Goal: Transaction & Acquisition: Purchase product/service

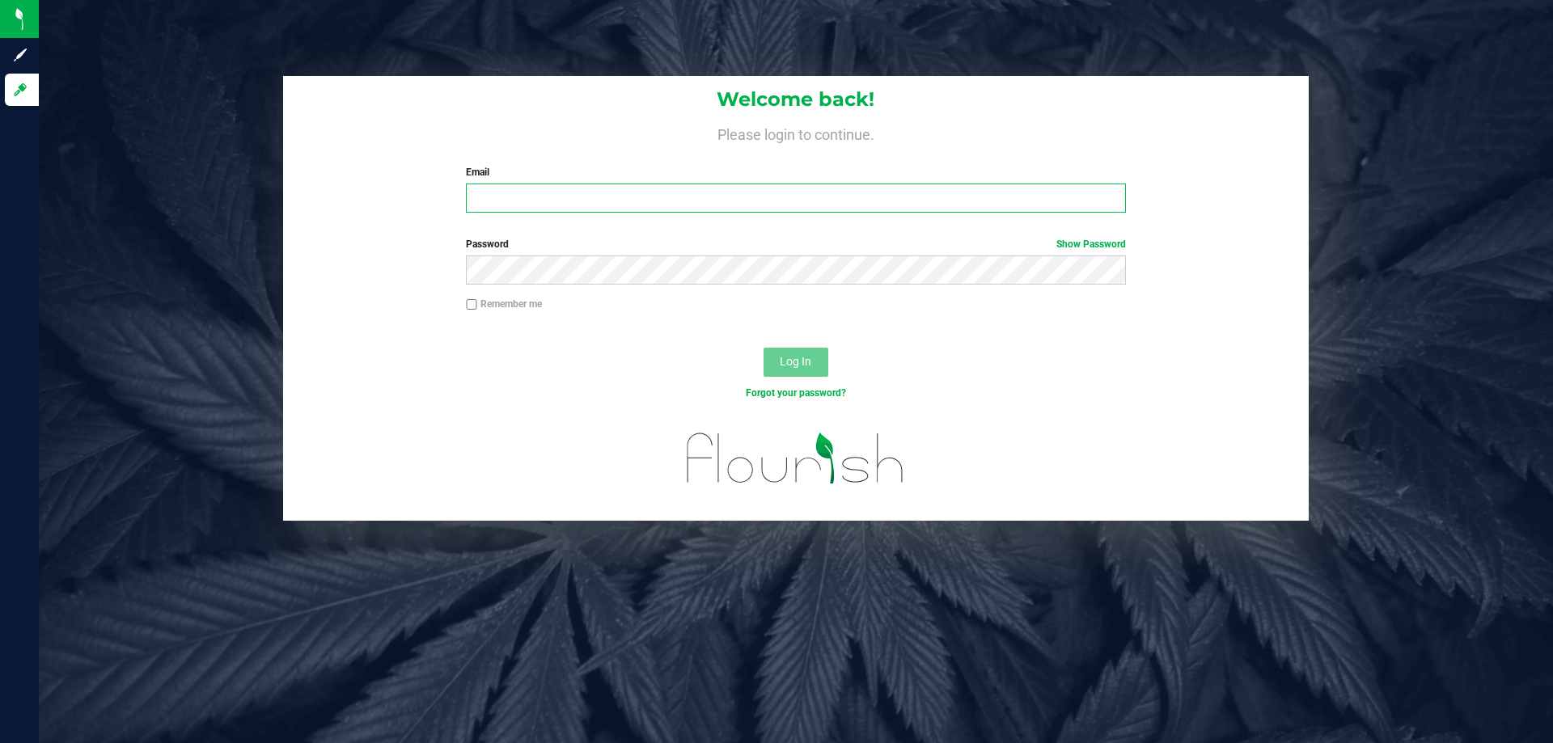
click at [826, 200] on input "Email" at bounding box center [795, 198] width 659 height 29
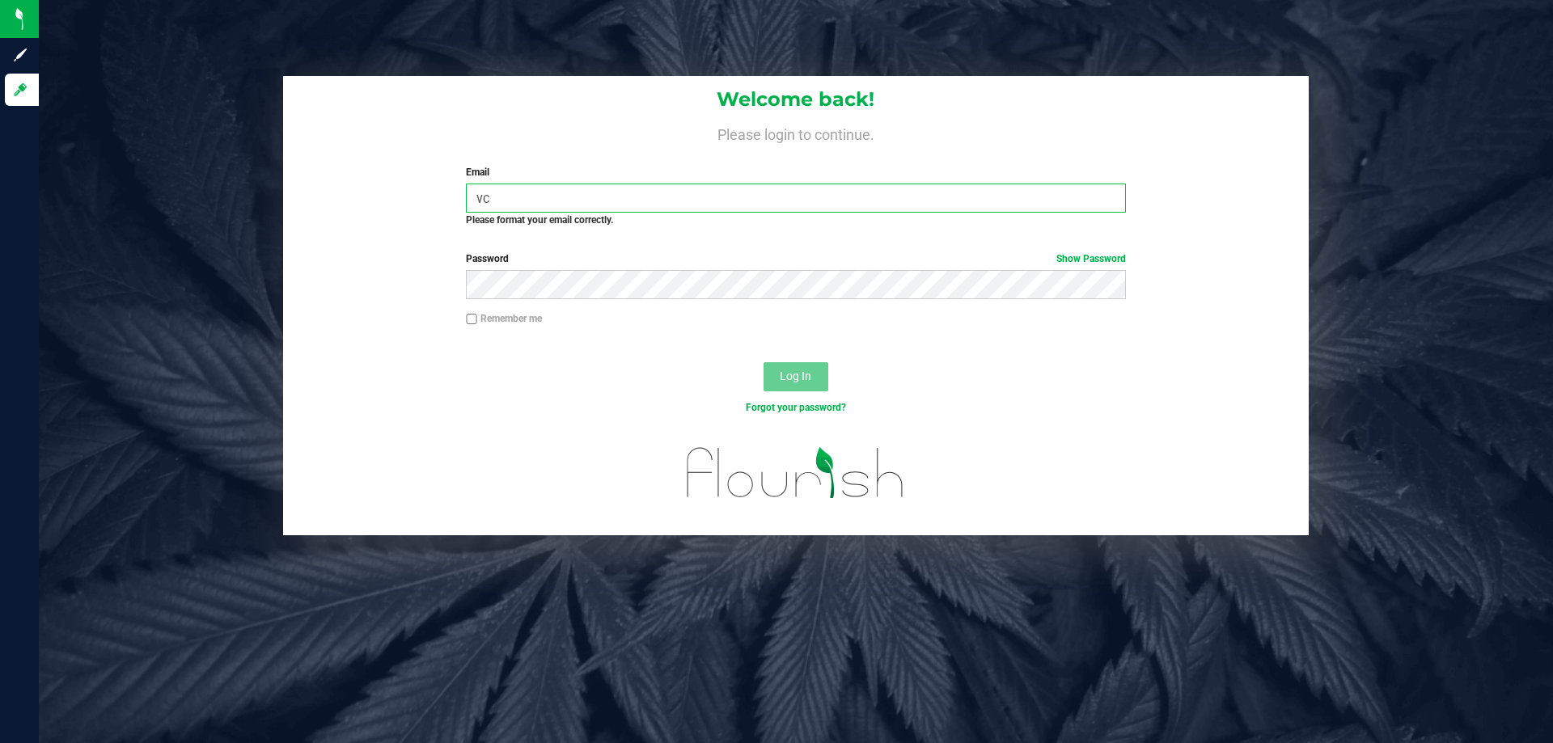
type input "v"
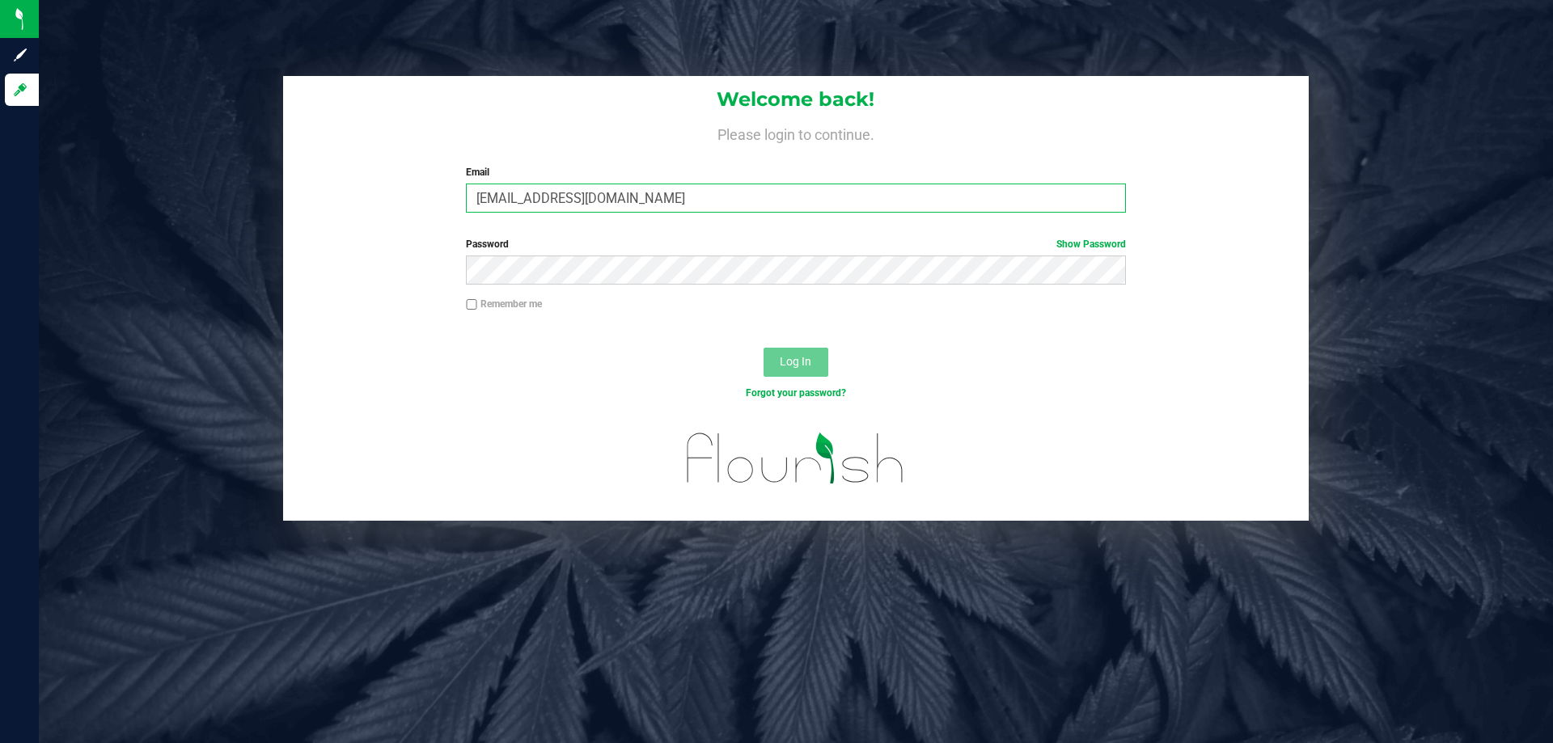
type input "[EMAIL_ADDRESS][DOMAIN_NAME]"
click at [764, 348] on button "Log In" at bounding box center [796, 362] width 65 height 29
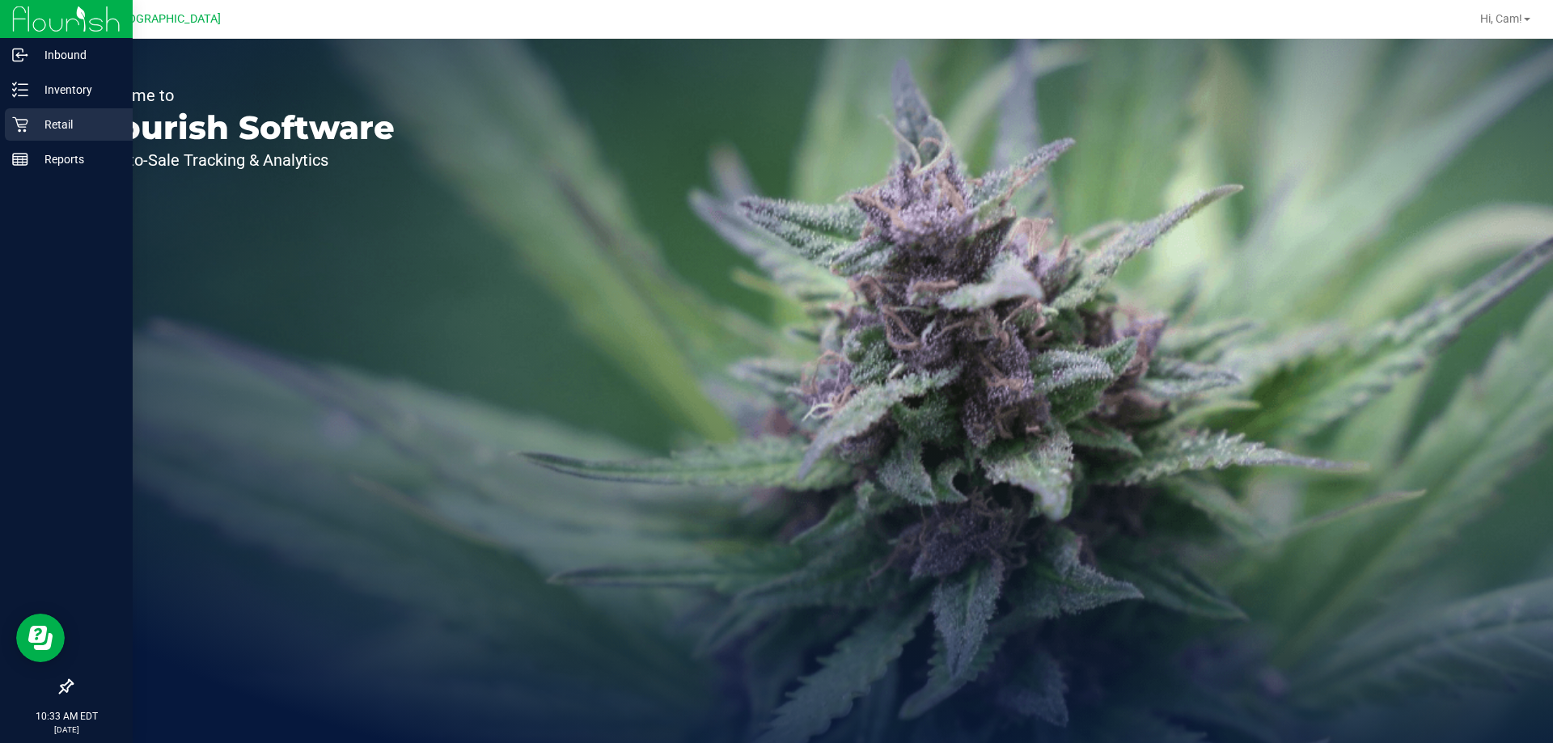
click at [36, 123] on p "Retail" at bounding box center [76, 124] width 97 height 19
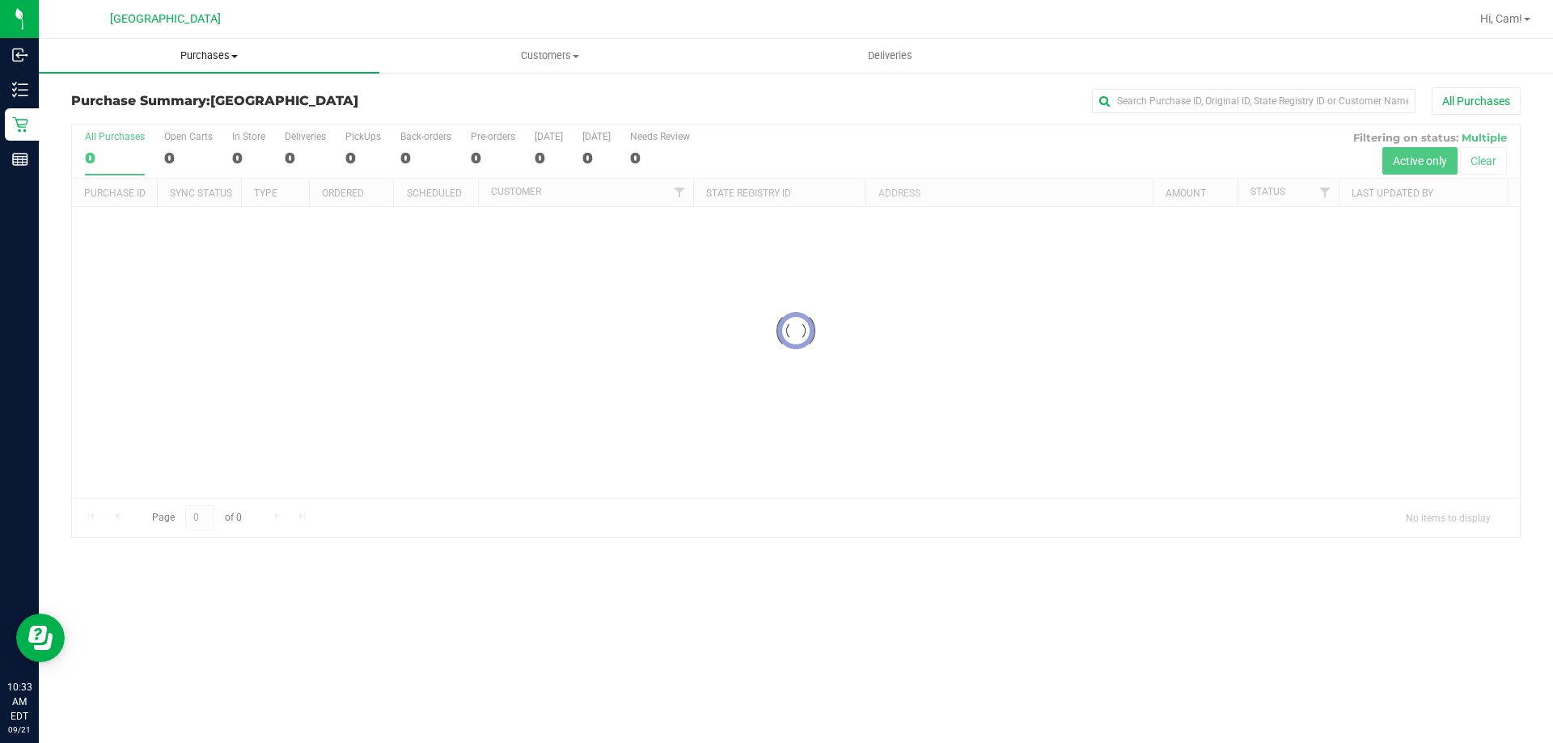
click at [204, 52] on span "Purchases" at bounding box center [209, 56] width 341 height 15
click at [129, 110] on span "Fulfillment" at bounding box center [89, 117] width 100 height 14
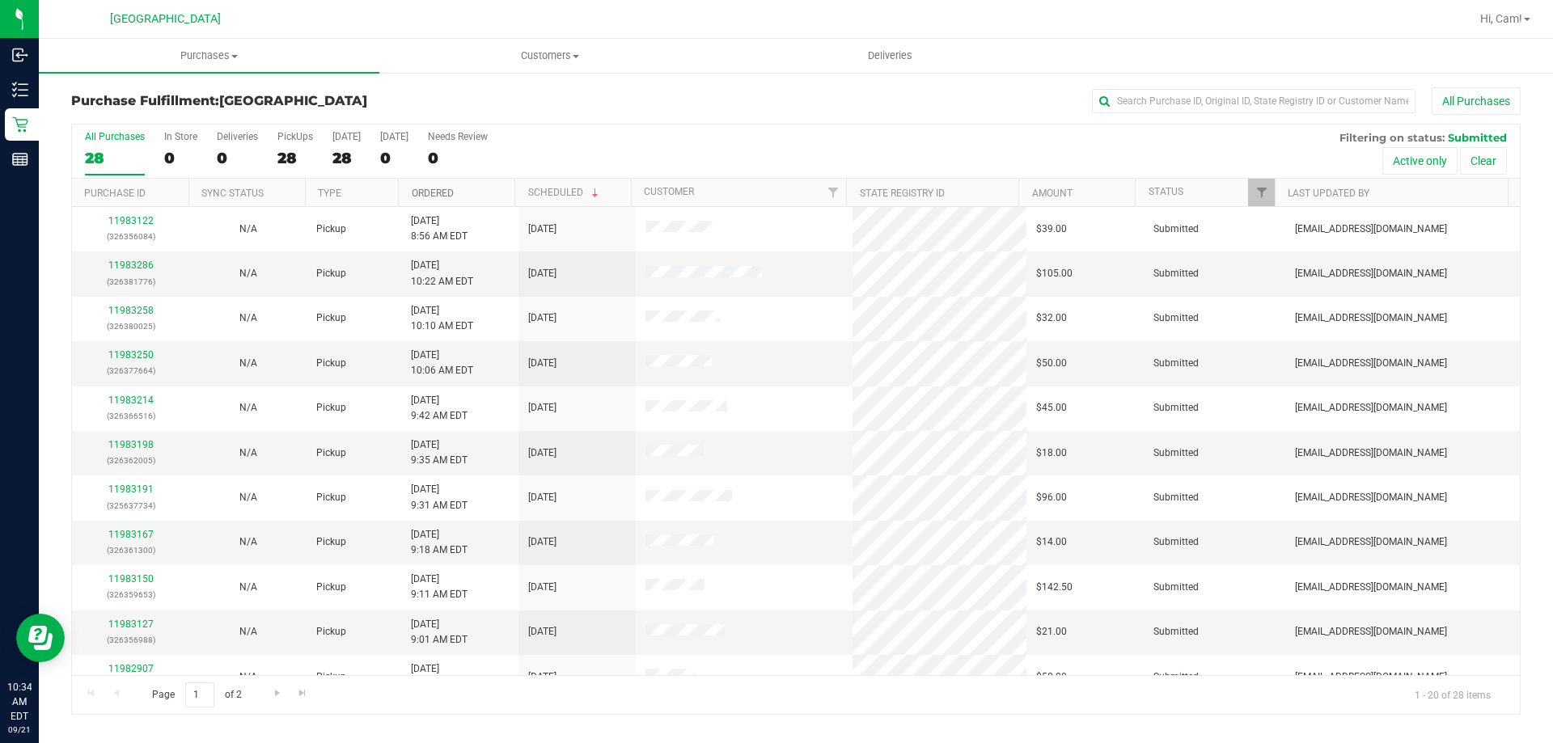
click at [442, 195] on link "Ordered" at bounding box center [433, 193] width 42 height 11
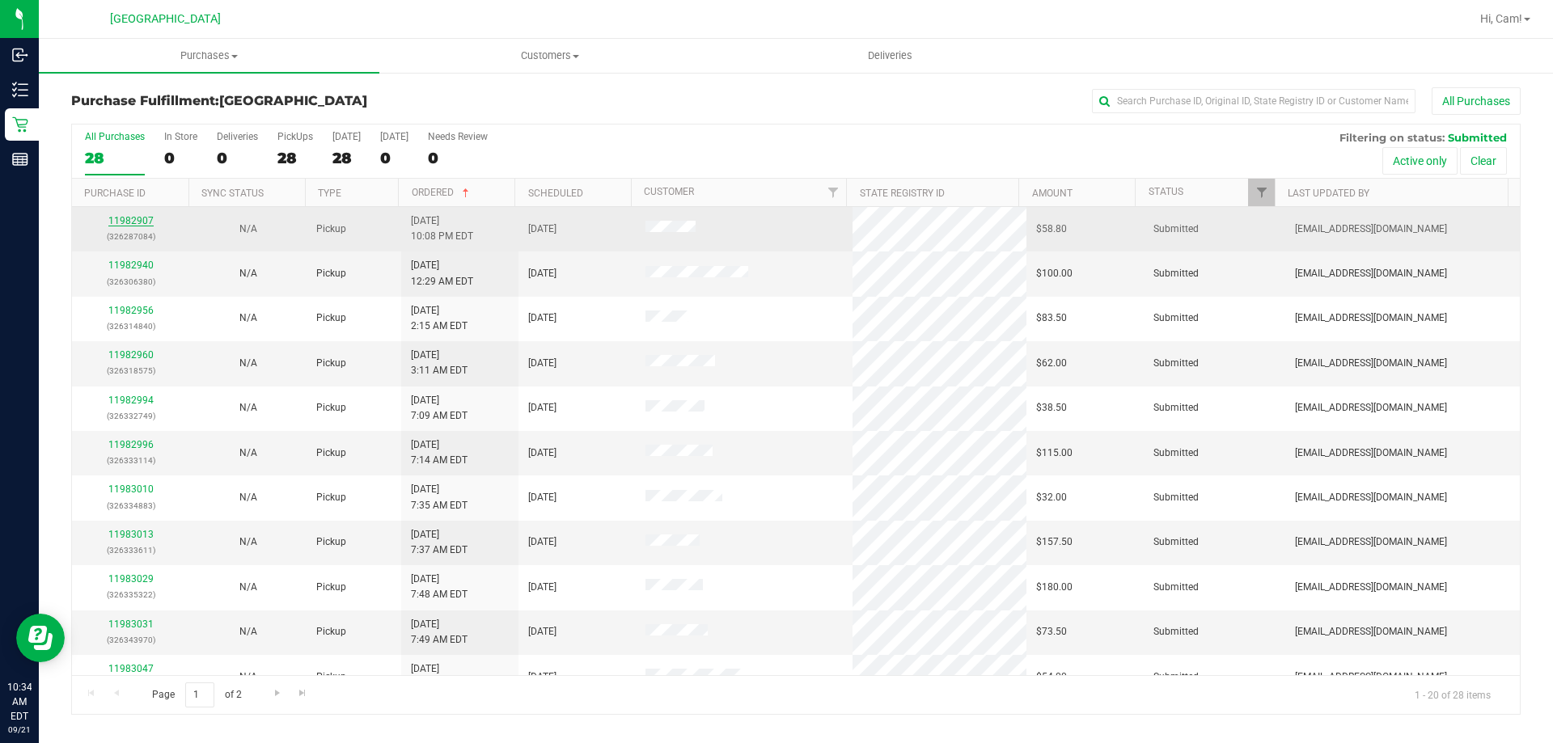
click at [143, 222] on link "11982907" at bounding box center [130, 220] width 45 height 11
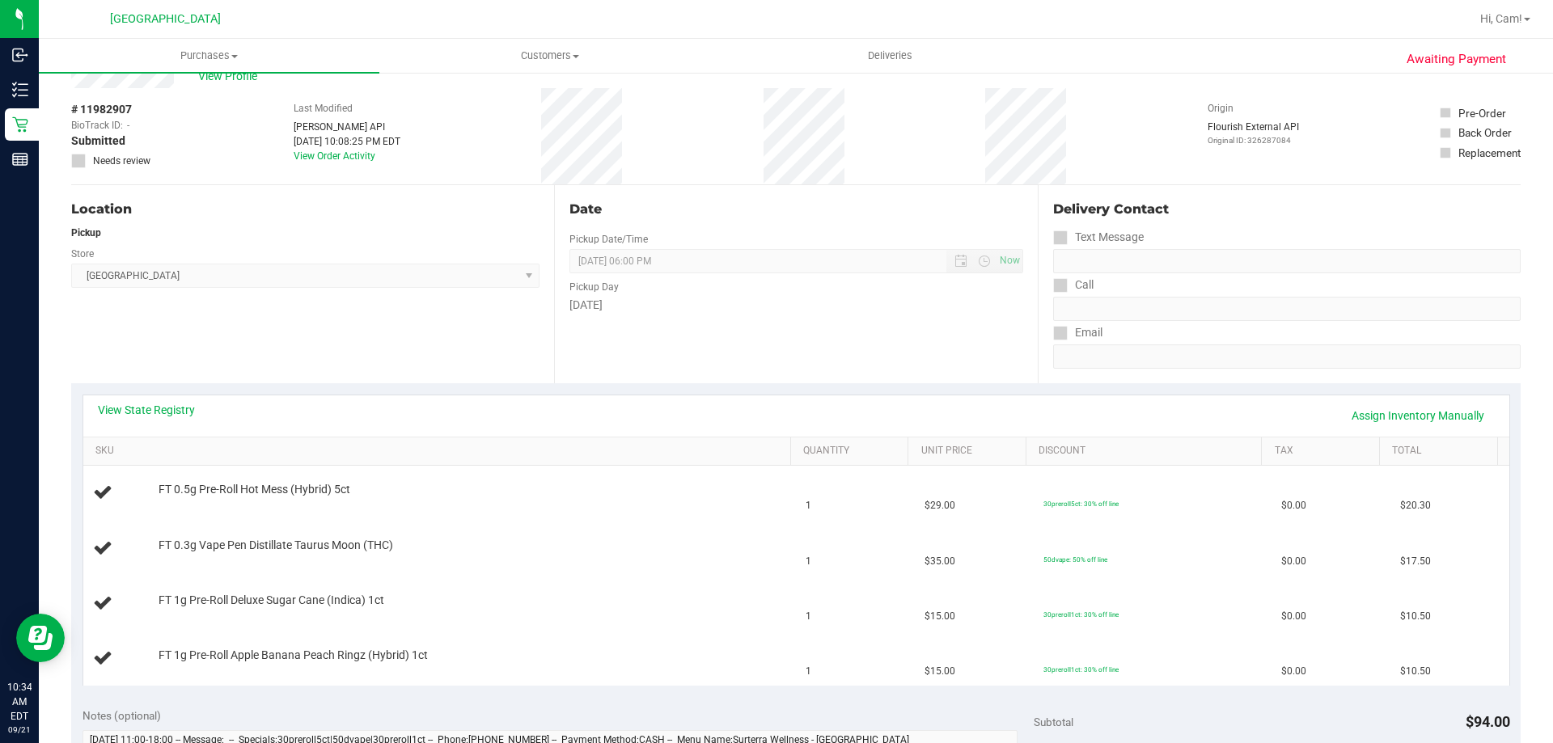
scroll to position [81, 0]
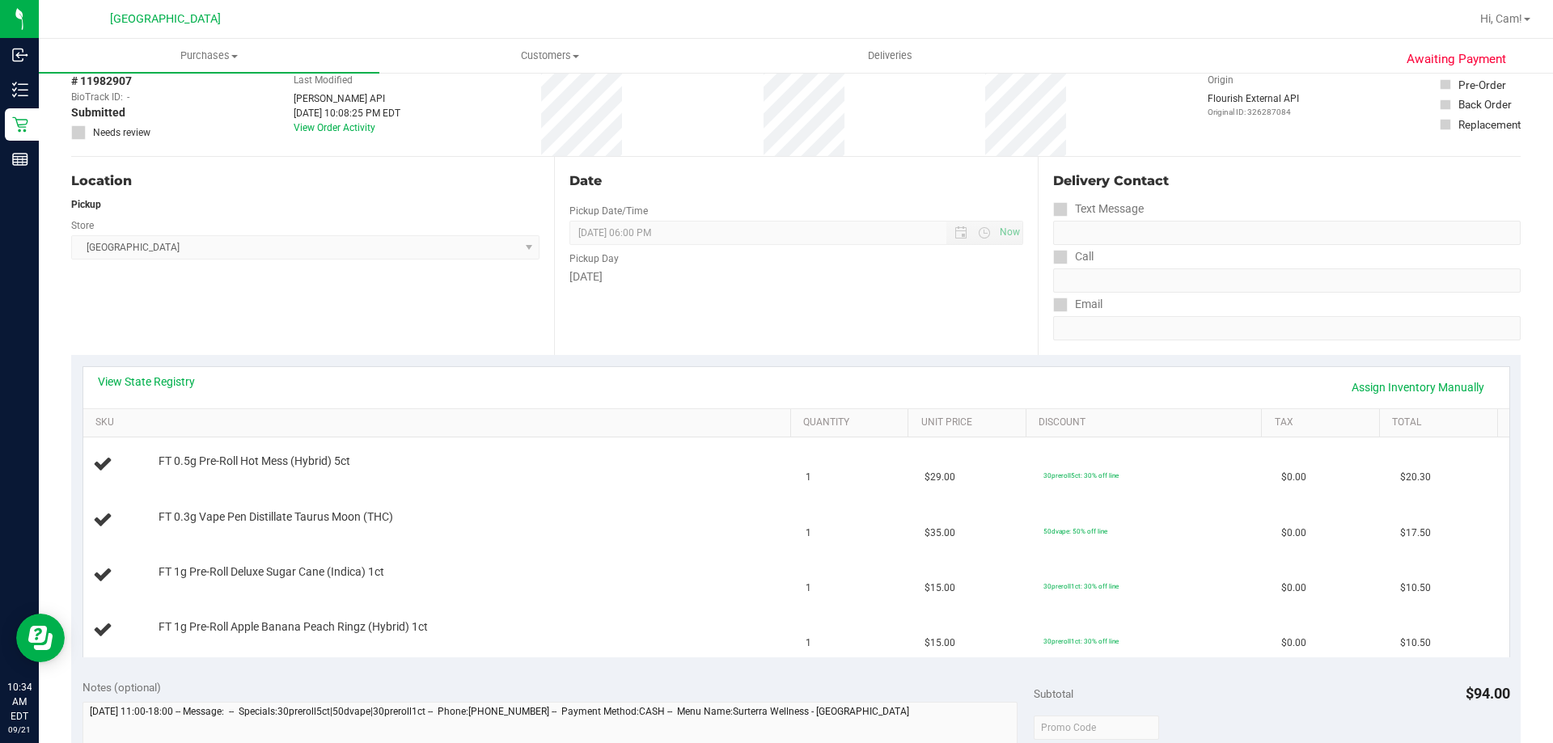
click at [156, 365] on div "View State Registry Assign Inventory Manually SKU Quantity Unit Price Discount …" at bounding box center [796, 512] width 1450 height 314
click at [158, 373] on div "View State Registry Assign Inventory Manually" at bounding box center [796, 387] width 1426 height 41
click at [159, 383] on link "View State Registry" at bounding box center [146, 382] width 97 height 16
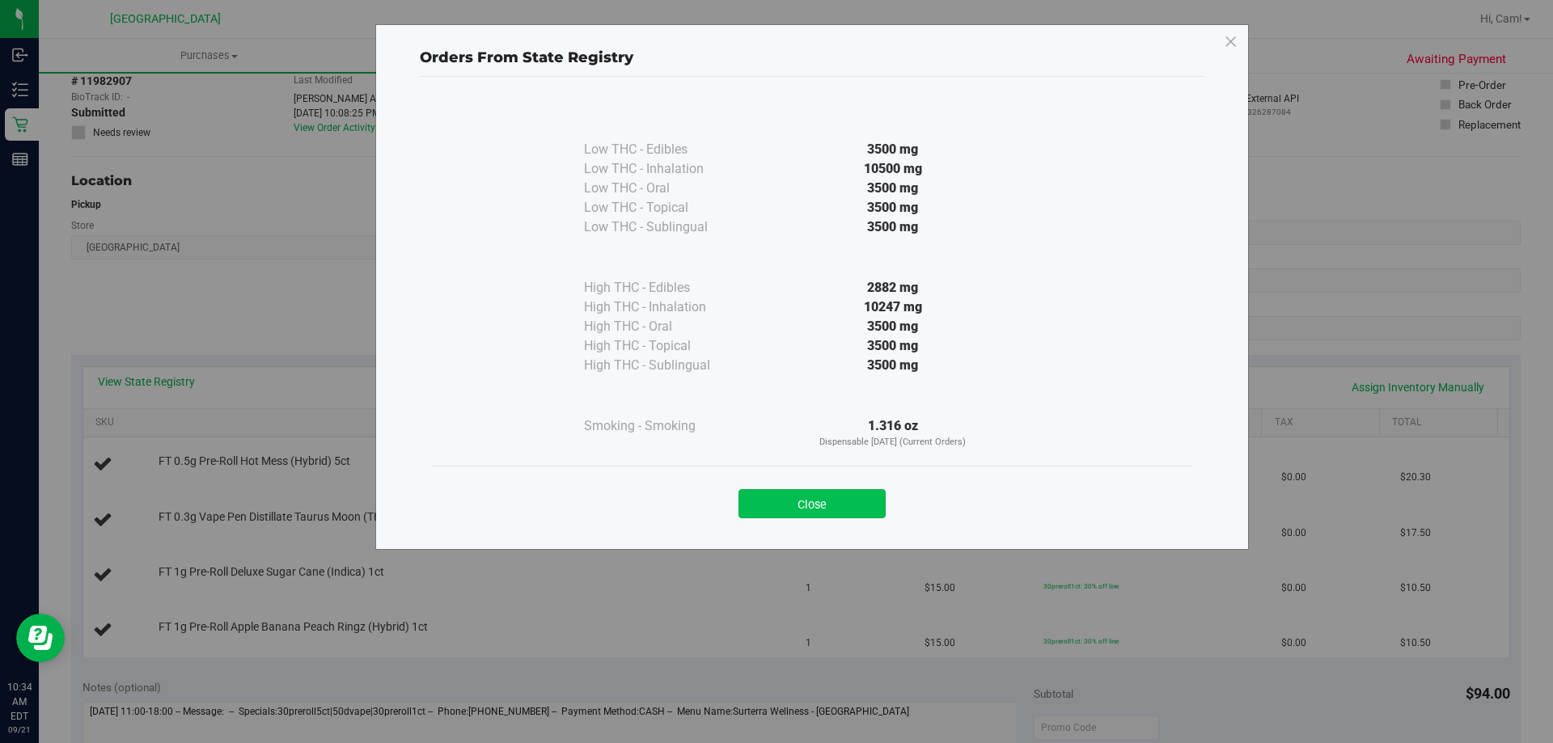
click at [852, 507] on button "Close" at bounding box center [812, 503] width 147 height 29
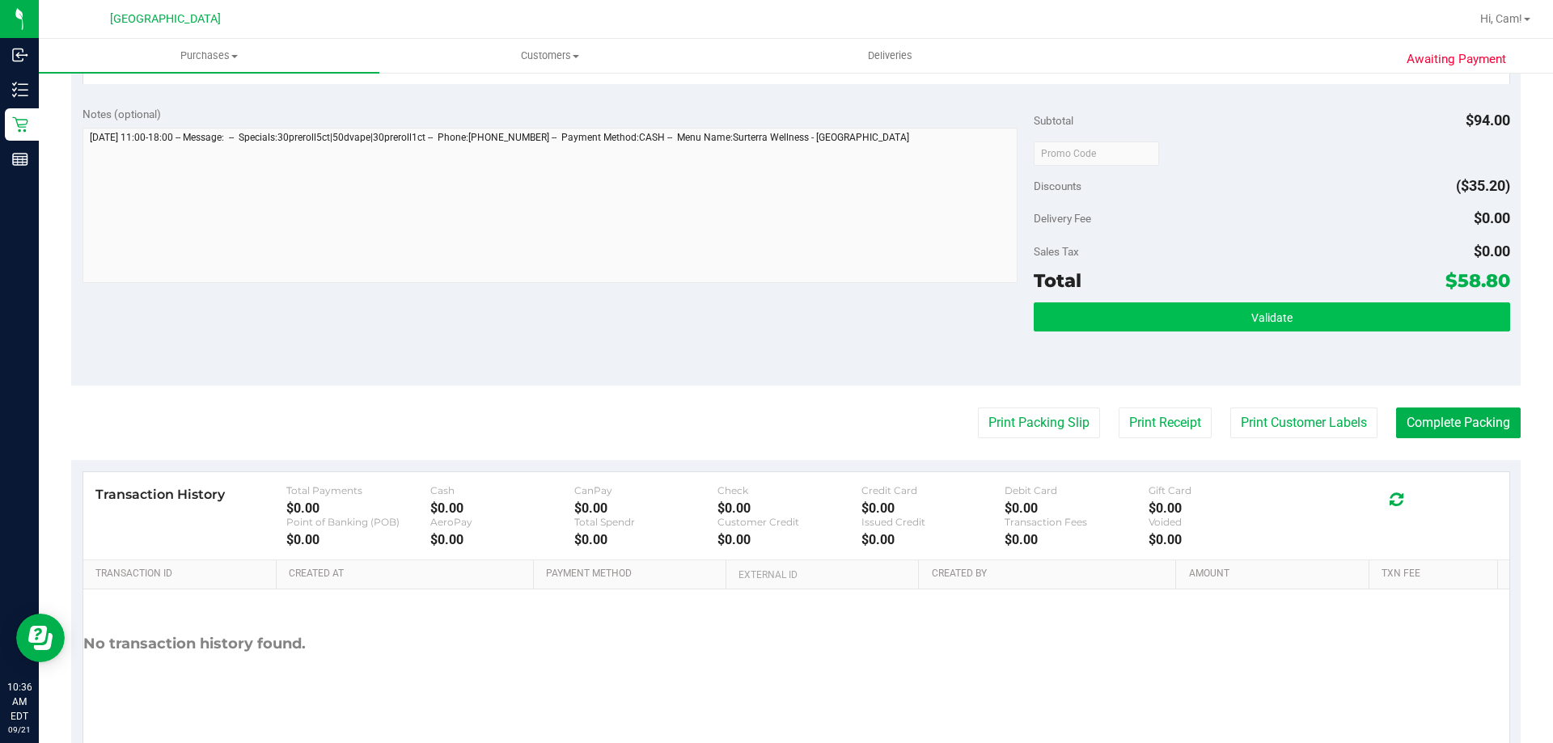
scroll to position [809, 0]
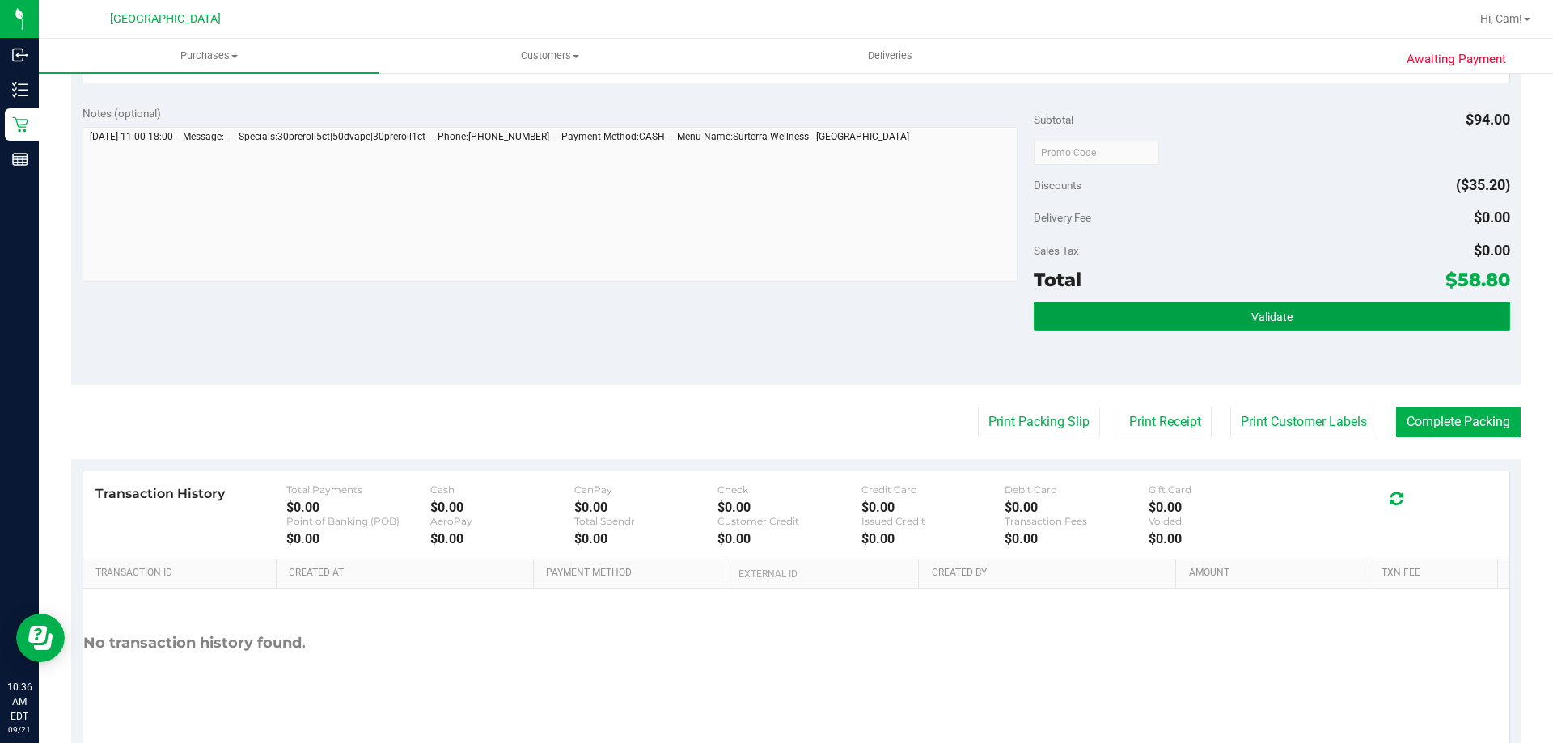
click at [1303, 319] on button "Validate" at bounding box center [1272, 316] width 476 height 29
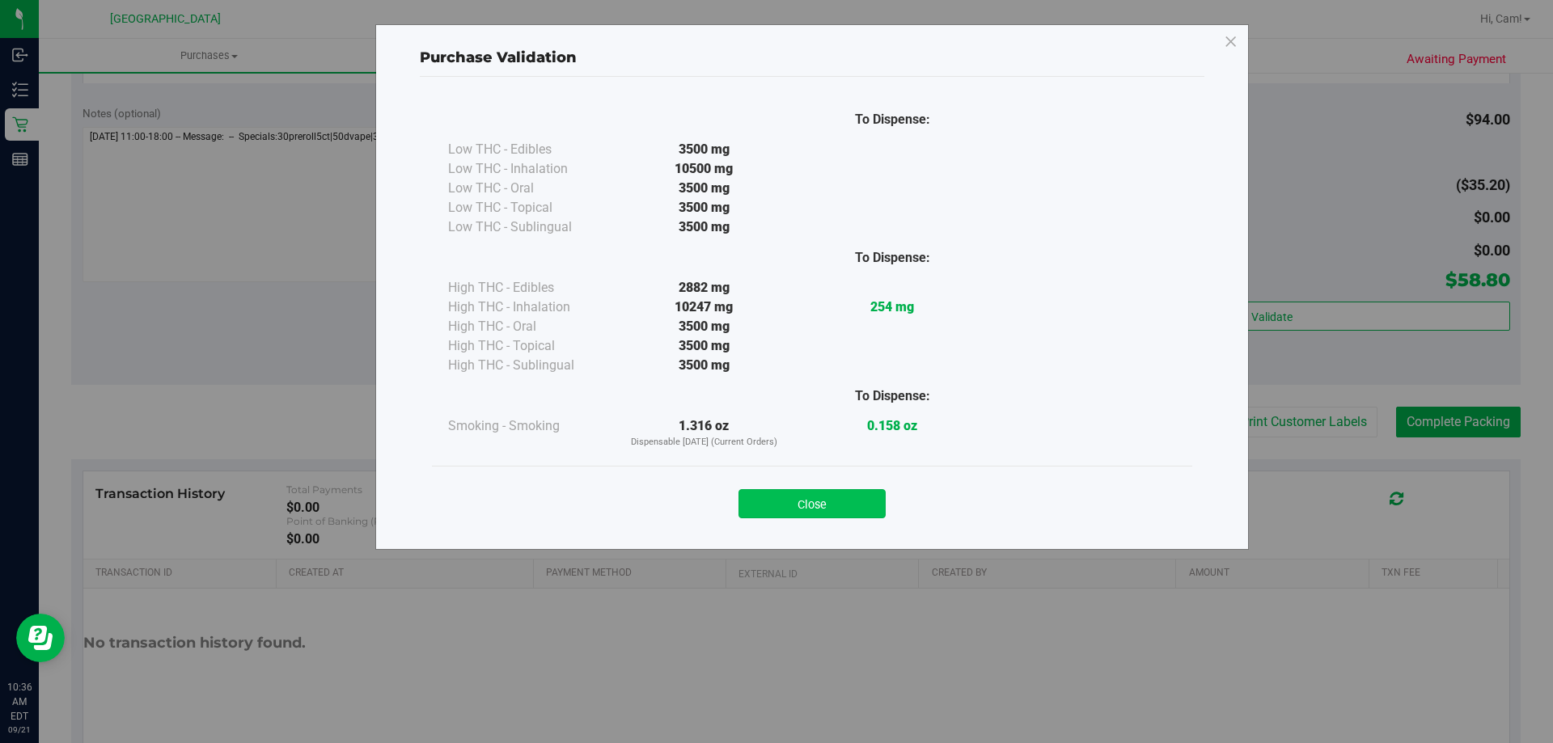
click at [839, 493] on button "Close" at bounding box center [812, 503] width 147 height 29
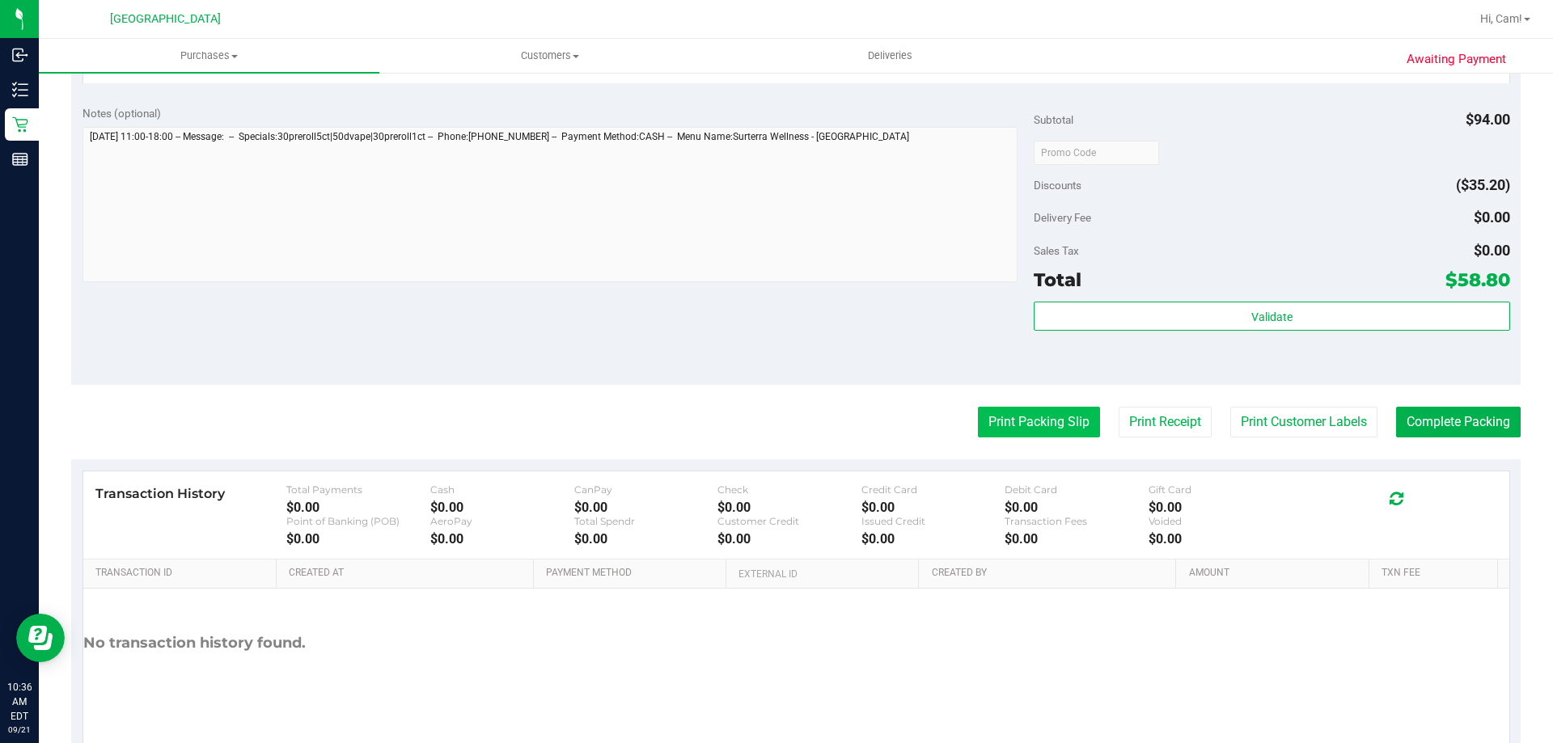
click at [1048, 411] on button "Print Packing Slip" at bounding box center [1039, 422] width 122 height 31
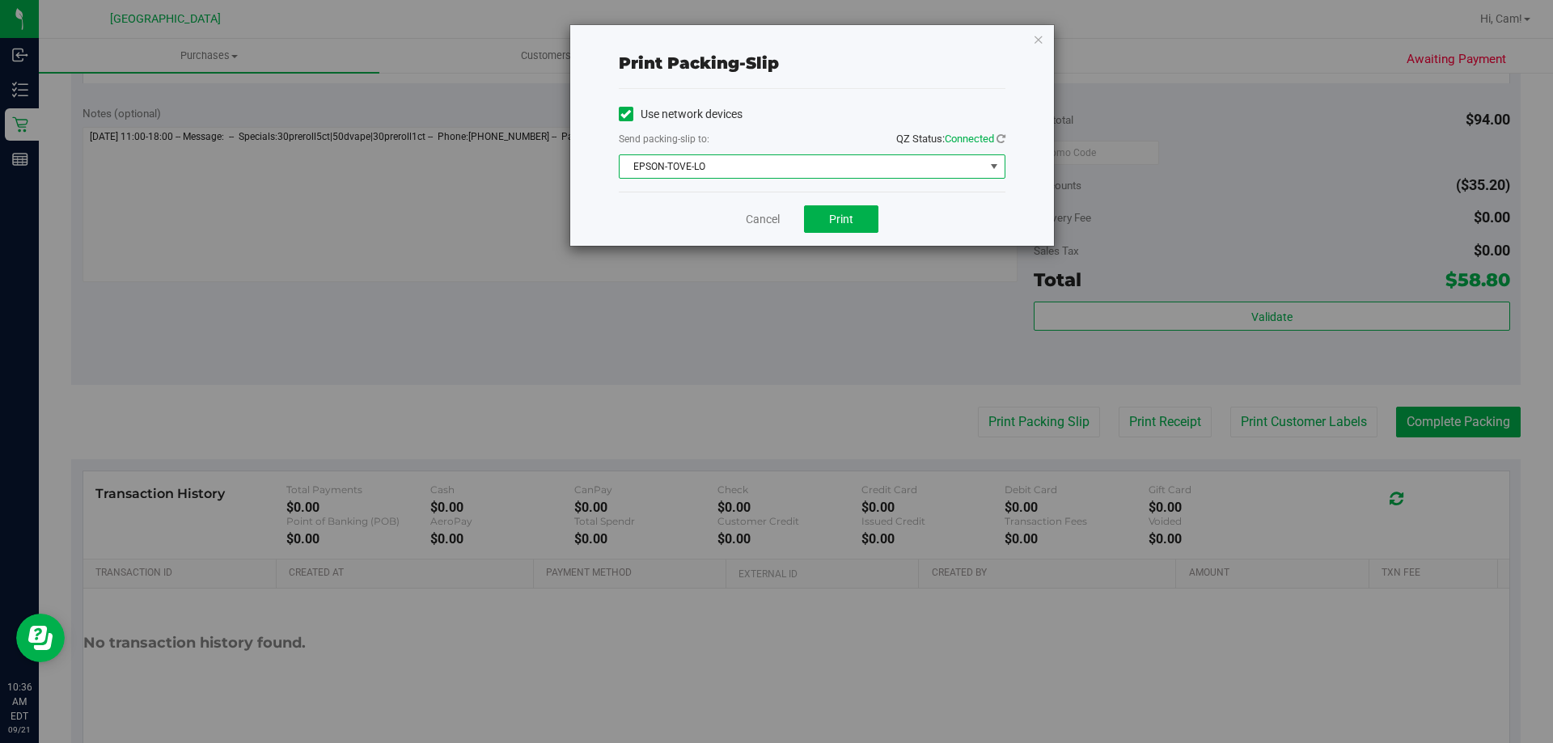
click at [873, 176] on span "EPSON-TOVE-LO" at bounding box center [802, 166] width 365 height 23
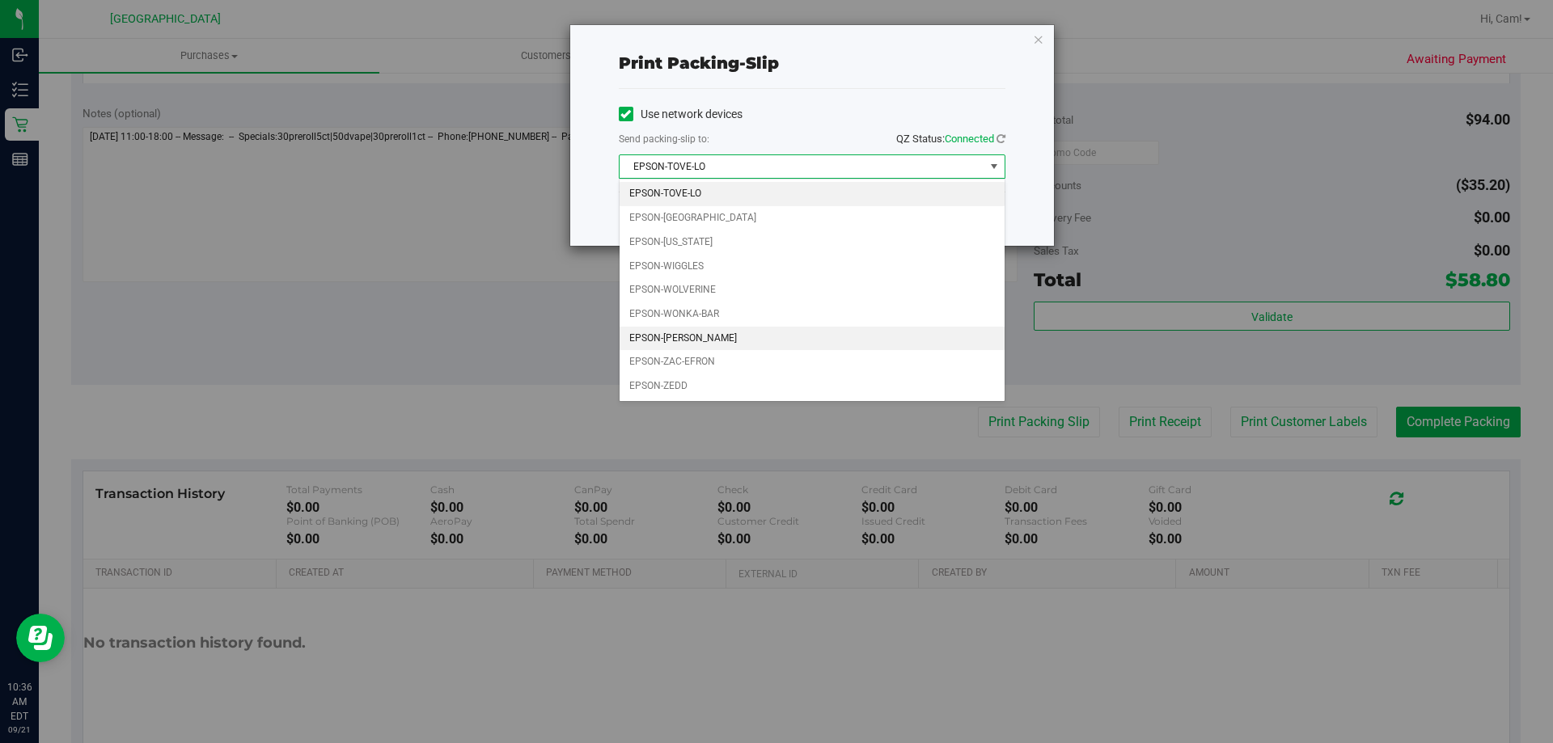
click at [751, 338] on li "EPSON-[PERSON_NAME]" at bounding box center [812, 339] width 385 height 24
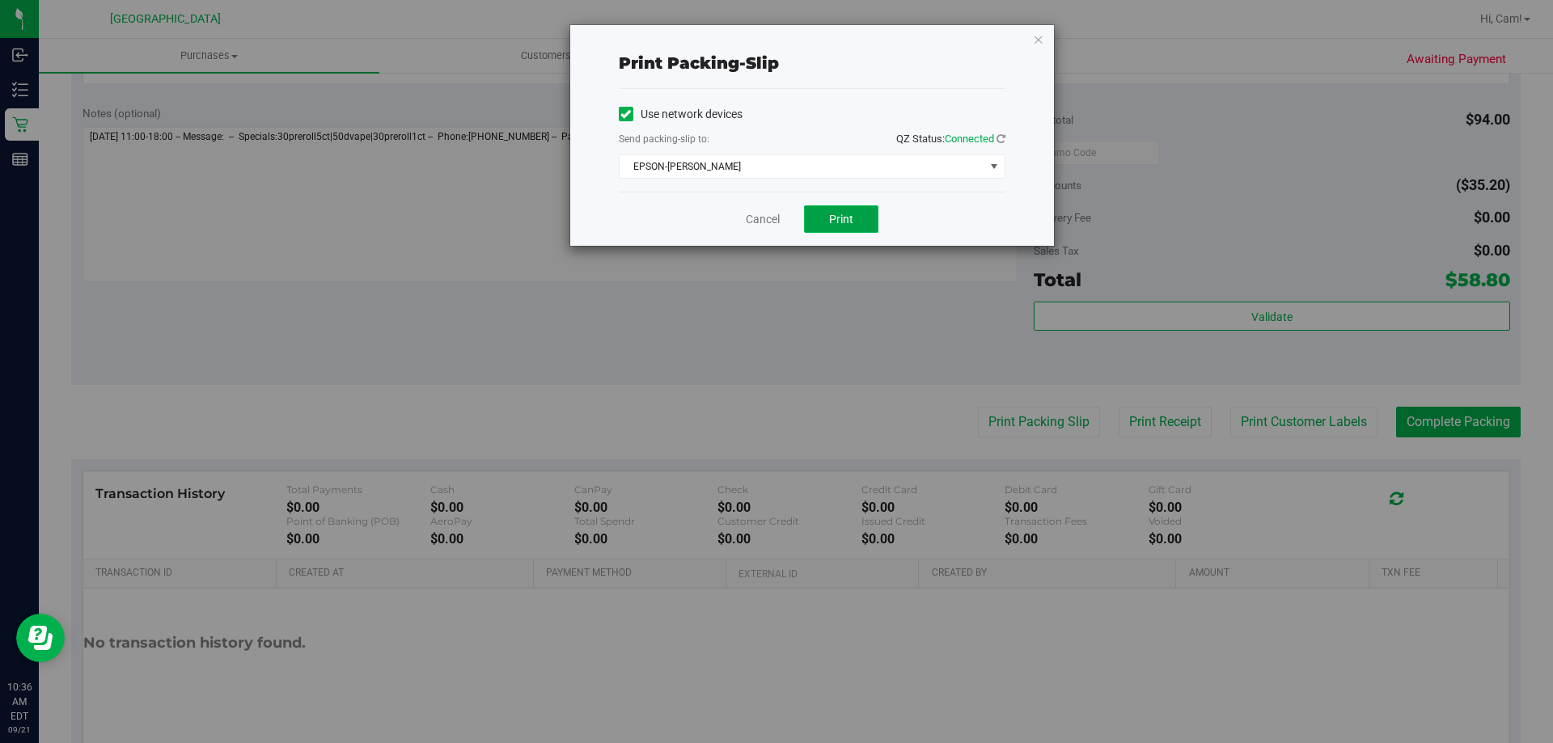
click at [852, 220] on span "Print" at bounding box center [841, 219] width 24 height 13
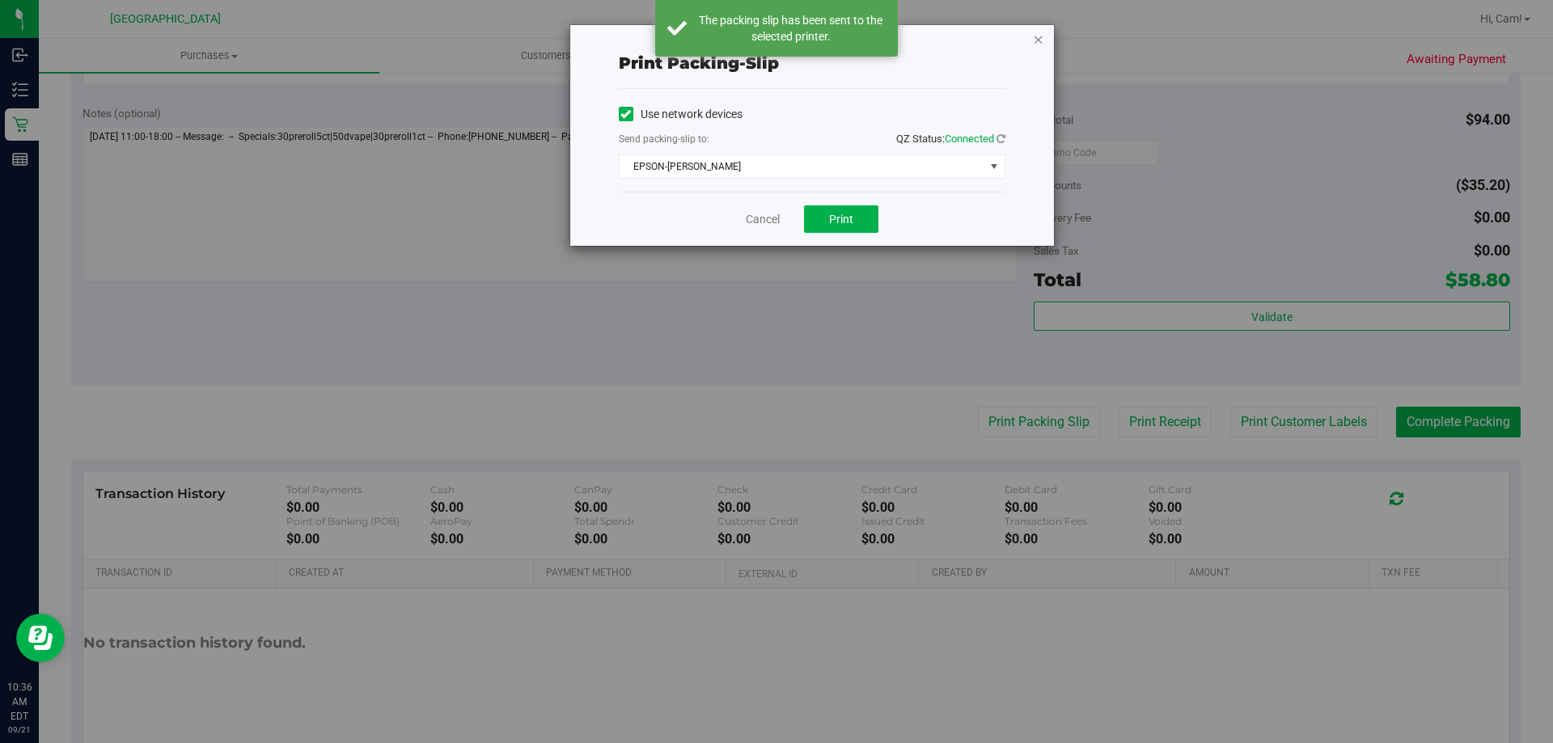
click at [1038, 40] on icon "button" at bounding box center [1038, 38] width 11 height 19
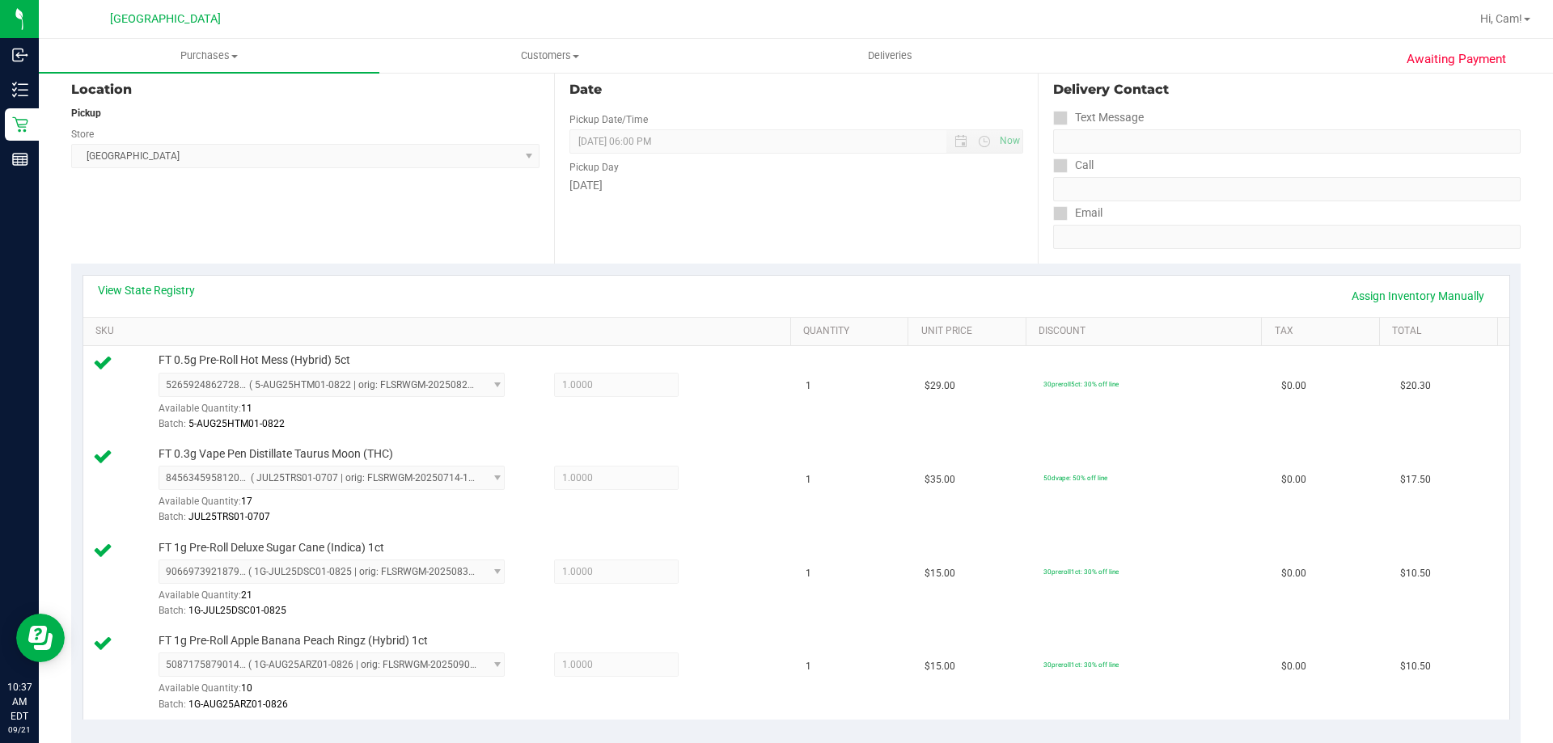
scroll to position [566, 0]
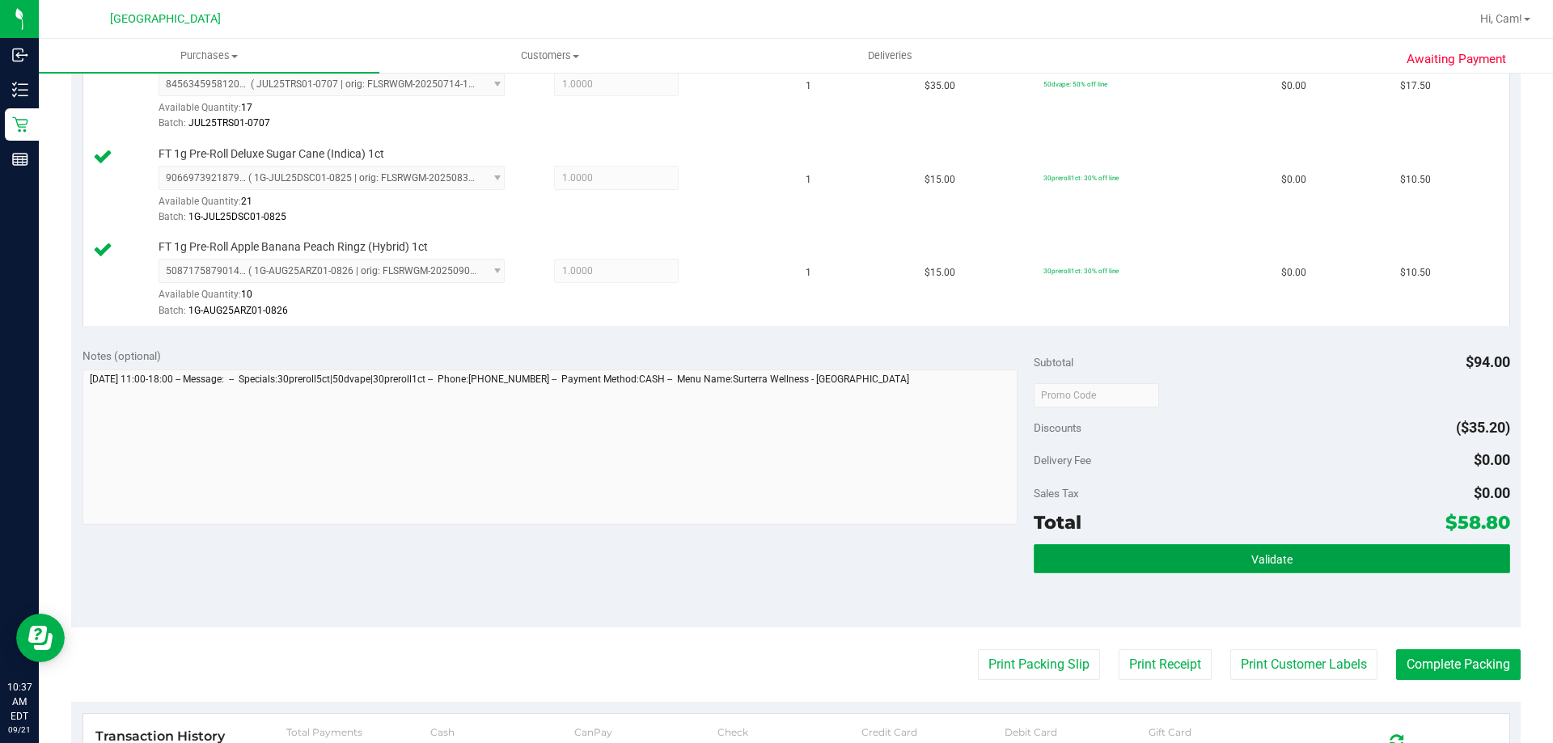
click at [1177, 570] on button "Validate" at bounding box center [1272, 558] width 476 height 29
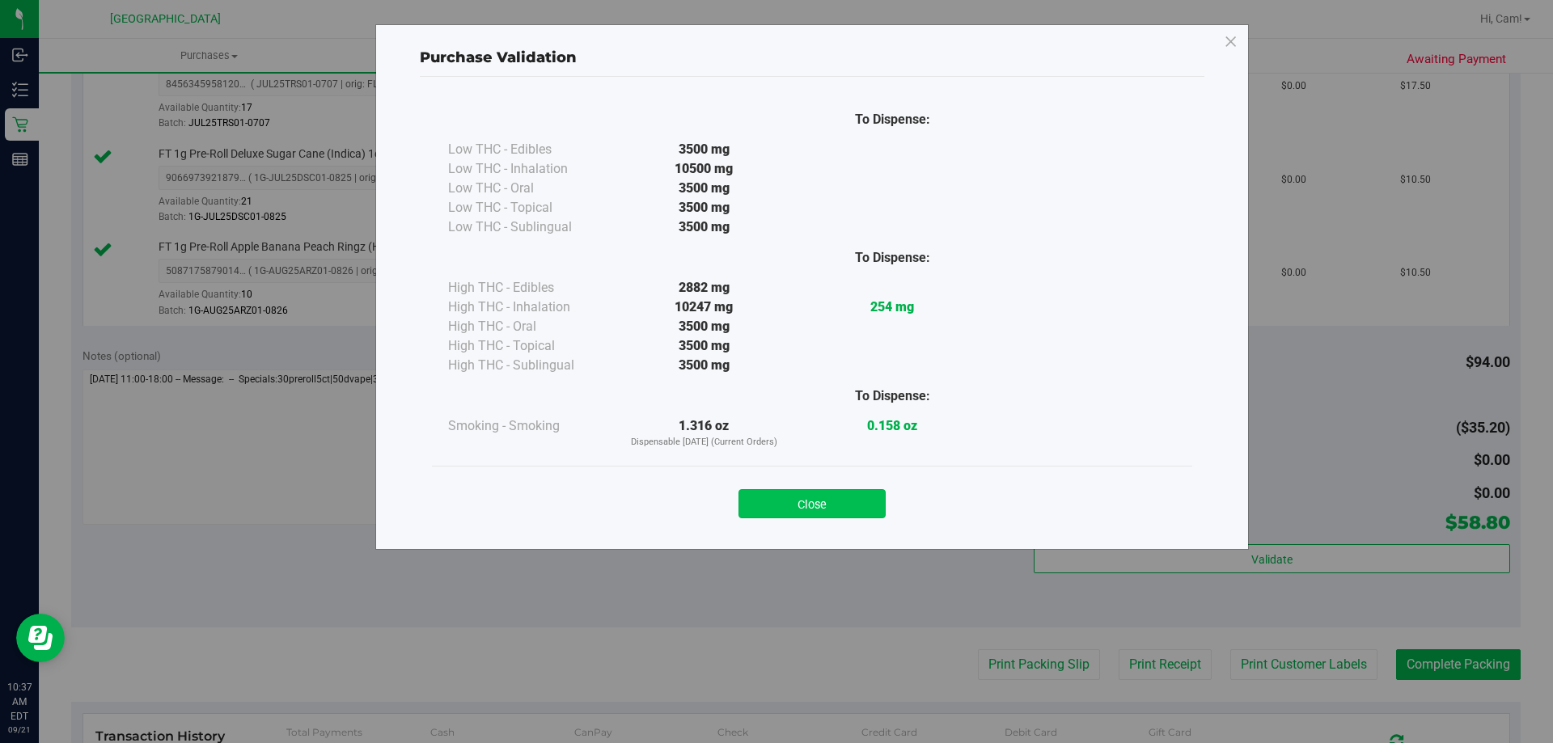
click at [849, 514] on button "Close" at bounding box center [812, 503] width 147 height 29
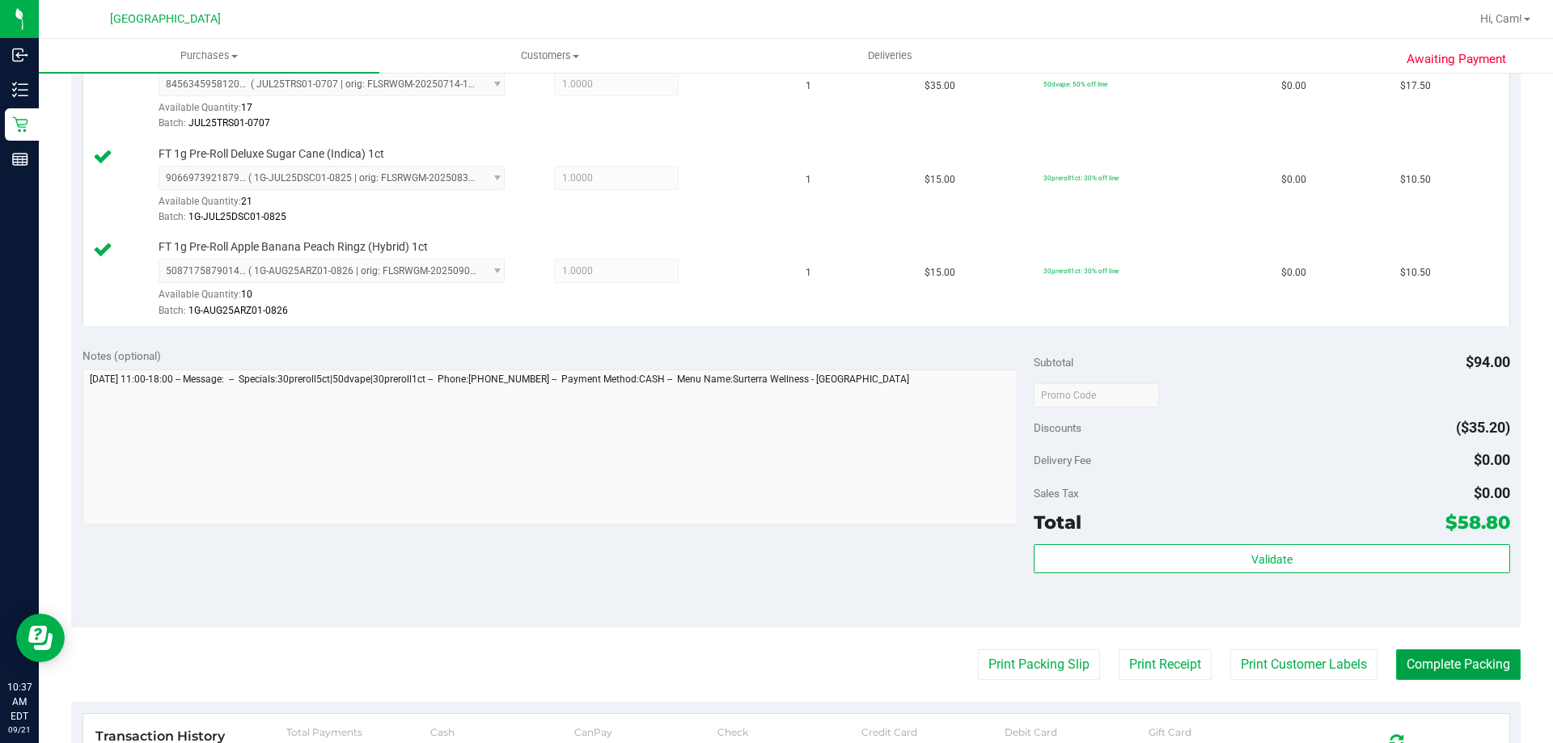
click at [1440, 667] on button "Complete Packing" at bounding box center [1458, 665] width 125 height 31
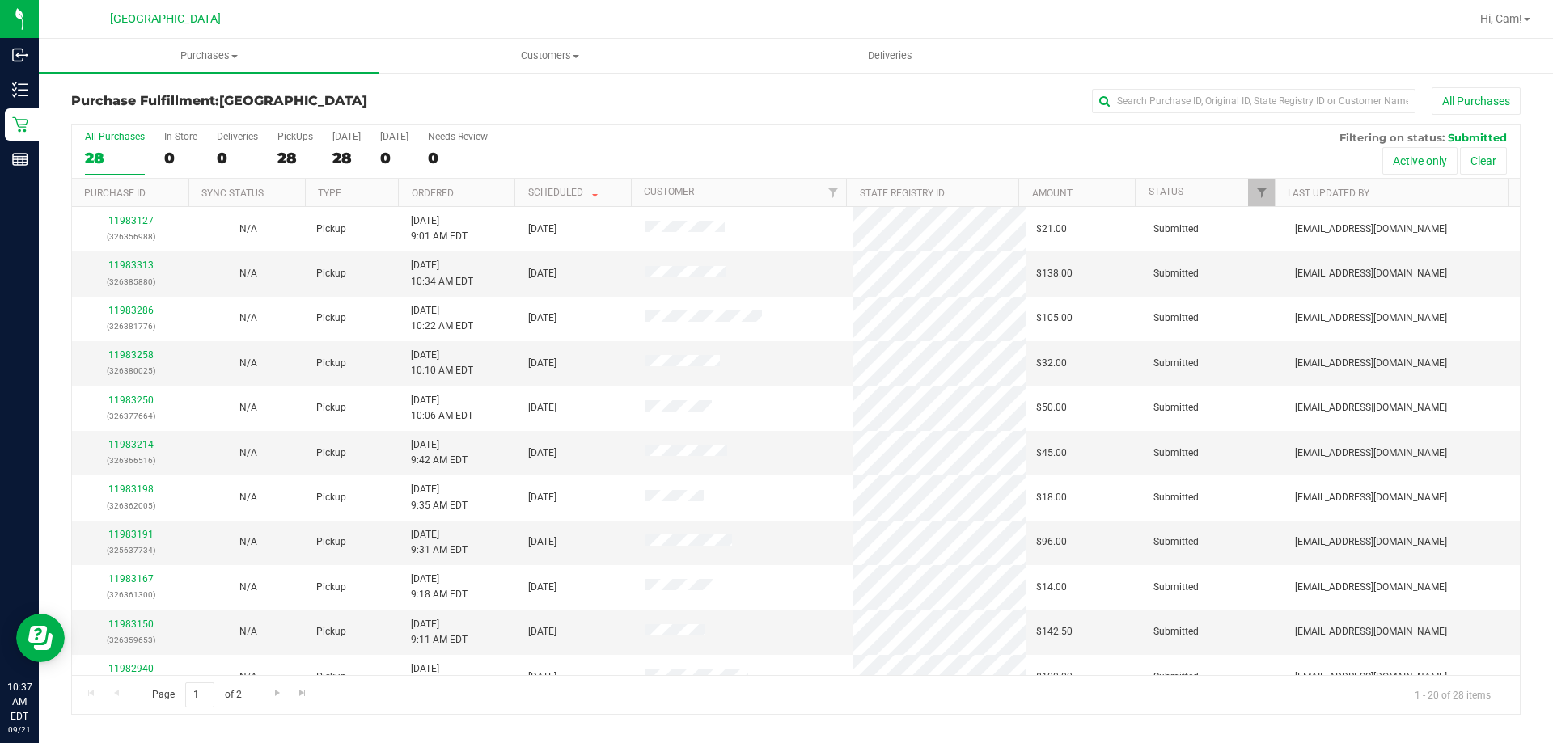
click at [442, 186] on th "Ordered" at bounding box center [456, 193] width 116 height 28
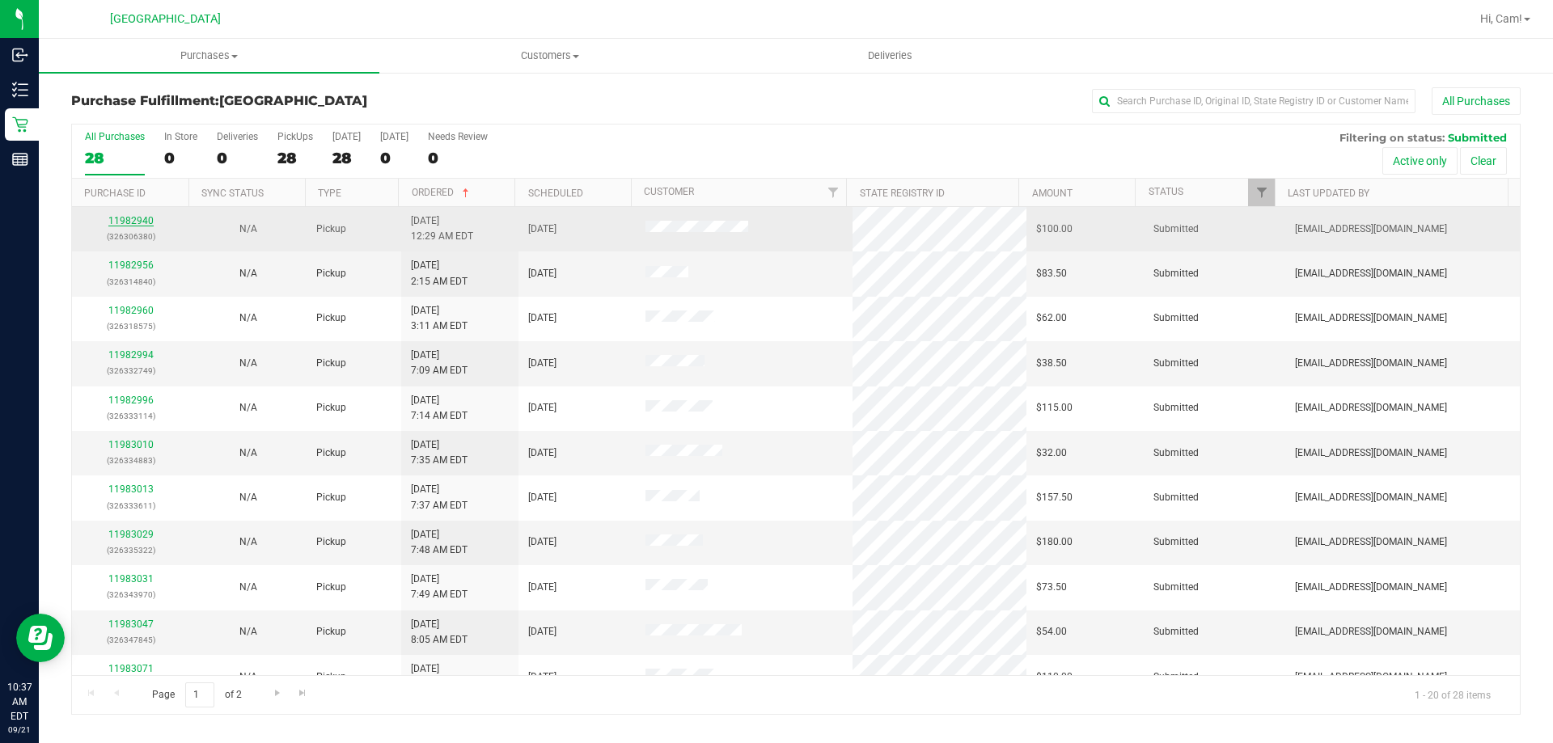
click at [118, 217] on link "11982940" at bounding box center [130, 220] width 45 height 11
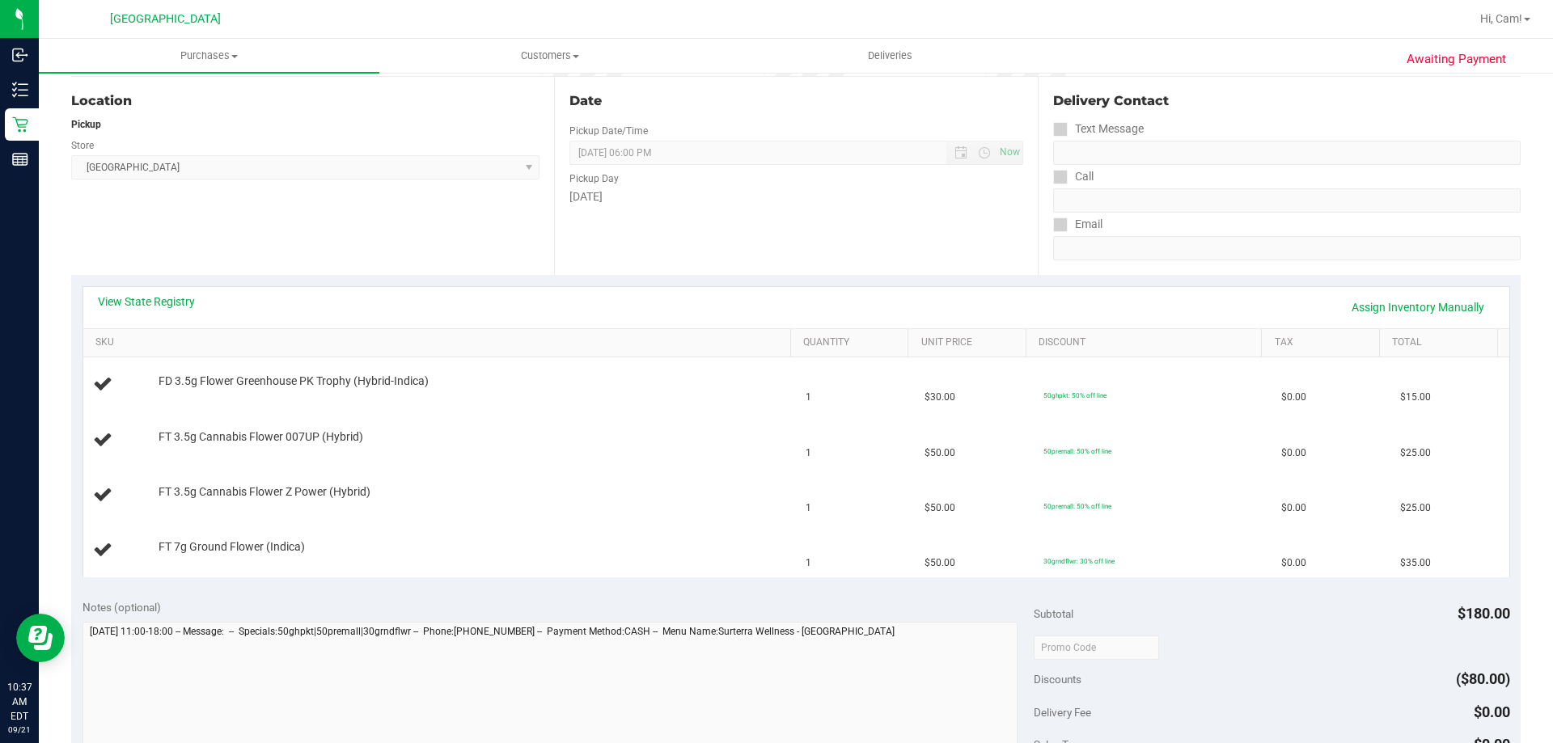
scroll to position [162, 0]
click at [162, 298] on link "View State Registry" at bounding box center [146, 301] width 97 height 16
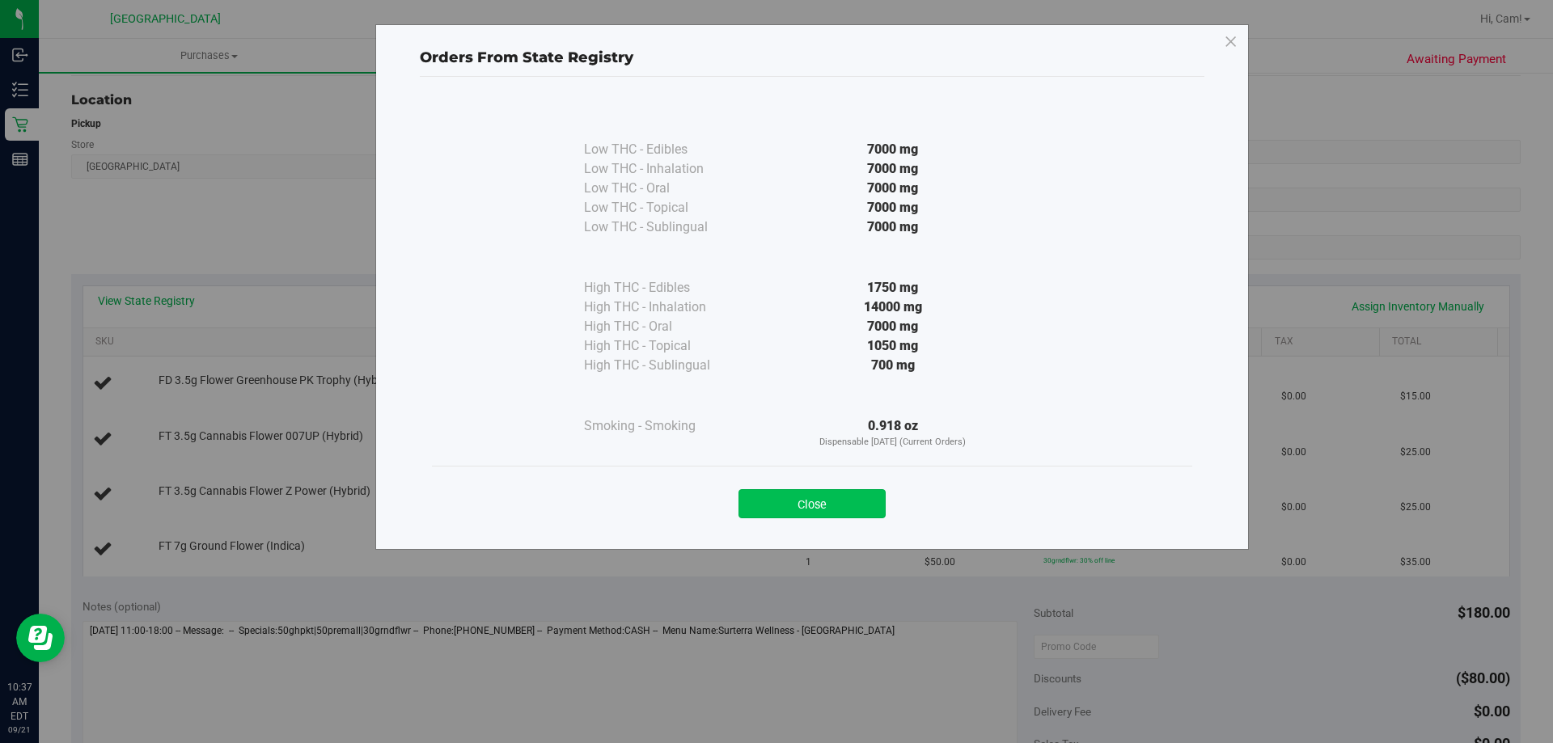
click at [785, 497] on button "Close" at bounding box center [812, 503] width 147 height 29
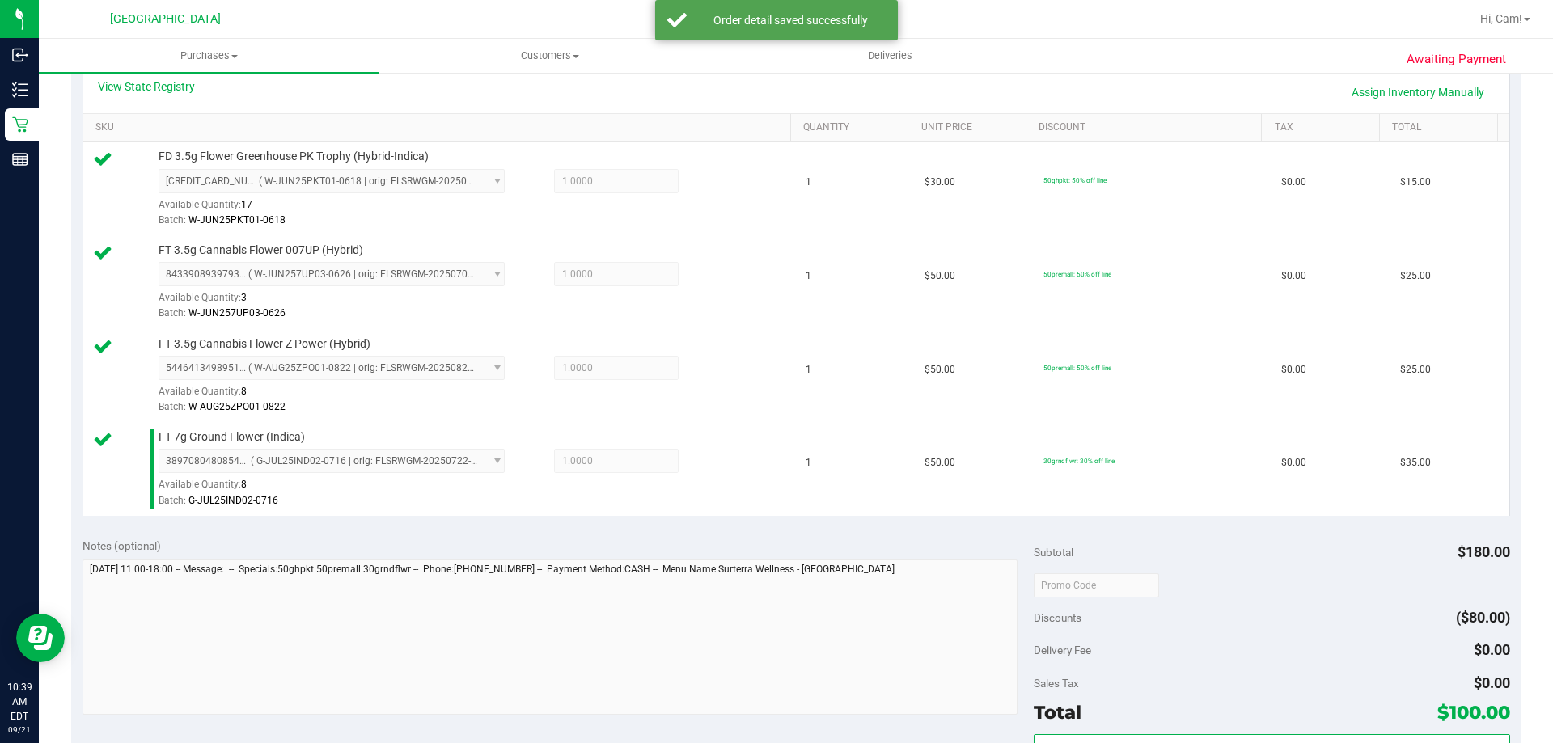
scroll to position [485, 0]
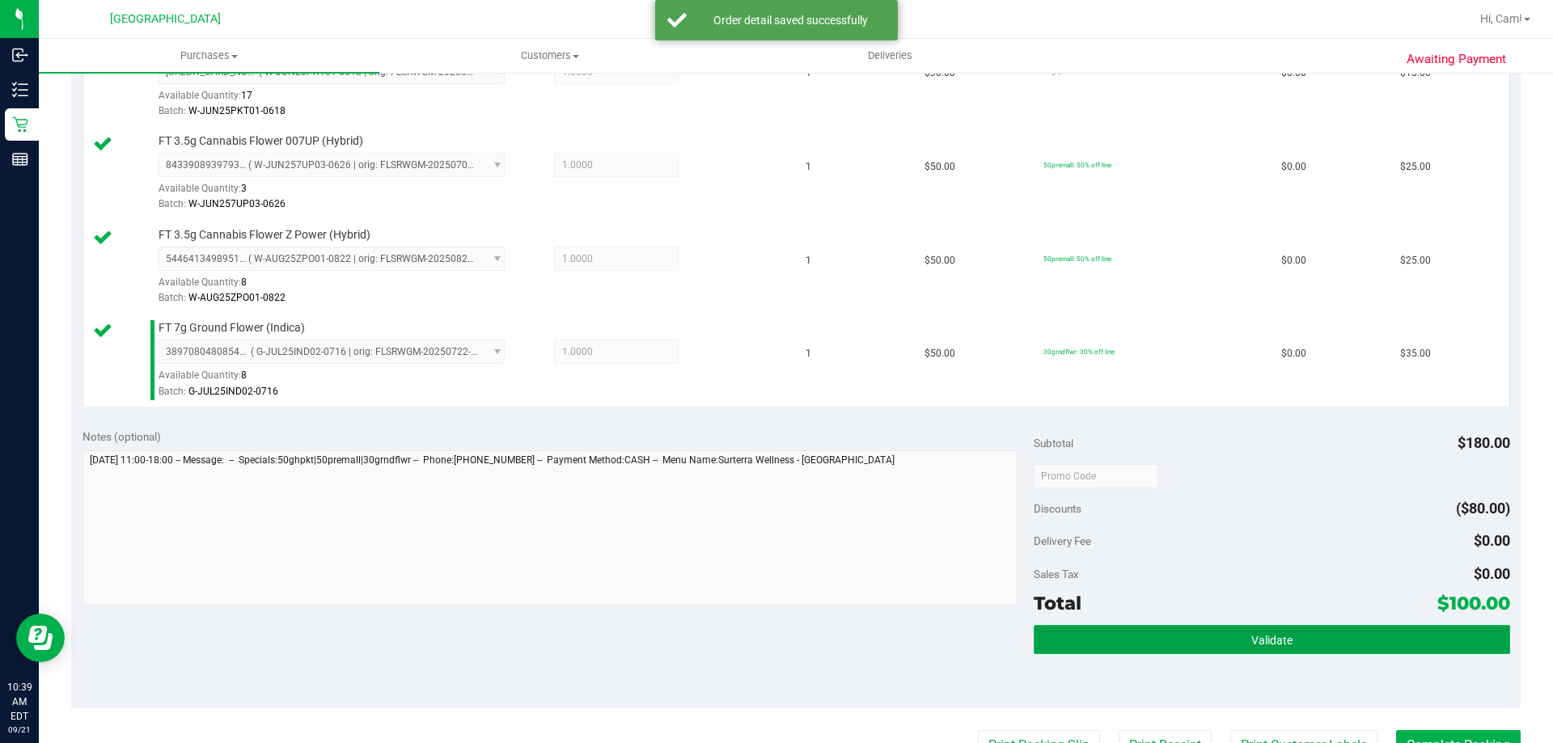
click at [1306, 648] on button "Validate" at bounding box center [1272, 639] width 476 height 29
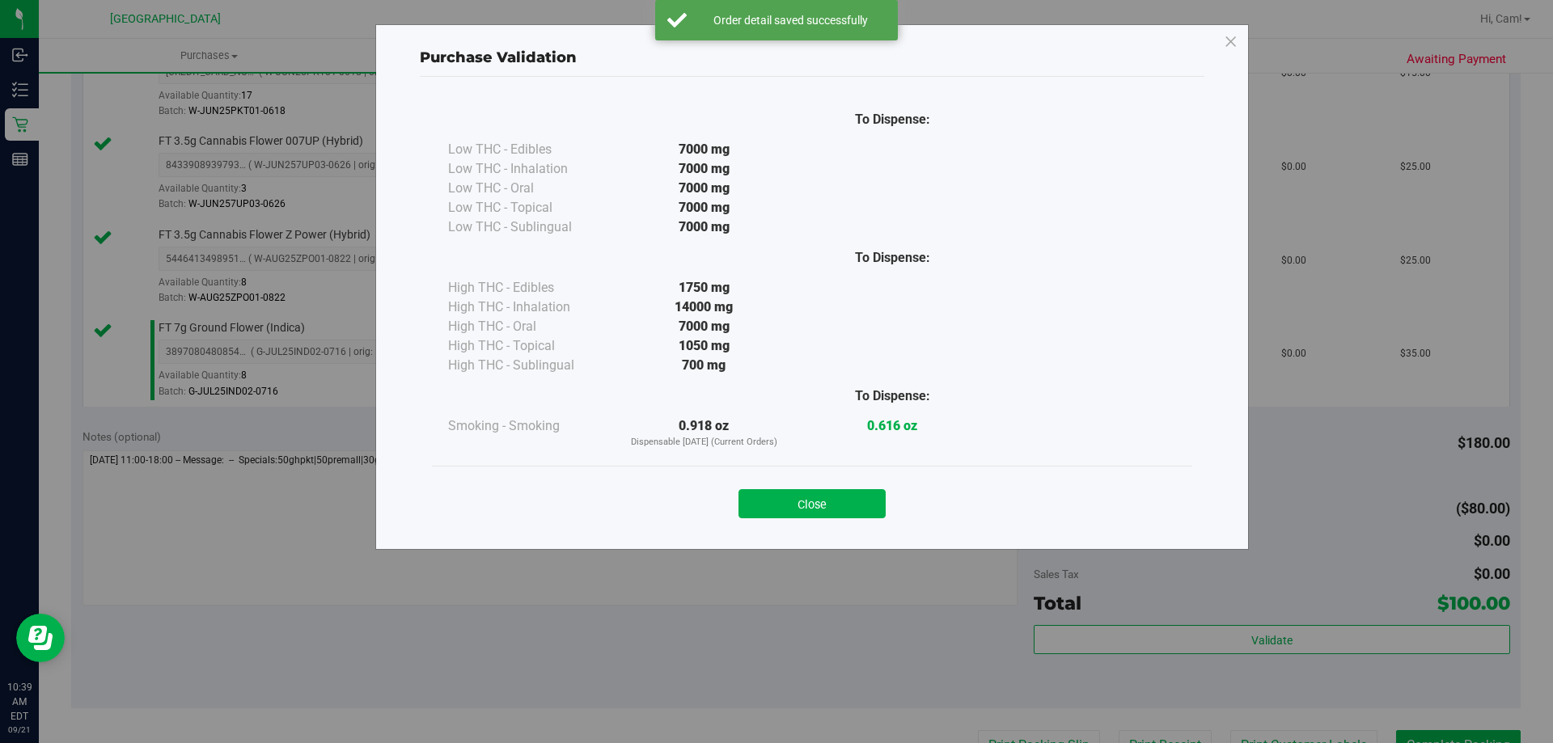
drag, startPoint x: 849, startPoint y: 506, endPoint x: 883, endPoint y: 513, distance: 34.0
click at [855, 505] on button "Close" at bounding box center [812, 503] width 147 height 29
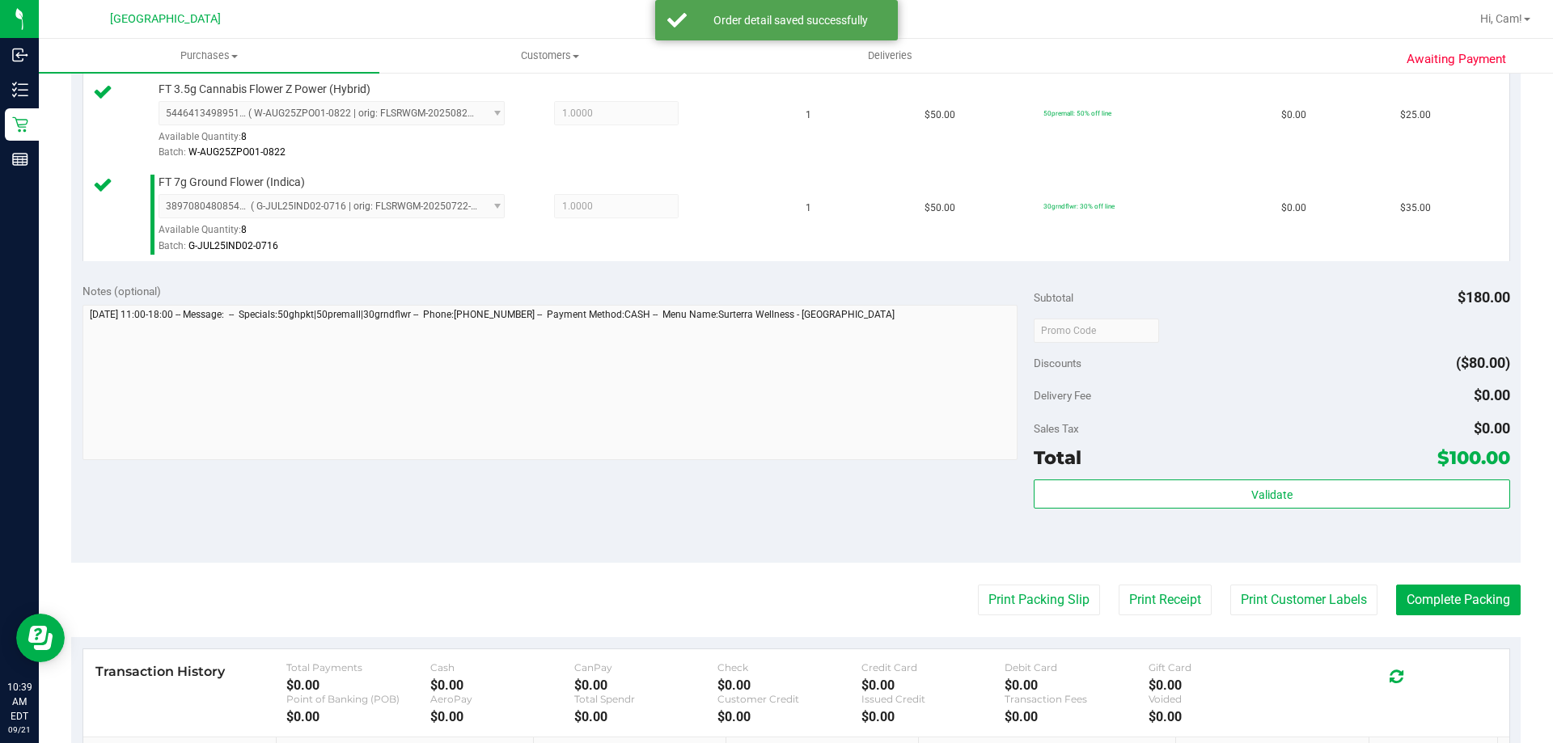
scroll to position [809, 0]
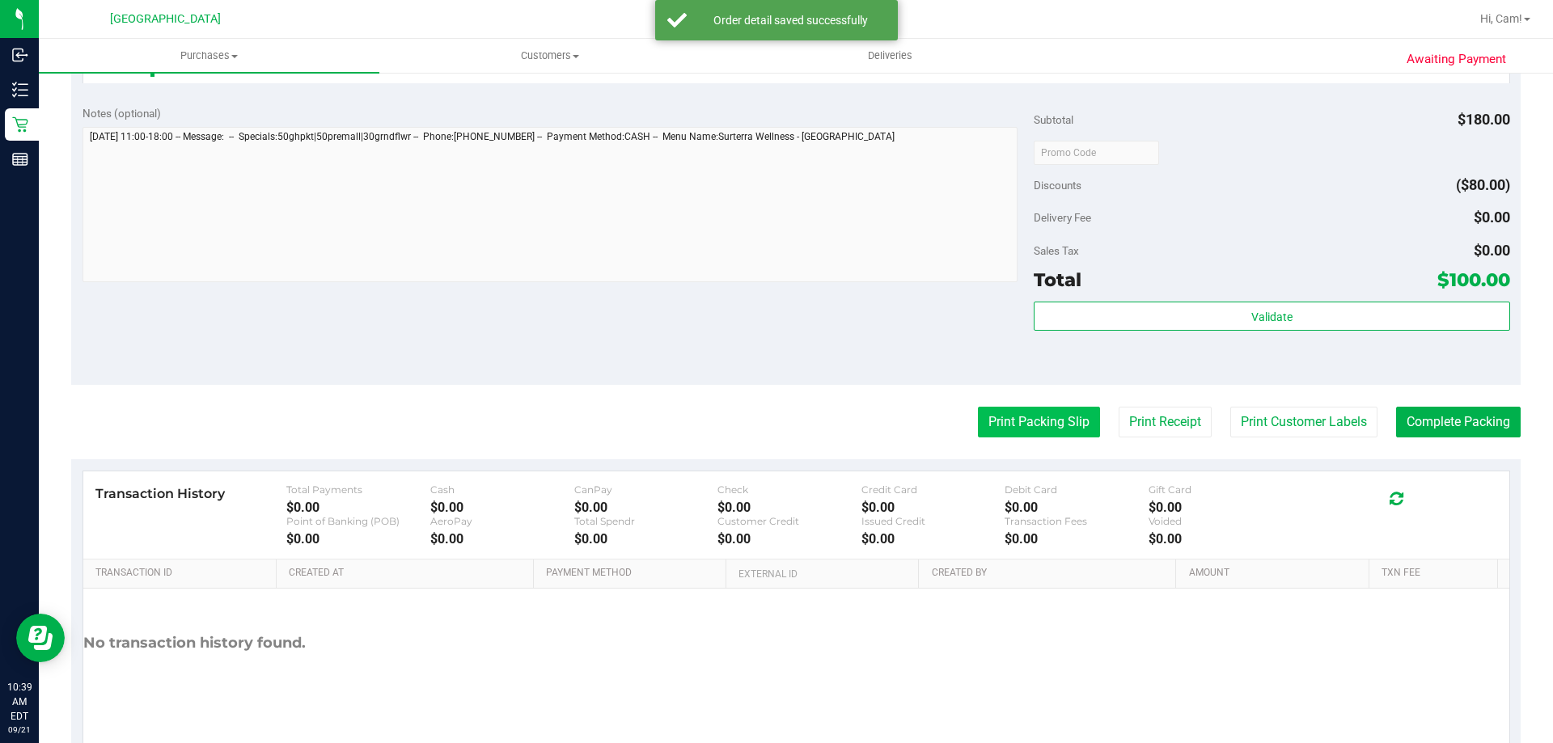
click at [1008, 416] on button "Print Packing Slip" at bounding box center [1039, 422] width 122 height 31
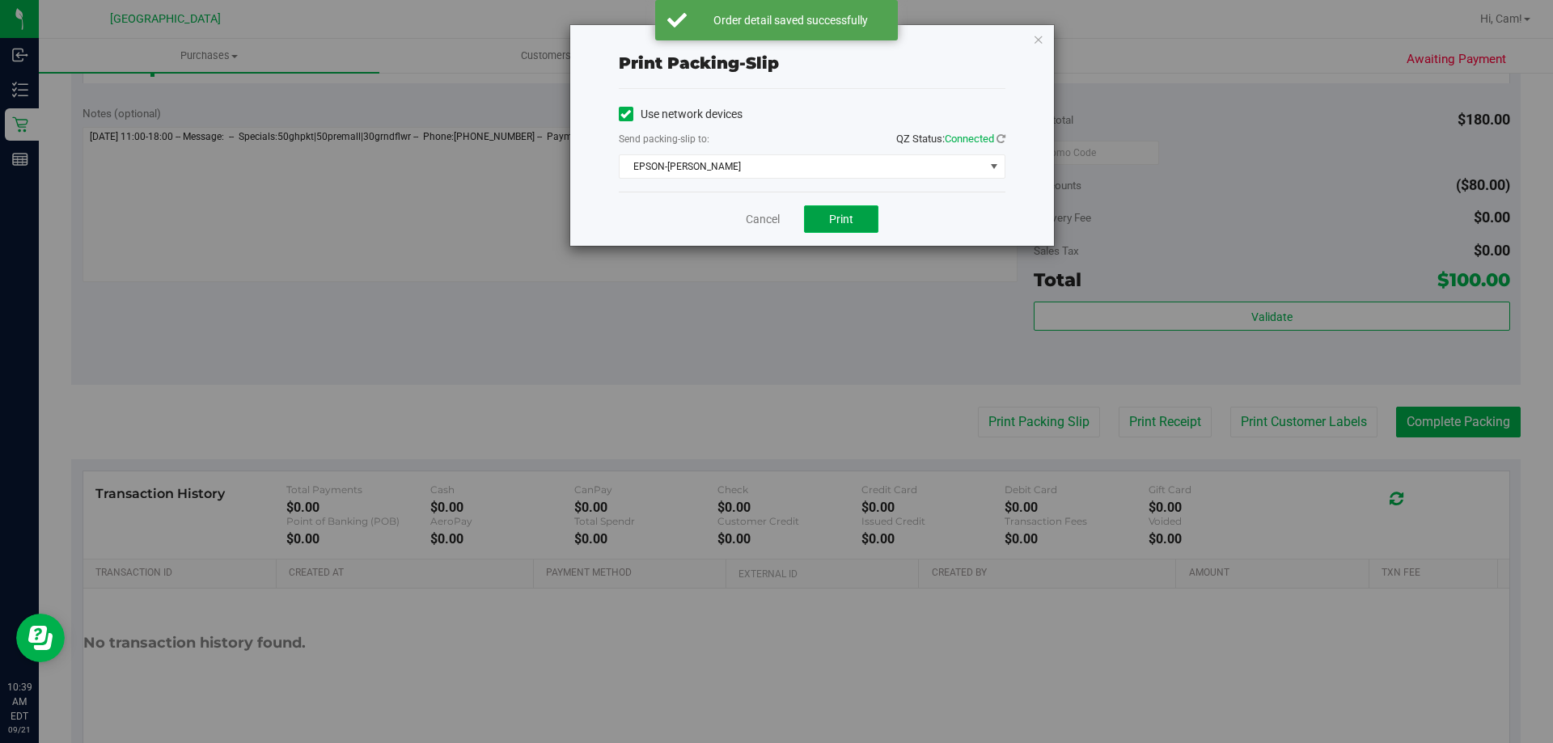
click at [860, 226] on button "Print" at bounding box center [841, 219] width 74 height 28
click at [1040, 39] on icon "button" at bounding box center [1038, 38] width 11 height 19
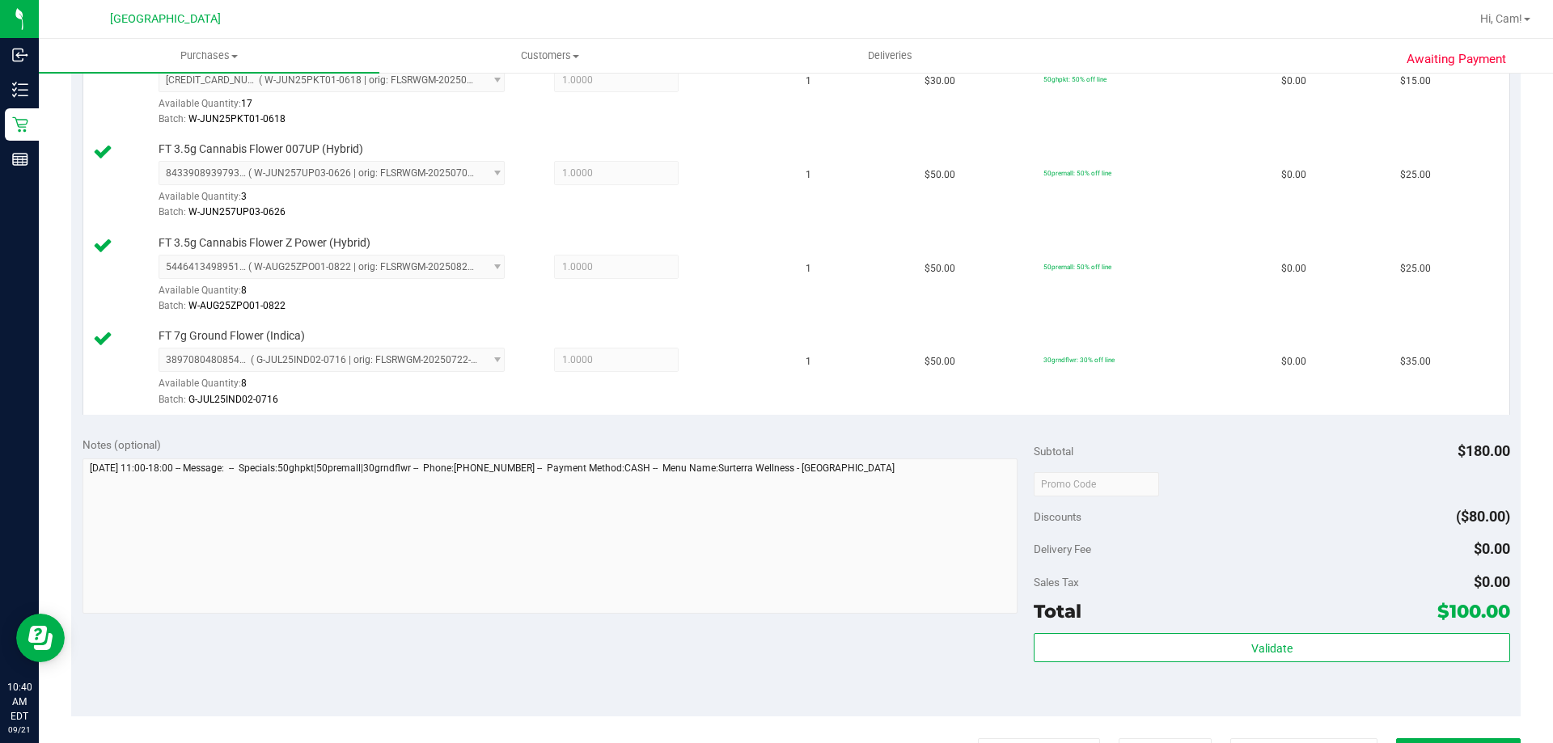
scroll to position [566, 0]
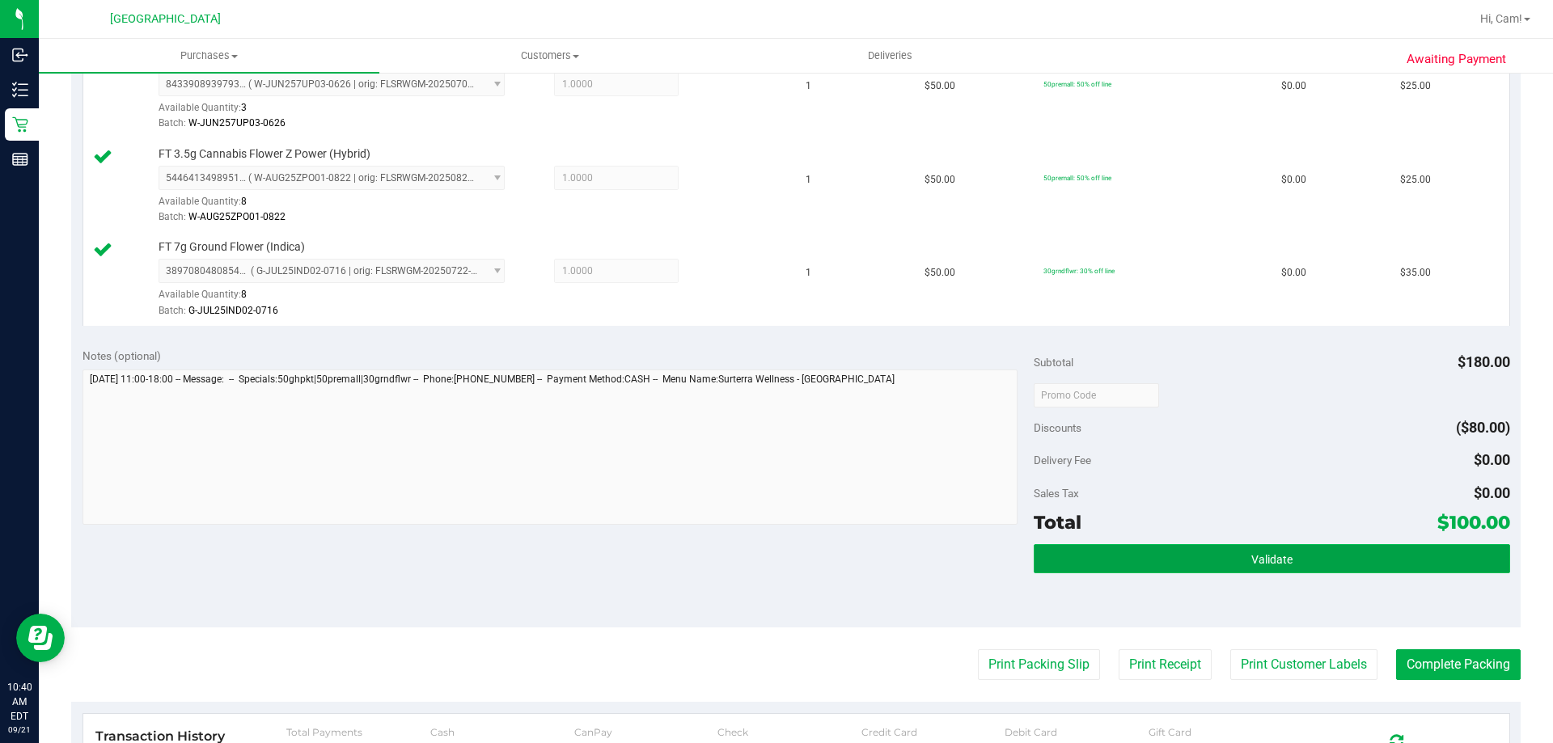
click at [1421, 557] on button "Validate" at bounding box center [1272, 558] width 476 height 29
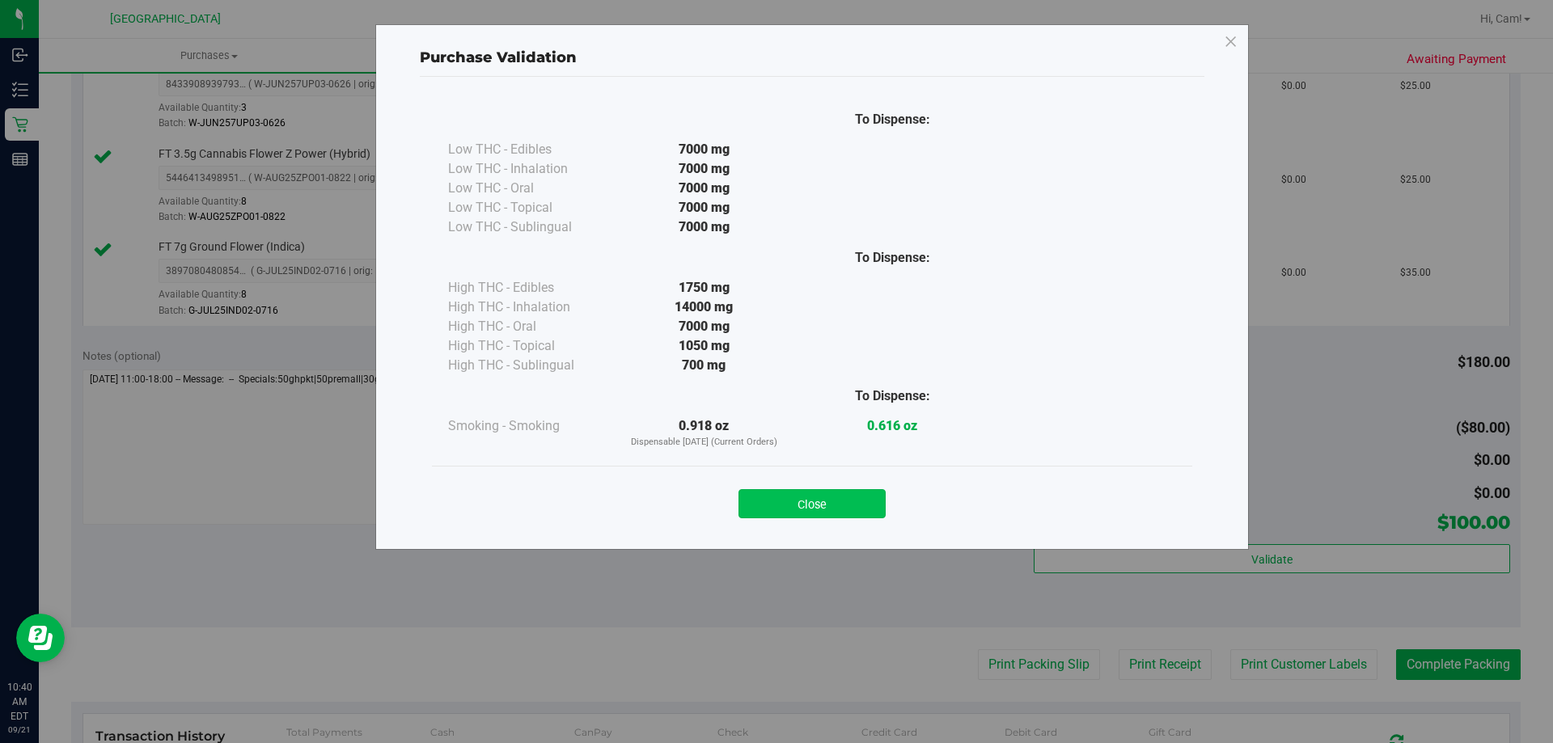
click at [862, 499] on button "Close" at bounding box center [812, 503] width 147 height 29
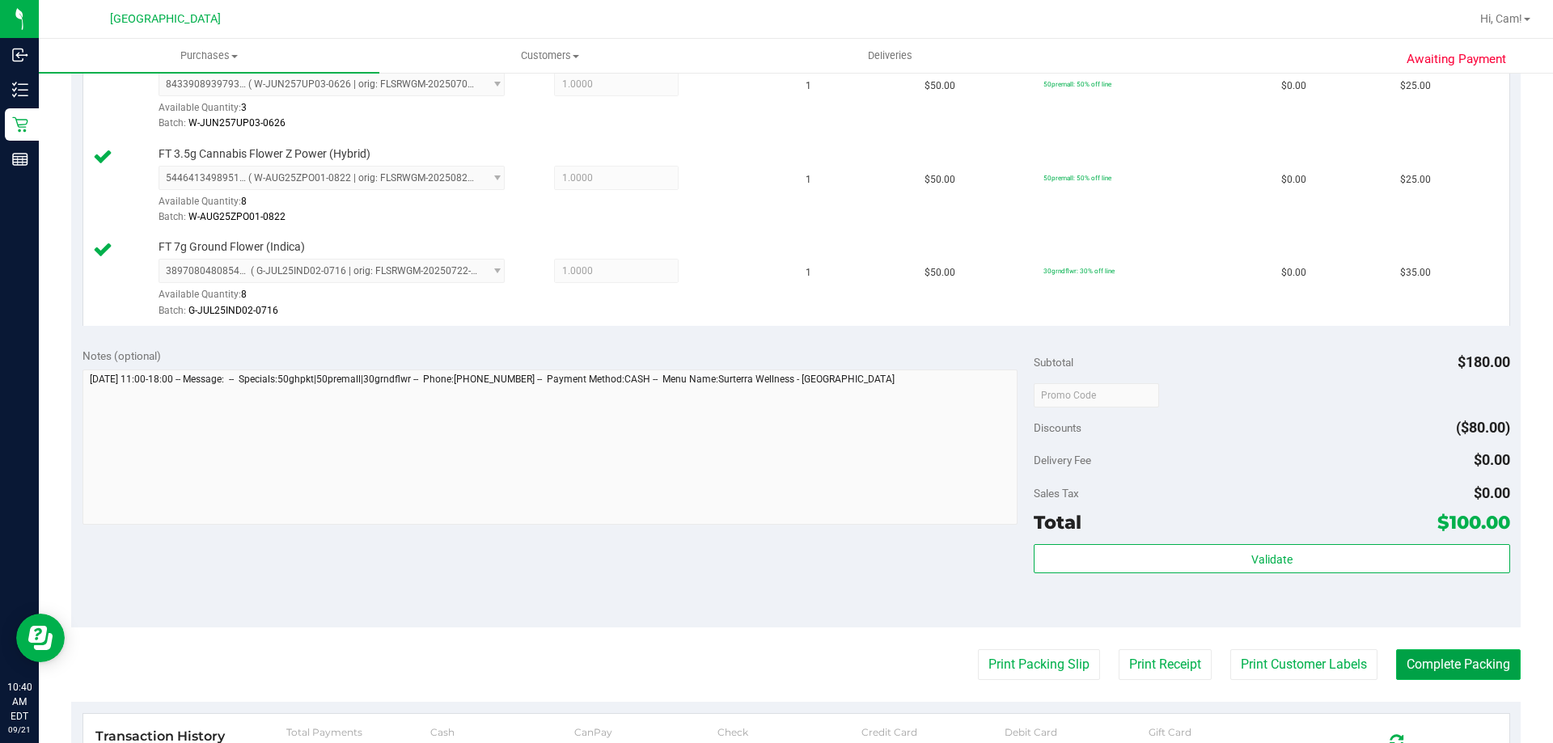
click at [1489, 665] on button "Complete Packing" at bounding box center [1458, 665] width 125 height 31
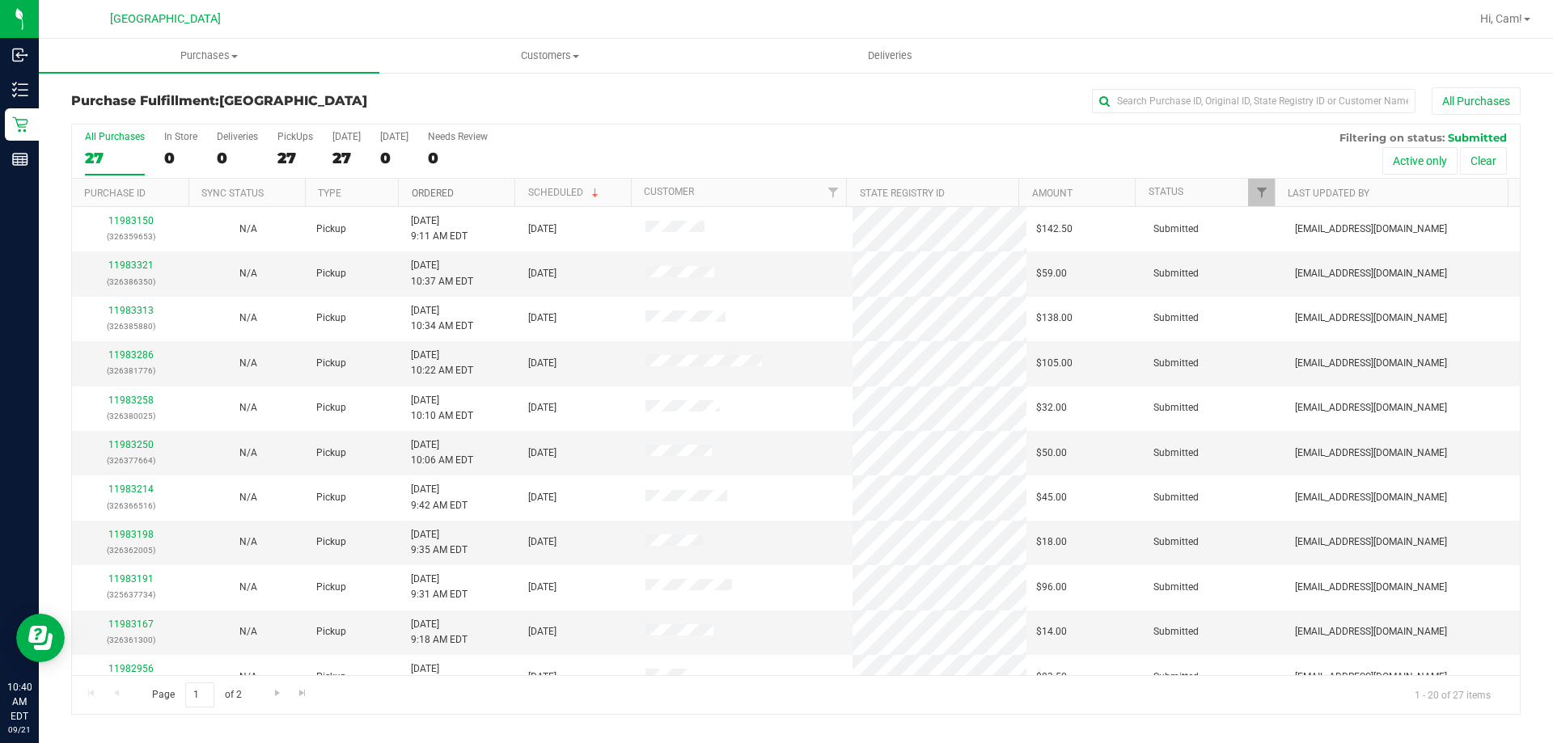
click at [450, 195] on link "Ordered" at bounding box center [433, 193] width 42 height 11
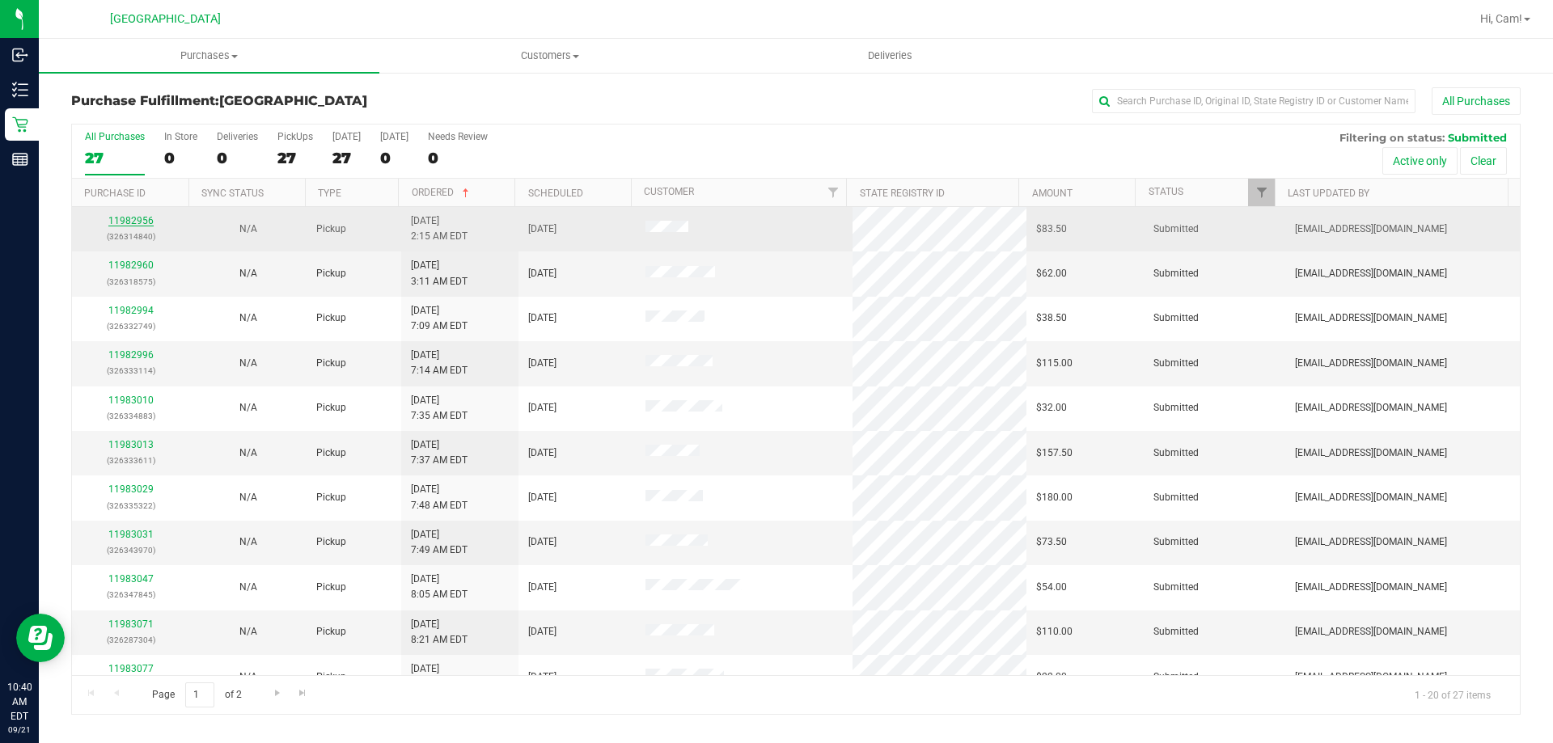
click at [140, 221] on link "11982956" at bounding box center [130, 220] width 45 height 11
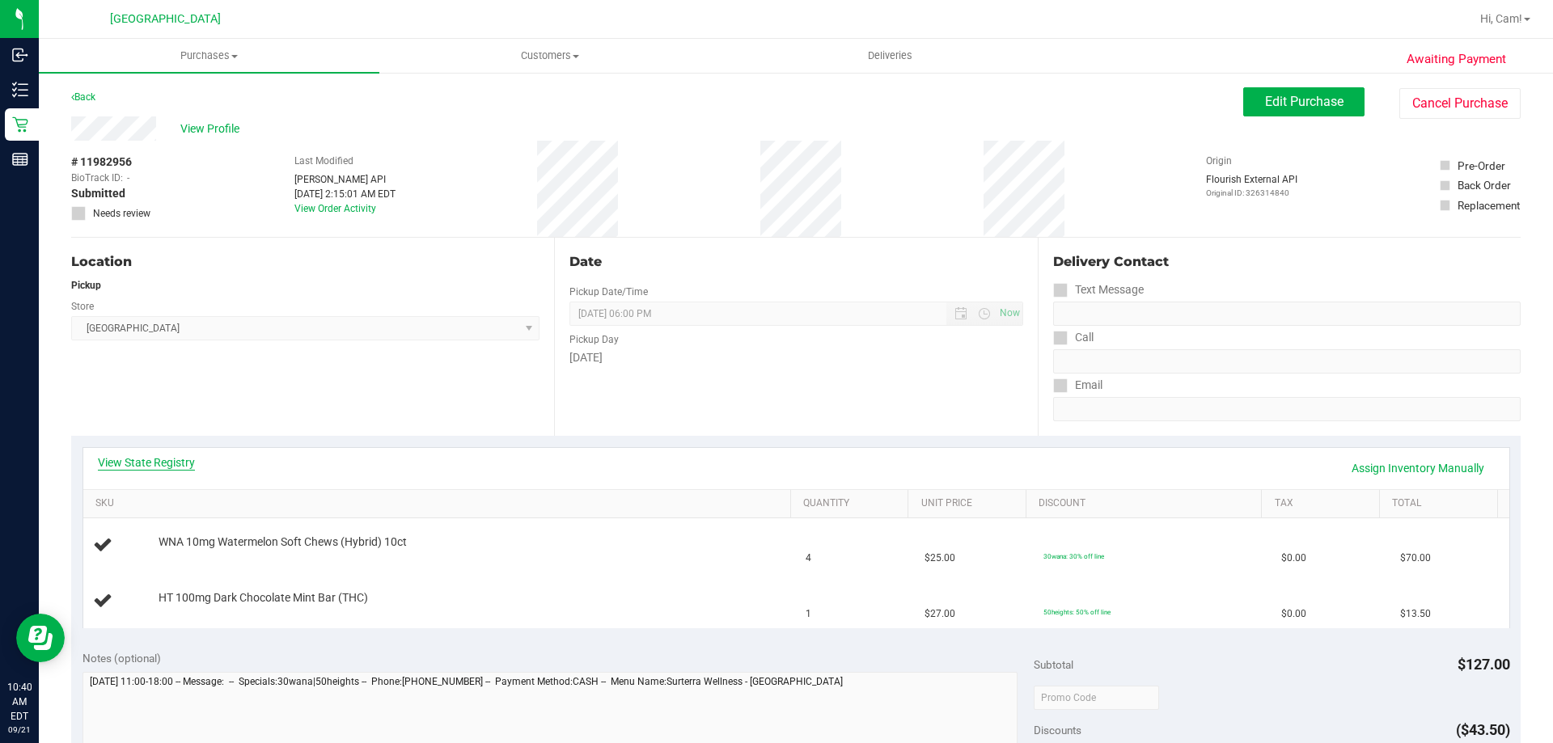
click at [176, 460] on link "View State Registry" at bounding box center [146, 463] width 97 height 16
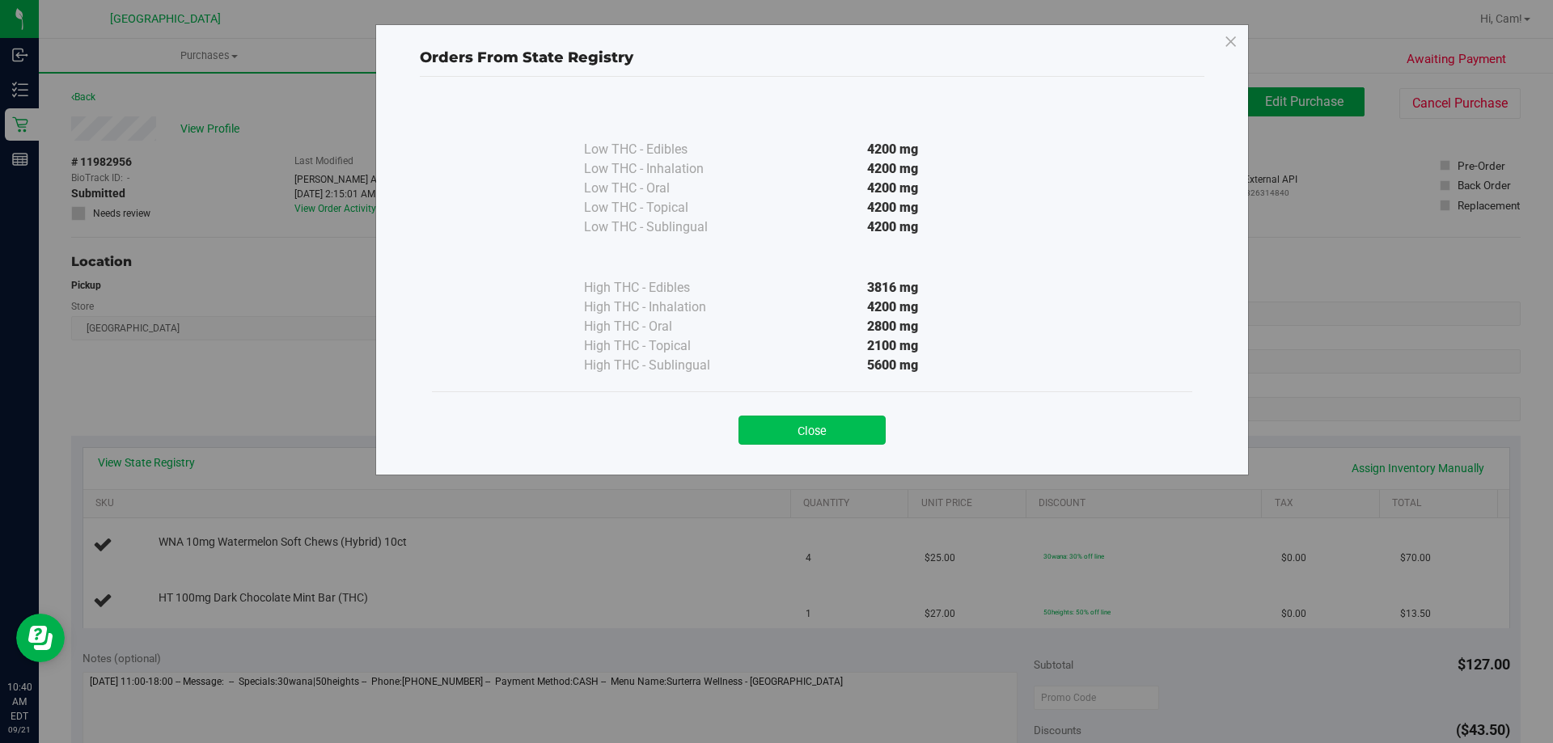
click at [807, 441] on button "Close" at bounding box center [812, 430] width 147 height 29
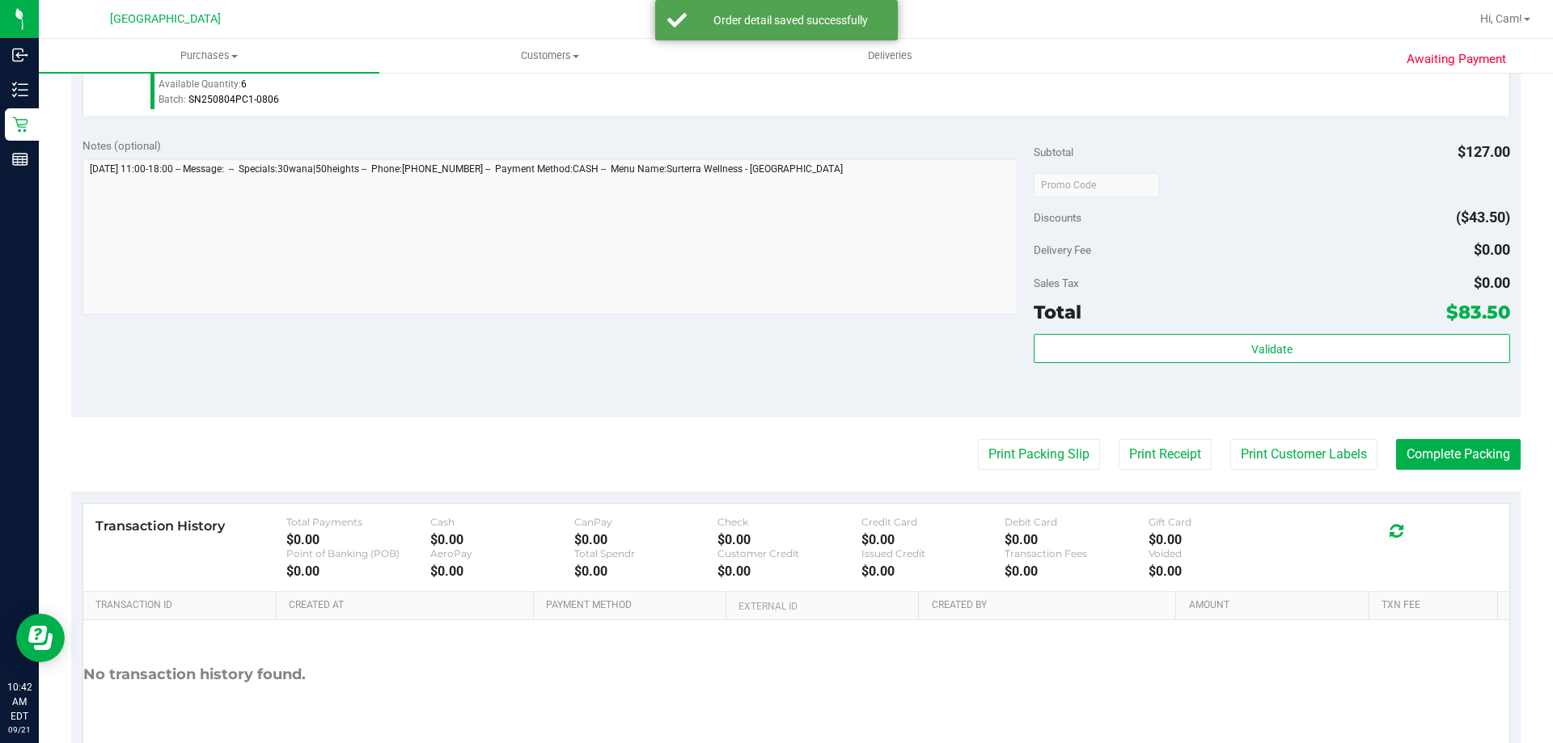
scroll to position [647, 0]
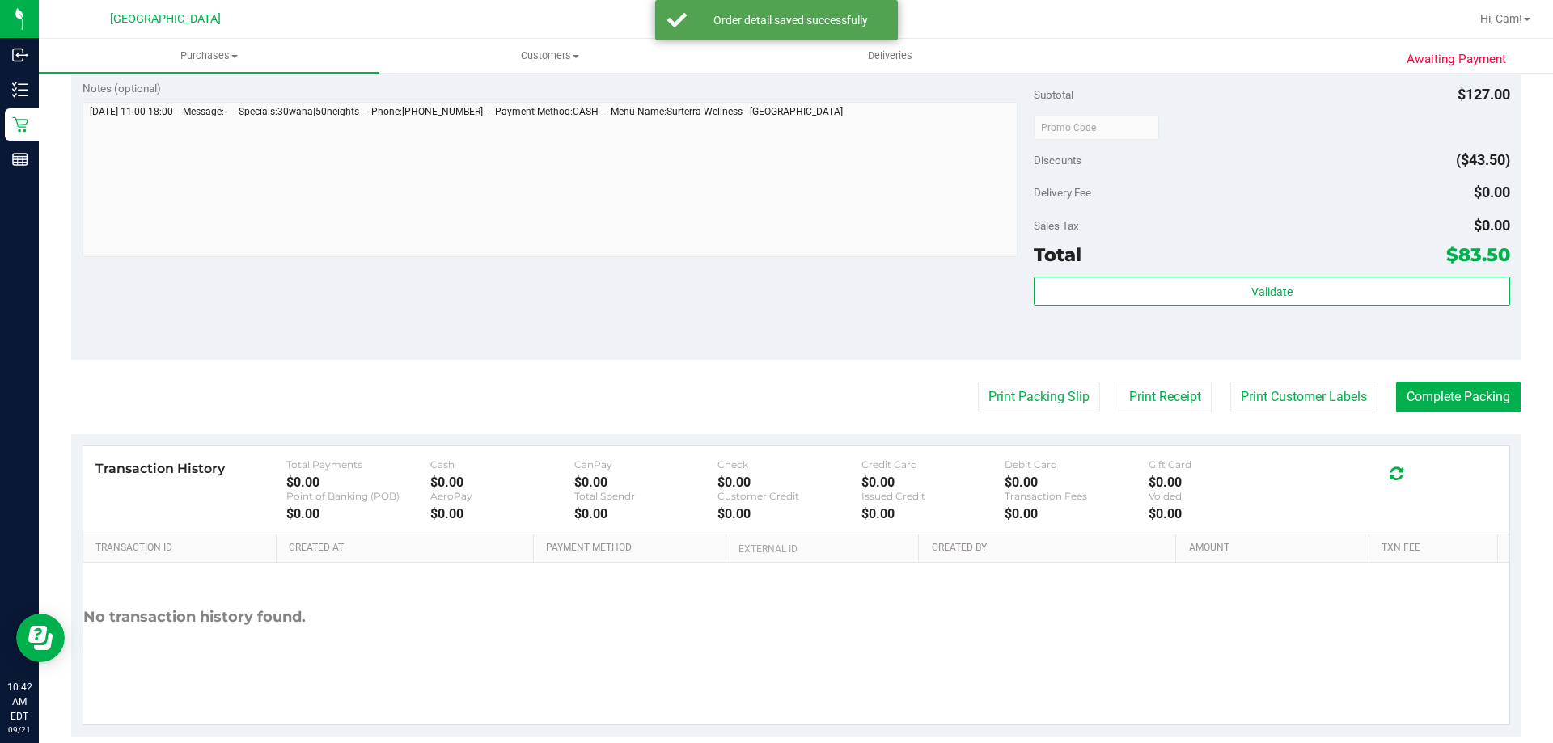
click at [1174, 314] on div "Validate" at bounding box center [1272, 313] width 476 height 73
click at [1170, 307] on div "Validate" at bounding box center [1272, 313] width 476 height 73
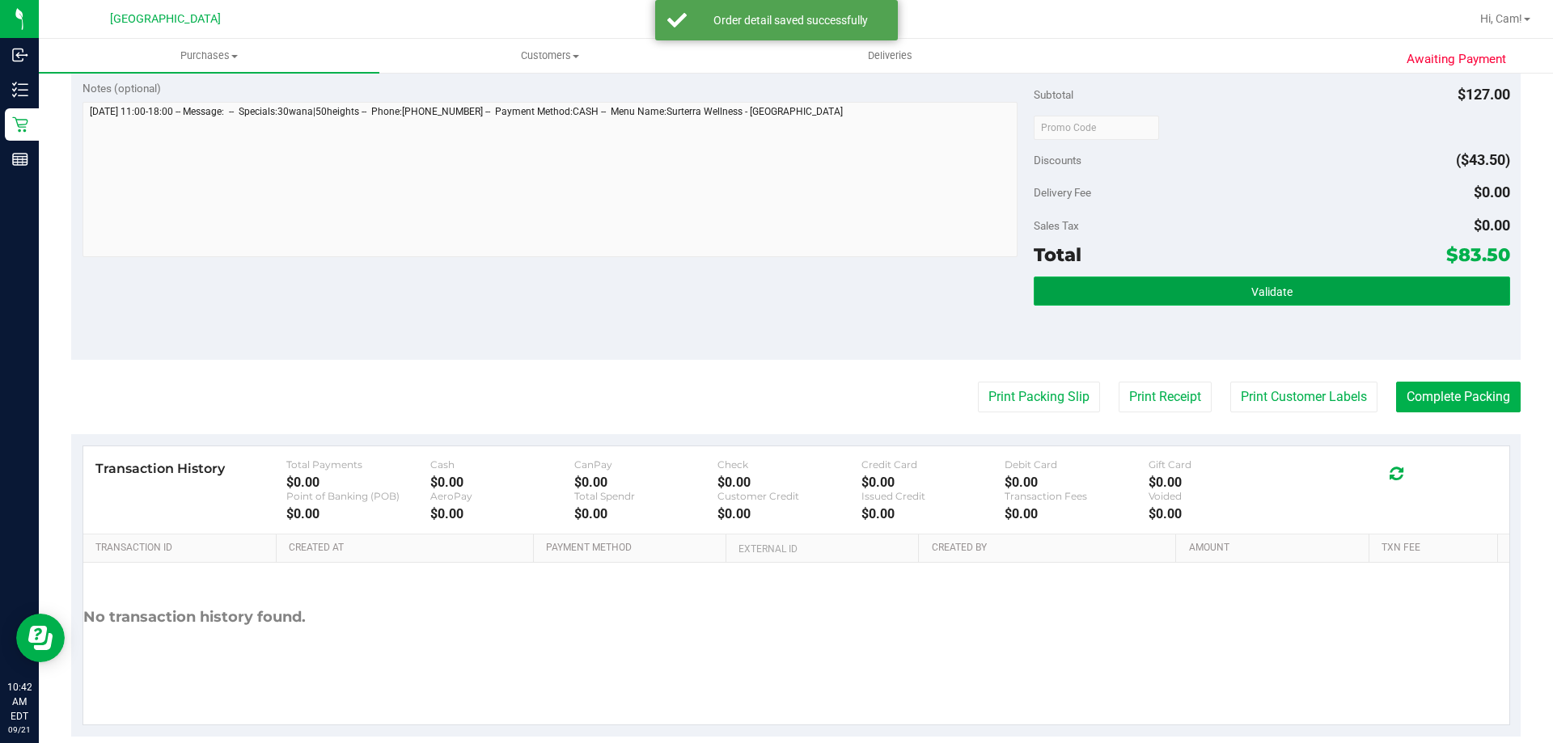
click at [1170, 303] on button "Validate" at bounding box center [1272, 291] width 476 height 29
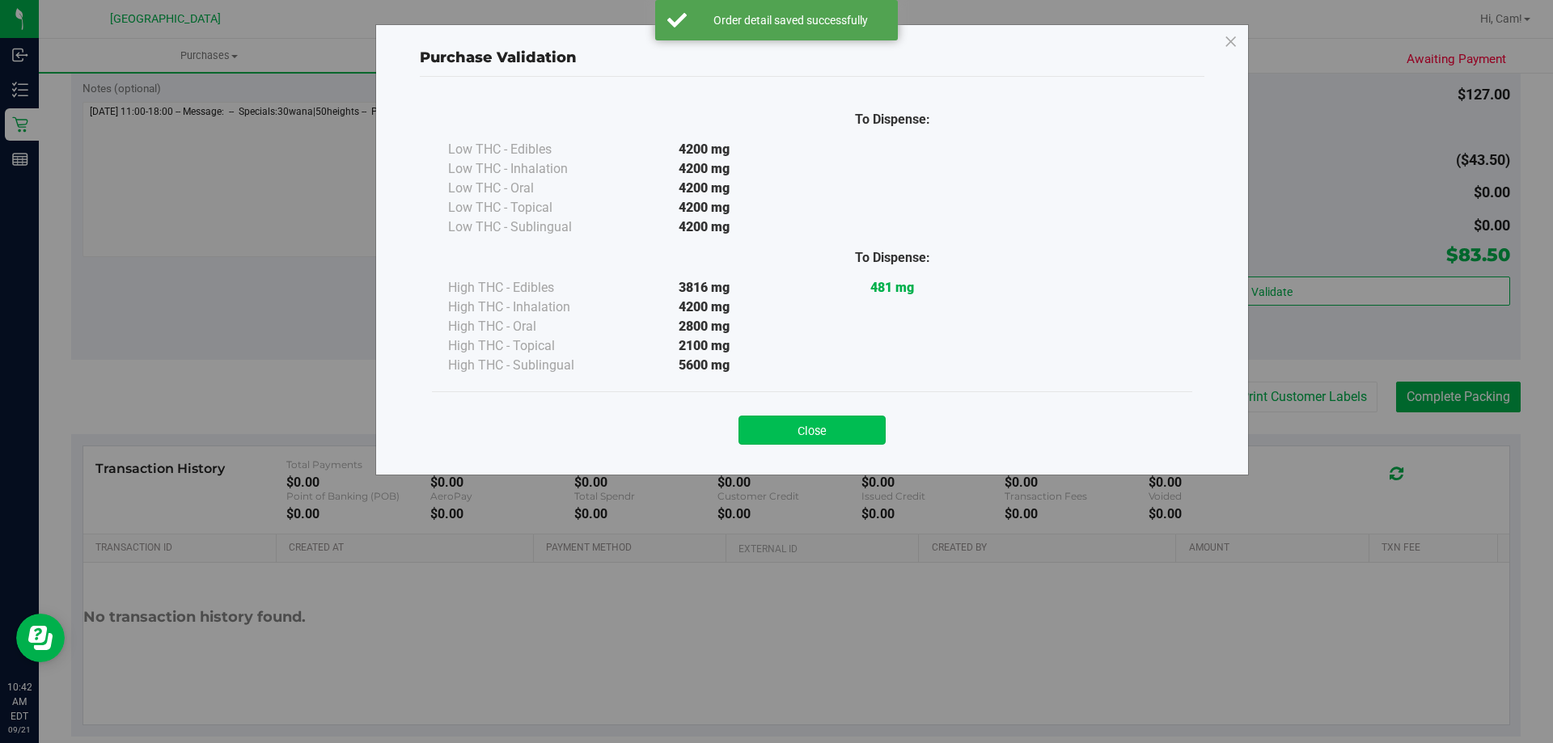
click at [855, 435] on button "Close" at bounding box center [812, 430] width 147 height 29
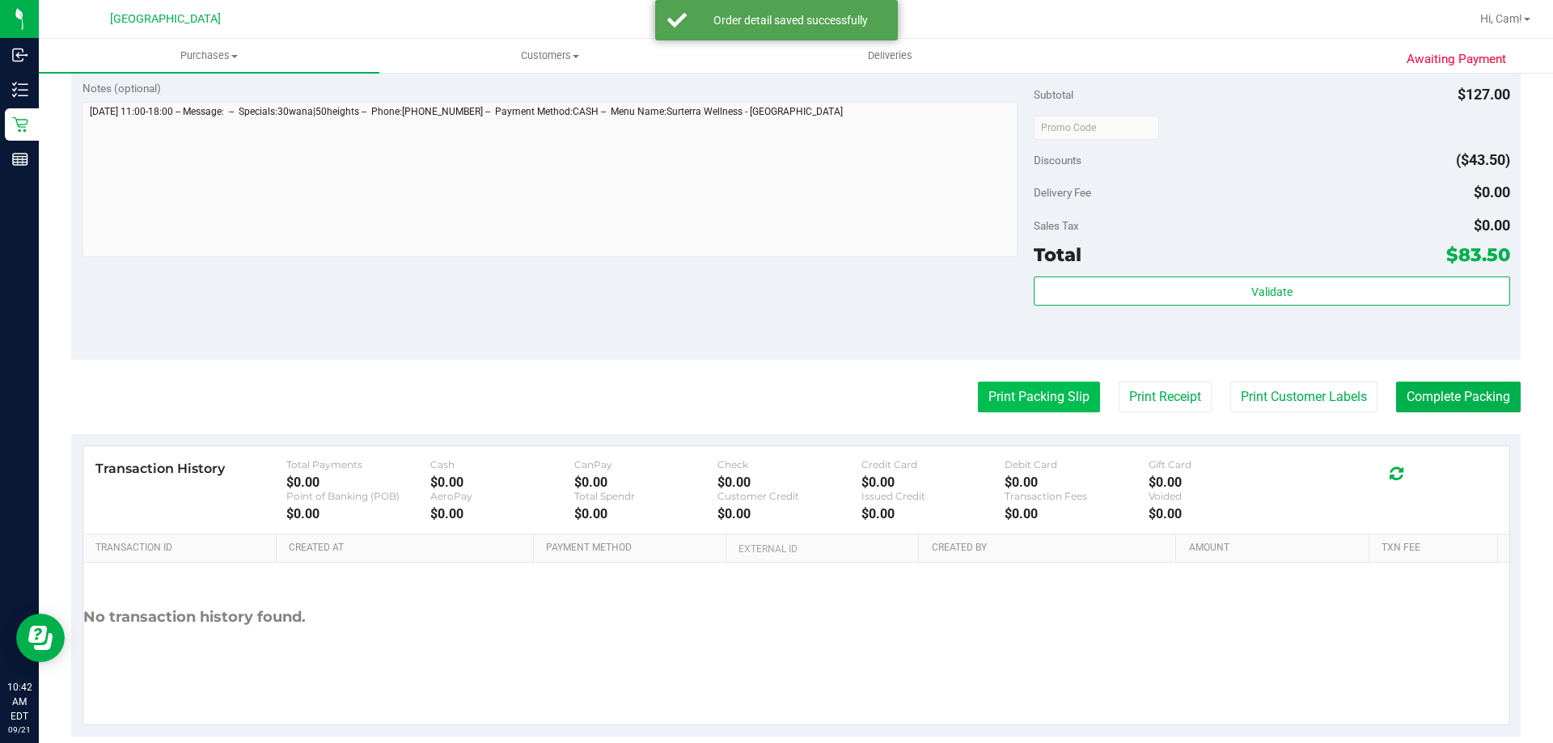
click at [1044, 400] on button "Print Packing Slip" at bounding box center [1039, 397] width 122 height 31
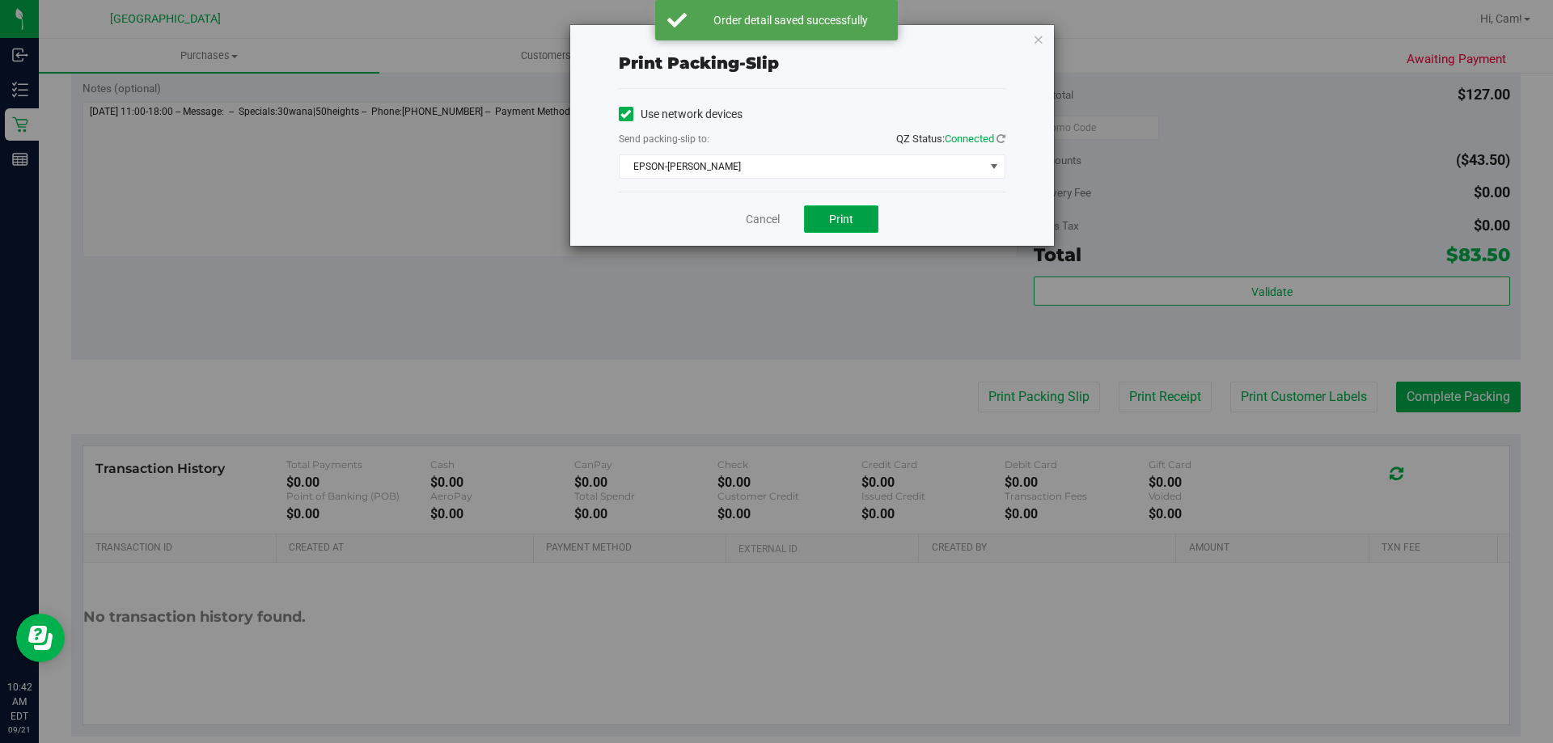
click at [863, 219] on button "Print" at bounding box center [841, 219] width 74 height 28
click at [1033, 39] on icon "button" at bounding box center [1038, 38] width 11 height 19
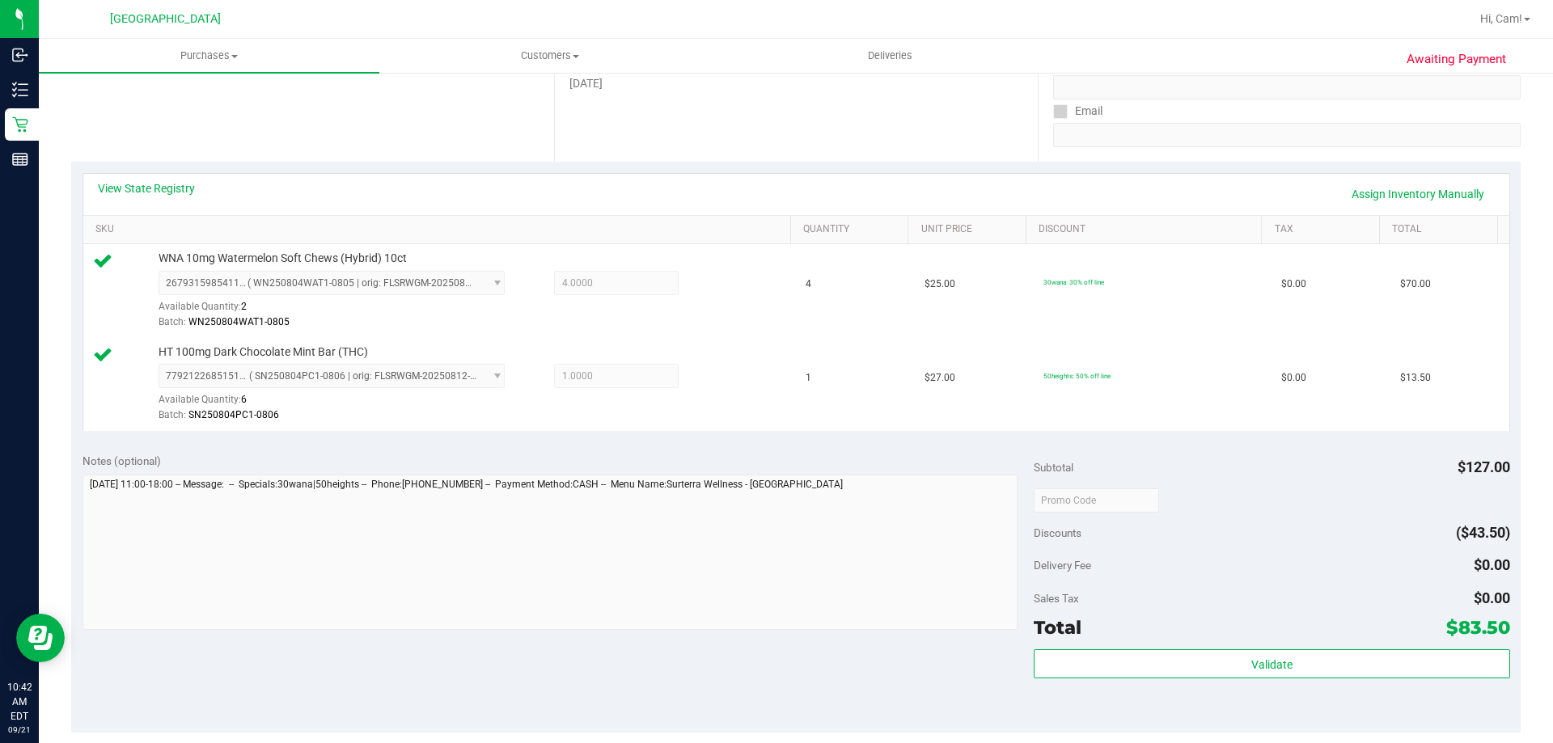
scroll to position [566, 0]
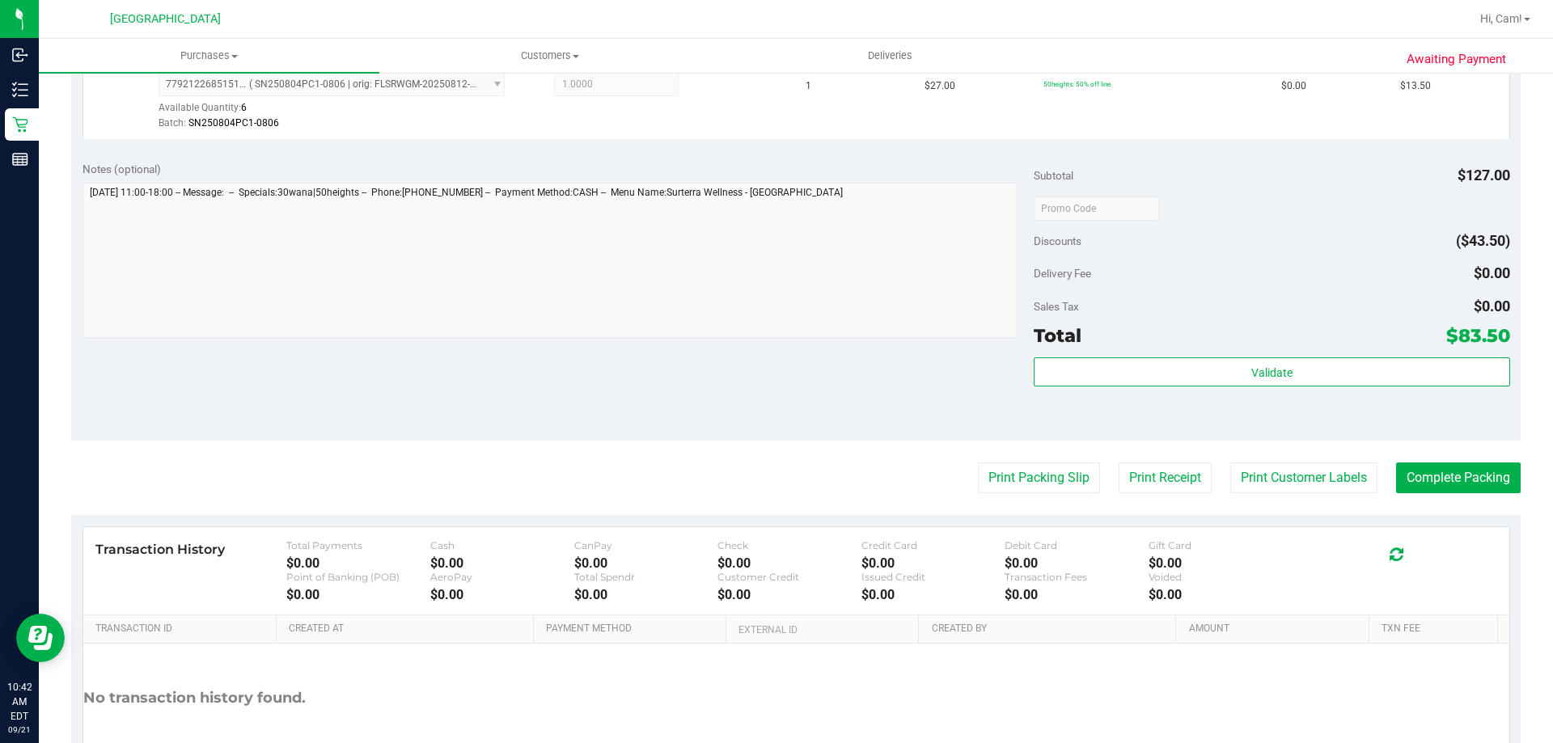
click at [1391, 344] on div "Total $83.50" at bounding box center [1272, 335] width 476 height 29
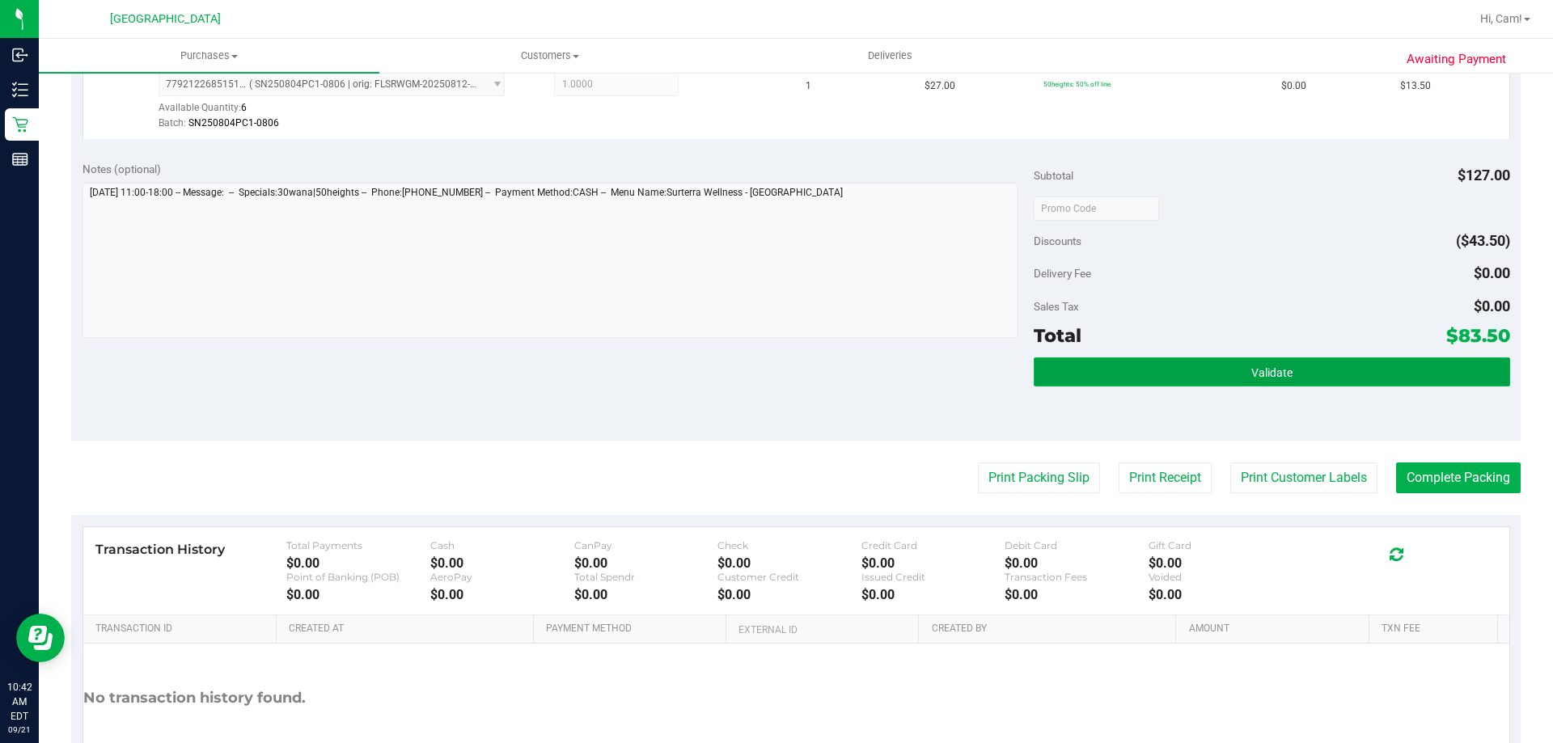
click at [1391, 362] on button "Validate" at bounding box center [1272, 372] width 476 height 29
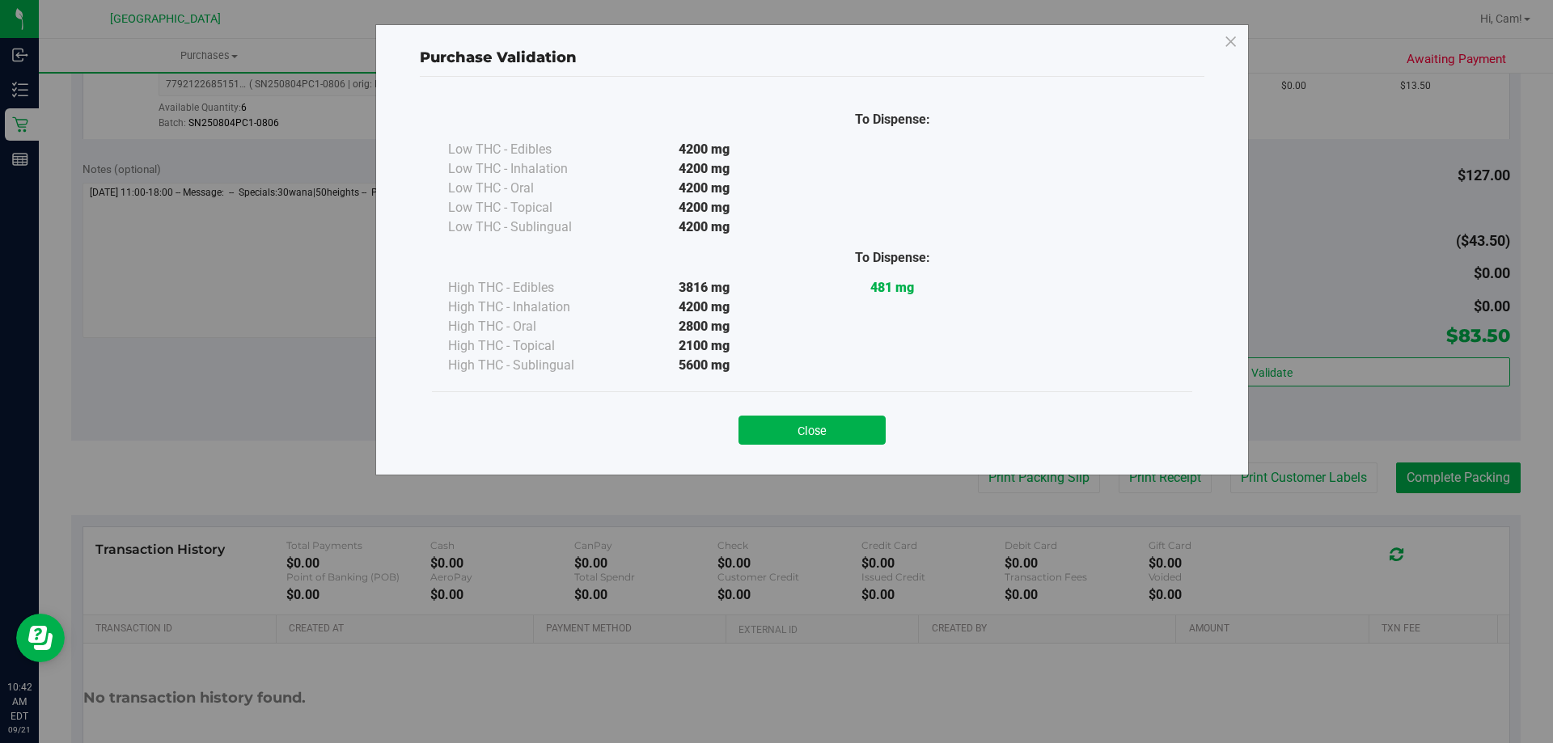
click at [858, 436] on button "Close" at bounding box center [812, 430] width 147 height 29
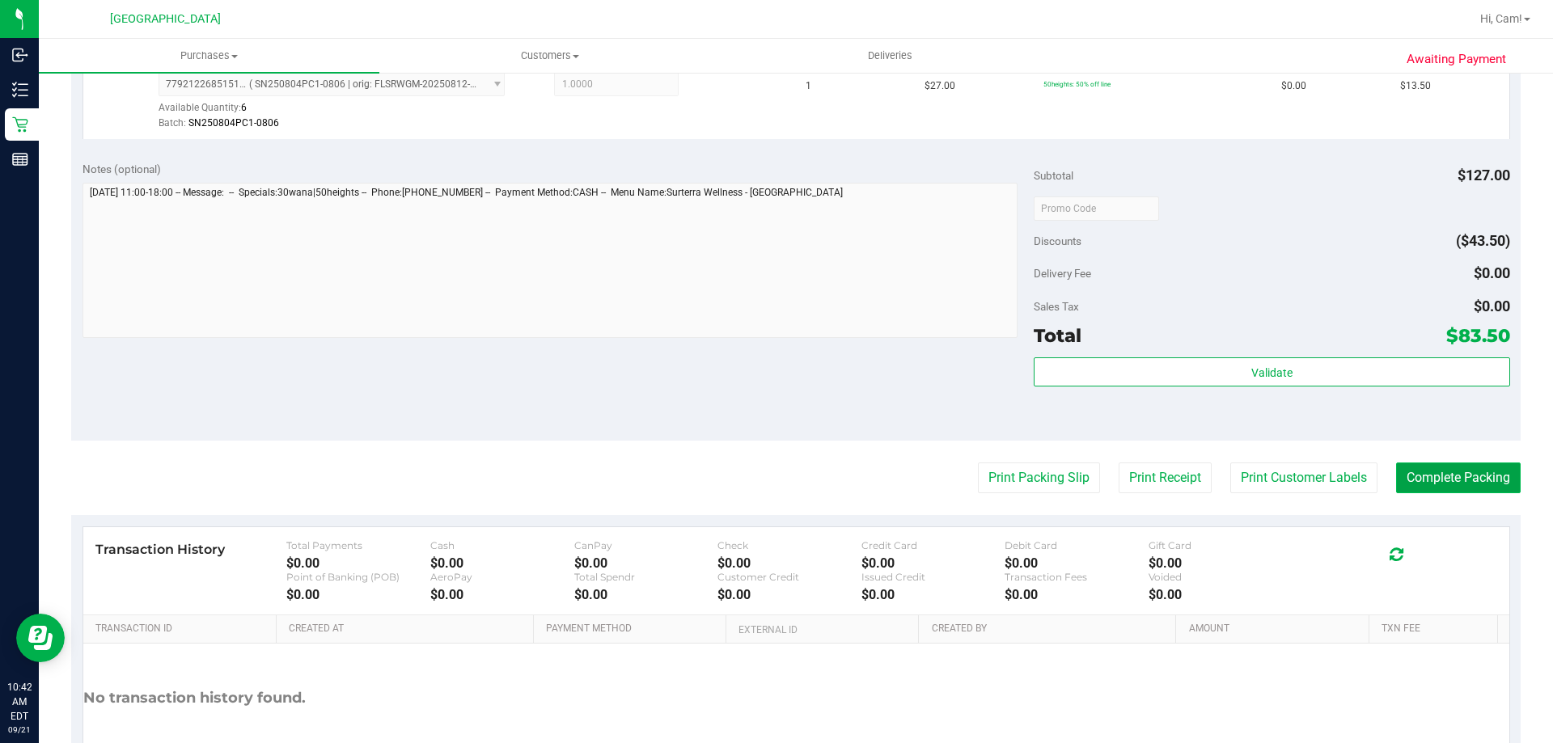
click at [1453, 472] on button "Complete Packing" at bounding box center [1458, 478] width 125 height 31
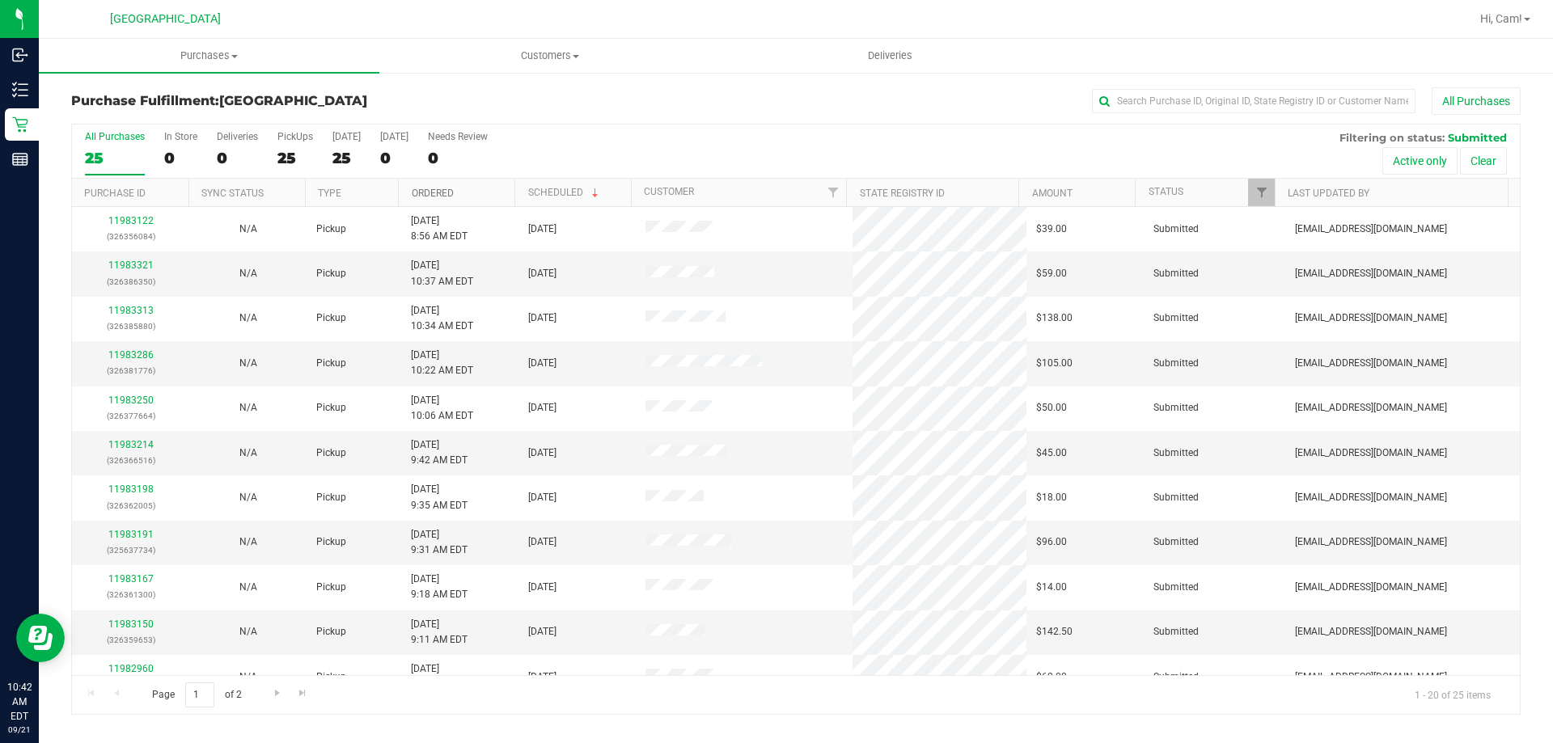
click at [438, 197] on link "Ordered" at bounding box center [433, 193] width 42 height 11
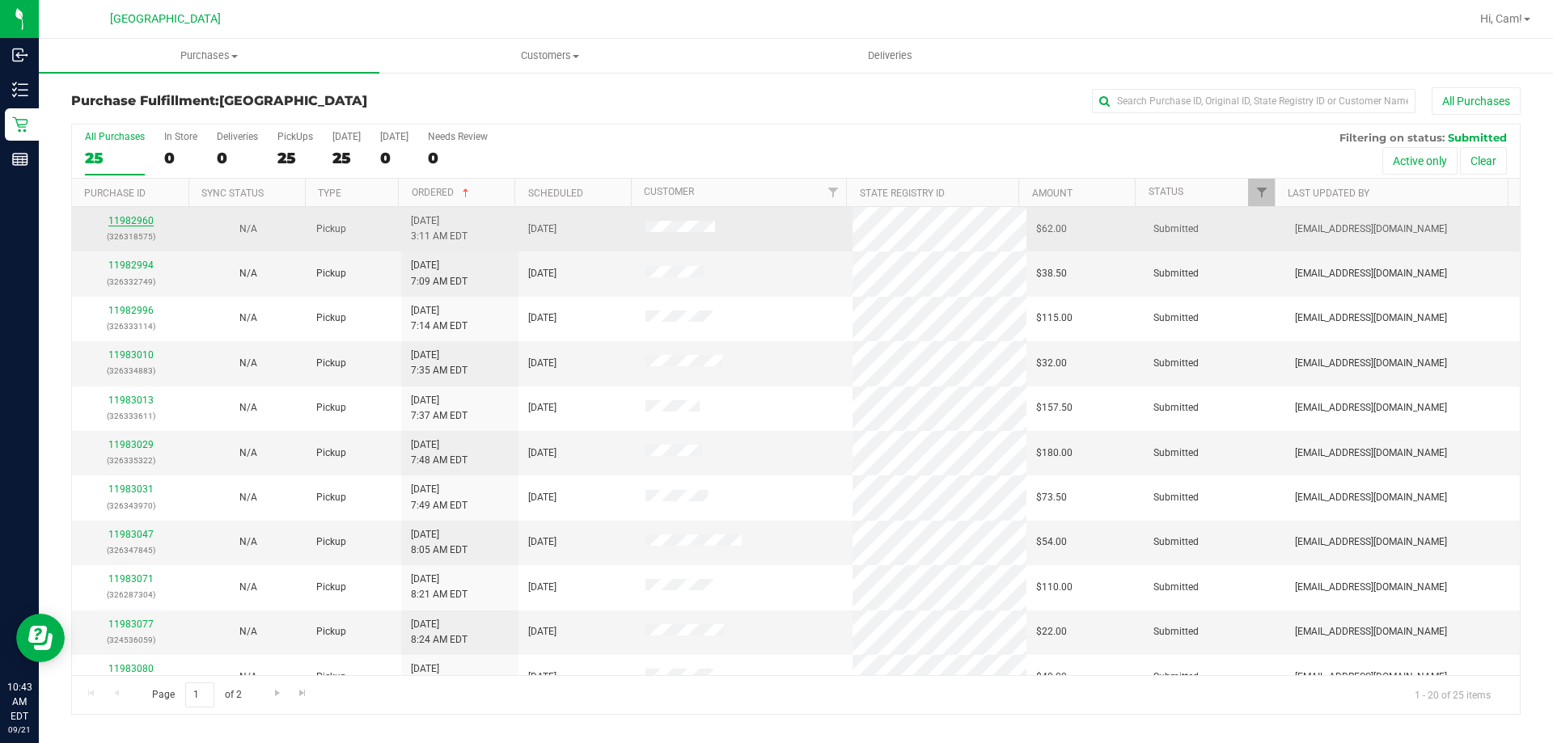
click at [145, 221] on link "11982960" at bounding box center [130, 220] width 45 height 11
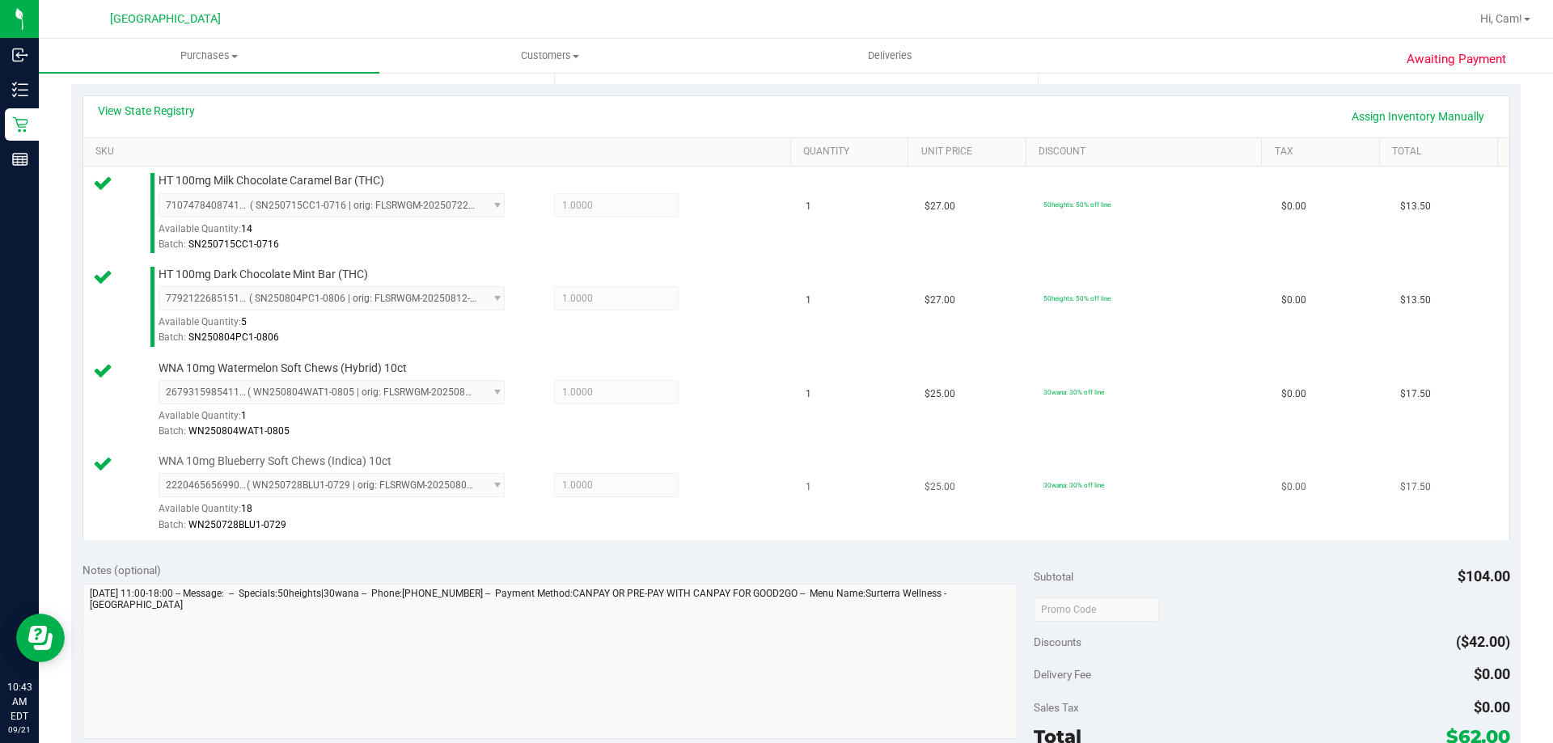
scroll to position [566, 0]
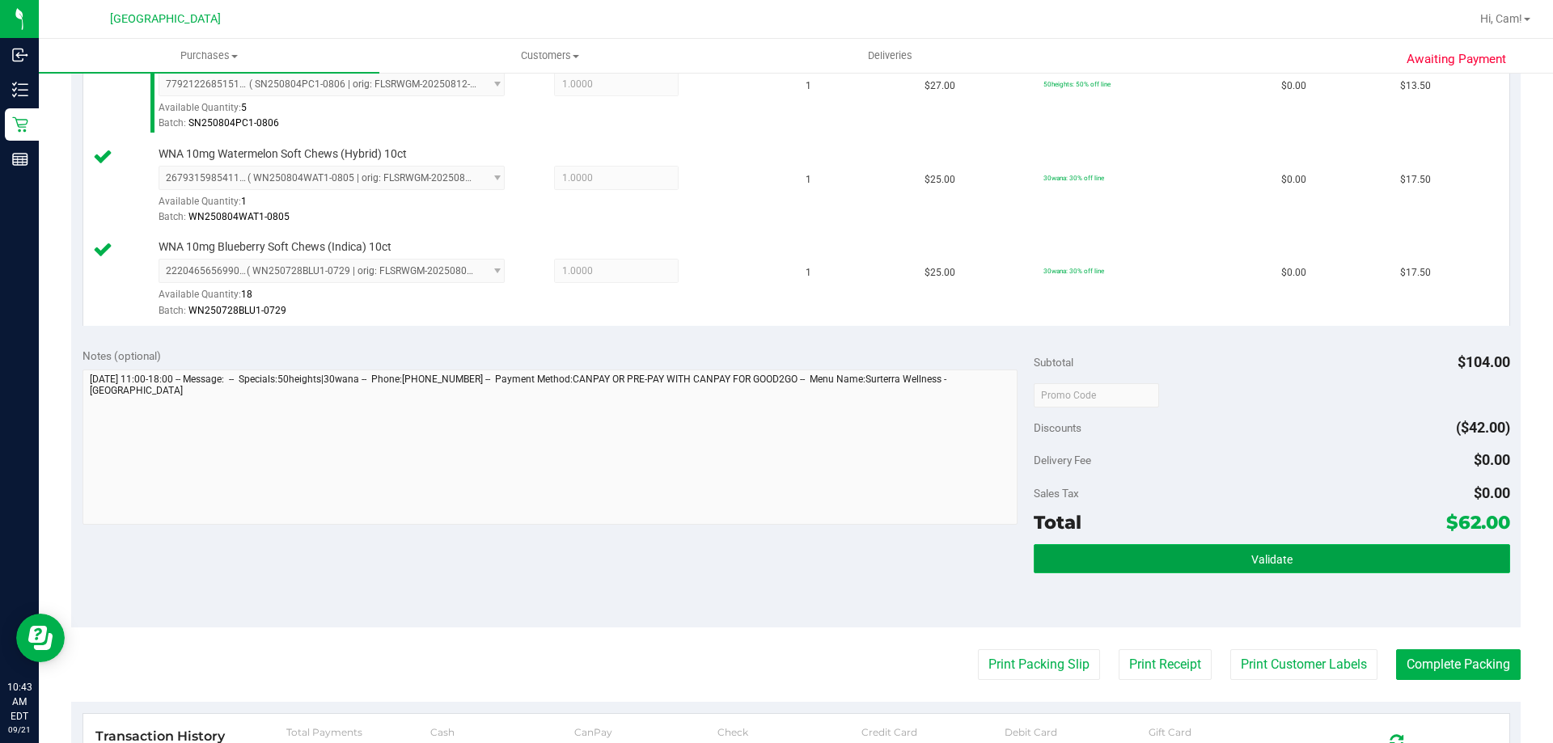
click at [1219, 561] on button "Validate" at bounding box center [1272, 558] width 476 height 29
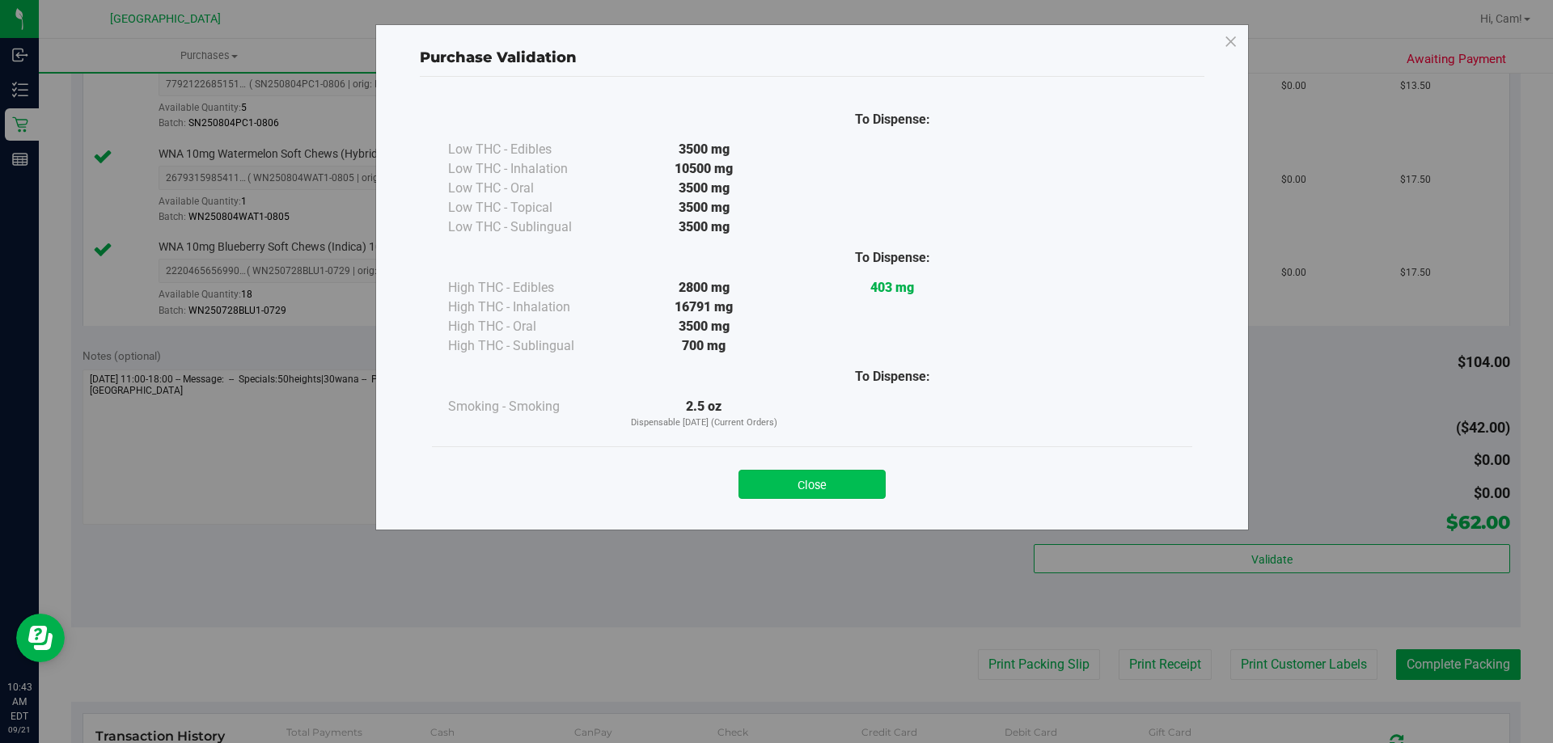
click at [863, 484] on button "Close" at bounding box center [812, 484] width 147 height 29
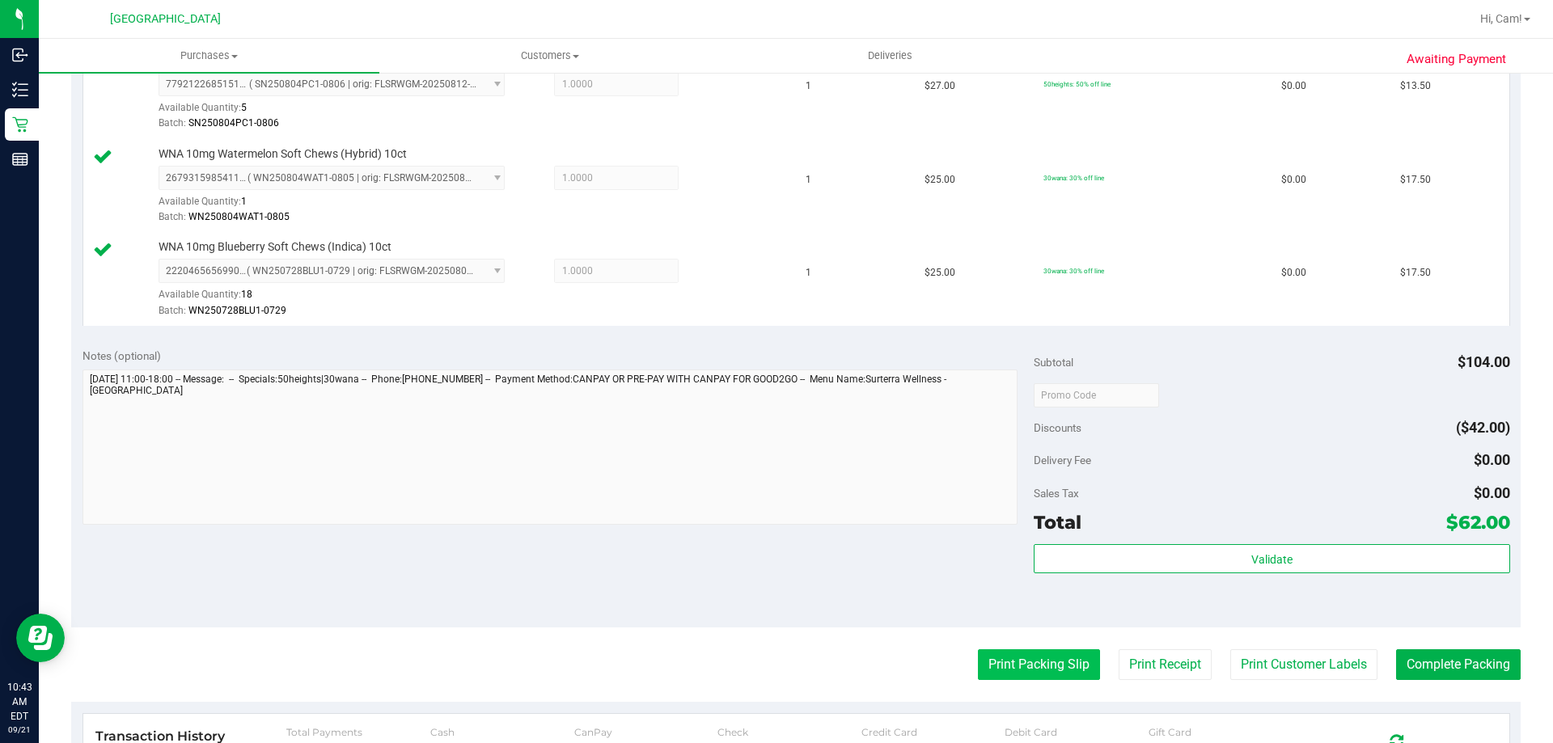
click at [1009, 655] on button "Print Packing Slip" at bounding box center [1039, 665] width 122 height 31
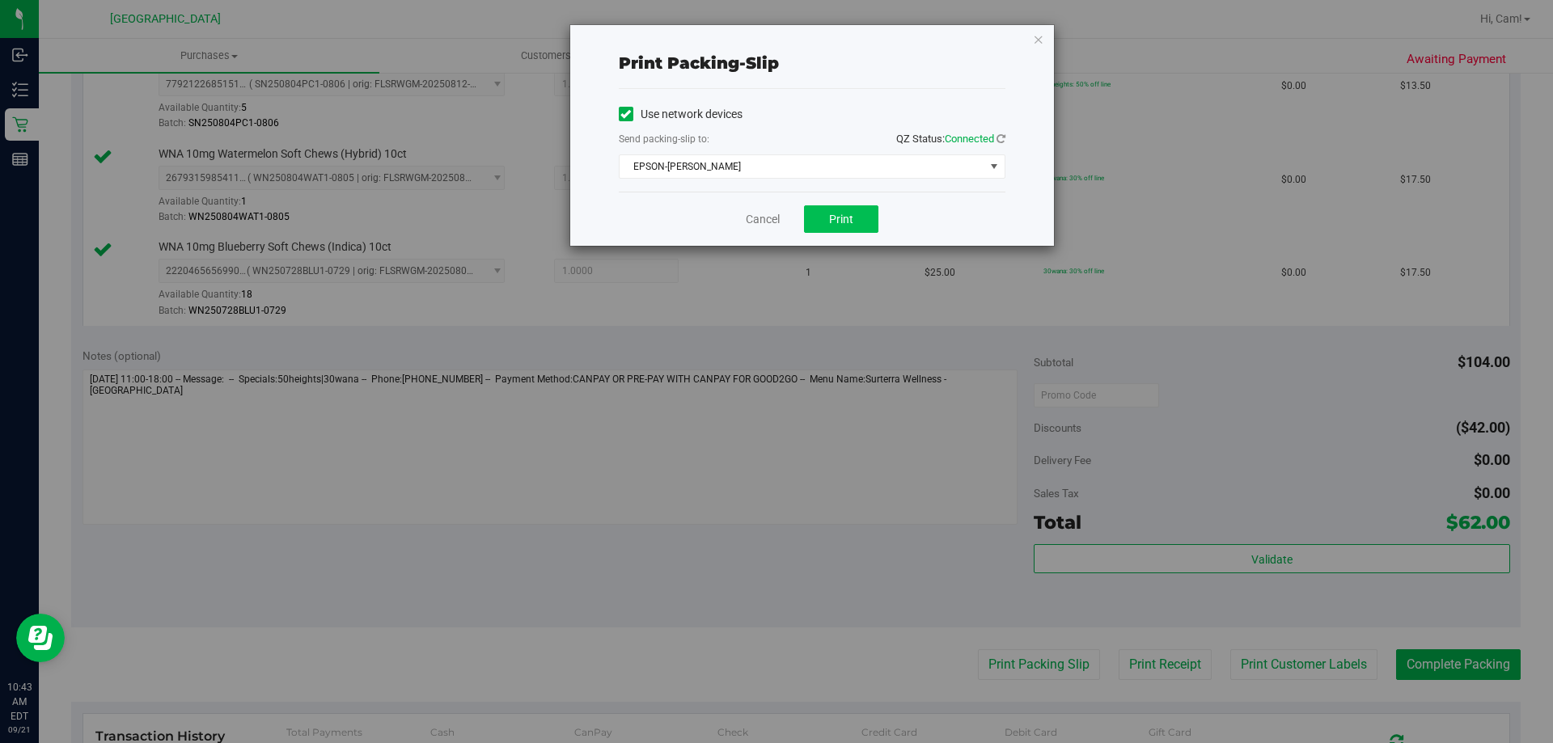
drag, startPoint x: 794, startPoint y: 190, endPoint x: 824, endPoint y: 224, distance: 45.3
click at [803, 202] on div "Print packing-slip Use network devices Send packing-slip to: QZ Status: Connect…" at bounding box center [812, 135] width 484 height 221
click at [828, 225] on button "Print" at bounding box center [841, 219] width 74 height 28
drag, startPoint x: 1037, startPoint y: 41, endPoint x: 1037, endPoint y: 128, distance: 86.6
click at [1036, 41] on icon "button" at bounding box center [1038, 38] width 11 height 19
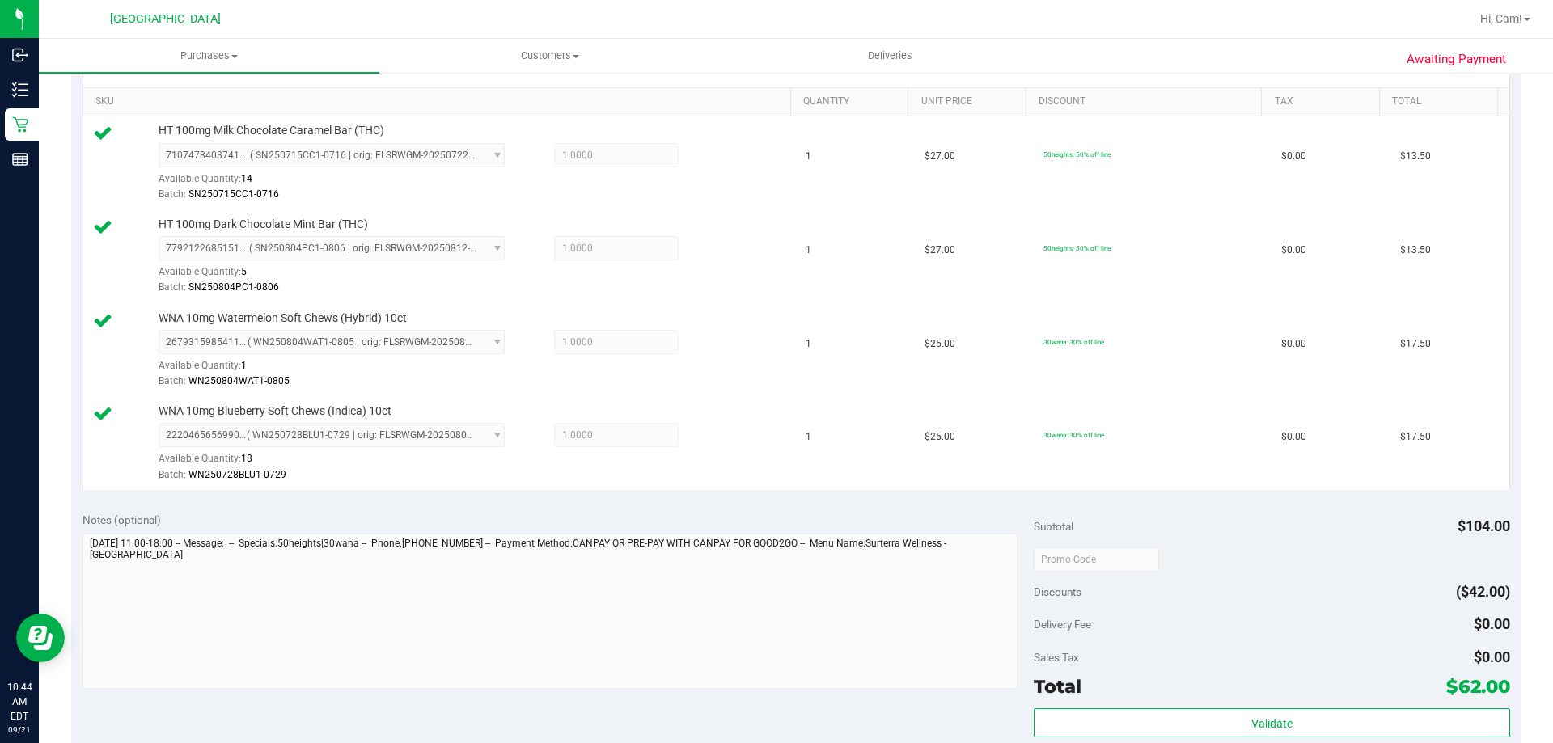
scroll to position [405, 0]
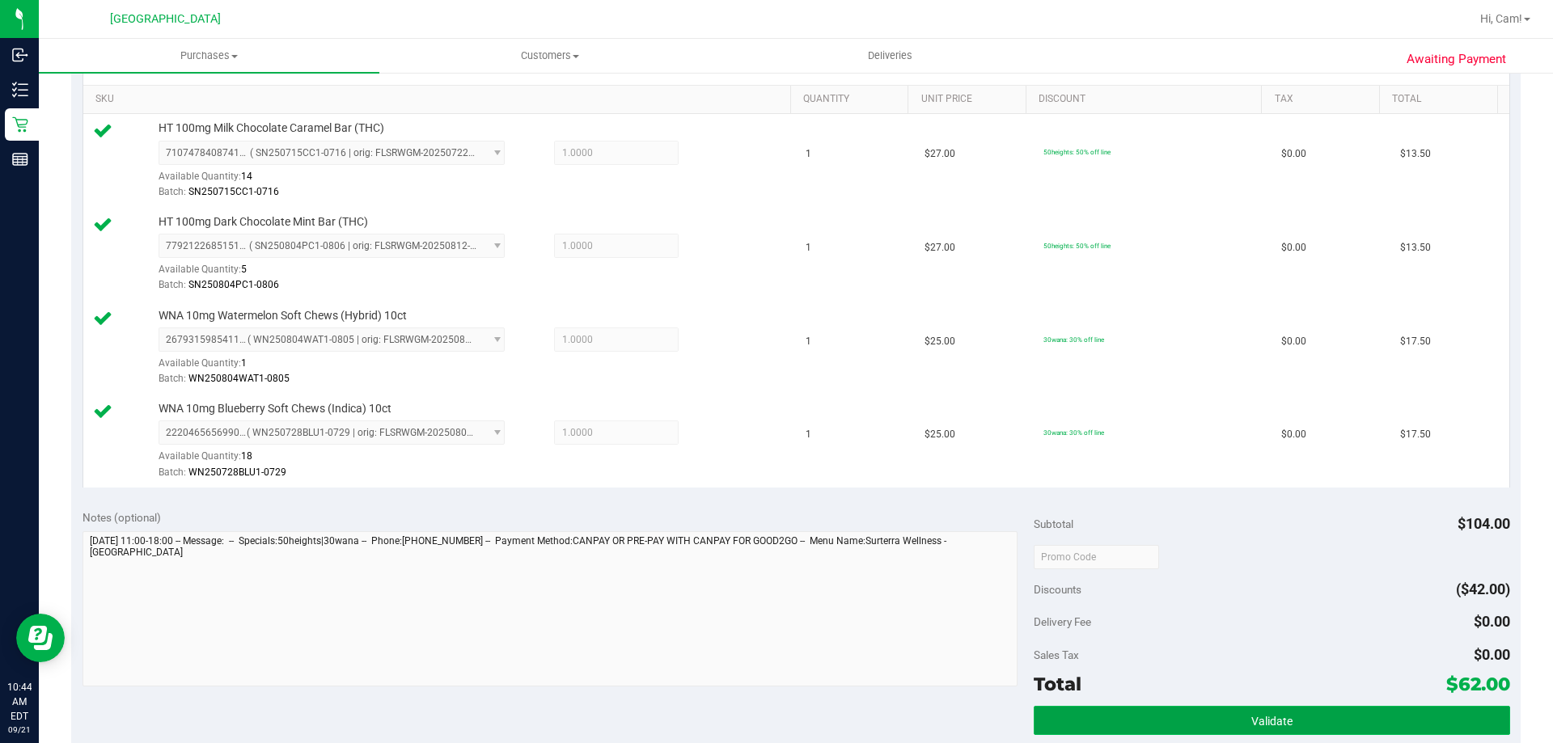
click at [1362, 715] on button "Validate" at bounding box center [1272, 720] width 476 height 29
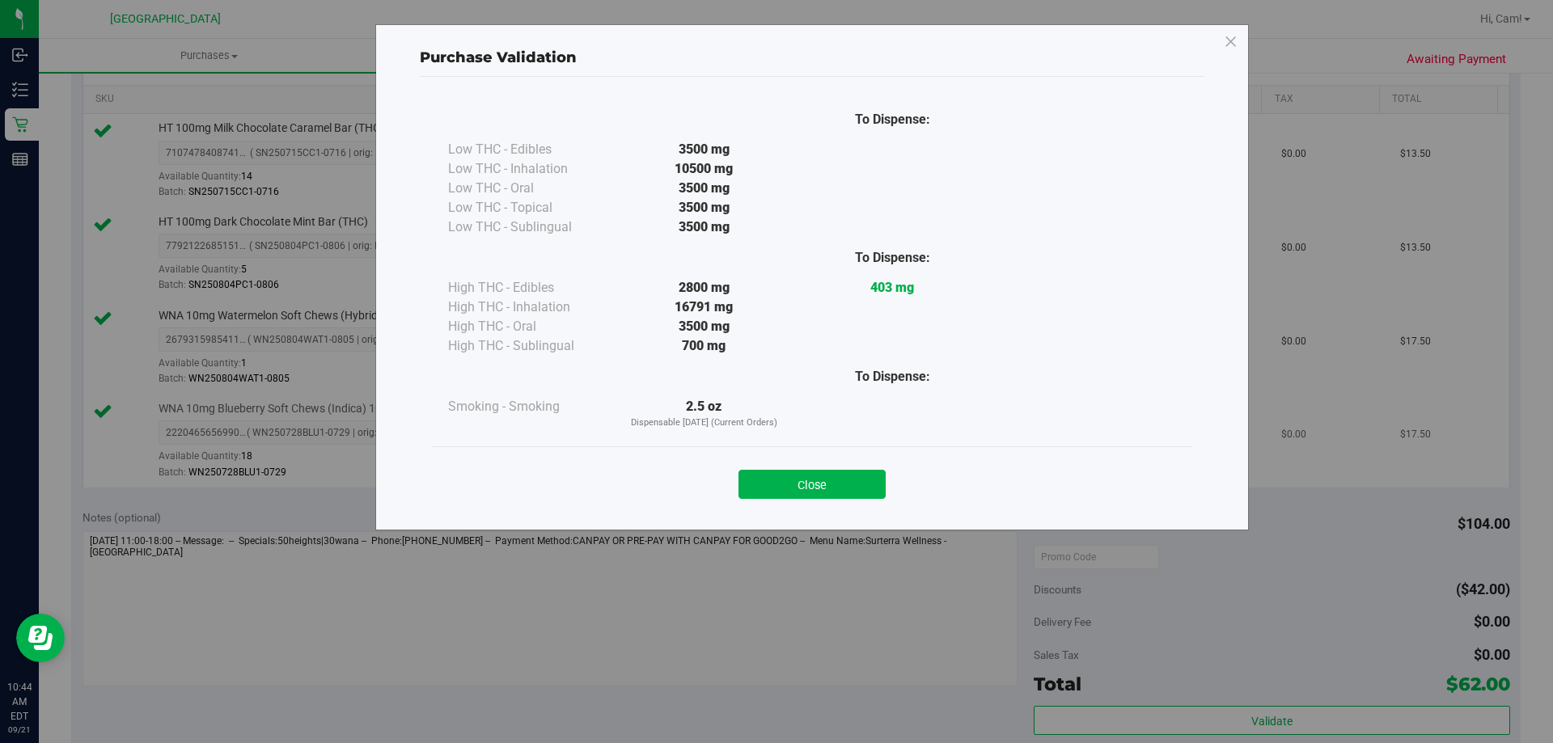
click at [799, 485] on button "Close" at bounding box center [812, 484] width 147 height 29
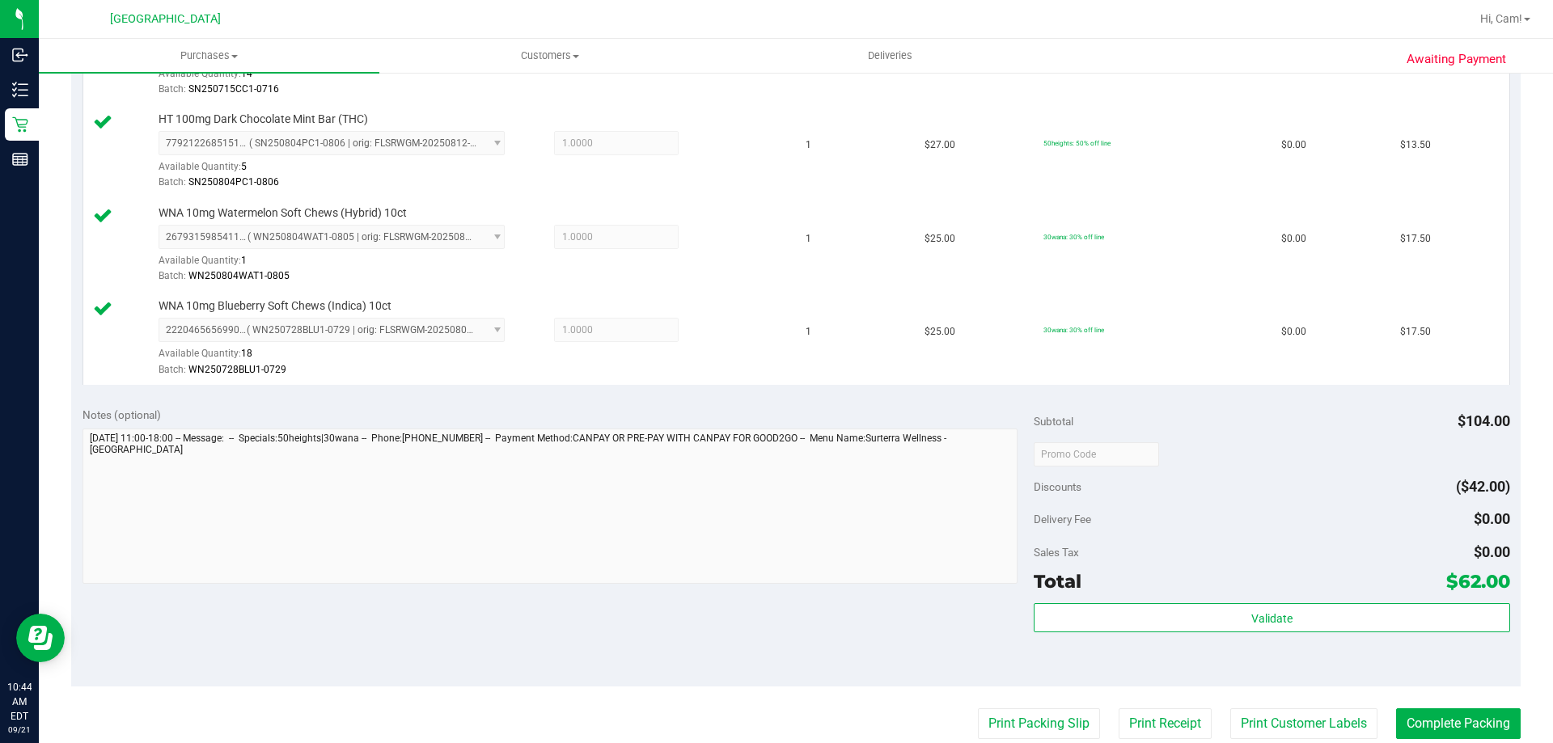
scroll to position [566, 0]
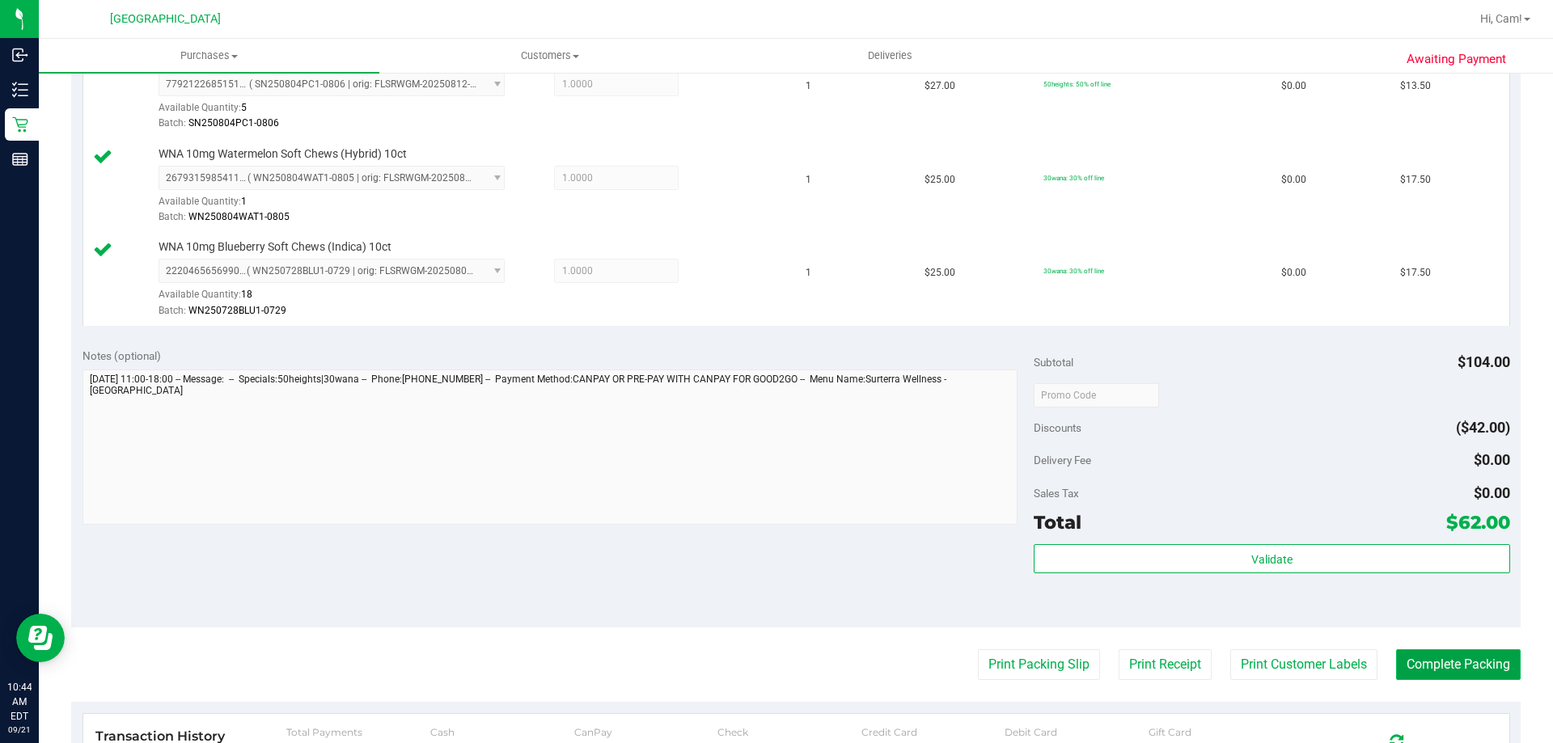
click at [1456, 656] on button "Complete Packing" at bounding box center [1458, 665] width 125 height 31
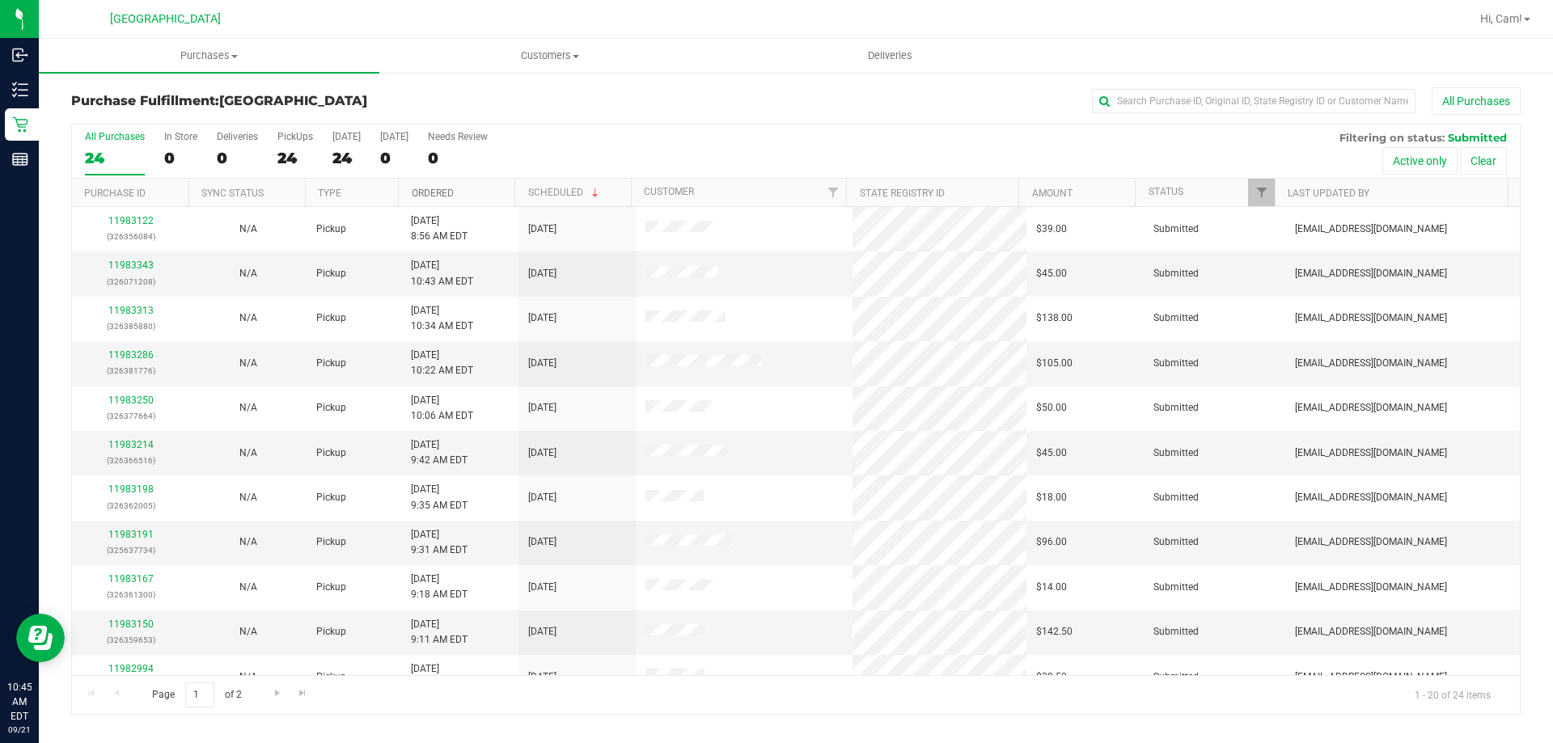
click at [430, 189] on link "Ordered" at bounding box center [433, 193] width 42 height 11
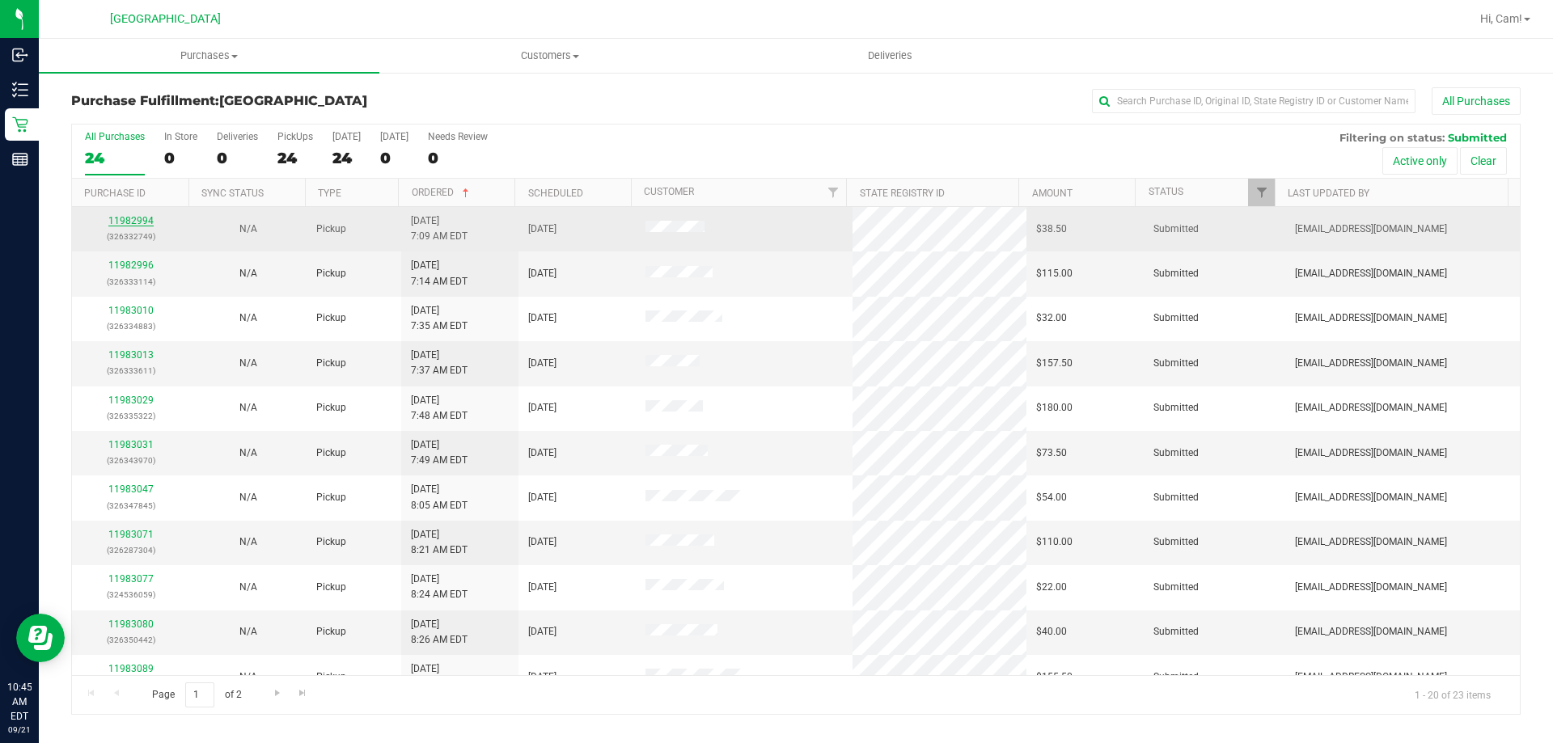
click at [135, 221] on link "11982994" at bounding box center [130, 220] width 45 height 11
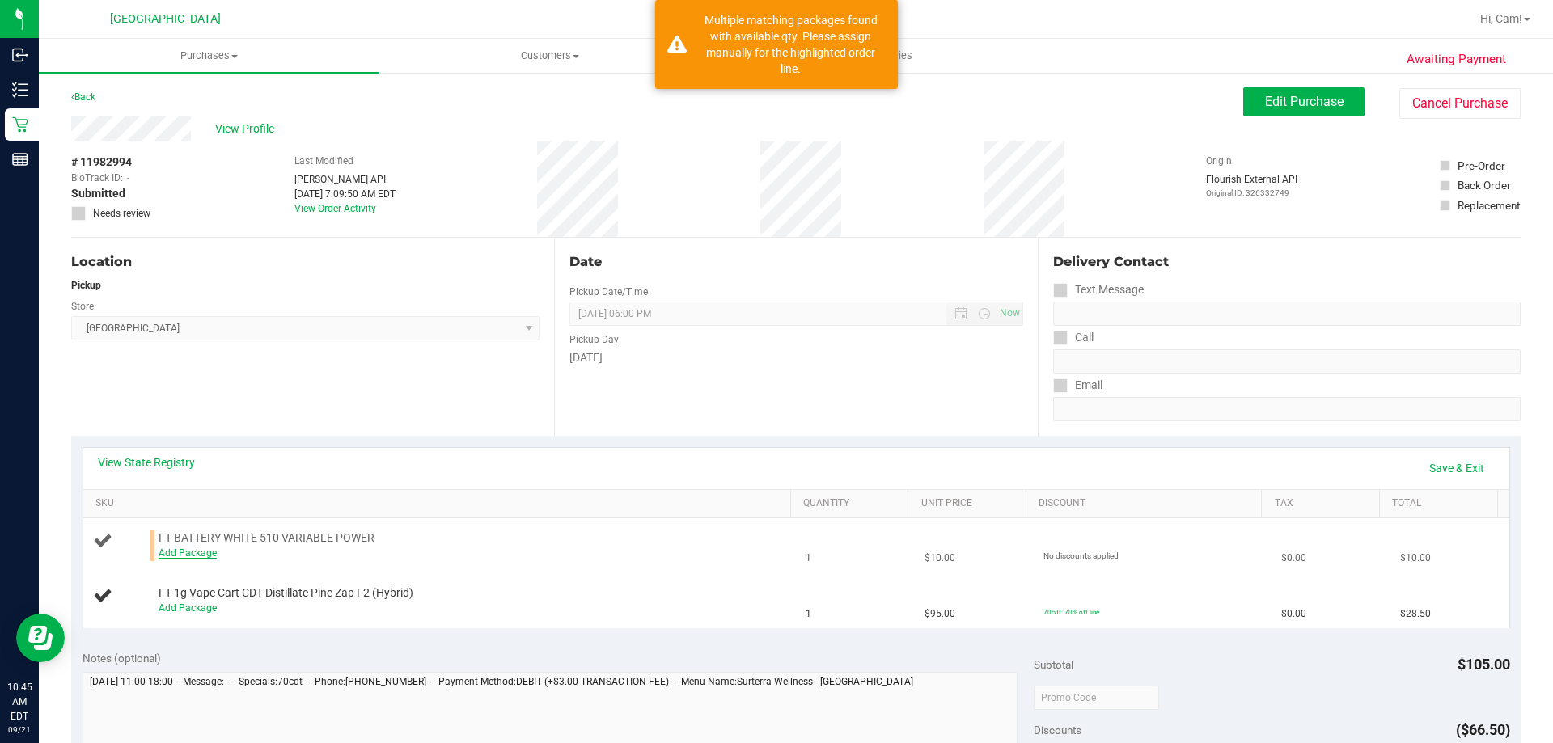
click at [182, 553] on link "Add Package" at bounding box center [188, 553] width 58 height 11
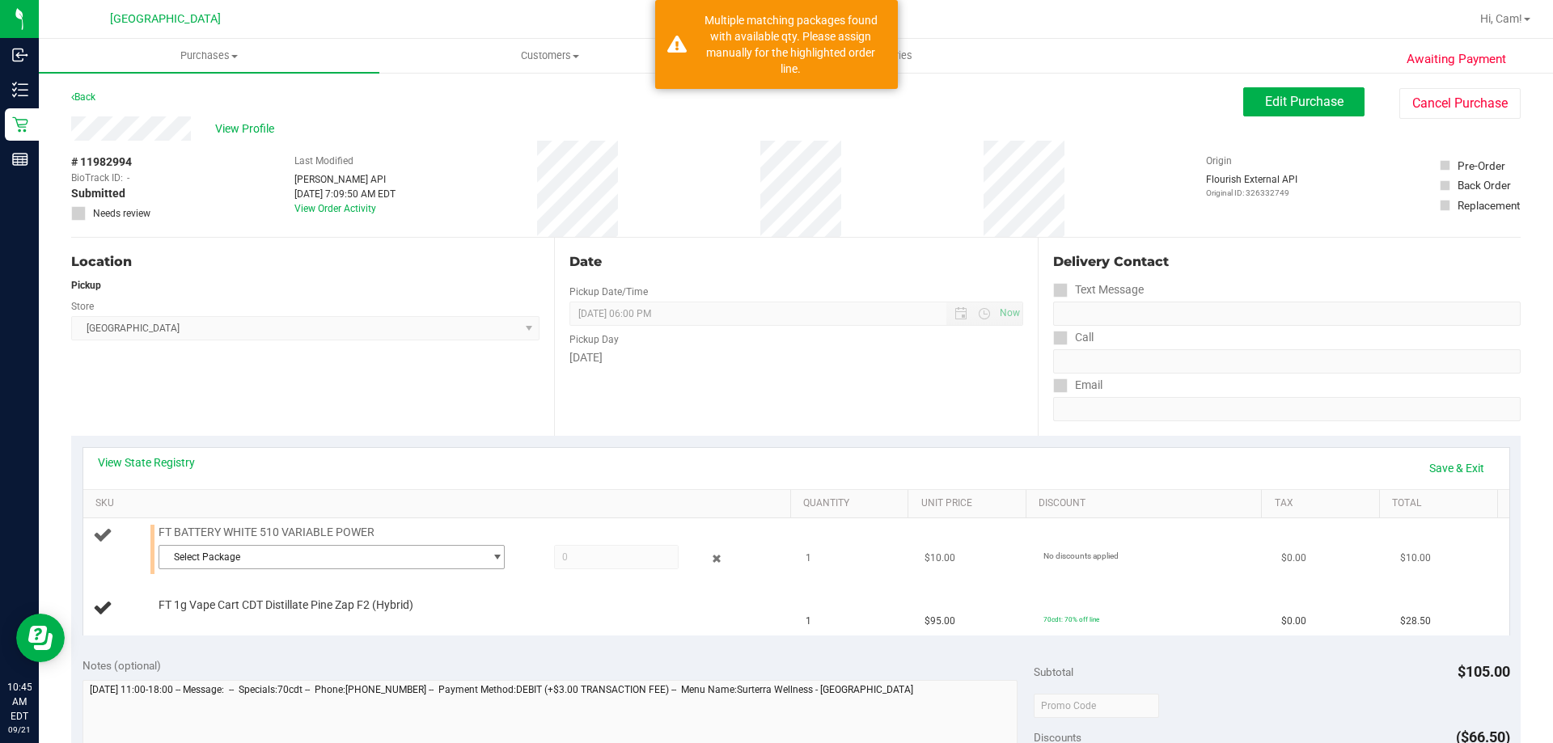
click at [219, 557] on span "Select Package" at bounding box center [321, 557] width 324 height 23
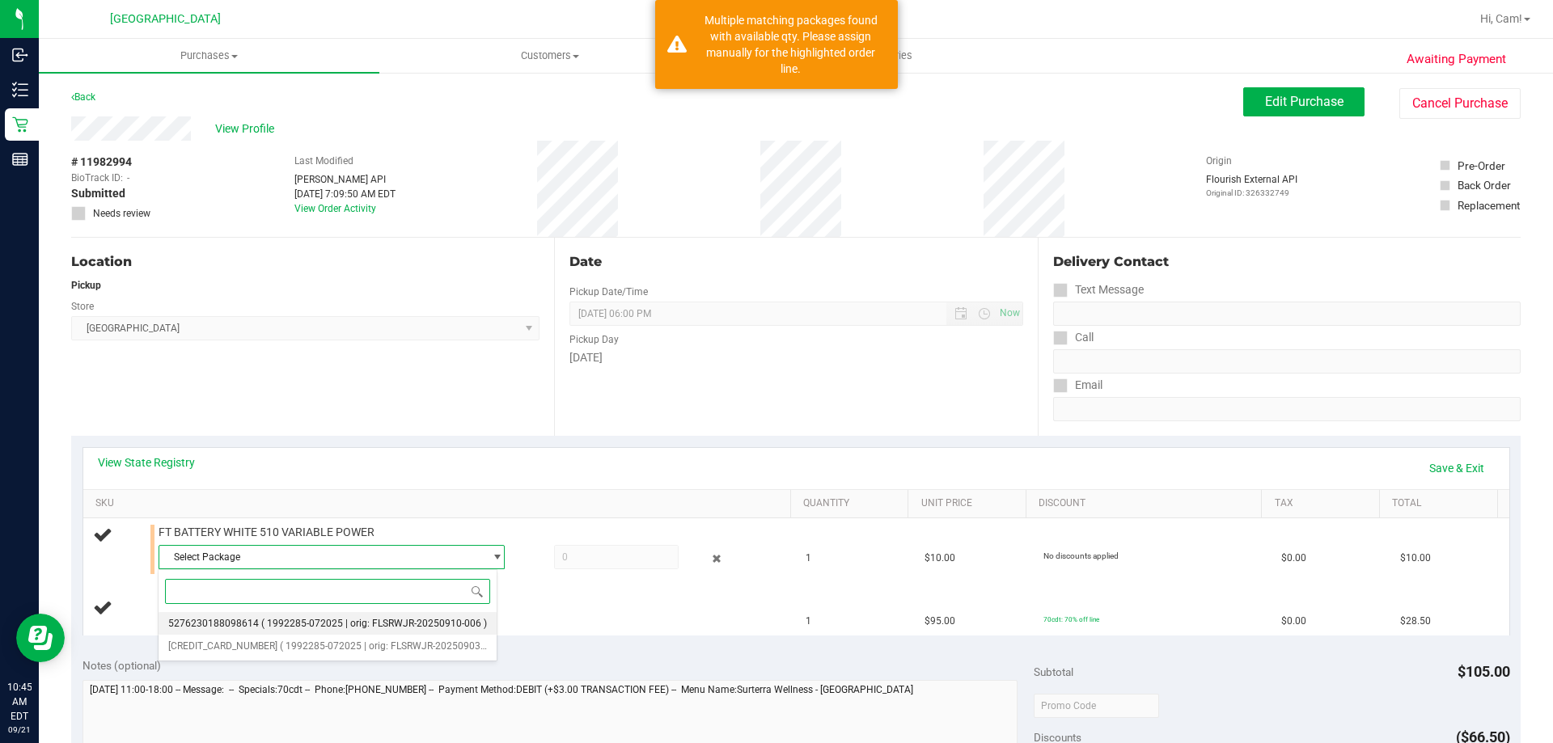
click at [267, 615] on li "5276230188098614 ( 1992285-072025 | orig: FLSRWJR-20250910-006 )" at bounding box center [328, 623] width 338 height 23
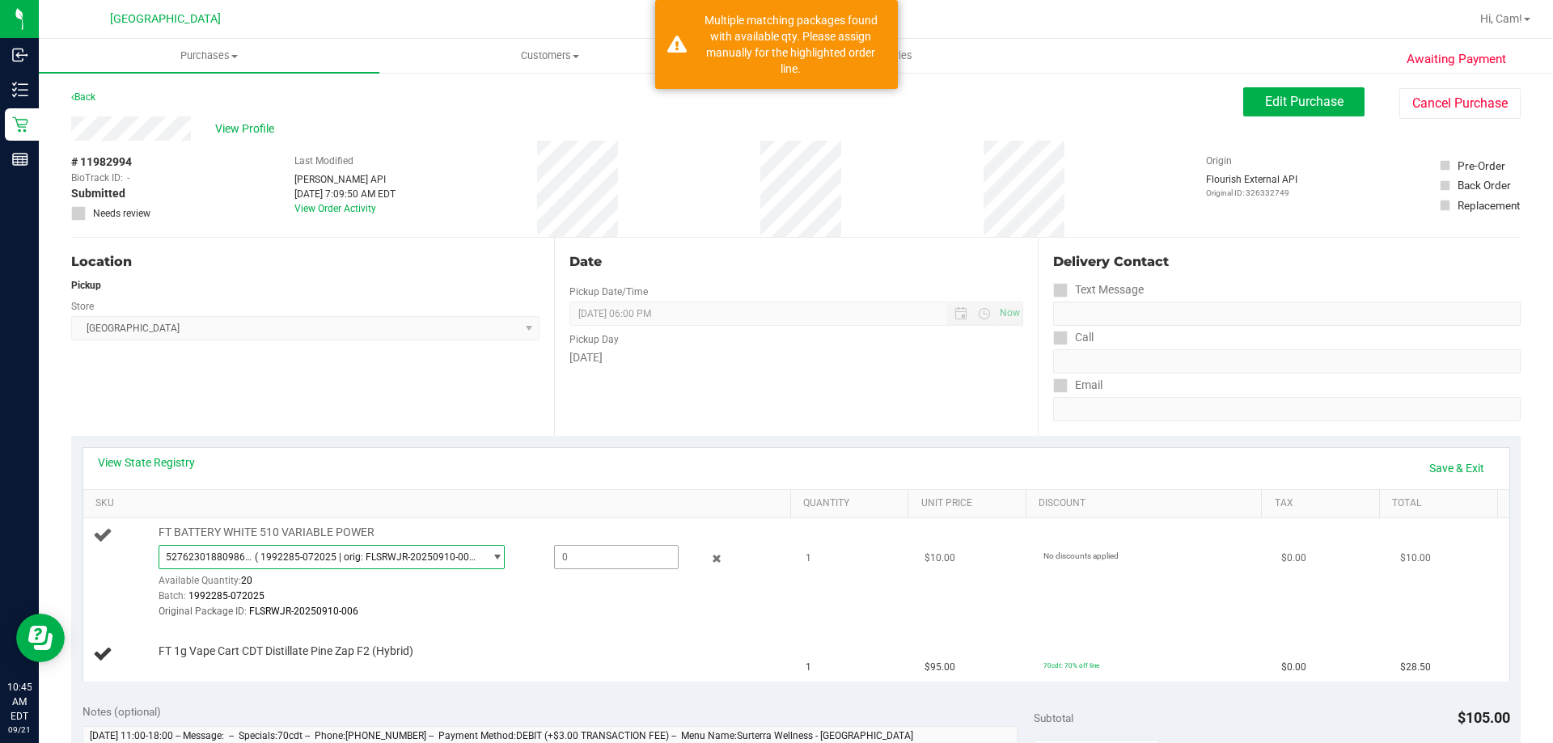
click at [612, 557] on span at bounding box center [616, 557] width 125 height 24
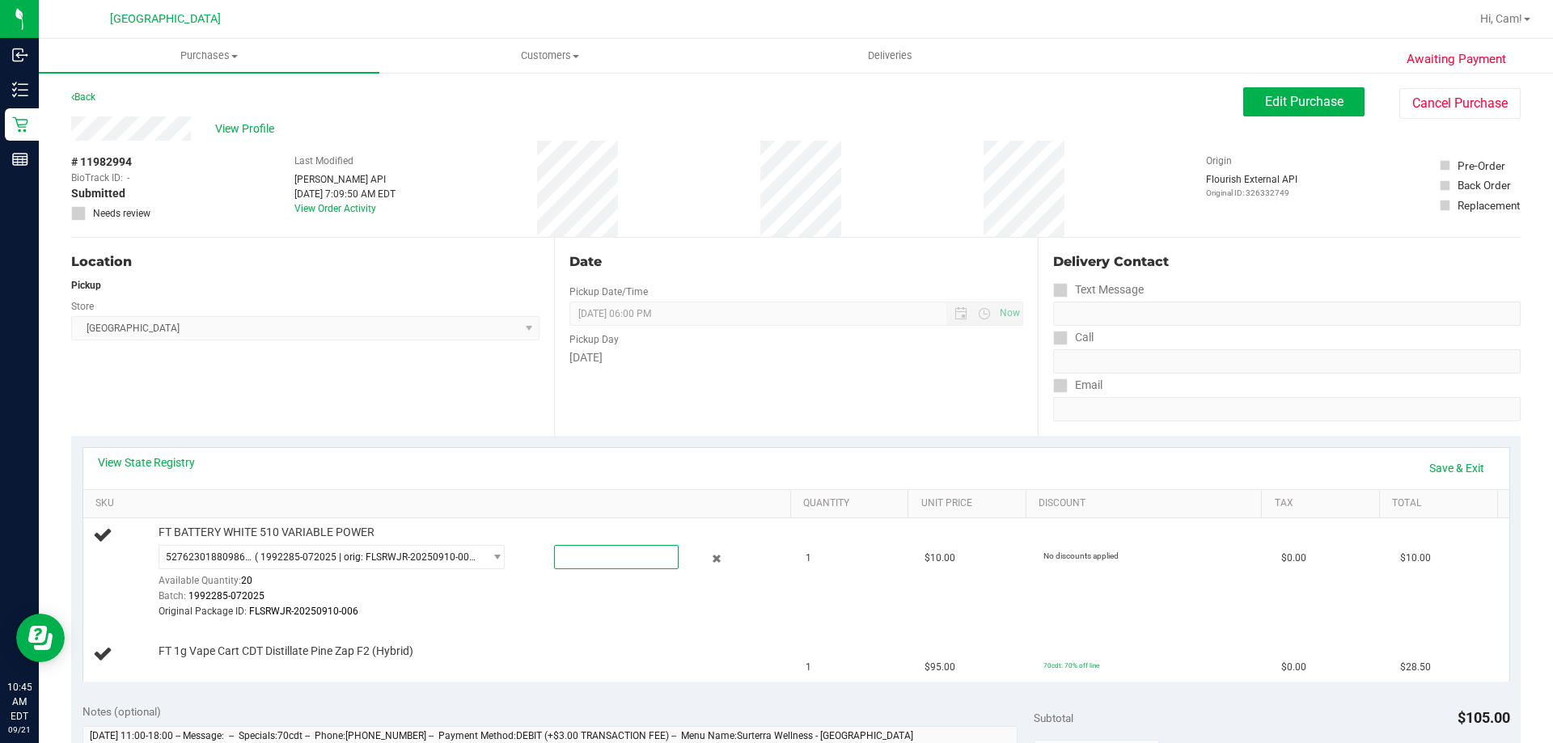
type input "1"
type input "1.0000"
click at [337, 560] on span "5276230188098614 ( 1992285-072025 | orig: FLSRWJR-20250910-006 ) 52762301880986…" at bounding box center [332, 557] width 346 height 24
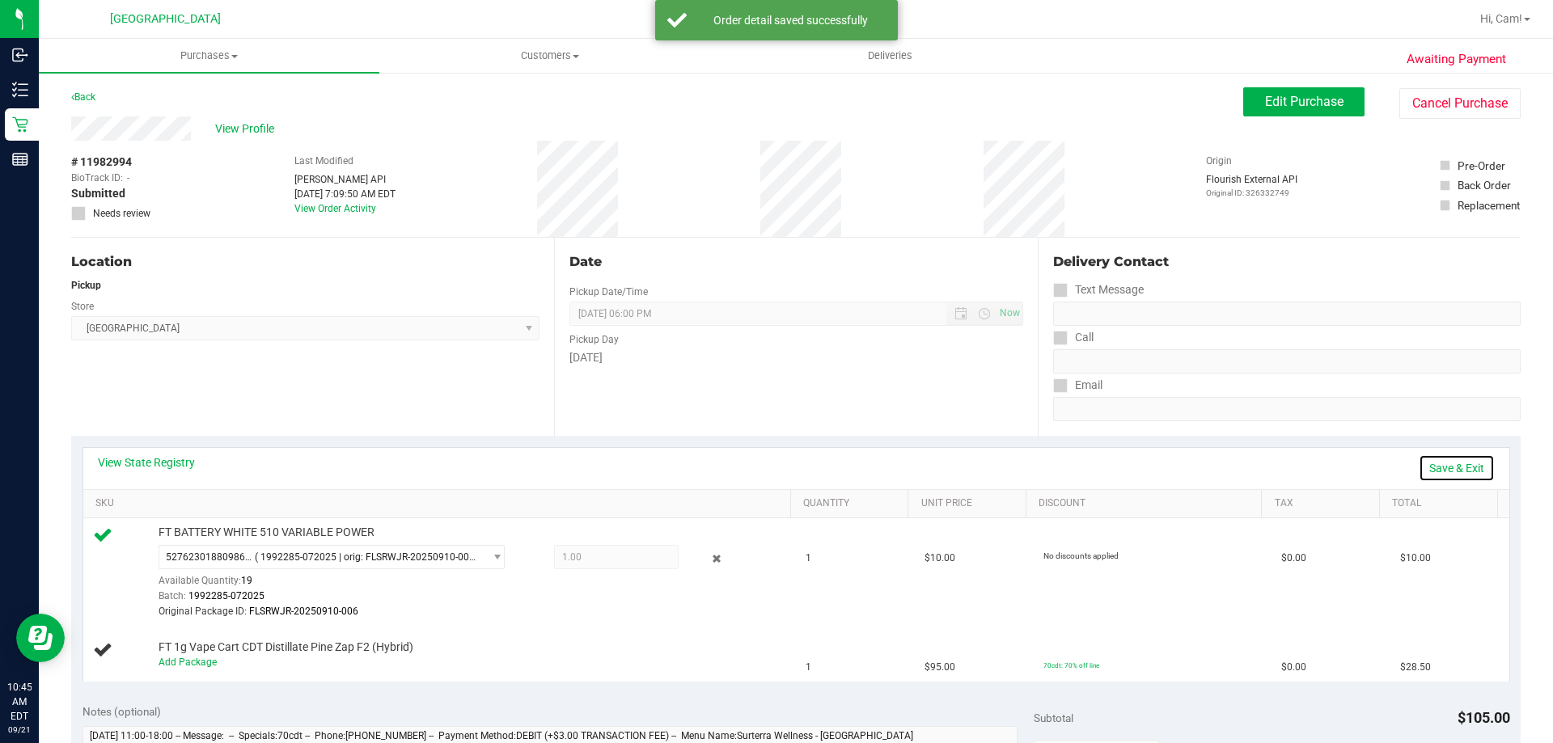
click at [1445, 476] on link "Save & Exit" at bounding box center [1457, 469] width 76 height 28
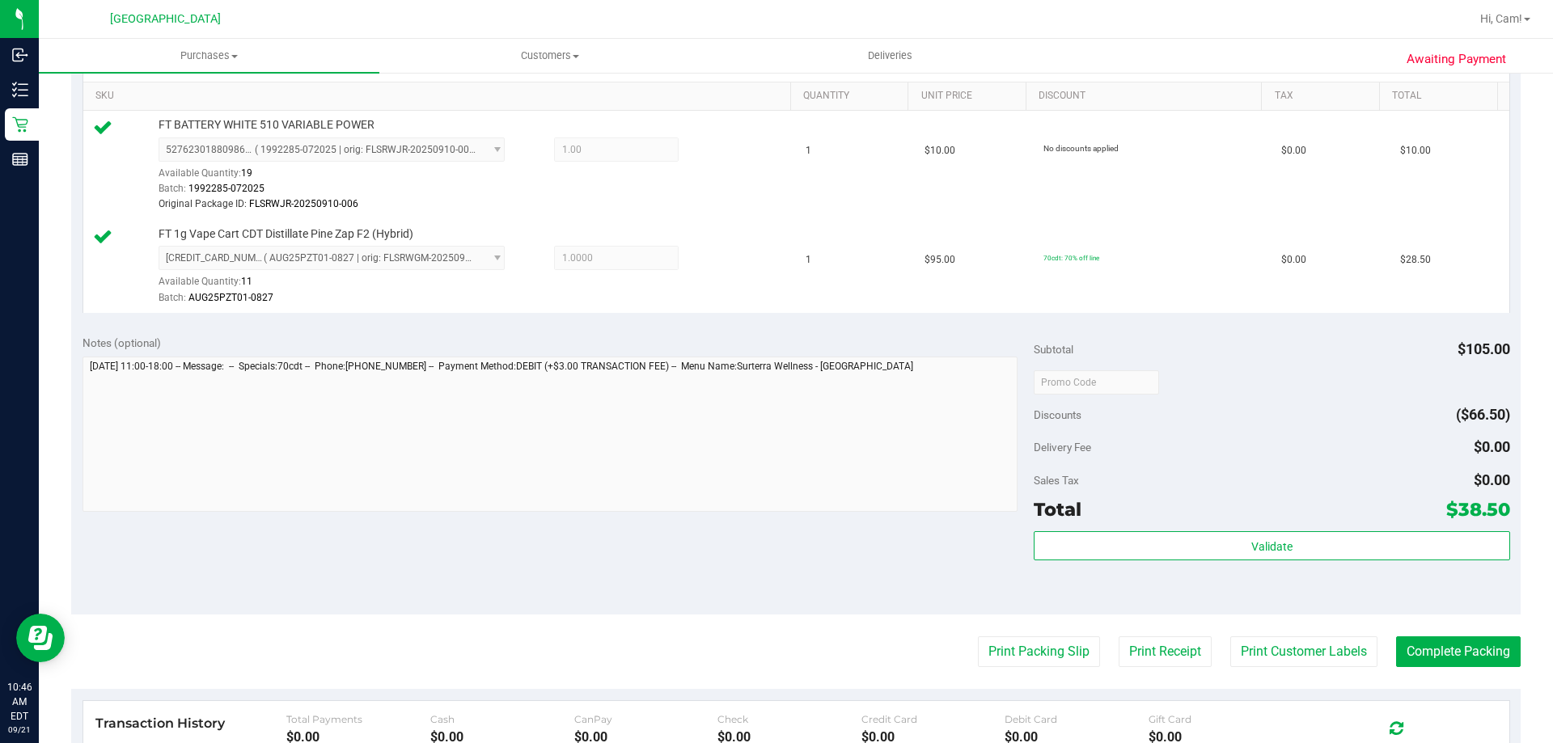
scroll to position [566, 0]
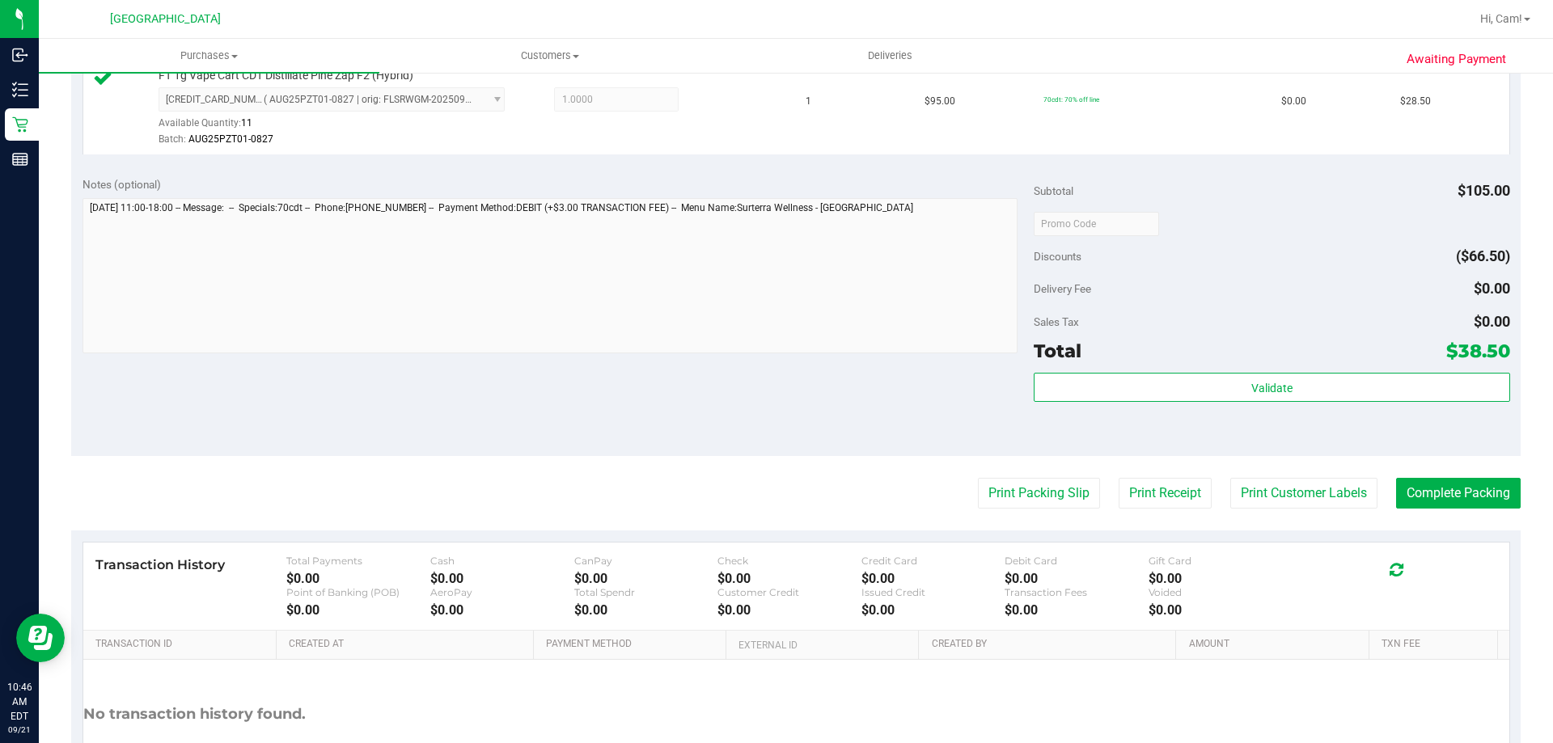
click at [1378, 408] on div "Validate" at bounding box center [1272, 409] width 476 height 73
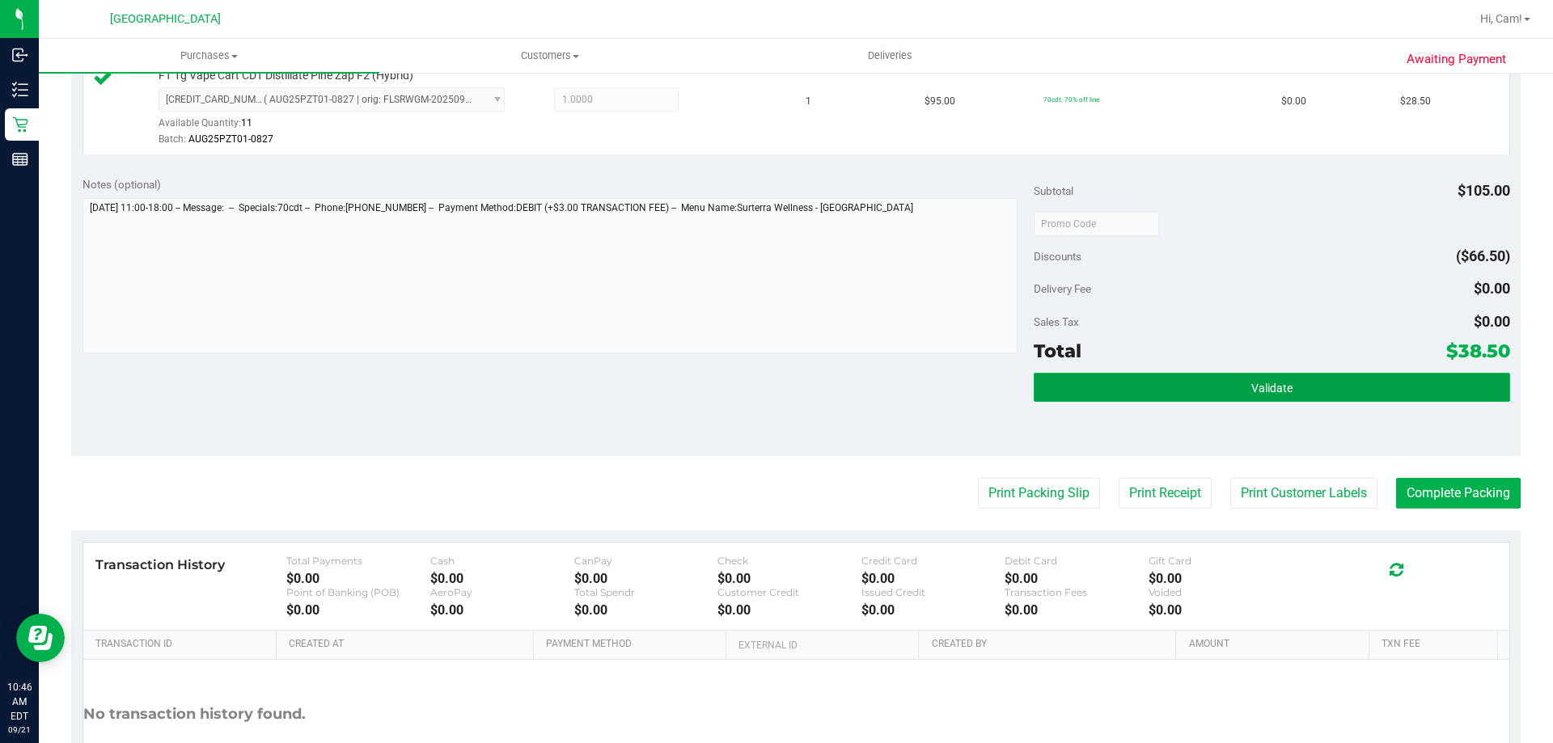
click at [1380, 397] on button "Validate" at bounding box center [1272, 387] width 476 height 29
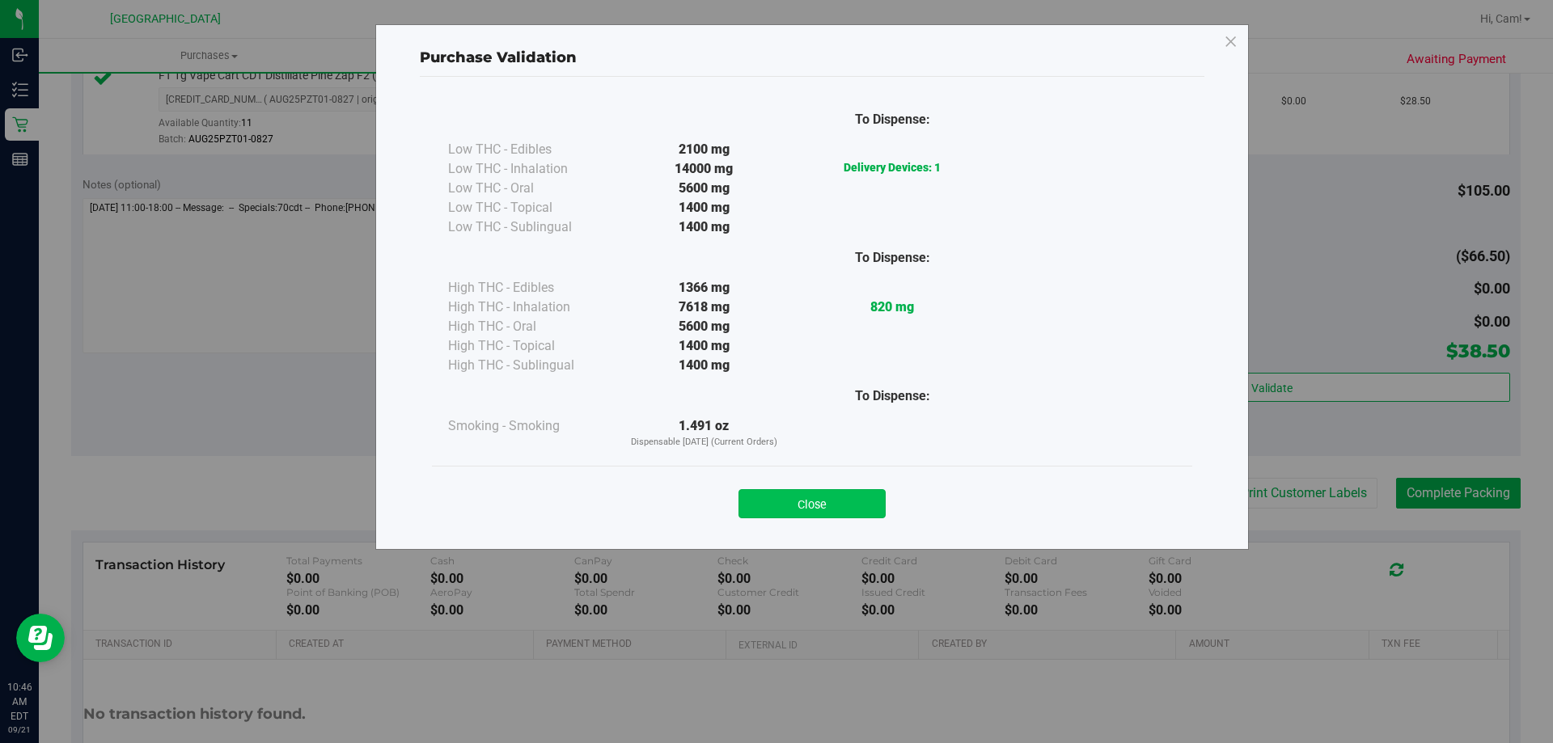
click at [820, 502] on button "Close" at bounding box center [812, 503] width 147 height 29
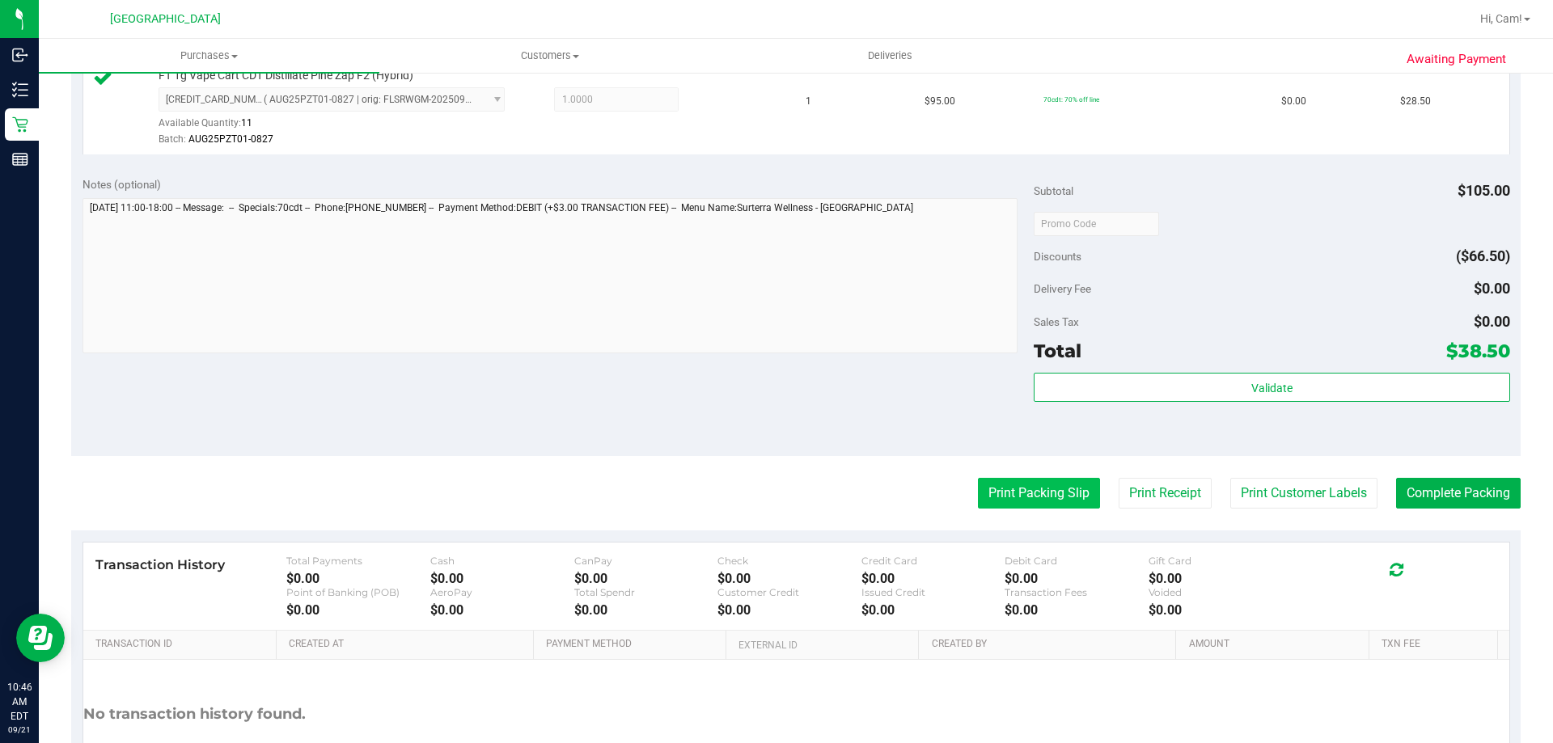
click at [1031, 480] on button "Print Packing Slip" at bounding box center [1039, 493] width 122 height 31
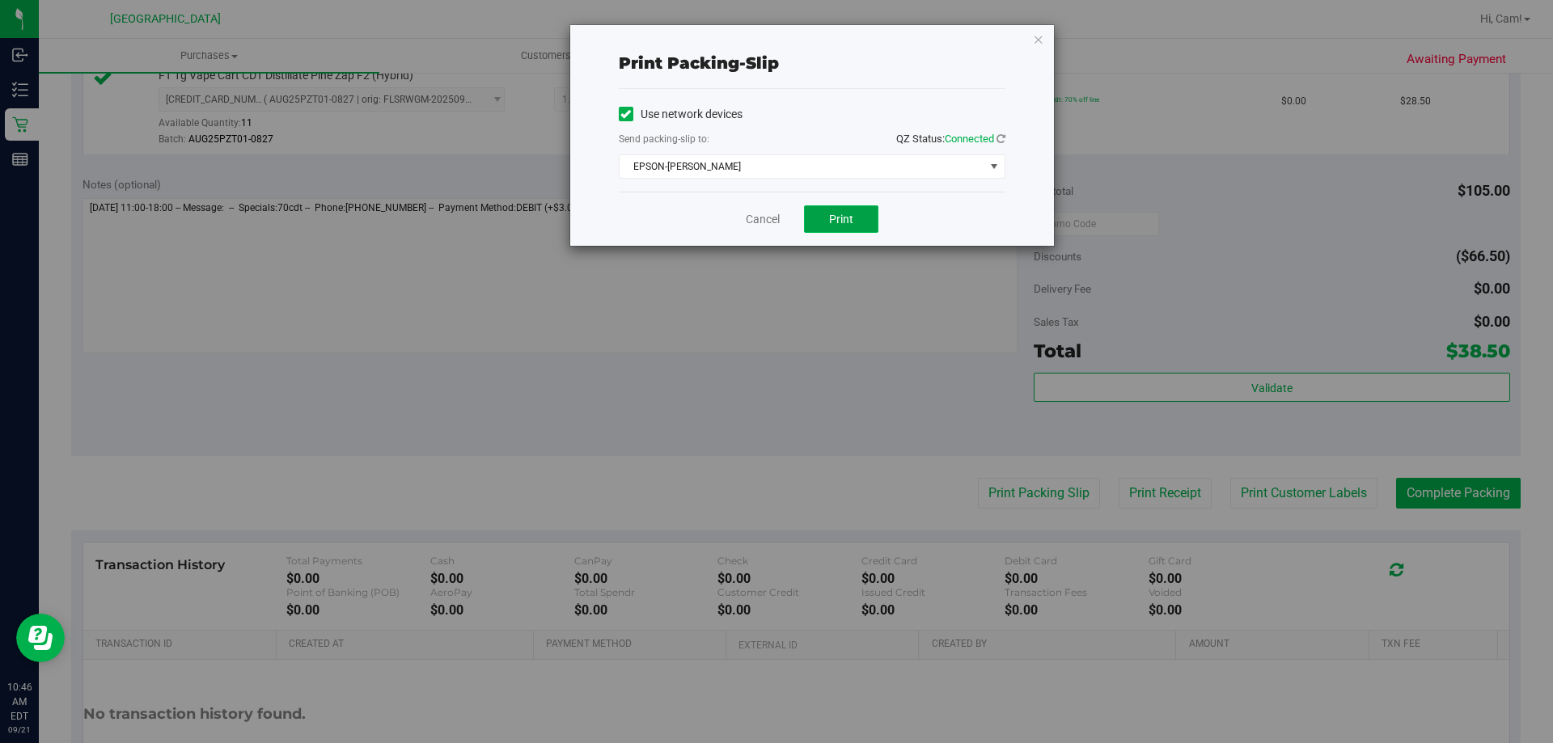
click at [857, 221] on button "Print" at bounding box center [841, 219] width 74 height 28
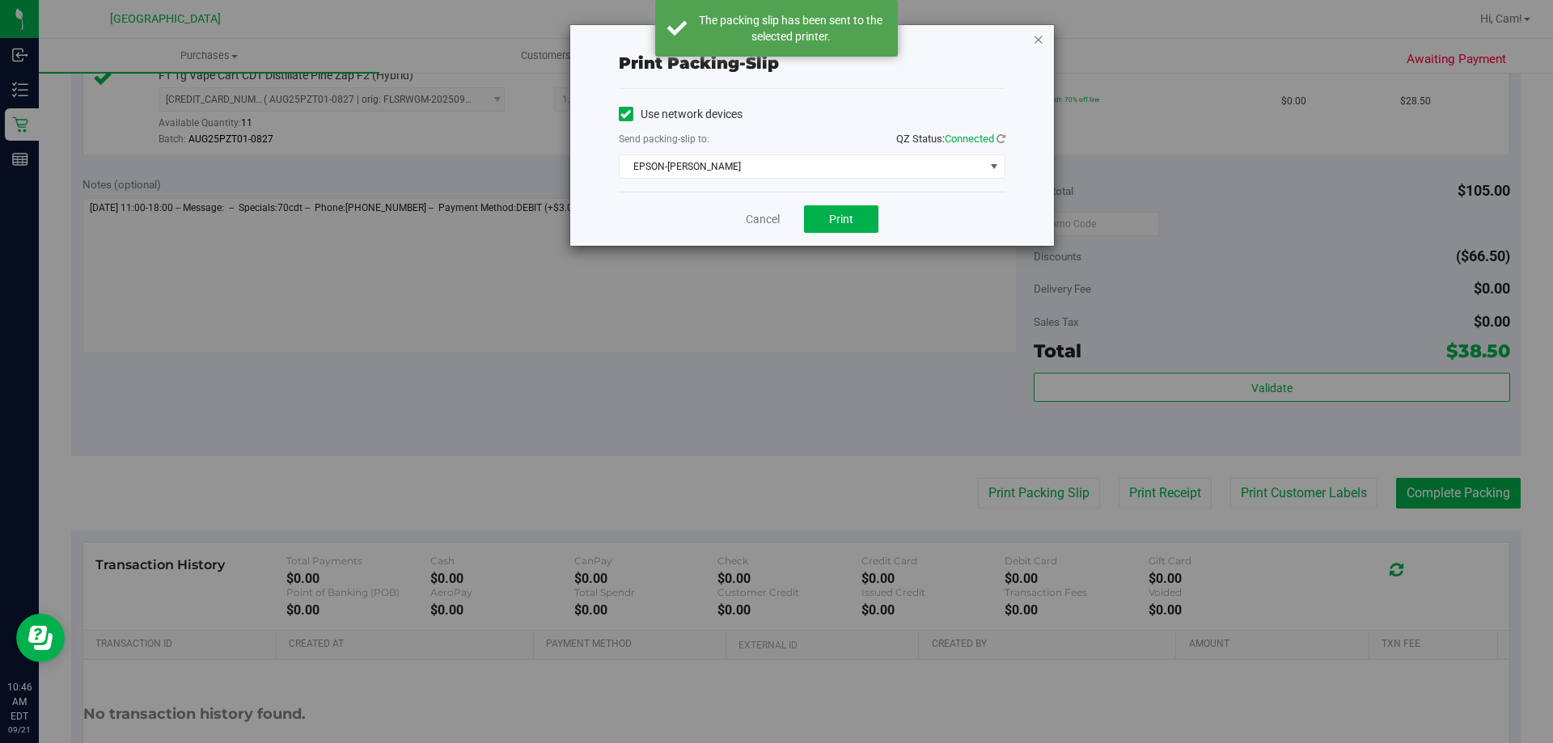
click at [1033, 40] on icon "button" at bounding box center [1038, 38] width 11 height 19
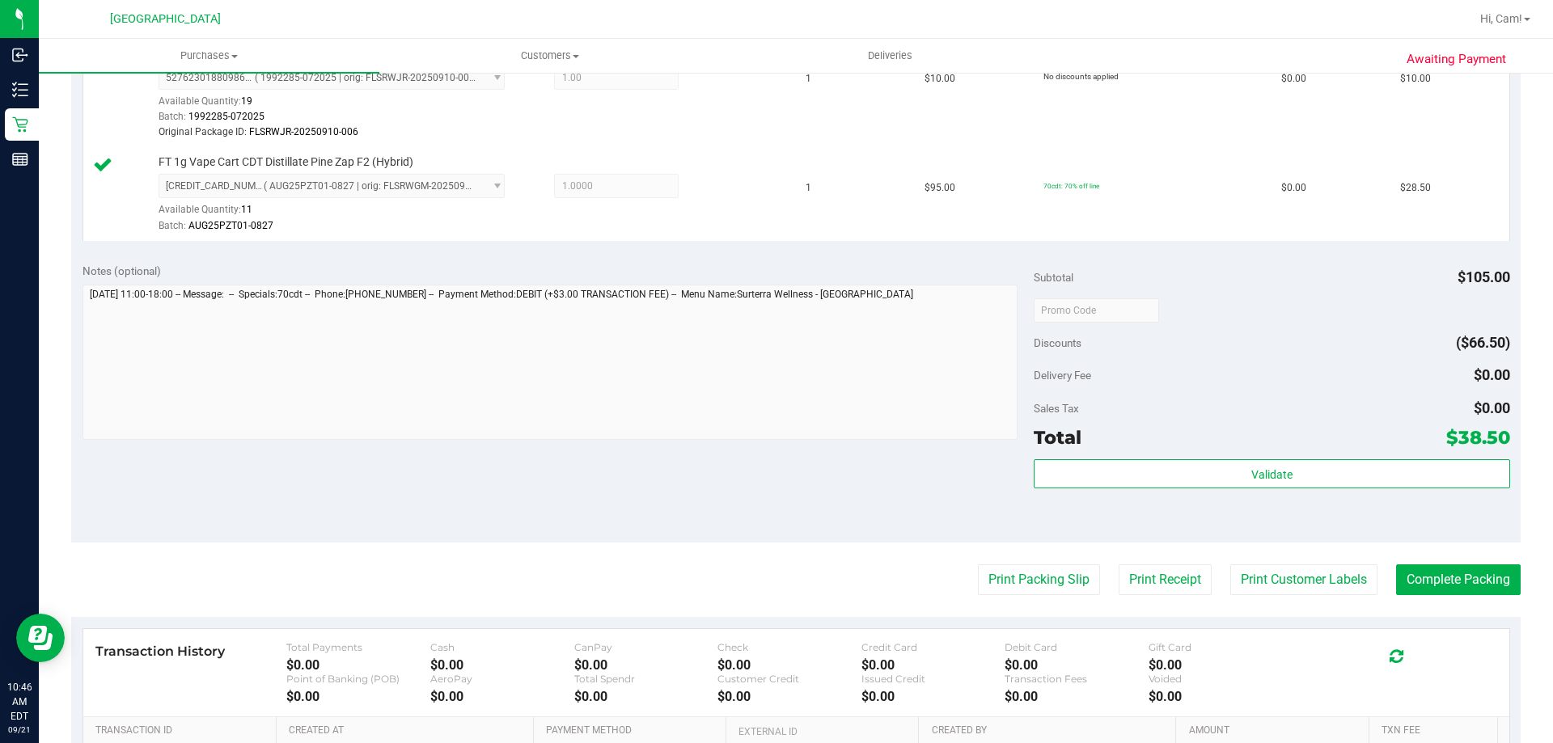
scroll to position [485, 0]
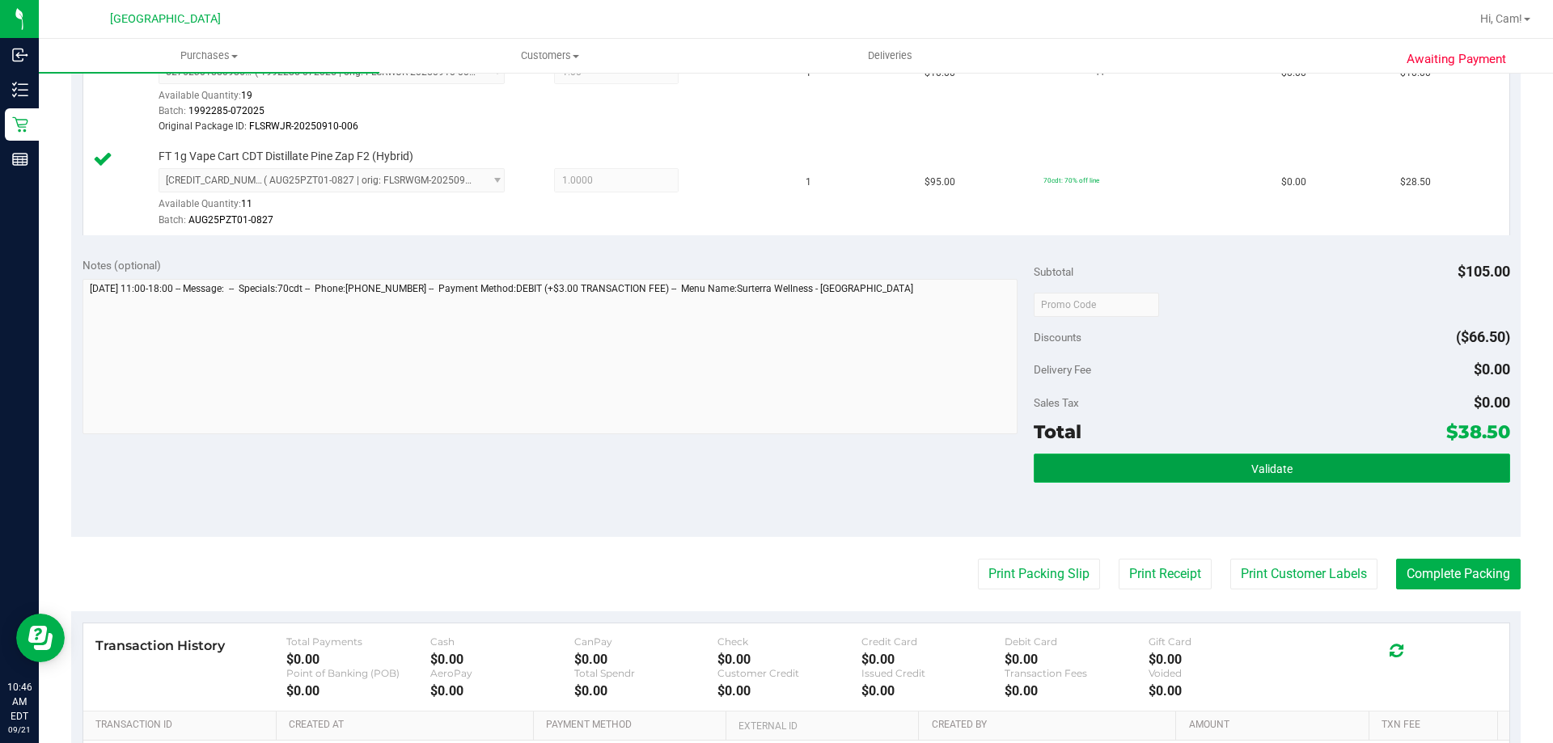
click at [1222, 476] on button "Validate" at bounding box center [1272, 468] width 476 height 29
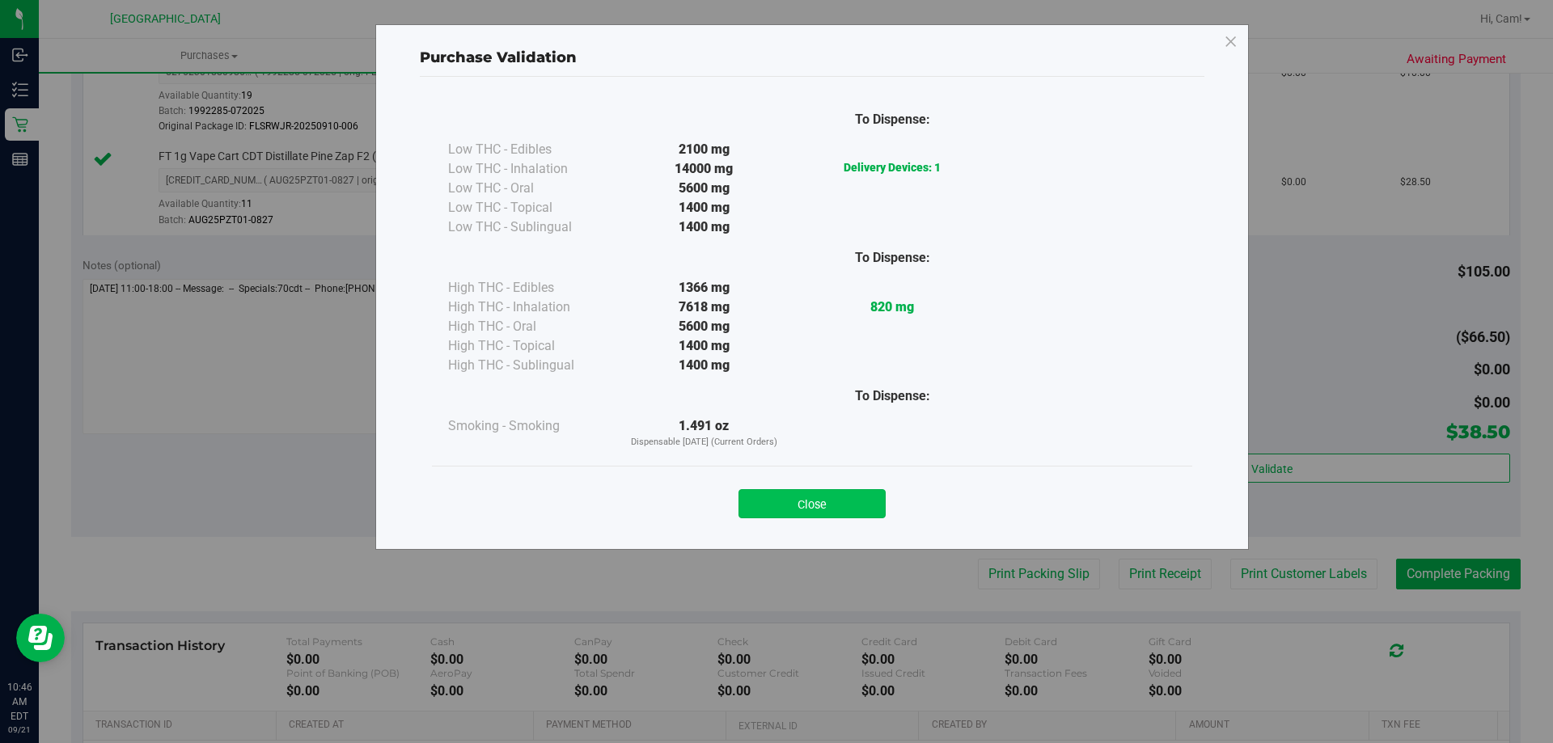
click at [830, 510] on button "Close" at bounding box center [812, 503] width 147 height 29
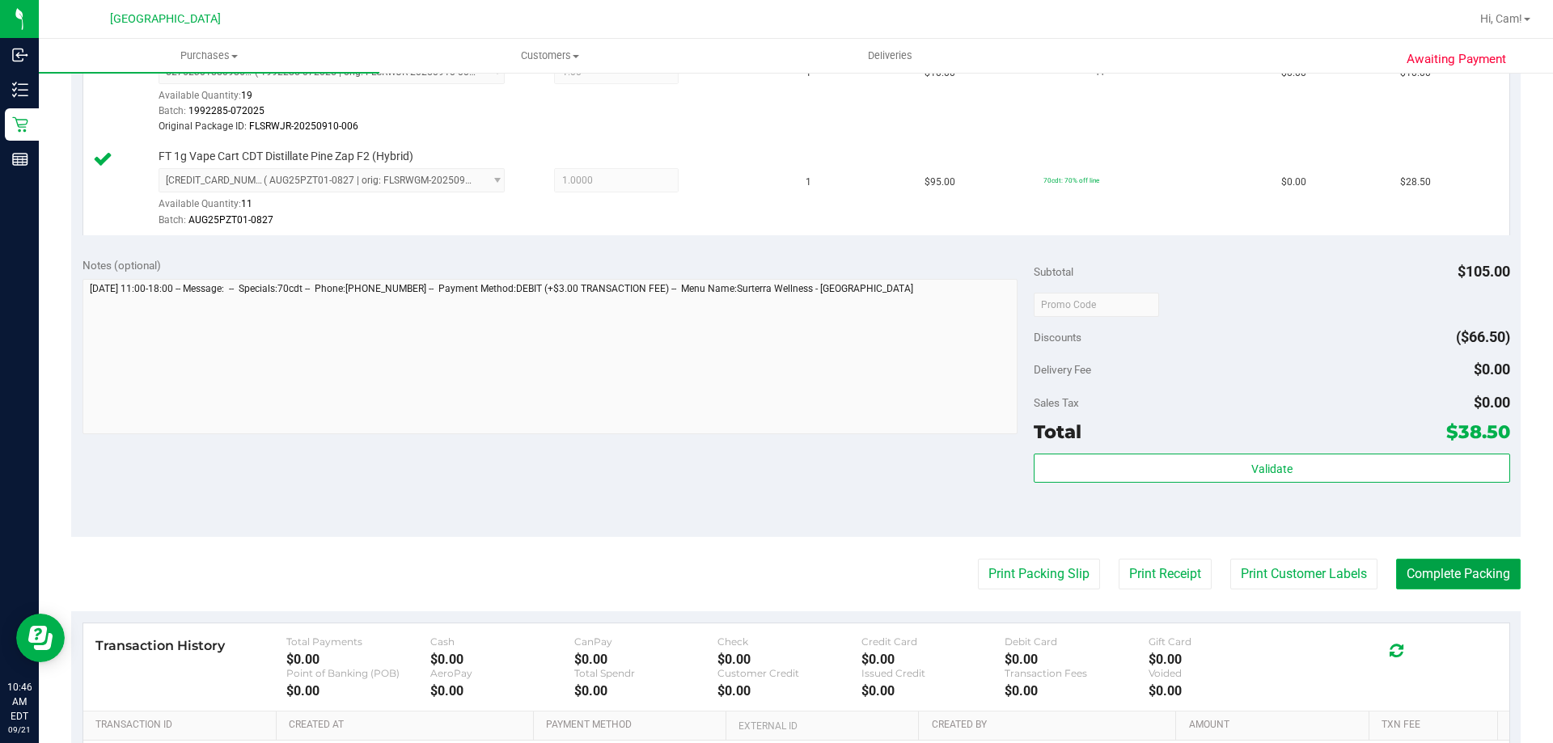
click at [1411, 564] on button "Complete Packing" at bounding box center [1458, 574] width 125 height 31
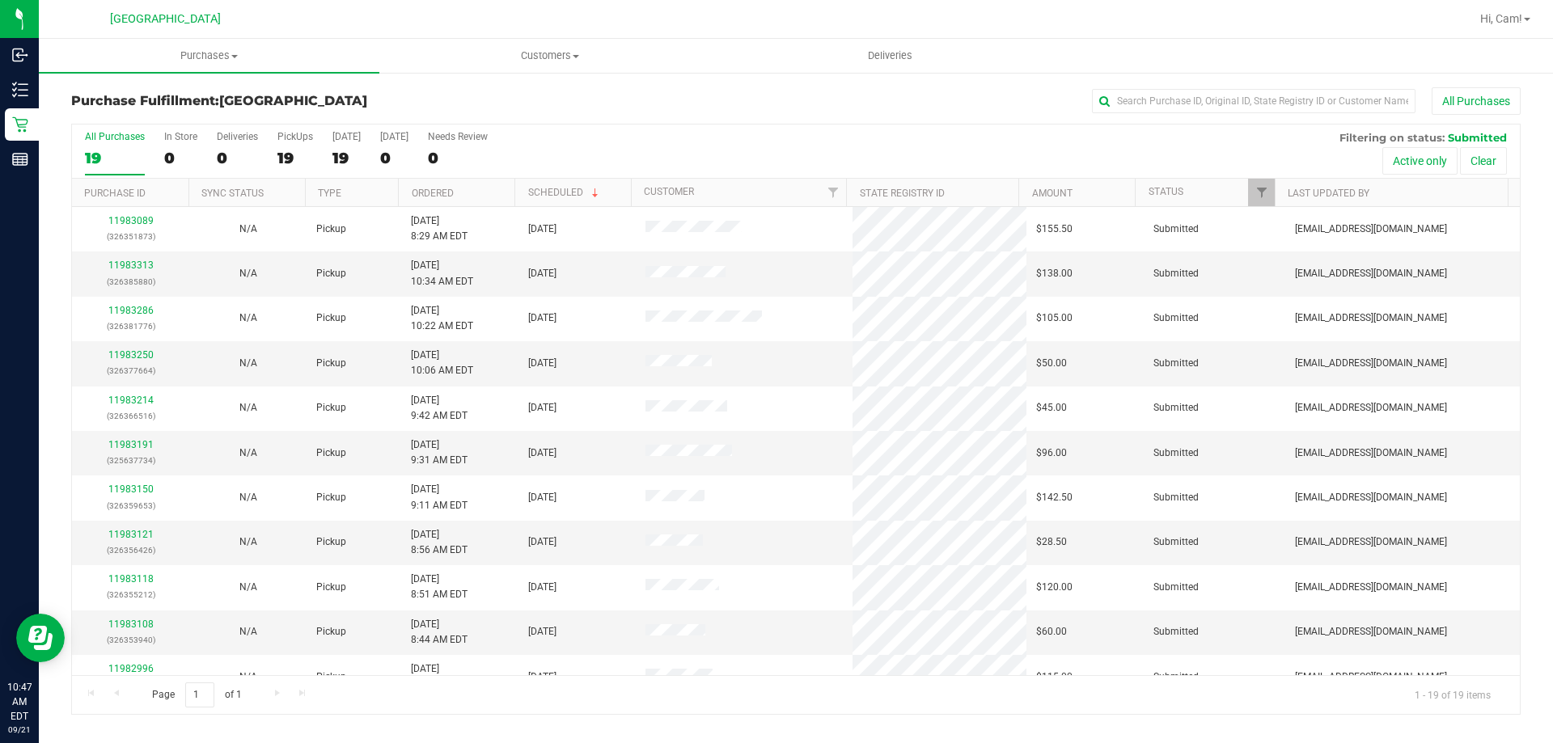
click at [445, 181] on th "Ordered" at bounding box center [456, 193] width 116 height 28
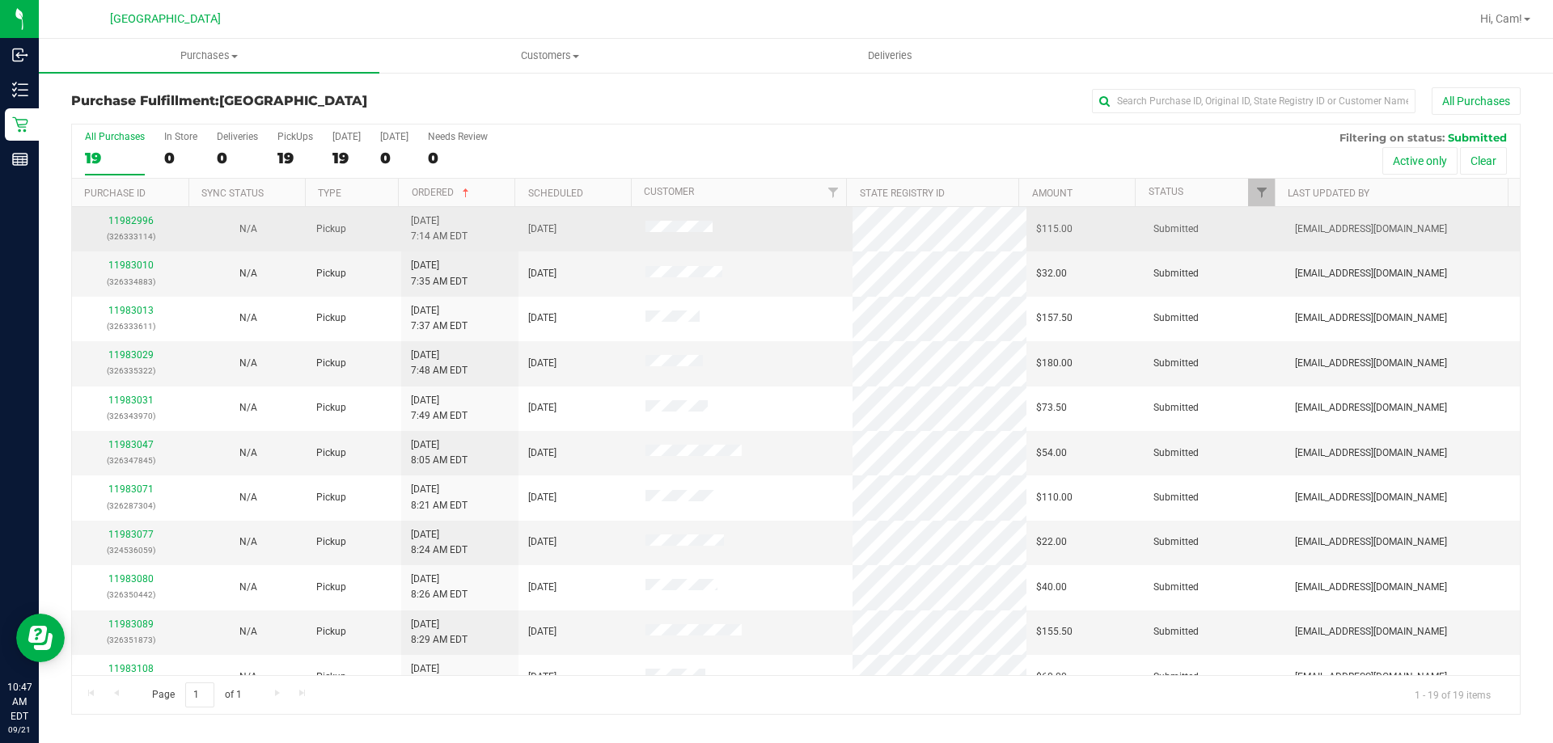
click at [142, 214] on td "11982996 (326333114)" at bounding box center [130, 229] width 117 height 44
click at [144, 232] on p "(326333114)" at bounding box center [131, 236] width 98 height 15
click at [147, 222] on link "11982996" at bounding box center [130, 220] width 45 height 11
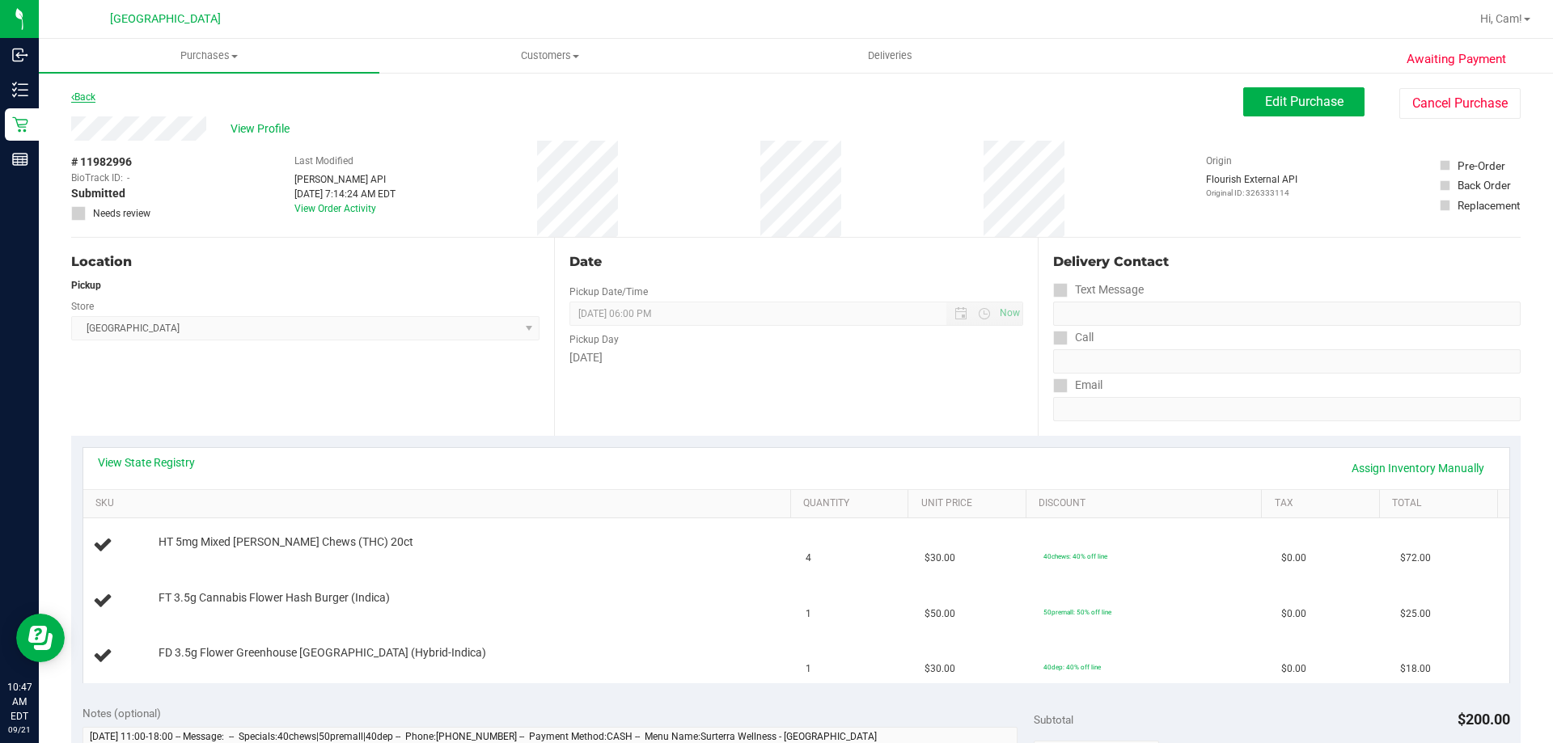
click at [85, 94] on link "Back" at bounding box center [83, 96] width 24 height 11
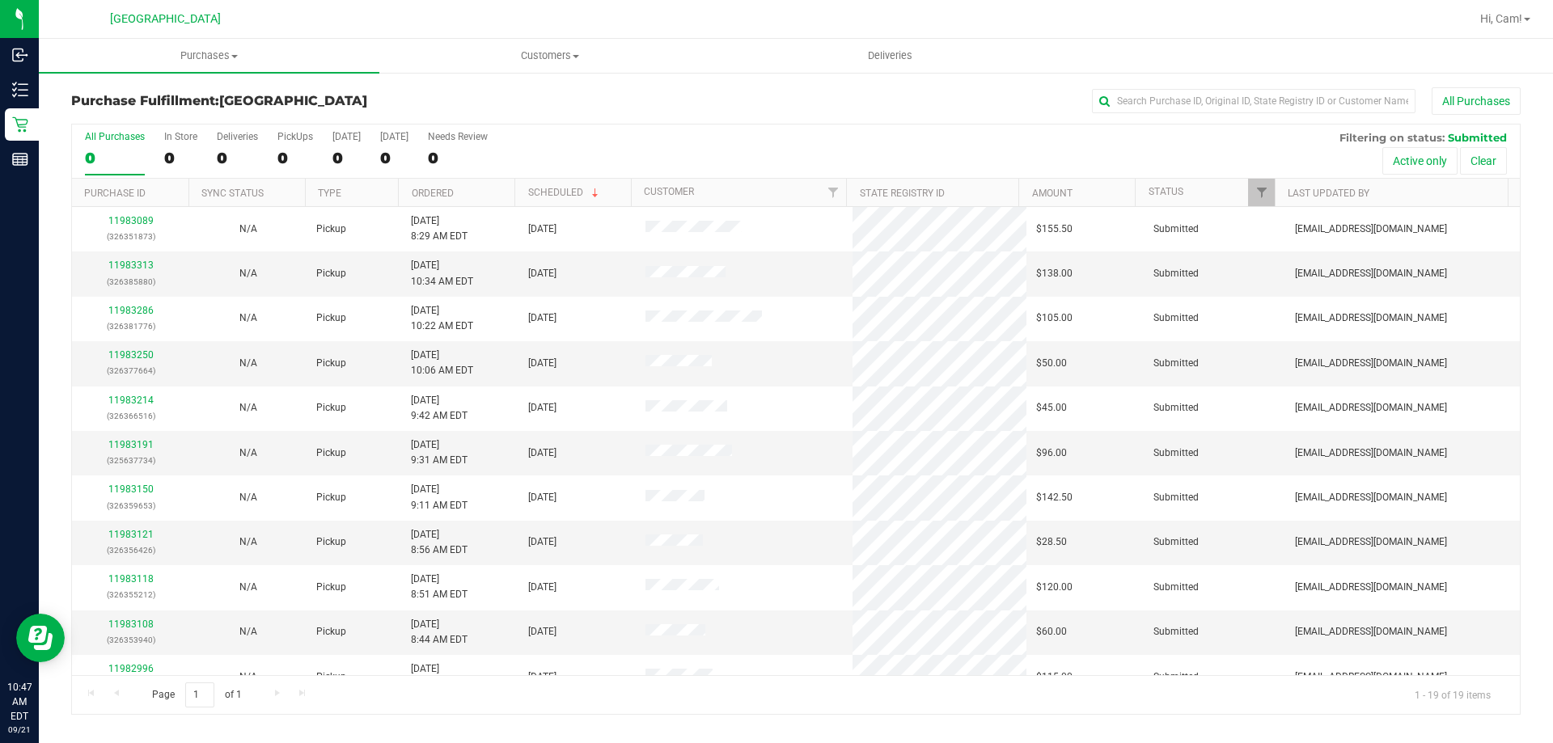
click at [460, 194] on th "Ordered" at bounding box center [456, 193] width 116 height 28
click at [144, 269] on link "11983010" at bounding box center [130, 265] width 45 height 11
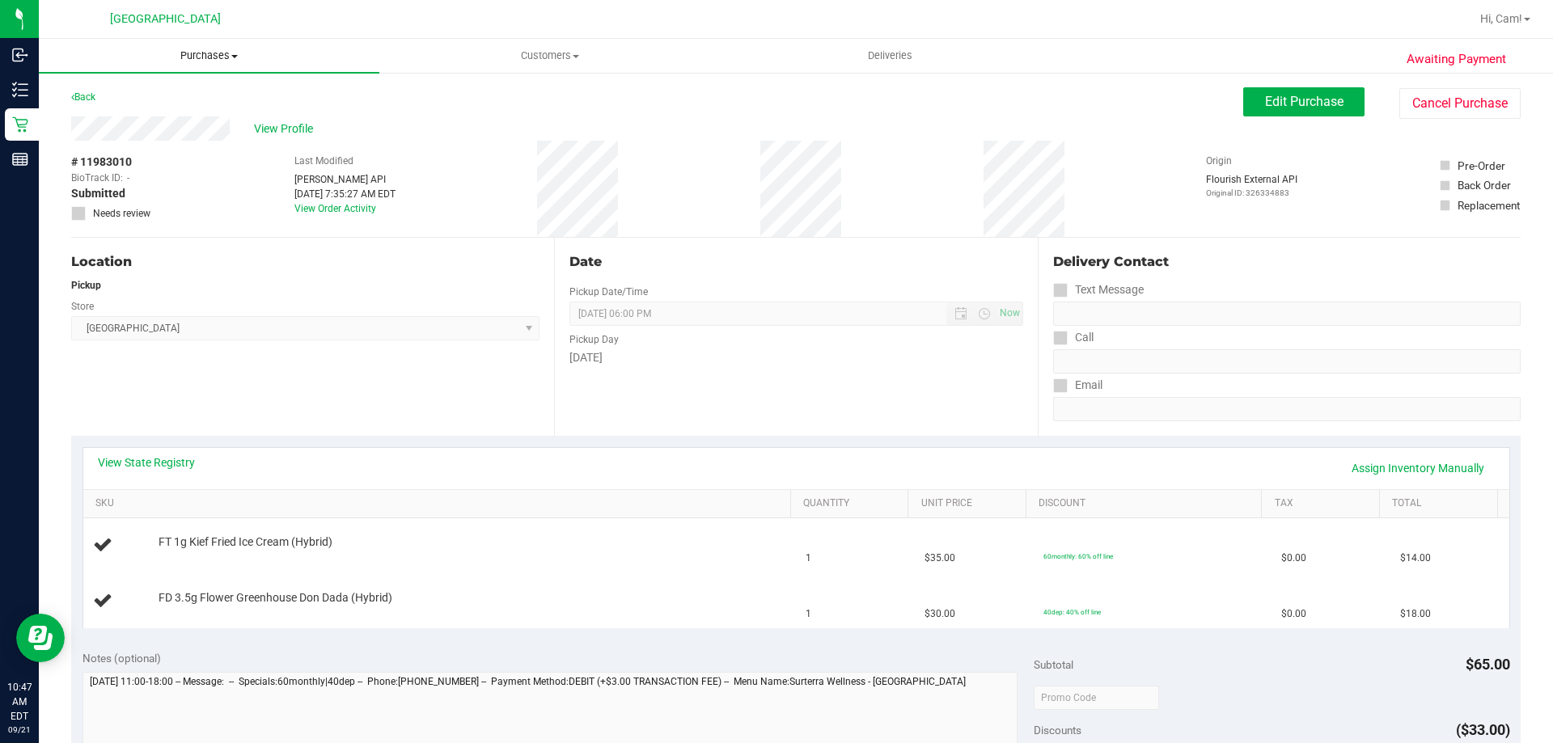
click at [197, 46] on uib-tab-heading "Purchases Summary of purchases Fulfillment All purchases" at bounding box center [209, 56] width 341 height 34
click at [174, 281] on div "Pickup" at bounding box center [305, 285] width 468 height 15
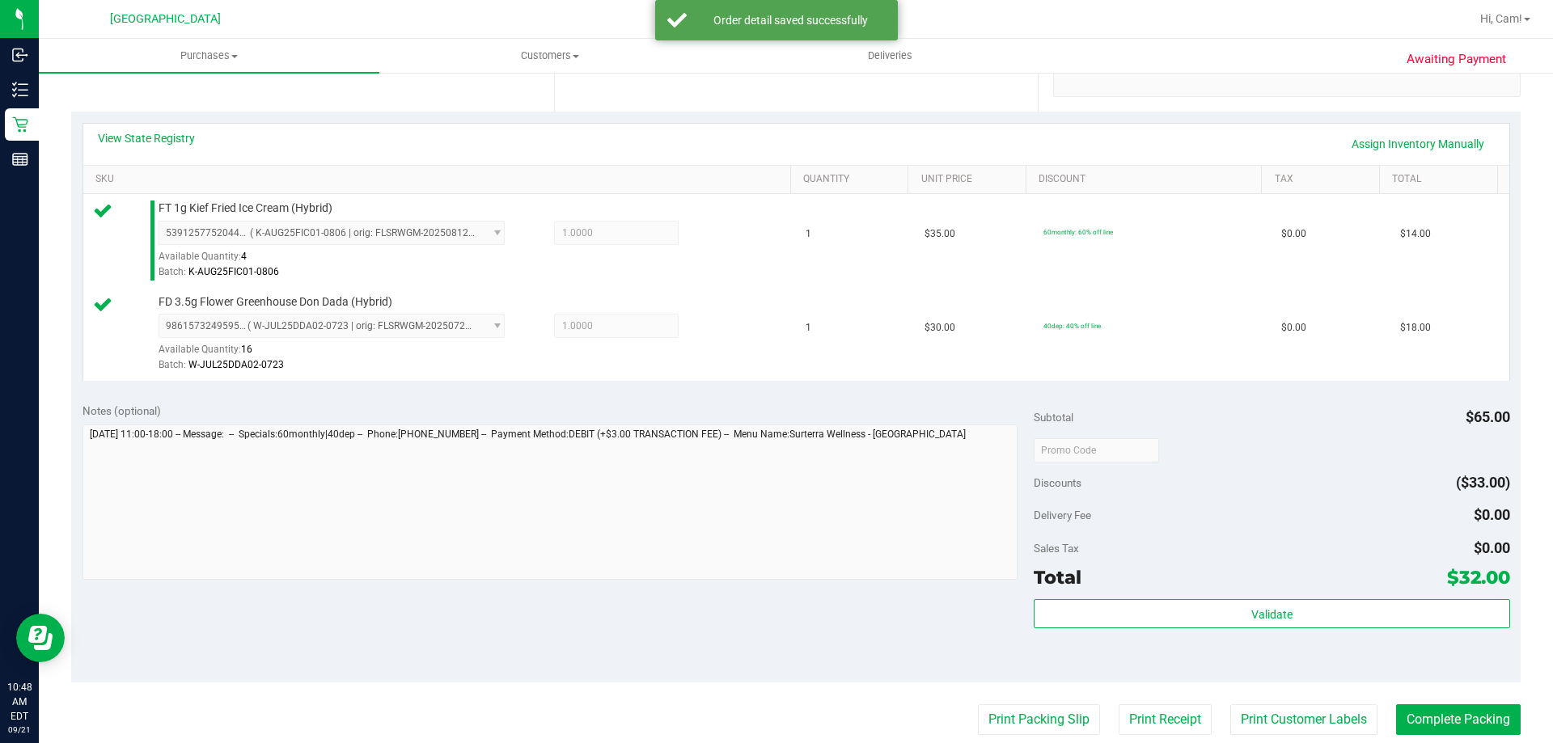
scroll to position [566, 0]
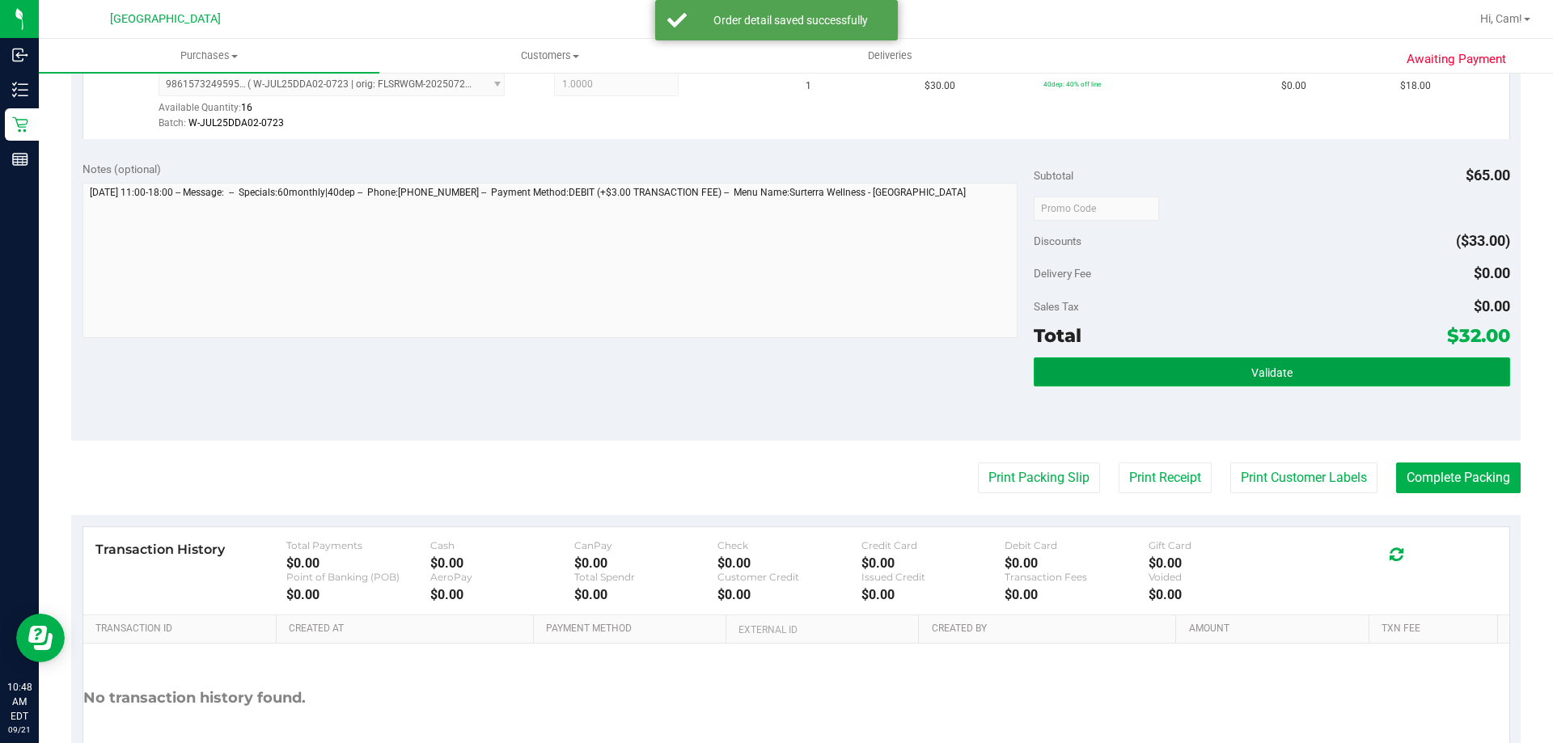
click at [1142, 377] on button "Validate" at bounding box center [1272, 372] width 476 height 29
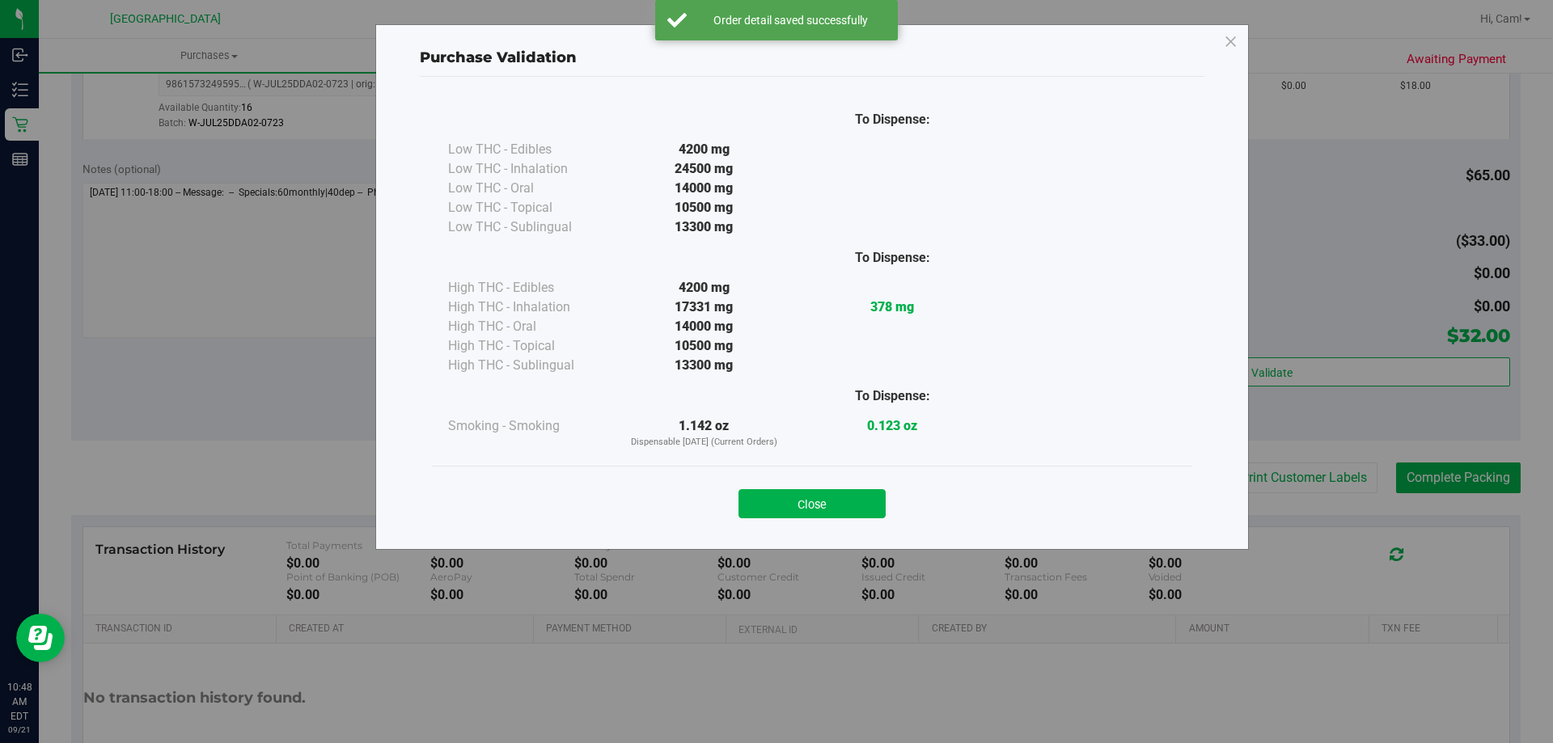
drag, startPoint x: 839, startPoint y: 520, endPoint x: 886, endPoint y: 511, distance: 47.8
click at [840, 521] on div "Close" at bounding box center [812, 499] width 760 height 66
click at [845, 504] on button "Close" at bounding box center [812, 503] width 147 height 29
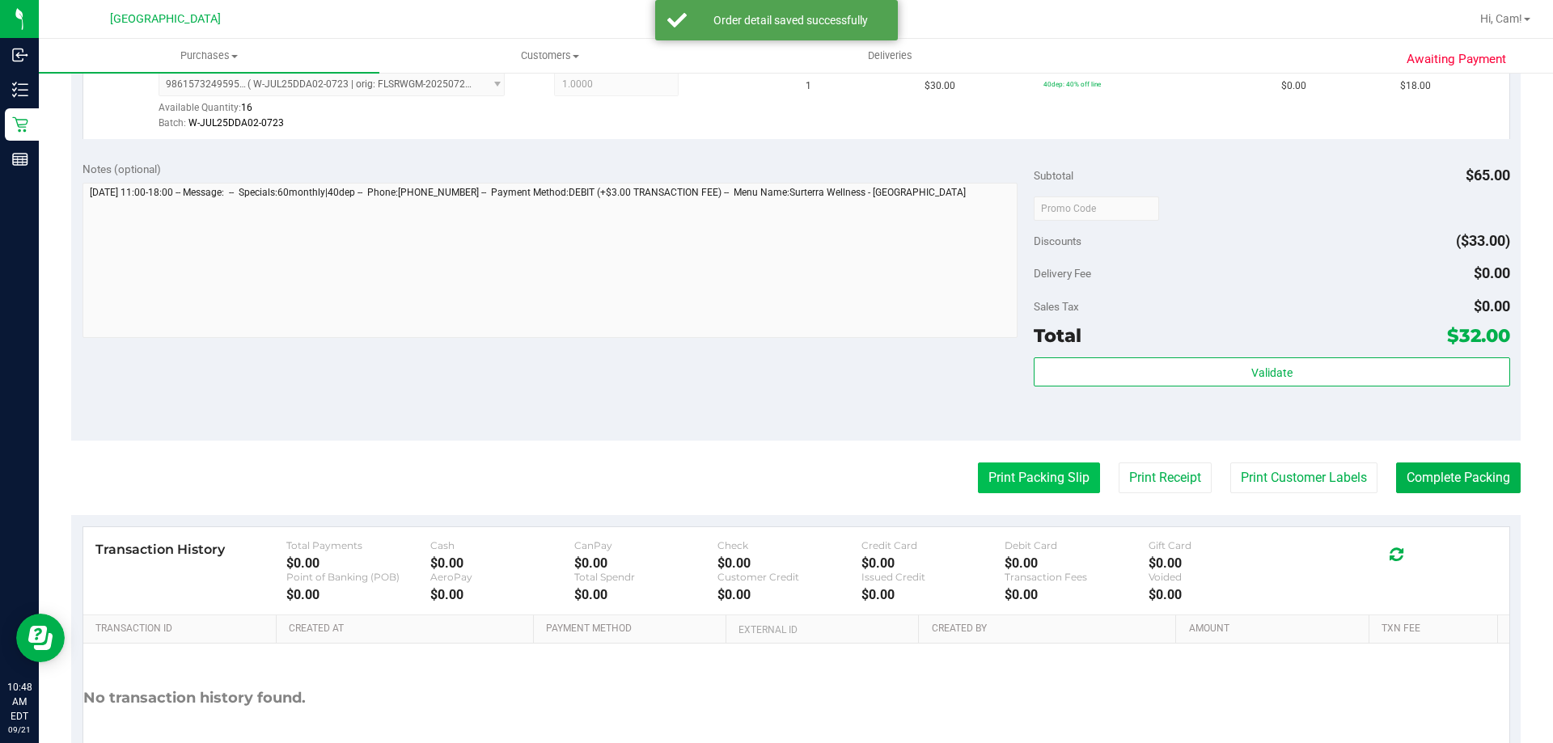
click at [1013, 481] on button "Print Packing Slip" at bounding box center [1039, 478] width 122 height 31
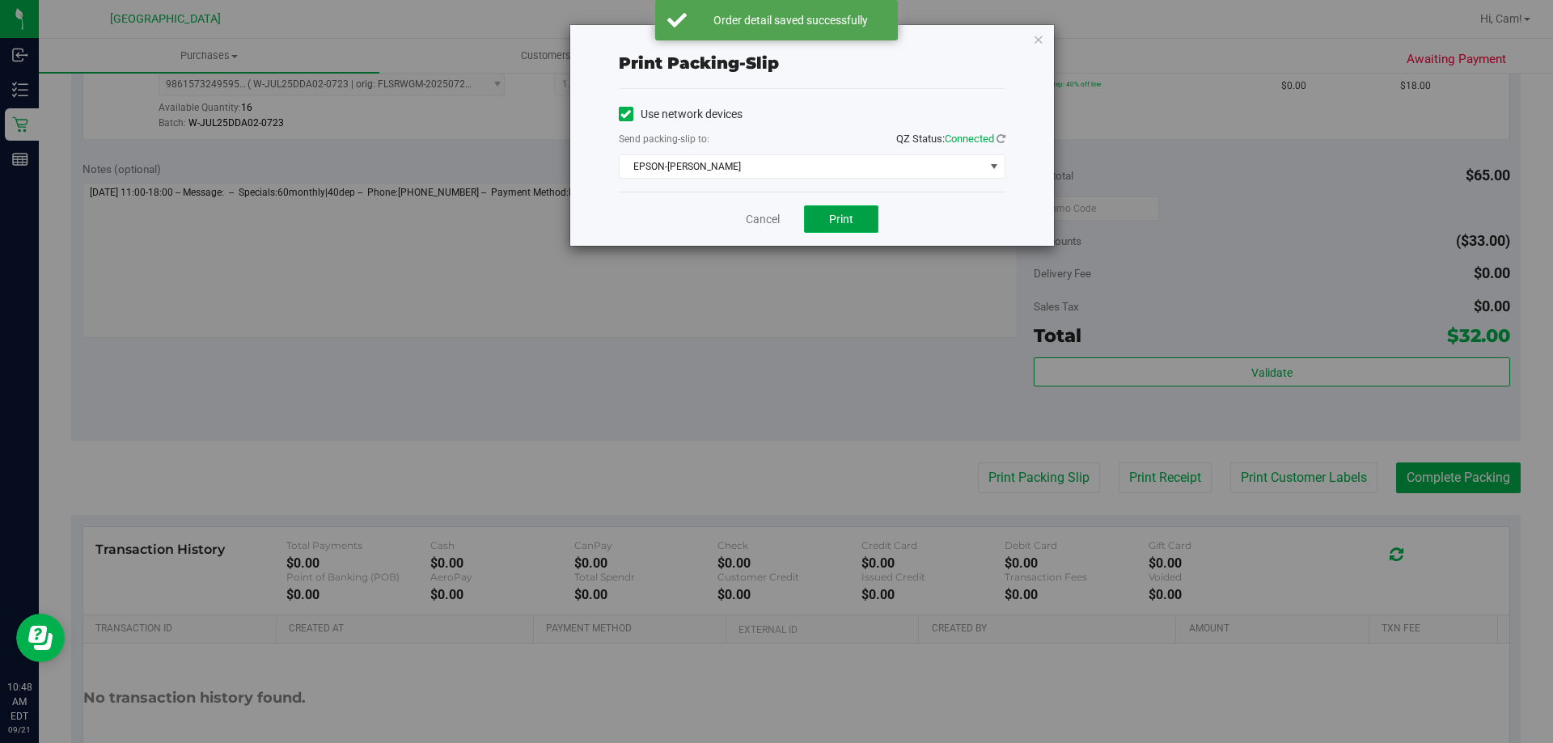
click at [844, 207] on button "Print" at bounding box center [841, 219] width 74 height 28
click at [1034, 38] on icon "button" at bounding box center [1038, 38] width 11 height 19
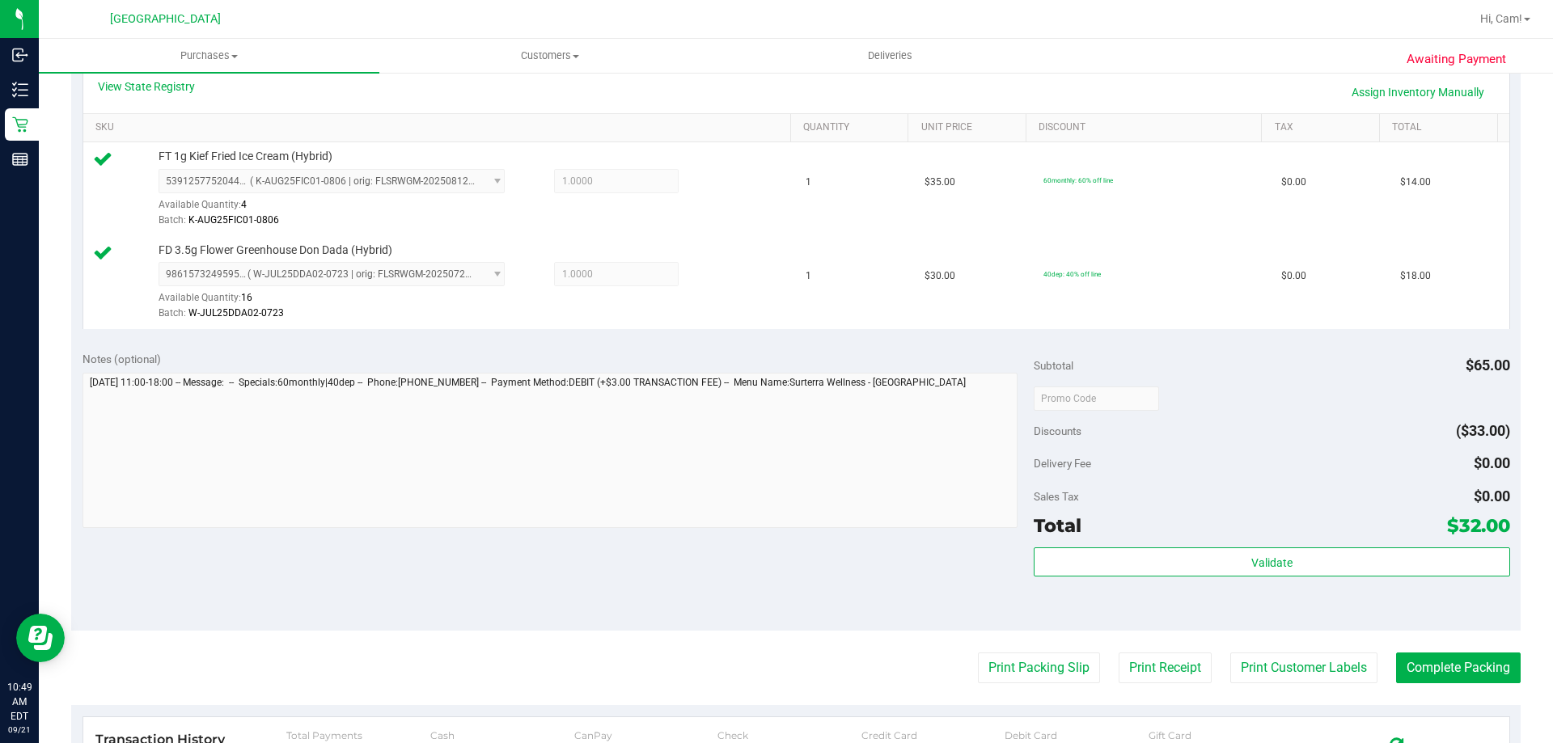
scroll to position [405, 0]
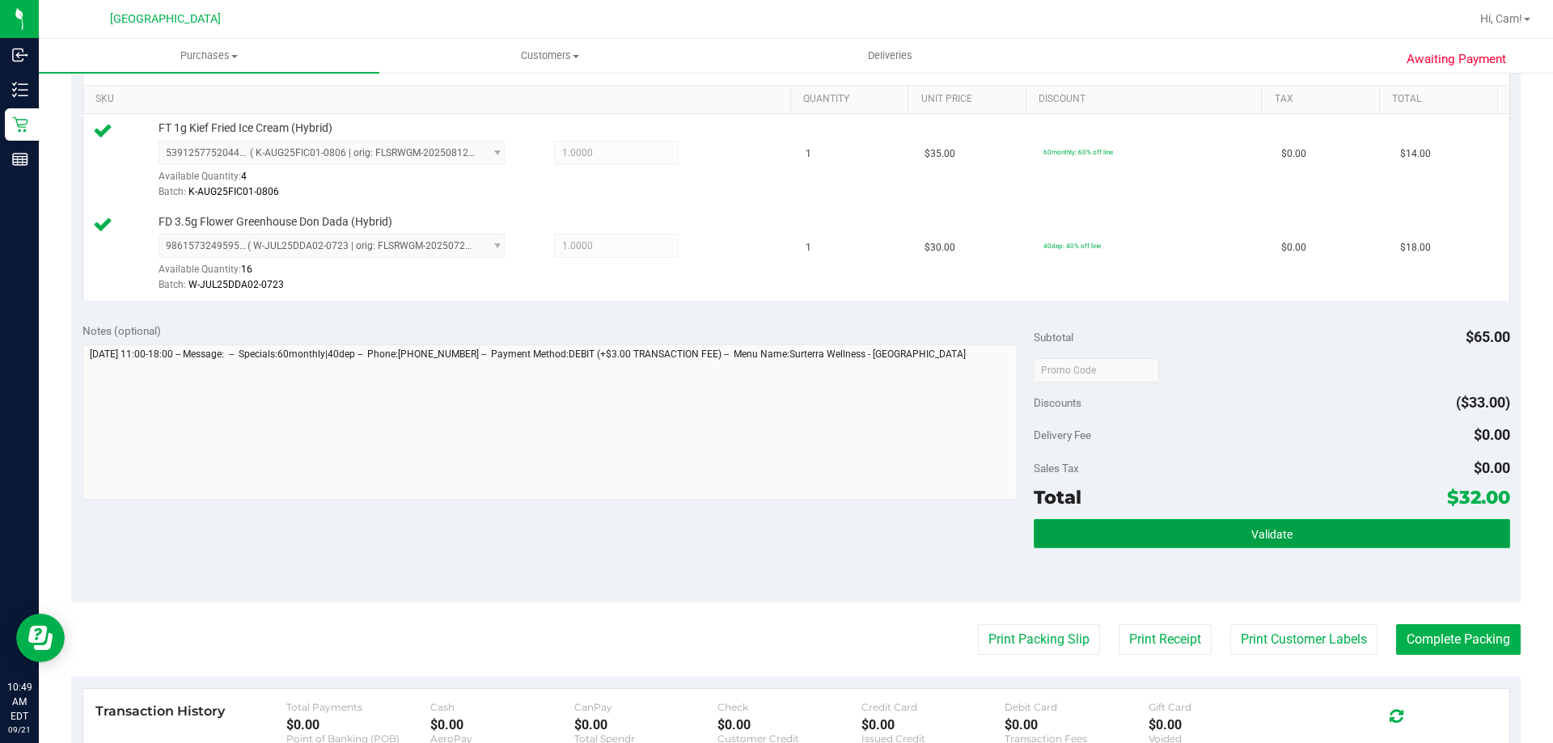
click at [1327, 519] on button "Validate" at bounding box center [1272, 533] width 476 height 29
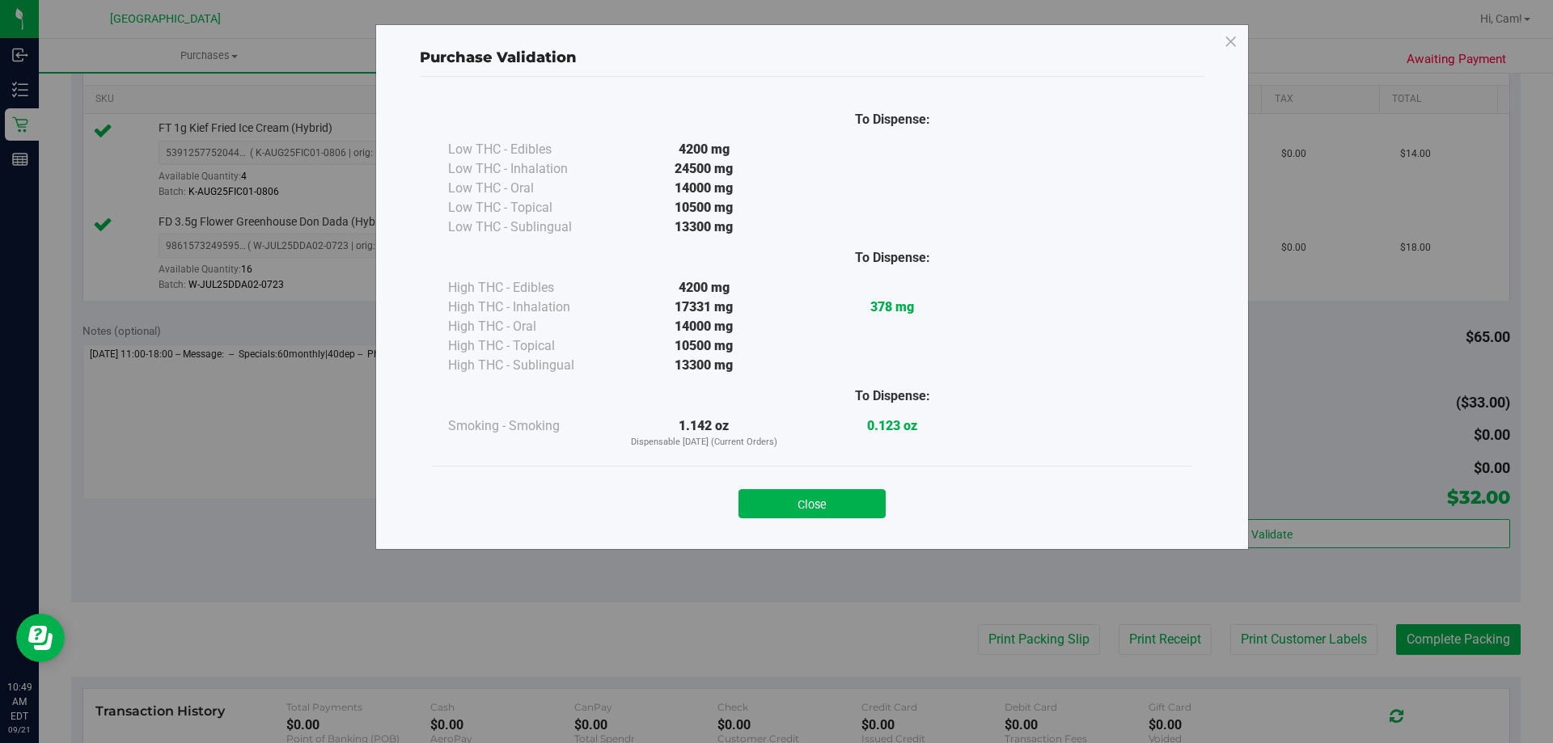
drag, startPoint x: 832, startPoint y: 506, endPoint x: 1056, endPoint y: 557, distance: 228.9
click at [833, 506] on button "Close" at bounding box center [812, 503] width 147 height 29
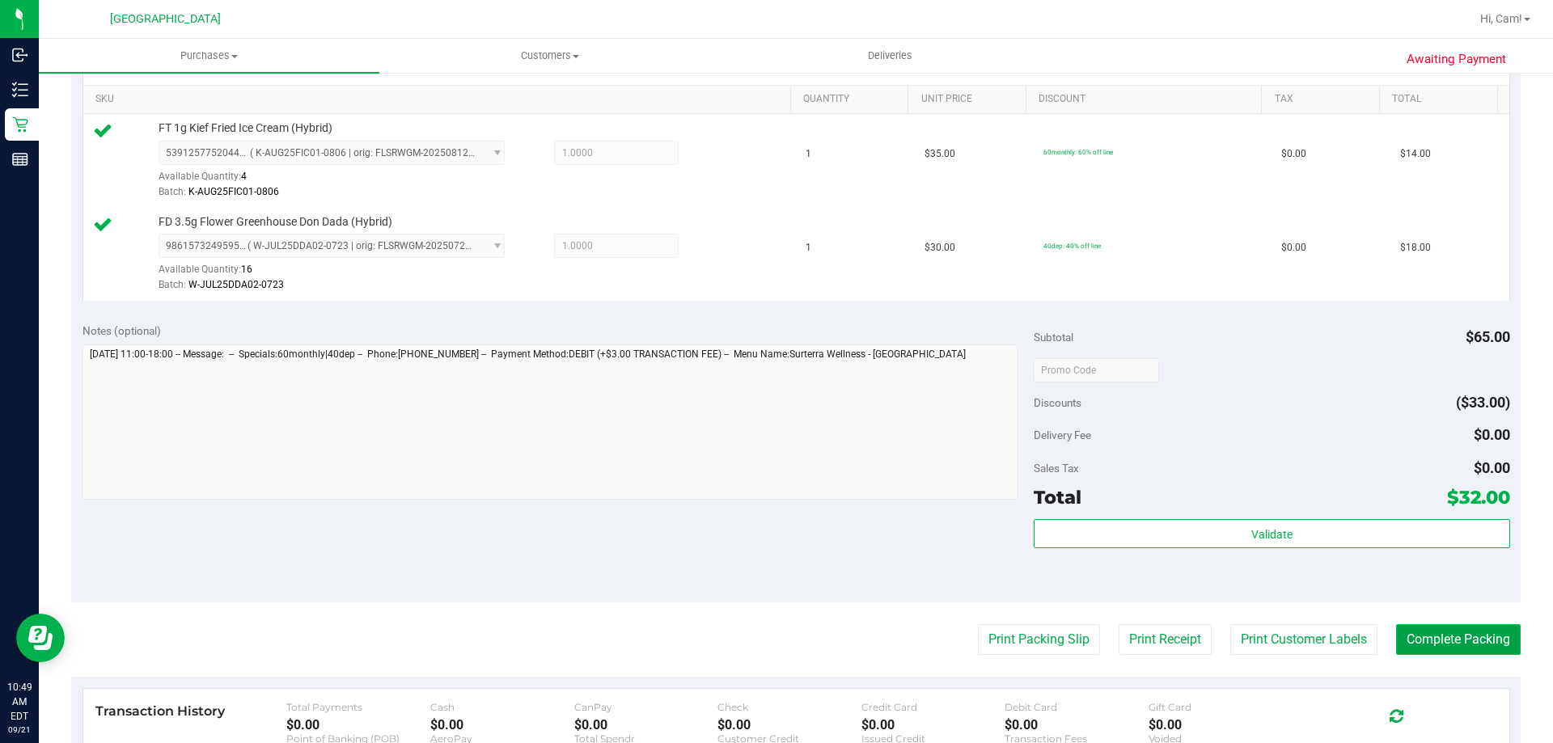
click at [1466, 642] on button "Complete Packing" at bounding box center [1458, 640] width 125 height 31
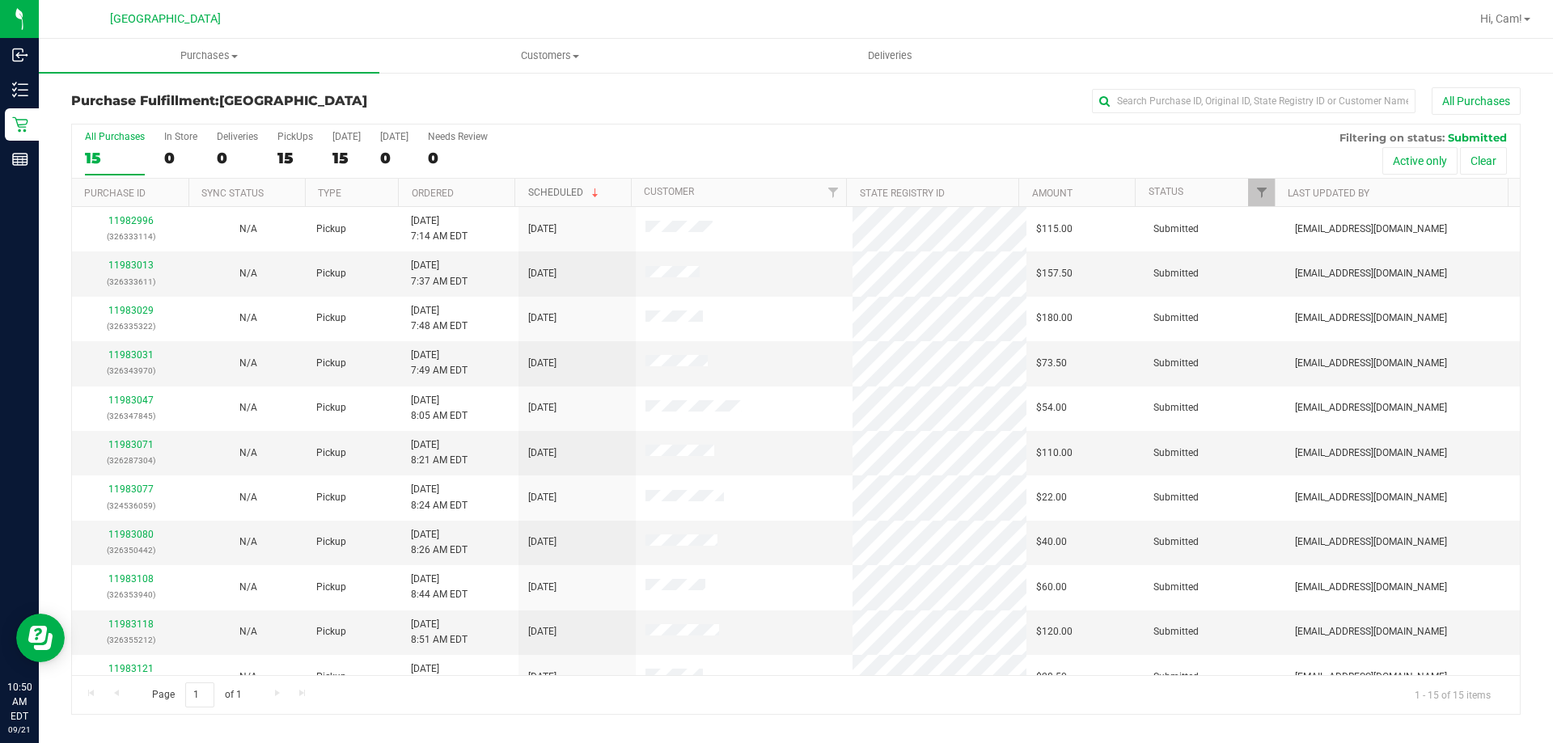
click at [575, 189] on link "Scheduled" at bounding box center [565, 192] width 74 height 11
click at [137, 261] on link "11983250" at bounding box center [130, 265] width 45 height 11
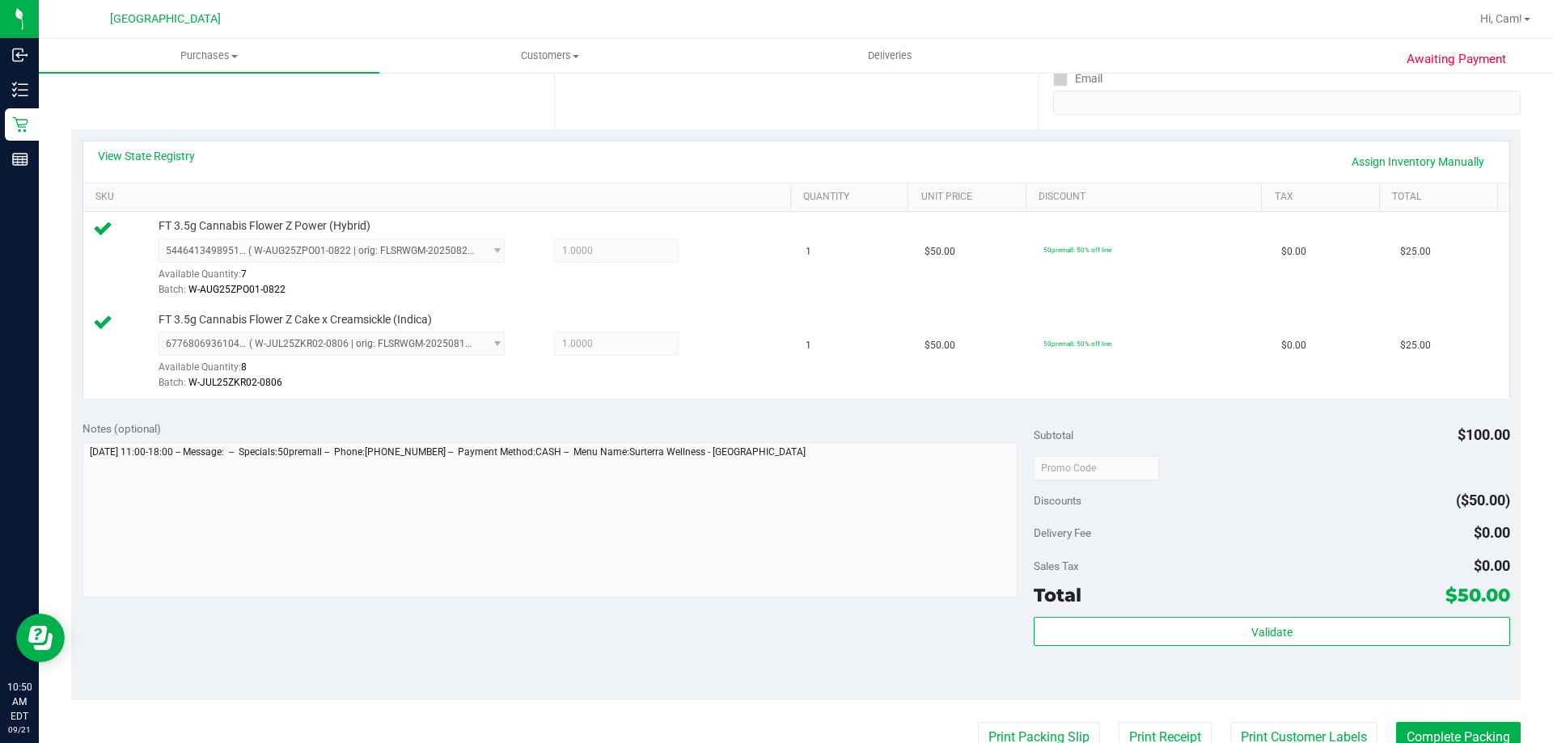
scroll to position [485, 0]
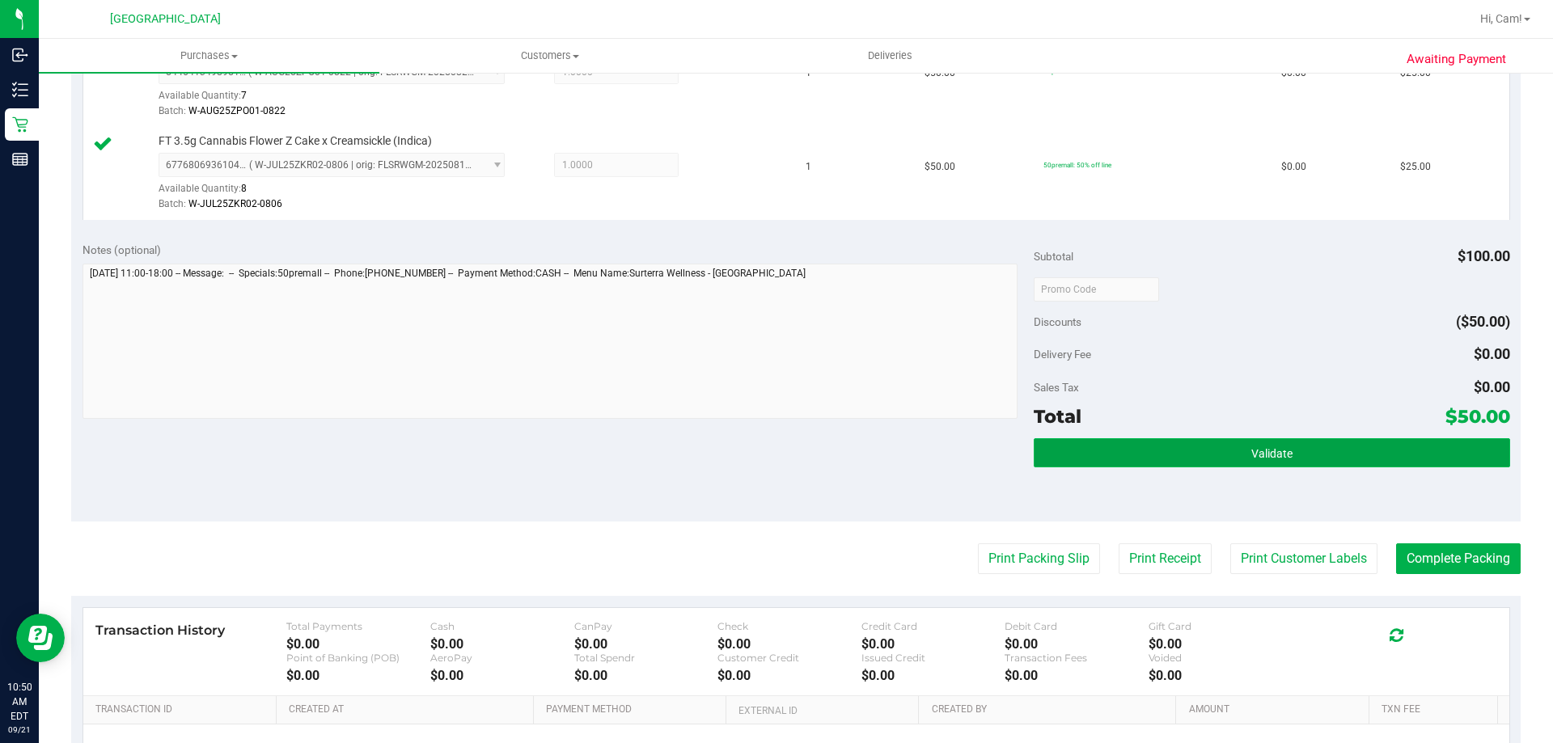
click at [1218, 443] on button "Validate" at bounding box center [1272, 452] width 476 height 29
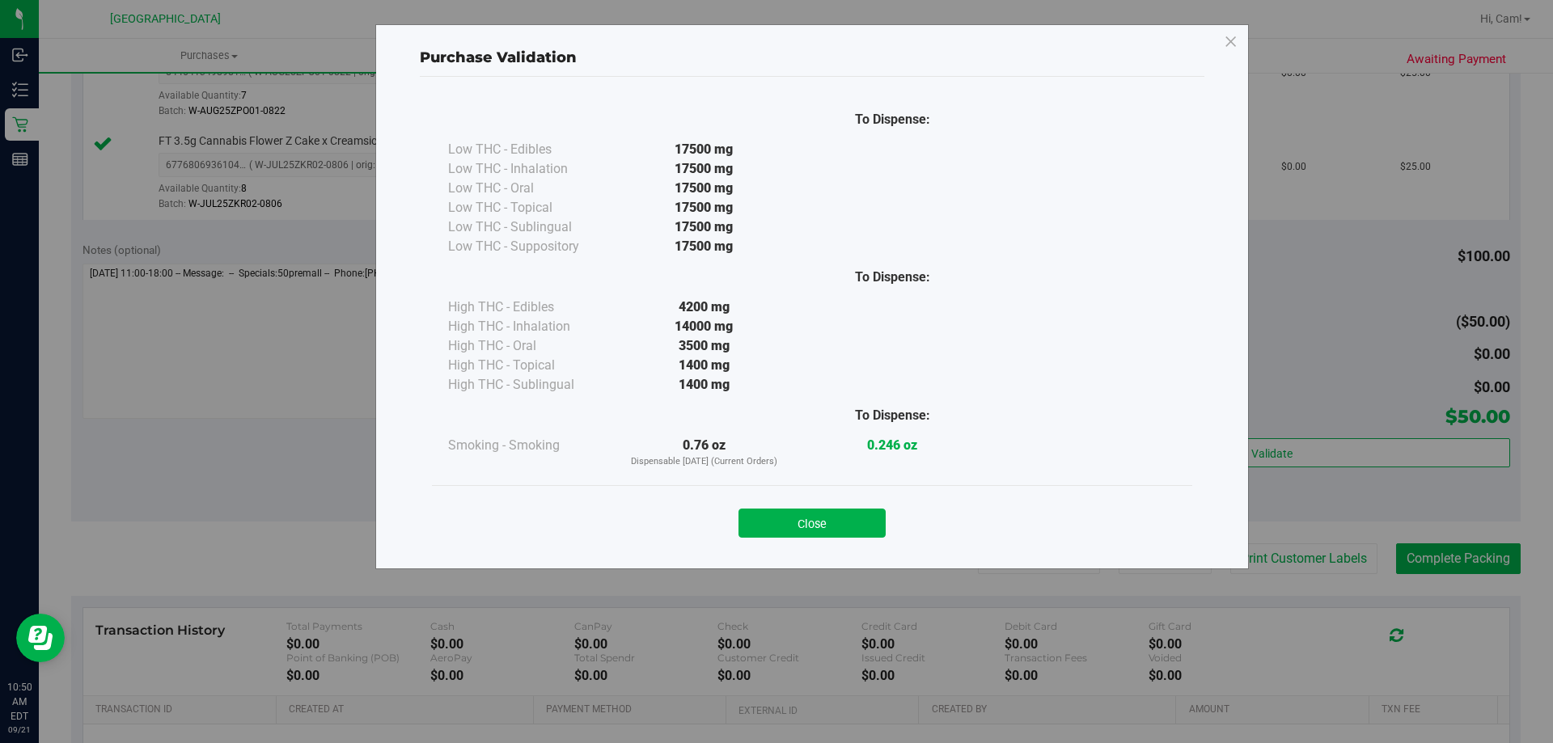
click at [806, 524] on button "Close" at bounding box center [812, 523] width 147 height 29
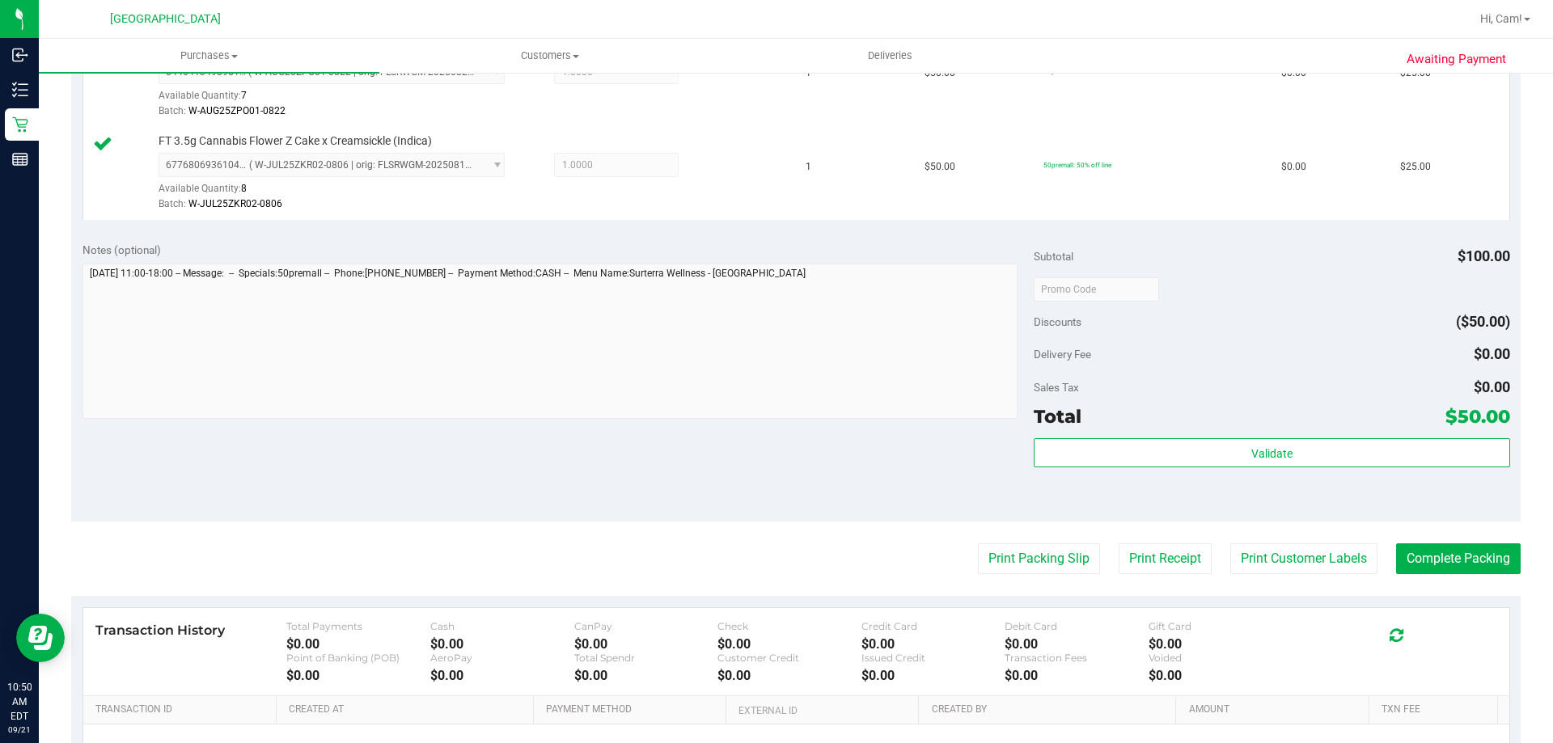
click at [997, 541] on purchase-details "Back Edit Purchase Cancel Purchase View Profile # 11983250 BioTrack ID: - Submi…" at bounding box center [796, 250] width 1450 height 1297
click at [1007, 559] on button "Print Packing Slip" at bounding box center [1039, 559] width 122 height 31
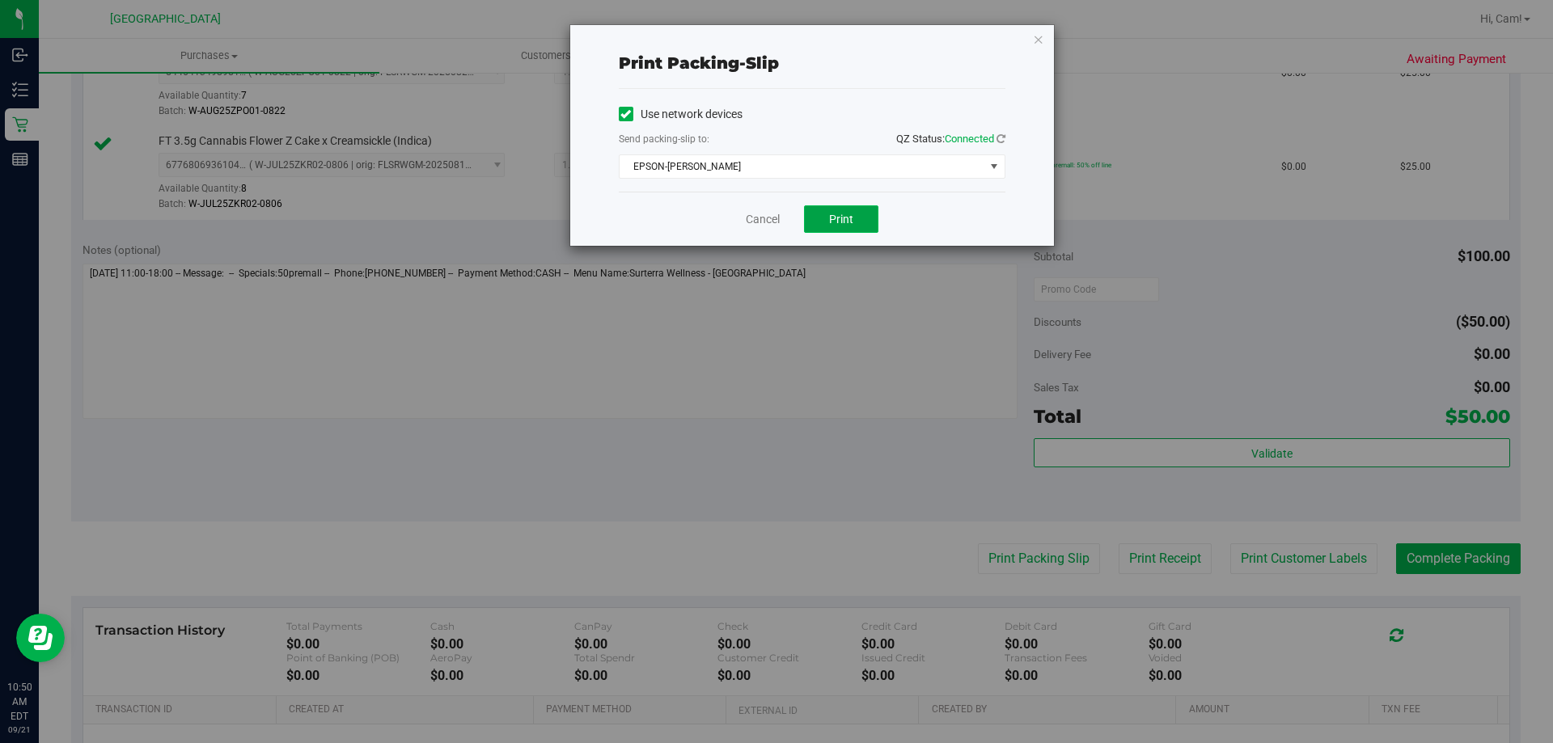
click at [863, 210] on button "Print" at bounding box center [841, 219] width 74 height 28
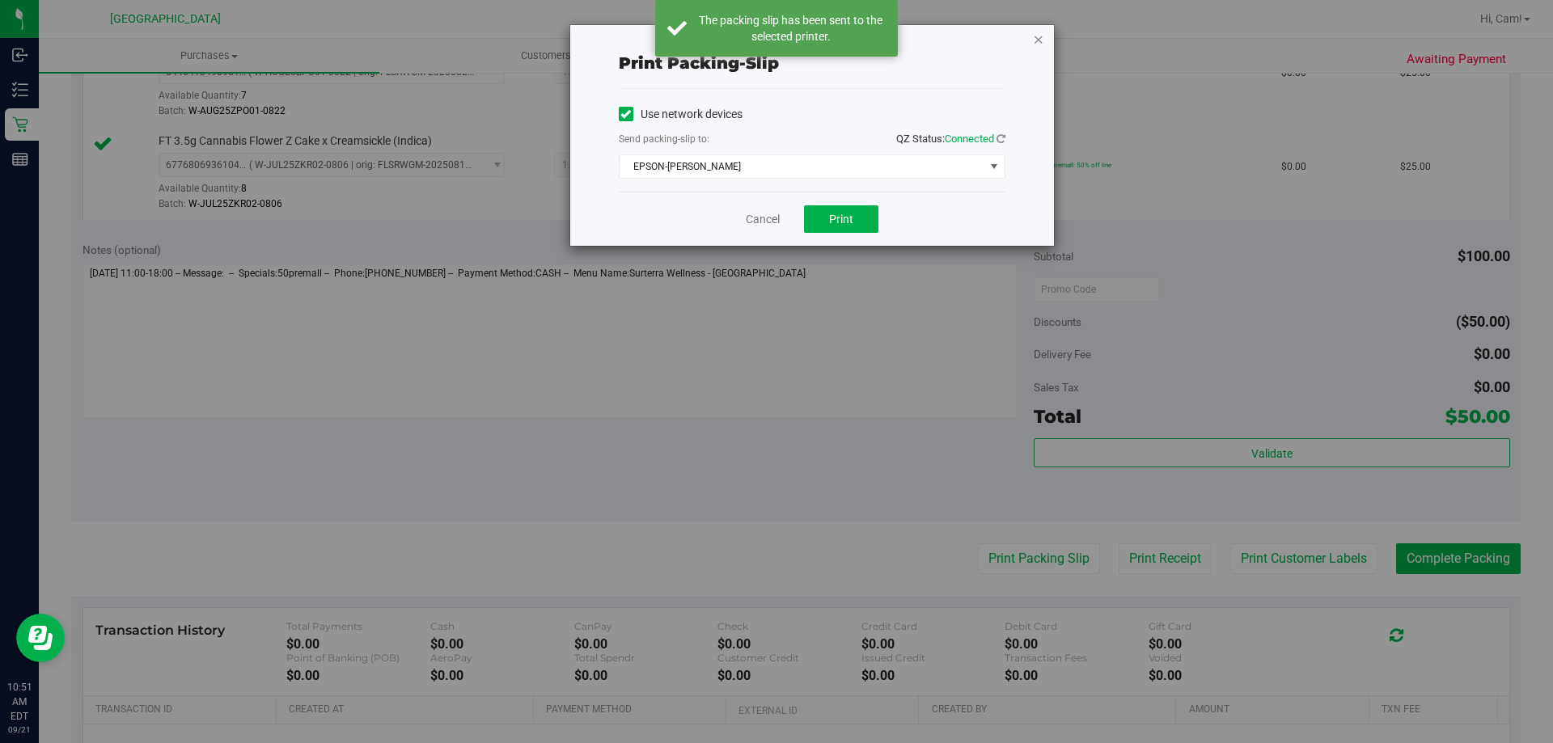
click at [1034, 41] on icon "button" at bounding box center [1038, 38] width 11 height 19
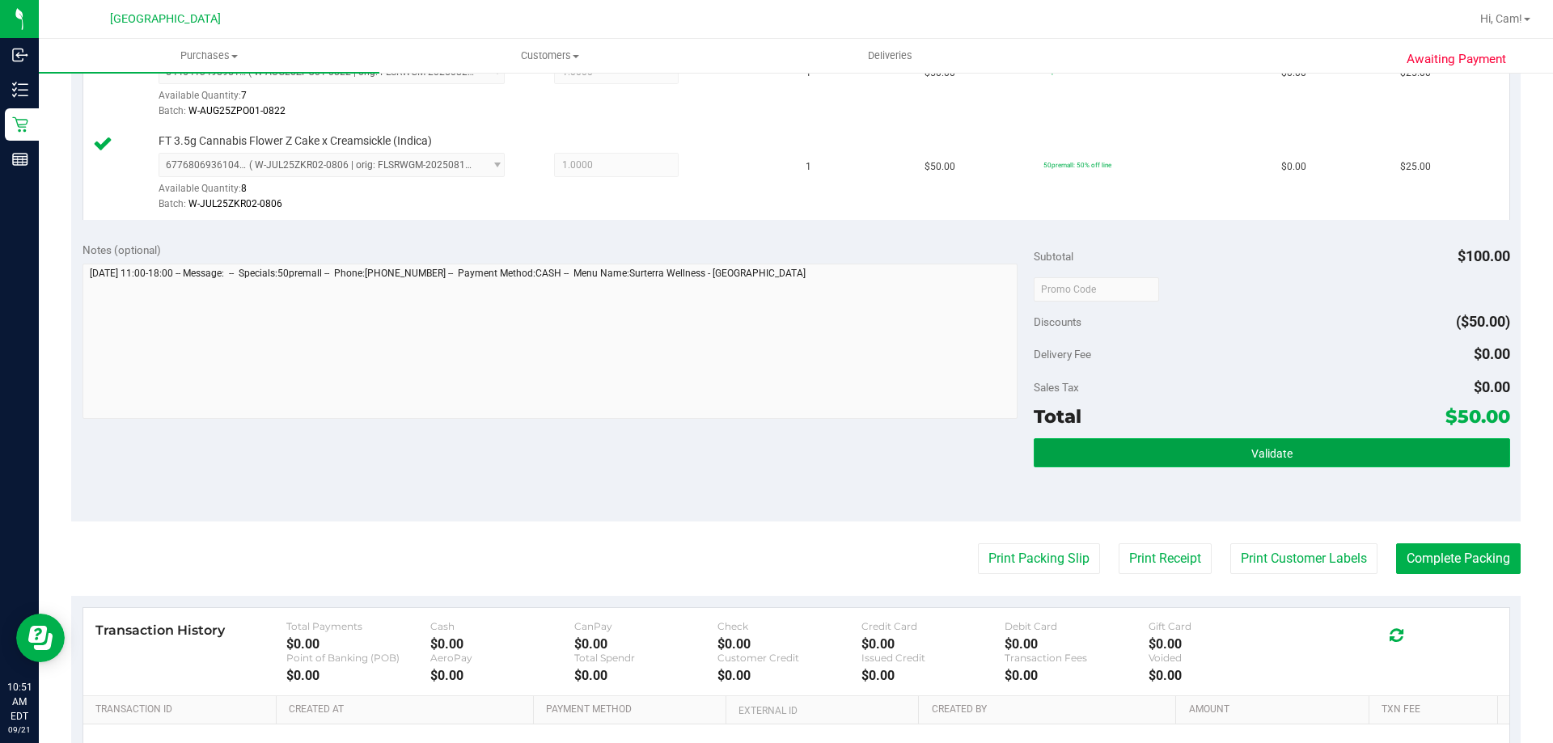
click at [1188, 459] on button "Validate" at bounding box center [1272, 452] width 476 height 29
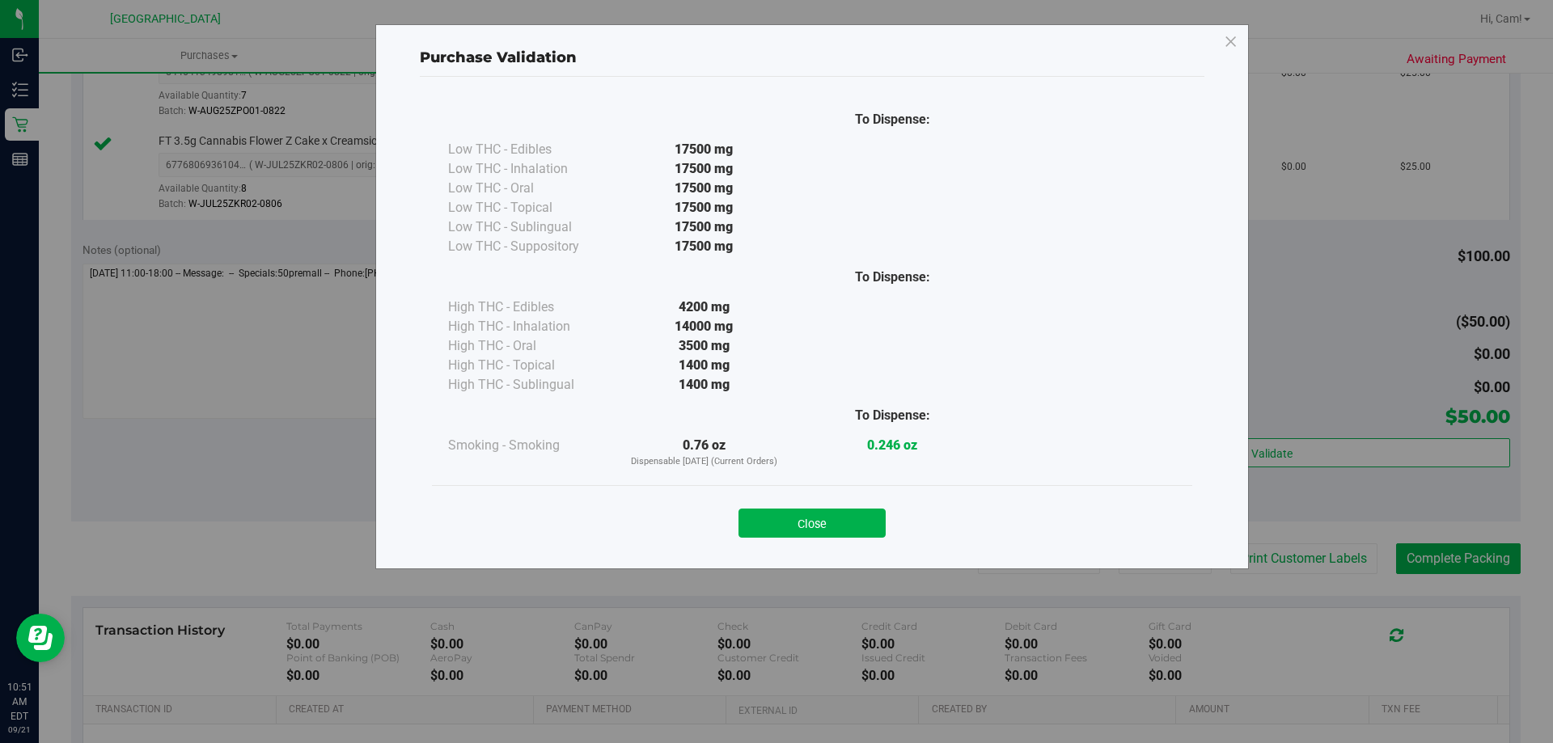
drag, startPoint x: 824, startPoint y: 516, endPoint x: 875, endPoint y: 517, distance: 51.0
click at [824, 517] on button "Close" at bounding box center [812, 523] width 147 height 29
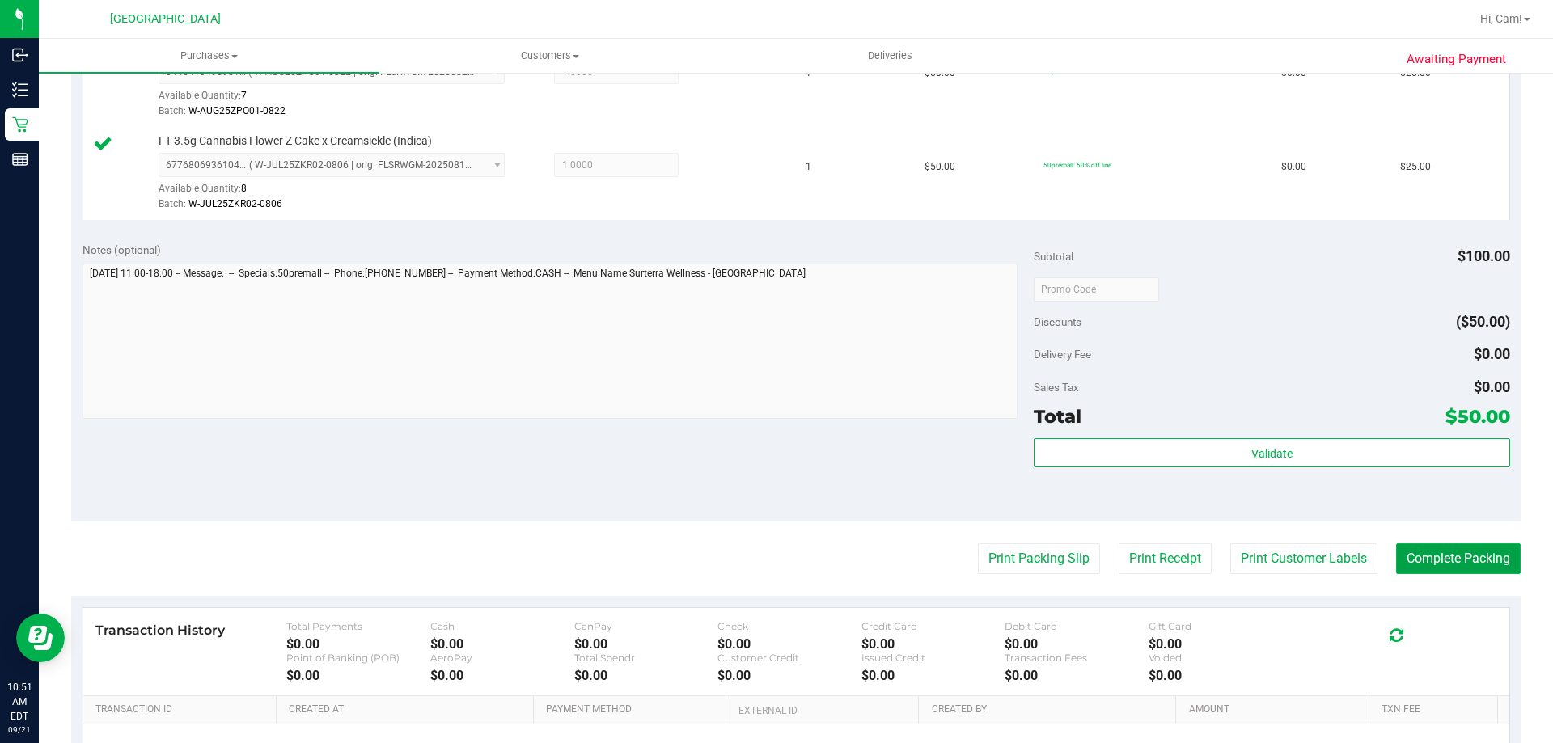
click at [1441, 565] on button "Complete Packing" at bounding box center [1458, 559] width 125 height 31
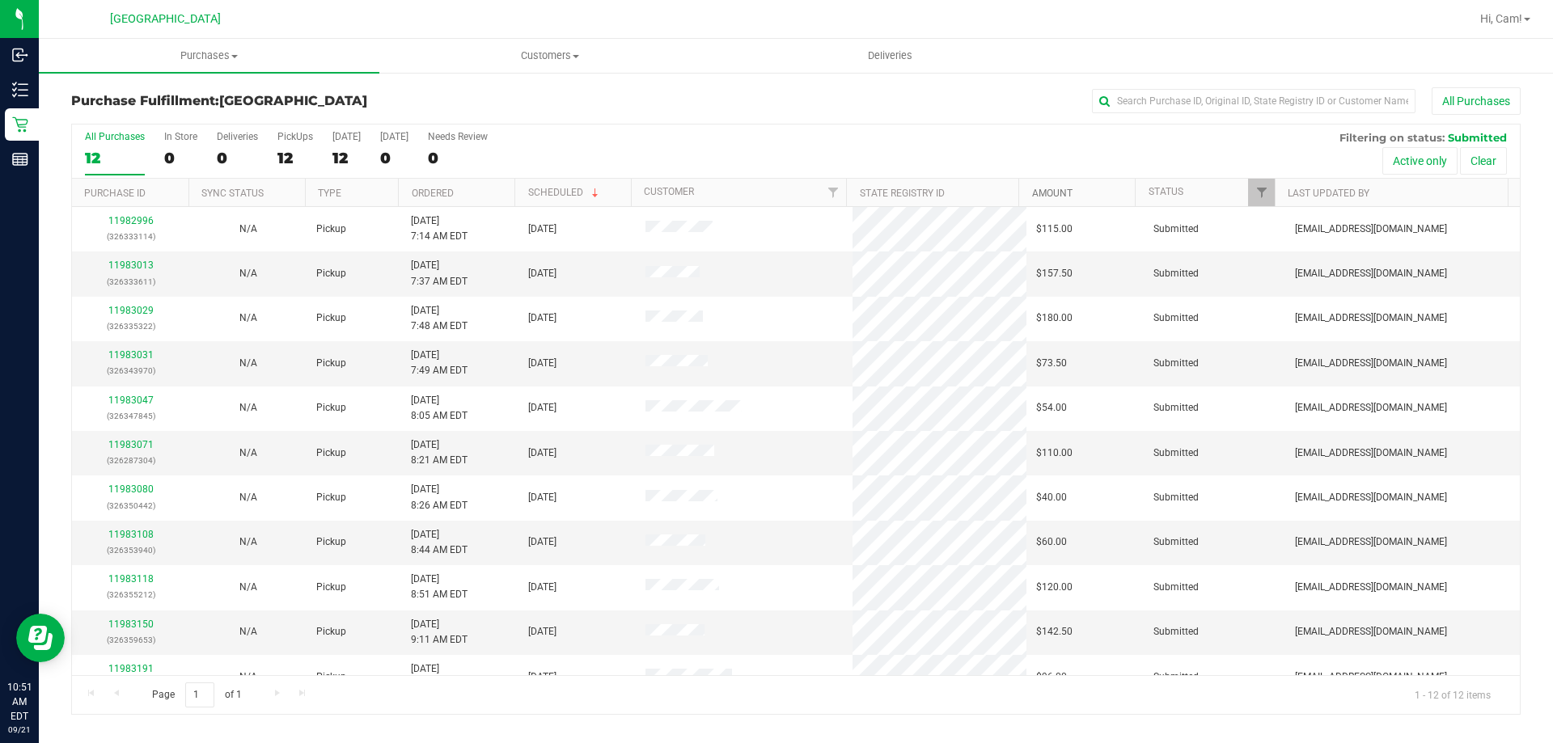
click at [1066, 189] on link "Amount" at bounding box center [1052, 193] width 40 height 11
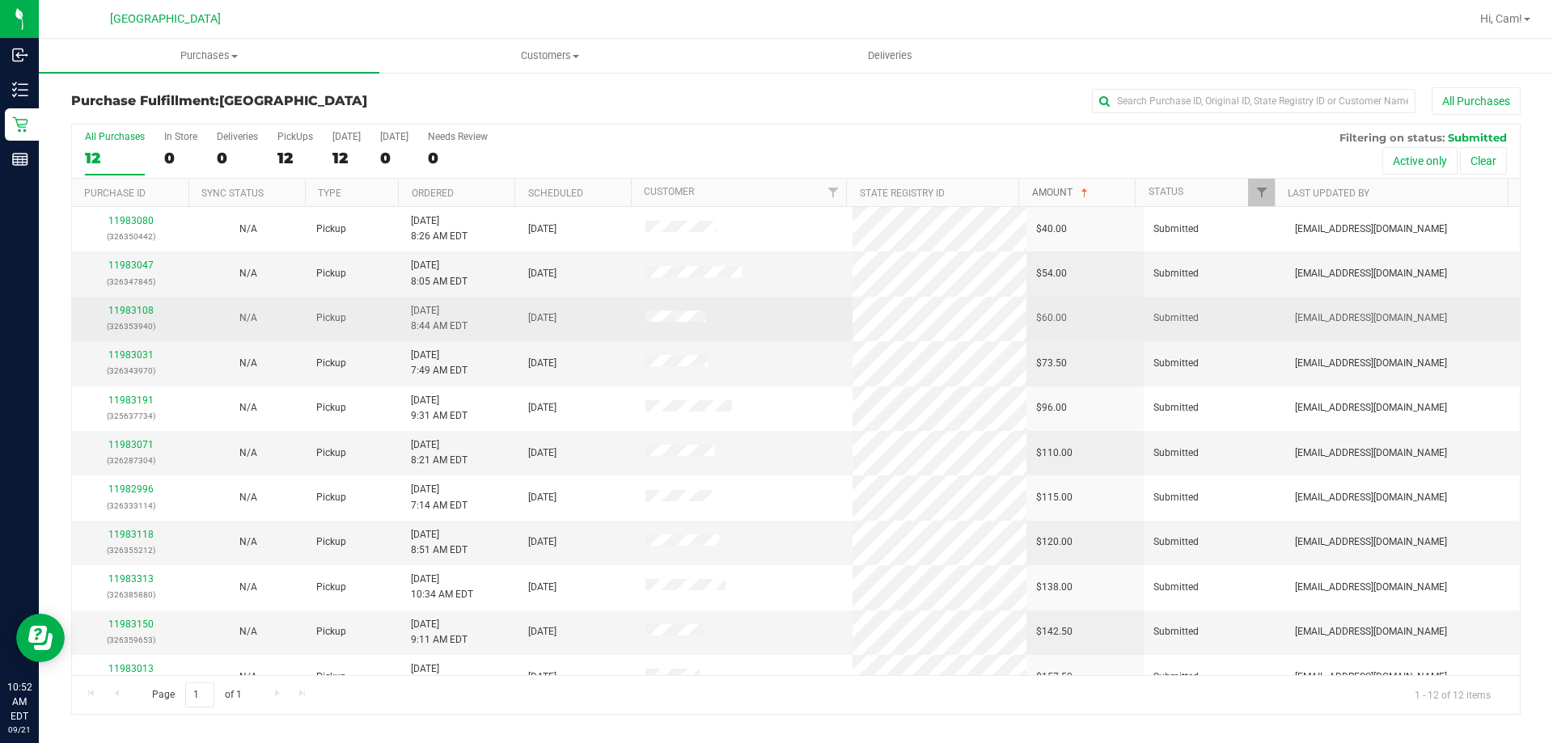
scroll to position [69, 0]
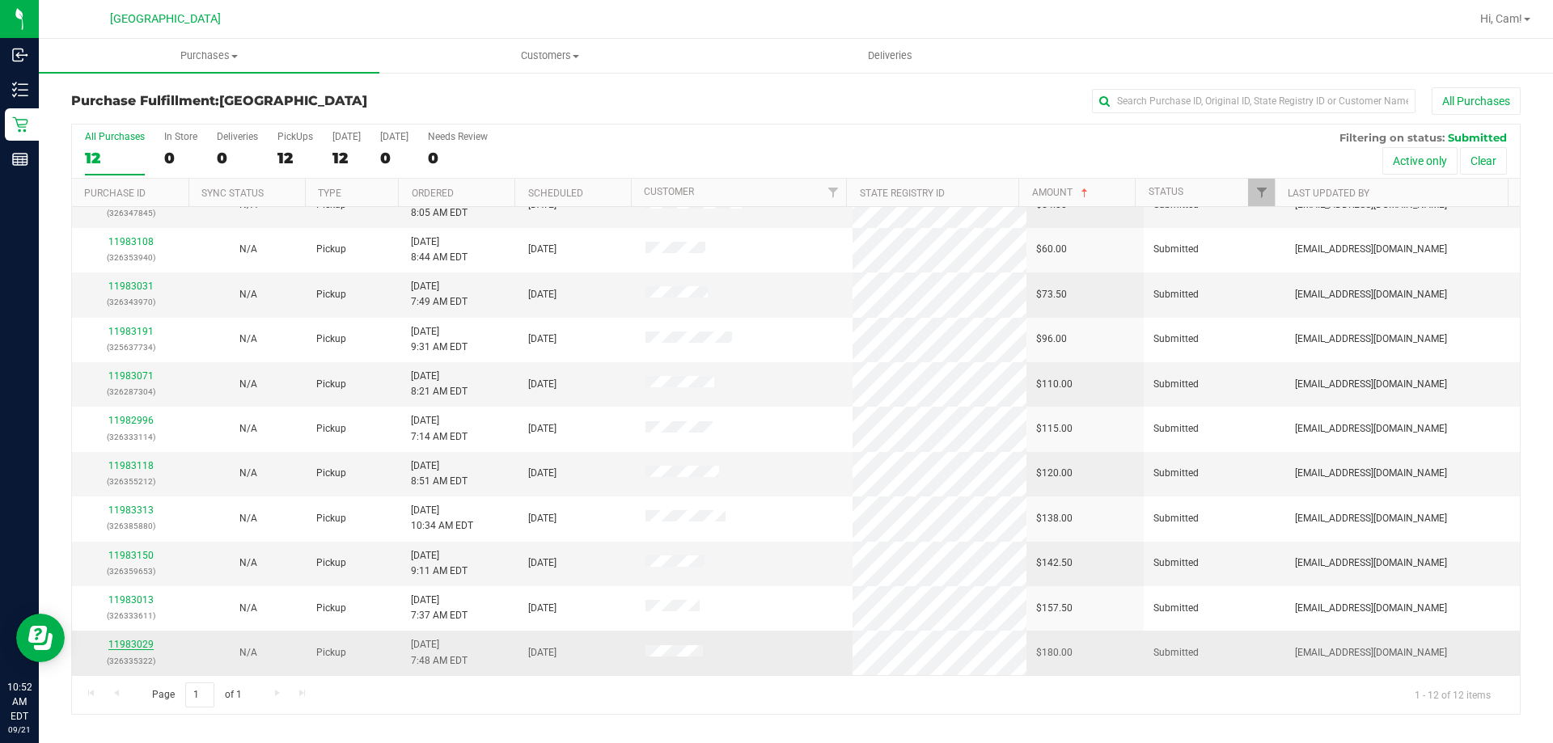
click at [128, 642] on link "11983029" at bounding box center [130, 644] width 45 height 11
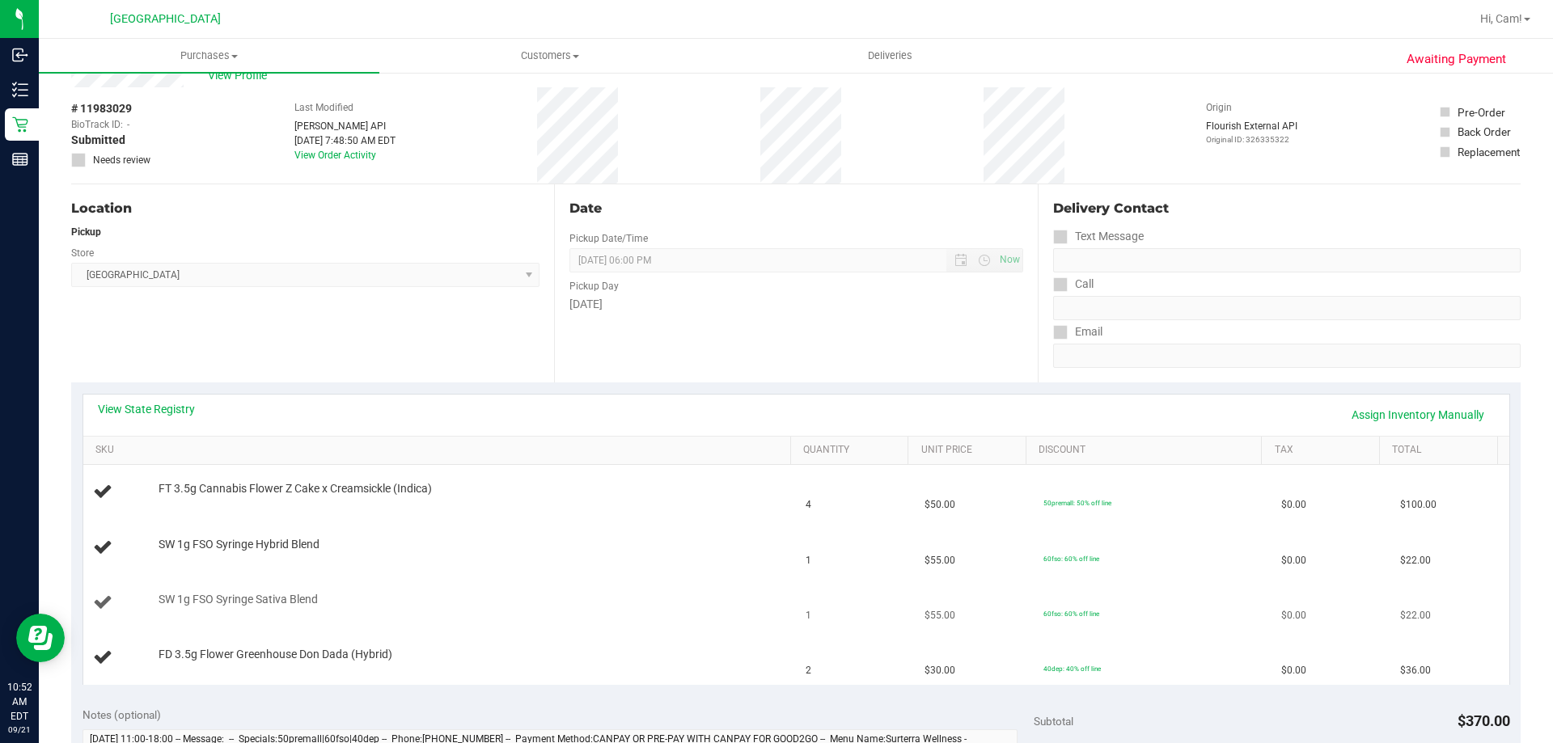
scroll to position [81, 0]
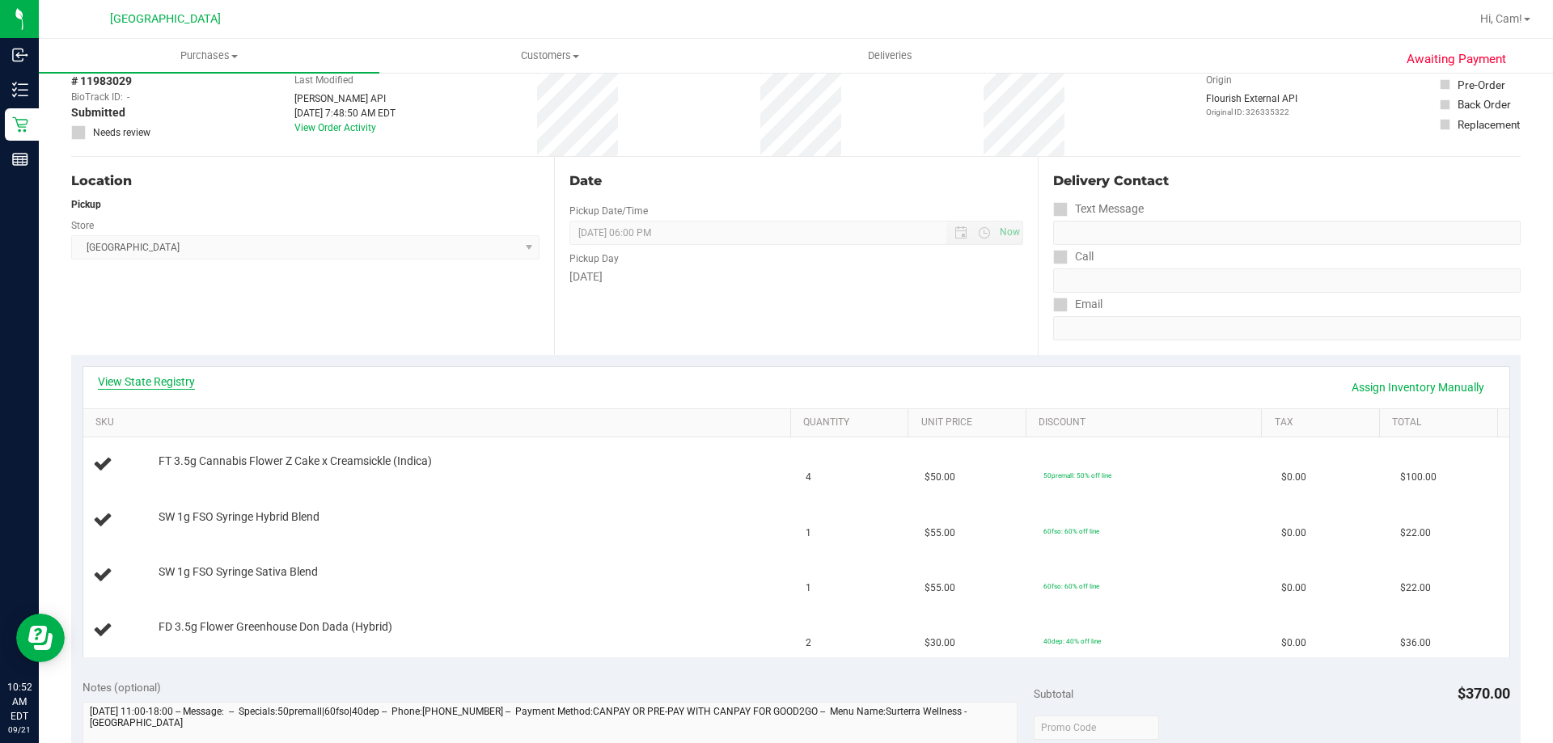
click at [179, 382] on link "View State Registry" at bounding box center [146, 382] width 97 height 16
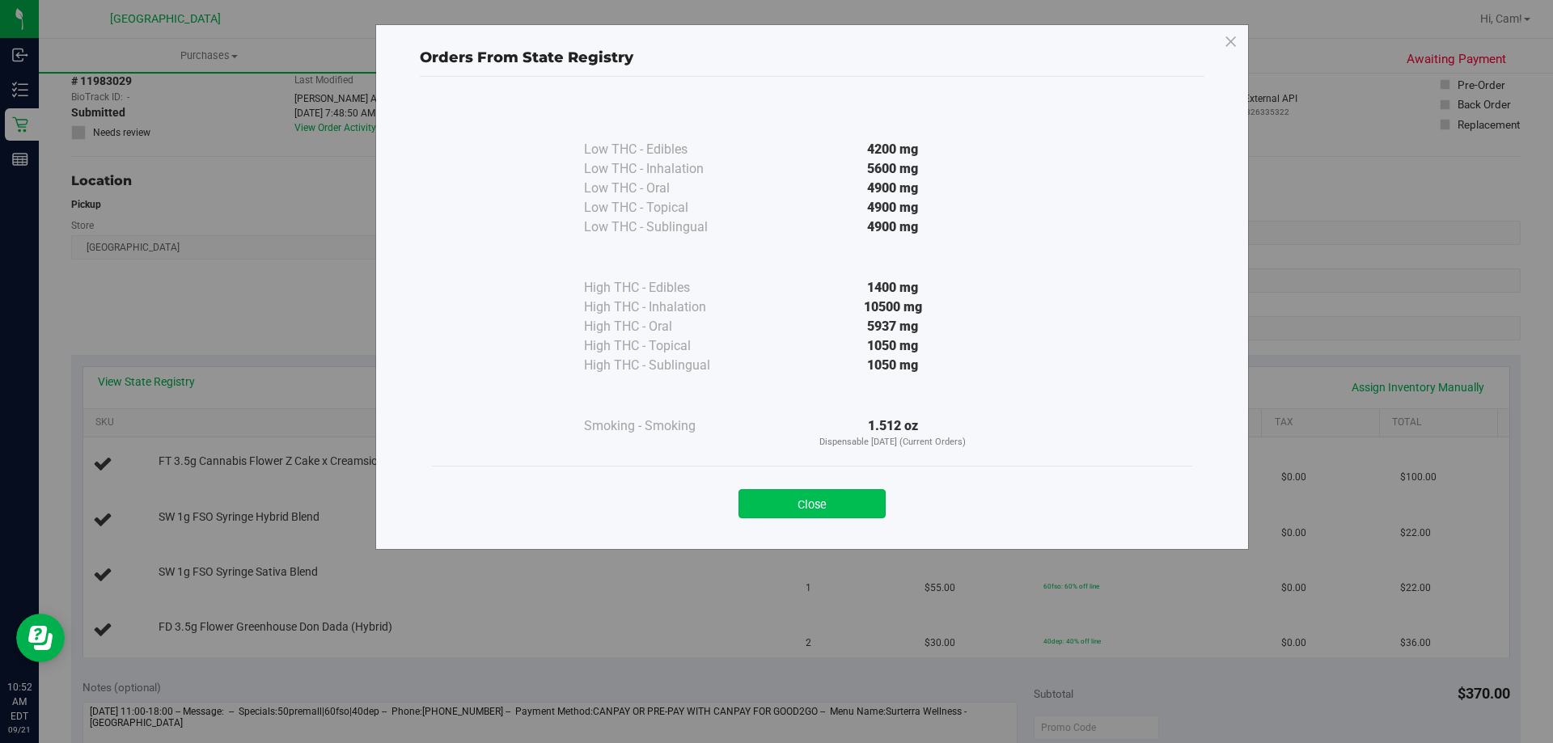
click at [839, 510] on button "Close" at bounding box center [812, 503] width 147 height 29
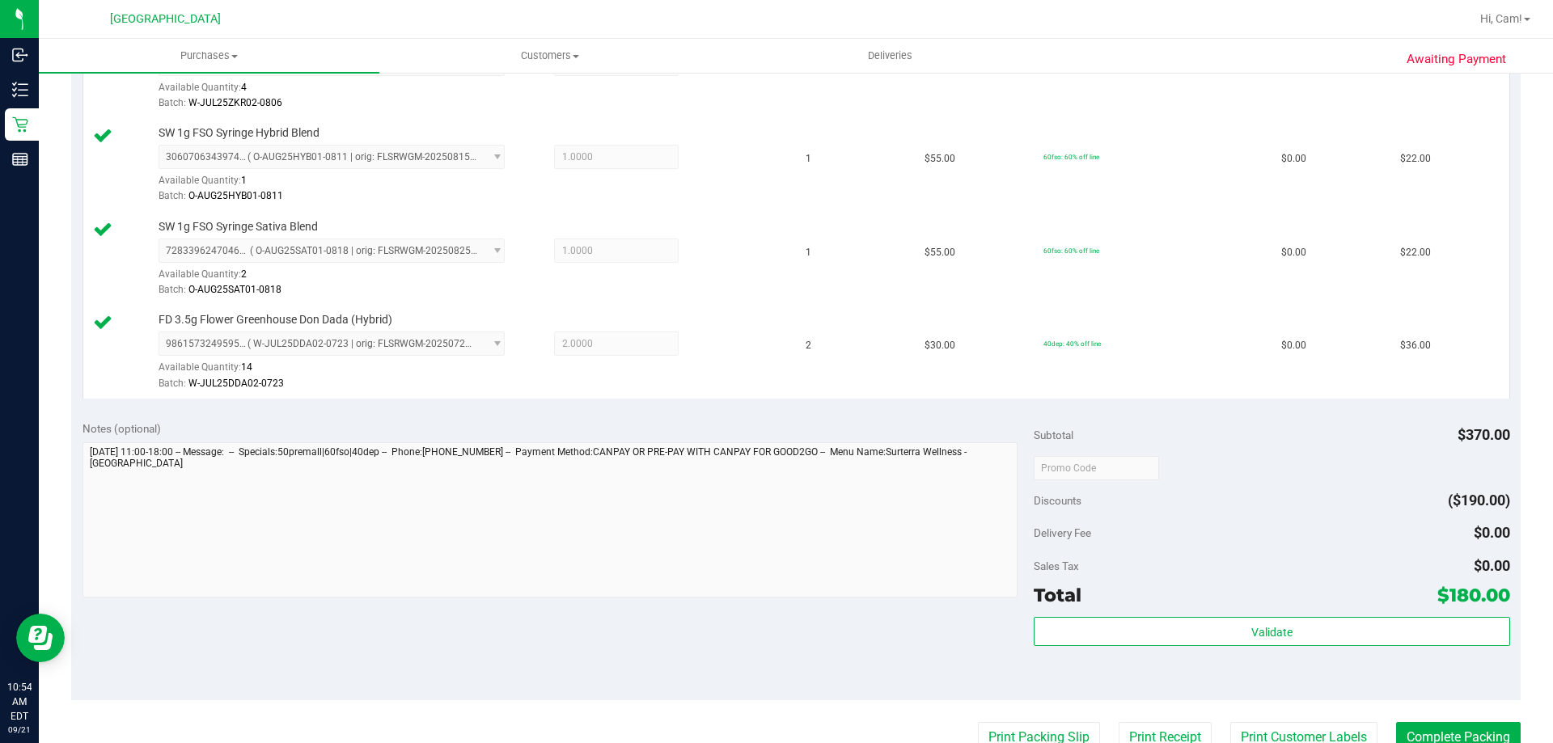
scroll to position [647, 0]
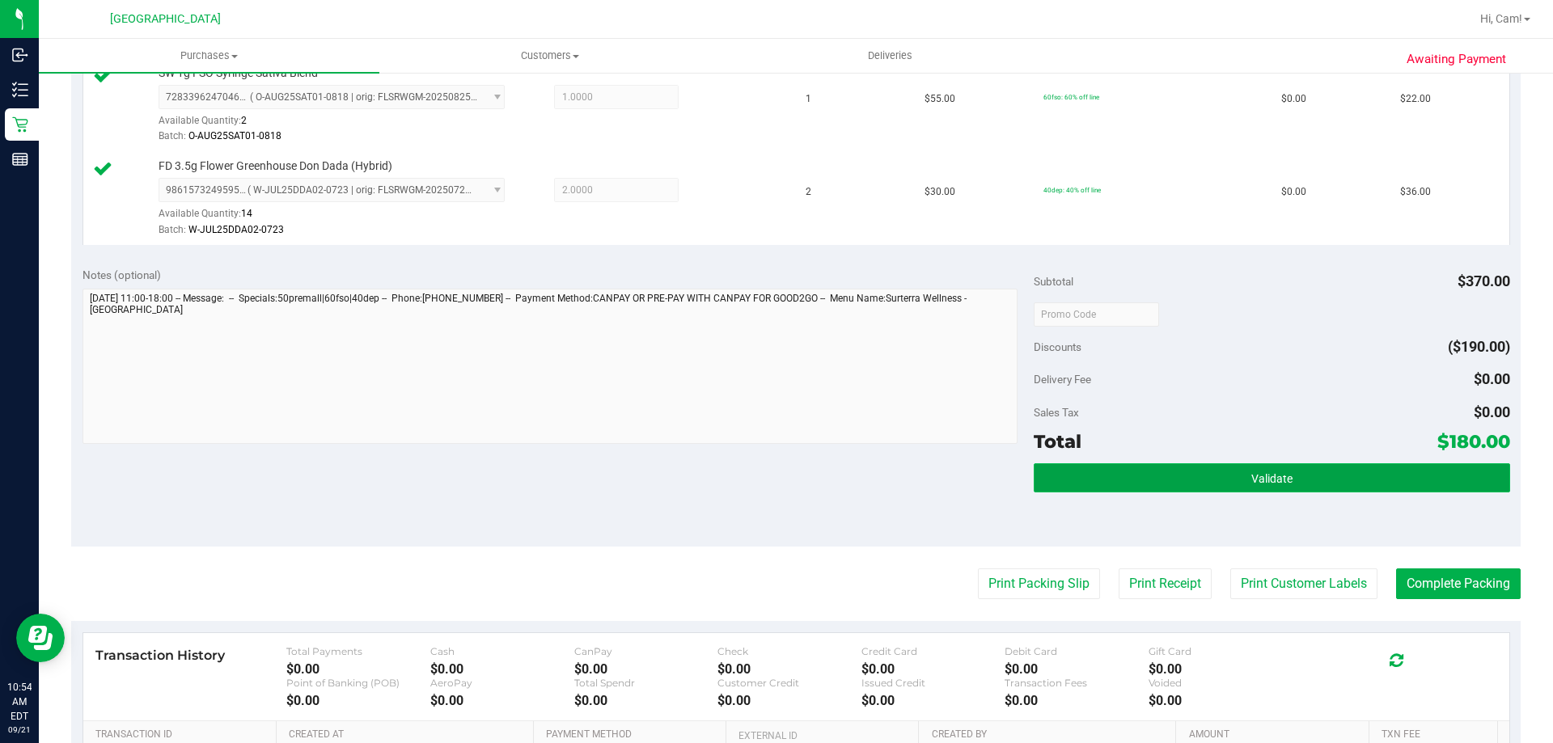
click at [1258, 488] on button "Validate" at bounding box center [1272, 478] width 476 height 29
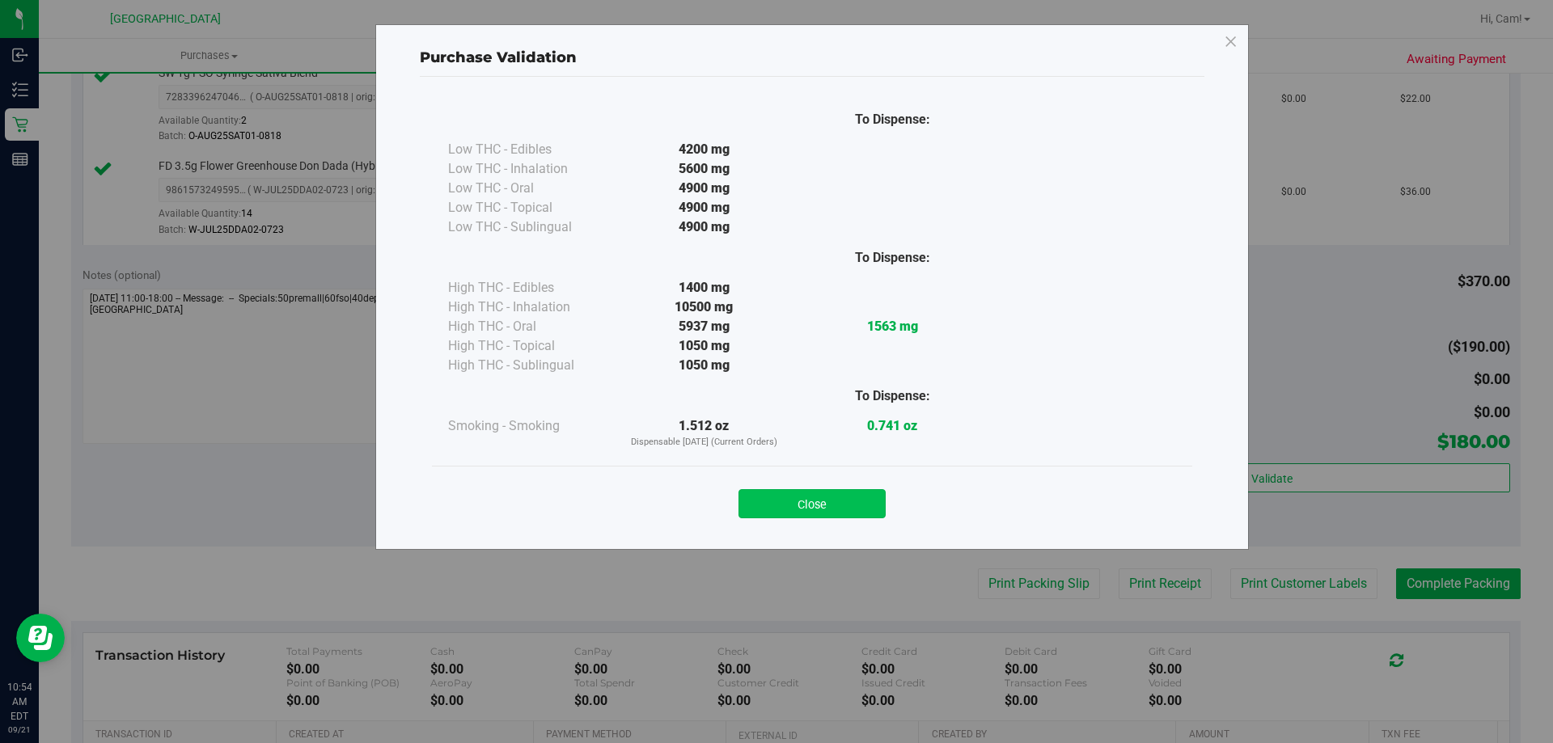
click at [866, 502] on button "Close" at bounding box center [812, 503] width 147 height 29
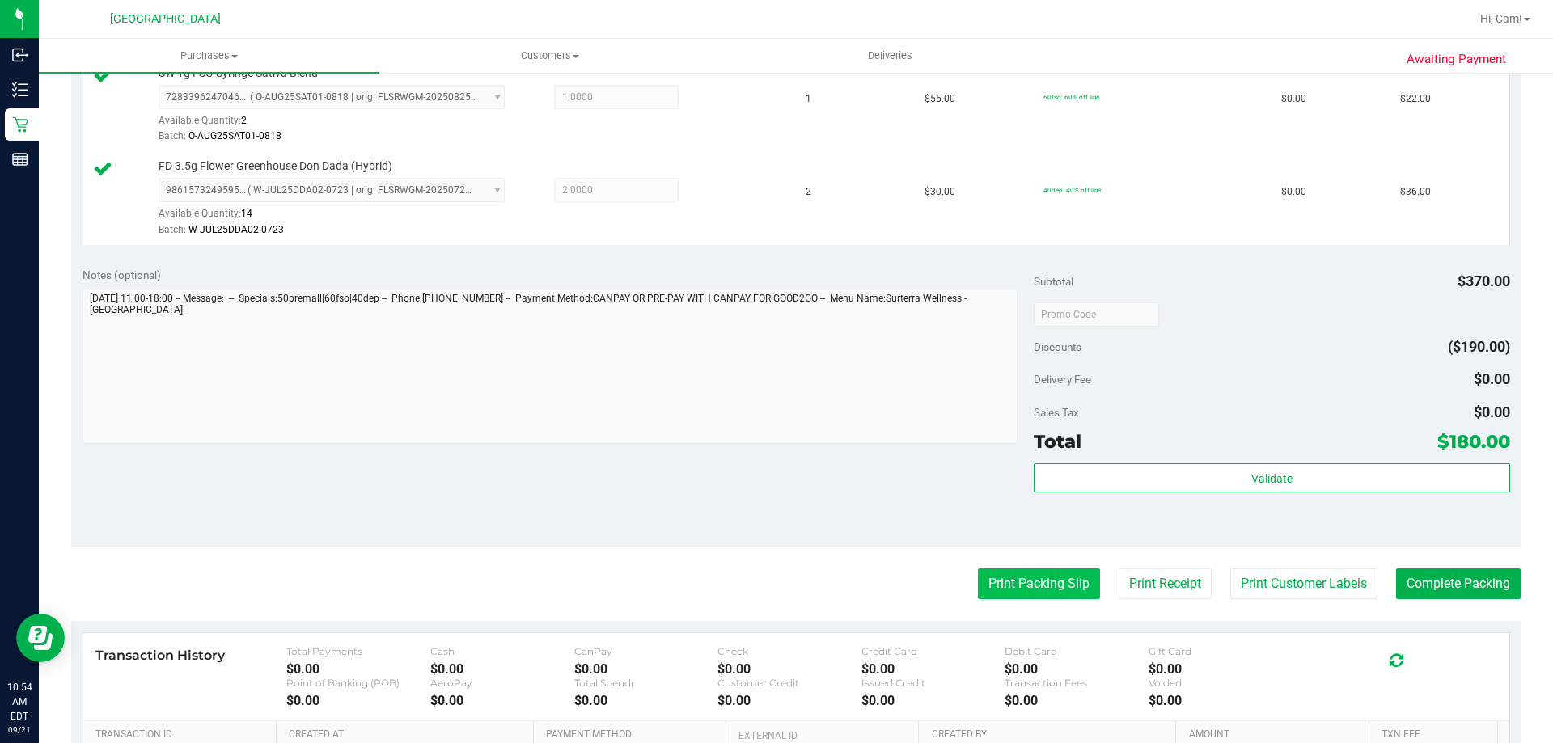
click at [1011, 580] on button "Print Packing Slip" at bounding box center [1039, 584] width 122 height 31
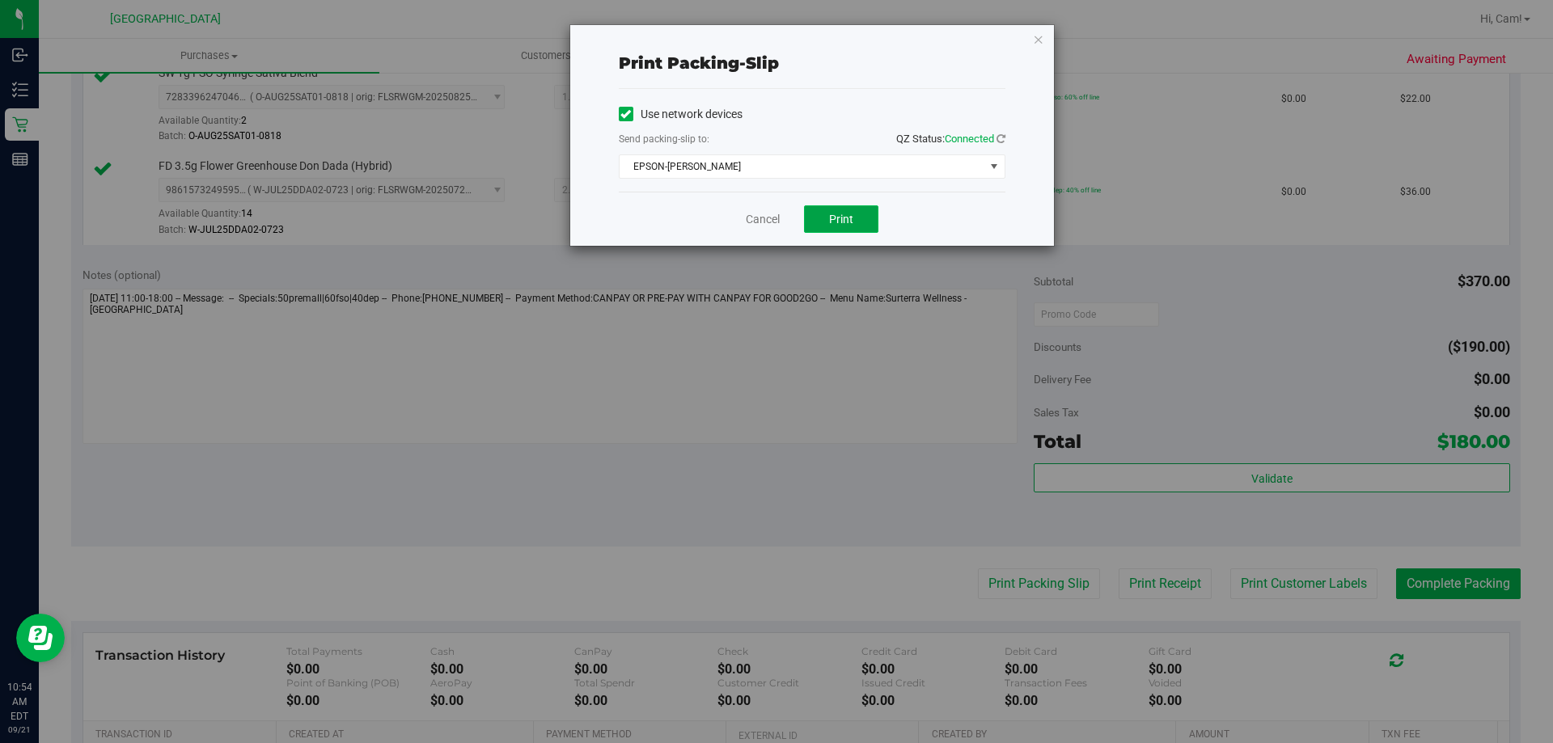
click at [837, 227] on button "Print" at bounding box center [841, 219] width 74 height 28
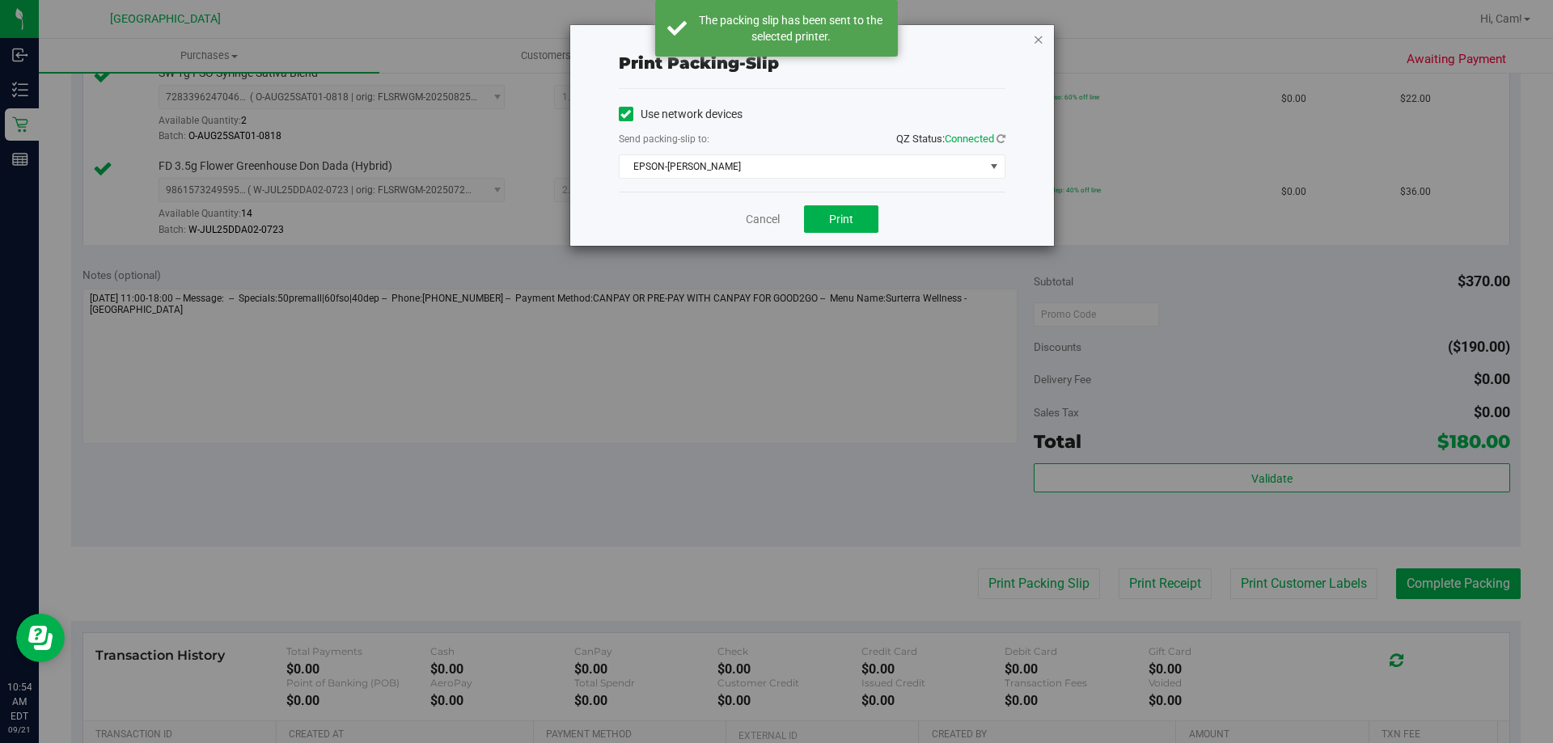
click at [1035, 41] on icon "button" at bounding box center [1038, 38] width 11 height 19
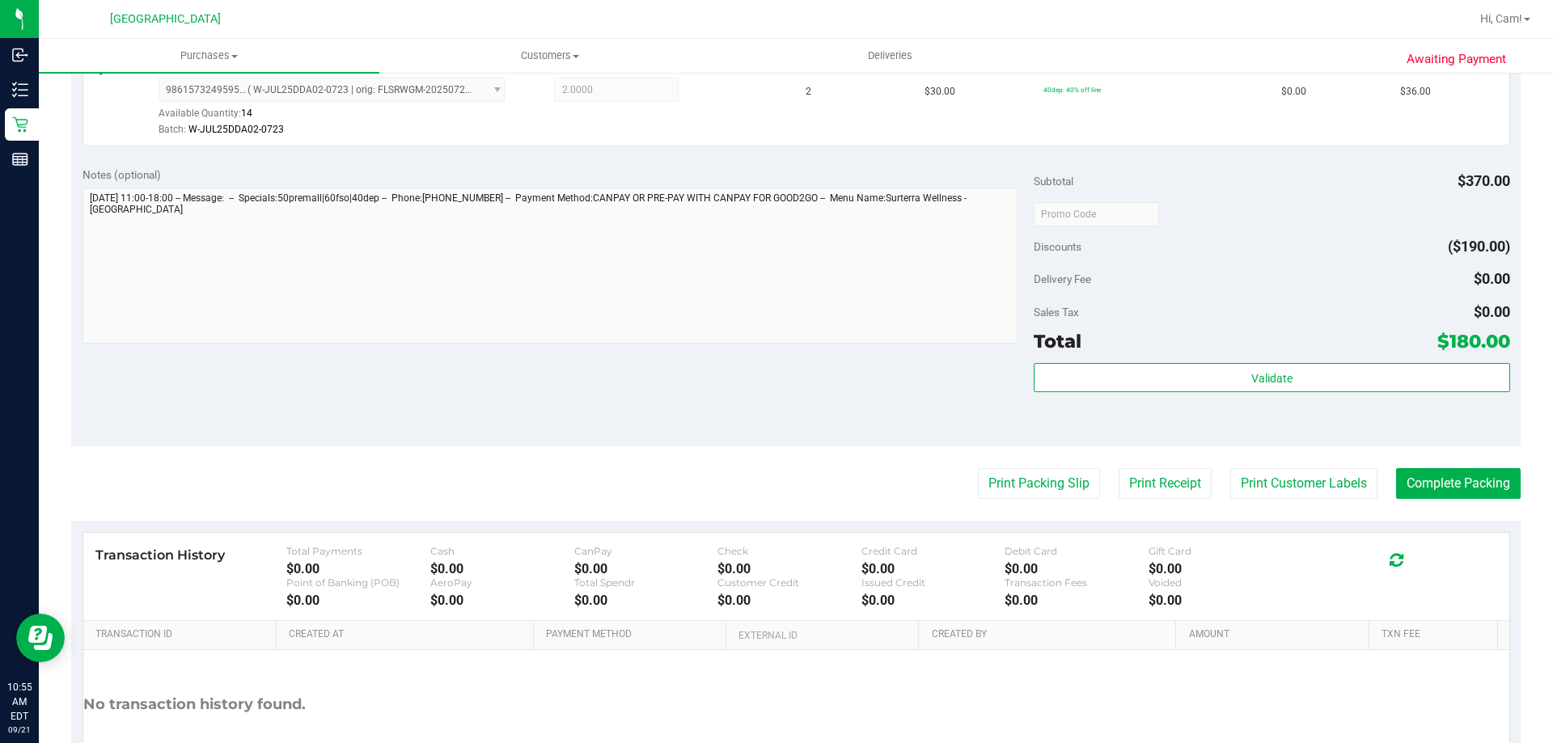
scroll to position [860, 0]
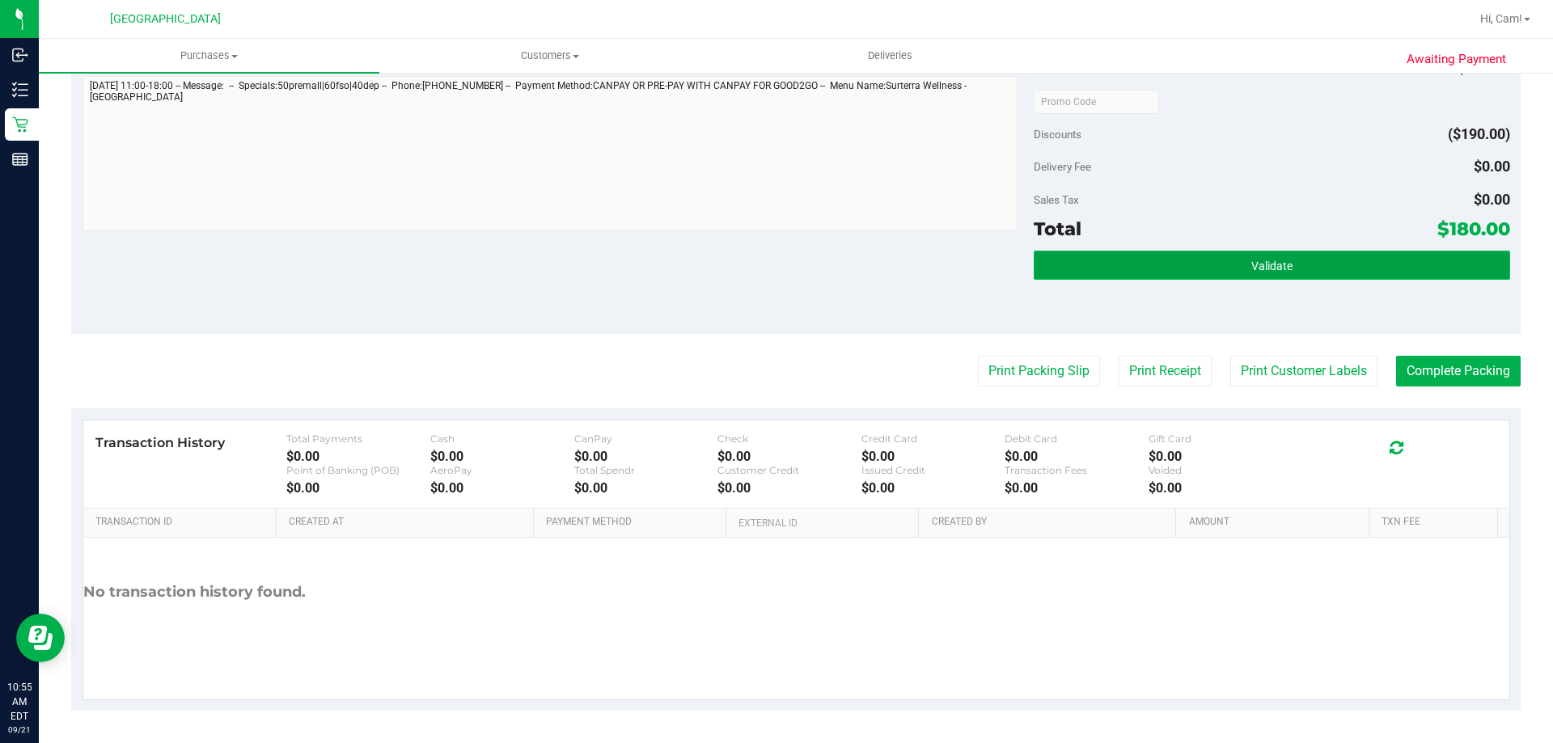
click at [1415, 268] on button "Validate" at bounding box center [1272, 265] width 476 height 29
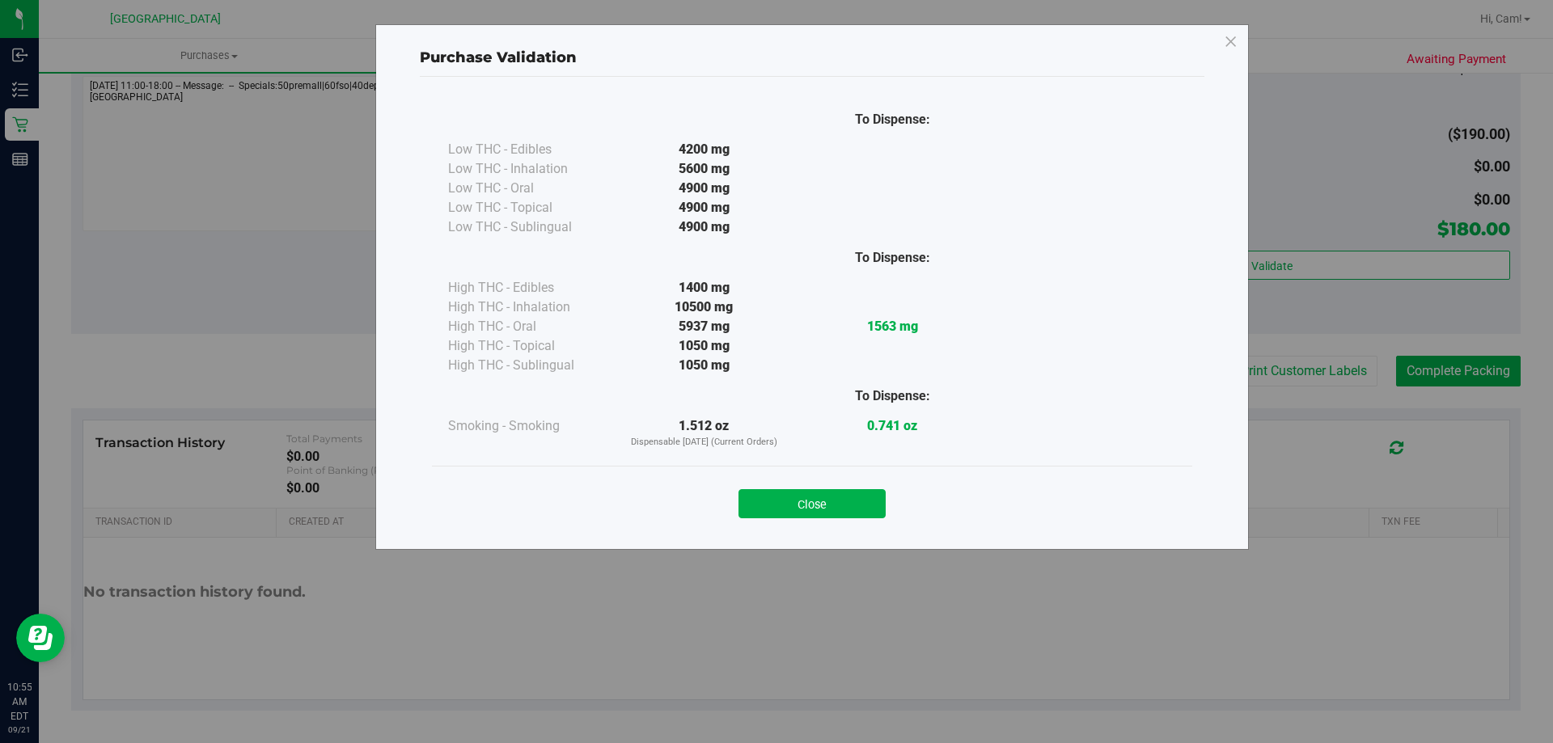
click at [874, 489] on div "Close" at bounding box center [812, 499] width 736 height 40
click at [862, 489] on button "Close" at bounding box center [812, 503] width 147 height 29
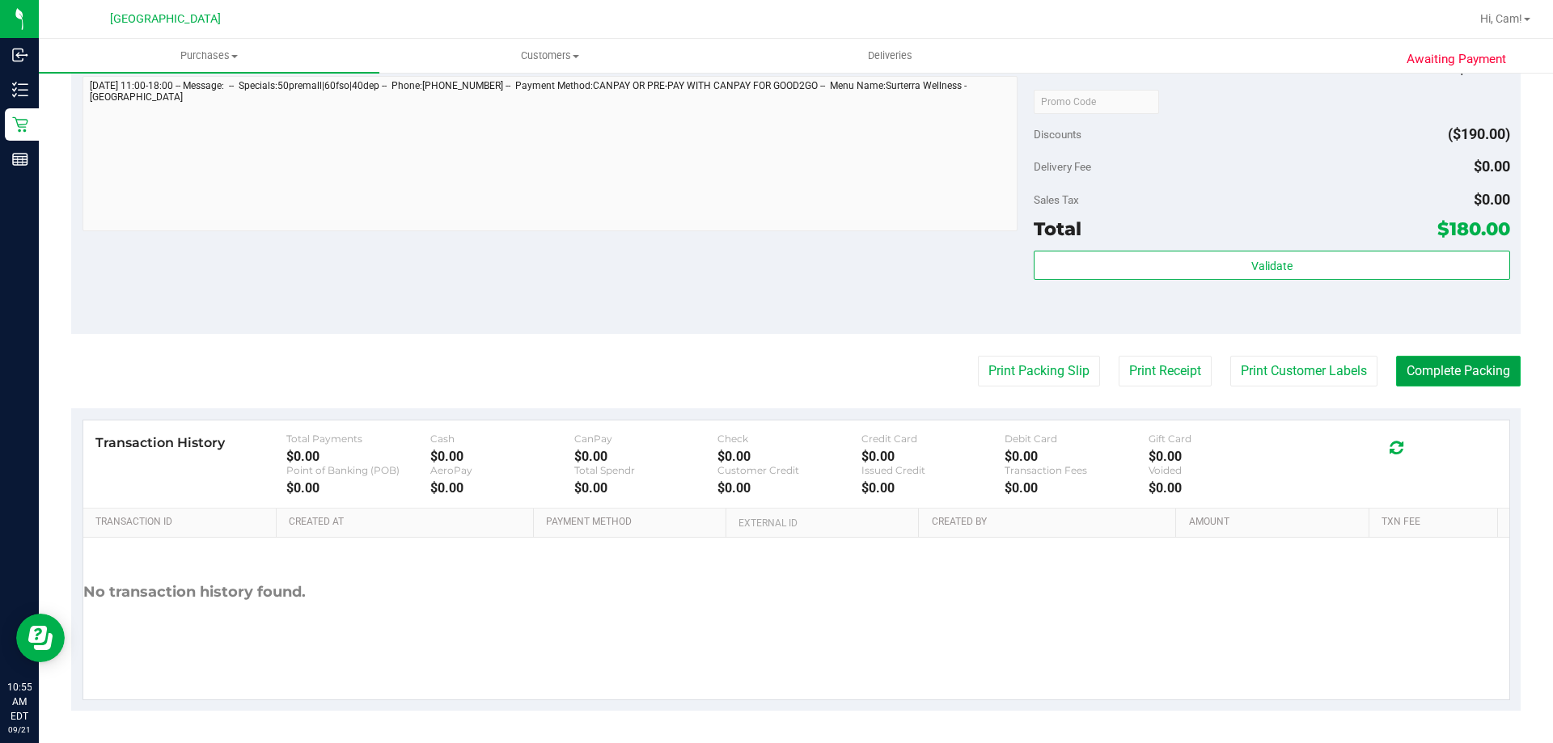
click at [1453, 375] on button "Complete Packing" at bounding box center [1458, 371] width 125 height 31
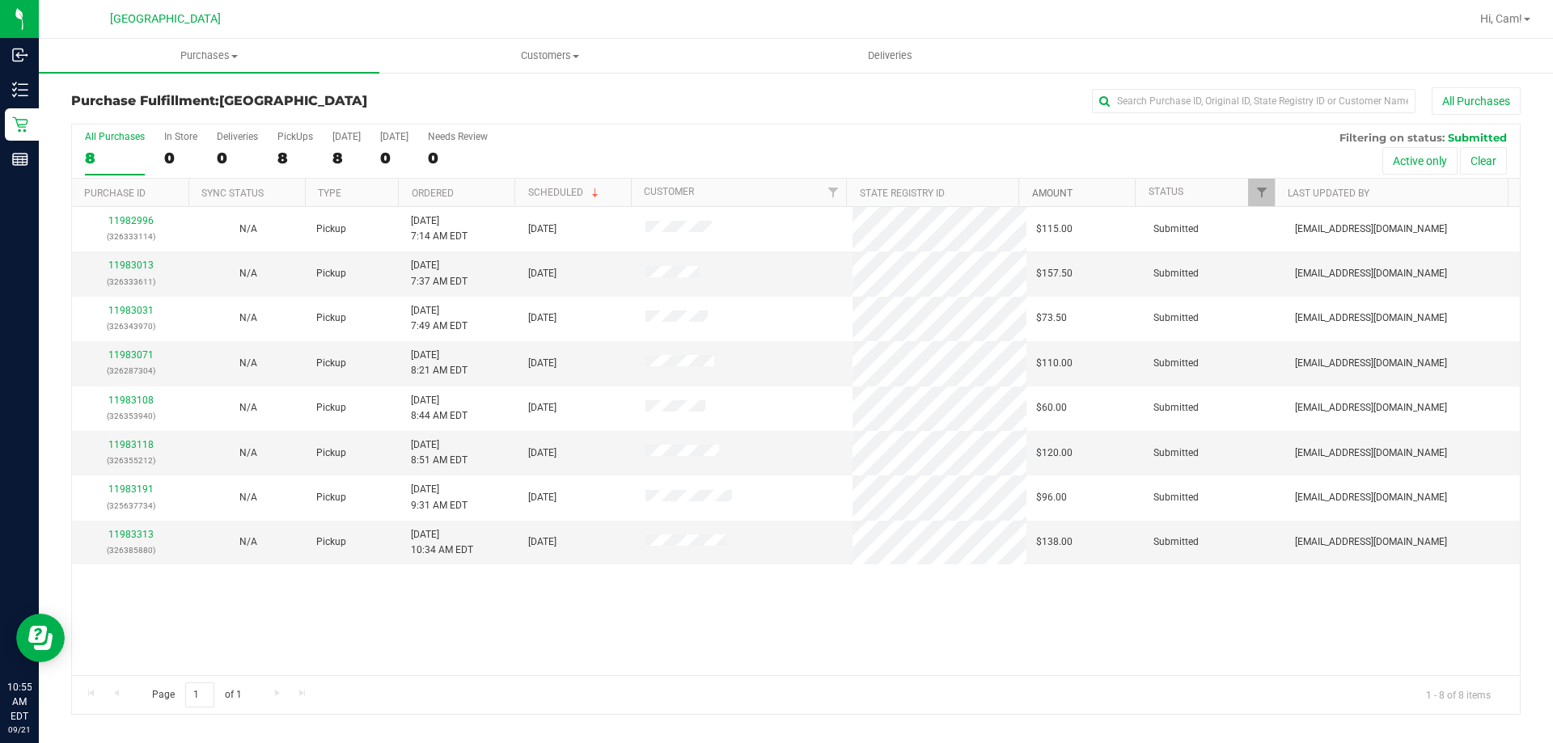
click at [1057, 188] on link "Amount" at bounding box center [1052, 193] width 40 height 11
click at [123, 532] on link "11983013" at bounding box center [130, 534] width 45 height 11
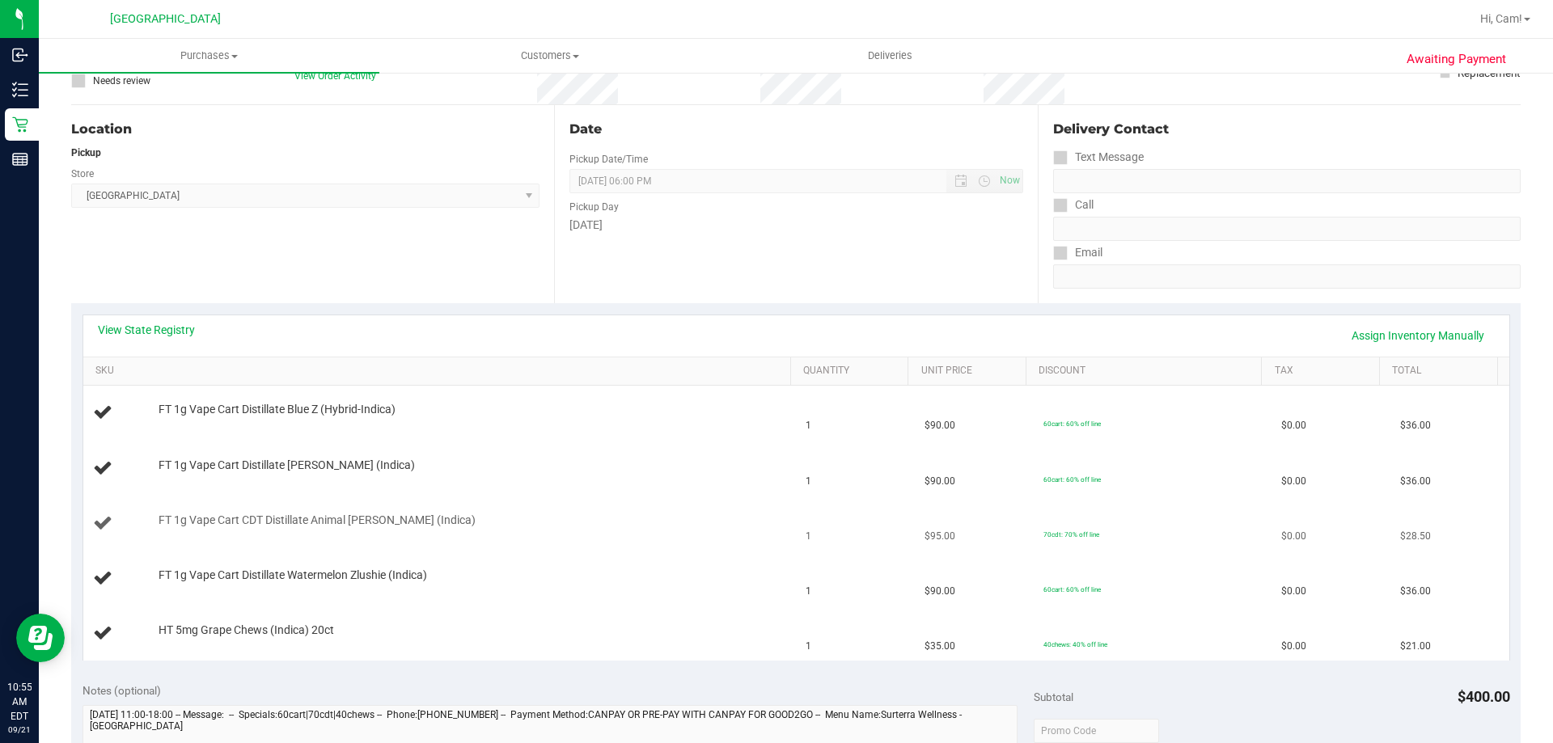
scroll to position [162, 0]
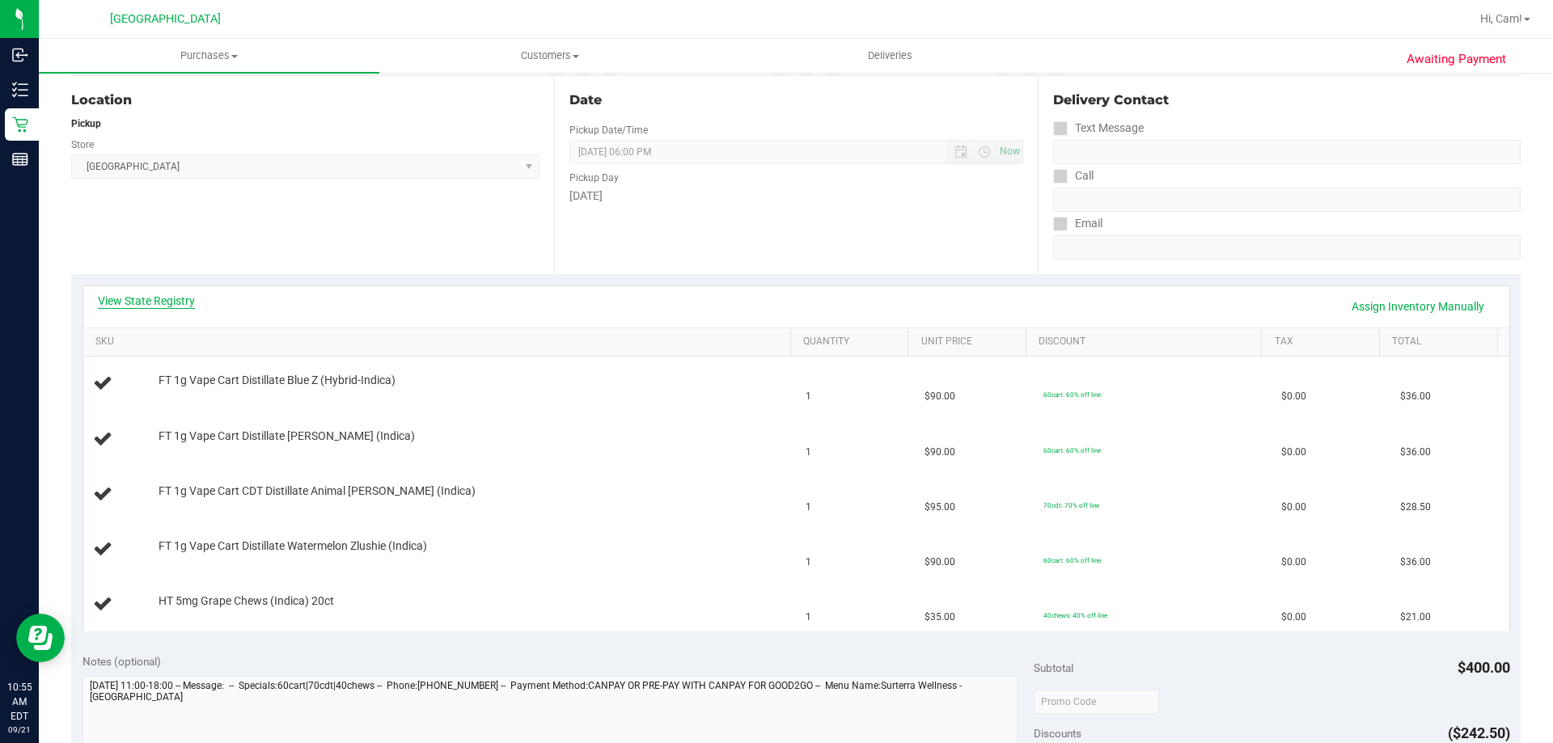
click at [160, 300] on link "View State Registry" at bounding box center [146, 301] width 97 height 16
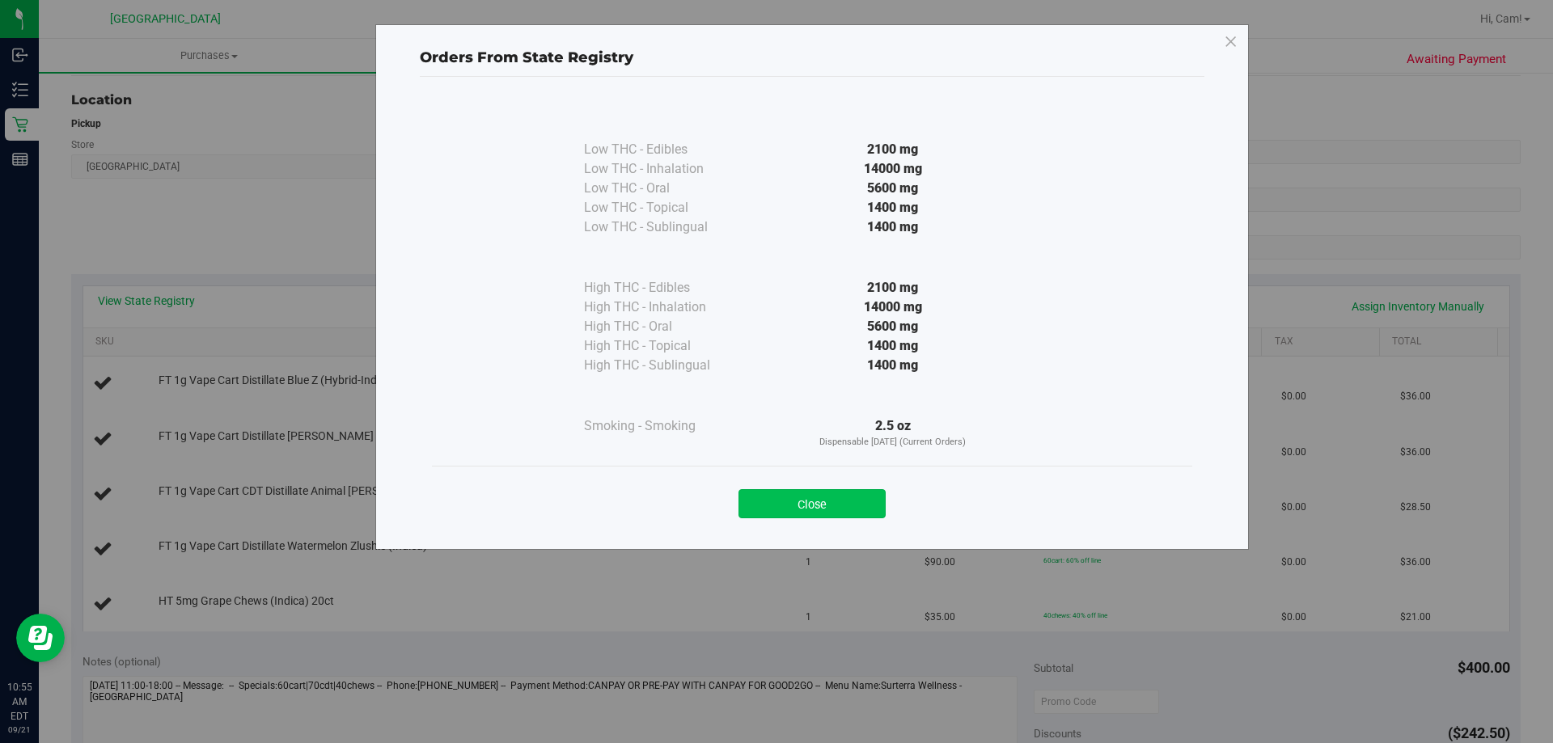
click at [879, 503] on button "Close" at bounding box center [812, 503] width 147 height 29
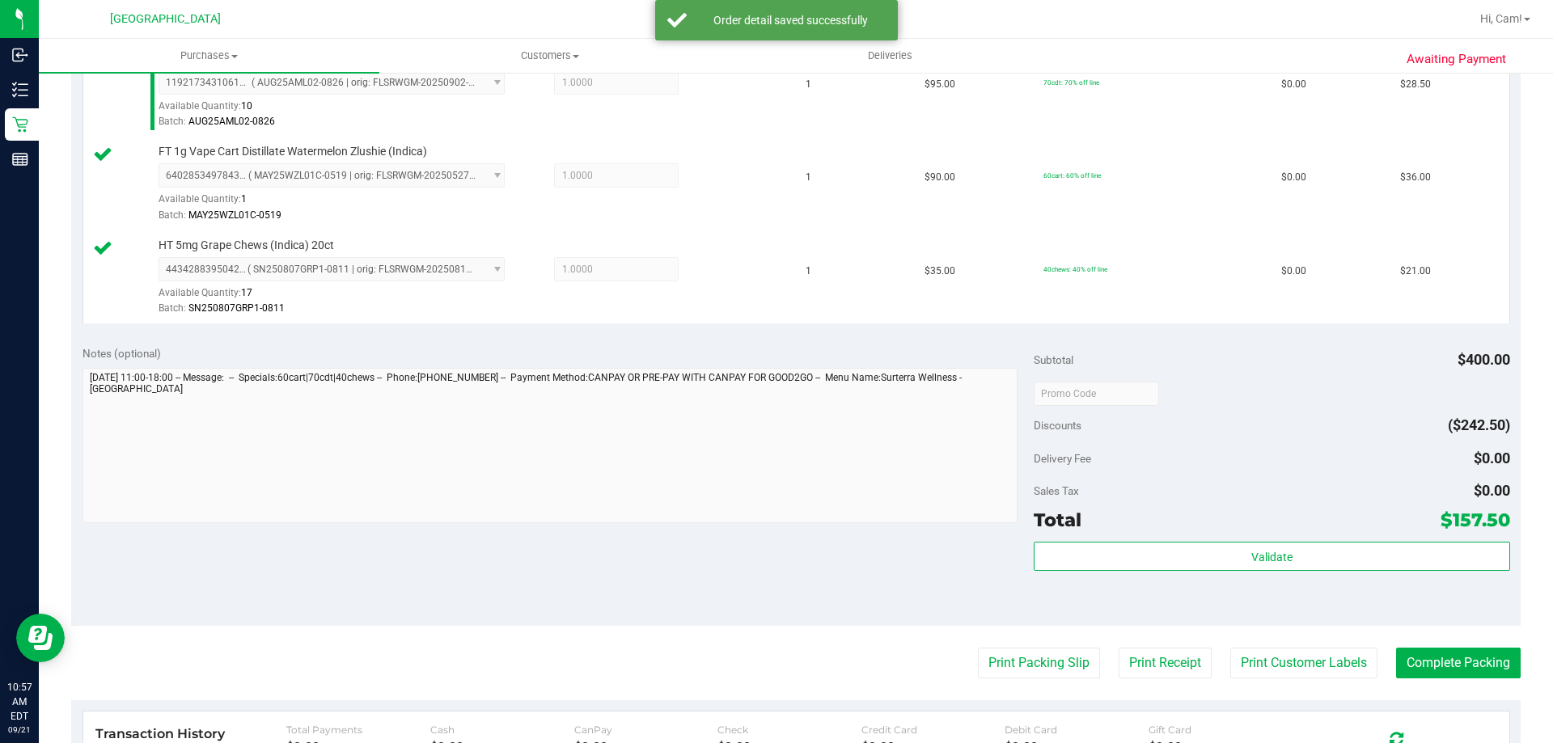
scroll to position [890, 0]
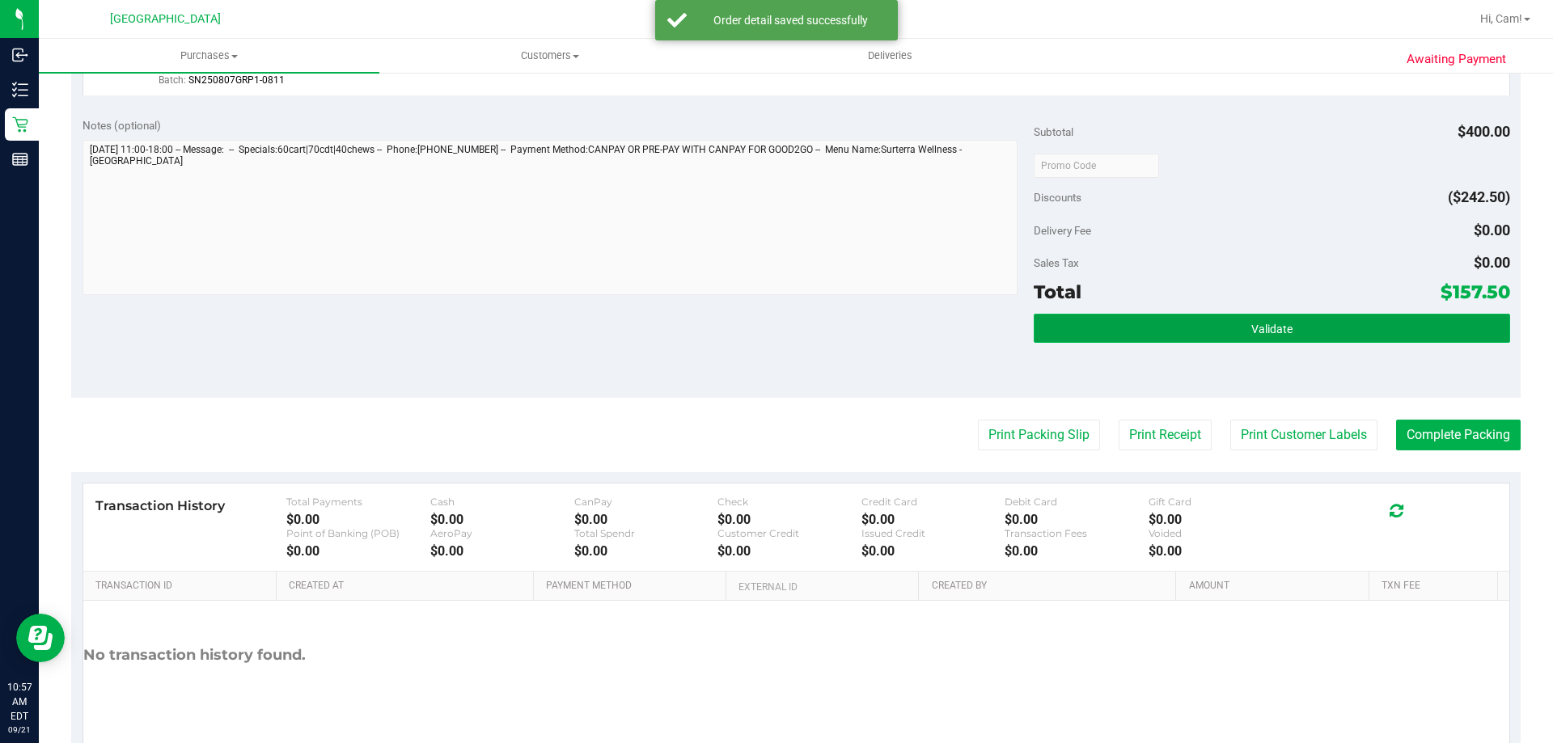
click at [1353, 316] on button "Validate" at bounding box center [1272, 328] width 476 height 29
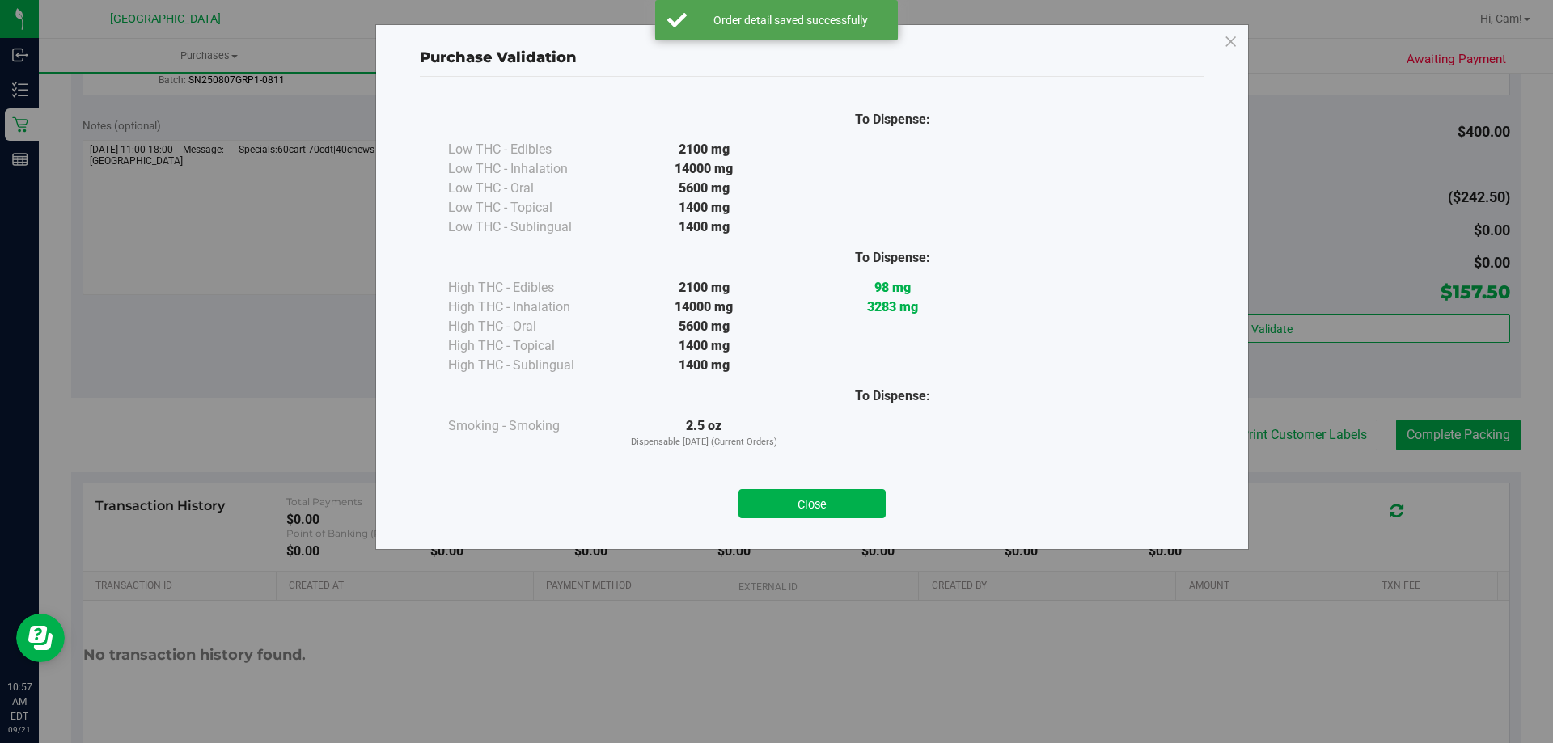
click at [827, 511] on button "Close" at bounding box center [812, 503] width 147 height 29
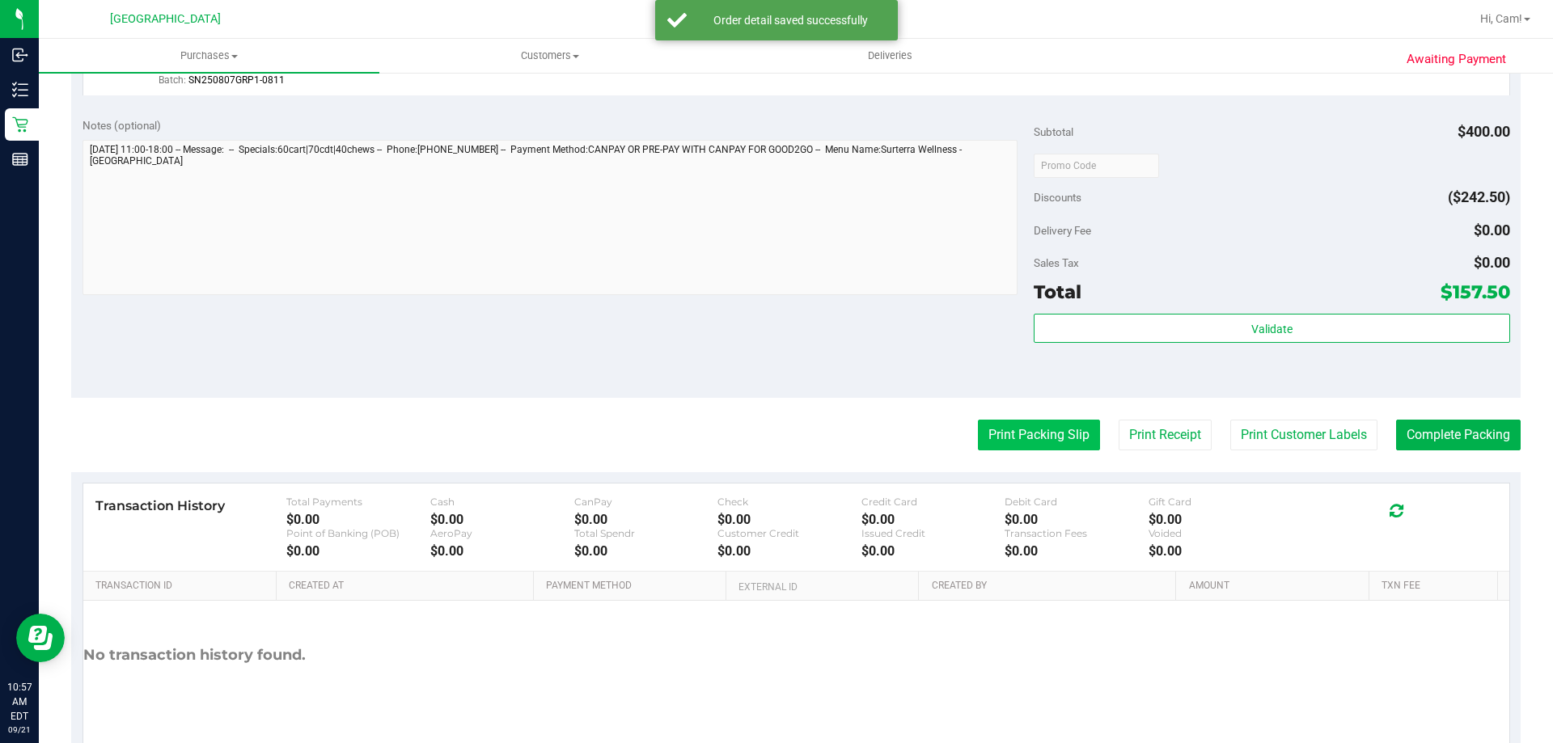
click at [1034, 431] on button "Print Packing Slip" at bounding box center [1039, 435] width 122 height 31
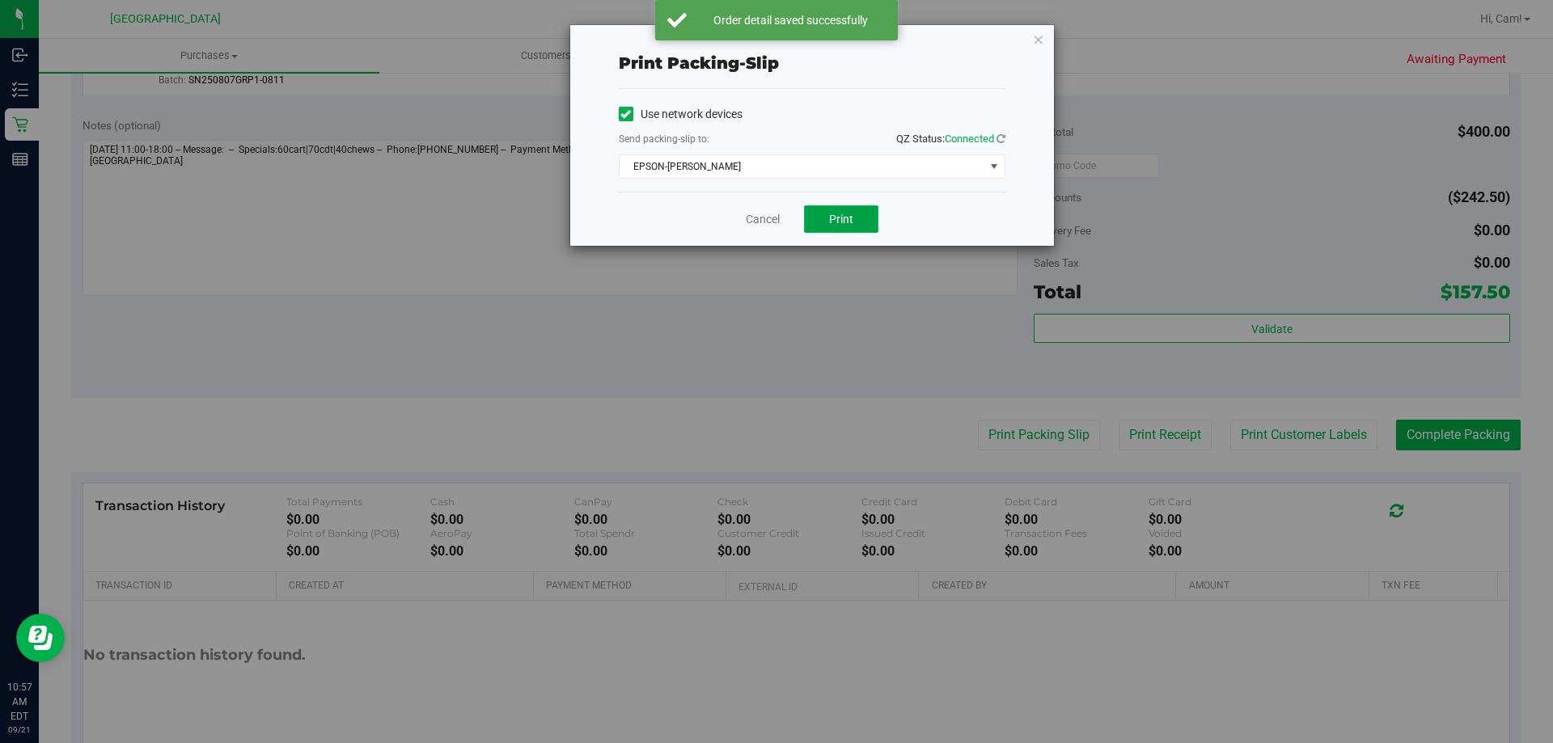
click at [849, 213] on span "Print" at bounding box center [841, 219] width 24 height 13
click at [1035, 32] on icon "button" at bounding box center [1038, 38] width 11 height 19
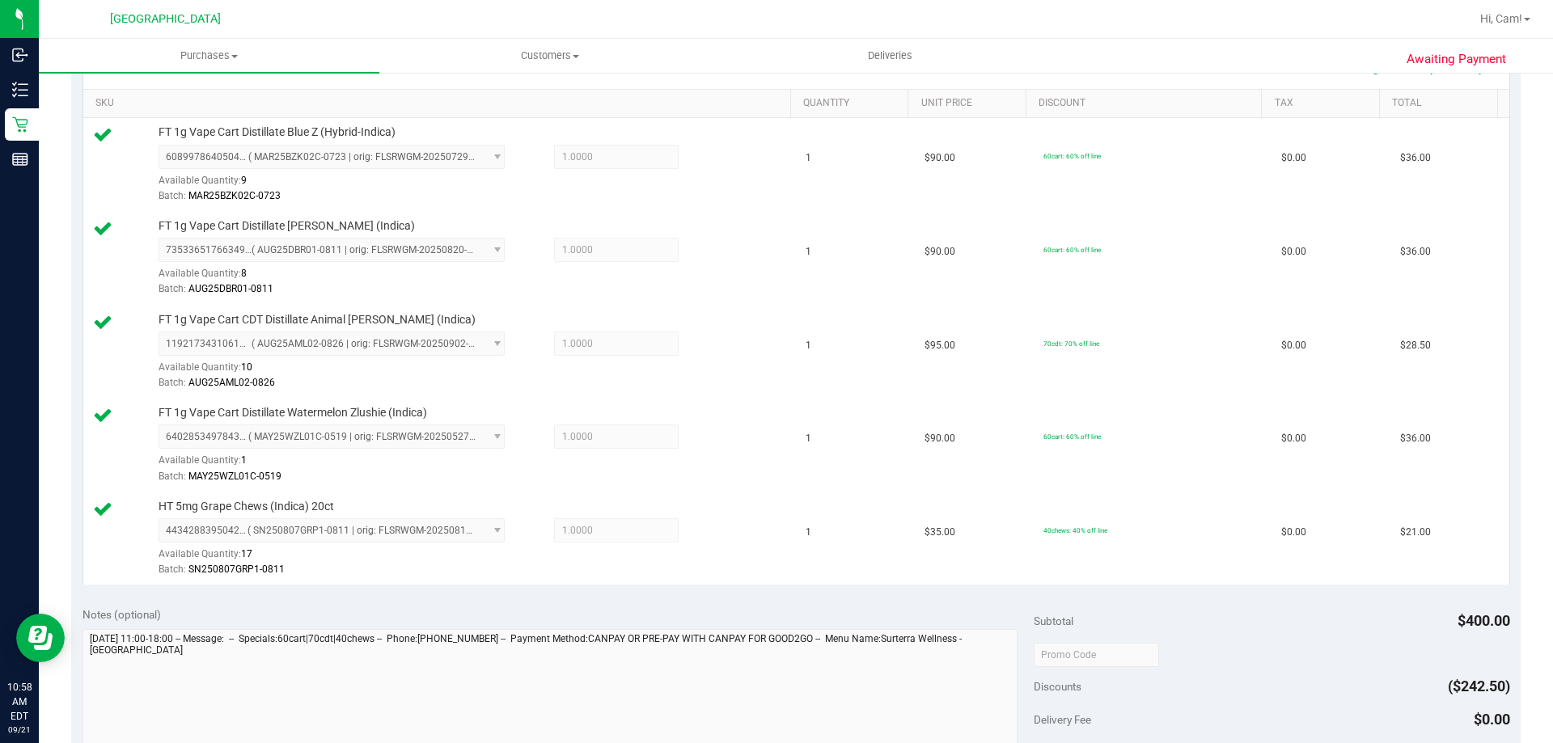
scroll to position [566, 0]
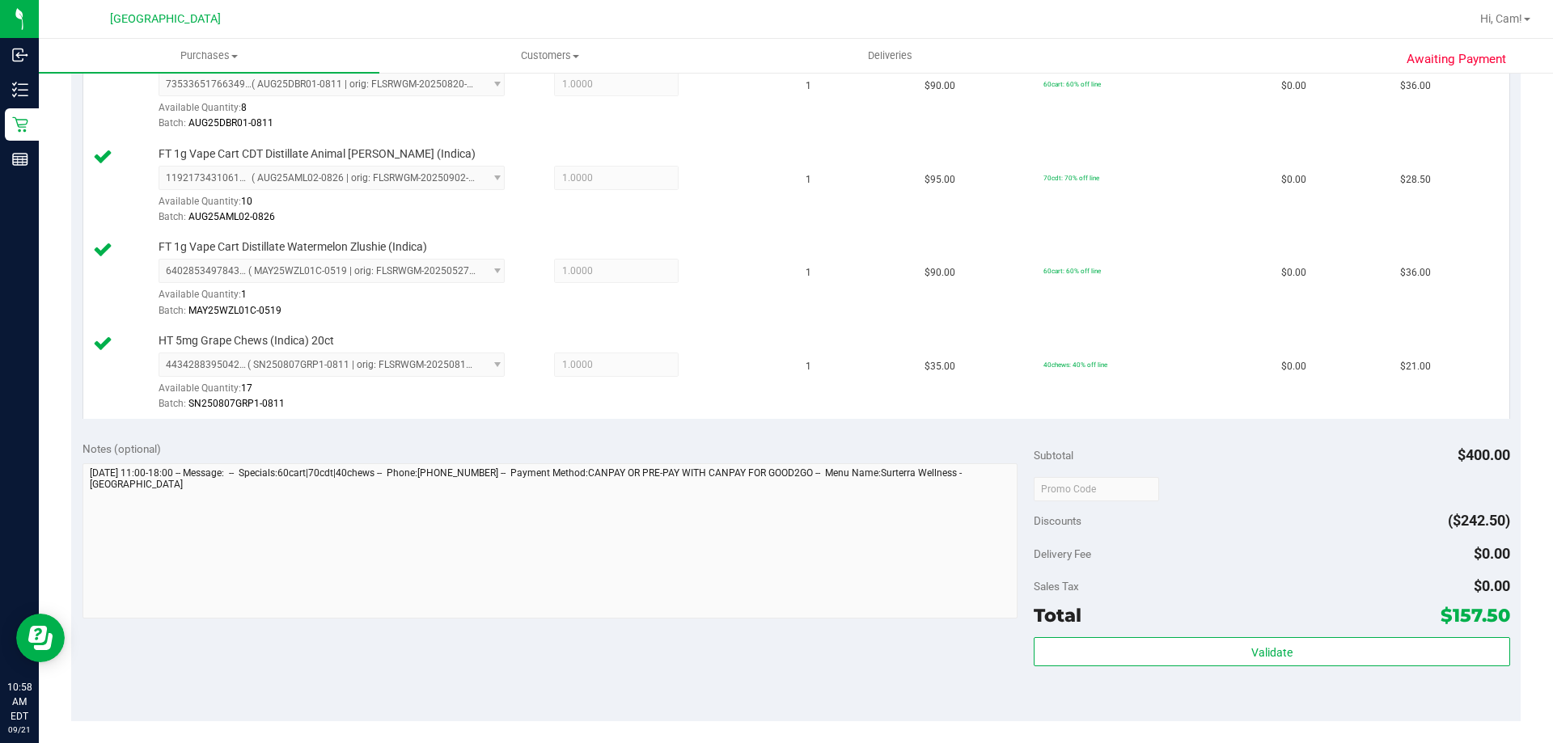
click at [1248, 631] on div "Subtotal $400.00 Discounts ($242.50) Delivery Fee $0.00 Sales Tax $0.00 Total $…" at bounding box center [1272, 575] width 476 height 269
click at [1252, 633] on div "Subtotal $400.00 Discounts ($242.50) Delivery Fee $0.00 Sales Tax $0.00 Total $…" at bounding box center [1272, 575] width 476 height 269
click at [1255, 634] on div "Subtotal $400.00 Discounts ($242.50) Delivery Fee $0.00 Sales Tax $0.00 Total $…" at bounding box center [1272, 575] width 476 height 269
click at [1256, 635] on div "Subtotal $400.00 Discounts ($242.50) Delivery Fee $0.00 Sales Tax $0.00 Total $…" at bounding box center [1272, 575] width 476 height 269
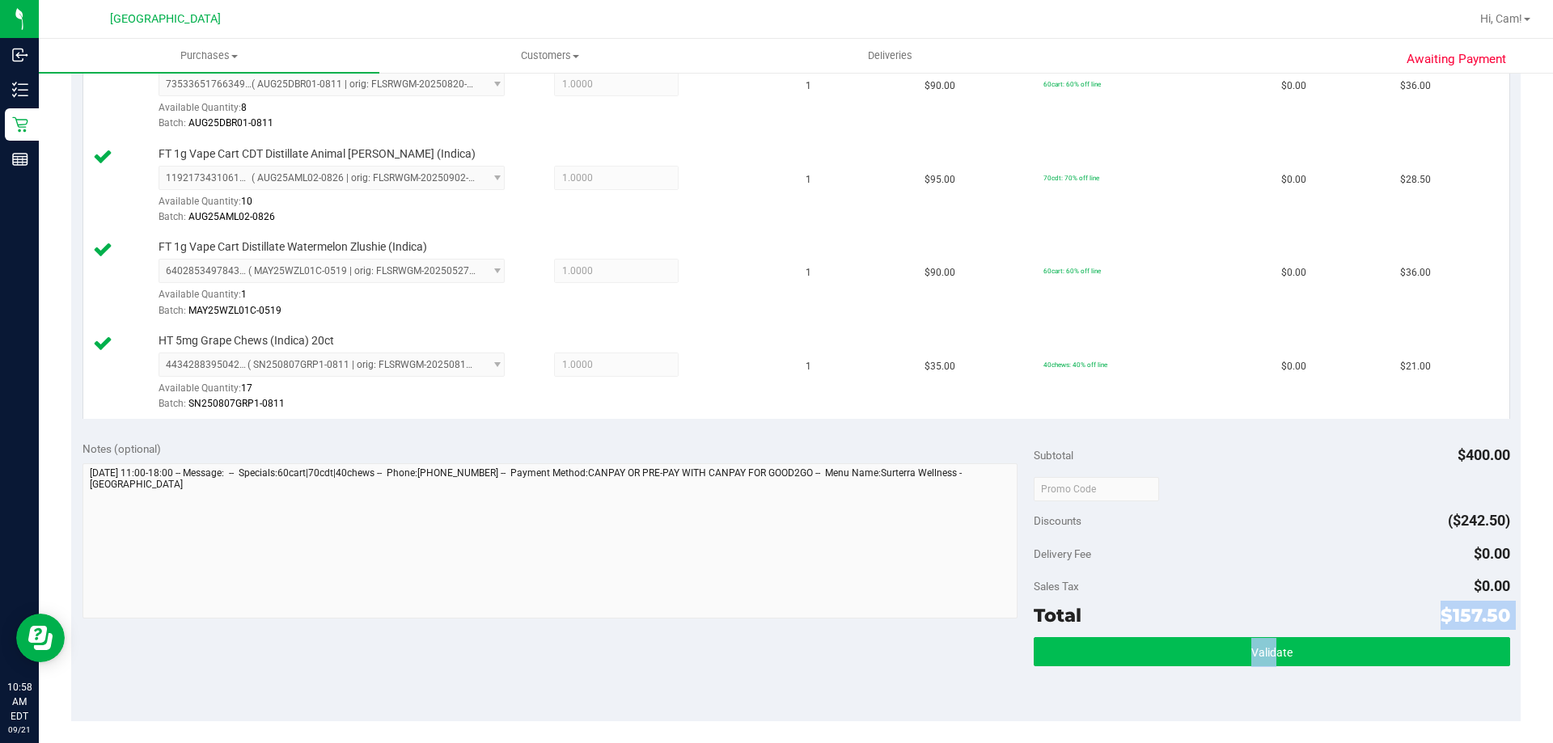
drag, startPoint x: 1256, startPoint y: 635, endPoint x: 1262, endPoint y: 647, distance: 13.4
click at [1262, 647] on div "Subtotal $400.00 Discounts ($242.50) Delivery Fee $0.00 Sales Tax $0.00 Total $…" at bounding box center [1272, 575] width 476 height 269
click at [1263, 648] on span "Validate" at bounding box center [1272, 652] width 41 height 13
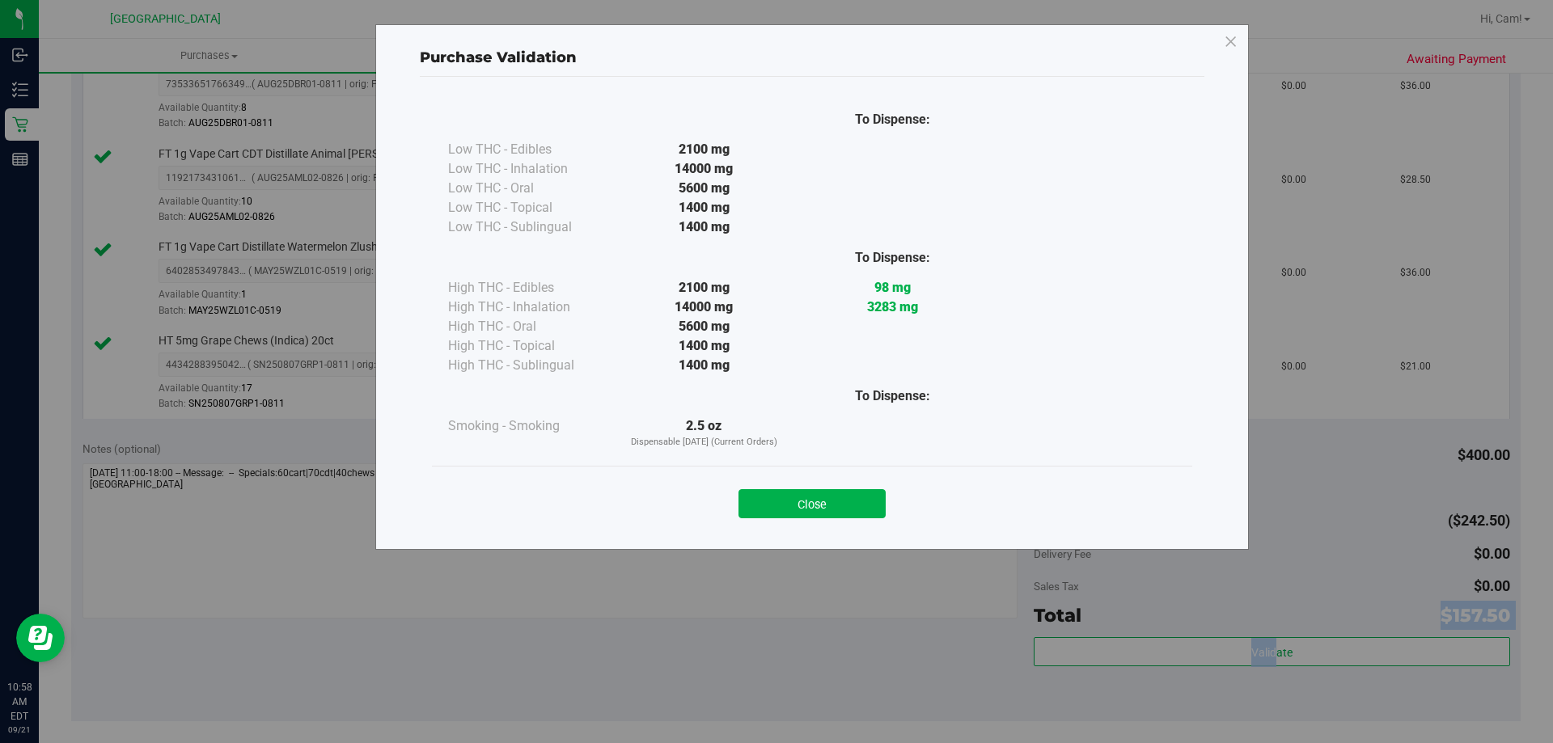
drag, startPoint x: 860, startPoint y: 509, endPoint x: 1070, endPoint y: 506, distance: 209.6
click at [864, 508] on button "Close" at bounding box center [812, 503] width 147 height 29
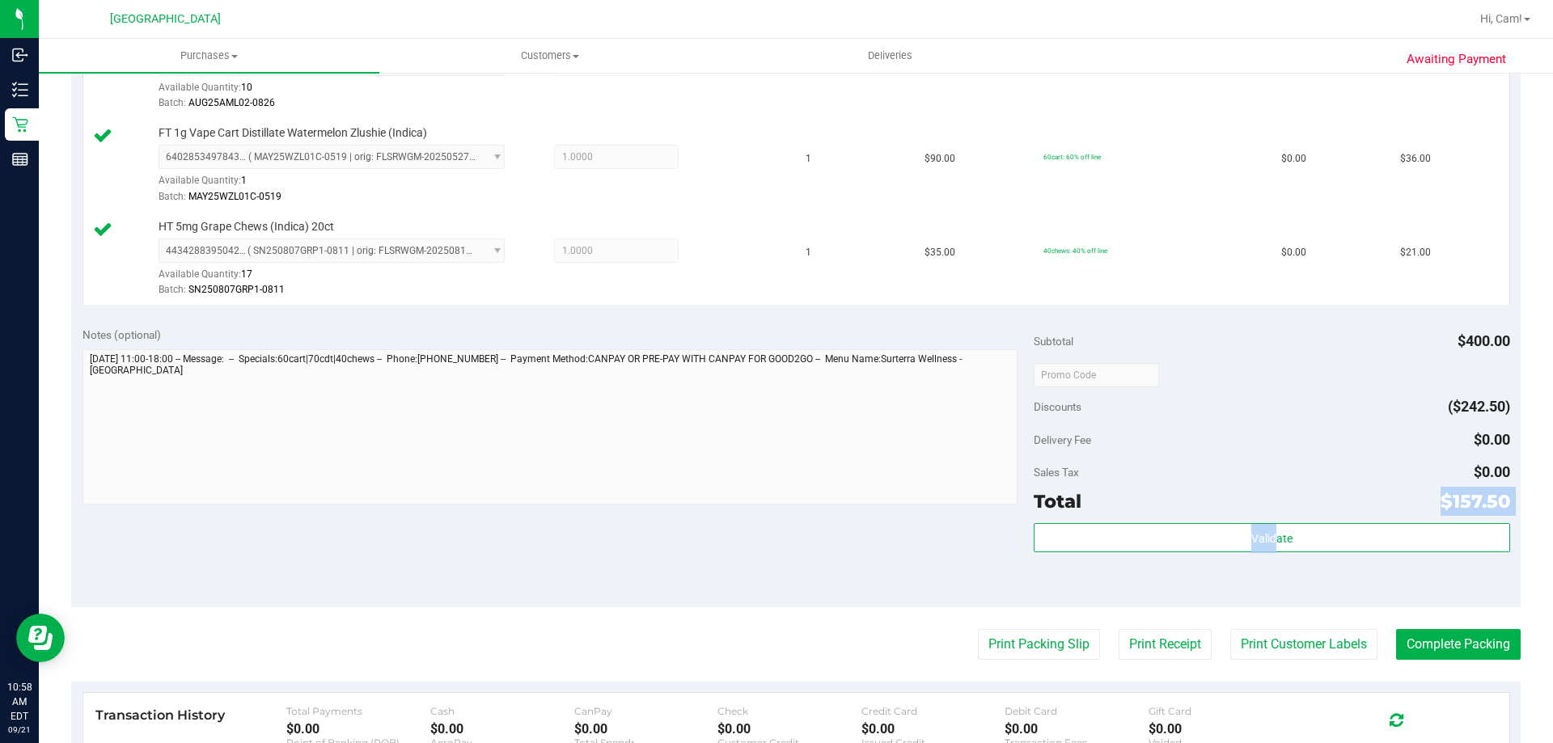
scroll to position [809, 0]
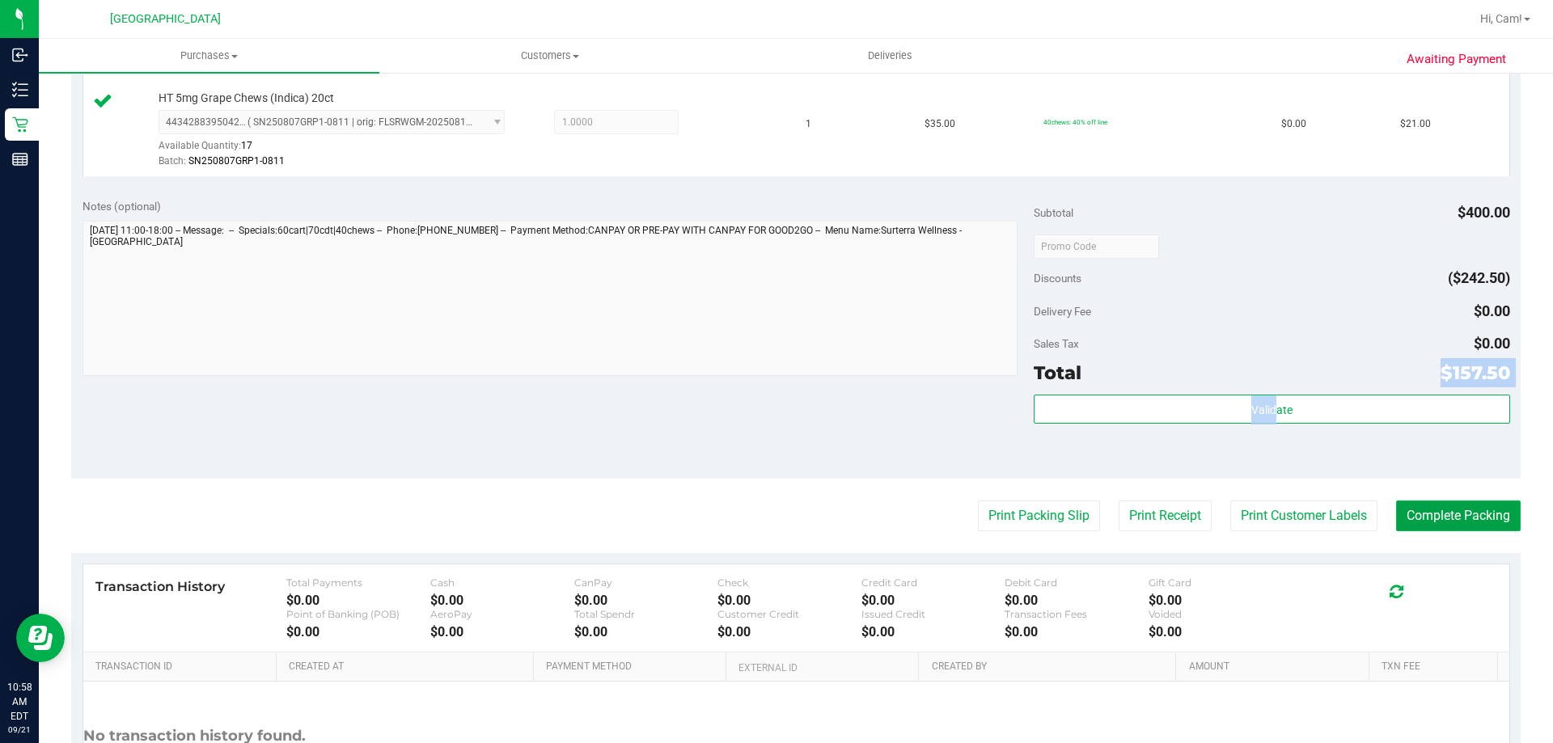
click at [1459, 528] on button "Complete Packing" at bounding box center [1458, 516] width 125 height 31
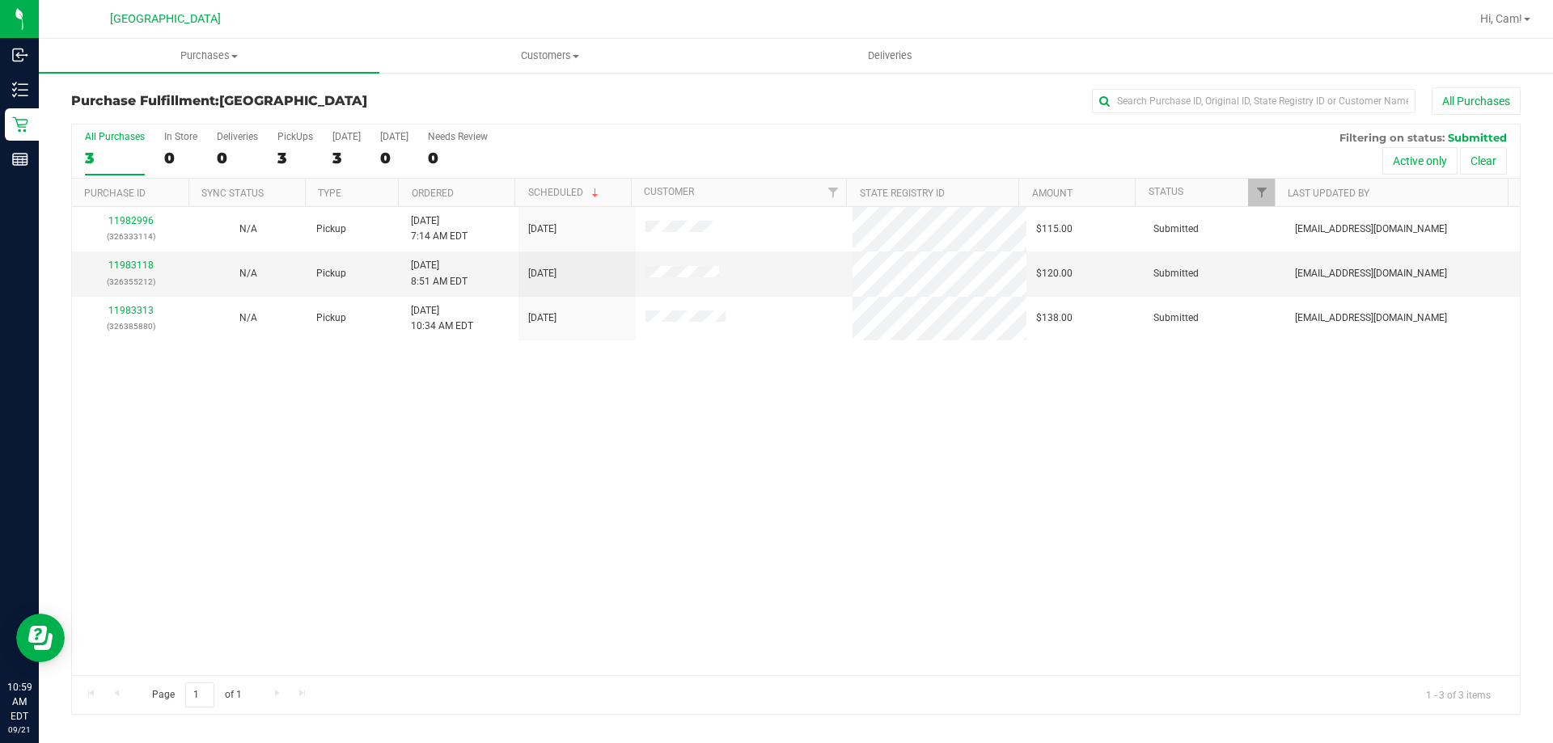
click at [833, 486] on div "11982996 (326333114) N/A Pickup 9/21/2025 7:14 AM EDT 9/21/2025 $115.00 Submitt…" at bounding box center [796, 441] width 1448 height 468
click at [384, 593] on div "11982996 (326333114) N/A Pickup 9/21/2025 7:14 AM EDT 9/21/2025 $115.00 Submitt…" at bounding box center [796, 441] width 1448 height 468
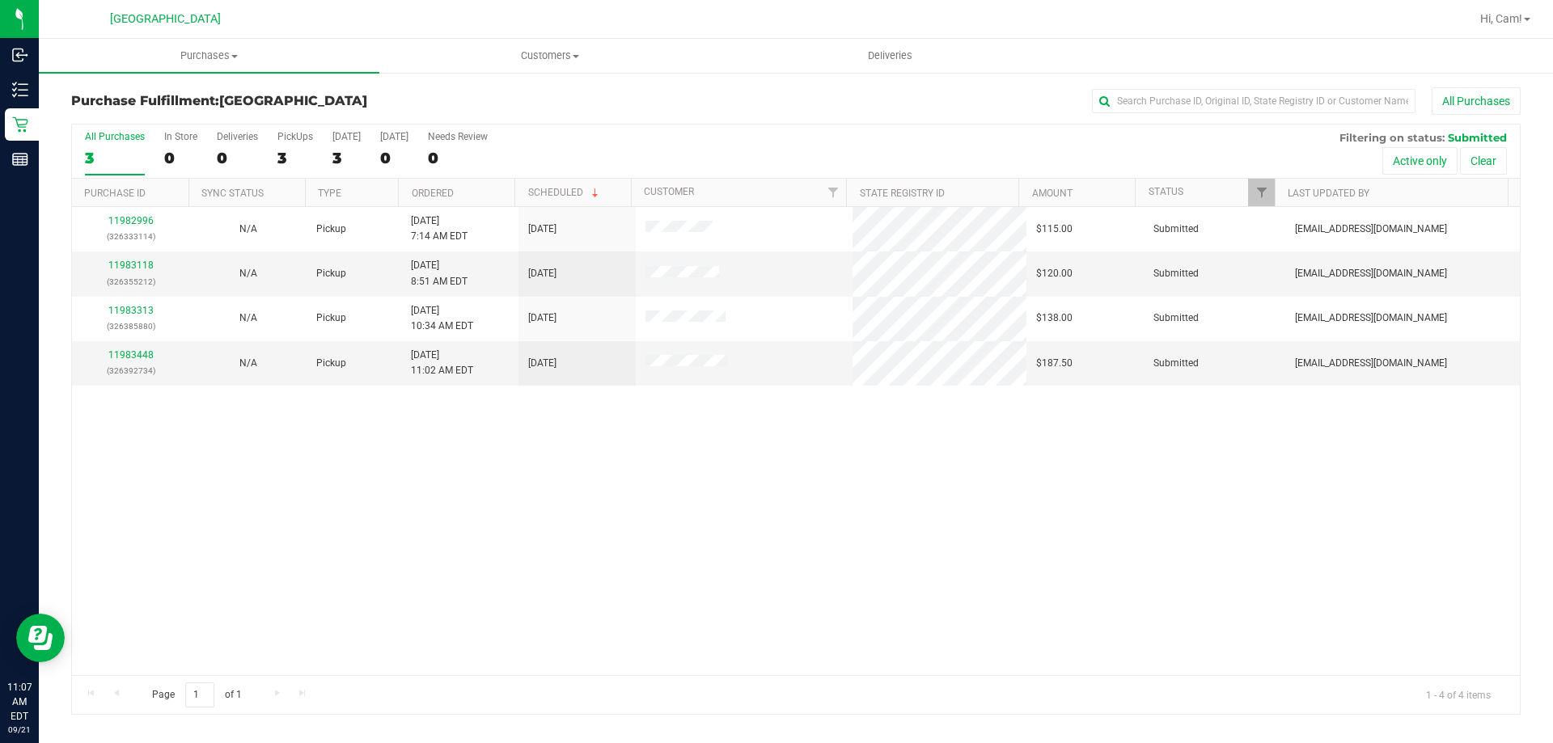
click at [483, 504] on div "11982996 (326333114) N/A Pickup 9/21/2025 7:14 AM EDT 9/21/2025 $115.00 Submitt…" at bounding box center [796, 441] width 1448 height 468
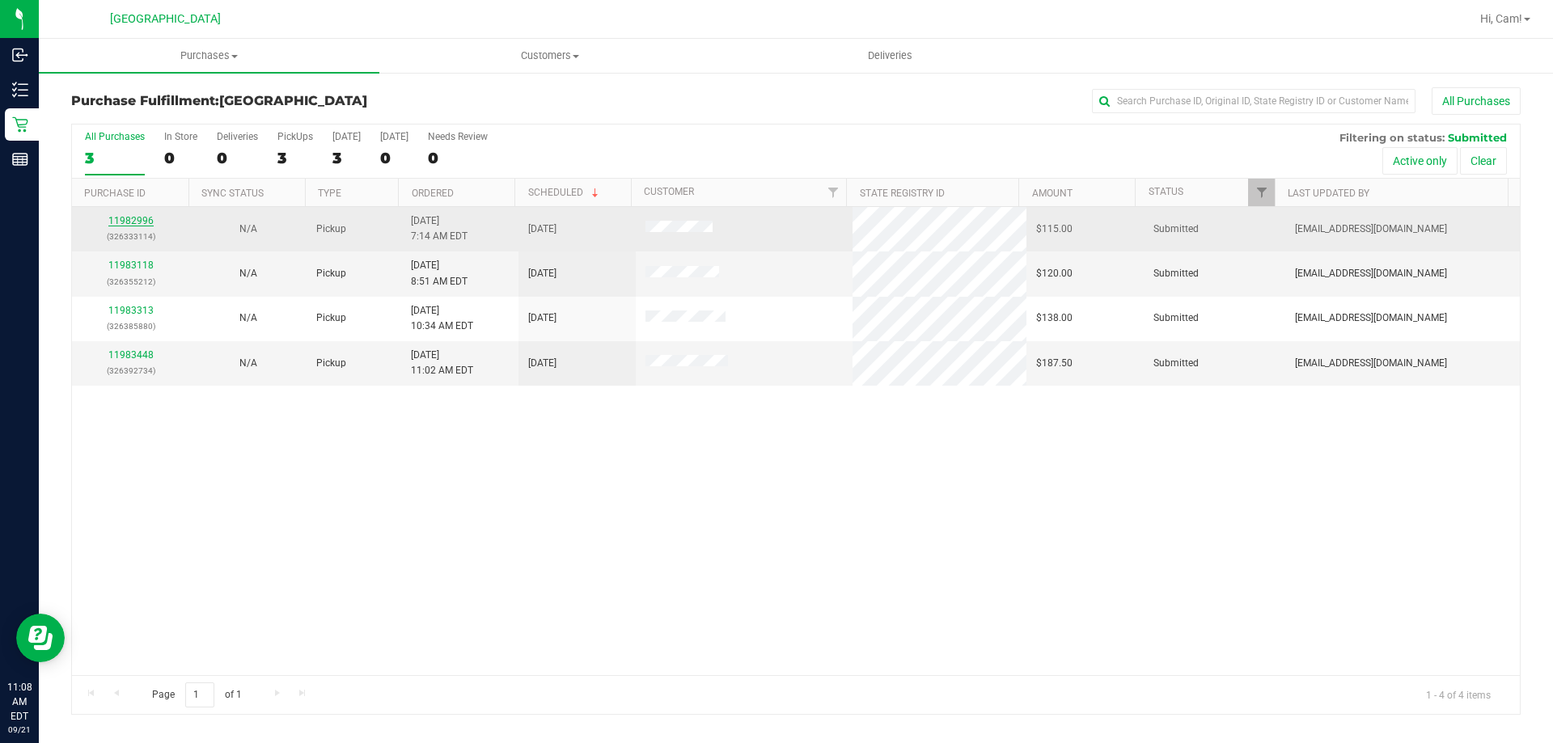
click at [142, 223] on link "11982996" at bounding box center [130, 220] width 45 height 11
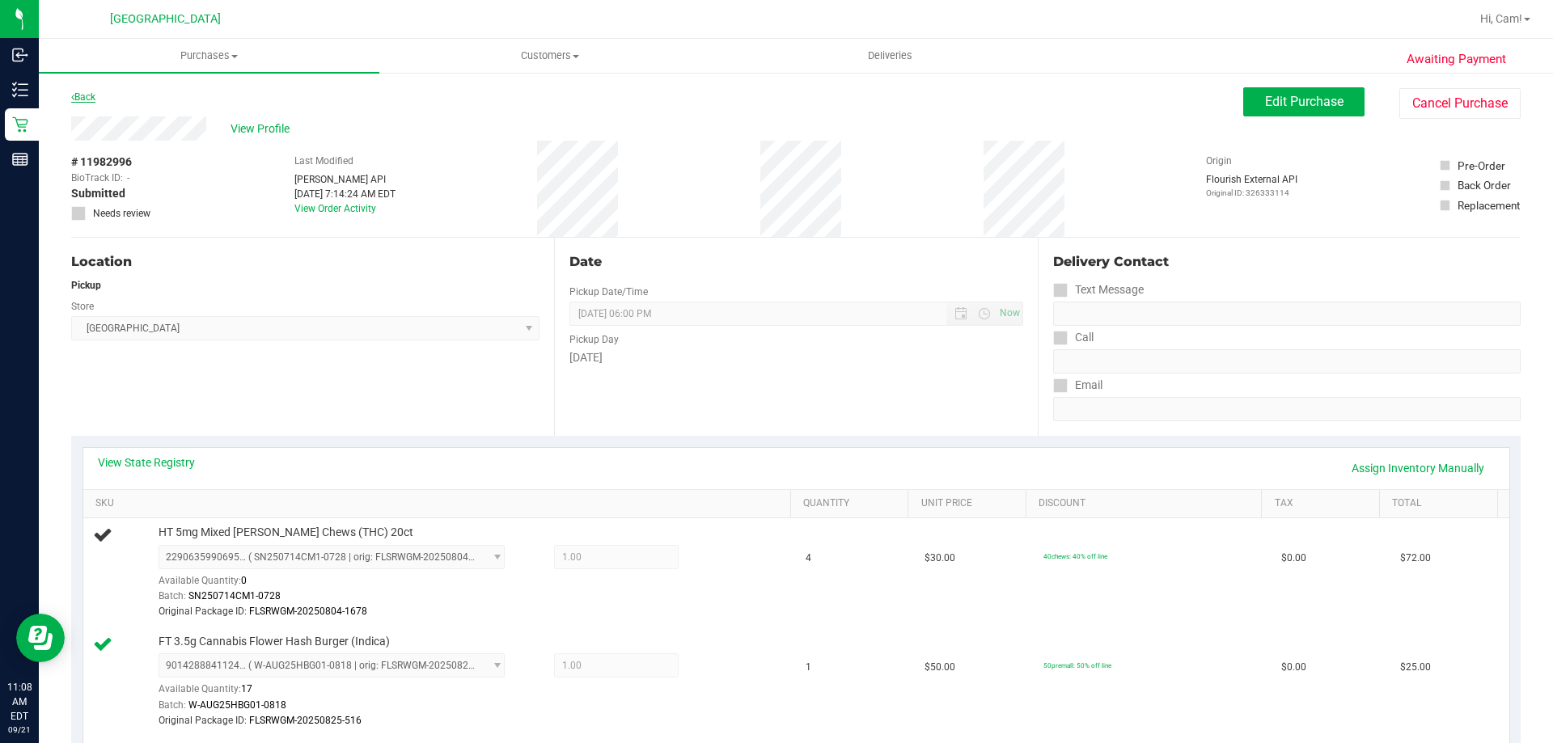
click at [94, 101] on link "Back" at bounding box center [83, 96] width 24 height 11
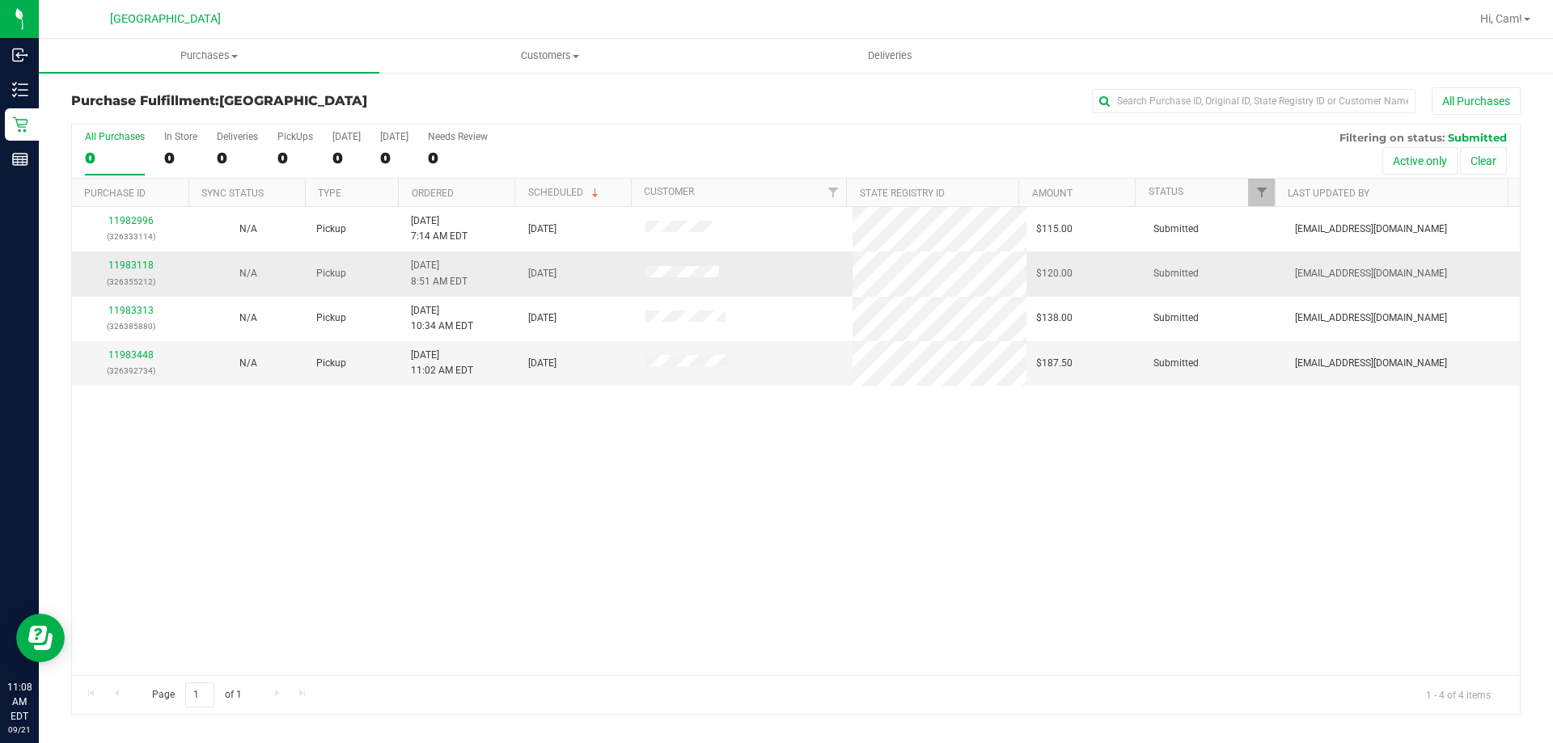
click at [150, 275] on p "(326355212)" at bounding box center [131, 281] width 98 height 15
click at [150, 265] on link "11983118" at bounding box center [130, 265] width 45 height 11
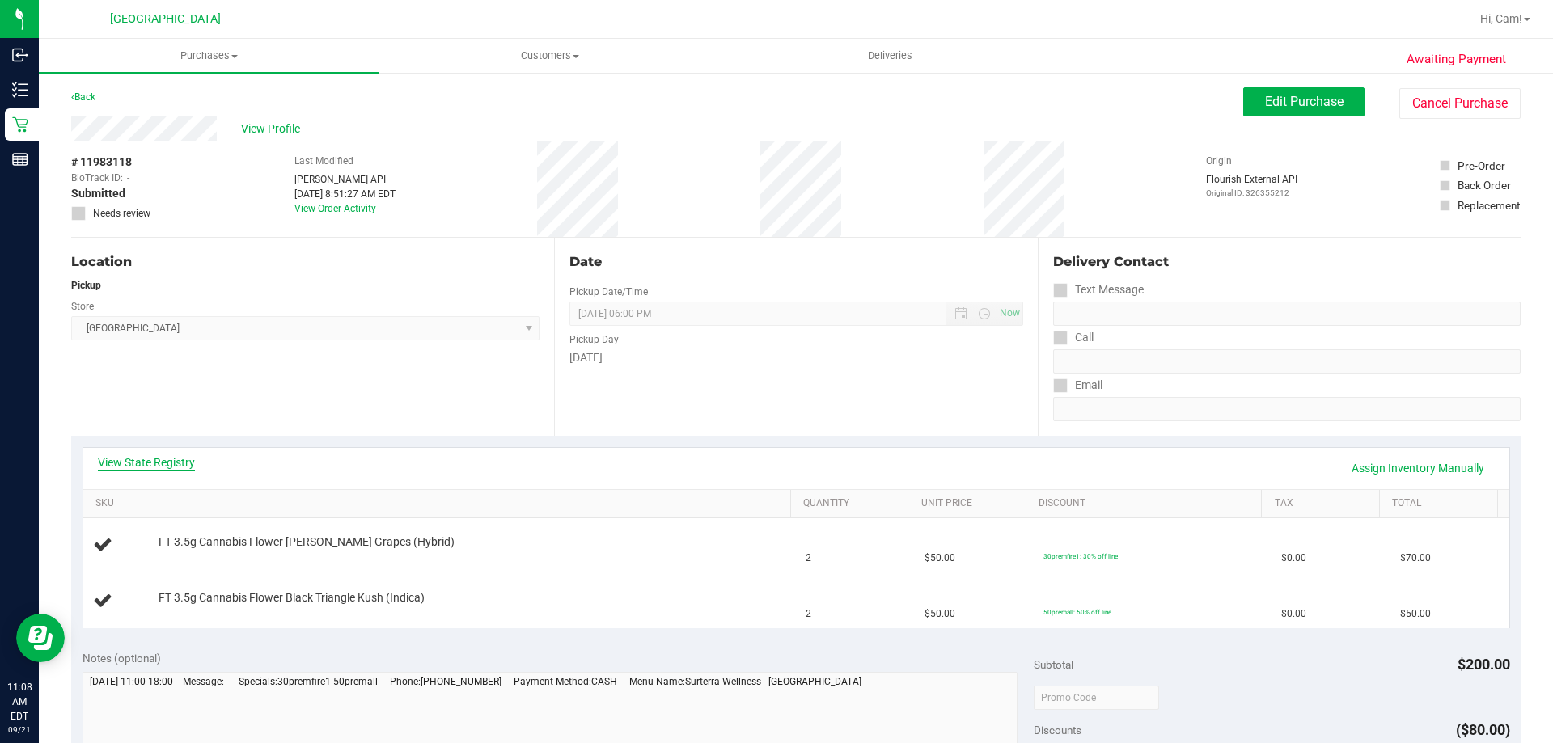
click at [183, 464] on link "View State Registry" at bounding box center [146, 463] width 97 height 16
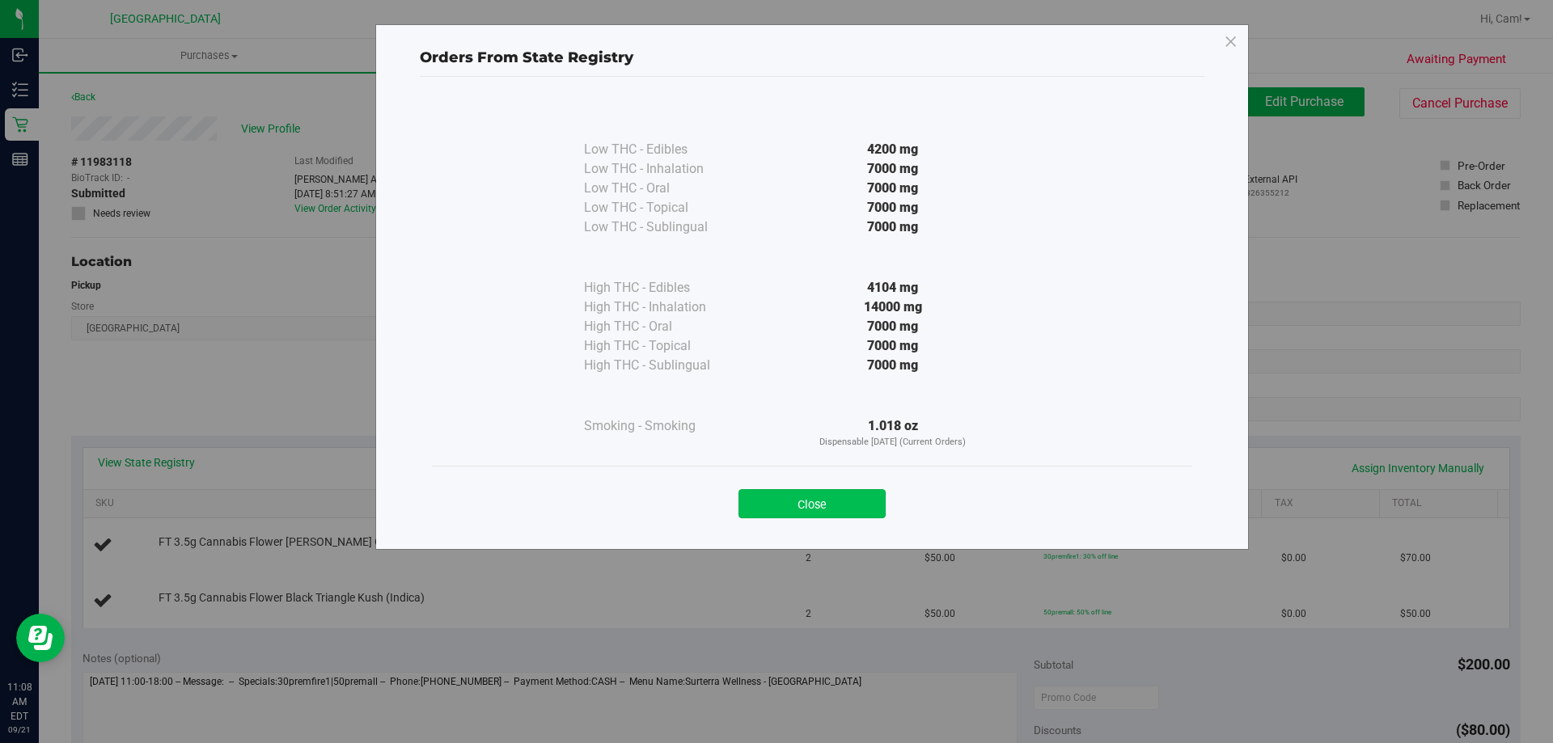
click at [743, 502] on button "Close" at bounding box center [812, 503] width 147 height 29
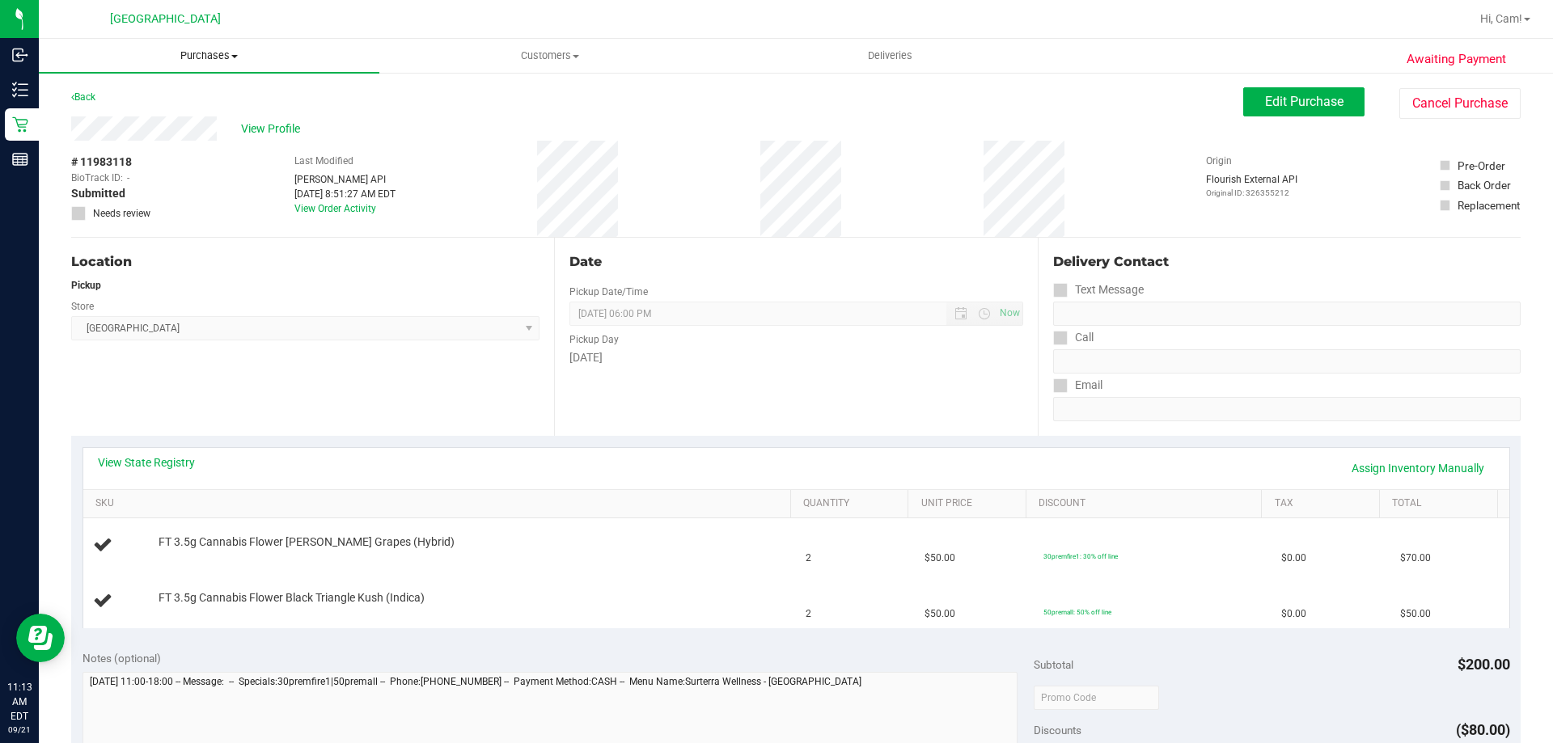
click at [188, 66] on uib-tab-heading "Purchases Summary of purchases Fulfillment All purchases" at bounding box center [209, 56] width 341 height 34
click at [114, 110] on span "Fulfillment" at bounding box center [89, 117] width 100 height 14
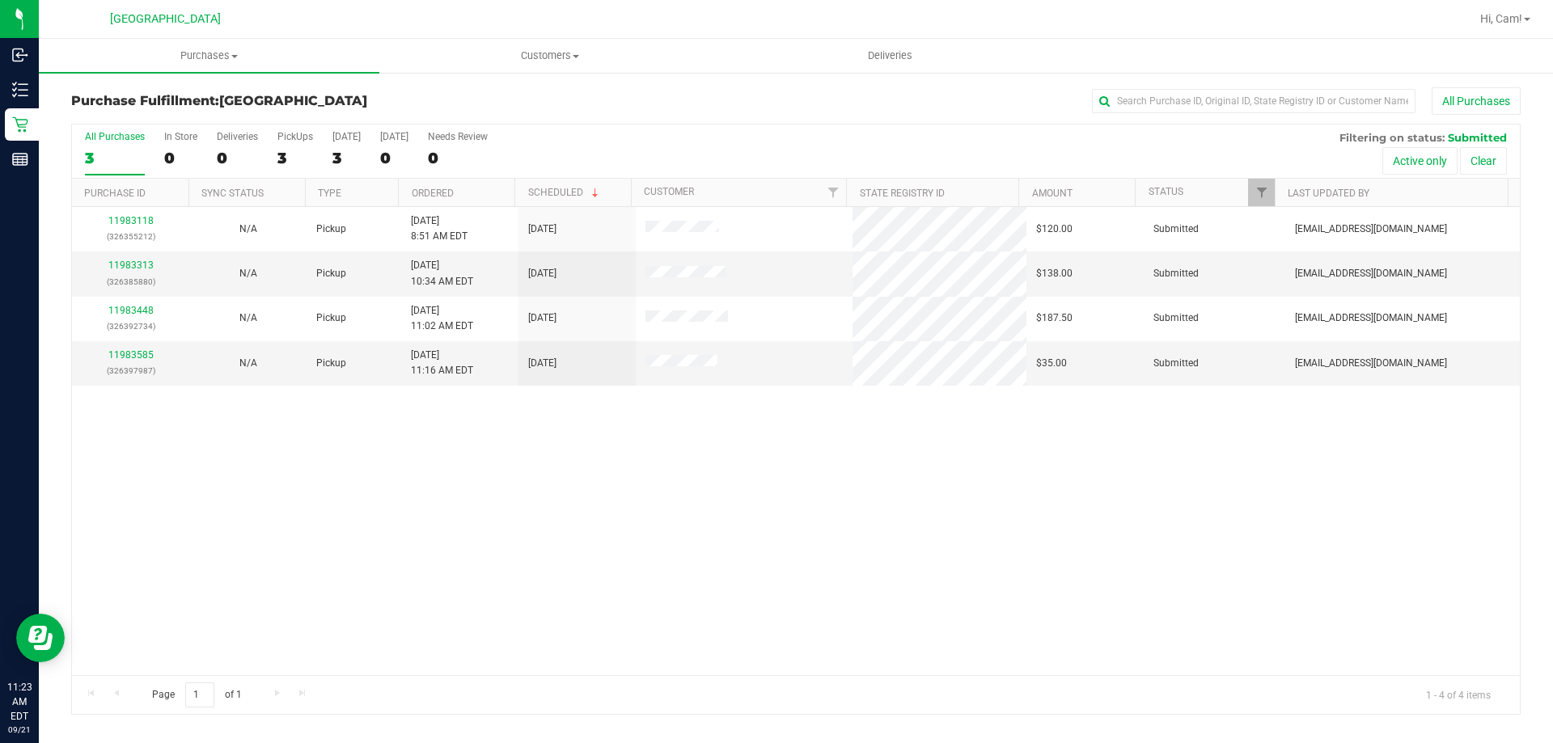
click at [344, 648] on div "11983118 (326355212) N/A Pickup 9/21/2025 8:51 AM EDT 9/21/2025 $120.00 Submitt…" at bounding box center [796, 441] width 1448 height 468
click at [136, 261] on link "11983313" at bounding box center [130, 265] width 45 height 11
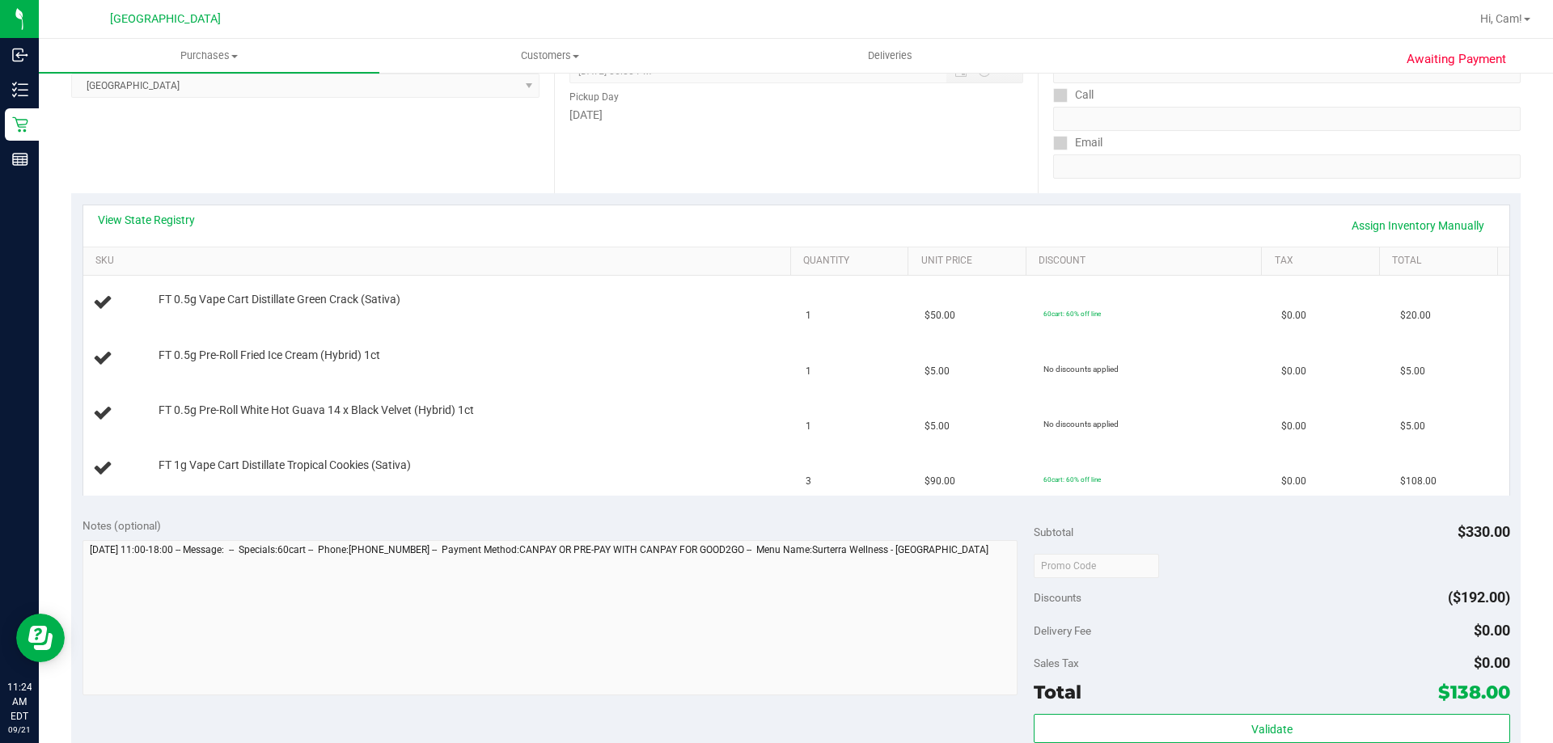
scroll to position [162, 0]
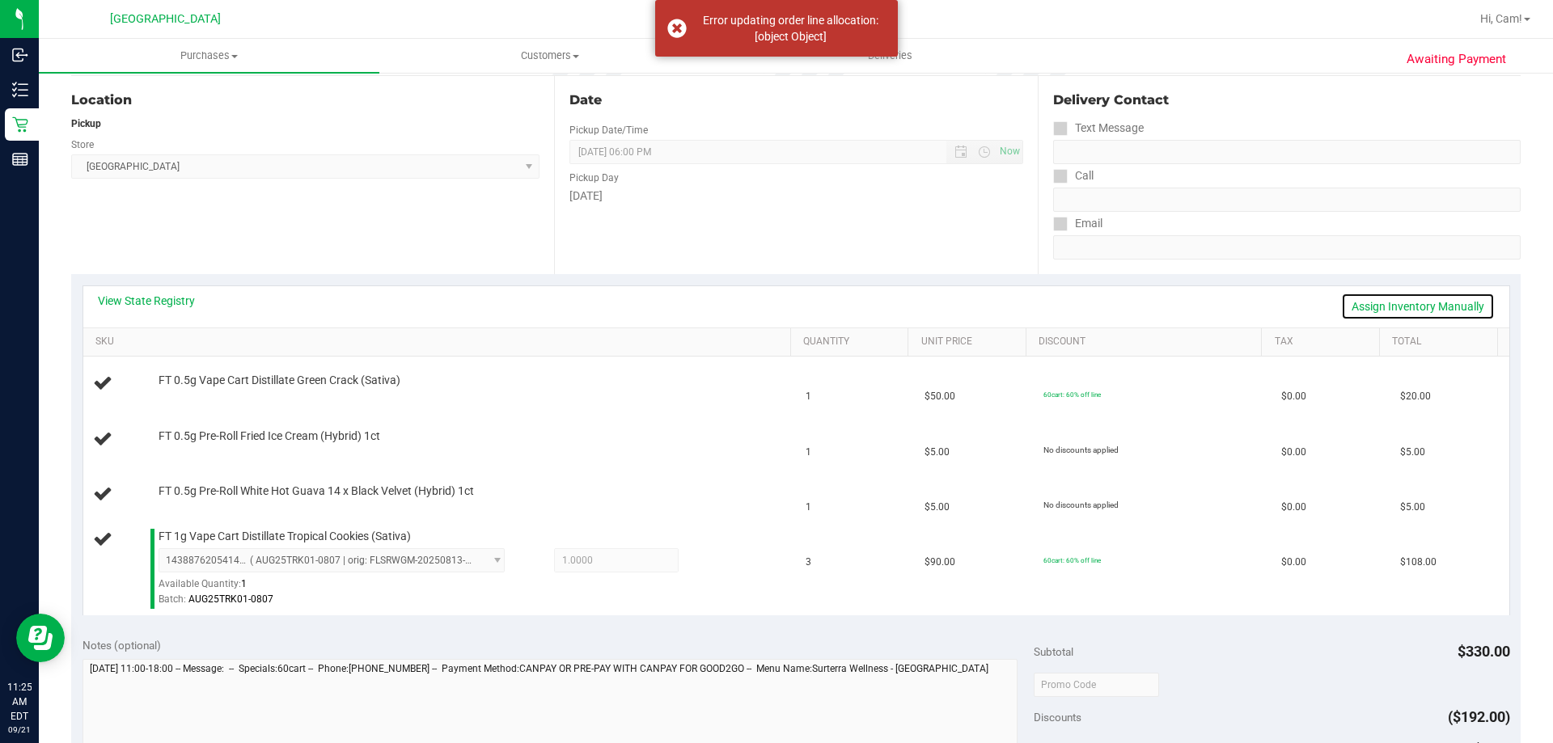
click at [1379, 311] on link "Assign Inventory Manually" at bounding box center [1418, 307] width 154 height 28
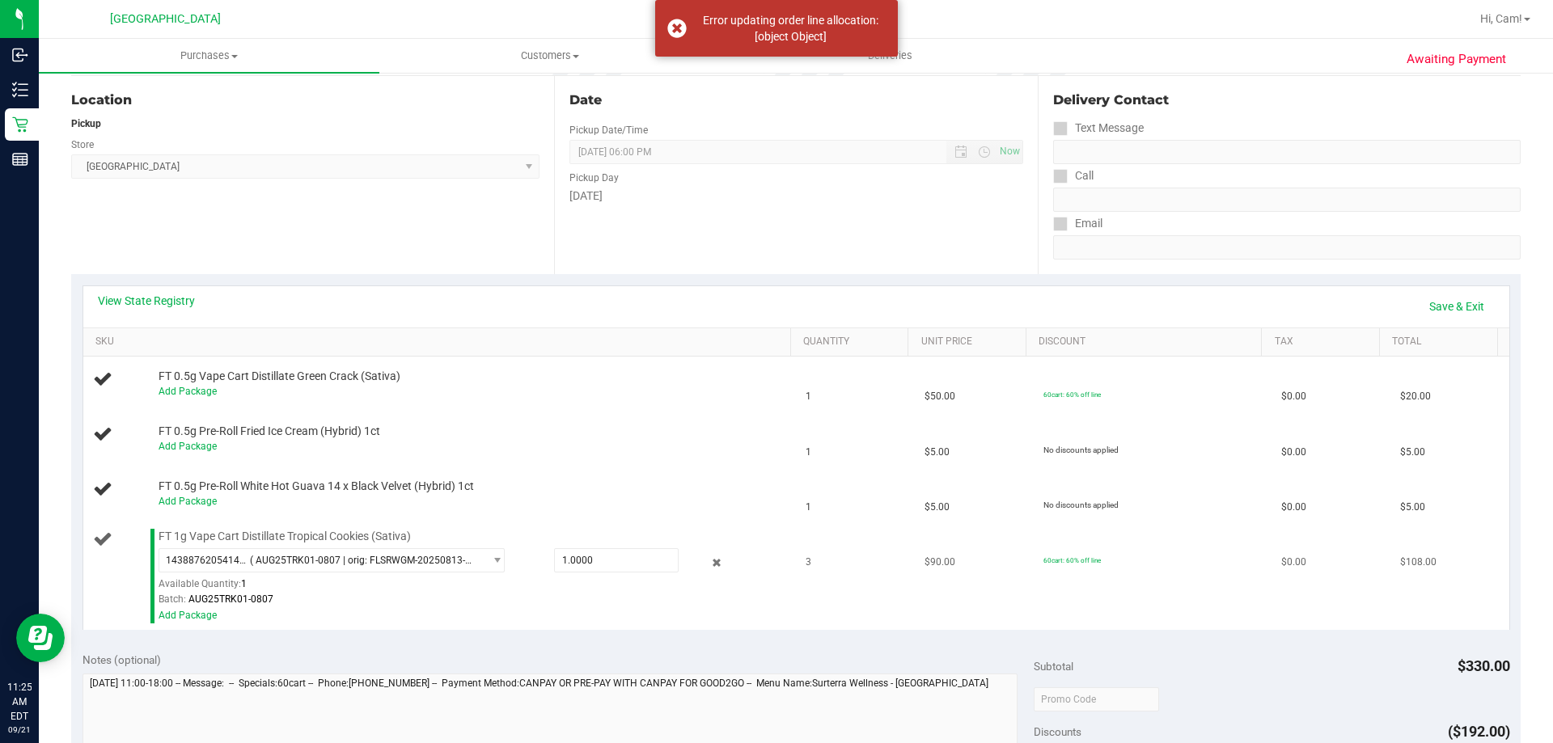
click at [697, 561] on div at bounding box center [705, 562] width 52 height 19
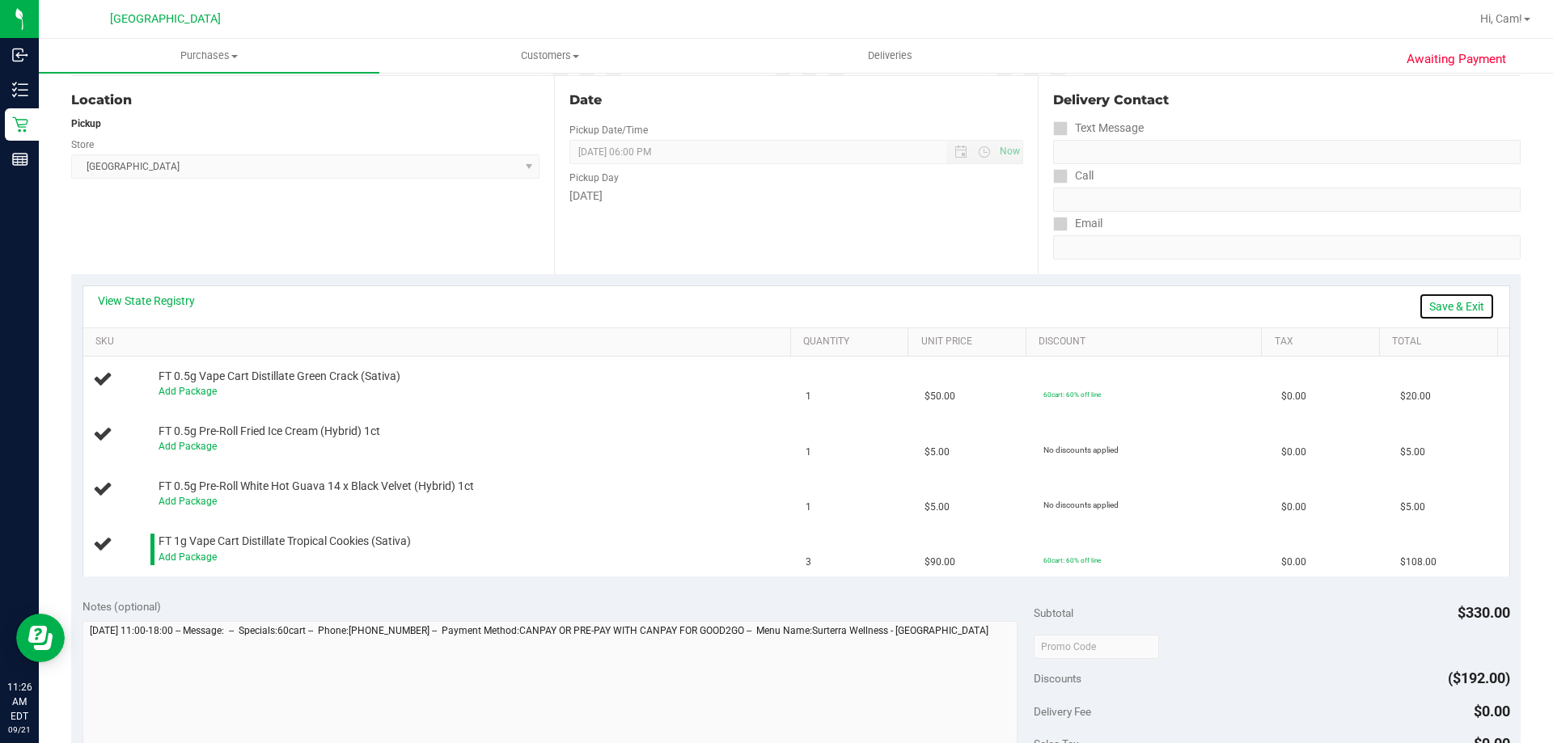
click at [1442, 294] on link "Save & Exit" at bounding box center [1457, 307] width 76 height 28
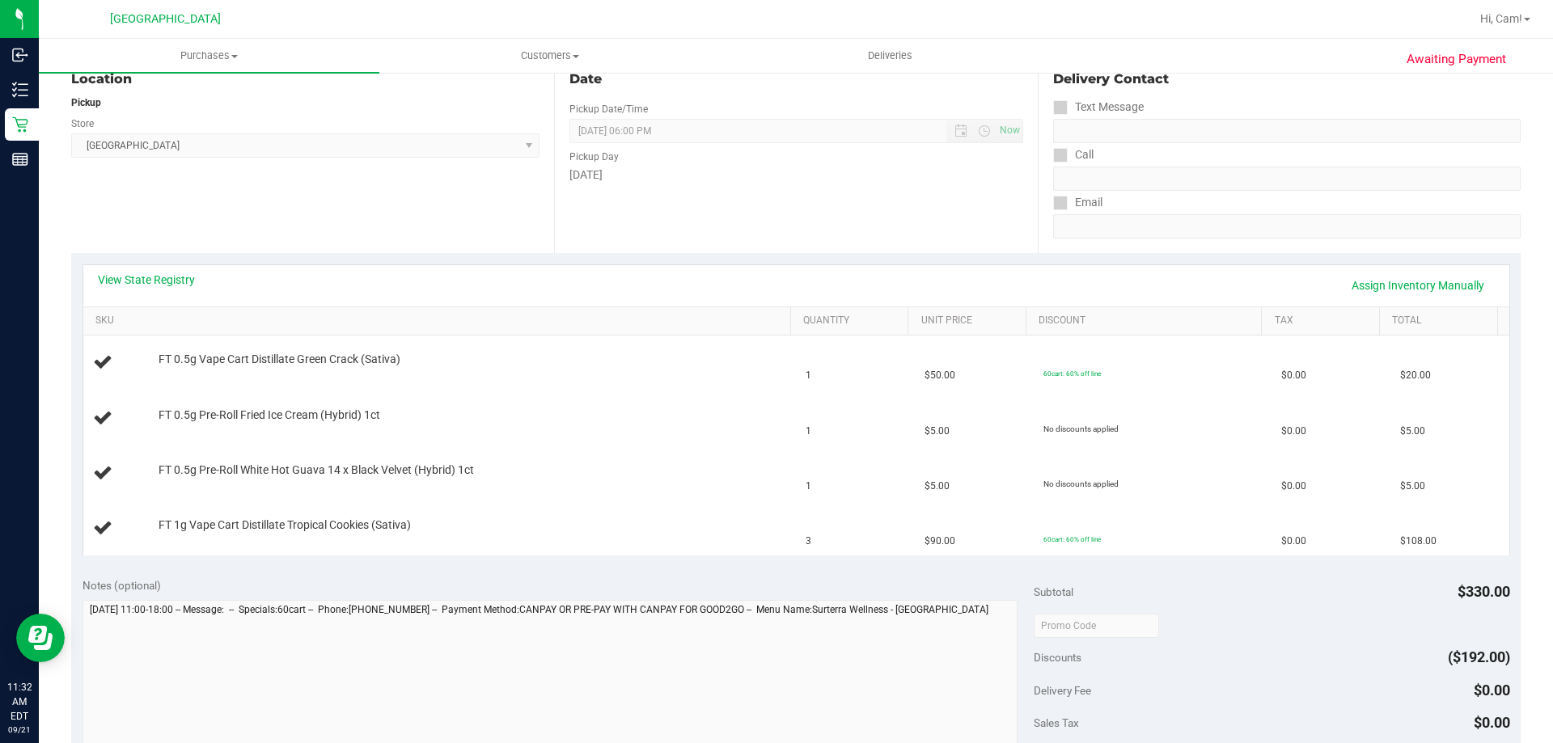
scroll to position [0, 0]
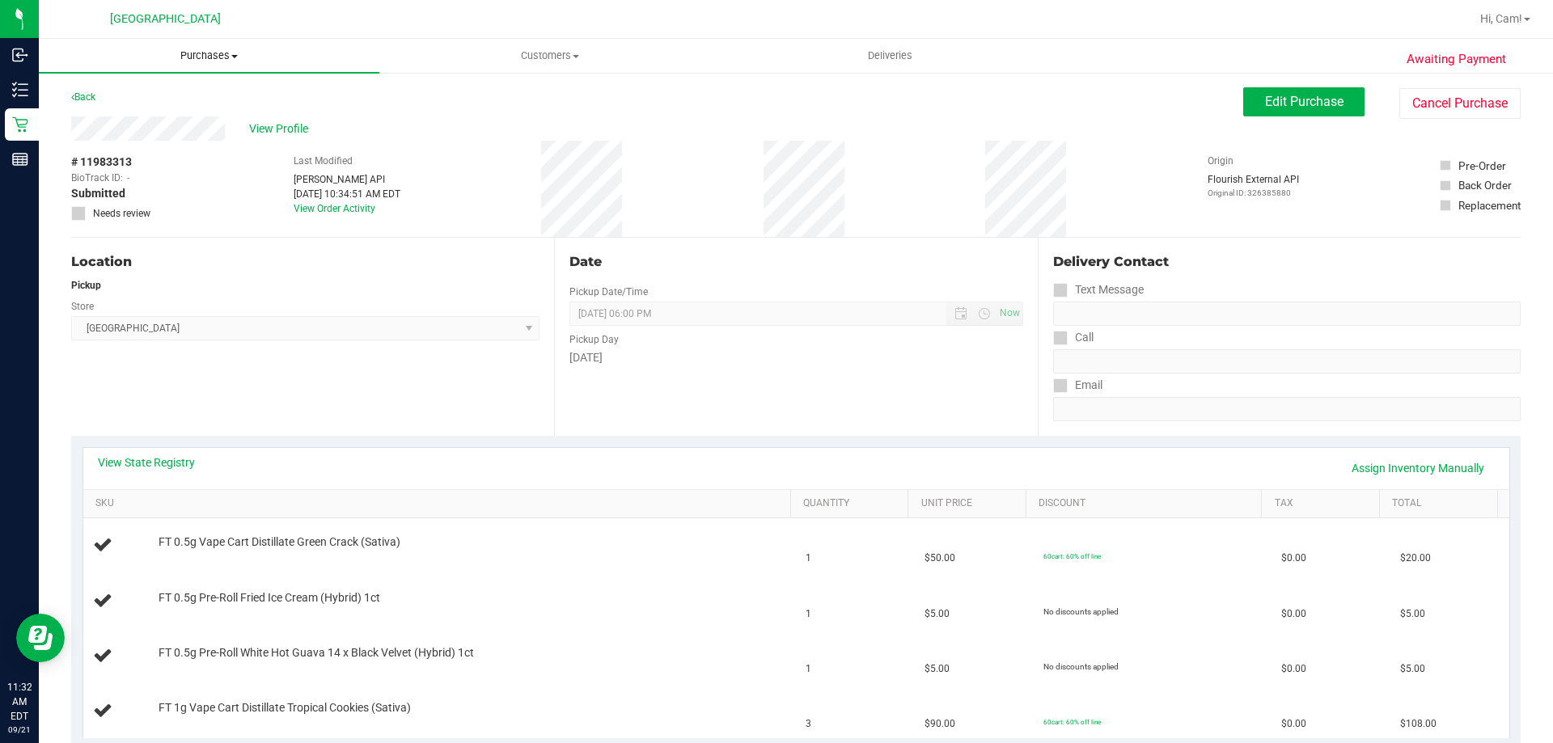
click at [213, 60] on span "Purchases" at bounding box center [209, 56] width 341 height 15
click at [133, 116] on span "Fulfillment" at bounding box center [89, 117] width 100 height 14
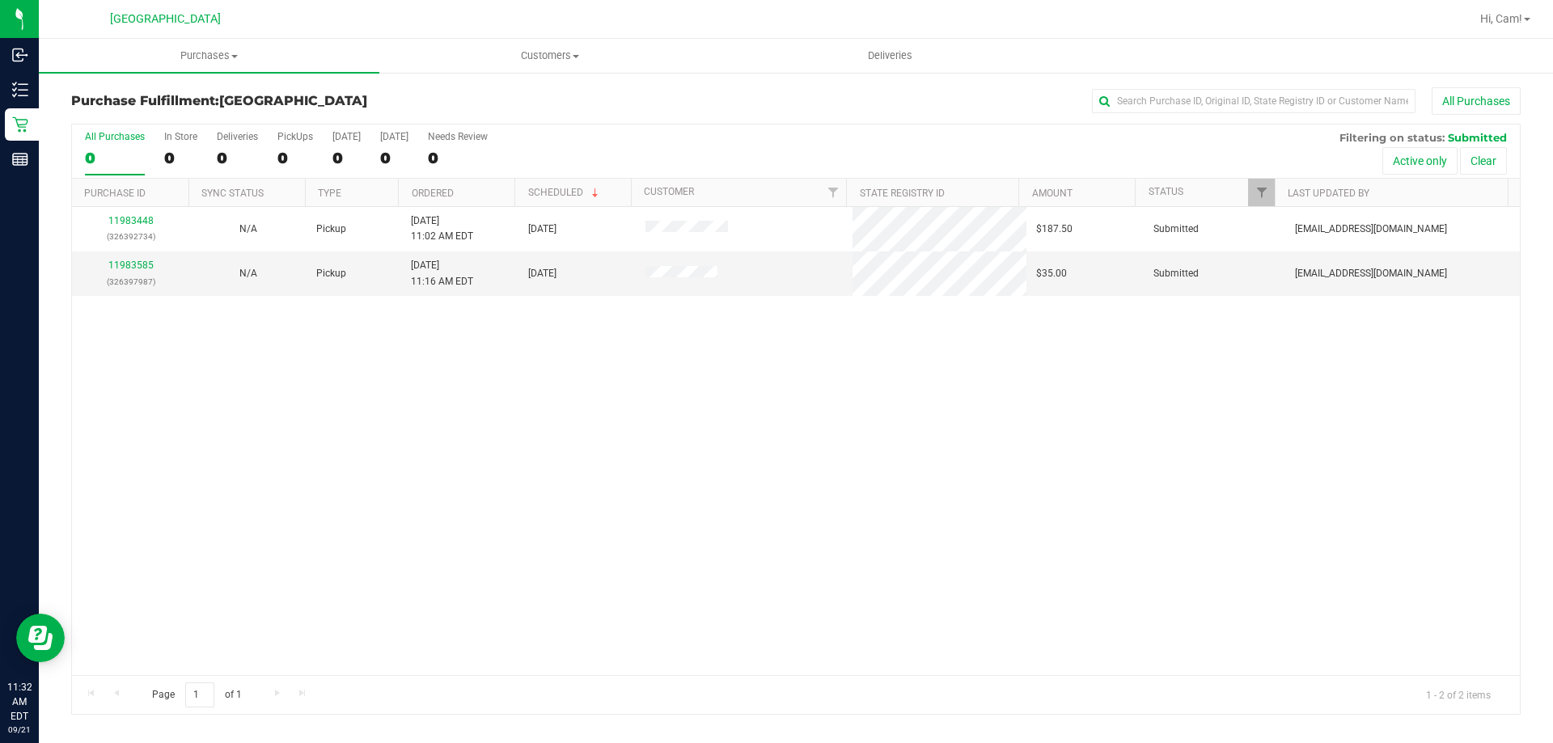
click at [393, 375] on div "11983448 (326392734) N/A Pickup 9/21/2025 11:02 AM EDT 9/21/2025 $187.50 Submit…" at bounding box center [796, 441] width 1448 height 468
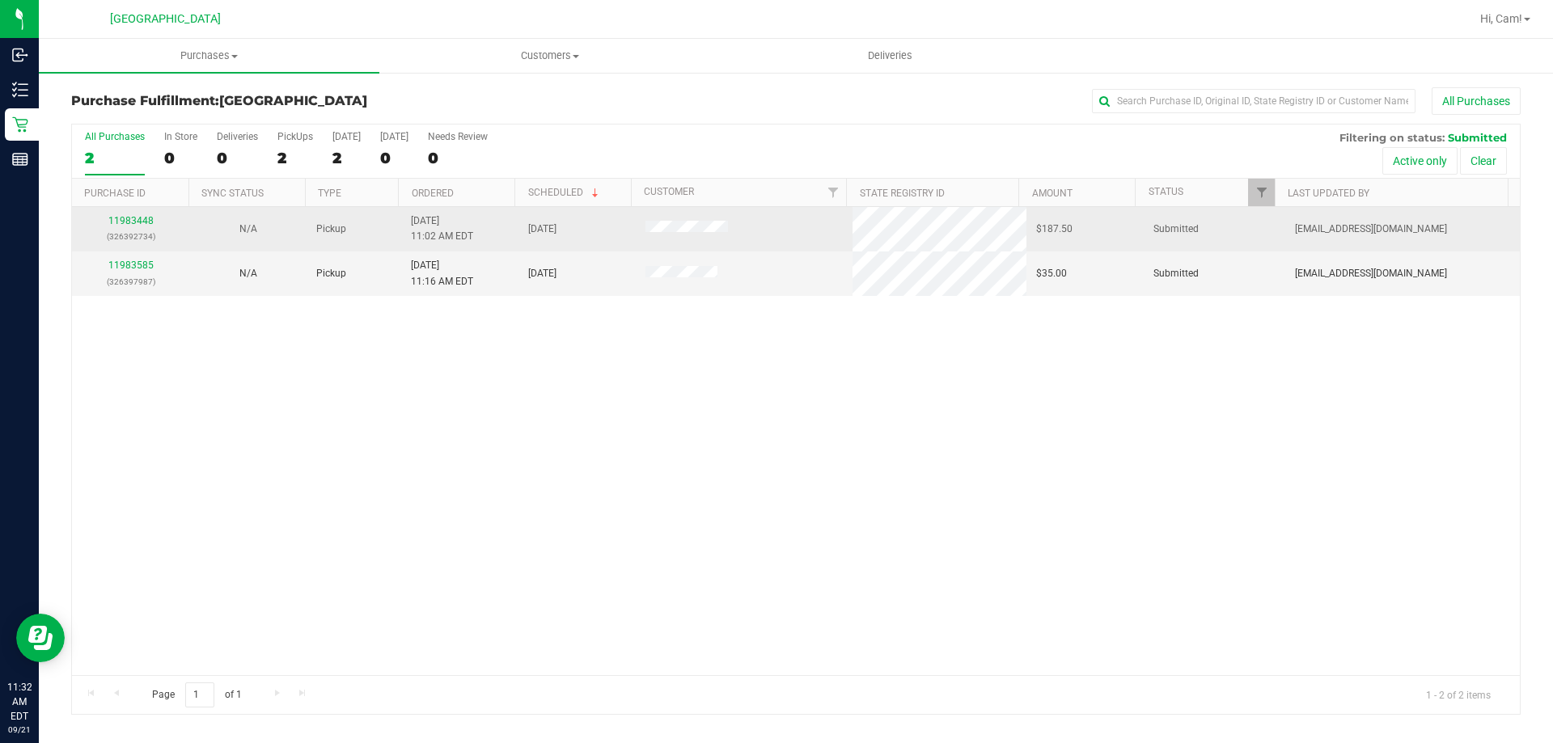
click at [122, 227] on div "11983448 (326392734)" at bounding box center [131, 229] width 98 height 31
click at [127, 217] on link "11983448" at bounding box center [130, 220] width 45 height 11
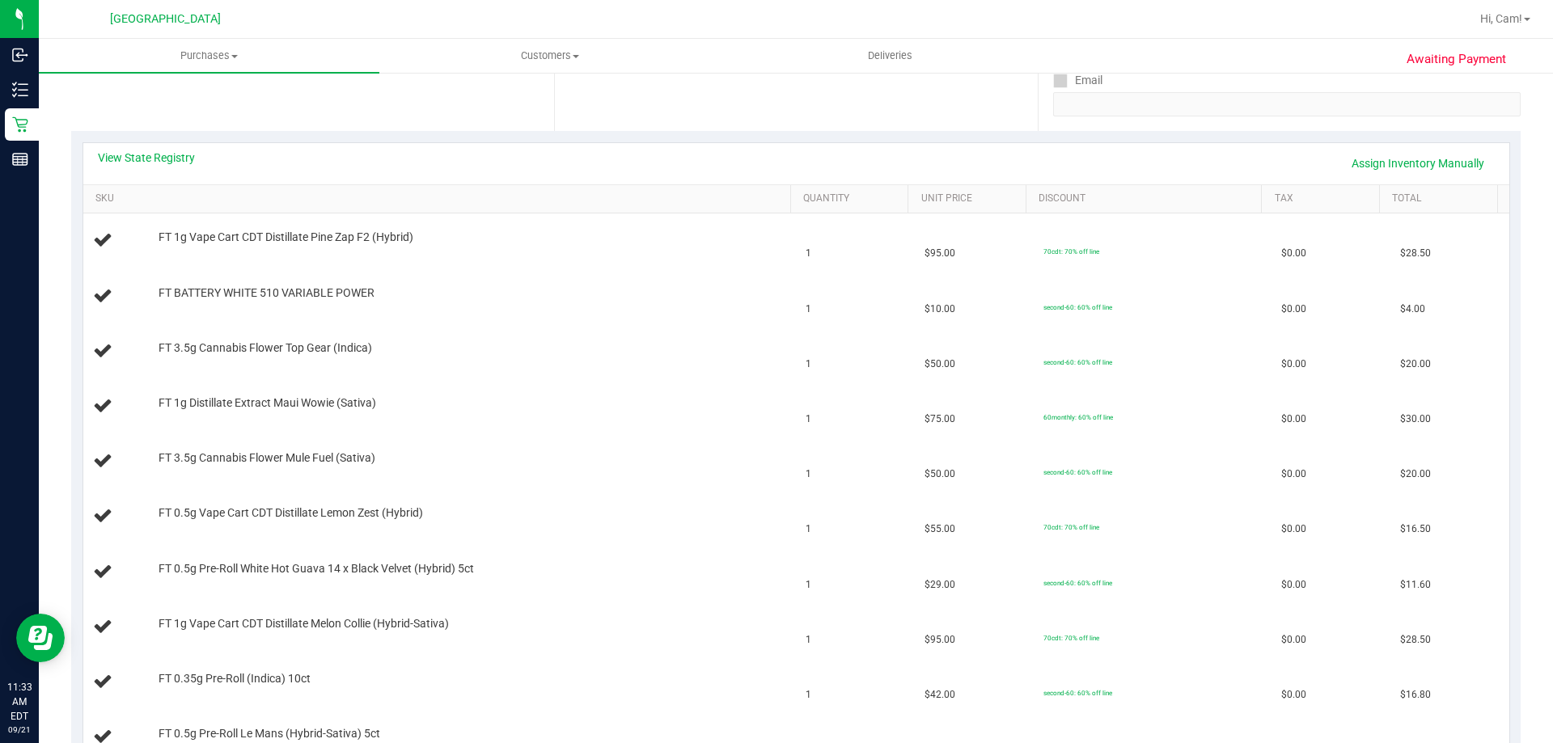
scroll to position [243, 0]
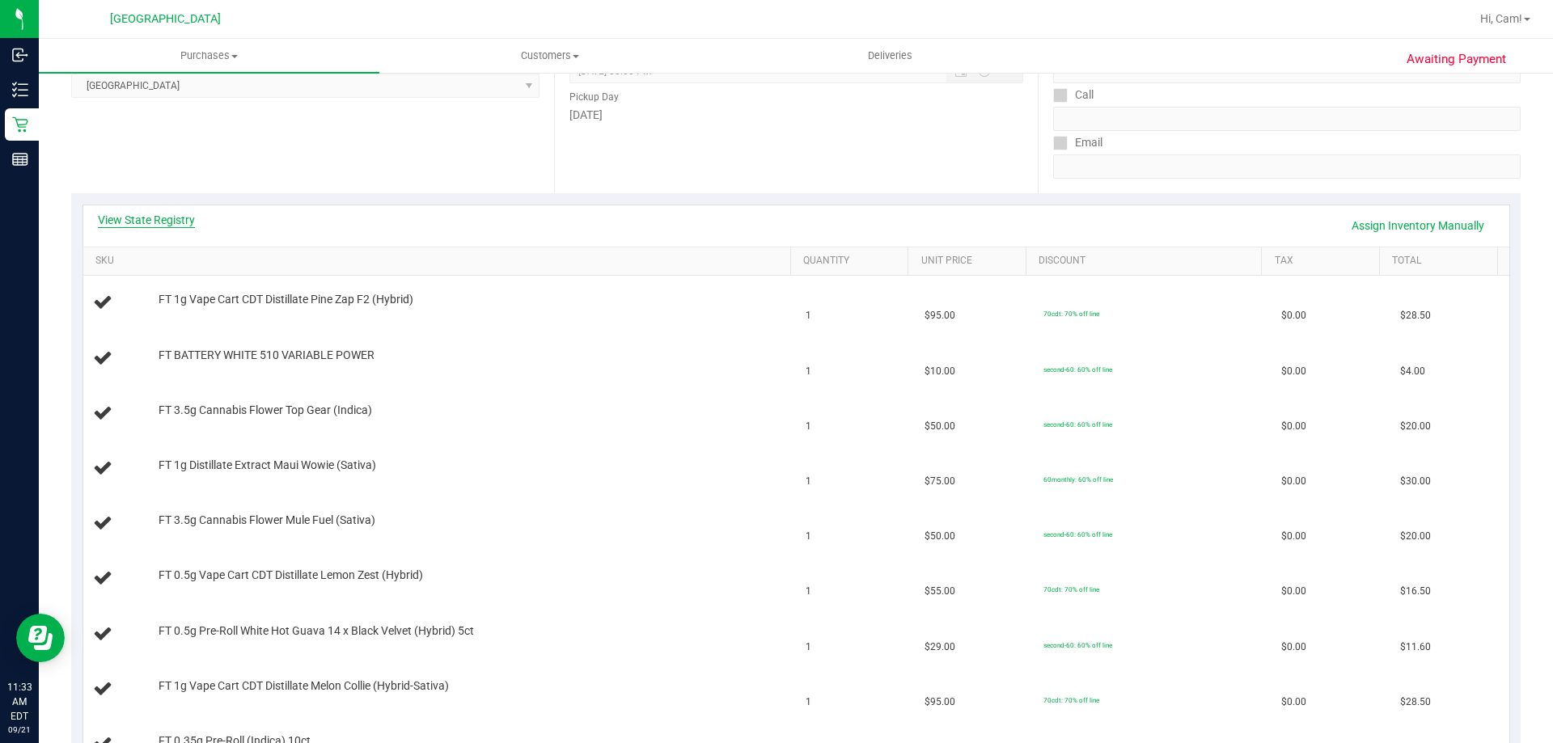
click at [179, 217] on link "View State Registry" at bounding box center [146, 220] width 97 height 16
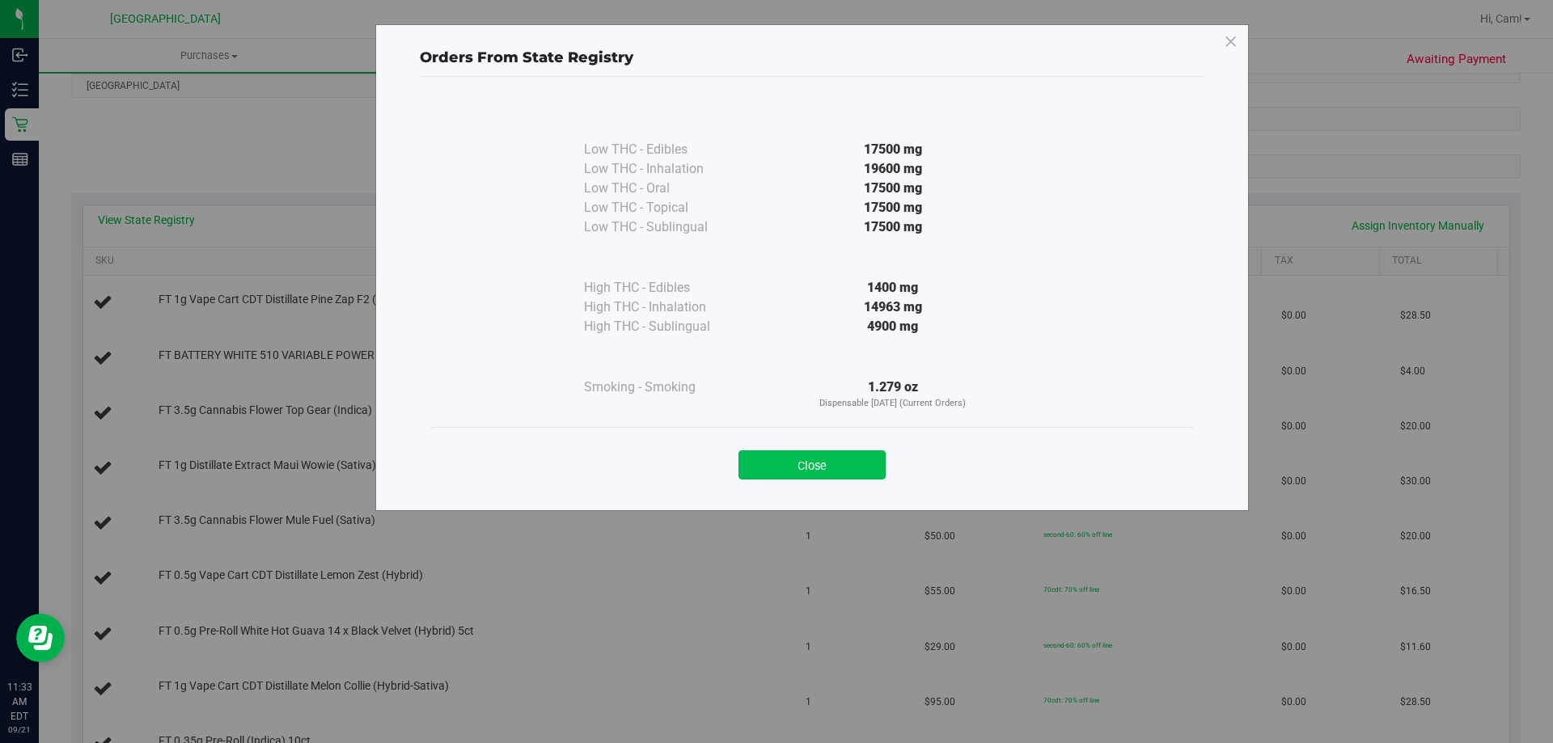
click at [814, 455] on button "Close" at bounding box center [812, 465] width 147 height 29
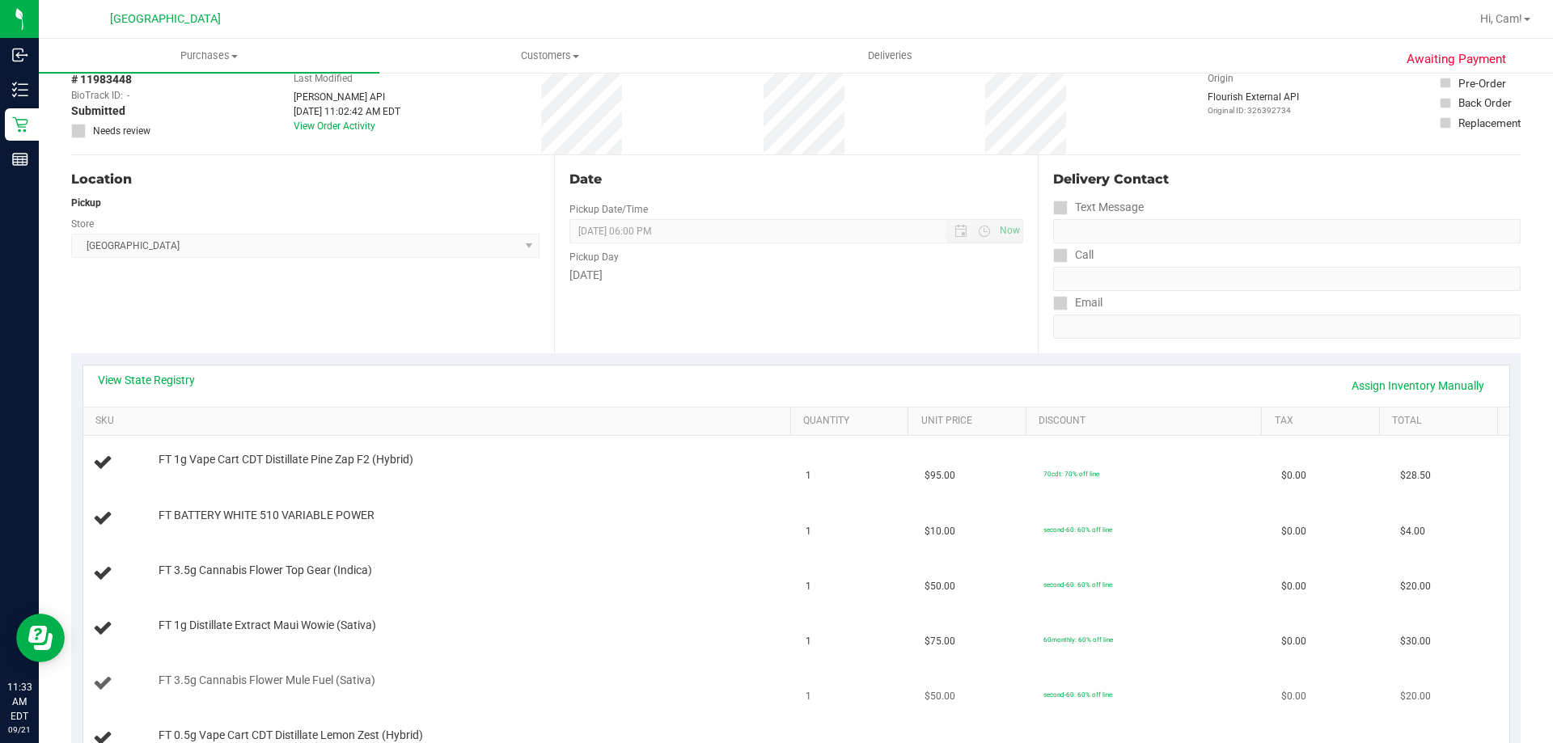
scroll to position [0, 0]
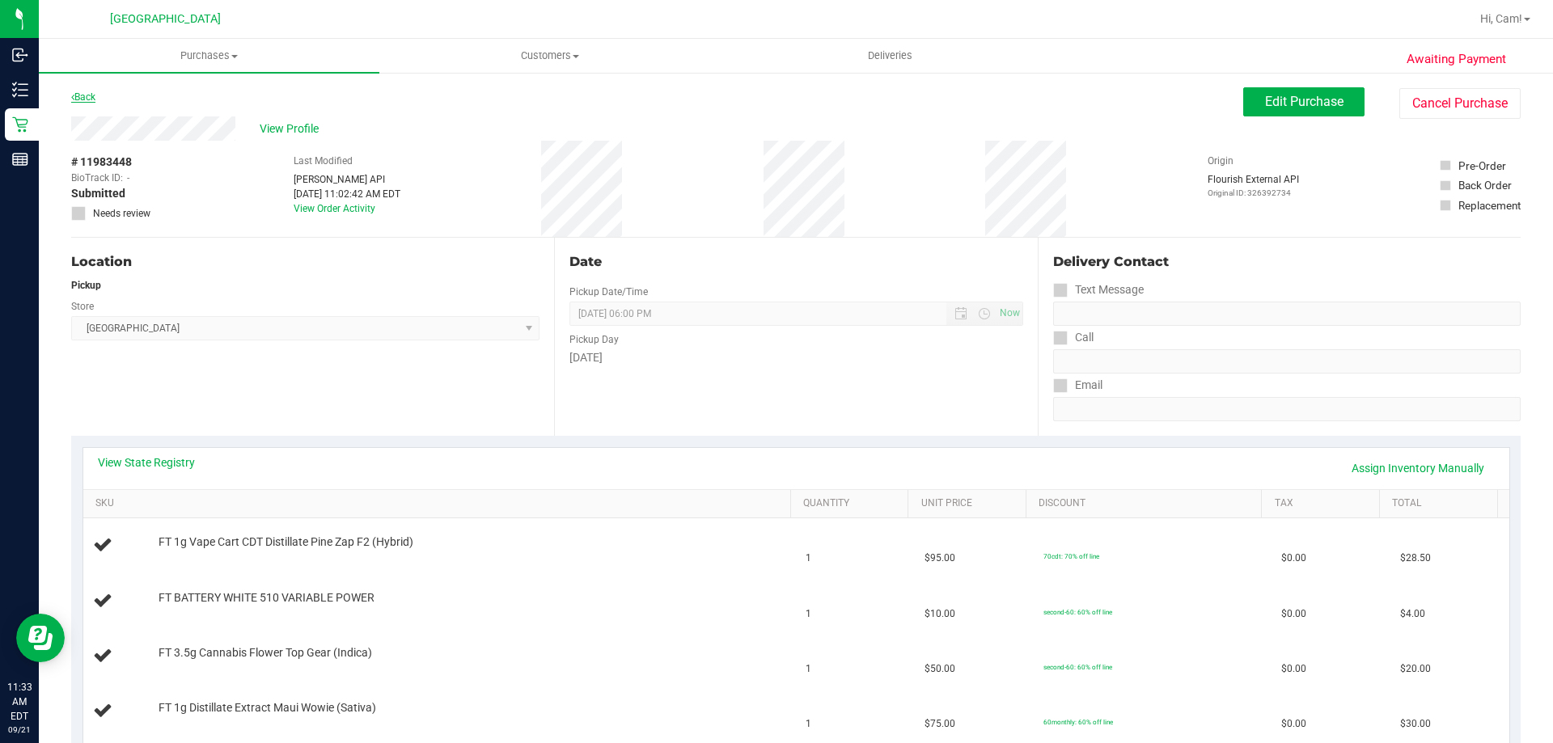
click at [85, 98] on link "Back" at bounding box center [83, 96] width 24 height 11
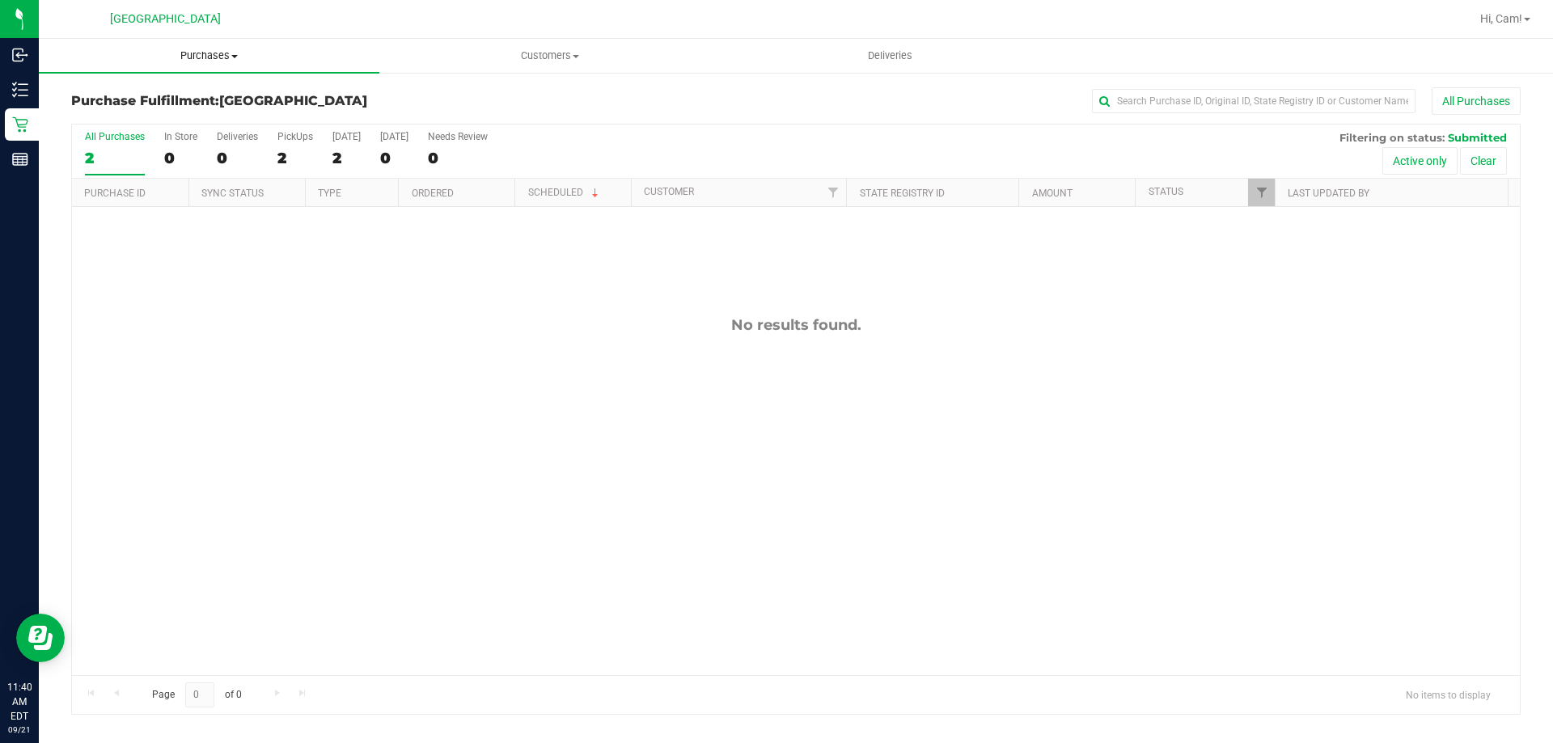
click at [177, 51] on span "Purchases" at bounding box center [209, 56] width 341 height 15
click at [151, 114] on li "Fulfillment" at bounding box center [209, 117] width 341 height 19
click at [193, 36] on nav "Palm Coast WC Hi, Cam!" at bounding box center [796, 19] width 1514 height 39
click at [181, 66] on uib-tab-heading "Purchases Summary of purchases Fulfillment All purchases" at bounding box center [209, 56] width 341 height 34
click at [100, 122] on span "Fulfillment" at bounding box center [89, 117] width 100 height 14
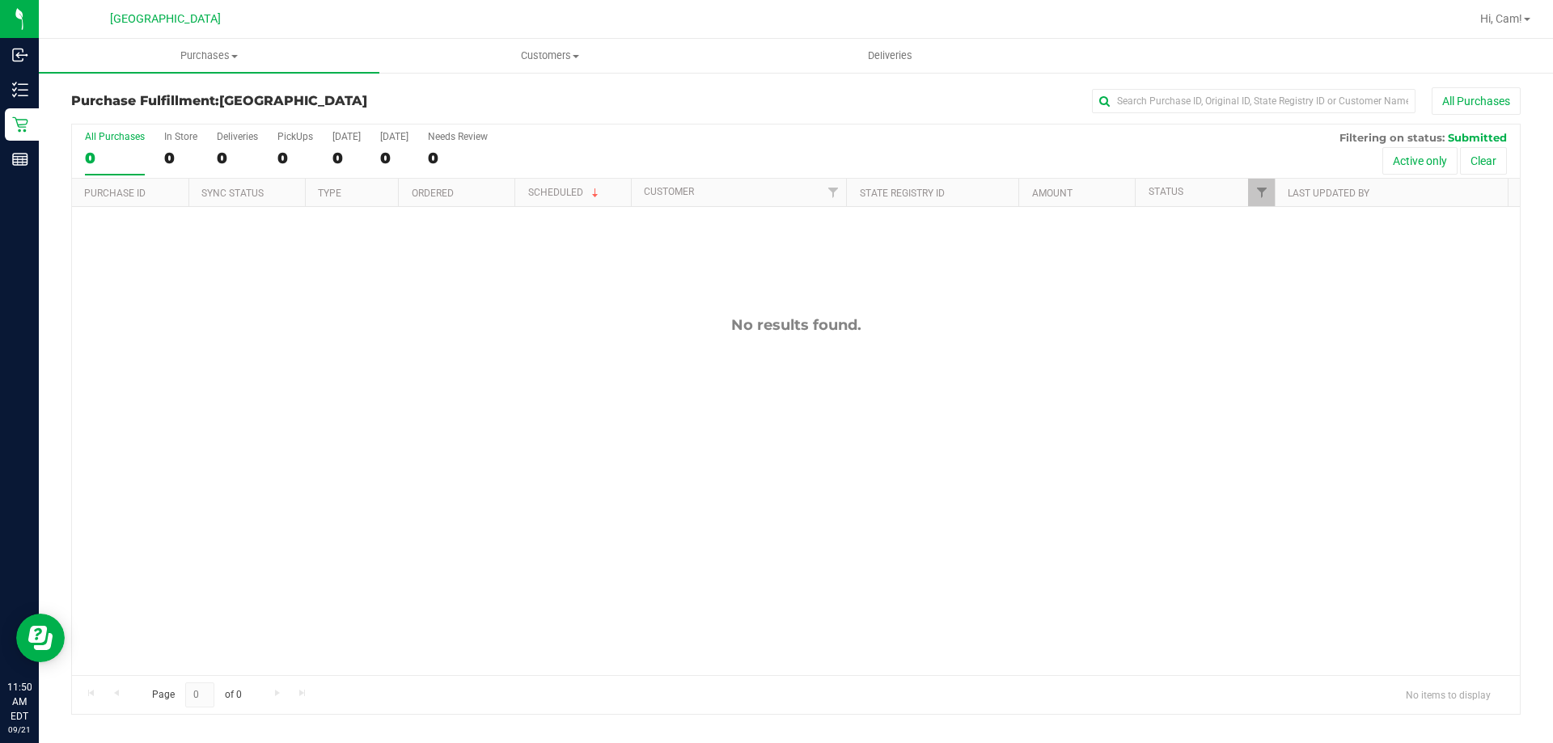
click at [421, 456] on div "No results found." at bounding box center [796, 496] width 1448 height 578
click at [193, 66] on uib-tab-heading "Purchases Summary of purchases Fulfillment All purchases" at bounding box center [209, 56] width 341 height 34
click at [111, 116] on span "Fulfillment" at bounding box center [89, 117] width 100 height 14
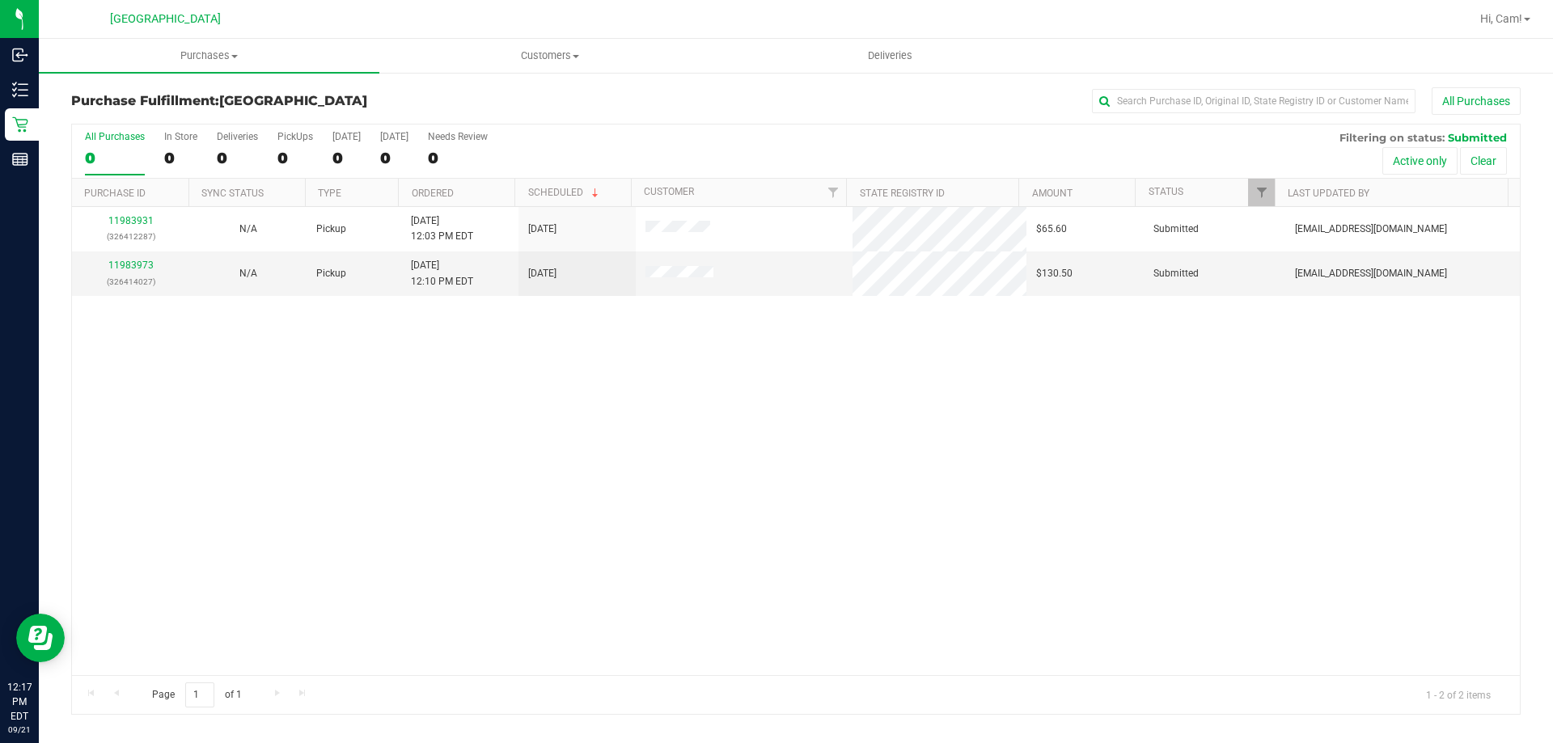
click at [513, 486] on div "11983931 (326412287) N/A Pickup 9/21/2025 12:03 PM EDT 9/21/2025 $65.60 Submitt…" at bounding box center [796, 441] width 1448 height 468
click at [138, 263] on link "11983973" at bounding box center [130, 265] width 45 height 11
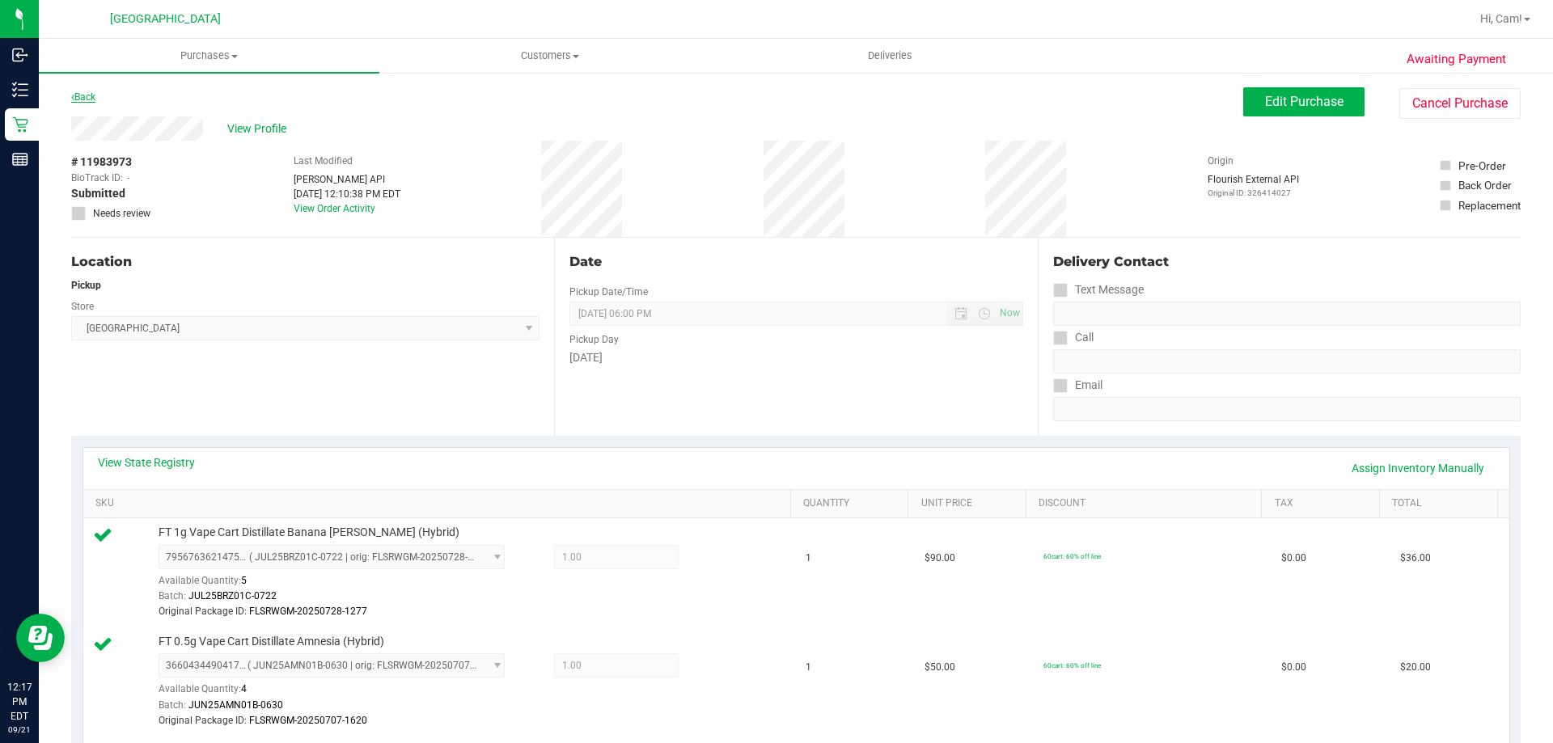
click at [95, 98] on link "Back" at bounding box center [83, 96] width 24 height 11
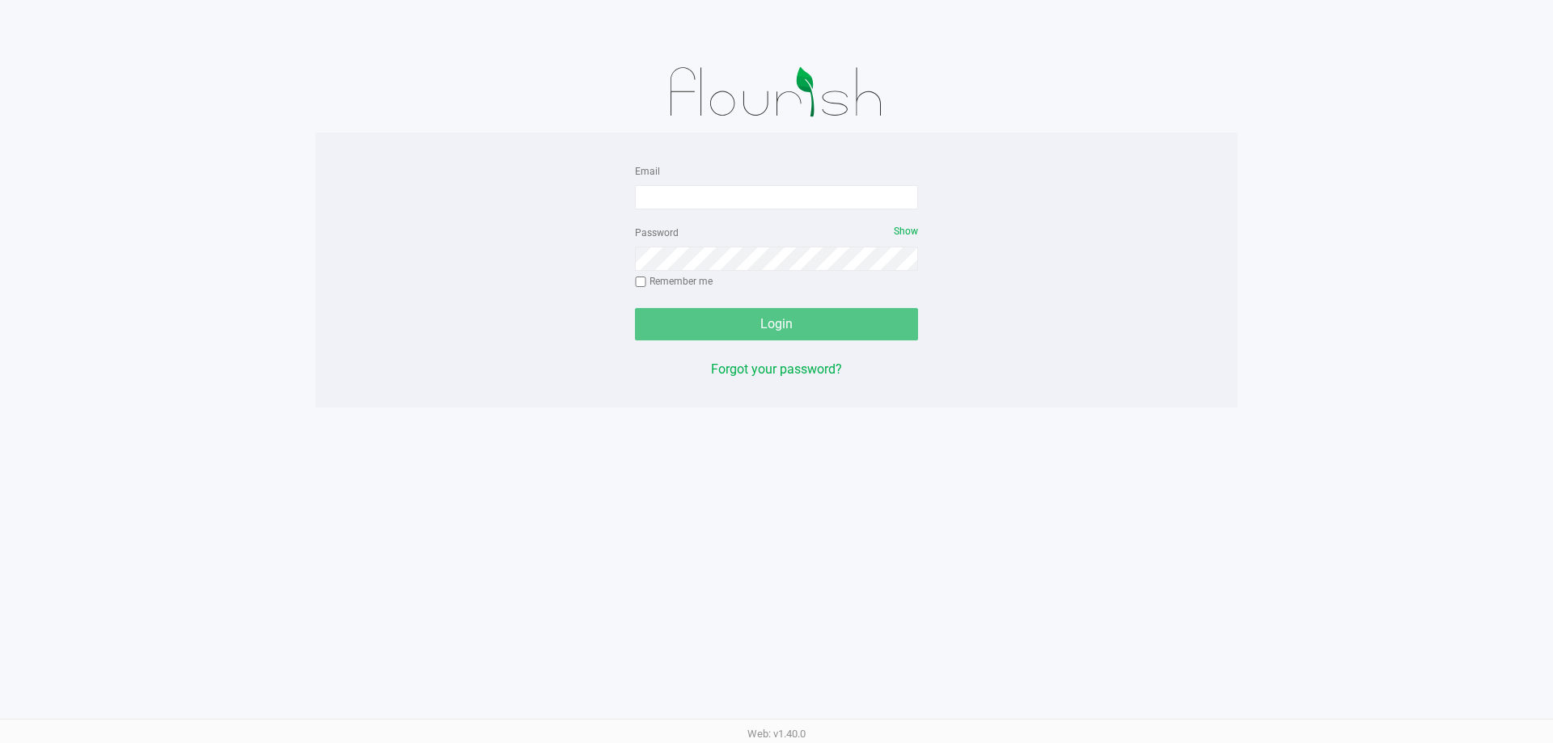
click at [726, 212] on form "Email Password Show Remember me Login" at bounding box center [776, 251] width 283 height 180
click at [710, 199] on input "Email" at bounding box center [776, 197] width 283 height 24
type input "[EMAIL_ADDRESS][DOMAIN_NAME]"
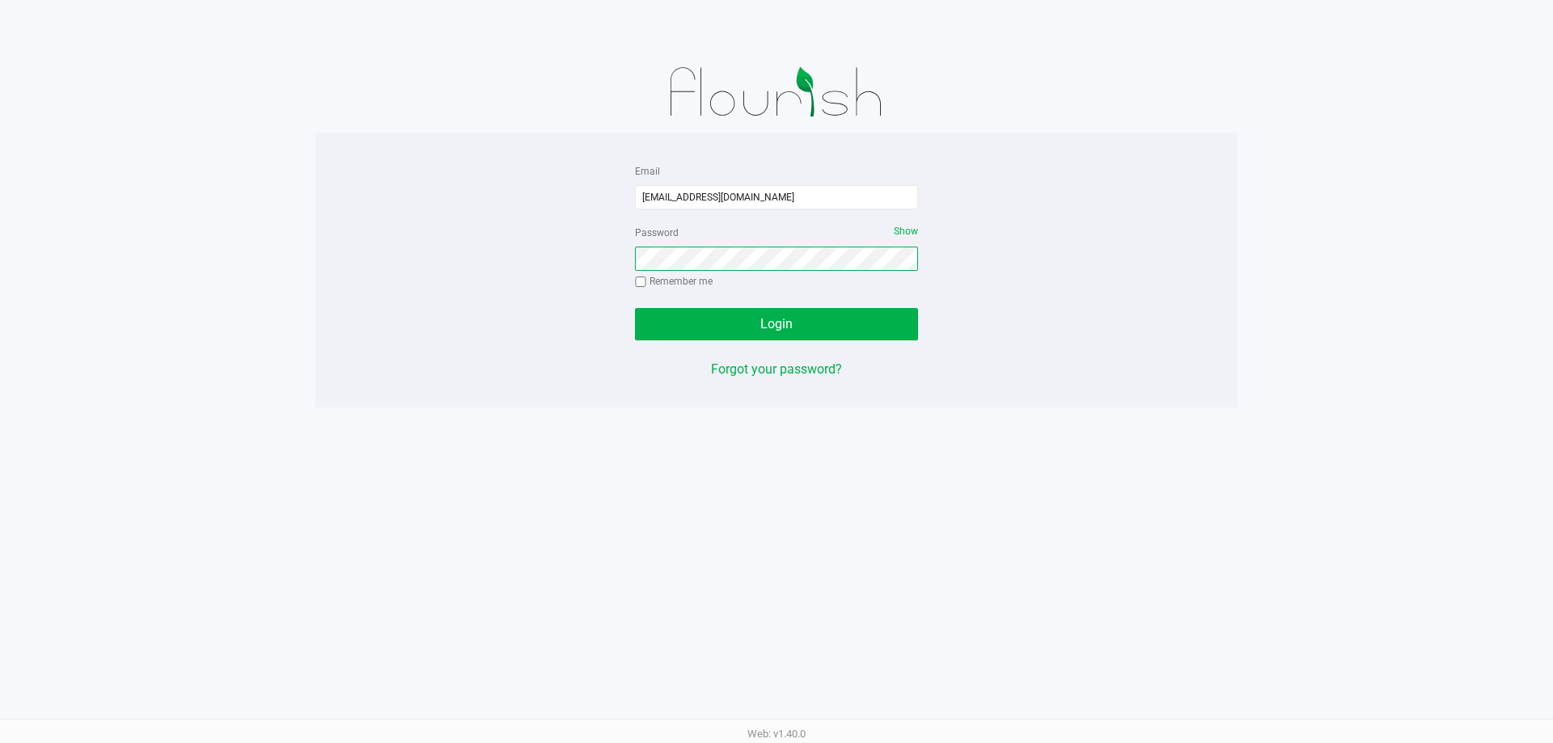
click at [635, 308] on button "Login" at bounding box center [776, 324] width 283 height 32
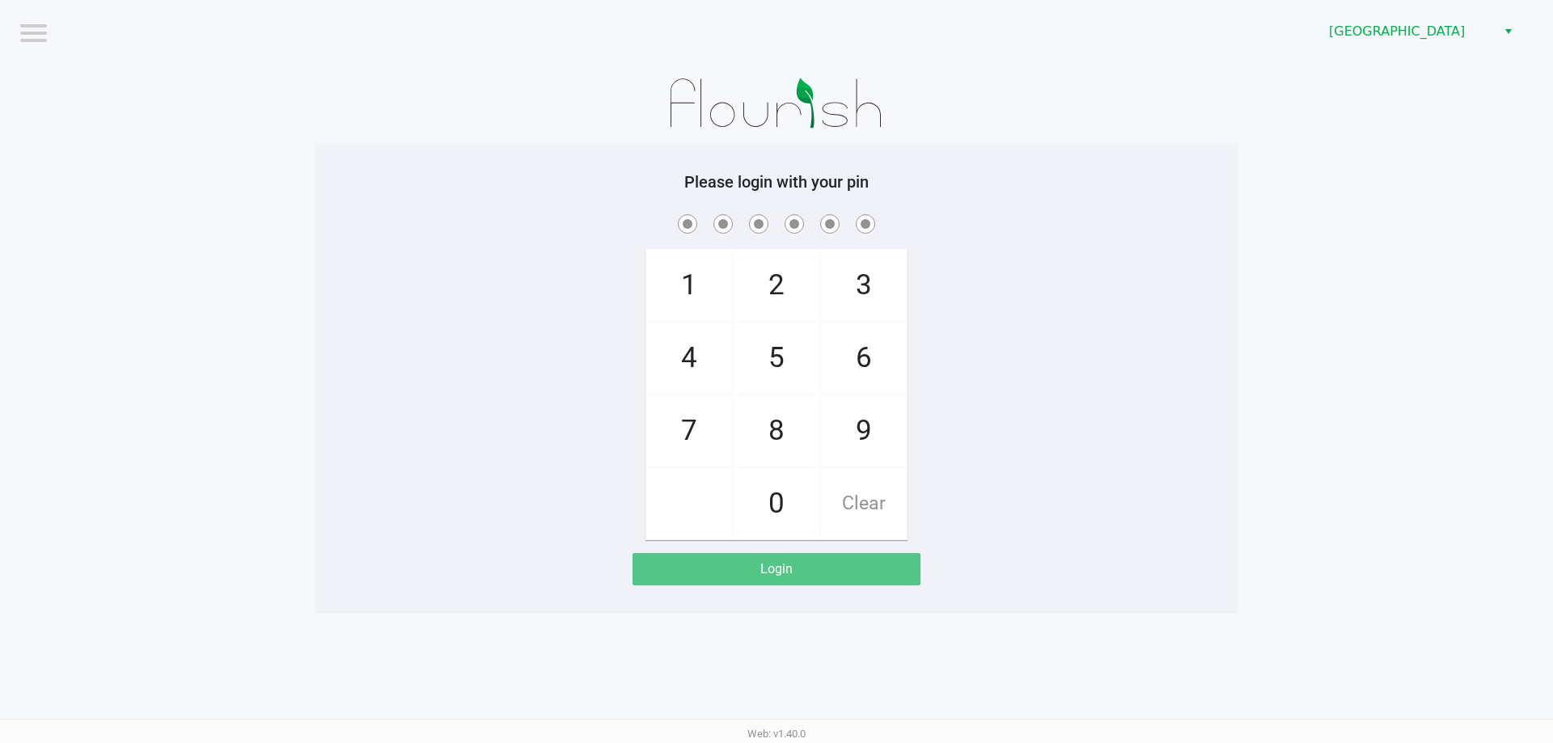
checkbox input "true"
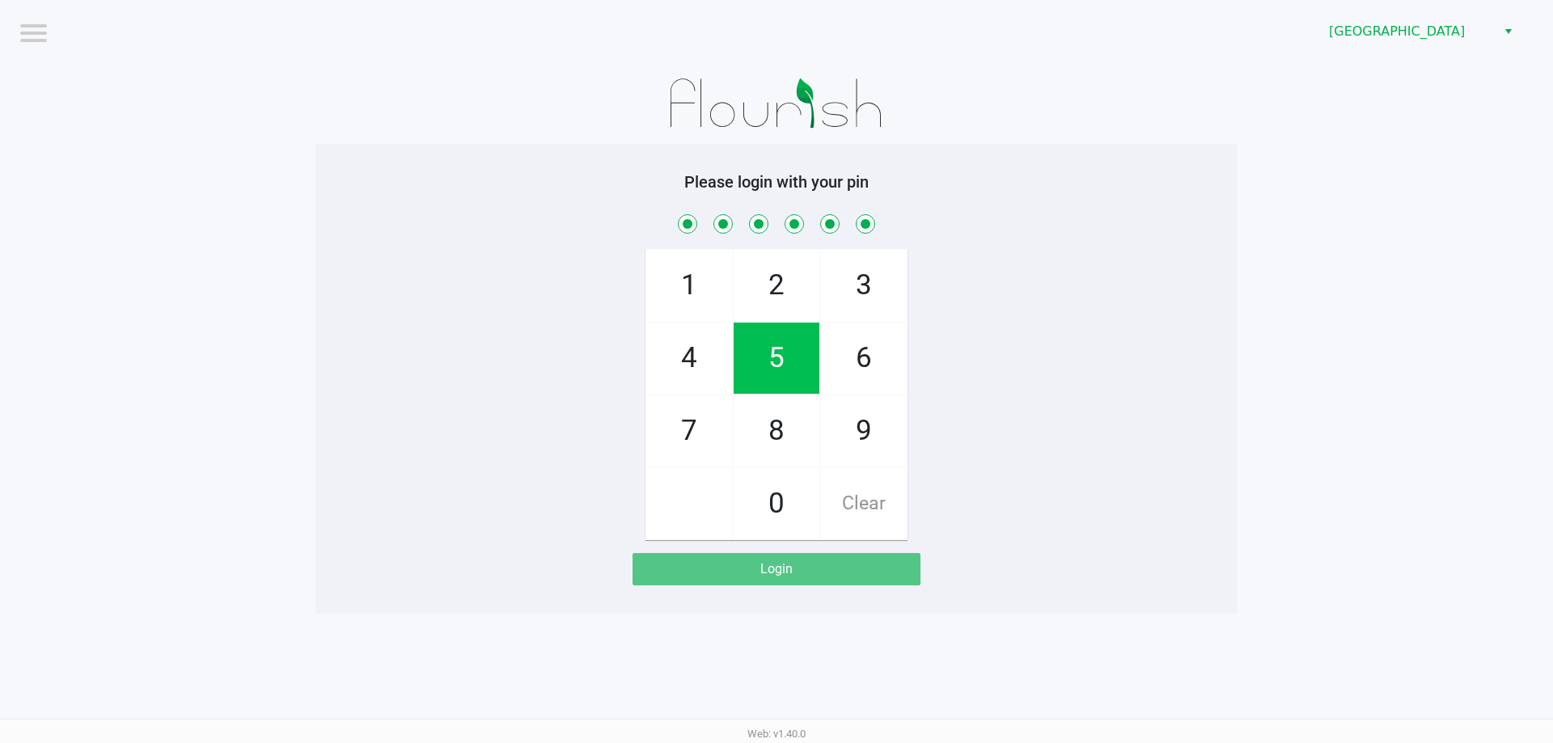
checkbox input "true"
checkbox input "false"
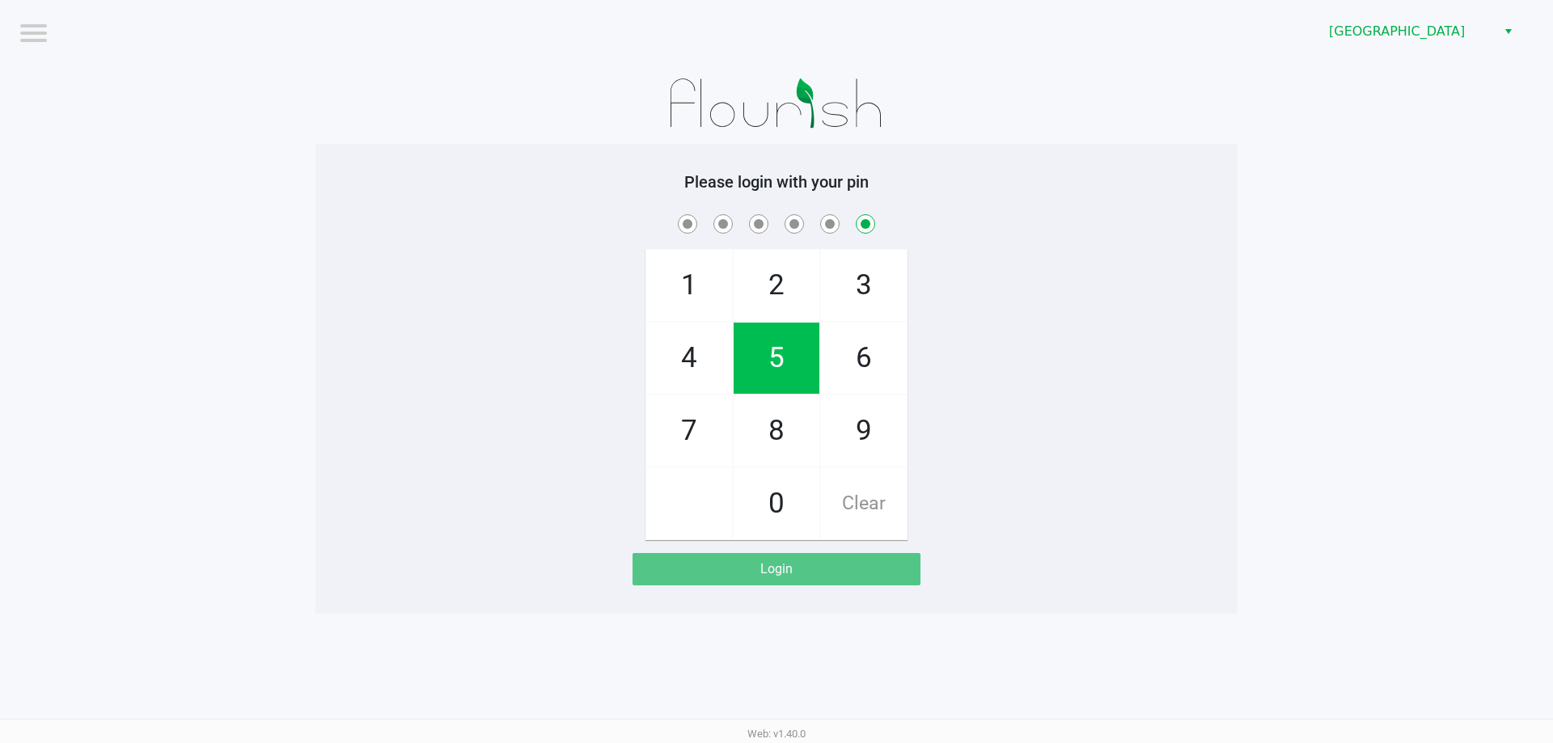
checkbox input "false"
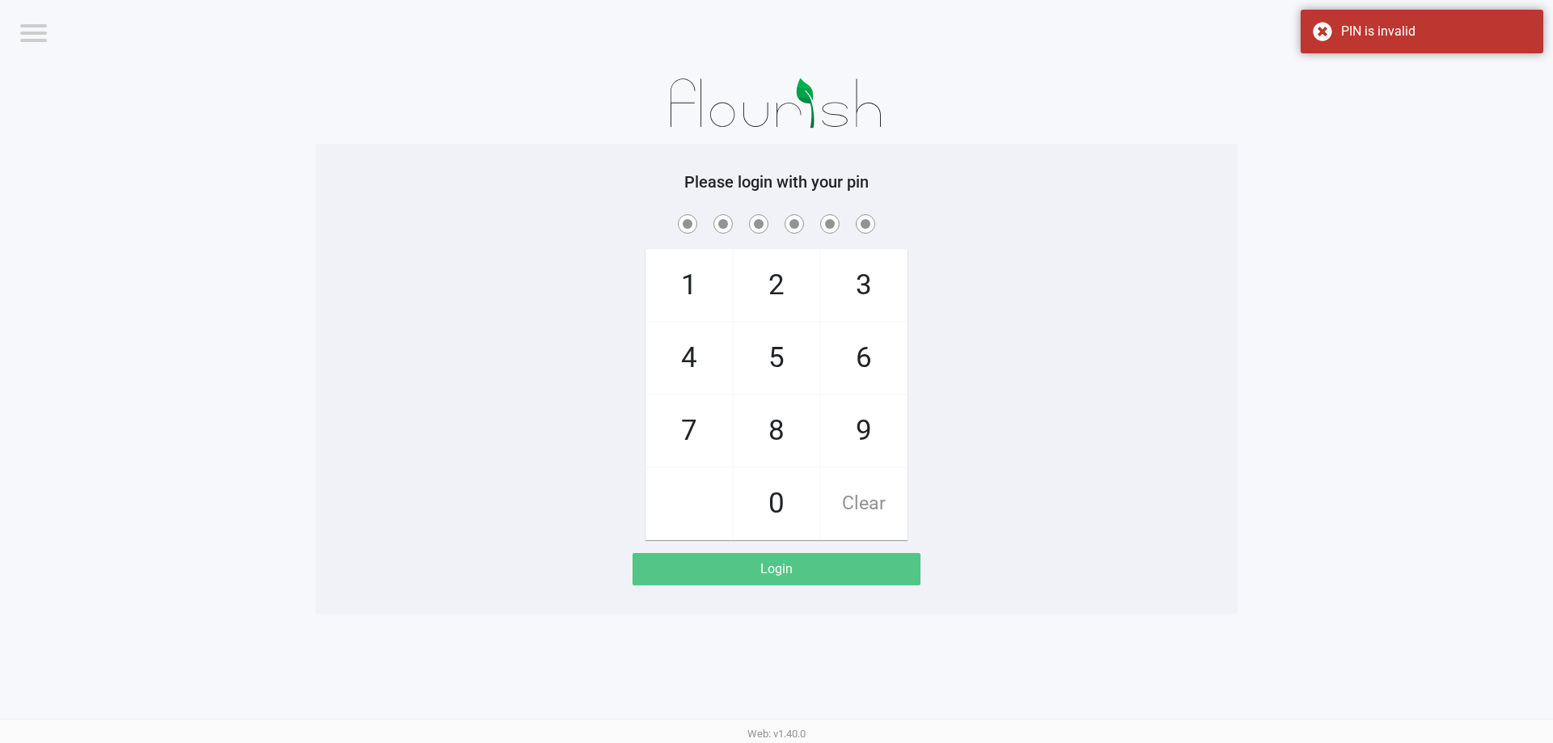
checkbox input "true"
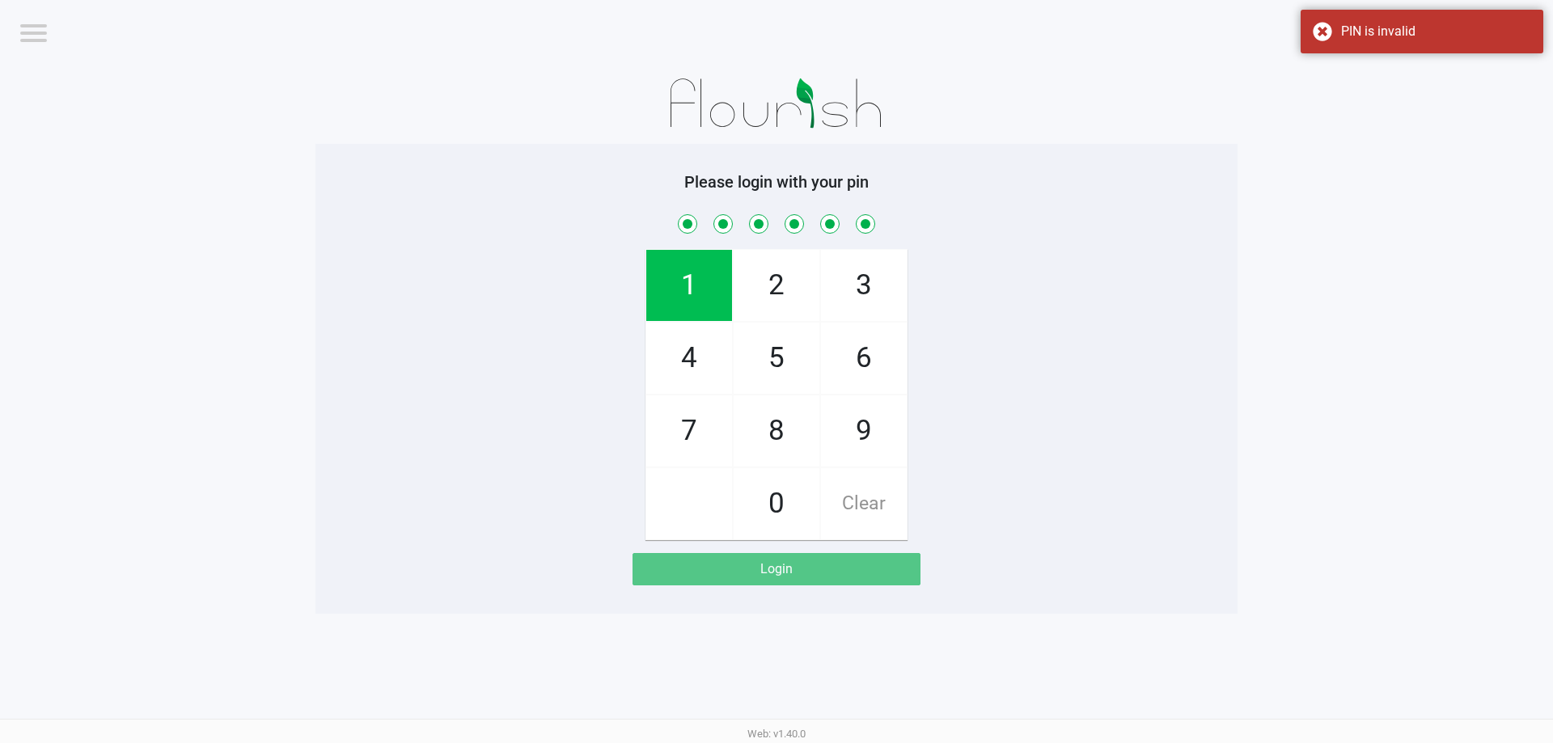
checkbox input "true"
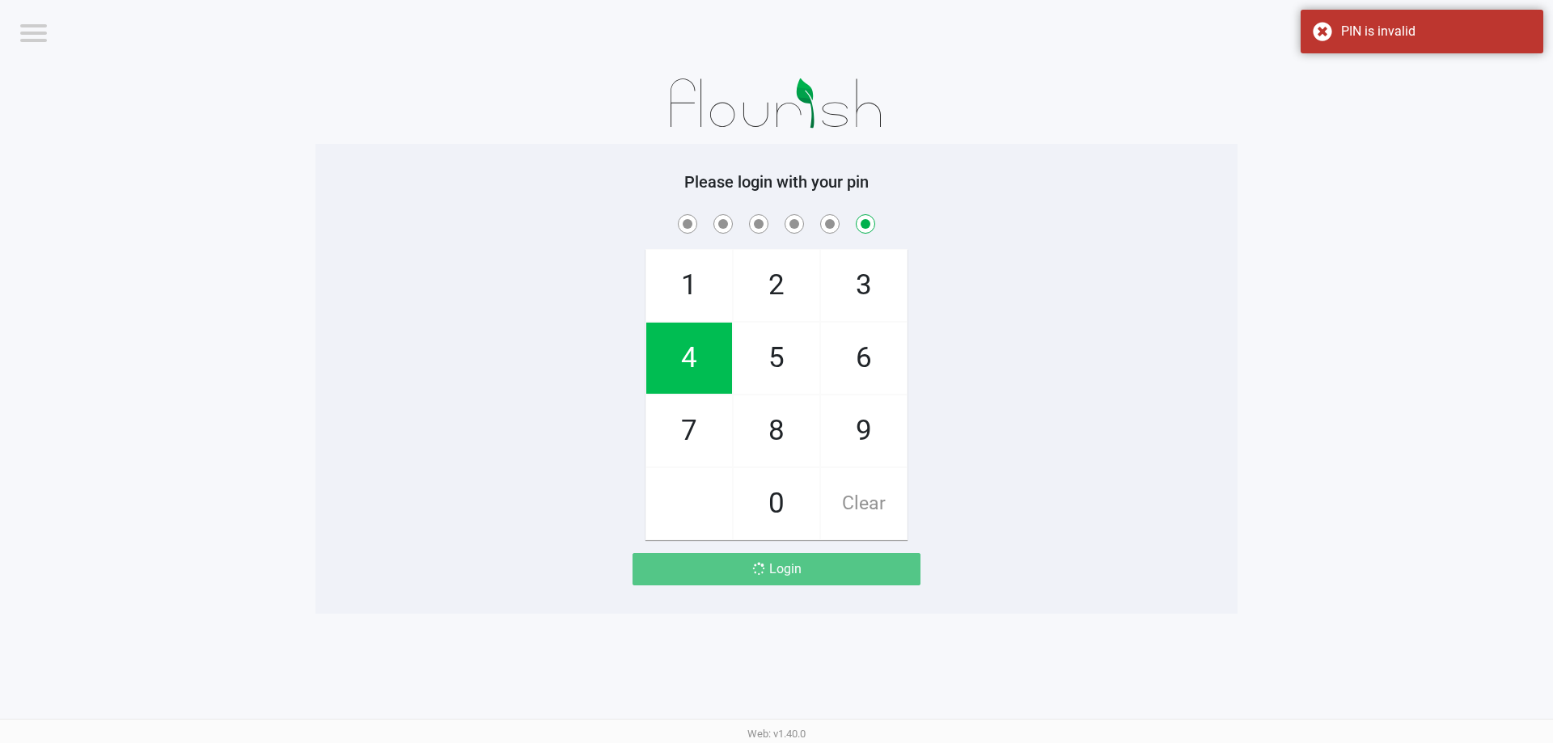
checkbox input "false"
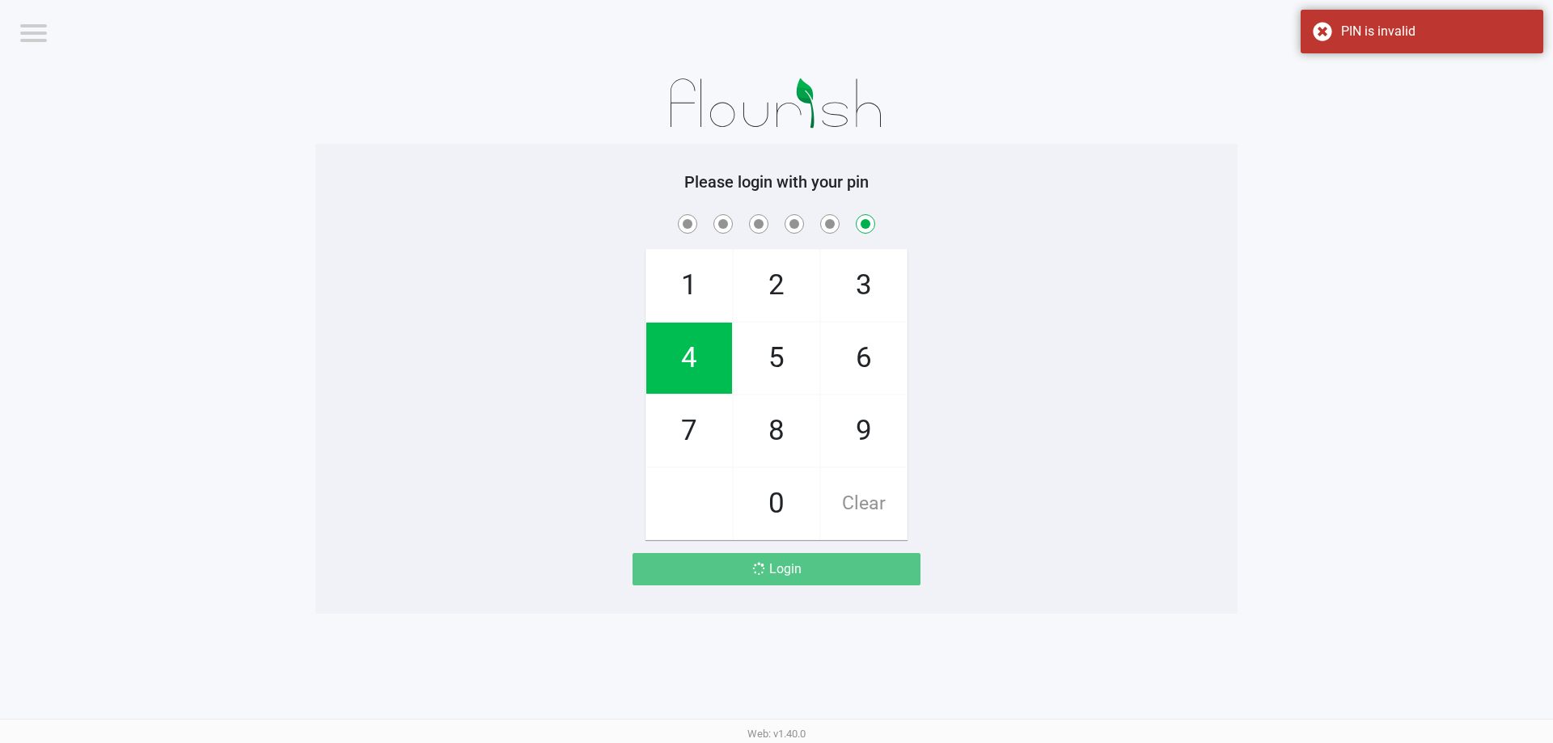
checkbox input "false"
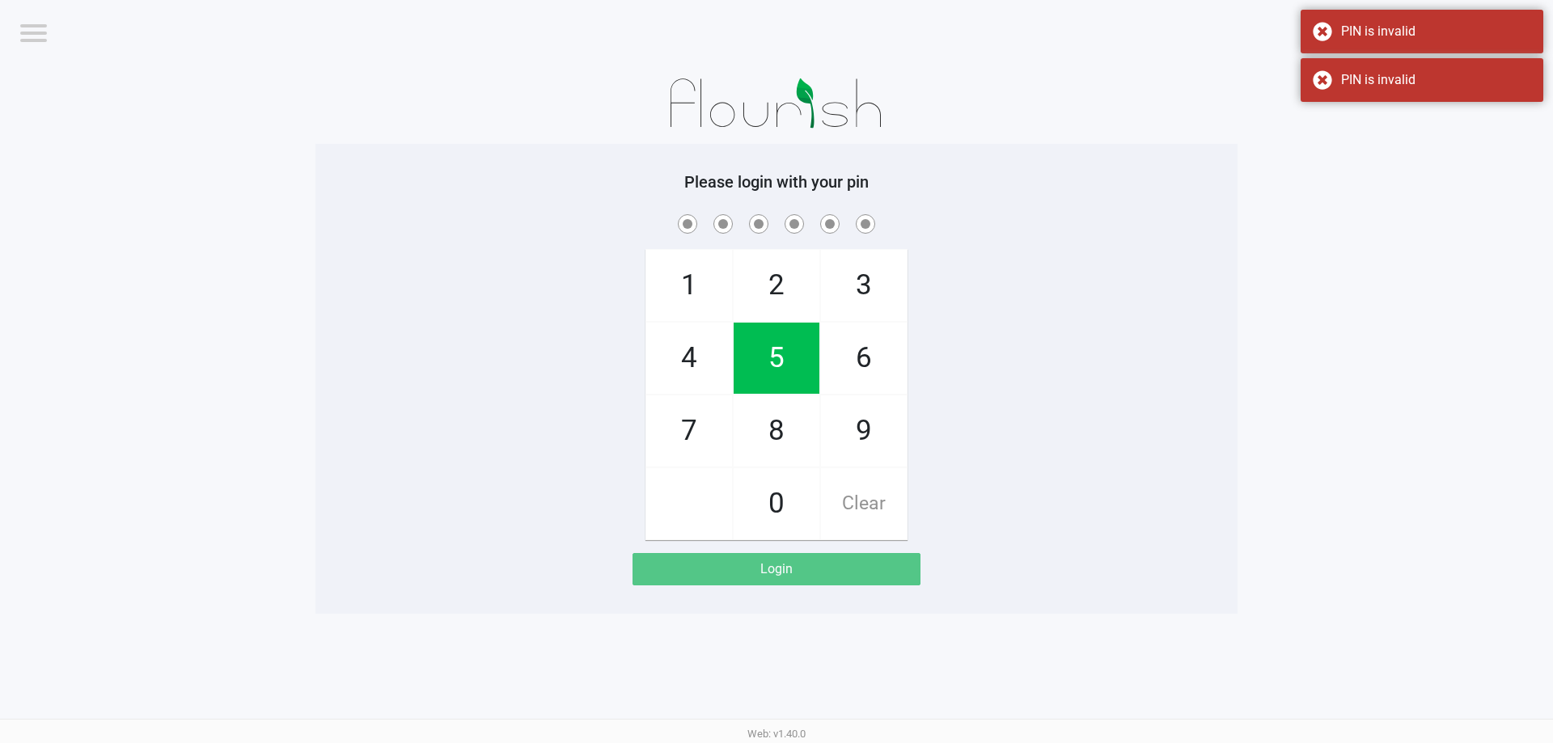
checkbox input "true"
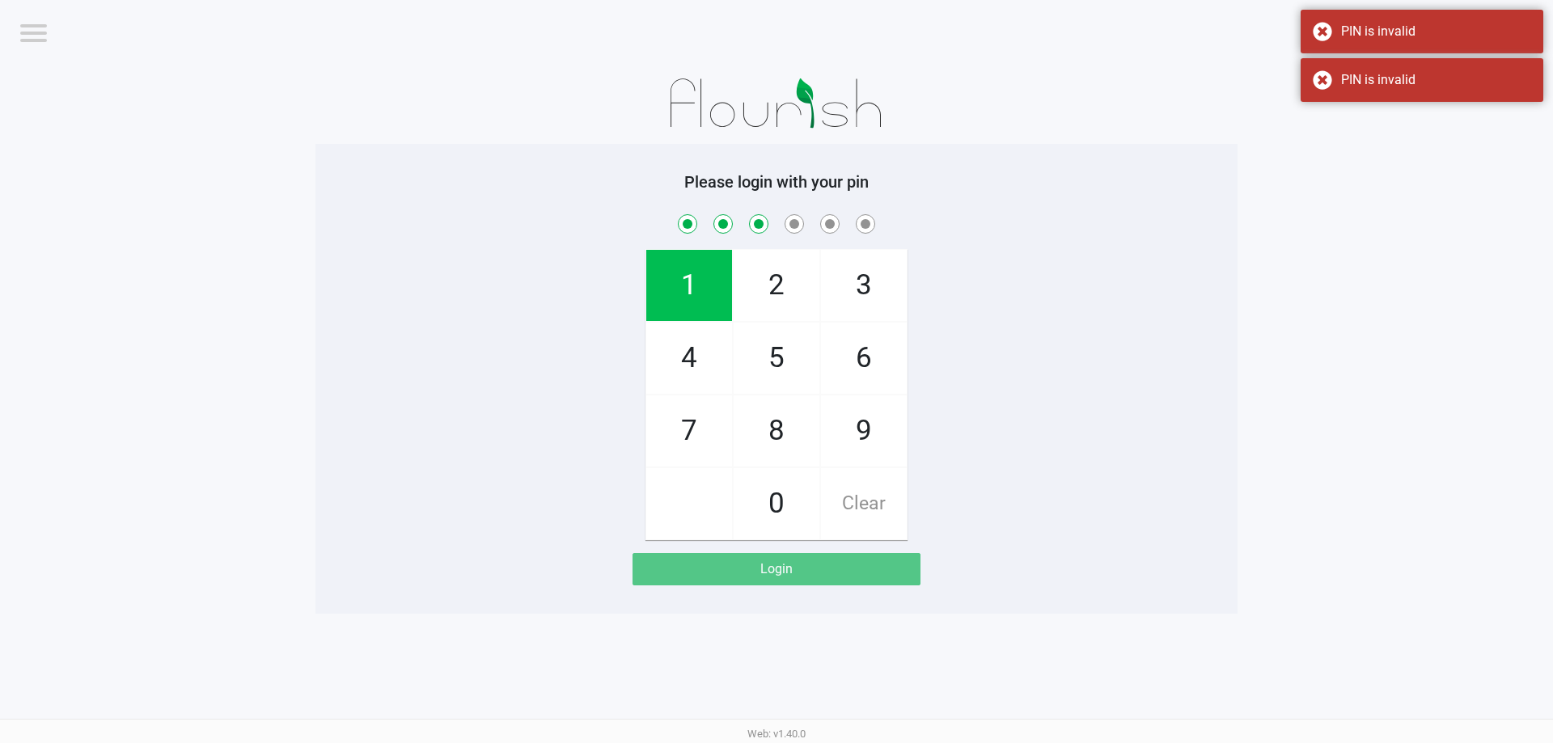
checkbox input "true"
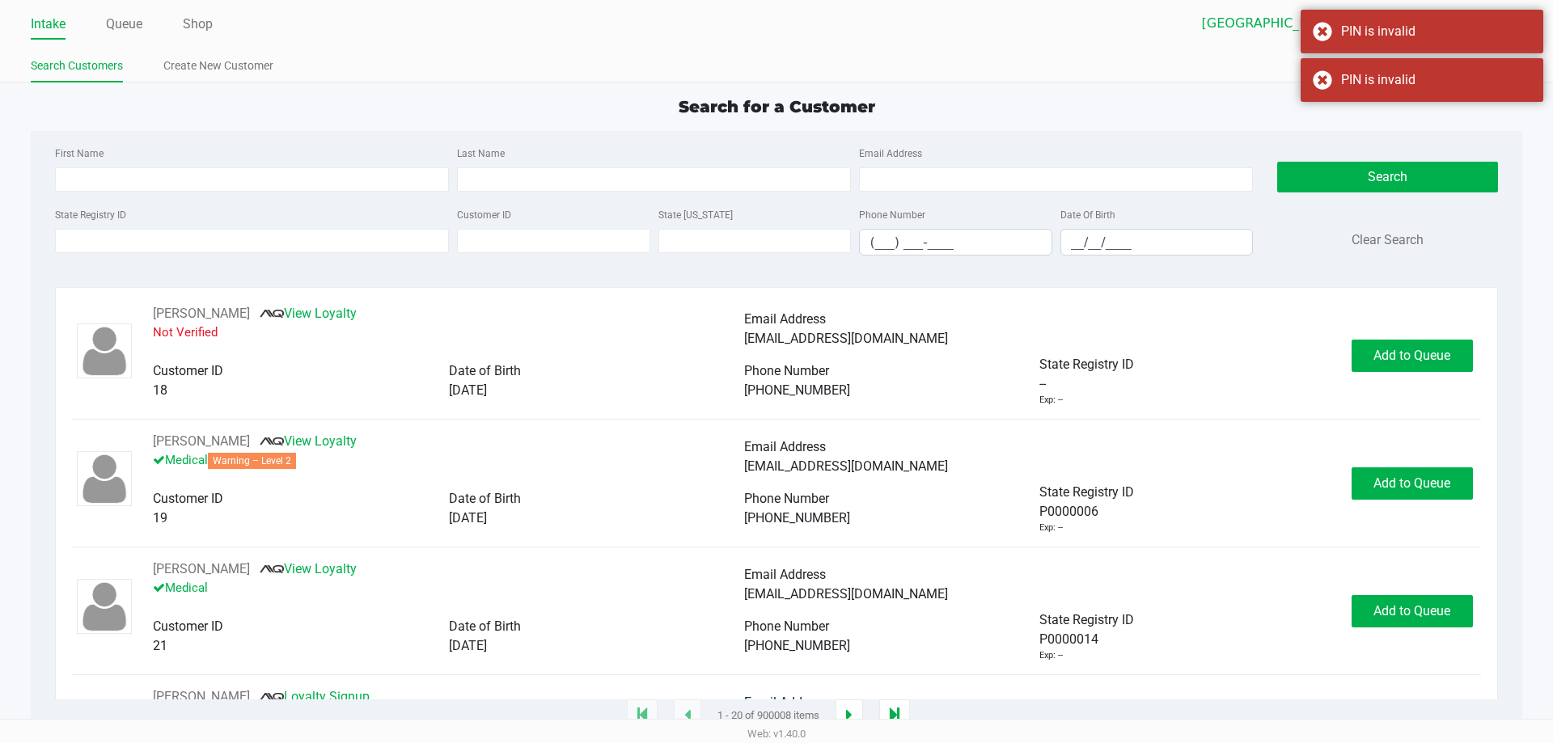
click at [301, 207] on div "State Registry ID" at bounding box center [252, 230] width 402 height 51
click at [299, 224] on div "State Registry ID" at bounding box center [252, 230] width 402 height 51
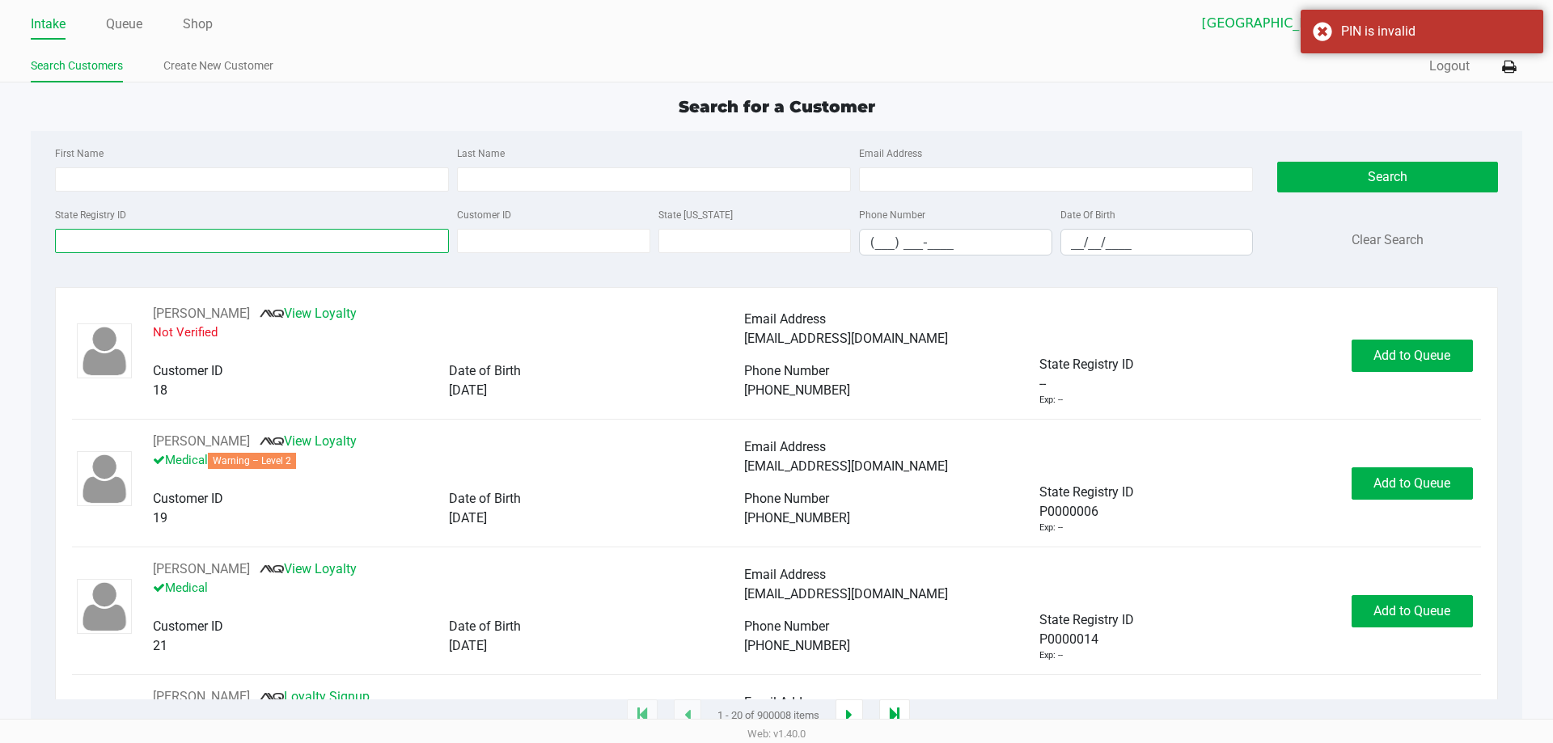
click at [299, 235] on input "State Registry ID" at bounding box center [252, 241] width 394 height 24
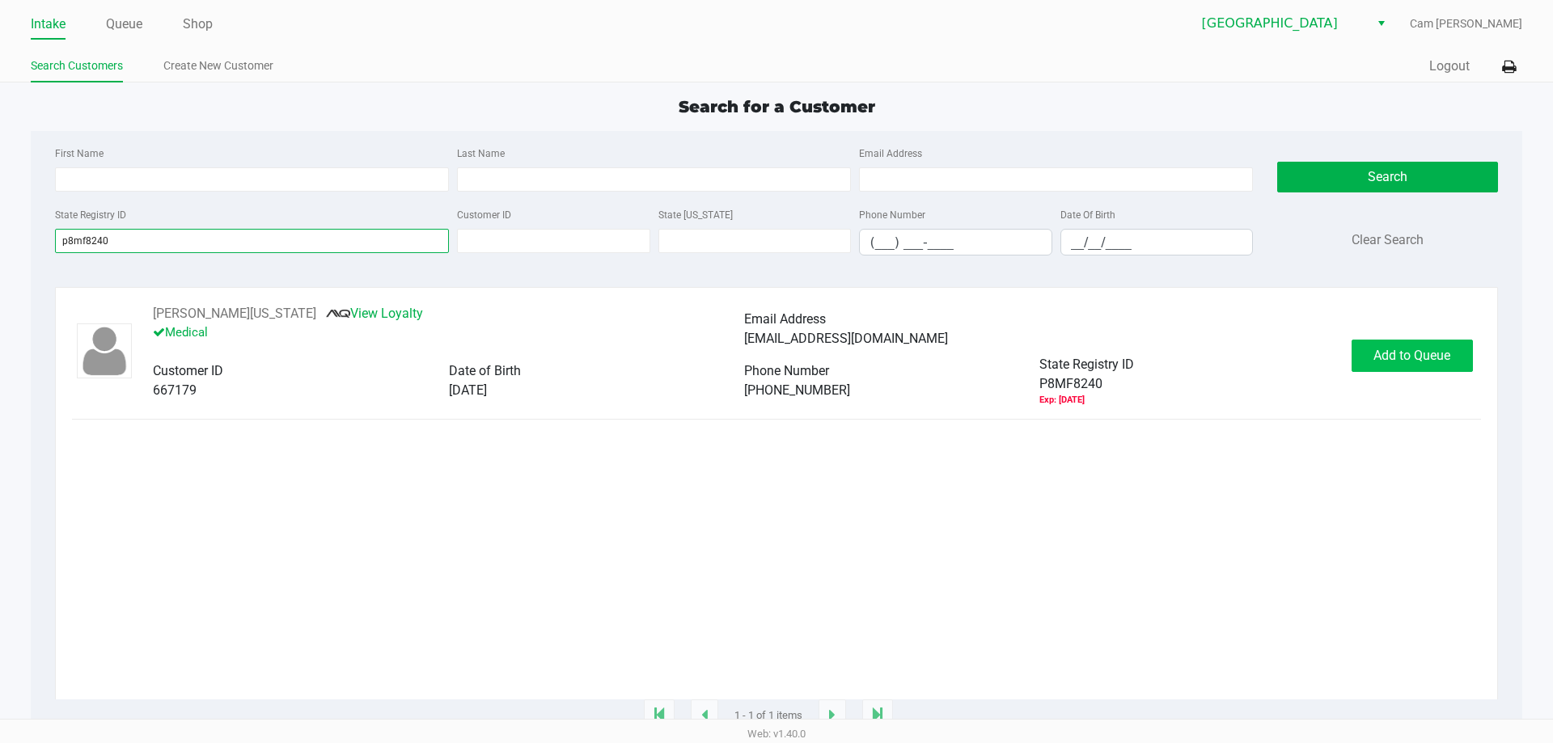
type input "p8mf8240"
click at [1392, 358] on span "Add to Queue" at bounding box center [1412, 355] width 77 height 15
click at [1402, 364] on div "Add to Queue" at bounding box center [1412, 356] width 121 height 32
click at [1403, 364] on ngb-modal-window "Expired Document The customer has the following expired documents: Medical Card…" at bounding box center [776, 371] width 1553 height 743
click at [1403, 363] on span "Add to Queue" at bounding box center [1412, 355] width 77 height 15
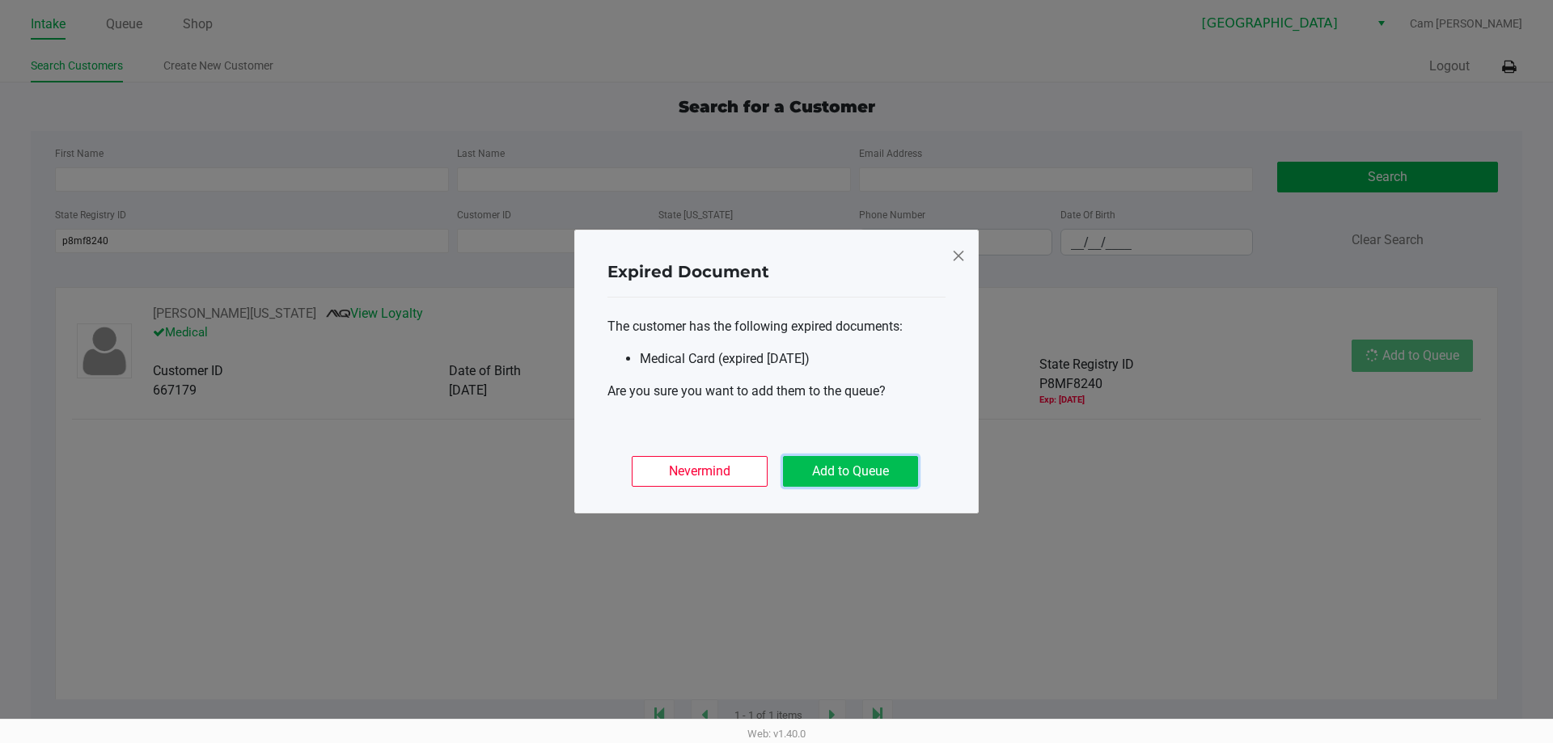
drag, startPoint x: 903, startPoint y: 483, endPoint x: 879, endPoint y: 470, distance: 26.8
click at [904, 483] on button "Add to Queue" at bounding box center [850, 471] width 135 height 31
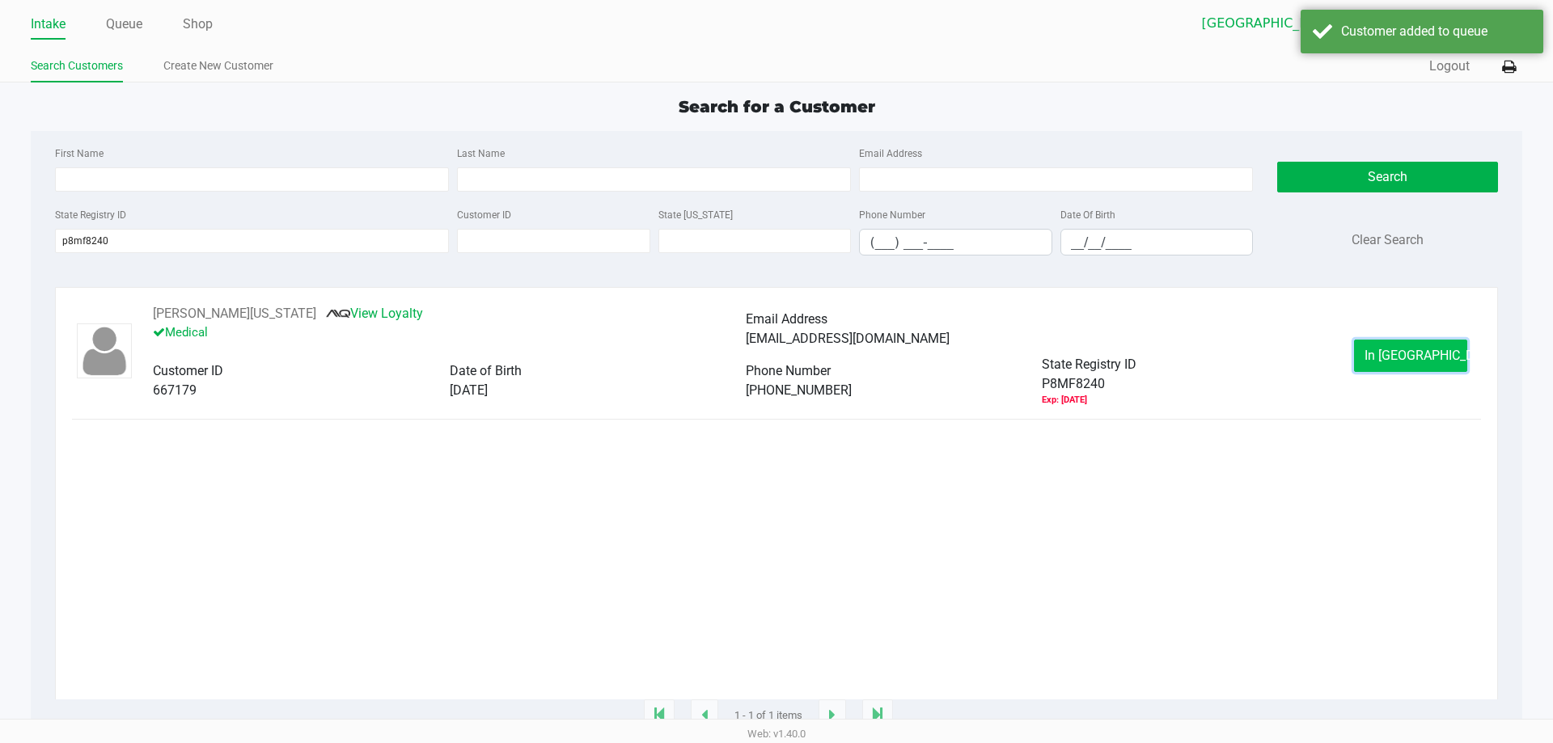
click at [1416, 356] on span "In [GEOGRAPHIC_DATA]" at bounding box center [1433, 355] width 136 height 15
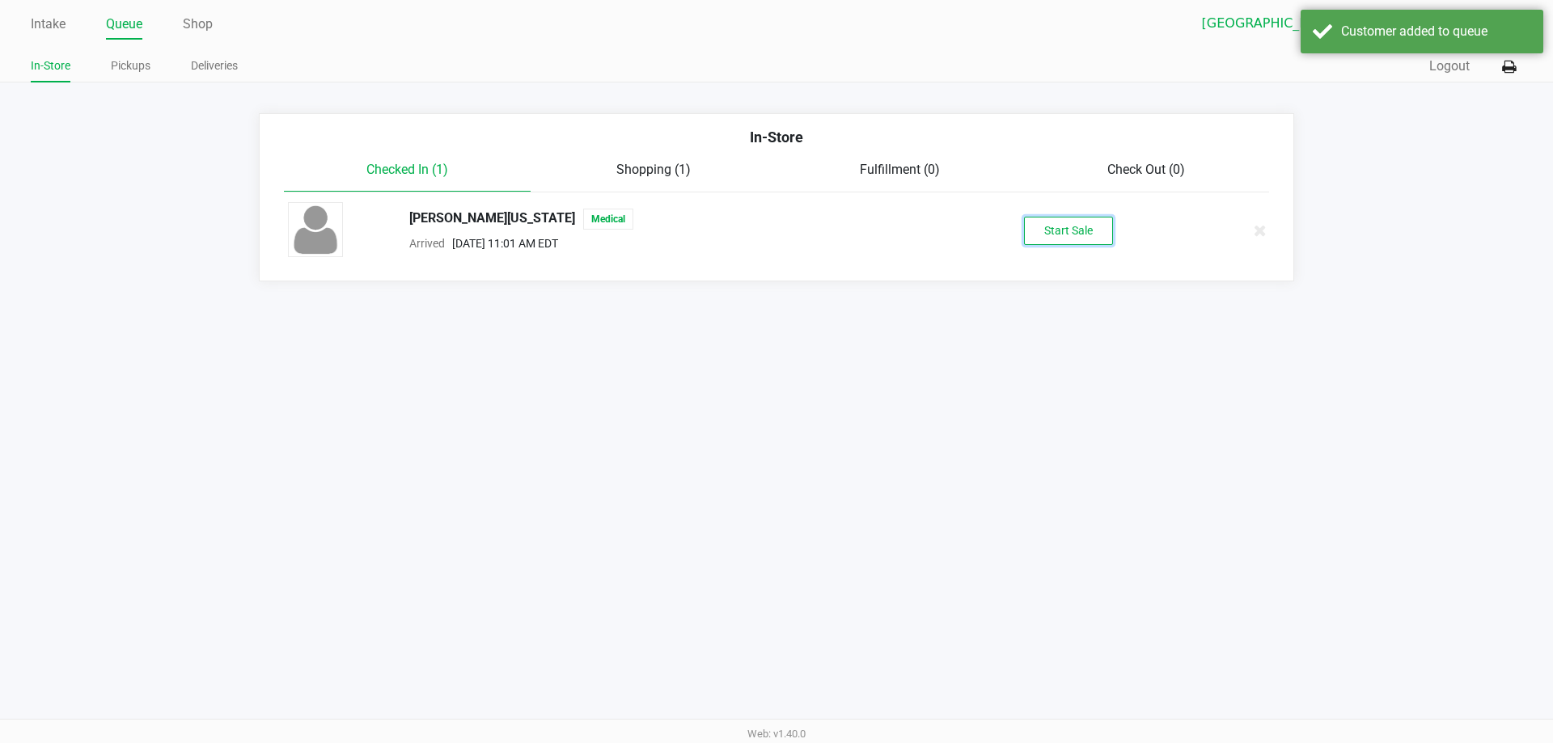
click at [1063, 239] on button "Start Sale" at bounding box center [1068, 231] width 89 height 28
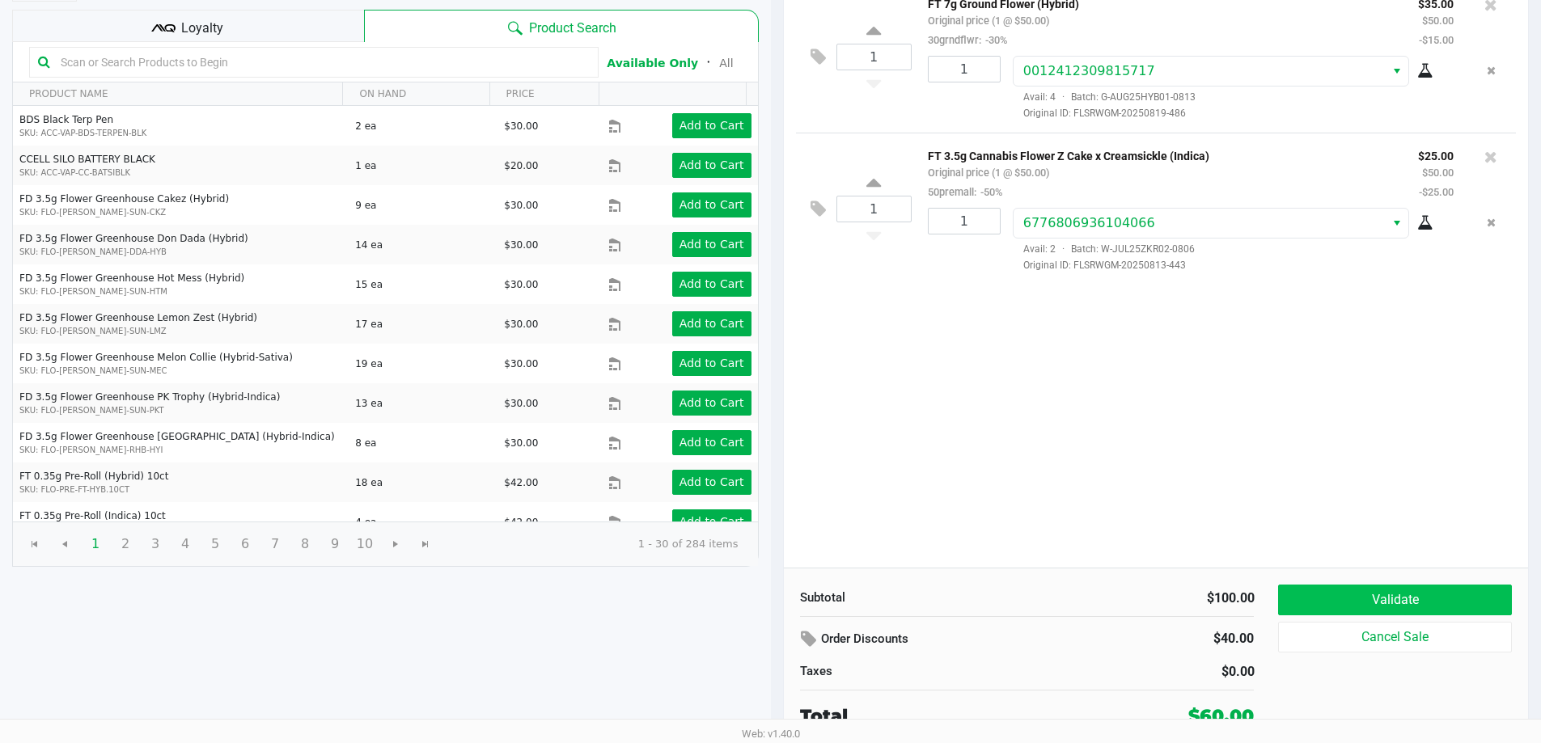
scroll to position [166, 0]
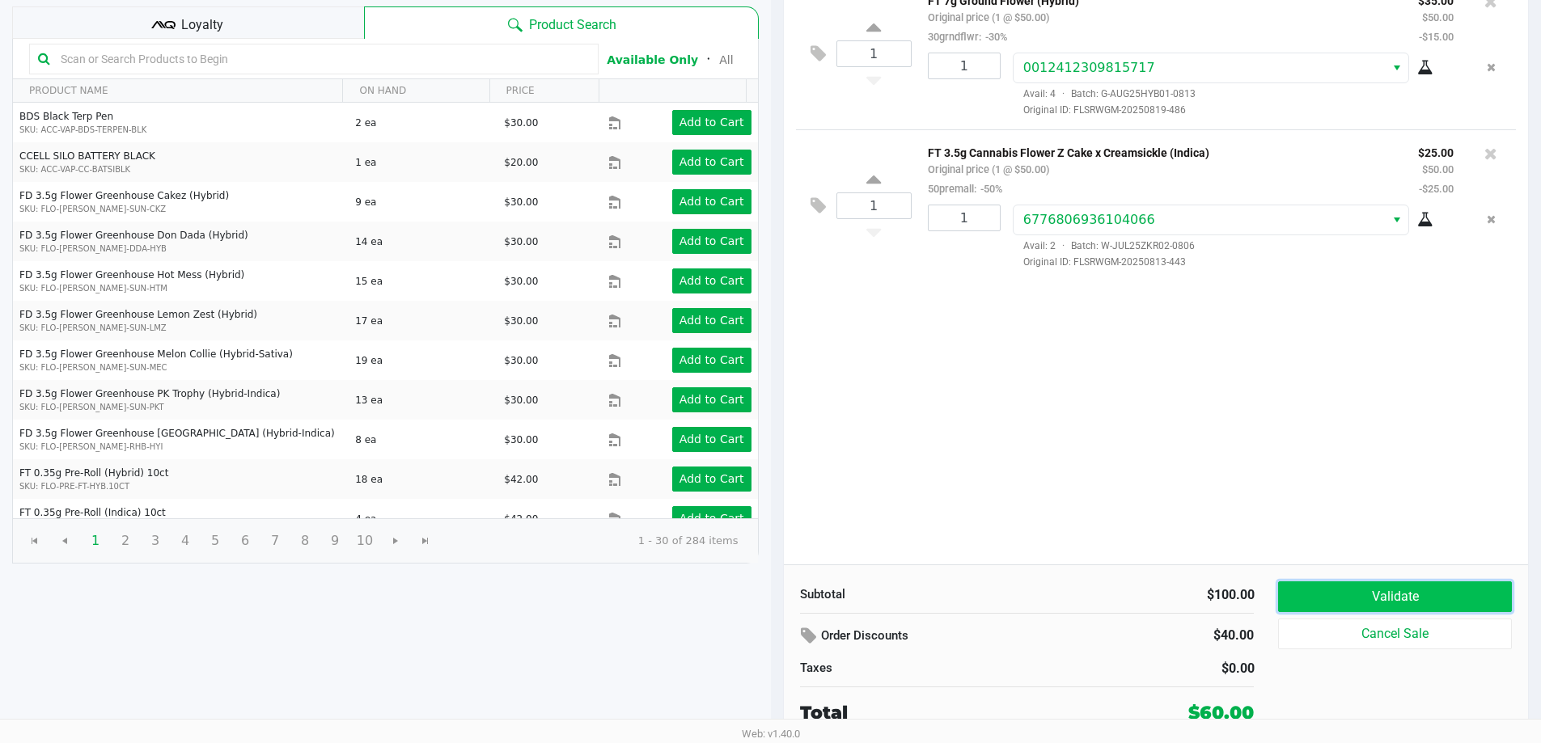
click at [1335, 595] on button "Validate" at bounding box center [1394, 597] width 233 height 31
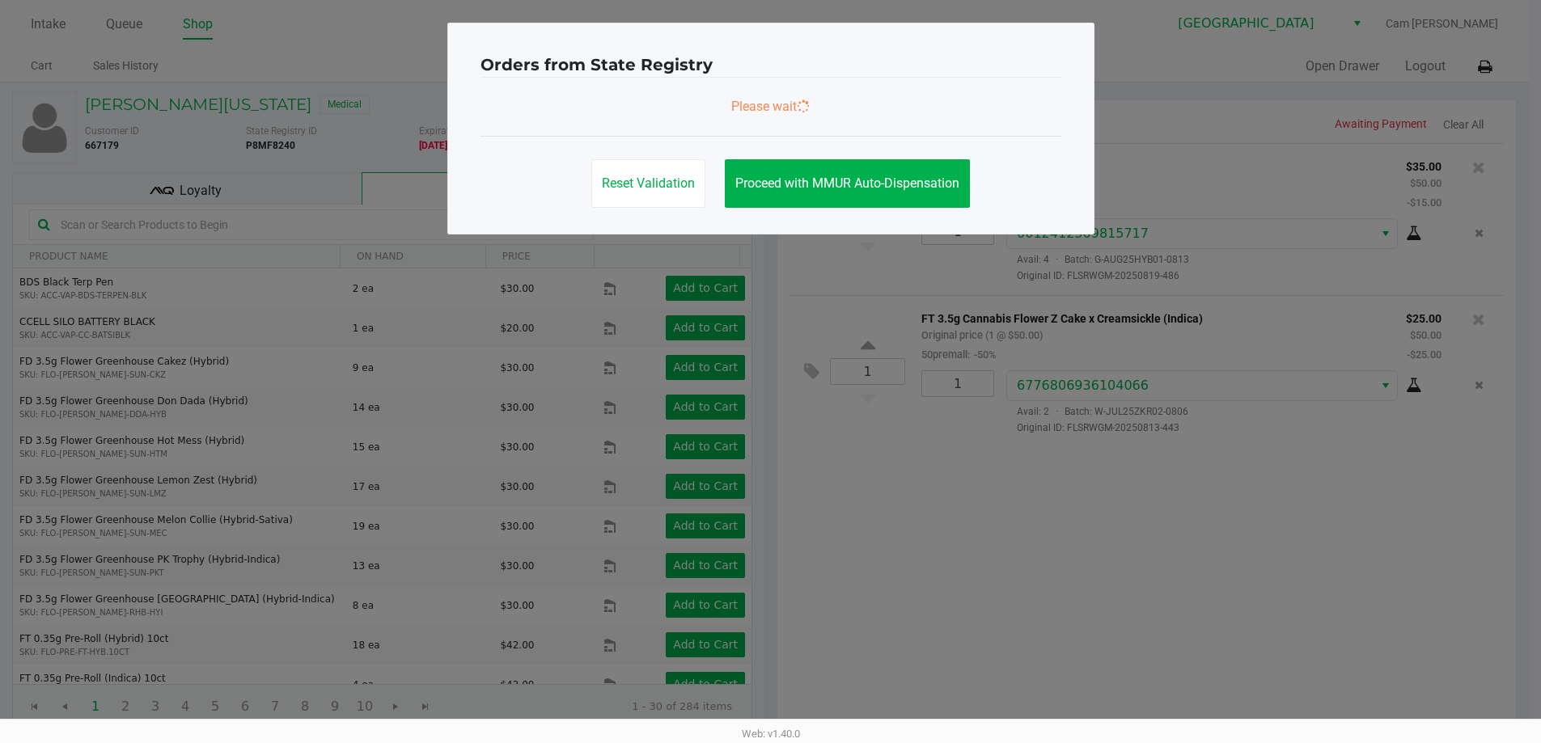
scroll to position [0, 0]
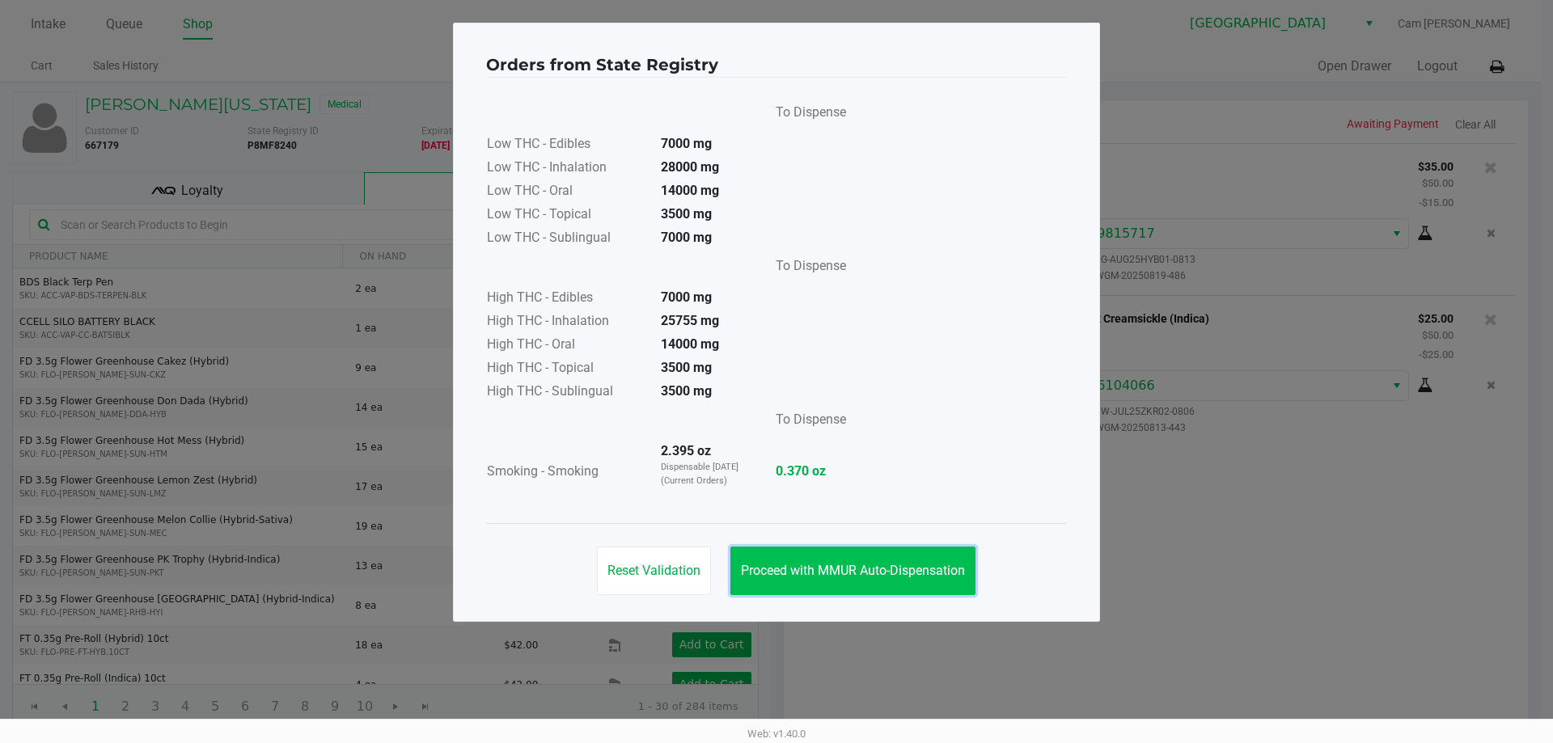
click at [897, 563] on span "Proceed with MMUR Auto-Dispensation" at bounding box center [853, 570] width 224 height 15
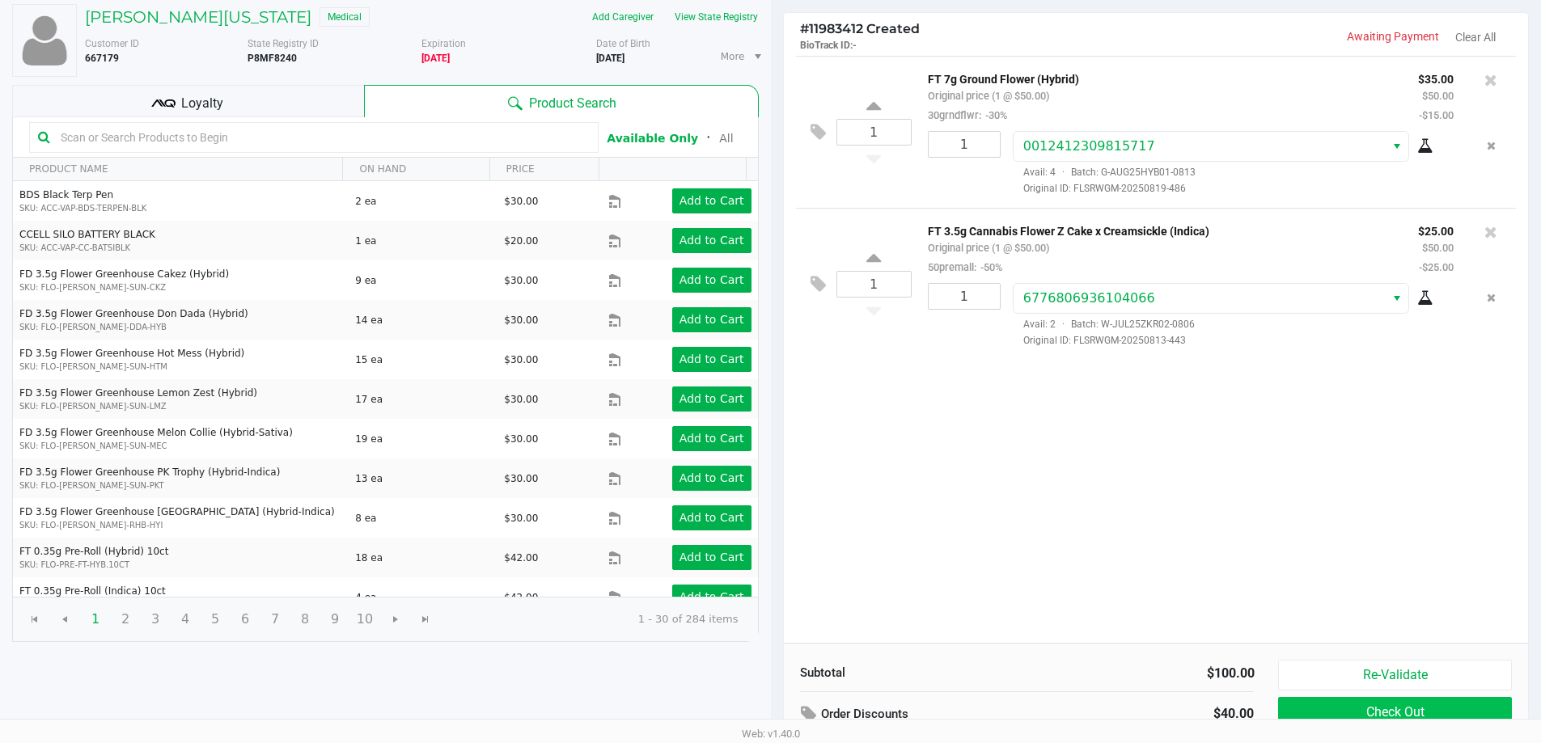
scroll to position [166, 0]
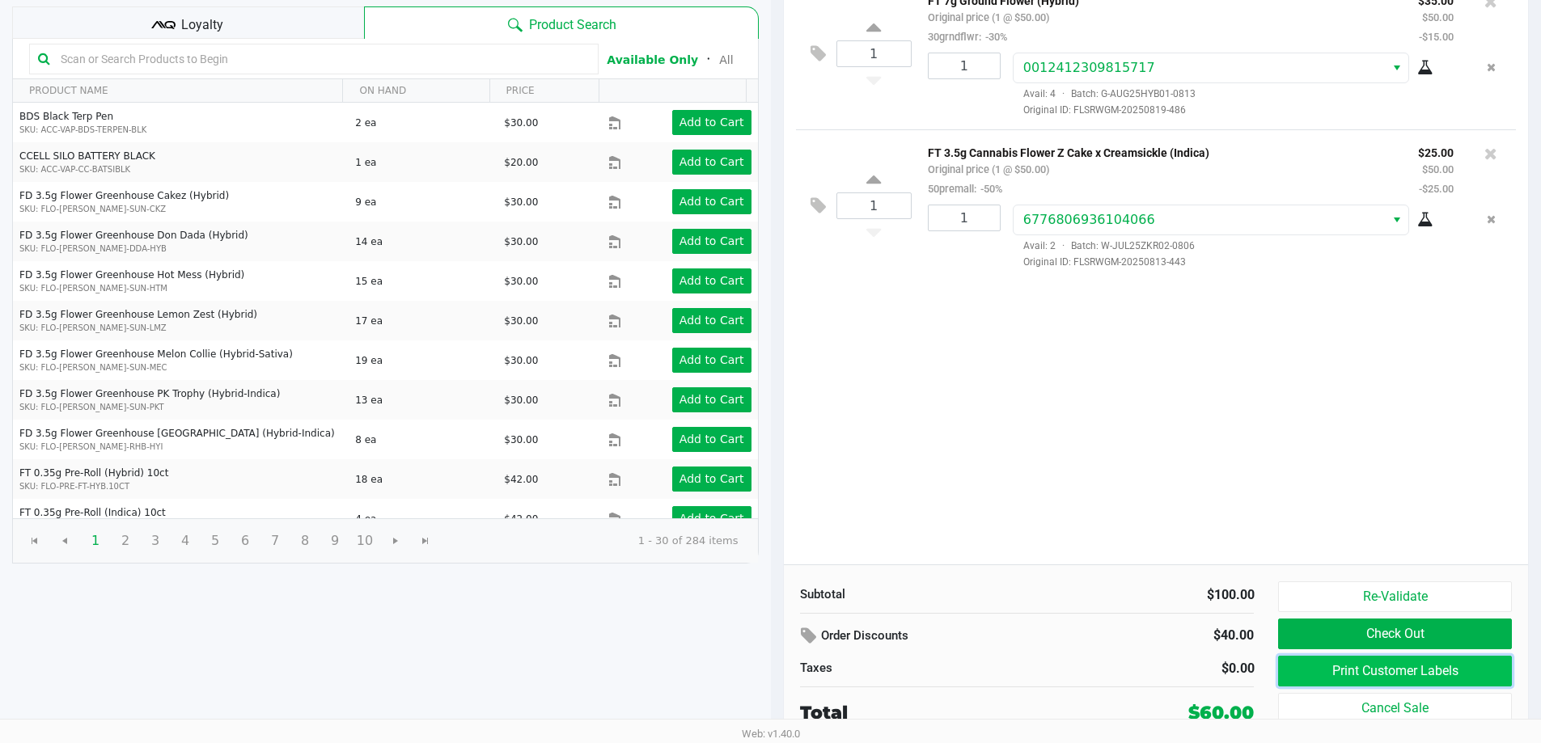
click at [1336, 672] on button "Print Customer Labels" at bounding box center [1394, 671] width 233 height 31
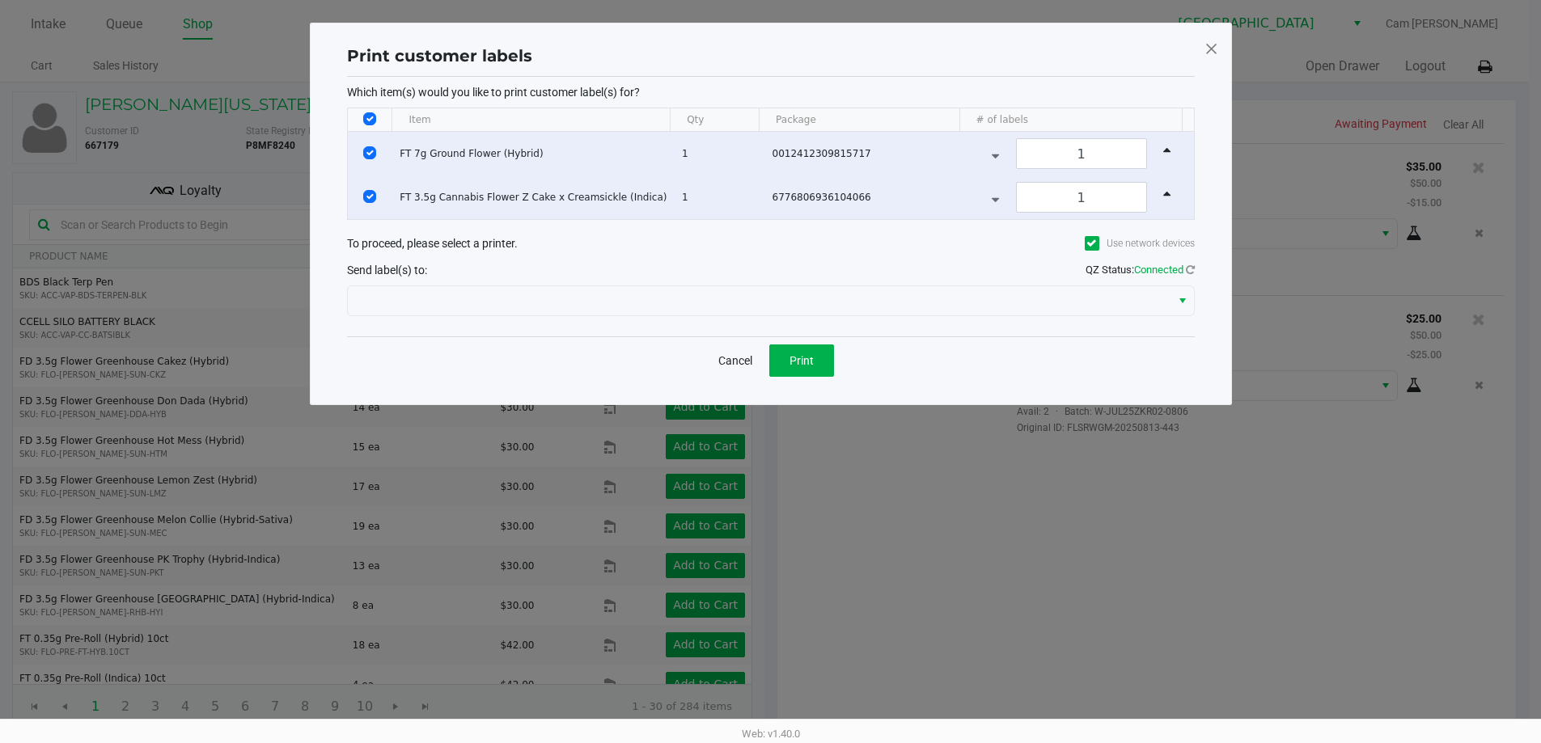
scroll to position [0, 0]
click at [814, 366] on span "Print" at bounding box center [807, 360] width 24 height 13
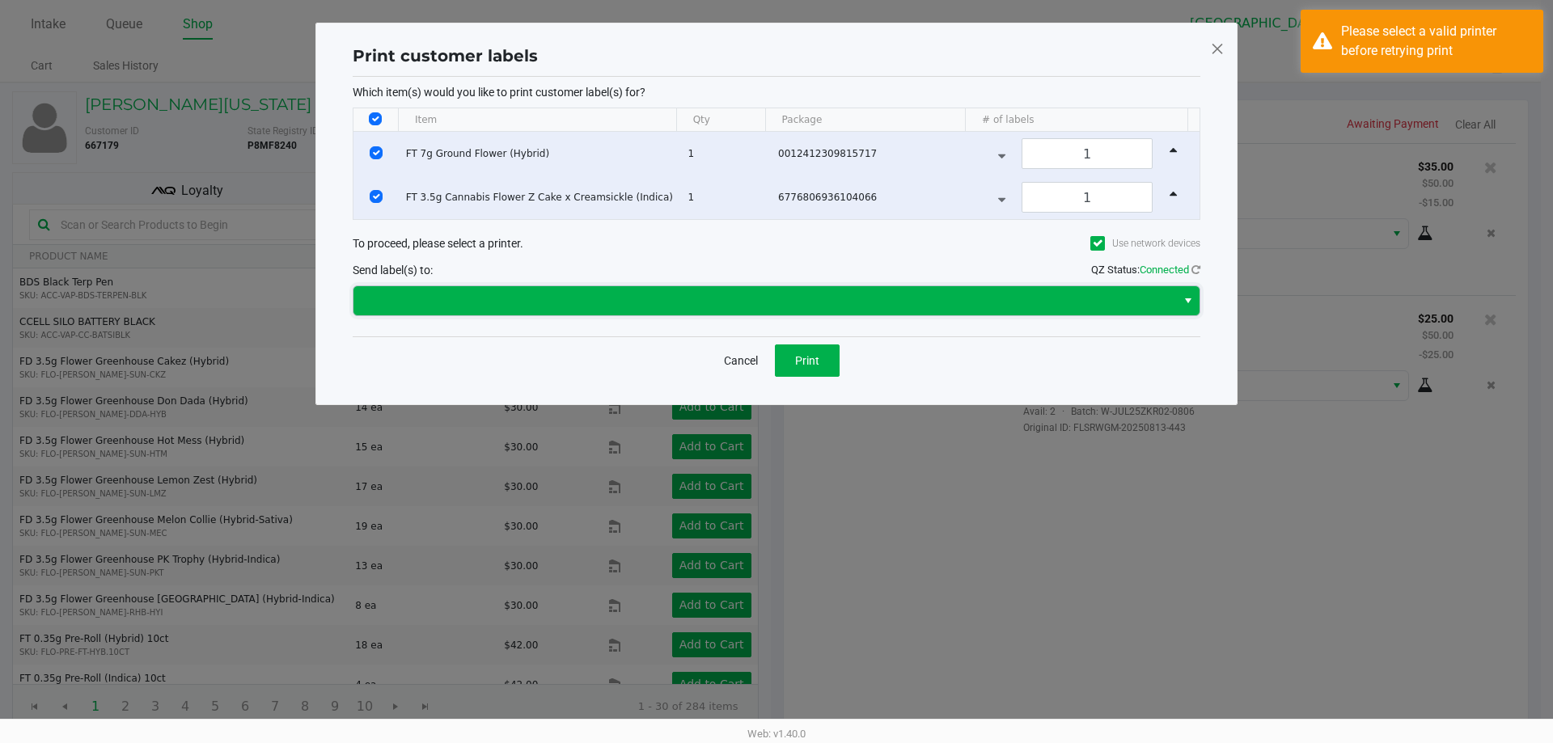
click at [559, 289] on span at bounding box center [765, 300] width 823 height 29
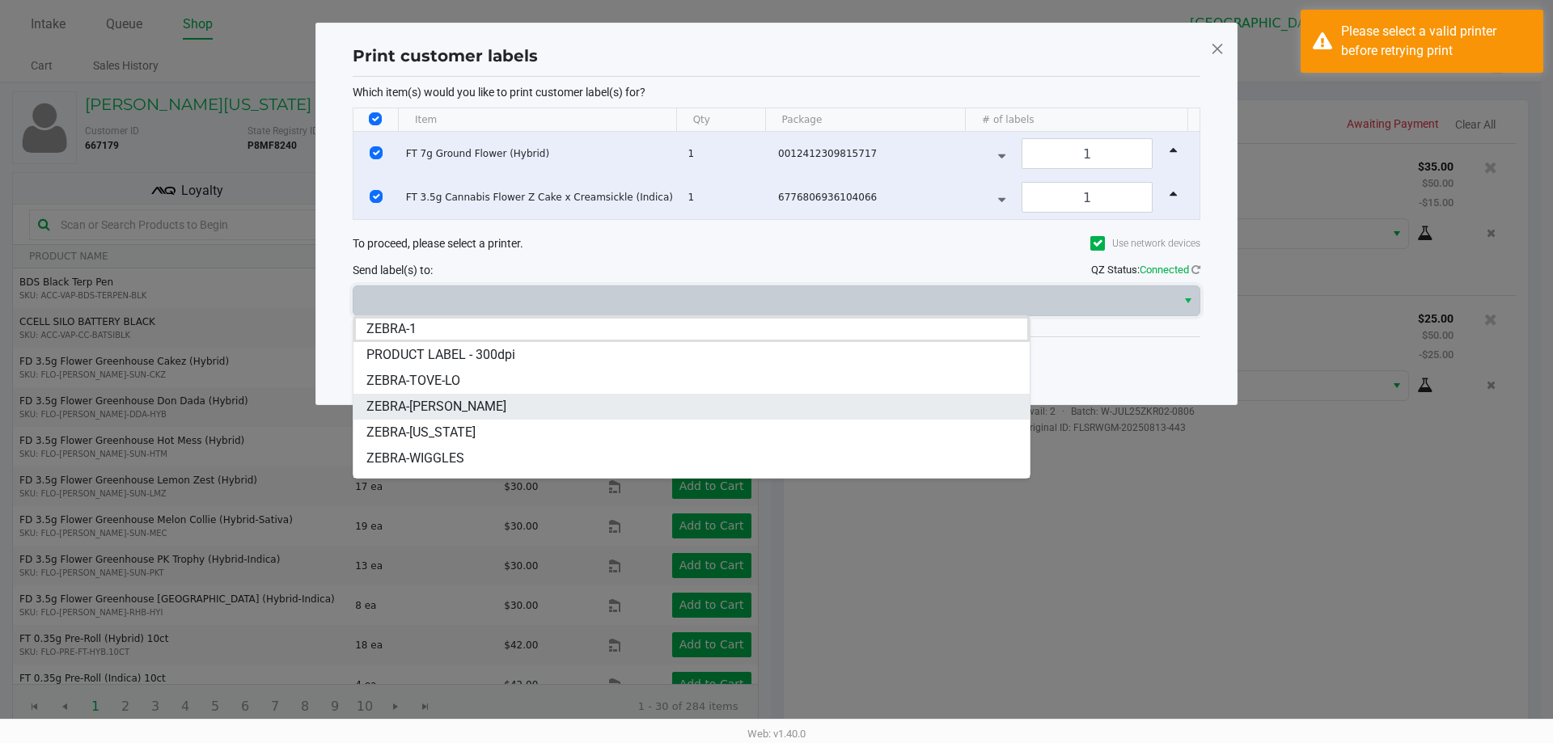
click at [474, 399] on li "ZEBRA-[PERSON_NAME]" at bounding box center [692, 407] width 676 height 26
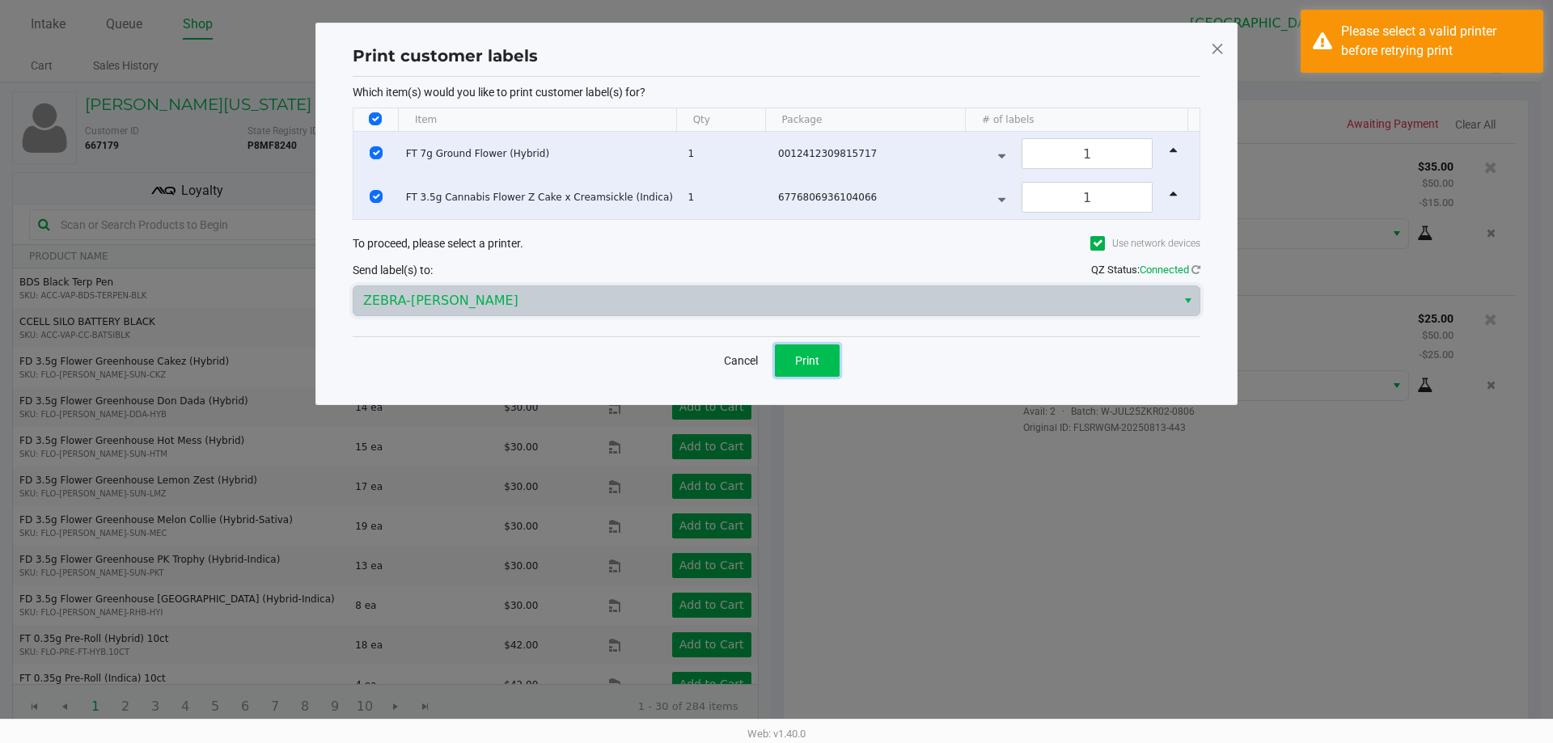
click at [790, 348] on button "Print" at bounding box center [807, 361] width 65 height 32
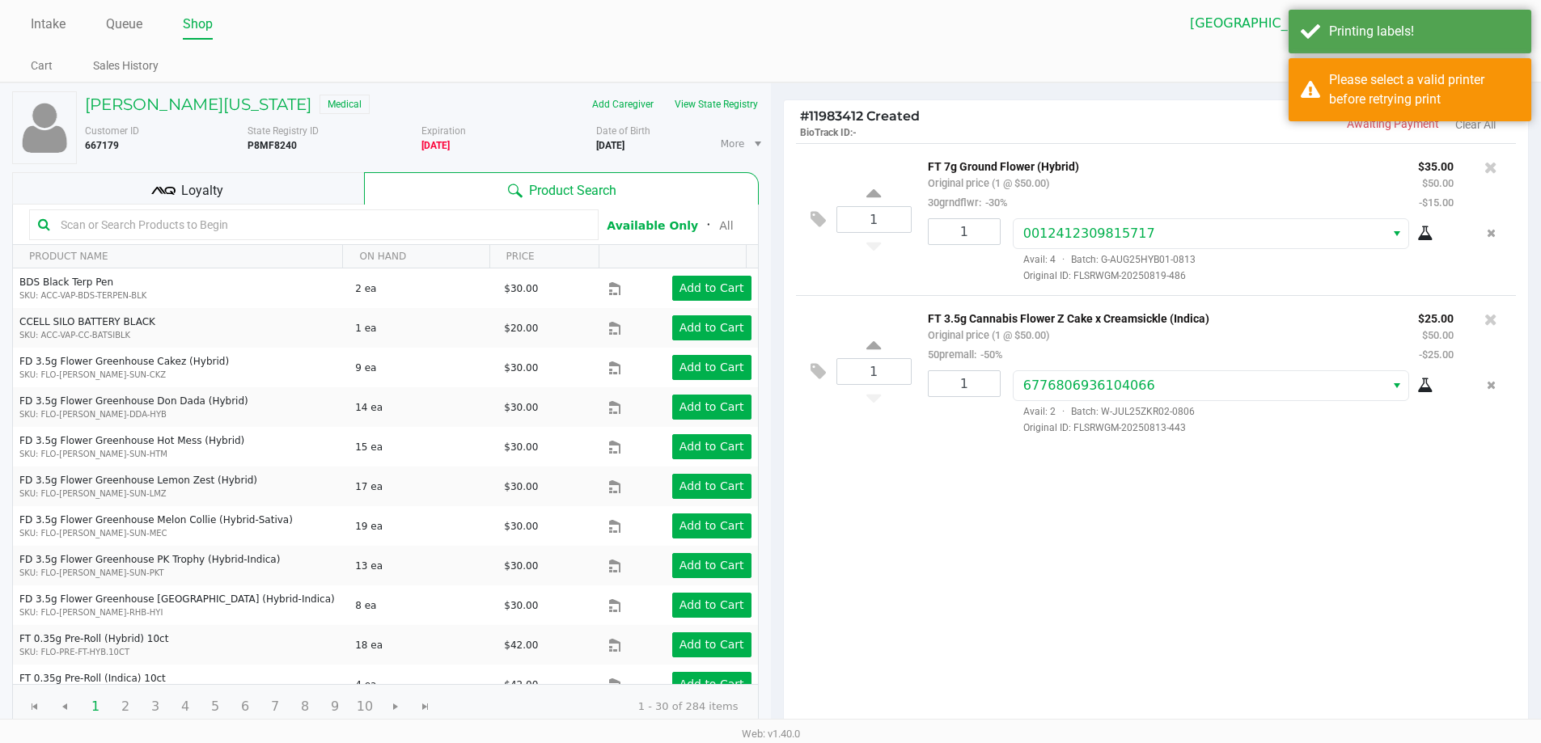
drag, startPoint x: 354, startPoint y: 187, endPoint x: 379, endPoint y: 204, distance: 30.3
click at [352, 187] on div "Loyalty" at bounding box center [188, 188] width 352 height 32
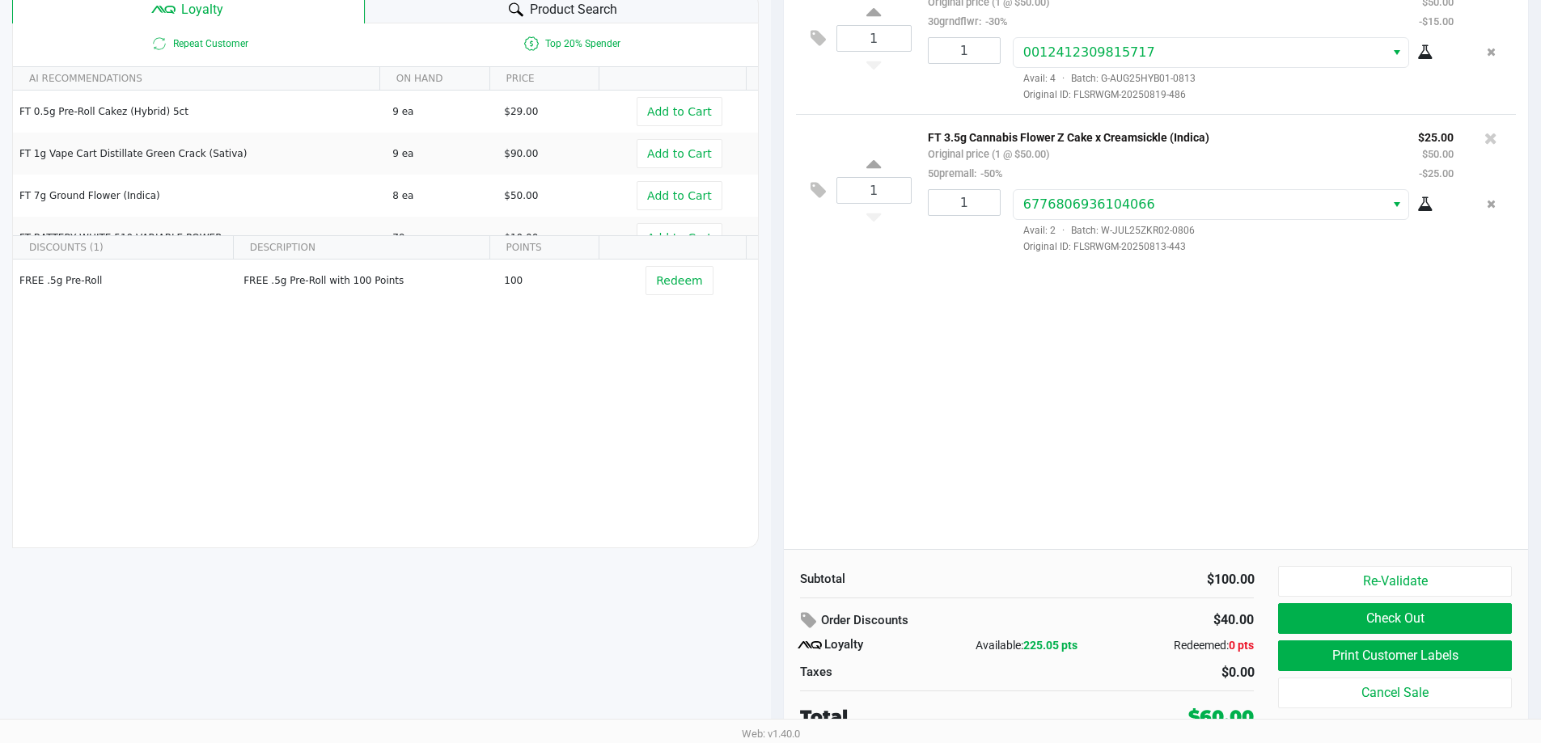
scroll to position [185, 0]
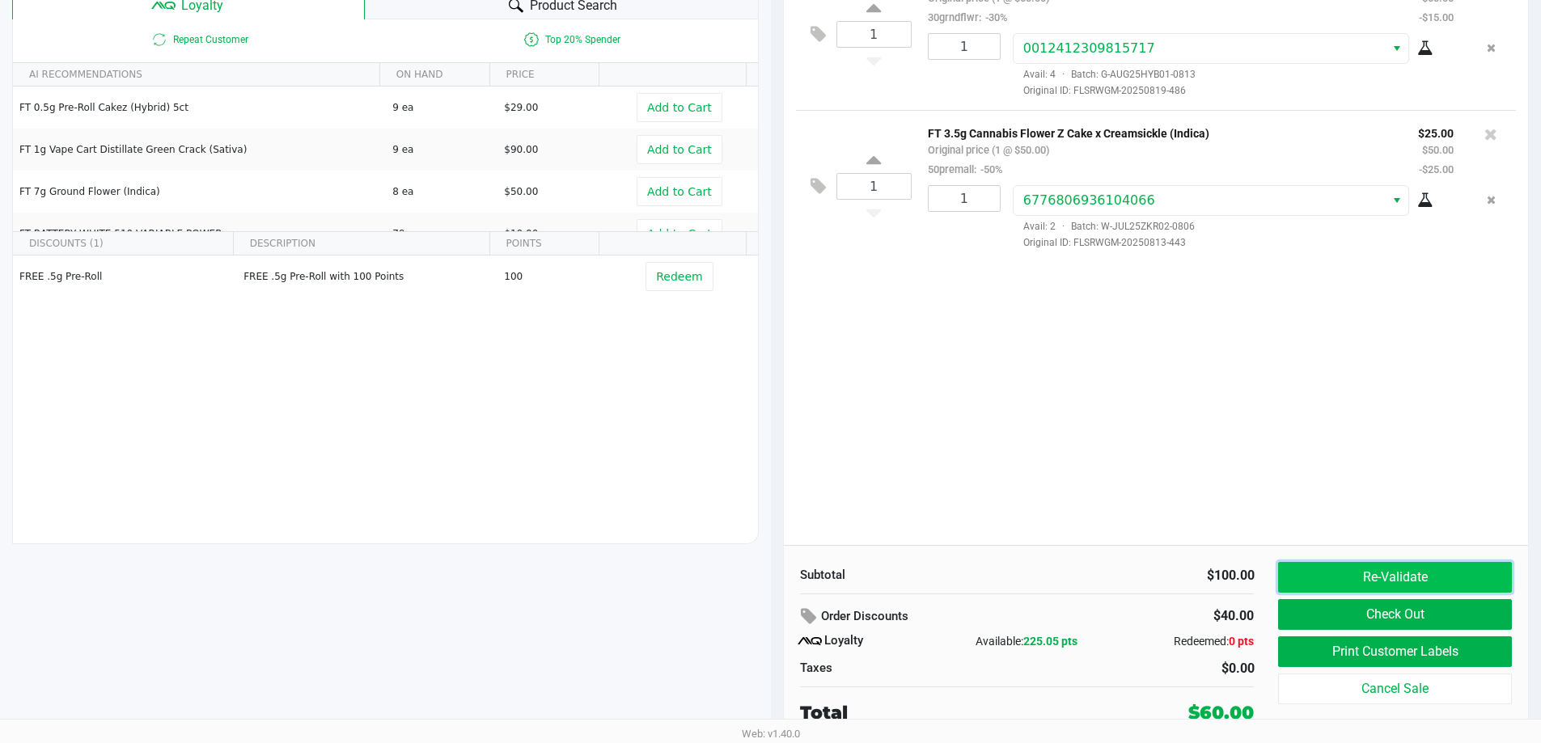
click at [1477, 577] on button "Re-Validate" at bounding box center [1394, 577] width 233 height 31
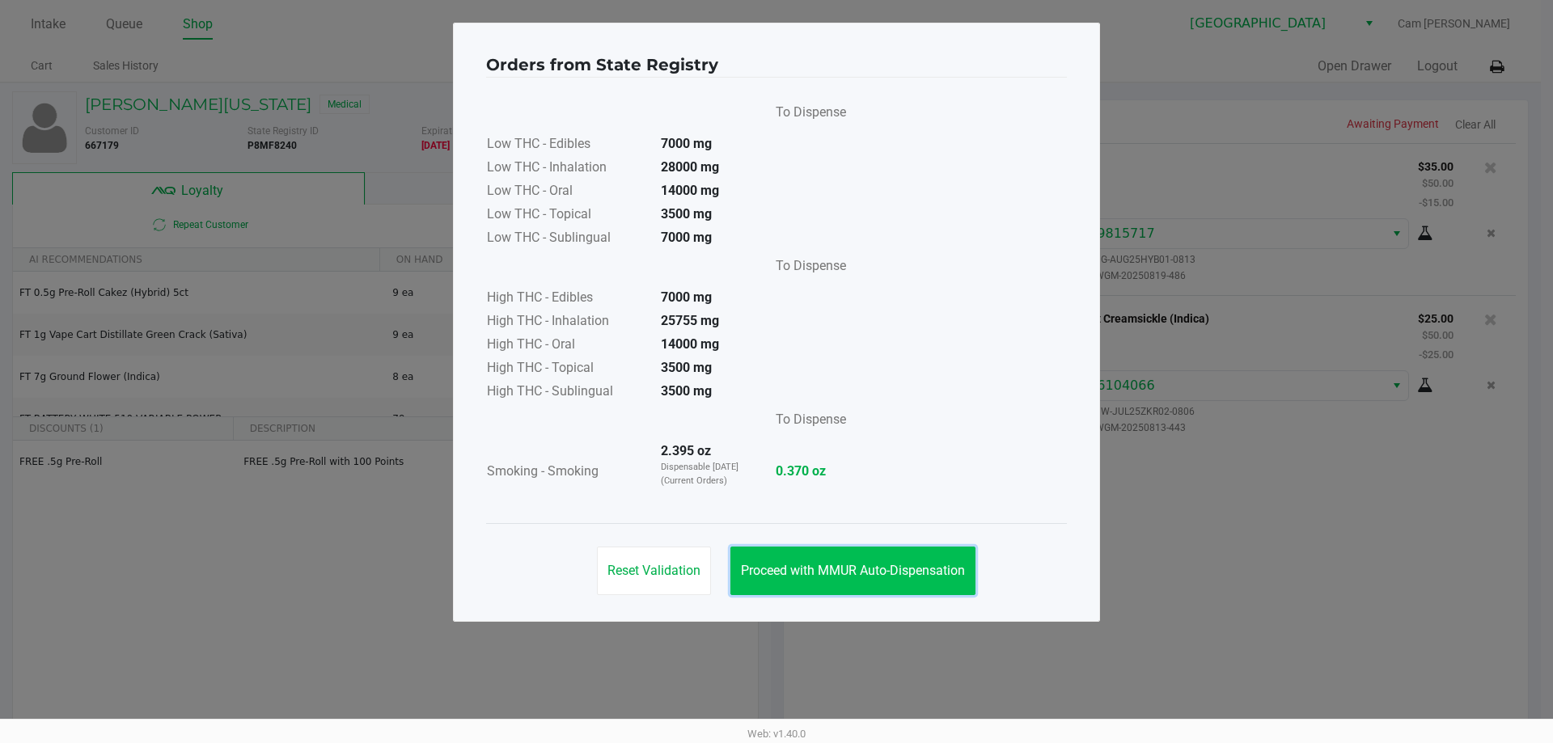
click at [974, 570] on button "Proceed with MMUR Auto-Dispensation" at bounding box center [853, 571] width 245 height 49
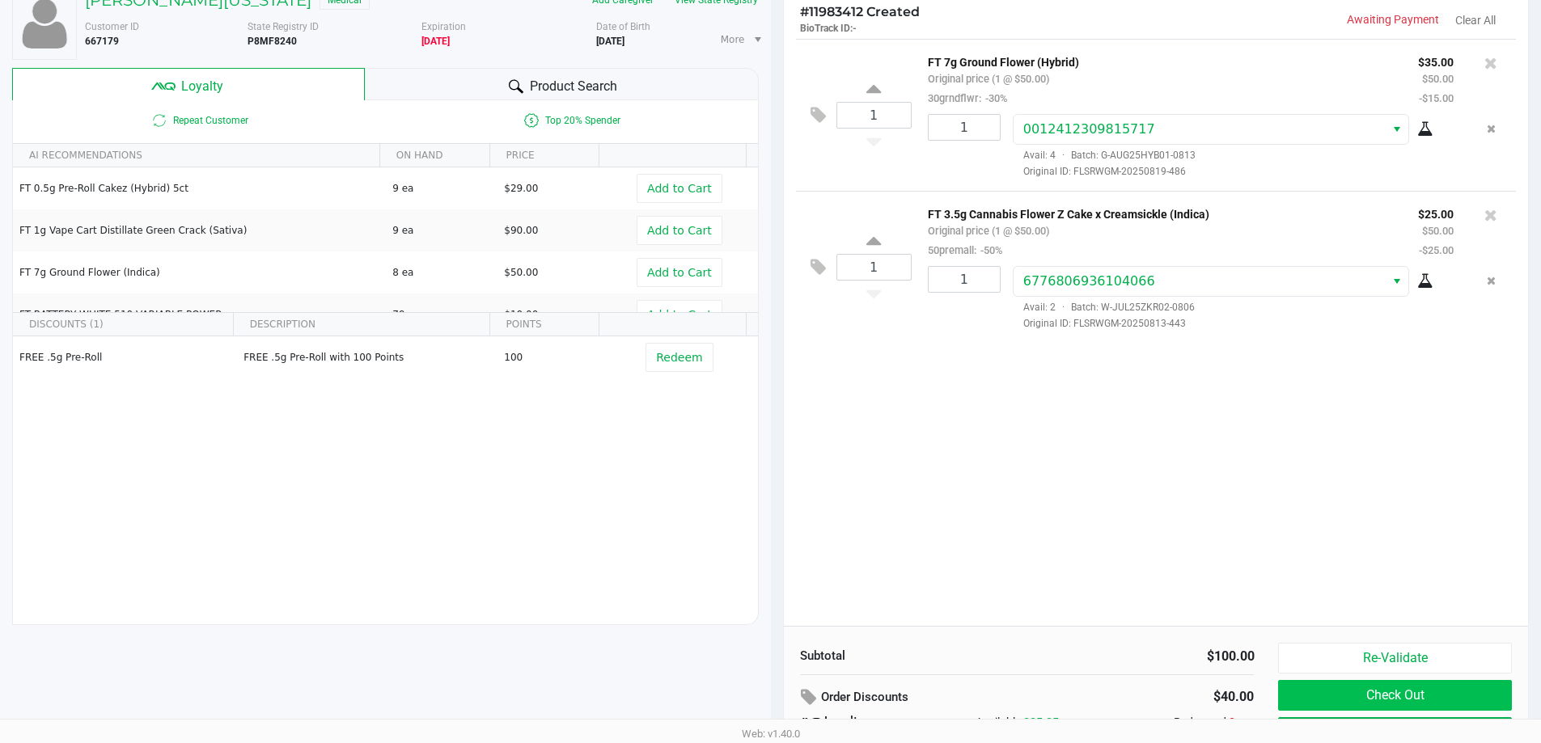
scroll to position [185, 0]
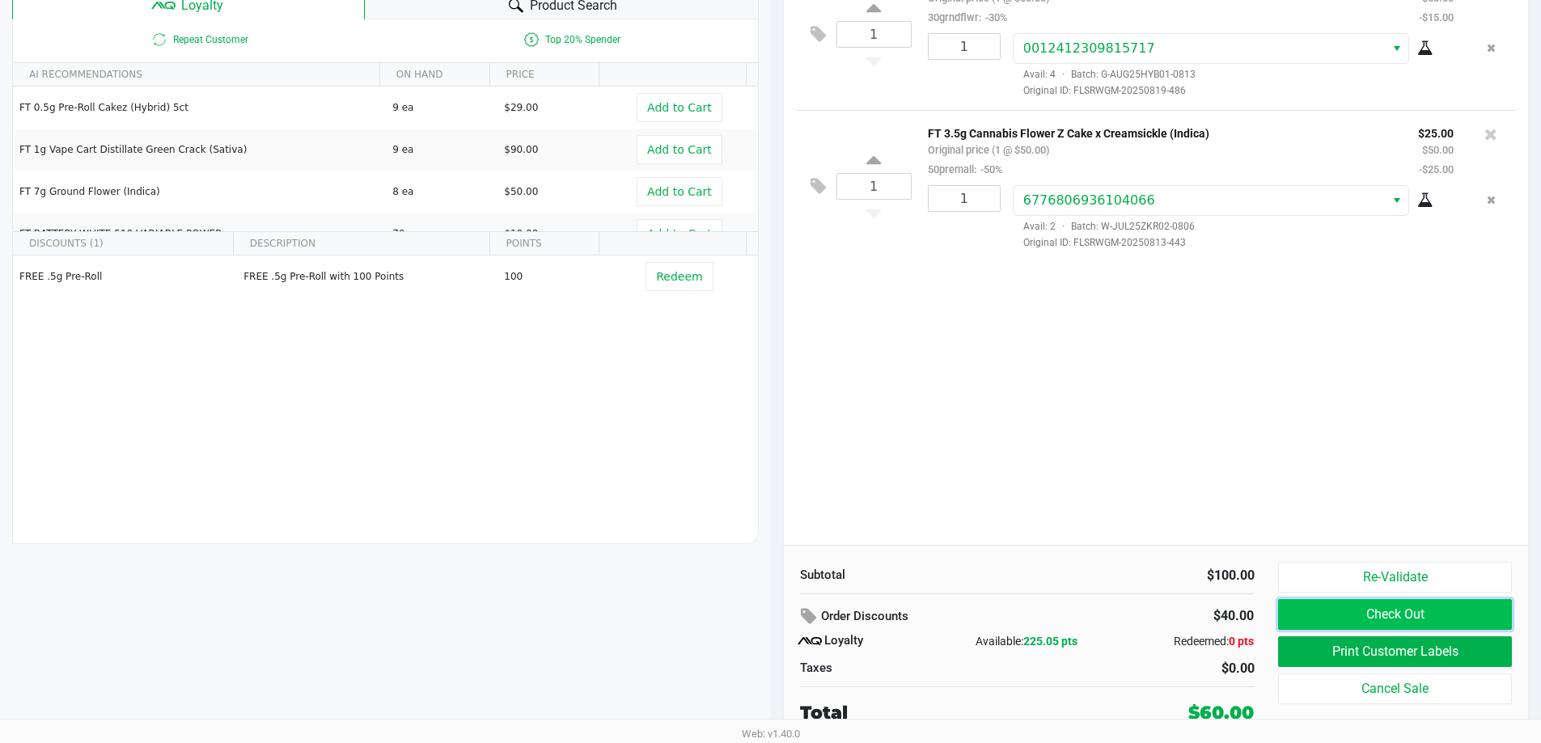
click at [1349, 617] on button "Check Out" at bounding box center [1394, 614] width 233 height 31
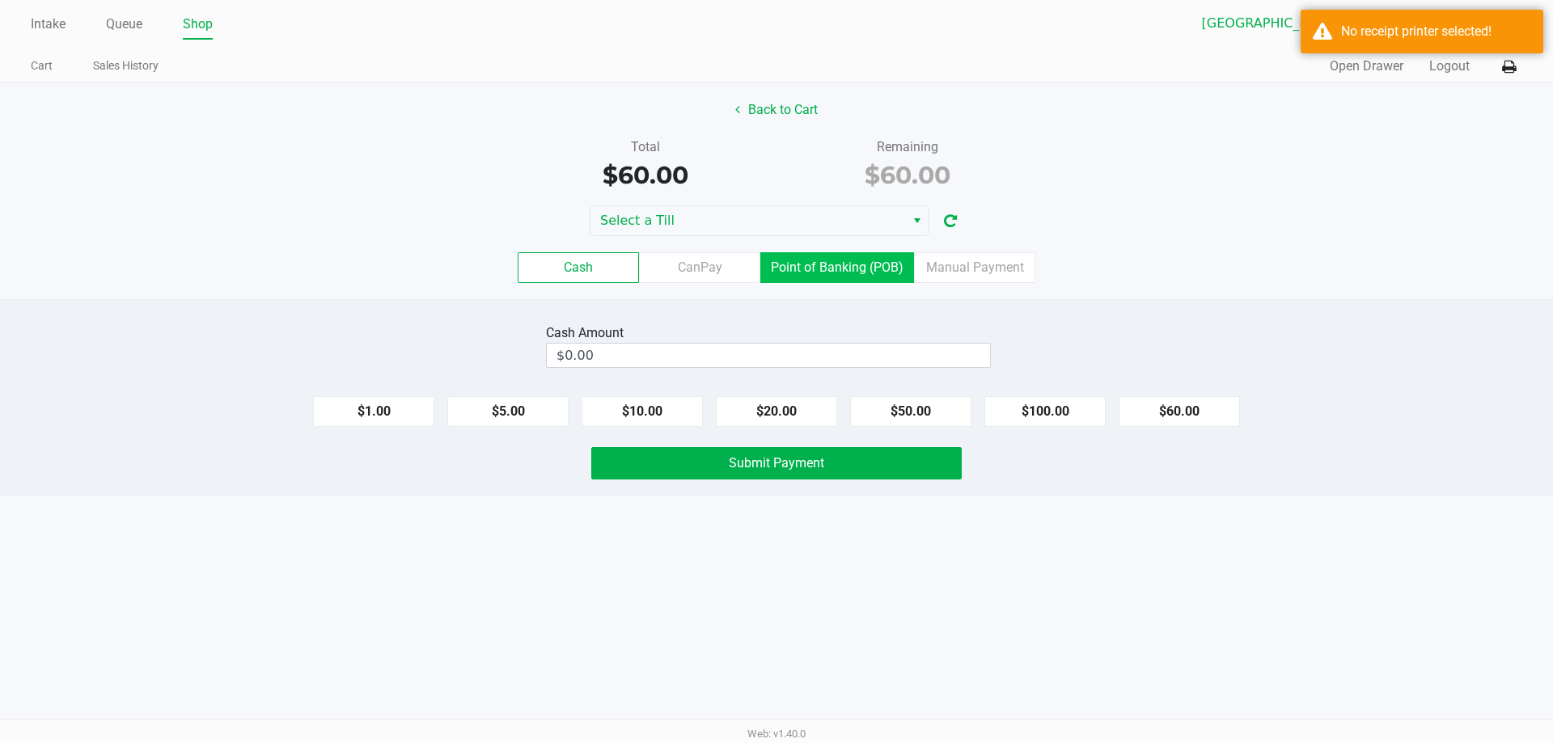
click at [854, 269] on label "Point of Banking (POB)" at bounding box center [837, 267] width 154 height 31
click at [0, 0] on 7 "Point of Banking (POB)" at bounding box center [0, 0] width 0 height 0
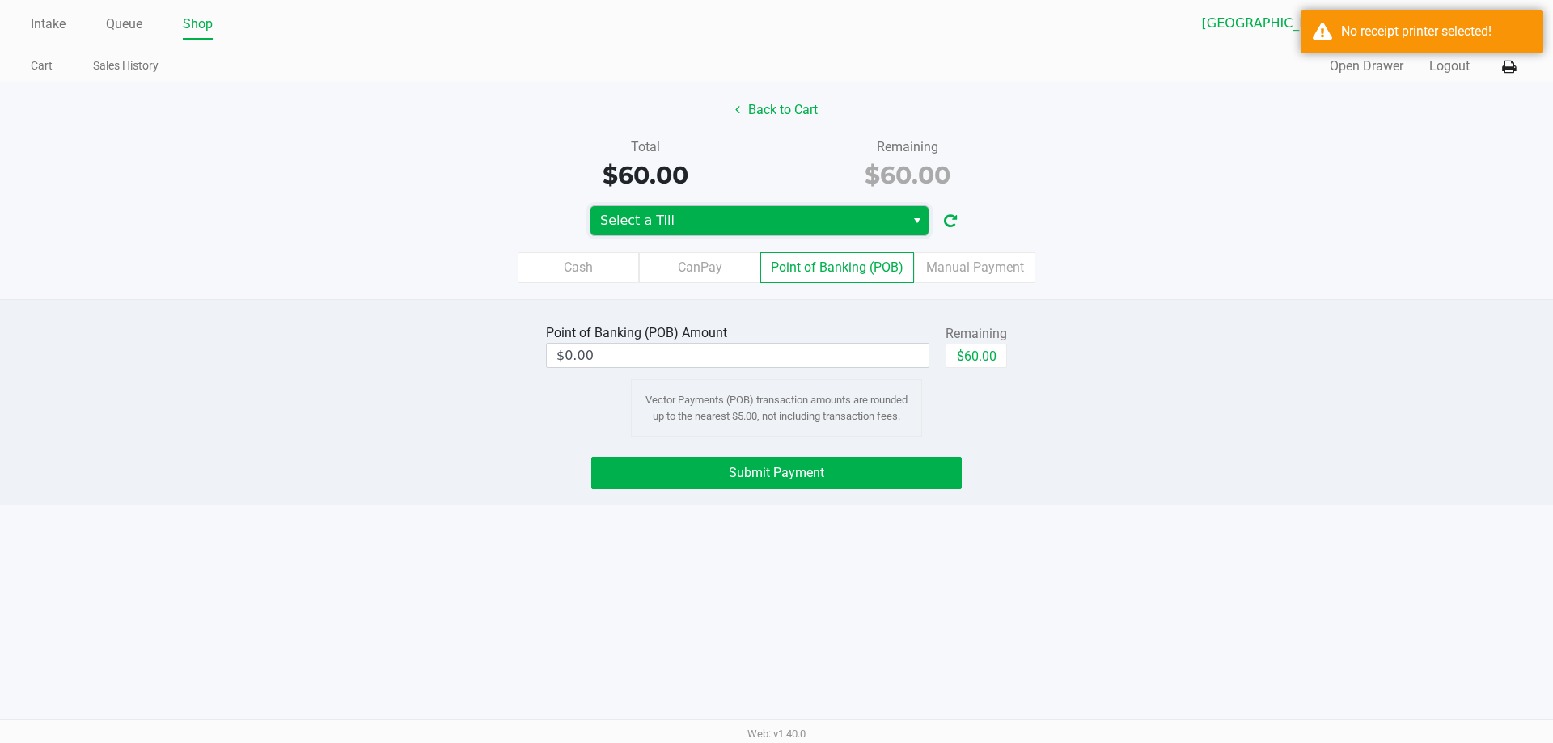
click at [834, 214] on span "Select a Till" at bounding box center [747, 220] width 295 height 19
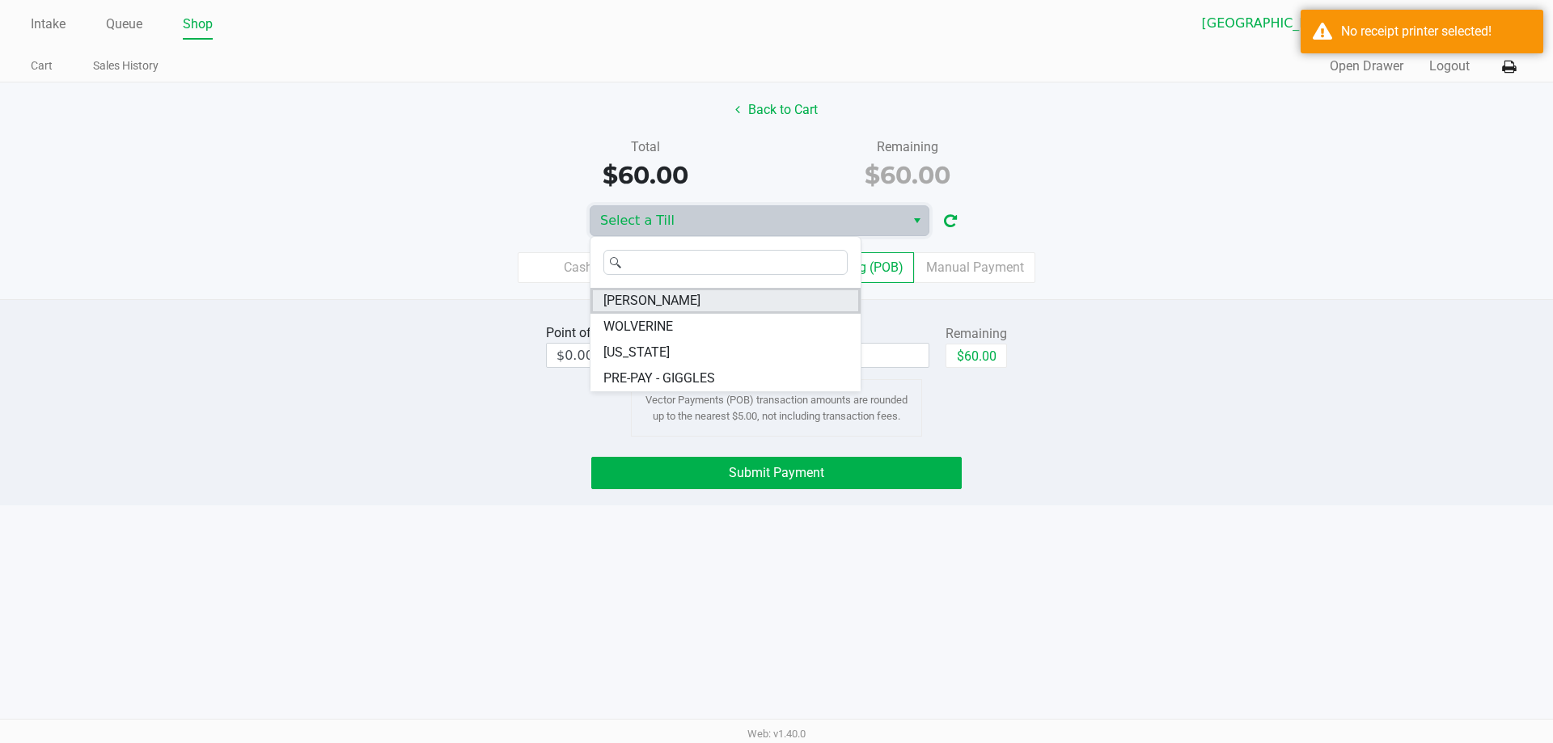
click at [710, 298] on li "[PERSON_NAME]" at bounding box center [726, 301] width 270 height 26
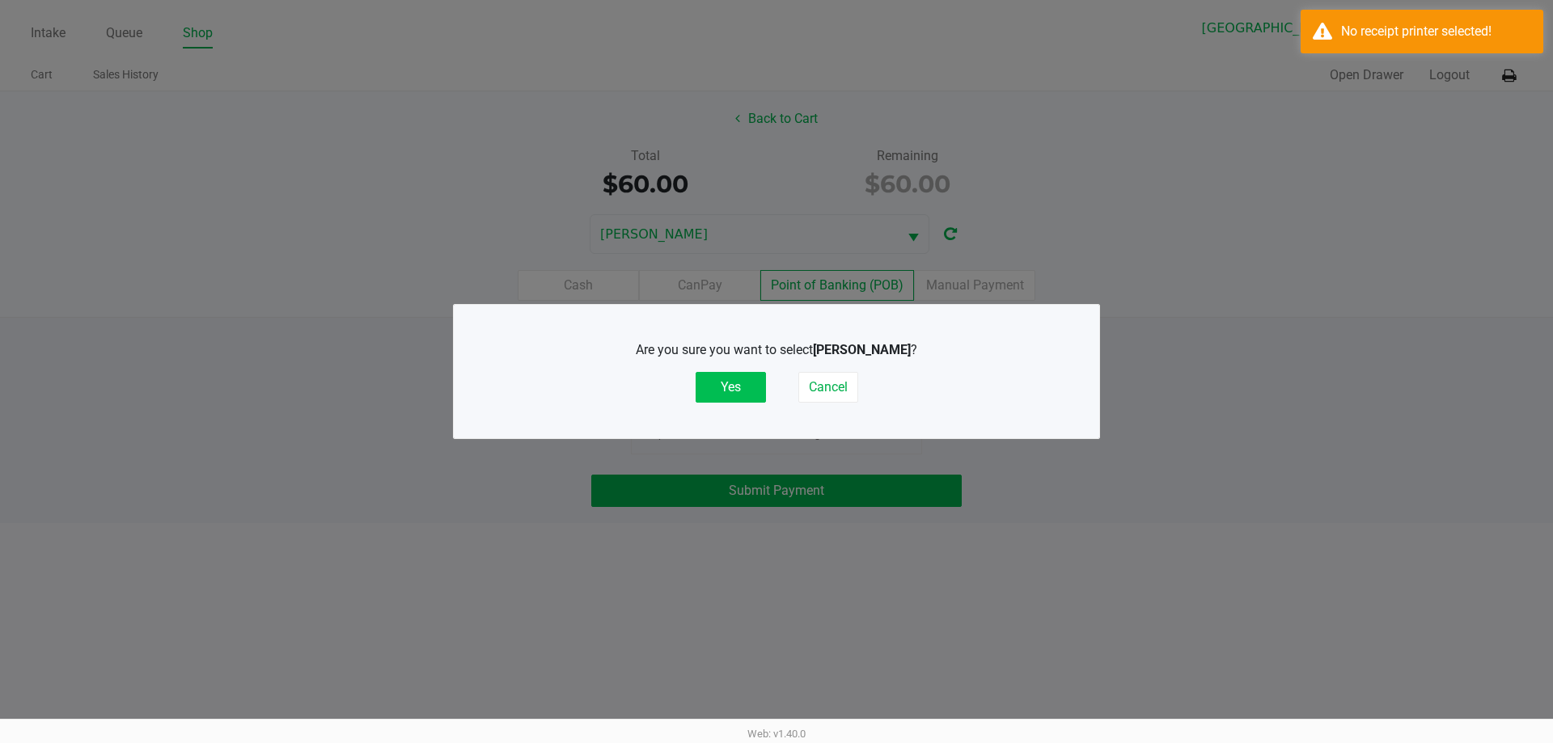
click at [735, 376] on button "Yes" at bounding box center [731, 387] width 70 height 31
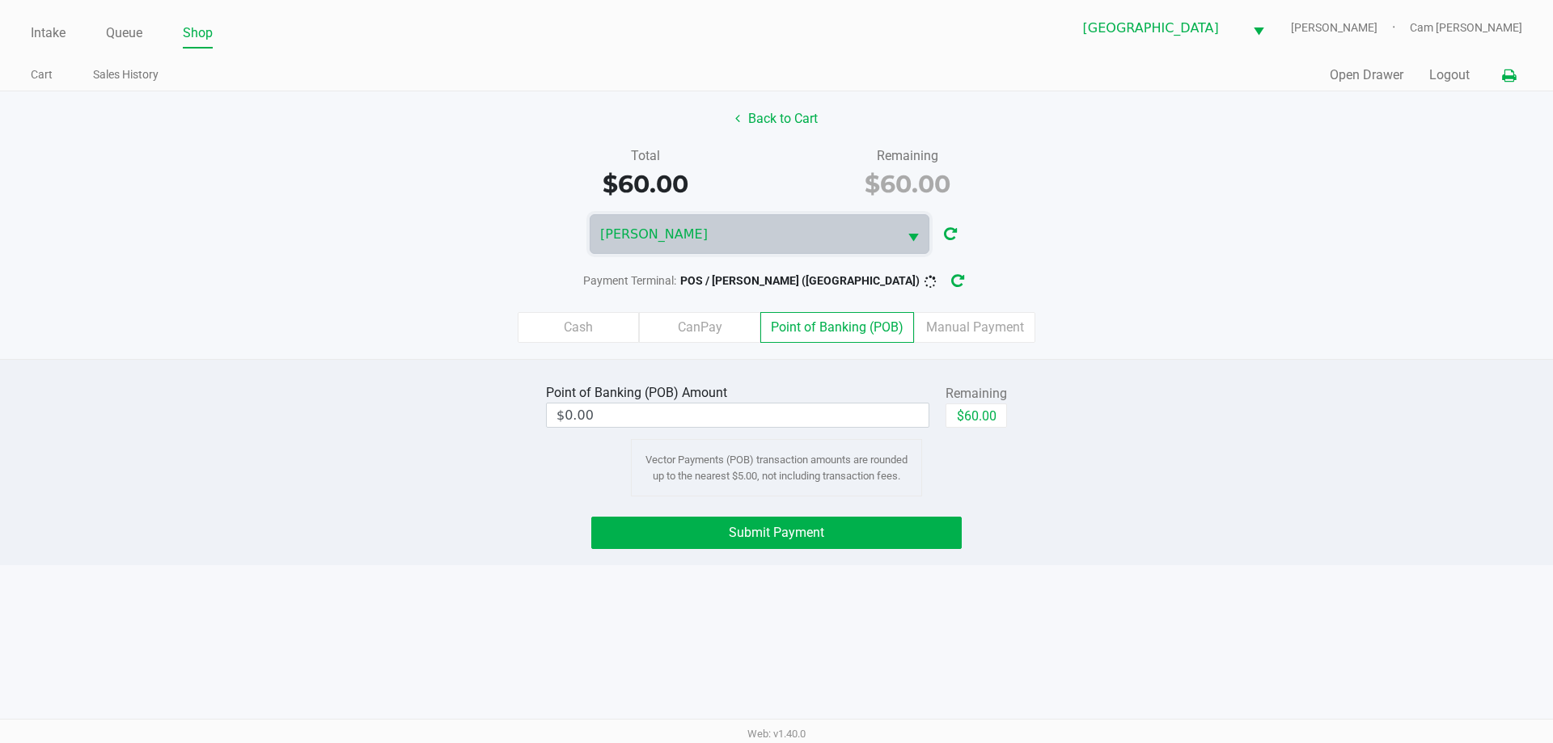
click at [1506, 76] on icon at bounding box center [1509, 75] width 14 height 11
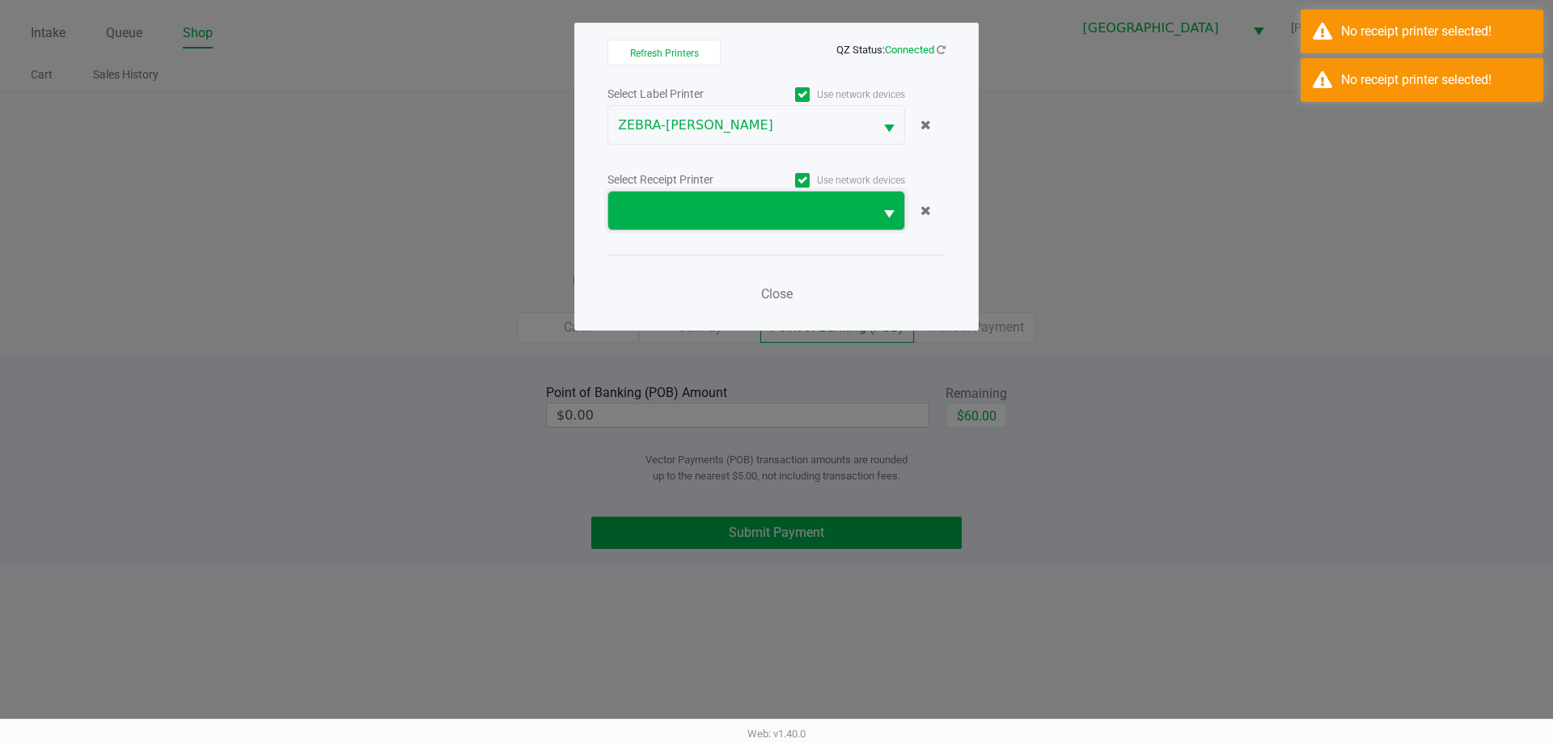
drag, startPoint x: 782, startPoint y: 196, endPoint x: 757, endPoint y: 213, distance: 29.6
click at [782, 197] on span at bounding box center [740, 211] width 265 height 38
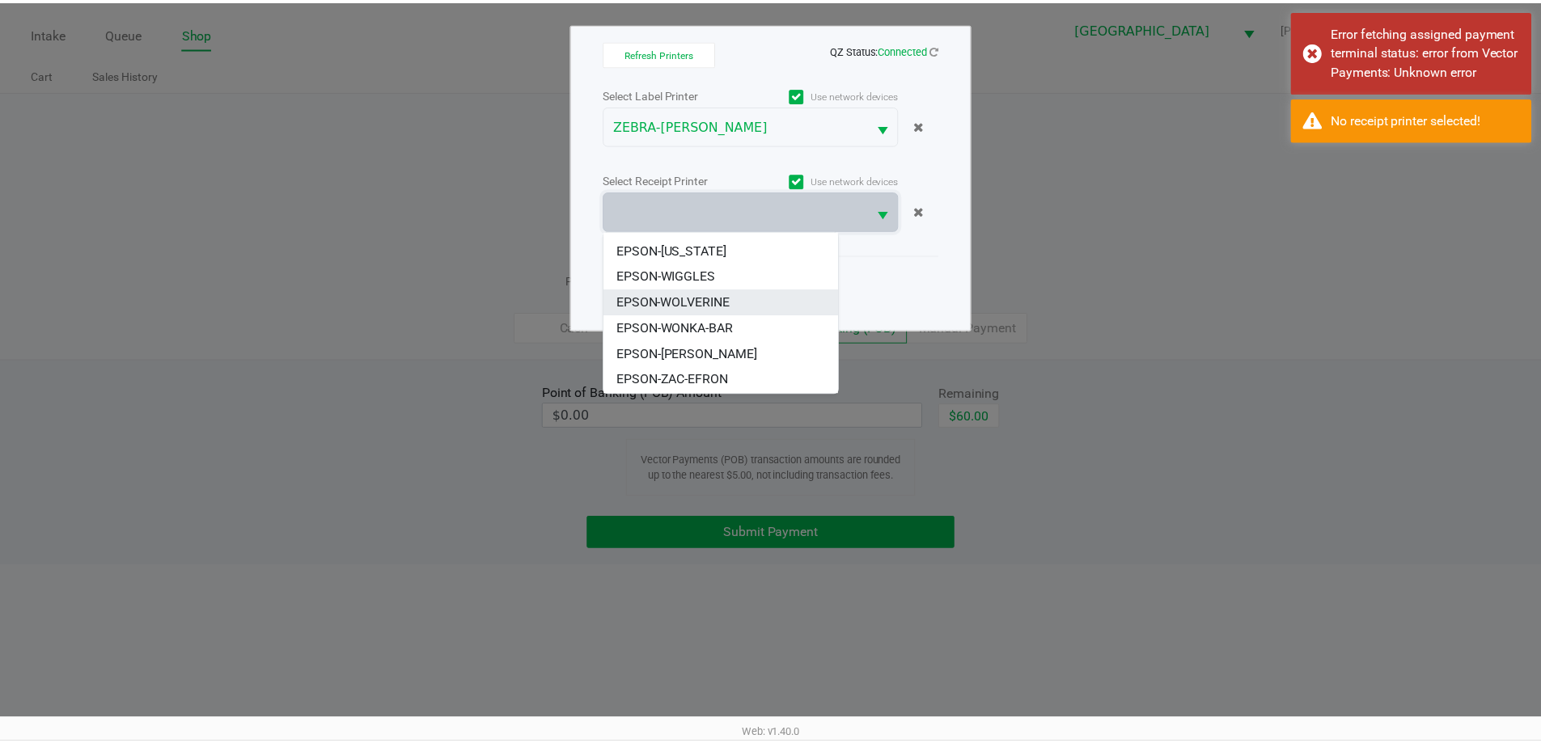
scroll to position [71, 0]
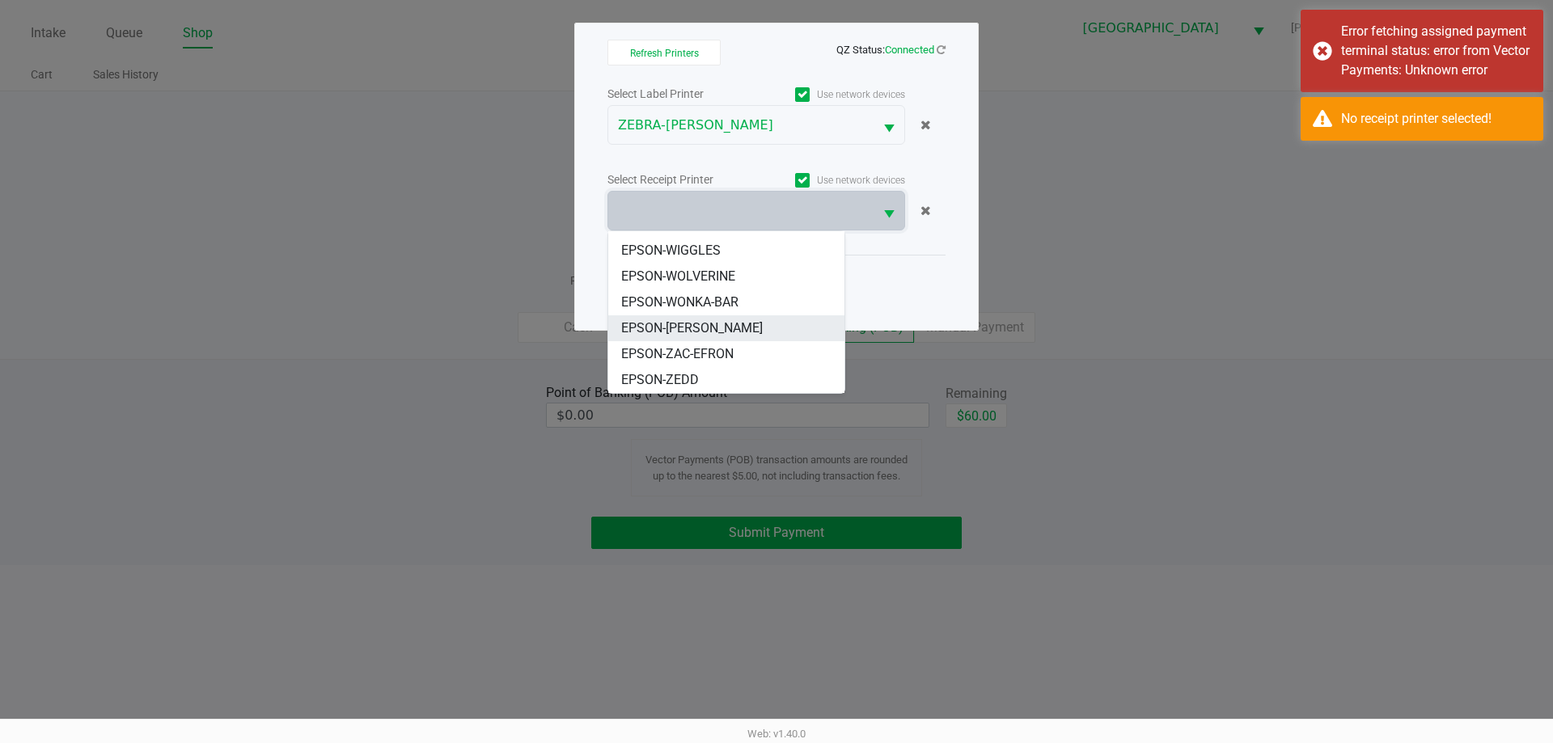
click at [728, 334] on li "EPSON-[PERSON_NAME]" at bounding box center [726, 329] width 236 height 26
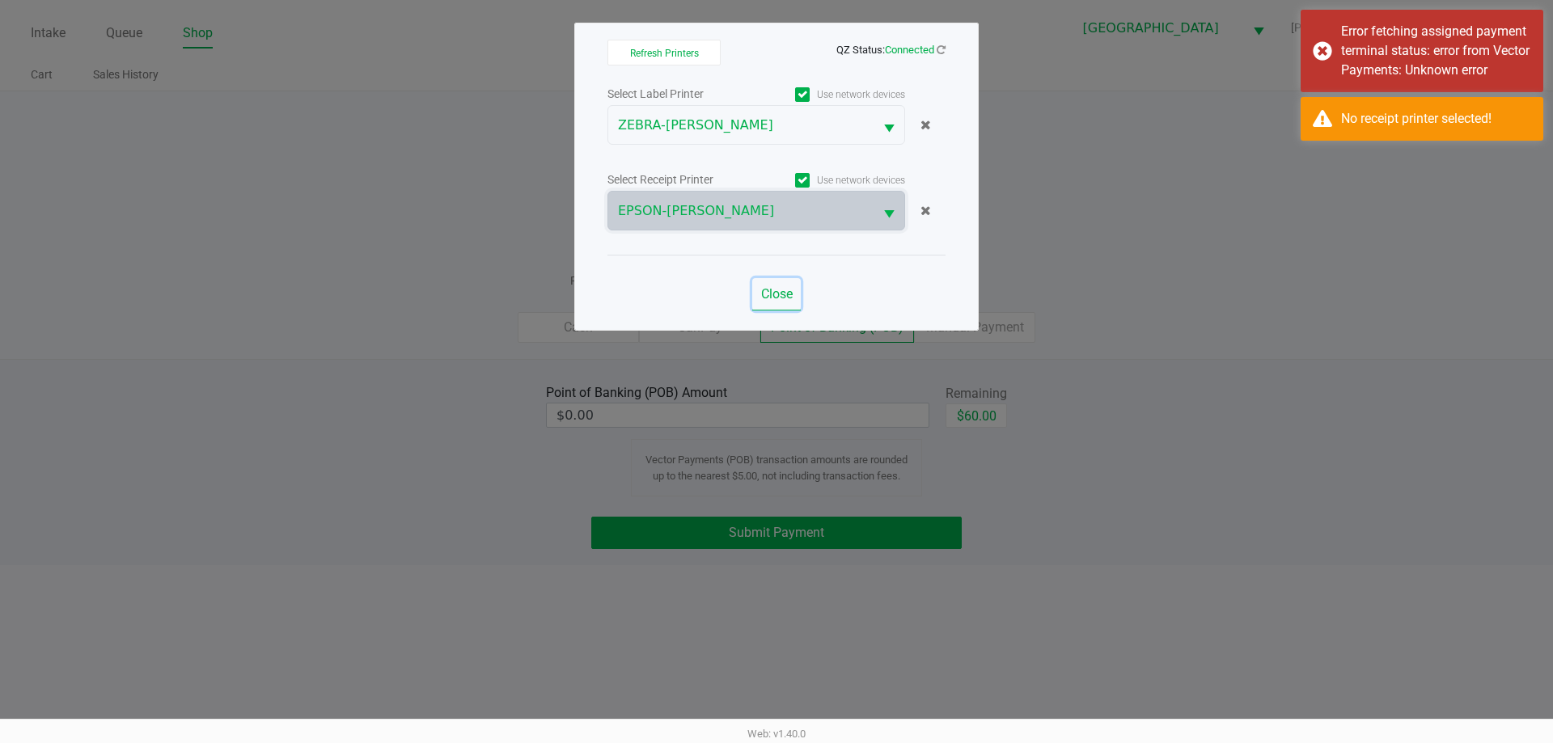
click at [779, 293] on span "Close" at bounding box center [777, 293] width 32 height 15
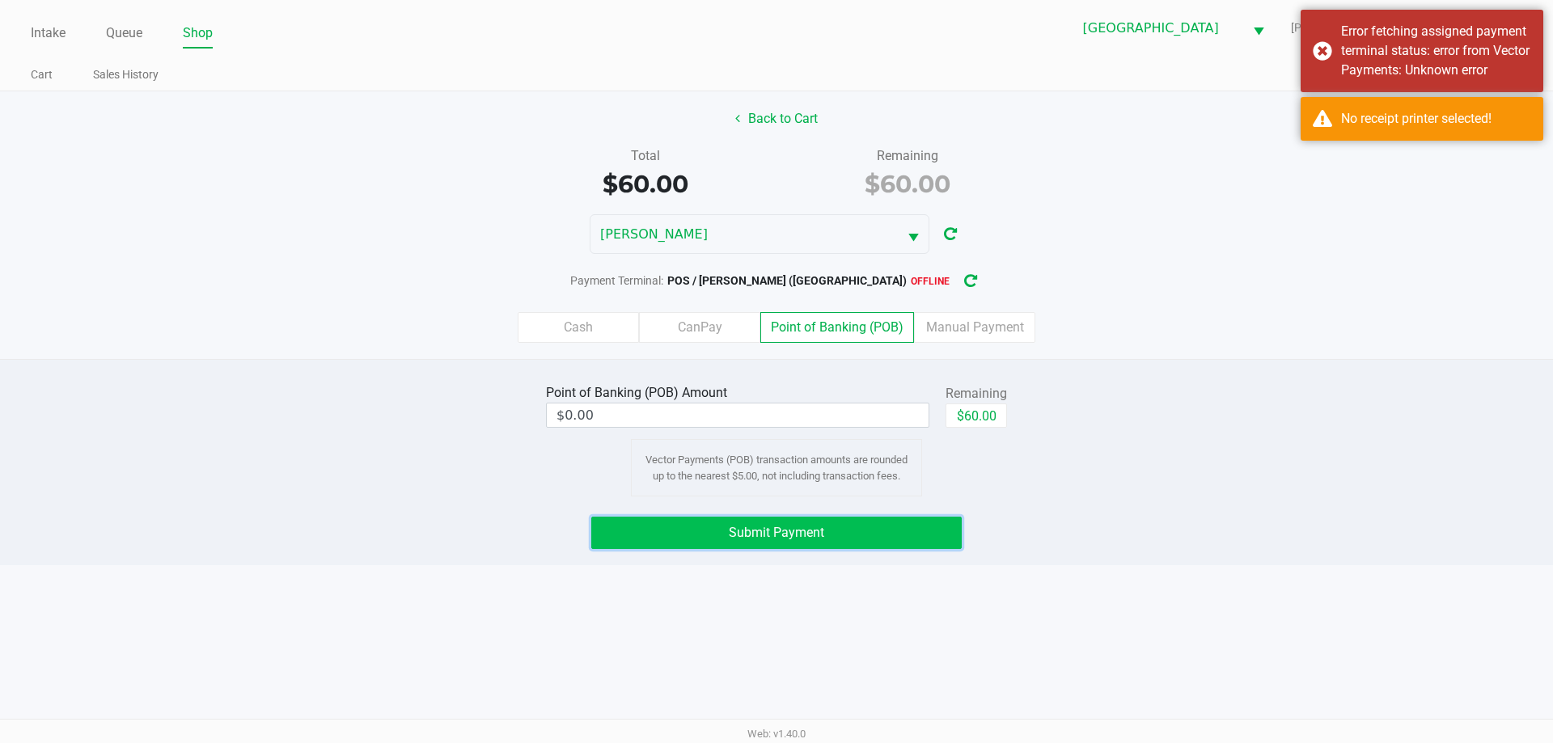
click at [811, 521] on button "Submit Payment" at bounding box center [776, 533] width 371 height 32
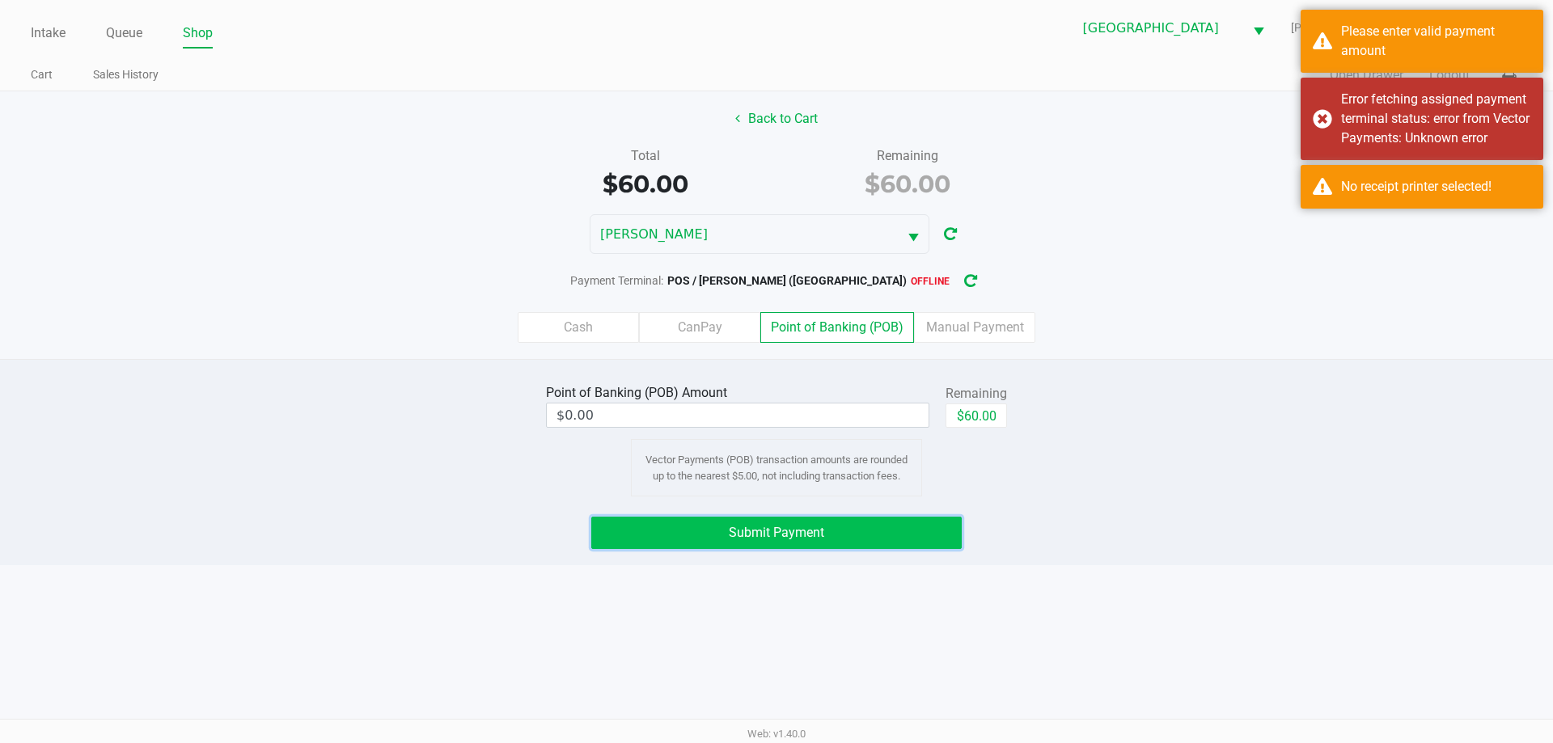
click at [853, 520] on button "Submit Payment" at bounding box center [776, 533] width 371 height 32
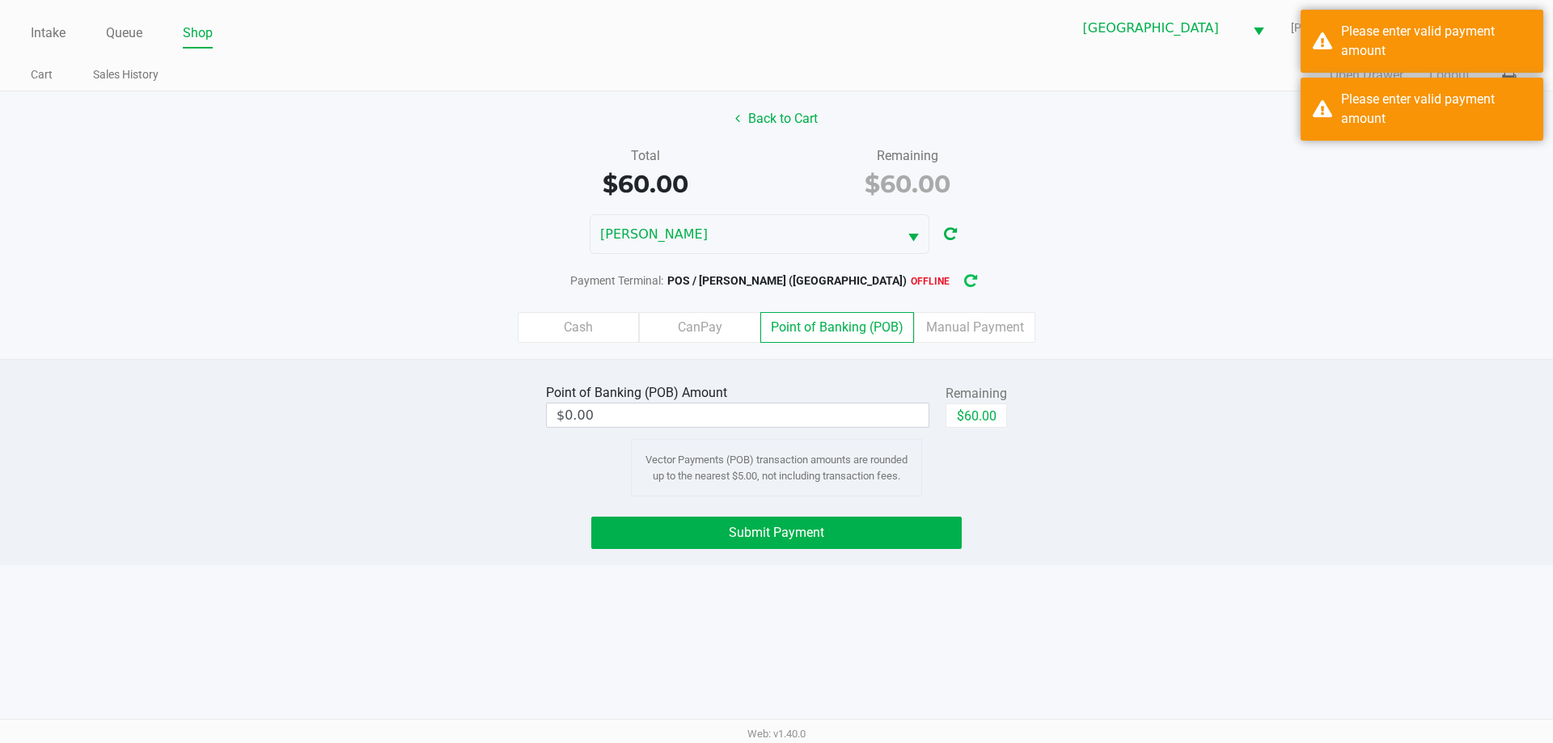
drag, startPoint x: 926, startPoint y: 285, endPoint x: 940, endPoint y: 350, distance: 67.0
click at [964, 282] on icon "button" at bounding box center [970, 281] width 13 height 11
click at [919, 532] on button "Submit Payment" at bounding box center [776, 533] width 371 height 32
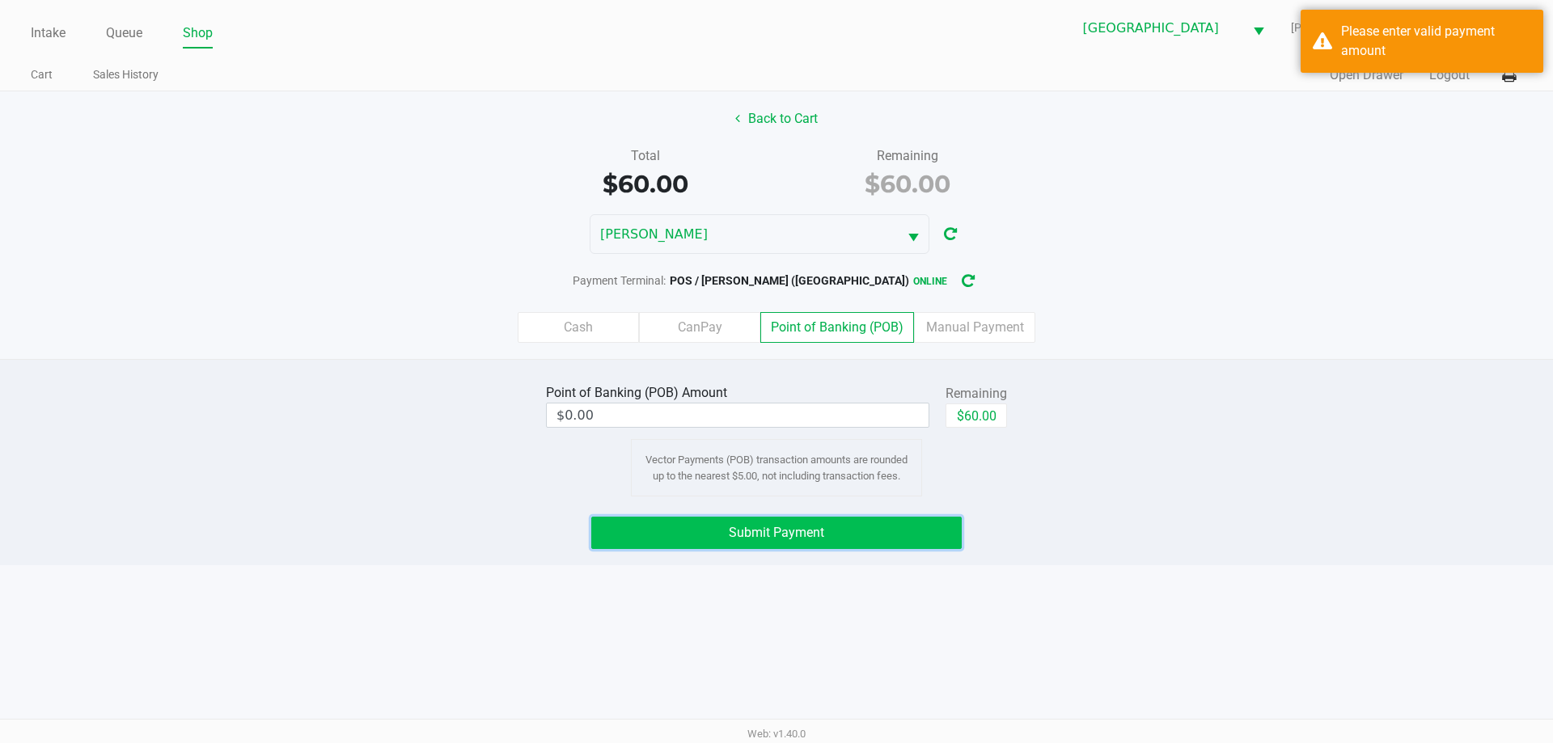
click at [891, 520] on button "Submit Payment" at bounding box center [776, 533] width 371 height 32
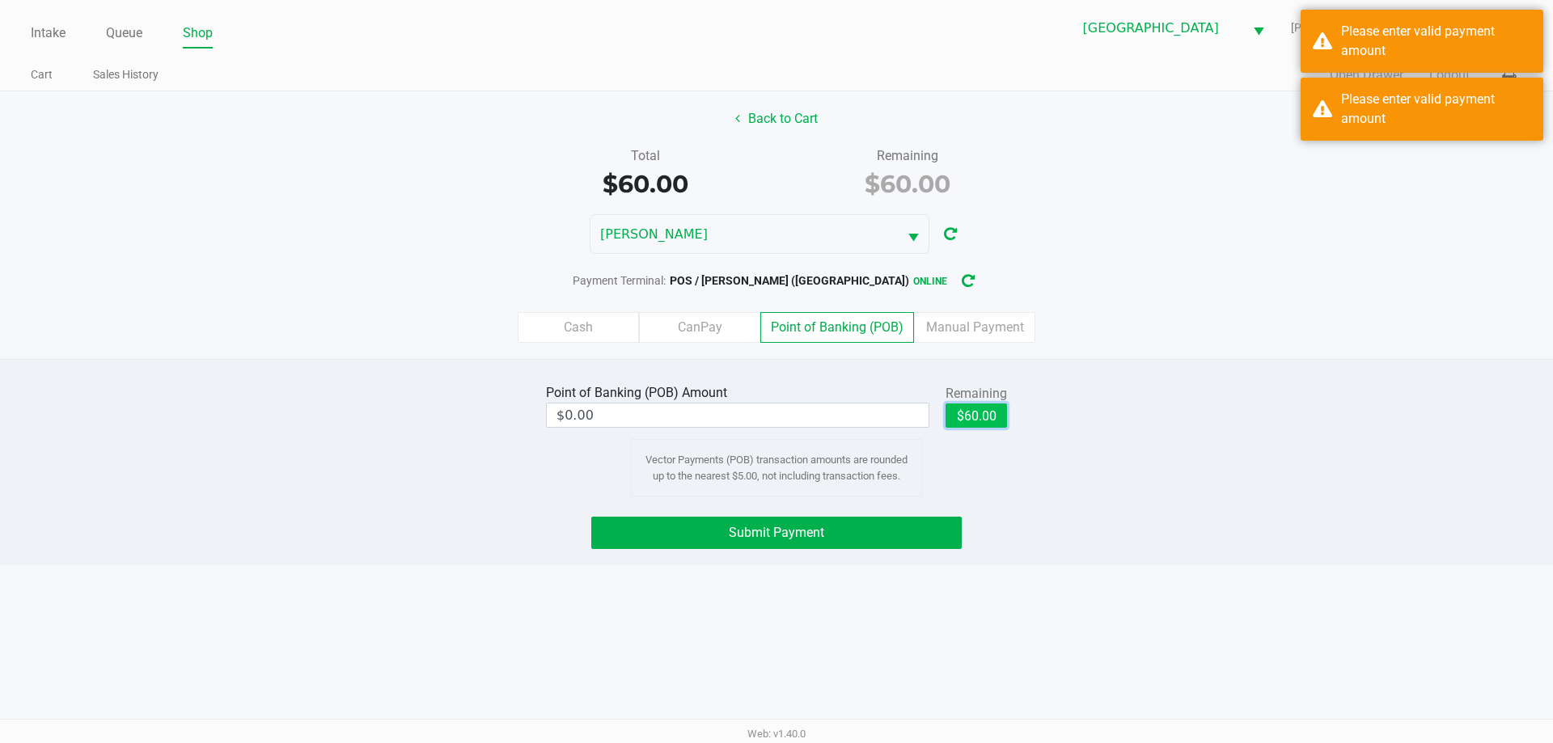
click at [986, 406] on button "$60.00" at bounding box center [976, 416] width 61 height 24
type input "$60.00"
click at [968, 503] on div "Point of Banking (POB) Amount $60.00 Remaining $60.00 Clear Vector Payments (PO…" at bounding box center [776, 462] width 1553 height 206
click at [918, 561] on div "Point of Banking (POB) Amount $60.00 Remaining $60.00 Clear Vector Payments (PO…" at bounding box center [776, 462] width 1553 height 206
click at [939, 523] on button "Submit Payment" at bounding box center [776, 533] width 371 height 32
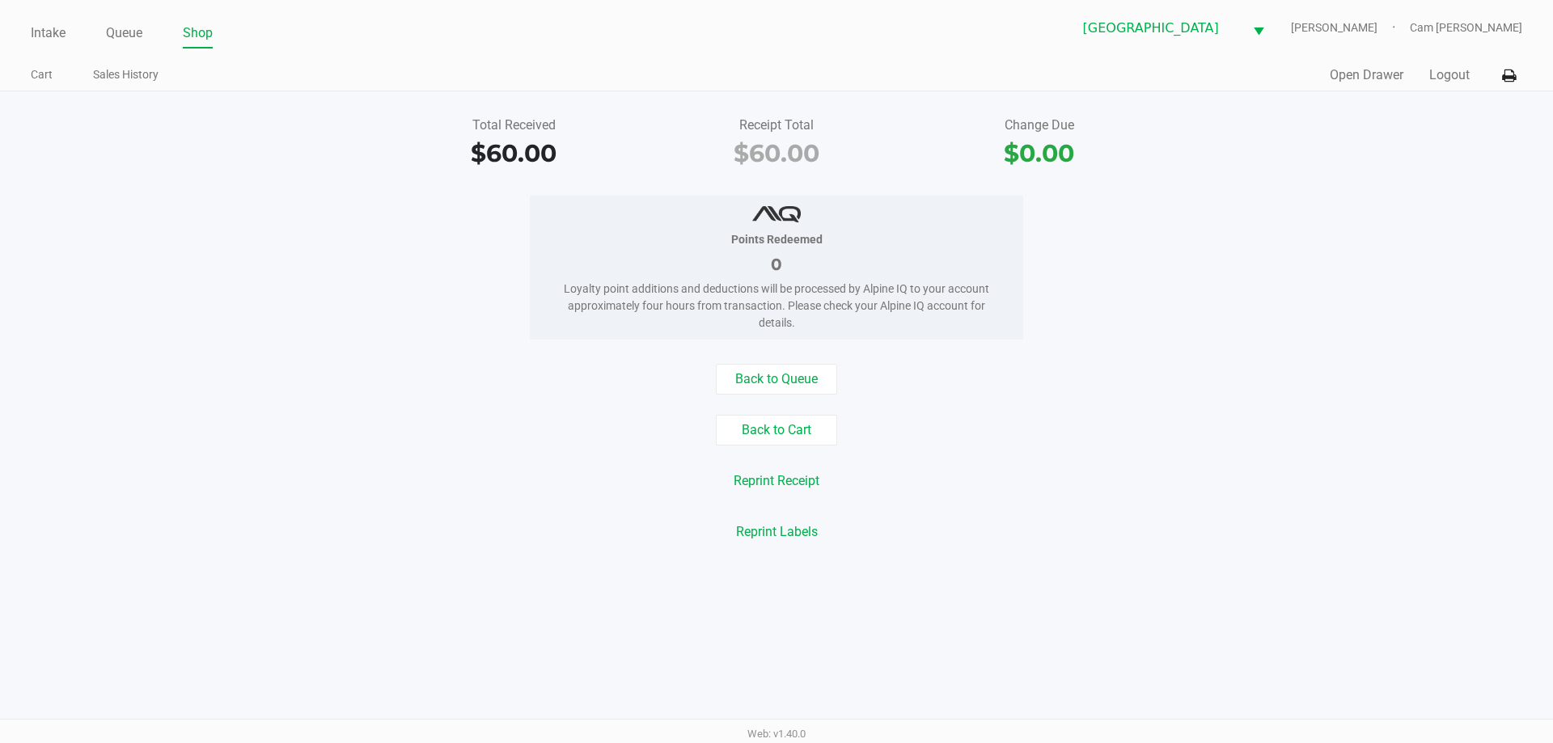
drag, startPoint x: 133, startPoint y: 32, endPoint x: 133, endPoint y: 61, distance: 29.9
click at [133, 32] on link "Queue" at bounding box center [124, 33] width 36 height 23
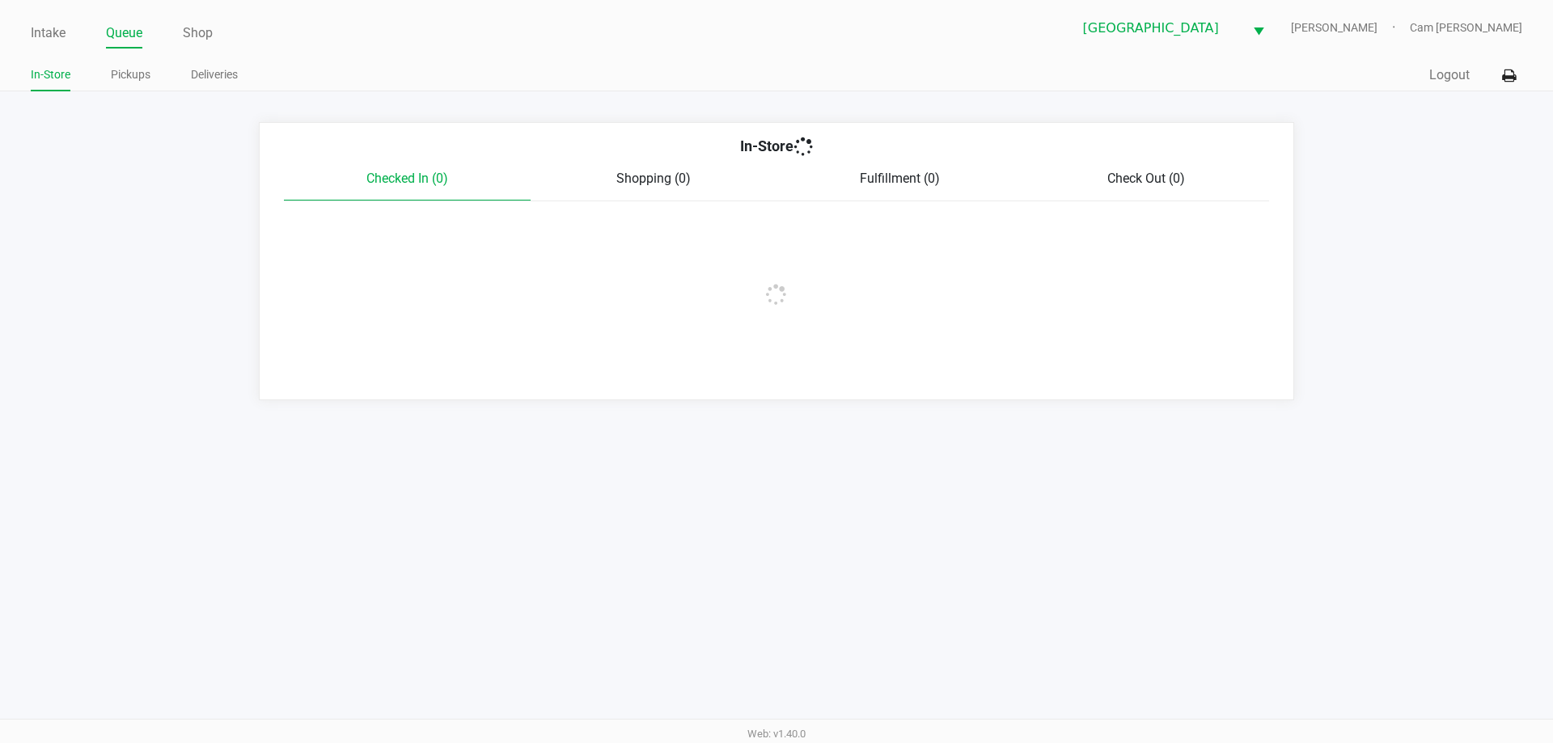
click at [134, 67] on link "Pickups" at bounding box center [131, 75] width 40 height 20
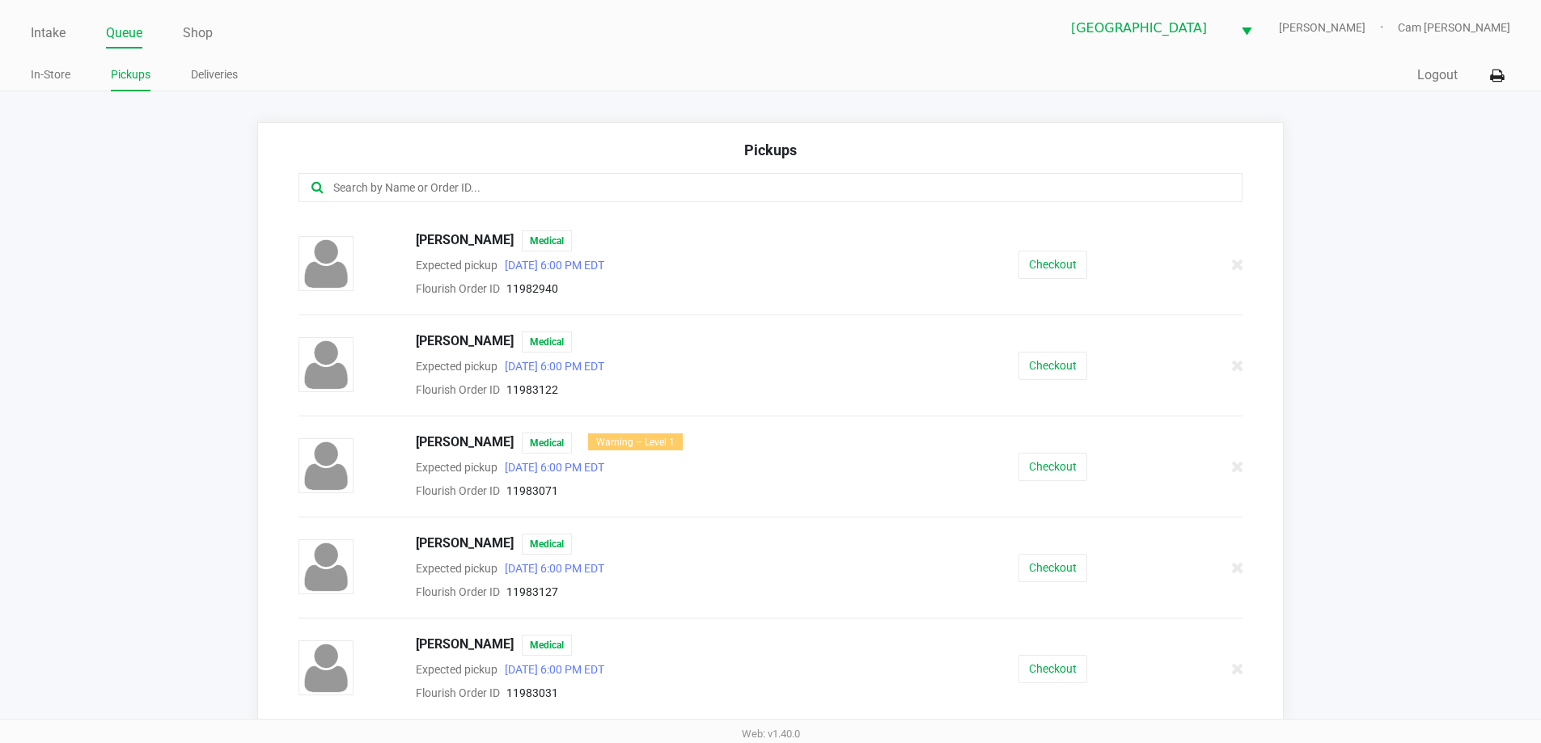
scroll to position [2315, 0]
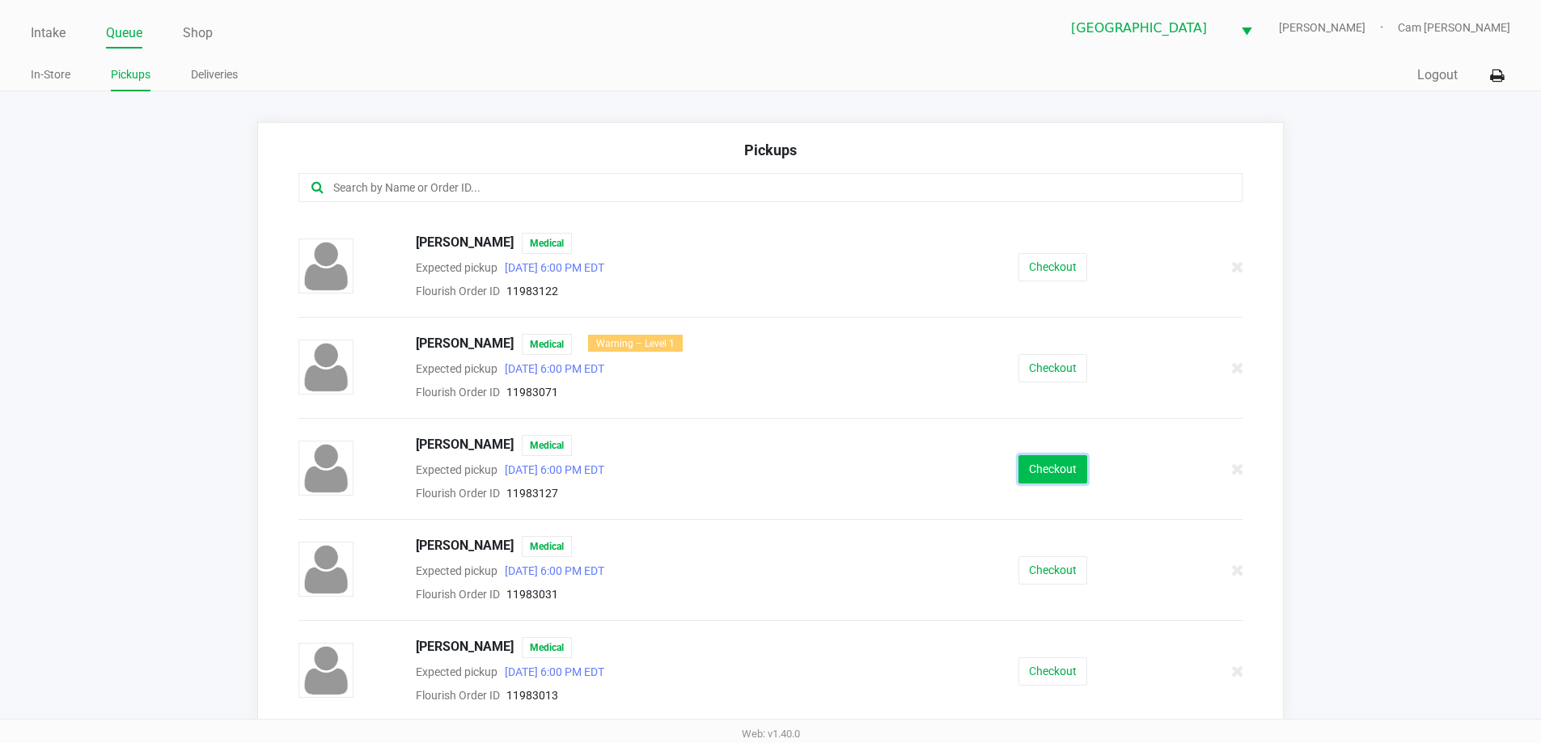
click at [1019, 468] on button "Checkout" at bounding box center [1053, 469] width 69 height 28
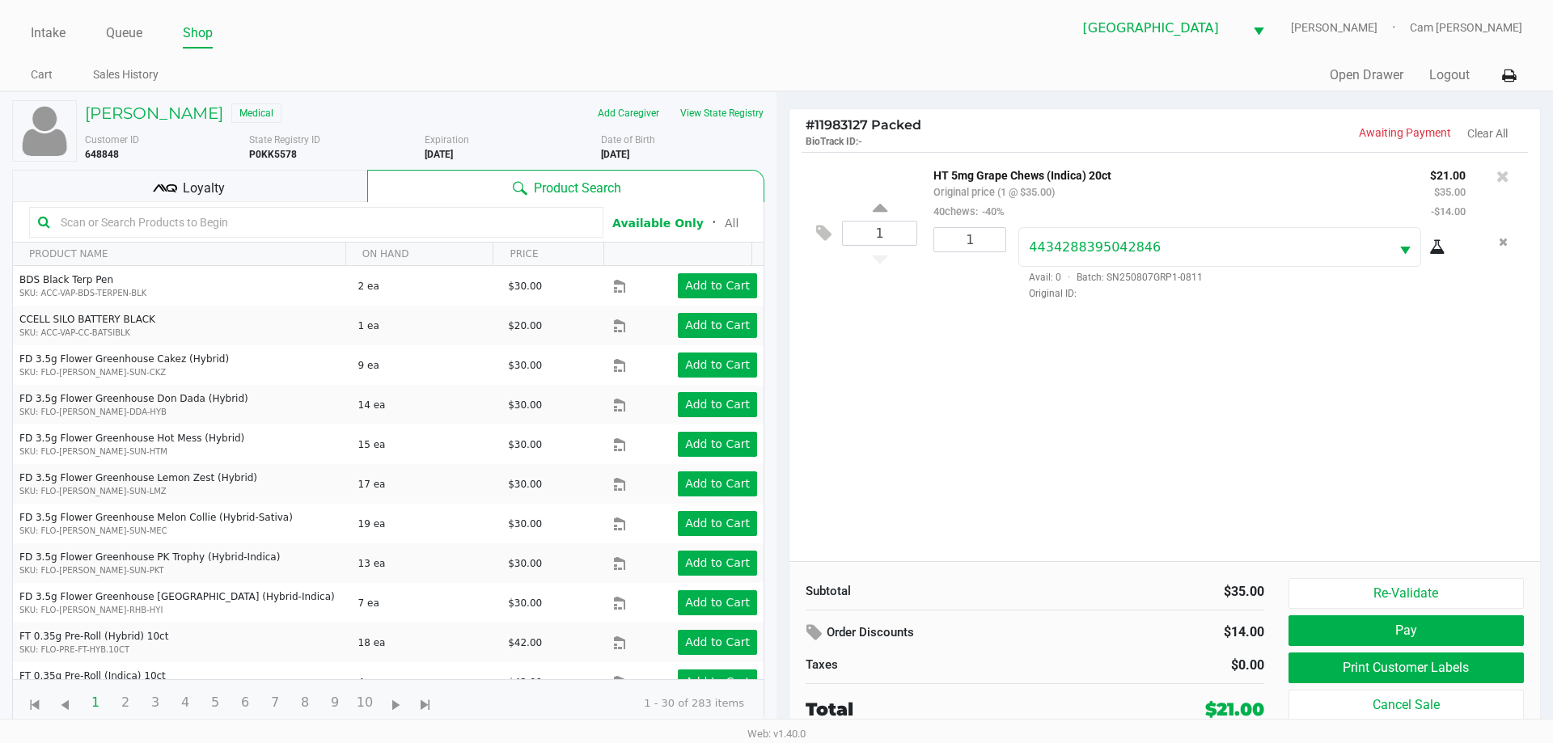
drag, startPoint x: 331, startPoint y: 183, endPoint x: 345, endPoint y: 185, distance: 14.8
click at [333, 182] on div "Loyalty" at bounding box center [189, 186] width 355 height 32
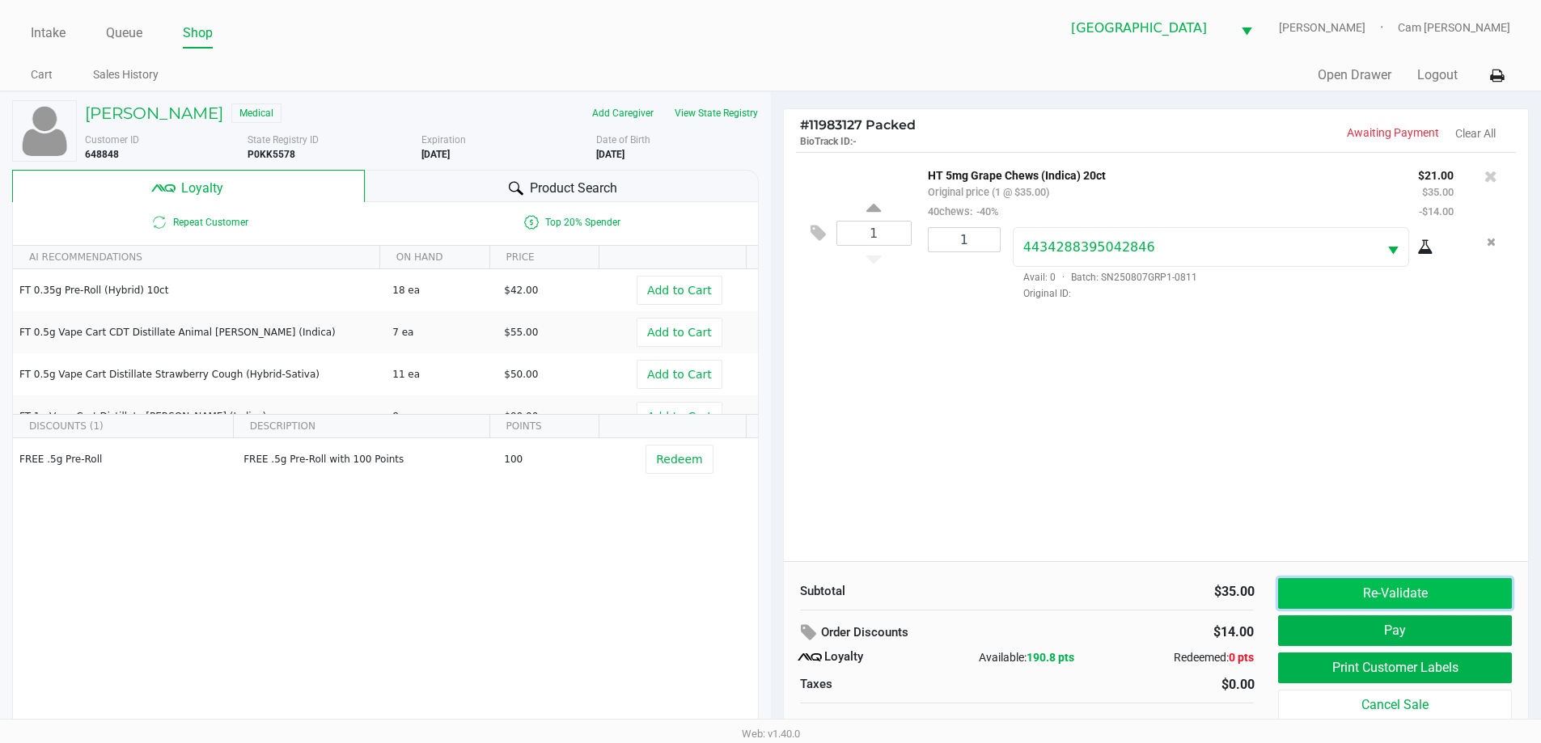
click at [1398, 588] on button "Re-Validate" at bounding box center [1394, 593] width 233 height 31
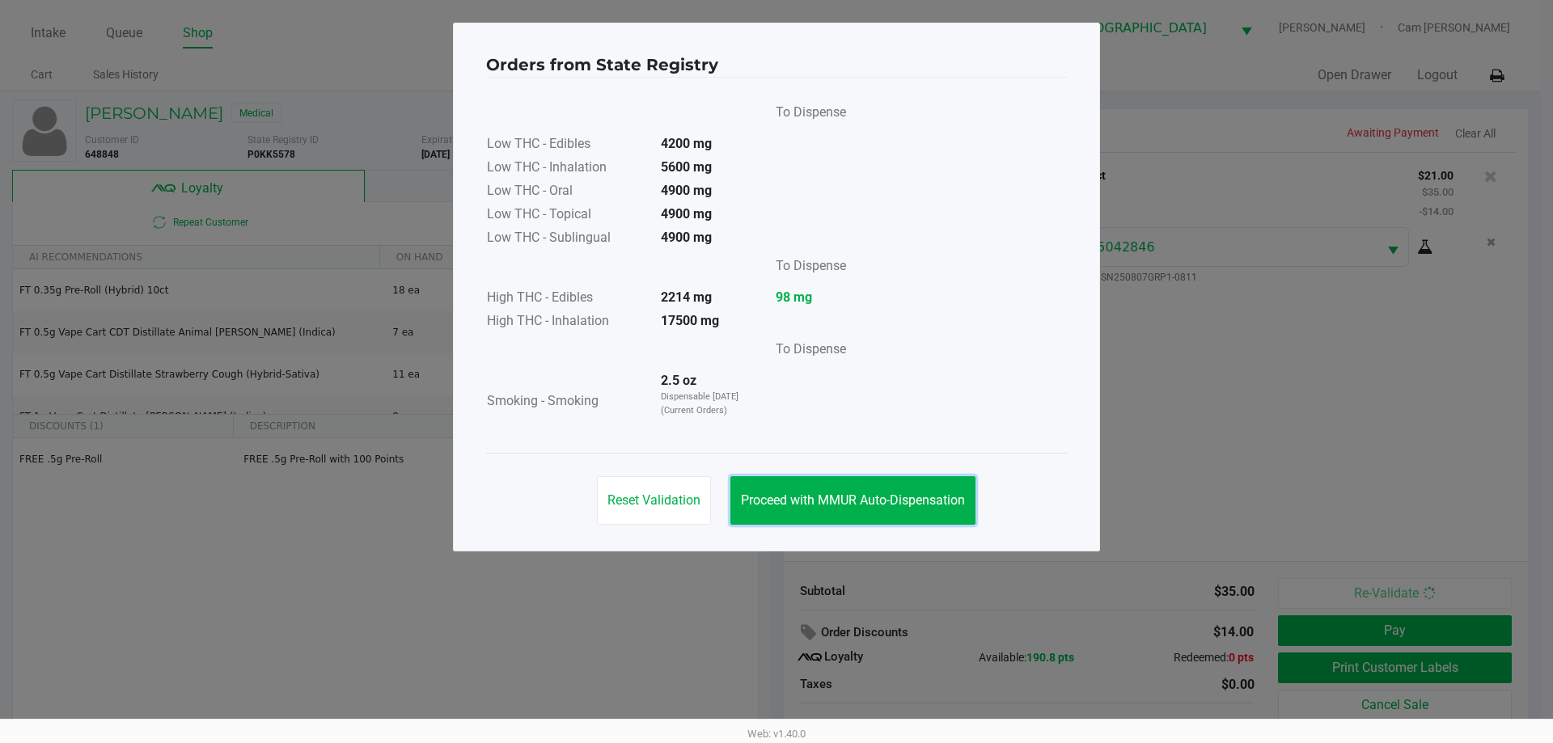
drag, startPoint x: 843, startPoint y: 487, endPoint x: 1124, endPoint y: 525, distance: 283.3
click at [879, 494] on button "Proceed with MMUR Auto-Dispensation" at bounding box center [853, 501] width 245 height 49
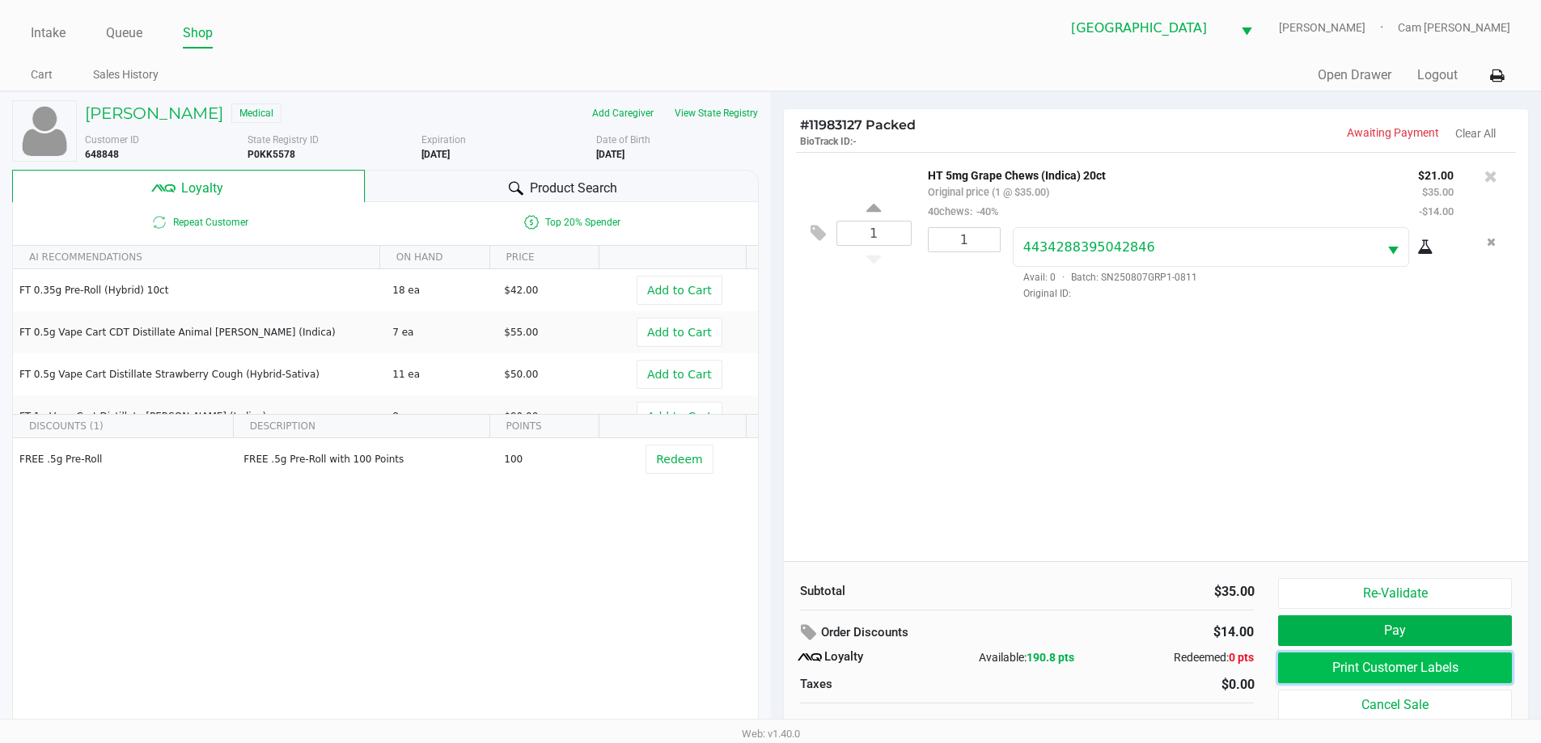
click at [1391, 676] on button "Print Customer Labels" at bounding box center [1394, 668] width 233 height 31
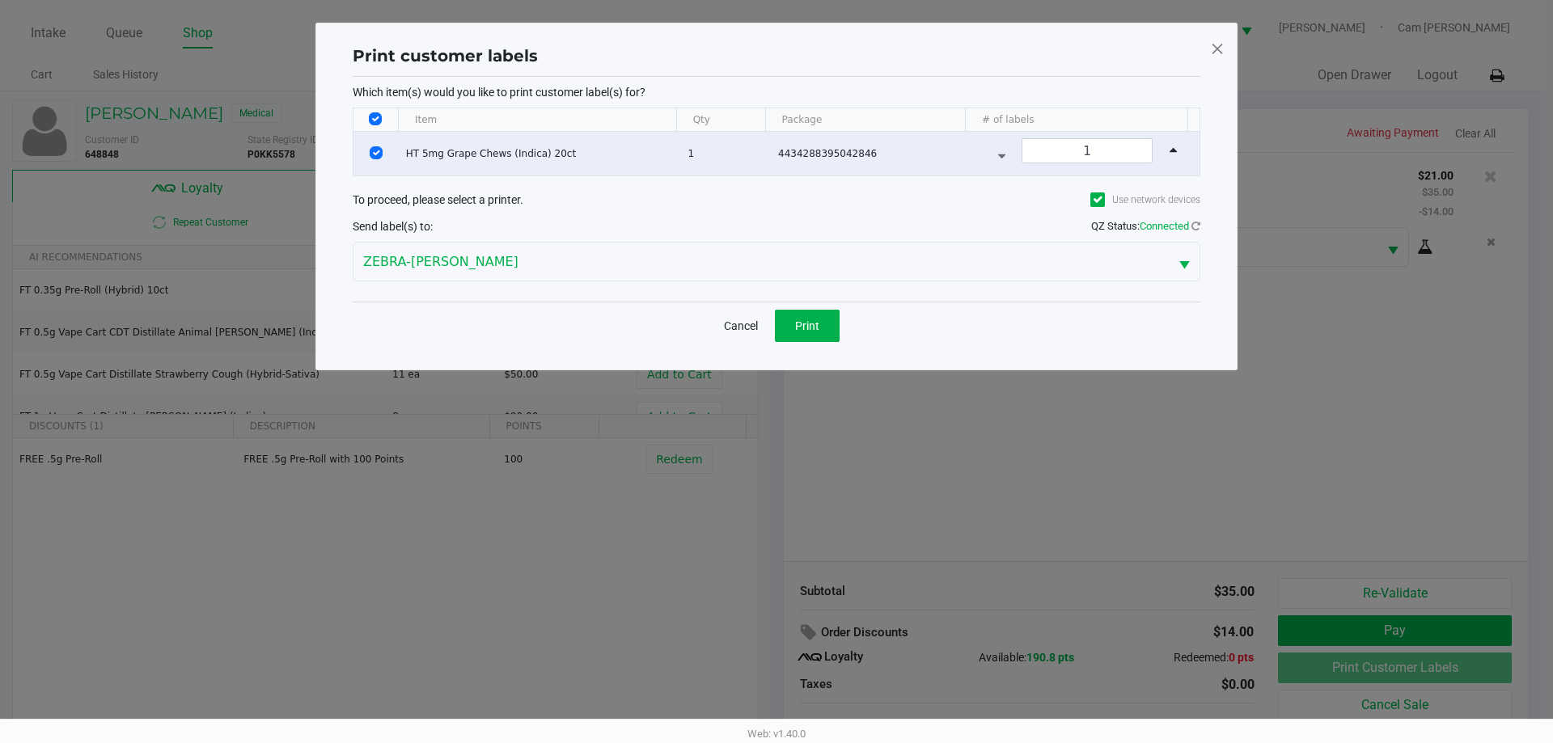
click at [844, 329] on div "Cancel Print" at bounding box center [777, 326] width 848 height 48
click at [828, 328] on button "Print" at bounding box center [807, 326] width 65 height 32
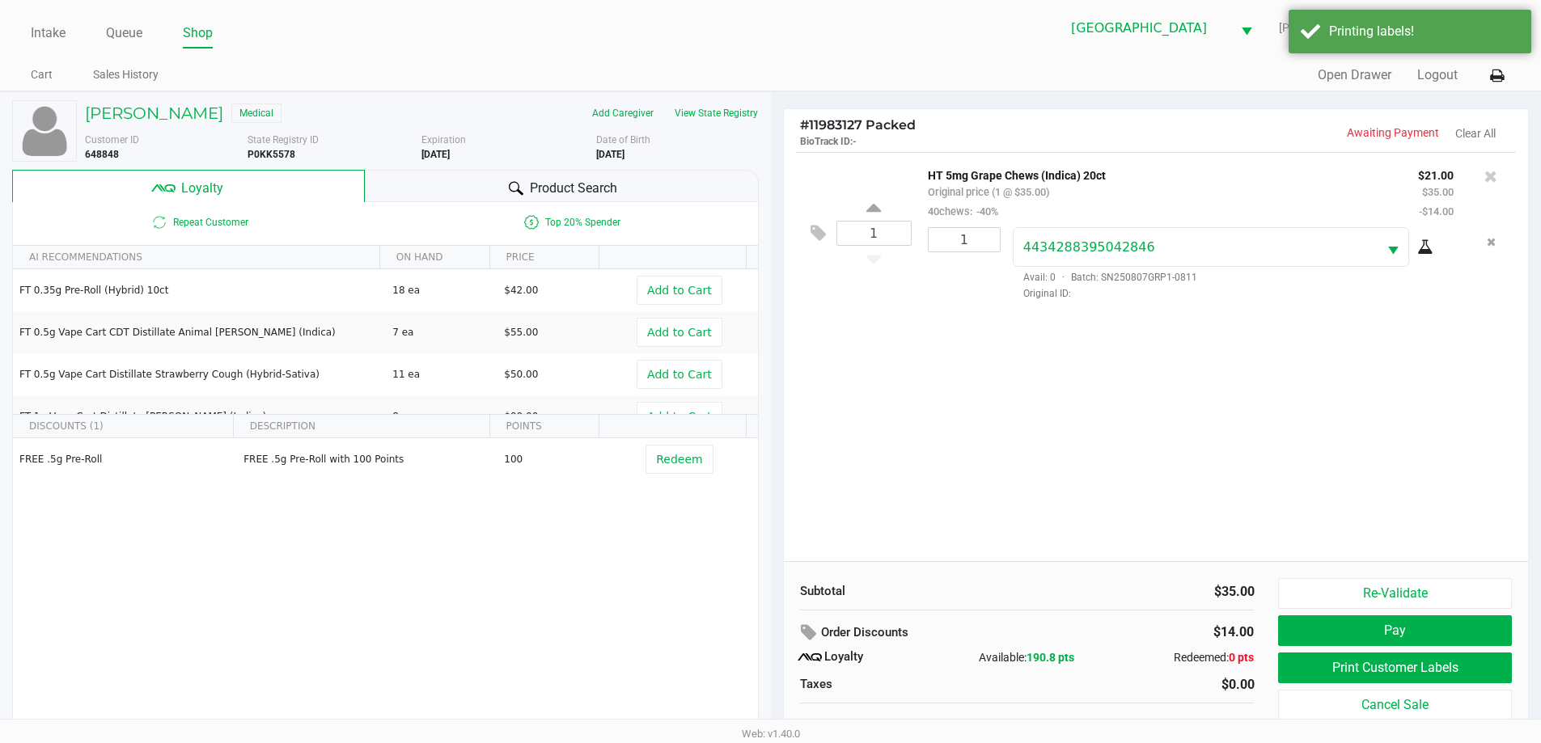
click at [652, 166] on div "[PERSON_NAME] Medical Add Caregiver View State Registry Customer ID 648848 Stat…" at bounding box center [385, 413] width 747 height 643
drag, startPoint x: 655, startPoint y: 175, endPoint x: 658, endPoint y: 184, distance: 9.2
click at [658, 183] on div "Product Search" at bounding box center [562, 186] width 394 height 32
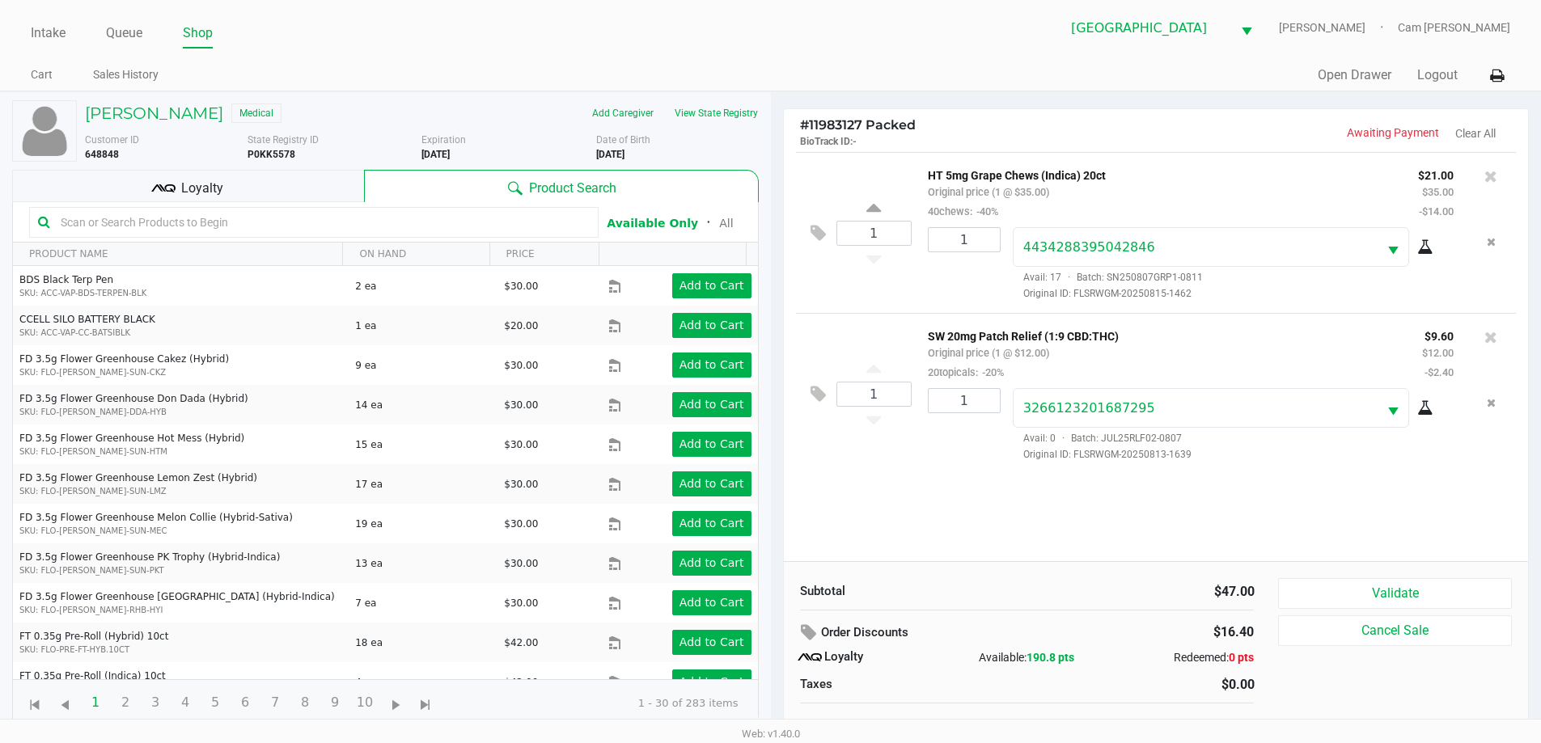
click at [334, 189] on div "Loyalty" at bounding box center [188, 186] width 352 height 32
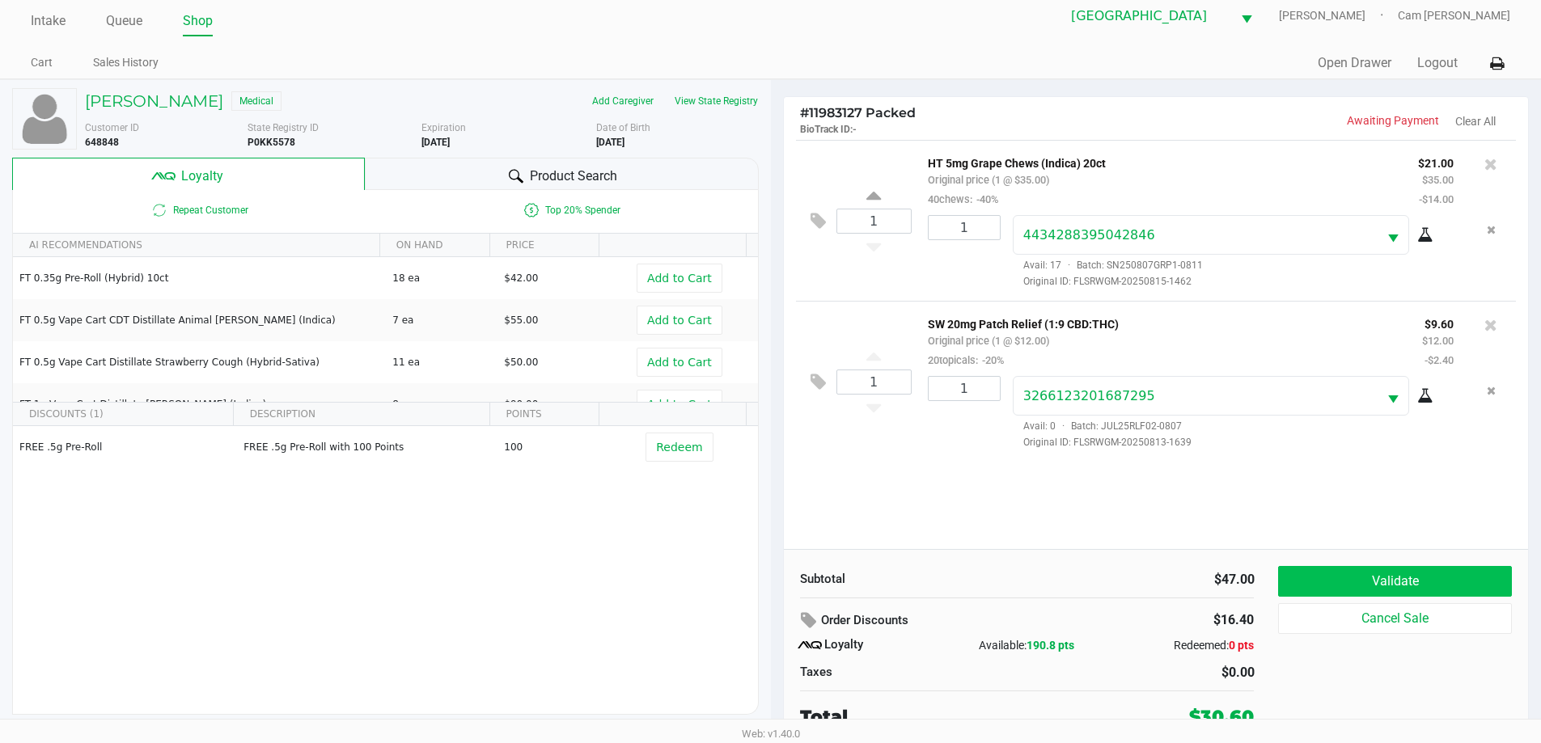
scroll to position [16, 0]
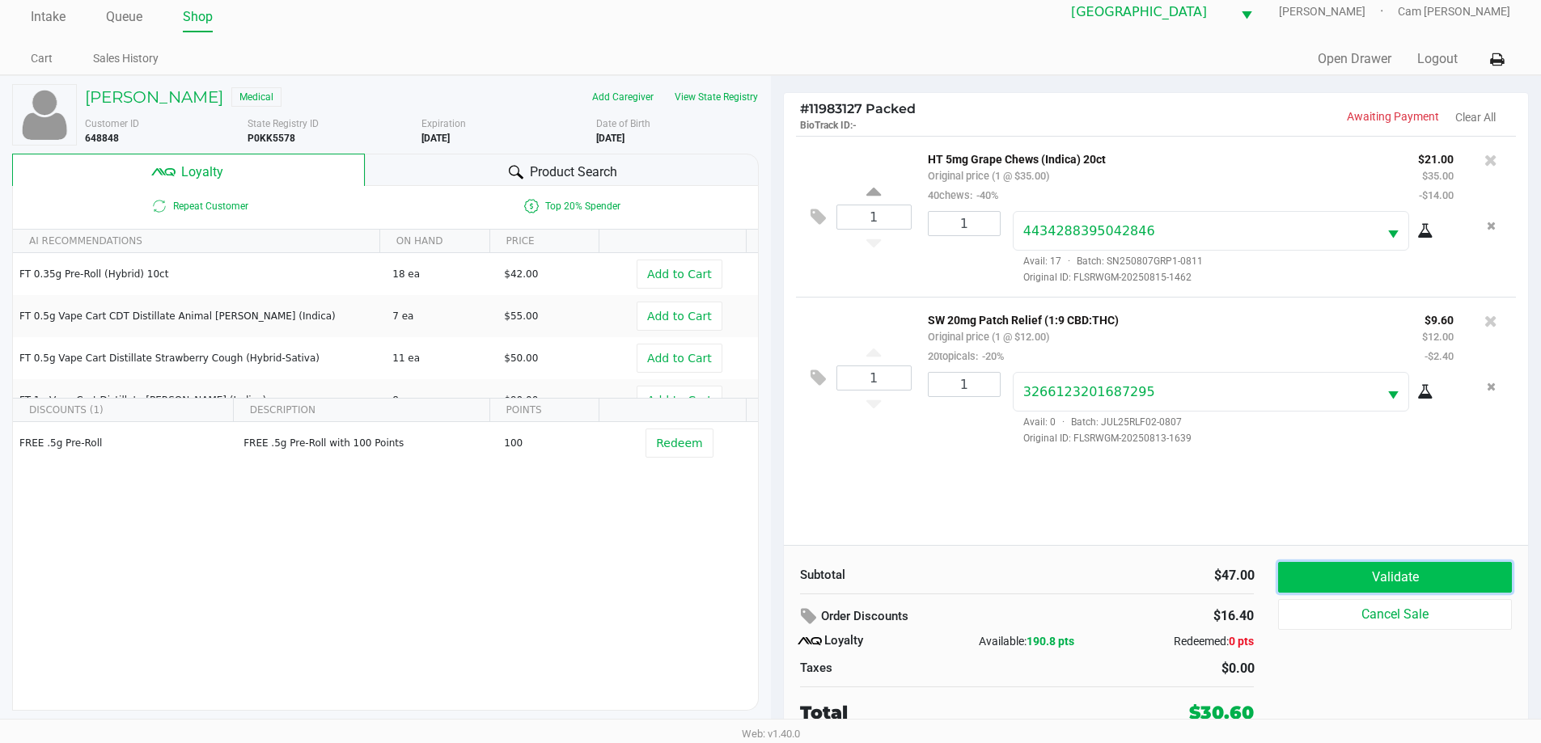
click at [1410, 573] on button "Validate" at bounding box center [1394, 577] width 233 height 31
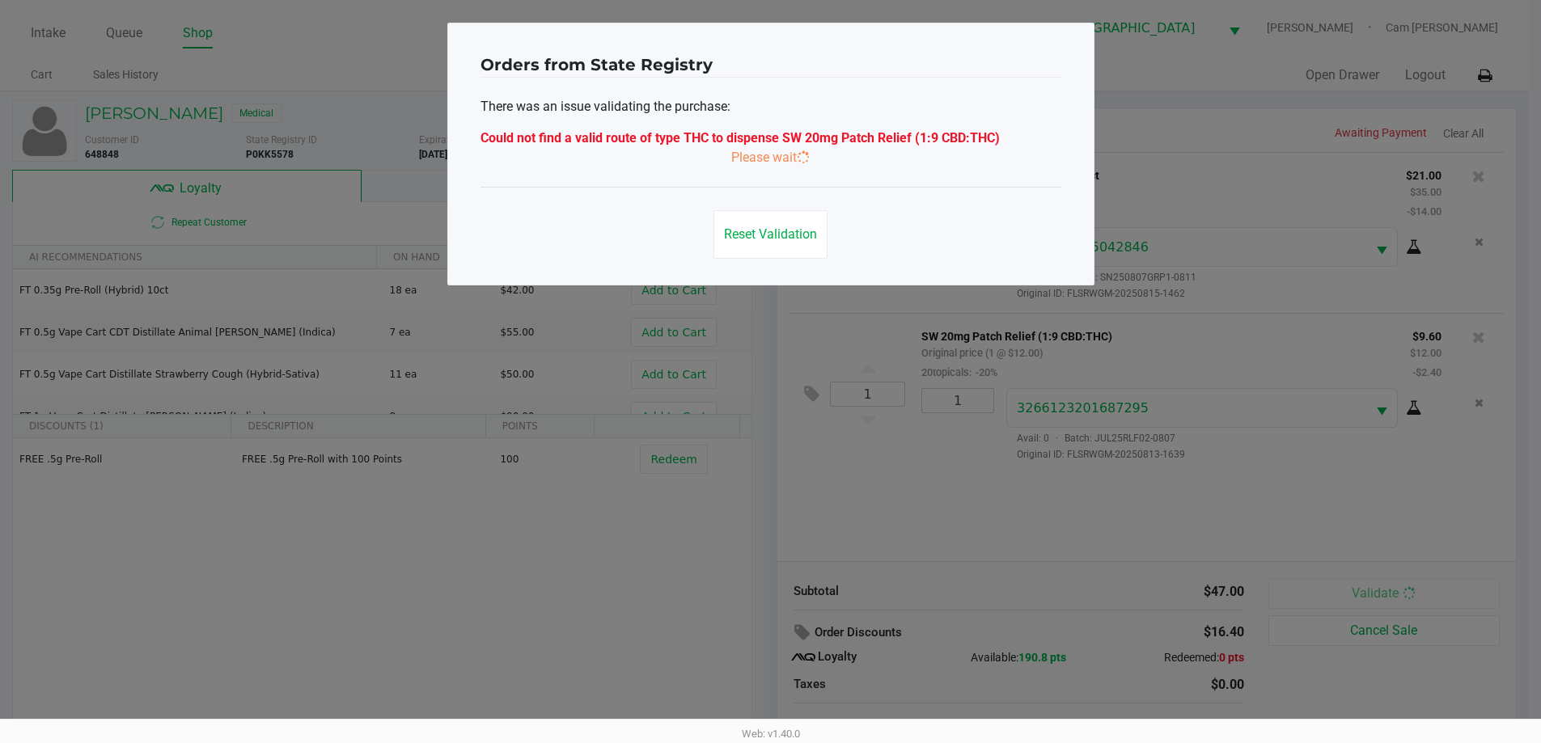
scroll to position [0, 0]
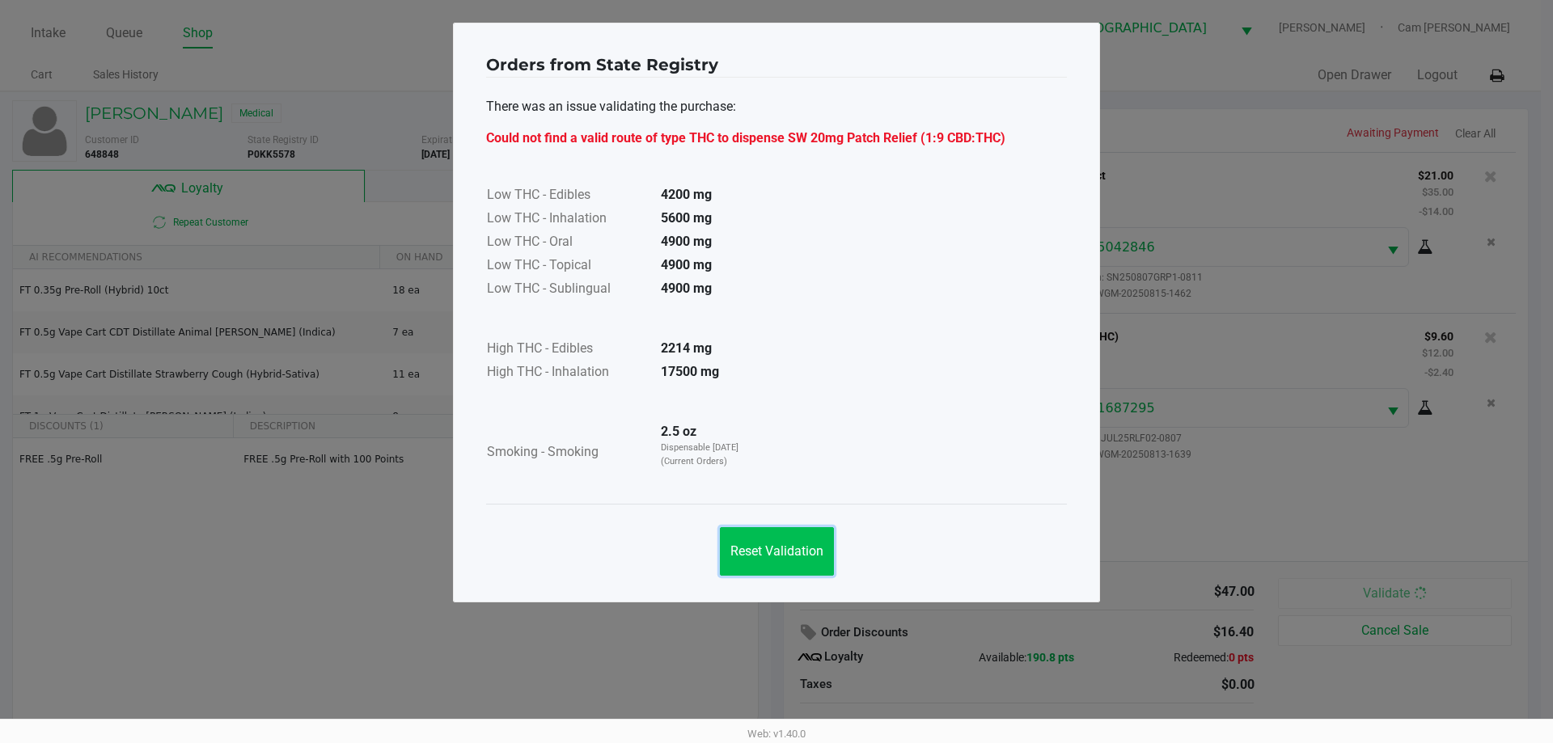
click at [811, 549] on span "Reset Validation" at bounding box center [777, 551] width 93 height 15
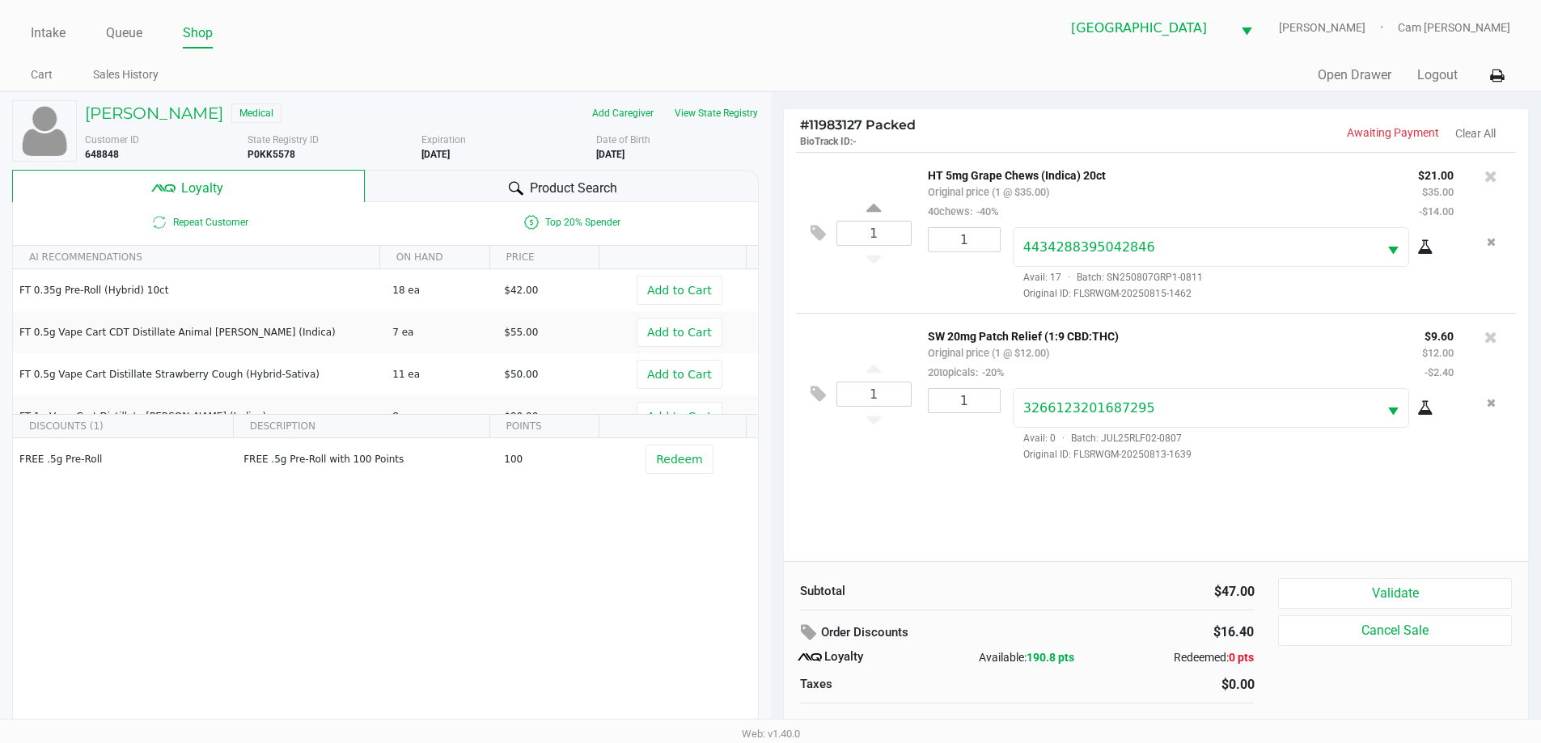
drag, startPoint x: 1400, startPoint y: 552, endPoint x: 1397, endPoint y: 570, distance: 18.1
click at [1397, 566] on div "# 11983127 Packed BioTrack ID: - Awaiting Payment Clear All 1 HT 5mg Grape Chew…" at bounding box center [1156, 433] width 747 height 651
click at [1400, 580] on button "Validate" at bounding box center [1394, 593] width 233 height 31
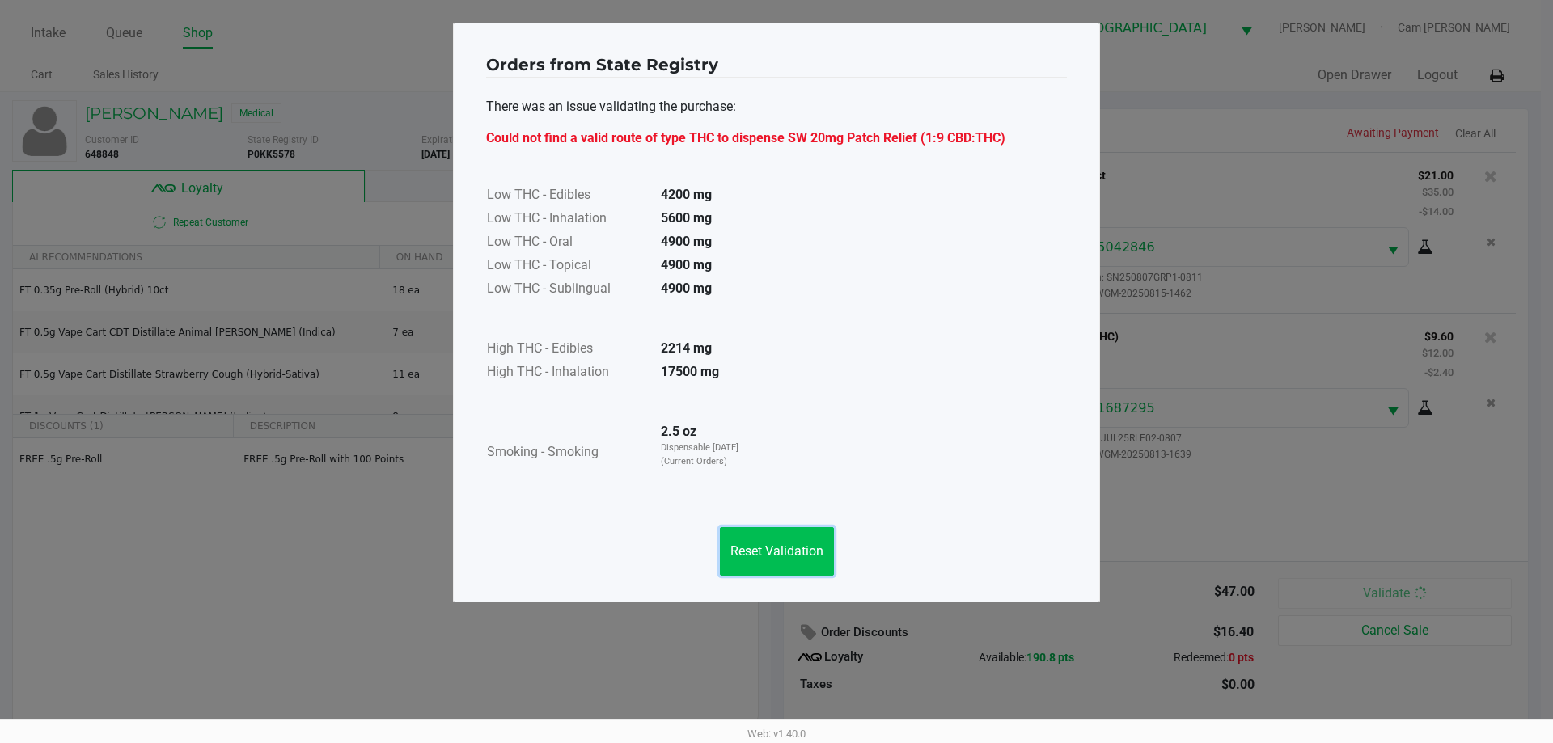
click at [780, 546] on span "Reset Validation" at bounding box center [777, 551] width 93 height 15
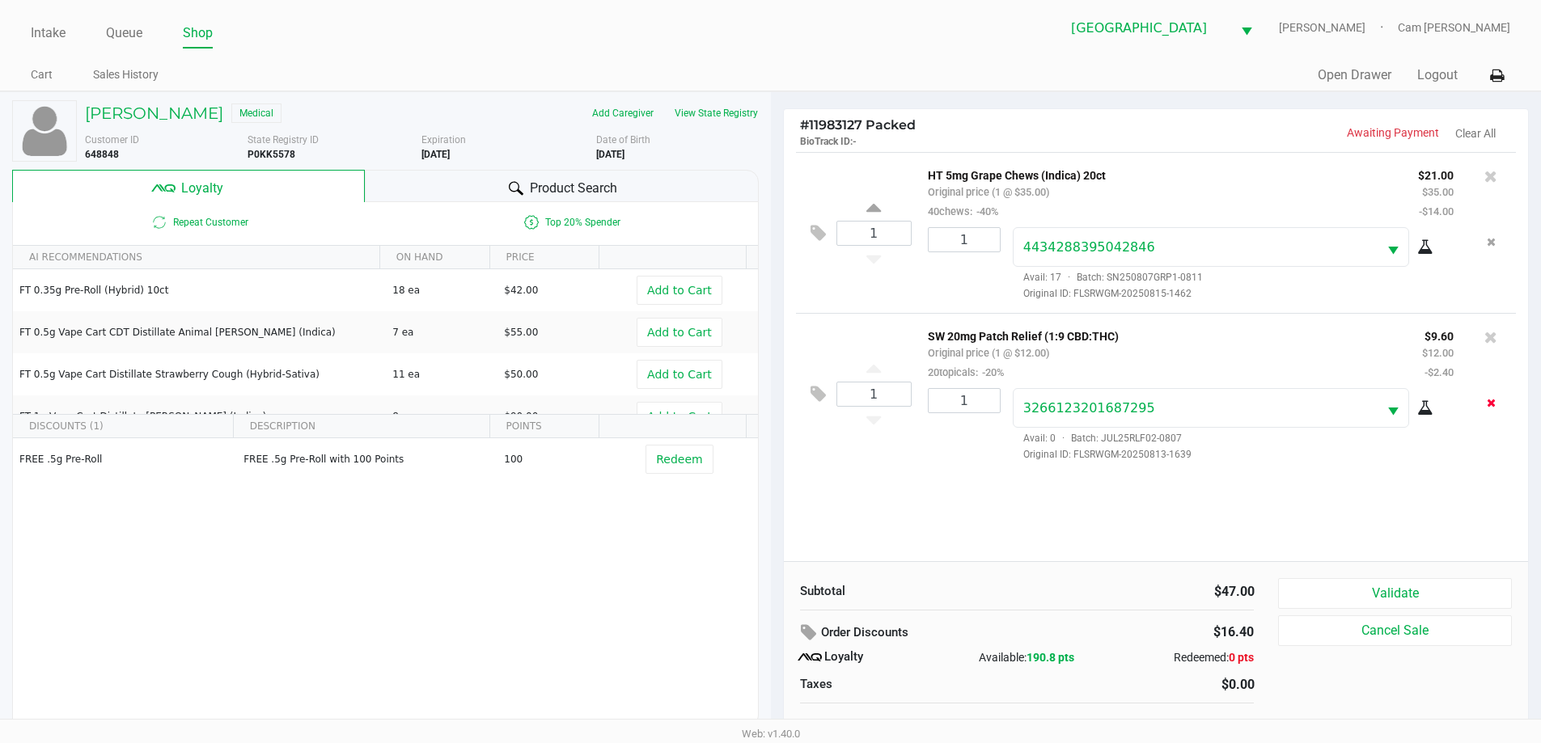
click at [1498, 409] on button "Remove the package from the orderLine" at bounding box center [1491, 403] width 22 height 30
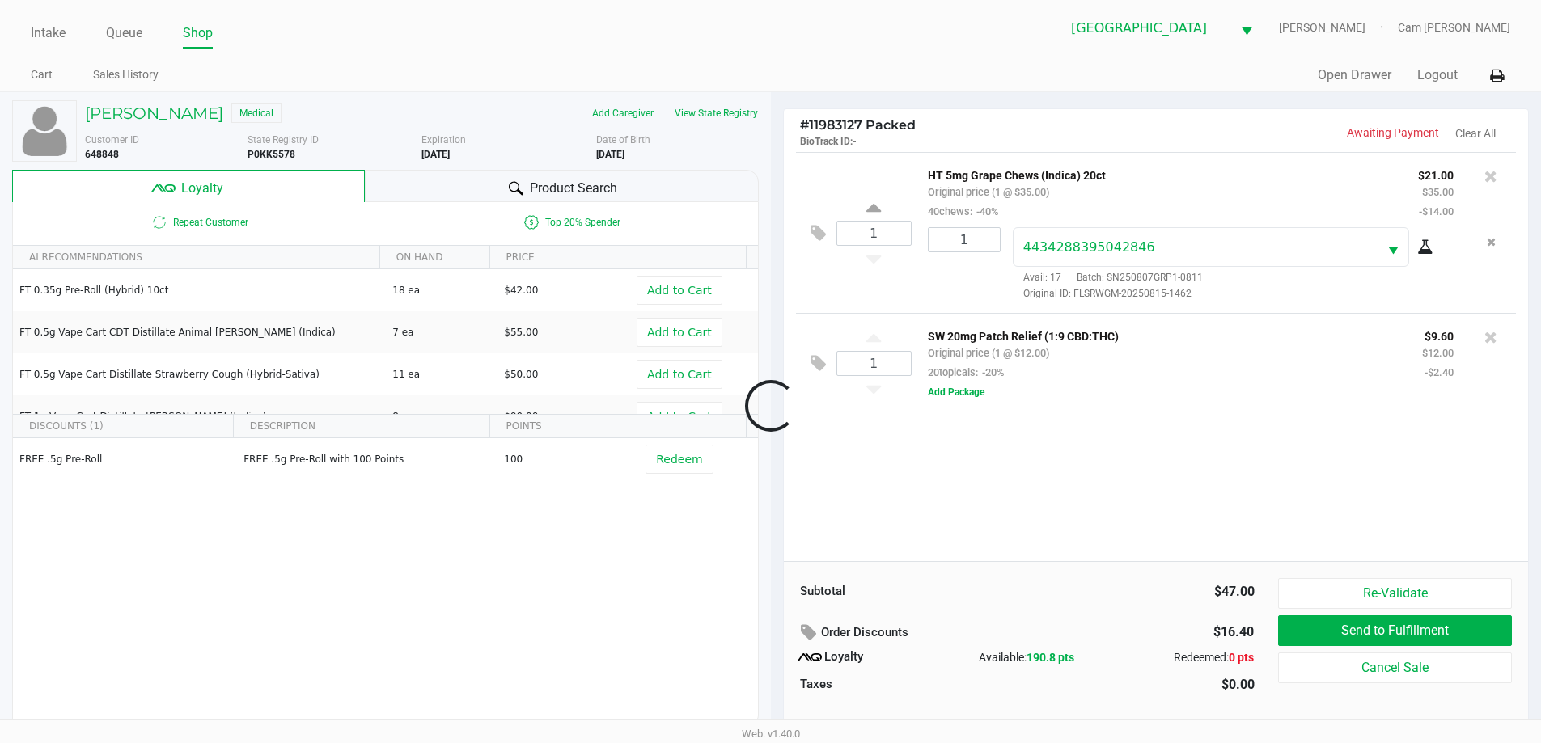
click at [1494, 338] on div at bounding box center [770, 406] width 1541 height 468
click at [1494, 338] on icon at bounding box center [1491, 337] width 13 height 16
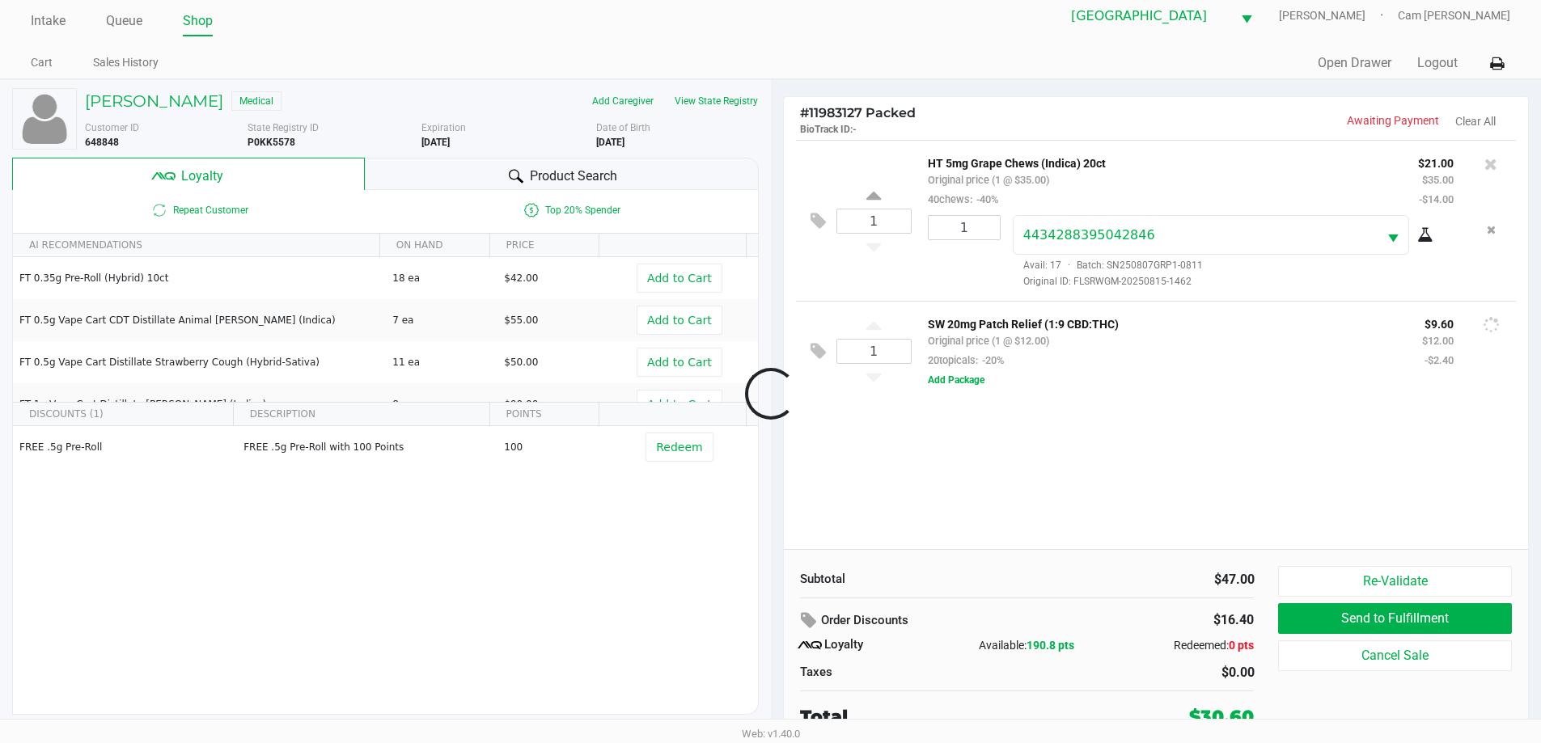
scroll to position [16, 0]
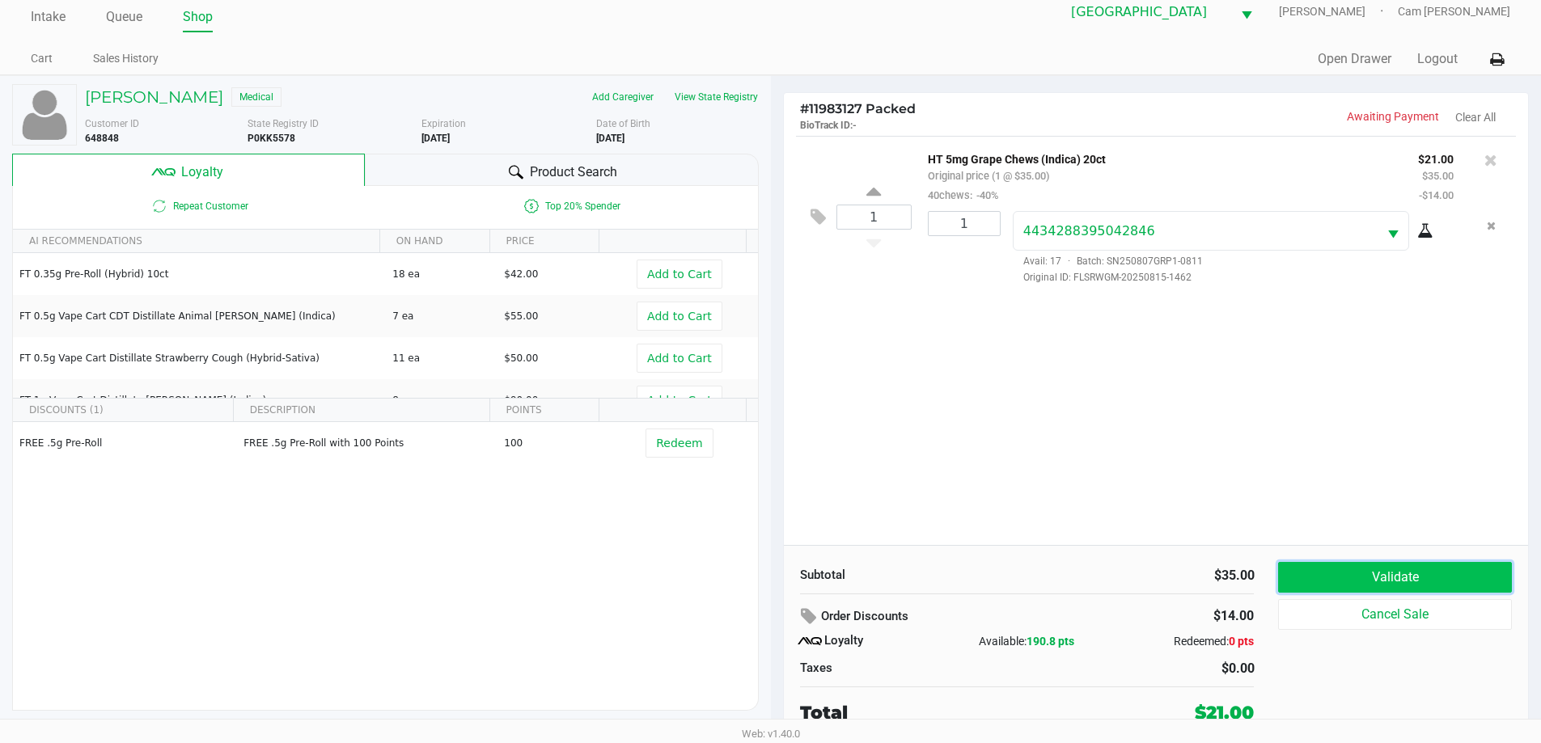
click at [1417, 574] on button "Validate" at bounding box center [1394, 577] width 233 height 31
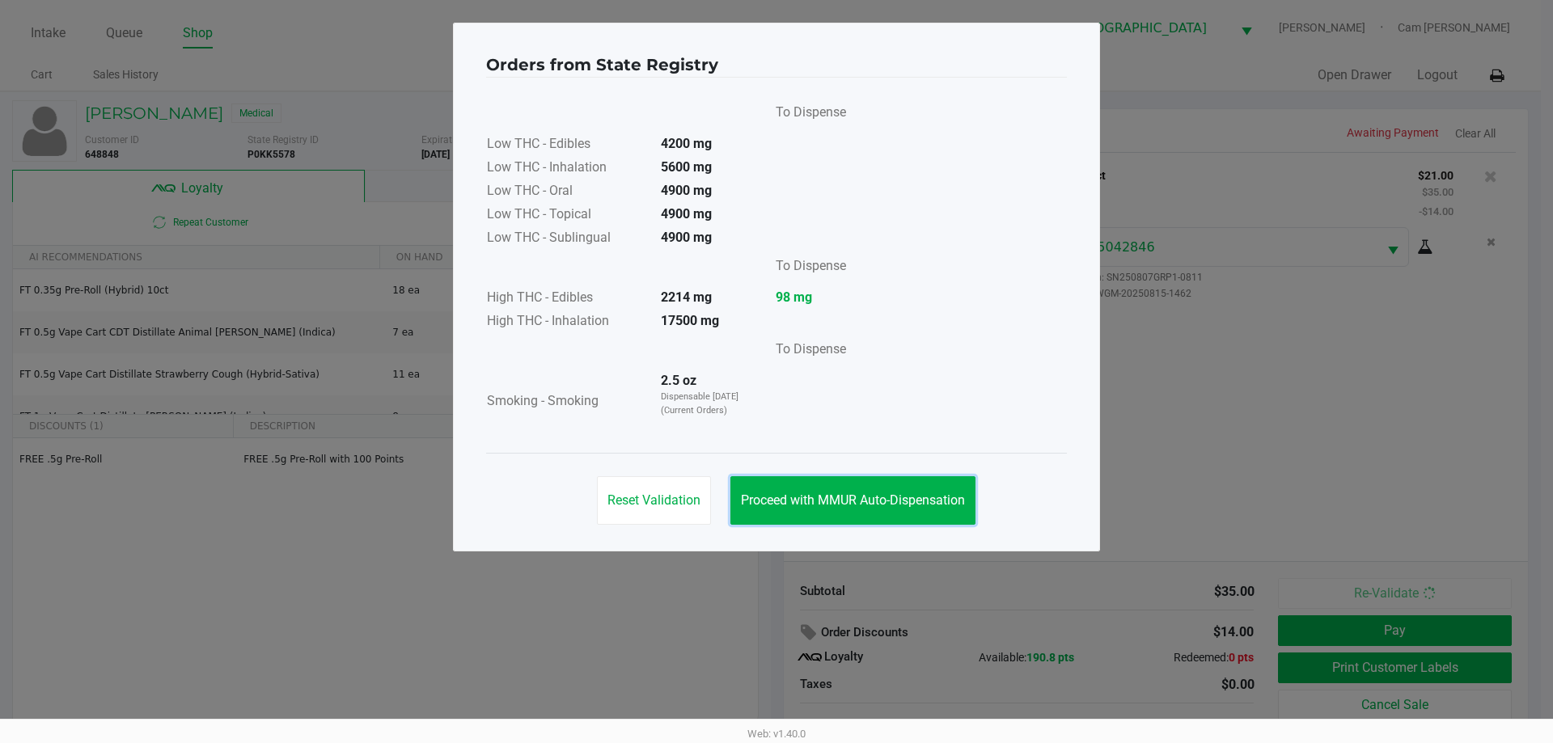
drag, startPoint x: 909, startPoint y: 503, endPoint x: 1014, endPoint y: 506, distance: 105.2
click at [912, 498] on span "Proceed with MMUR Auto-Dispensation" at bounding box center [853, 500] width 224 height 15
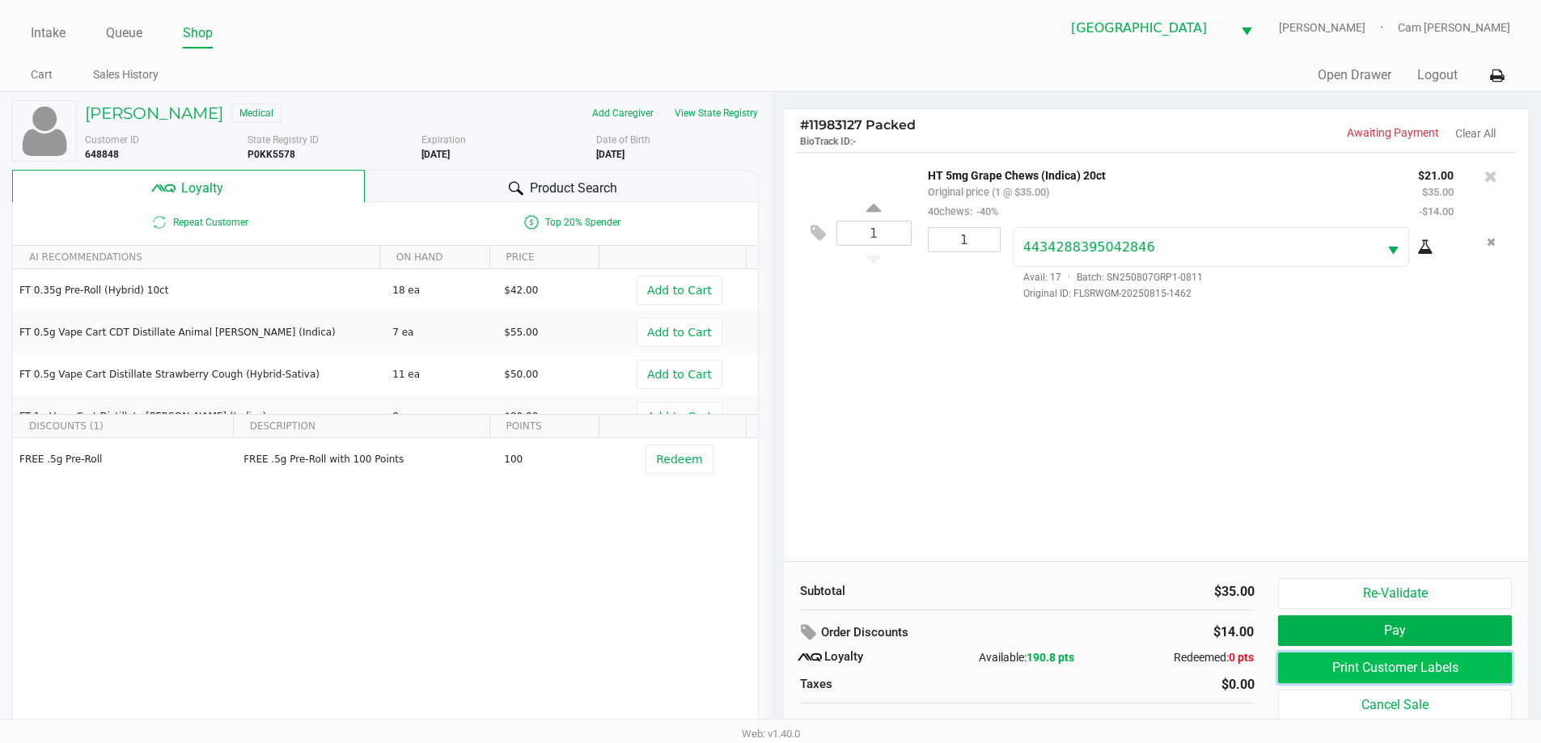
click at [1297, 667] on button "Print Customer Labels" at bounding box center [1394, 668] width 233 height 31
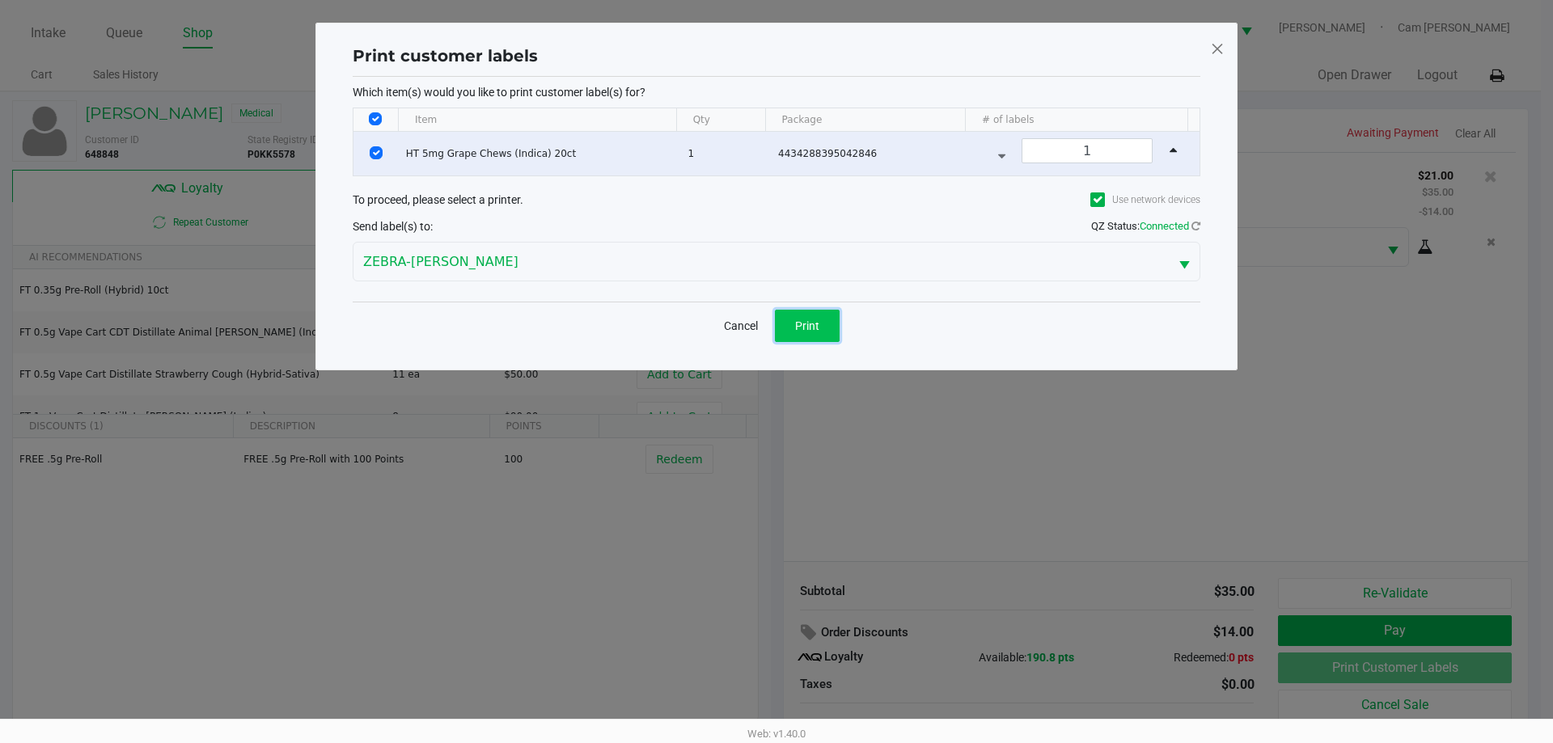
click at [815, 316] on button "Print" at bounding box center [807, 326] width 65 height 32
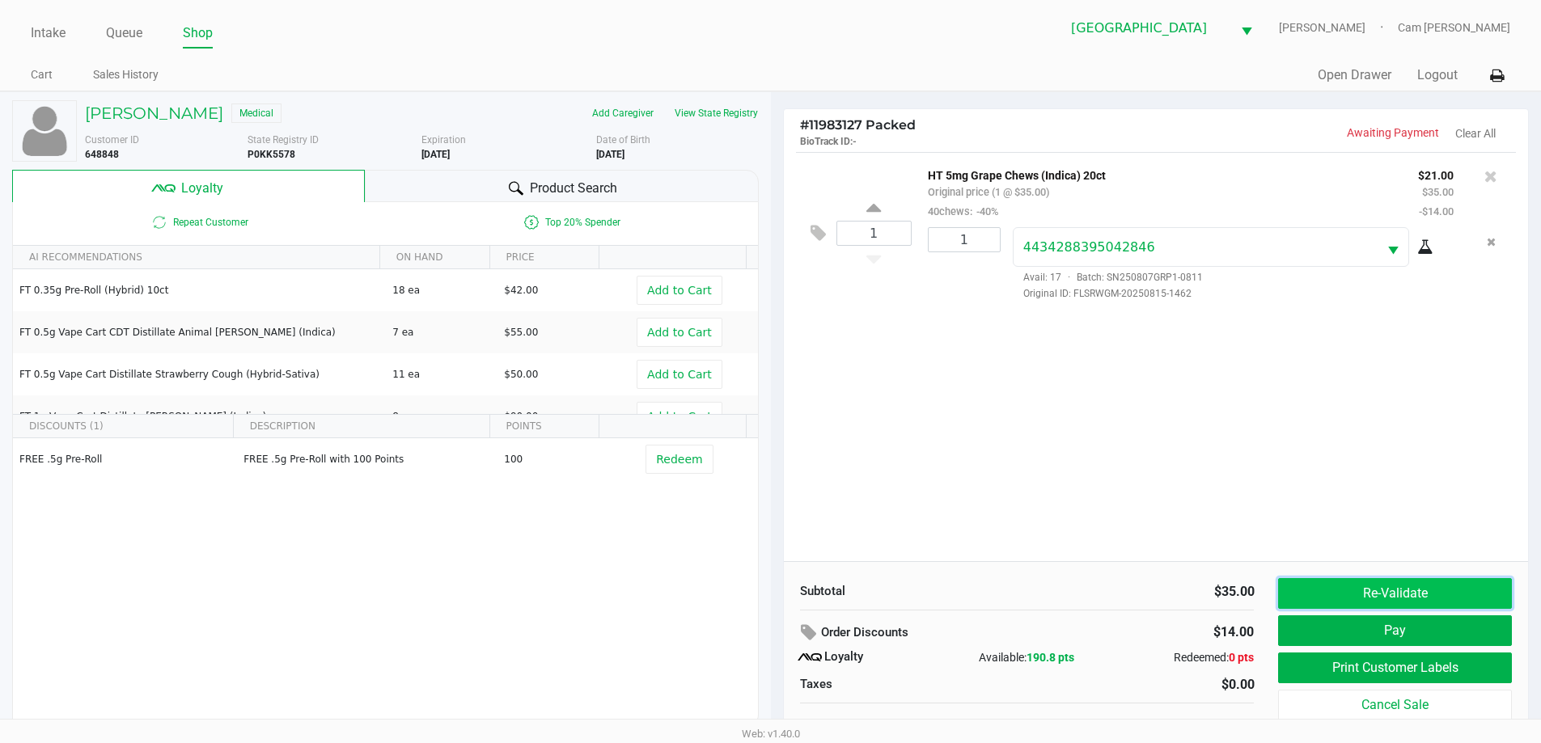
click at [1380, 594] on button "Re-Validate" at bounding box center [1394, 593] width 233 height 31
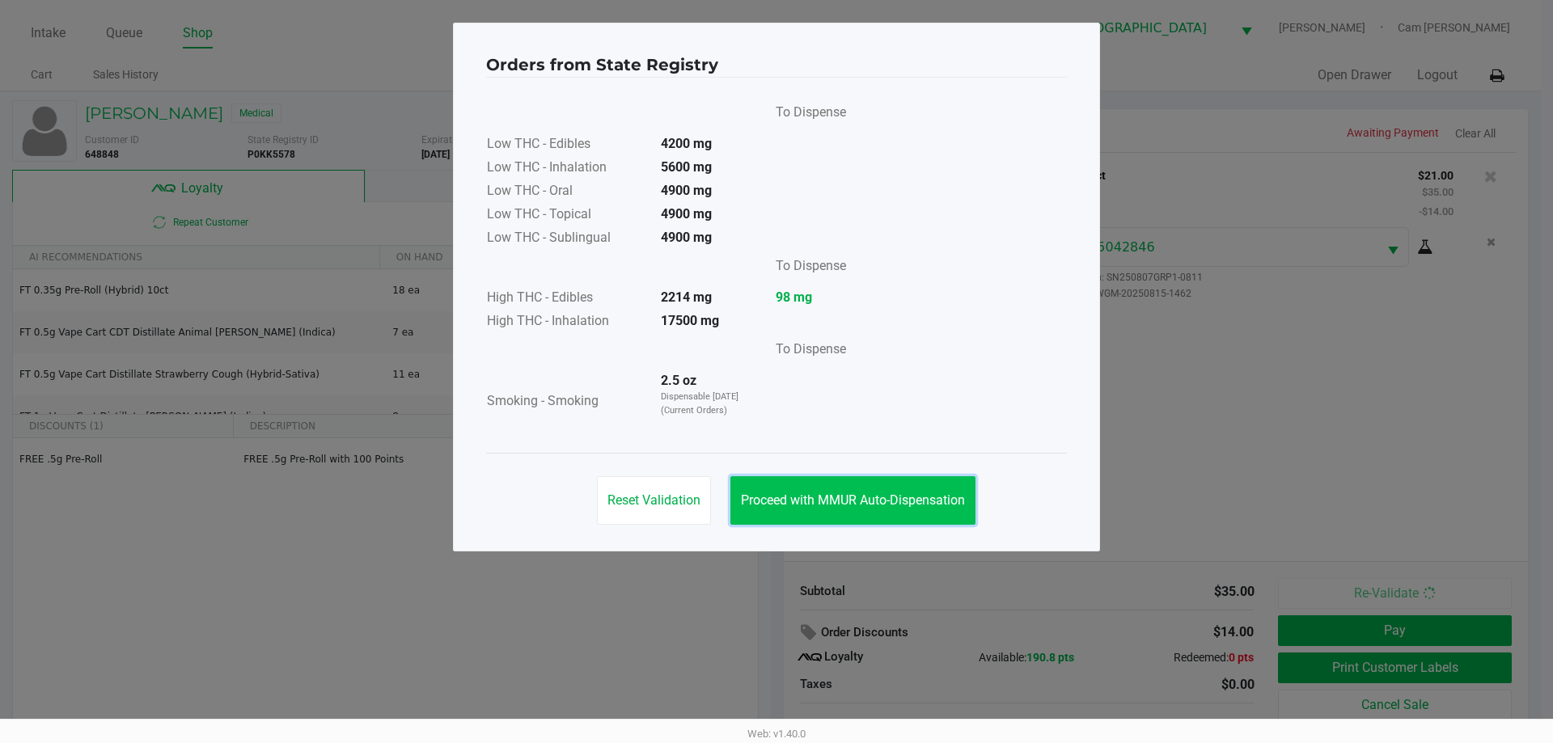
click at [833, 498] on span "Proceed with MMUR Auto-Dispensation" at bounding box center [853, 500] width 224 height 15
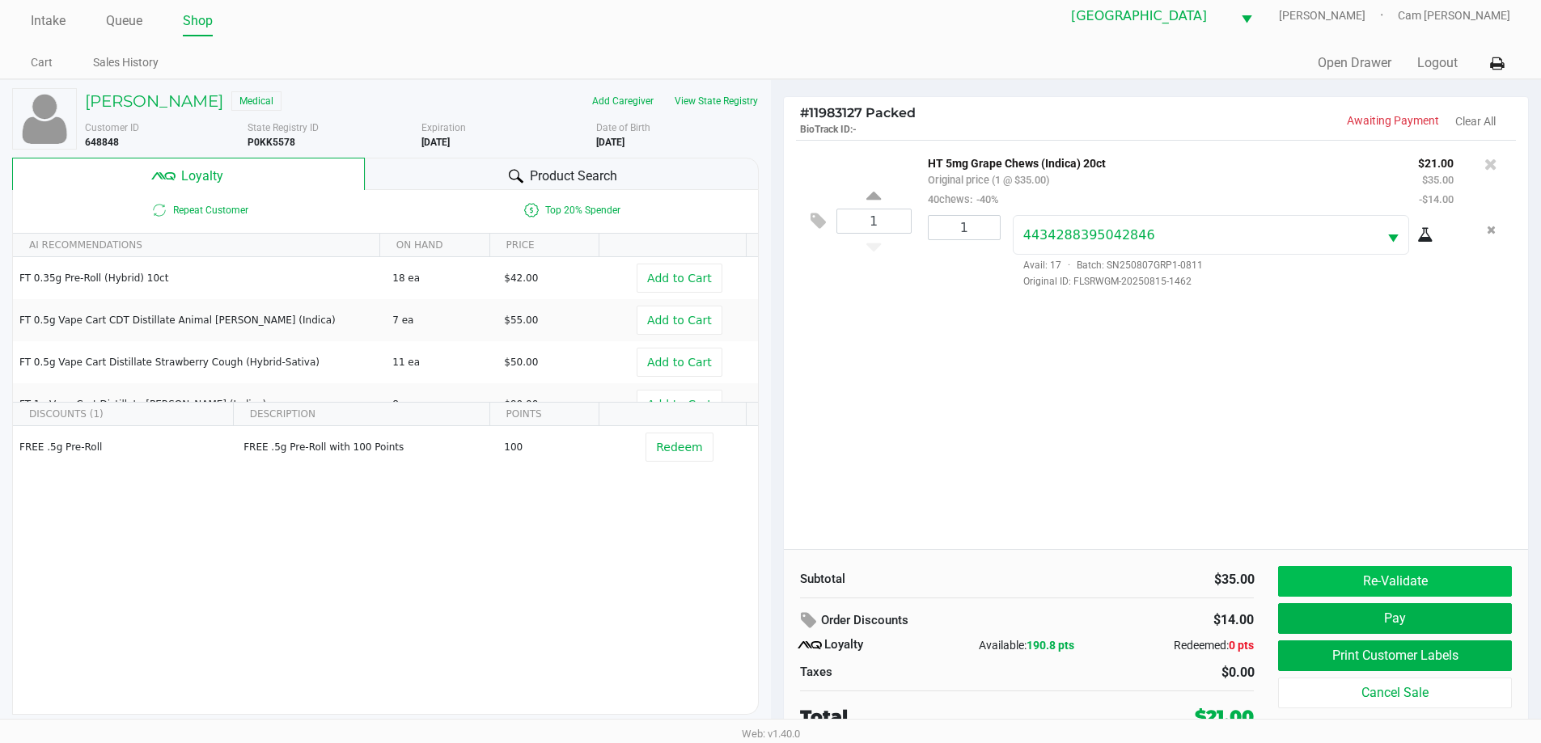
scroll to position [16, 0]
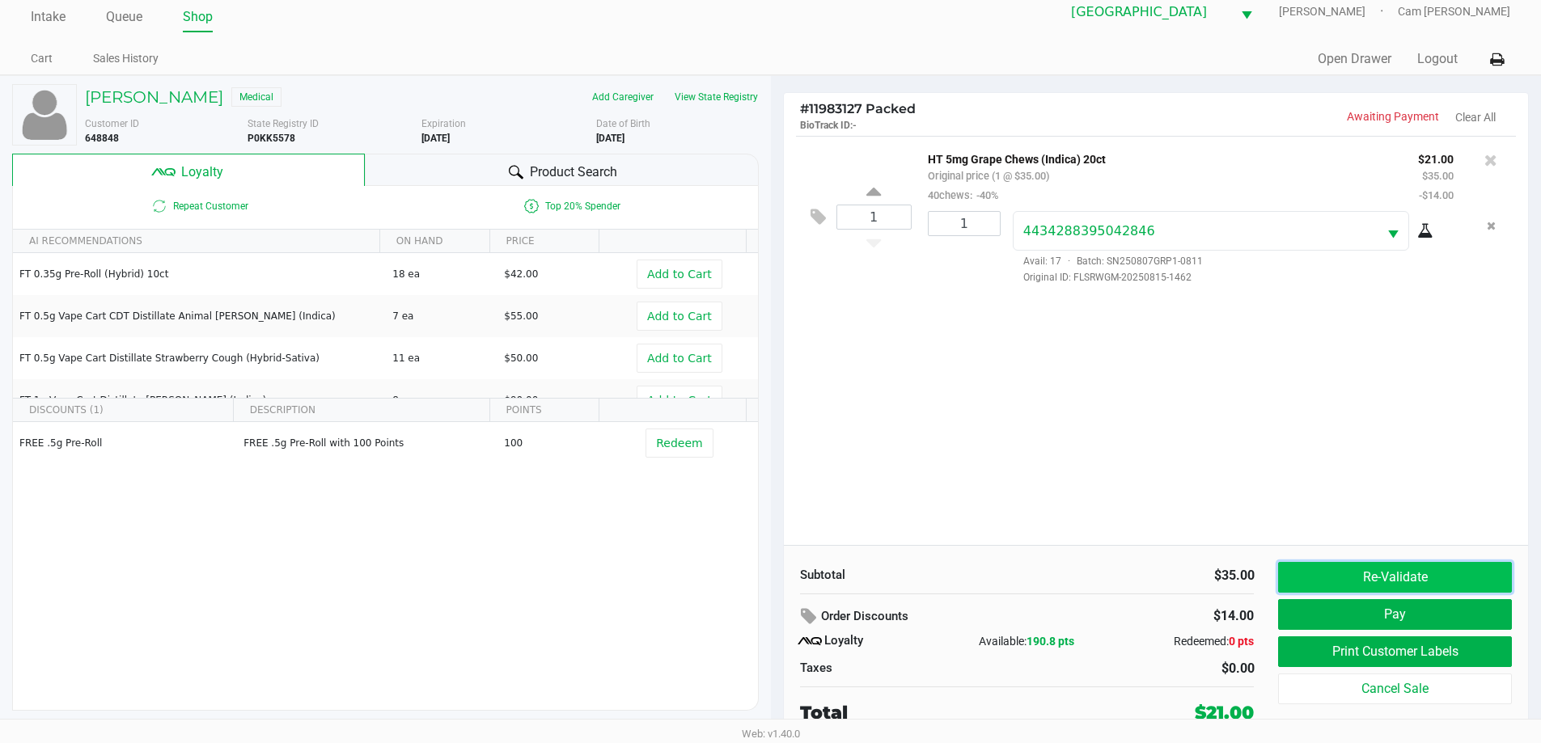
click at [1351, 583] on button "Re-Validate" at bounding box center [1394, 577] width 233 height 31
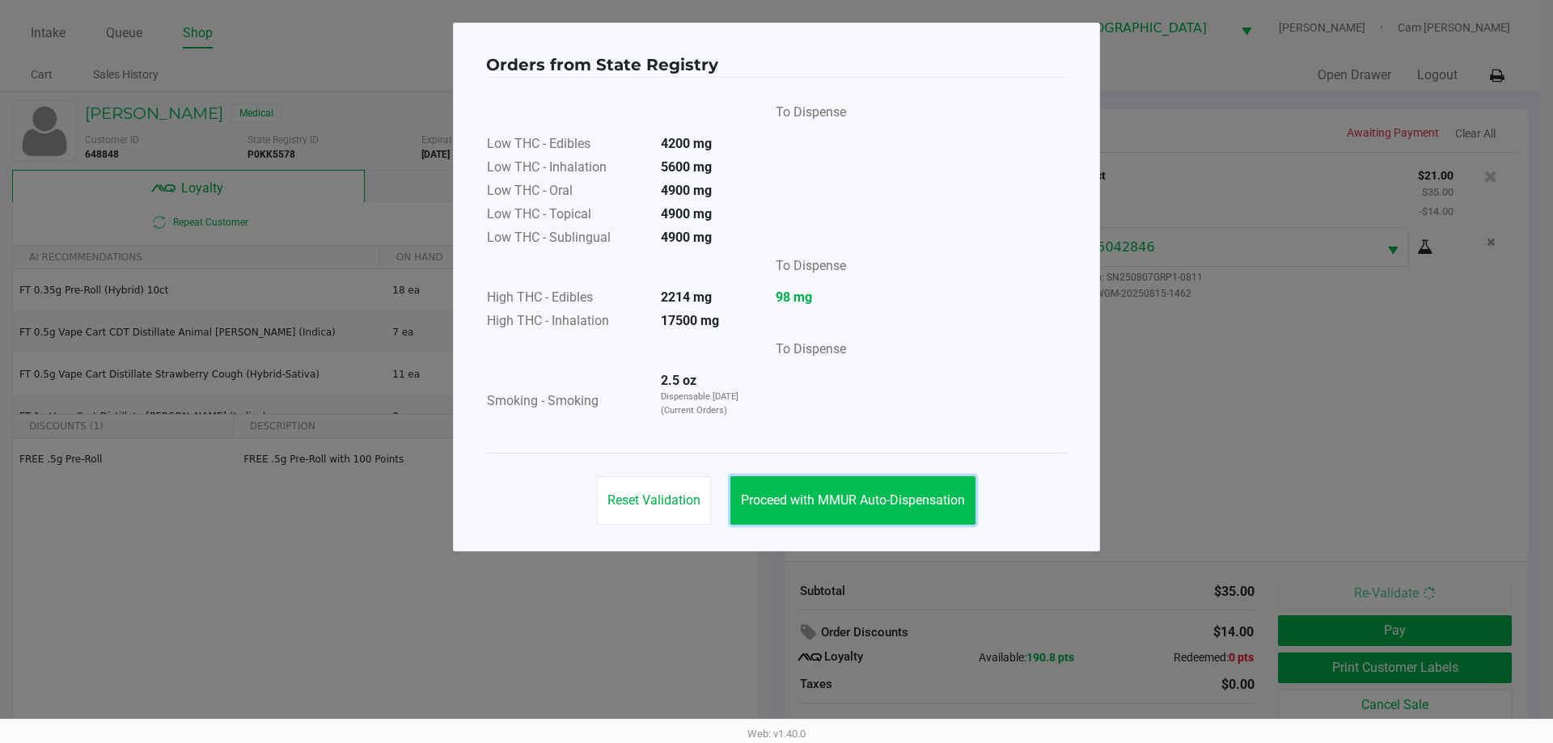
click at [879, 511] on button "Proceed with MMUR Auto-Dispensation" at bounding box center [853, 501] width 245 height 49
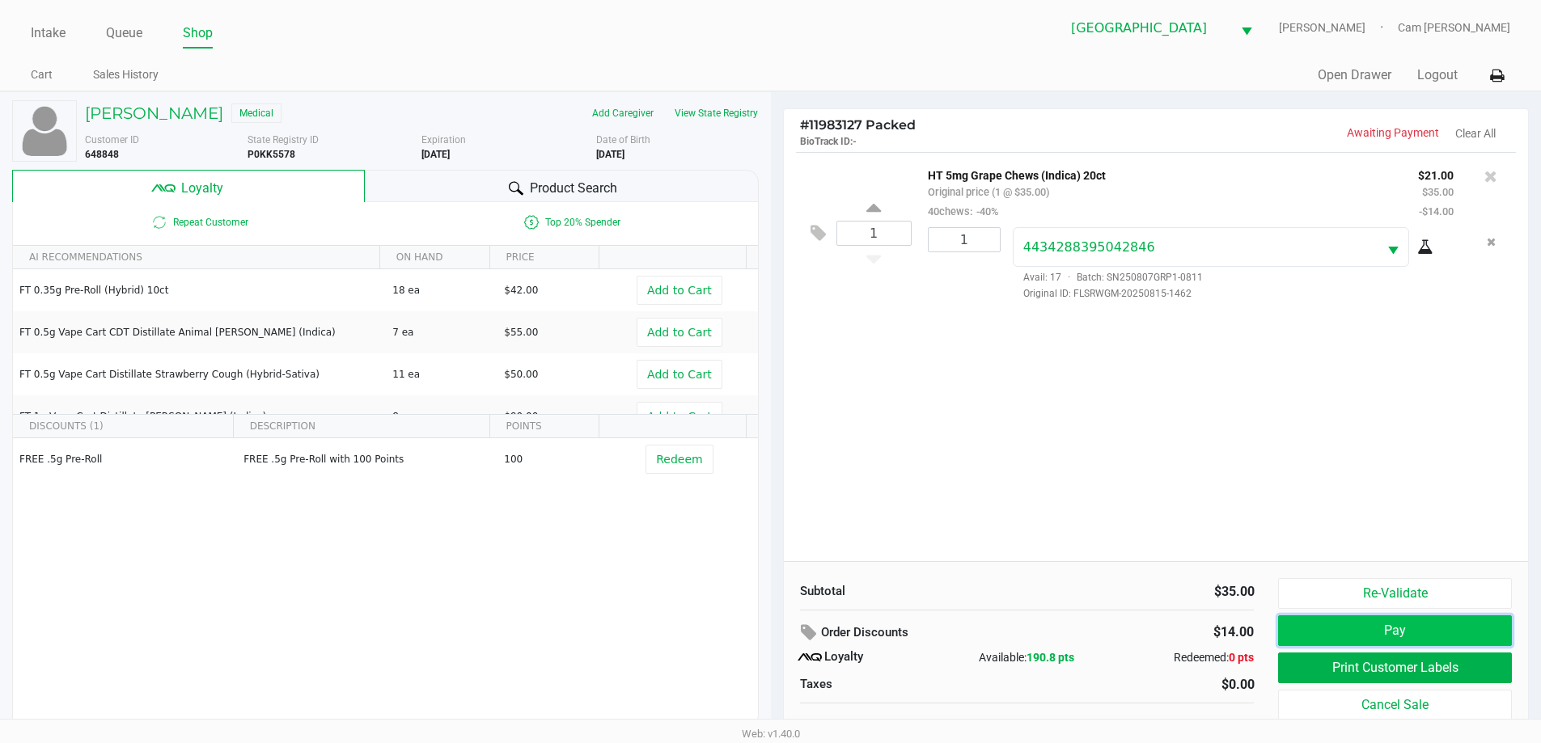
click at [1431, 632] on button "Pay" at bounding box center [1394, 631] width 233 height 31
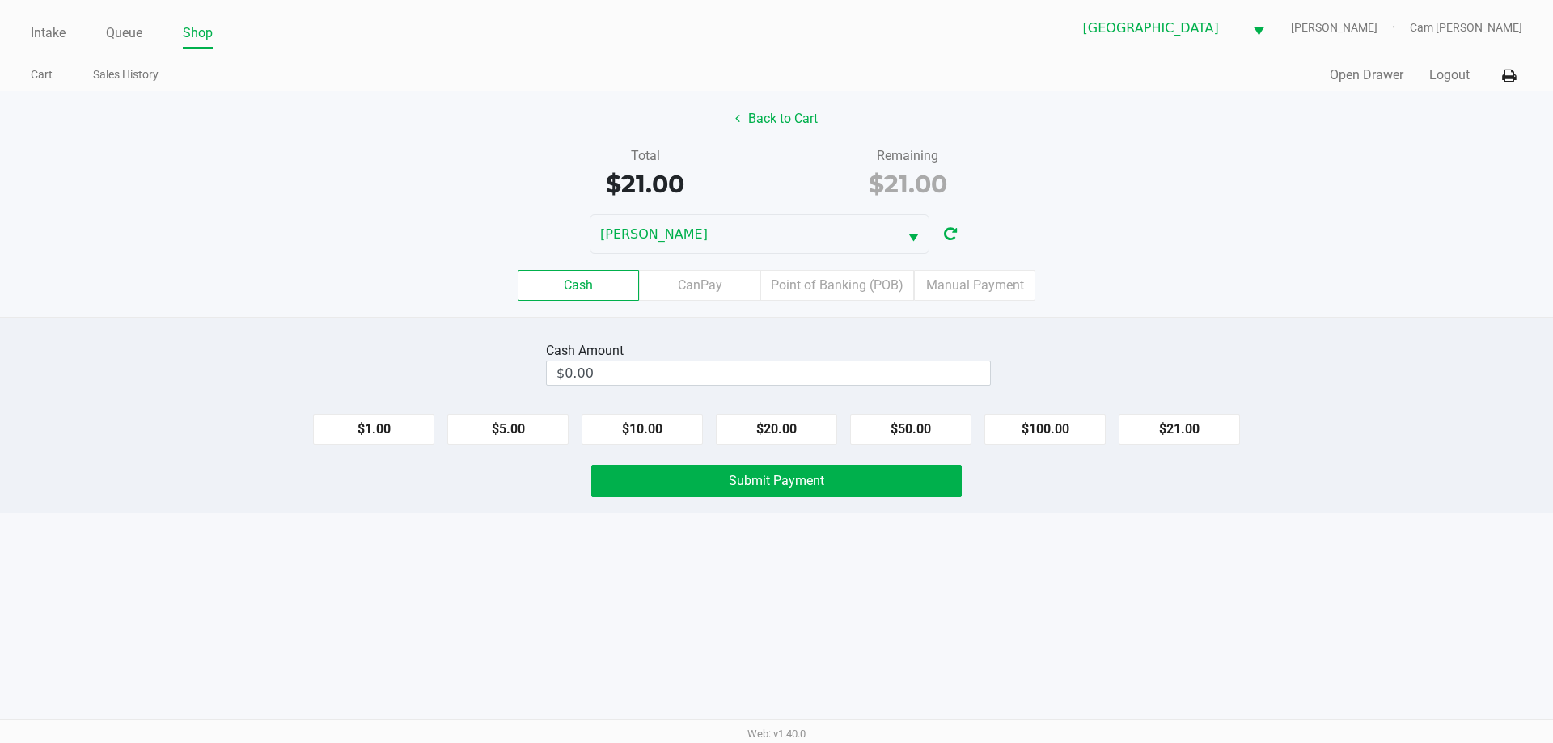
click at [860, 292] on label "Point of Banking (POB)" at bounding box center [837, 285] width 154 height 31
click at [0, 0] on 7 "Point of Banking (POB)" at bounding box center [0, 0] width 0 height 0
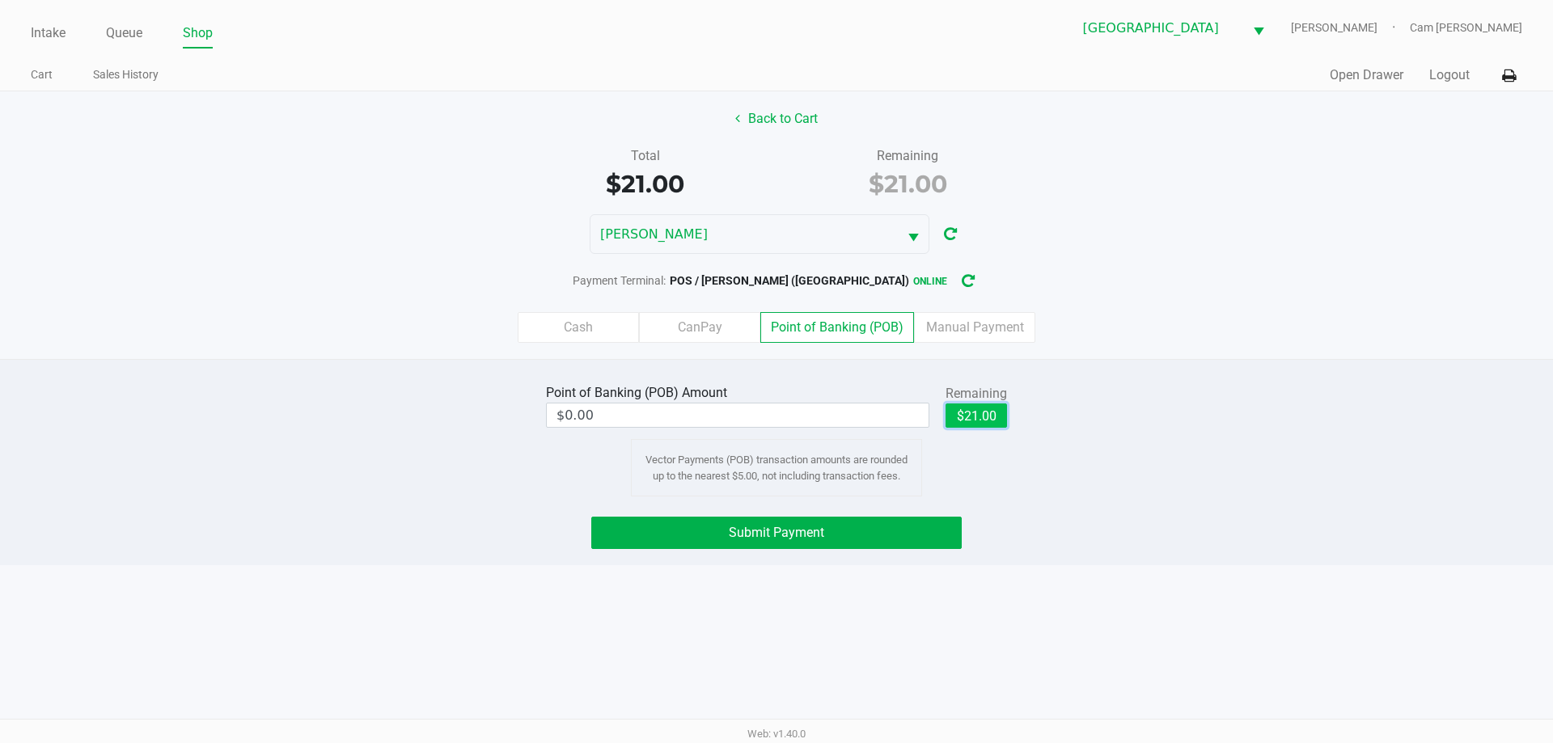
click at [976, 404] on button "$21.00" at bounding box center [976, 416] width 61 height 24
type input "$21.00"
click at [1126, 405] on div "Point of Banking (POB) Amount $21.00 Remaining $21.00 Clear Vector Payments (PO…" at bounding box center [777, 438] width 1578 height 116
click at [916, 527] on button "Submit Payment" at bounding box center [776, 533] width 371 height 32
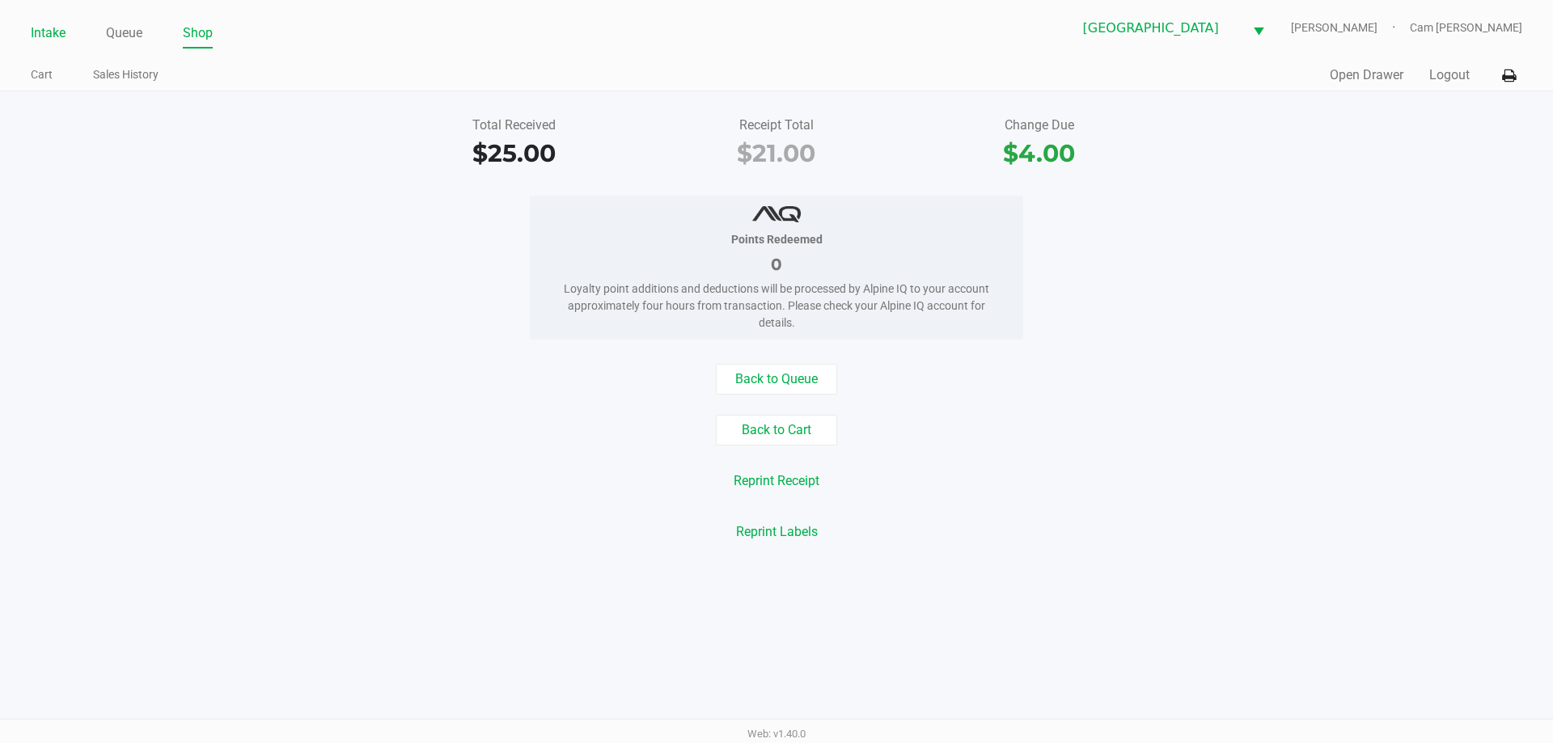
click at [55, 44] on link "Intake" at bounding box center [48, 33] width 35 height 23
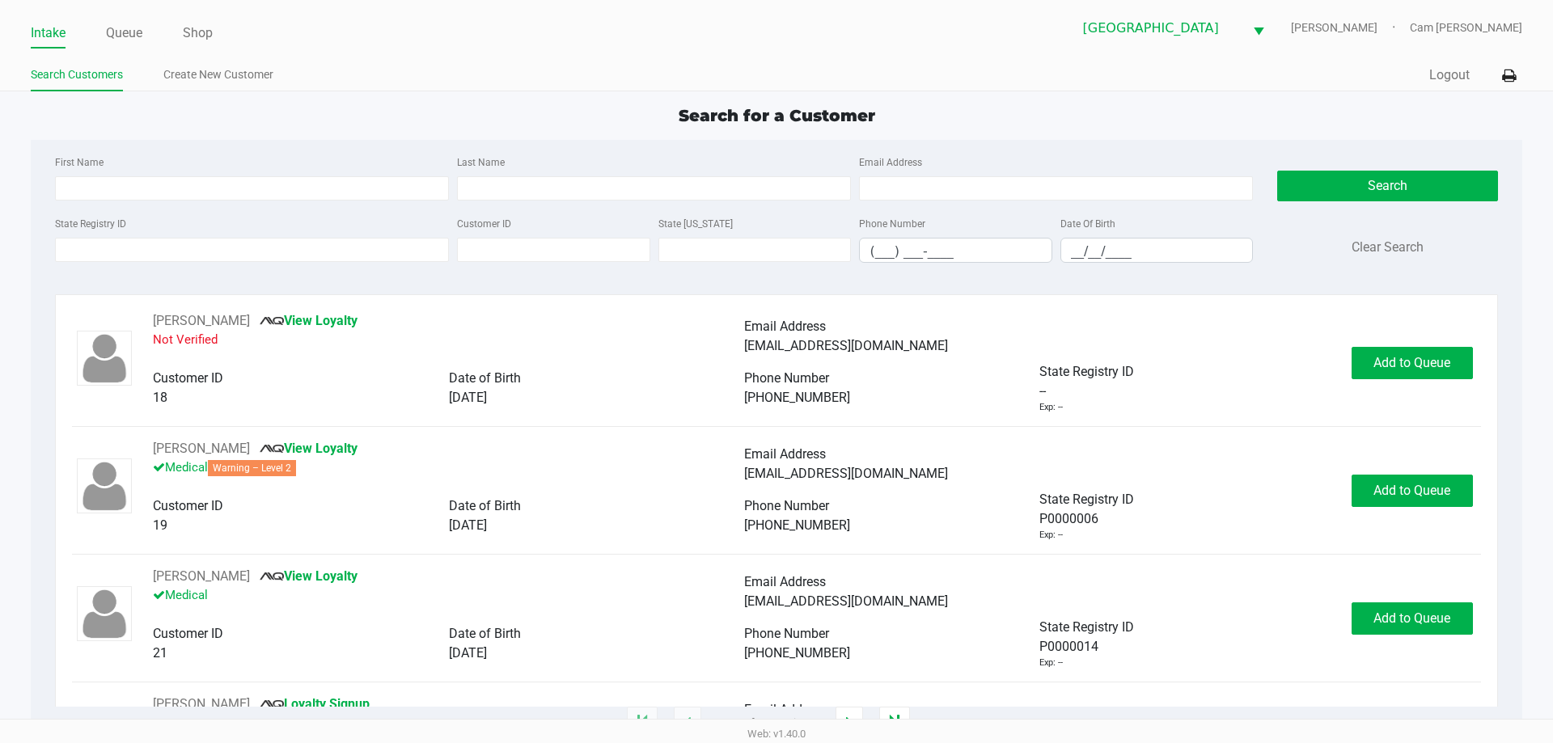
click at [522, 85] on ul "Search Customers Create New Customer" at bounding box center [404, 77] width 746 height 28
click at [536, 83] on ul "Search Customers Create New Customer" at bounding box center [404, 77] width 746 height 28
click at [347, 242] on input "State Registry ID" at bounding box center [252, 250] width 394 height 24
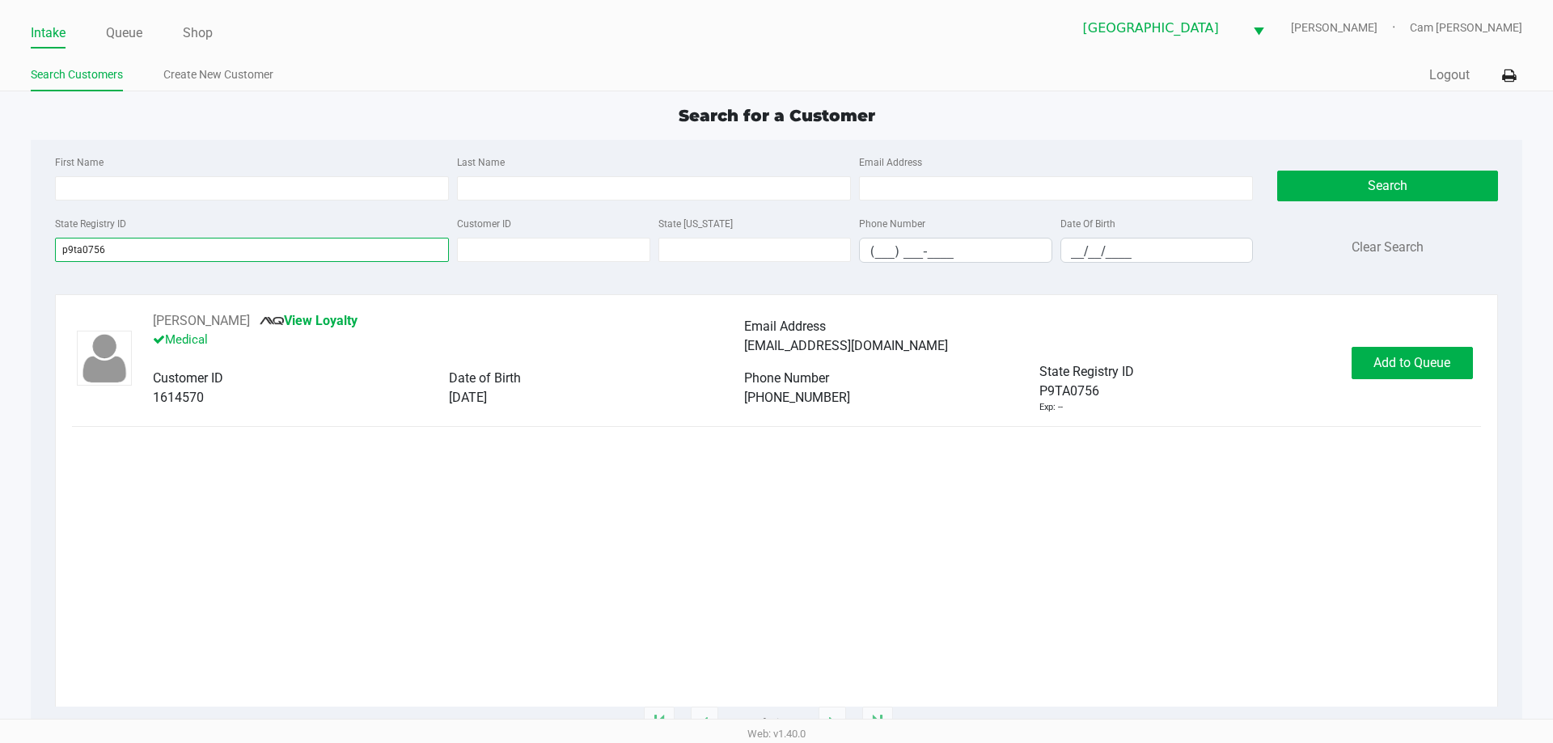
type input "p9ta0756"
drag, startPoint x: 1452, startPoint y: 358, endPoint x: 1438, endPoint y: 375, distance: 21.2
click at [1439, 375] on button "Add to Queue" at bounding box center [1412, 363] width 121 height 32
click at [1438, 375] on div "Add to Queue" at bounding box center [1412, 363] width 121 height 32
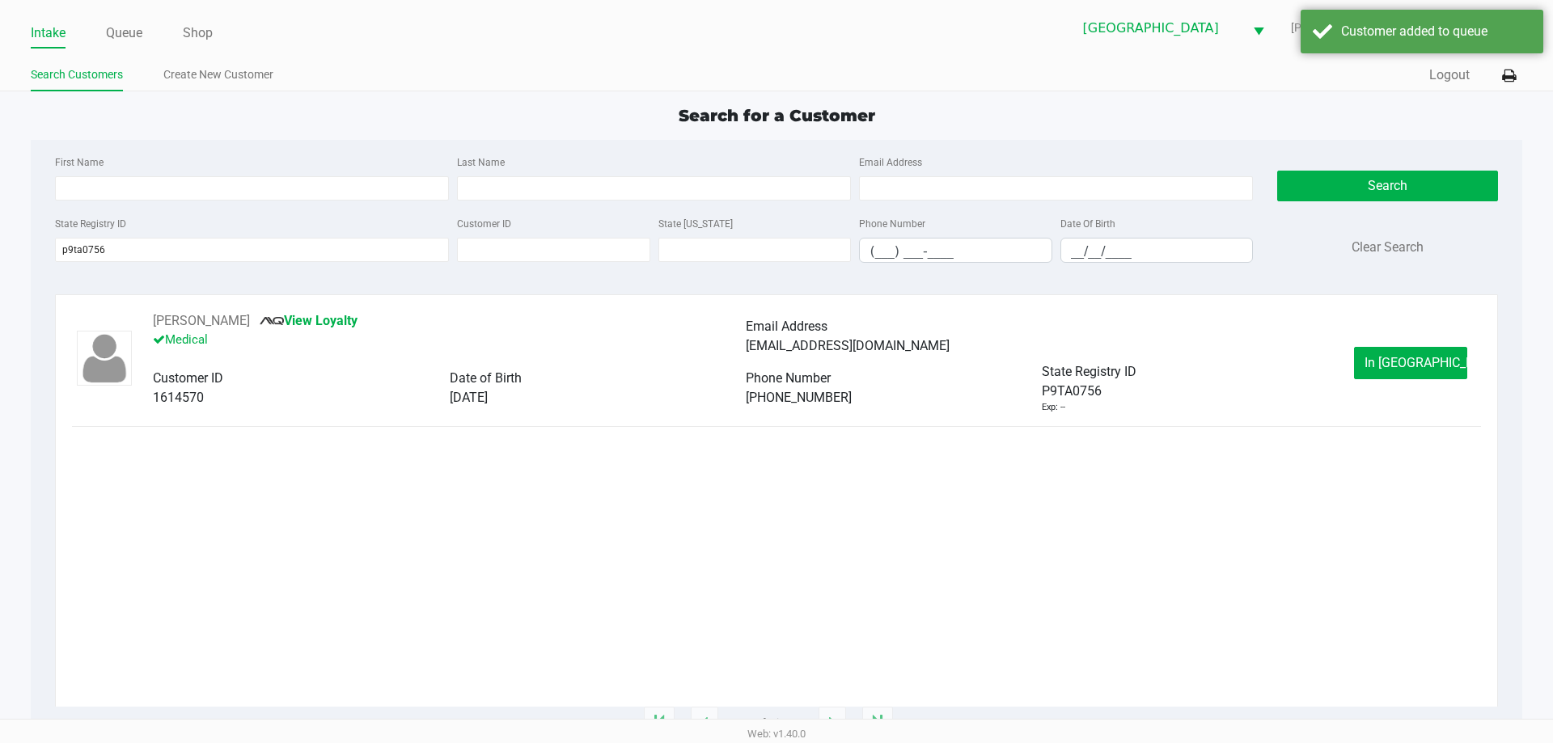
click at [1434, 375] on button "In [GEOGRAPHIC_DATA]" at bounding box center [1410, 363] width 113 height 32
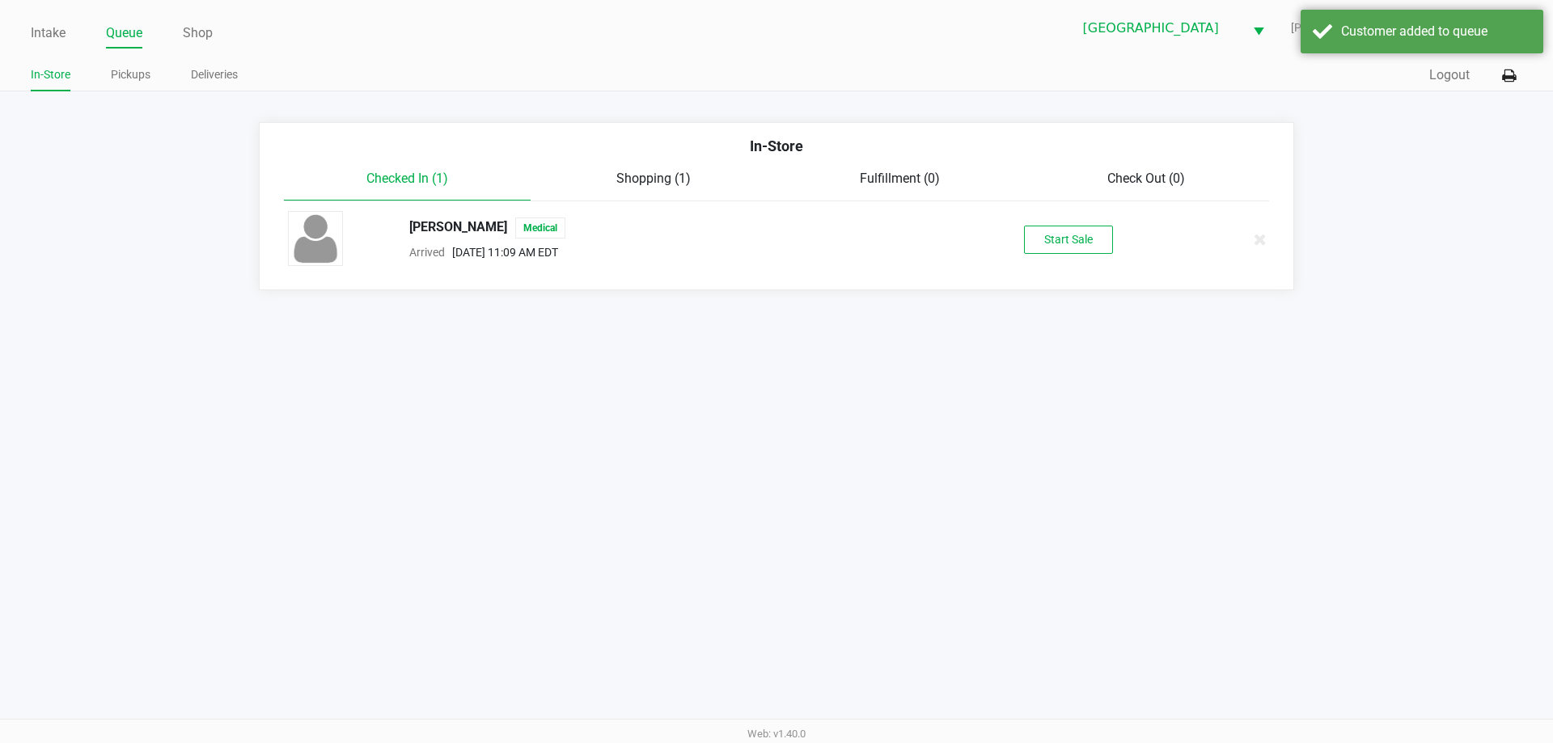
drag, startPoint x: 1024, startPoint y: 240, endPoint x: 1084, endPoint y: 255, distance: 61.6
click at [1042, 247] on div "Start Sale" at bounding box center [1068, 240] width 250 height 28
click at [1097, 255] on div "[PERSON_NAME] Medical Arrived [DATE] 11:09 AM EDT Start Sale" at bounding box center [777, 239] width 1002 height 57
click at [1019, 245] on div "Start Sale" at bounding box center [1068, 240] width 250 height 28
click at [1023, 244] on div "Start Sale" at bounding box center [1068, 240] width 250 height 28
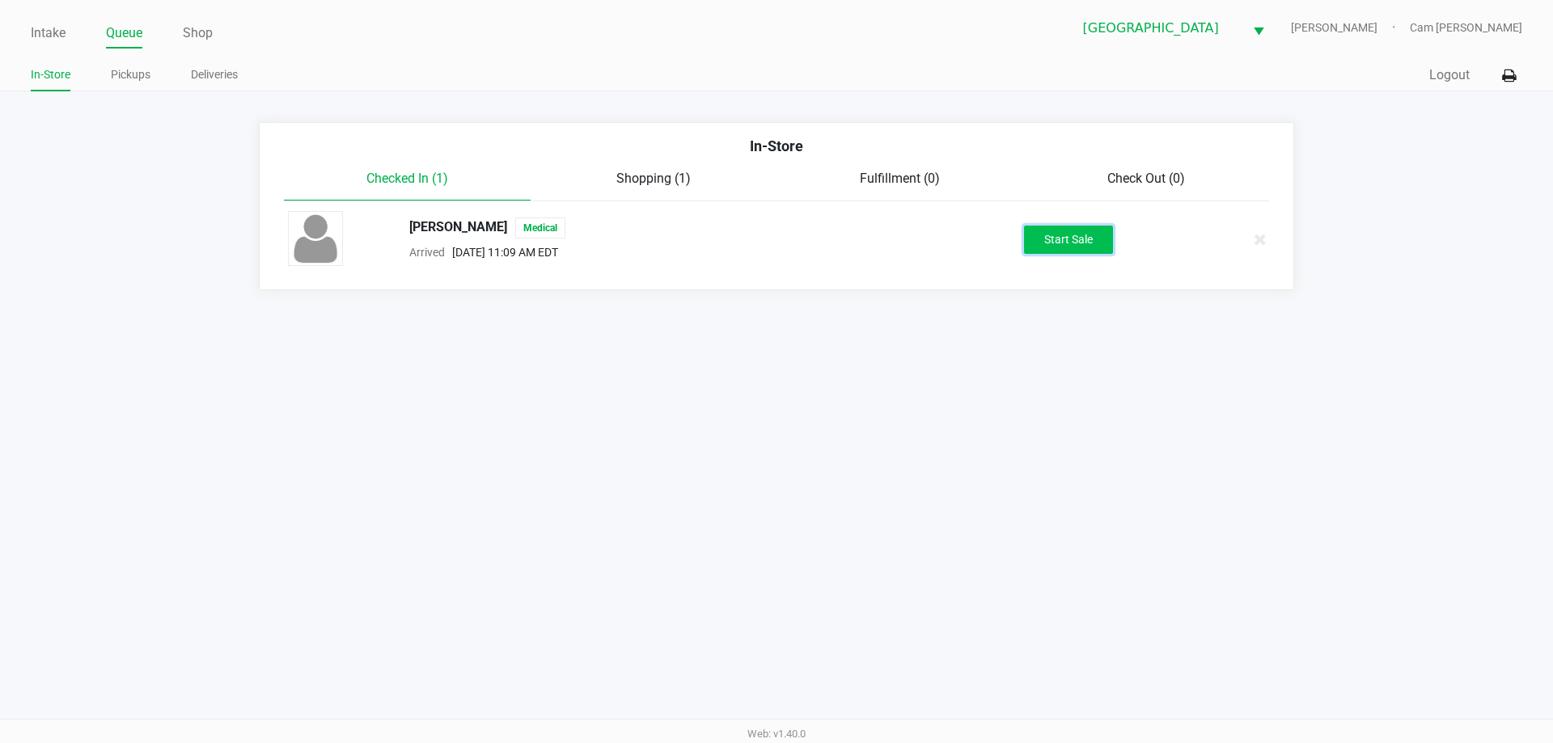
click at [1027, 244] on button "Start Sale" at bounding box center [1068, 240] width 89 height 28
click at [1036, 244] on div "Start Sale" at bounding box center [1068, 240] width 89 height 28
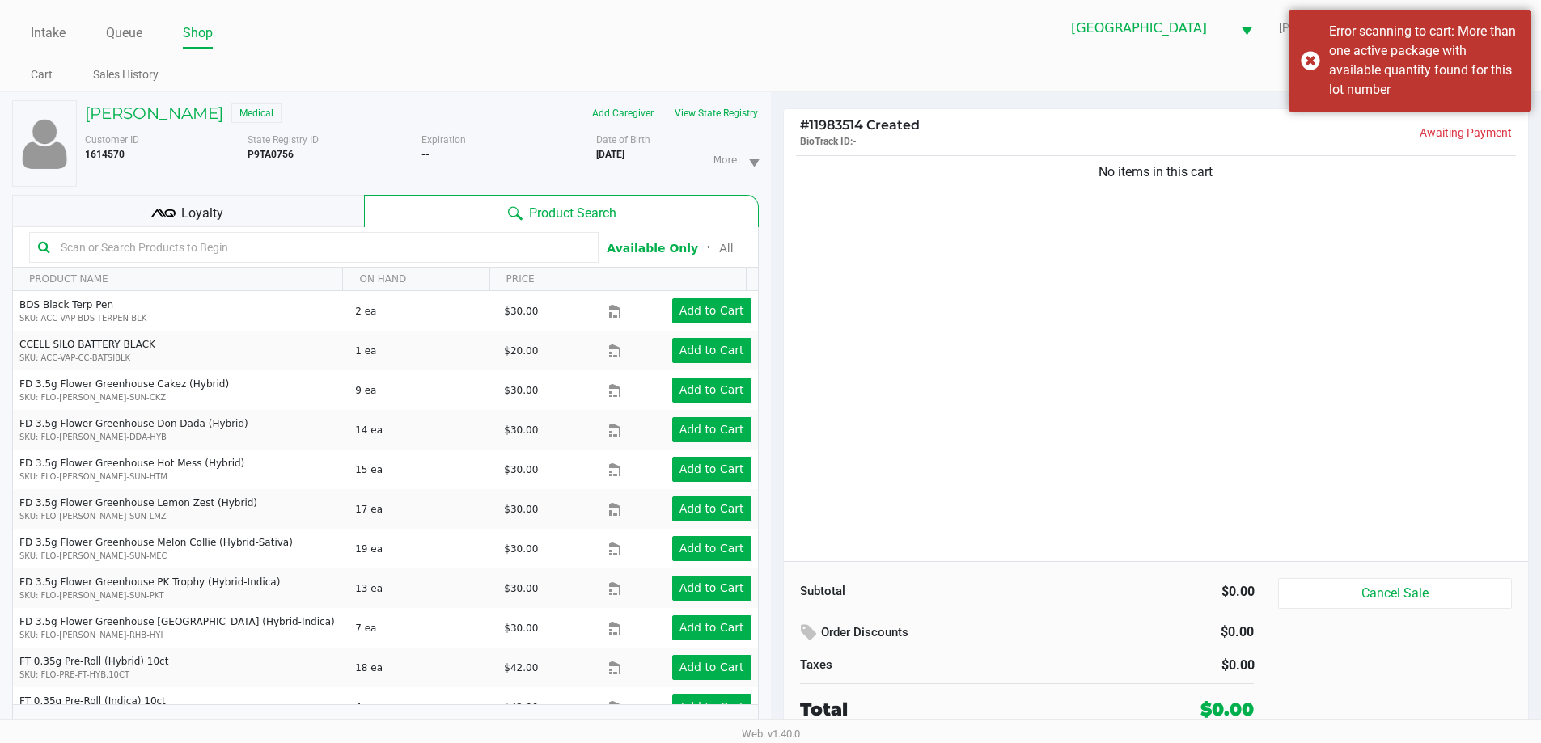
click at [266, 244] on input "text" at bounding box center [322, 247] width 536 height 24
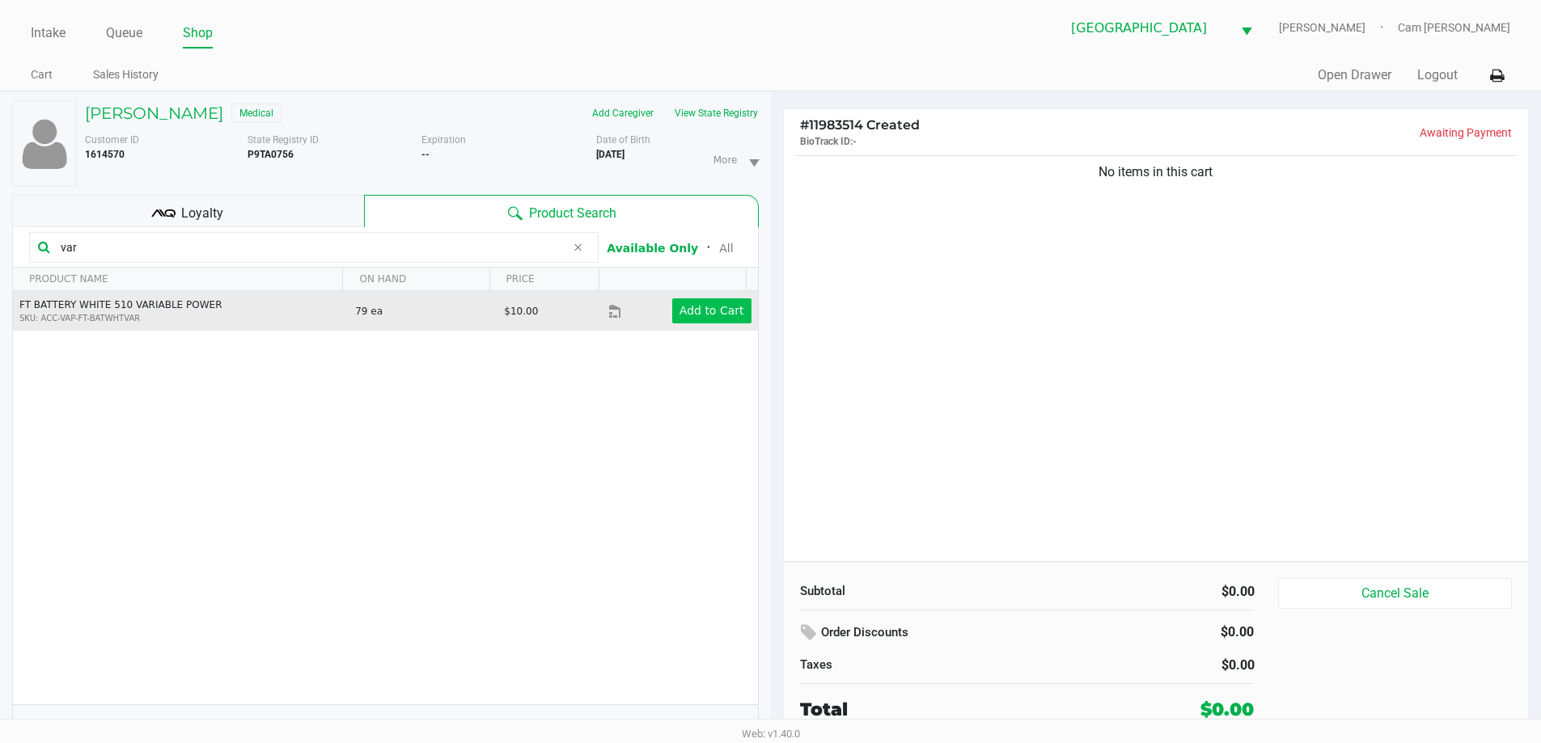
type input "var"
click at [680, 314] on app-button-loader "Add to Cart" at bounding box center [712, 310] width 65 height 13
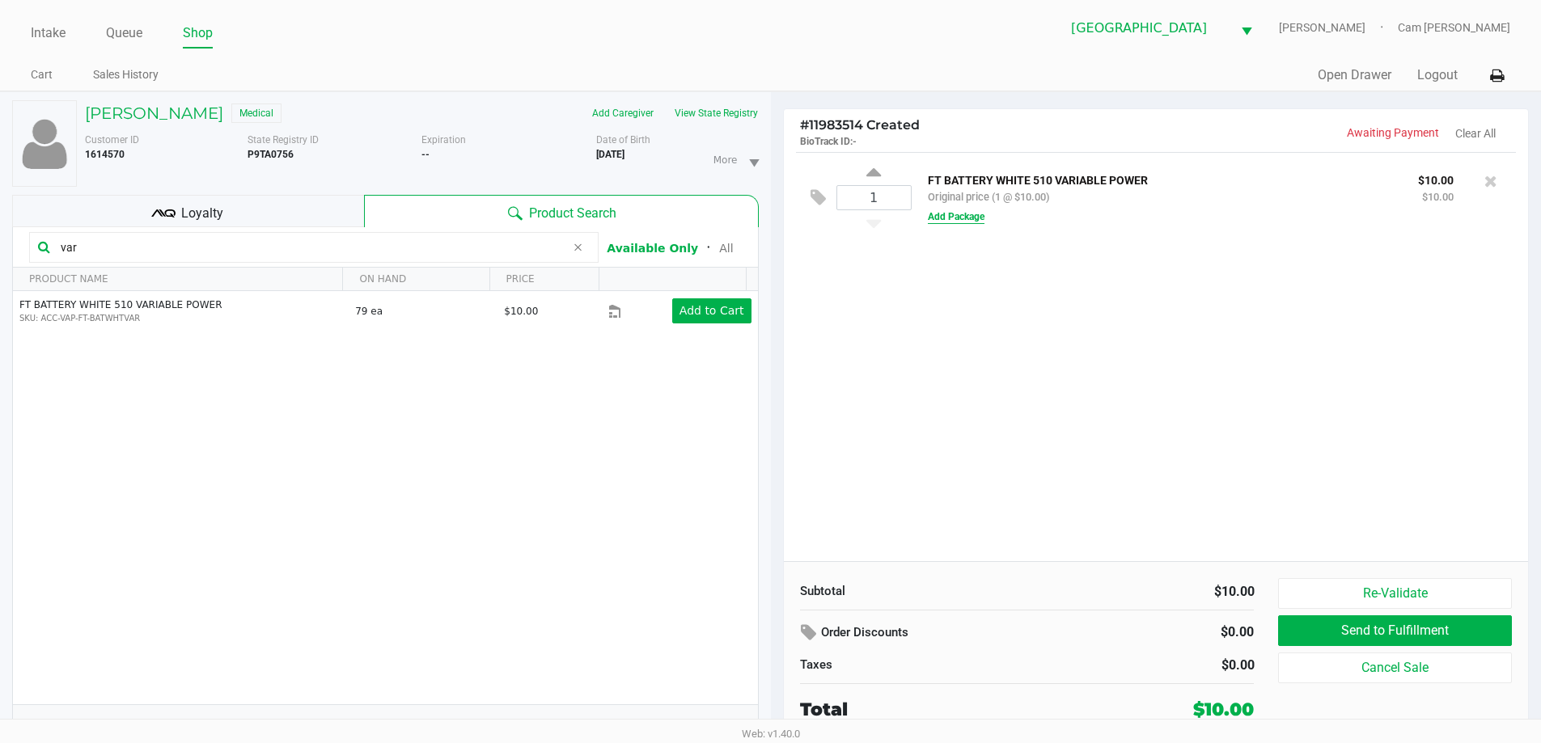
click at [962, 215] on button "Add Package" at bounding box center [956, 217] width 57 height 15
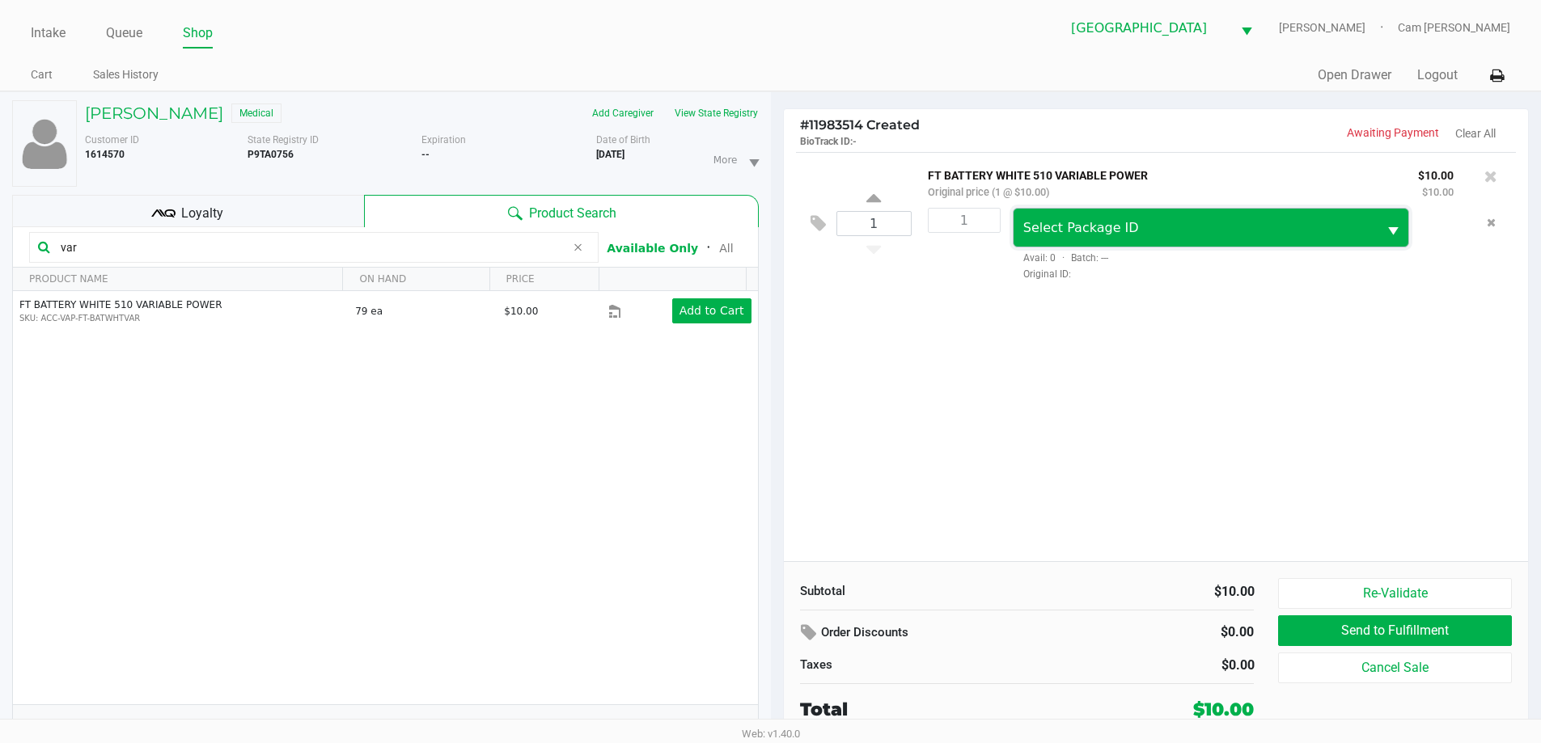
click at [1070, 218] on span "Select Package ID" at bounding box center [1196, 228] width 365 height 38
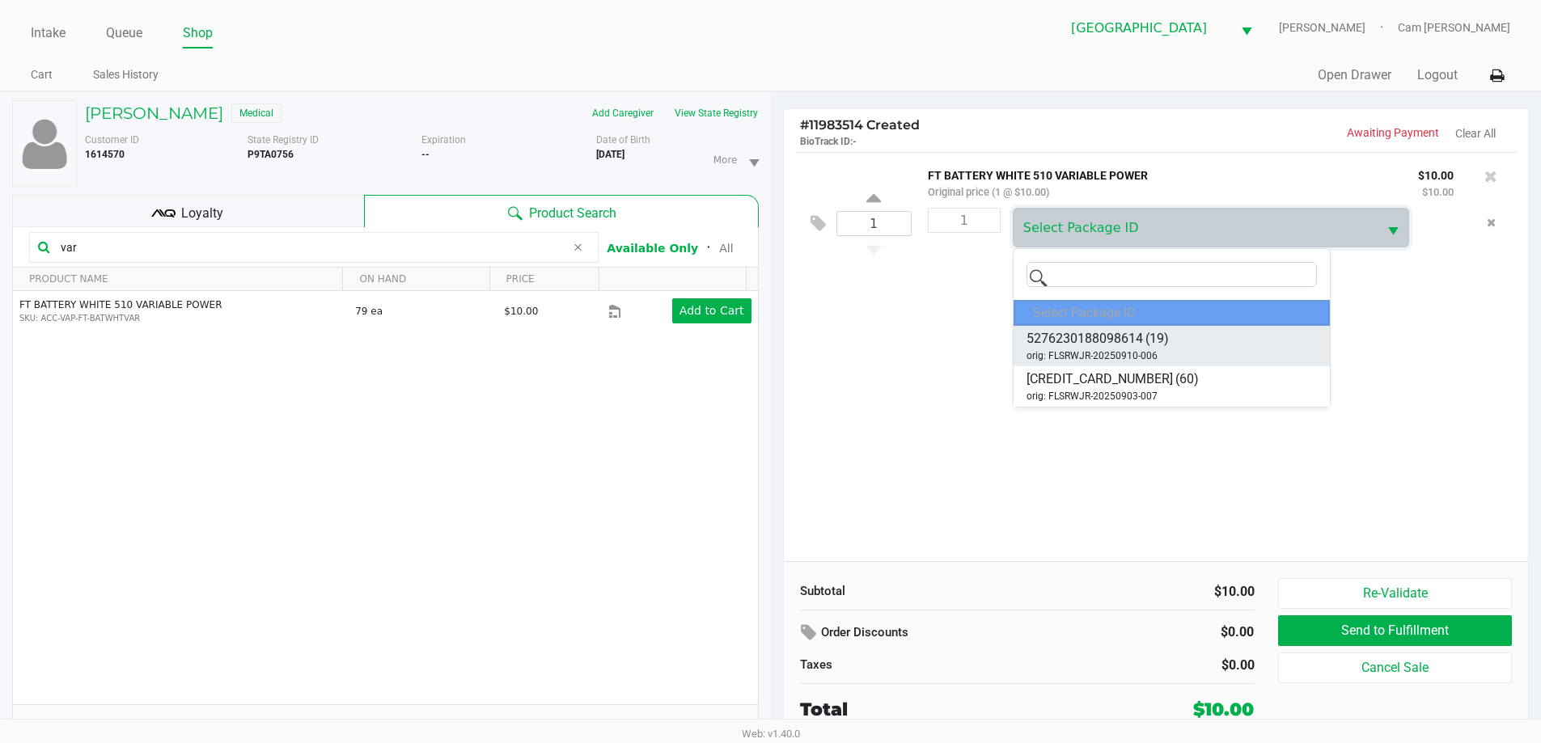
click at [1201, 346] on li "5276230188098614 (19) orig: FLSRWJR-20250910-006" at bounding box center [1172, 346] width 316 height 40
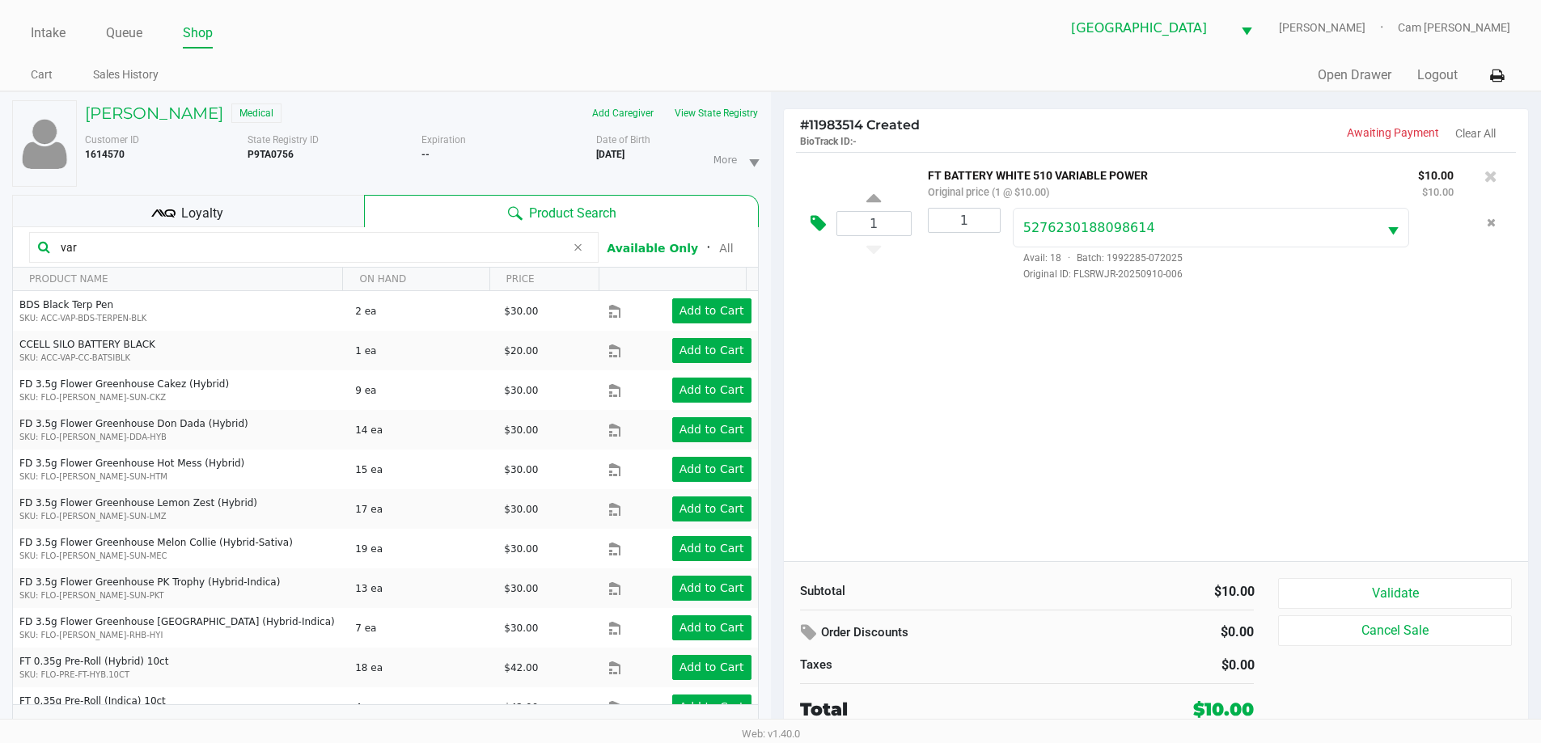
click at [830, 231] on button at bounding box center [822, 224] width 28 height 39
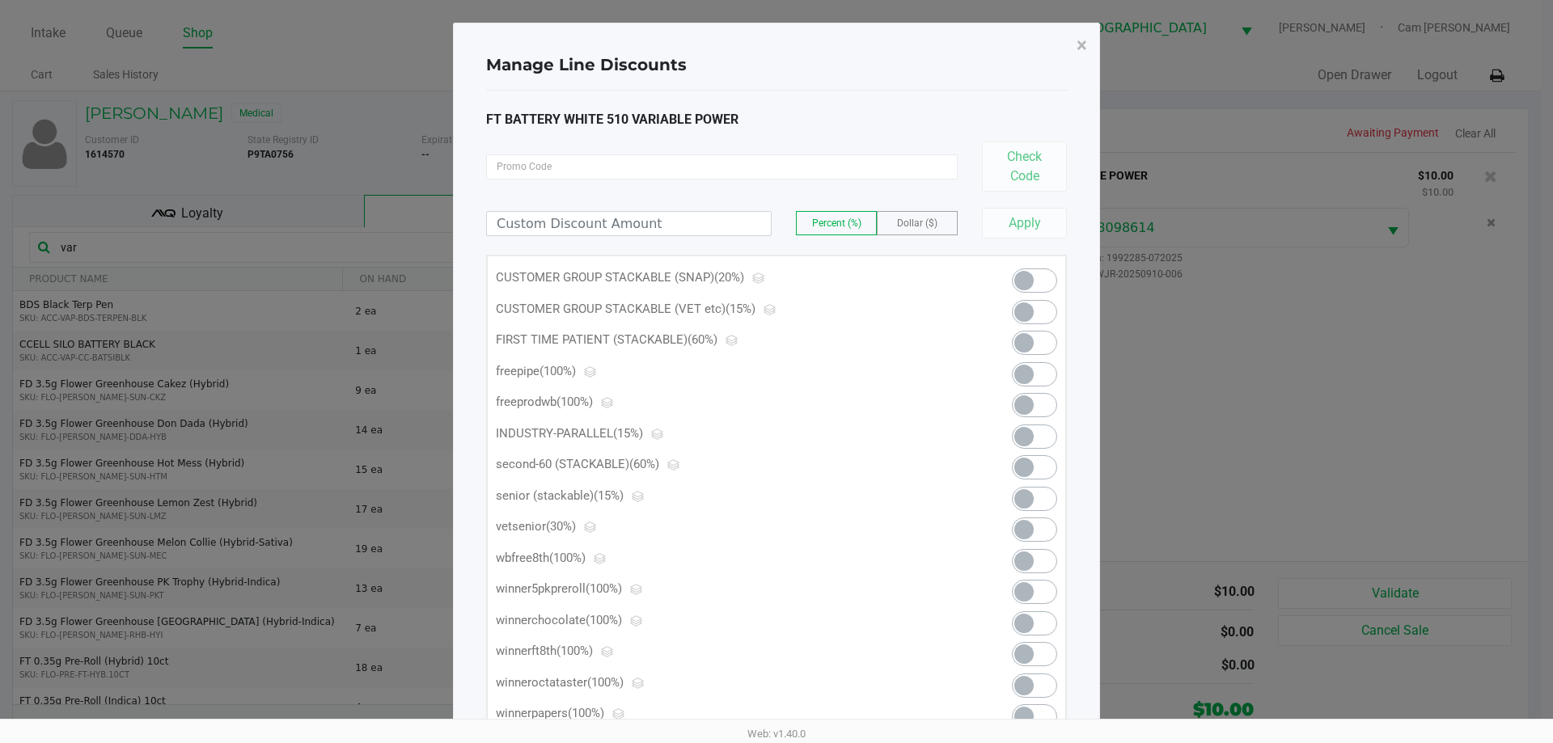
click at [1039, 280] on span at bounding box center [1034, 281] width 45 height 24
click at [1078, 45] on span "×" at bounding box center [1082, 45] width 11 height 23
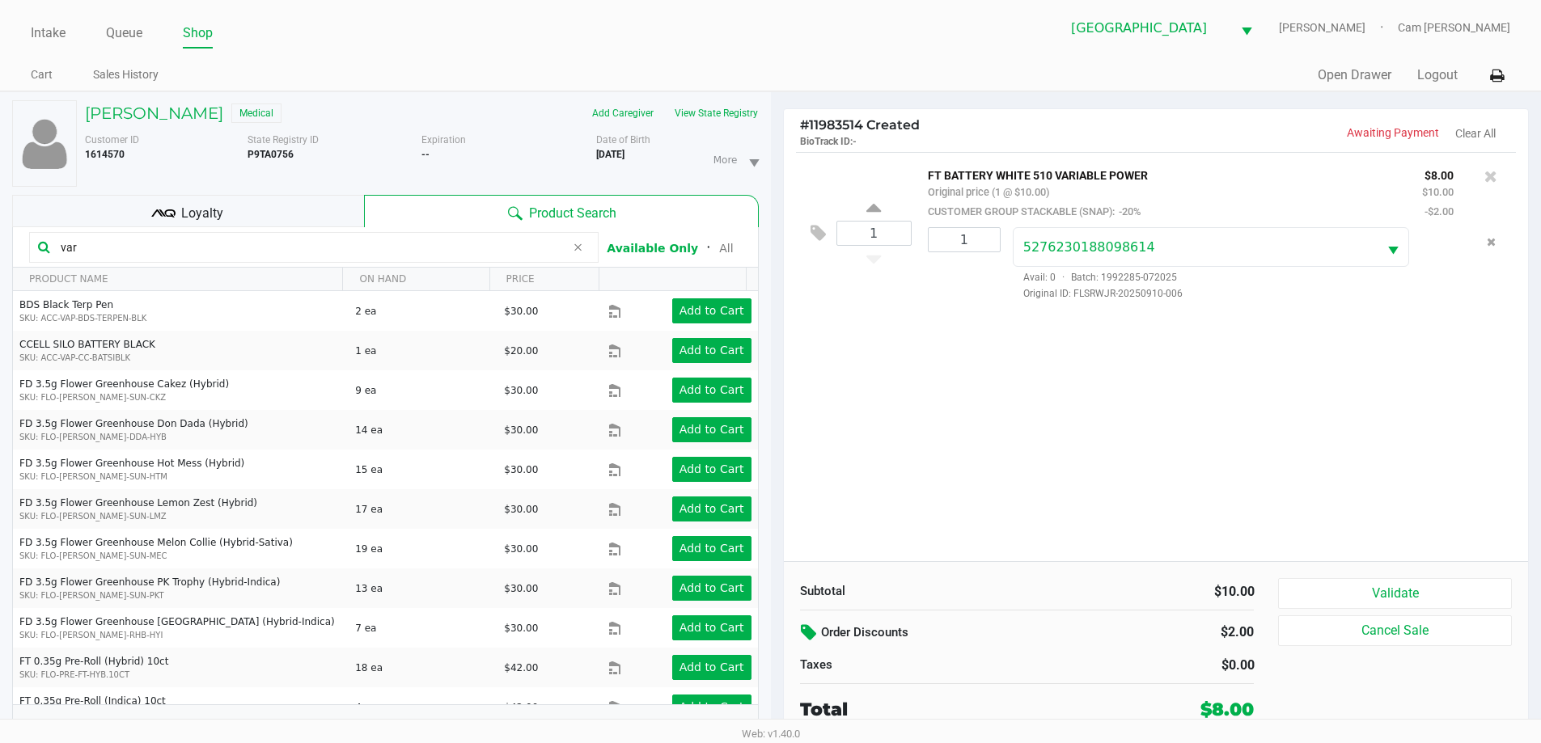
click at [803, 642] on icon at bounding box center [810, 633] width 19 height 19
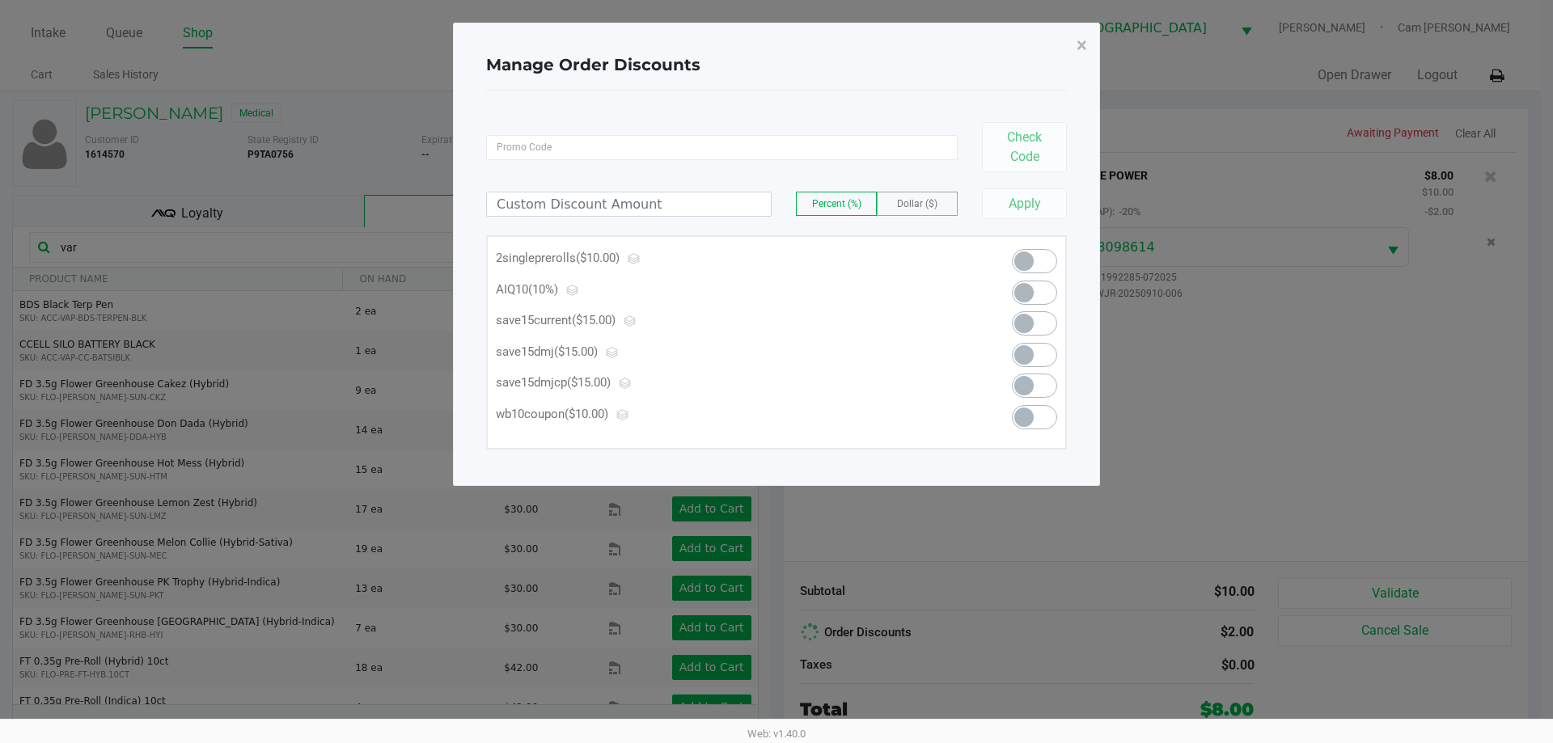
click at [1039, 289] on span at bounding box center [1034, 293] width 45 height 24
click at [1084, 48] on span "×" at bounding box center [1082, 45] width 11 height 23
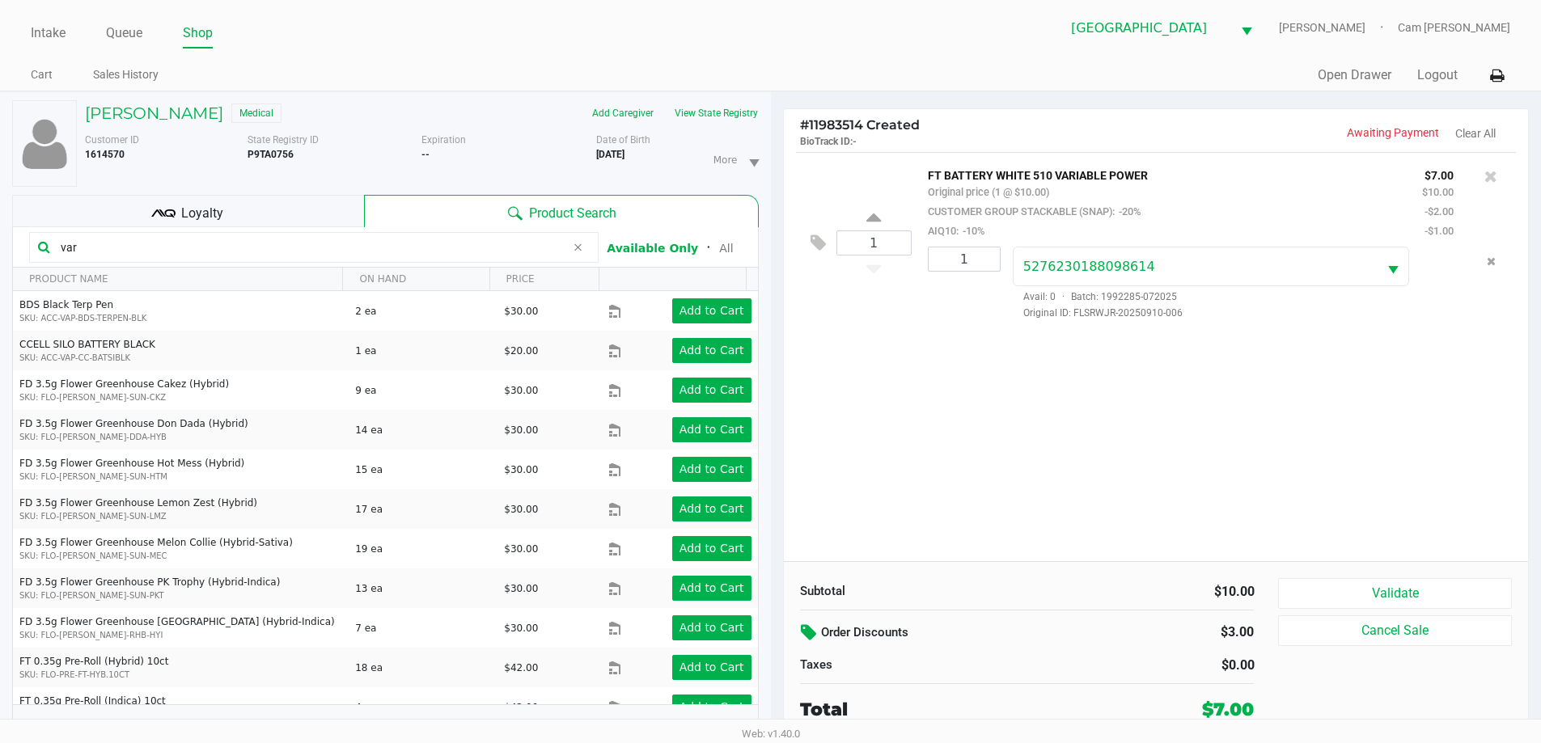
click at [358, 214] on div "Loyalty" at bounding box center [188, 211] width 352 height 32
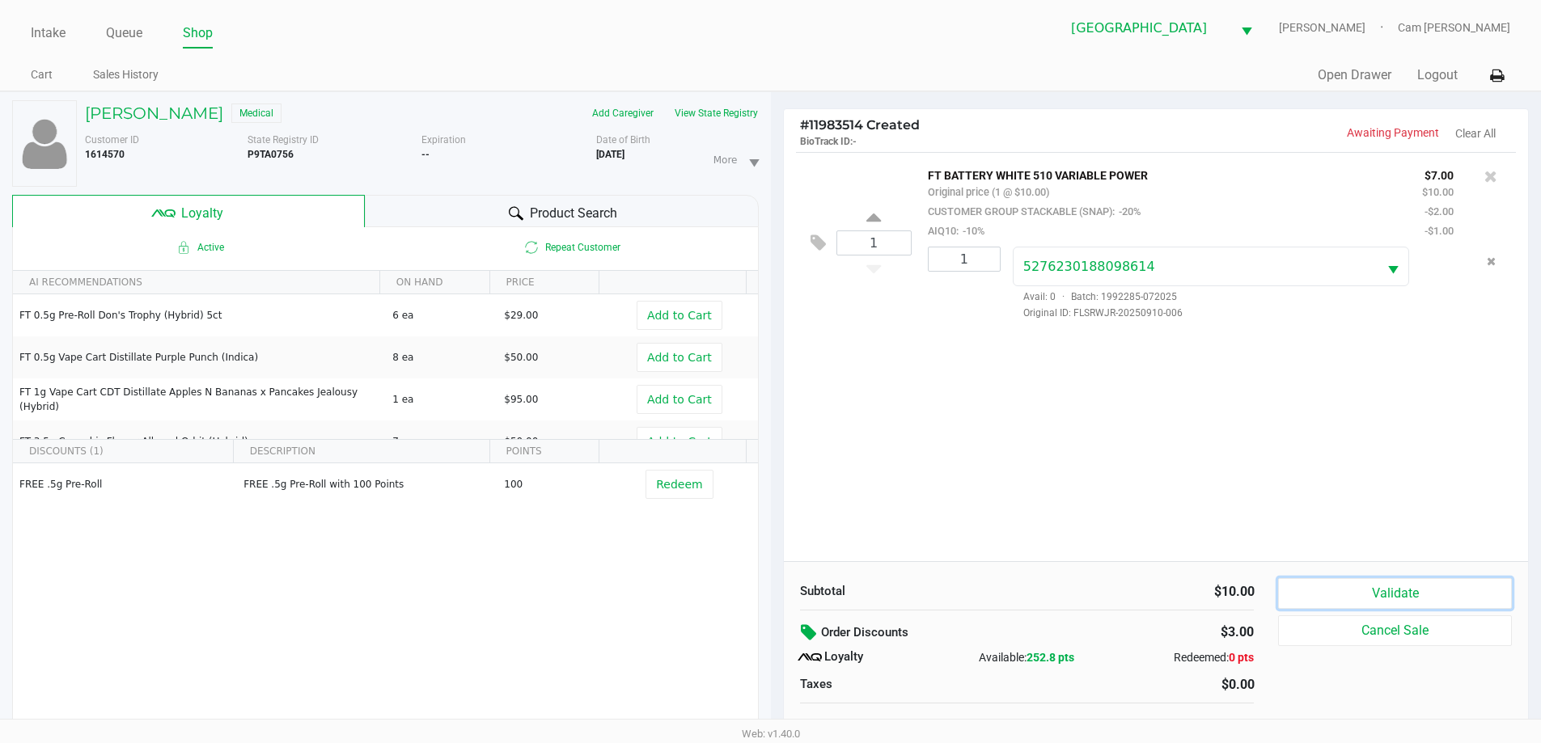
click at [1397, 589] on button "Validate" at bounding box center [1394, 593] width 233 height 31
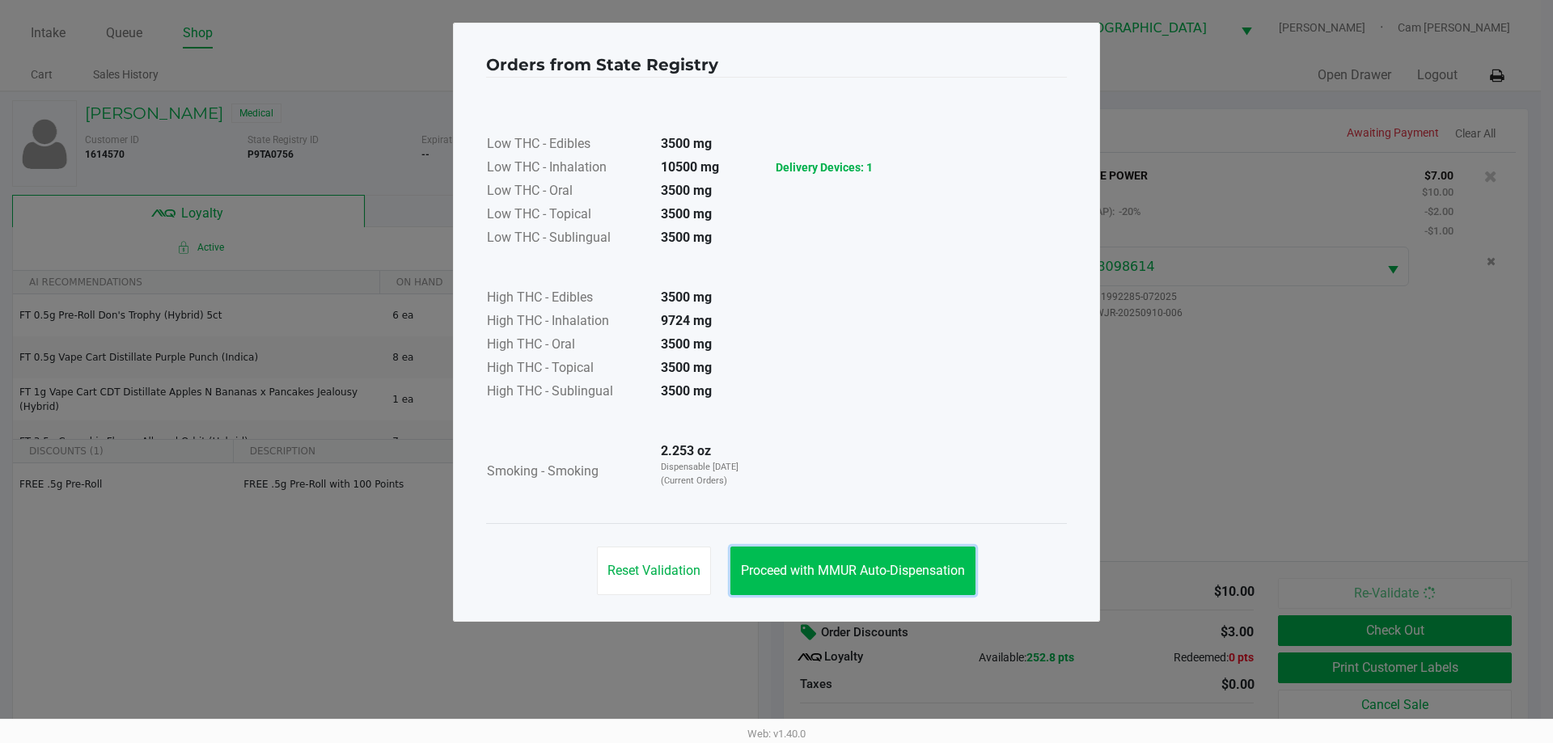
click at [887, 566] on span "Proceed with MMUR Auto-Dispensation" at bounding box center [853, 570] width 224 height 15
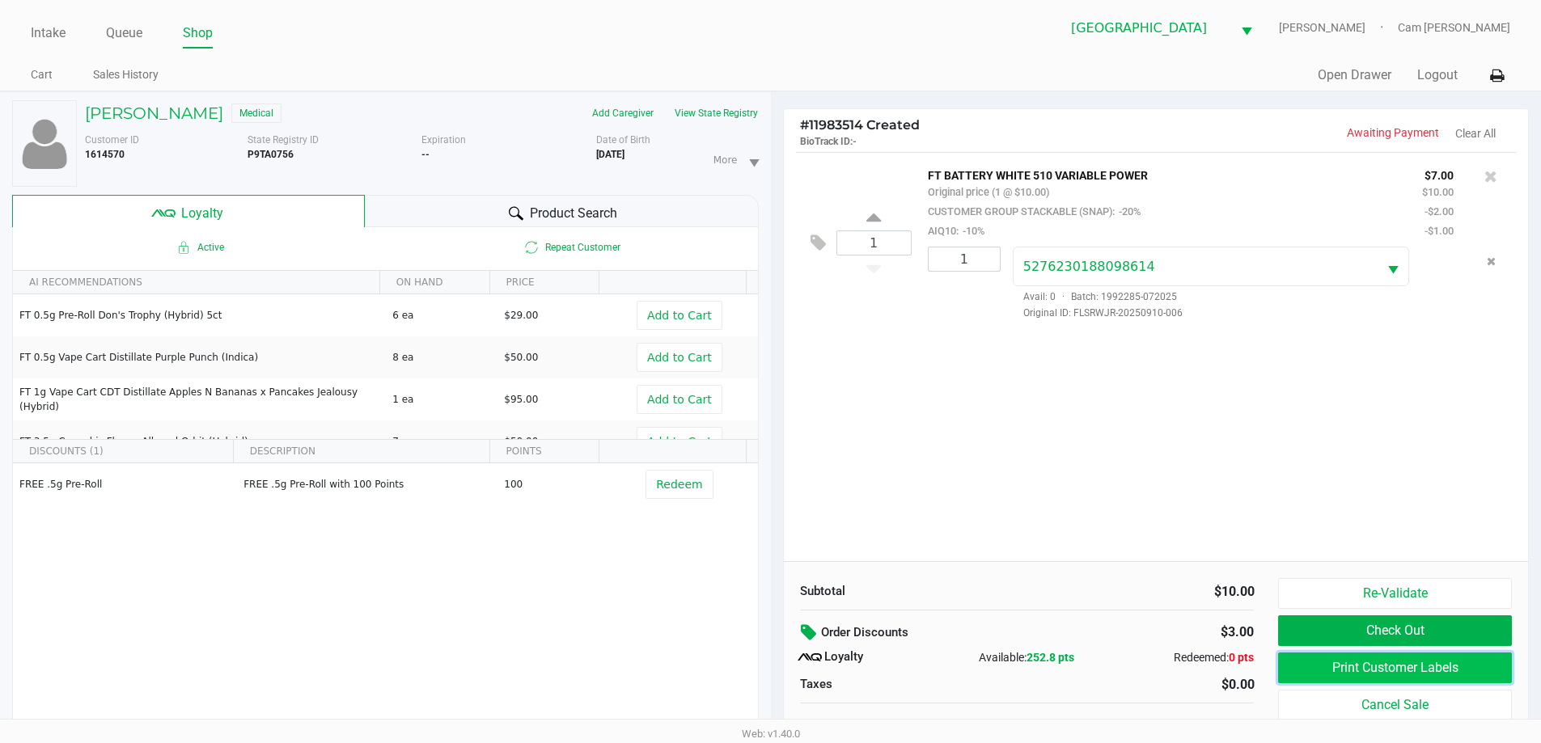
click at [1402, 665] on button "Print Customer Labels" at bounding box center [1394, 668] width 233 height 31
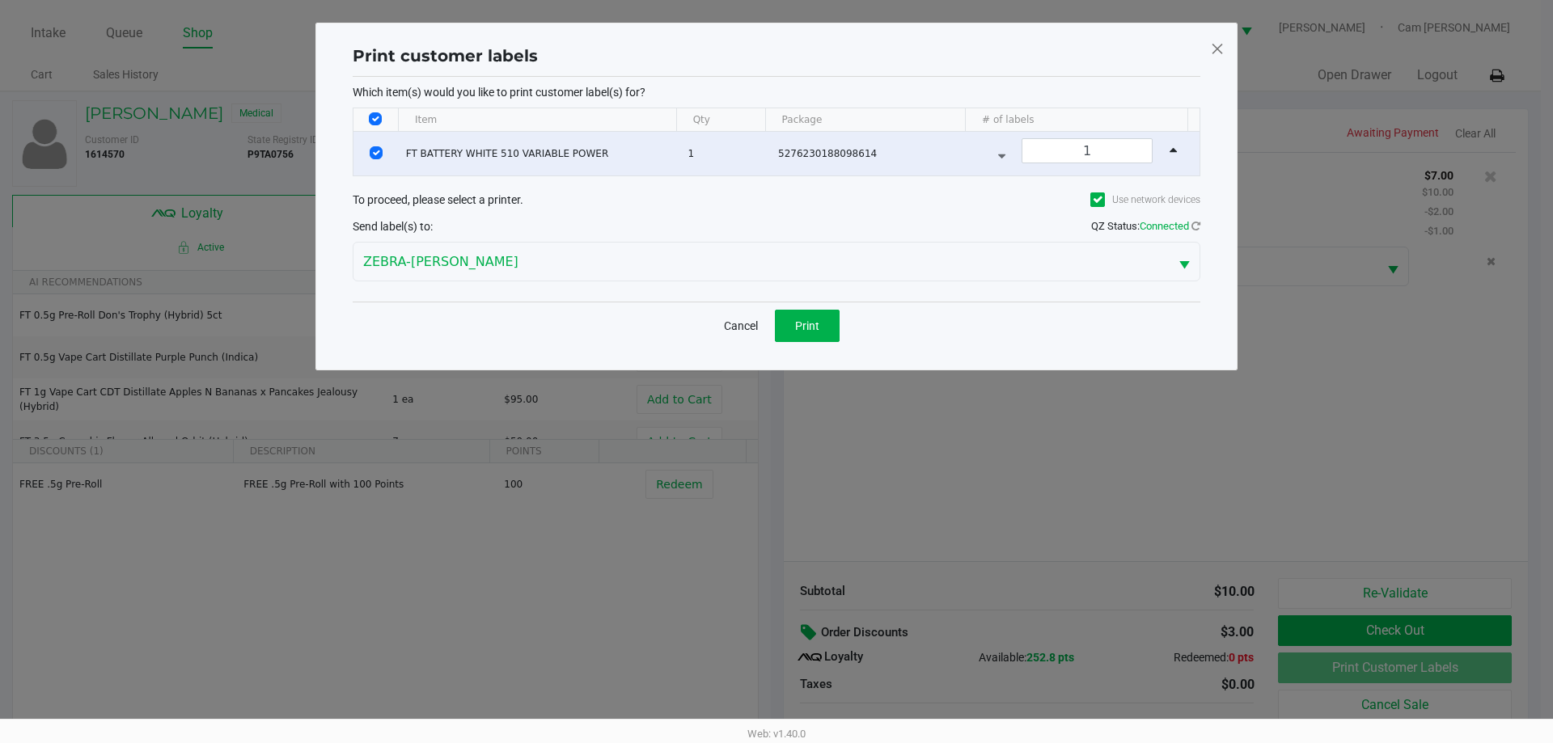
click at [843, 324] on div "Cancel Print" at bounding box center [777, 326] width 848 height 48
click at [833, 332] on button "Print" at bounding box center [807, 326] width 65 height 32
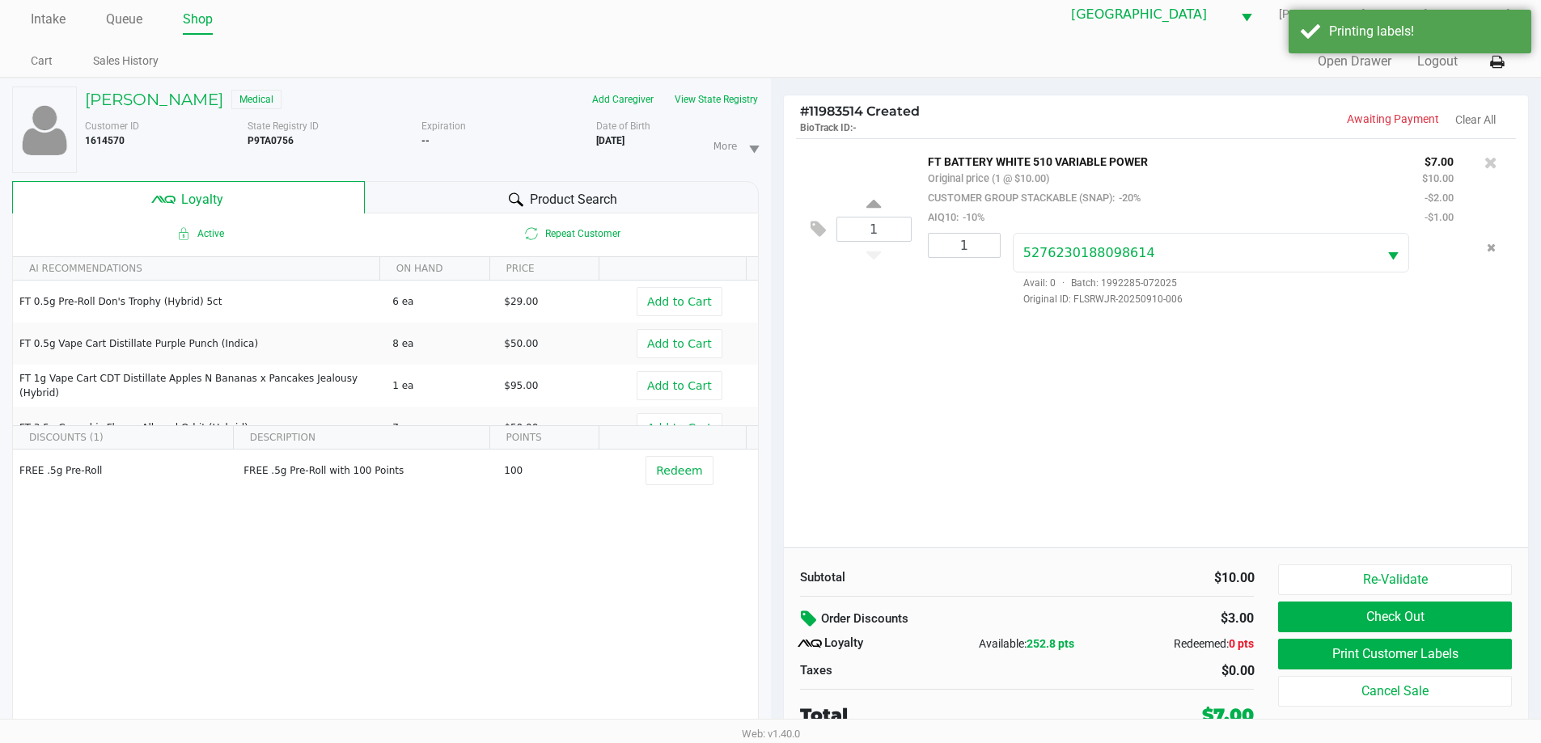
scroll to position [17, 0]
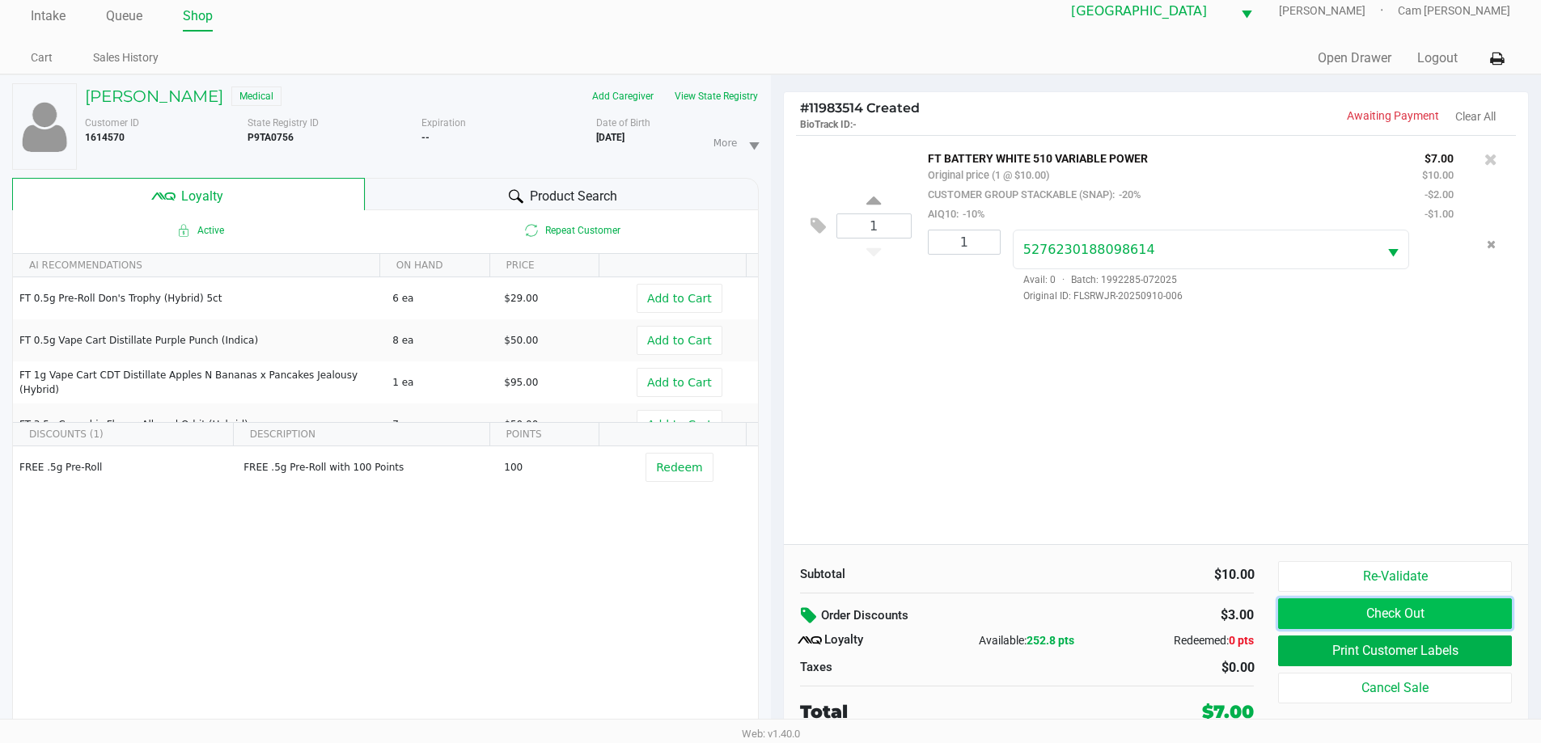
click at [1390, 621] on button "Check Out" at bounding box center [1394, 614] width 233 height 31
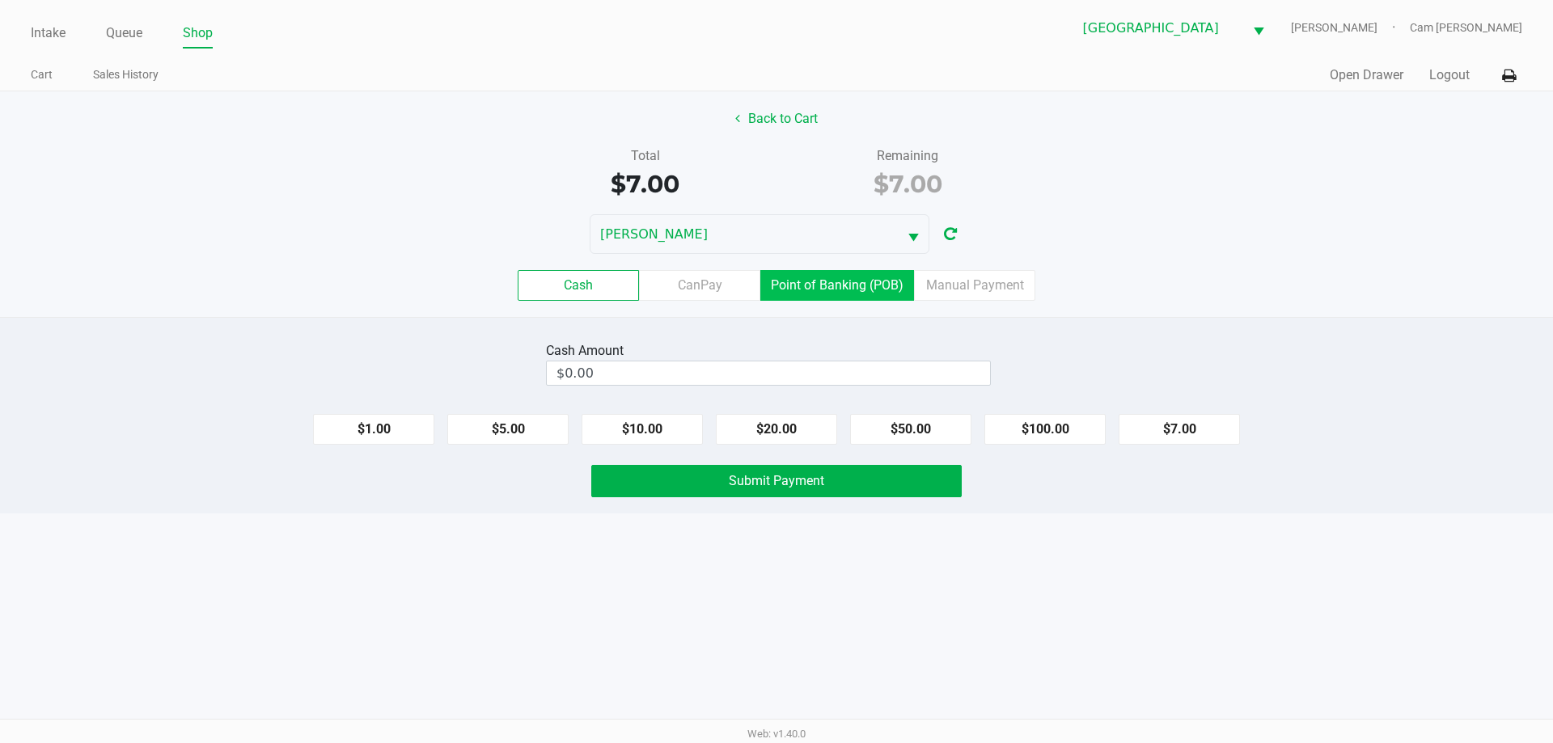
click at [864, 288] on label "Point of Banking (POB)" at bounding box center [837, 285] width 154 height 31
click at [0, 0] on 7 "Point of Banking (POB)" at bounding box center [0, 0] width 0 height 0
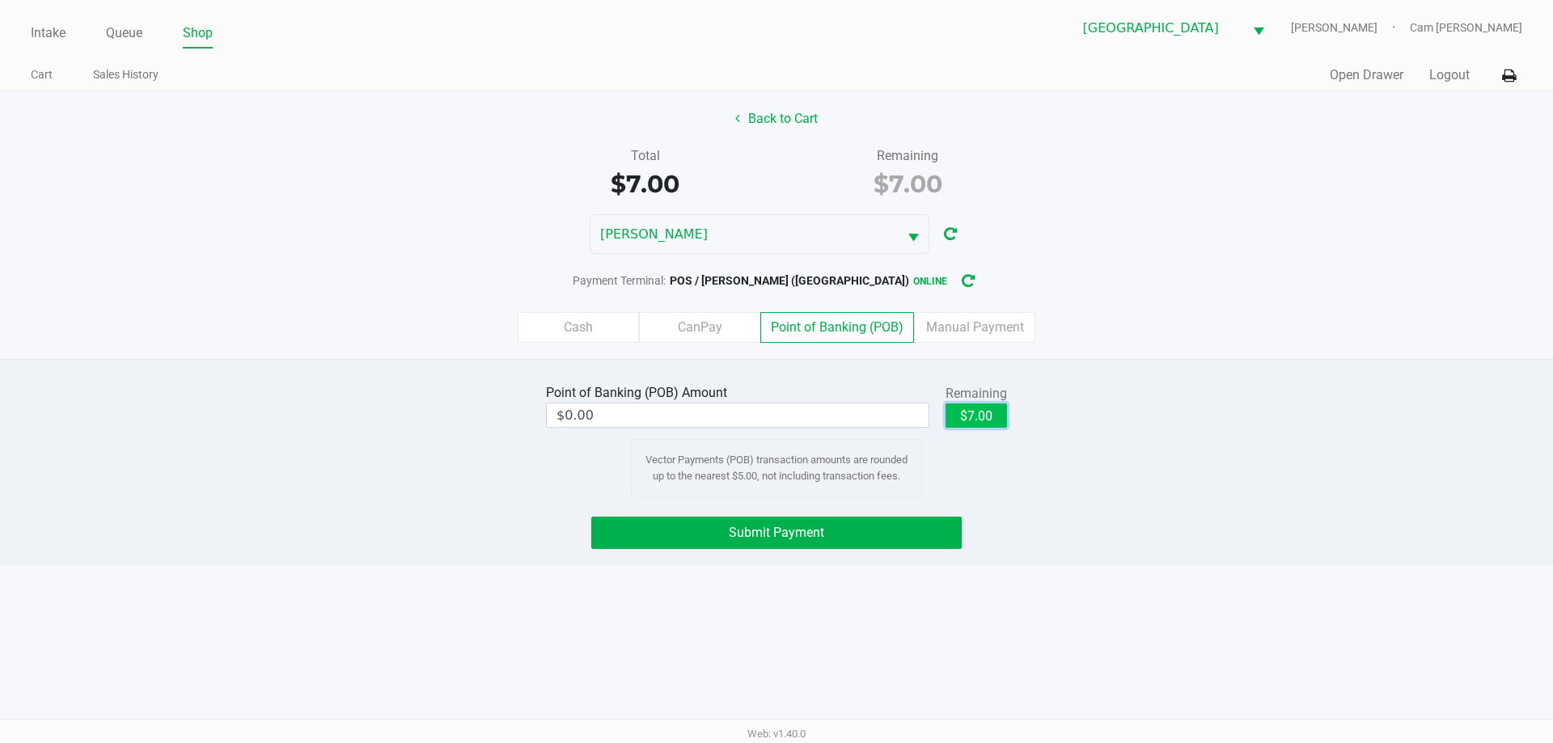
click at [975, 426] on button "$7.00" at bounding box center [976, 416] width 61 height 24
type input "$7.00"
click at [1219, 415] on div "Point of Banking (POB) Amount $7.00 Remaining $7.00 Vector Payments (POB) trans…" at bounding box center [777, 438] width 1578 height 116
click at [860, 538] on button "Submit Payment" at bounding box center [776, 533] width 371 height 32
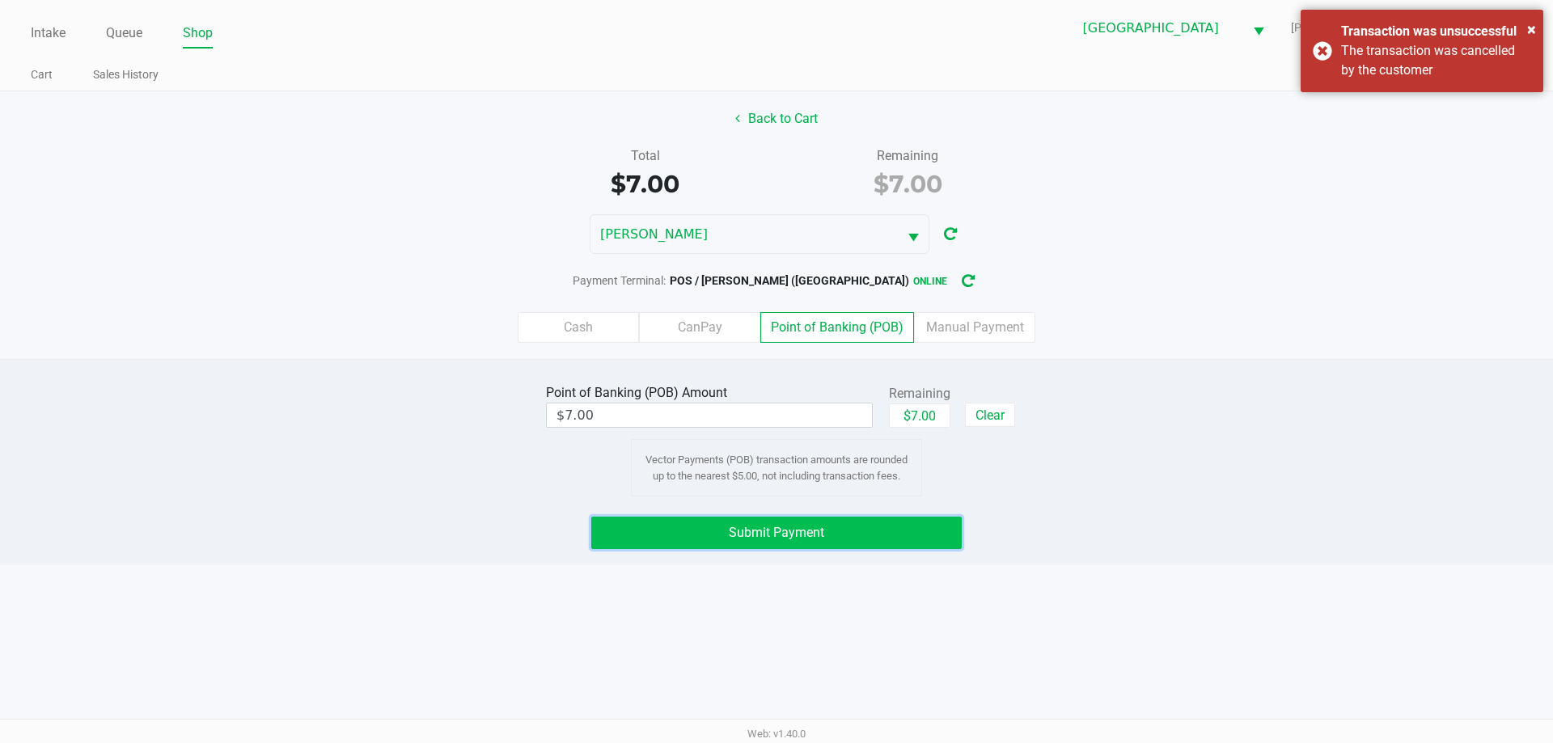
click at [880, 518] on button "Submit Payment" at bounding box center [776, 533] width 371 height 32
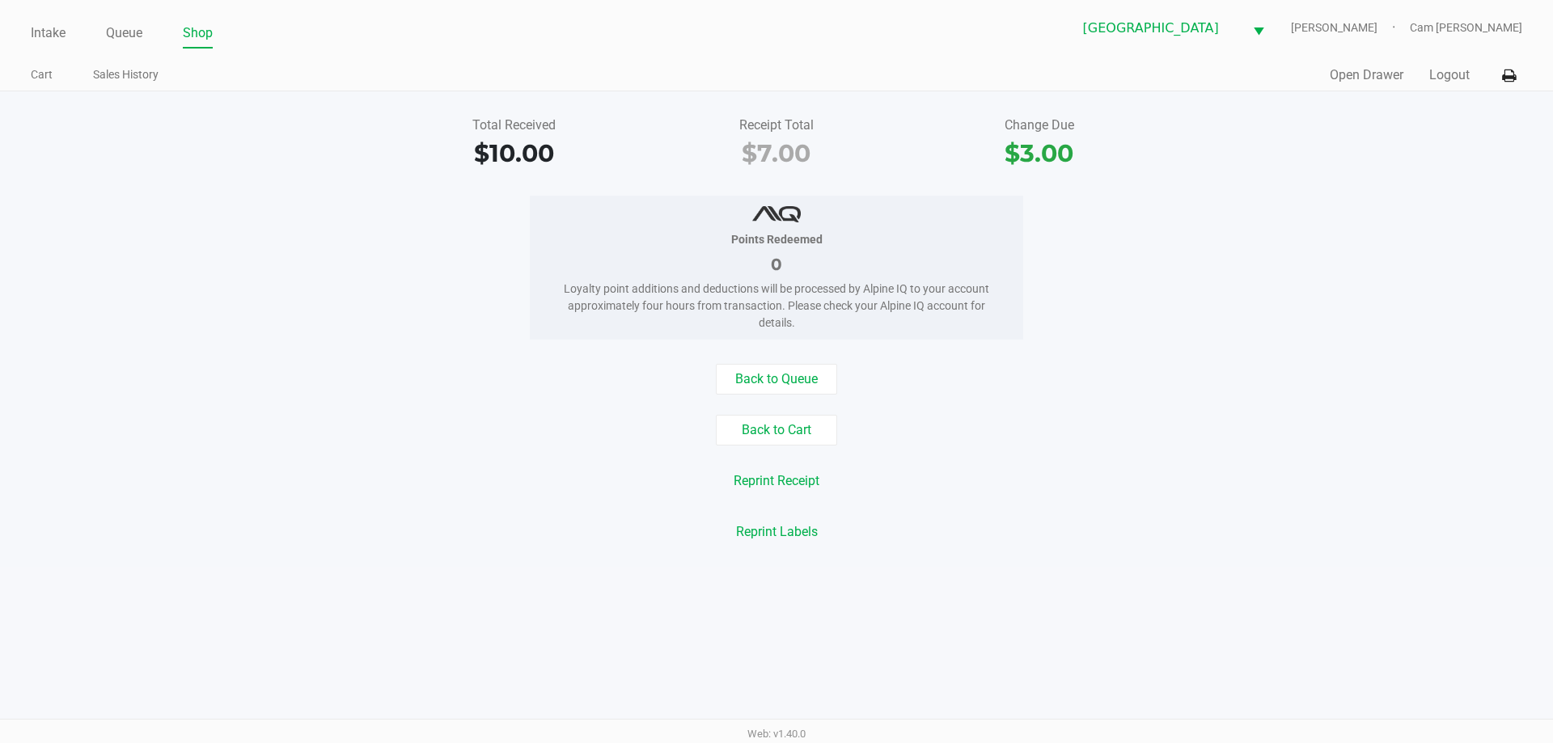
drag, startPoint x: 46, startPoint y: 33, endPoint x: 82, endPoint y: 53, distance: 40.9
click at [46, 32] on link "Intake" at bounding box center [48, 33] width 35 height 23
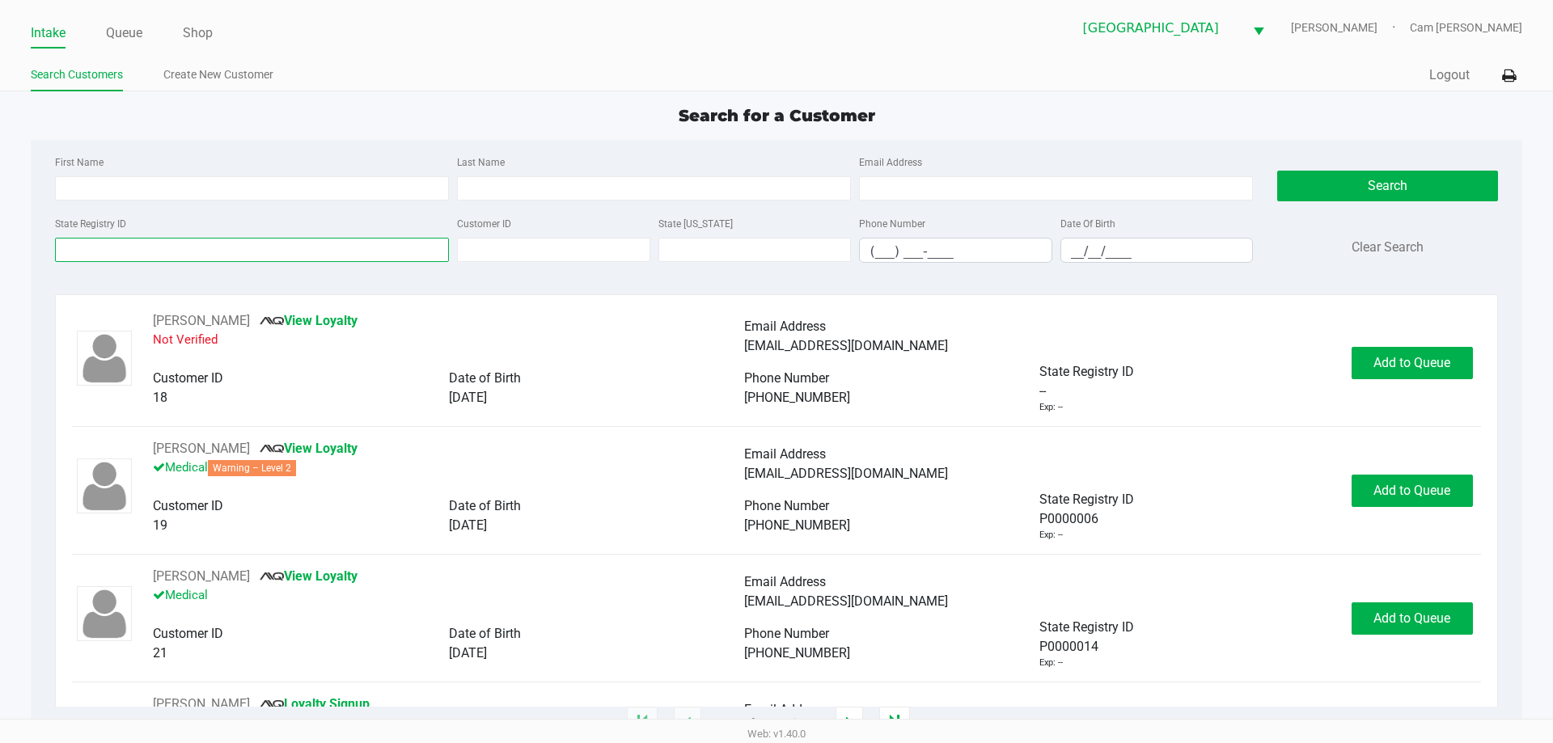
click at [181, 244] on input "State Registry ID" at bounding box center [252, 250] width 394 height 24
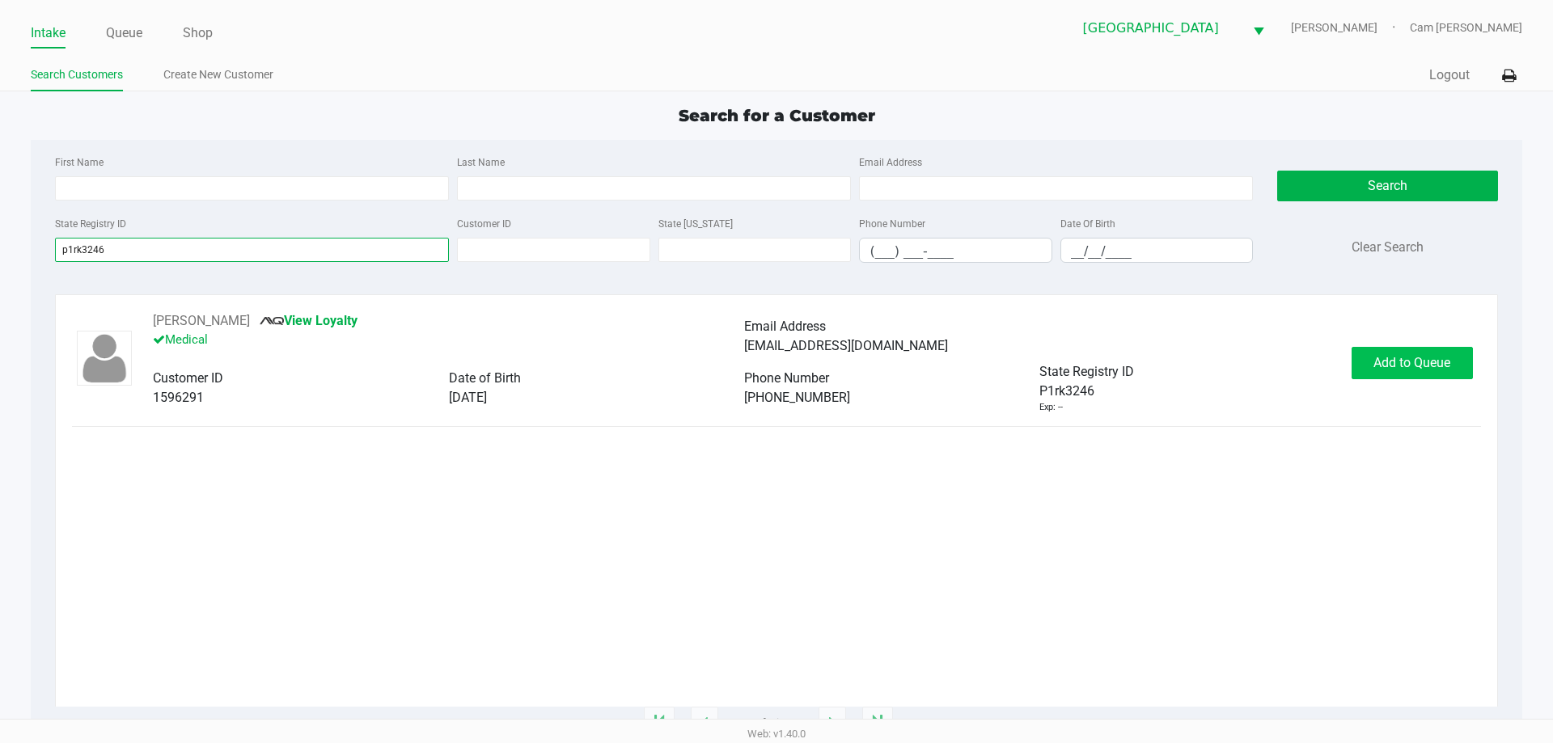
type input "p1rk3246"
click at [1444, 359] on span "Add to Queue" at bounding box center [1412, 362] width 77 height 15
click at [1443, 362] on div "Add to Queue" at bounding box center [1412, 363] width 121 height 32
click at [1443, 362] on span "Add to Queue" at bounding box center [1421, 362] width 77 height 15
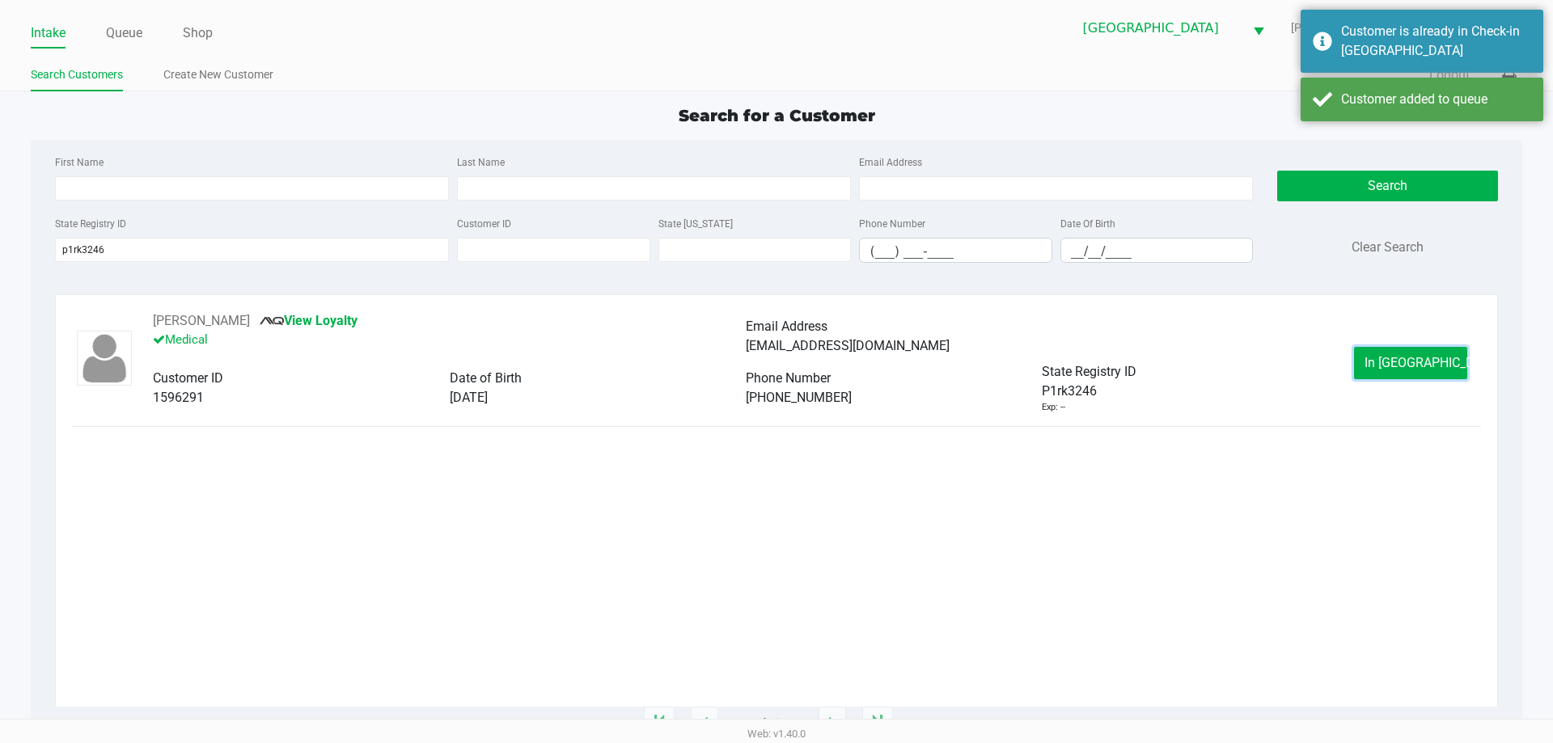
click at [1443, 362] on button "In [GEOGRAPHIC_DATA]" at bounding box center [1410, 363] width 113 height 32
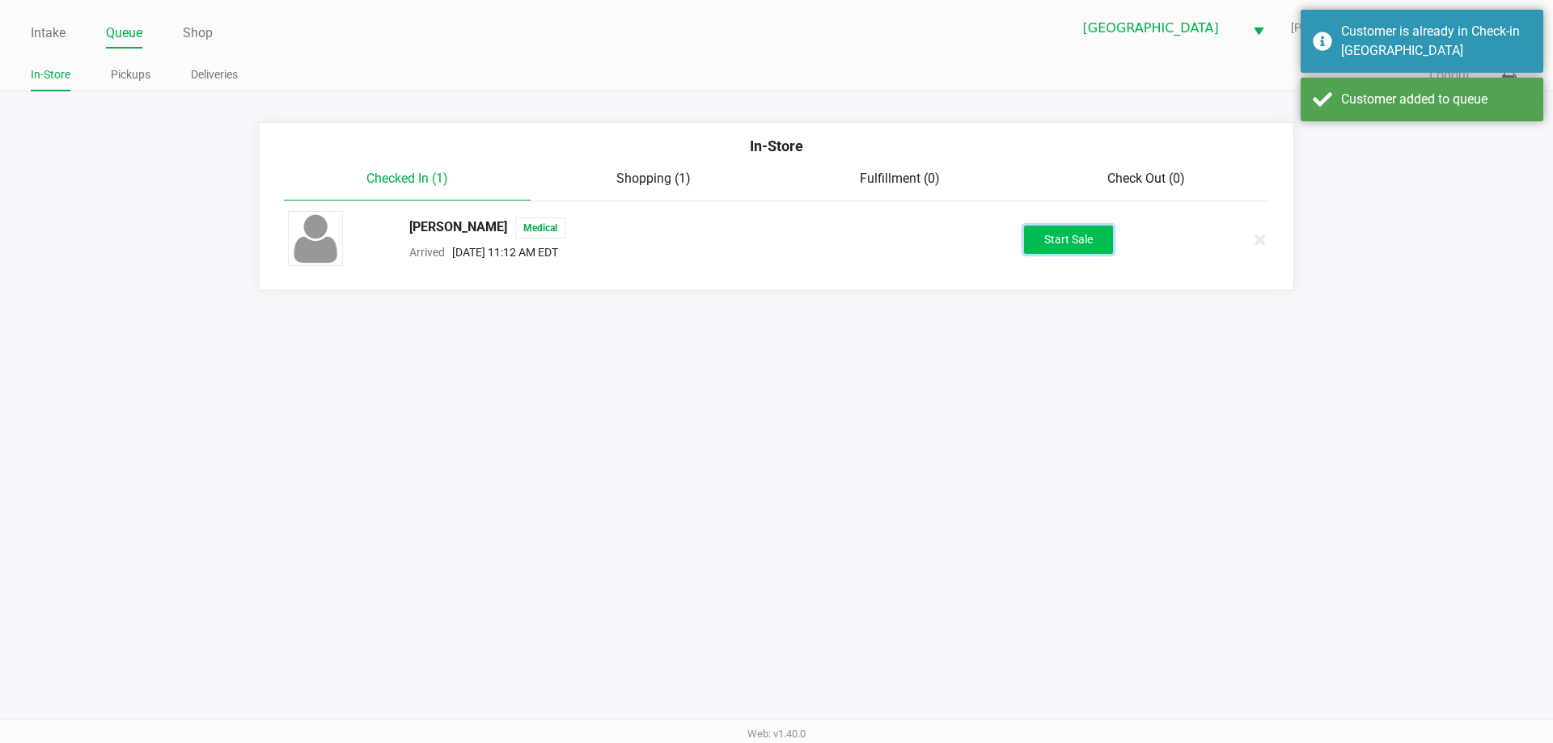
click at [1087, 236] on button "Start Sale" at bounding box center [1068, 240] width 89 height 28
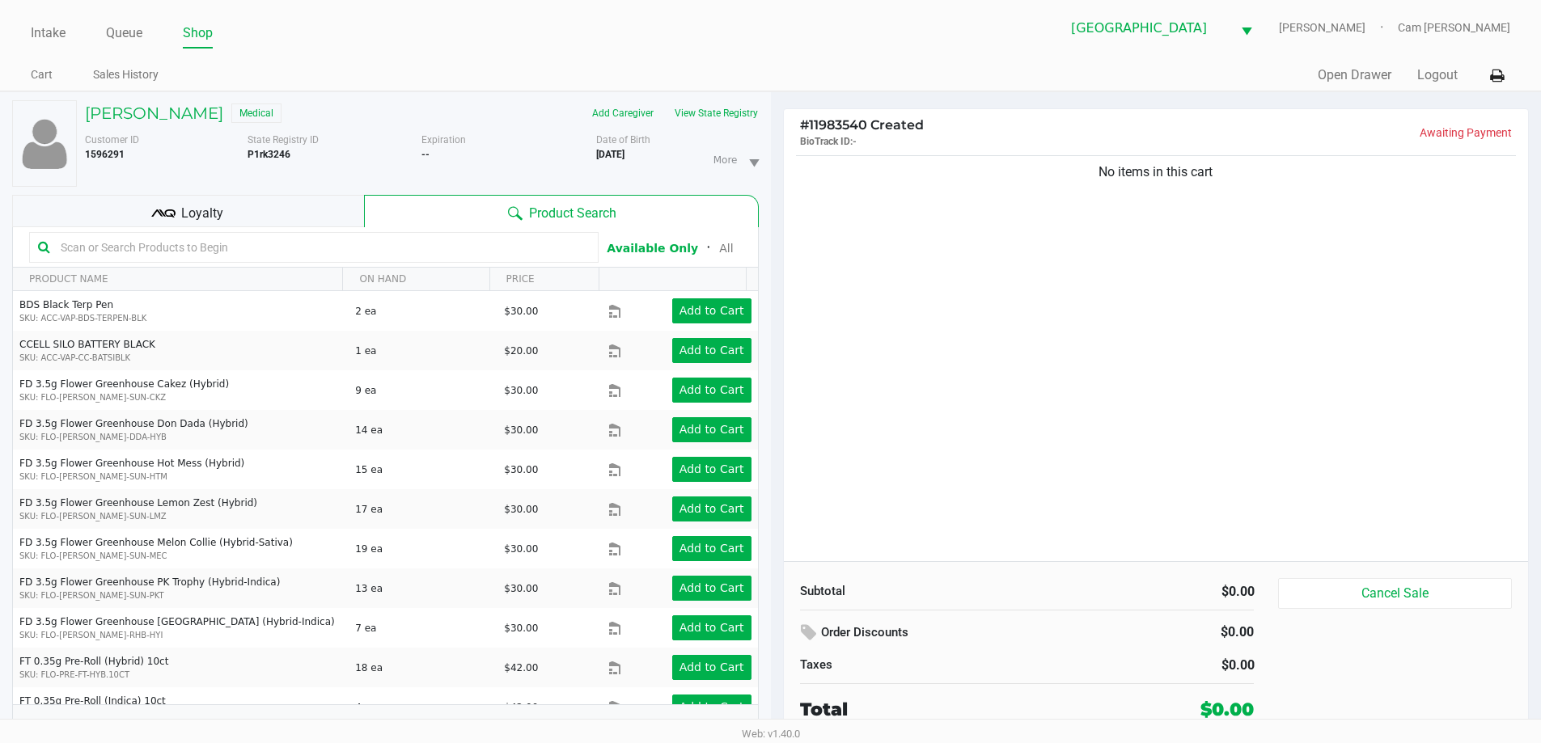
click at [259, 193] on div "[PERSON_NAME] Medical Add Caregiver View State Registry Customer ID 1596291 Sta…" at bounding box center [385, 426] width 747 height 668
click at [257, 198] on div "Loyalty" at bounding box center [188, 211] width 352 height 32
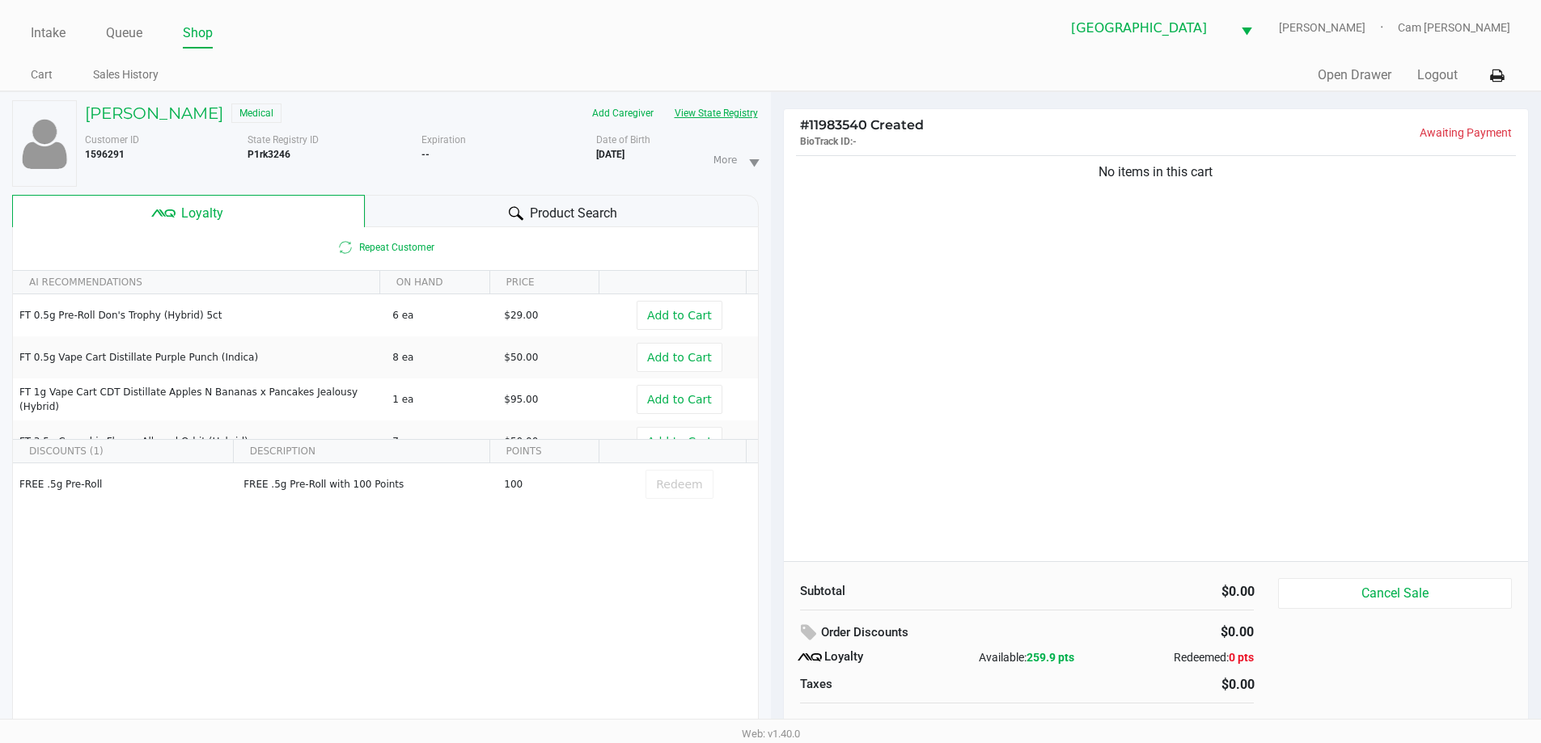
click at [688, 115] on button "View State Registry" at bounding box center [711, 113] width 95 height 26
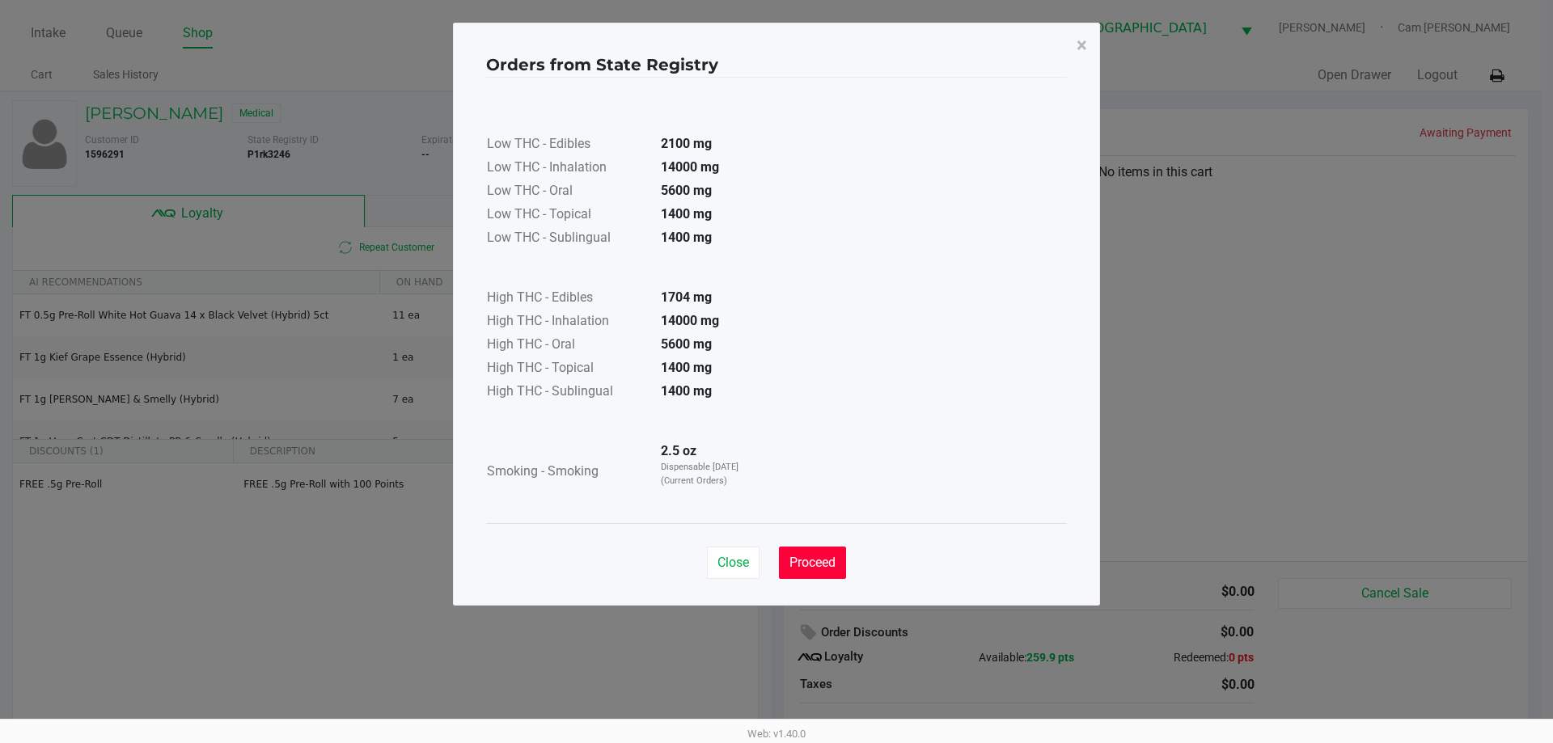
click at [840, 570] on button "Proceed" at bounding box center [812, 563] width 67 height 32
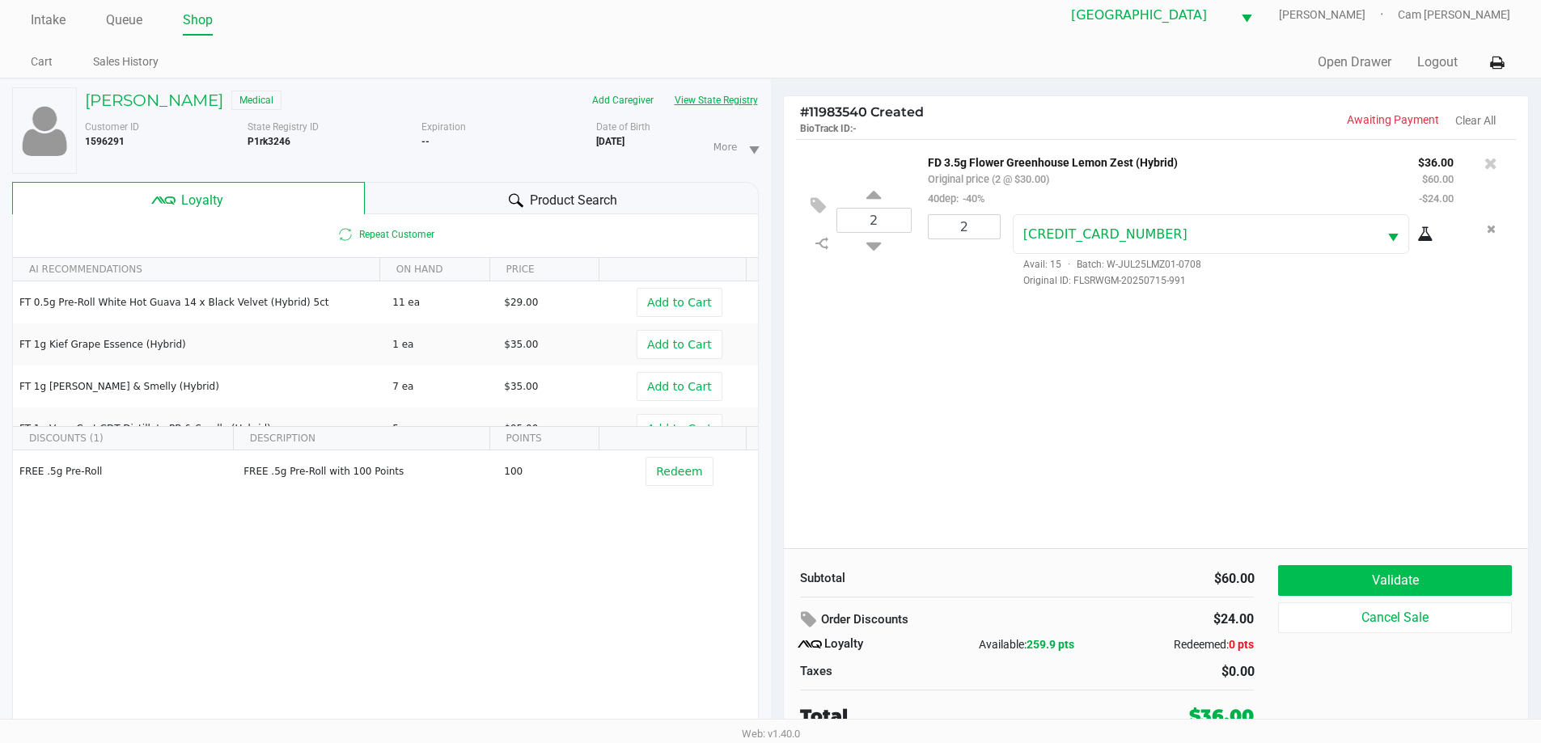
scroll to position [17, 0]
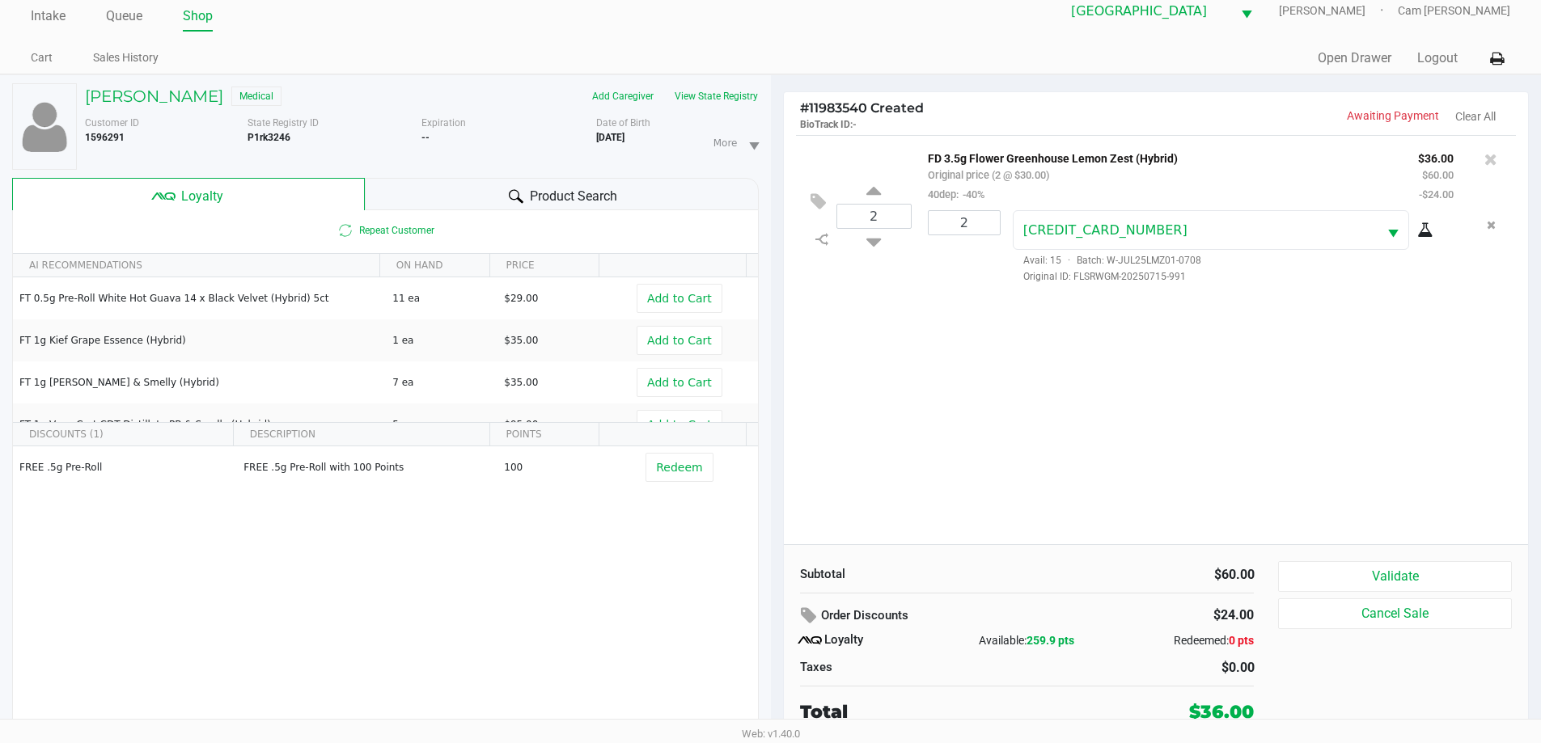
click at [1438, 561] on div "Subtotal $60.00 Order Discounts $24.00 Loyalty Available: 259.9 pts Redeemed: 0…" at bounding box center [1156, 642] width 745 height 197
click at [1438, 566] on button "Validate" at bounding box center [1394, 576] width 233 height 31
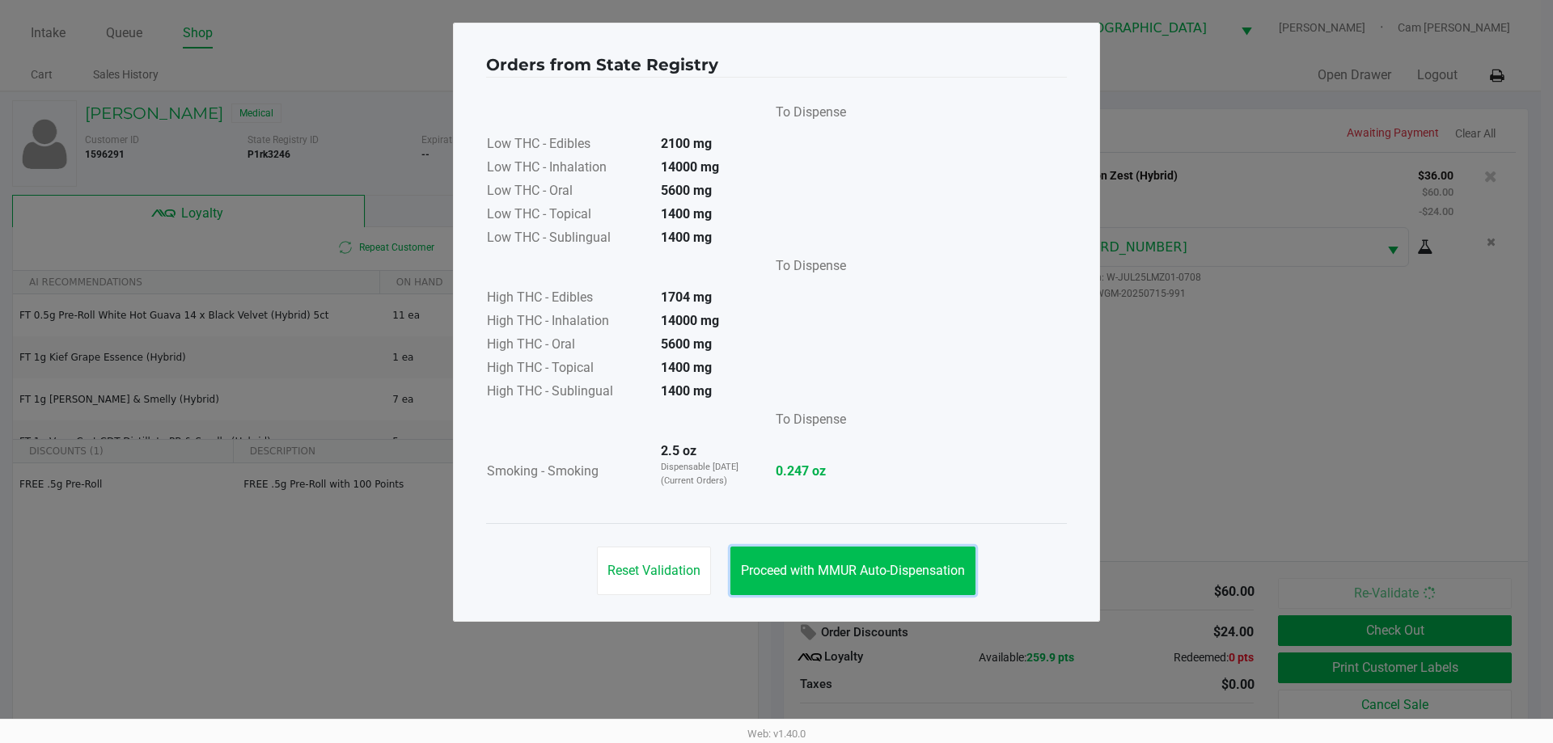
click at [898, 557] on button "Proceed with MMUR Auto-Dispensation" at bounding box center [853, 571] width 245 height 49
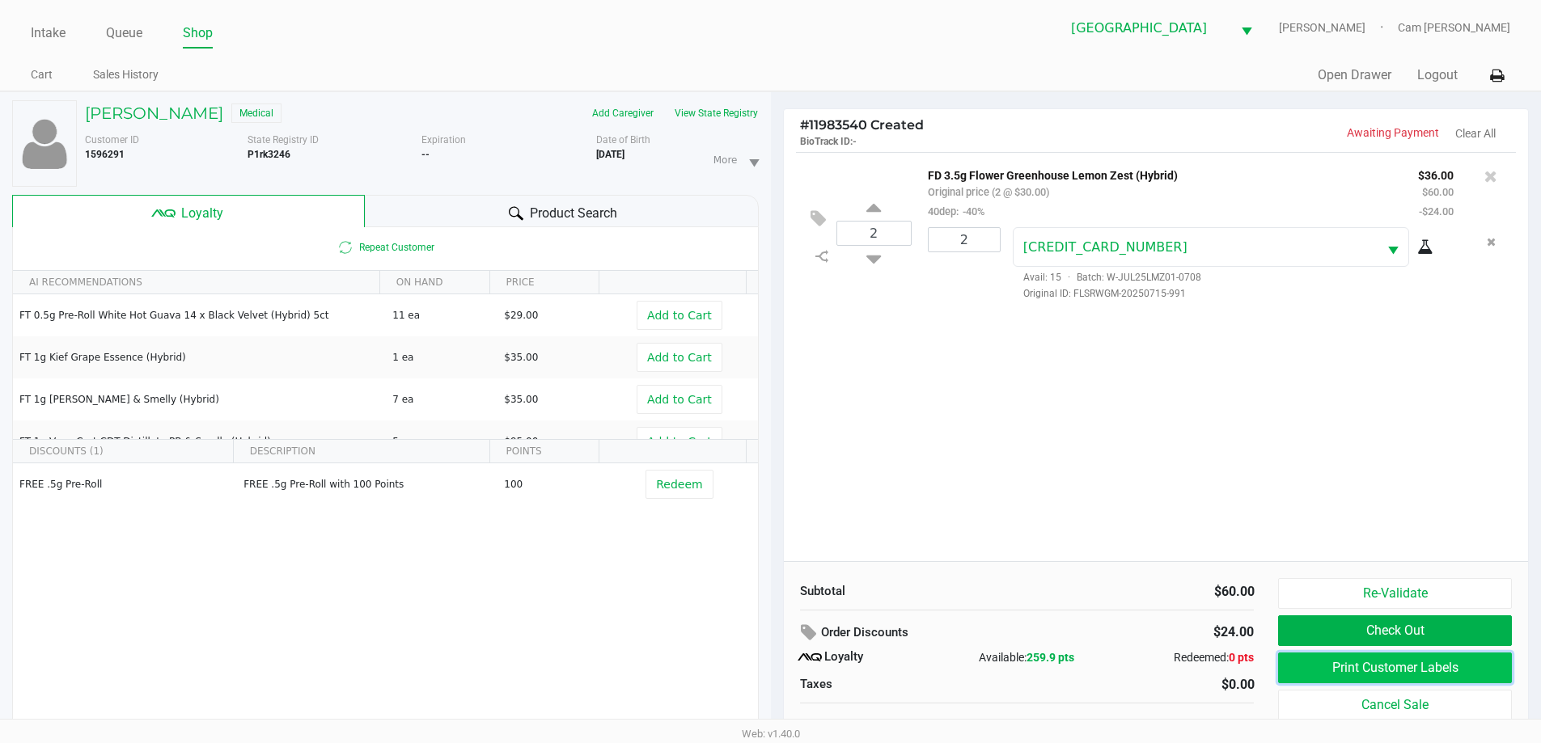
click at [1326, 678] on button "Print Customer Labels" at bounding box center [1394, 668] width 233 height 31
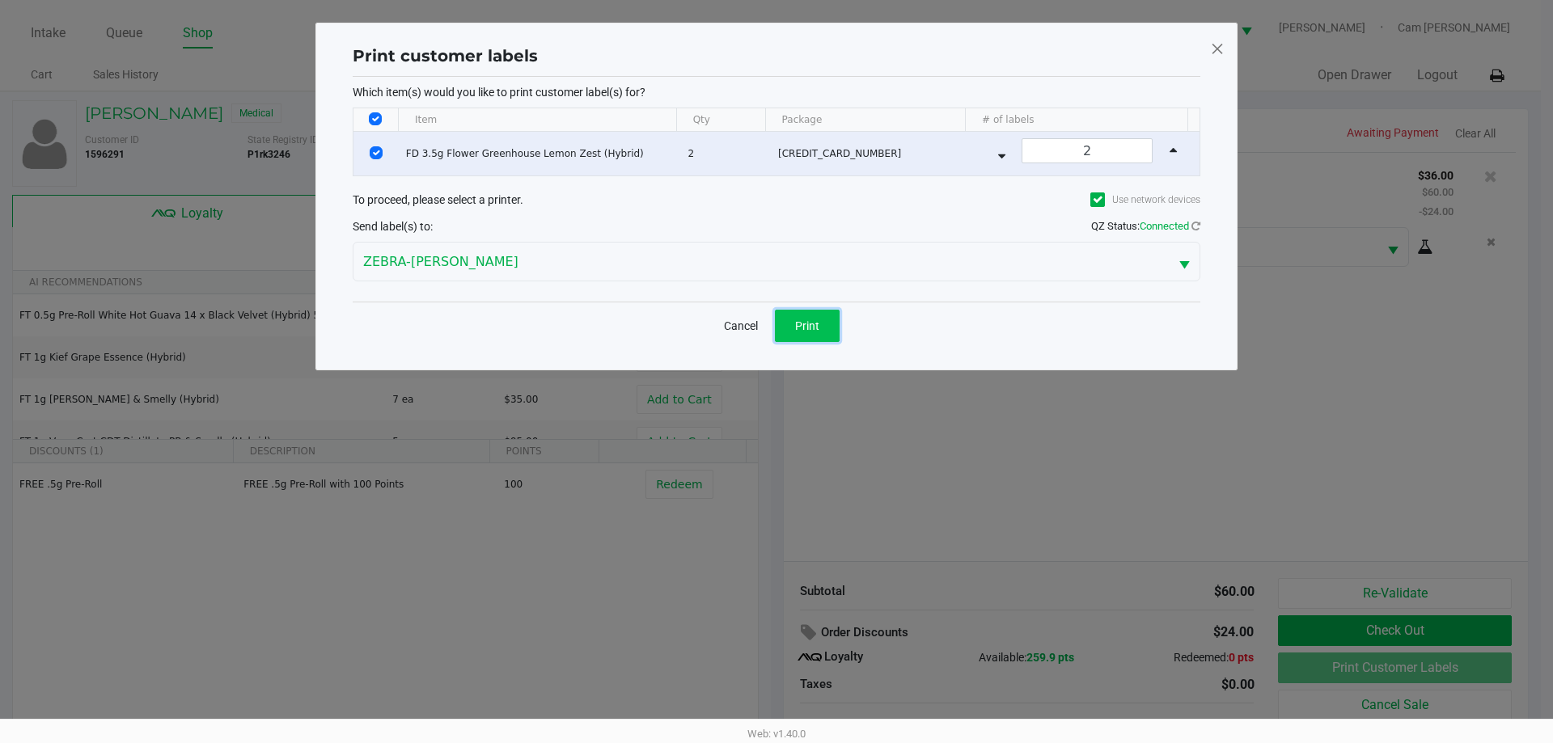
click at [831, 324] on button "Print" at bounding box center [807, 326] width 65 height 32
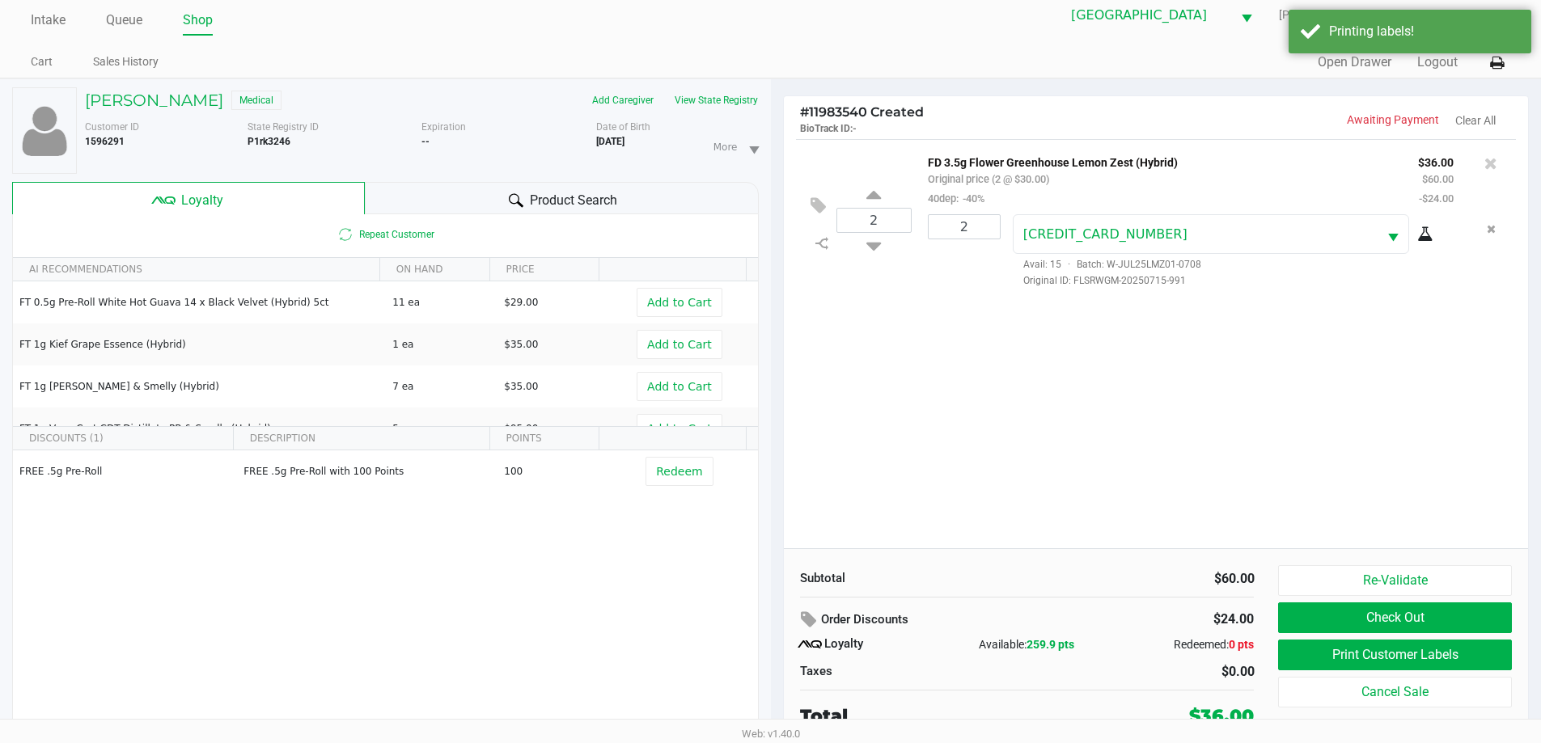
scroll to position [17, 0]
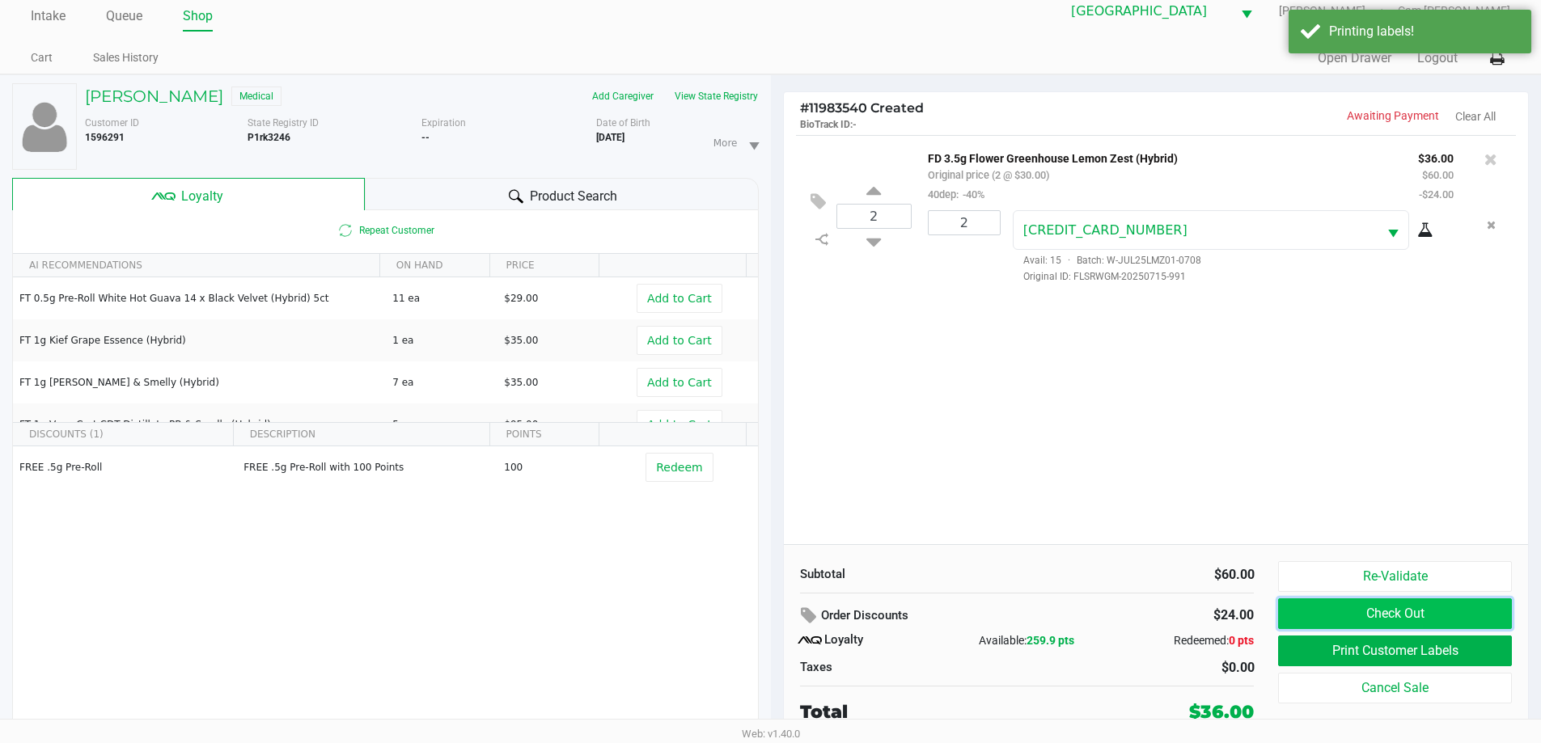
click at [1360, 620] on button "Check Out" at bounding box center [1394, 614] width 233 height 31
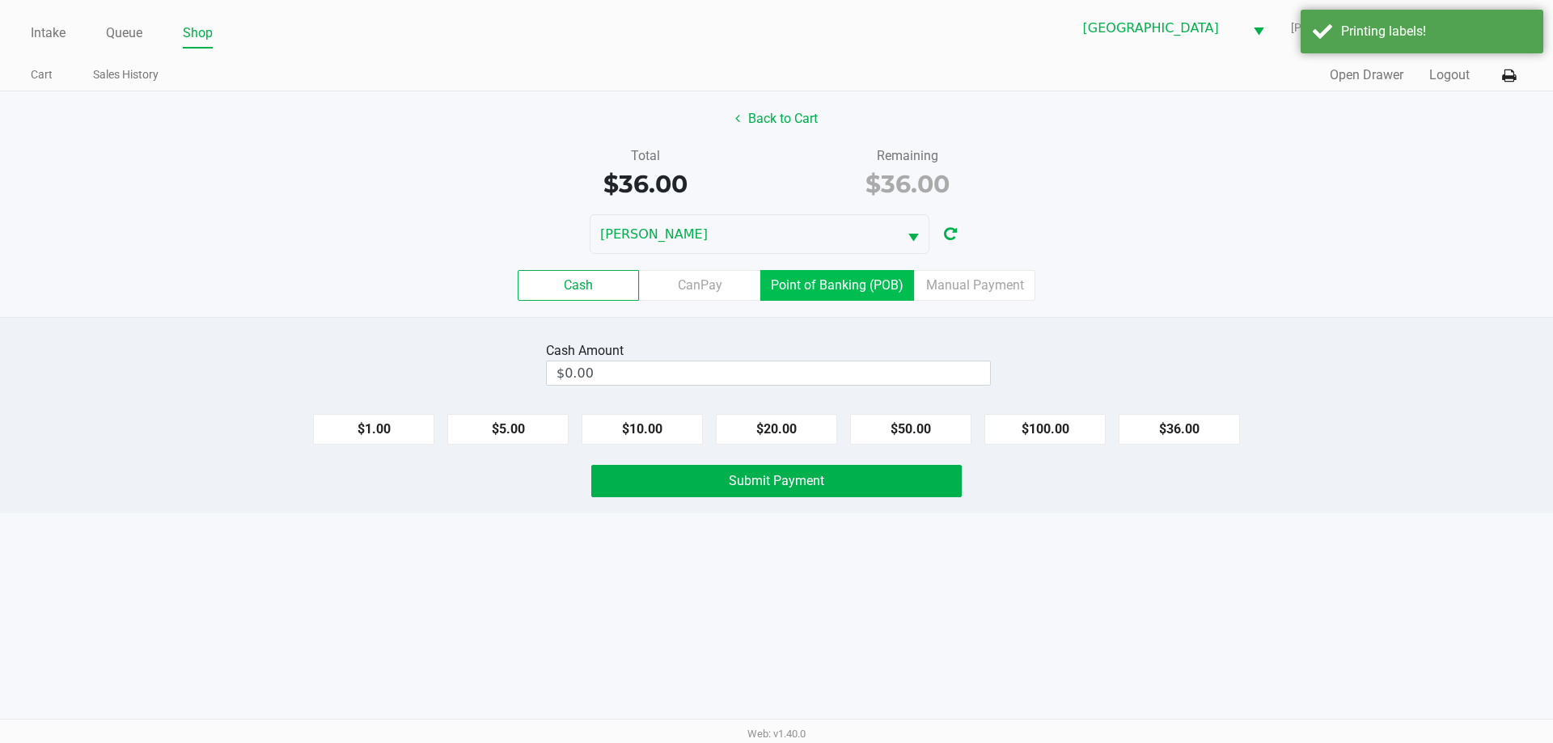
click at [856, 285] on label "Point of Banking (POB)" at bounding box center [837, 285] width 154 height 31
click at [0, 0] on 7 "Point of Banking (POB)" at bounding box center [0, 0] width 0 height 0
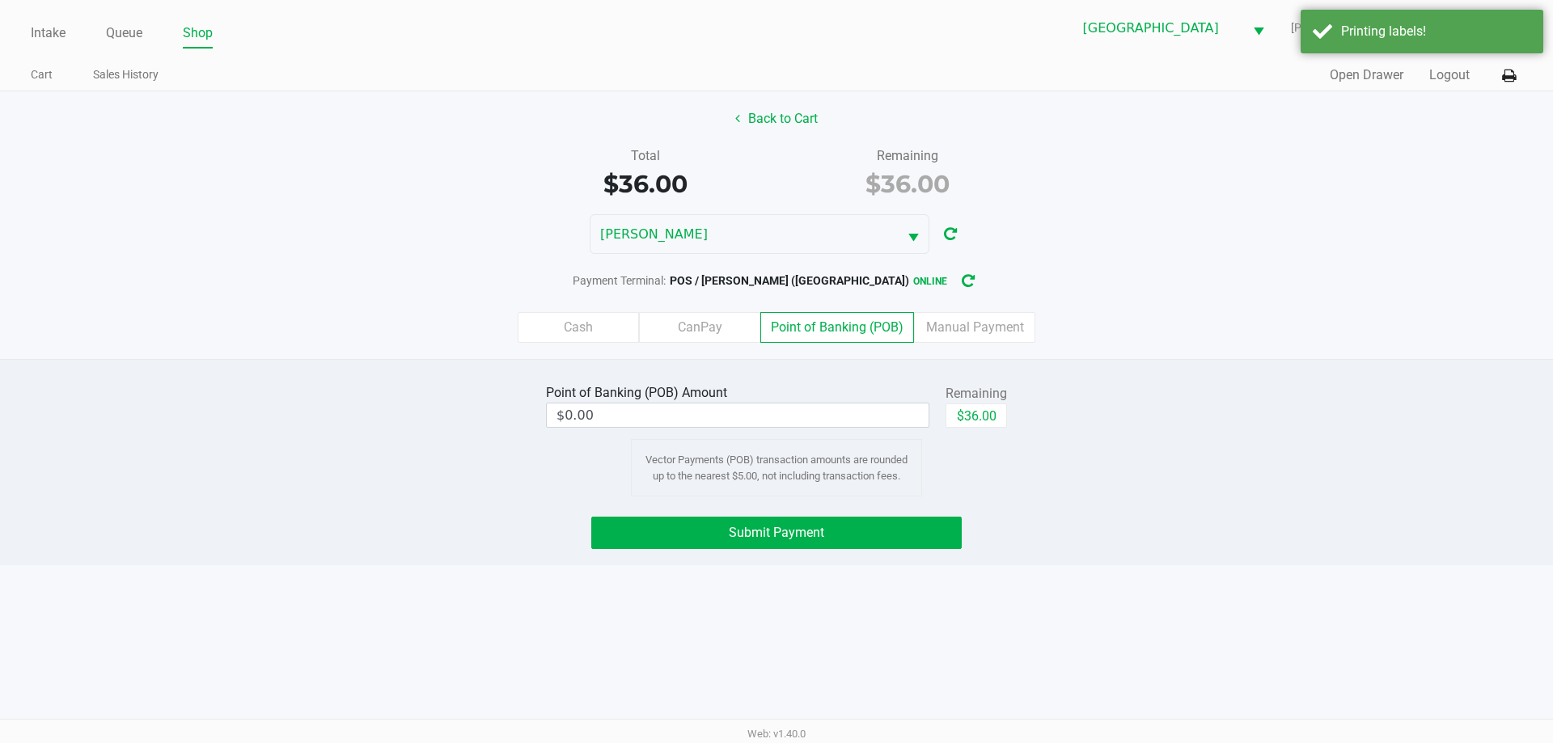
click at [1009, 413] on div "Point of Banking (POB) Amount $0.00 Remaining $36.00 Vector Payments (POB) tran…" at bounding box center [776, 438] width 485 height 116
drag, startPoint x: 1012, startPoint y: 413, endPoint x: 988, endPoint y: 405, distance: 25.6
click at [1009, 413] on div "Point of Banking (POB) Amount $0.00 Remaining $36.00 Vector Payments (POB) tran…" at bounding box center [776, 438] width 485 height 116
click at [988, 405] on button "$36.00" at bounding box center [976, 416] width 61 height 24
type input "$36.00"
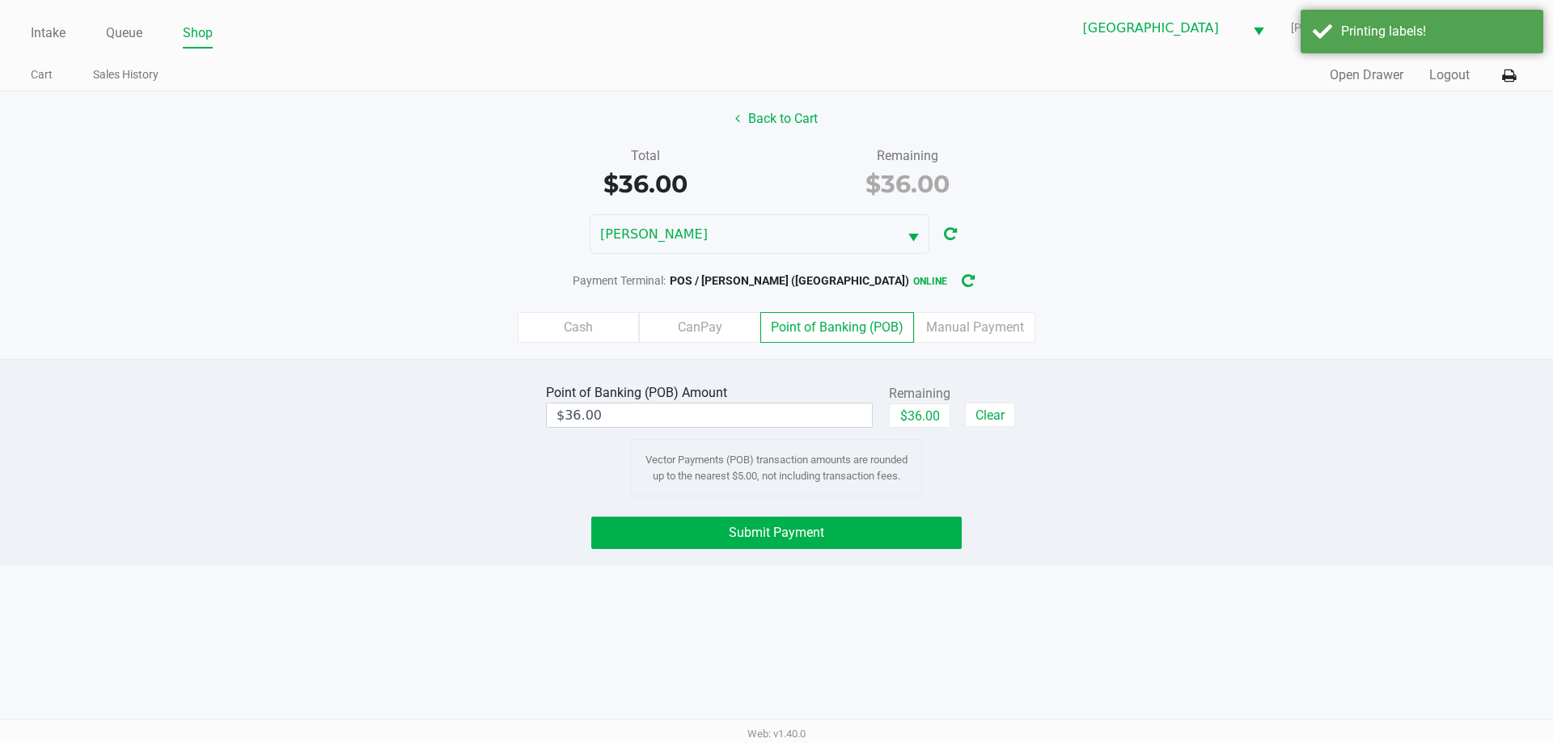
click at [1136, 408] on div "Point of Banking (POB) Amount $36.00 Remaining $36.00 Clear Vector Payments (PO…" at bounding box center [777, 438] width 1578 height 116
click at [905, 507] on div "Point of Banking (POB) Amount $36.00 Remaining $36.00 Clear Vector Payments (PO…" at bounding box center [776, 462] width 1553 height 206
drag, startPoint x: 901, startPoint y: 519, endPoint x: 861, endPoint y: 535, distance: 43.6
click at [897, 521] on button "Submit Payment" at bounding box center [776, 533] width 371 height 32
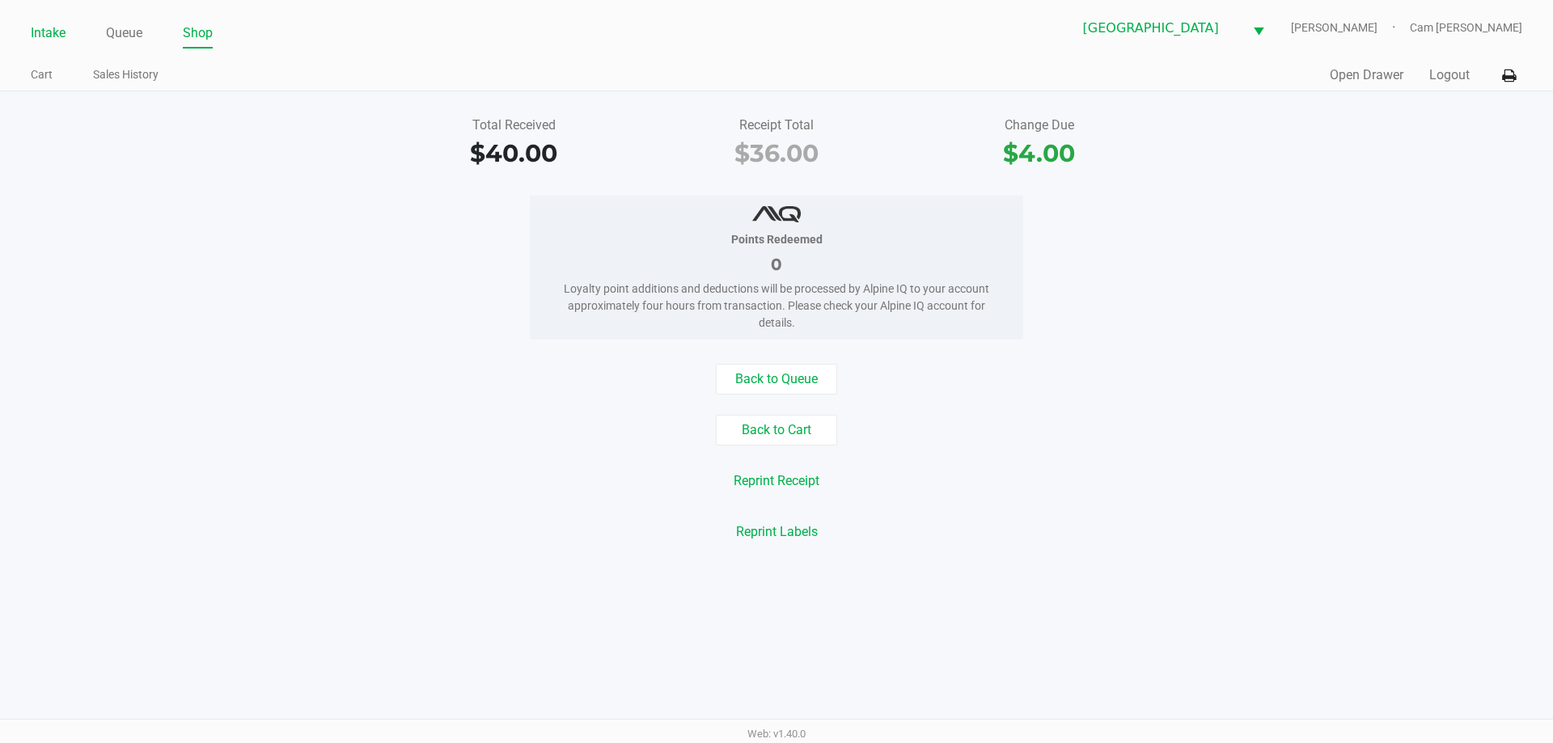
click at [47, 35] on link "Intake" at bounding box center [48, 33] width 35 height 23
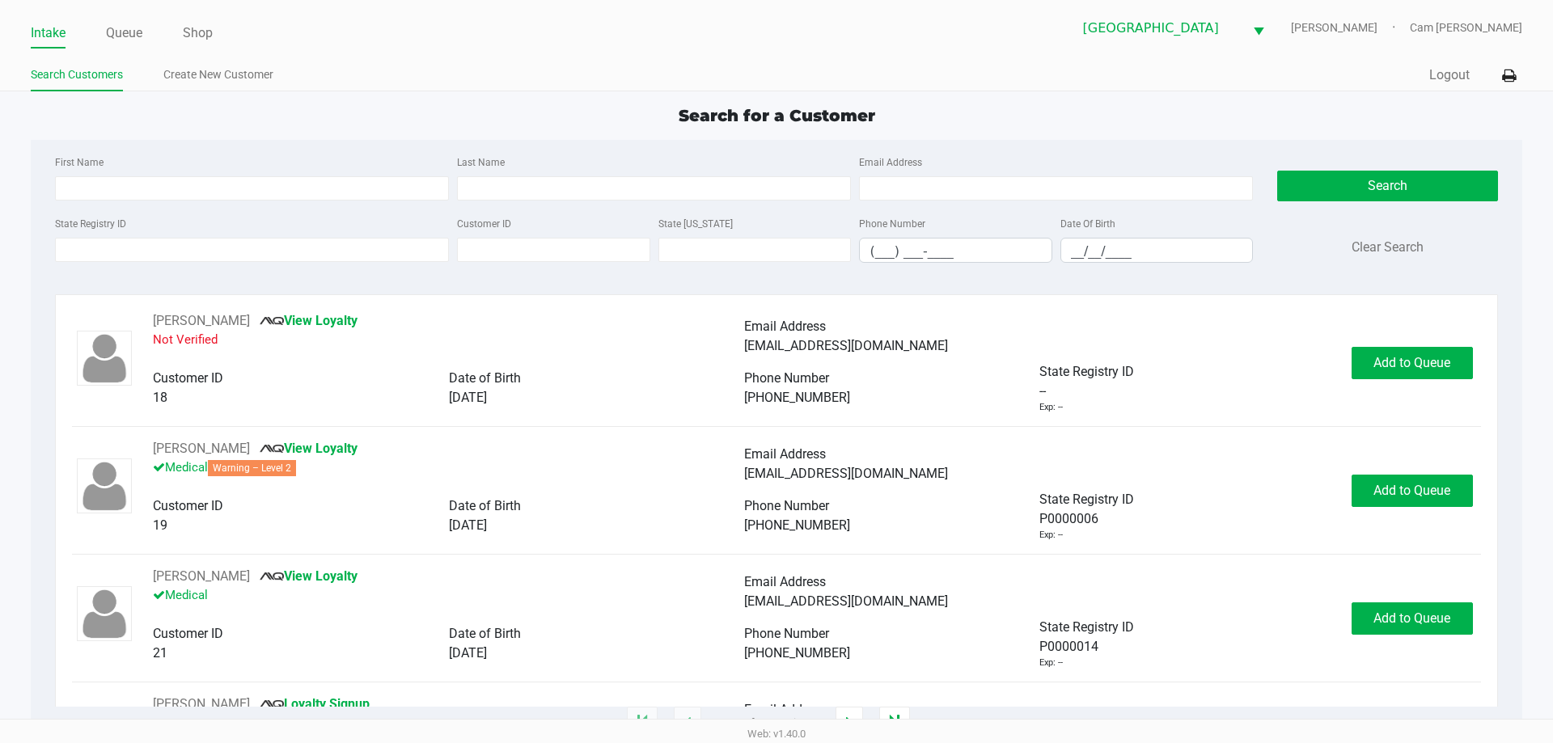
click at [116, 222] on label "State Registry ID" at bounding box center [90, 224] width 71 height 15
click at [116, 238] on input "State Registry ID" at bounding box center [252, 250] width 394 height 24
click at [117, 235] on div "State Registry ID" at bounding box center [252, 238] width 402 height 49
click at [121, 248] on input "State Registry ID" at bounding box center [252, 250] width 394 height 24
click at [134, 172] on div "First Name" at bounding box center [252, 176] width 402 height 49
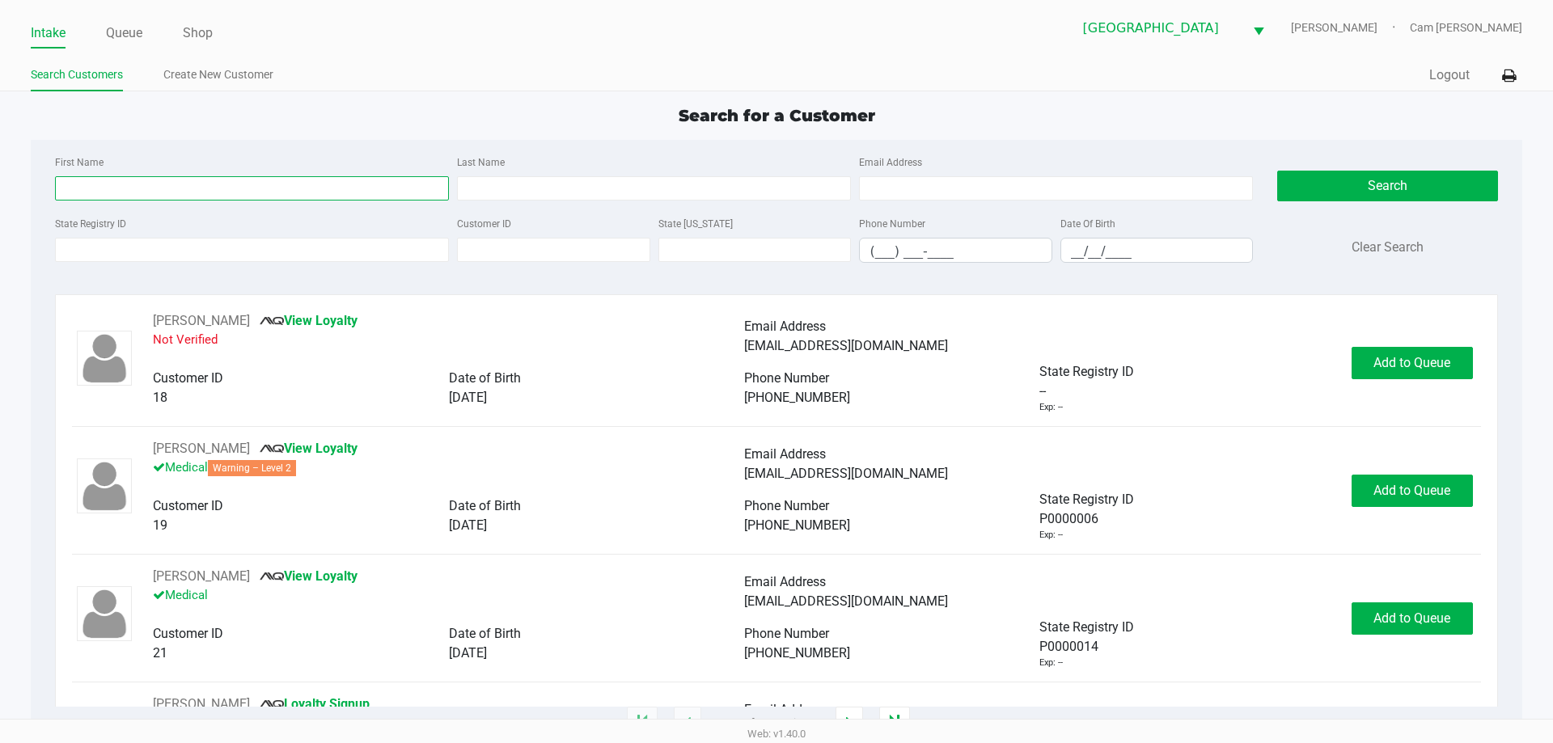
click at [137, 183] on input "First Name" at bounding box center [252, 188] width 394 height 24
type input "[PERSON_NAME]"
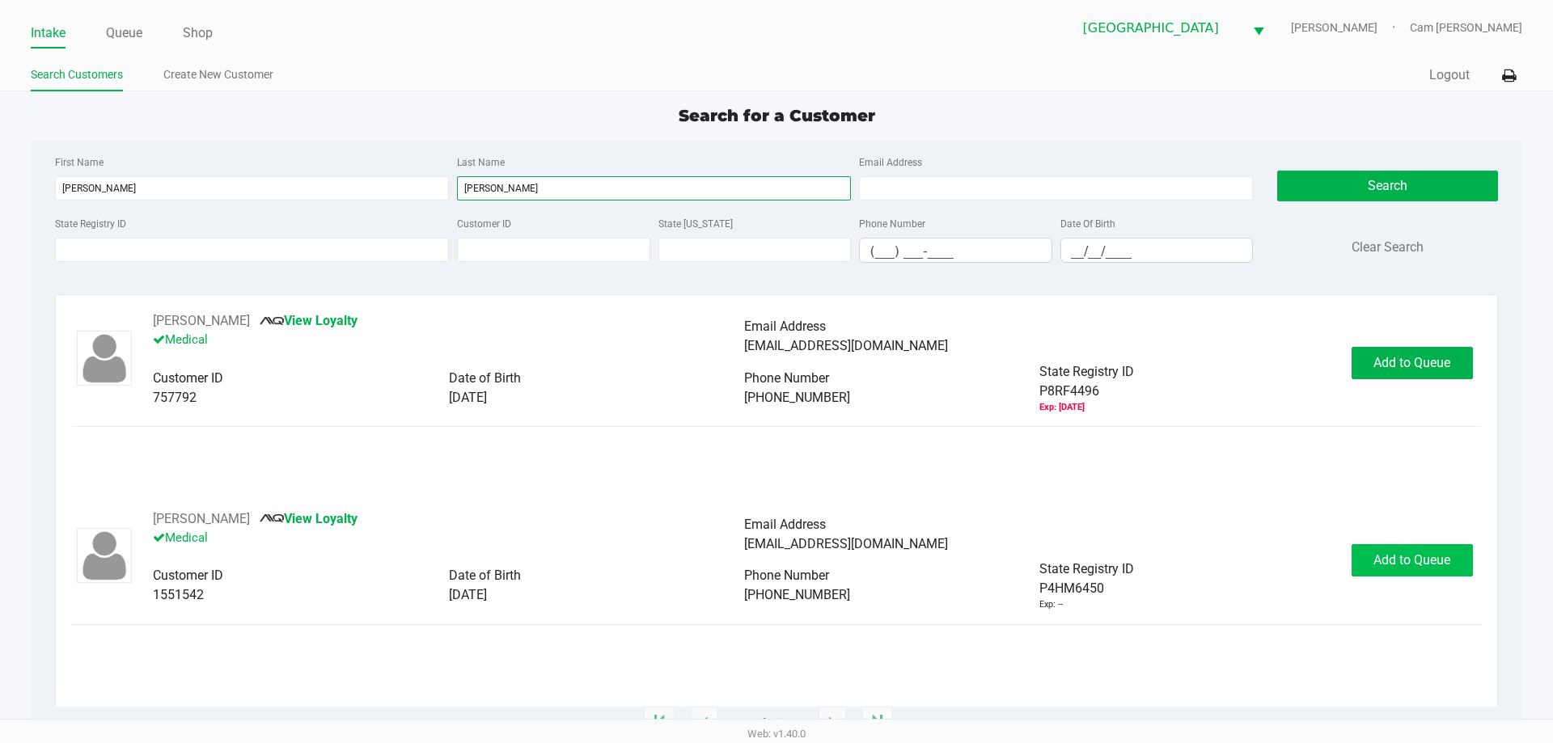
type input "[PERSON_NAME]"
click at [1409, 554] on span "Add to Queue" at bounding box center [1412, 560] width 77 height 15
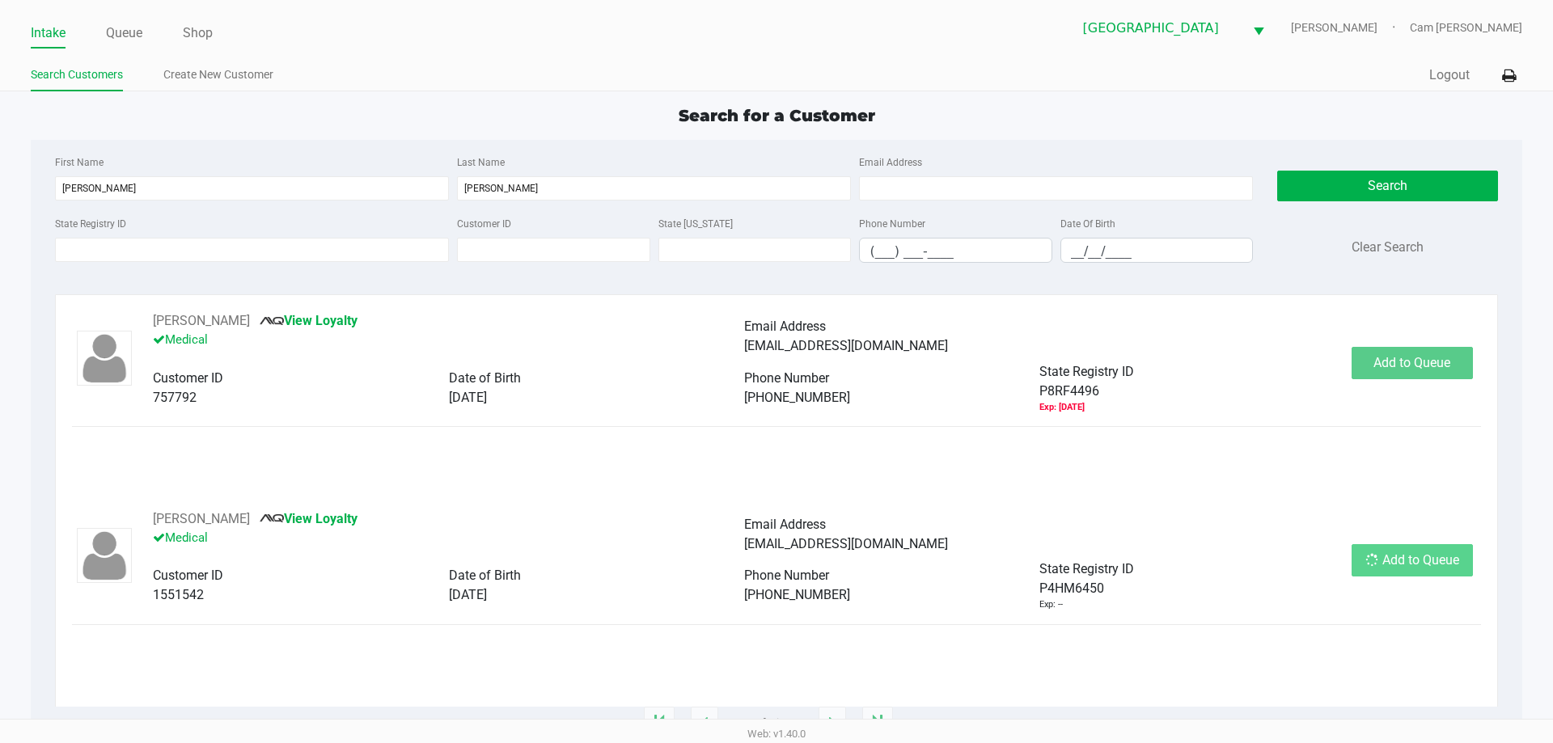
click at [1409, 554] on div "Add to Queue" at bounding box center [1412, 560] width 121 height 32
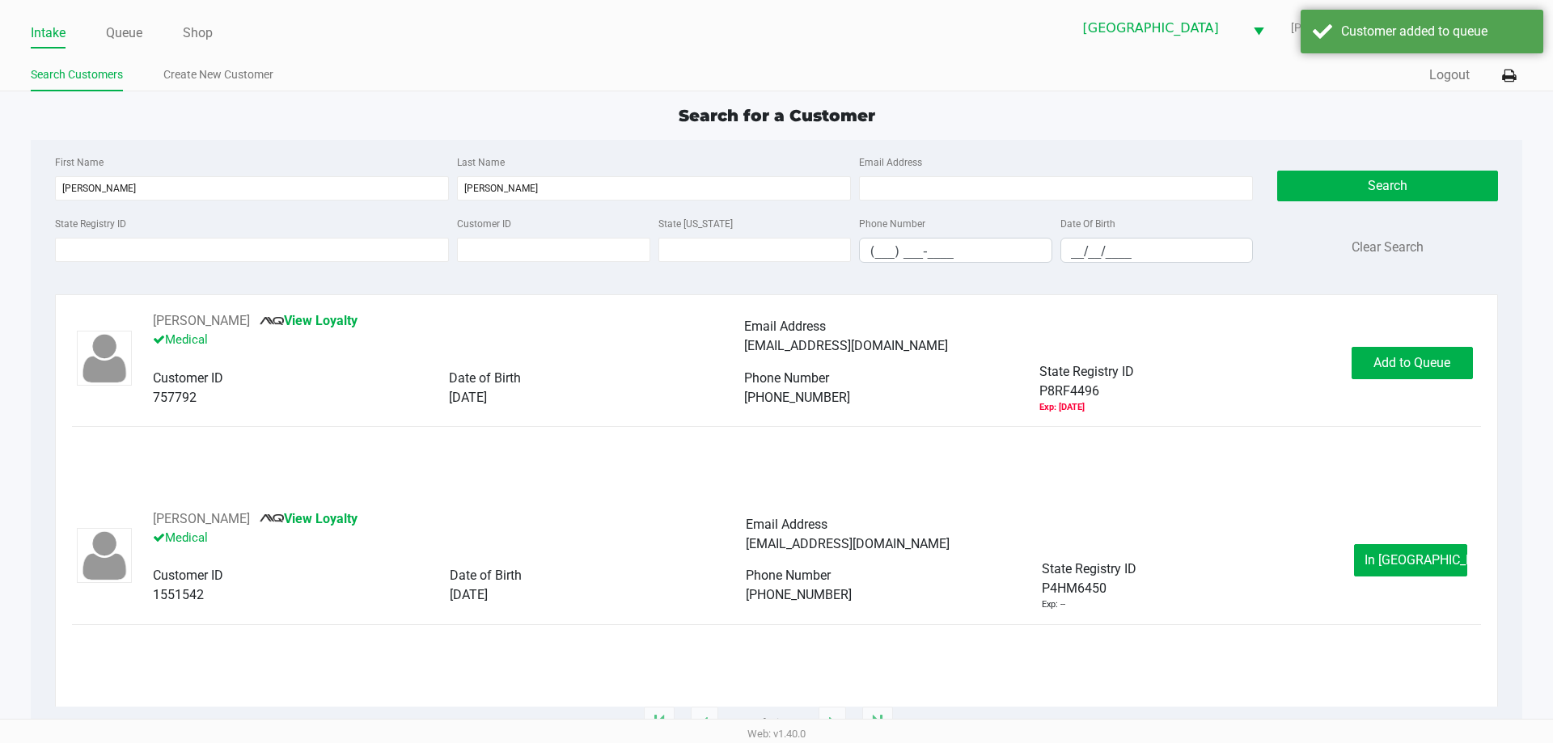
click at [1415, 553] on span "In [GEOGRAPHIC_DATA]" at bounding box center [1433, 560] width 136 height 15
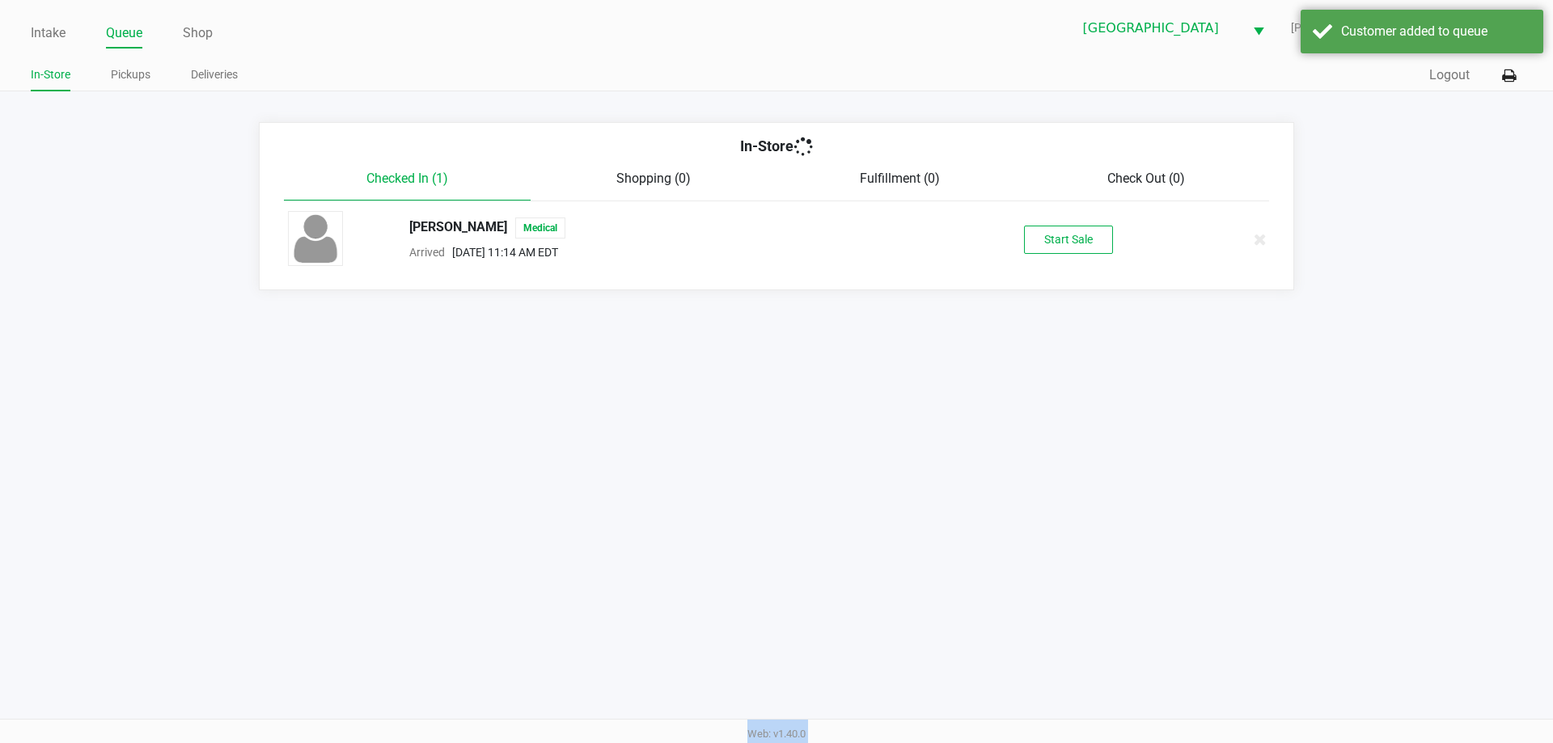
click at [1417, 555] on div "Intake Queue Shop [GEOGRAPHIC_DATA] WC [PERSON_NAME] Cam [PERSON_NAME] In-Store…" at bounding box center [776, 371] width 1553 height 743
click at [1095, 238] on button "Start Sale" at bounding box center [1068, 240] width 89 height 28
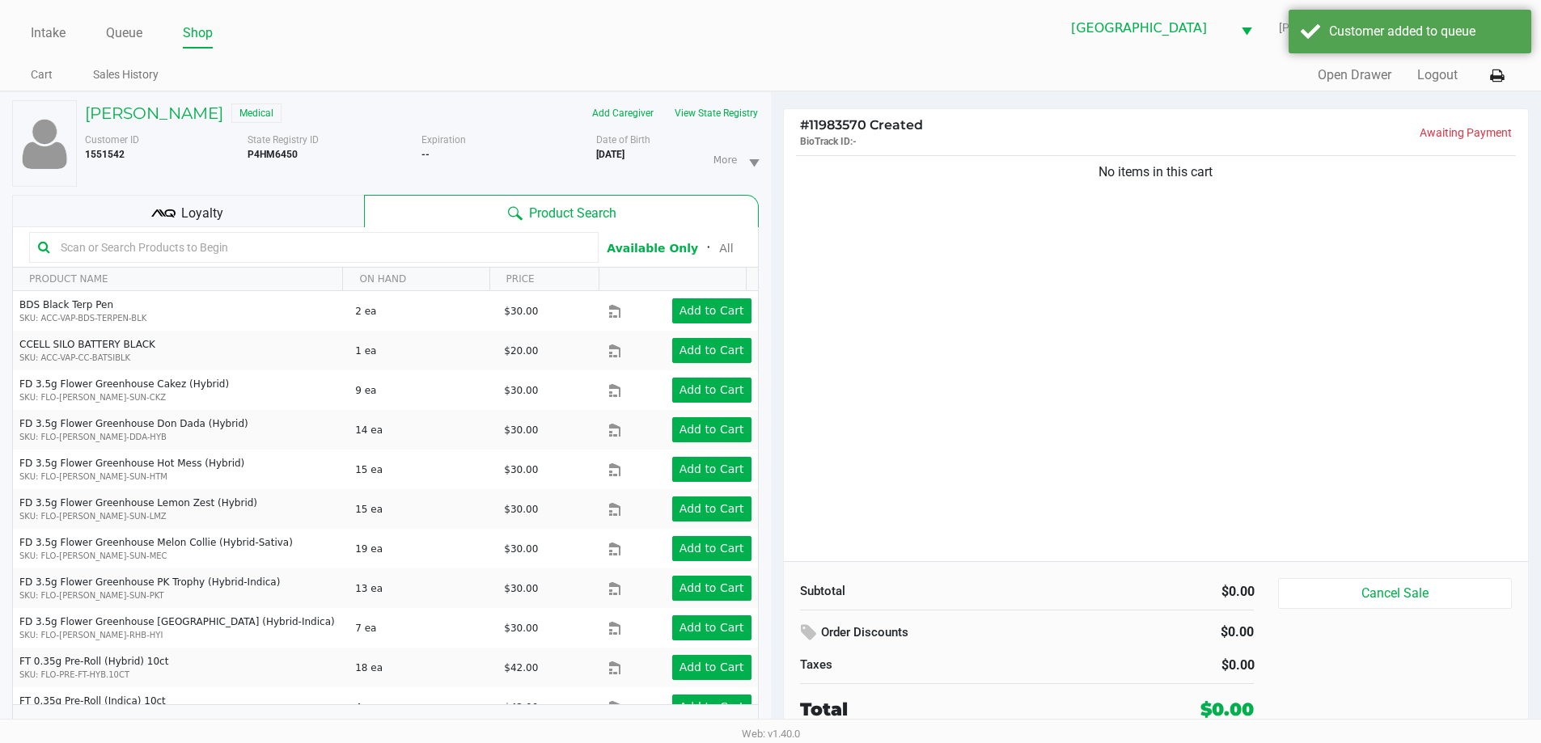
click at [153, 194] on div "[PERSON_NAME] Medical Add Caregiver View State Registry Customer ID 1551542 Sta…" at bounding box center [385, 426] width 747 height 668
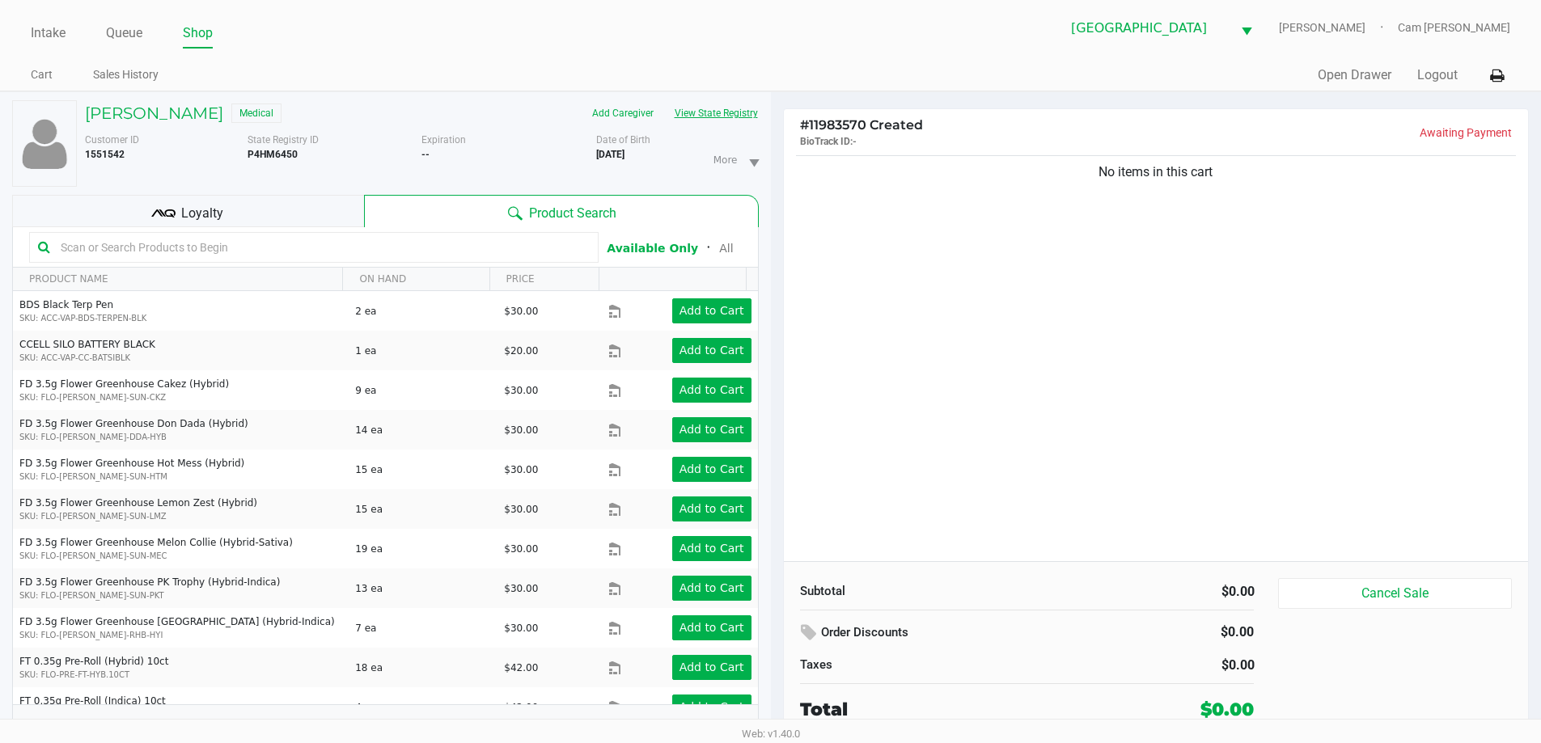
click at [730, 122] on button "View State Registry" at bounding box center [711, 113] width 95 height 26
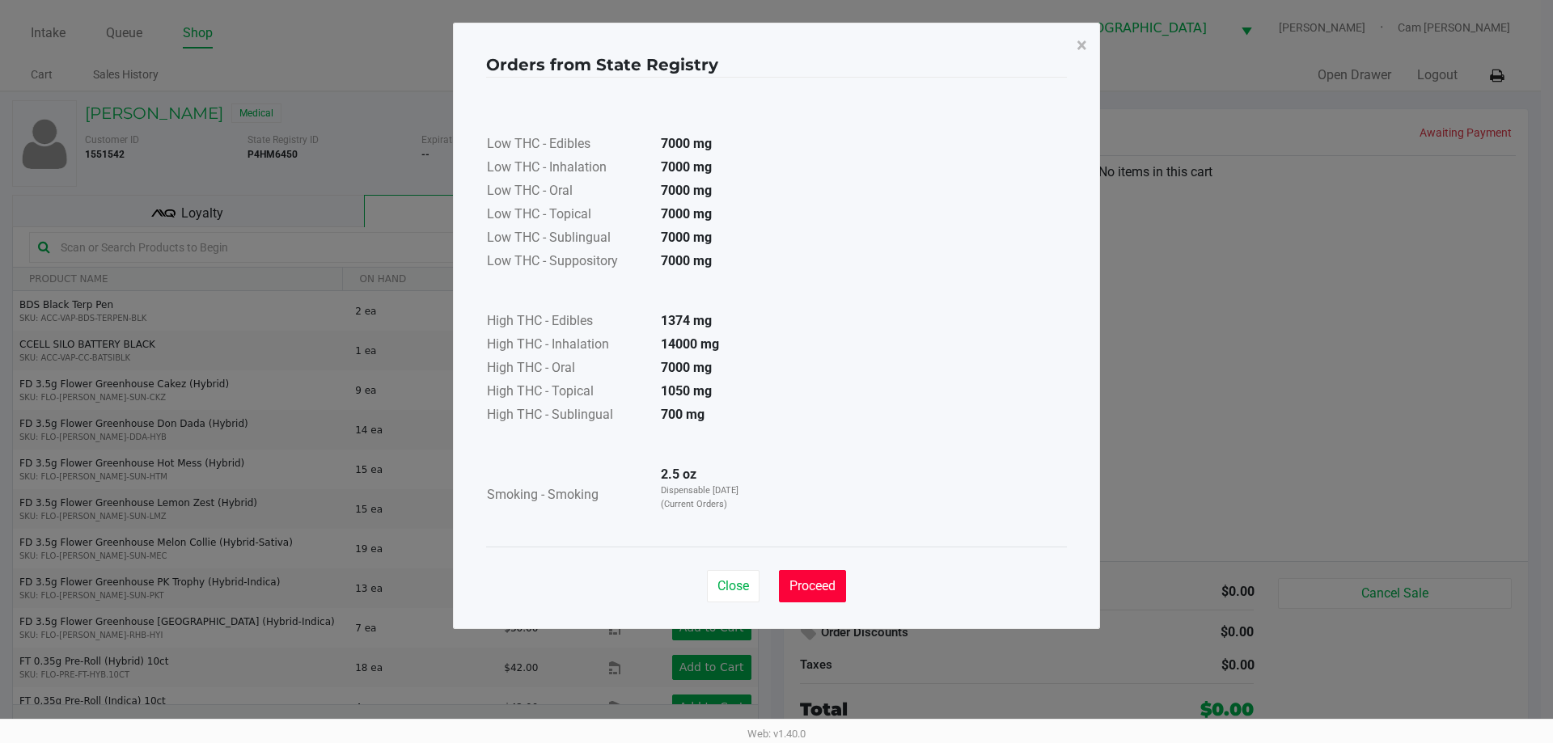
click at [832, 572] on button "Proceed" at bounding box center [812, 586] width 67 height 32
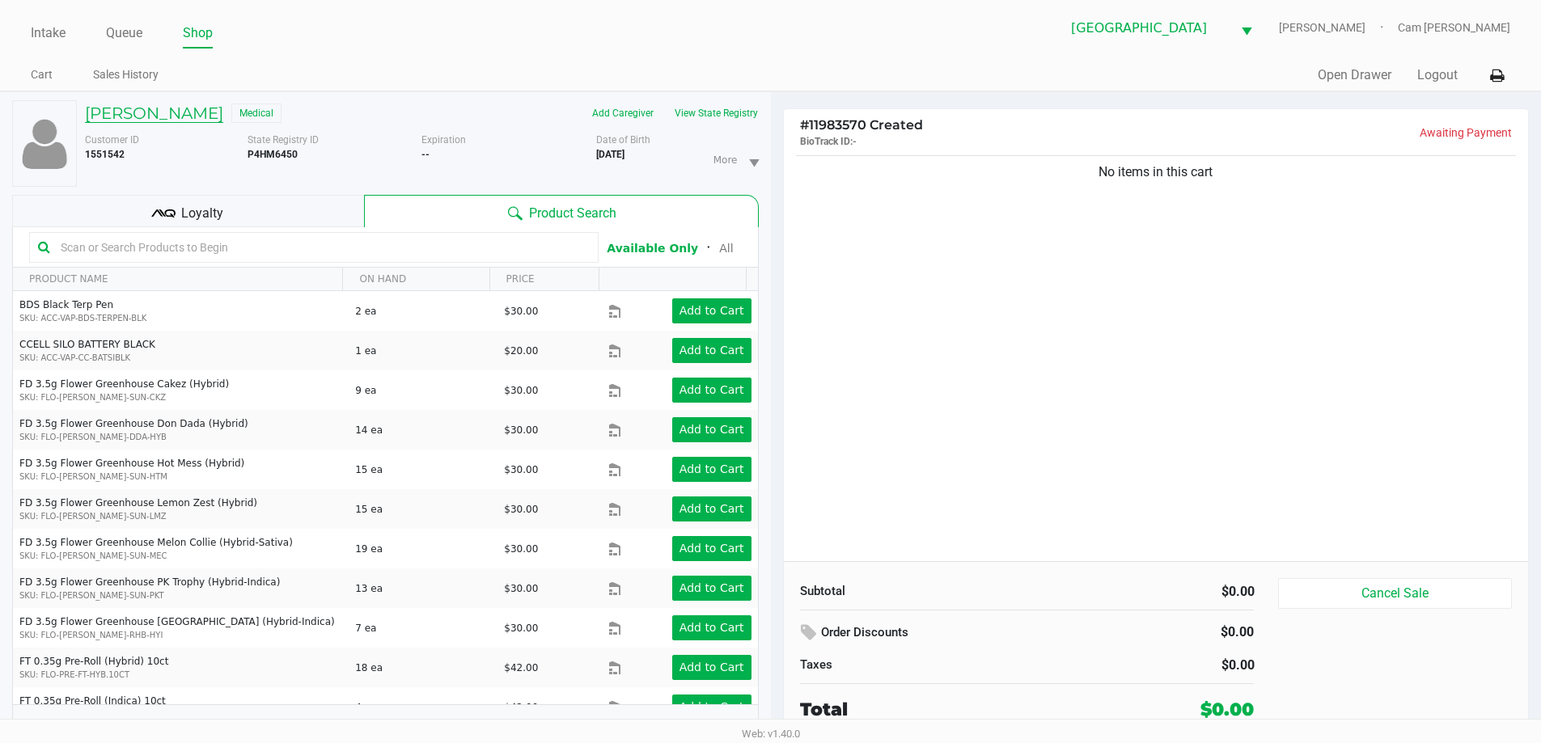
click at [207, 108] on h5 "[PERSON_NAME]" at bounding box center [154, 113] width 138 height 19
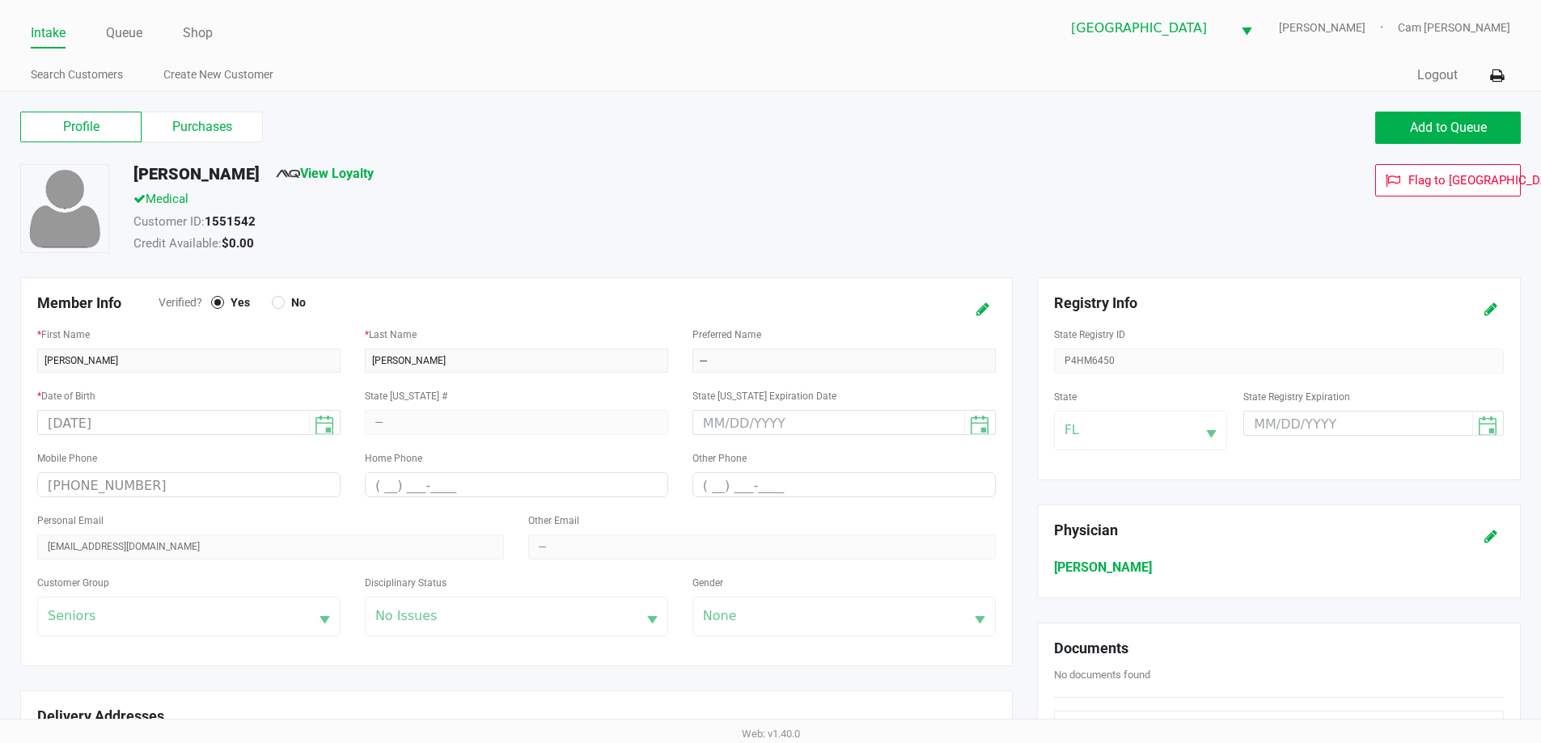
click at [216, 131] on label "Purchases" at bounding box center [202, 127] width 121 height 31
click at [0, 0] on 1 "Purchases" at bounding box center [0, 0] width 0 height 0
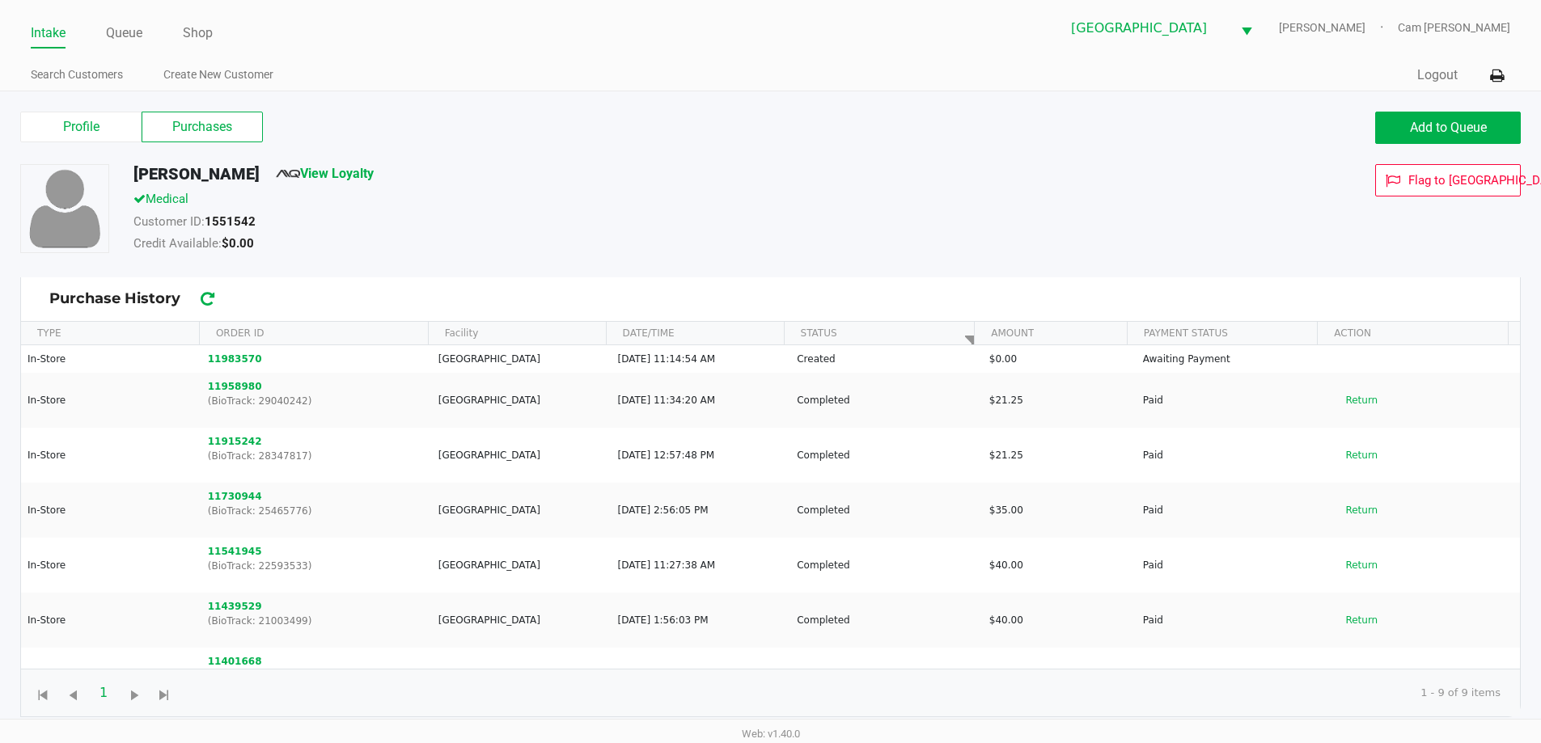
click at [216, 131] on label "Purchases" at bounding box center [202, 127] width 121 height 31
click at [0, 0] on 1 "Purchases" at bounding box center [0, 0] width 0 height 0
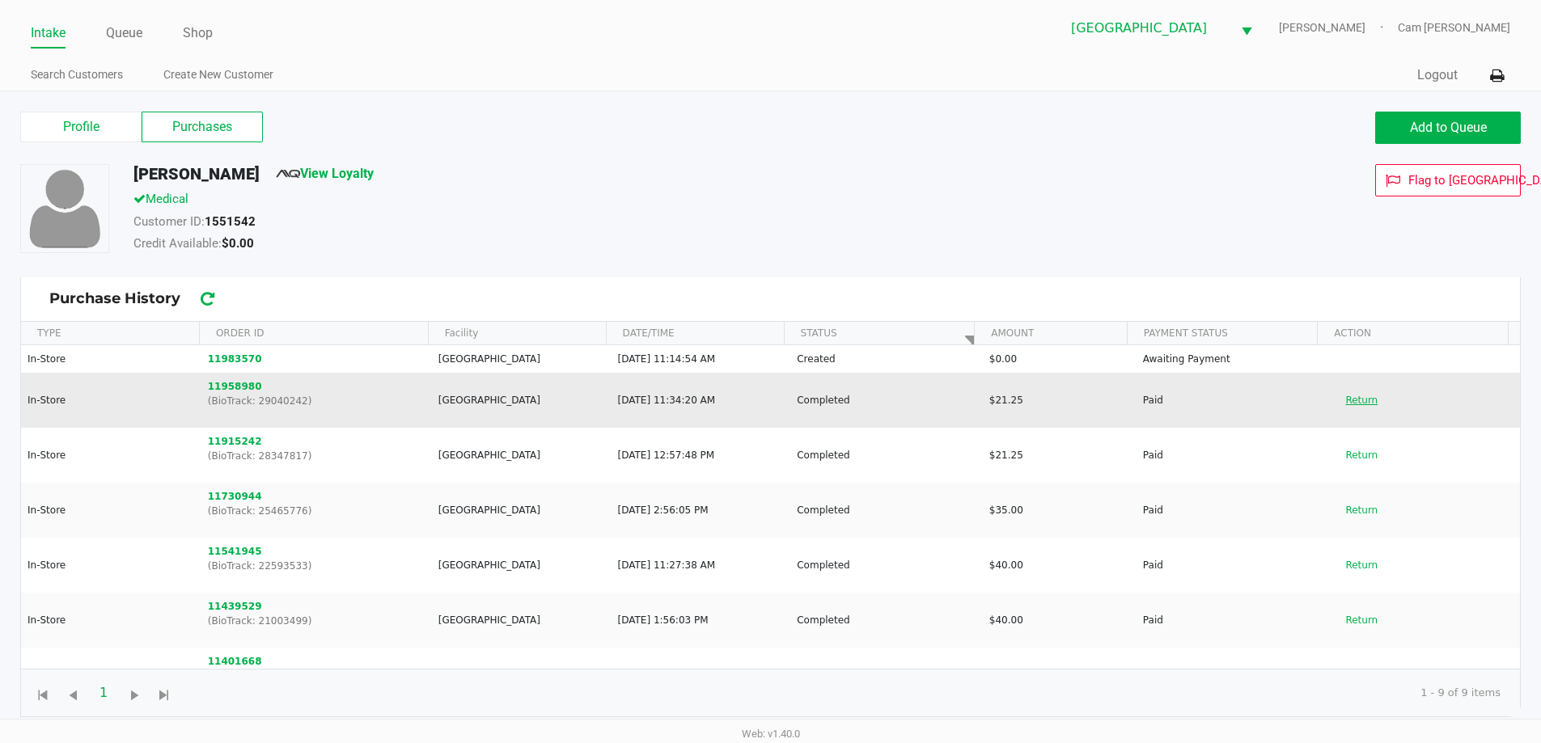
click at [1351, 409] on button "Return" at bounding box center [1361, 401] width 53 height 26
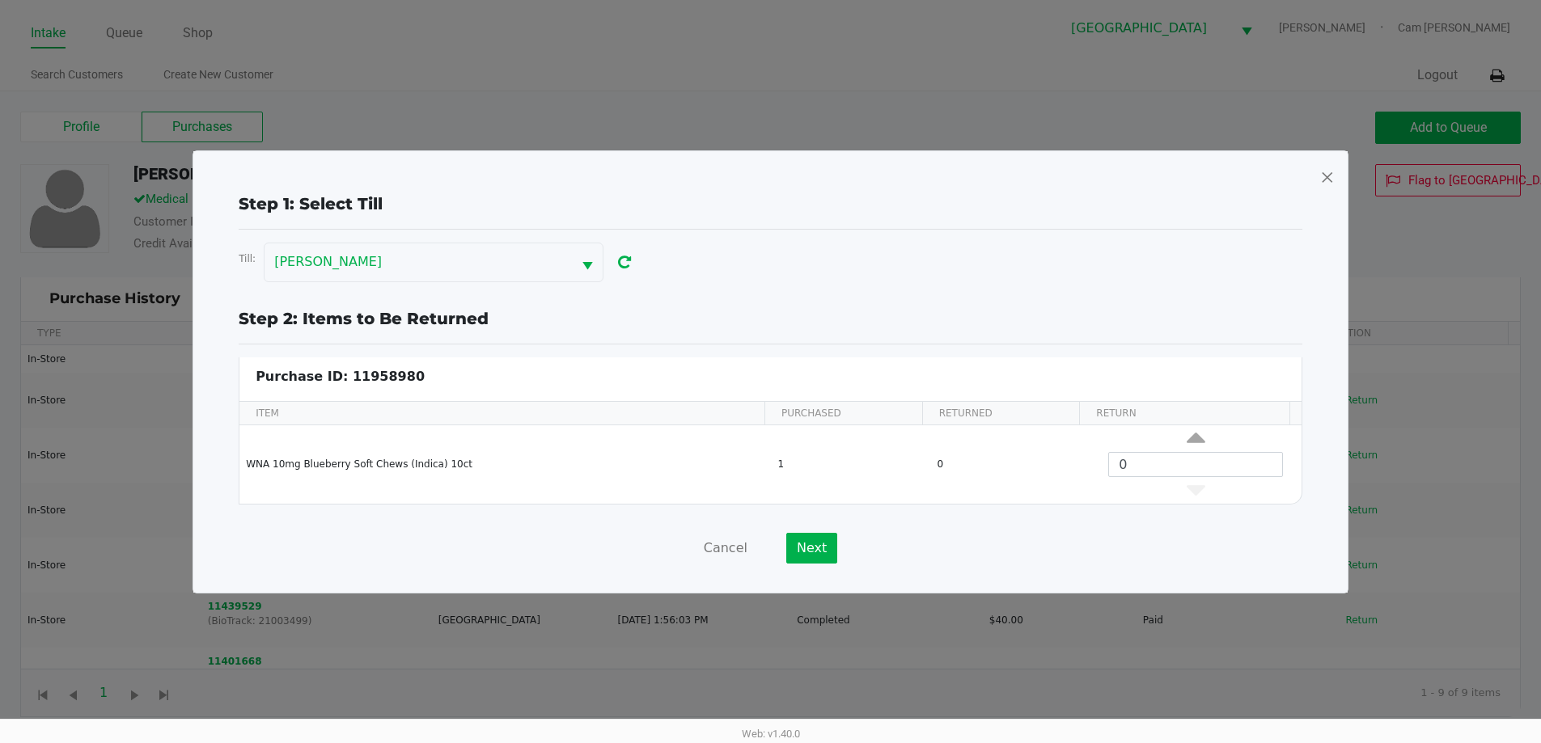
click at [1325, 178] on span at bounding box center [1327, 177] width 15 height 26
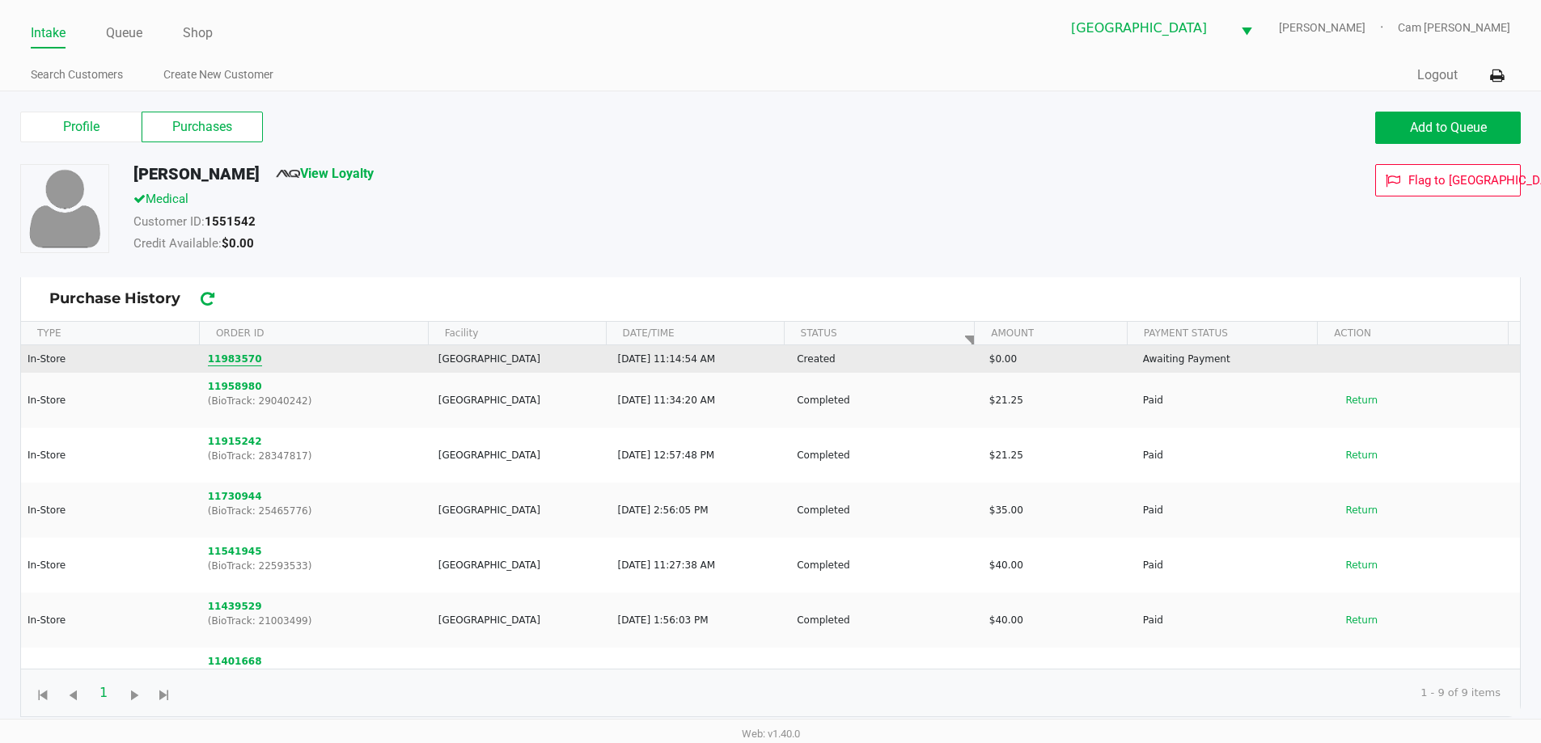
click at [247, 361] on button "11983570" at bounding box center [235, 359] width 54 height 15
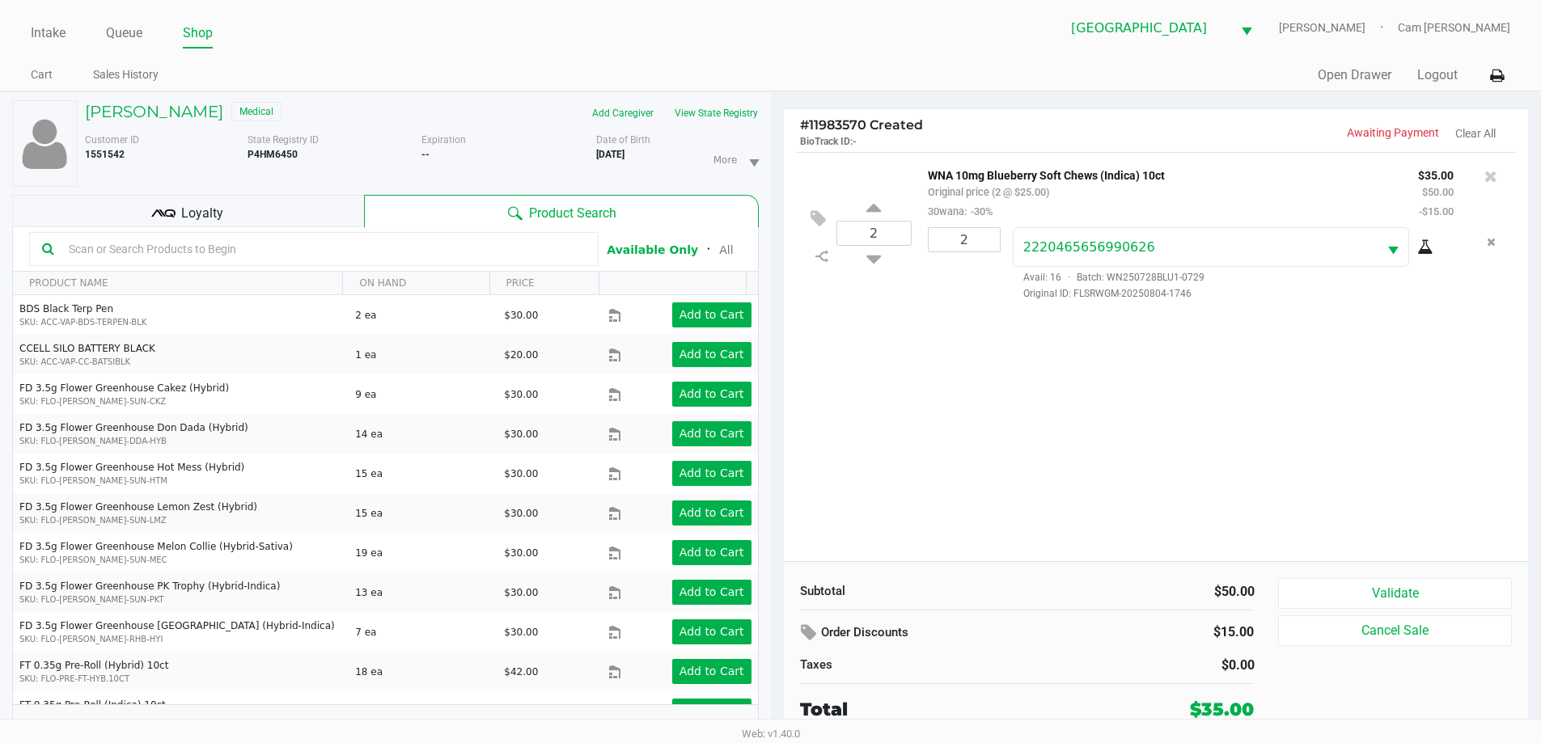
drag, startPoint x: 278, startPoint y: 214, endPoint x: 907, endPoint y: 321, distance: 637.7
click at [287, 214] on div "Loyalty" at bounding box center [188, 211] width 352 height 32
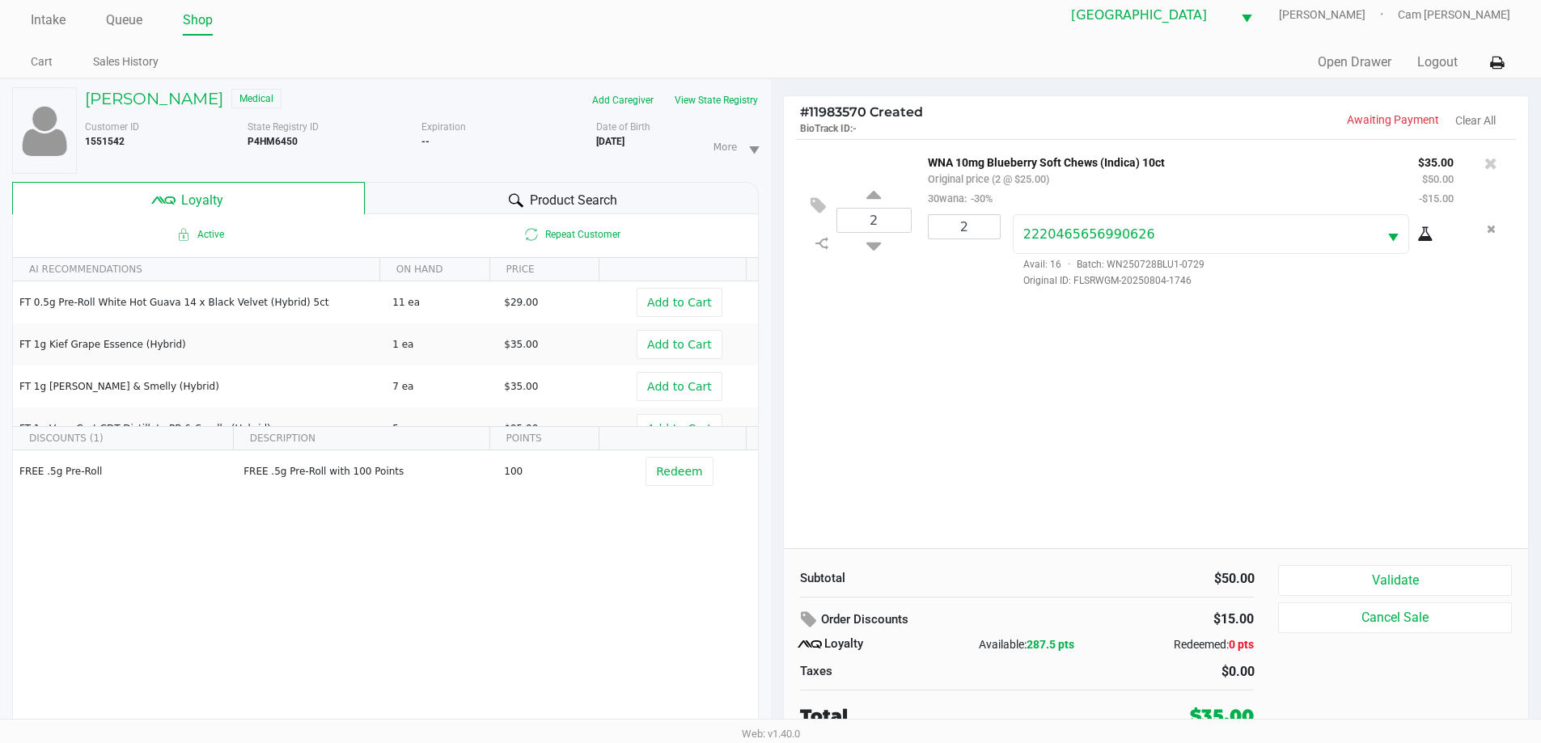
scroll to position [17, 0]
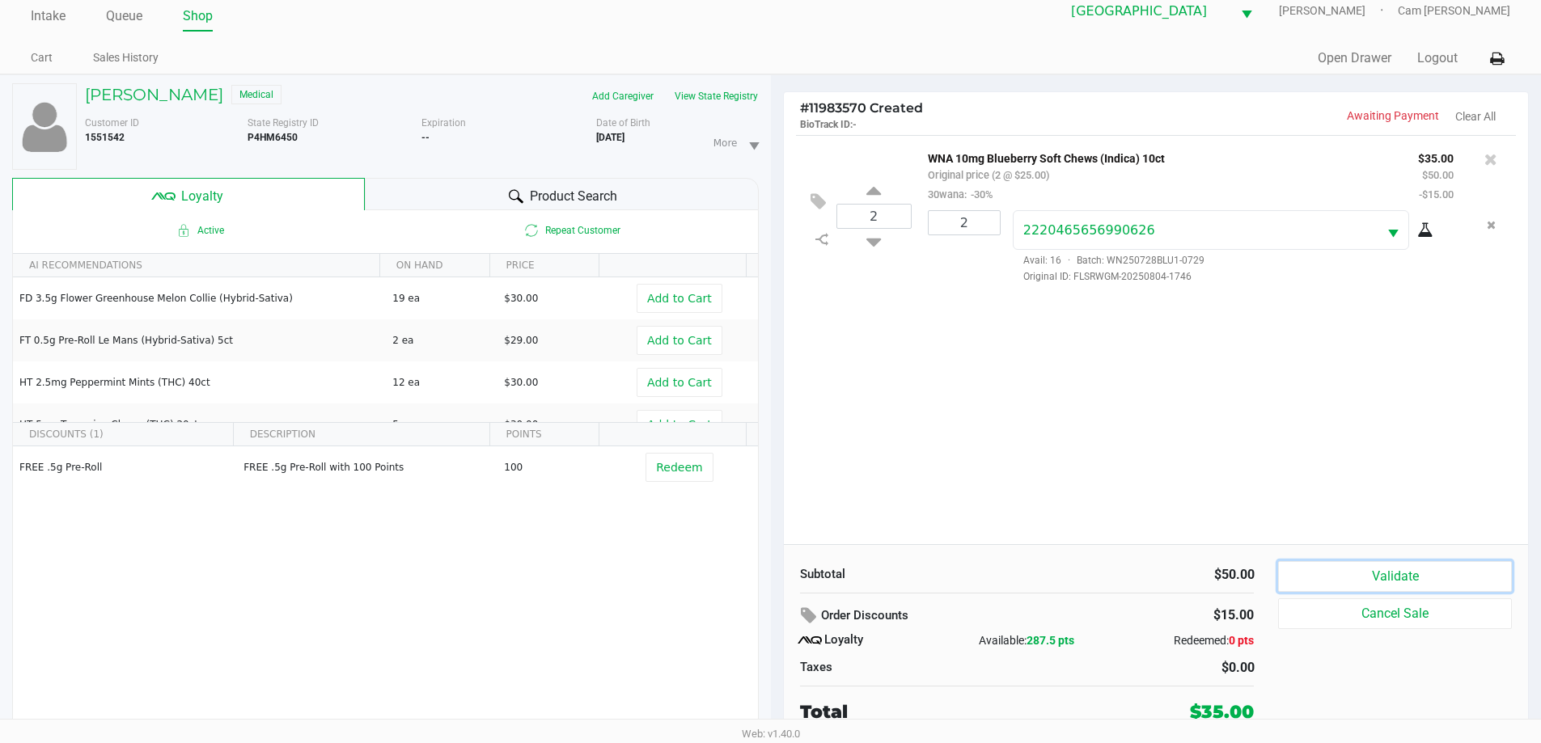
click at [1391, 566] on button "Validate" at bounding box center [1394, 576] width 233 height 31
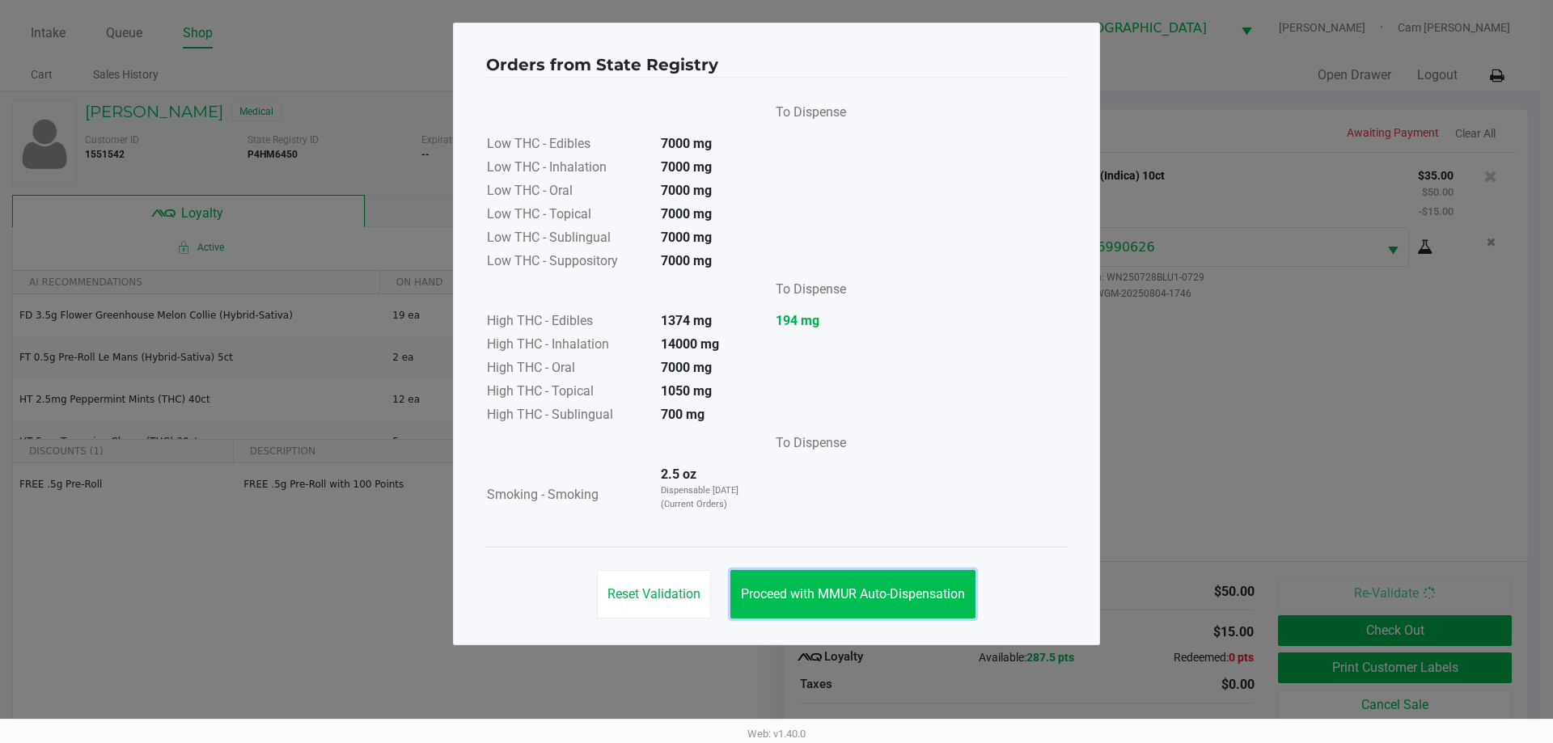
drag, startPoint x: 883, startPoint y: 580, endPoint x: 998, endPoint y: 589, distance: 114.4
click at [904, 582] on button "Proceed with MMUR Auto-Dispensation" at bounding box center [853, 594] width 245 height 49
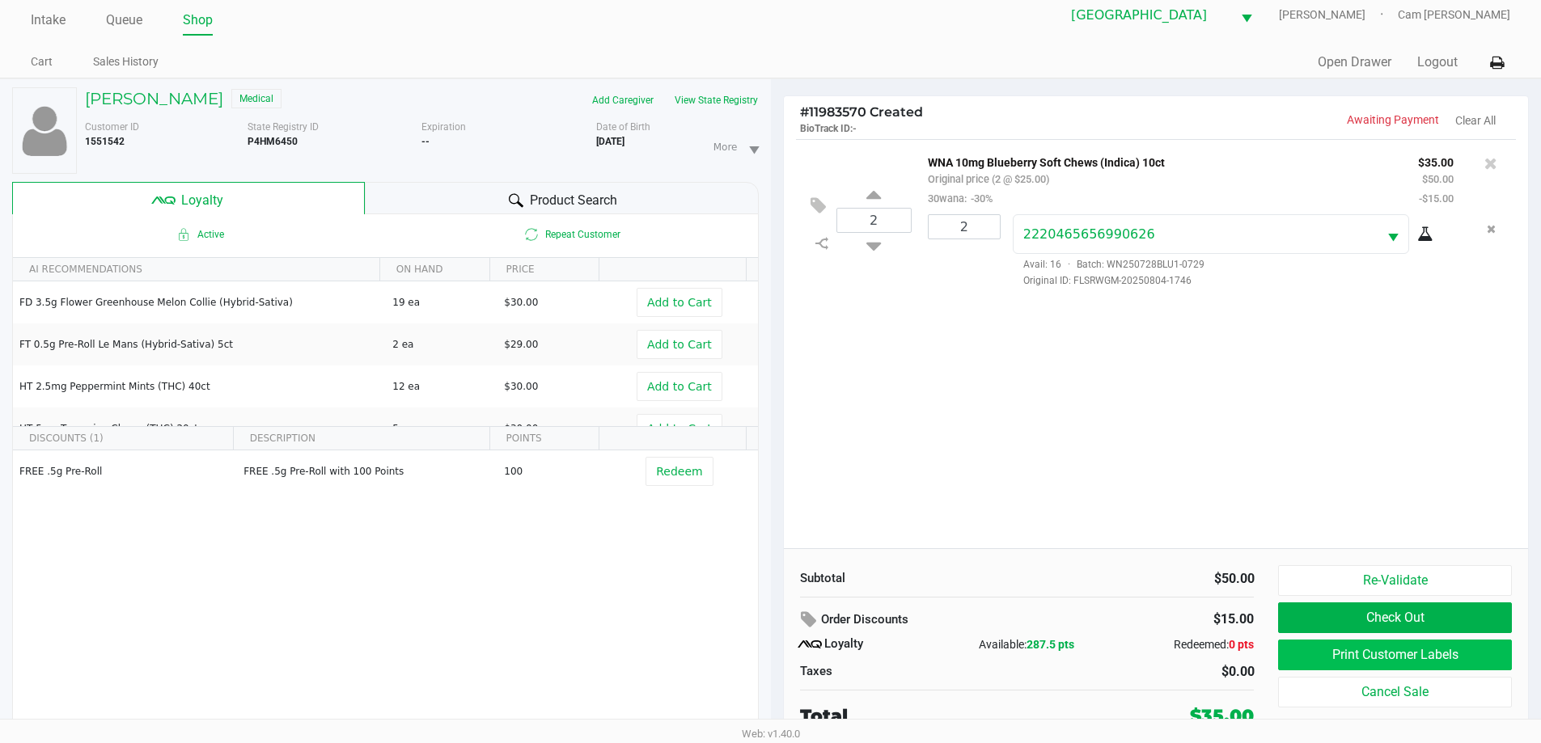
scroll to position [17, 0]
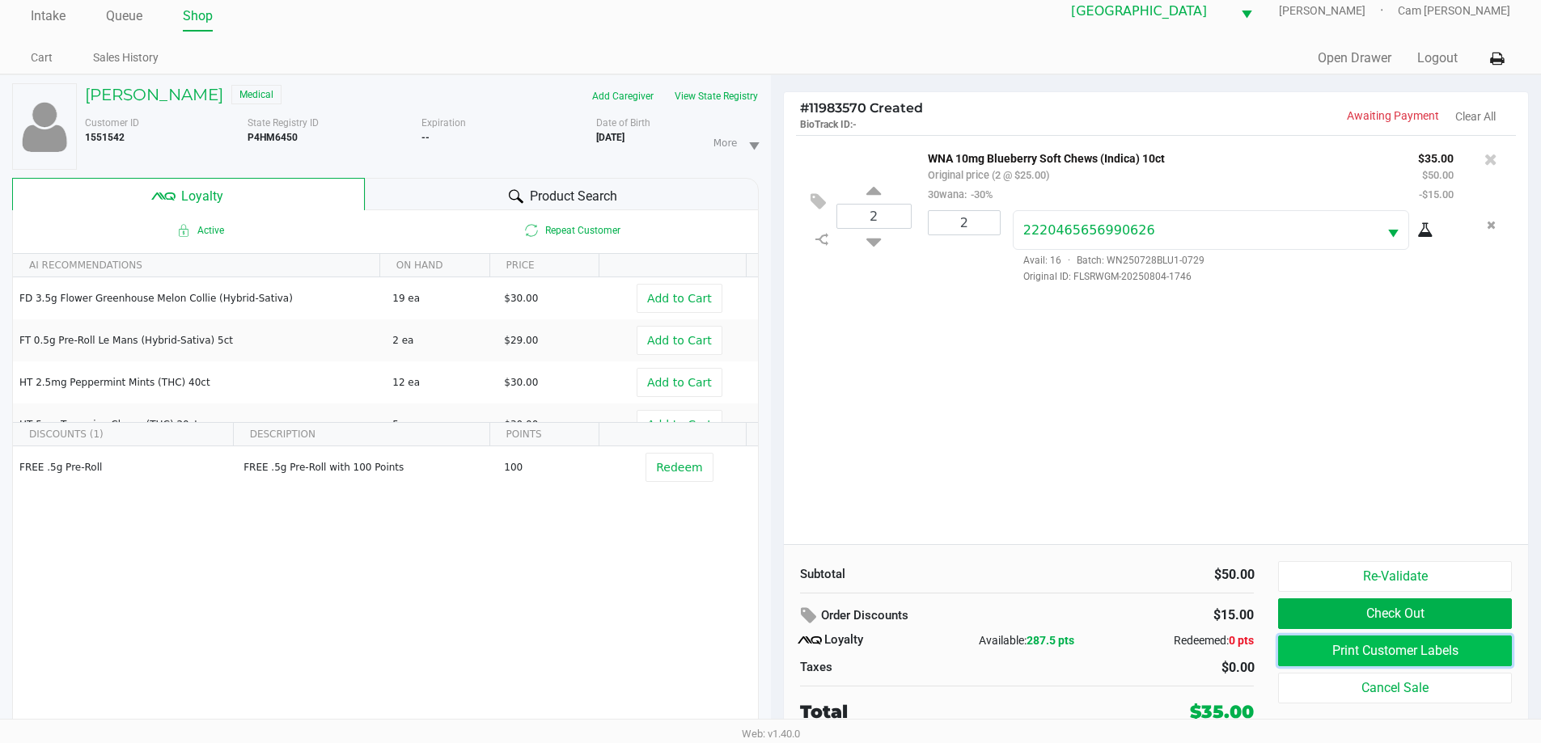
click at [1434, 662] on button "Print Customer Labels" at bounding box center [1394, 651] width 233 height 31
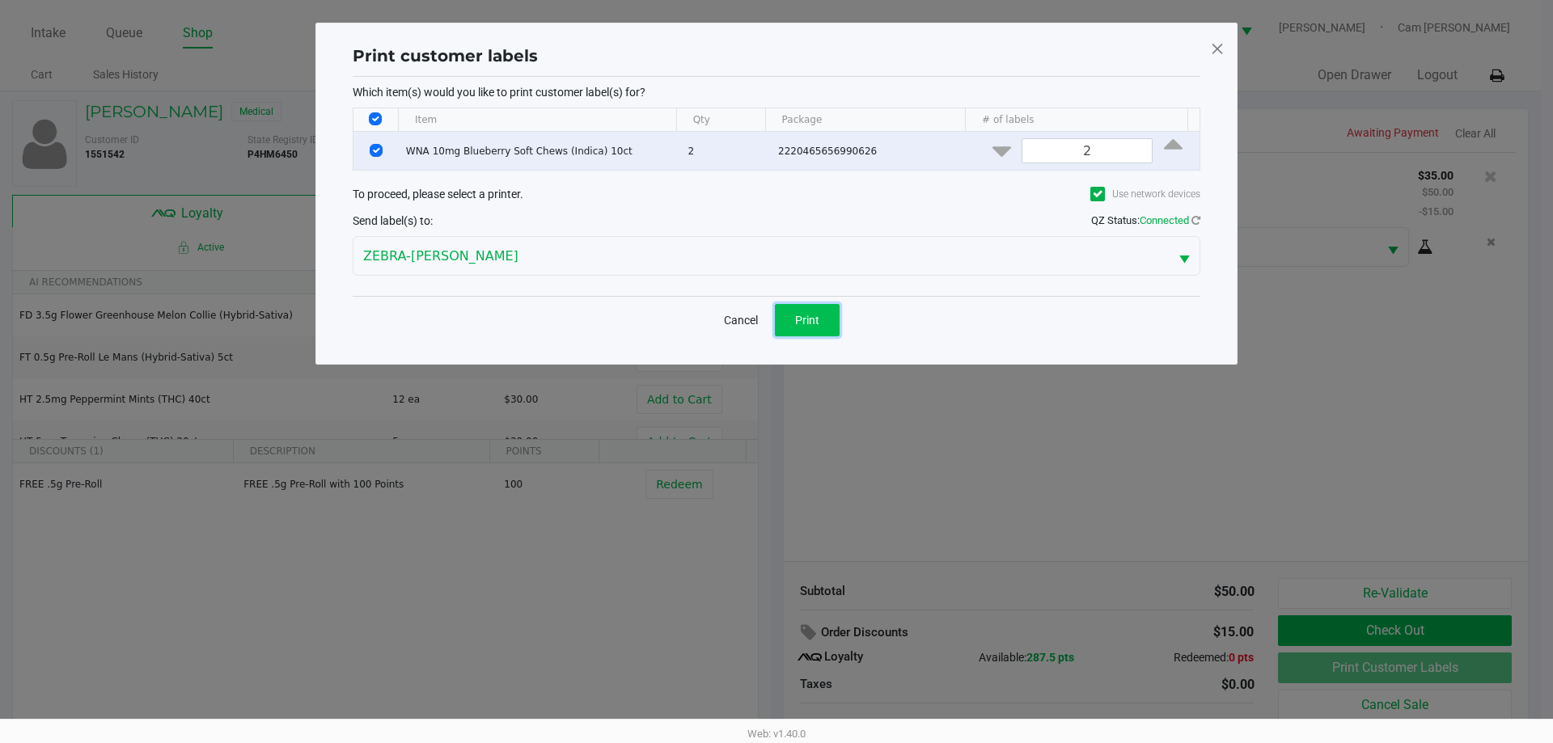
click at [813, 327] on button "Print" at bounding box center [807, 320] width 65 height 32
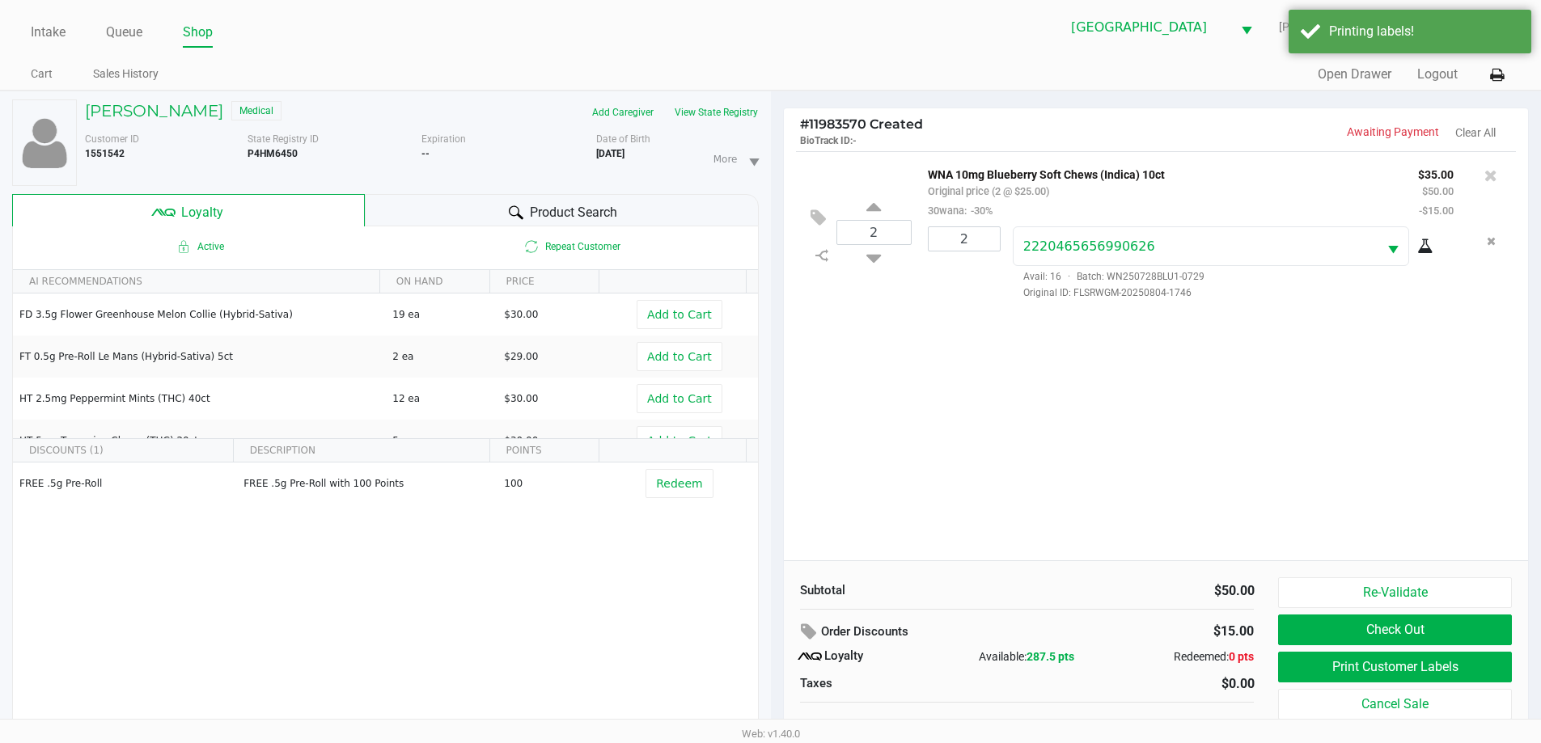
scroll to position [17, 0]
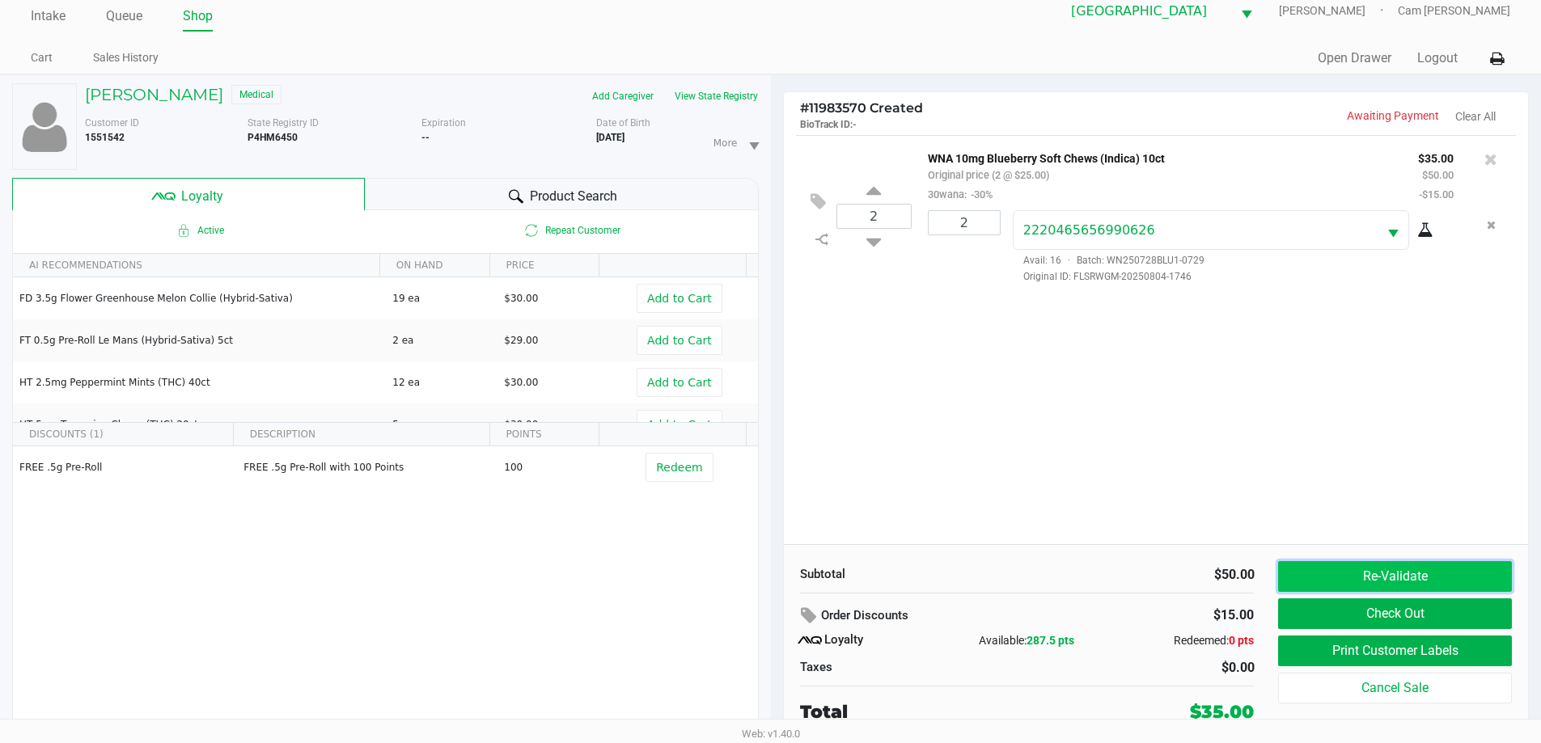
click at [1480, 585] on button "Re-Validate" at bounding box center [1394, 576] width 233 height 31
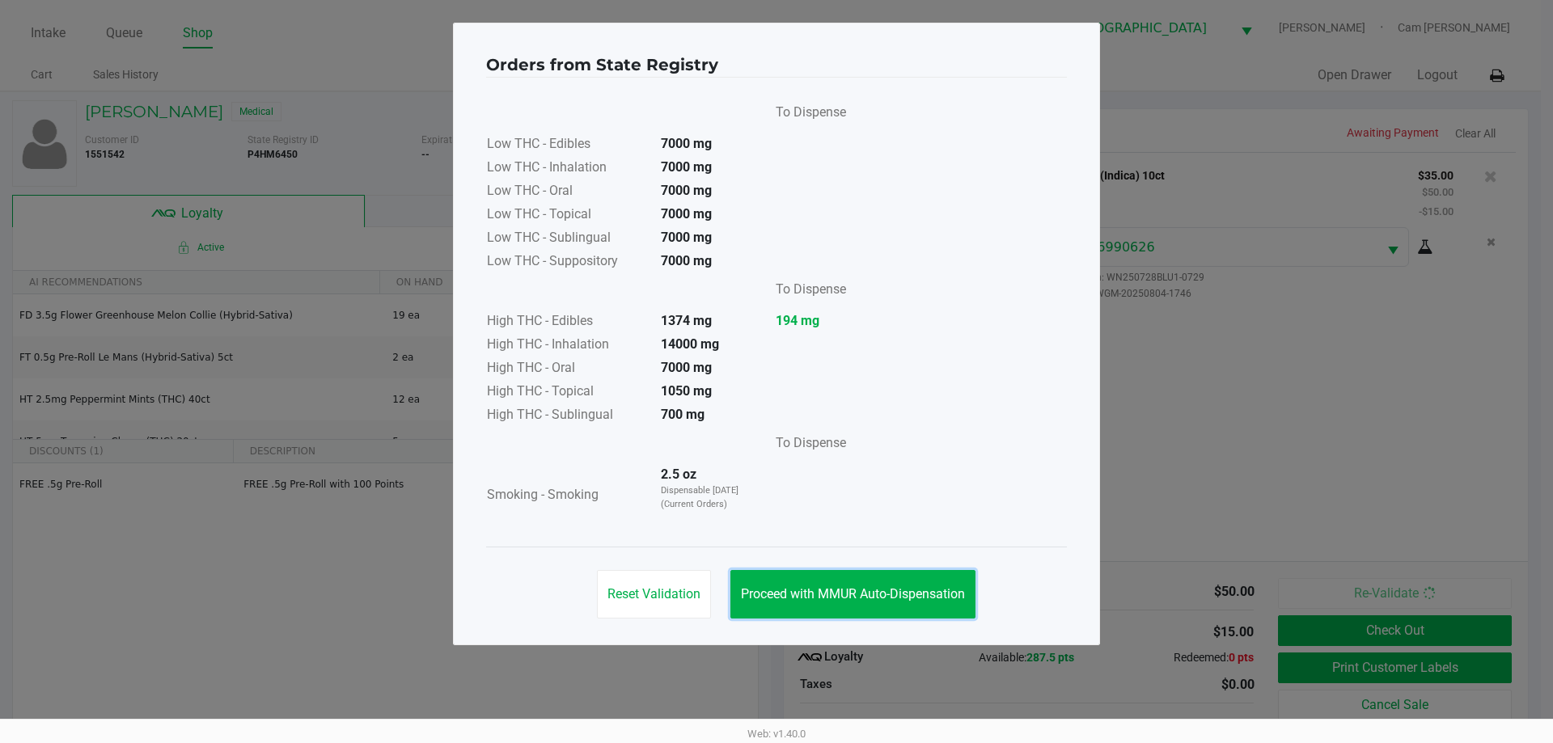
drag, startPoint x: 896, startPoint y: 579, endPoint x: 1181, endPoint y: 548, distance: 287.3
click at [917, 580] on button "Proceed with MMUR Auto-Dispensation" at bounding box center [853, 594] width 245 height 49
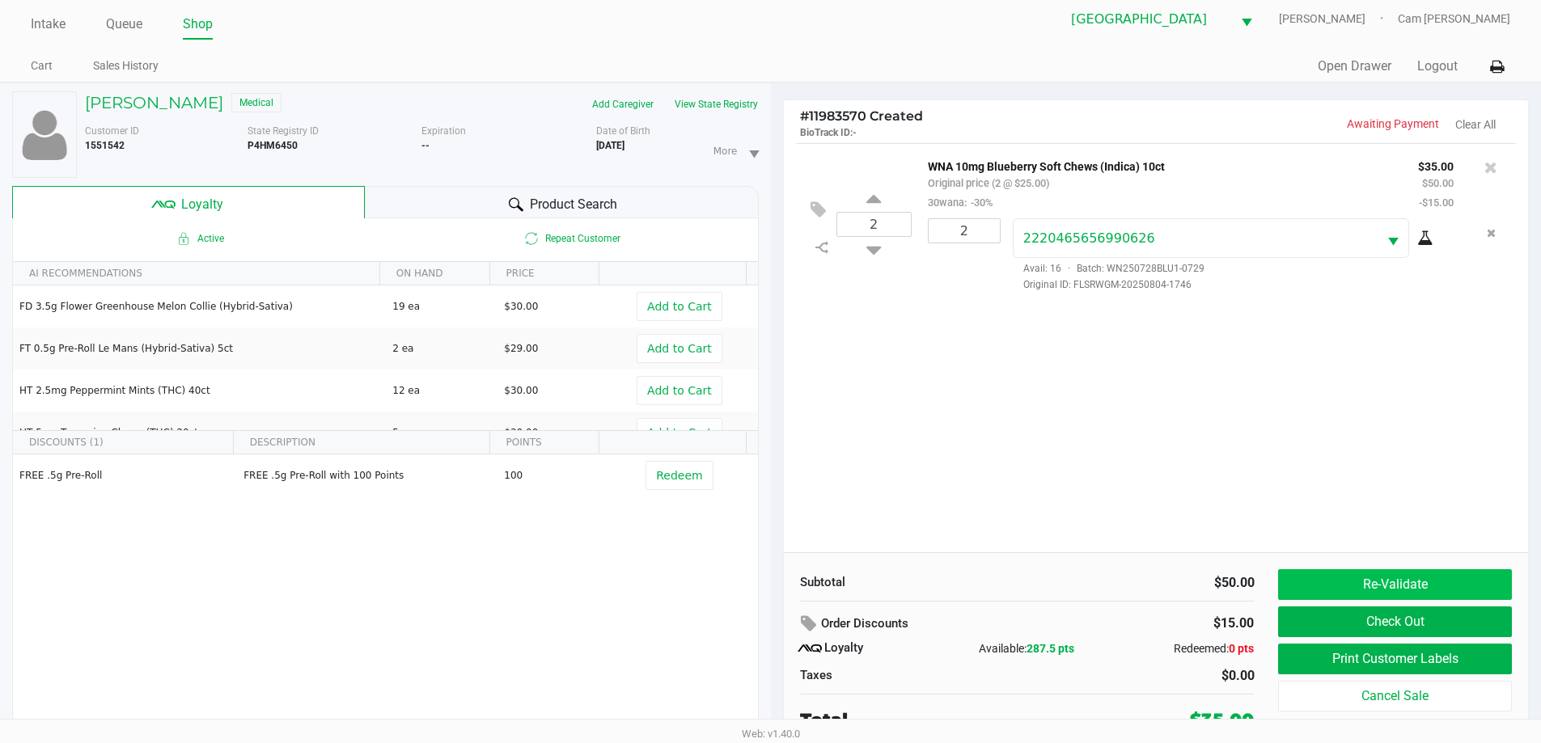
scroll to position [17, 0]
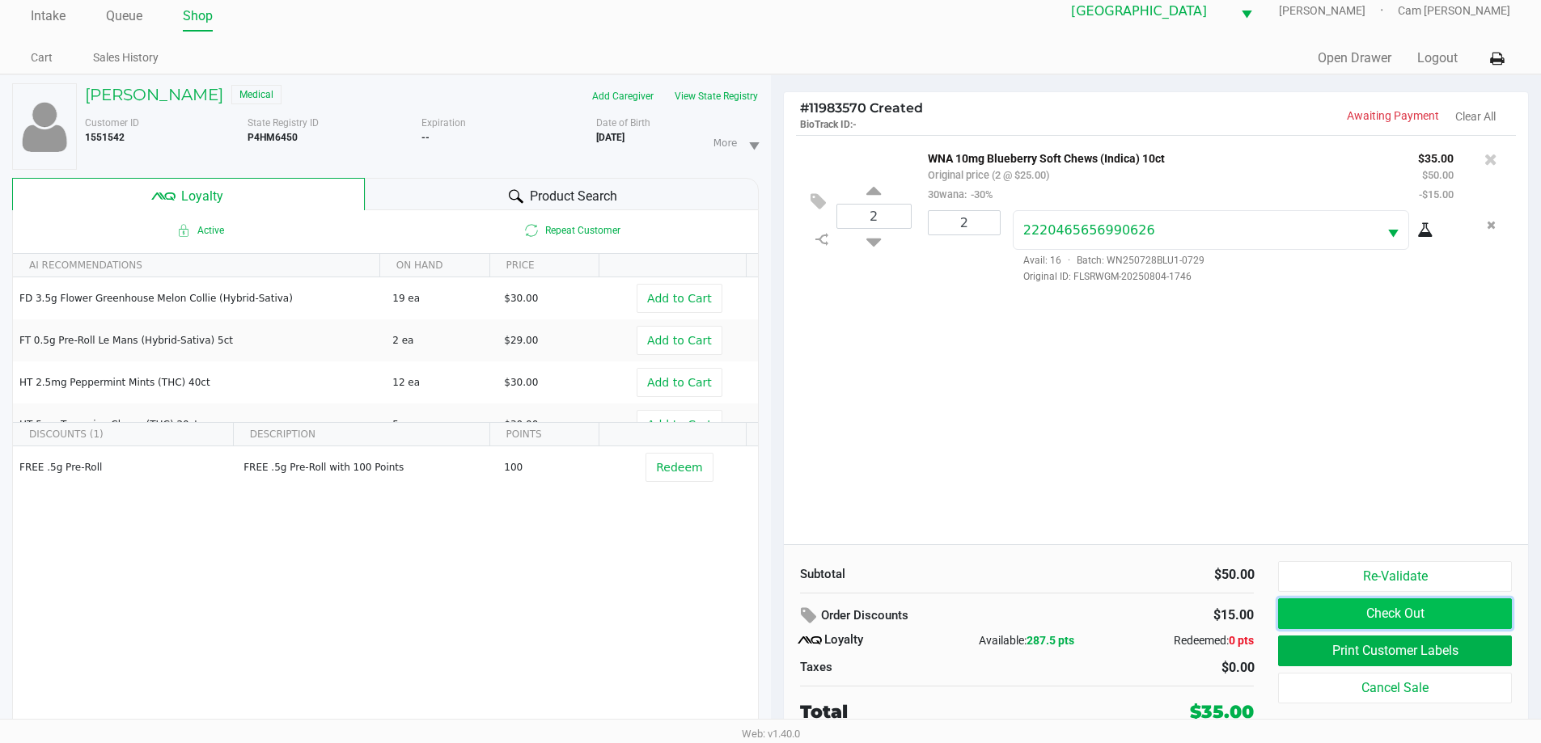
click at [1401, 618] on button "Check Out" at bounding box center [1394, 614] width 233 height 31
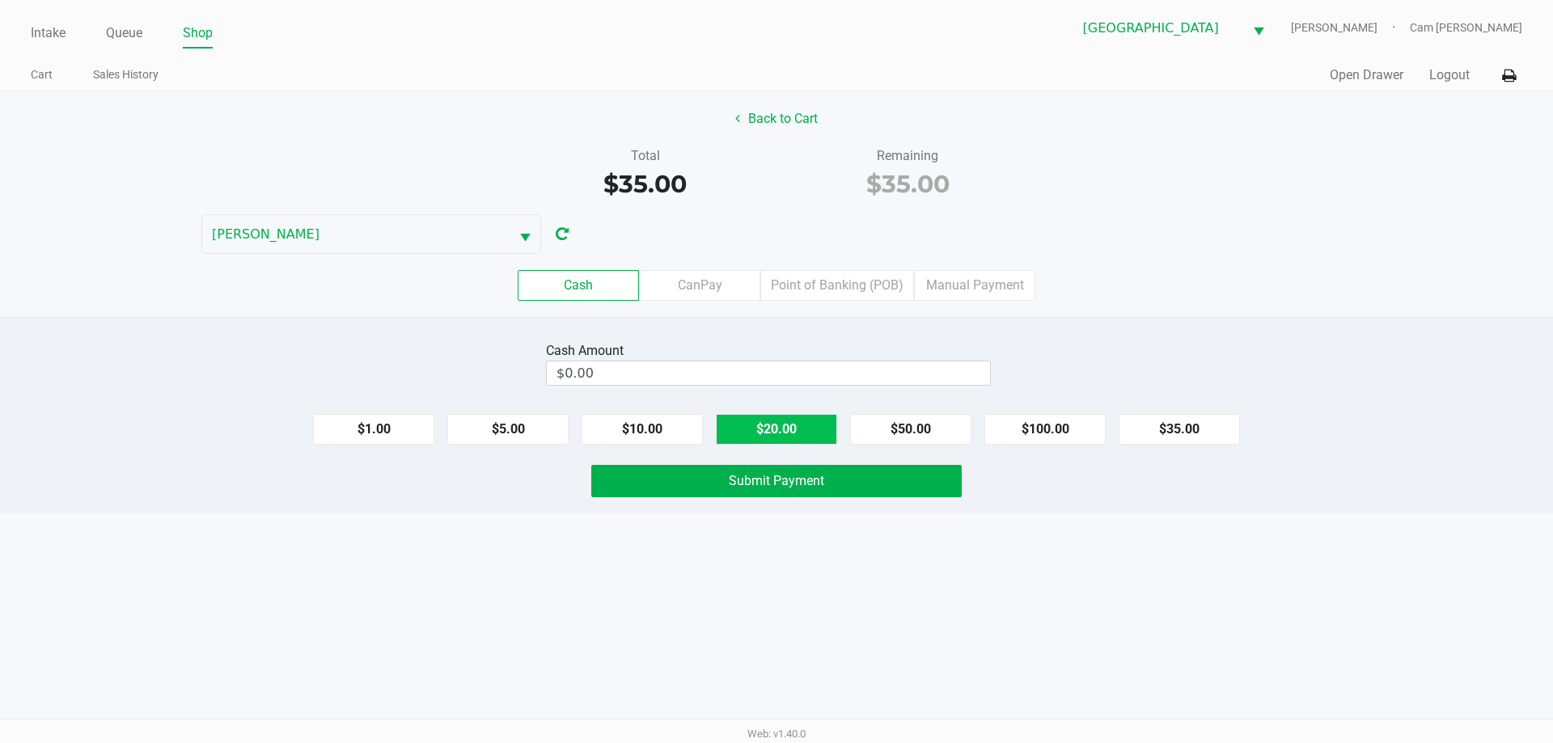
click at [800, 430] on button "$20.00" at bounding box center [776, 429] width 121 height 31
type input "$40.00"
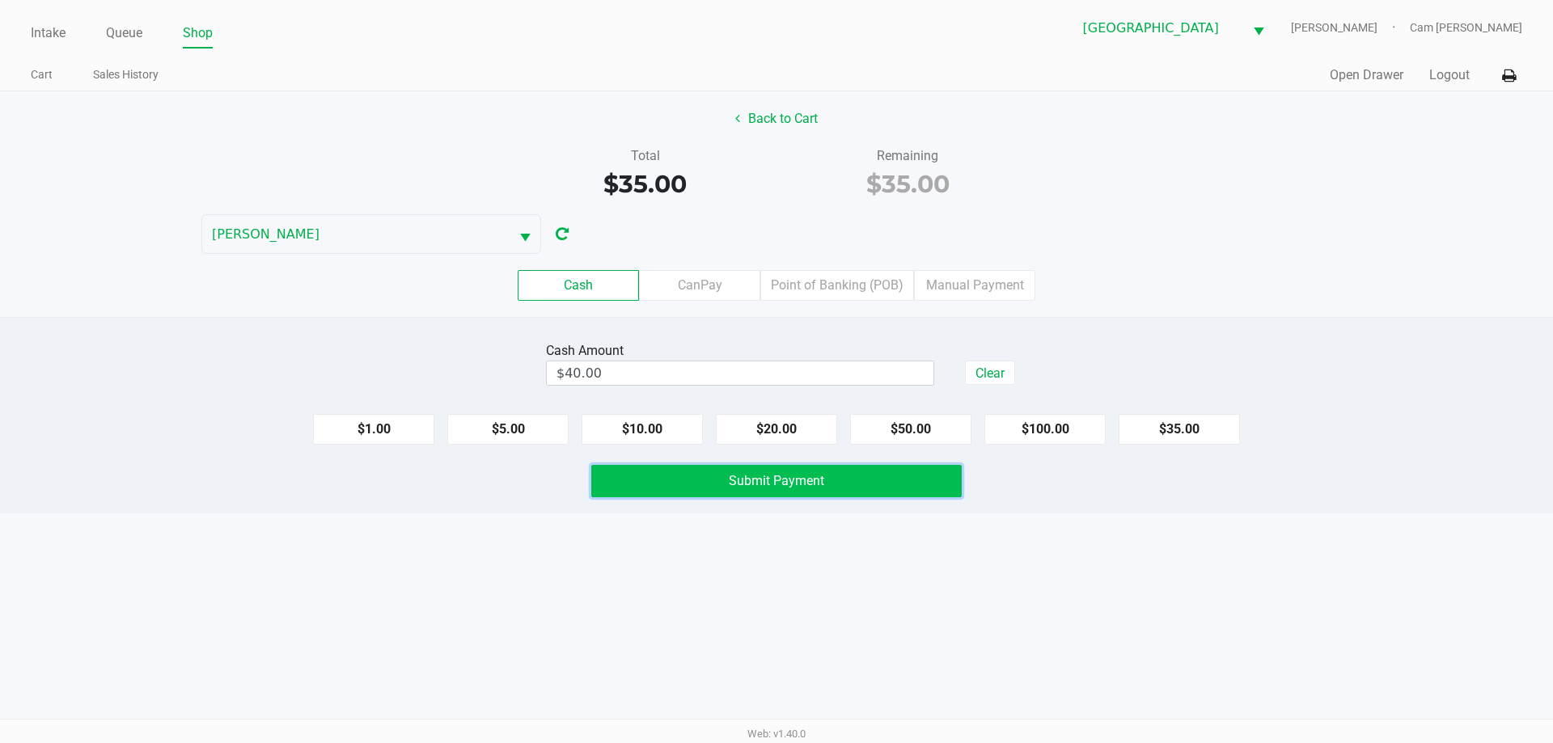
click at [806, 473] on span "Submit Payment" at bounding box center [776, 480] width 95 height 15
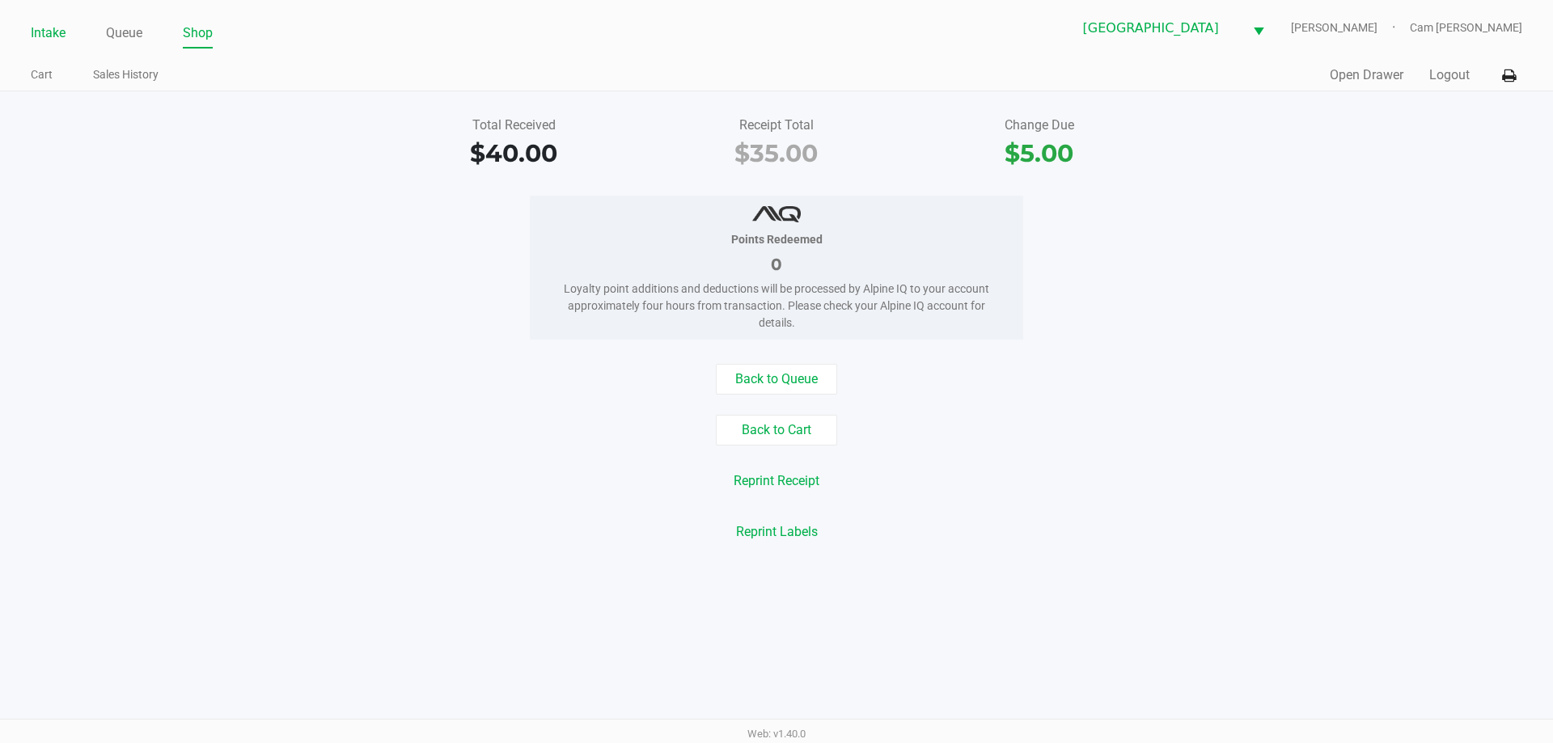
click at [40, 26] on link "Intake" at bounding box center [48, 33] width 35 height 23
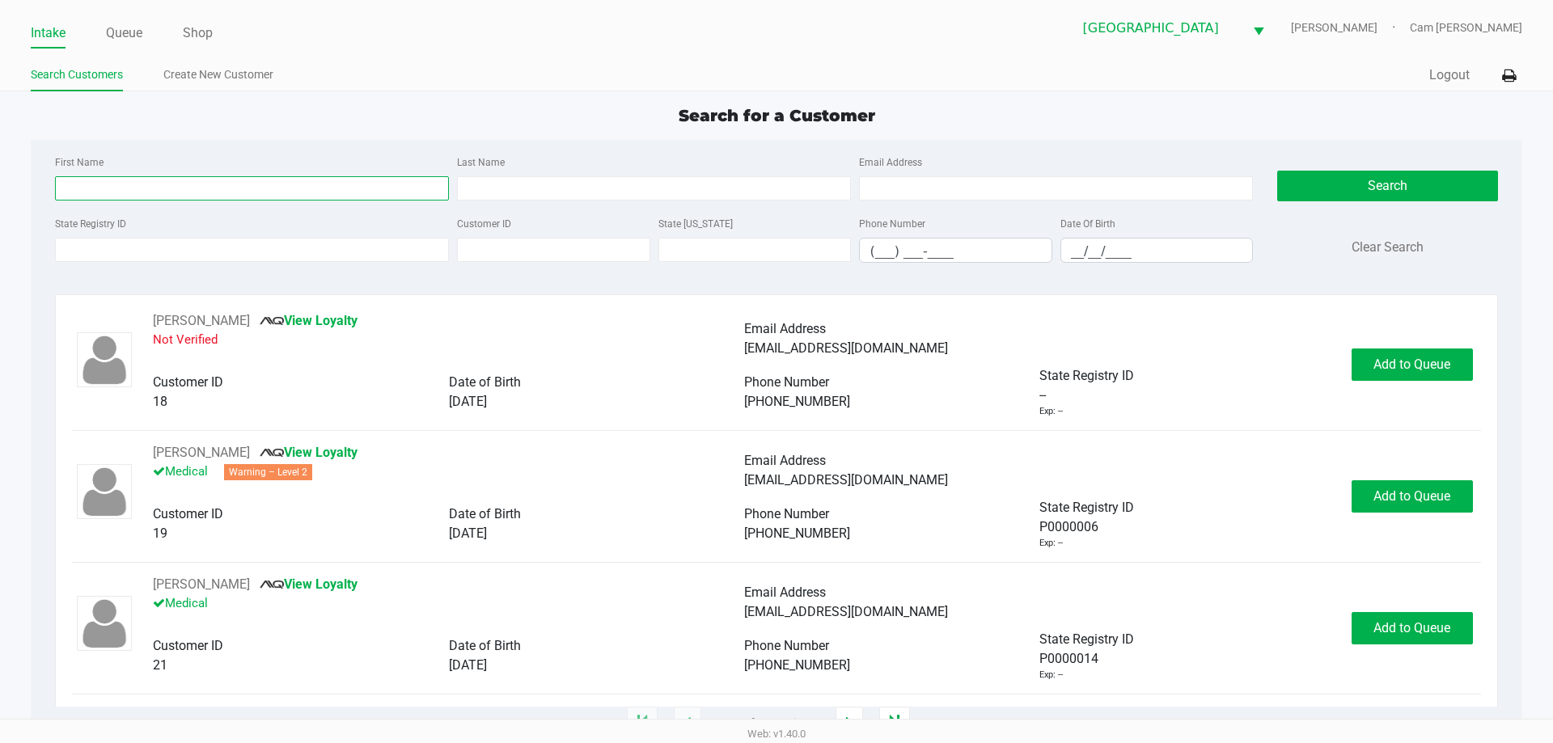
drag, startPoint x: 180, startPoint y: 188, endPoint x: 139, endPoint y: 138, distance: 63.8
click at [178, 188] on input "First Name" at bounding box center [252, 188] width 394 height 24
type input "[PERSON_NAME]"
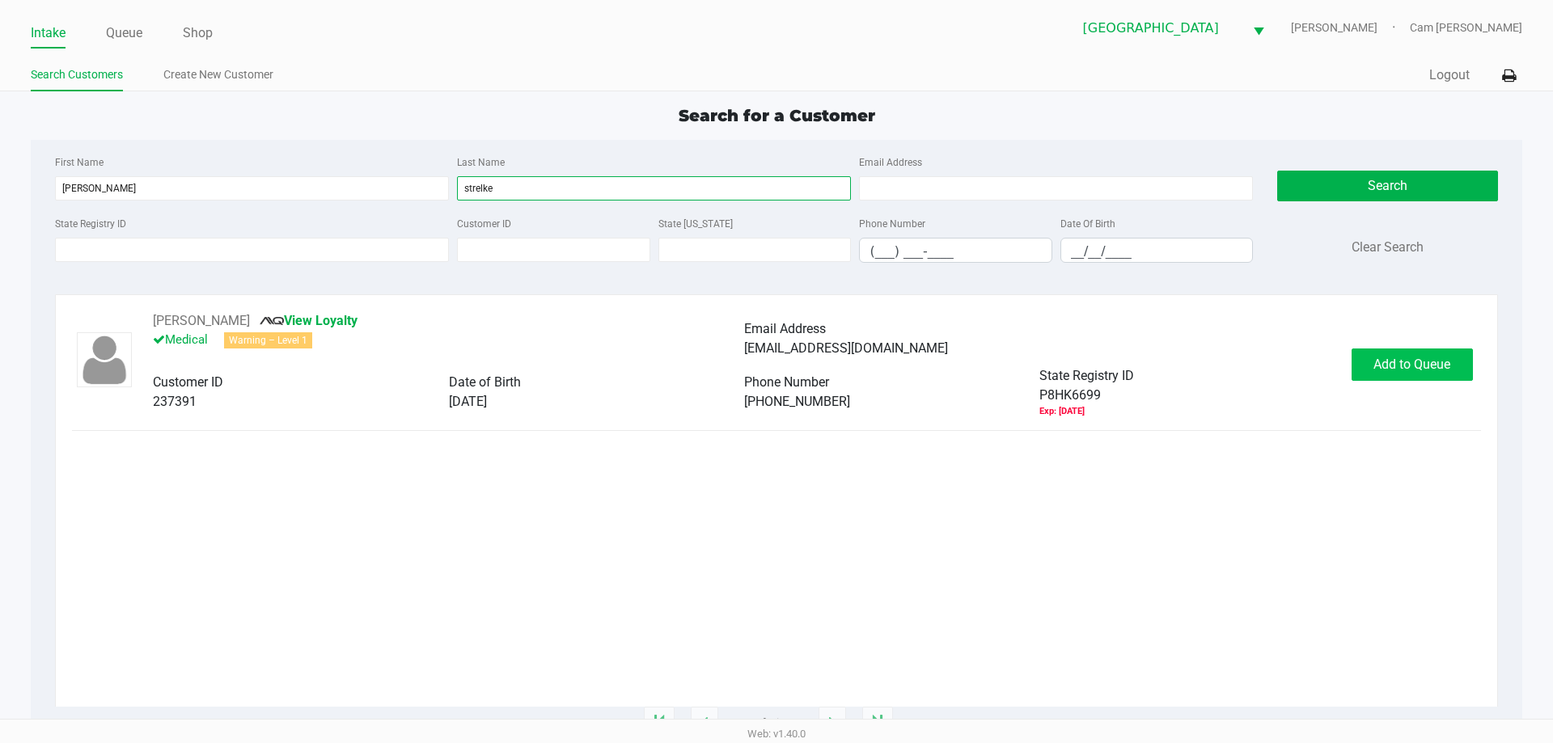
type input "strelke"
click at [1421, 366] on span "Add to Queue" at bounding box center [1412, 364] width 77 height 15
click at [1421, 366] on body "Intake Queue Shop [GEOGRAPHIC_DATA] [PERSON_NAME] Cam [PERSON_NAME] Search Cust…" at bounding box center [776, 359] width 1553 height 719
click at [1421, 366] on ngb-modal-window "Expired Document The customer has the following expired documents: Medical Card…" at bounding box center [776, 371] width 1553 height 743
click at [1421, 366] on span "Add to Queue" at bounding box center [1412, 364] width 77 height 15
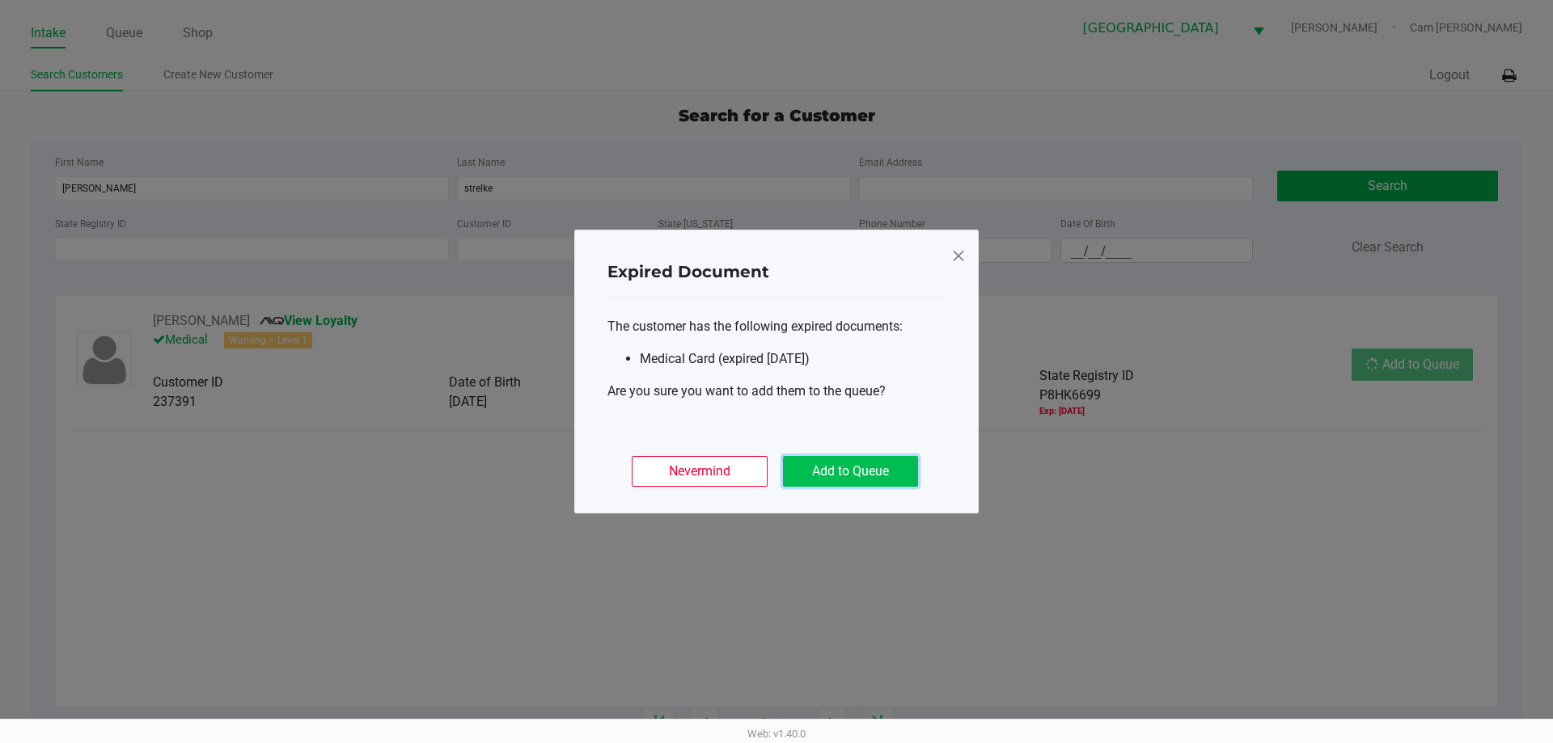
click at [879, 466] on button "Add to Queue" at bounding box center [850, 471] width 135 height 31
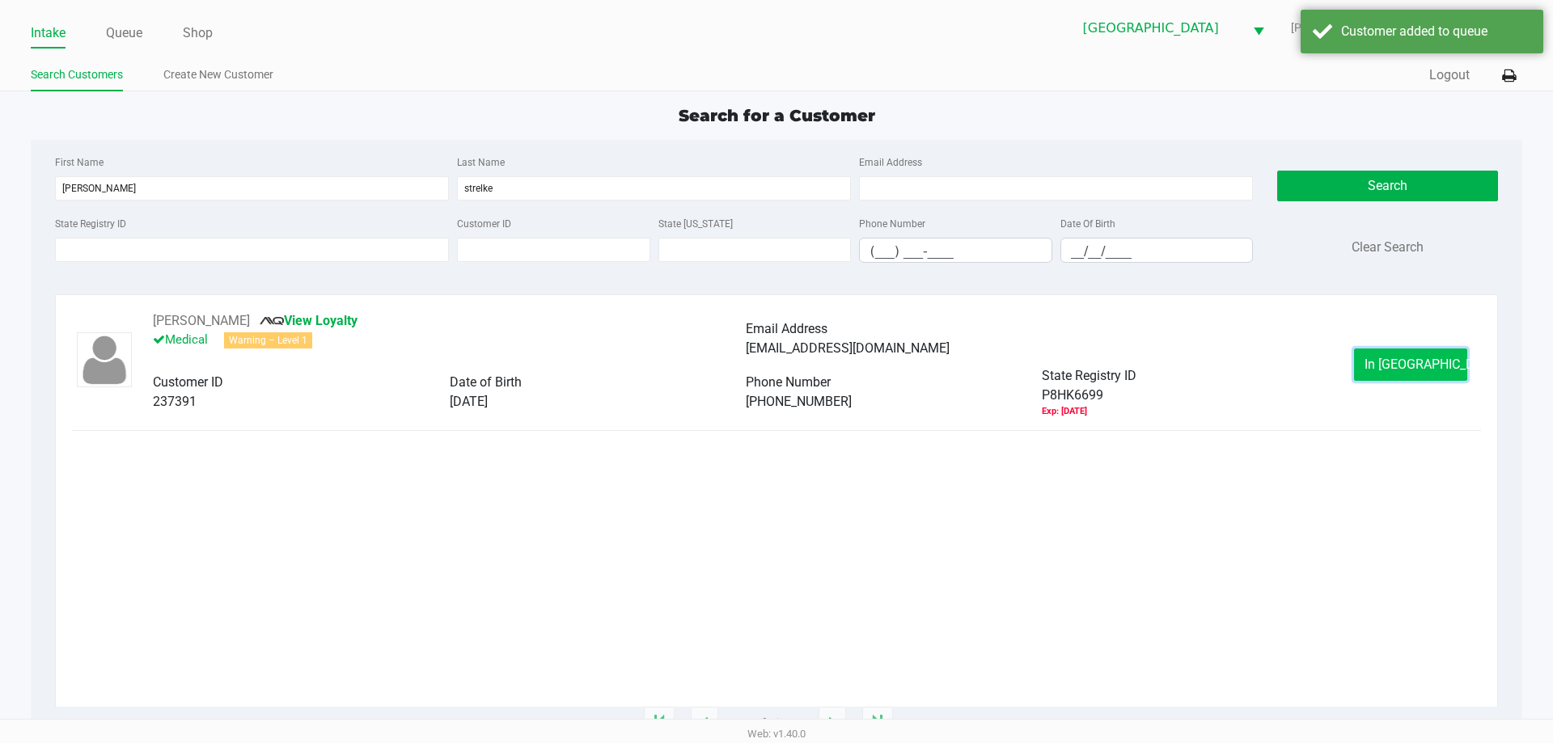
click at [1430, 358] on span "In [GEOGRAPHIC_DATA]" at bounding box center [1433, 364] width 136 height 15
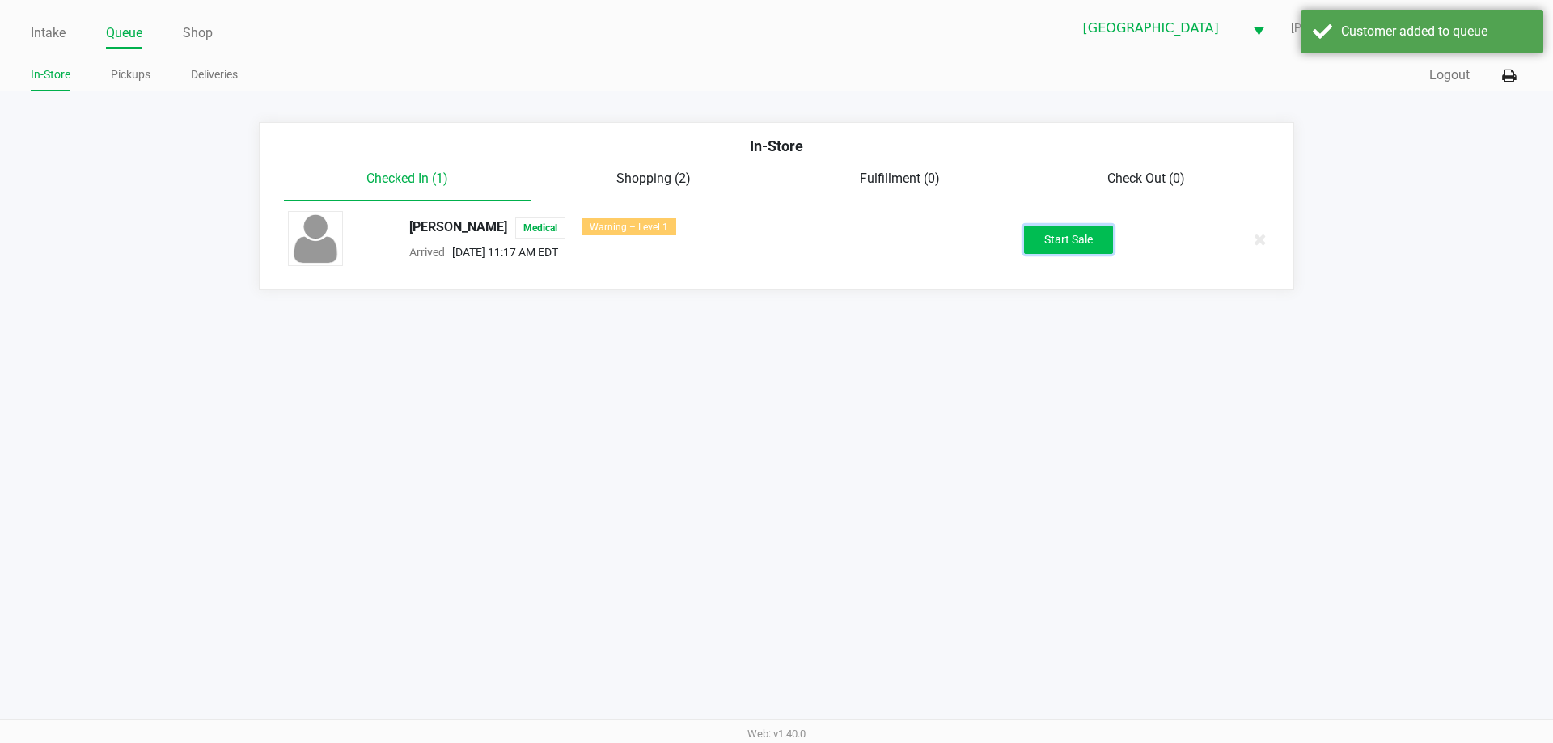
drag, startPoint x: 1073, startPoint y: 231, endPoint x: 1074, endPoint y: 250, distance: 18.7
click at [1074, 250] on button "Start Sale" at bounding box center [1068, 240] width 89 height 28
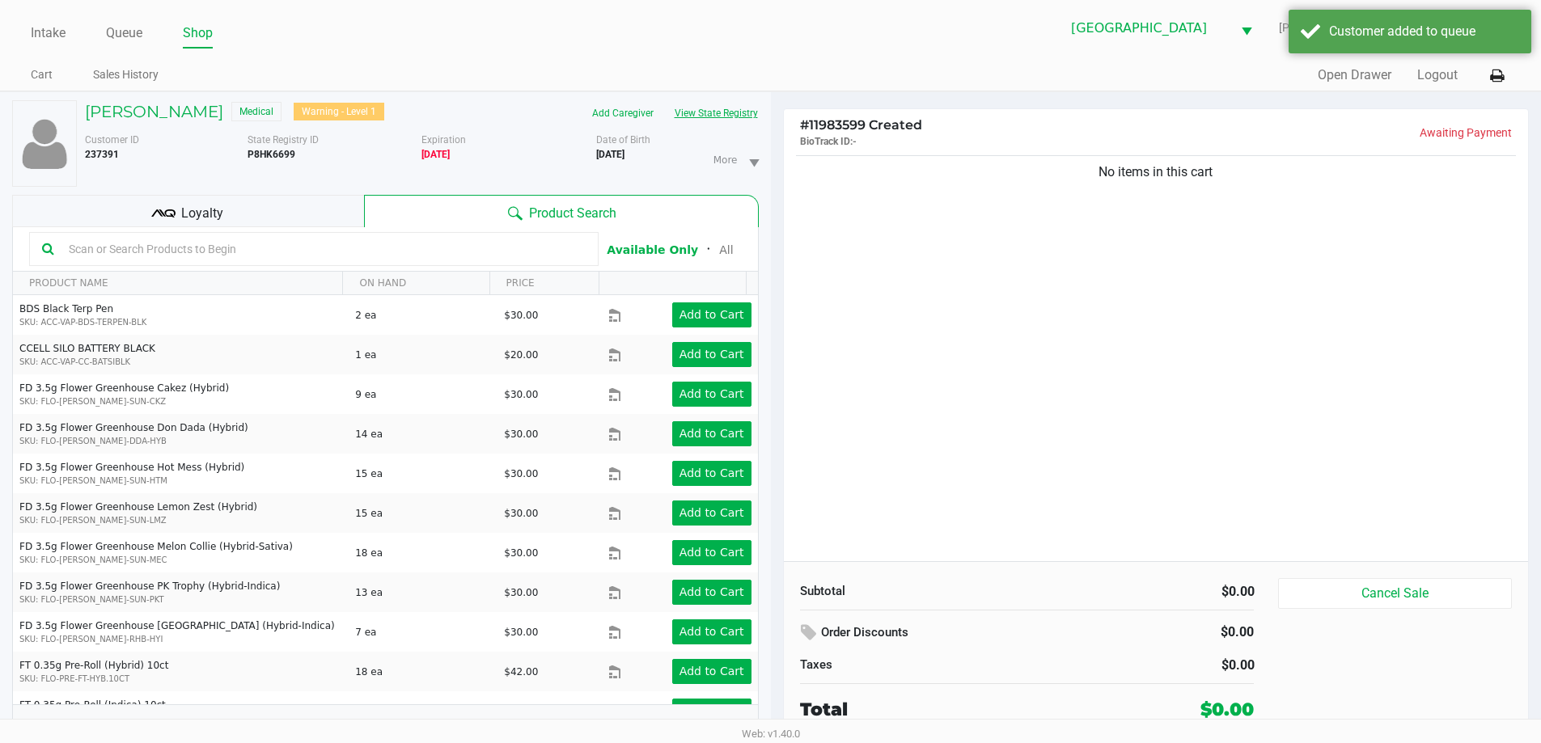
click at [678, 118] on button "View State Registry" at bounding box center [711, 113] width 95 height 26
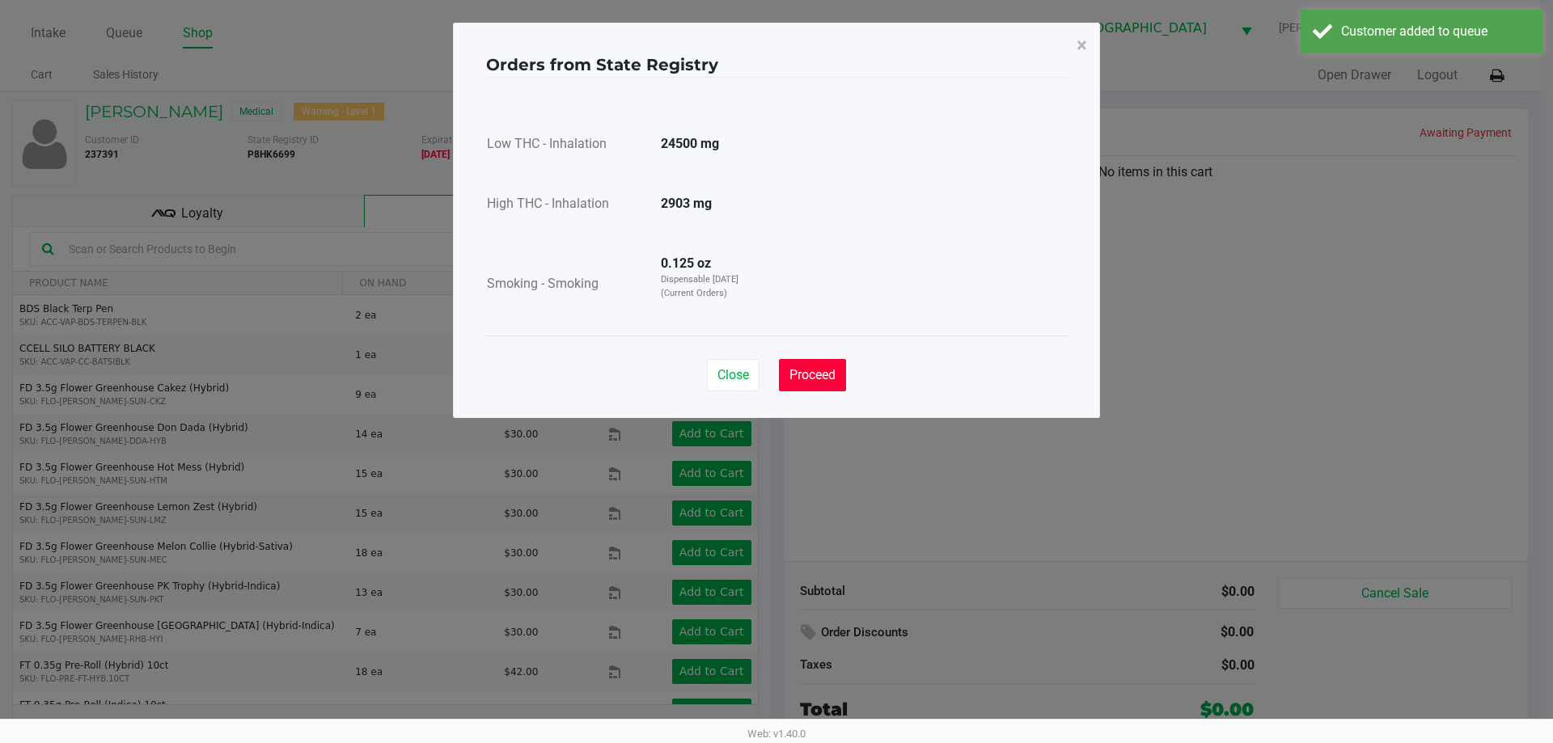
click at [841, 369] on button "Proceed" at bounding box center [812, 375] width 67 height 32
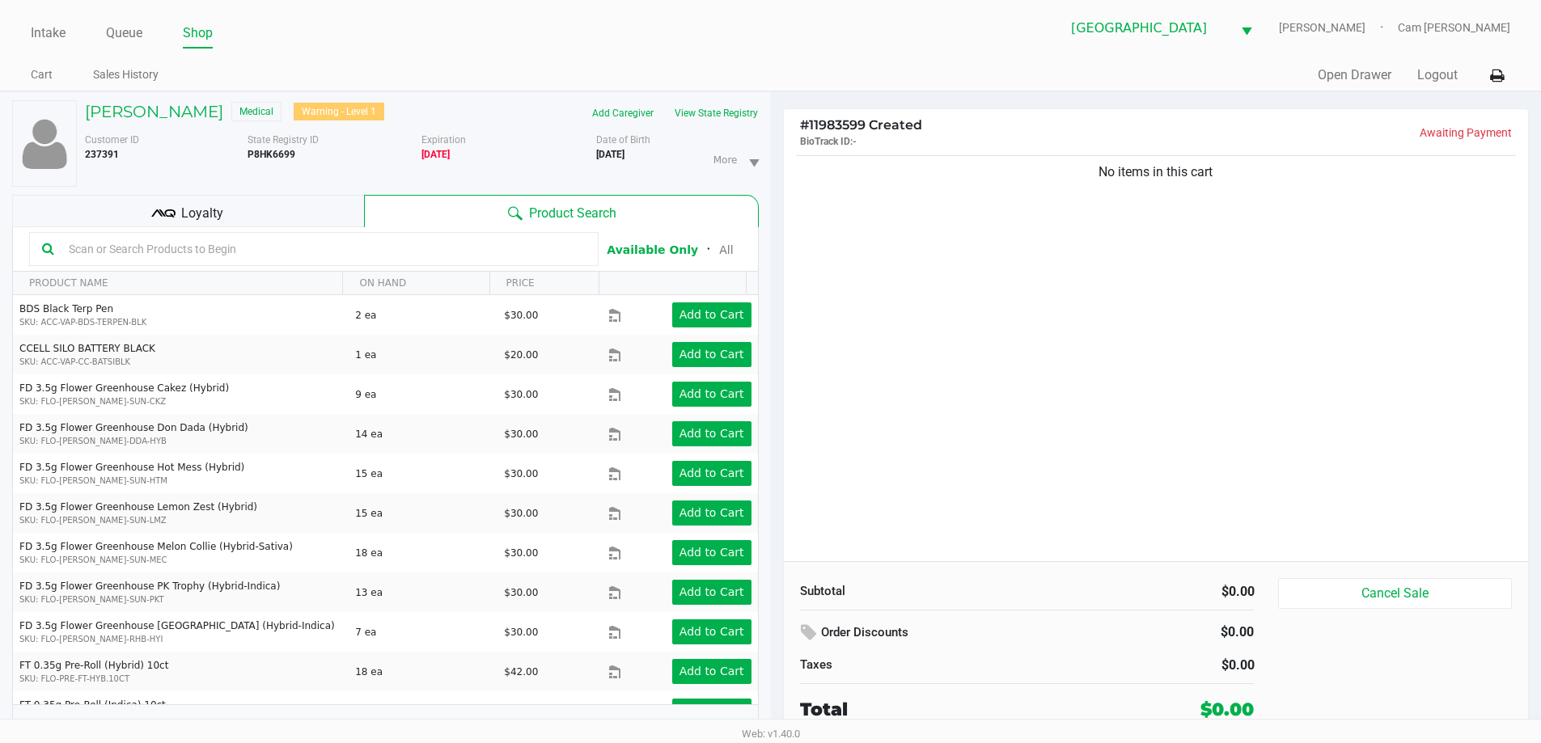
click at [330, 216] on div "Loyalty" at bounding box center [188, 211] width 352 height 32
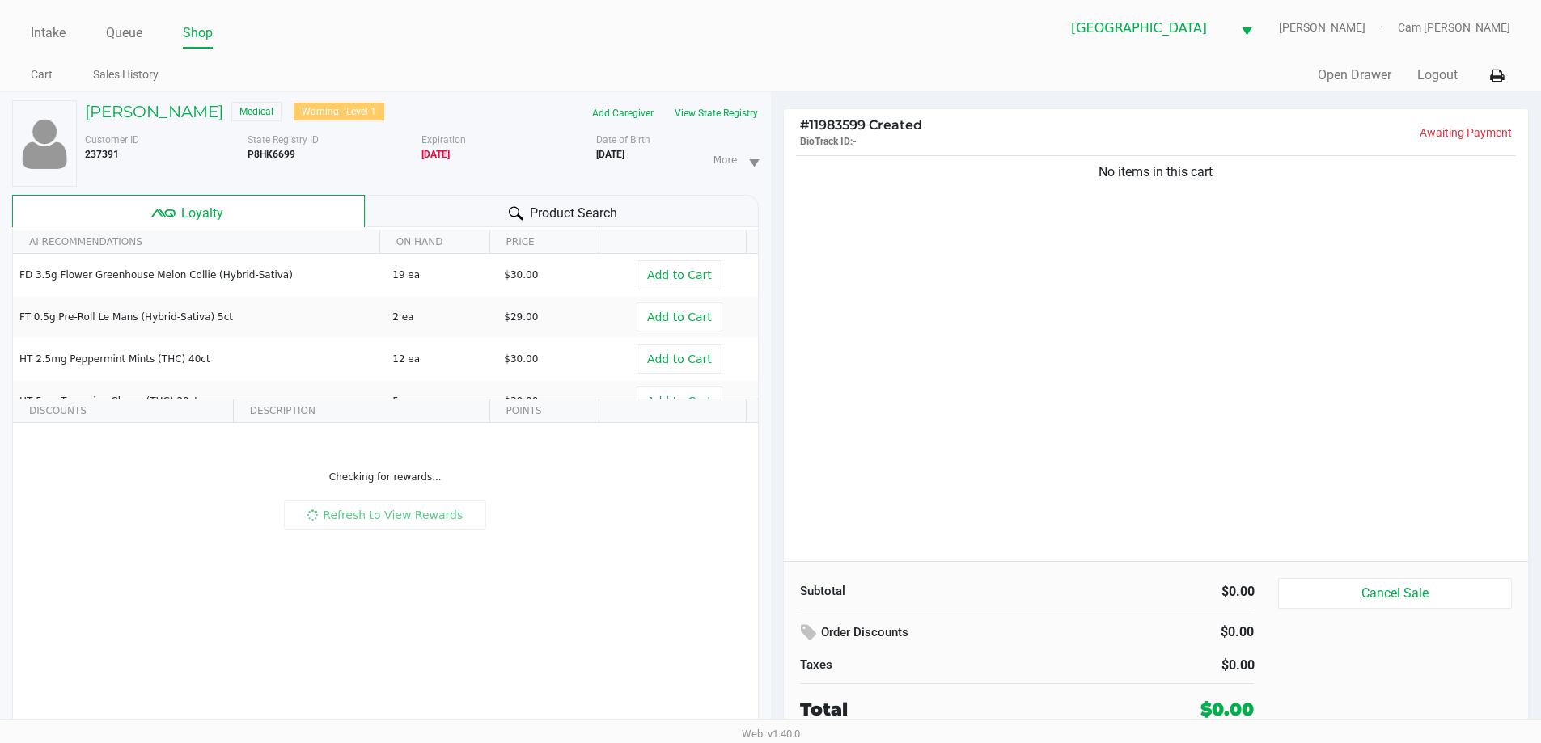
click at [1099, 408] on div "No items in this cart" at bounding box center [1156, 356] width 745 height 409
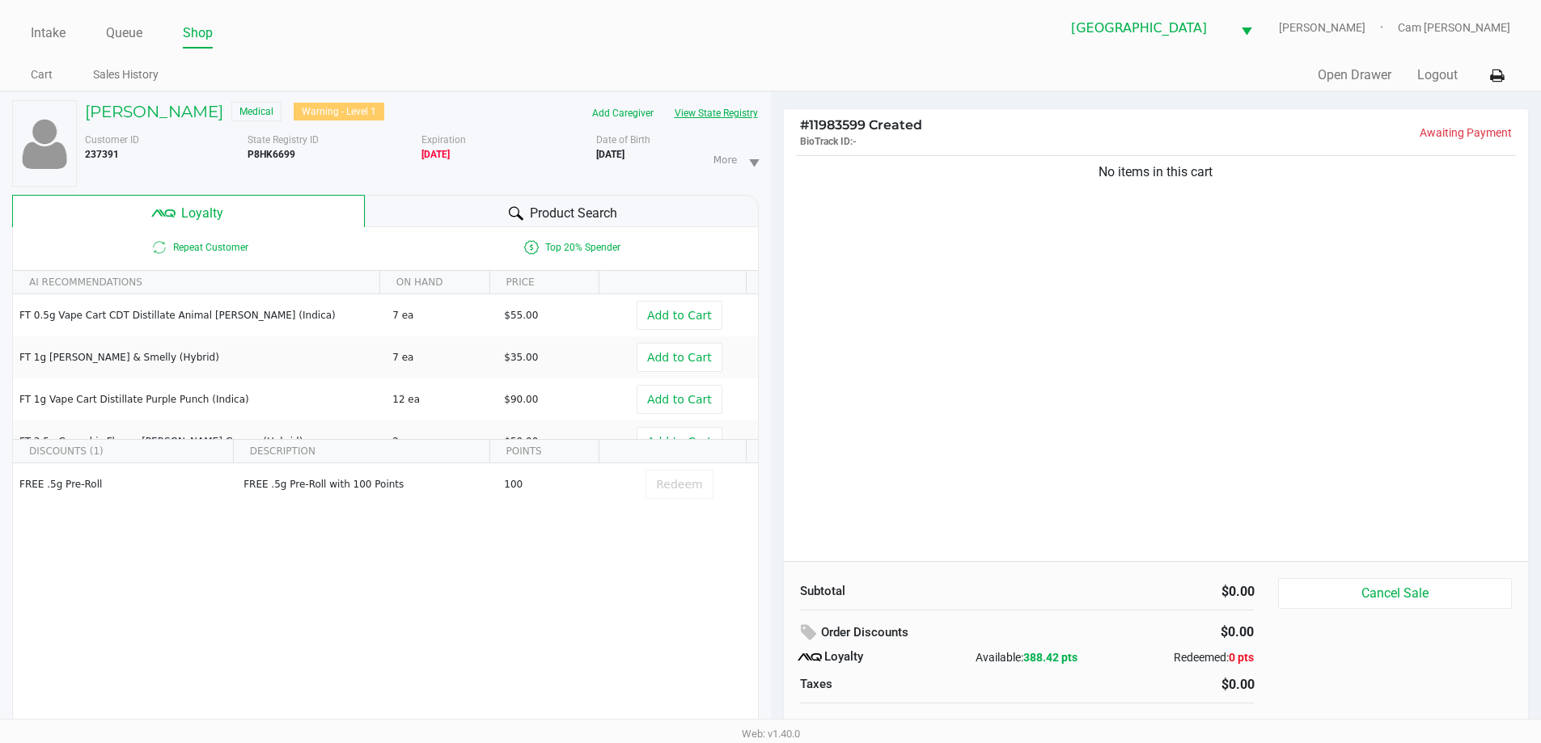
click at [685, 108] on button "View State Registry" at bounding box center [711, 113] width 95 height 26
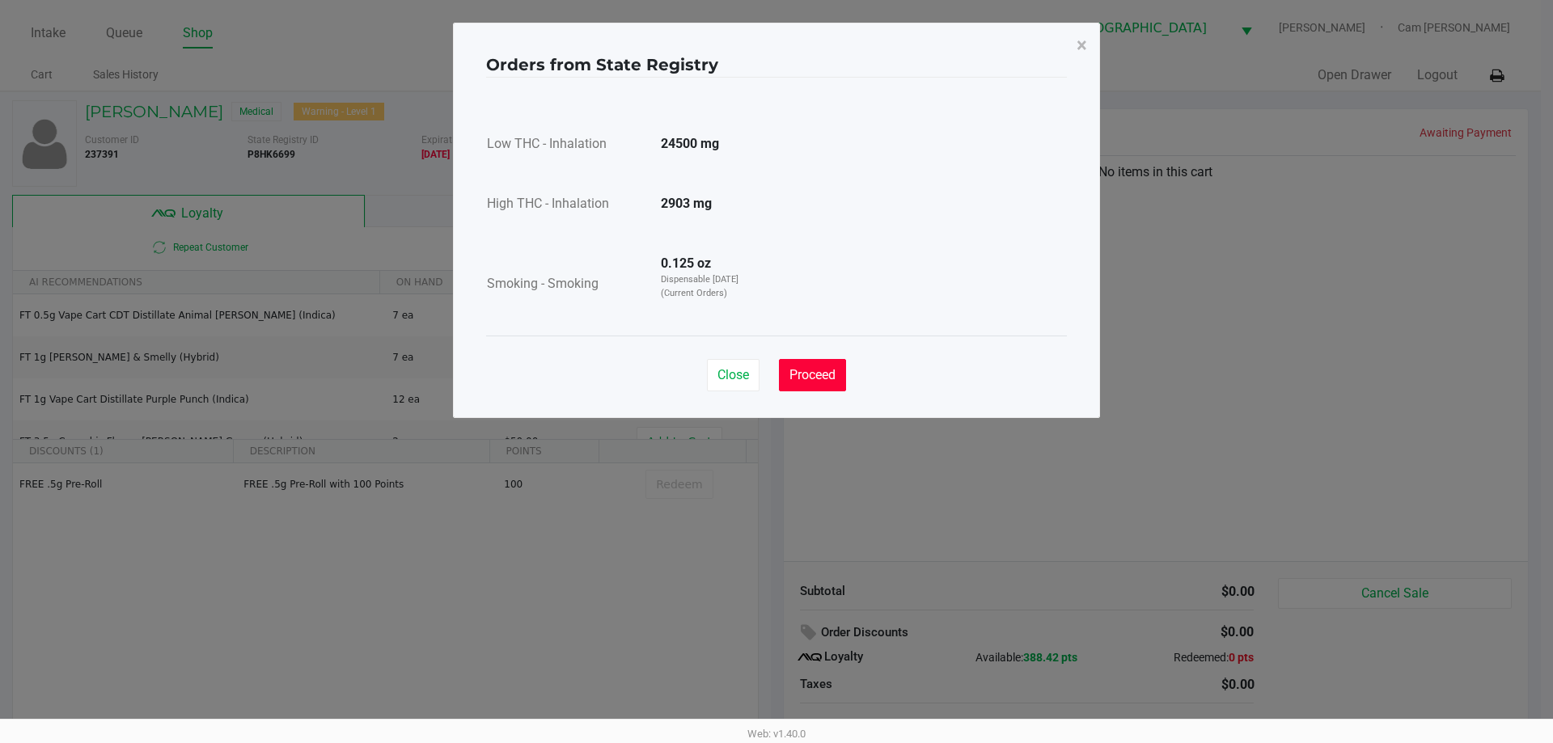
click at [820, 377] on span "Proceed" at bounding box center [813, 374] width 46 height 15
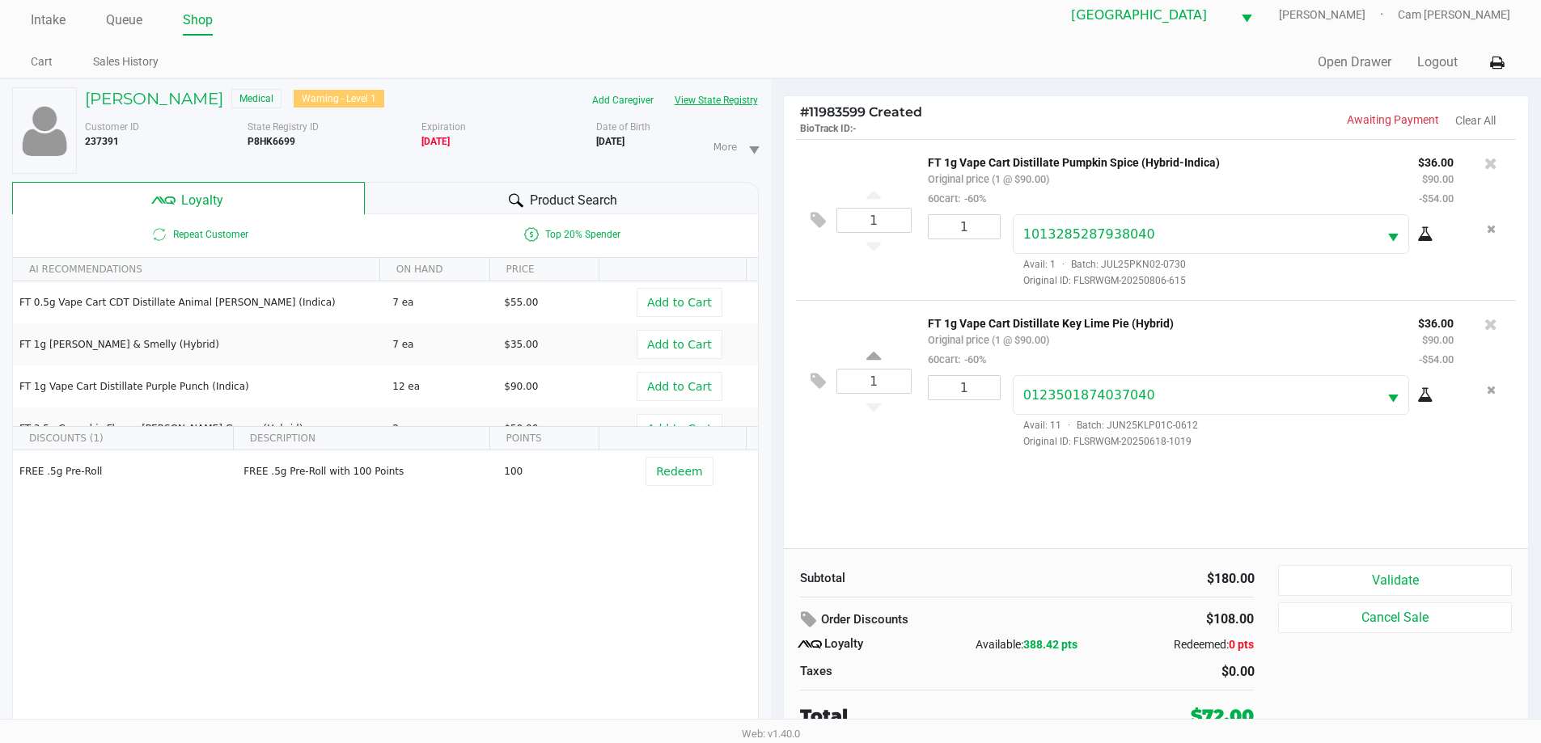
scroll to position [17, 0]
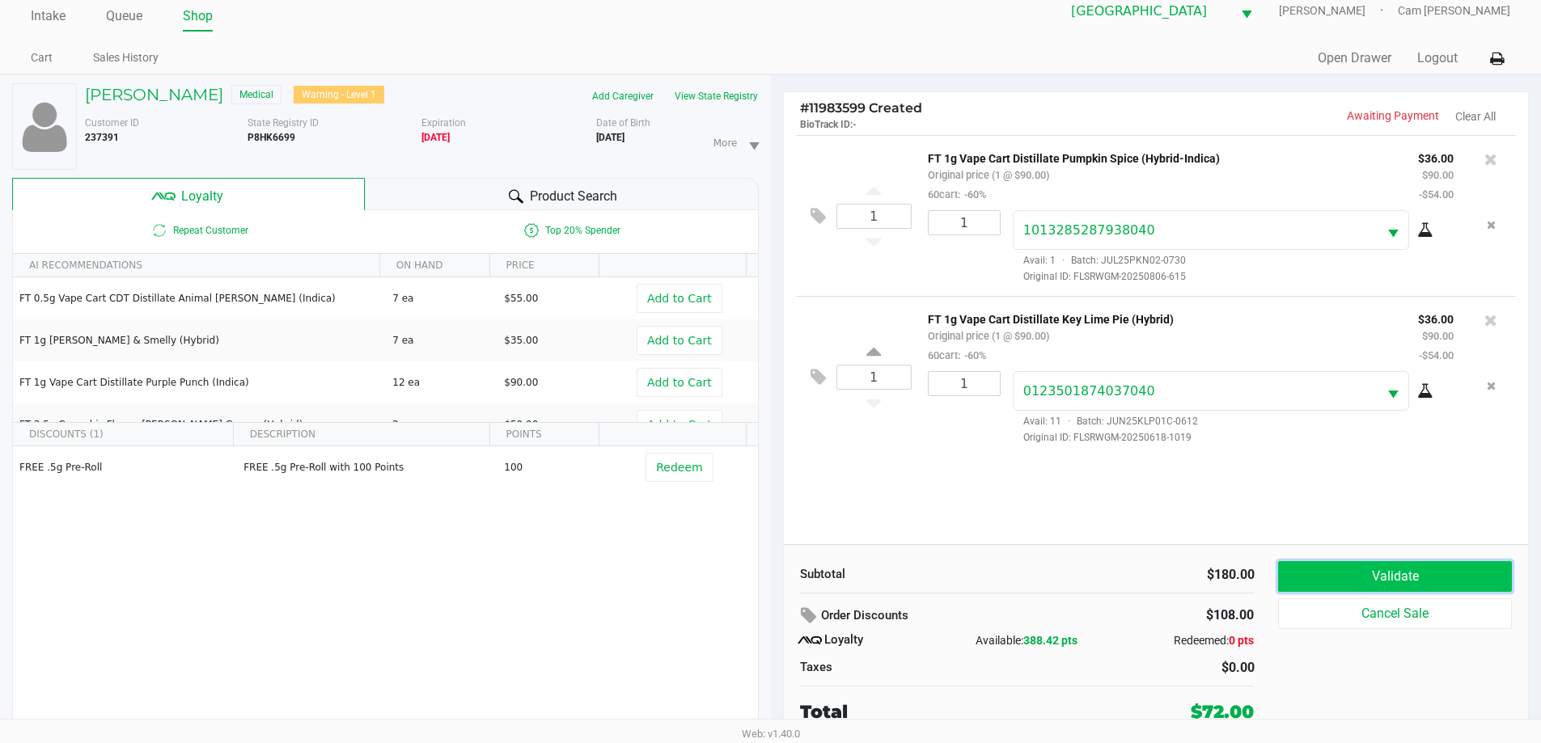
click at [1454, 587] on button "Validate" at bounding box center [1394, 576] width 233 height 31
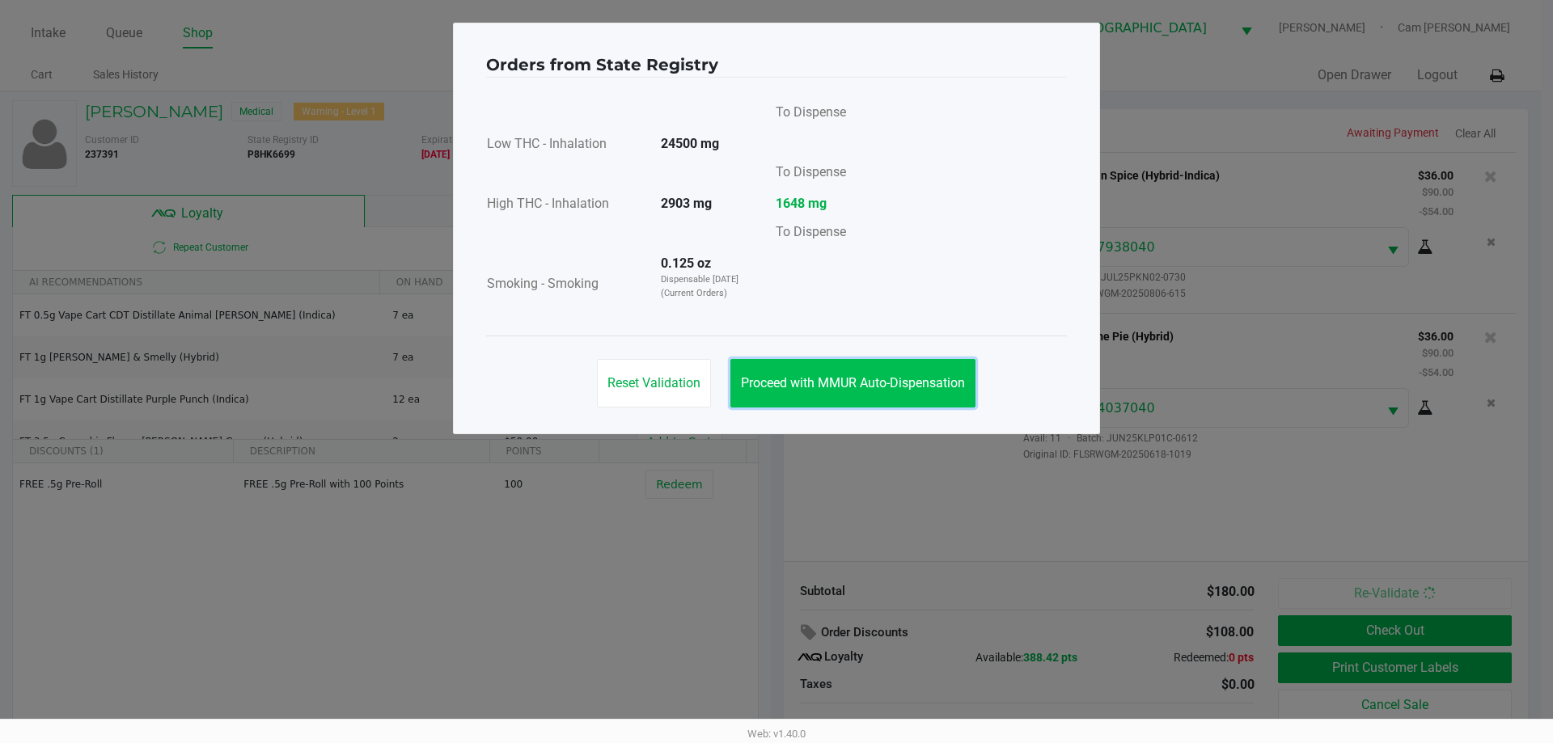
click at [948, 388] on span "Proceed with MMUR Auto-Dispensation" at bounding box center [853, 382] width 224 height 15
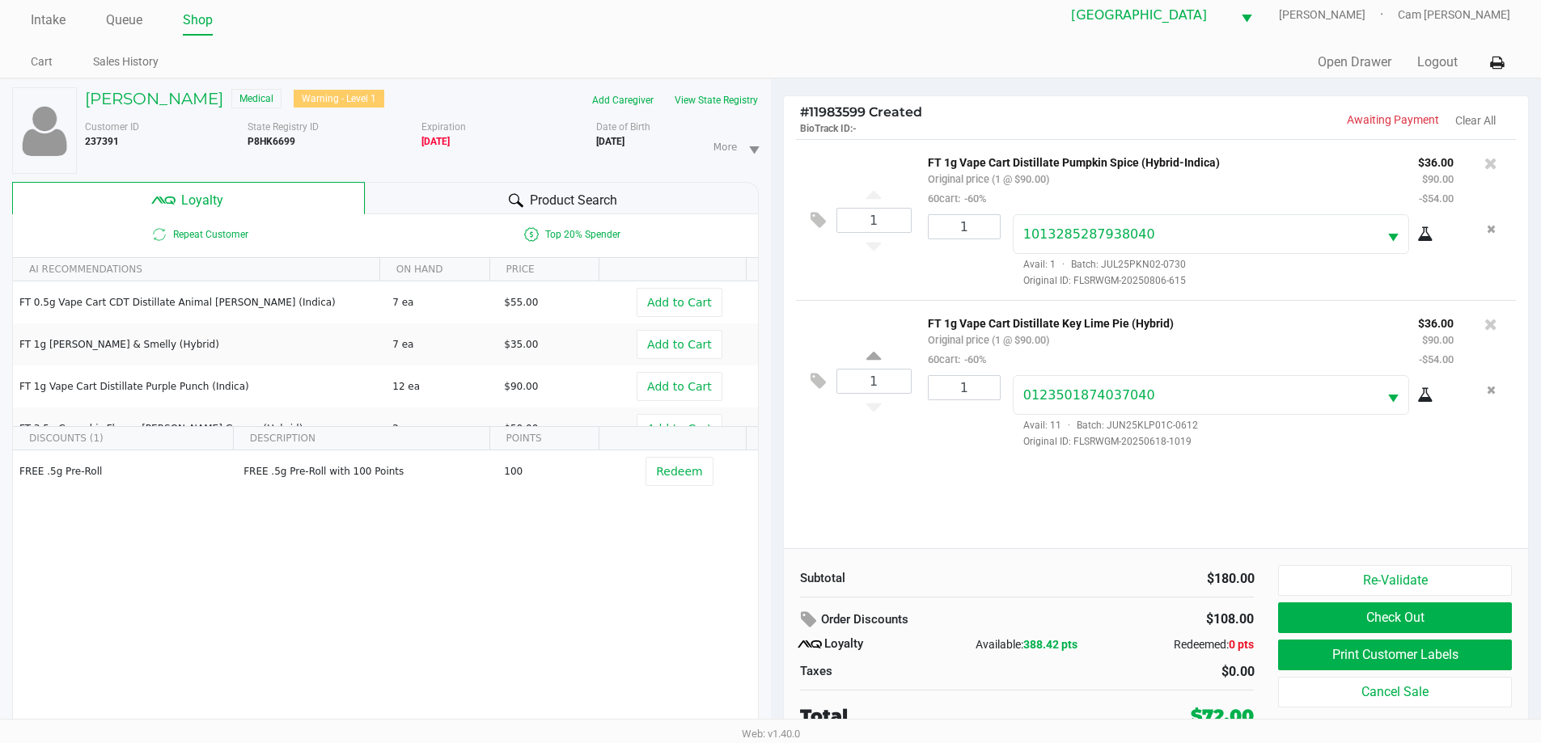
scroll to position [17, 0]
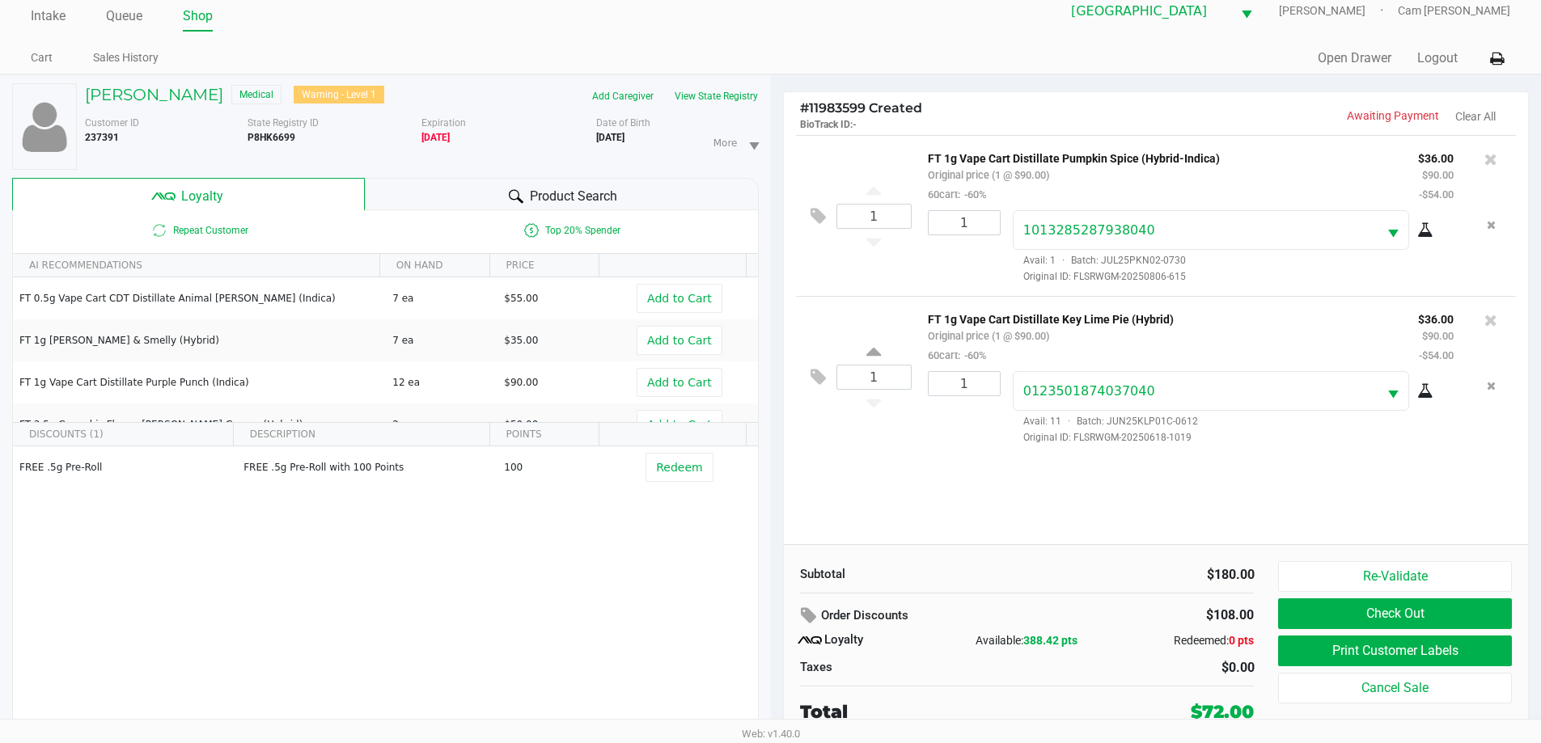
click at [700, 546] on div "FREE .5g Pre-Roll FREE .5g Pre-Roll with 100 Points 100 Redeem" at bounding box center [385, 569] width 745 height 244
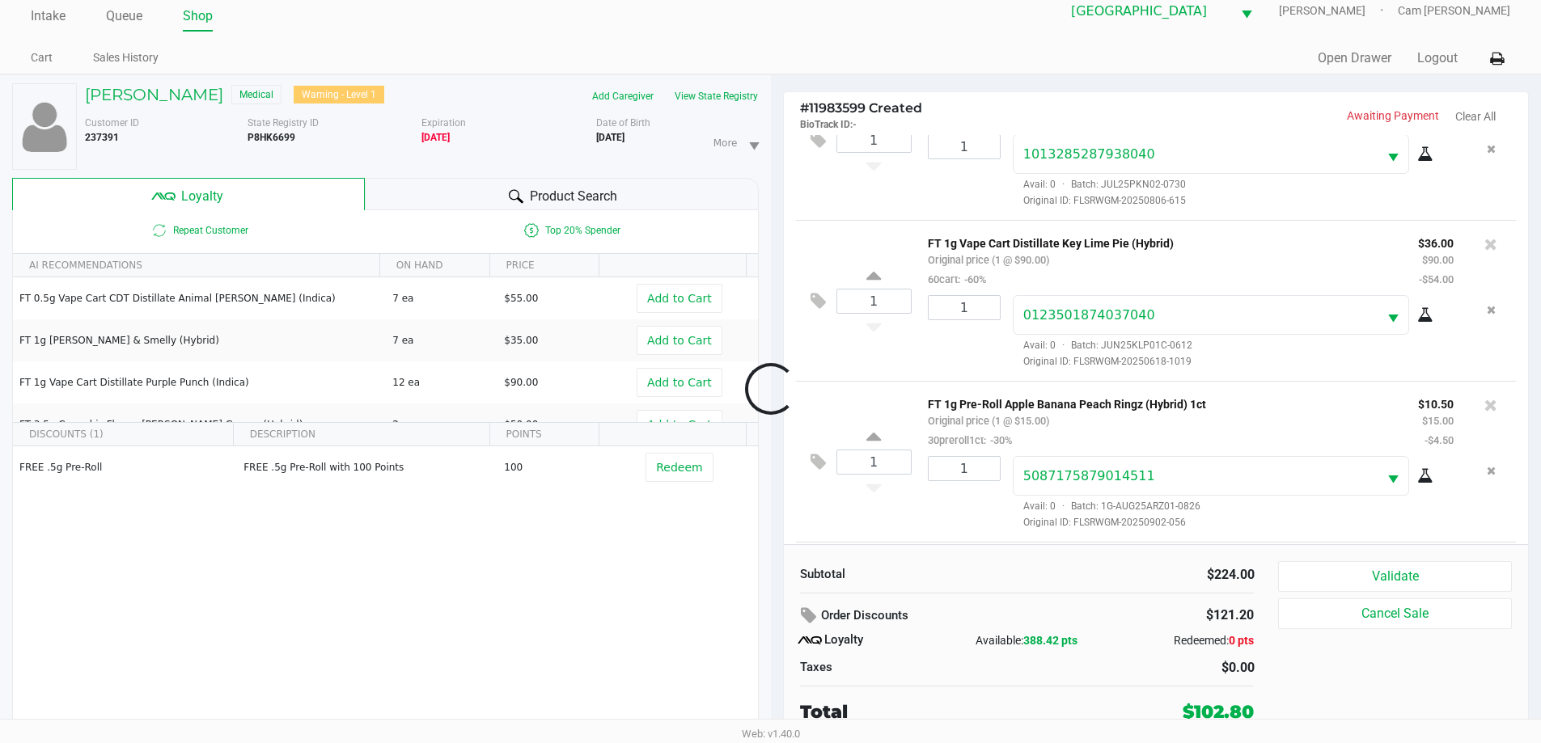
scroll to position [238, 0]
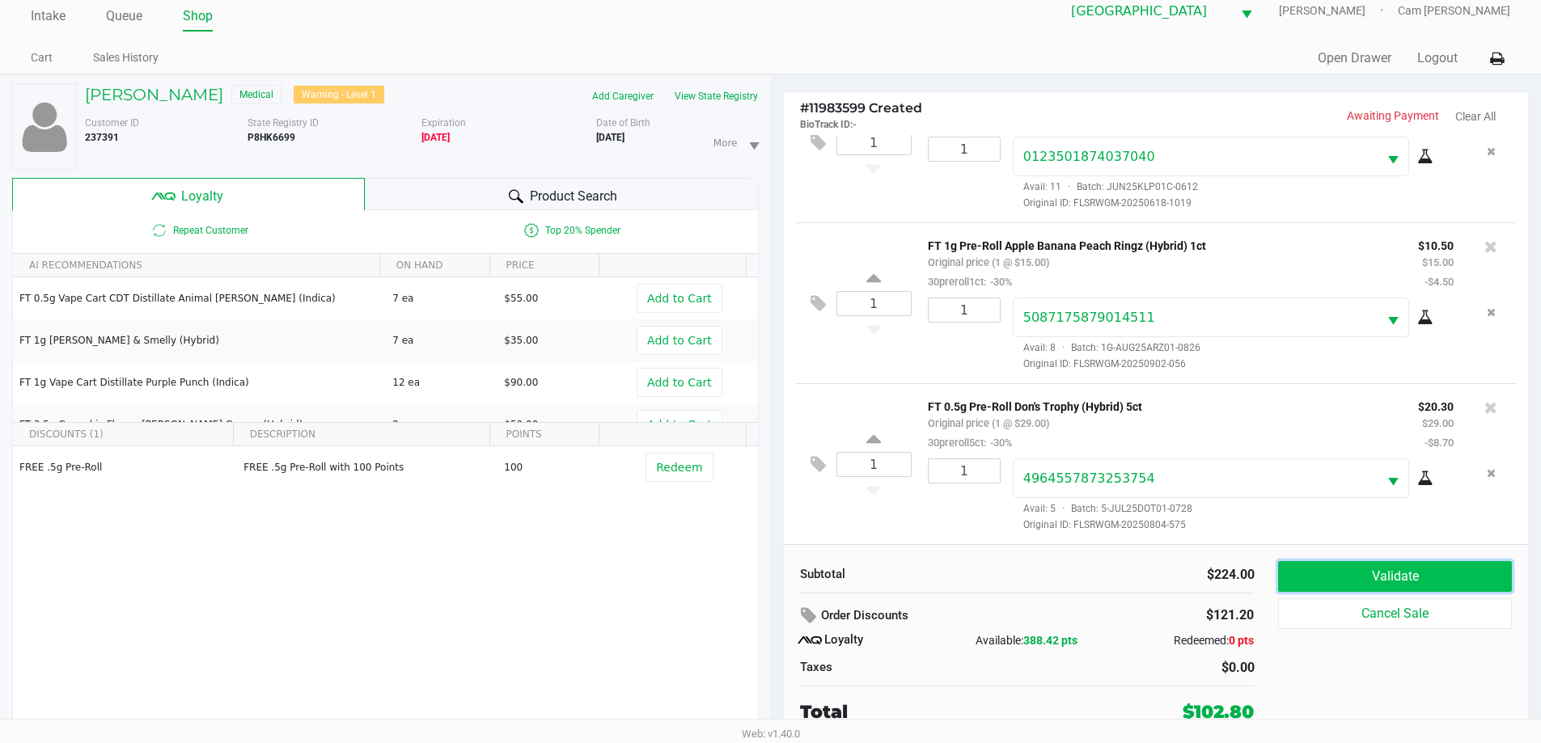
click at [1362, 575] on button "Validate" at bounding box center [1394, 576] width 233 height 31
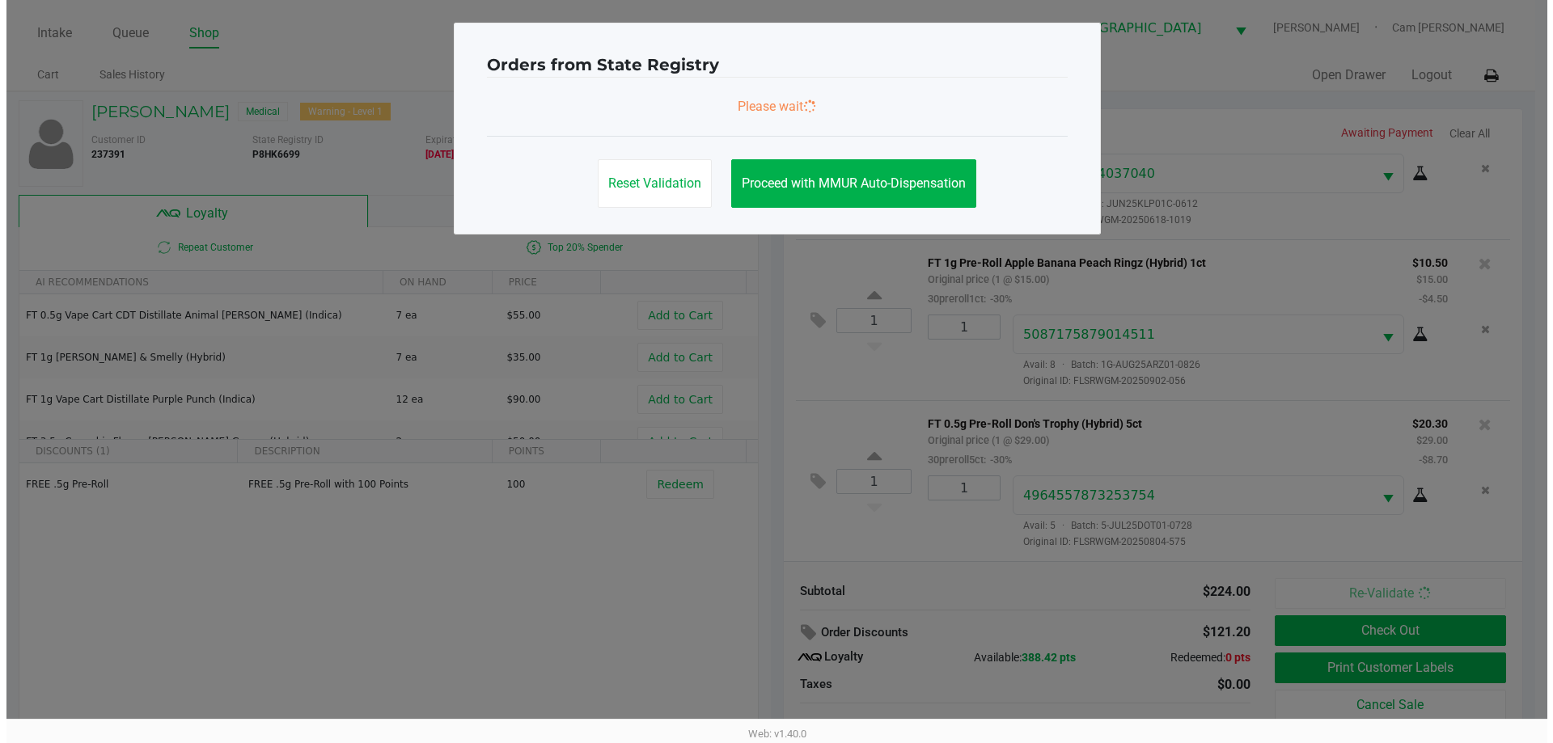
scroll to position [0, 0]
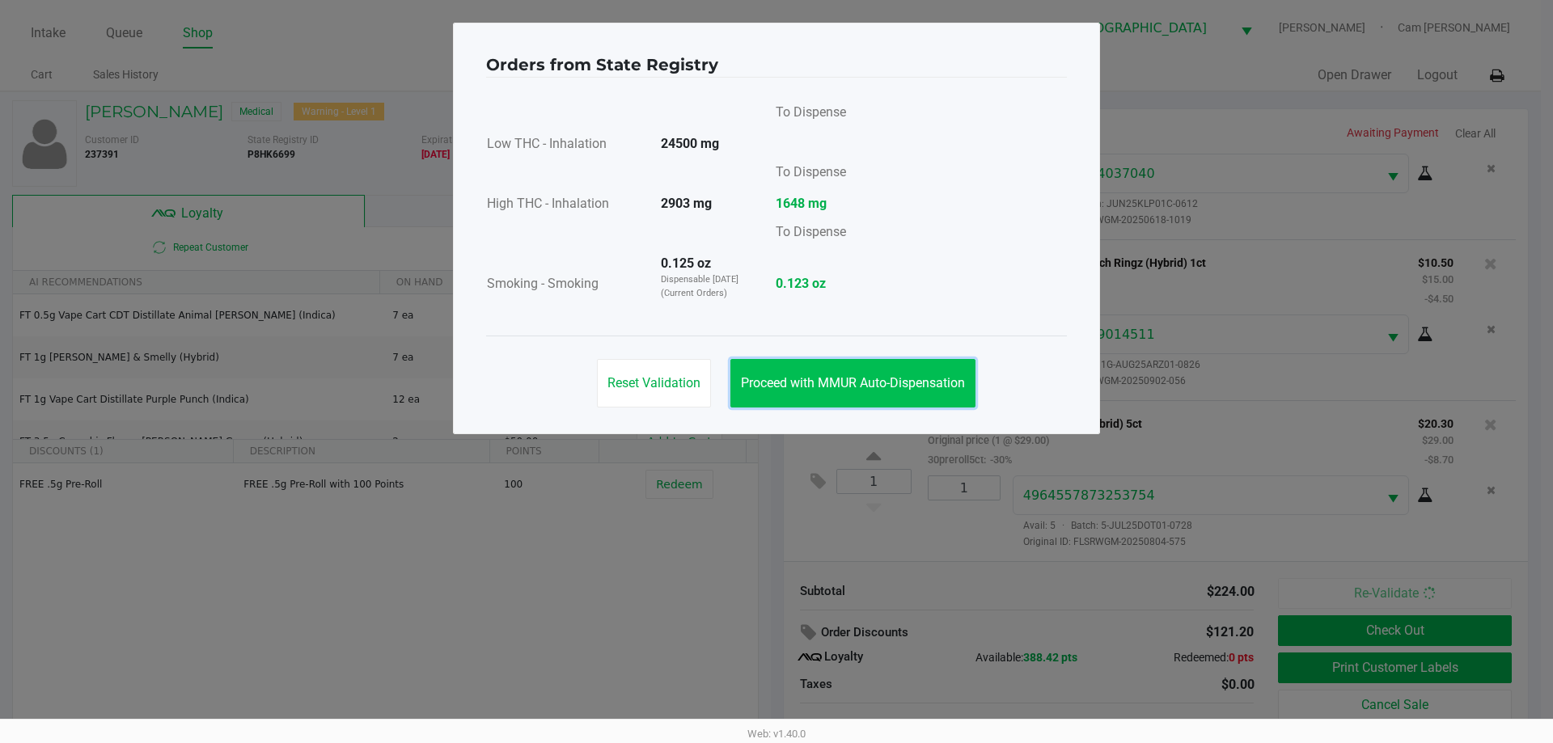
click at [932, 391] on button "Proceed with MMUR Auto-Dispensation" at bounding box center [853, 383] width 245 height 49
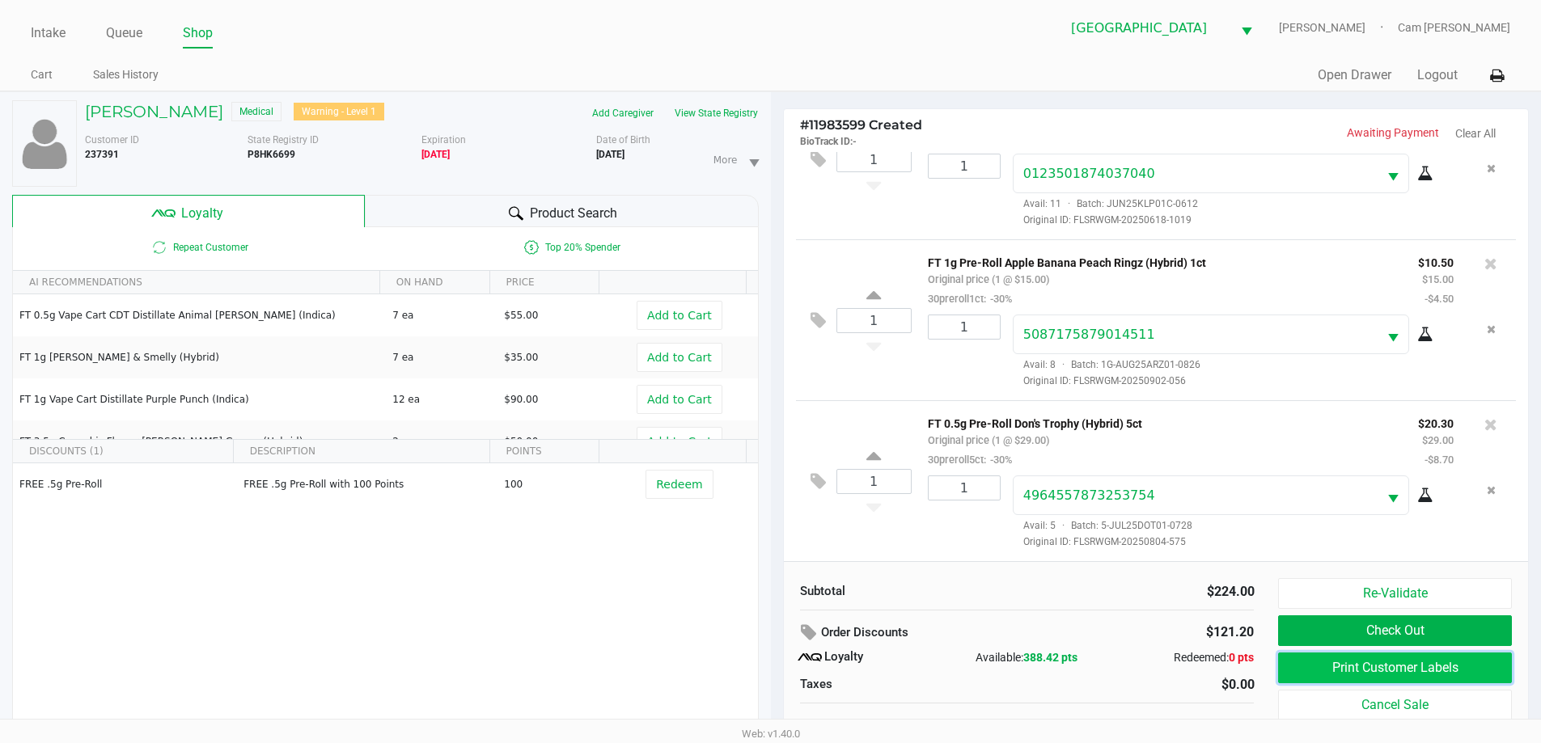
click at [1334, 659] on button "Print Customer Labels" at bounding box center [1394, 668] width 233 height 31
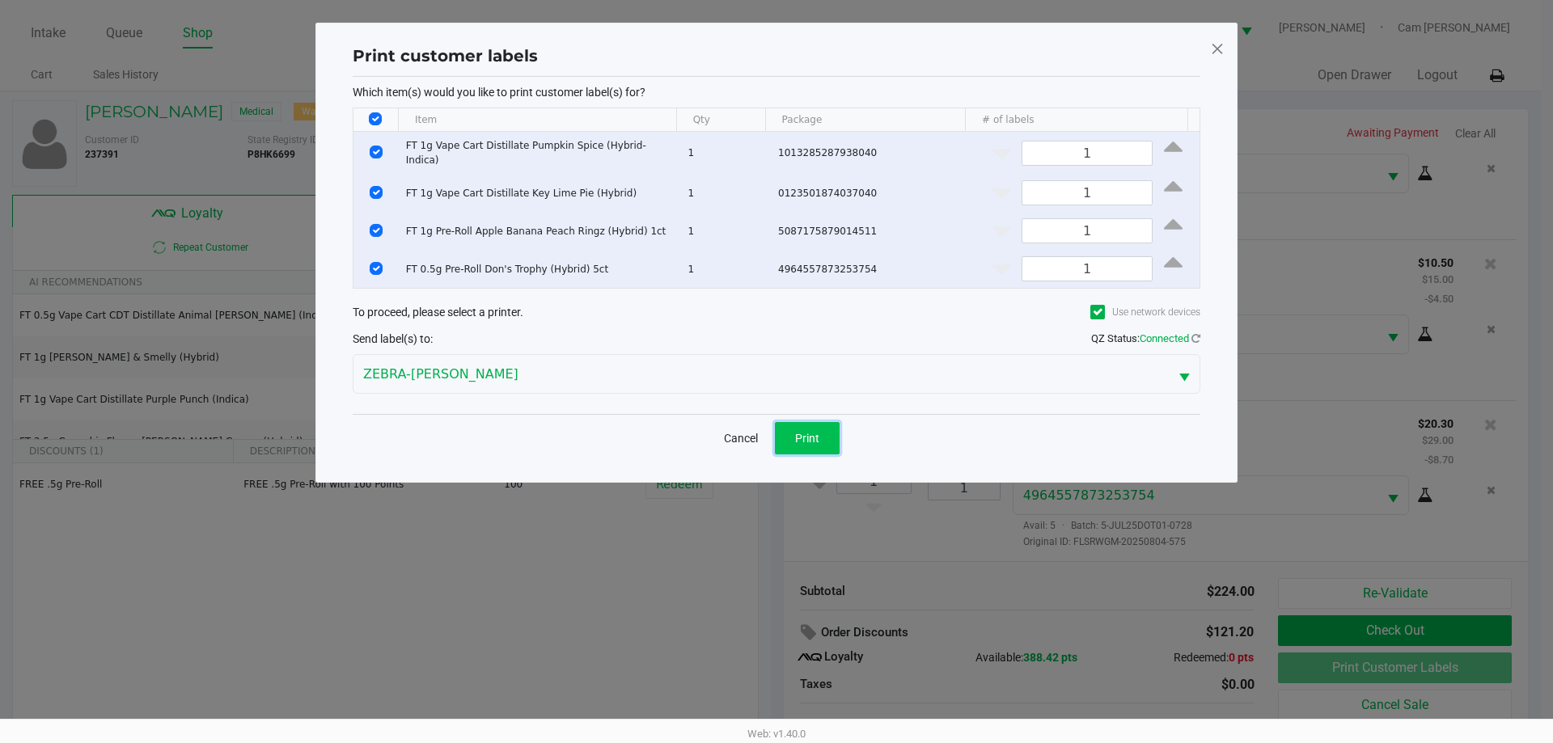
click at [822, 438] on button "Print" at bounding box center [807, 438] width 65 height 32
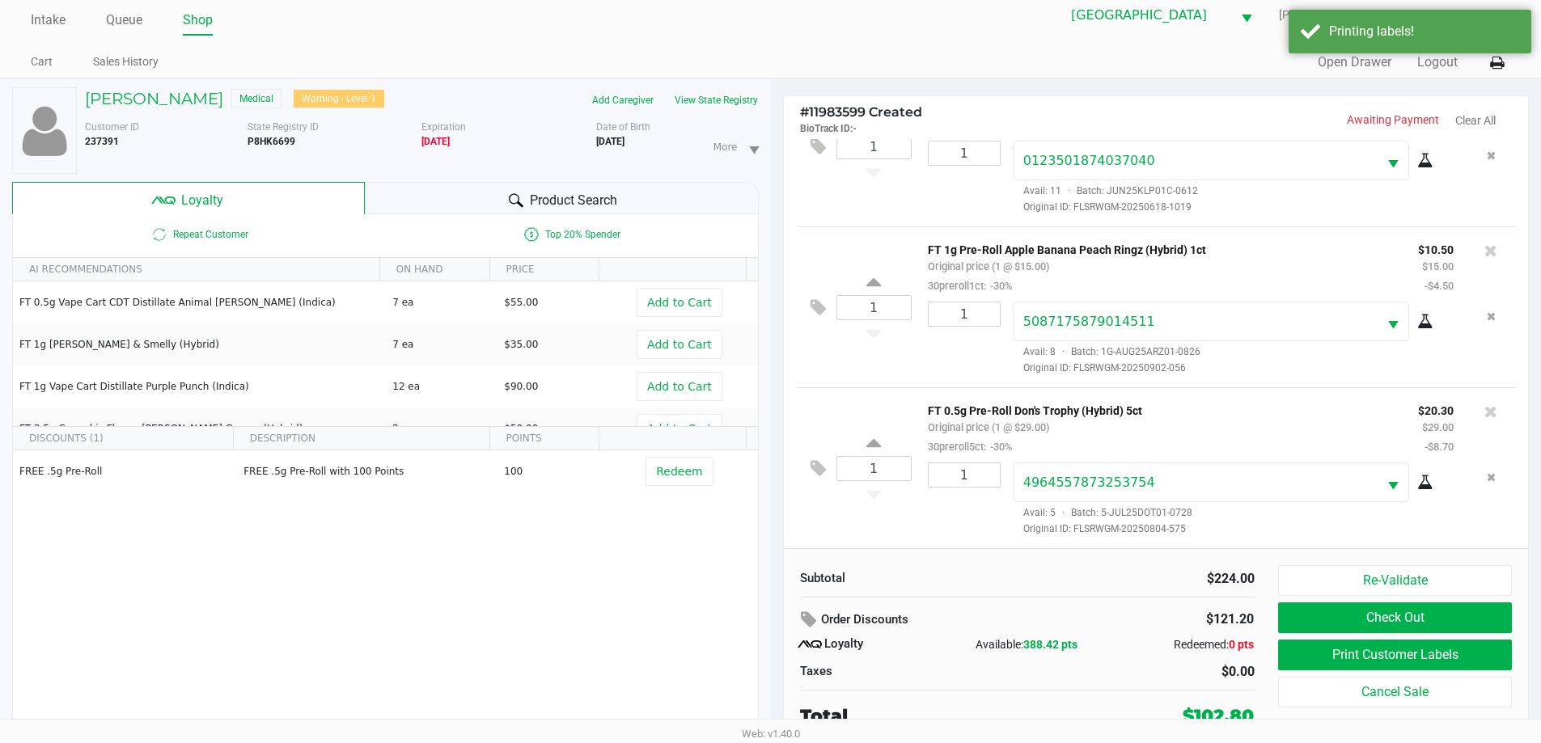
scroll to position [17, 0]
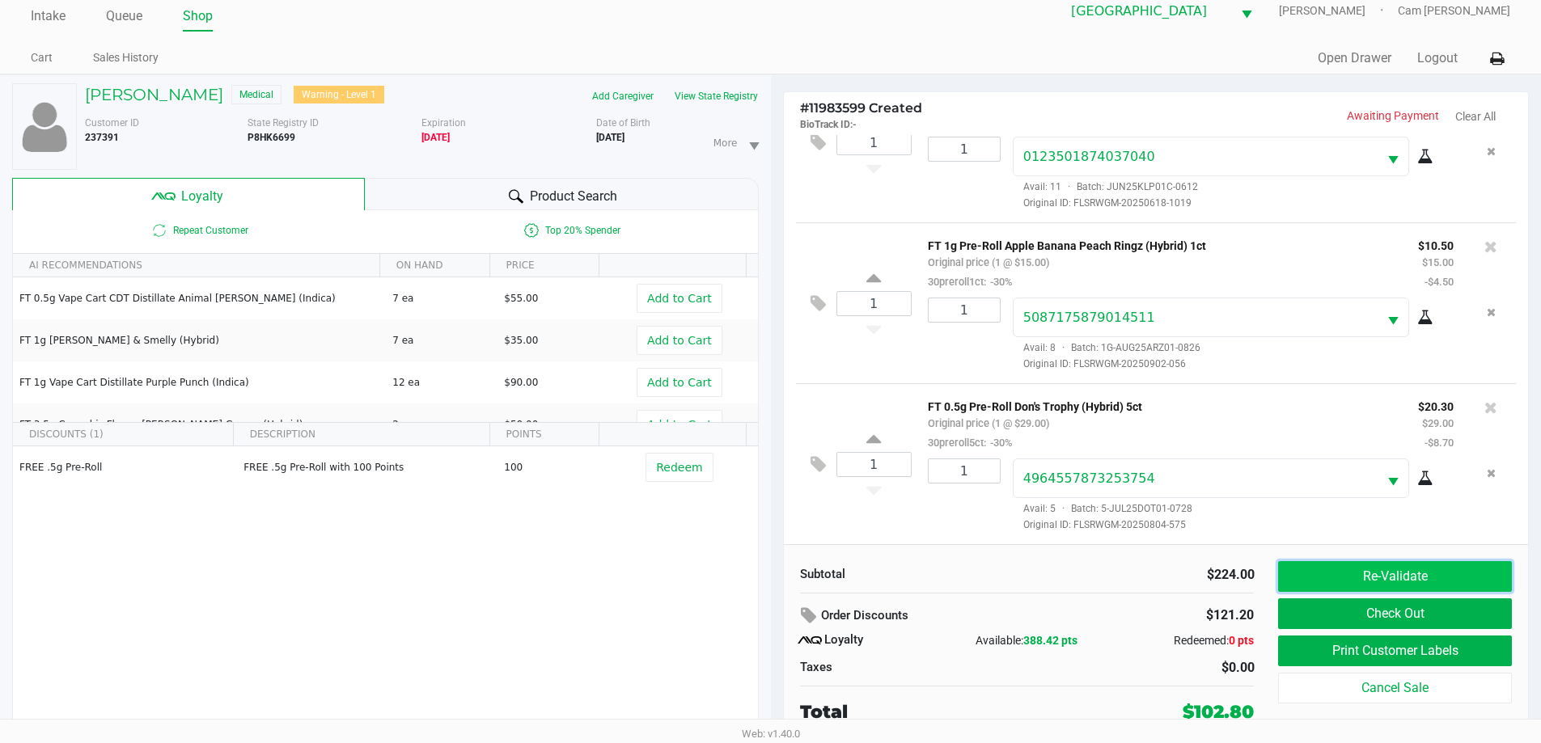
click at [1396, 580] on button "Re-Validate" at bounding box center [1394, 576] width 233 height 31
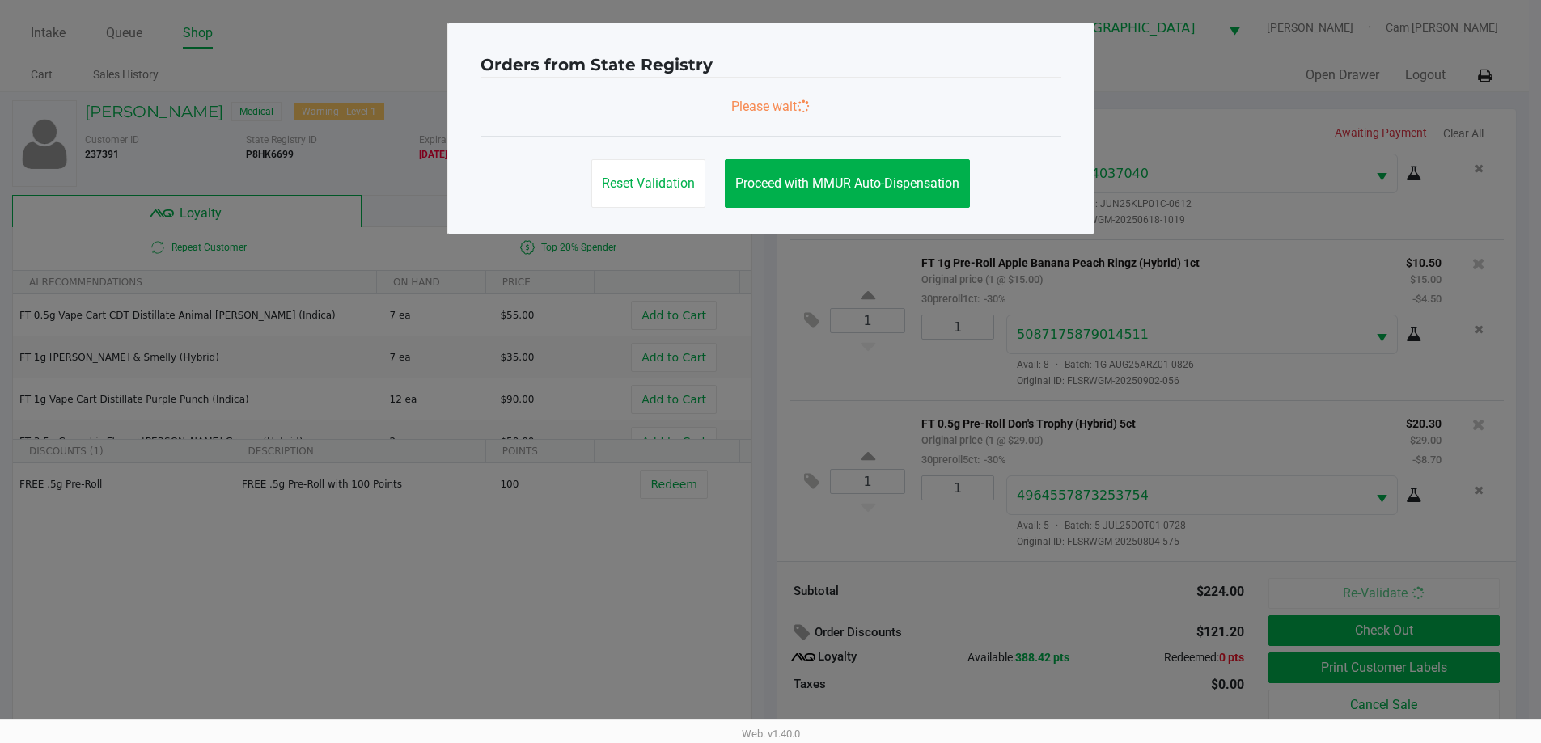
scroll to position [0, 0]
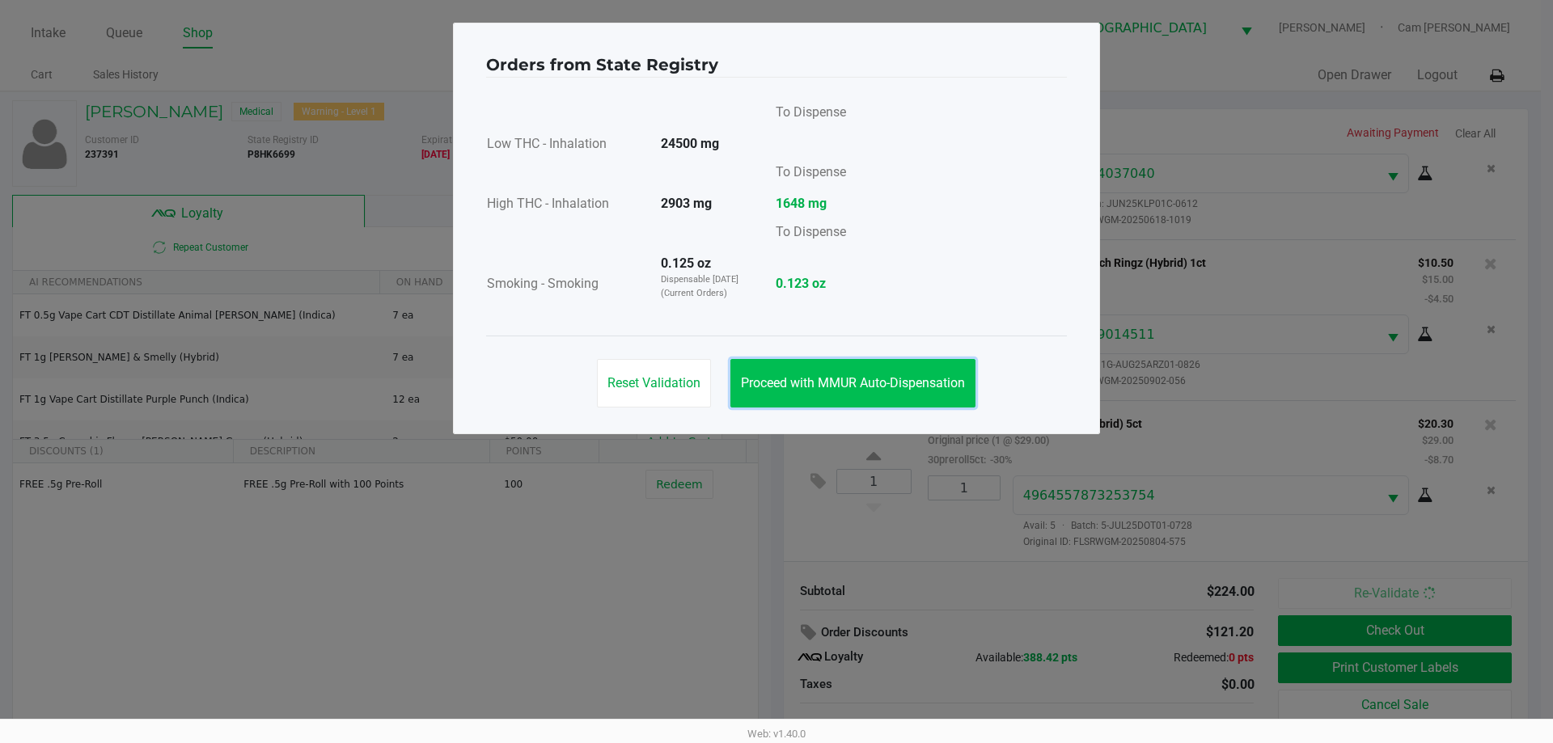
drag, startPoint x: 859, startPoint y: 387, endPoint x: 937, endPoint y: 391, distance: 77.8
click at [861, 385] on span "Proceed with MMUR Auto-Dispensation" at bounding box center [853, 382] width 224 height 15
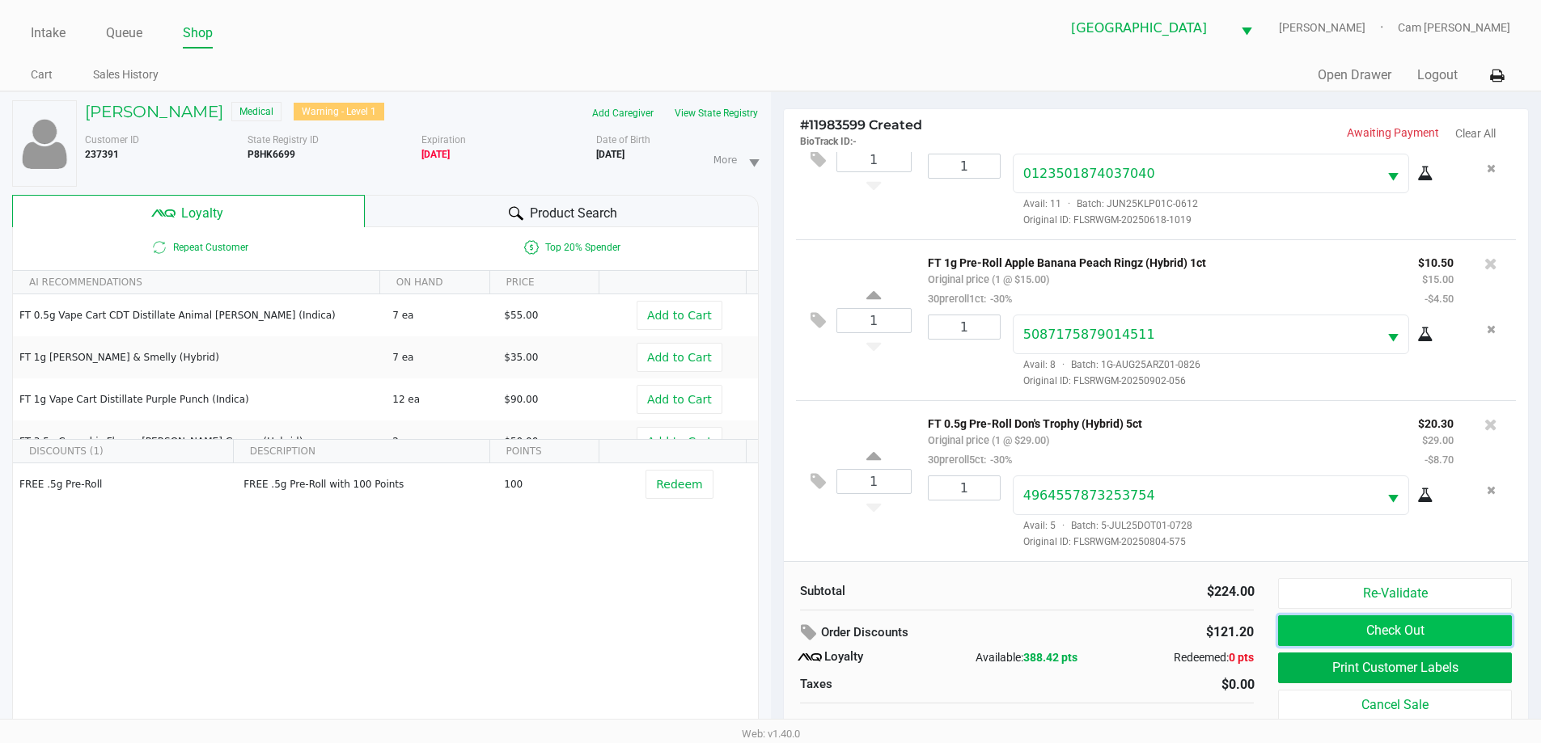
click at [1317, 625] on button "Check Out" at bounding box center [1394, 631] width 233 height 31
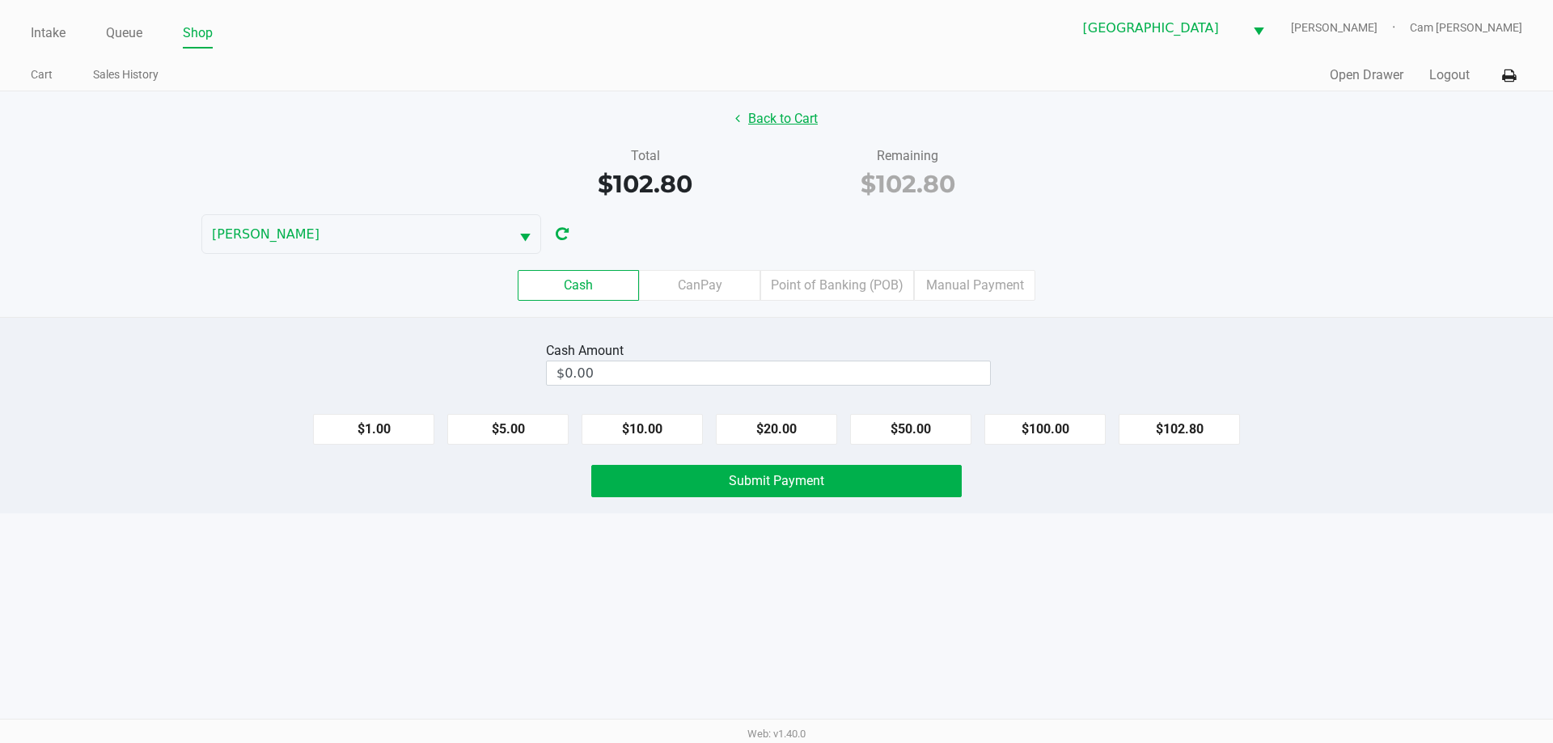
click at [803, 111] on button "Back to Cart" at bounding box center [777, 119] width 104 height 31
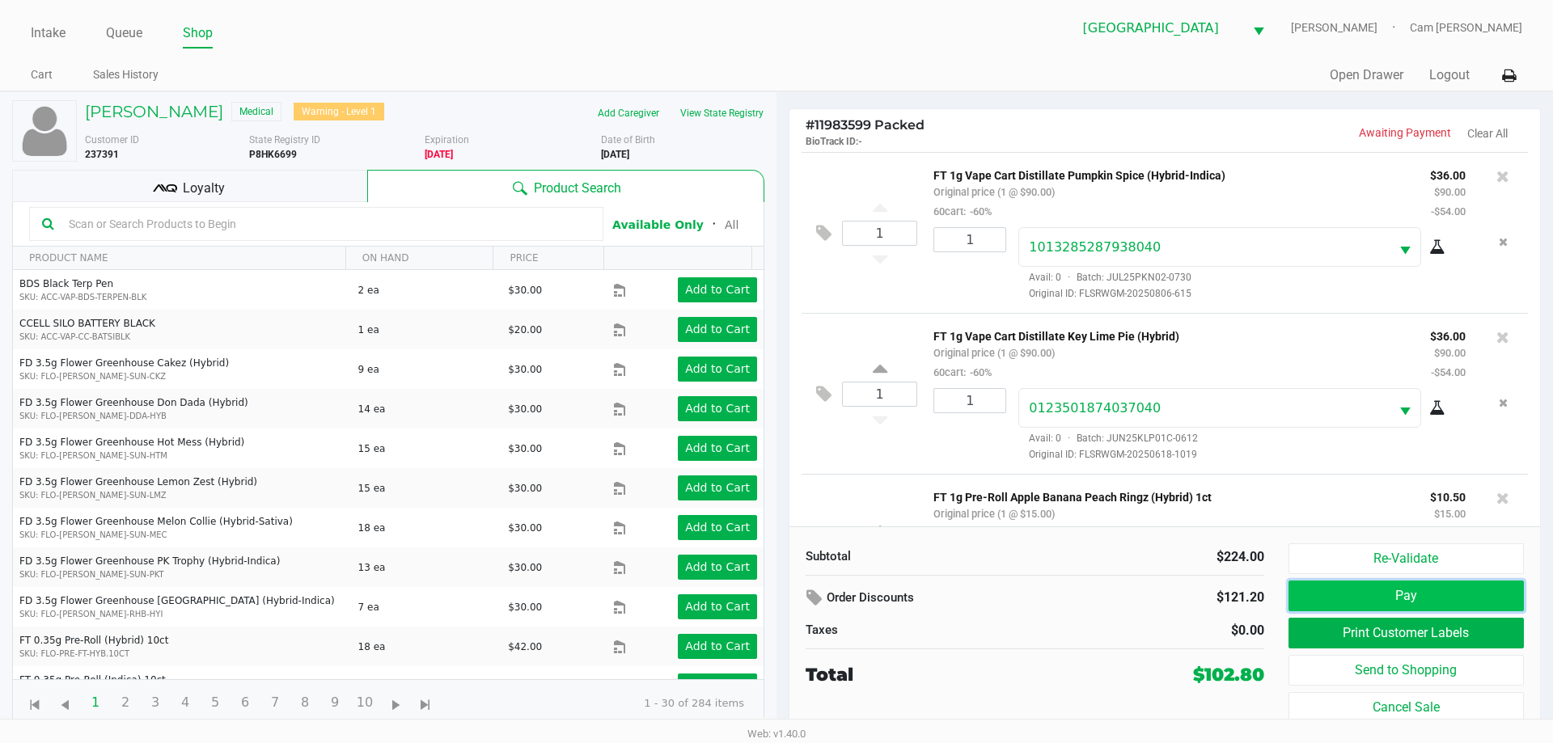
click at [1452, 598] on button "Pay" at bounding box center [1406, 596] width 235 height 31
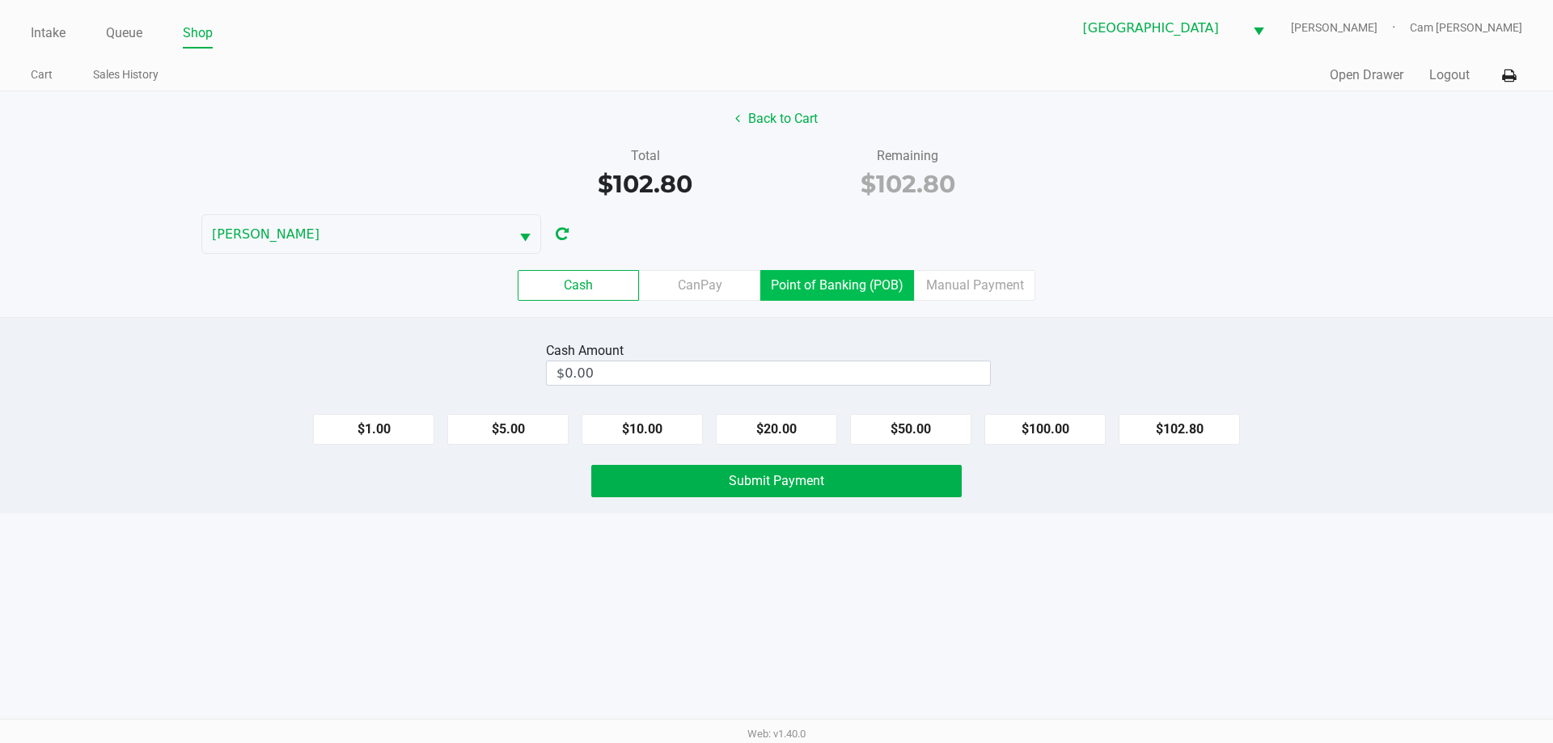
click at [849, 286] on label "Point of Banking (POB)" at bounding box center [837, 285] width 154 height 31
click at [0, 0] on 7 "Point of Banking (POB)" at bounding box center [0, 0] width 0 height 0
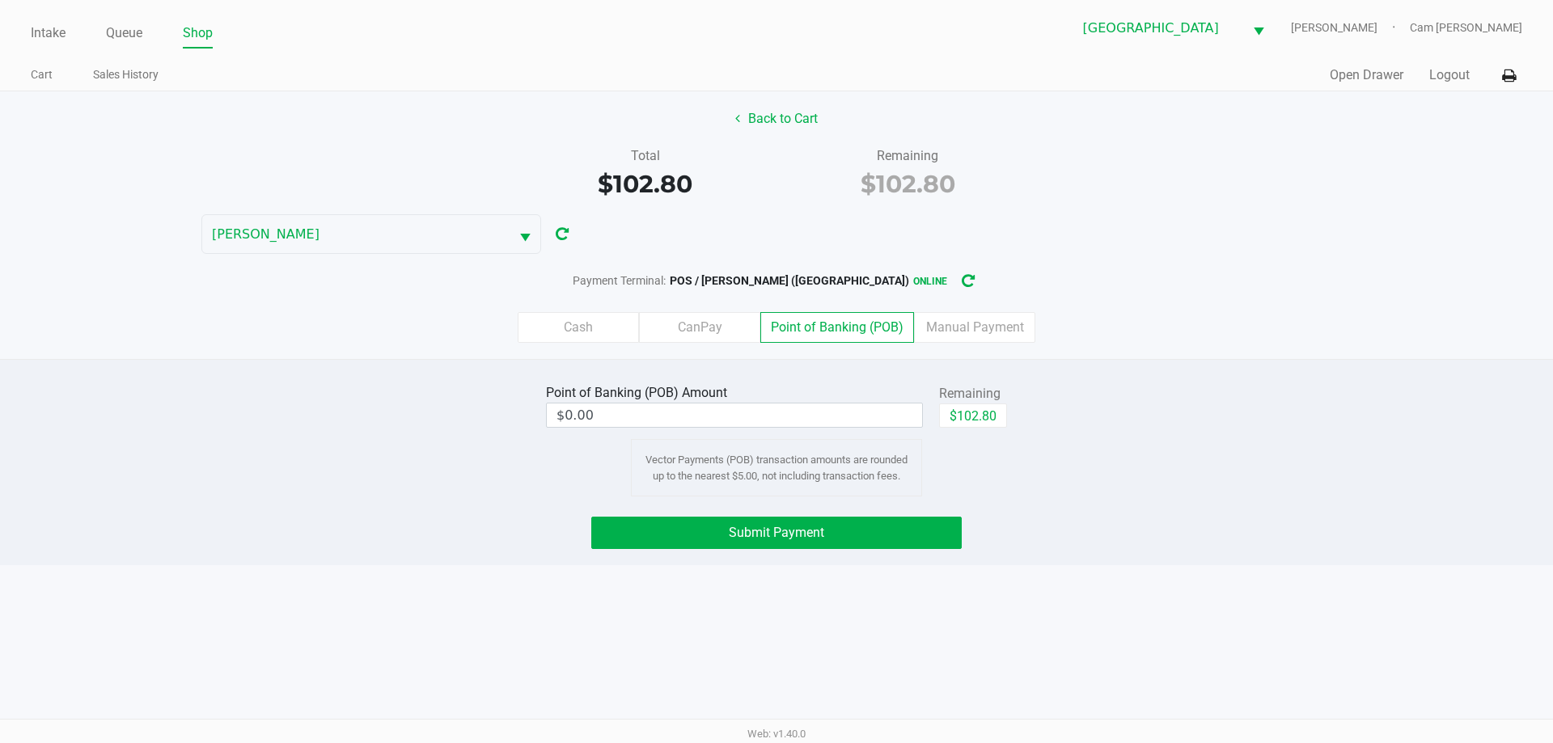
click at [963, 398] on div "Remaining" at bounding box center [973, 393] width 68 height 19
click at [988, 414] on button "$102.80" at bounding box center [973, 416] width 68 height 24
type input "$102.80"
click at [1141, 421] on div "Point of Banking (POB) Amount $102.80 Remaining $102.80 Clear Vector Payments (…" at bounding box center [777, 438] width 1578 height 116
click at [913, 542] on button "Submit Payment" at bounding box center [776, 533] width 371 height 32
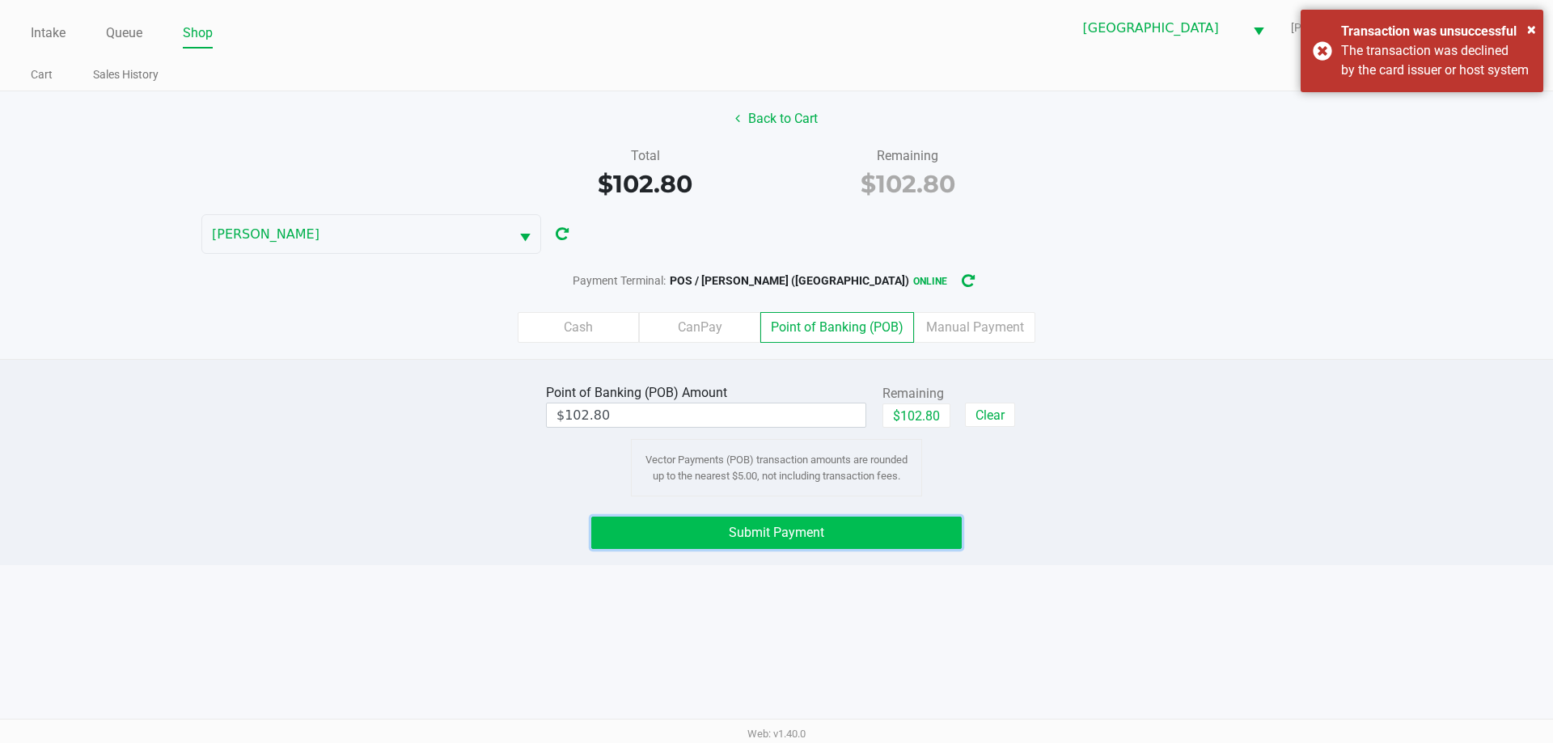
click at [910, 542] on button "Submit Payment" at bounding box center [776, 533] width 371 height 32
click at [1131, 504] on div "Point of Banking (POB) Amount $102.80 Remaining $102.80 Clear Vector Payments (…" at bounding box center [776, 462] width 1553 height 206
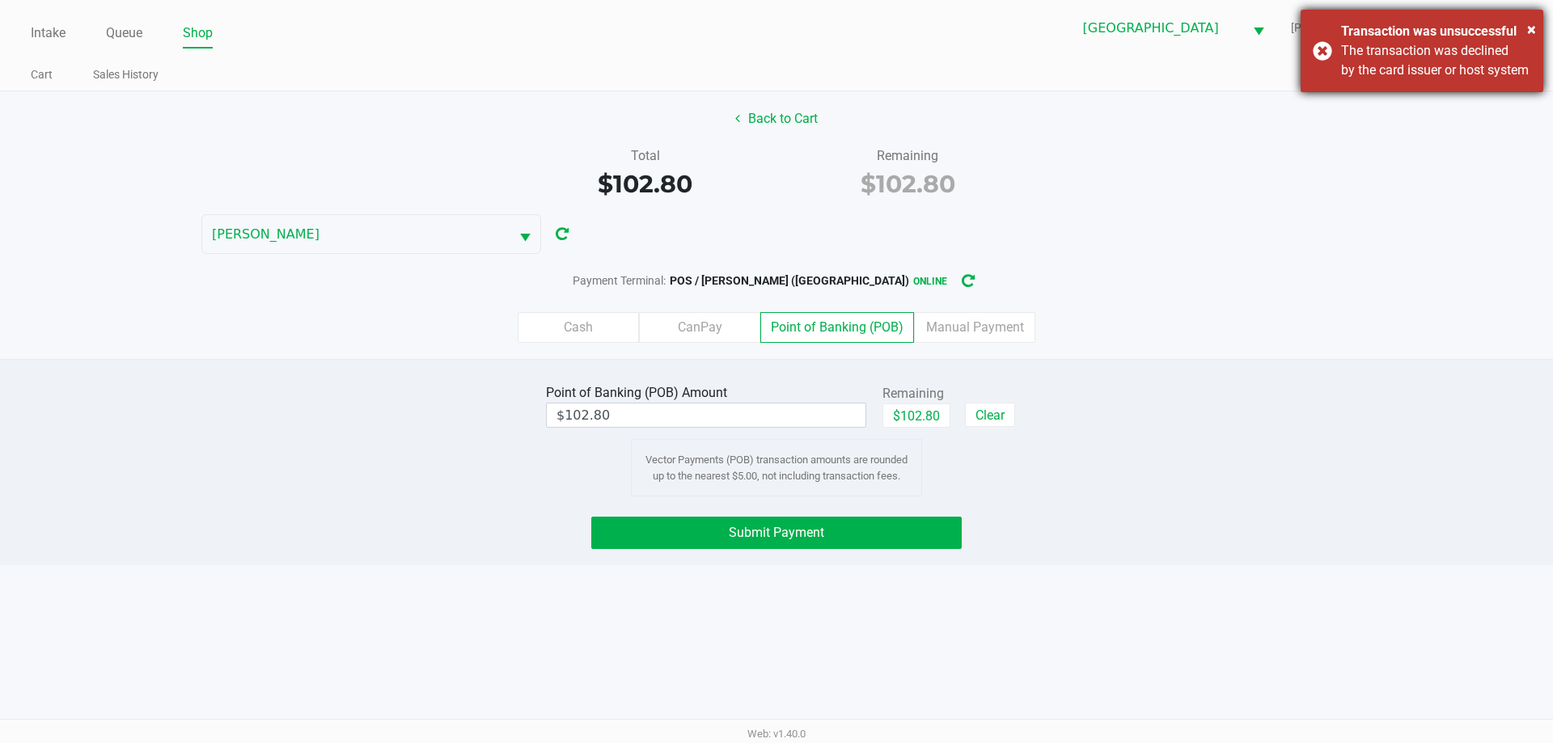
click at [1346, 77] on div "The transaction was declined by the card issuer or host system" at bounding box center [1436, 60] width 190 height 39
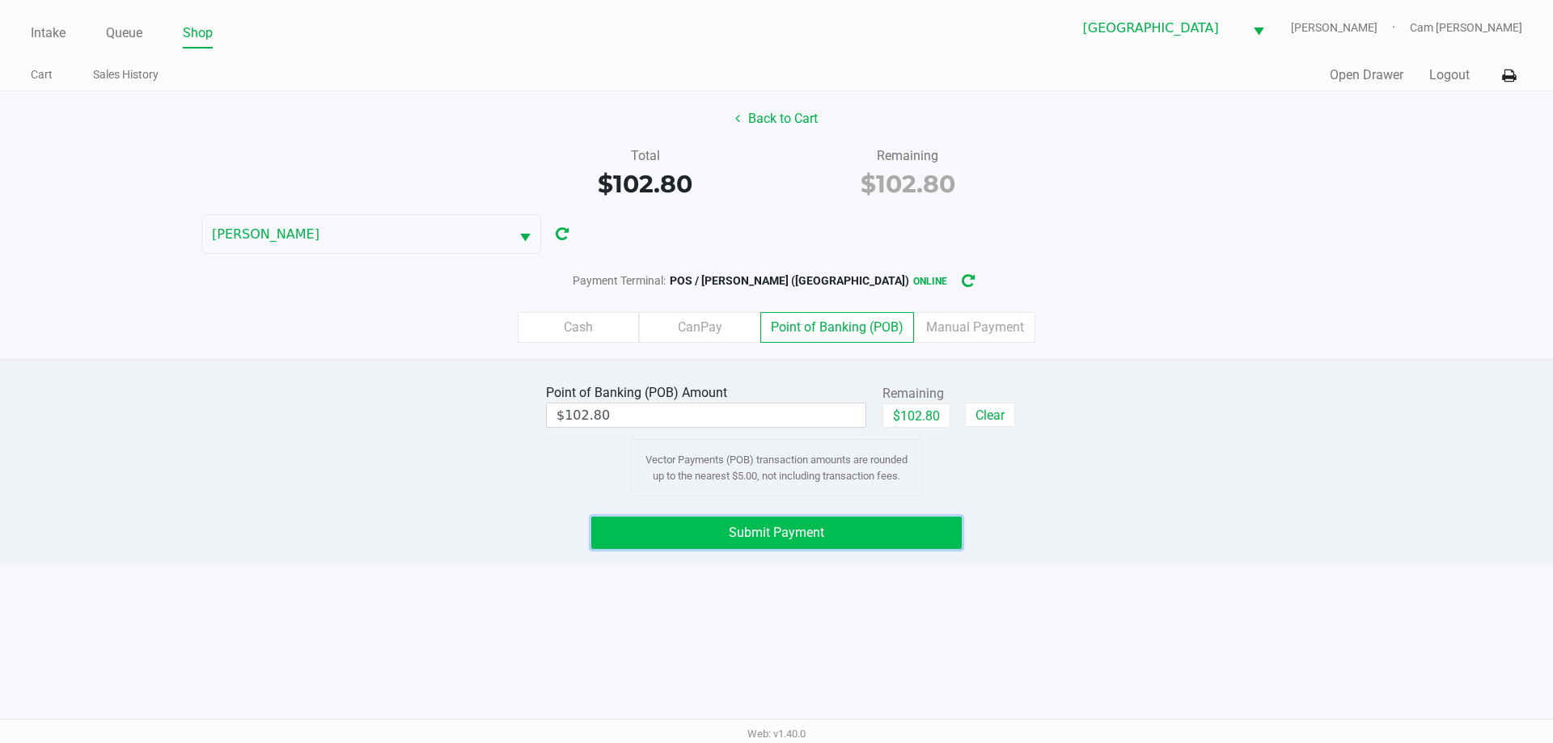
click at [856, 532] on button "Submit Payment" at bounding box center [776, 533] width 371 height 32
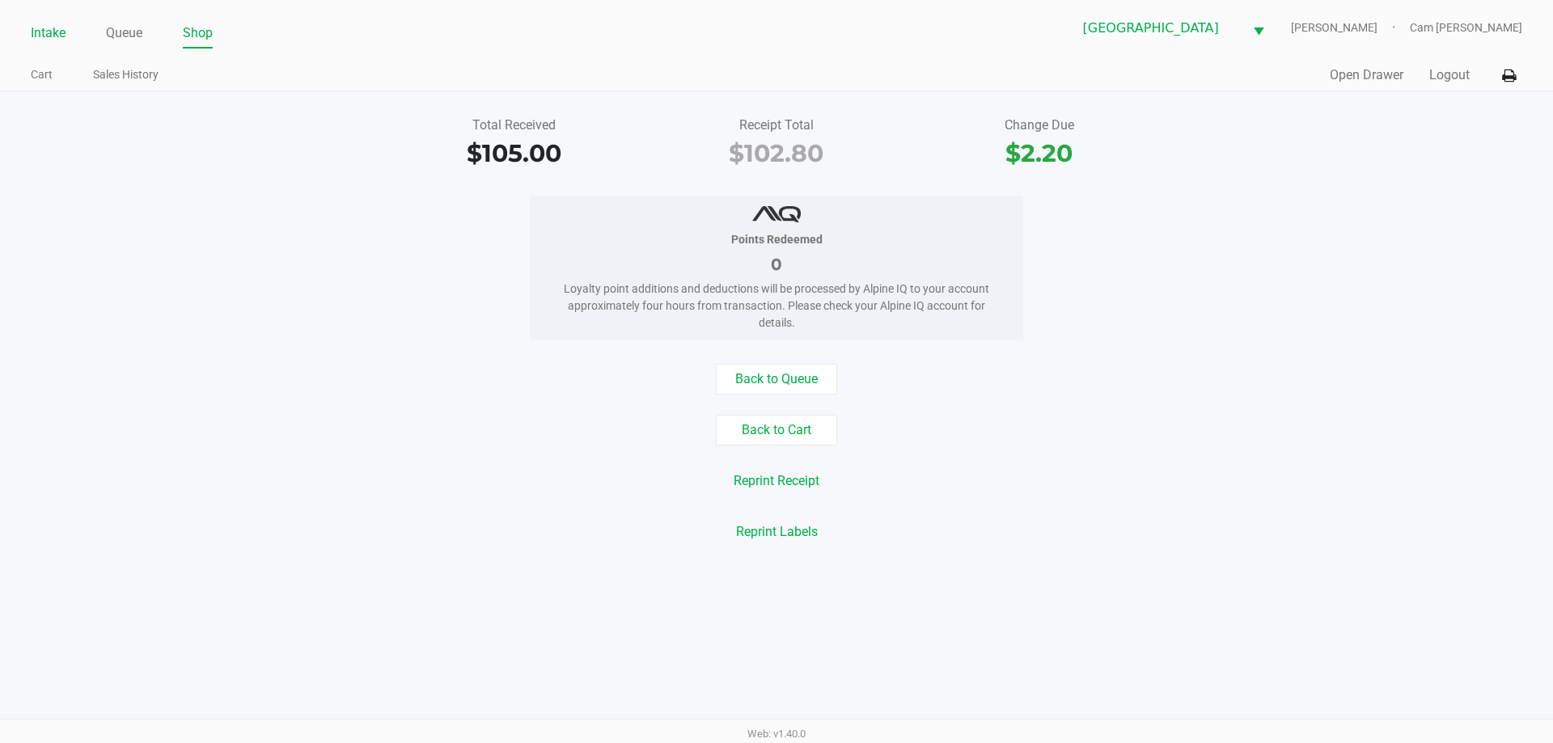
click at [53, 36] on link "Intake" at bounding box center [48, 33] width 35 height 23
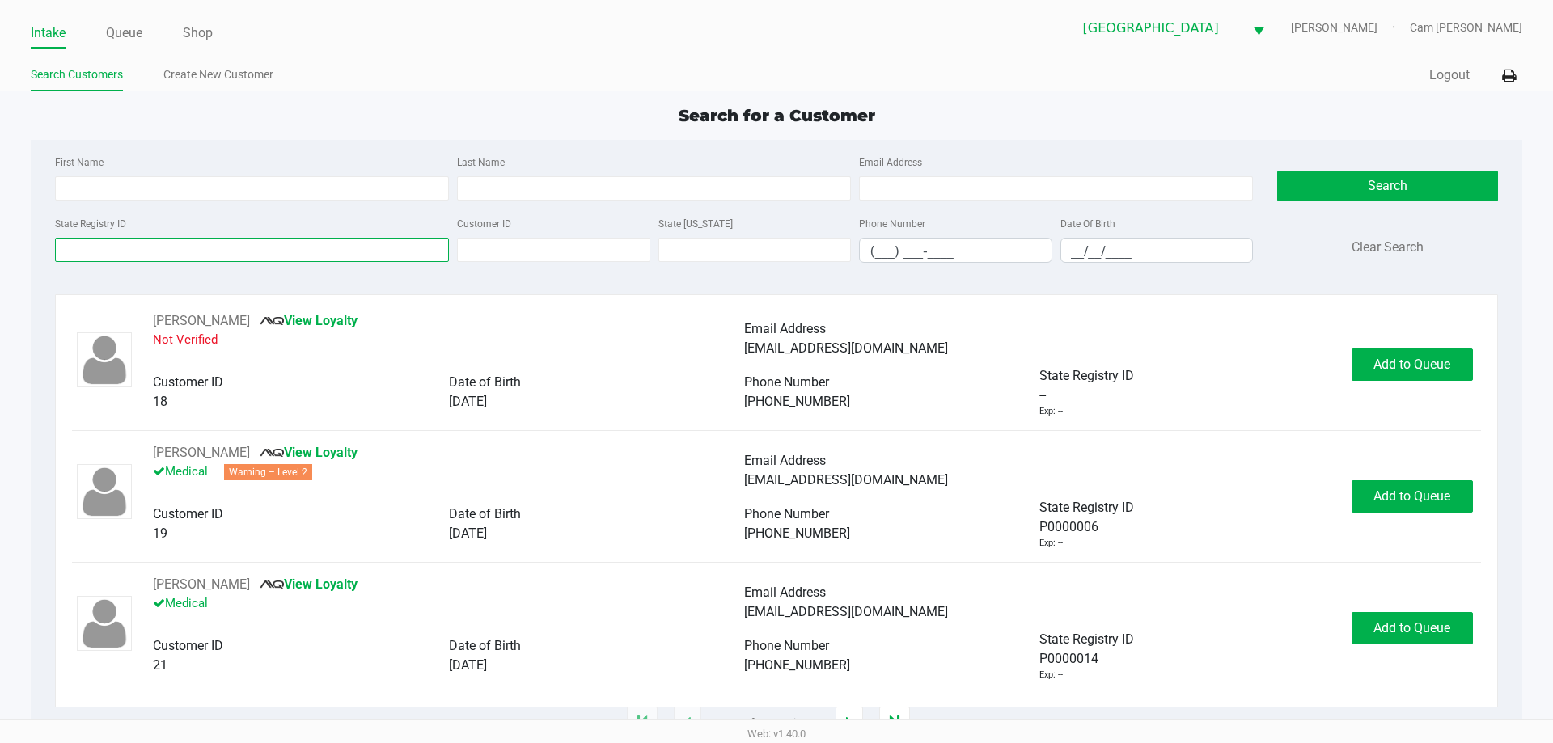
paste input "P9KF7106"
type input "P9KF7106"
click at [1392, 198] on button "Search" at bounding box center [1387, 186] width 220 height 31
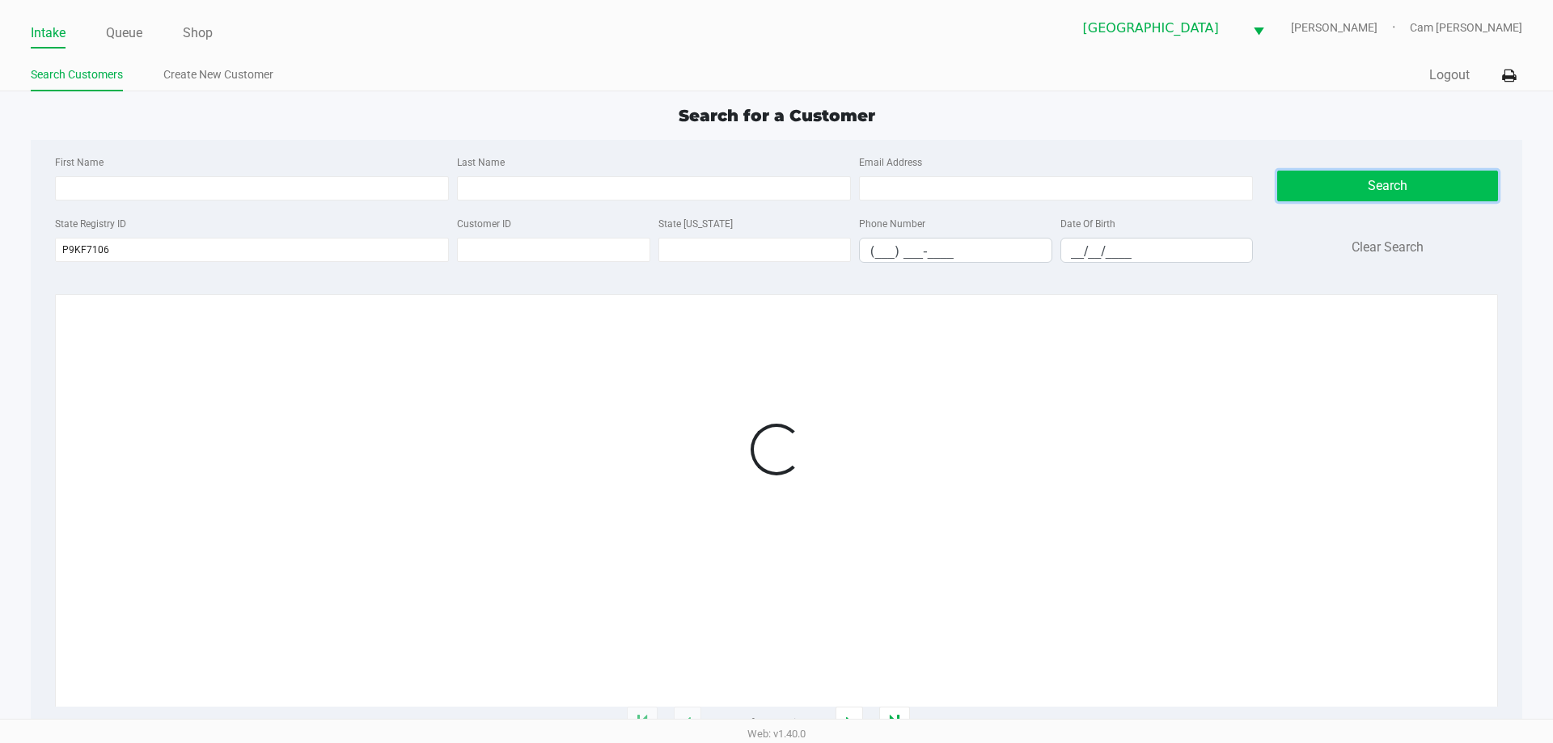
click at [1393, 194] on button "Search" at bounding box center [1387, 186] width 220 height 31
click at [1414, 366] on div at bounding box center [776, 449] width 1408 height 277
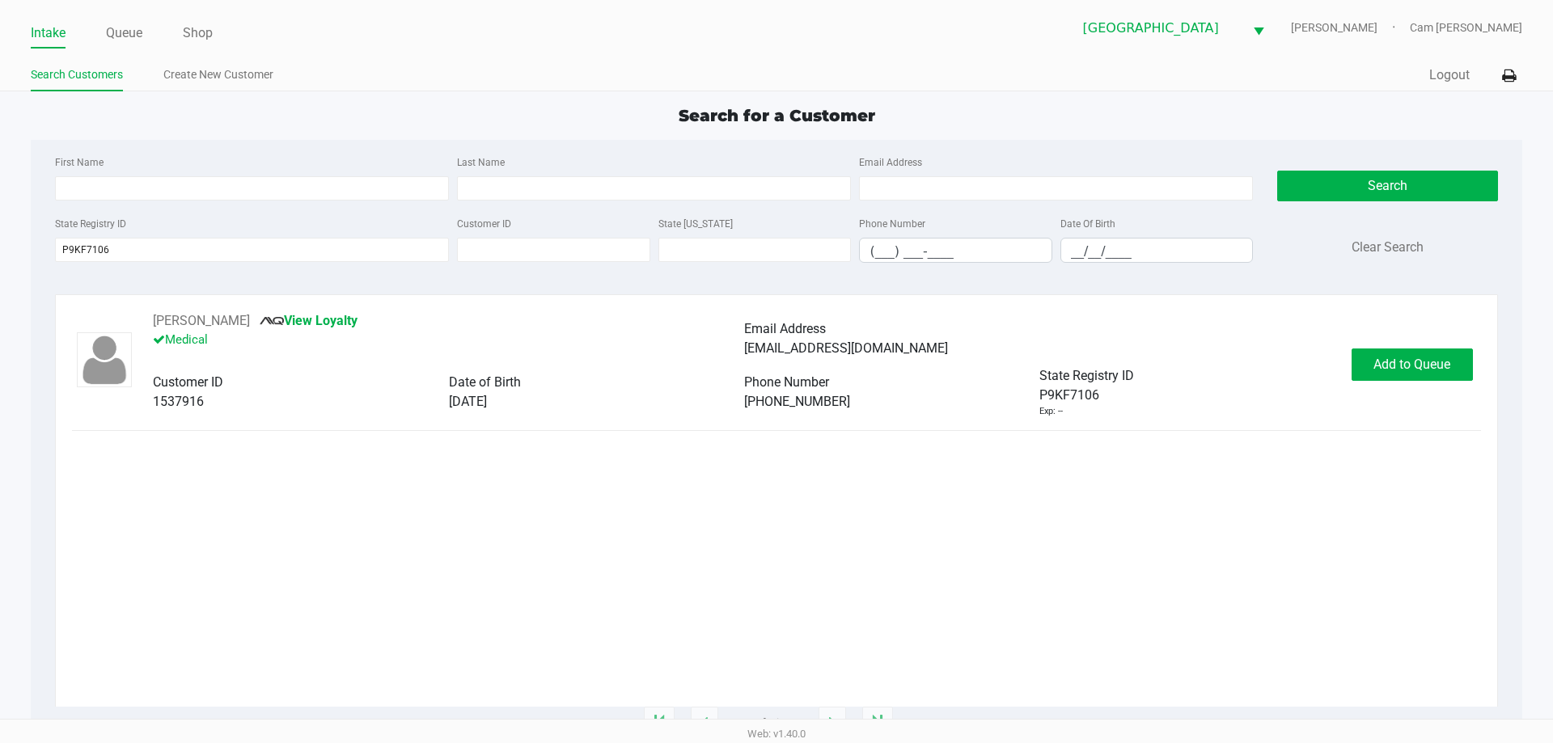
click at [1414, 366] on span "Add to Queue" at bounding box center [1412, 364] width 77 height 15
click at [1414, 366] on div "Add to Queue" at bounding box center [1412, 365] width 121 height 32
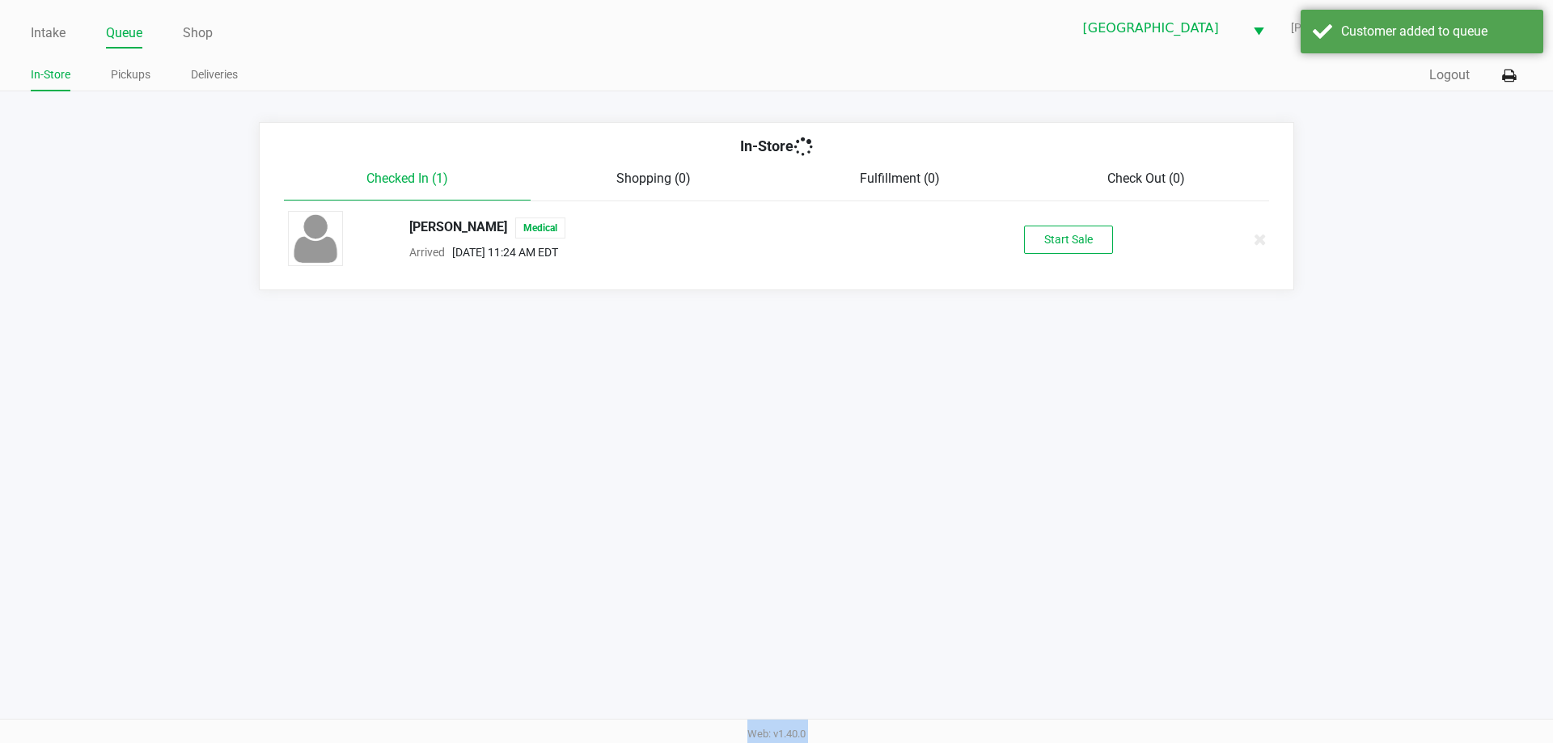
click at [1414, 366] on div "Intake Queue Shop [GEOGRAPHIC_DATA] WC [PERSON_NAME] Cam [PERSON_NAME] In-Store…" at bounding box center [776, 371] width 1553 height 743
click at [1100, 232] on button "Start Sale" at bounding box center [1068, 240] width 89 height 28
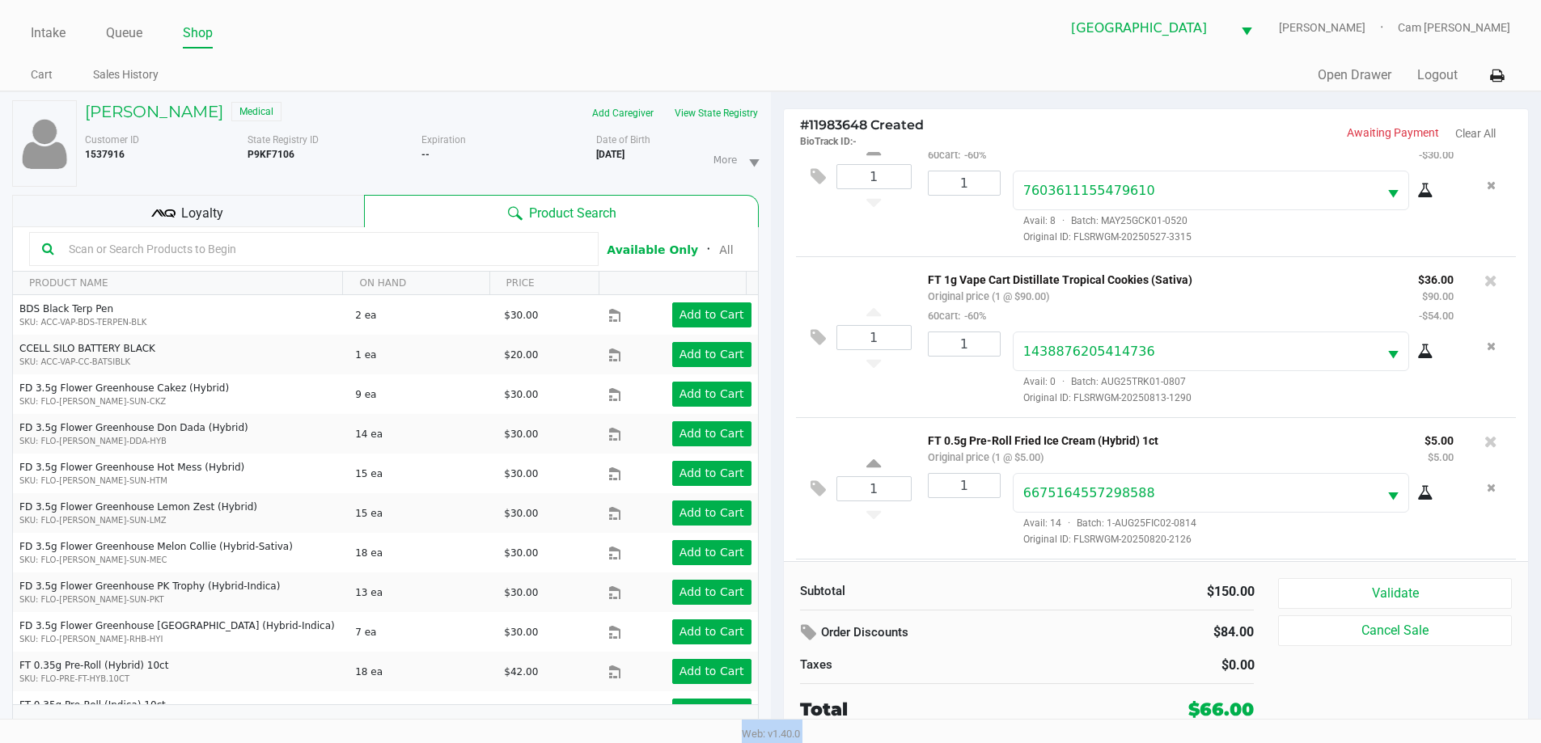
scroll to position [199, 0]
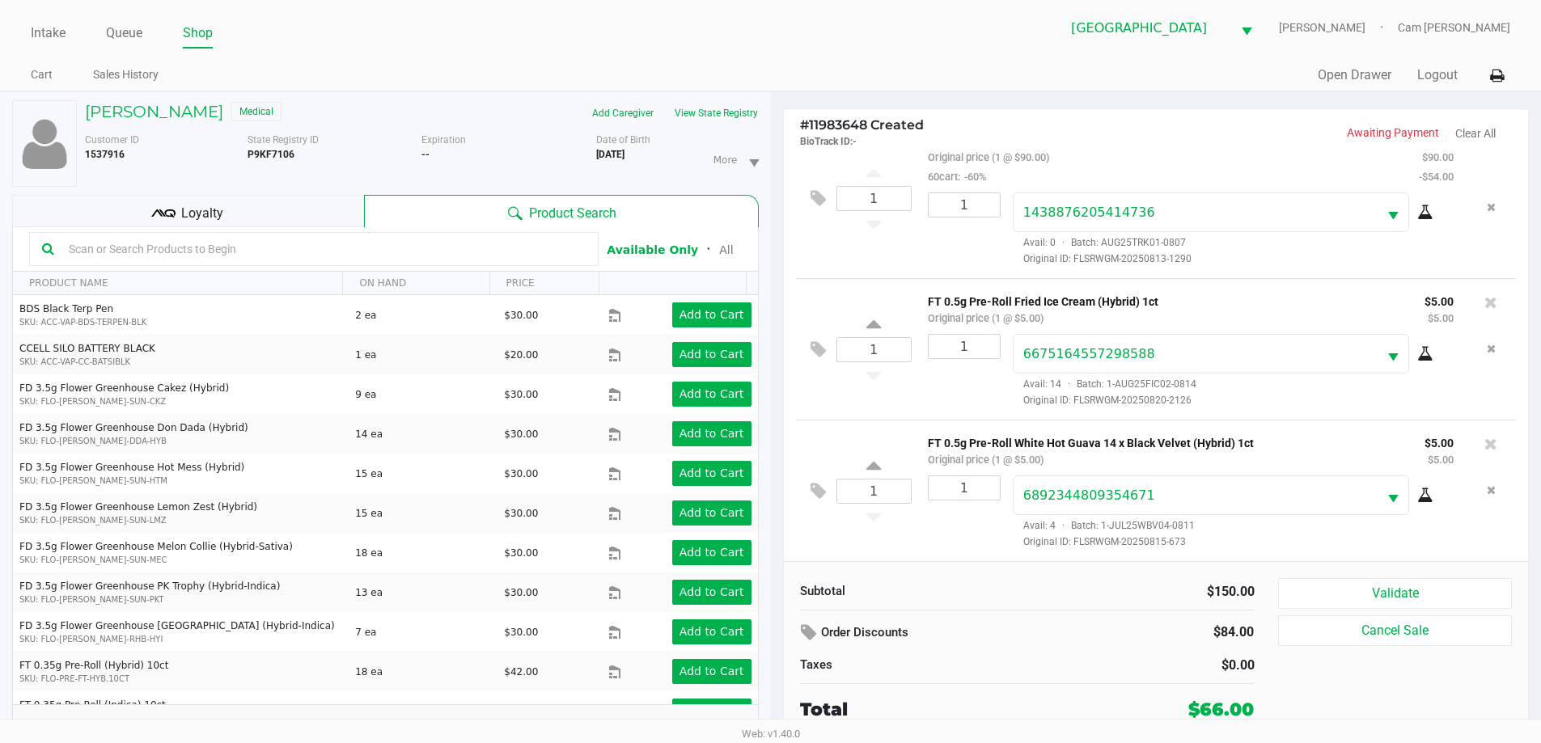
drag, startPoint x: 325, startPoint y: 206, endPoint x: 942, endPoint y: 347, distance: 632.3
click at [334, 214] on div "Loyalty" at bounding box center [188, 211] width 352 height 32
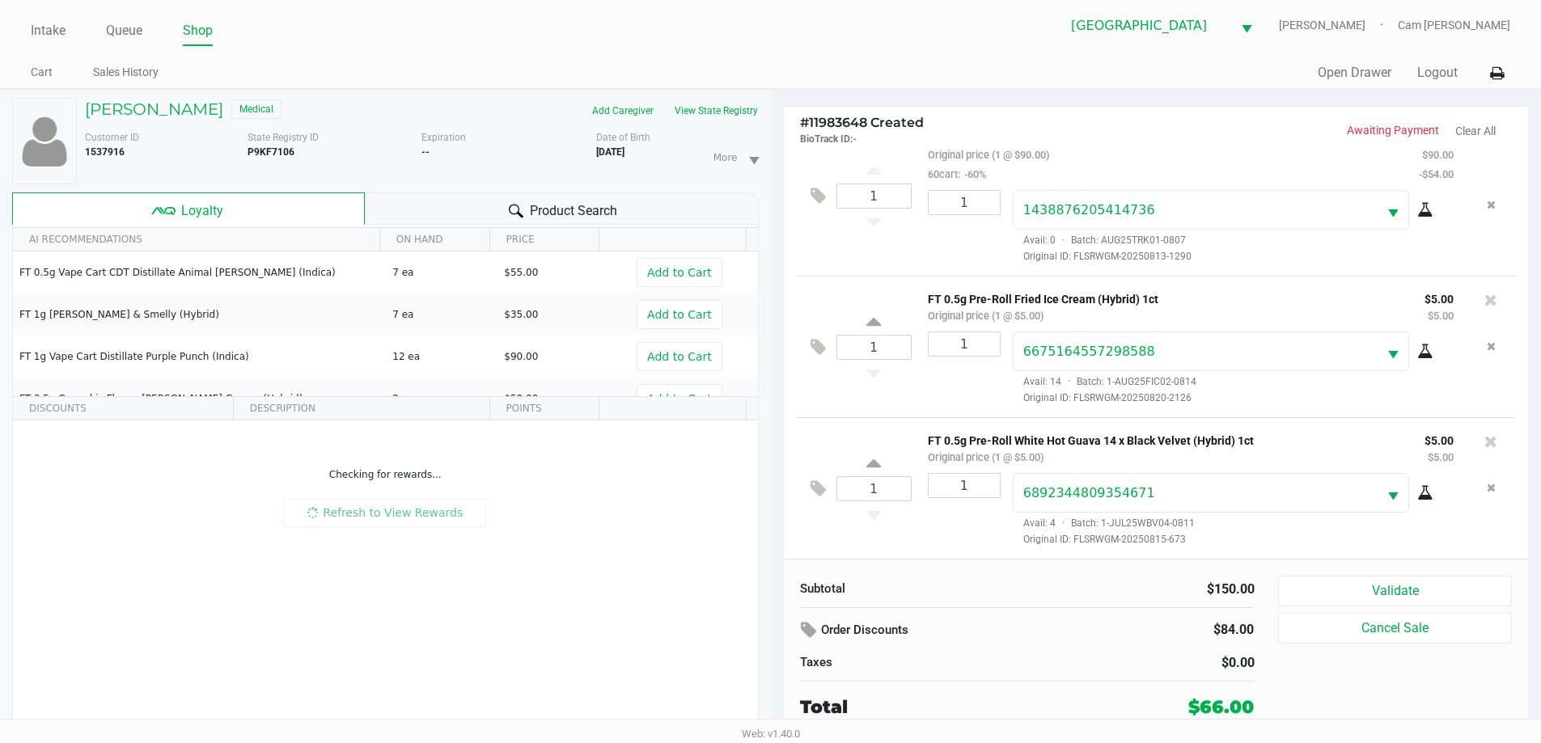
scroll to position [17, 0]
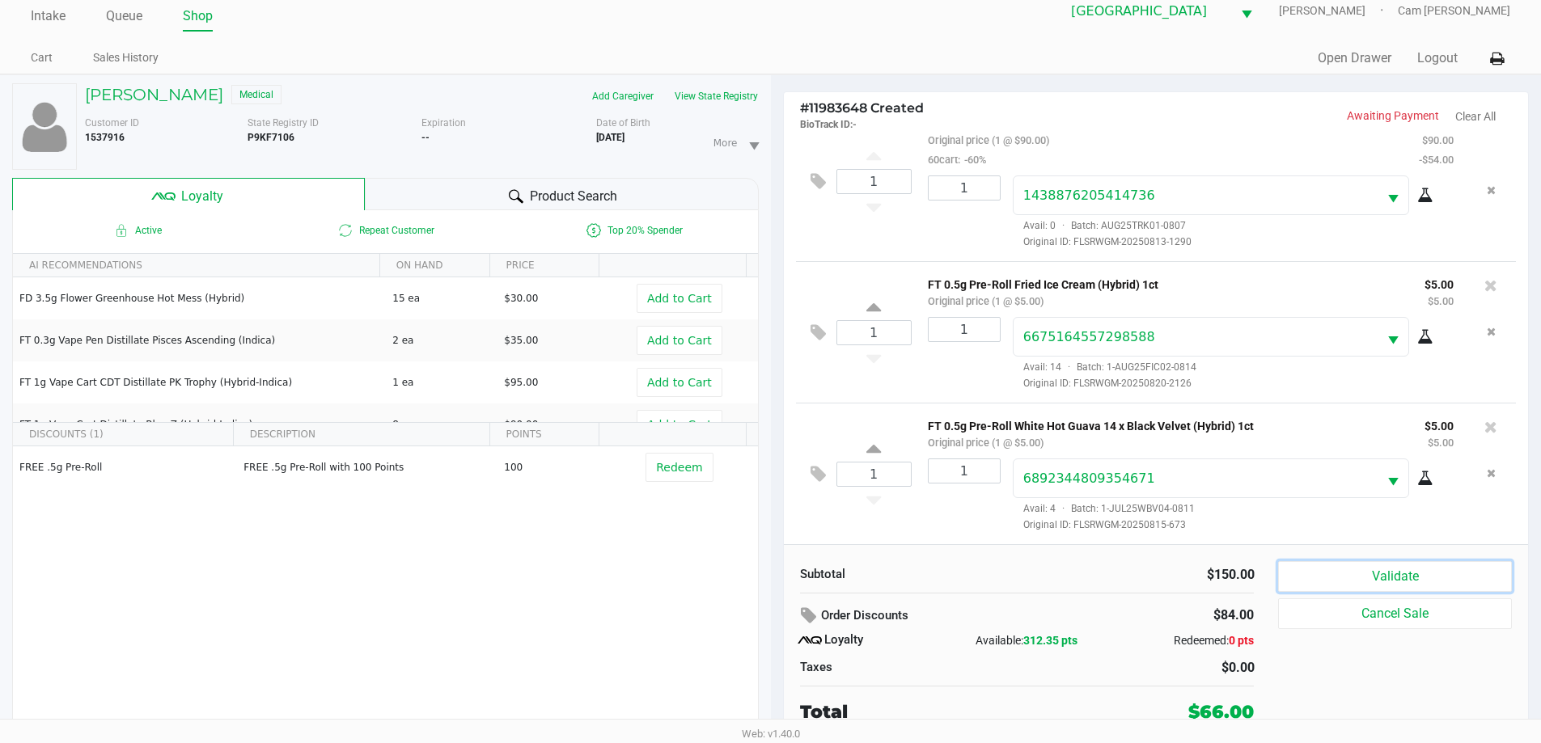
click at [1316, 567] on button "Validate" at bounding box center [1394, 576] width 233 height 31
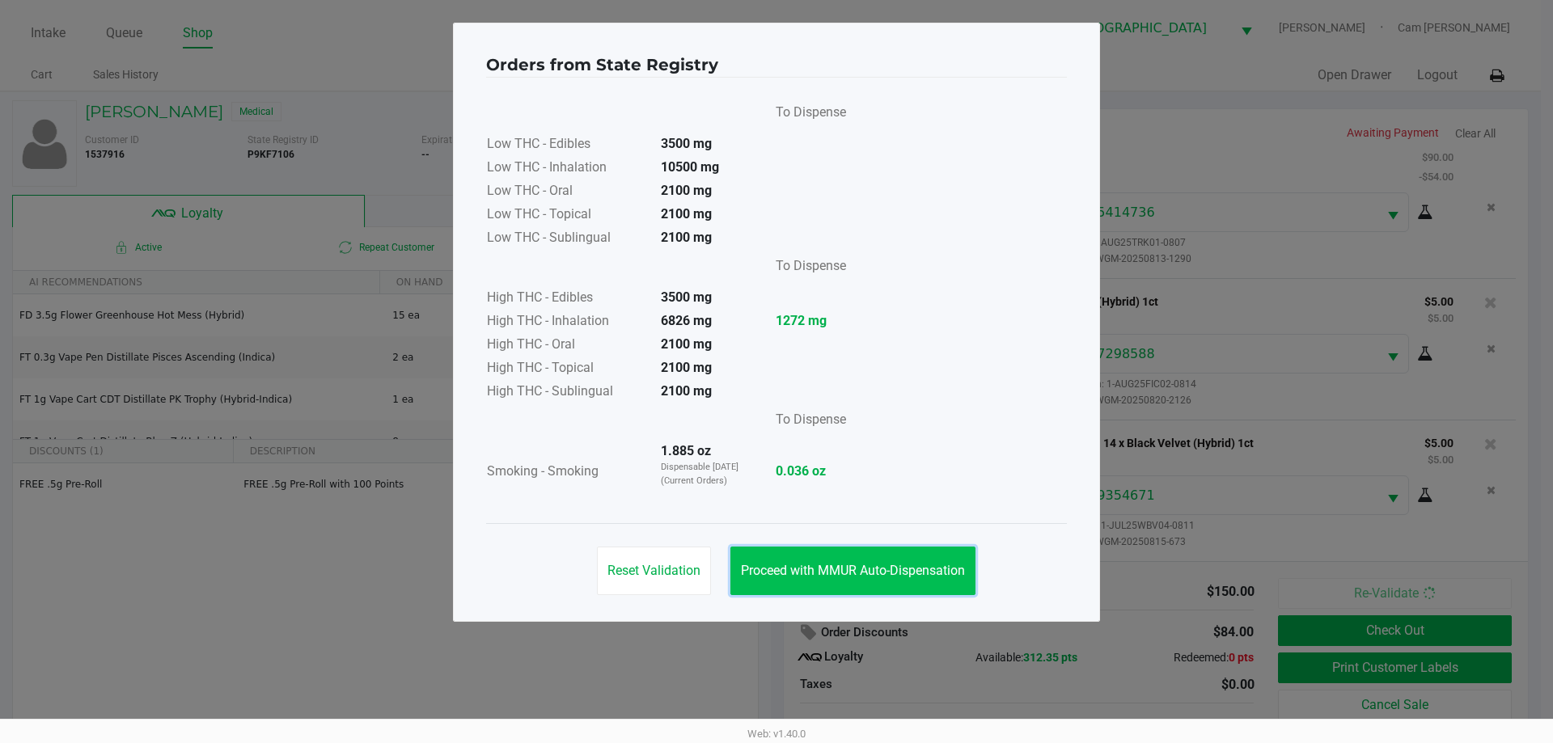
click at [918, 557] on button "Proceed with MMUR Auto-Dispensation" at bounding box center [853, 571] width 245 height 49
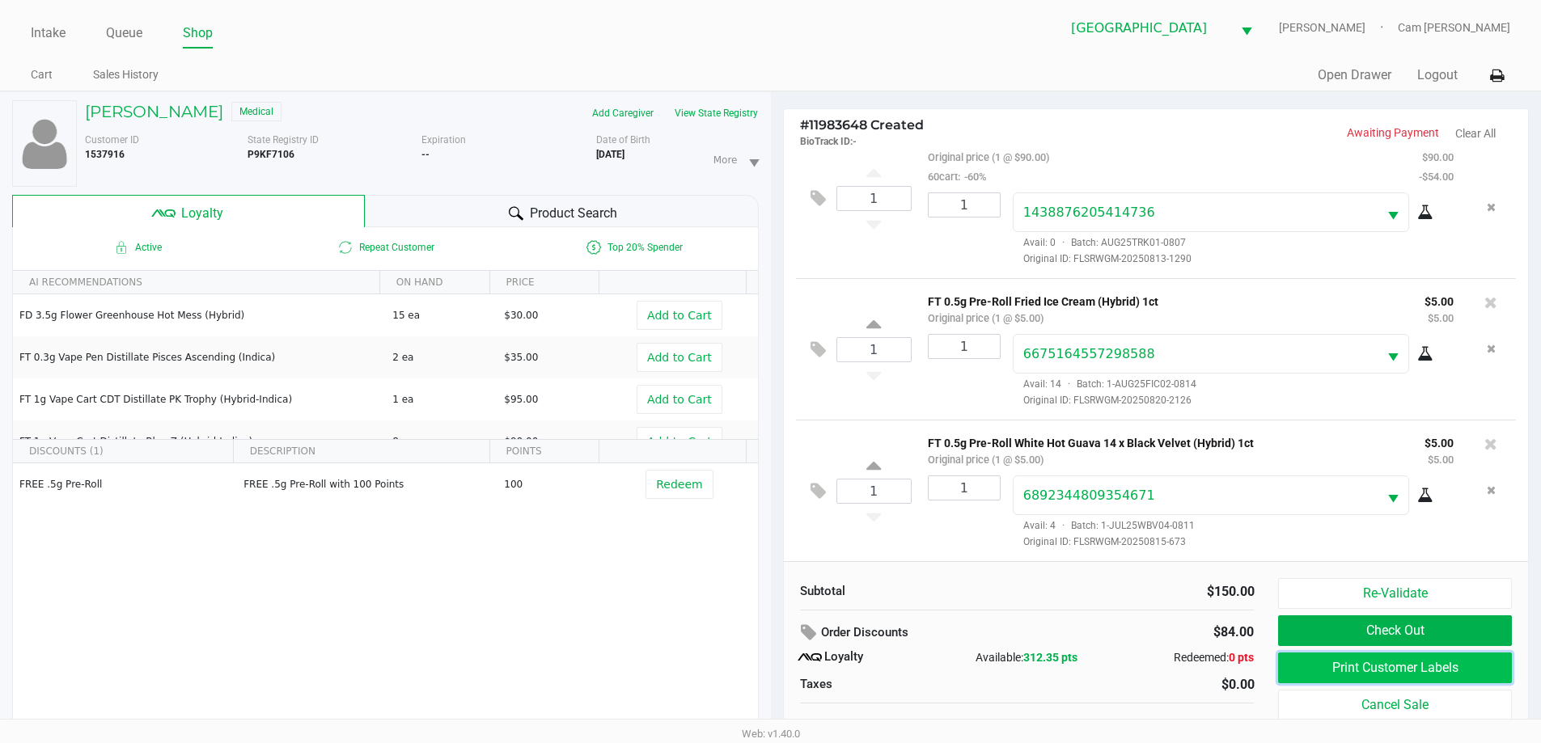
click at [1298, 676] on button "Print Customer Labels" at bounding box center [1394, 668] width 233 height 31
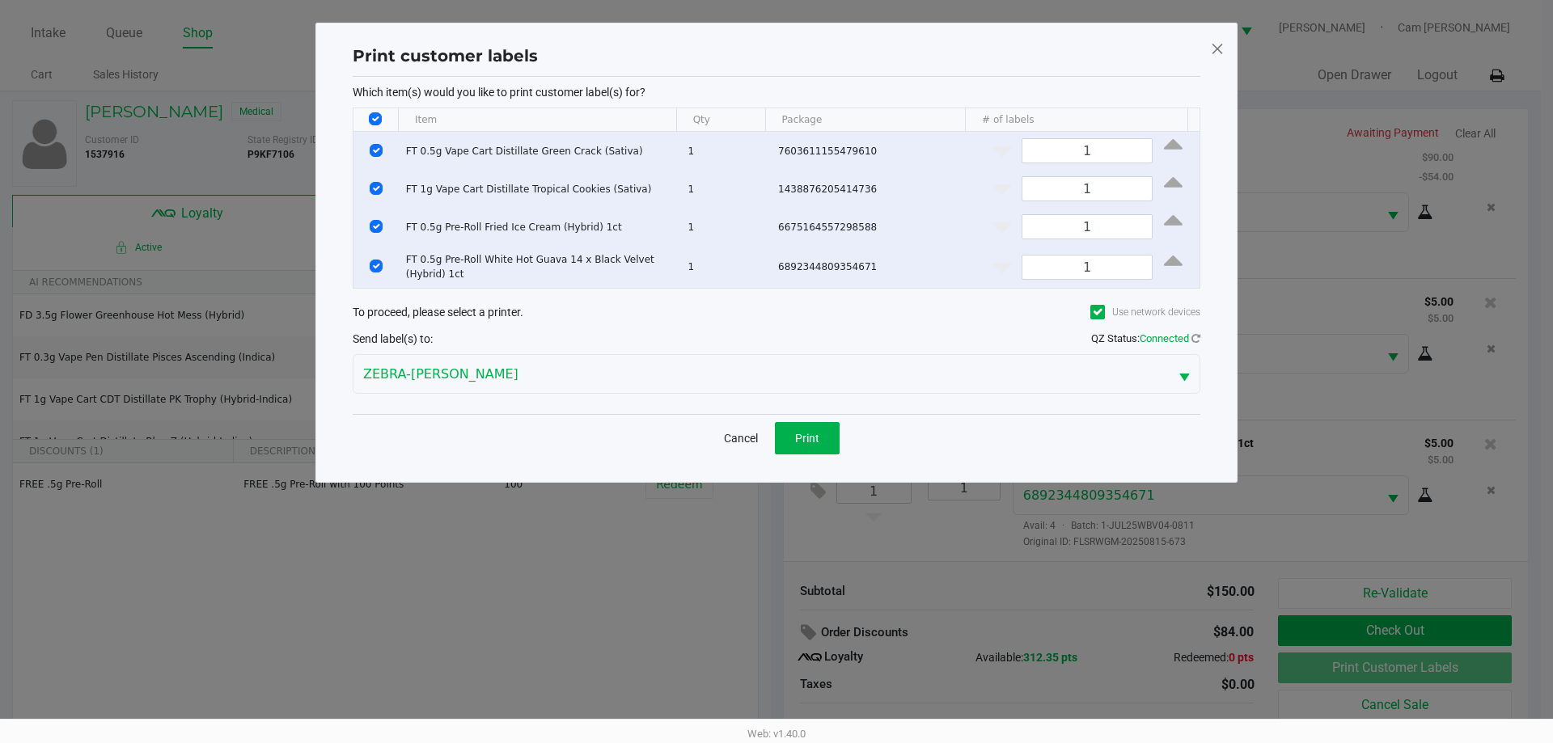
click at [842, 455] on div "Cancel Print" at bounding box center [777, 438] width 848 height 48
click at [827, 449] on button "Print" at bounding box center [807, 438] width 65 height 32
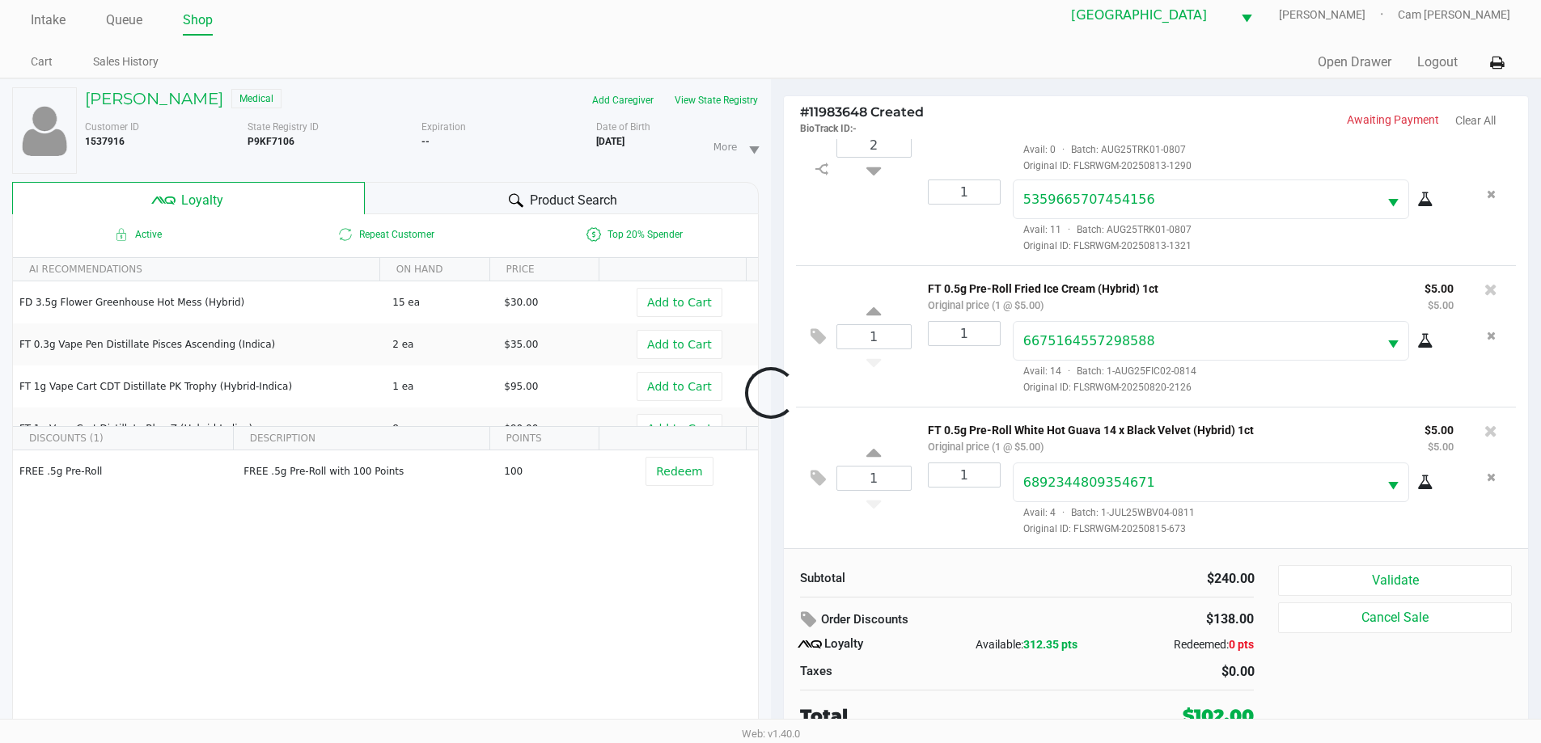
scroll to position [17, 0]
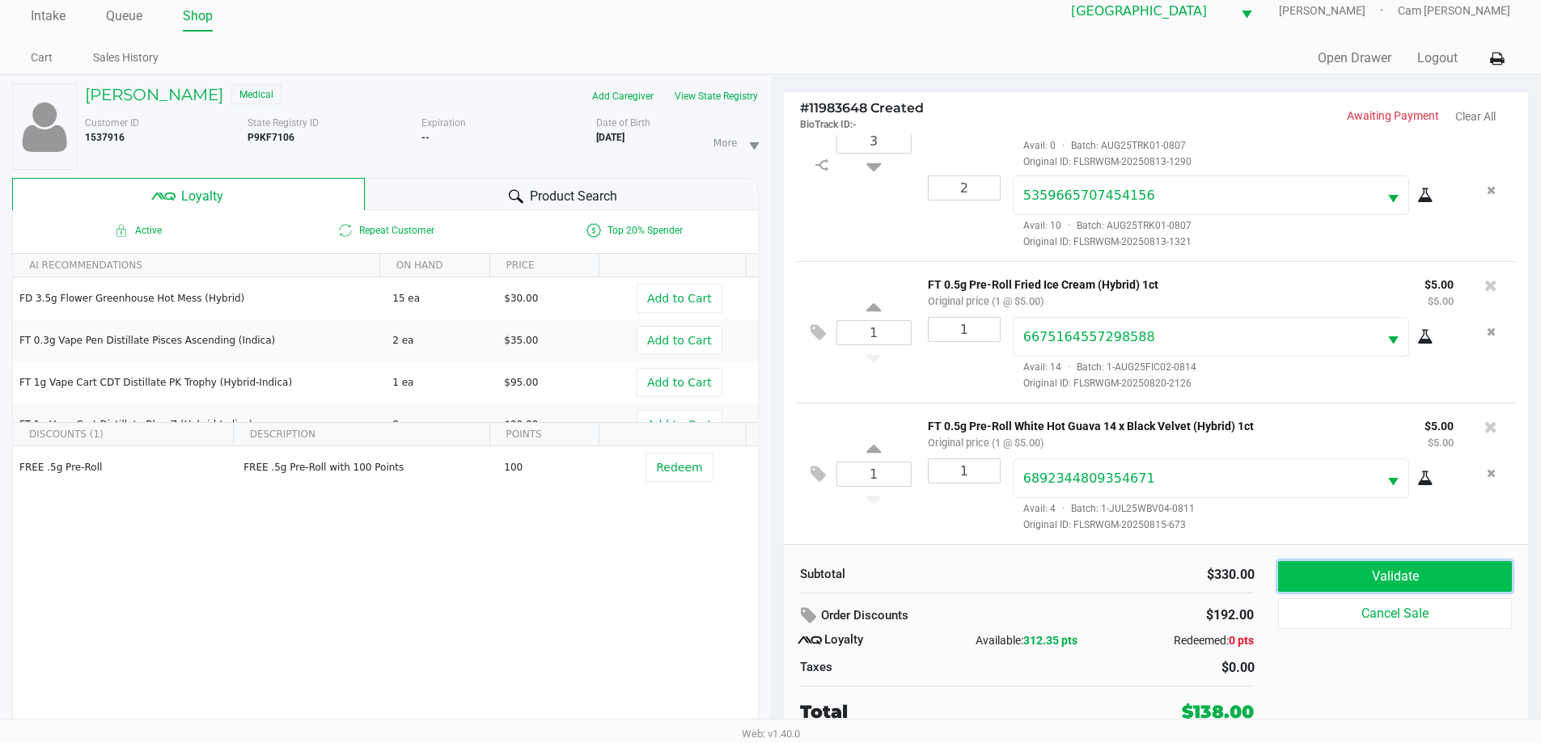
click at [1406, 571] on button "Validate" at bounding box center [1394, 576] width 233 height 31
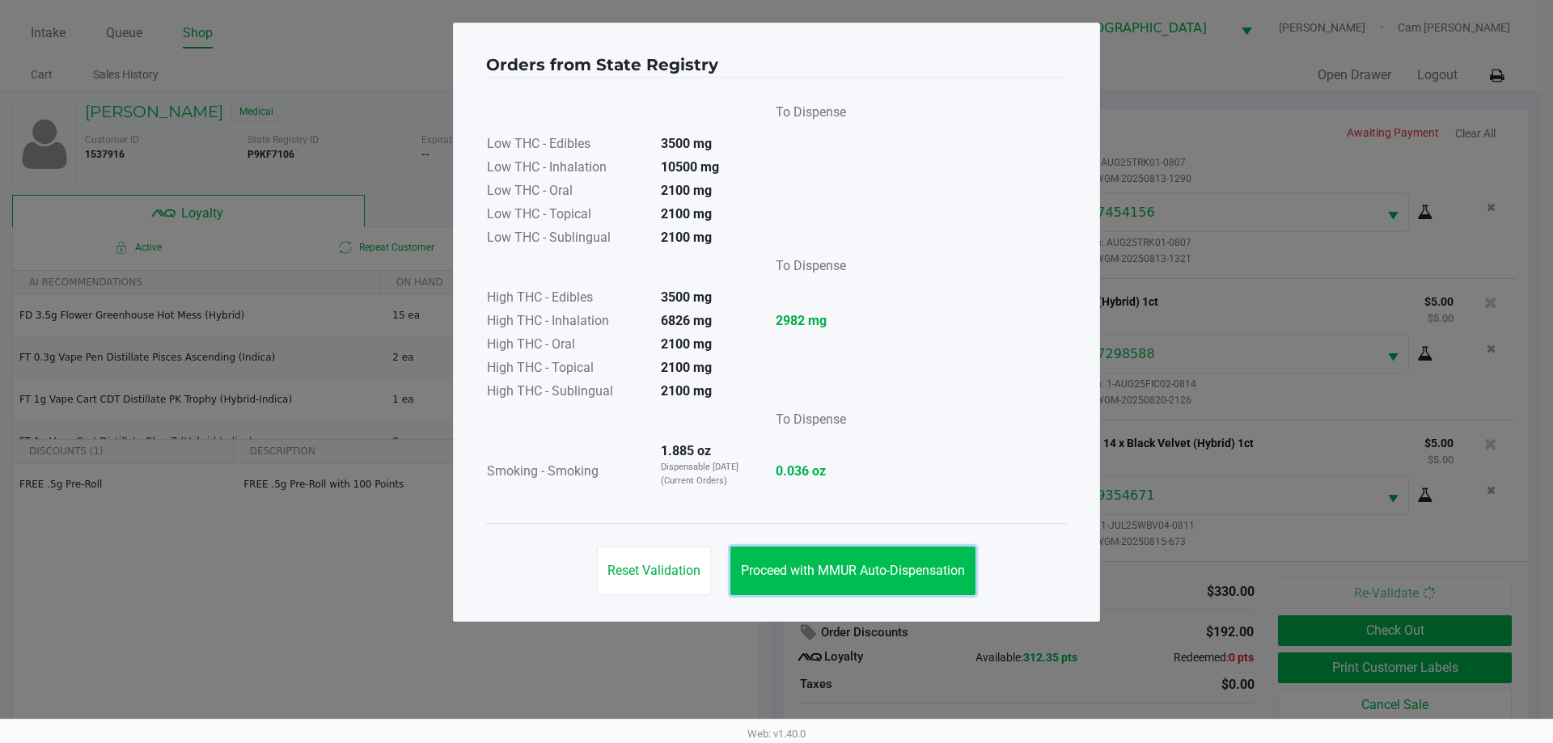
click at [845, 579] on button "Proceed with MMUR Auto-Dispensation" at bounding box center [853, 571] width 245 height 49
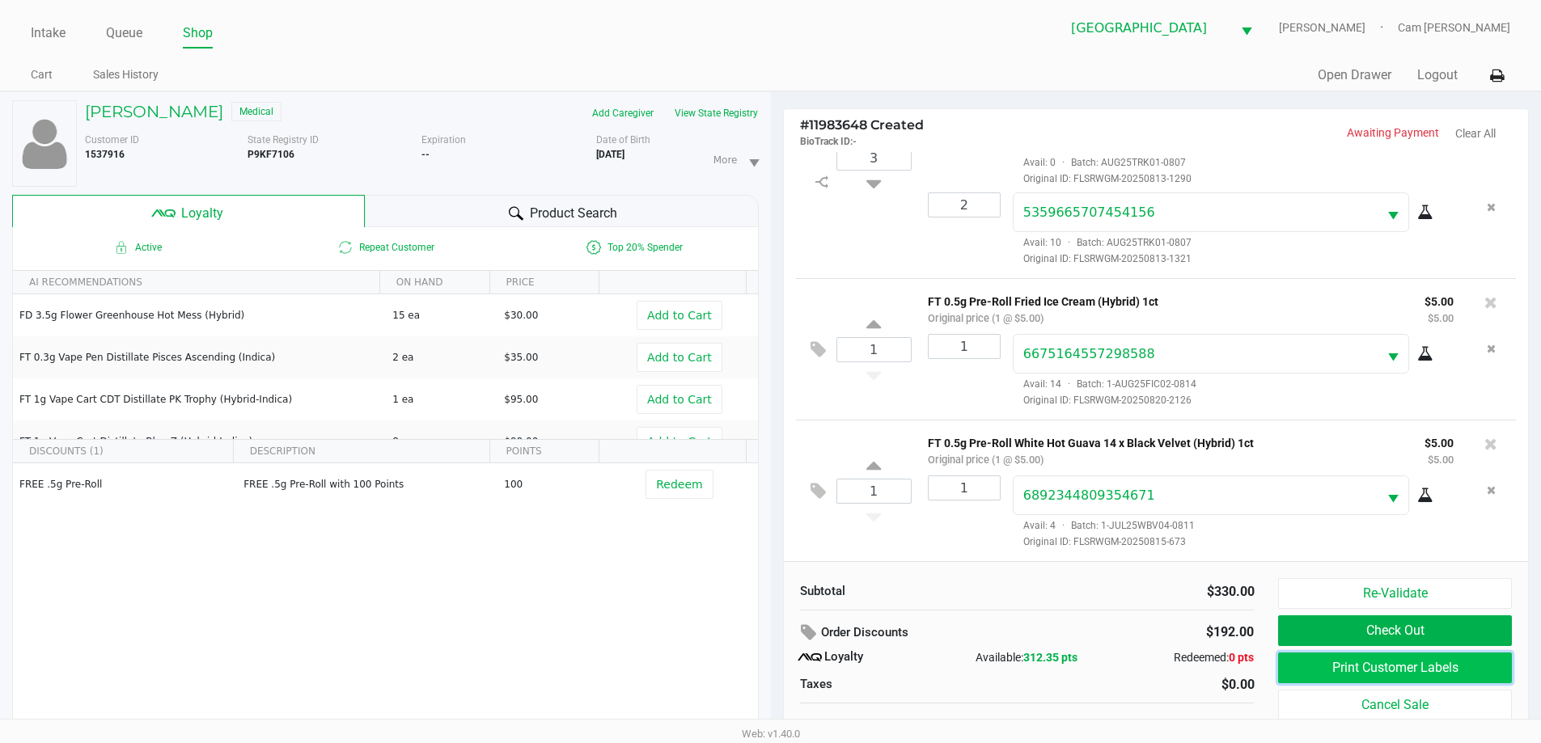
click at [1369, 669] on button "Print Customer Labels" at bounding box center [1394, 668] width 233 height 31
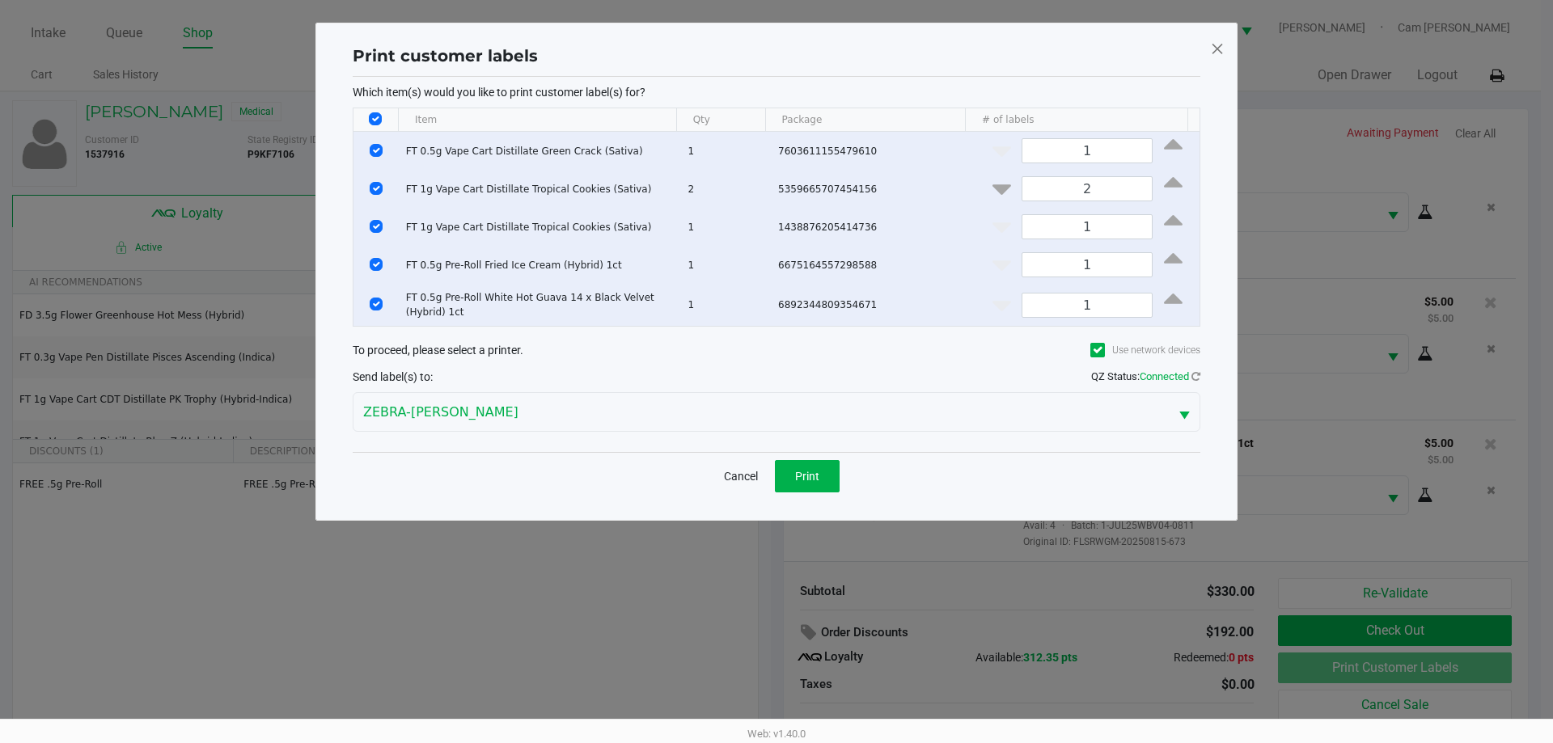
click at [379, 119] on input "Select All Rows" at bounding box center [375, 118] width 13 height 13
checkbox input "false"
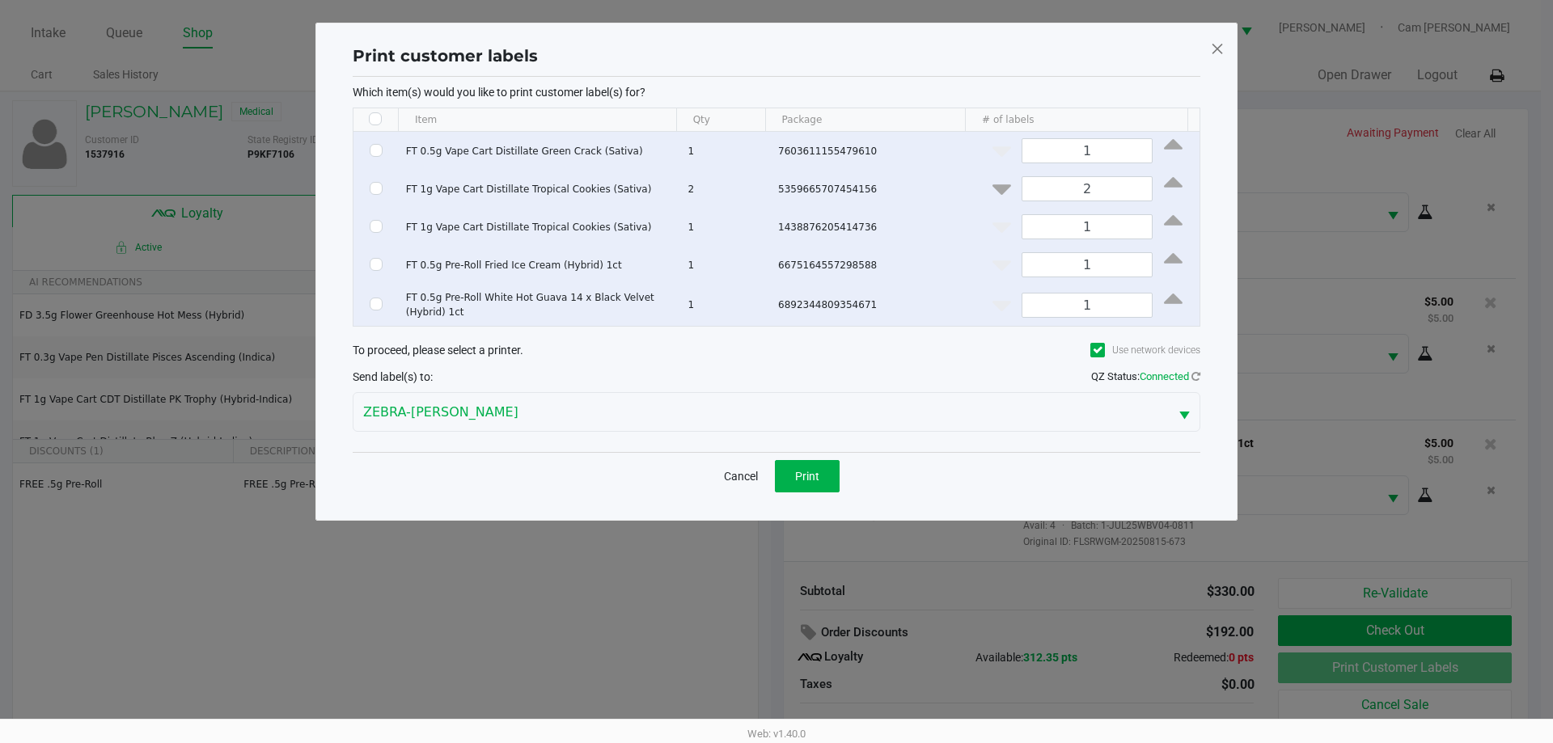
checkbox input "false"
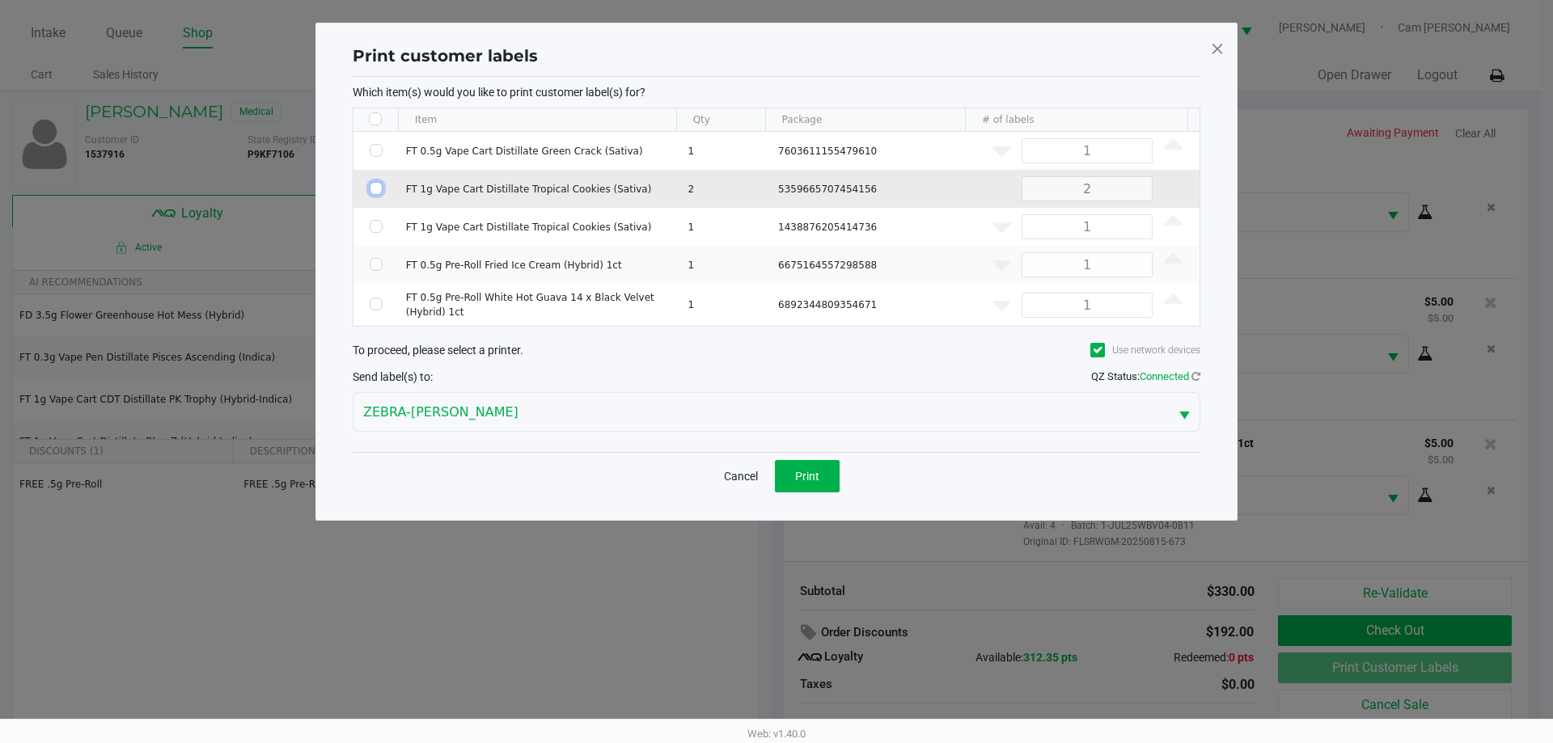
click at [375, 191] on input "Select Row" at bounding box center [376, 188] width 13 height 13
checkbox input "true"
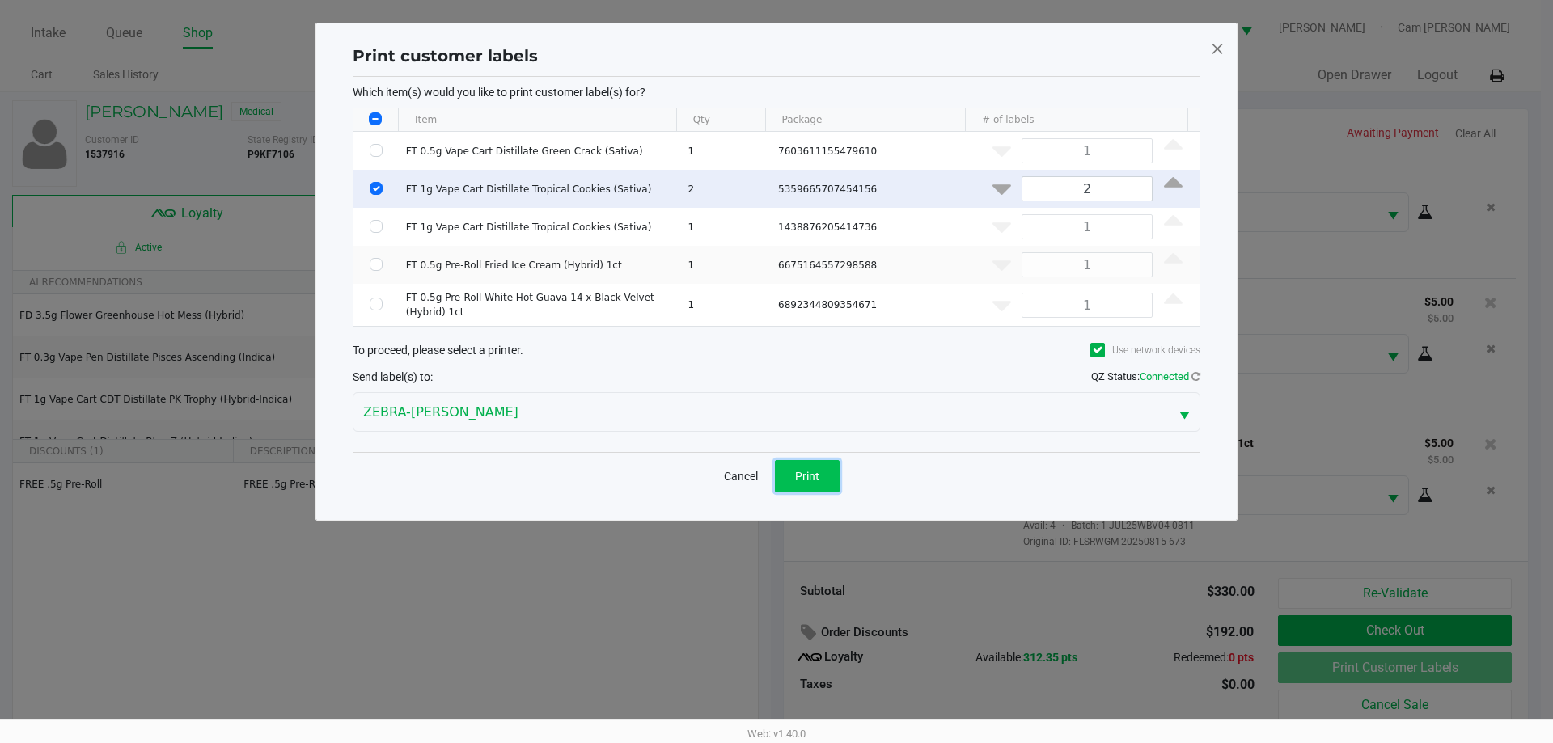
click at [801, 465] on button "Print" at bounding box center [807, 476] width 65 height 32
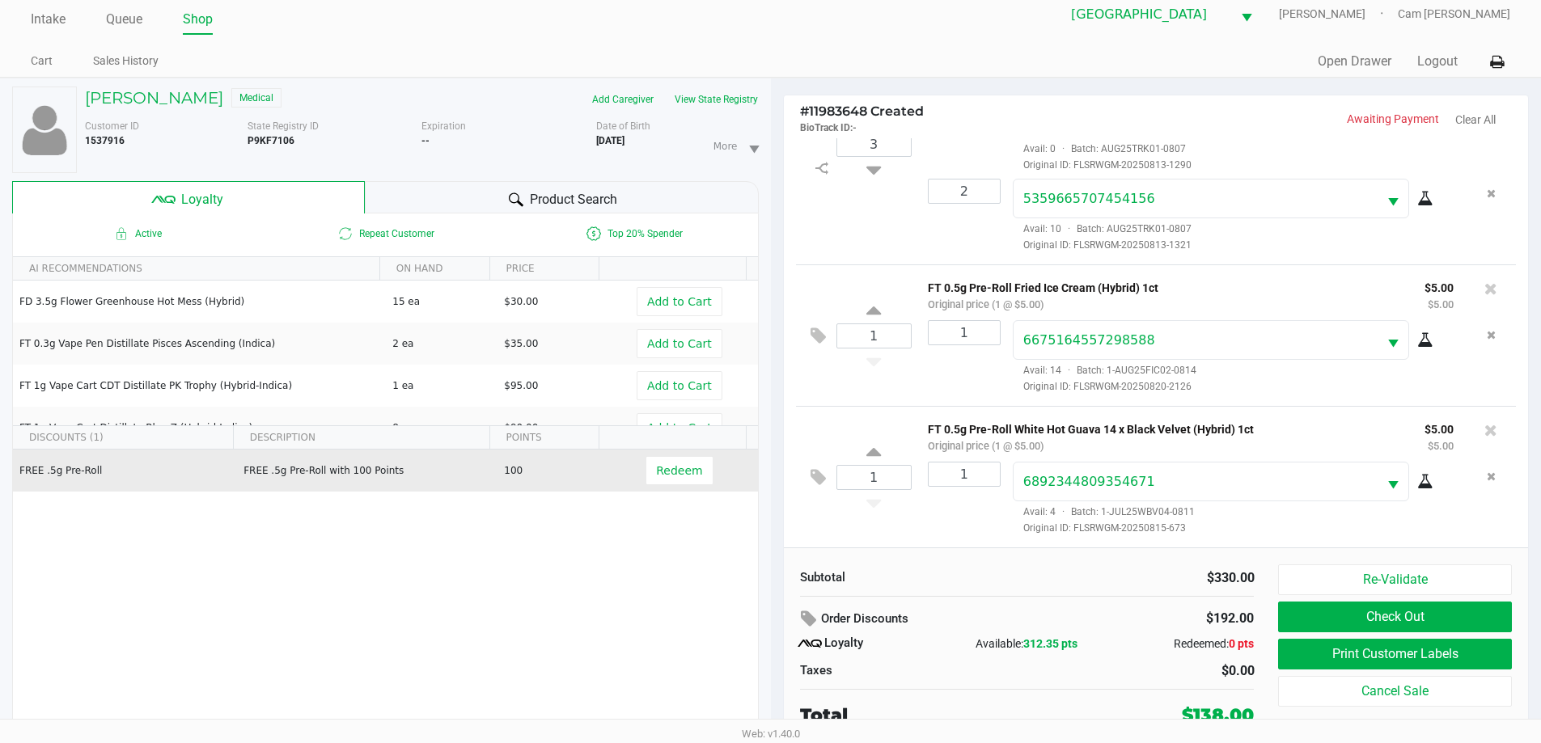
scroll to position [17, 0]
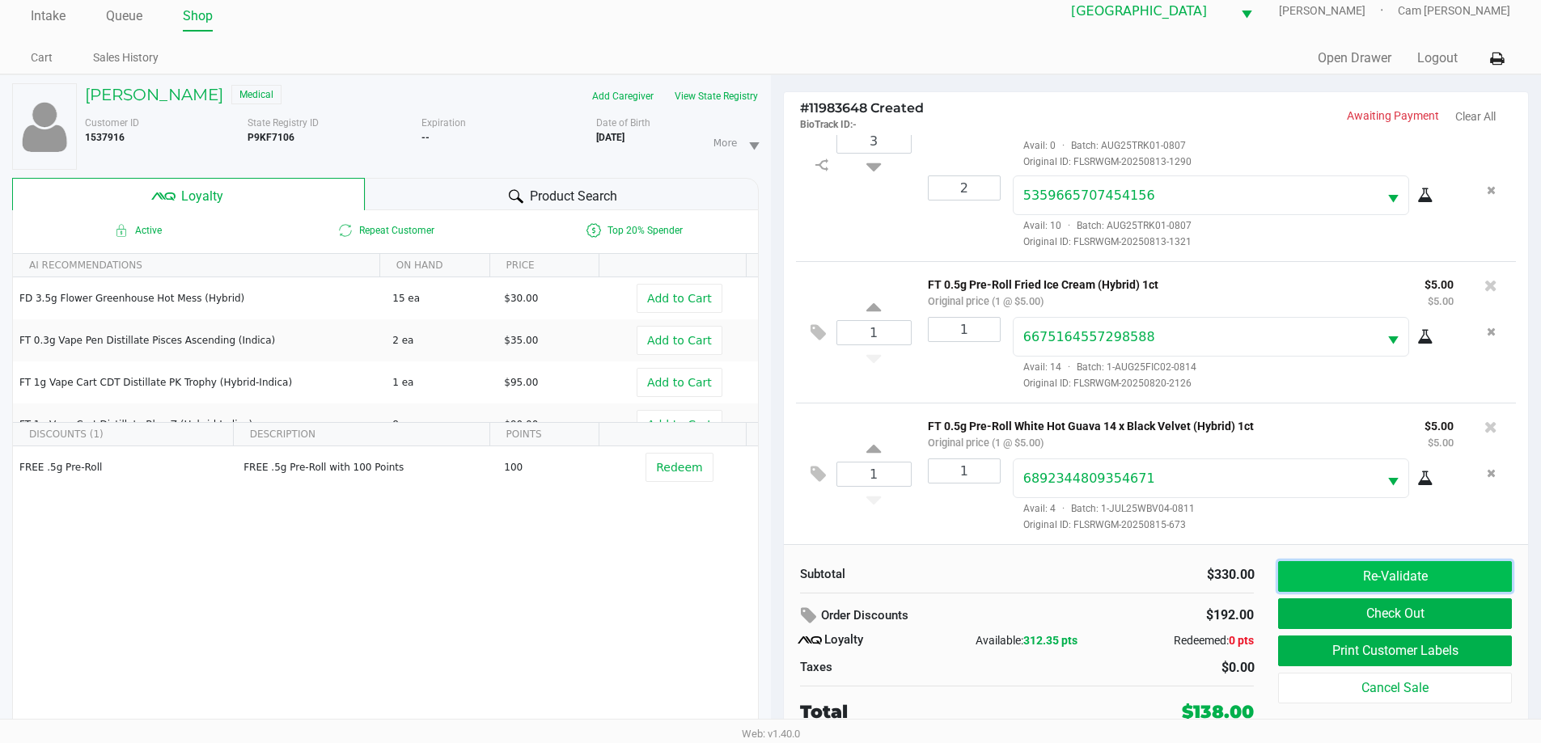
click at [1336, 582] on button "Re-Validate" at bounding box center [1394, 576] width 233 height 31
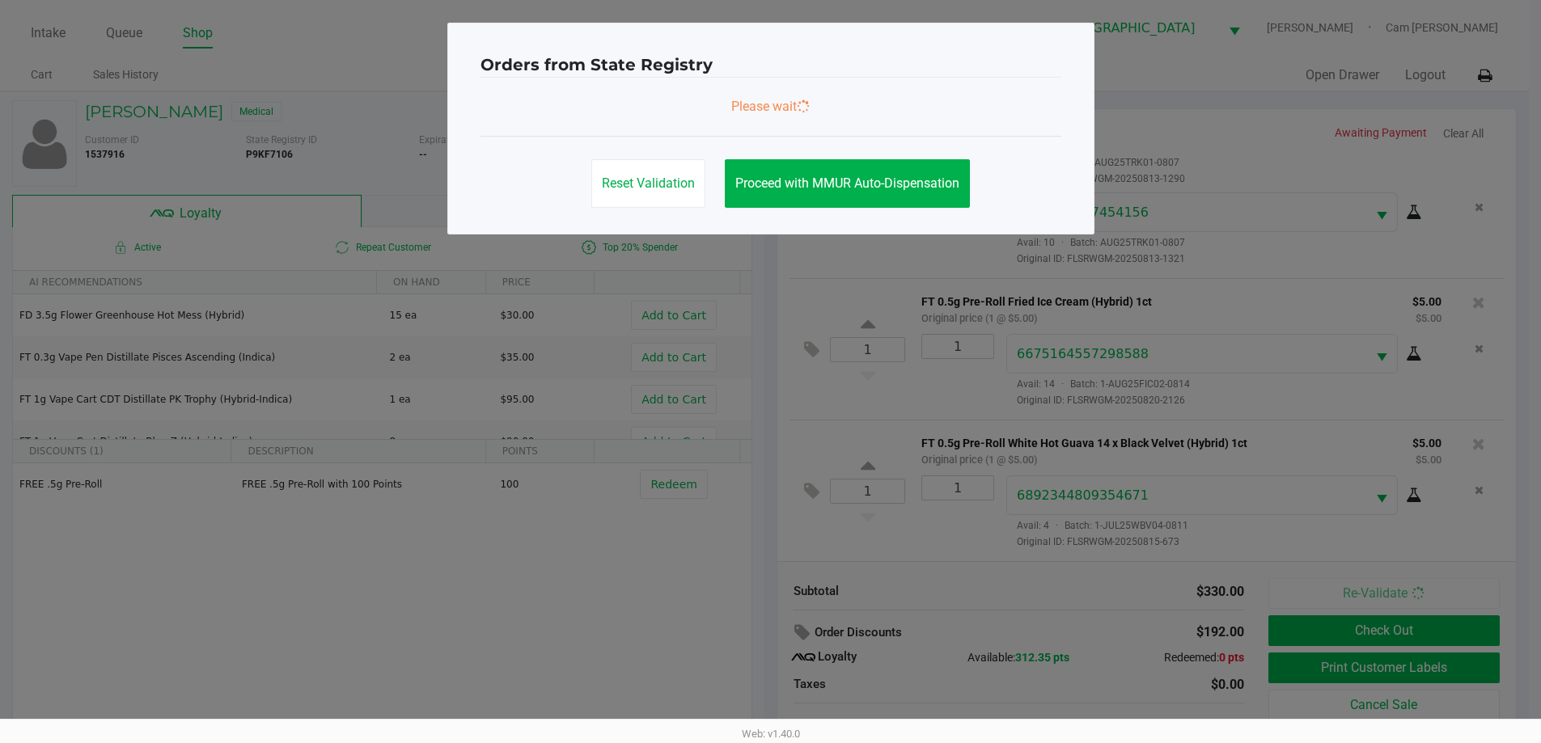
scroll to position [0, 0]
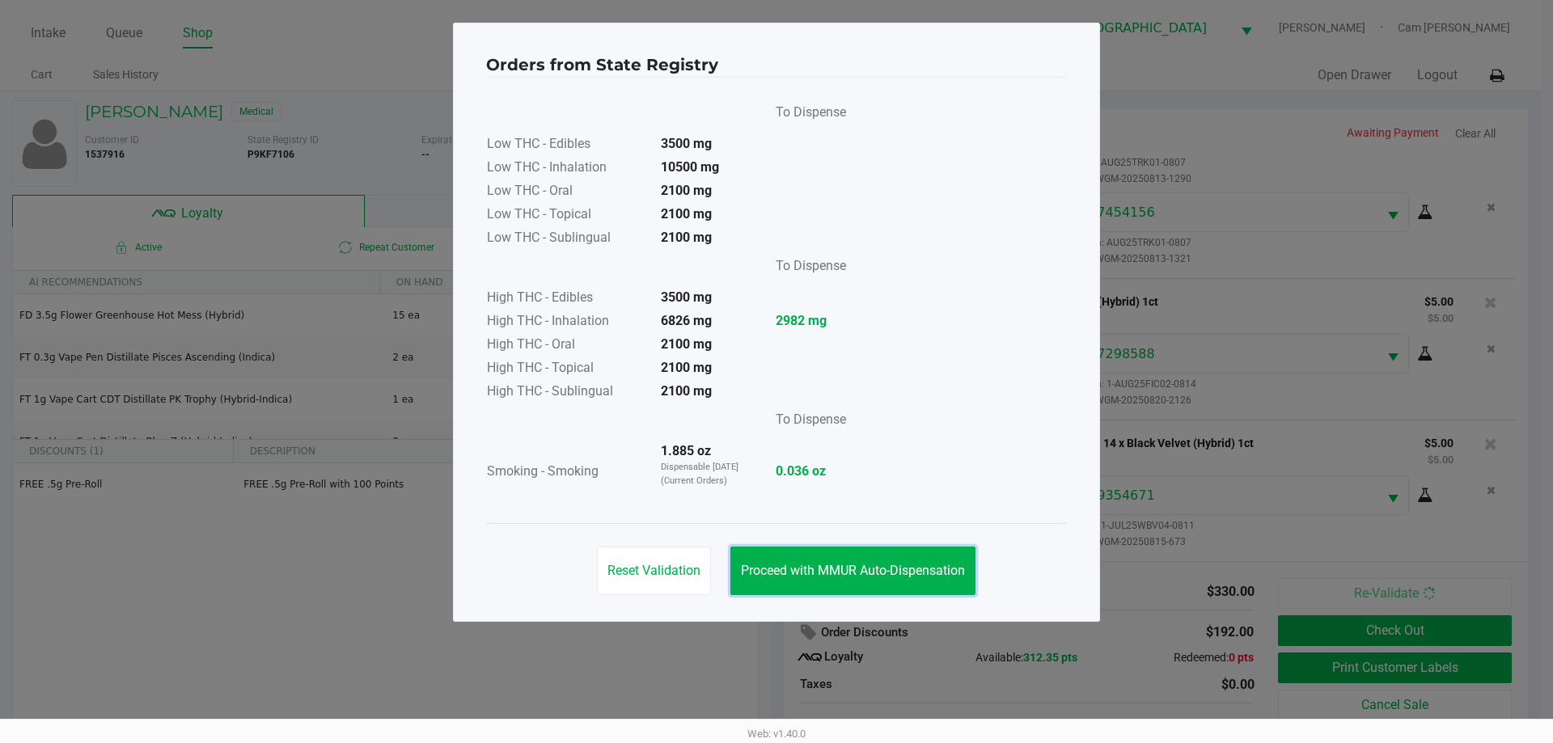
click at [880, 595] on button "Proceed with MMUR Auto-Dispensation" at bounding box center [853, 571] width 245 height 49
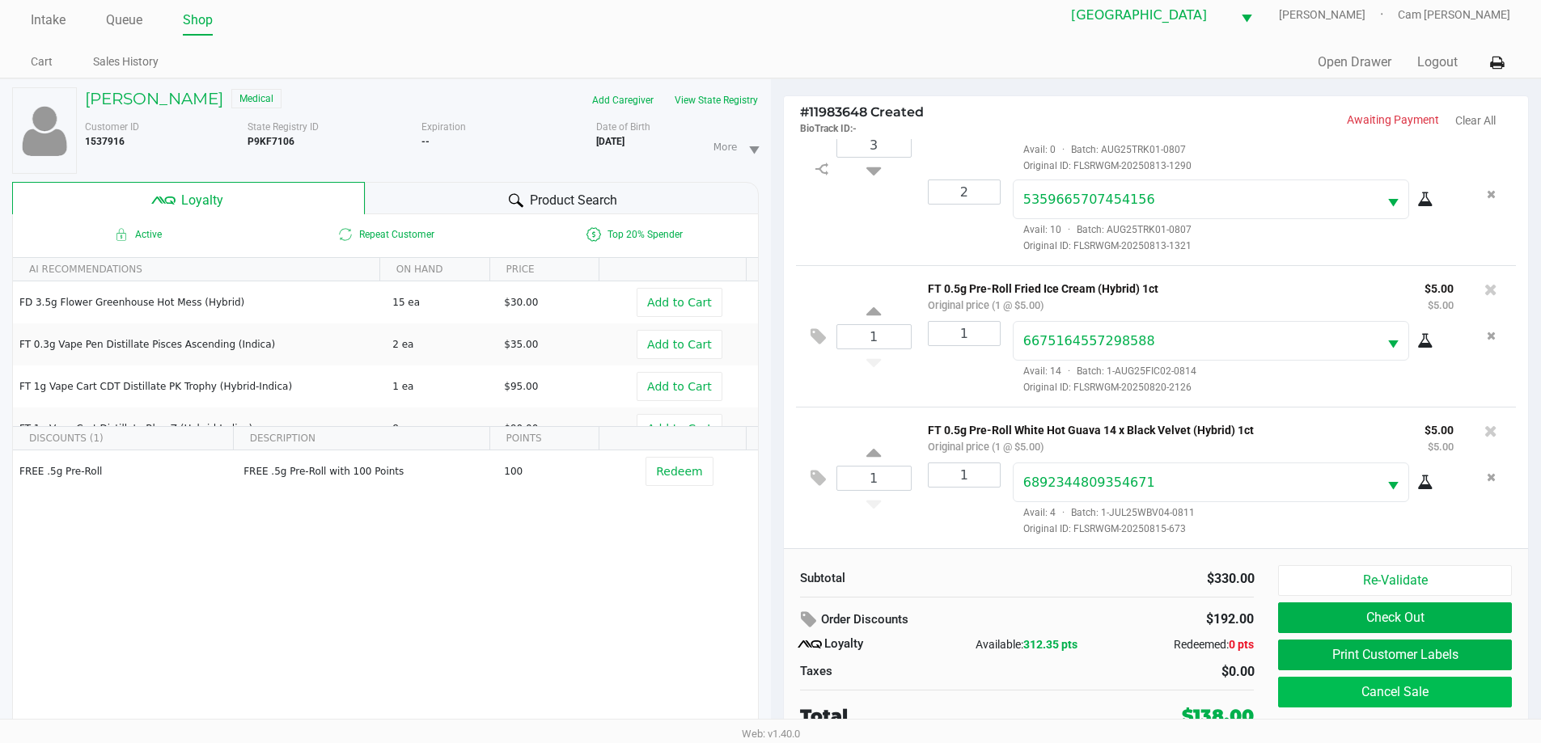
scroll to position [17, 0]
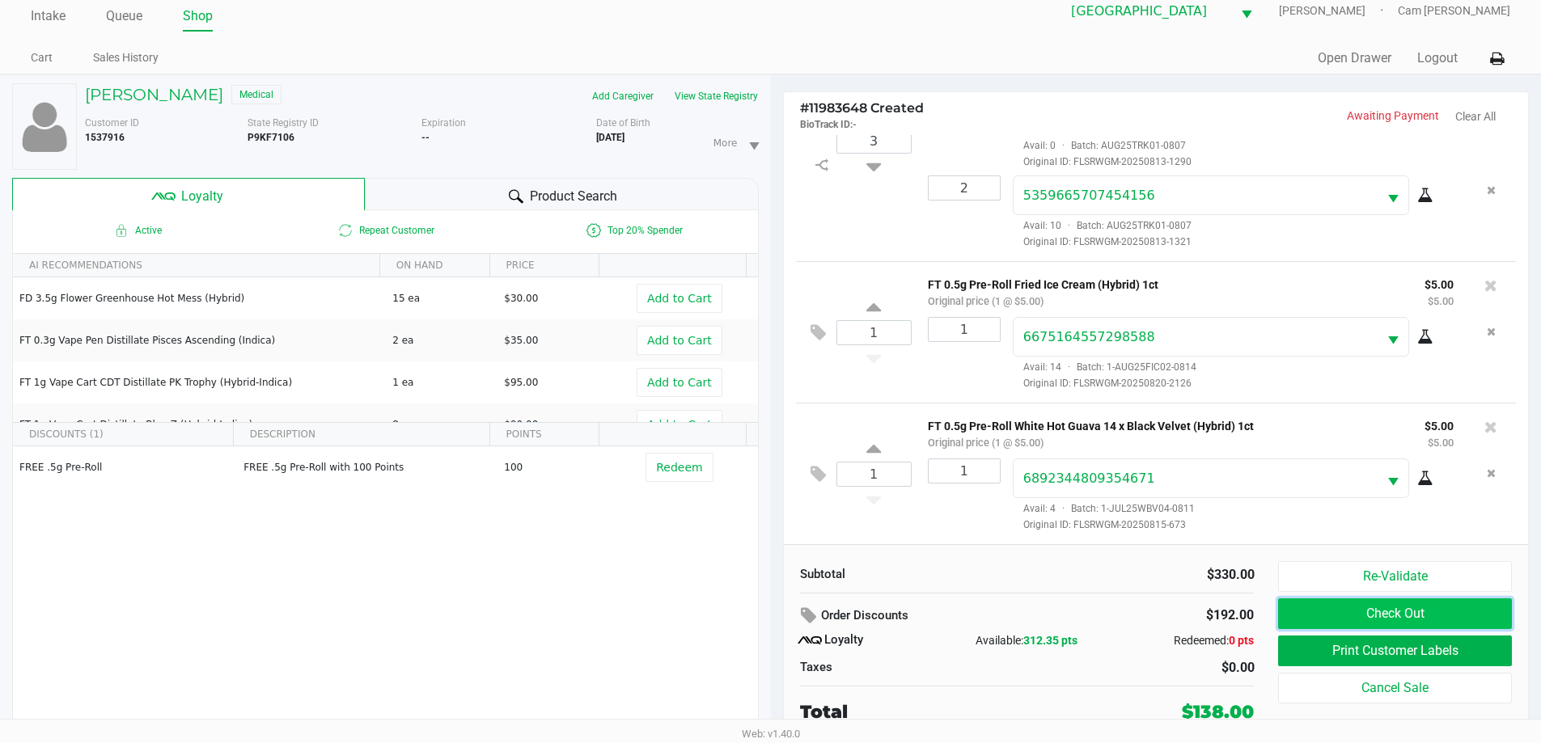
click at [1359, 612] on button "Check Out" at bounding box center [1394, 614] width 233 height 31
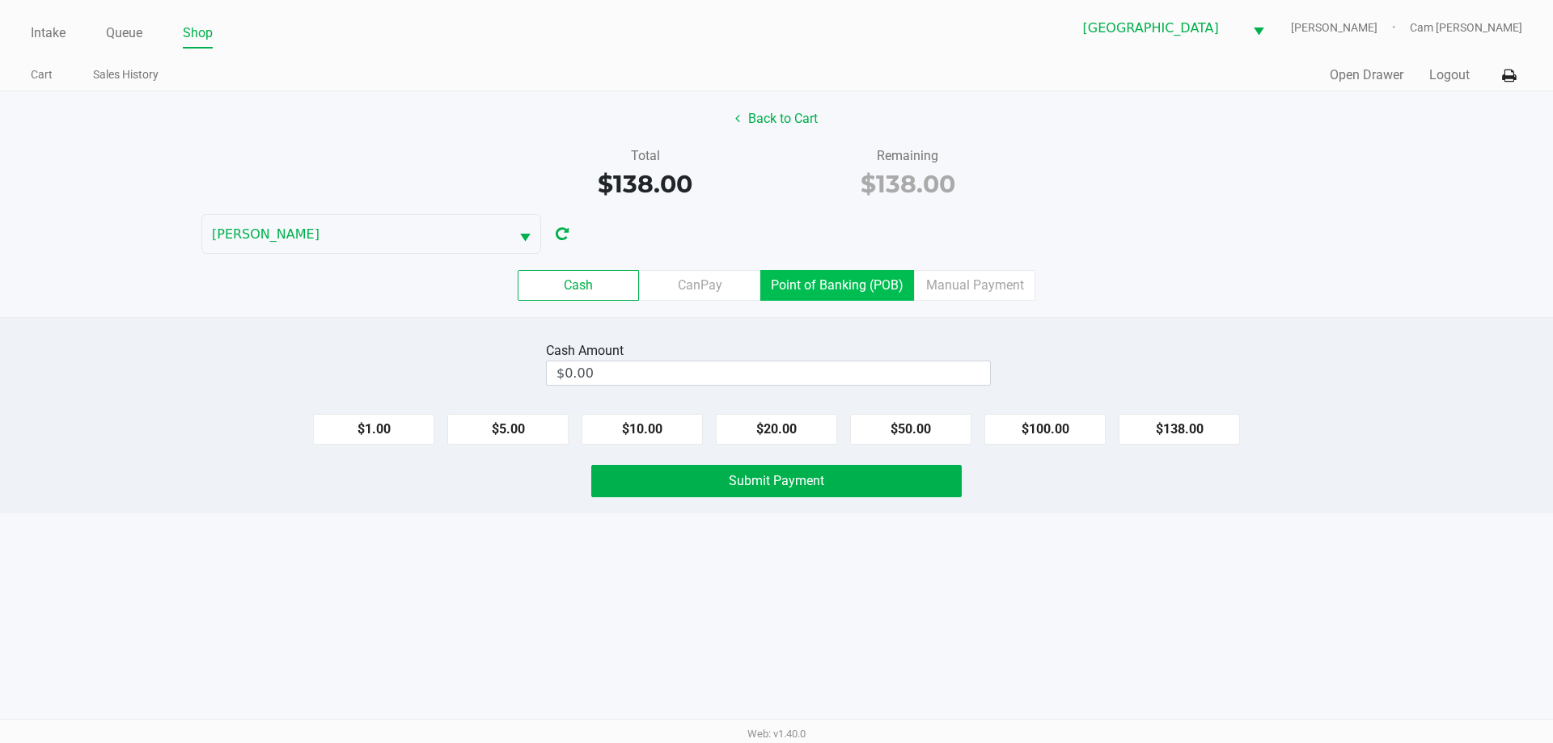
click at [837, 287] on label "Point of Banking (POB)" at bounding box center [837, 285] width 154 height 31
click at [0, 0] on 7 "Point of Banking (POB)" at bounding box center [0, 0] width 0 height 0
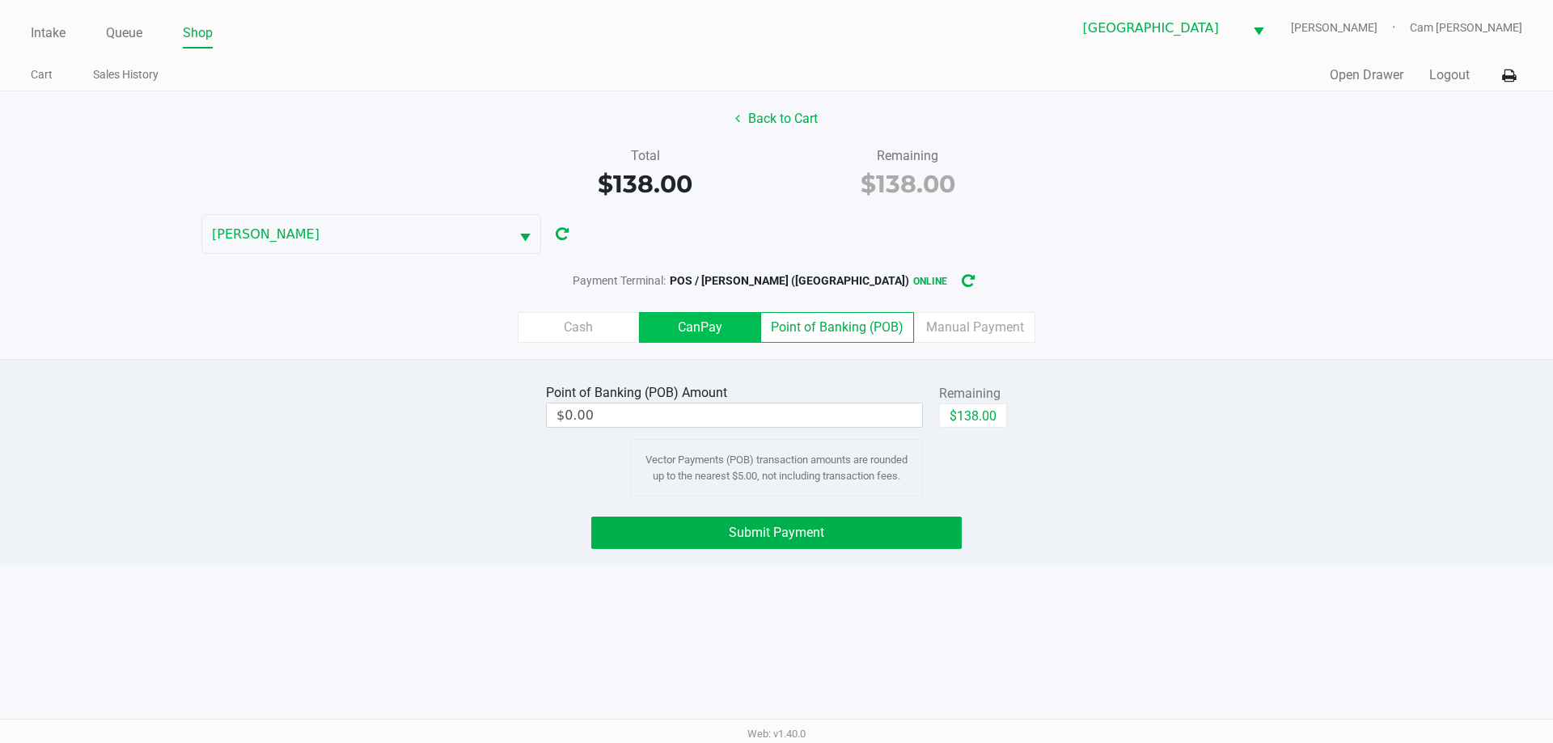
click at [706, 339] on label "CanPay" at bounding box center [699, 327] width 121 height 31
click at [0, 0] on 2 "CanPay" at bounding box center [0, 0] width 0 height 0
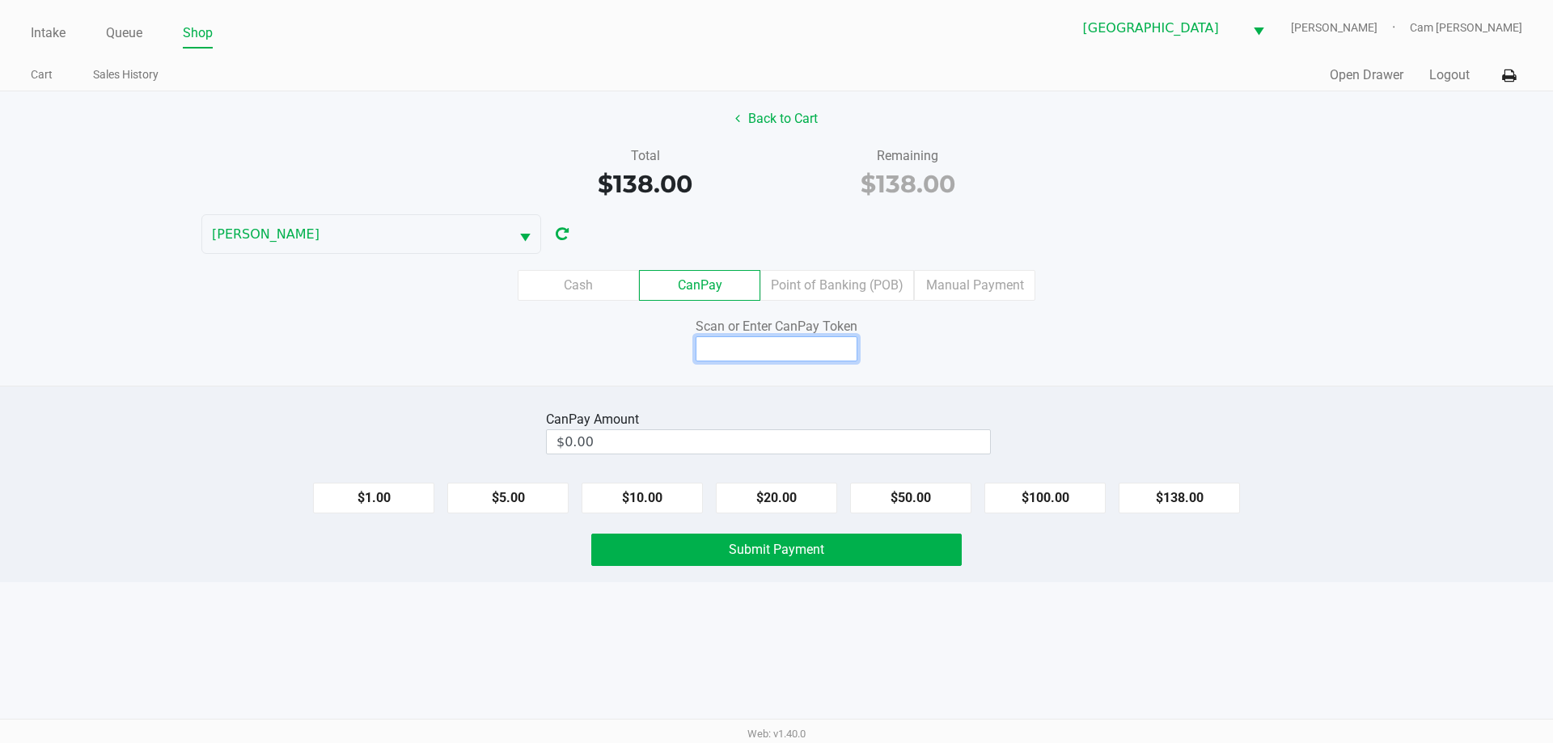
click at [827, 349] on input at bounding box center [777, 349] width 162 height 25
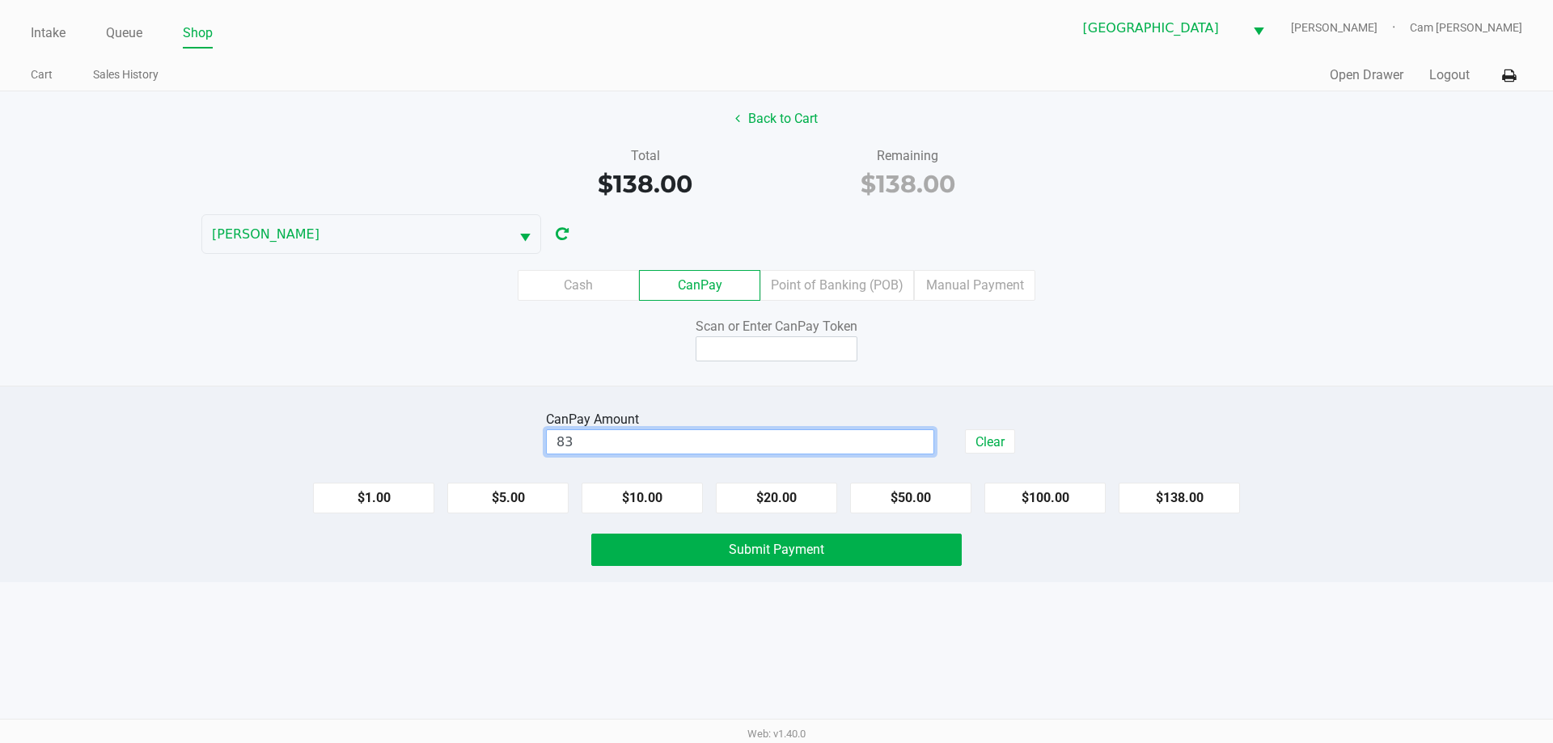
type input "$83.00"
click at [1003, 390] on div "CanPay Amount $83.00 Clear $1.00 $5.00 $10.00 $20.00 $50.00 $100.00 $138.00 Sub…" at bounding box center [776, 484] width 1553 height 197
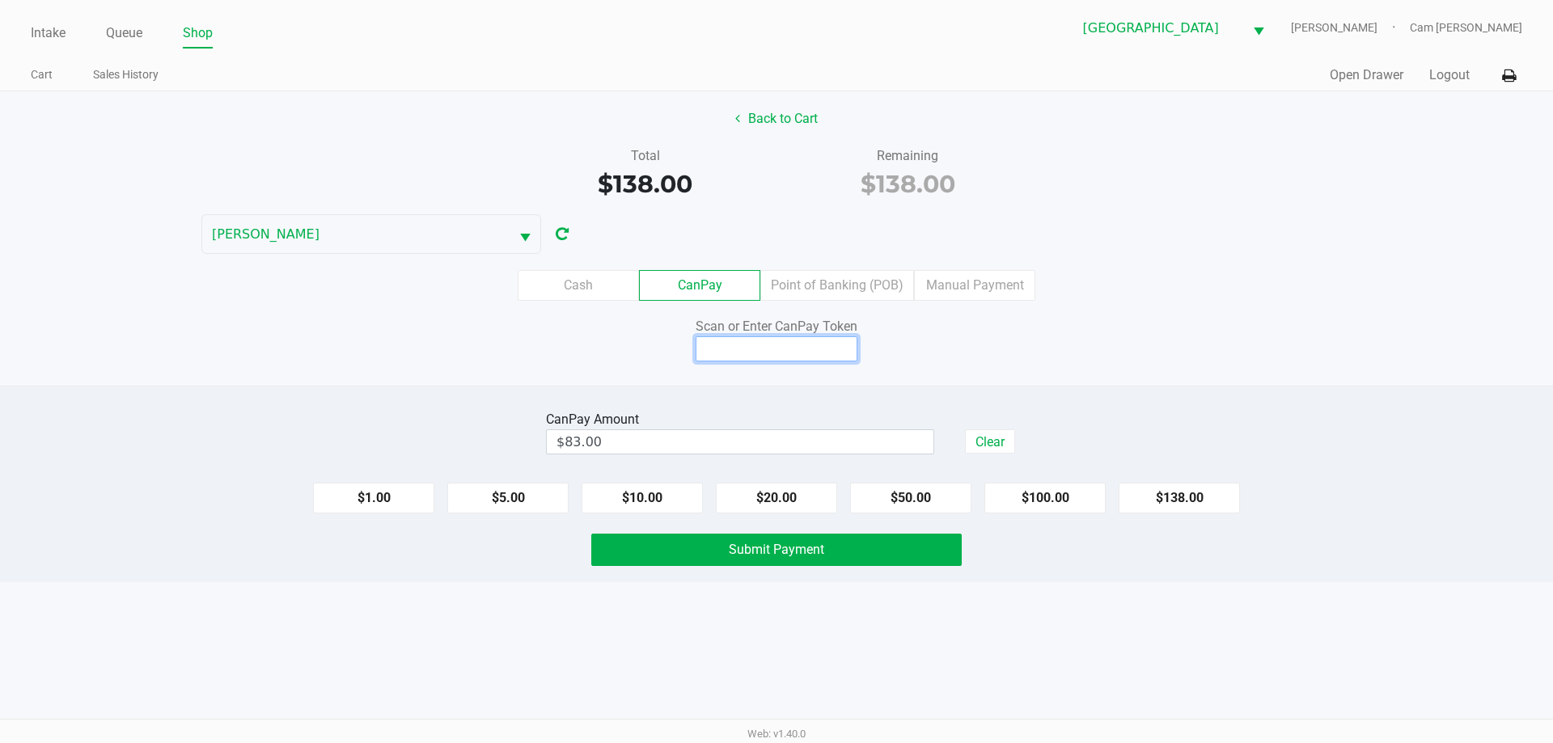
click at [835, 342] on input at bounding box center [777, 349] width 162 height 25
type input "X0392092Q"
click at [1370, 381] on div "Back to Cart Total $138.00 Remaining $138.00 [PERSON_NAME] Cash CanPay Point of…" at bounding box center [776, 238] width 1553 height 294
drag, startPoint x: 919, startPoint y: 547, endPoint x: 947, endPoint y: 557, distance: 29.9
click at [919, 548] on button "Submit Payment" at bounding box center [776, 550] width 371 height 32
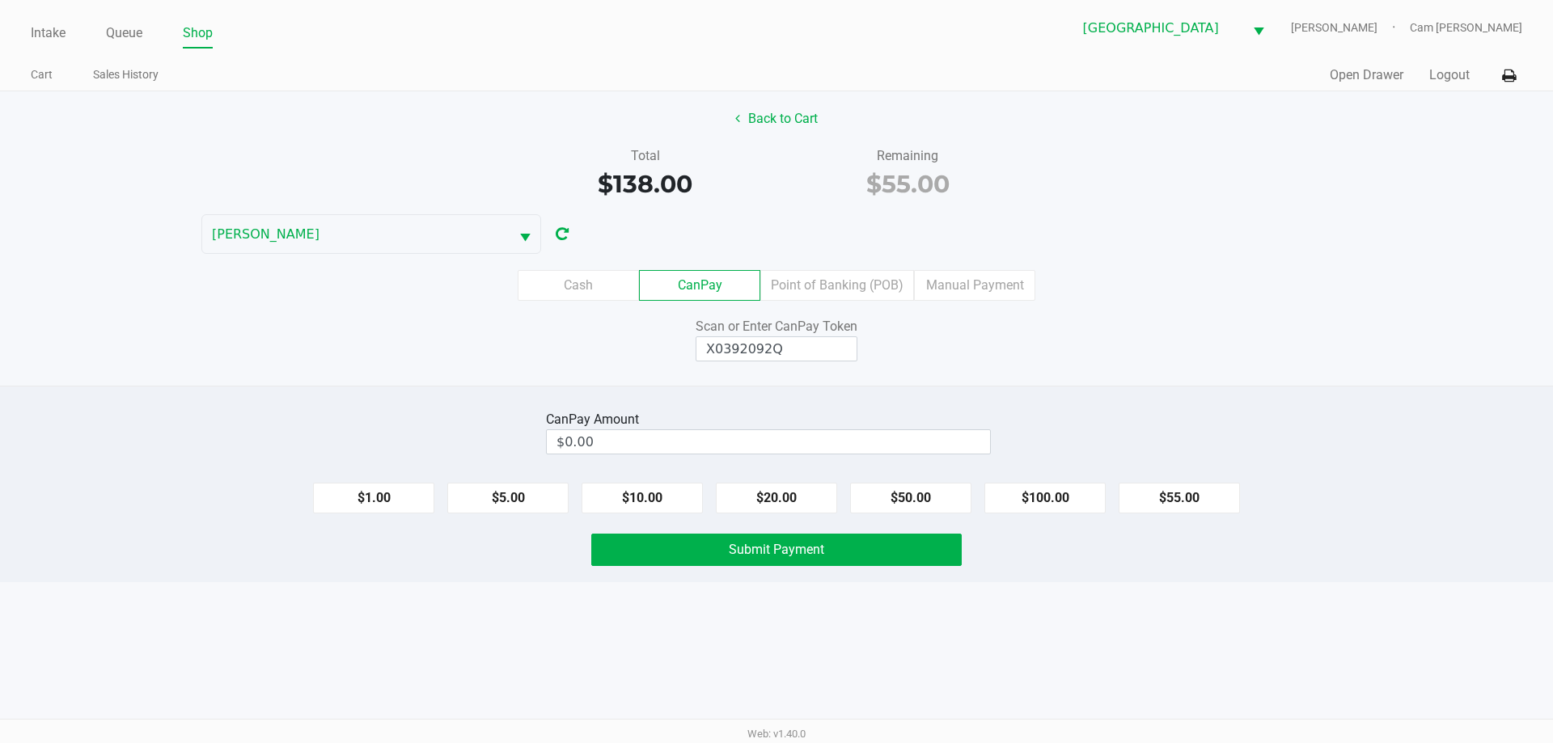
click at [586, 292] on label "Cash" at bounding box center [578, 285] width 121 height 31
click at [0, 0] on 0 "Cash" at bounding box center [0, 0] width 0 height 0
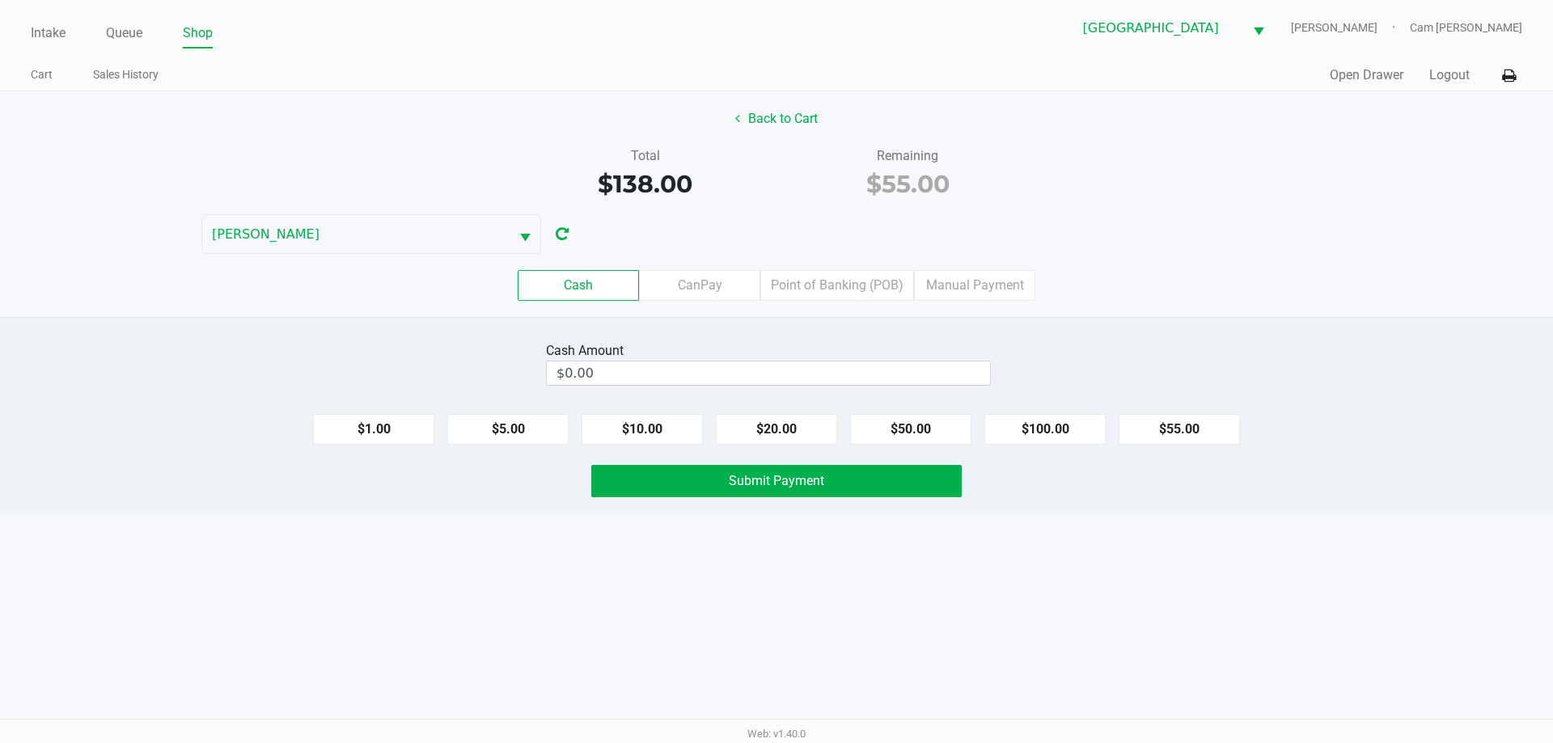
click at [1244, 324] on div "Cash Amount $0.00 $1.00 $5.00 $10.00 $20.00 $50.00 $100.00 $55.00 Submit Payment" at bounding box center [776, 415] width 1553 height 197
click at [1078, 180] on div "Total $138.00 Remaining $55.00" at bounding box center [777, 174] width 1578 height 56
click at [1200, 426] on button "$55.00" at bounding box center [1179, 429] width 121 height 31
type input "$55.00"
click at [1060, 525] on div "Intake Queue Shop Palm Coast WC [PERSON_NAME] Cam [PERSON_NAME] Cart Sales Hist…" at bounding box center [776, 371] width 1553 height 743
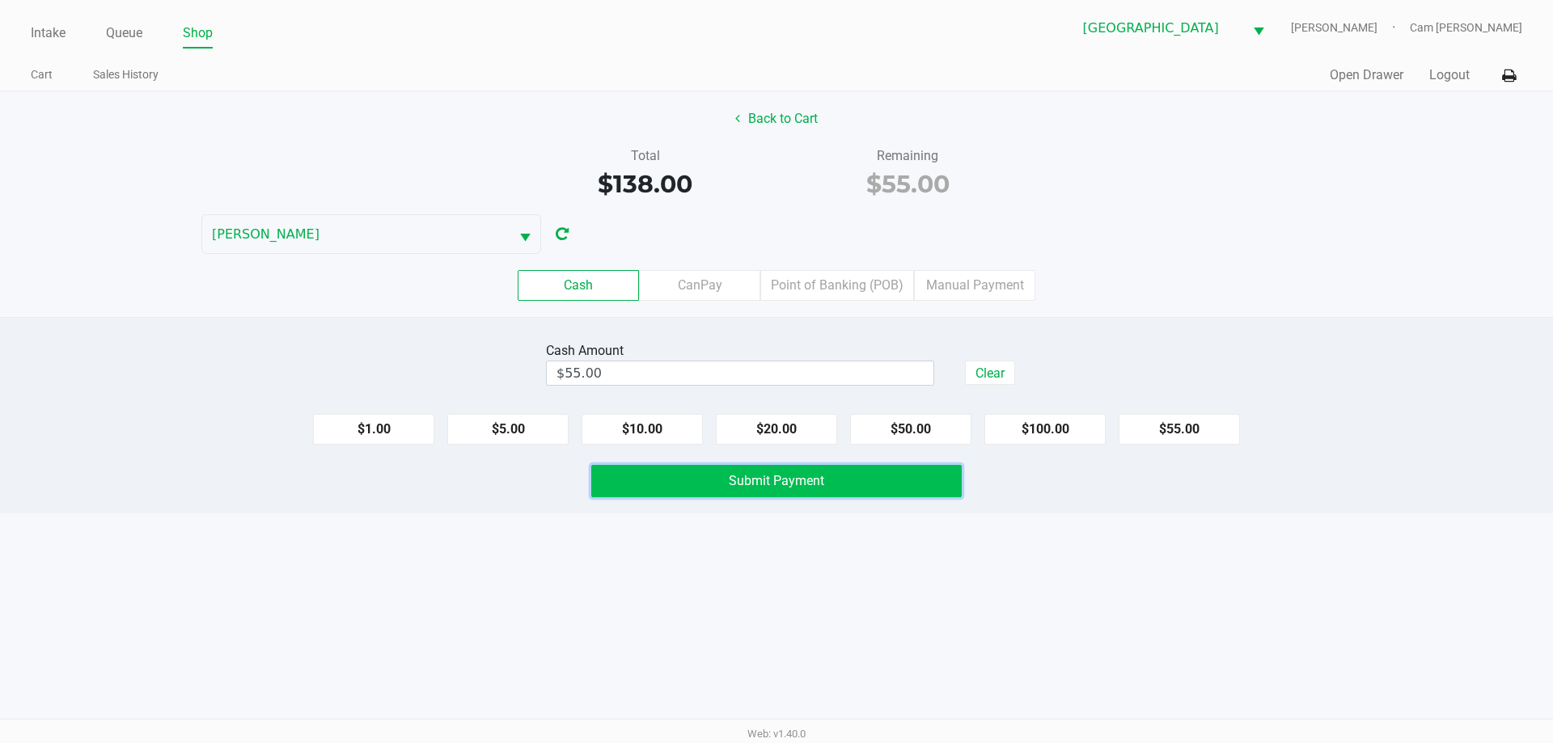
click at [936, 480] on button "Submit Payment" at bounding box center [776, 481] width 371 height 32
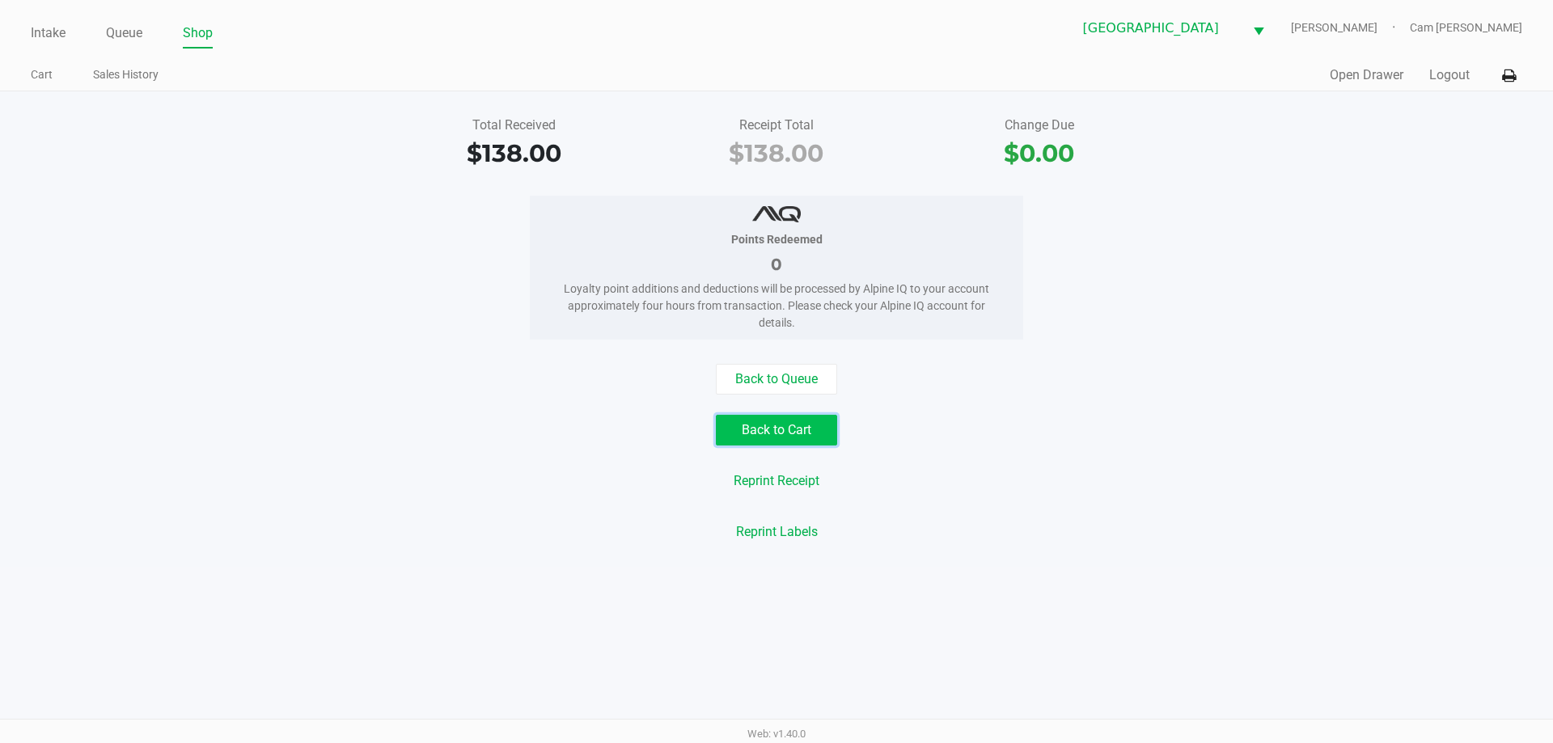
click at [814, 434] on button "Back to Cart" at bounding box center [776, 430] width 121 height 31
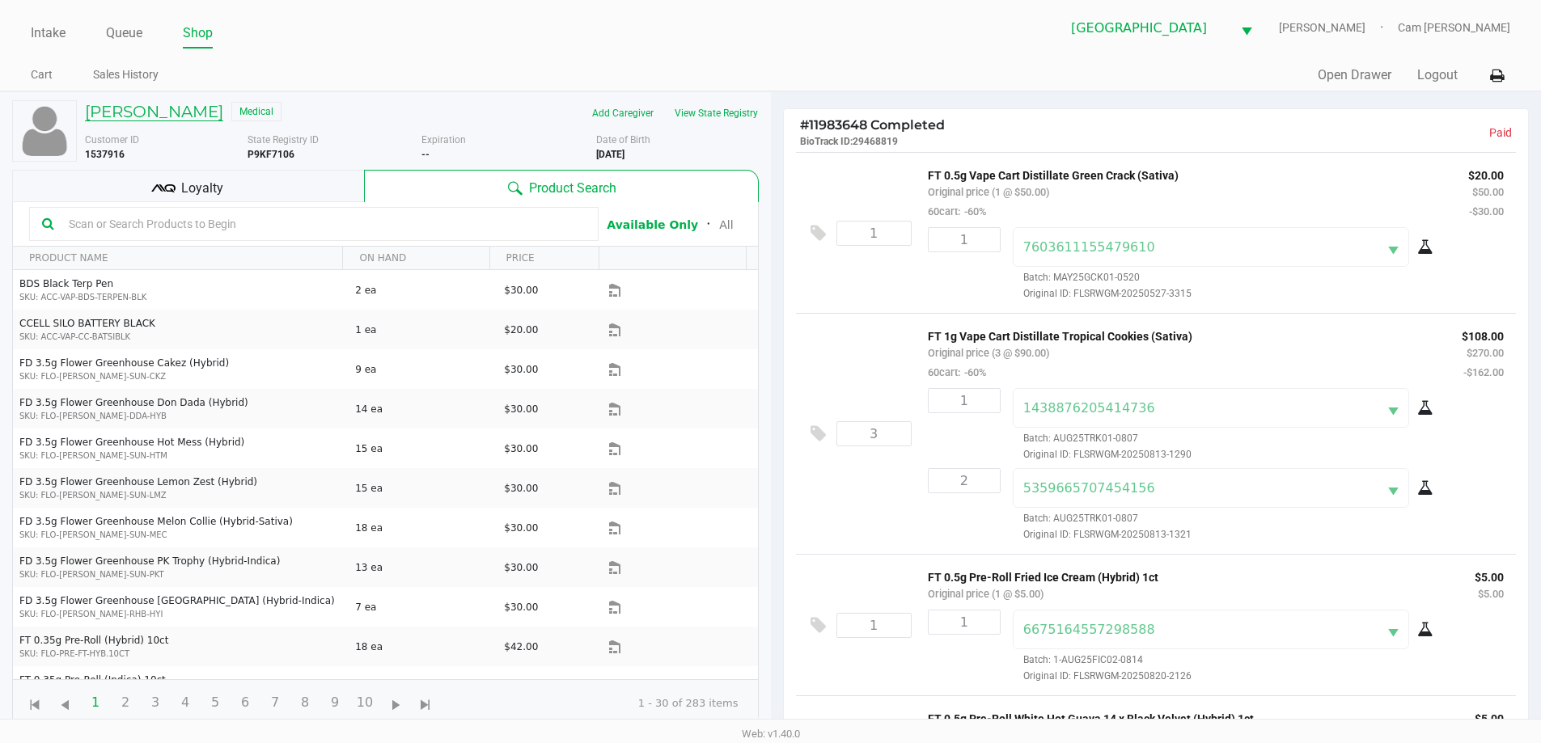
click at [209, 112] on h5 "[PERSON_NAME]" at bounding box center [154, 111] width 138 height 19
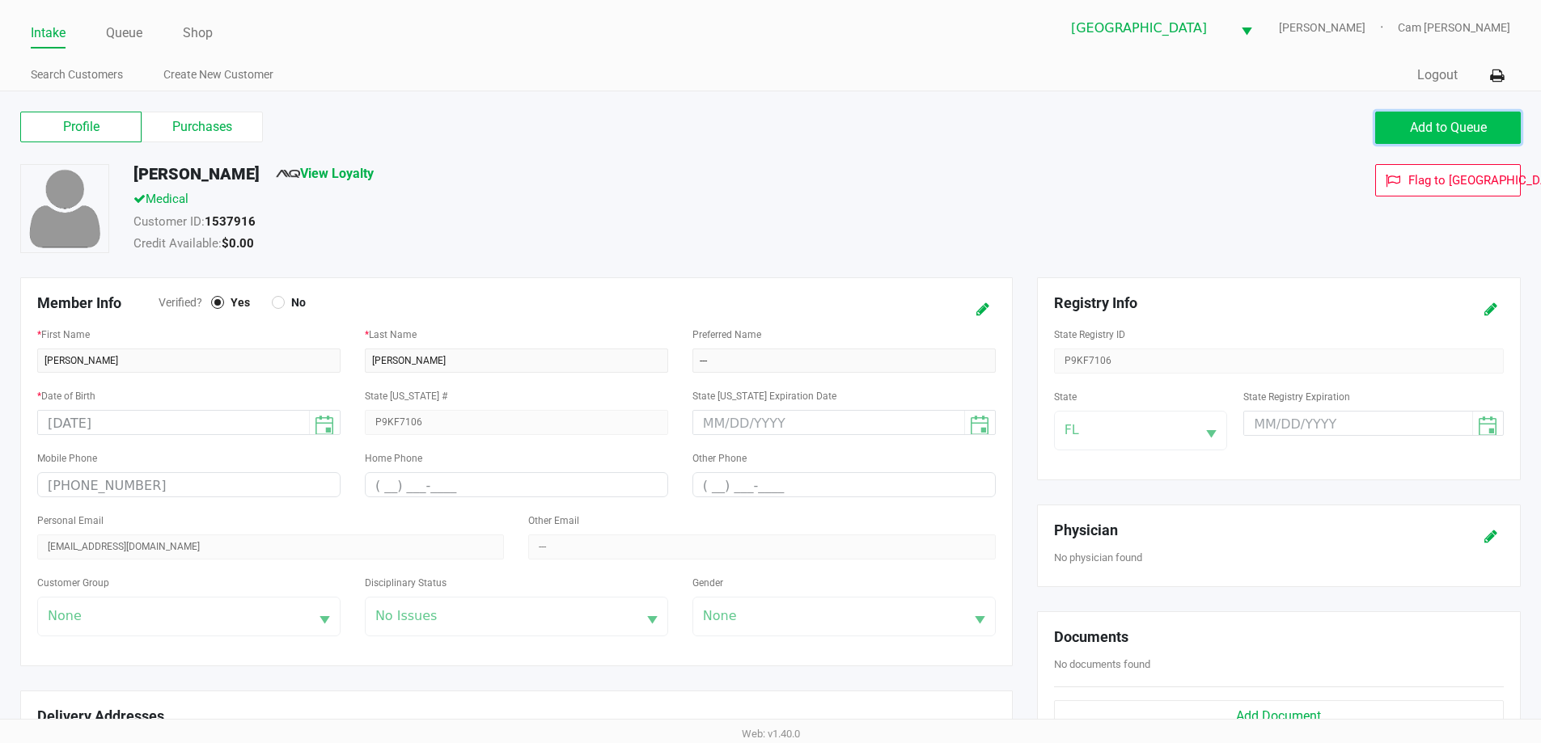
click at [1397, 133] on button "Add to Queue" at bounding box center [1448, 128] width 146 height 32
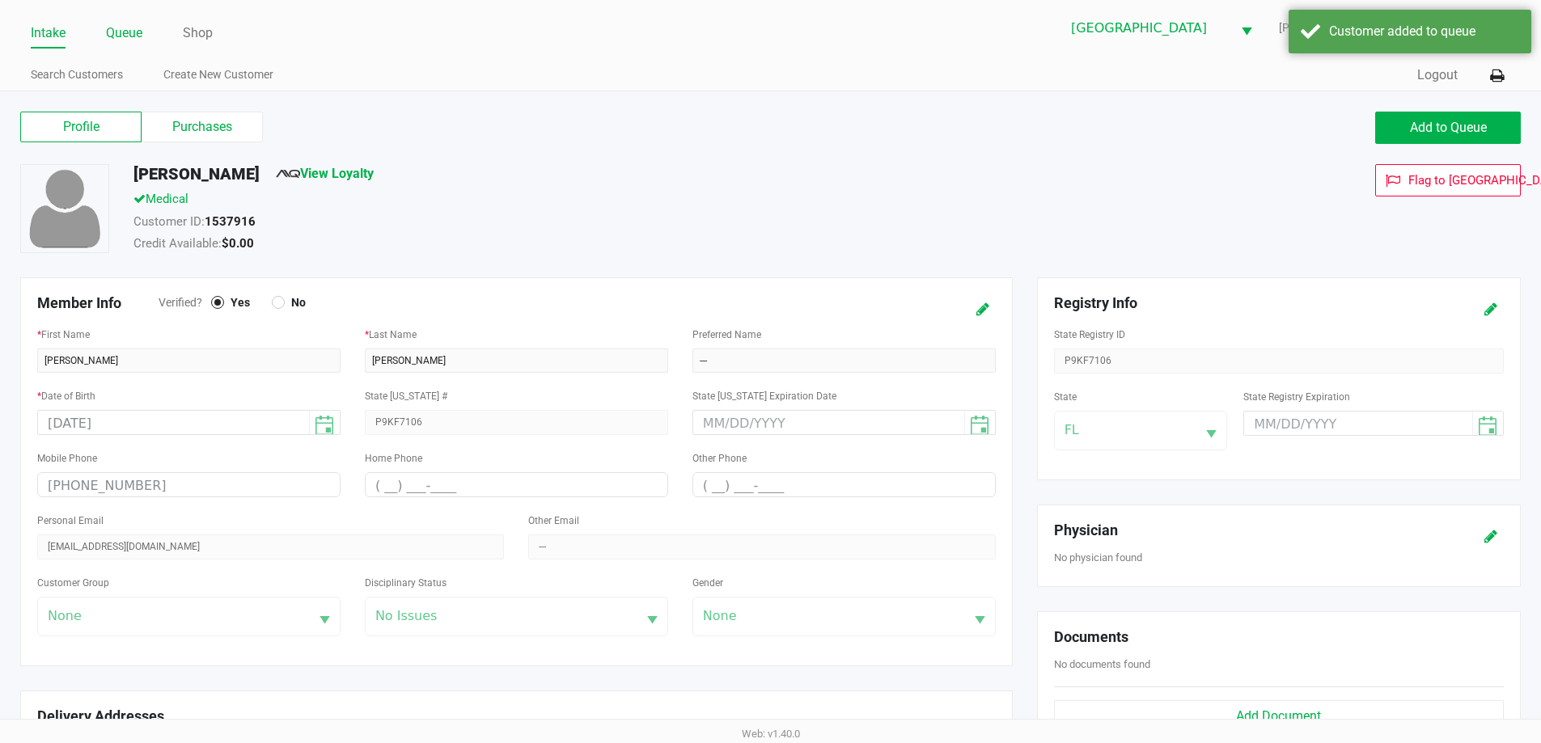
click at [129, 33] on link "Queue" at bounding box center [124, 33] width 36 height 23
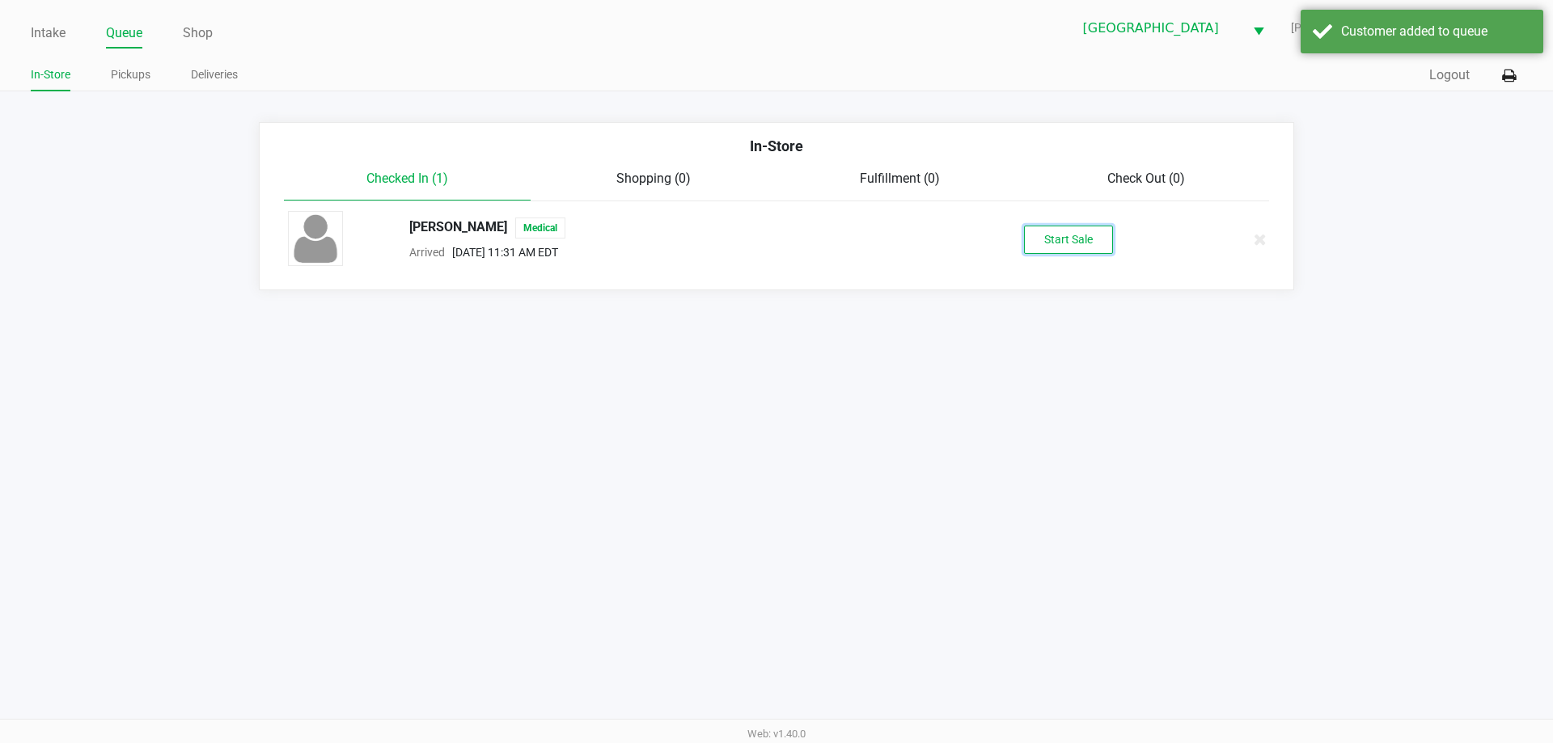
click at [1063, 230] on button "Start Sale" at bounding box center [1068, 240] width 89 height 28
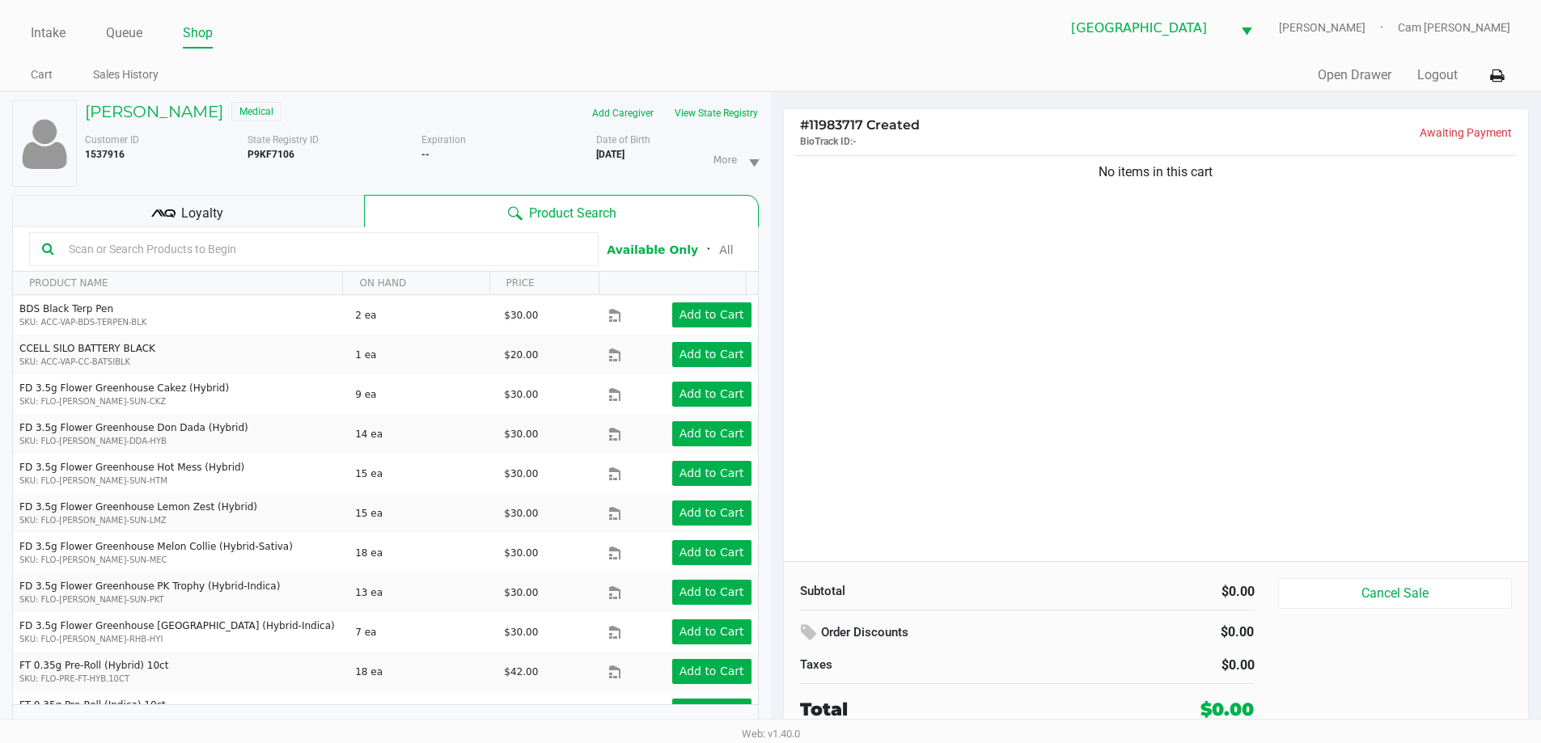
click at [305, 224] on div "Loyalty" at bounding box center [188, 211] width 352 height 32
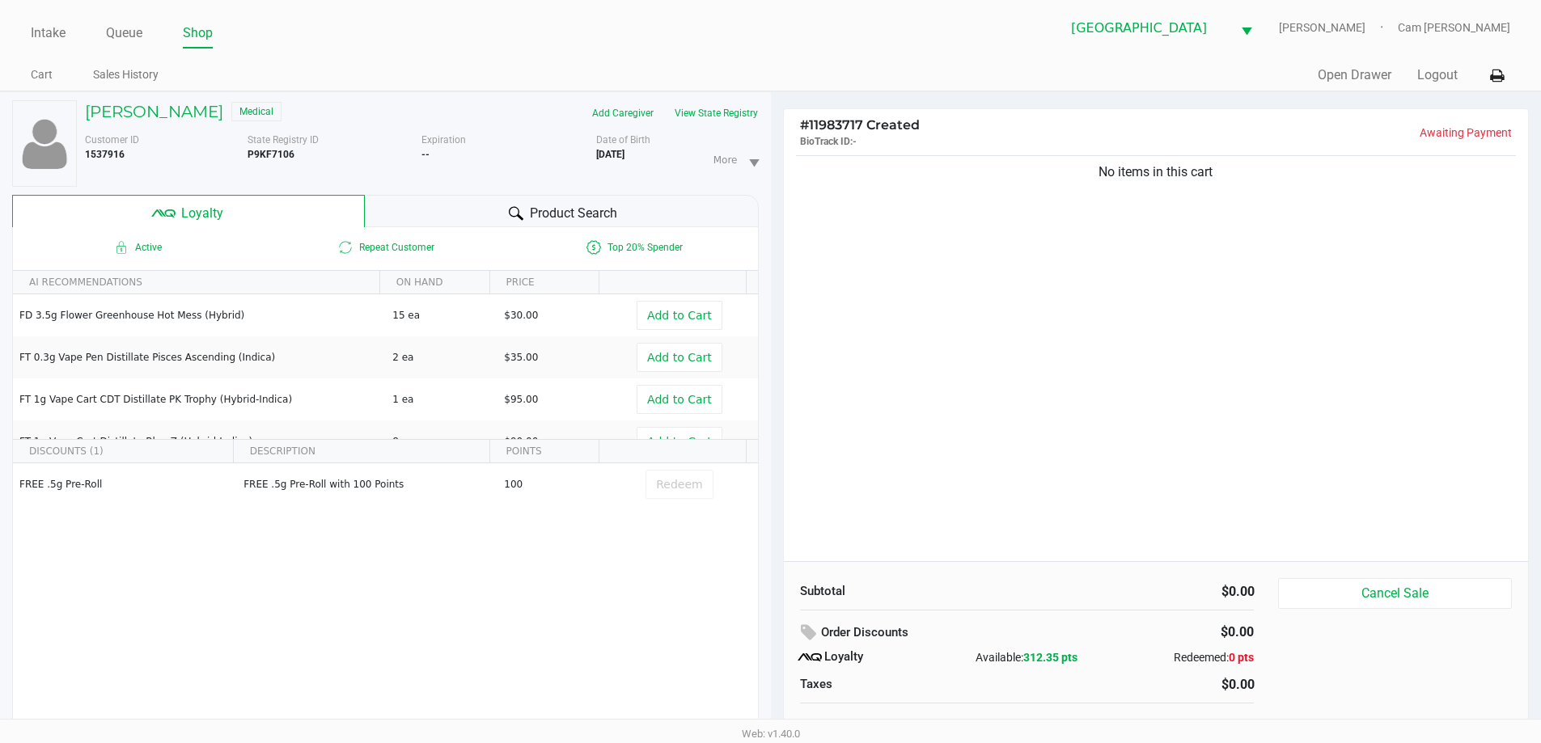
click at [543, 205] on span "Product Search" at bounding box center [573, 213] width 87 height 19
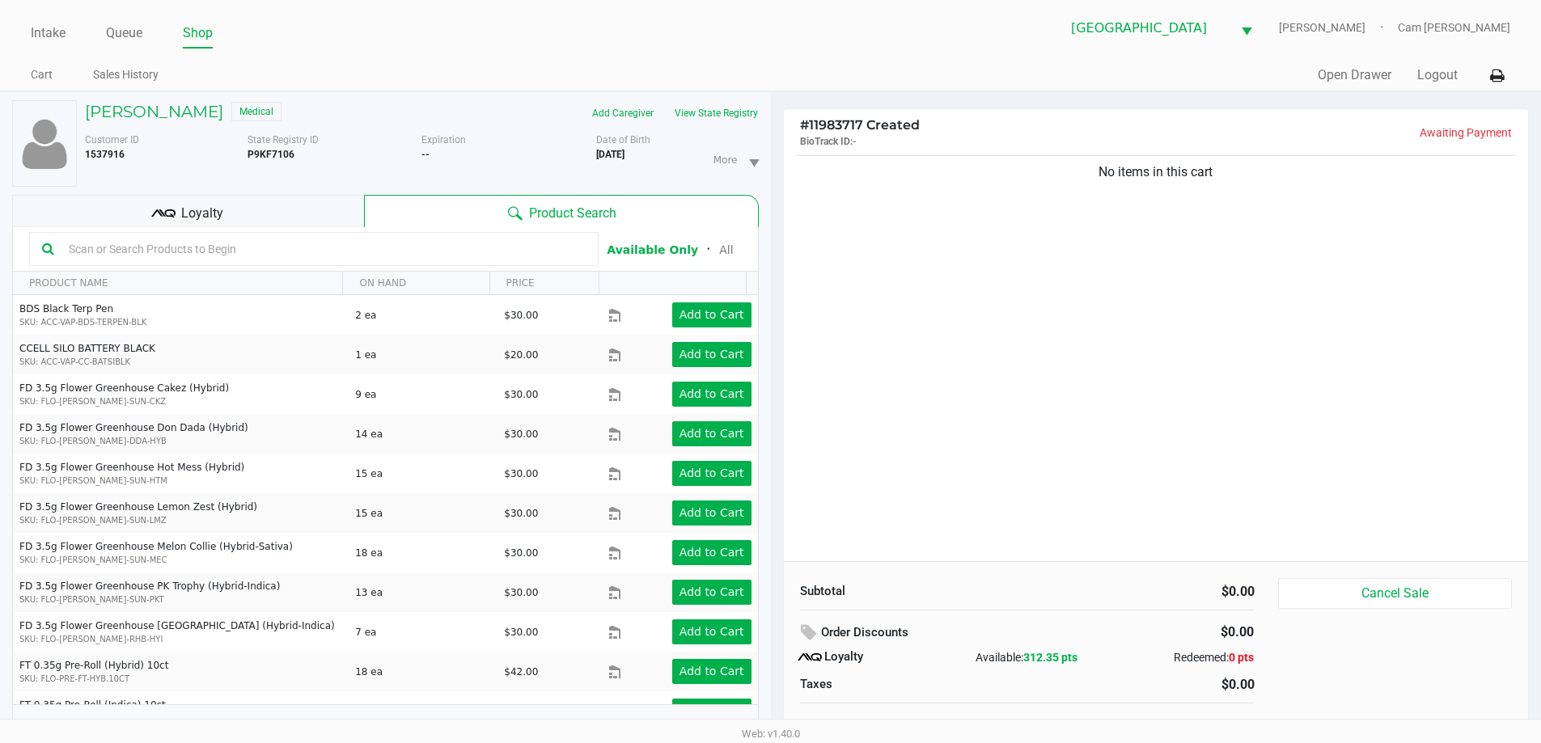
click at [366, 254] on input "text" at bounding box center [323, 249] width 523 height 24
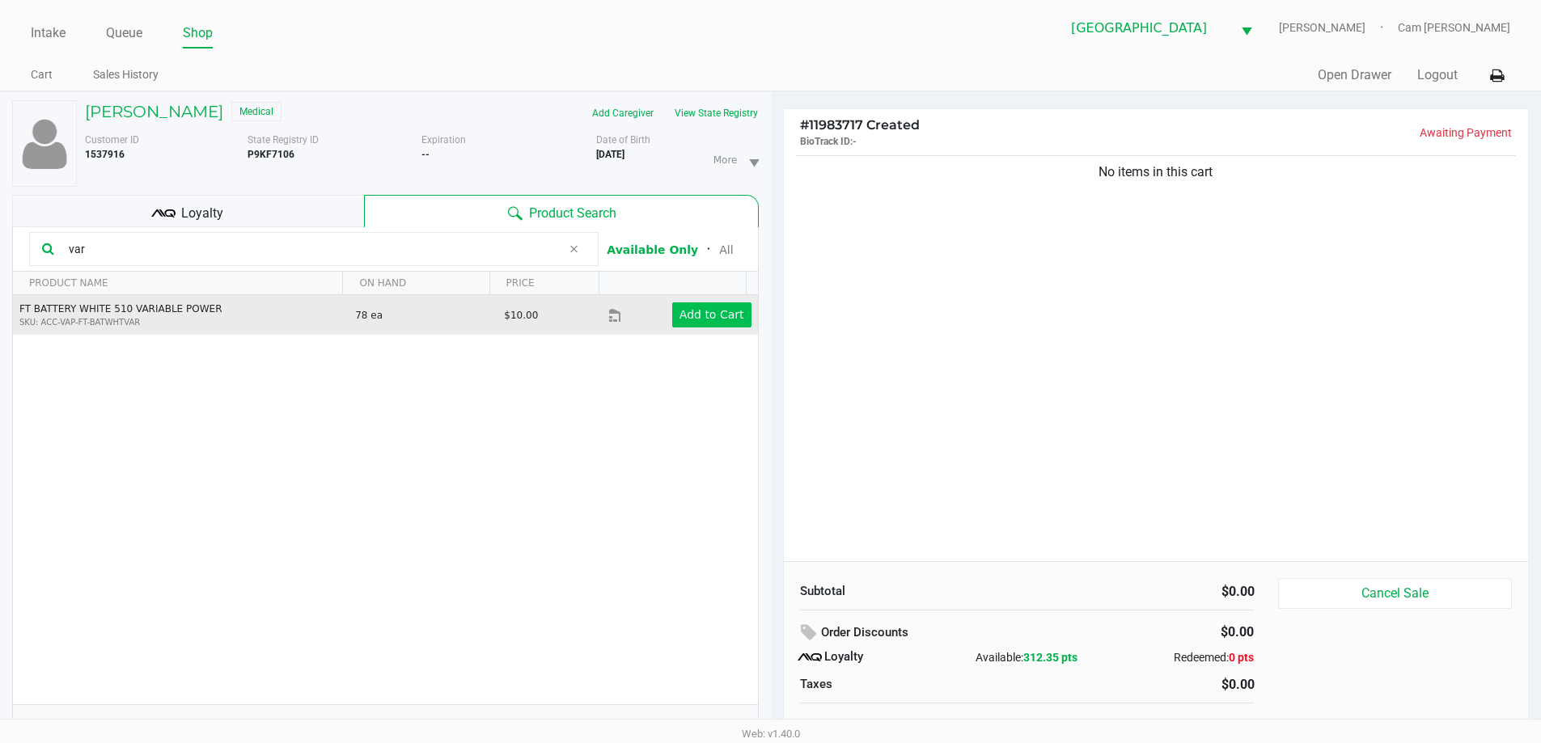
type input "var"
click at [704, 316] on app-button-loader "Add to Cart" at bounding box center [712, 314] width 65 height 13
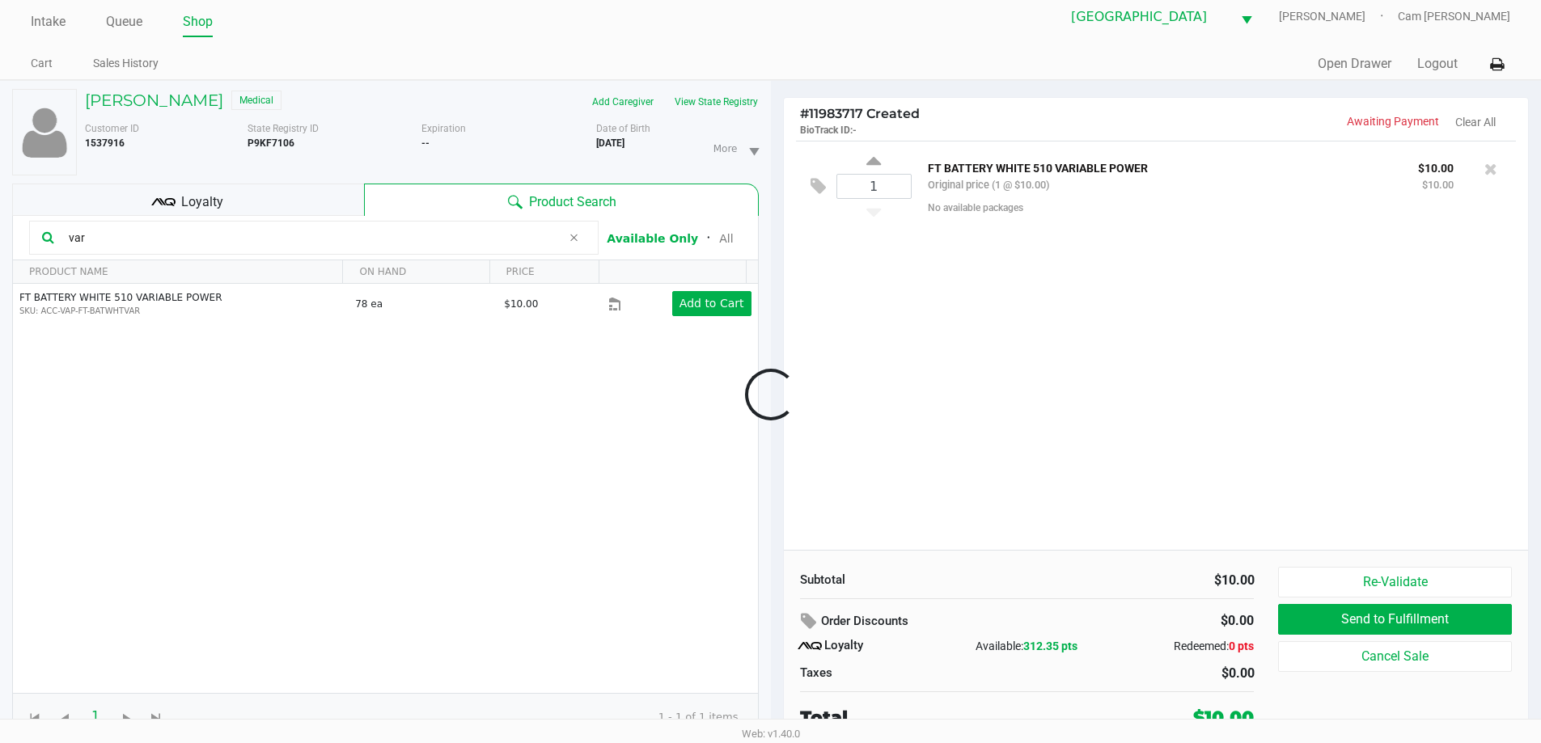
scroll to position [17, 0]
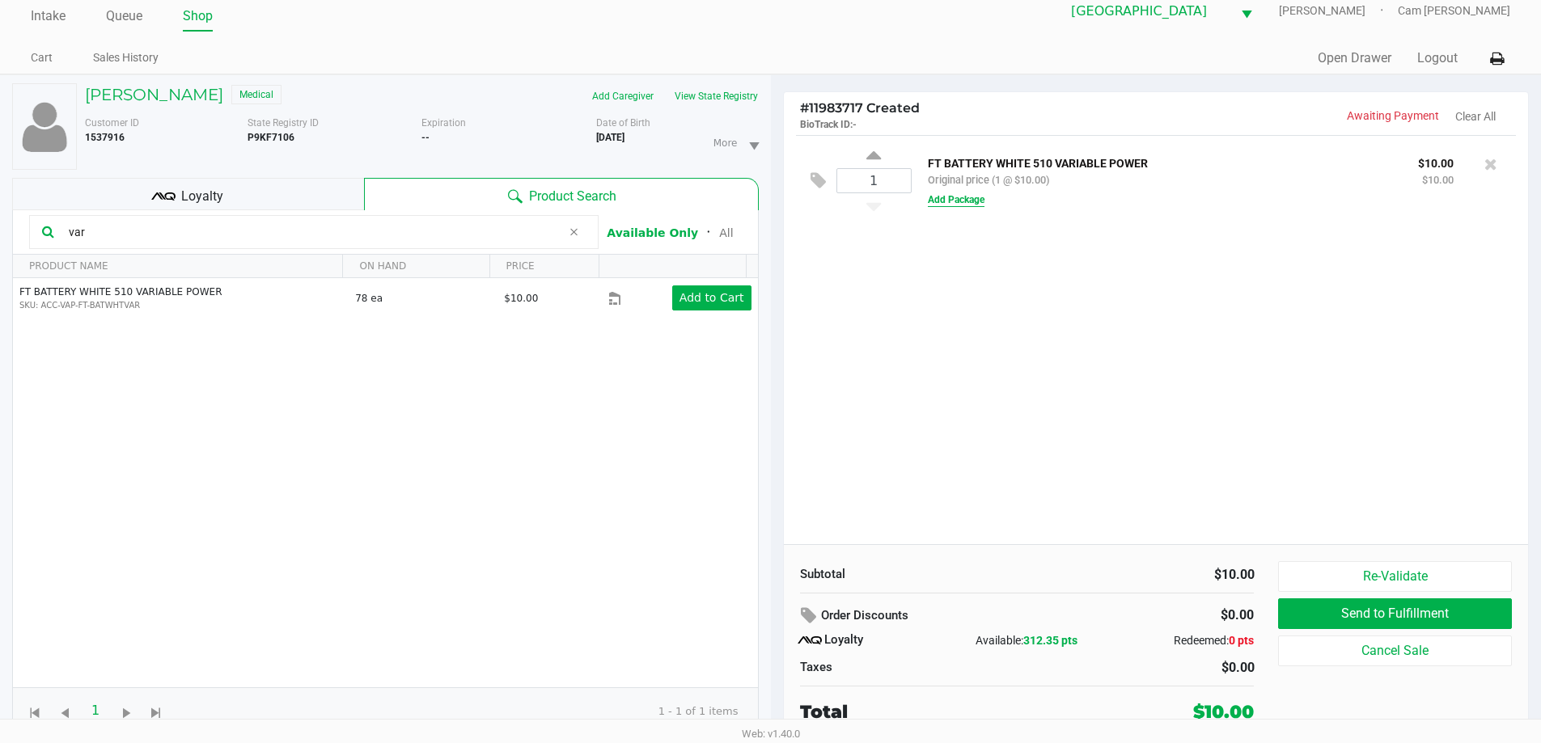
click at [972, 199] on button "Add Package" at bounding box center [956, 200] width 57 height 15
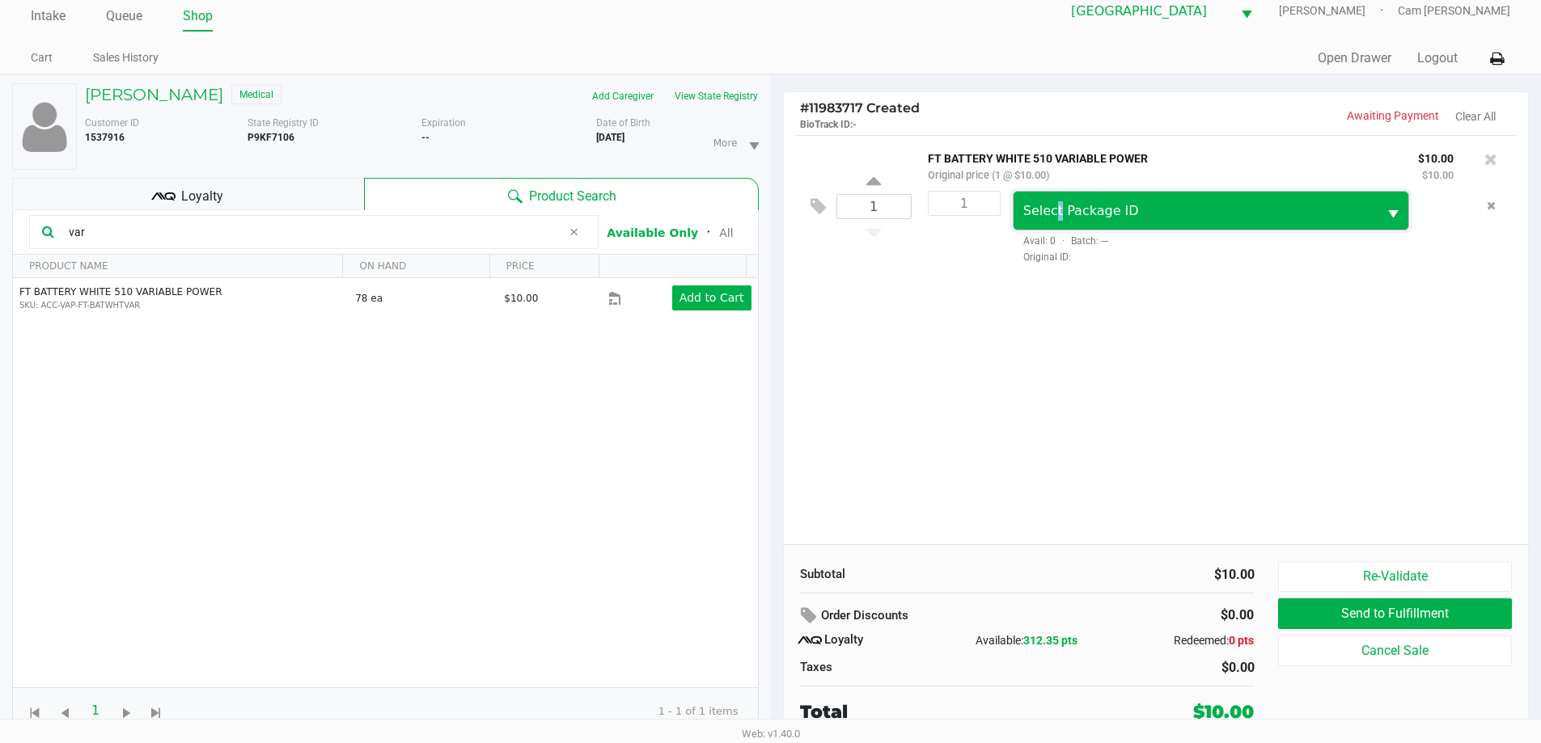
click at [1055, 199] on span "Select Package ID" at bounding box center [1196, 211] width 365 height 38
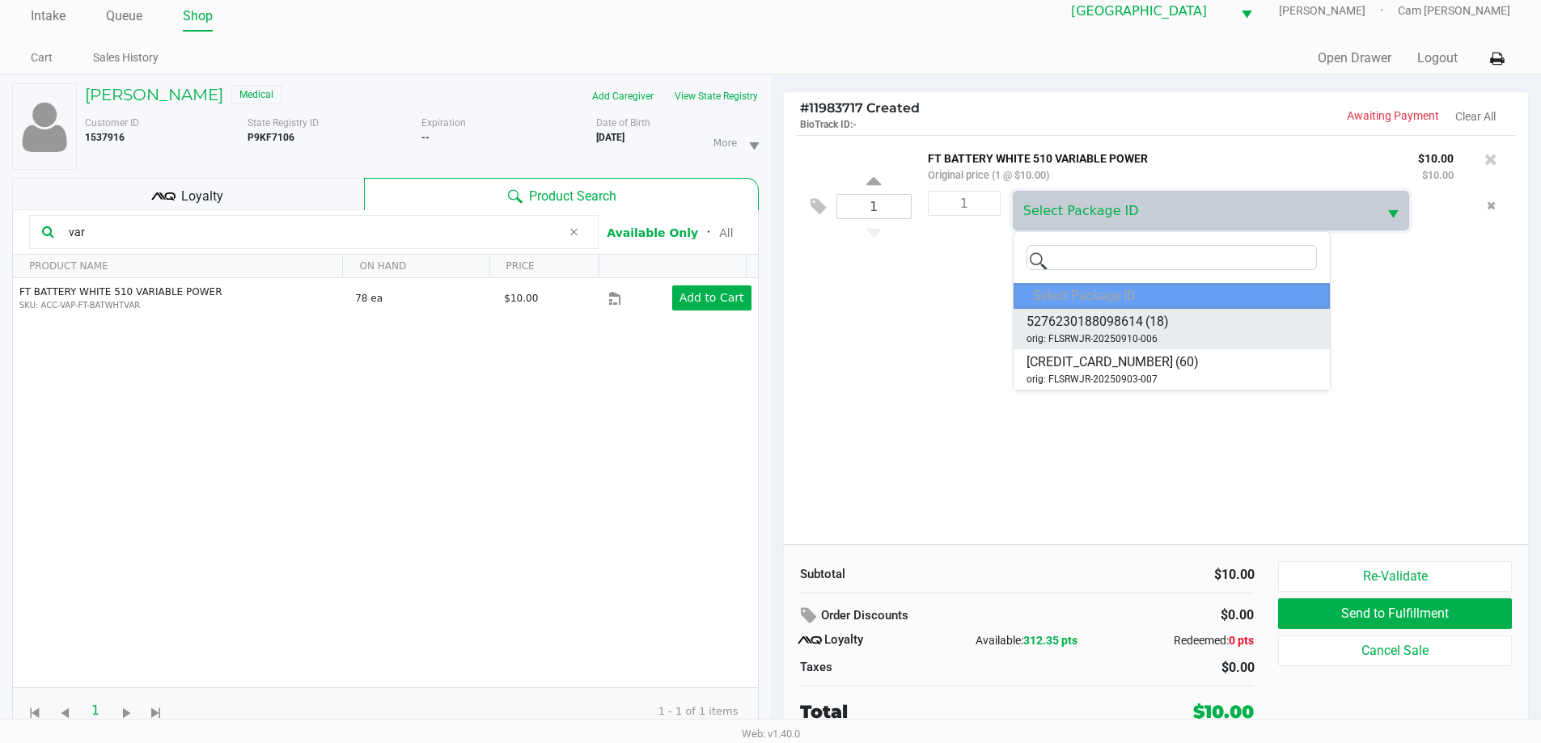
click at [1128, 320] on span "5276230188098614" at bounding box center [1085, 321] width 116 height 19
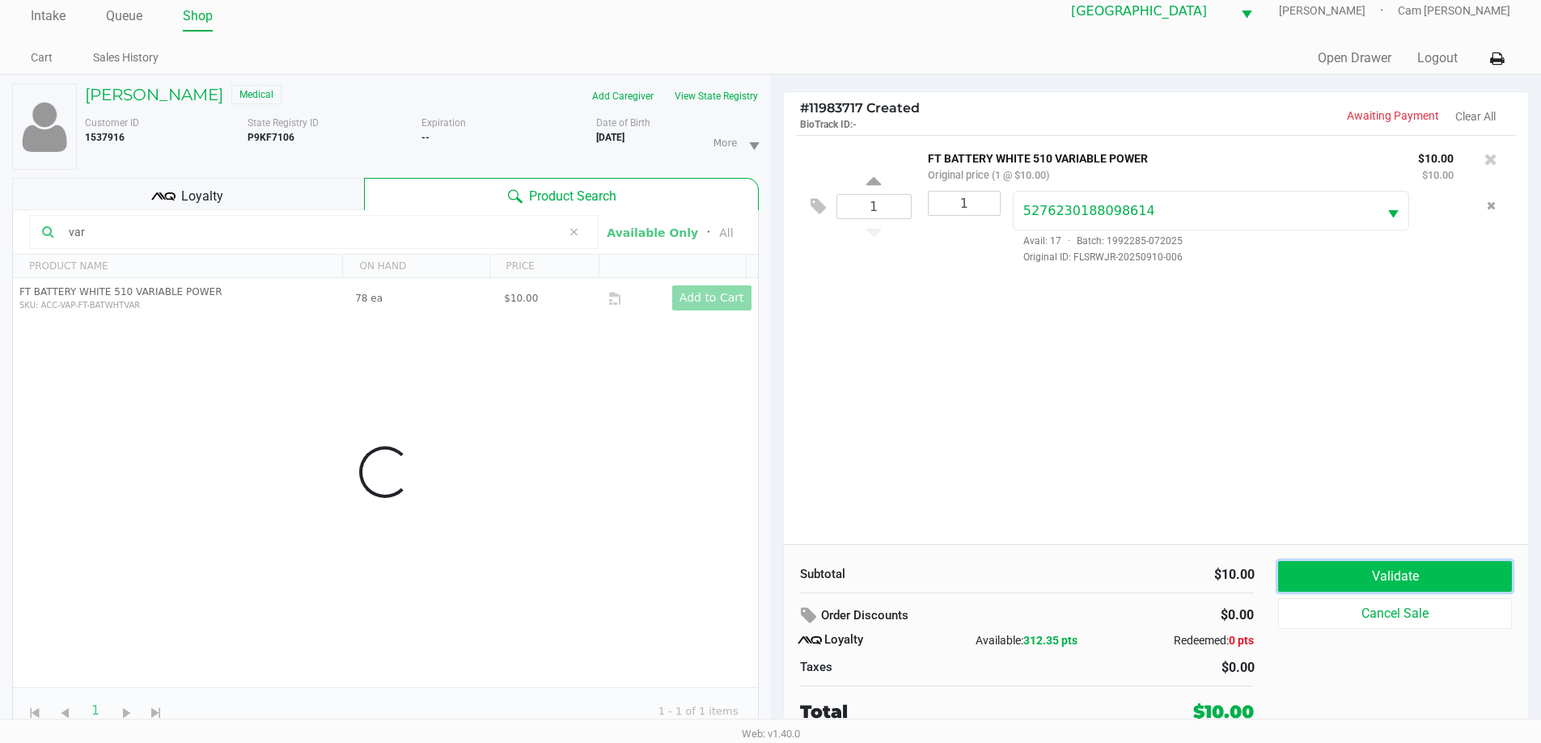
click at [1408, 569] on button "Validate" at bounding box center [1394, 576] width 233 height 31
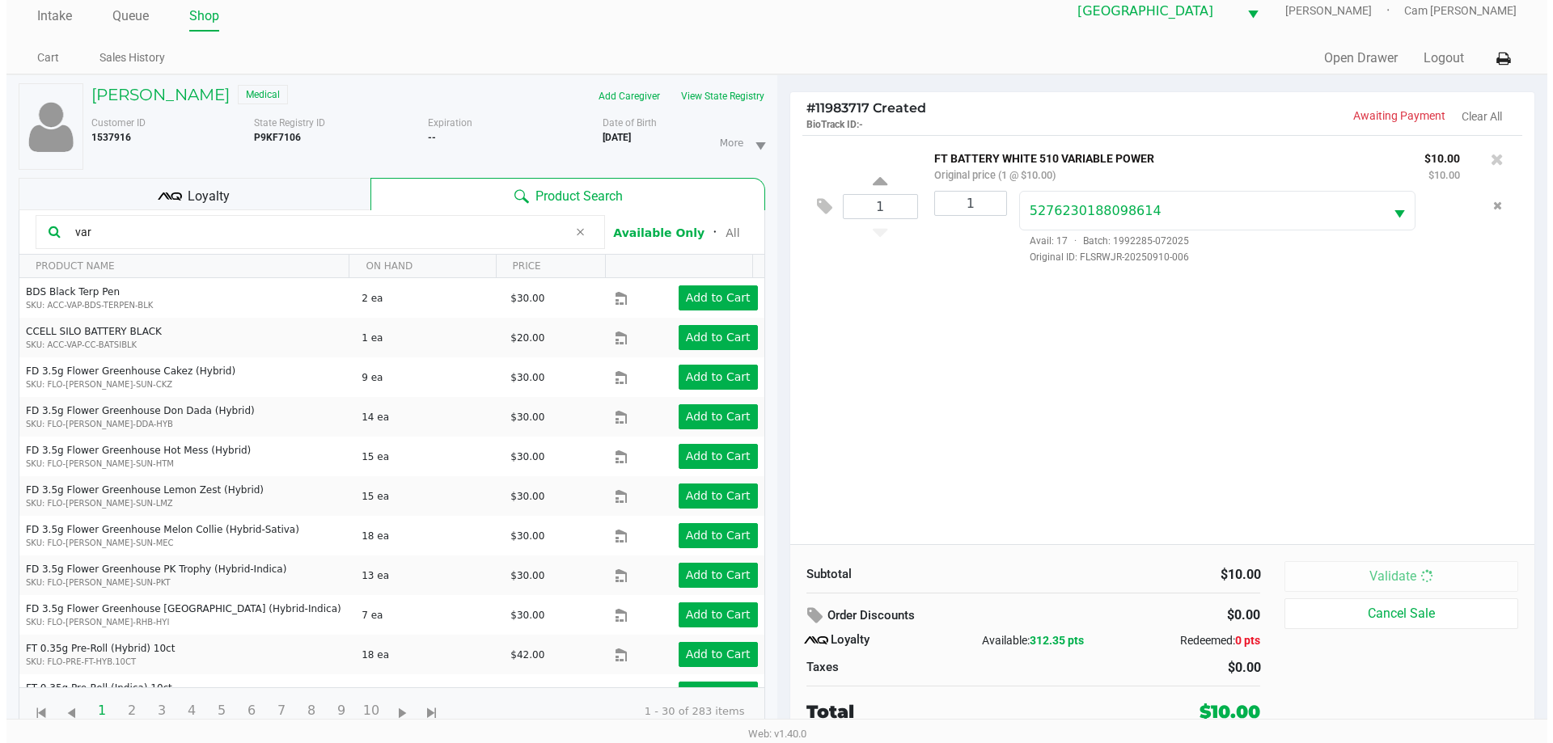
scroll to position [0, 0]
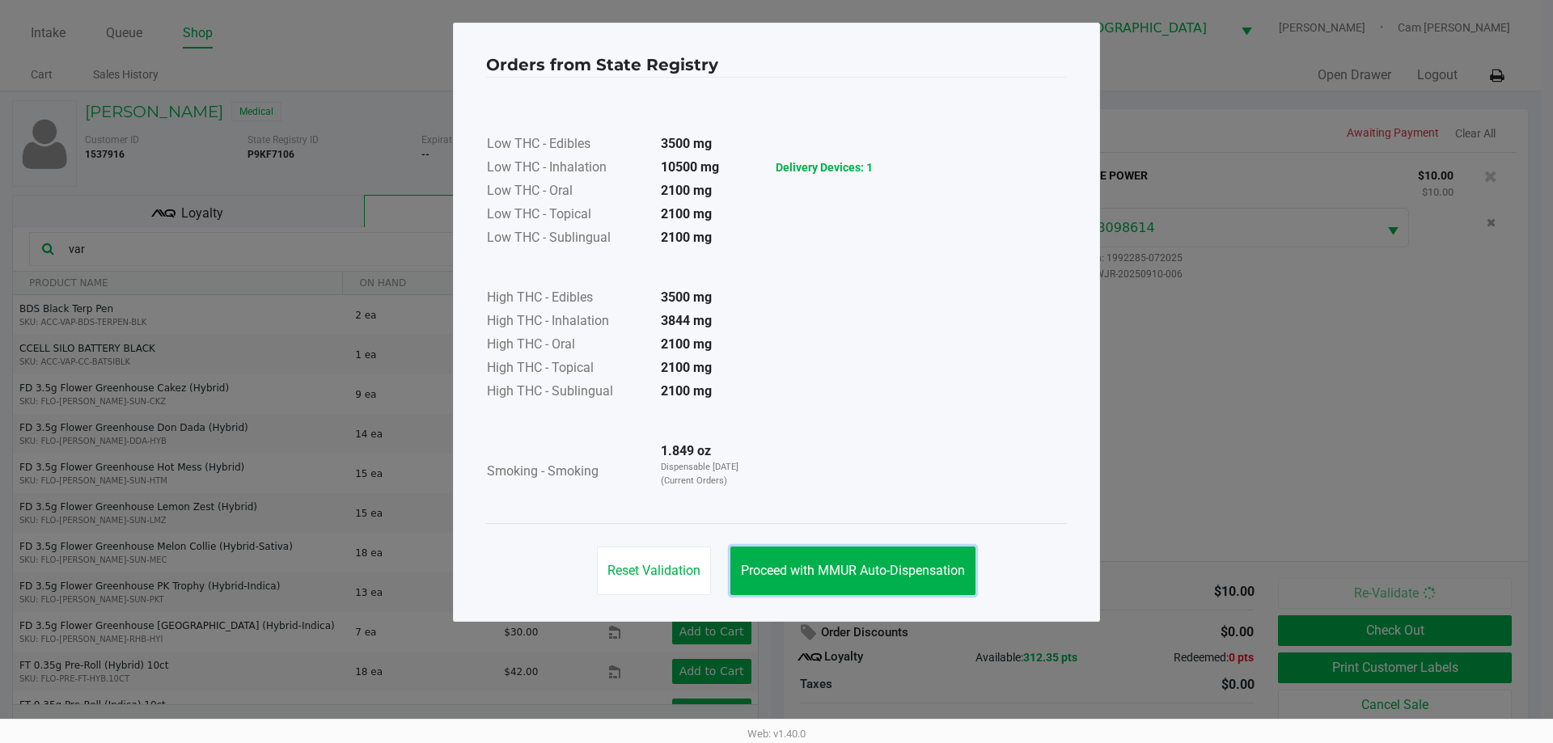
drag, startPoint x: 880, startPoint y: 569, endPoint x: 1293, endPoint y: 602, distance: 413.9
click at [904, 569] on span "Proceed with MMUR Auto-Dispensation" at bounding box center [853, 570] width 224 height 15
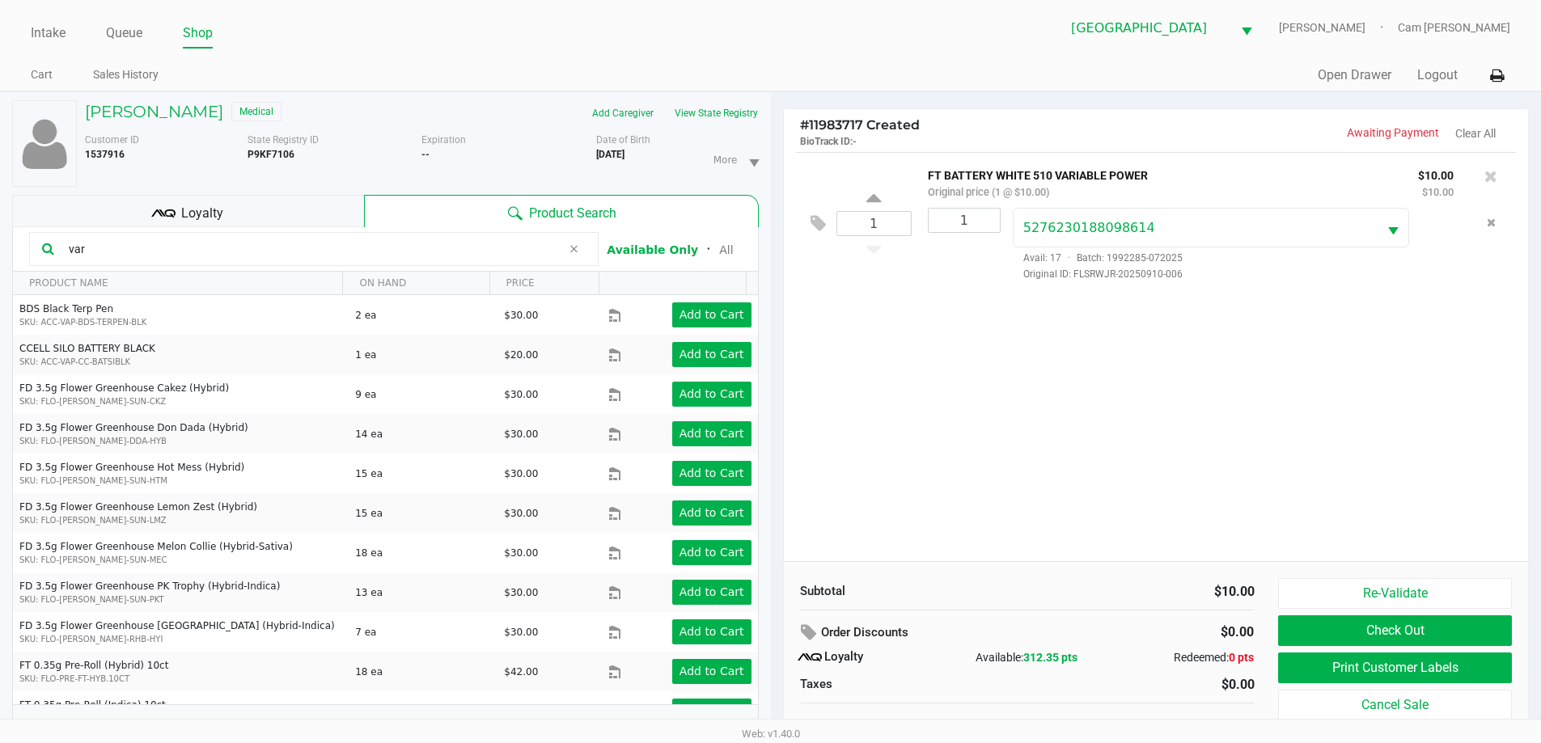
click at [1362, 652] on div "Re-Validate Check Out Print Customer Labels Cancel Sale" at bounding box center [1400, 660] width 245 height 164
click at [1366, 668] on button "Print Customer Labels" at bounding box center [1394, 668] width 233 height 31
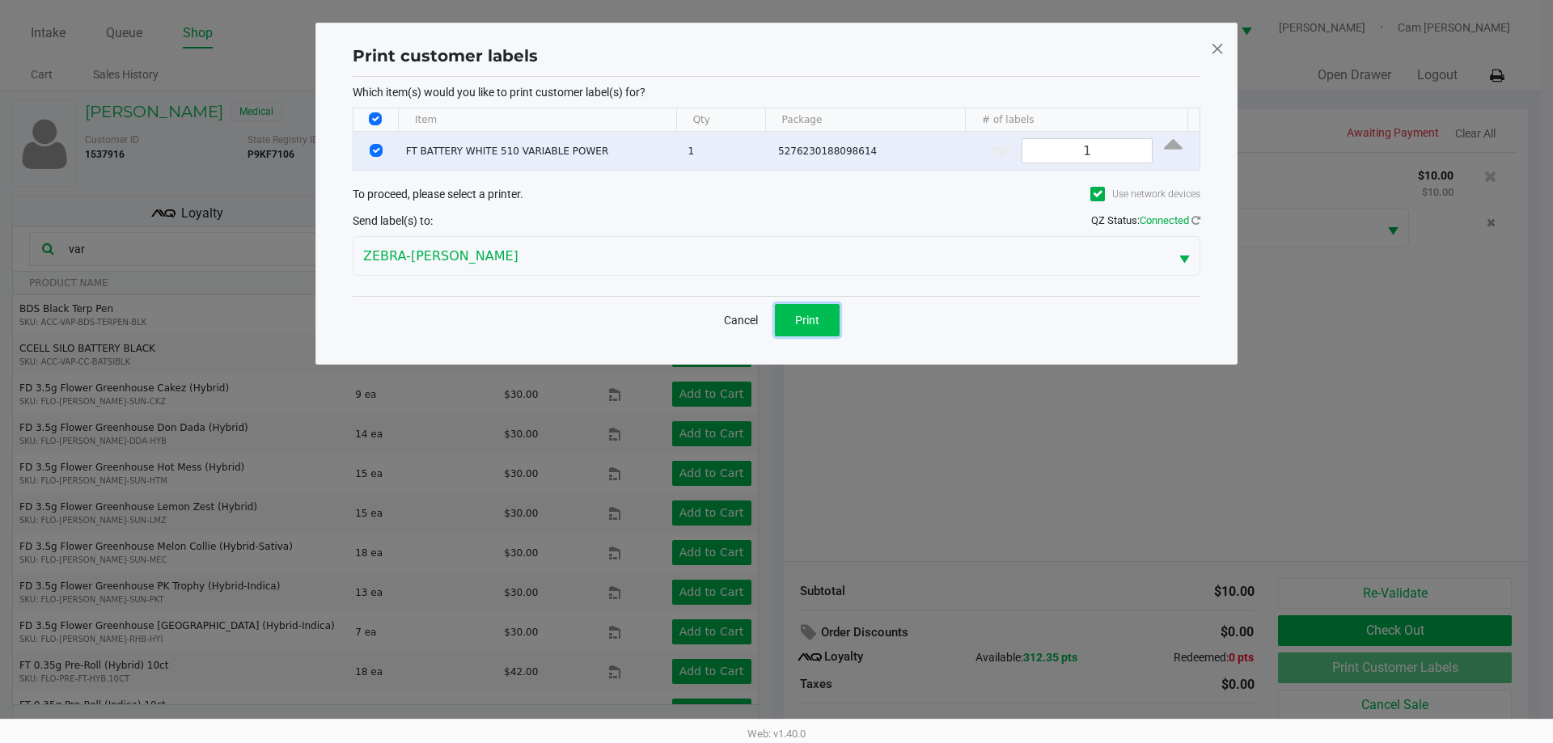
click at [811, 326] on span "Print" at bounding box center [807, 320] width 24 height 13
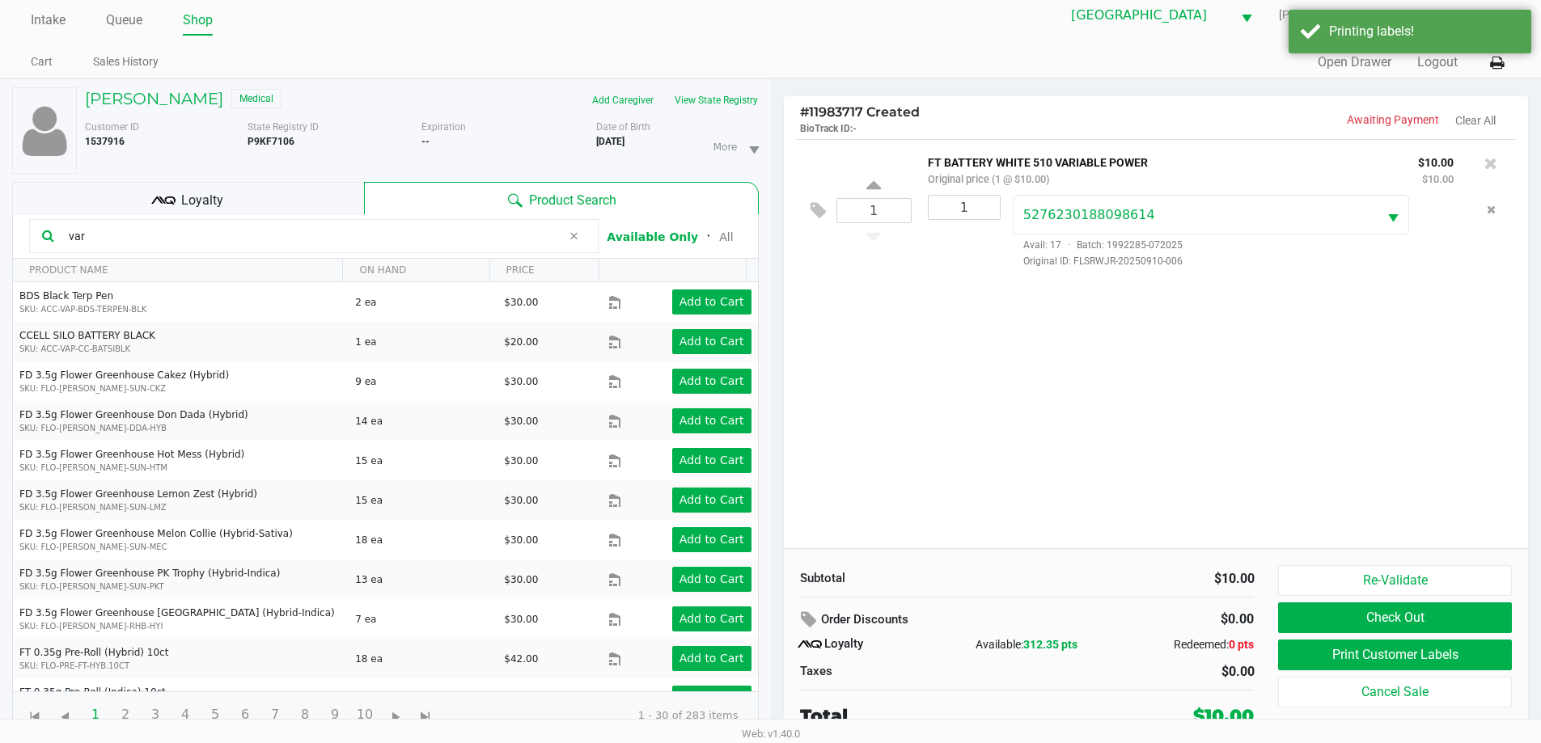
scroll to position [17, 0]
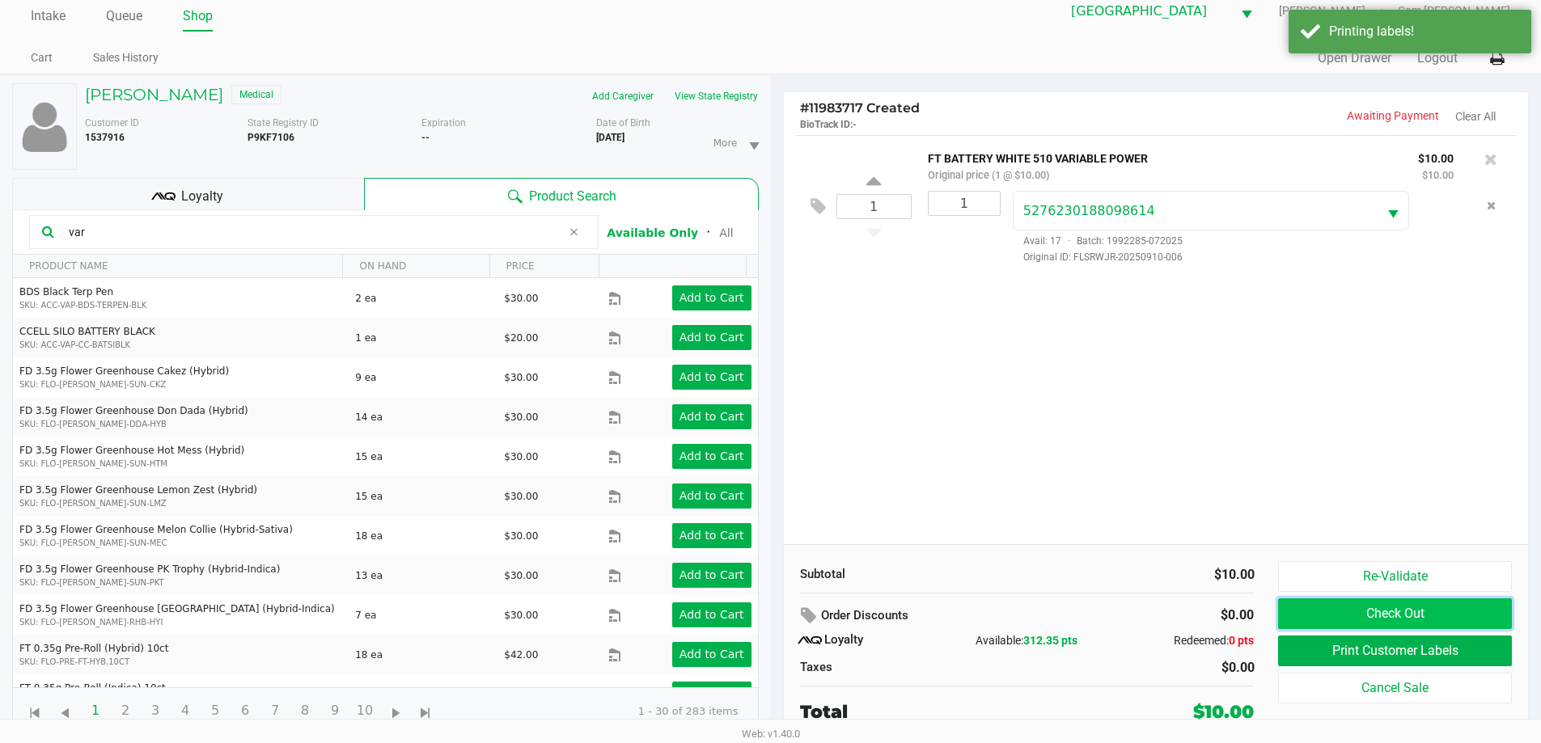
click at [1417, 621] on button "Check Out" at bounding box center [1394, 614] width 233 height 31
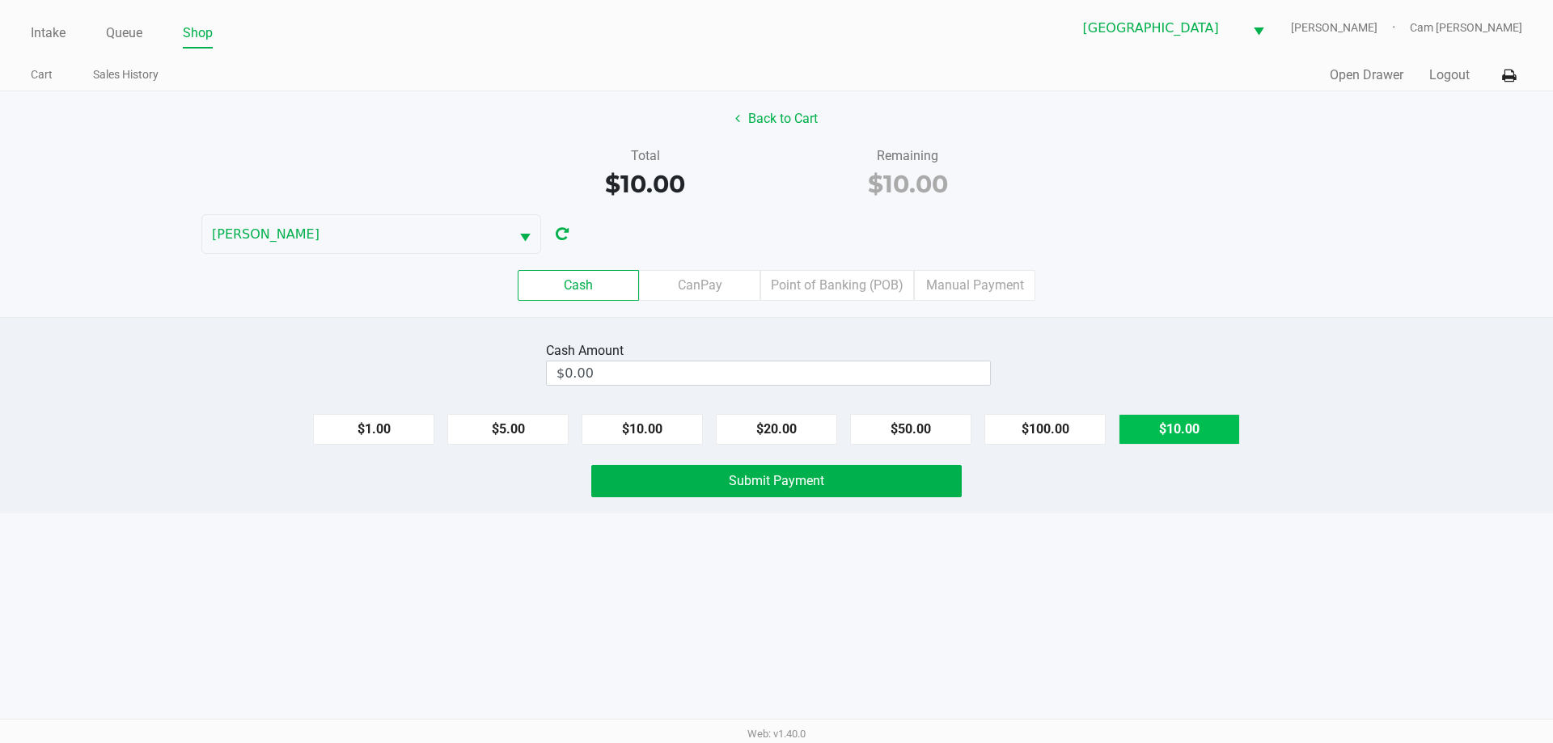
click at [1194, 426] on button "$10.00" at bounding box center [1179, 429] width 121 height 31
type input "$10.00"
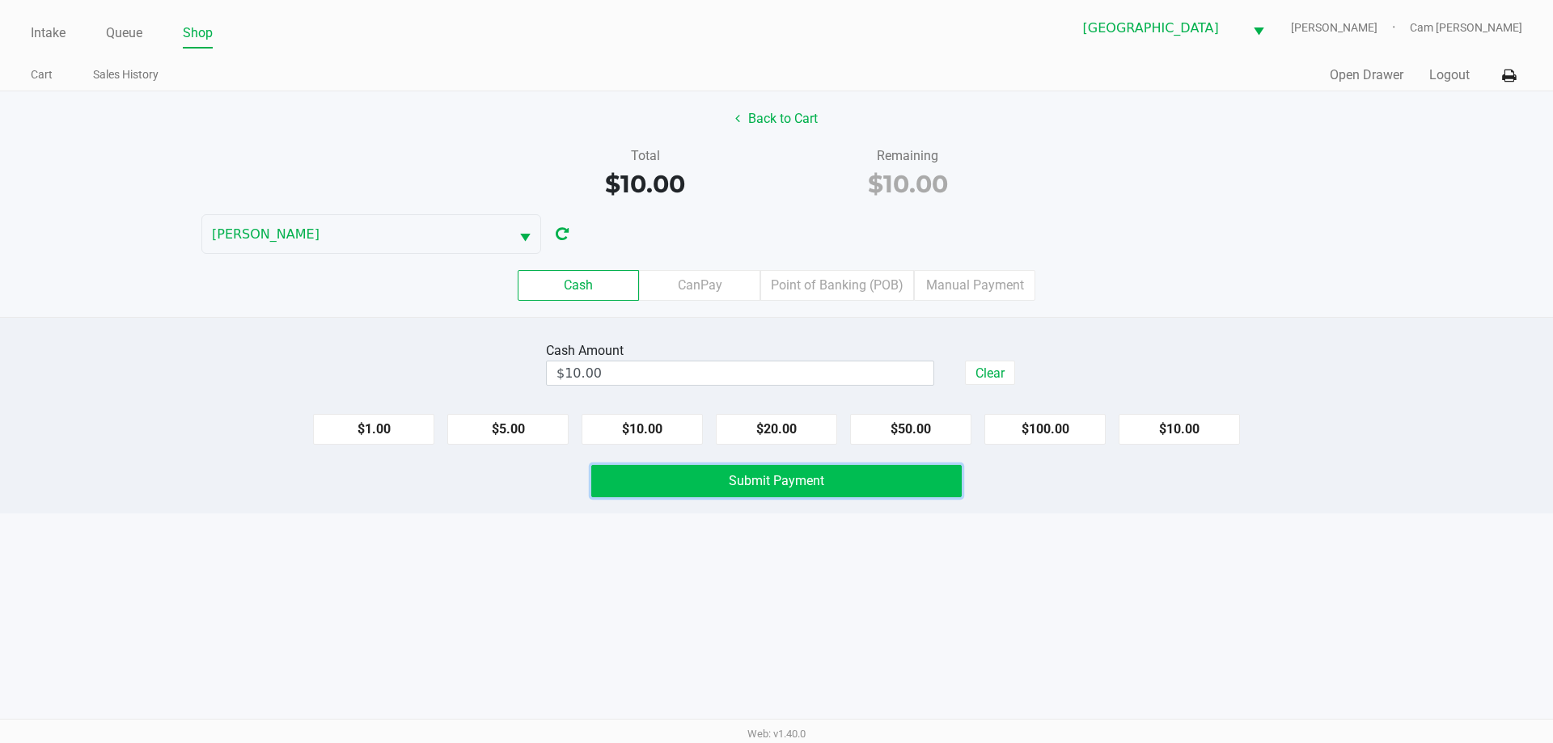
click at [828, 481] on button "Submit Payment" at bounding box center [776, 481] width 371 height 32
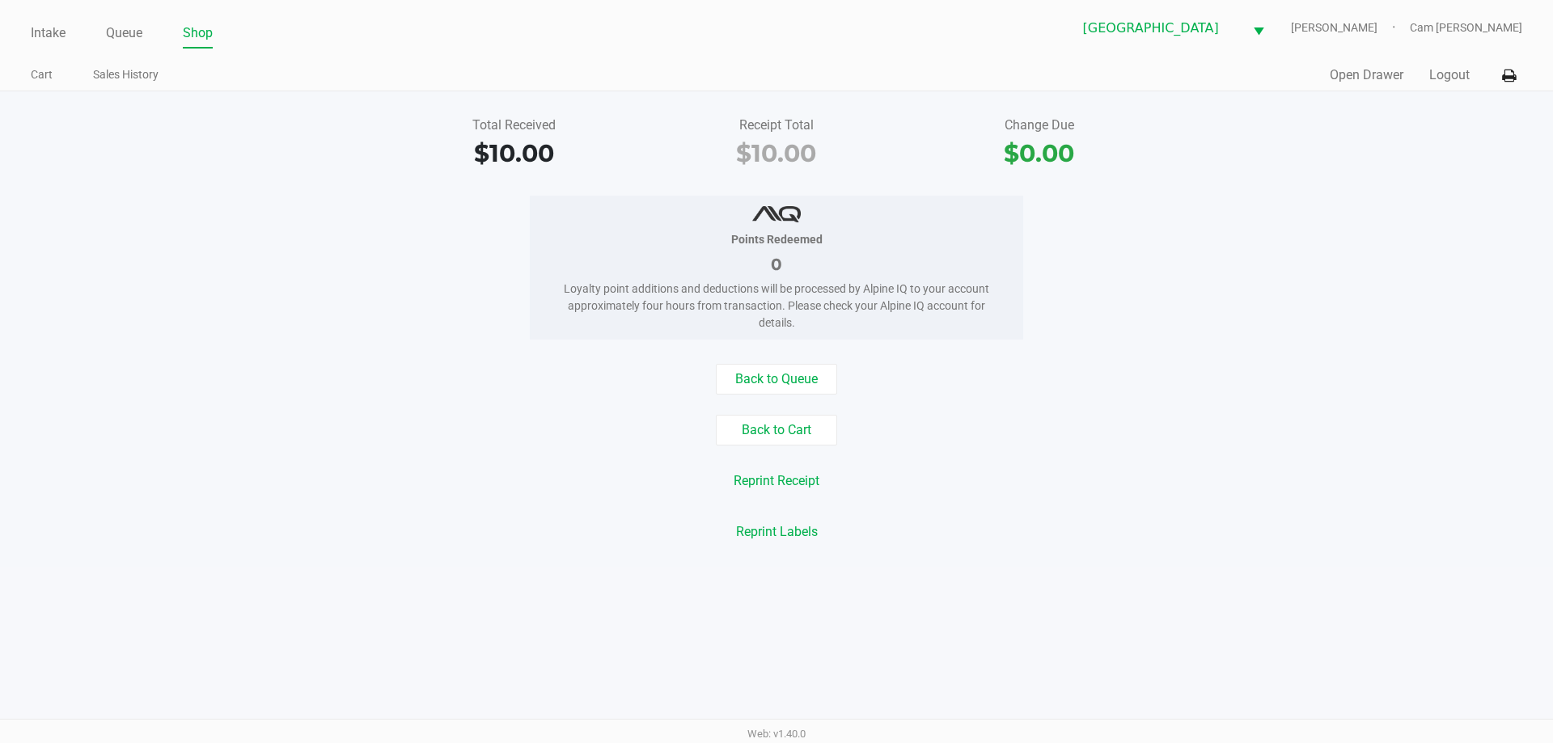
click at [748, 412] on div "Back to Queue Back to Cart Reprint Receipt Reprint Labels" at bounding box center [777, 456] width 1578 height 184
click at [756, 423] on button "Back to Cart" at bounding box center [776, 430] width 121 height 31
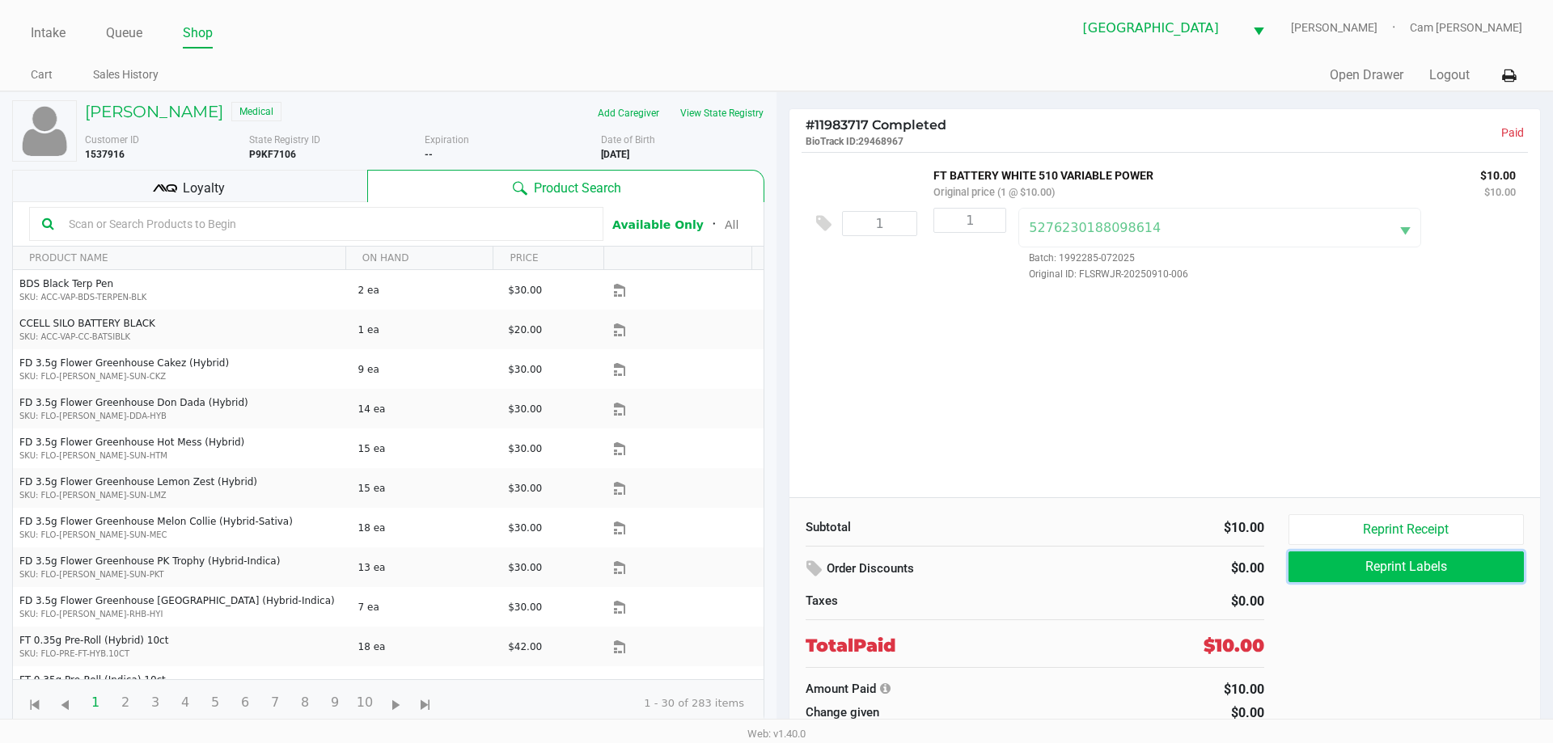
click at [1413, 570] on button "Reprint Labels" at bounding box center [1406, 567] width 235 height 31
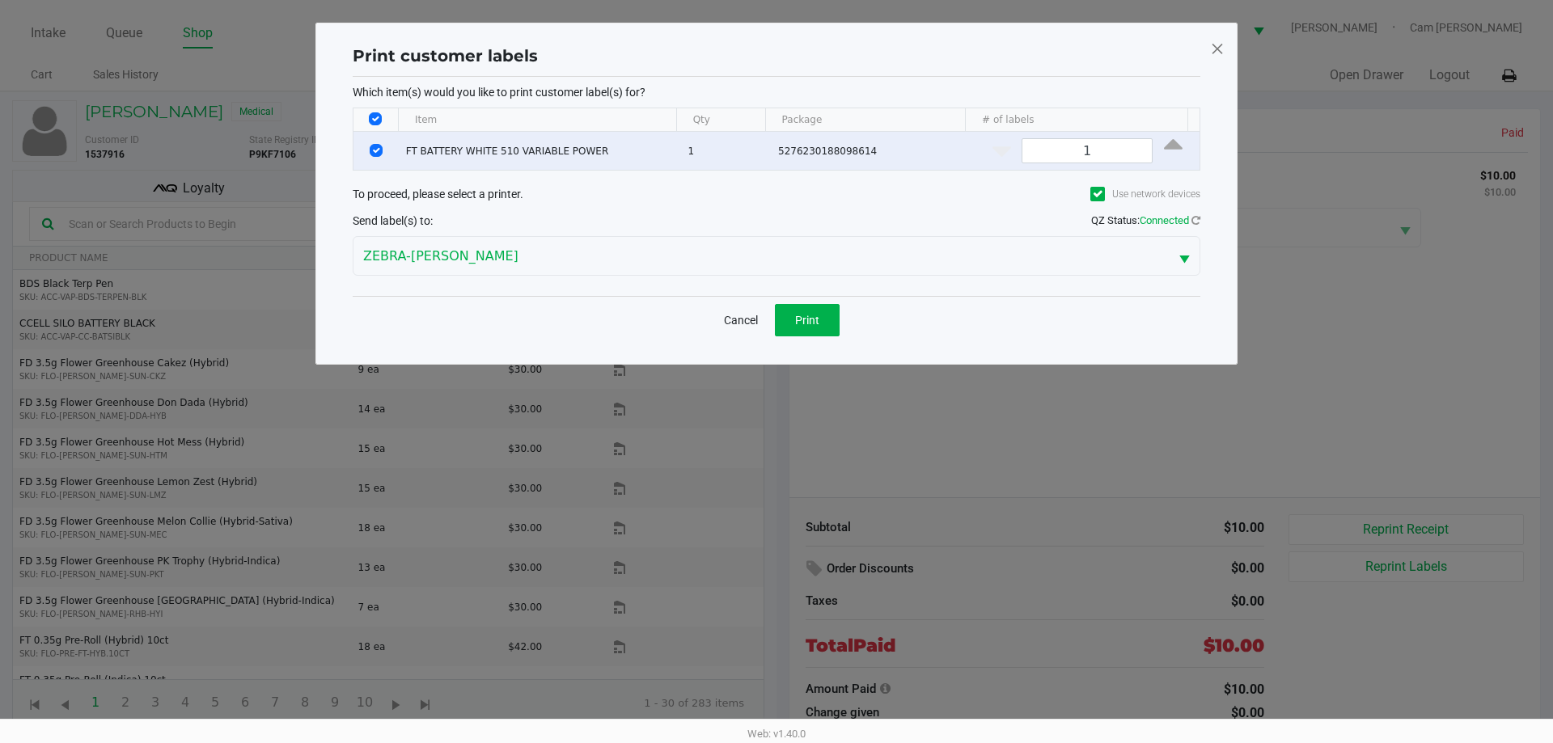
click at [844, 325] on div "Cancel Print" at bounding box center [777, 320] width 848 height 48
click at [831, 324] on button "Print" at bounding box center [807, 320] width 65 height 32
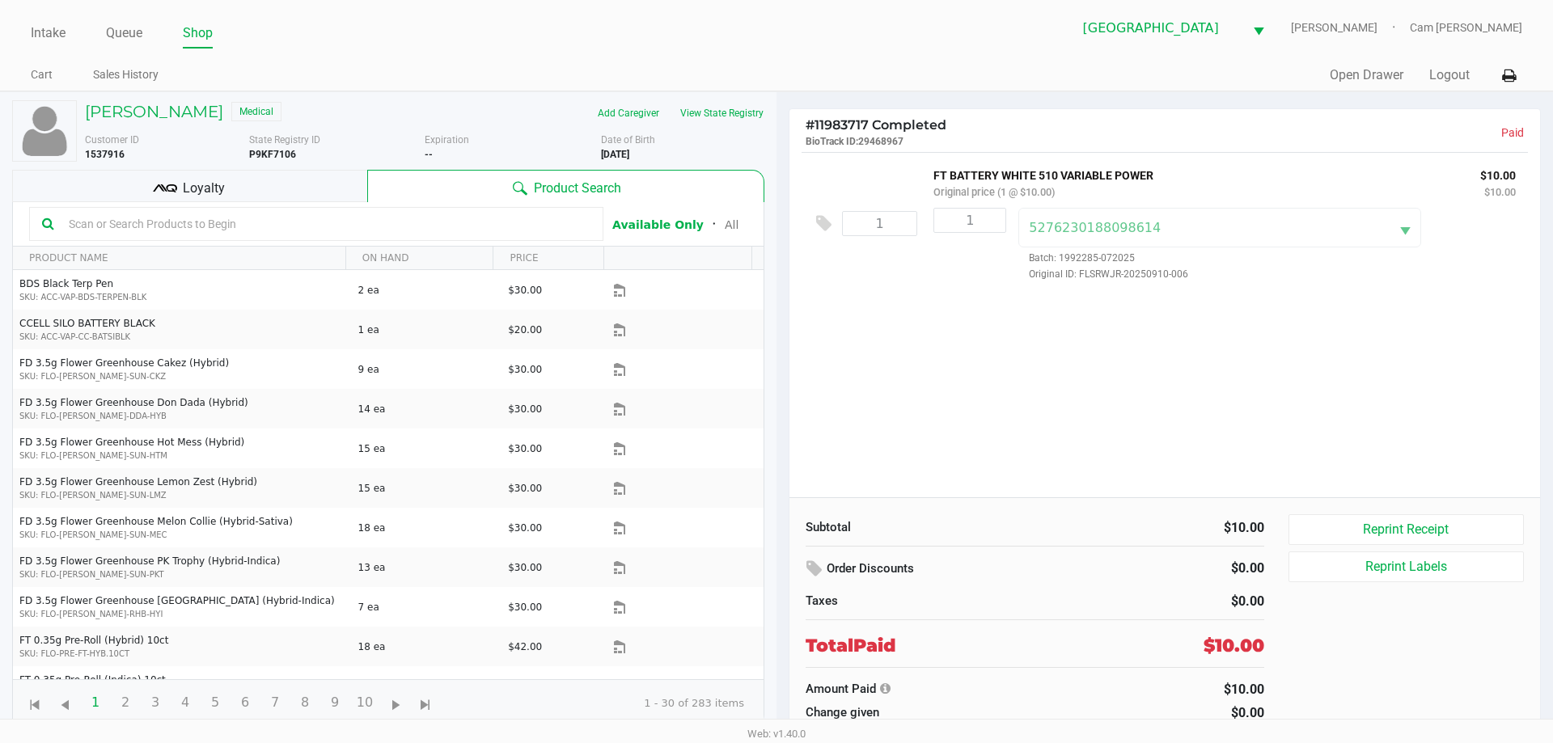
click at [1013, 371] on div "1 FT BATTERY WHITE 510 VARIABLE POWER Original price (1 @ $10.00) $10.00 $10.00…" at bounding box center [1165, 324] width 751 height 345
click at [52, 27] on link "Intake" at bounding box center [48, 33] width 35 height 23
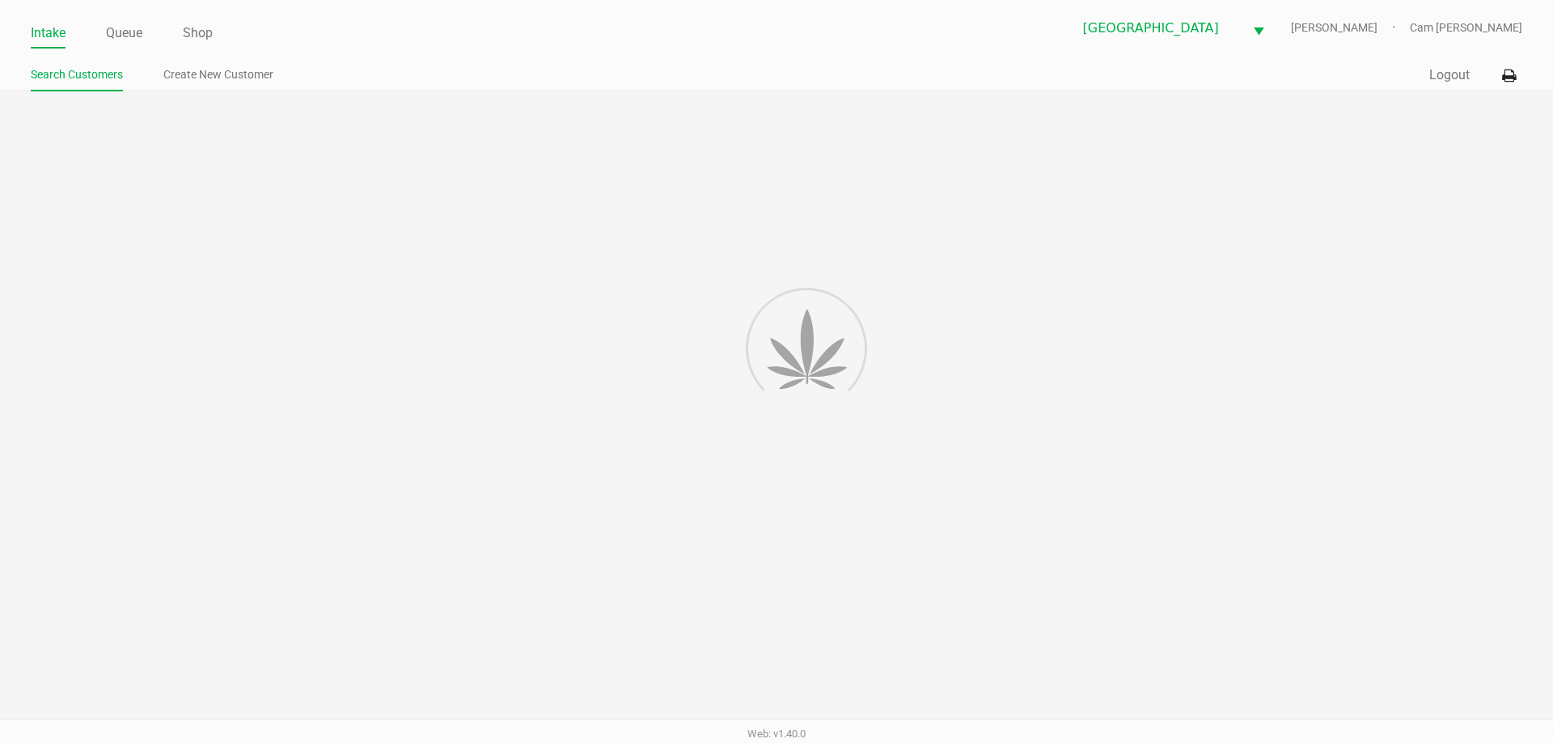
click at [421, 77] on ul "Search Customers Create New Customer" at bounding box center [404, 77] width 746 height 28
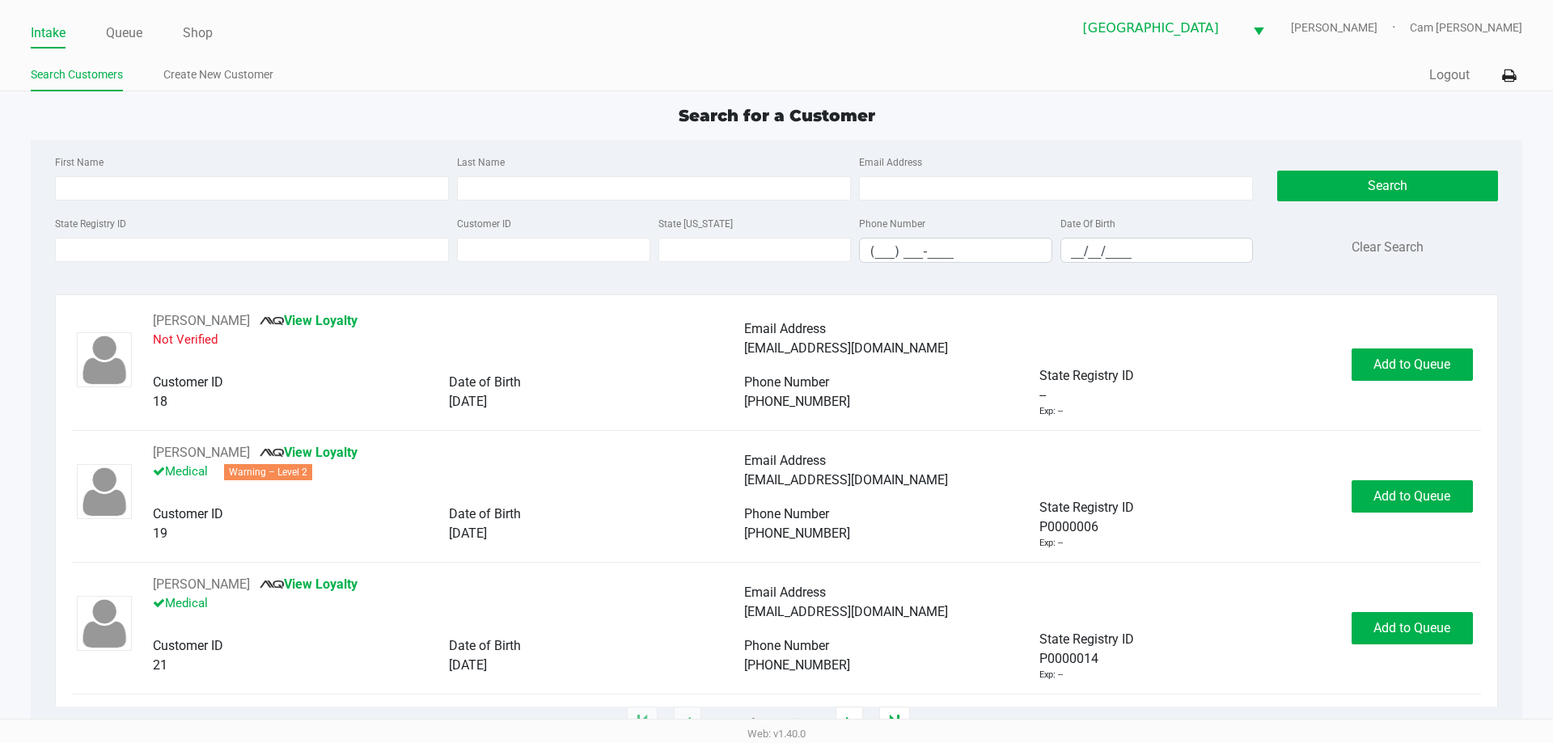
click at [413, 83] on ul "Search Customers Create New Customer" at bounding box center [404, 77] width 746 height 28
drag, startPoint x: 122, startPoint y: 37, endPoint x: 129, endPoint y: 62, distance: 26.1
click at [123, 36] on link "Queue" at bounding box center [124, 33] width 36 height 23
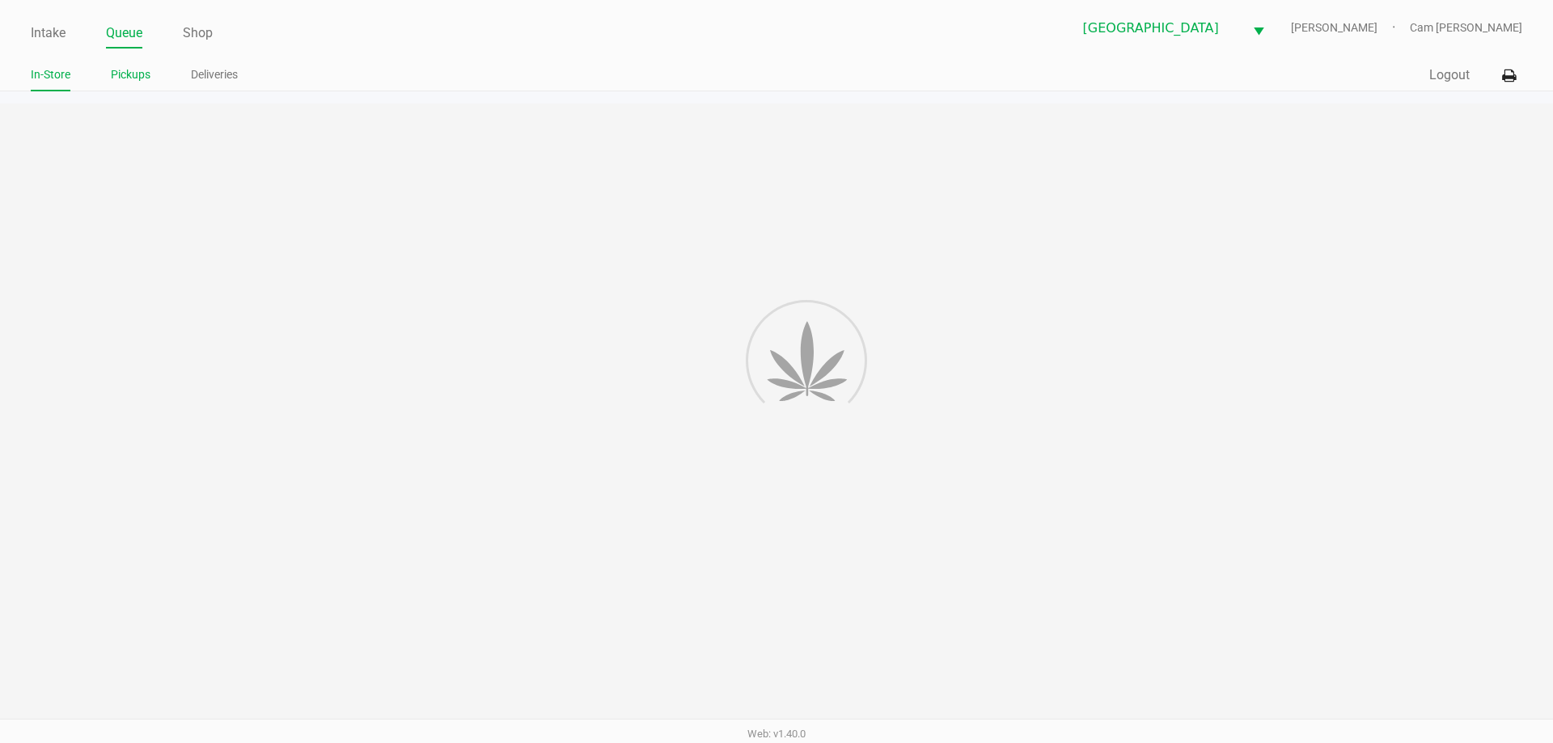
click at [129, 74] on link "Pickups" at bounding box center [131, 75] width 40 height 20
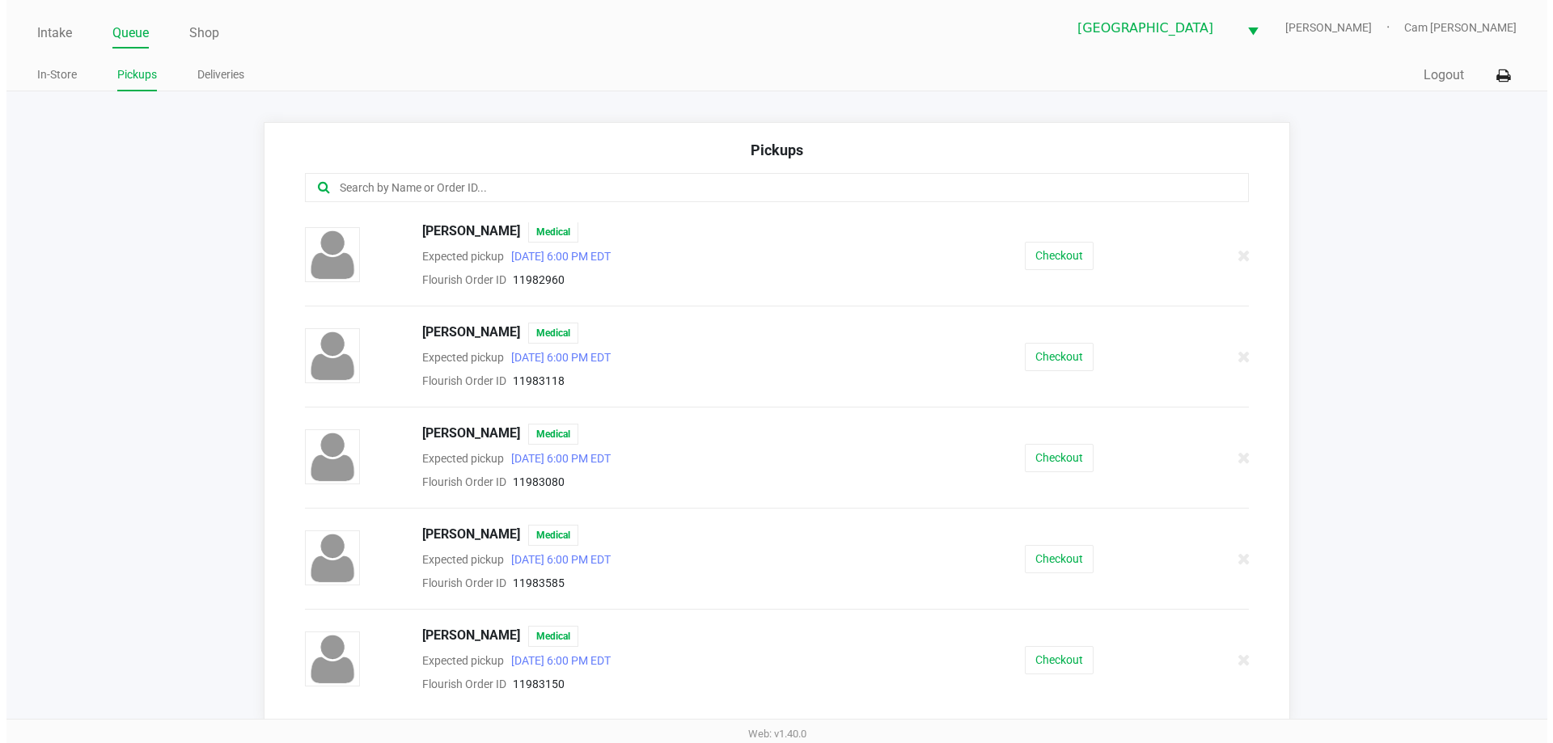
scroll to position [405, 0]
click at [684, 186] on input "text" at bounding box center [745, 188] width 827 height 19
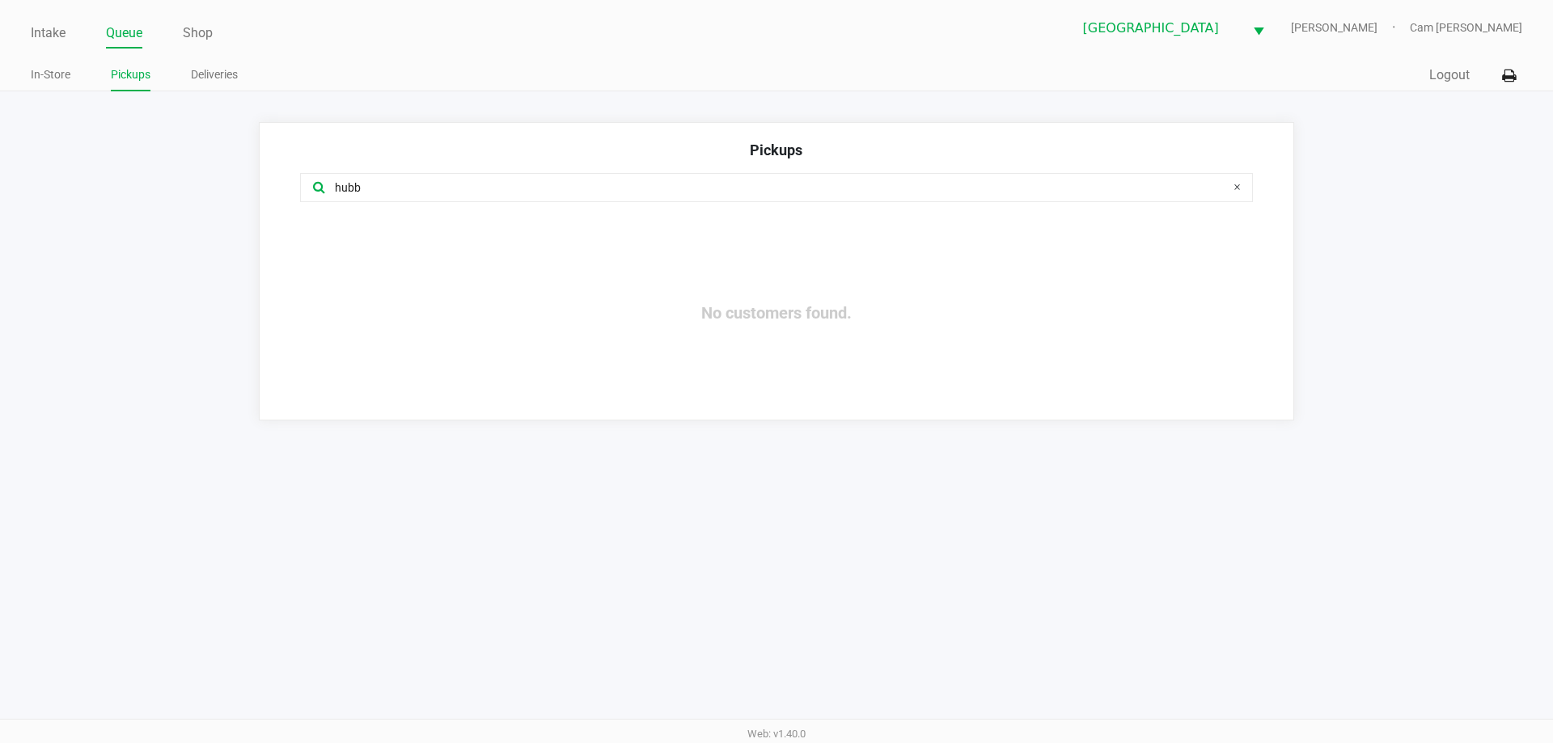
type input "hubb"
click at [60, 30] on link "Intake" at bounding box center [48, 33] width 35 height 23
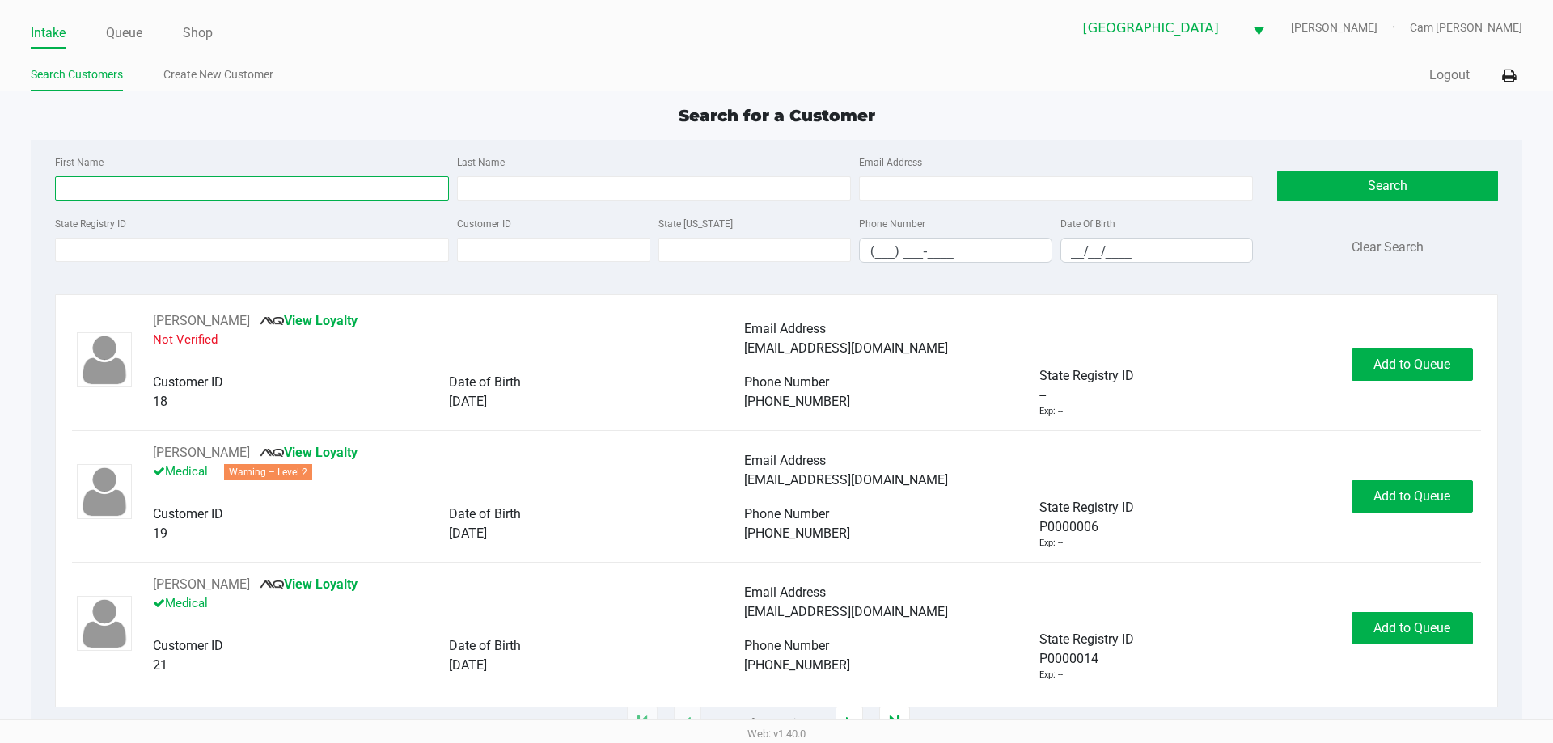
click at [358, 189] on input "First Name" at bounding box center [252, 188] width 394 height 24
type input "[PERSON_NAME]"
type input "hub"
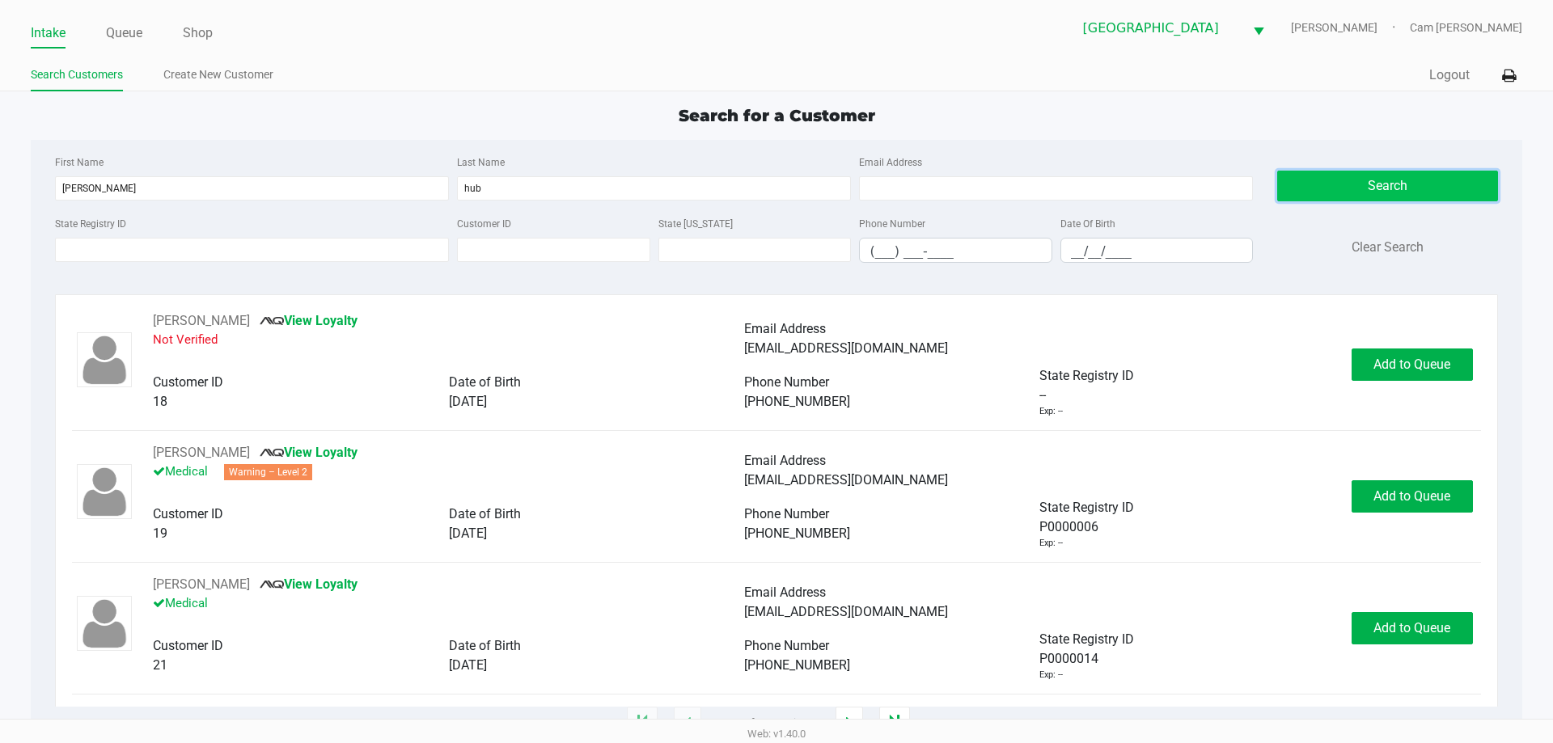
click at [1327, 189] on button "Search" at bounding box center [1387, 186] width 220 height 31
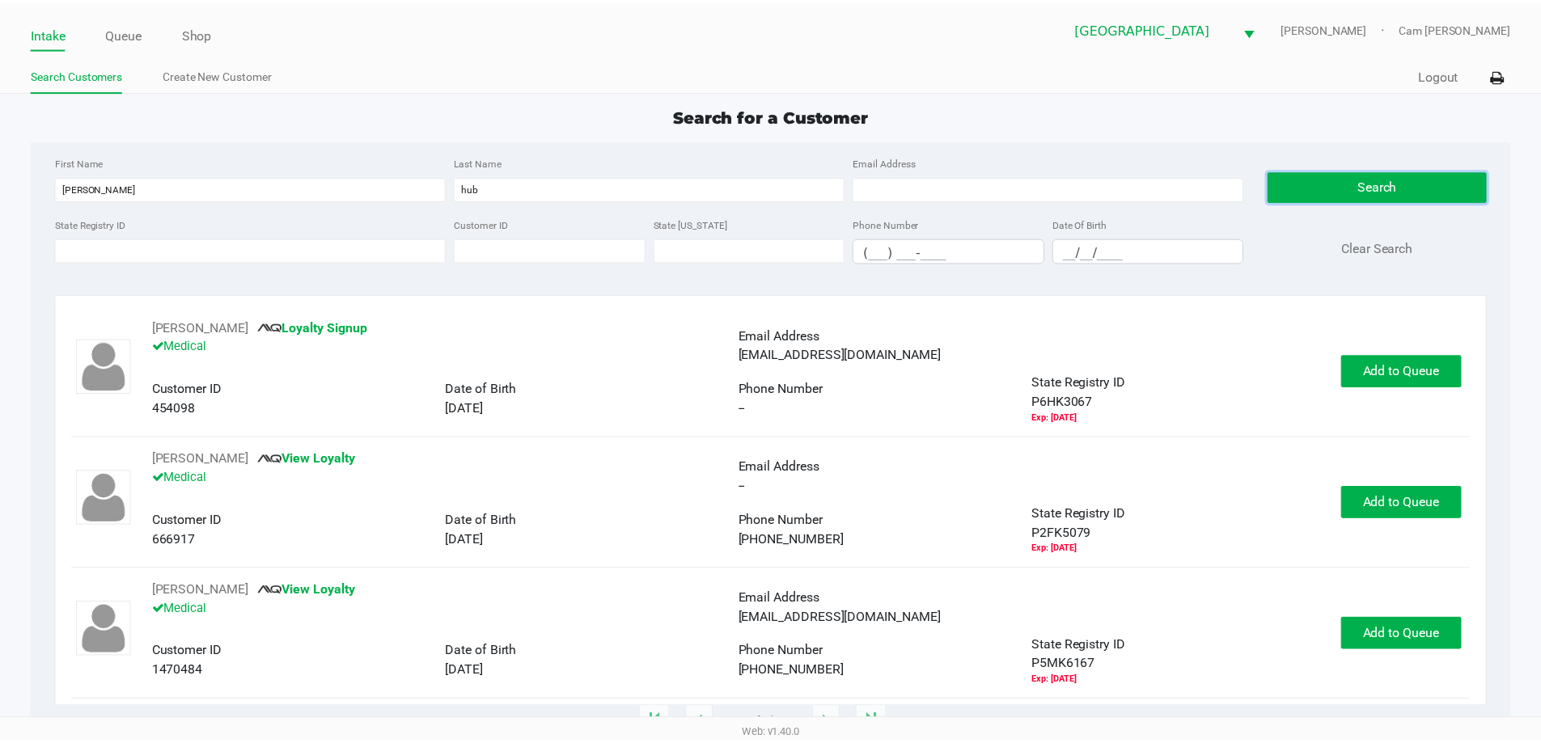
scroll to position [132, 0]
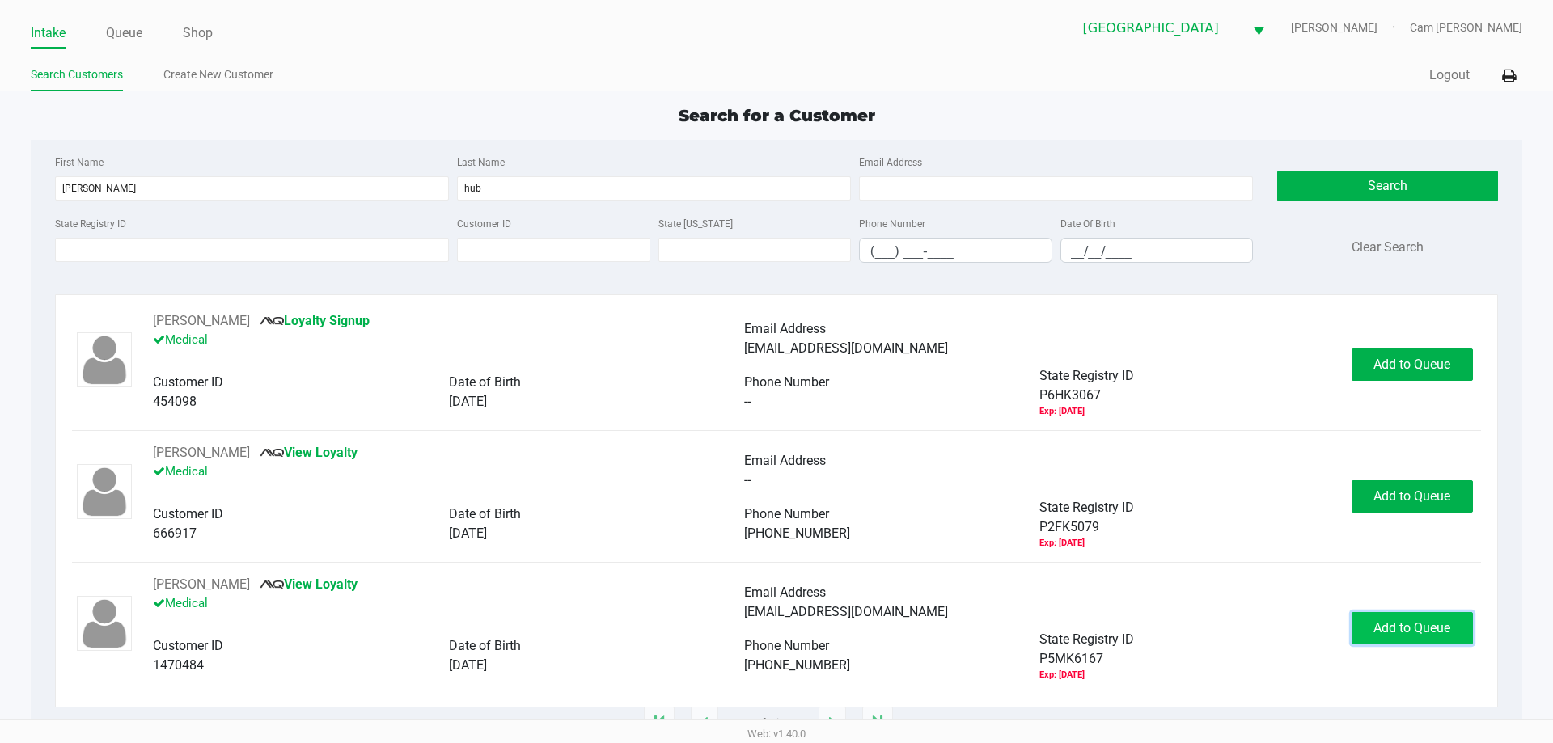
click at [1374, 631] on span "Add to Queue" at bounding box center [1412, 628] width 77 height 15
click at [1371, 630] on ngb-modal-window "Expired Document The customer has the following expired documents: Medical Card…" at bounding box center [776, 371] width 1553 height 743
click at [1387, 625] on span "Add to Queue" at bounding box center [1412, 628] width 77 height 15
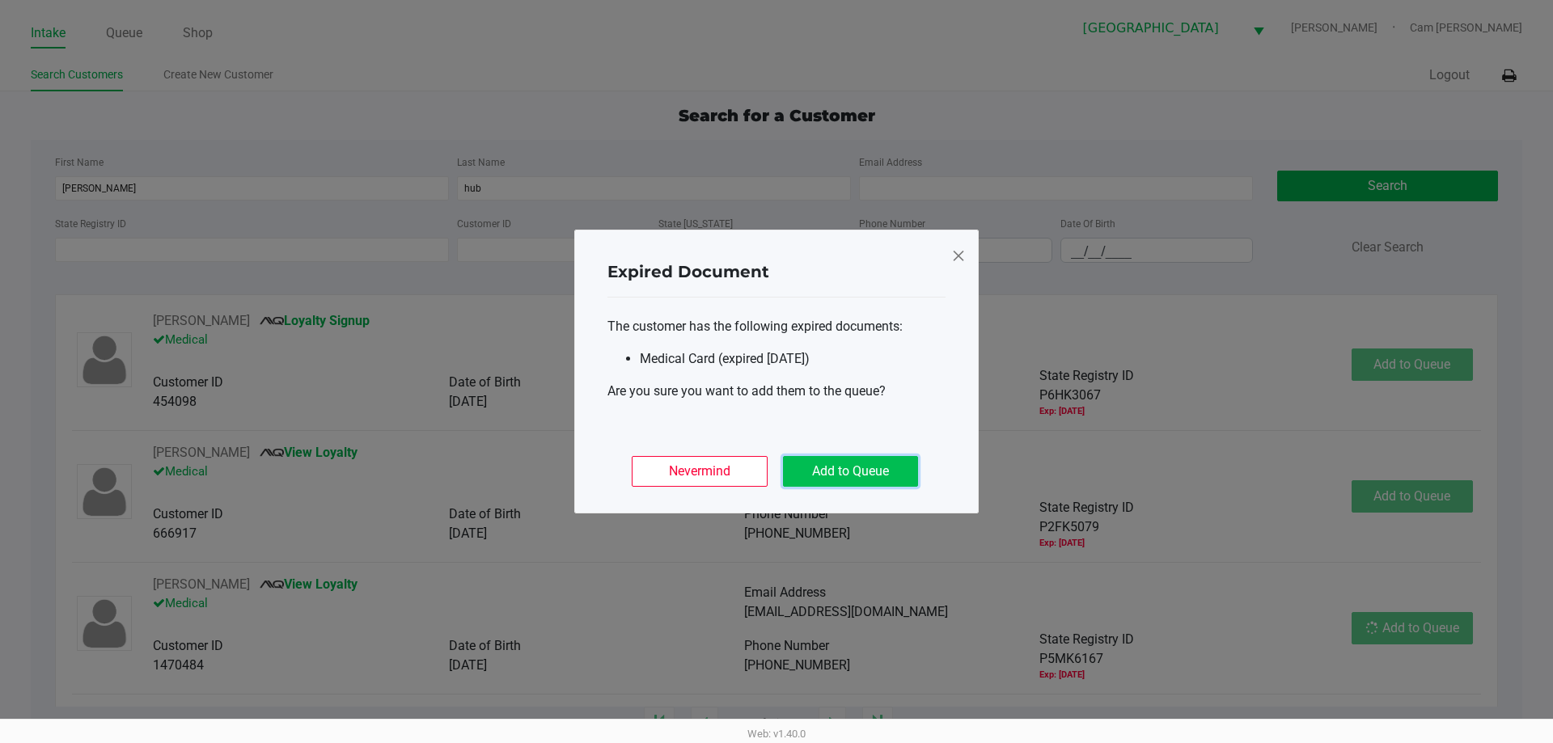
click at [842, 478] on button "Add to Queue" at bounding box center [850, 471] width 135 height 31
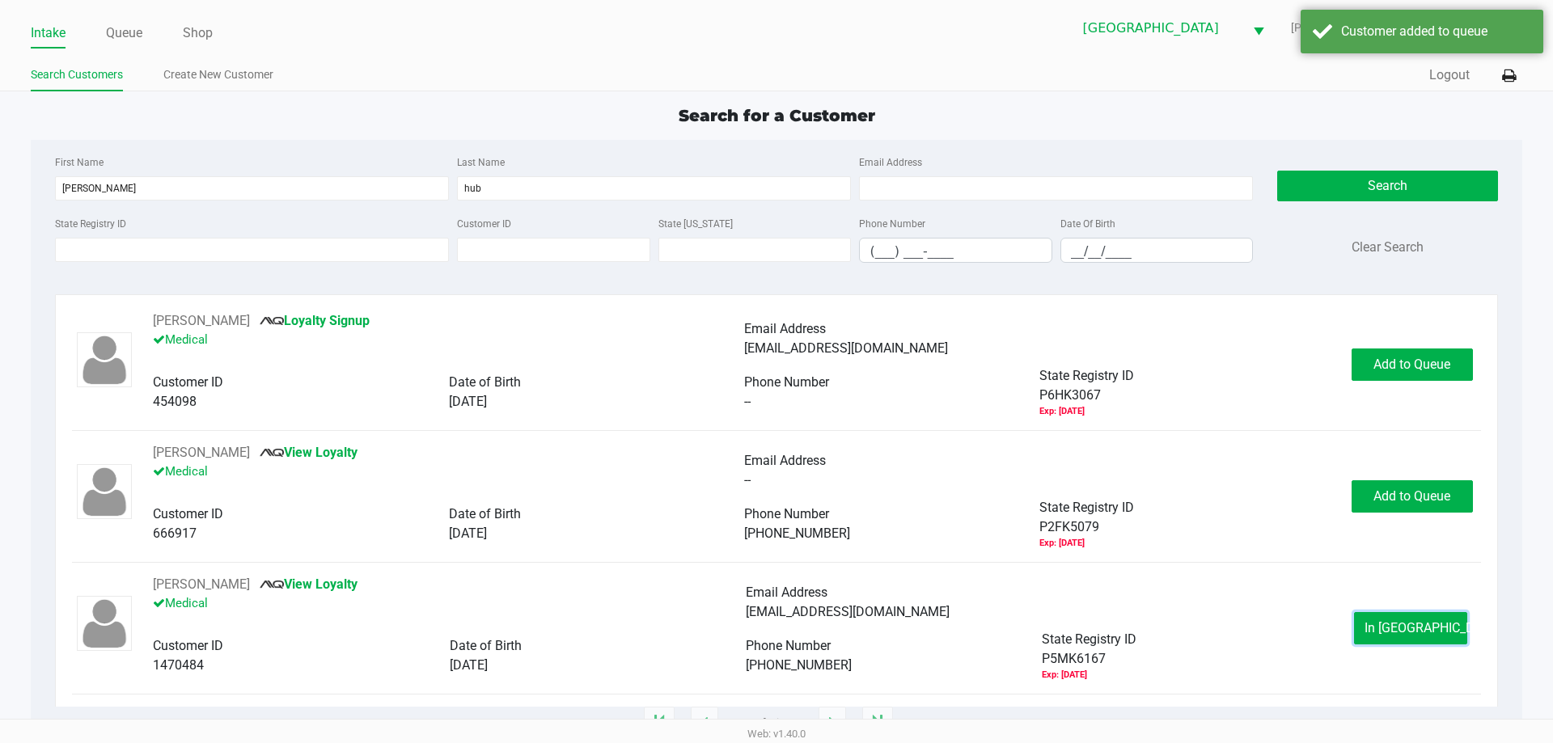
click at [1436, 638] on button "In [GEOGRAPHIC_DATA]" at bounding box center [1410, 628] width 113 height 32
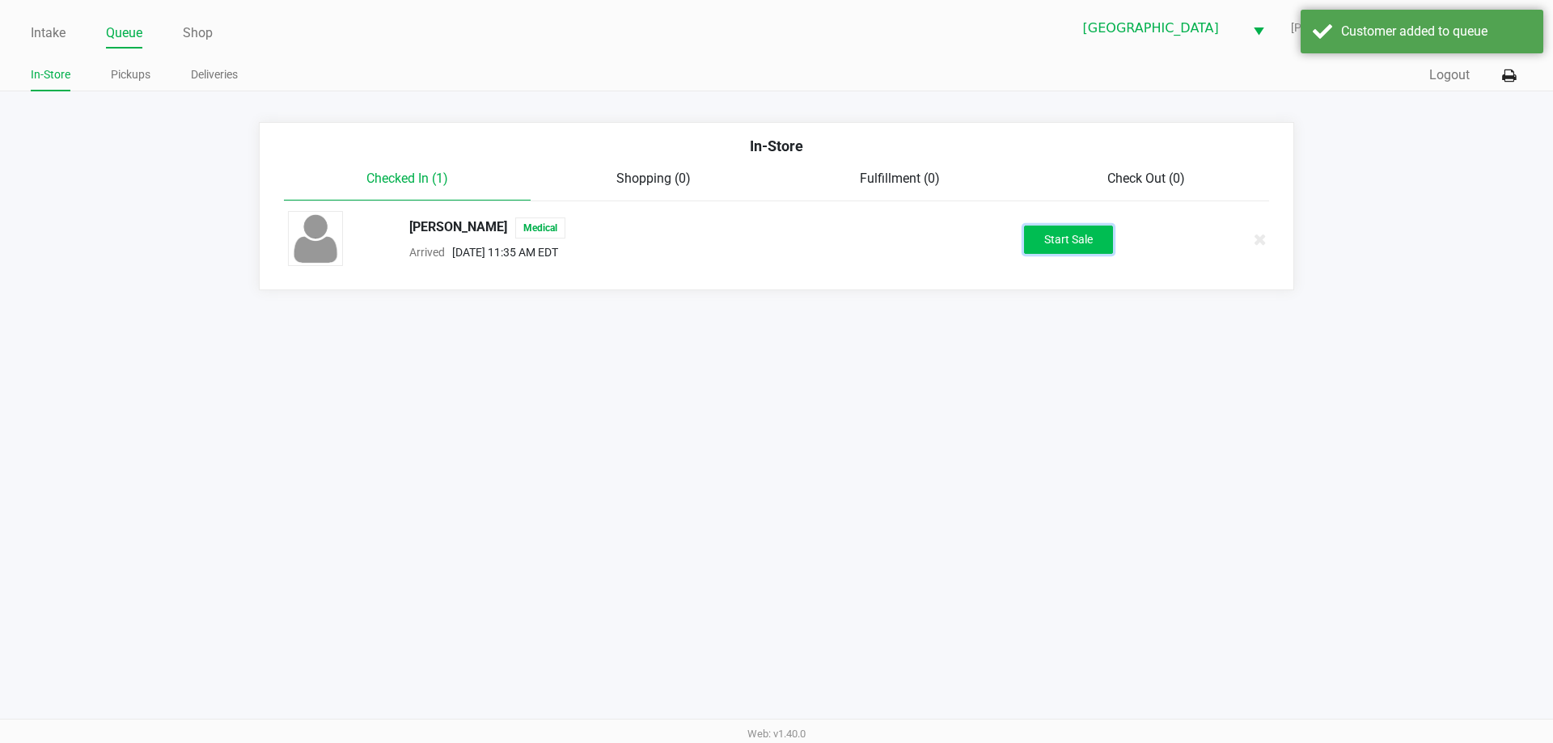
click at [1081, 250] on button "Start Sale" at bounding box center [1068, 240] width 89 height 28
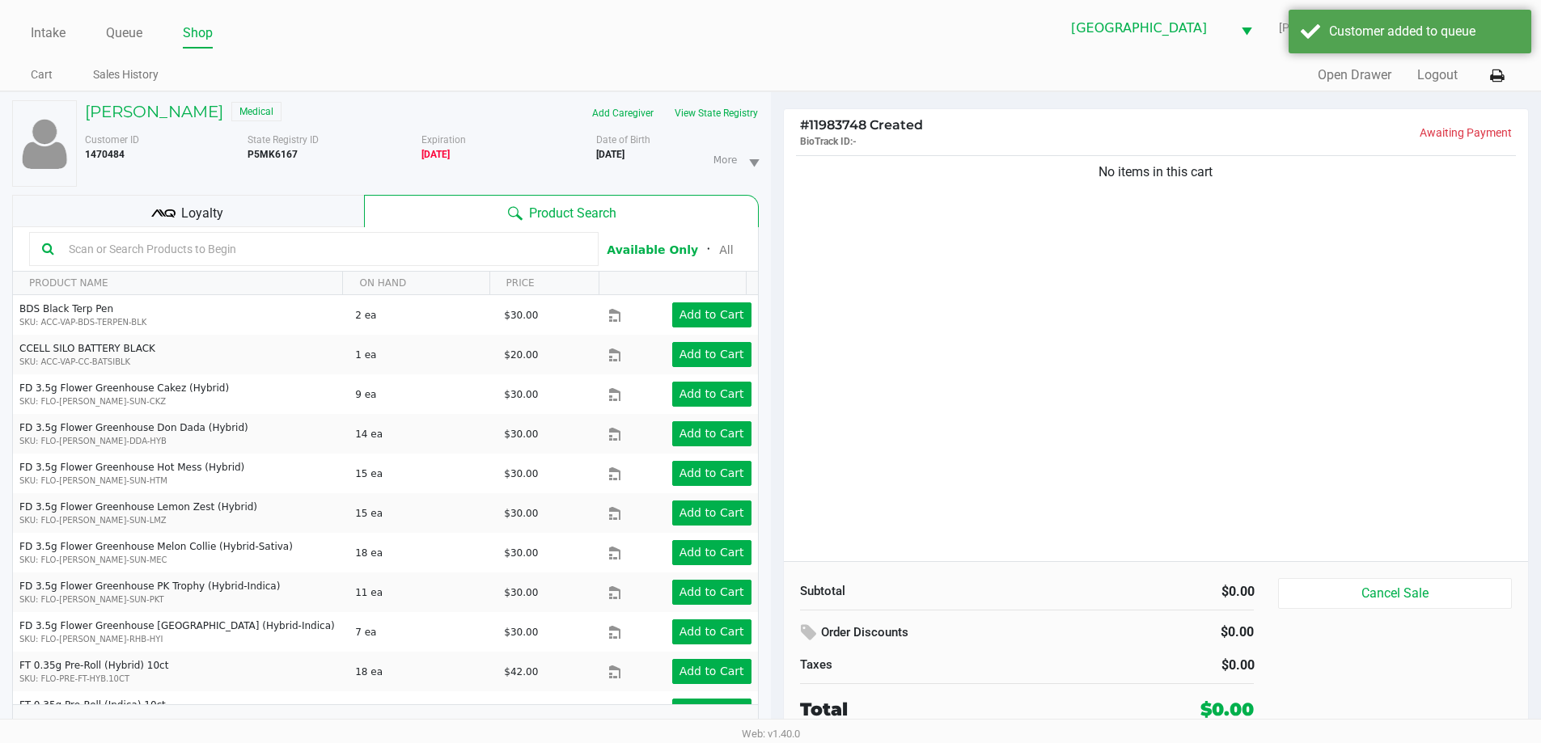
click at [200, 125] on div "[PERSON_NAME] Medical" at bounding box center [247, 113] width 349 height 26
click at [191, 108] on h5 "[PERSON_NAME]" at bounding box center [154, 111] width 138 height 19
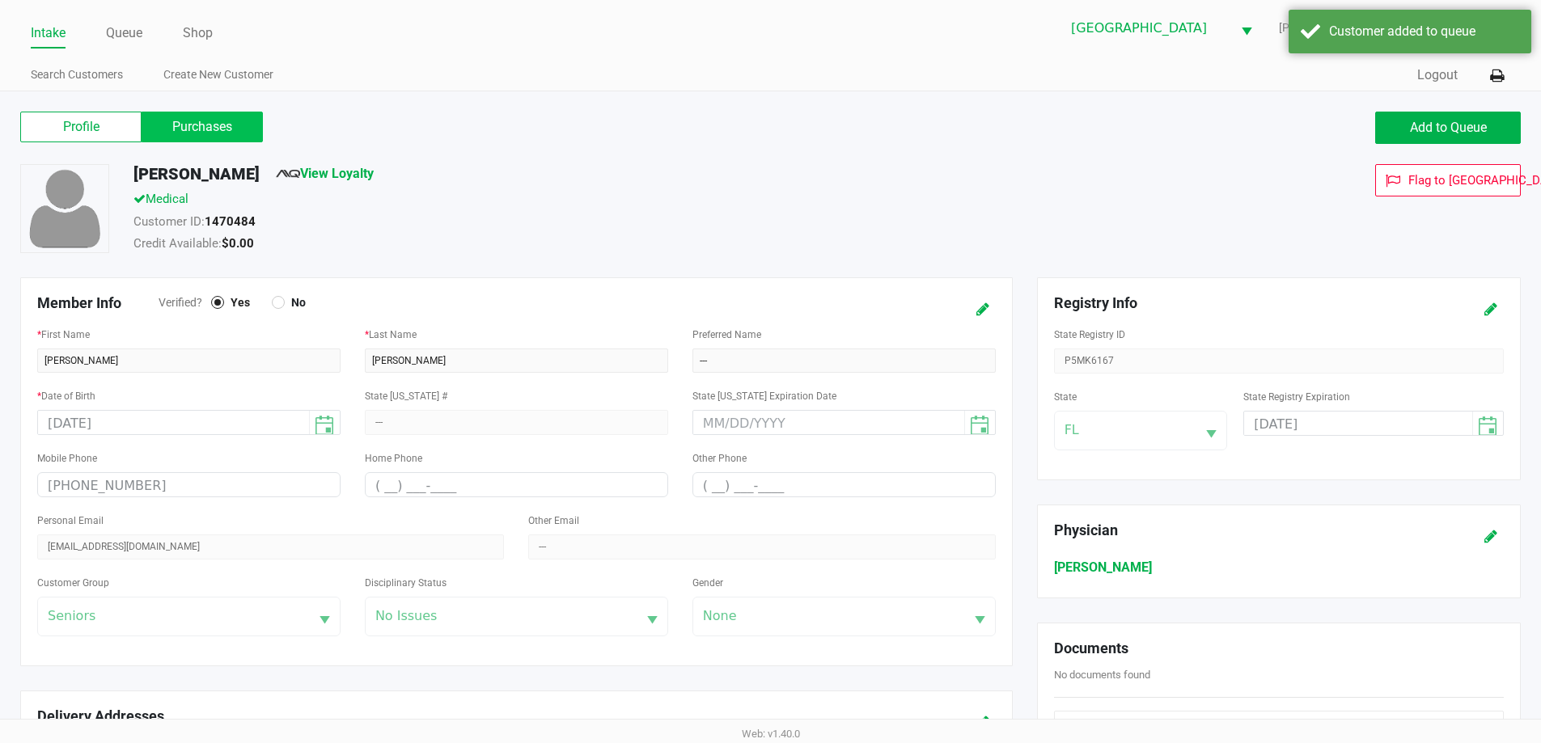
click at [177, 140] on label "Purchases" at bounding box center [202, 127] width 121 height 31
click at [0, 0] on 1 "Purchases" at bounding box center [0, 0] width 0 height 0
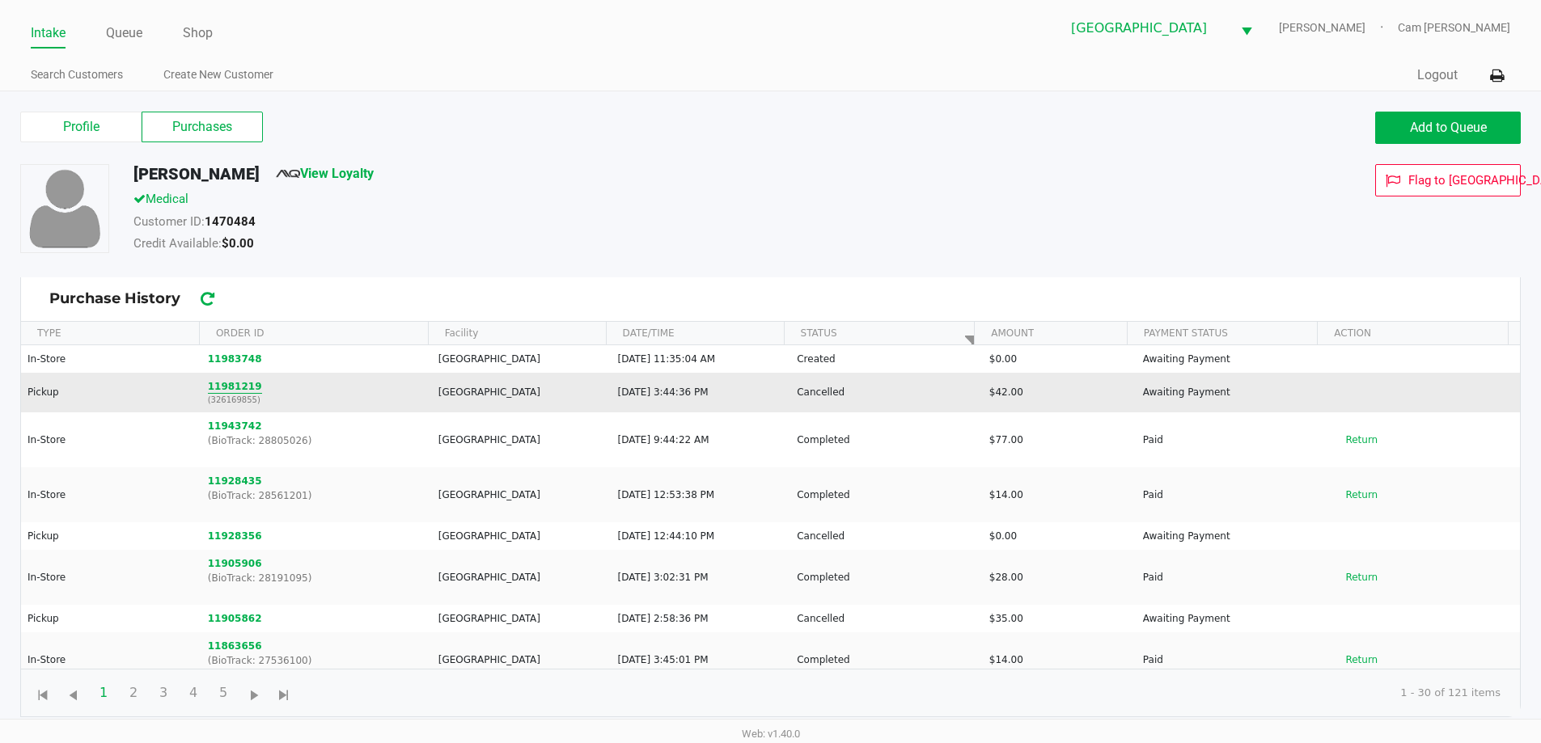
click at [241, 386] on button "11981219" at bounding box center [235, 386] width 54 height 15
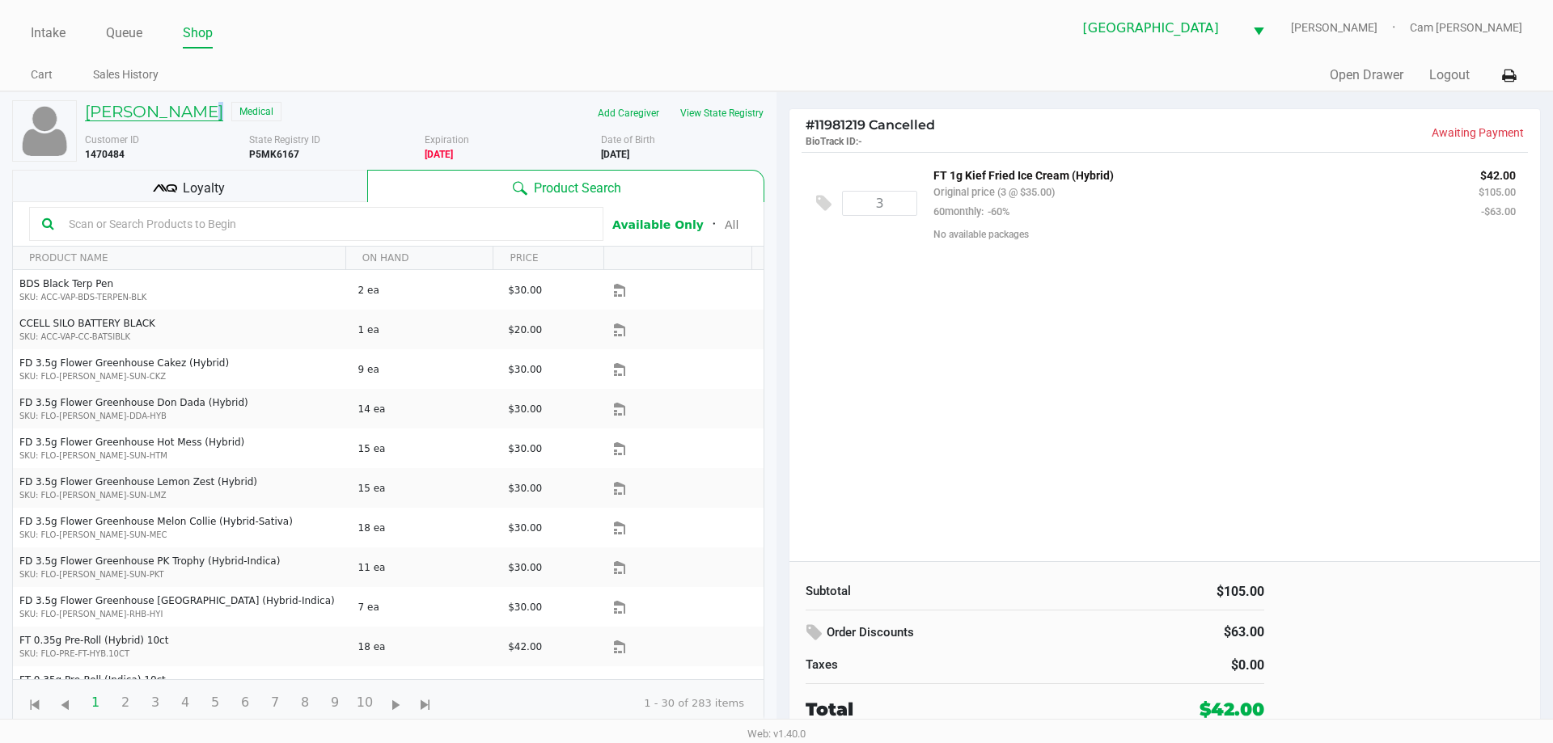
click at [194, 118] on h5 "[PERSON_NAME]" at bounding box center [154, 111] width 138 height 19
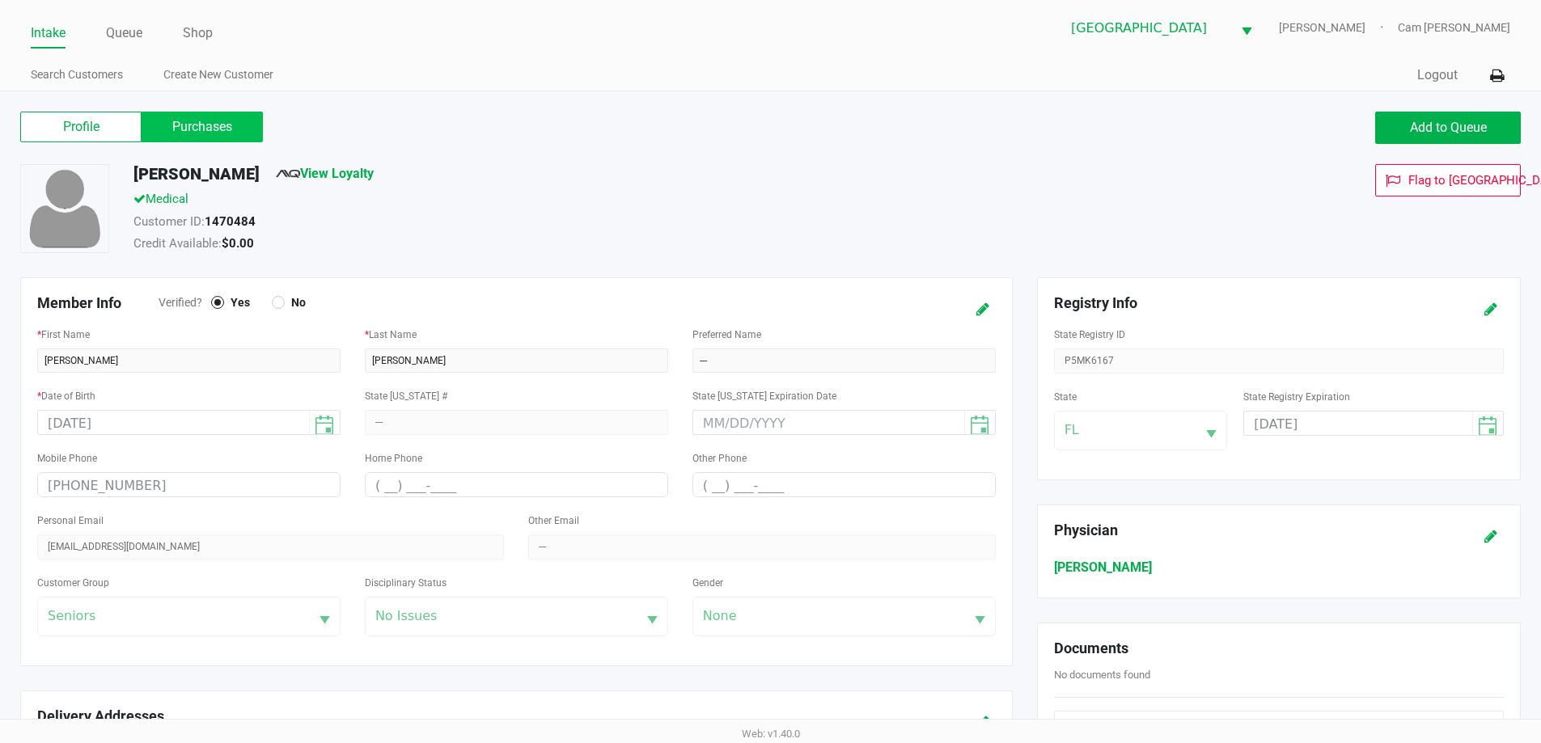
click at [211, 133] on label "Purchases" at bounding box center [202, 127] width 121 height 31
click at [0, 0] on 1 "Purchases" at bounding box center [0, 0] width 0 height 0
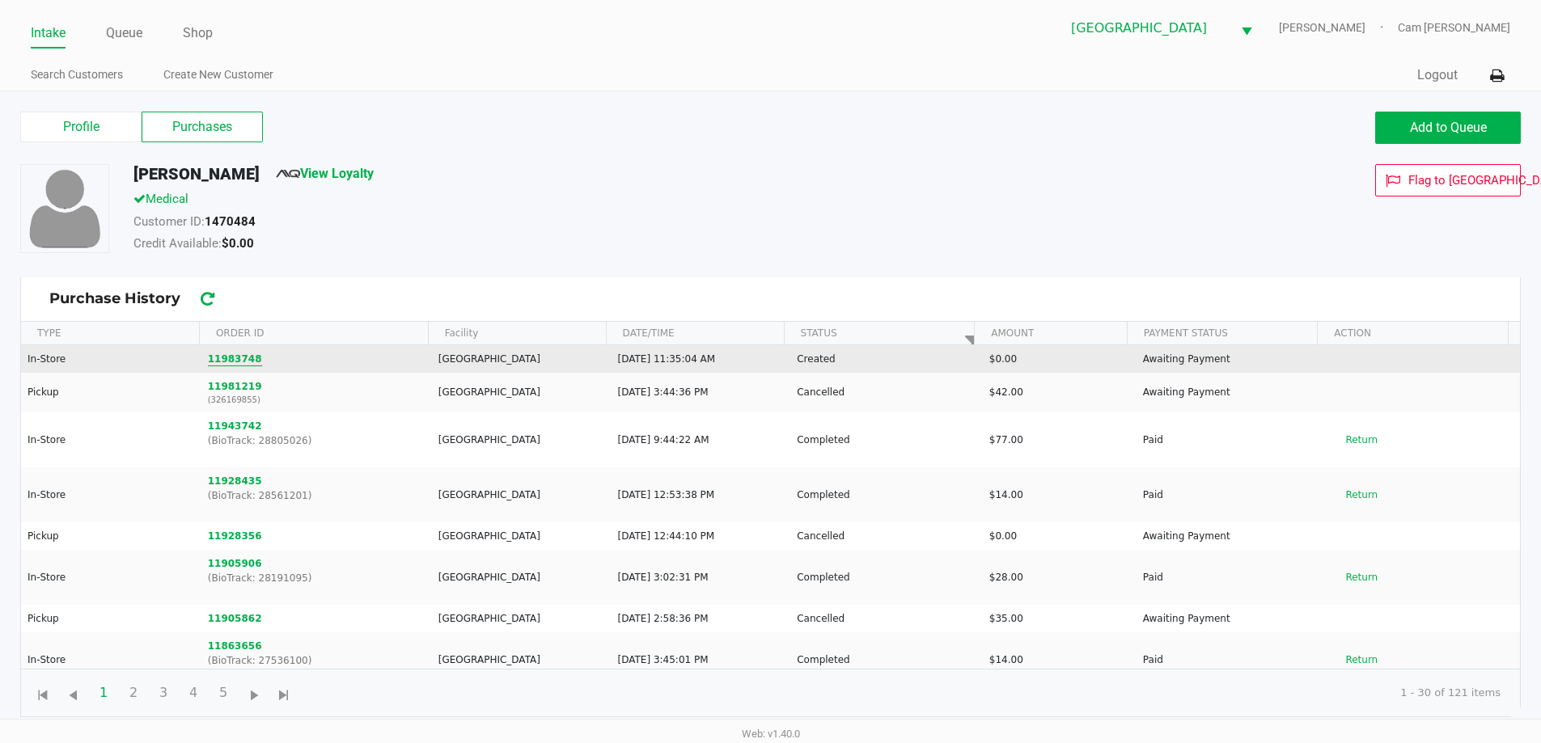
click at [248, 358] on button "11983748" at bounding box center [235, 359] width 54 height 15
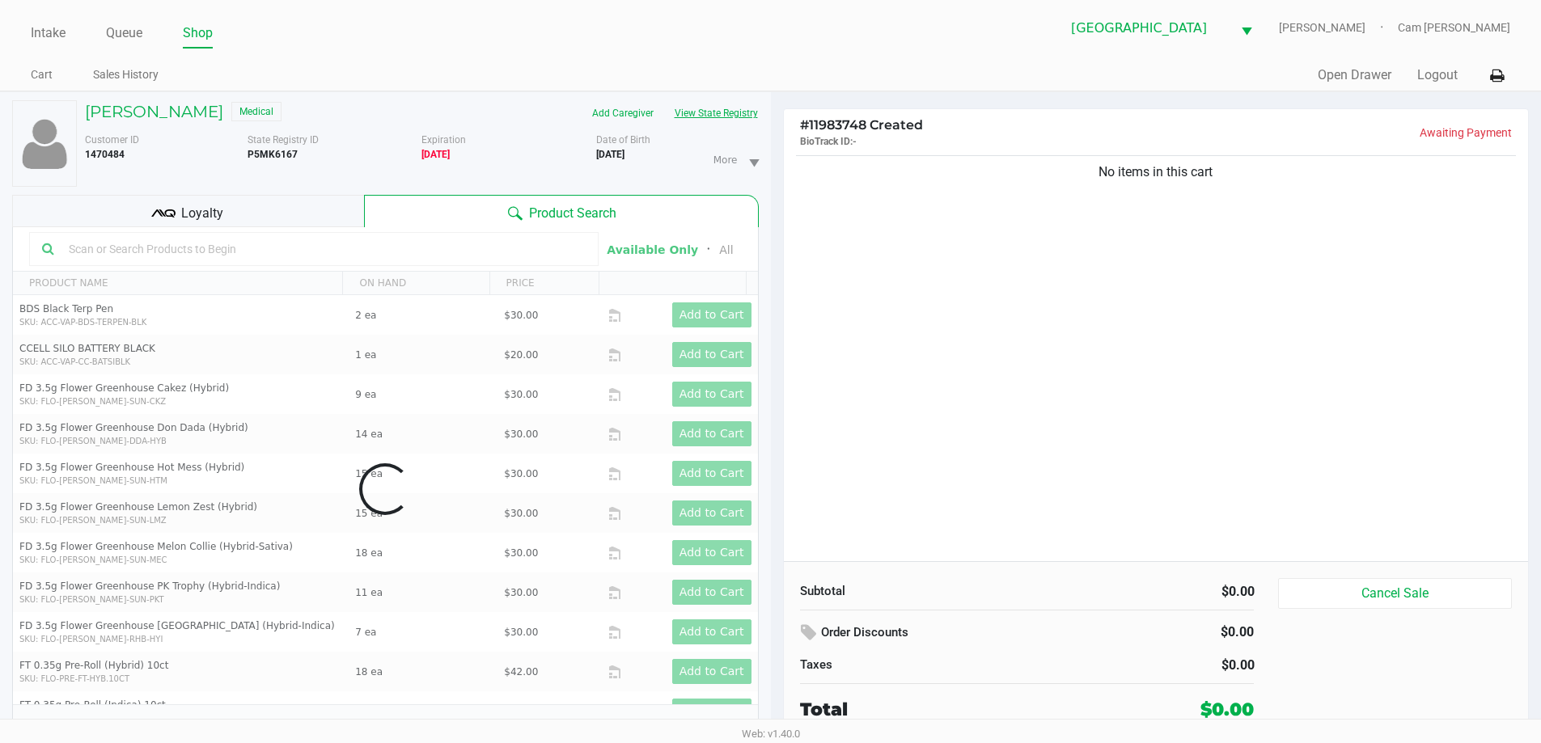
click at [693, 110] on button "View State Registry" at bounding box center [711, 113] width 95 height 26
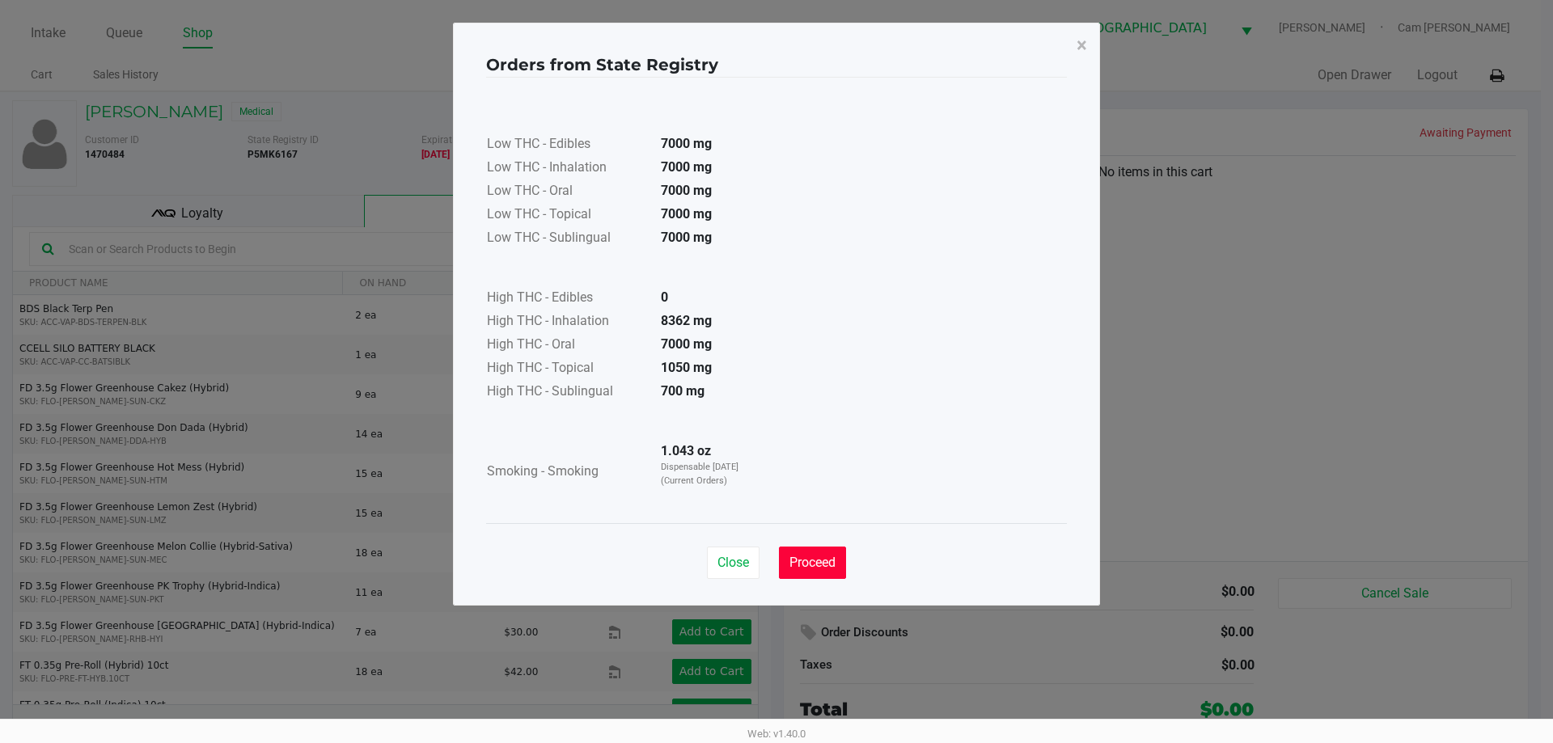
click at [814, 557] on span "Proceed" at bounding box center [813, 562] width 46 height 15
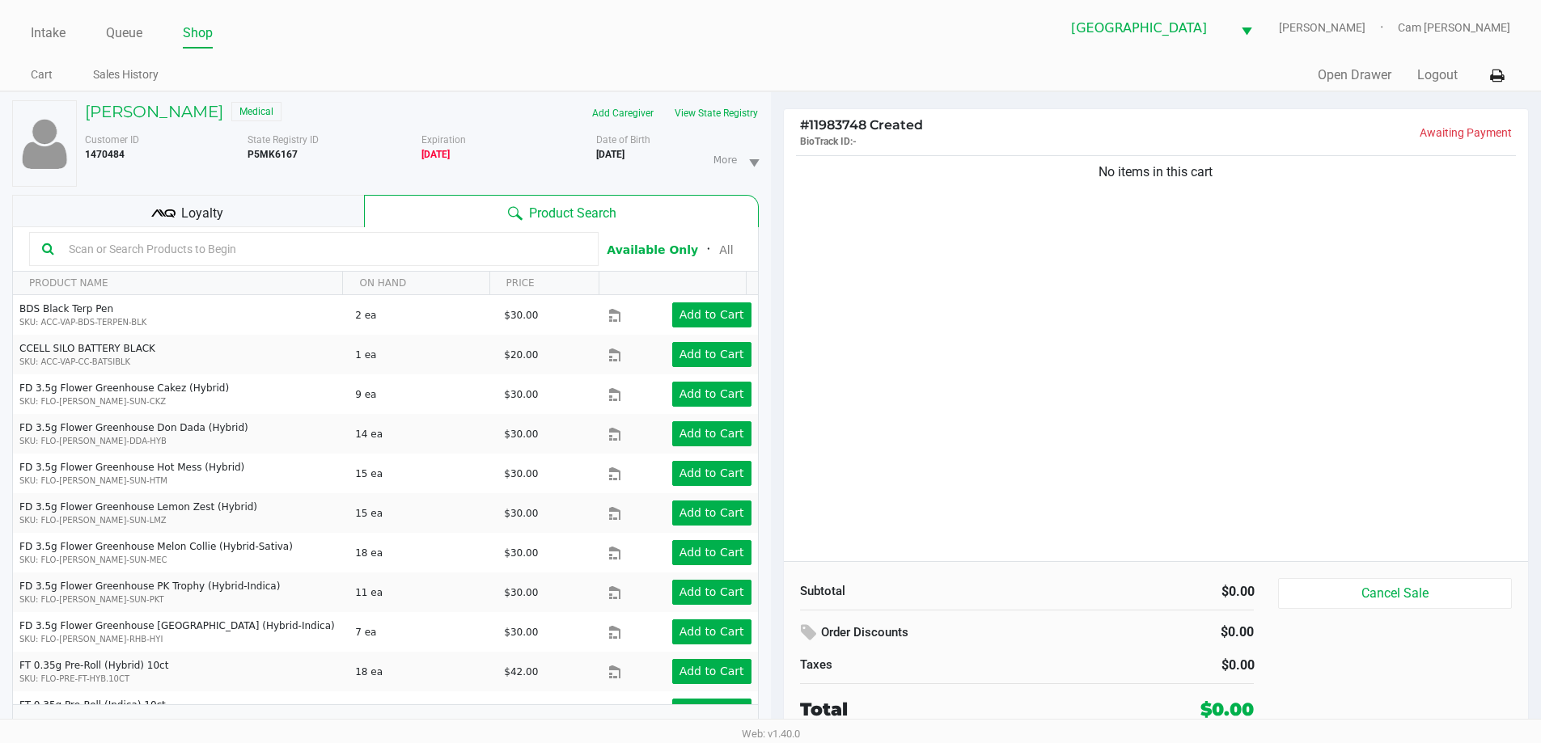
drag, startPoint x: 252, startPoint y: 210, endPoint x: 262, endPoint y: 210, distance: 10.5
click at [254, 210] on div "Loyalty" at bounding box center [188, 211] width 352 height 32
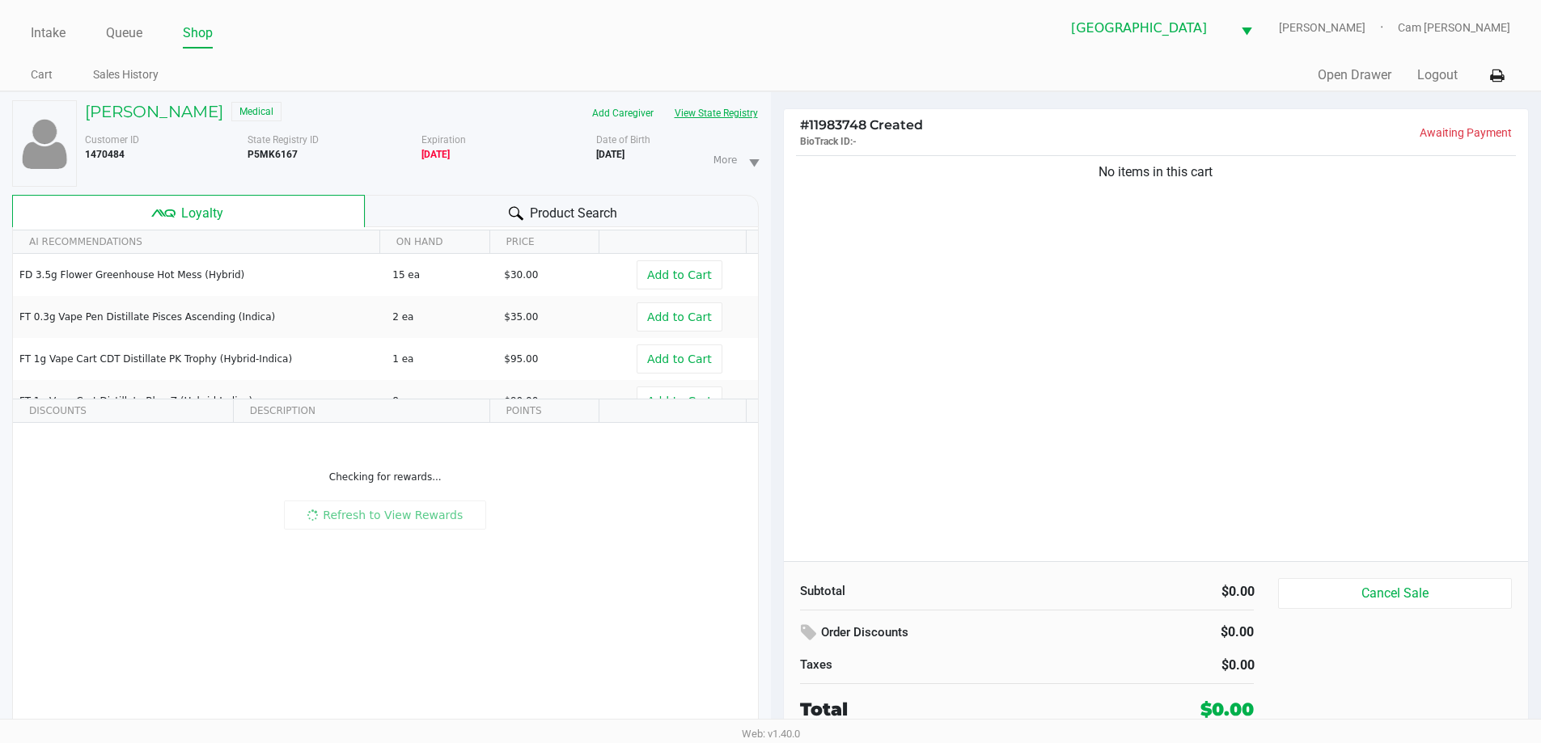
click at [725, 108] on button "View State Registry" at bounding box center [711, 113] width 95 height 26
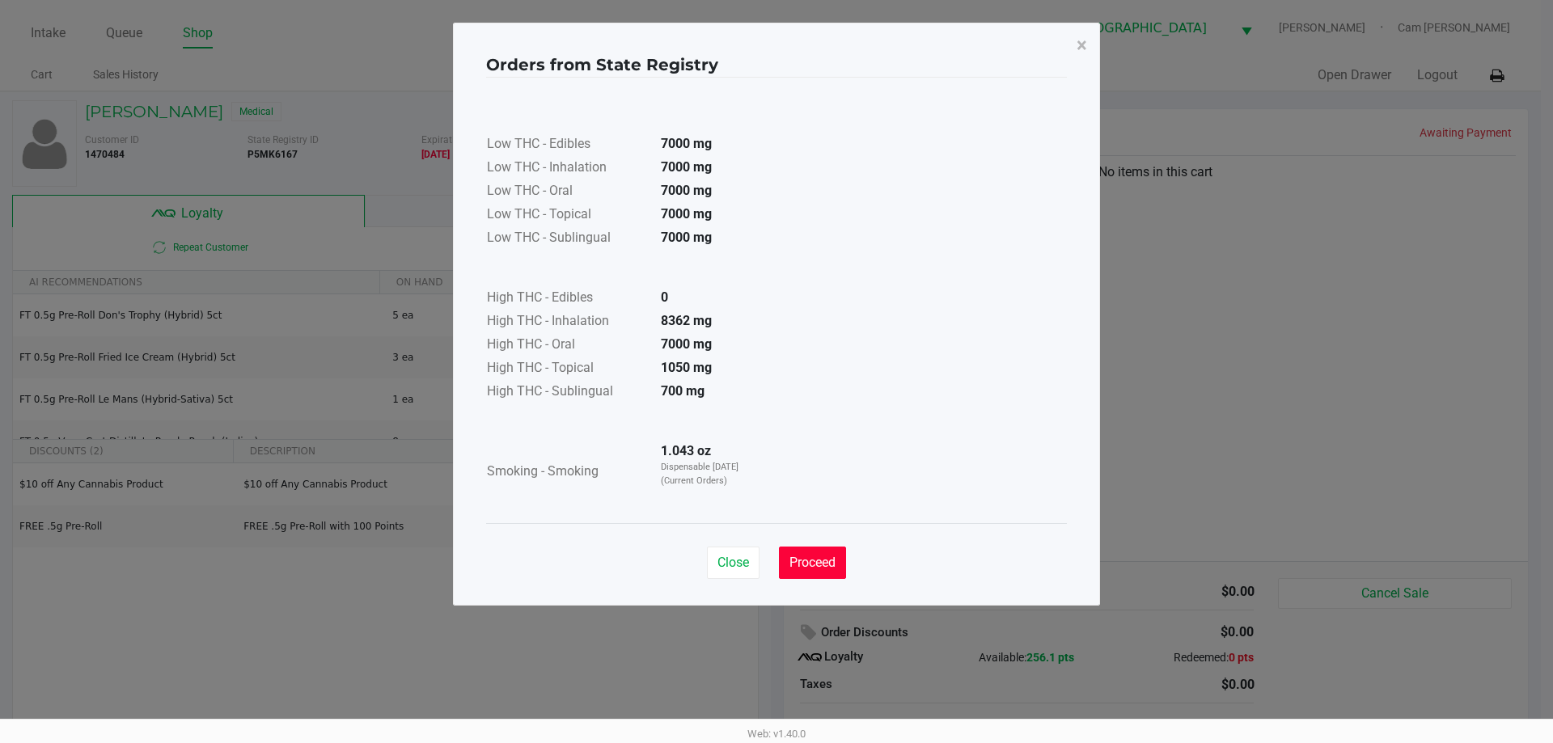
click at [835, 570] on span "Proceed" at bounding box center [813, 562] width 46 height 15
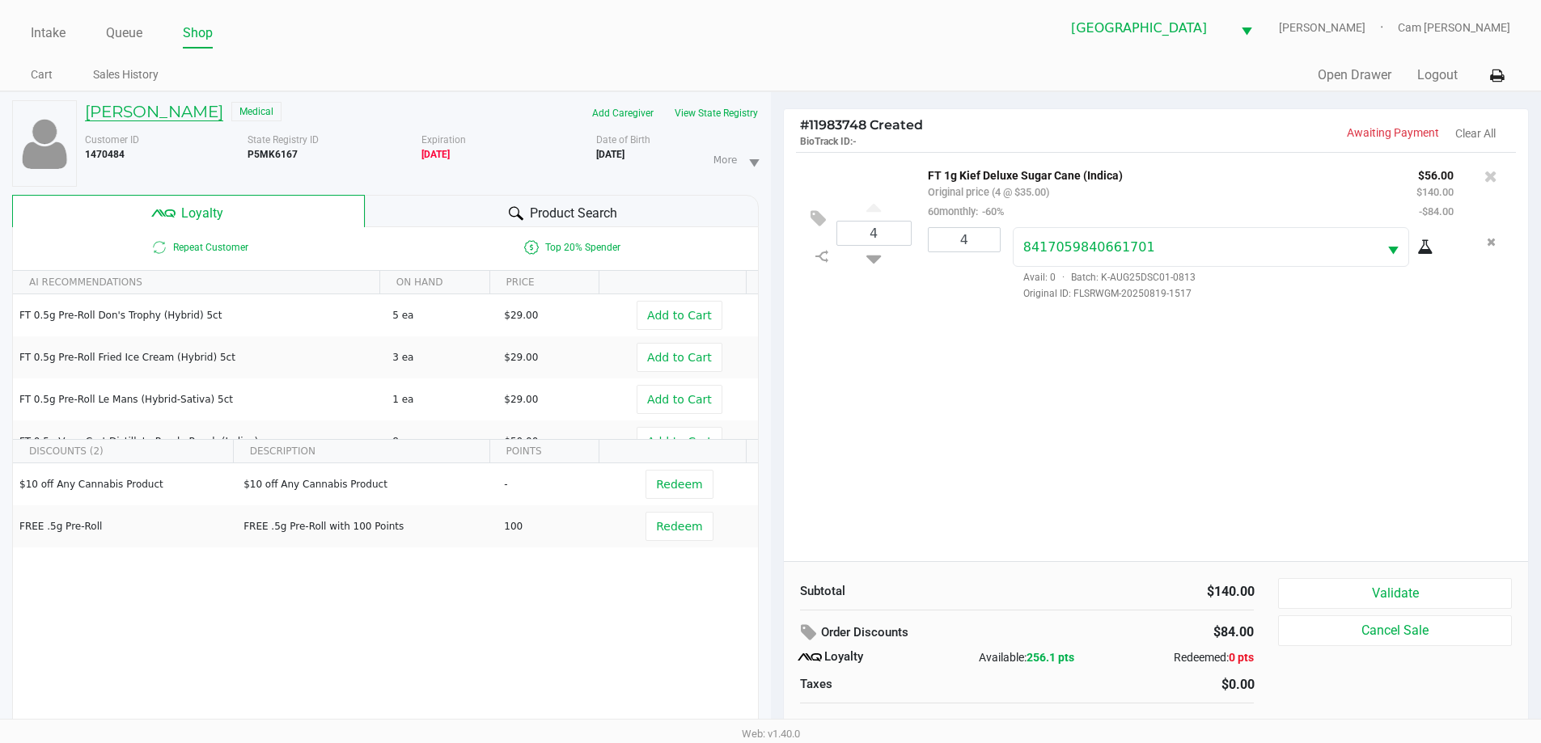
click at [178, 109] on h5 "[PERSON_NAME]" at bounding box center [154, 111] width 138 height 19
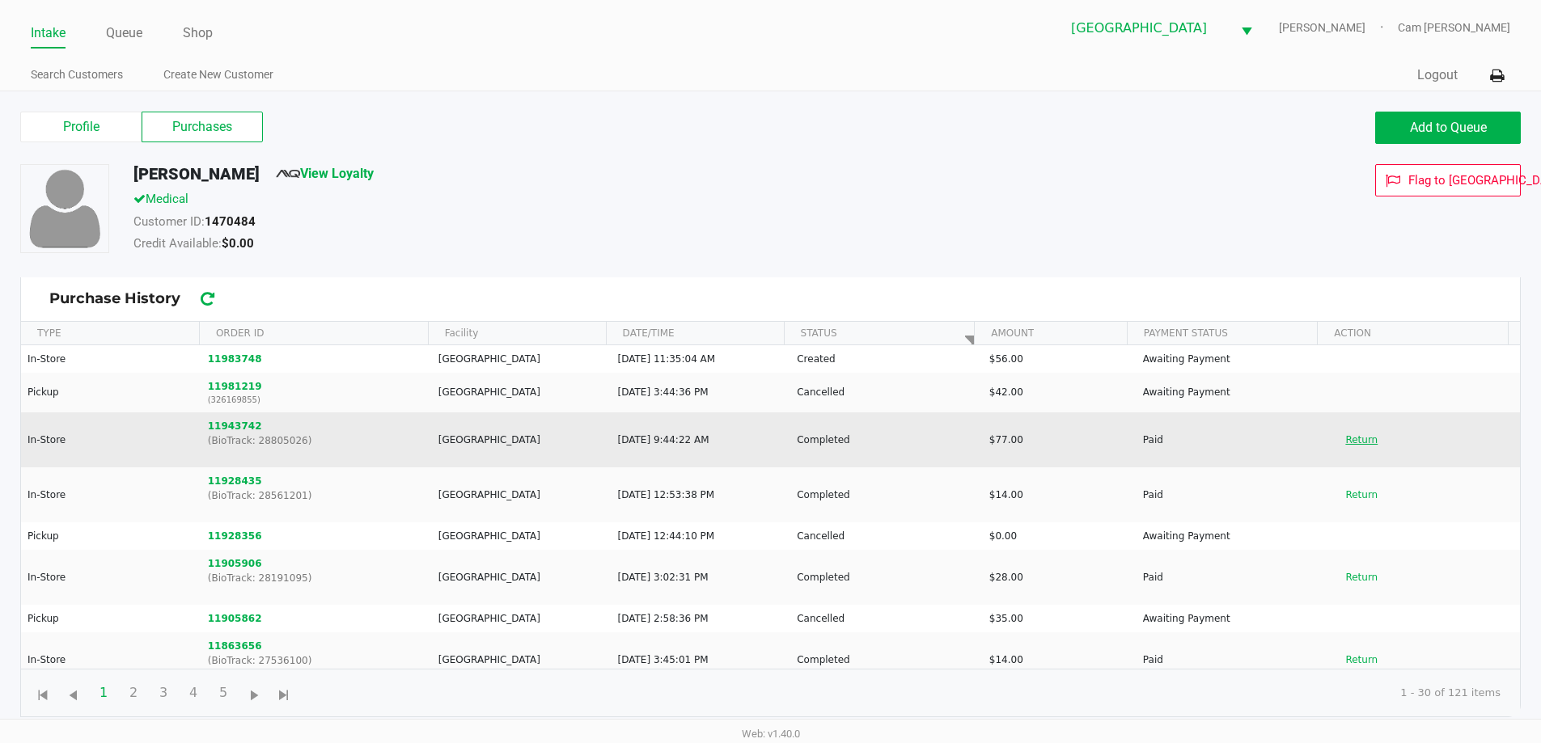
click at [1336, 443] on button "Return" at bounding box center [1361, 440] width 53 height 26
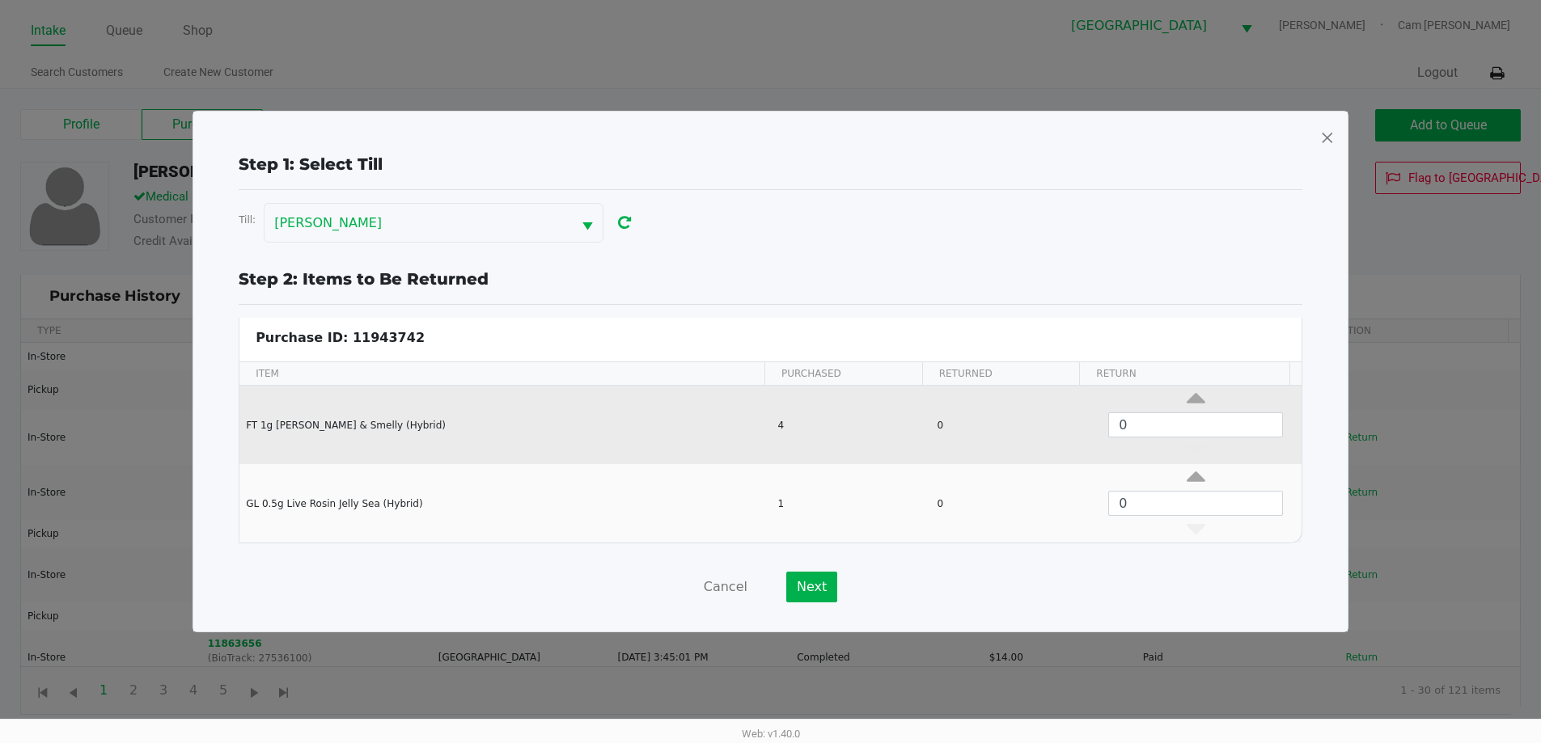
scroll to position [6, 0]
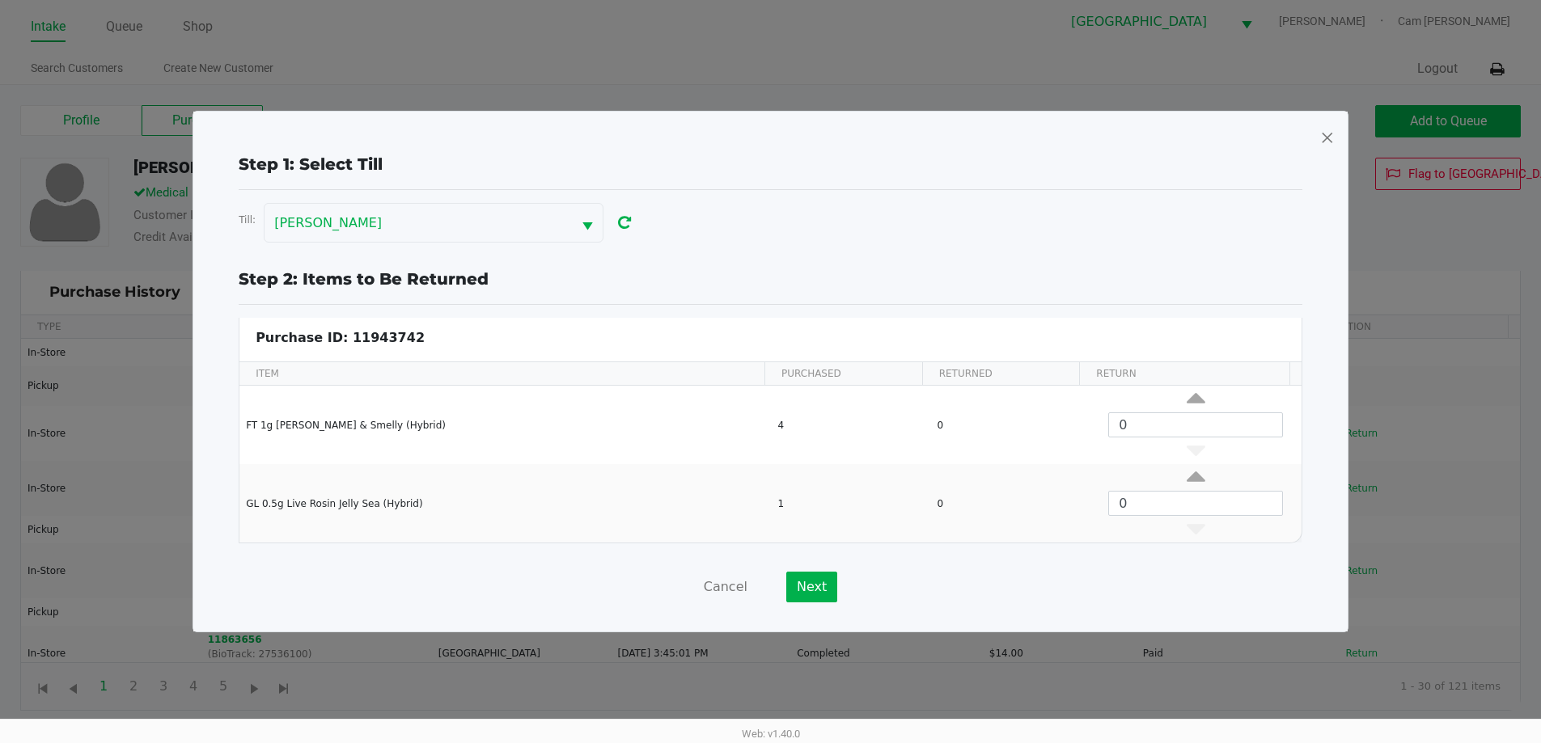
click at [1321, 134] on span at bounding box center [1327, 138] width 15 height 26
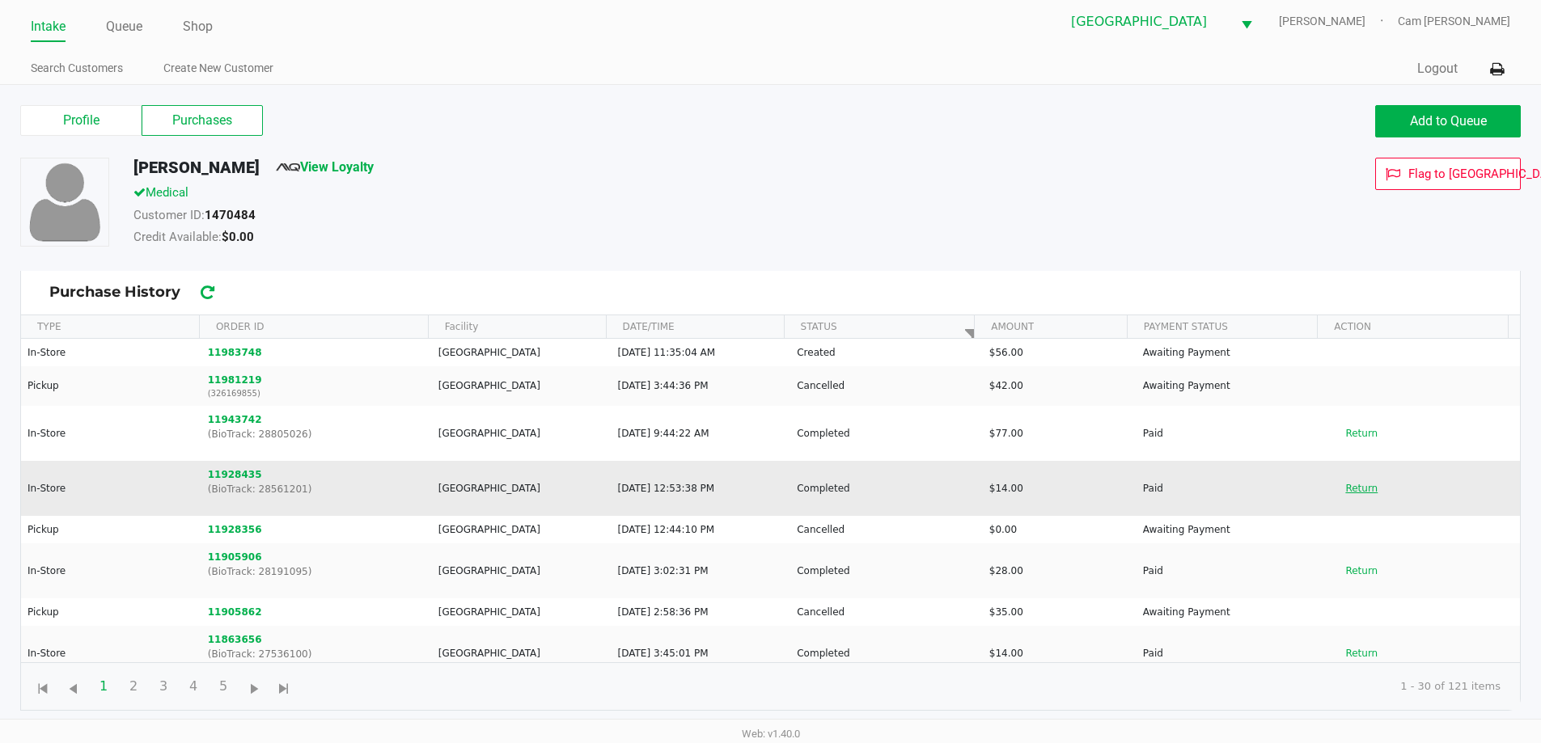
click at [1360, 499] on button "Return" at bounding box center [1361, 489] width 53 height 26
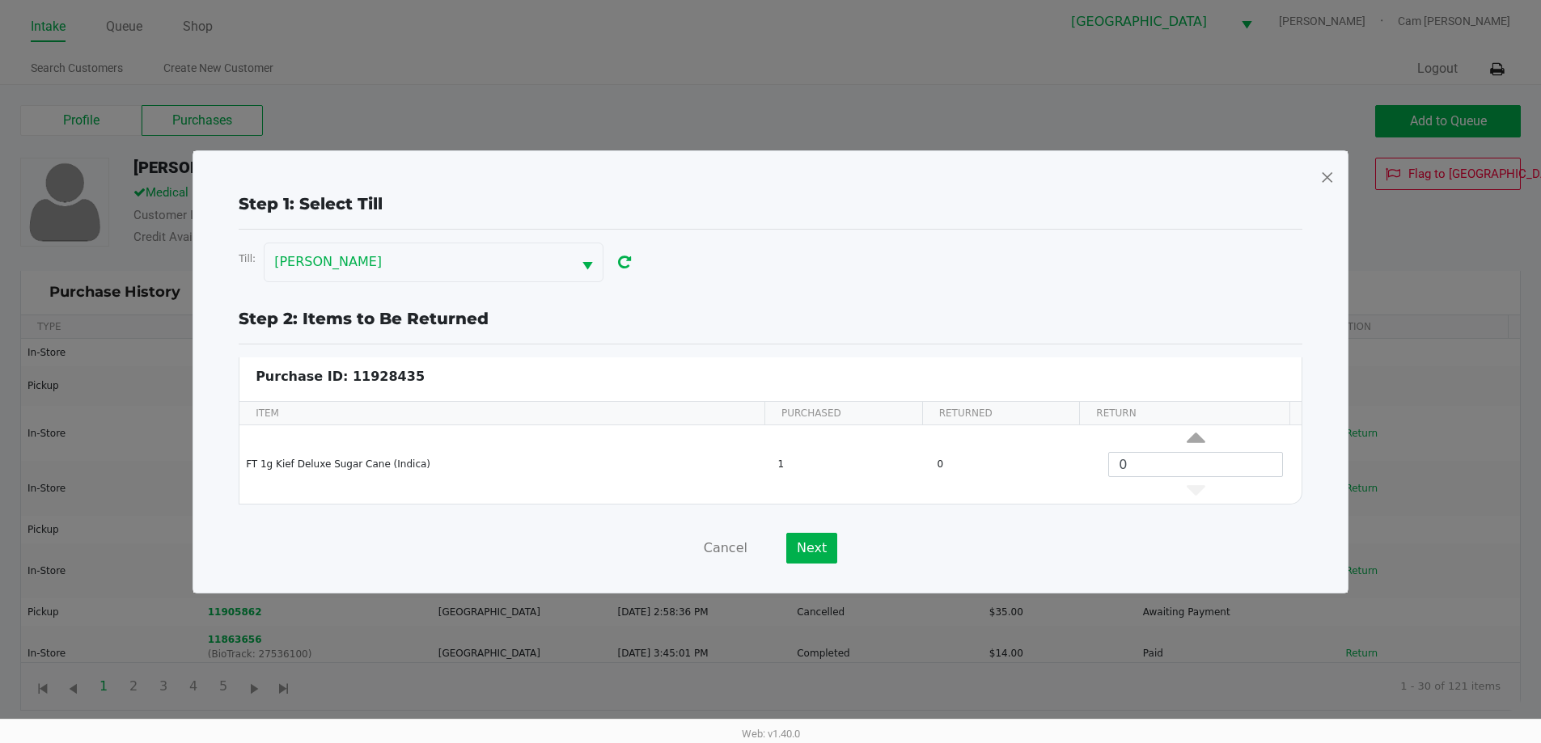
click at [1320, 172] on span at bounding box center [1327, 177] width 15 height 26
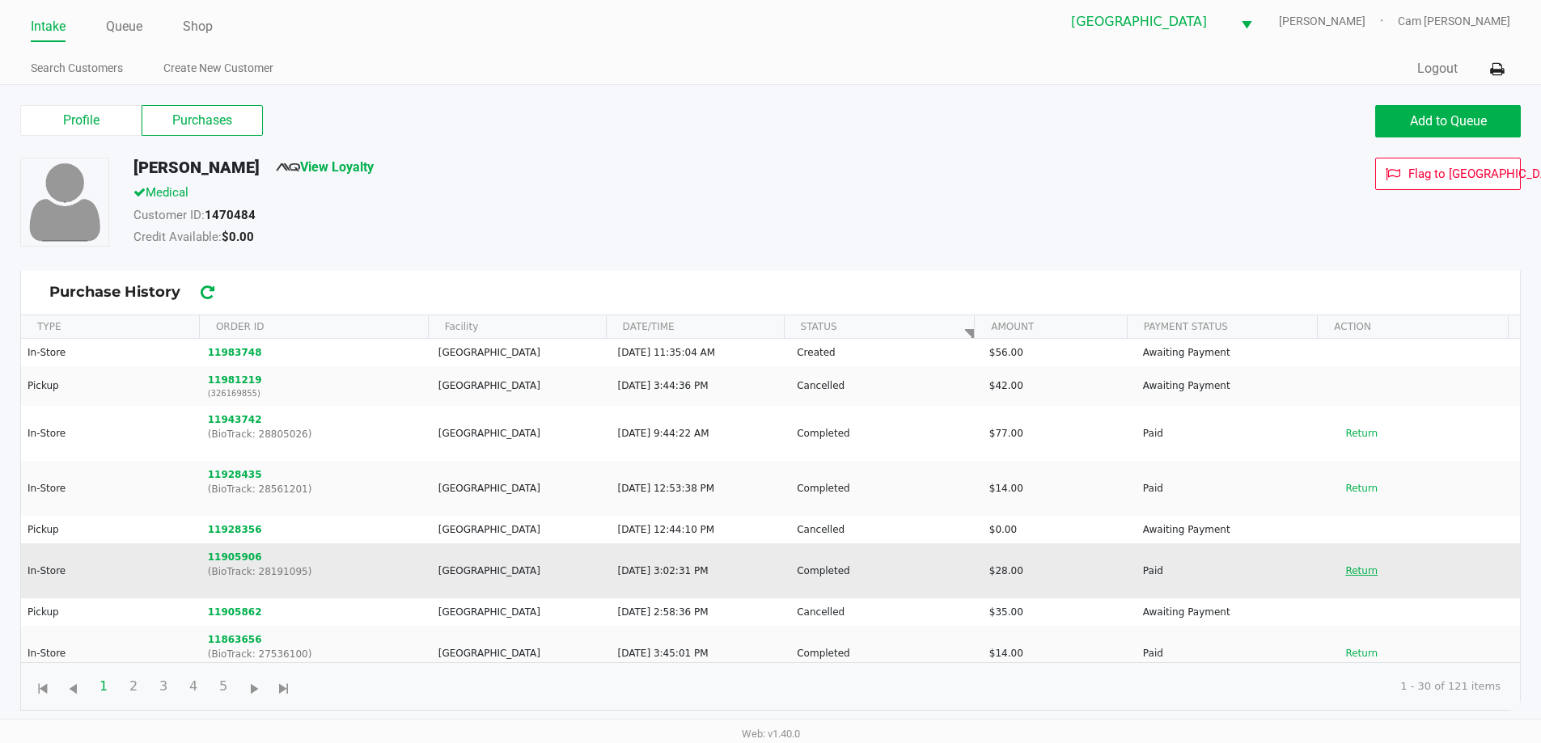
click at [1347, 575] on button "Return" at bounding box center [1361, 571] width 53 height 26
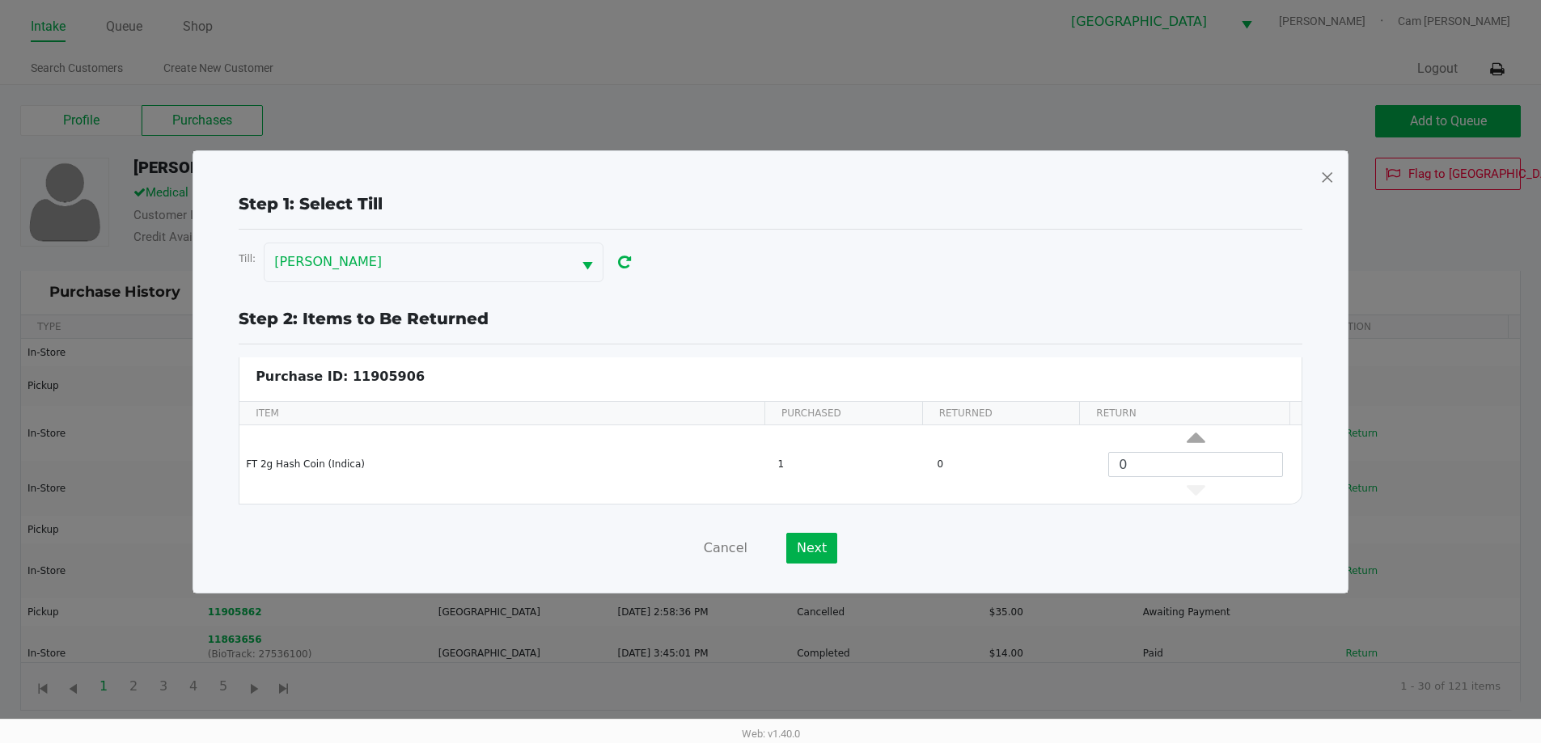
click at [1320, 176] on span at bounding box center [1327, 177] width 15 height 26
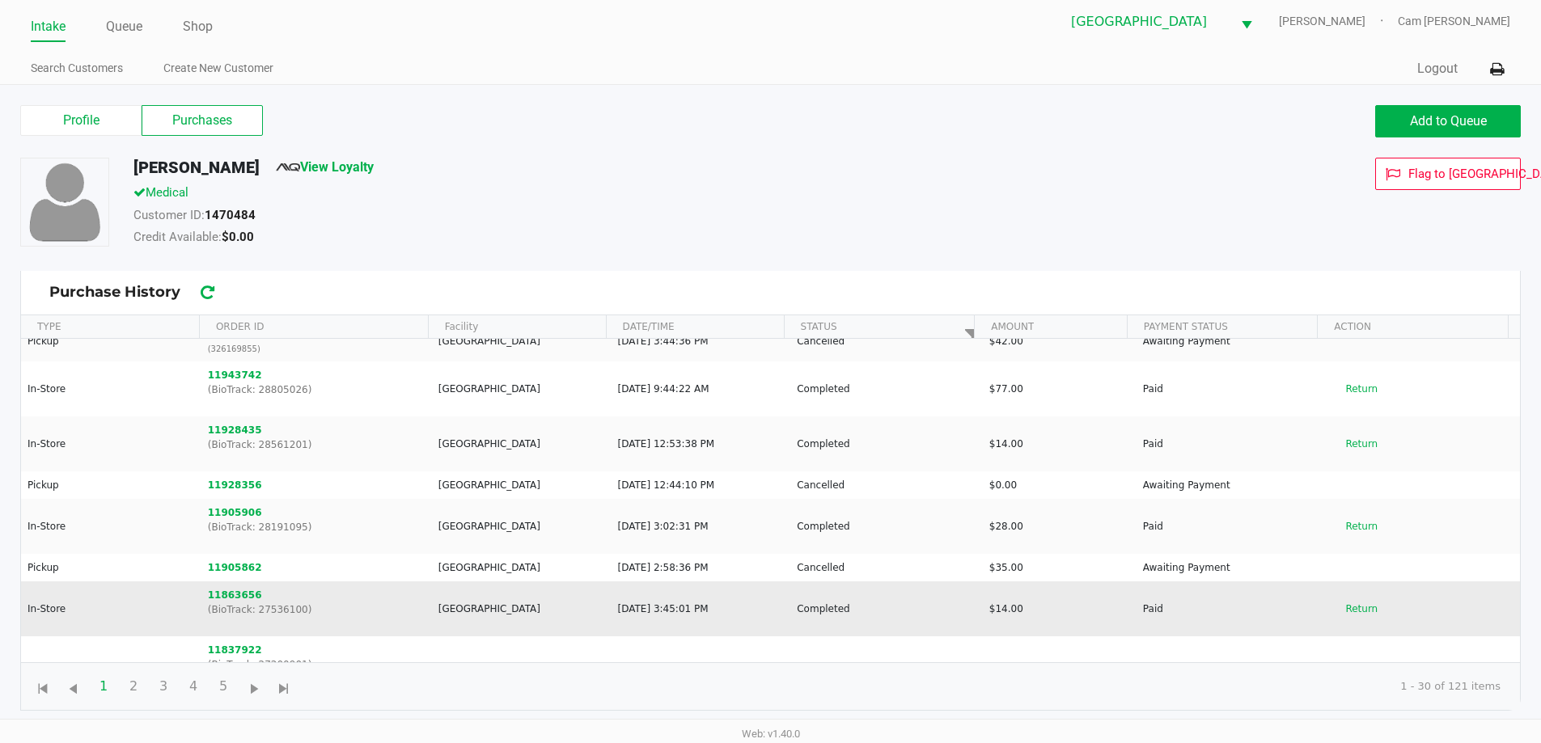
scroll to position [81, 0]
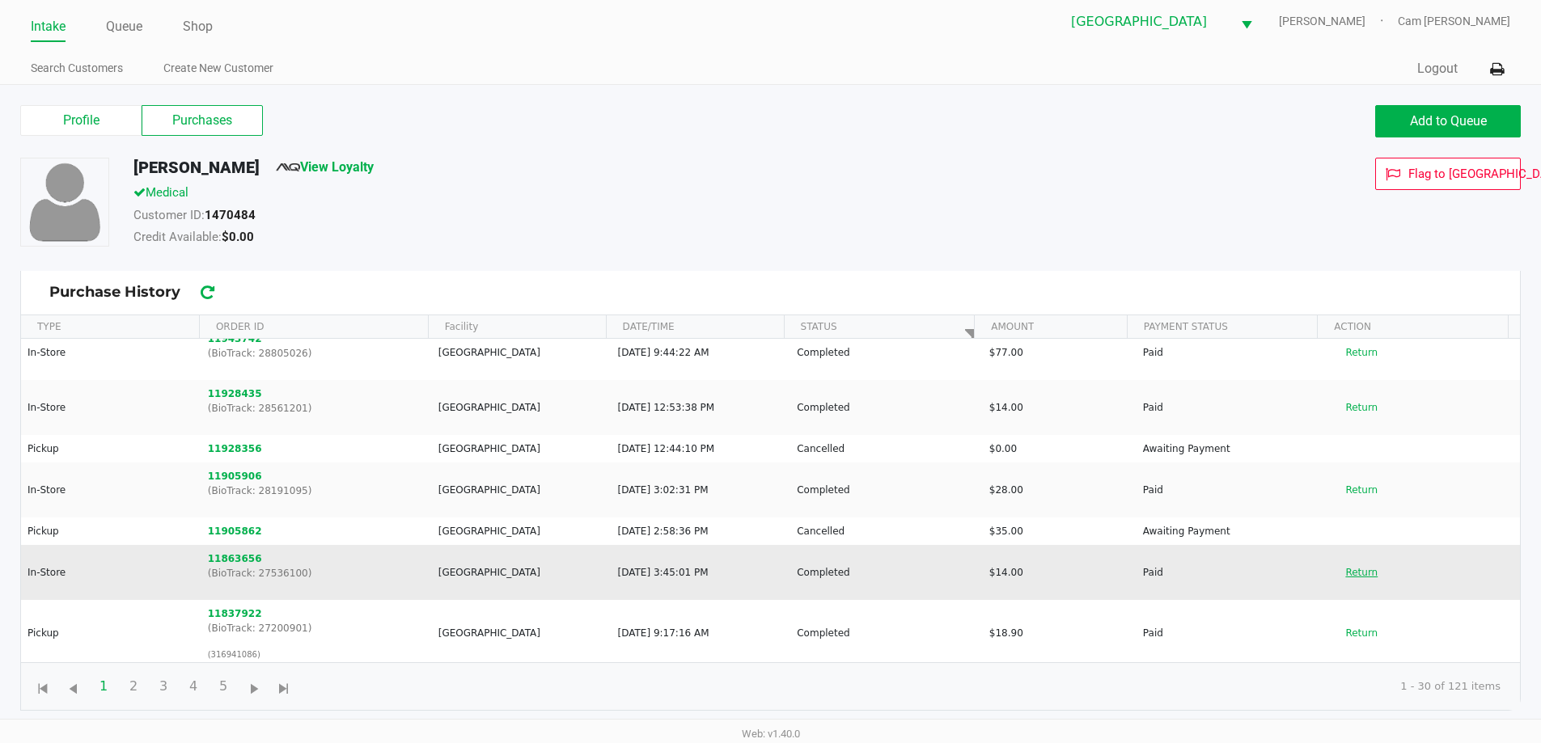
click at [1358, 581] on button "Return" at bounding box center [1361, 573] width 53 height 26
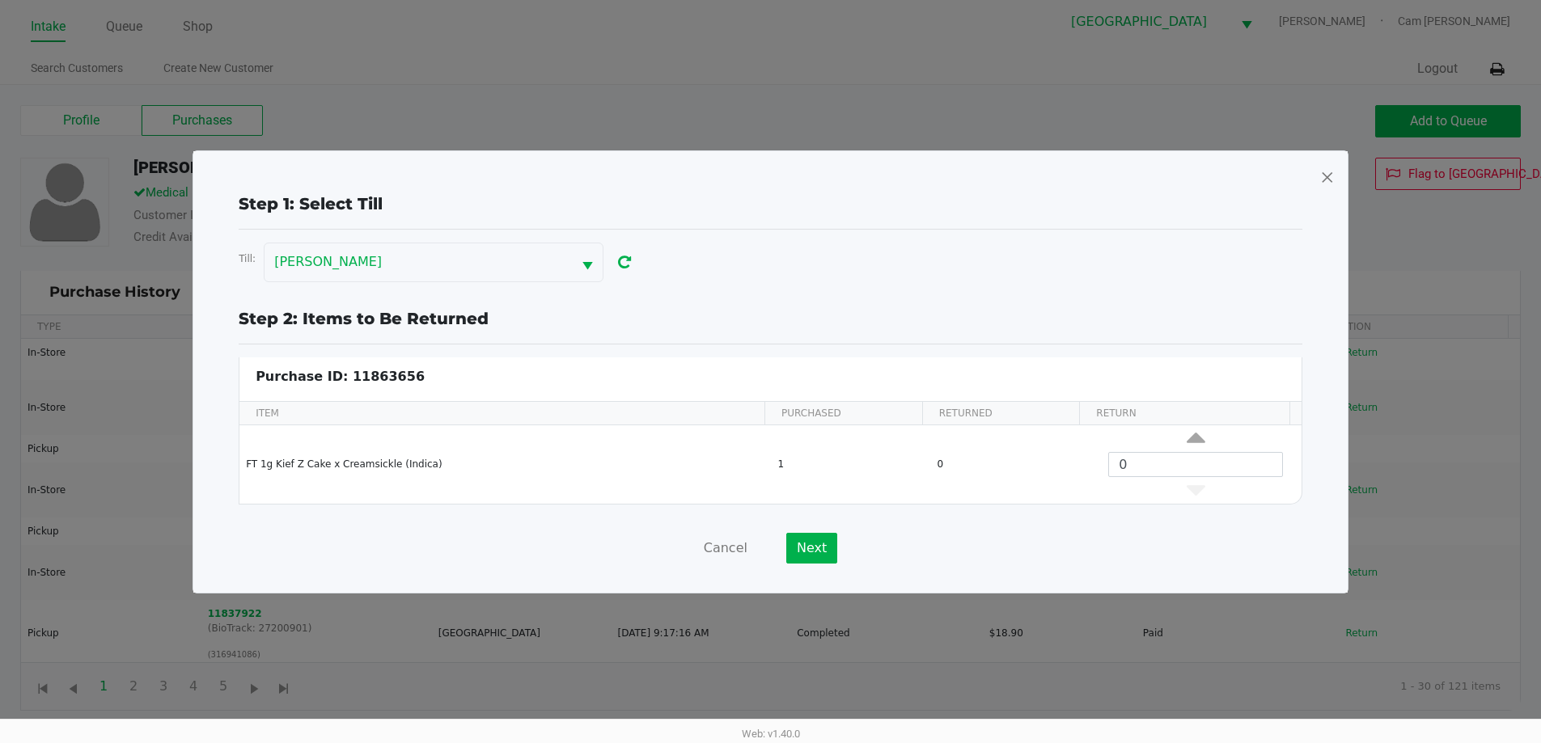
click at [1328, 173] on span at bounding box center [1327, 177] width 15 height 26
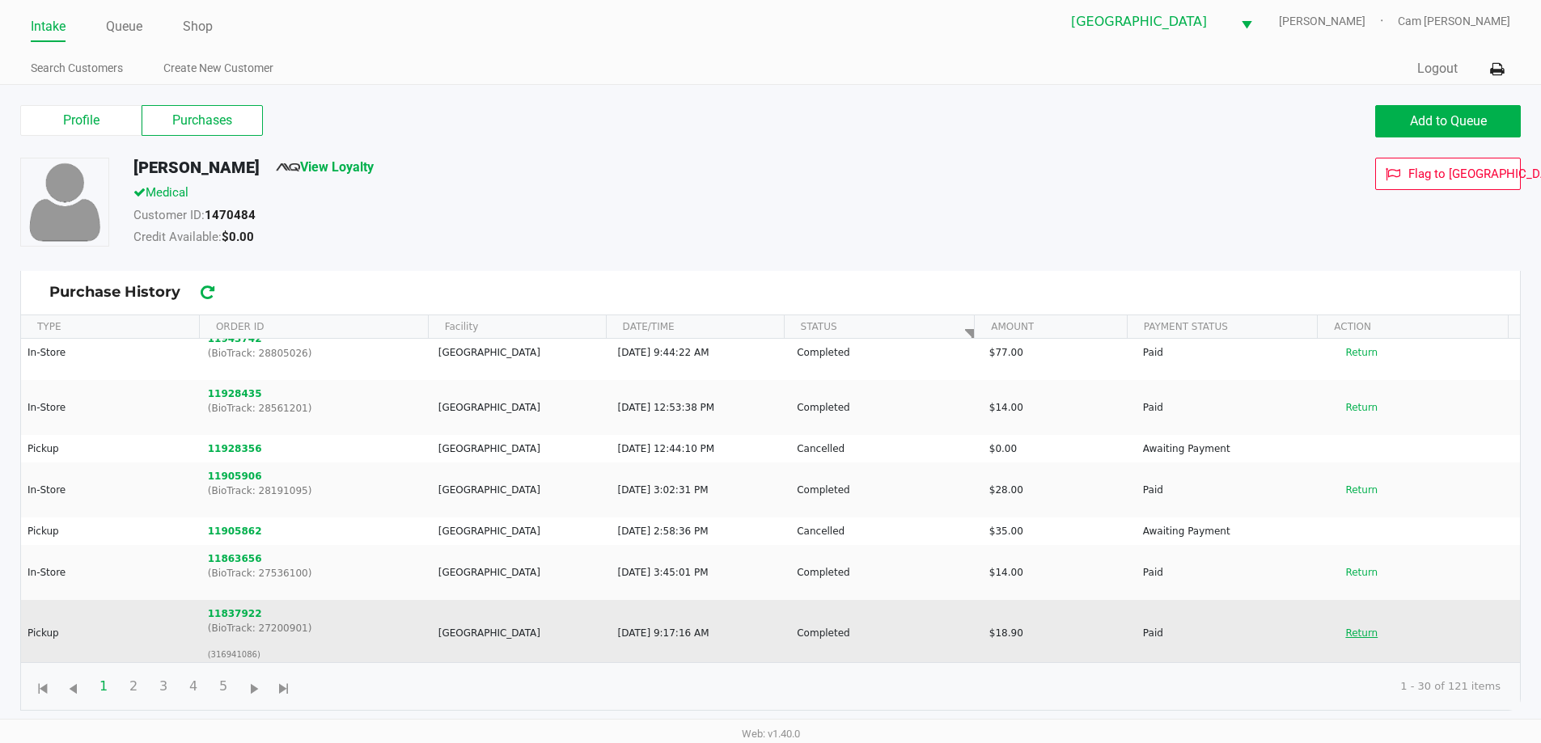
click at [1353, 622] on button "Return" at bounding box center [1361, 634] width 53 height 26
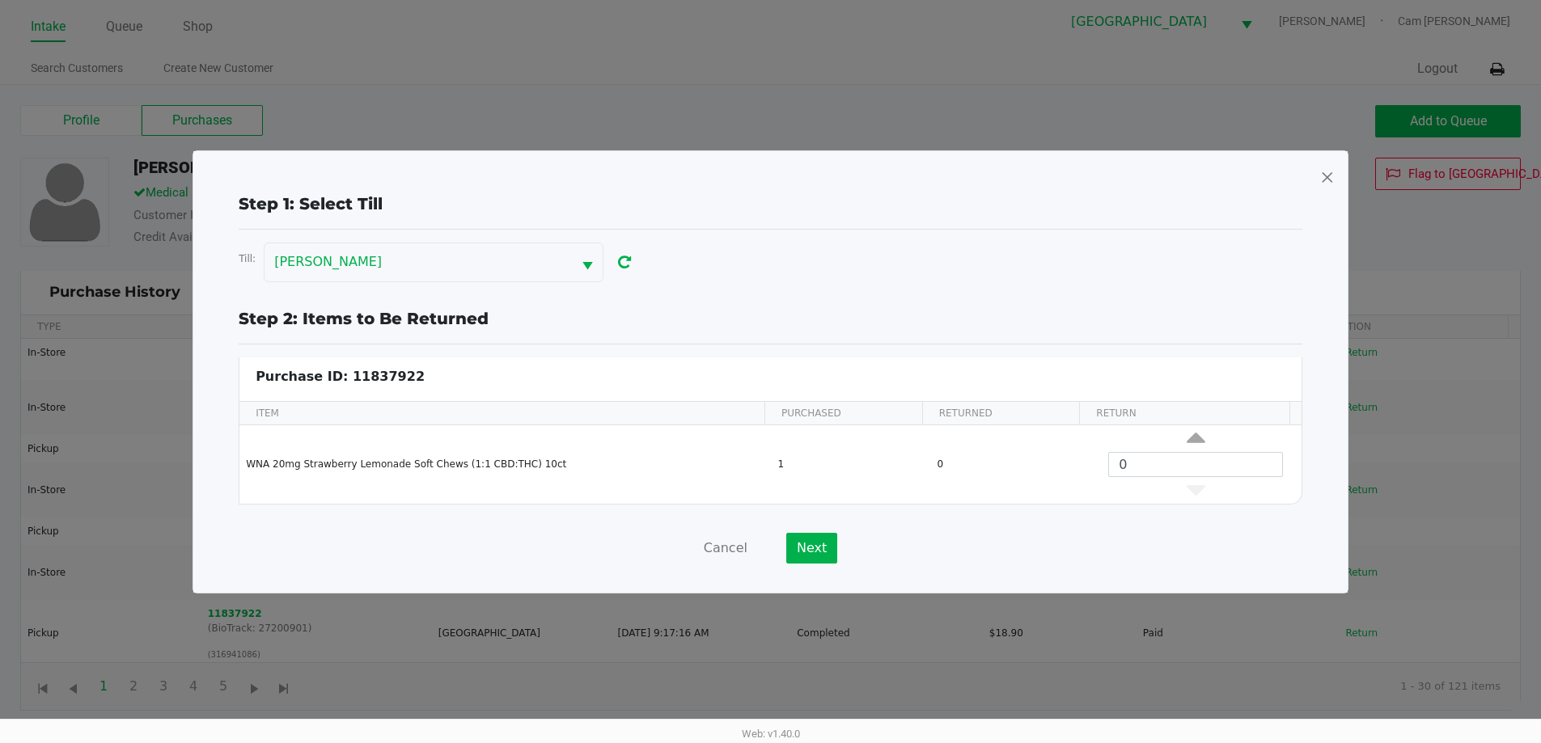
click at [1320, 177] on span at bounding box center [1327, 177] width 15 height 26
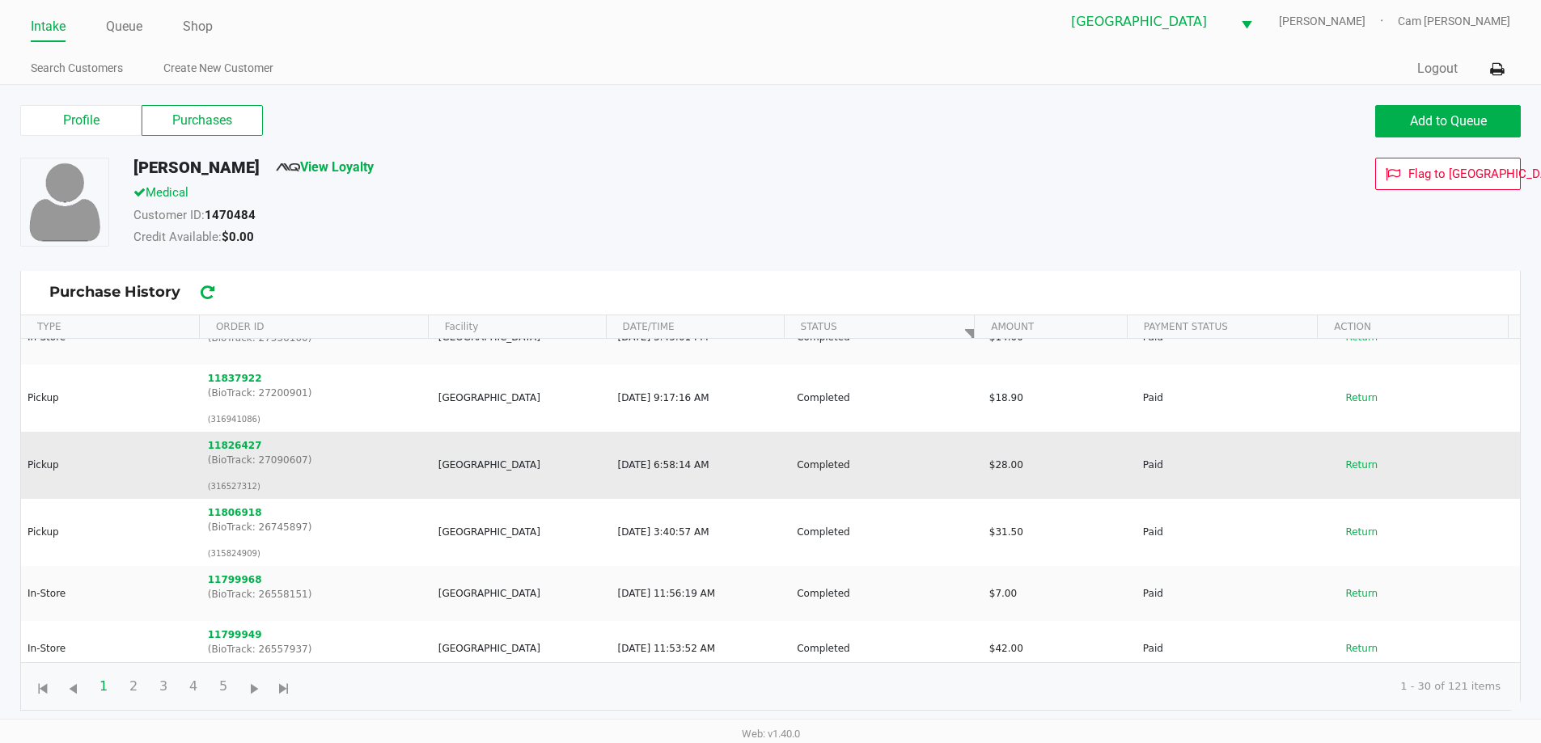
scroll to position [324, 0]
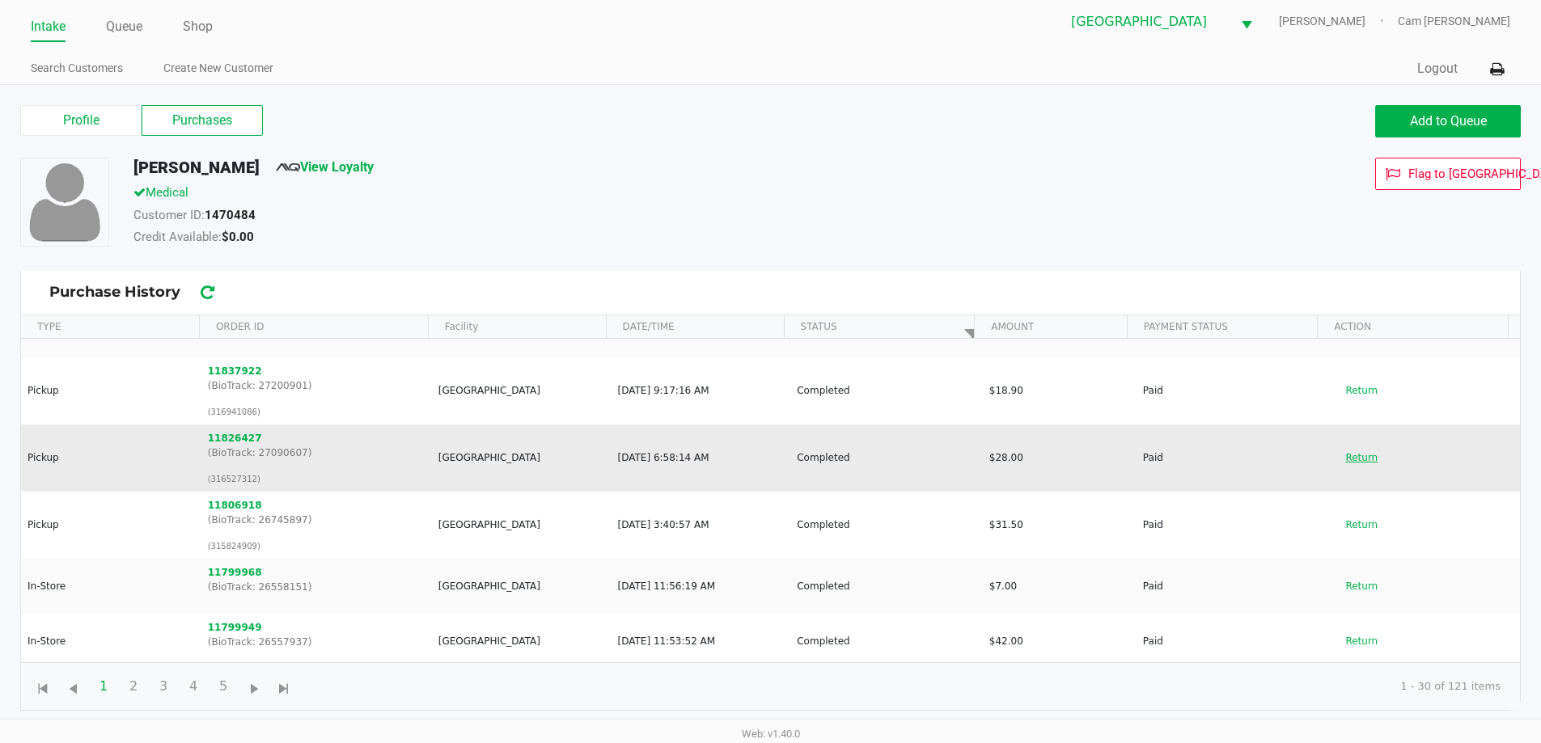
click at [1352, 458] on button "Return" at bounding box center [1361, 458] width 53 height 26
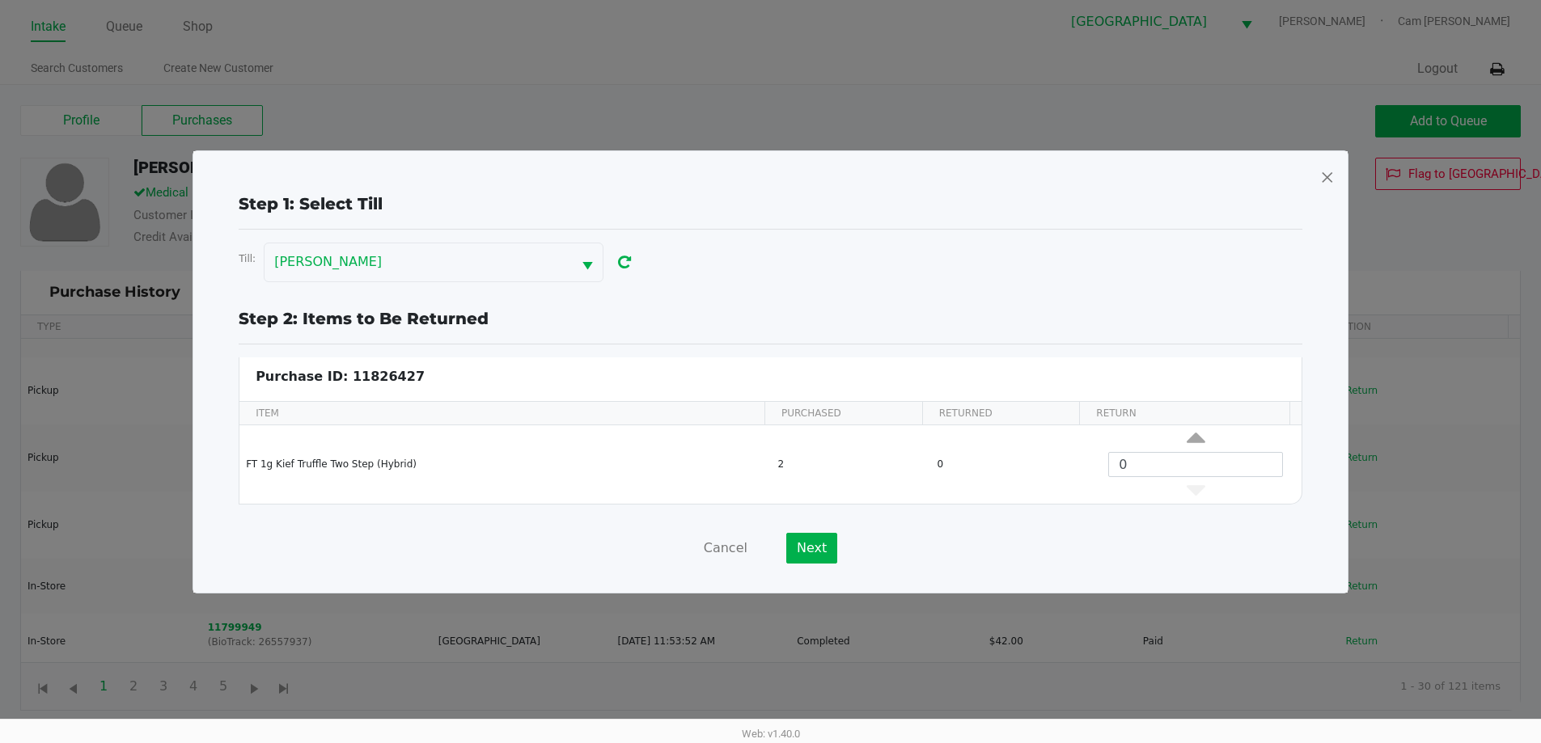
click at [1332, 187] on span at bounding box center [1327, 177] width 15 height 26
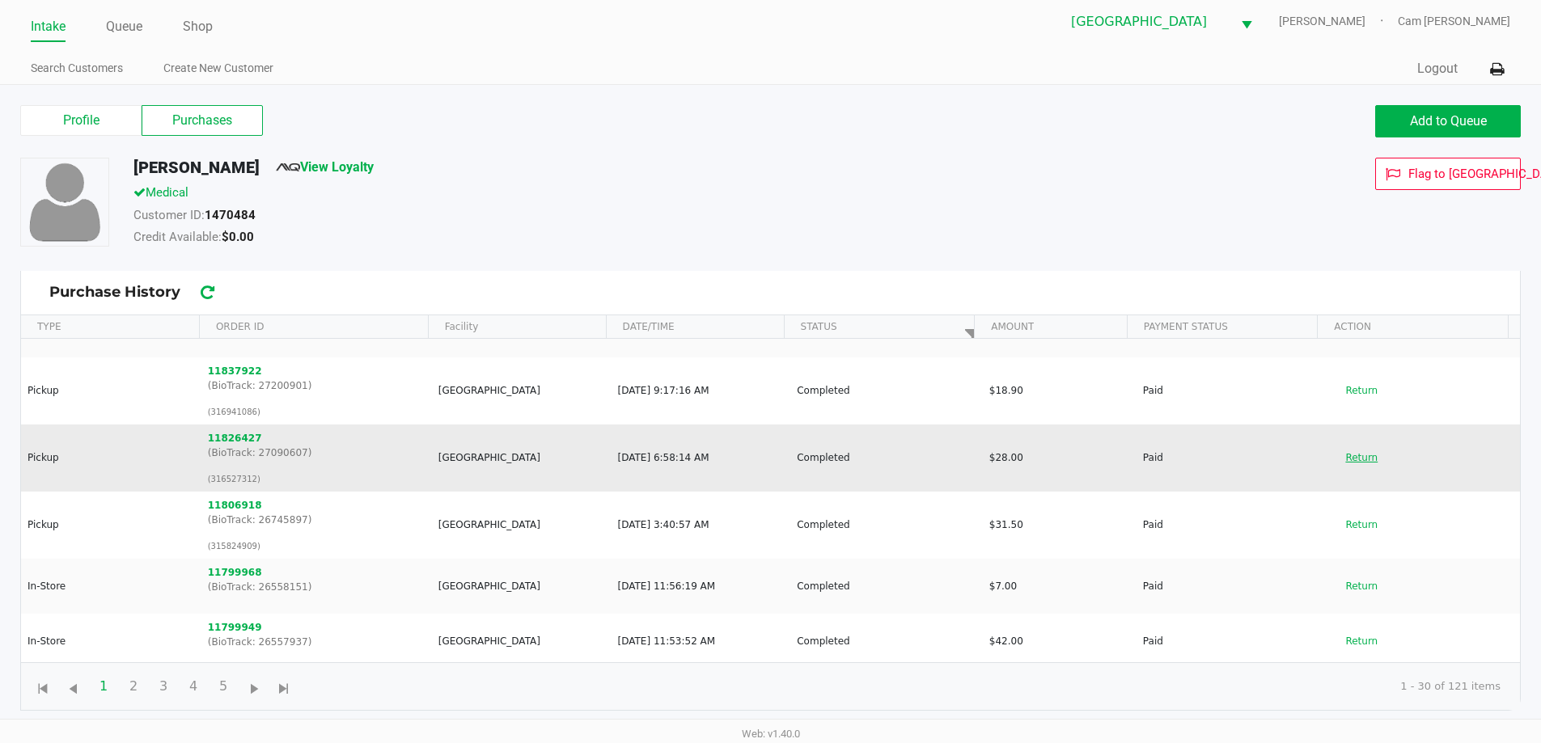
click at [1353, 463] on button "Return" at bounding box center [1361, 458] width 53 height 26
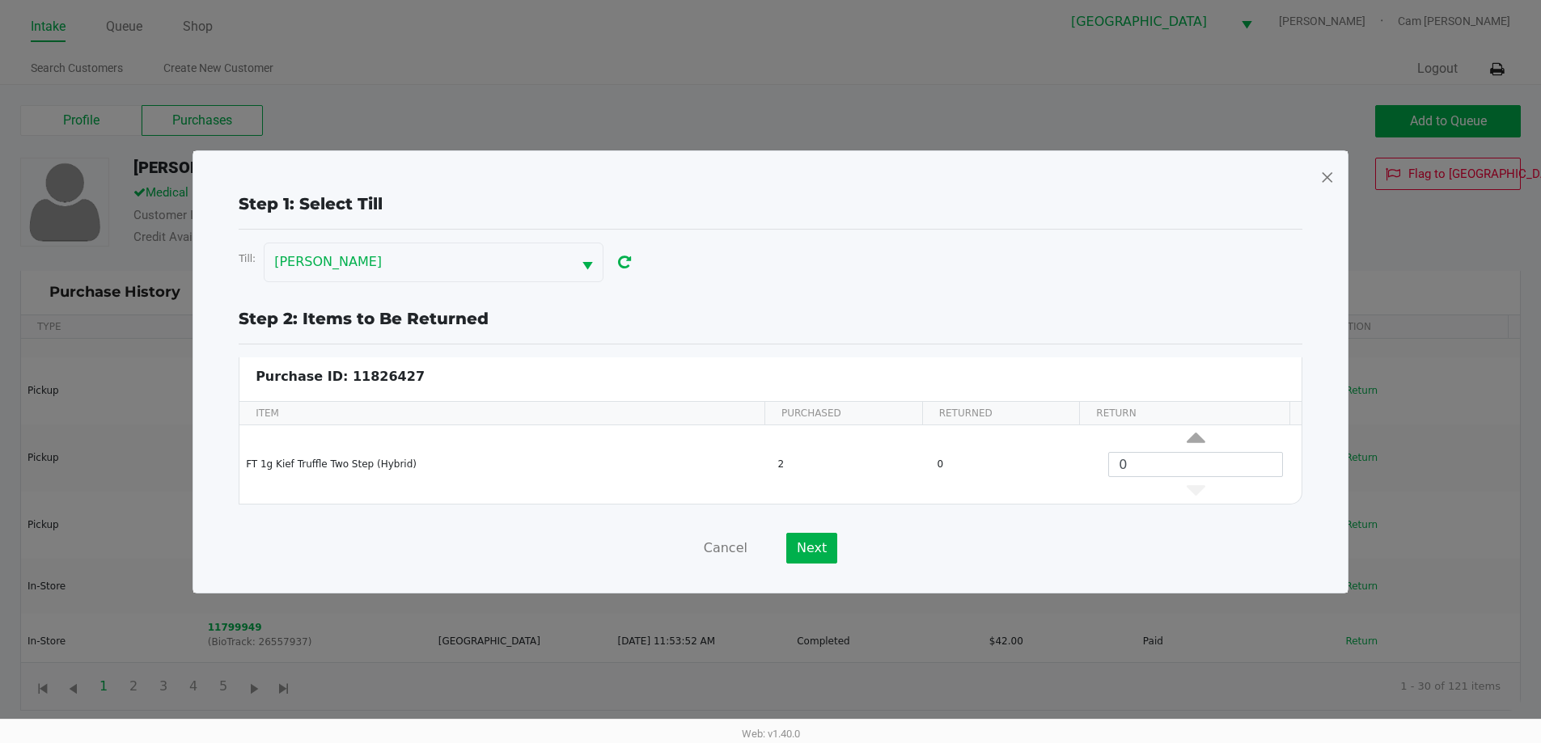
click at [1346, 169] on div "Step 1: Select Till Till: [PERSON_NAME] Step 2: Items to Be Returned Purchase I…" at bounding box center [771, 371] width 1156 height 443
click at [1329, 185] on span at bounding box center [1327, 177] width 15 height 26
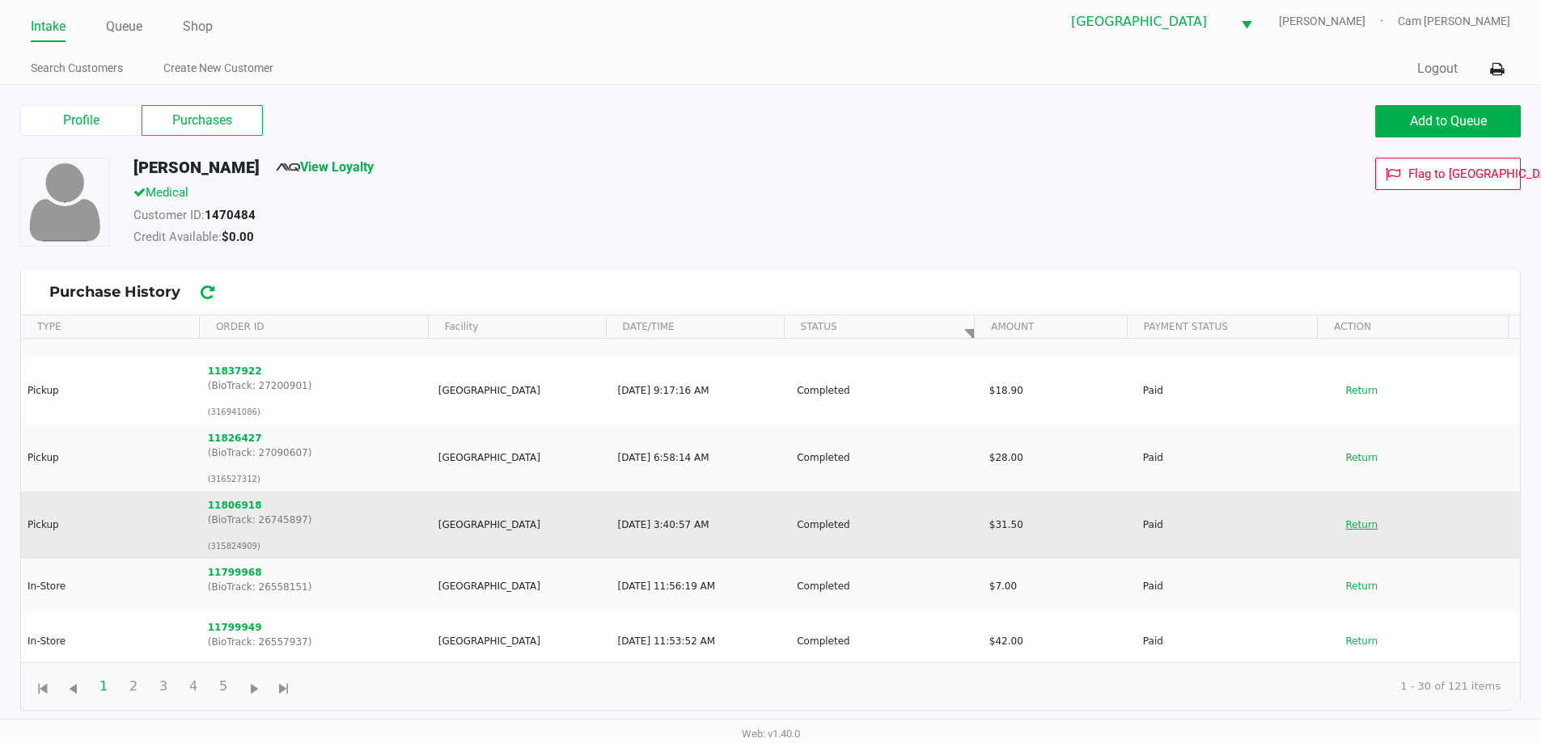
click at [1366, 532] on button "Return" at bounding box center [1361, 525] width 53 height 26
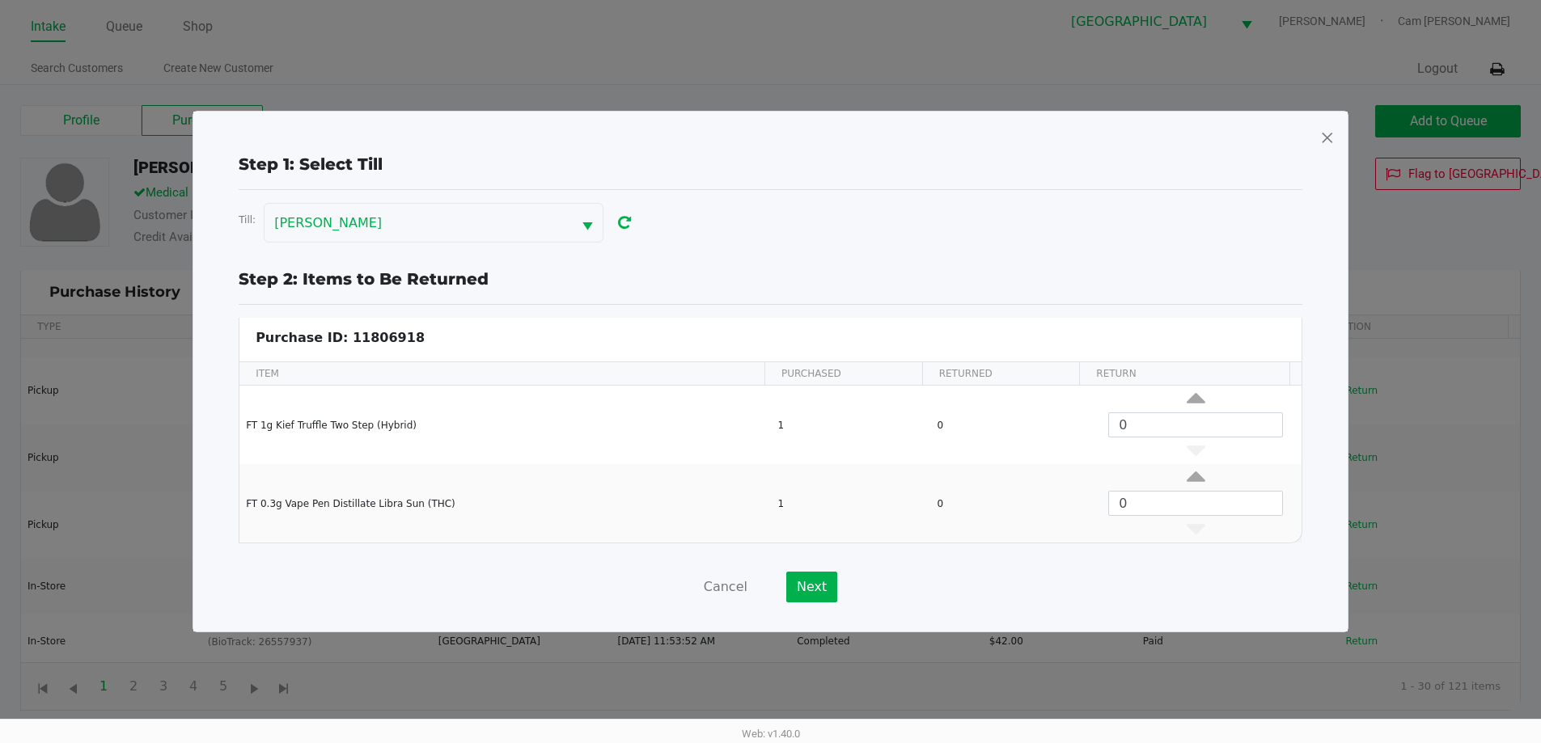
click at [1299, 145] on div at bounding box center [770, 139] width 1129 height 28
click at [1308, 145] on div at bounding box center [770, 139] width 1129 height 28
click at [1323, 141] on span at bounding box center [1327, 138] width 15 height 26
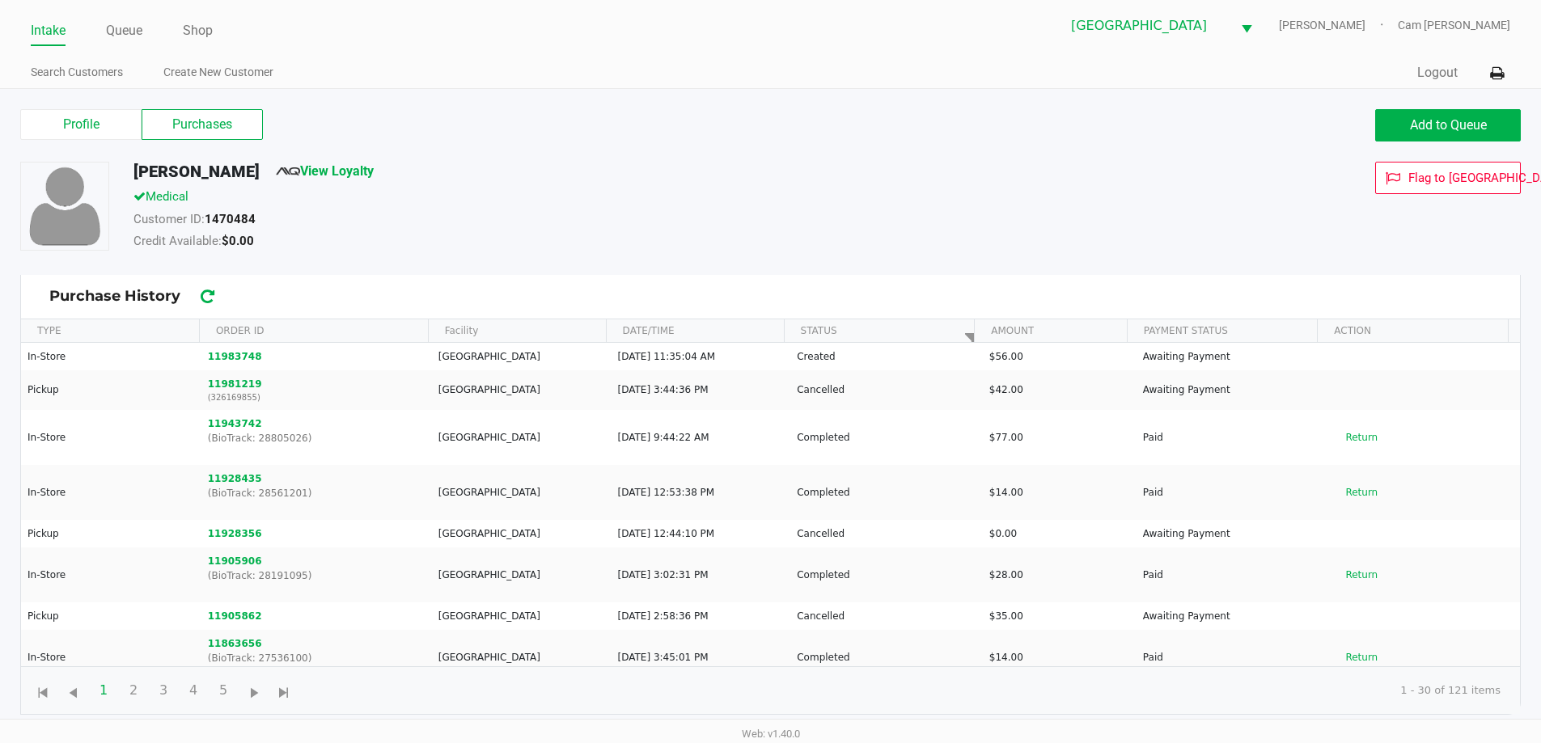
scroll to position [0, 0]
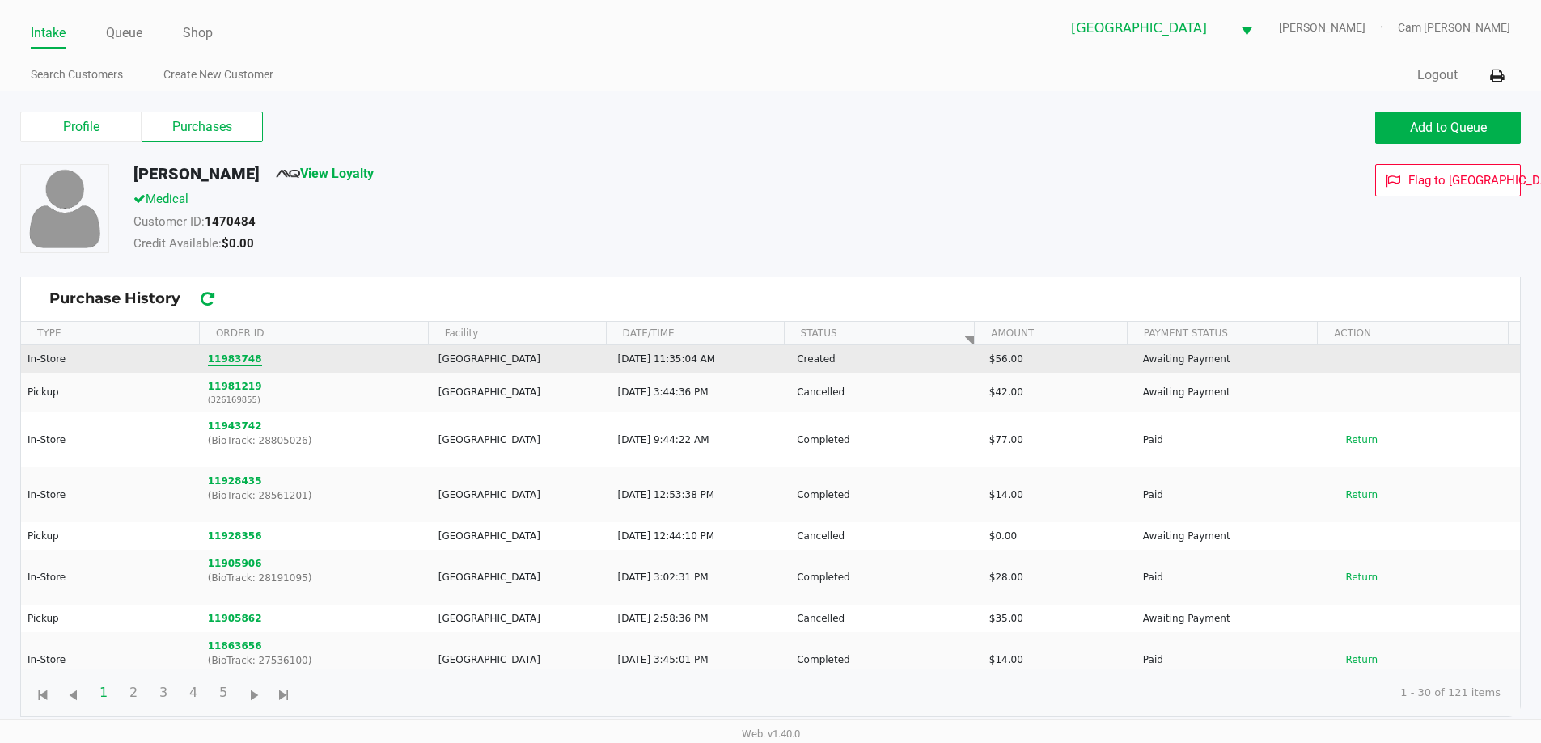
drag, startPoint x: 218, startPoint y: 345, endPoint x: 224, endPoint y: 355, distance: 11.2
click at [222, 349] on td "11983748" at bounding box center [316, 359] width 231 height 28
click at [225, 356] on button "11983748" at bounding box center [235, 359] width 54 height 15
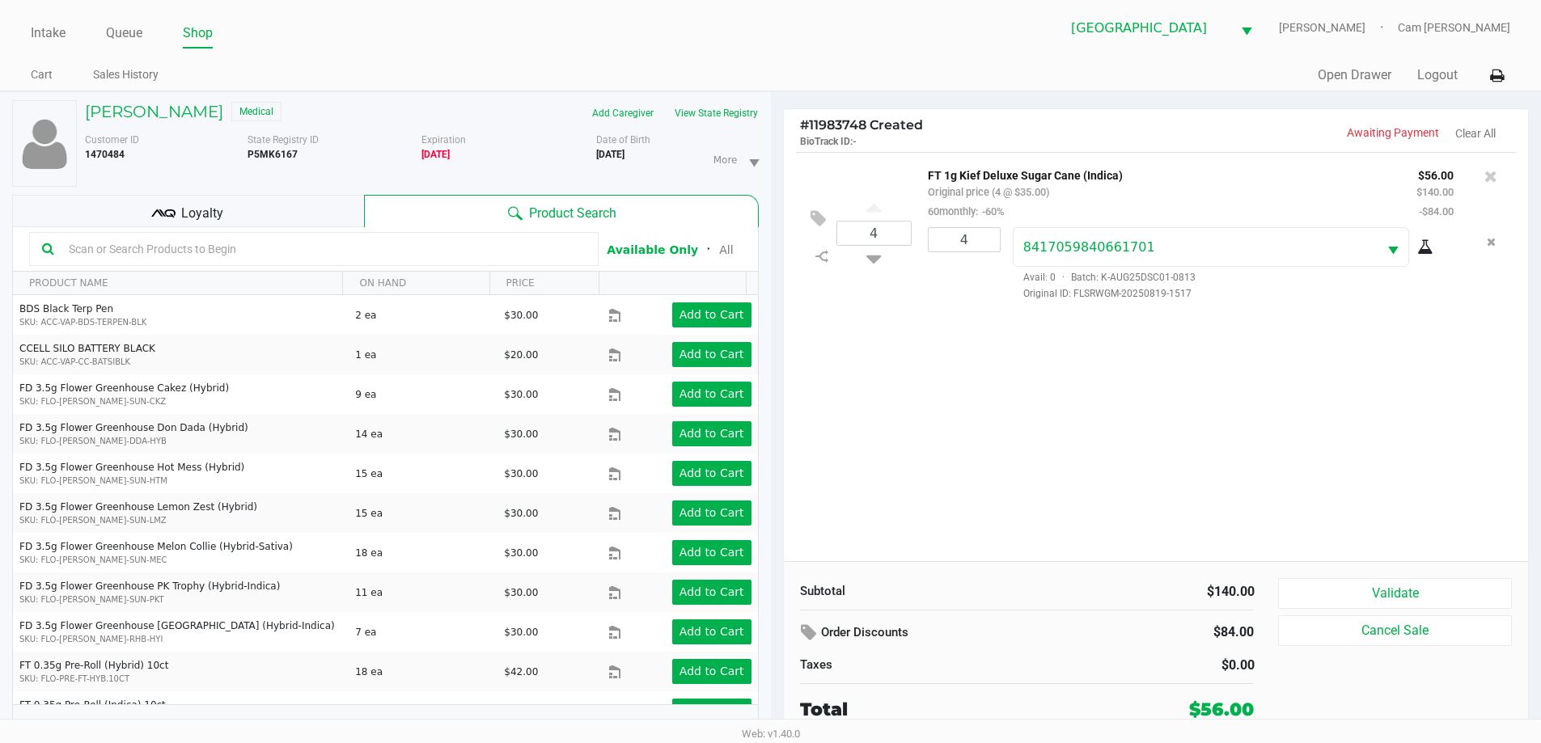
click at [293, 219] on div "Loyalty" at bounding box center [188, 211] width 352 height 32
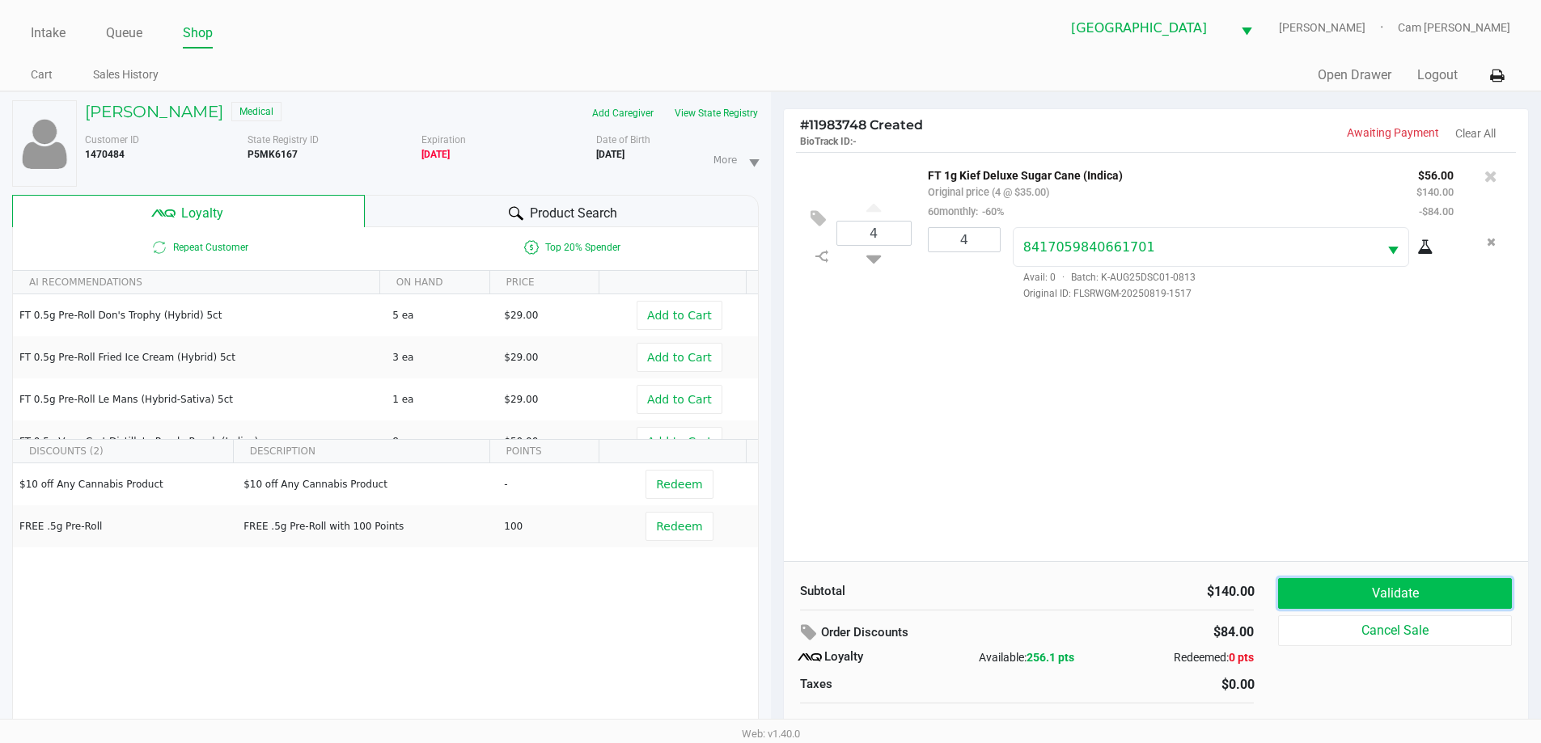
click at [1338, 581] on button "Validate" at bounding box center [1394, 593] width 233 height 31
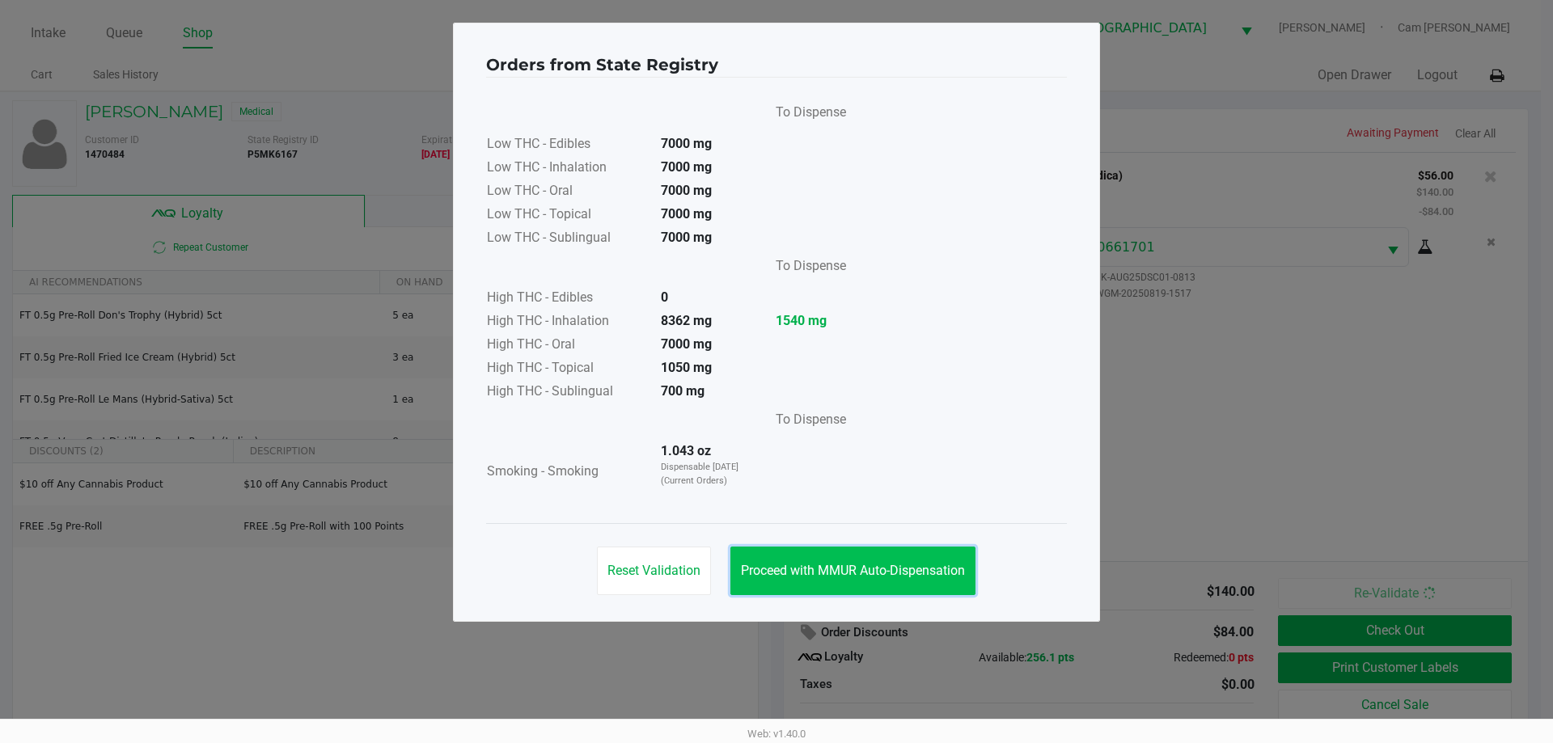
click at [886, 584] on button "Proceed with MMUR Auto-Dispensation" at bounding box center [853, 571] width 245 height 49
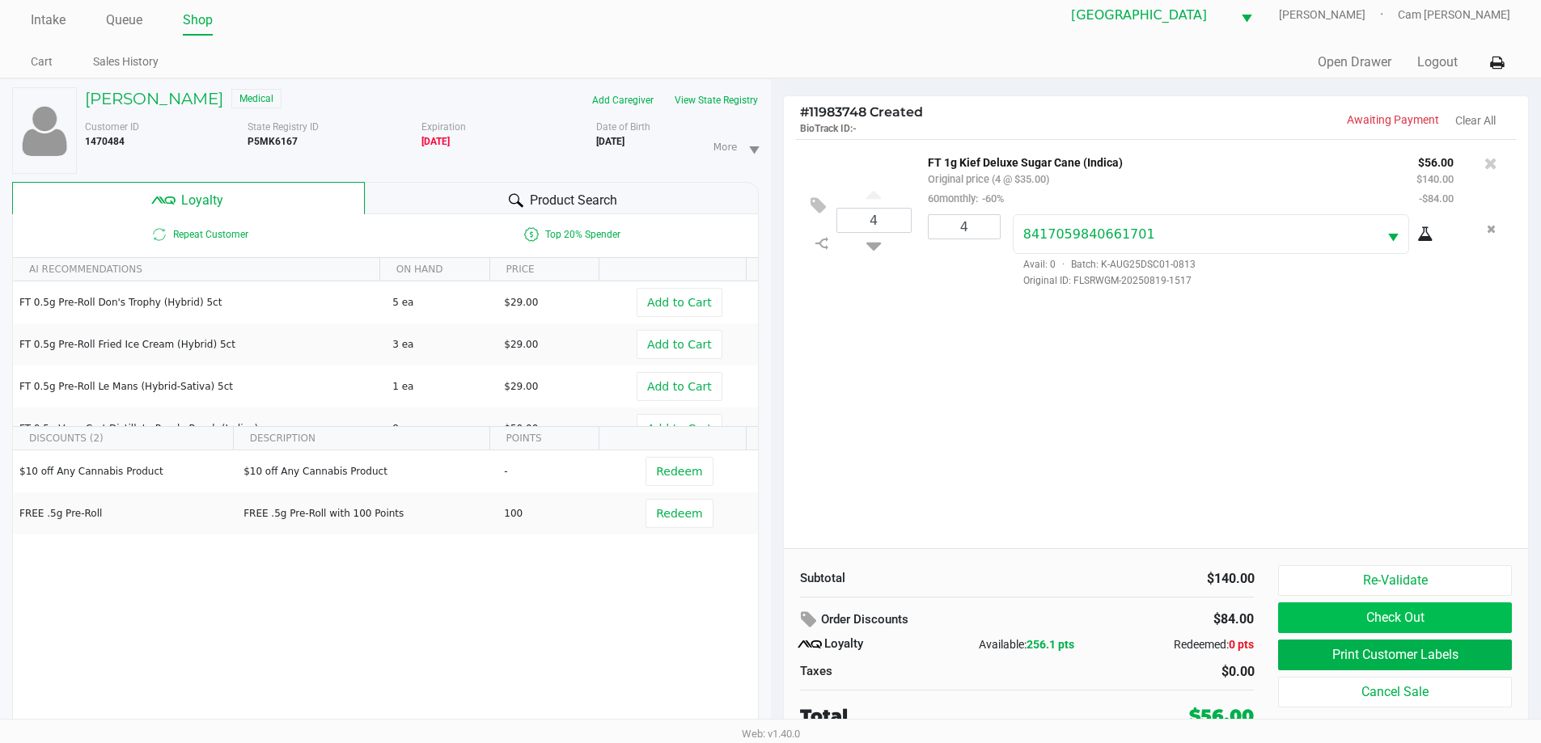
scroll to position [17, 0]
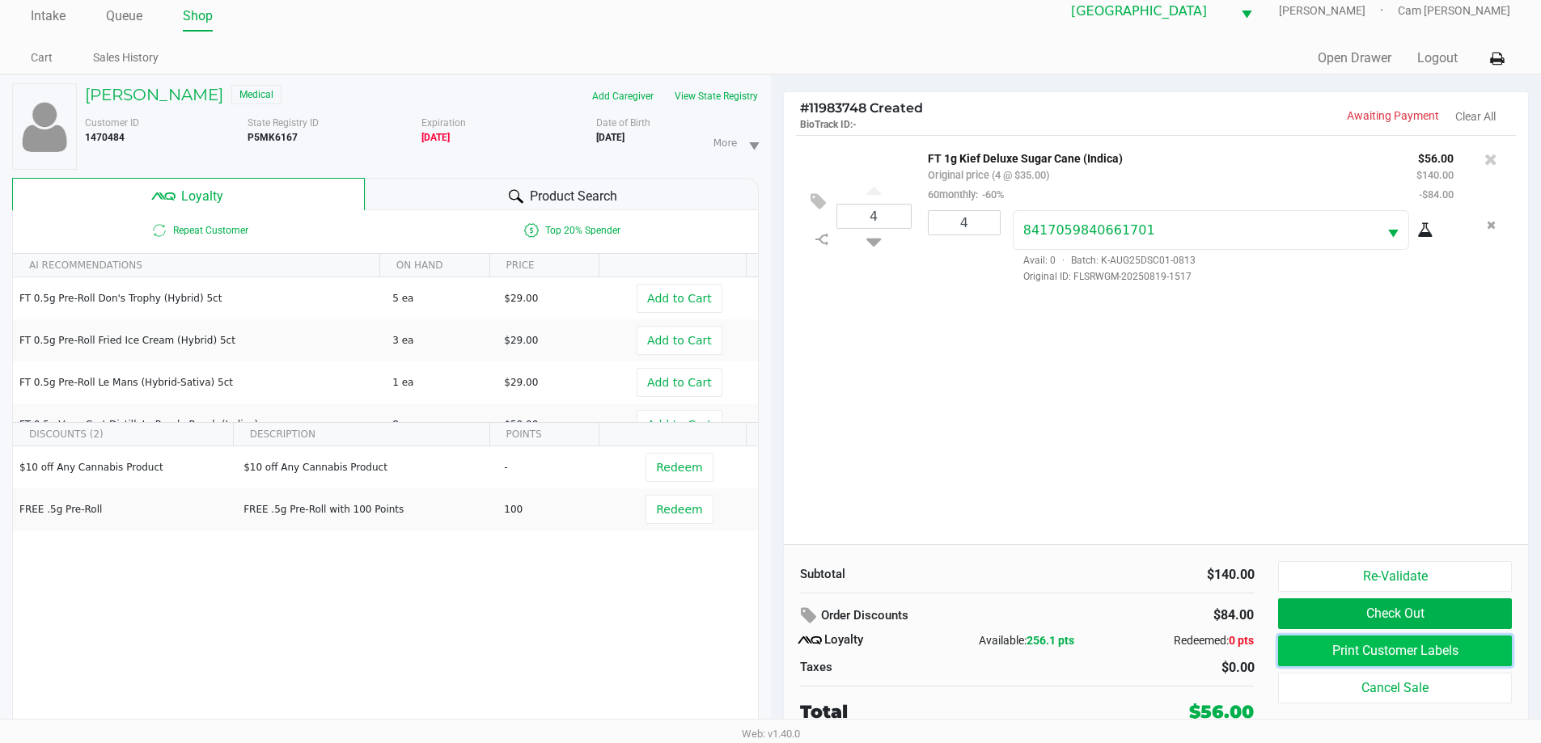
click at [1348, 650] on button "Print Customer Labels" at bounding box center [1394, 651] width 233 height 31
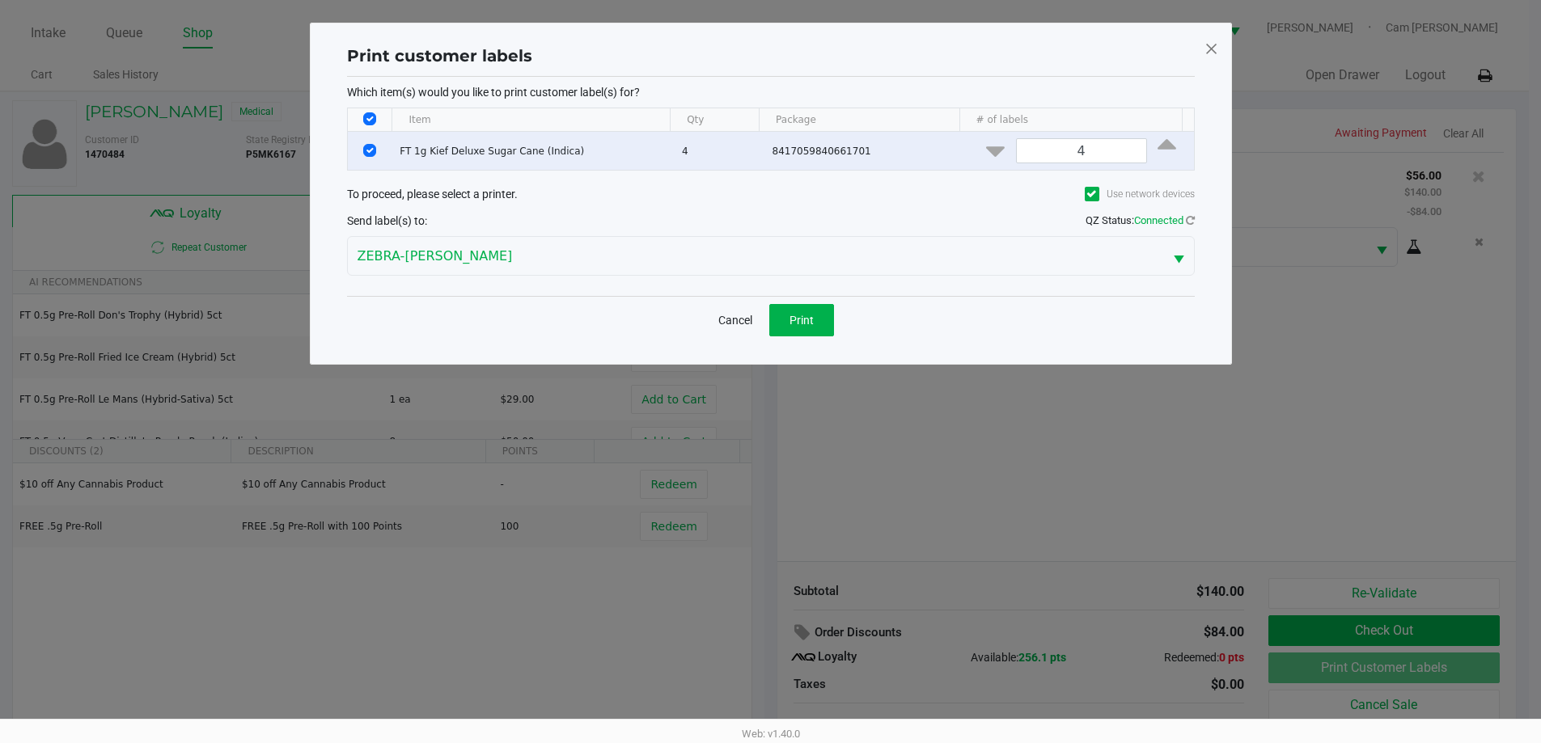
scroll to position [0, 0]
click at [807, 323] on span "Print" at bounding box center [807, 320] width 24 height 13
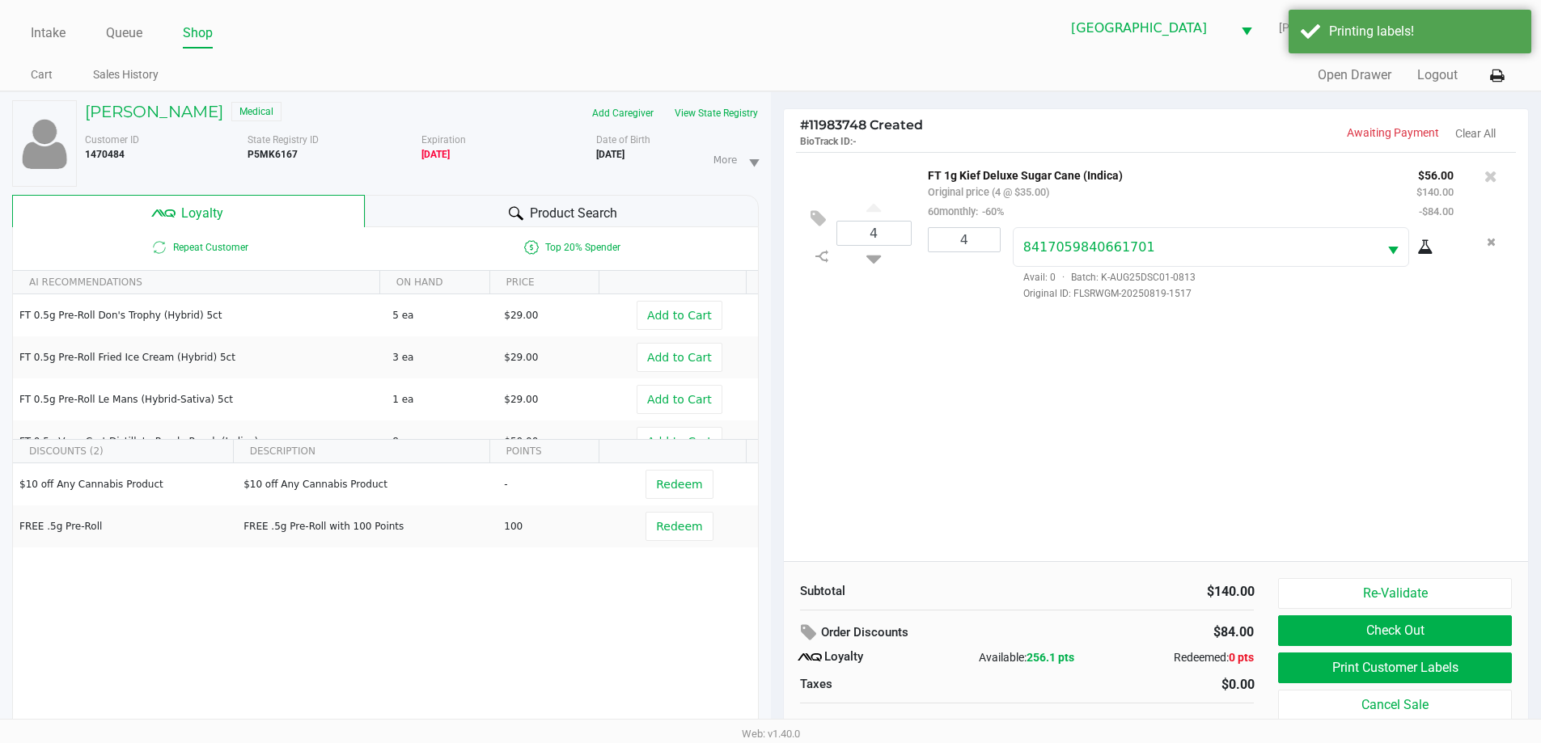
scroll to position [17, 0]
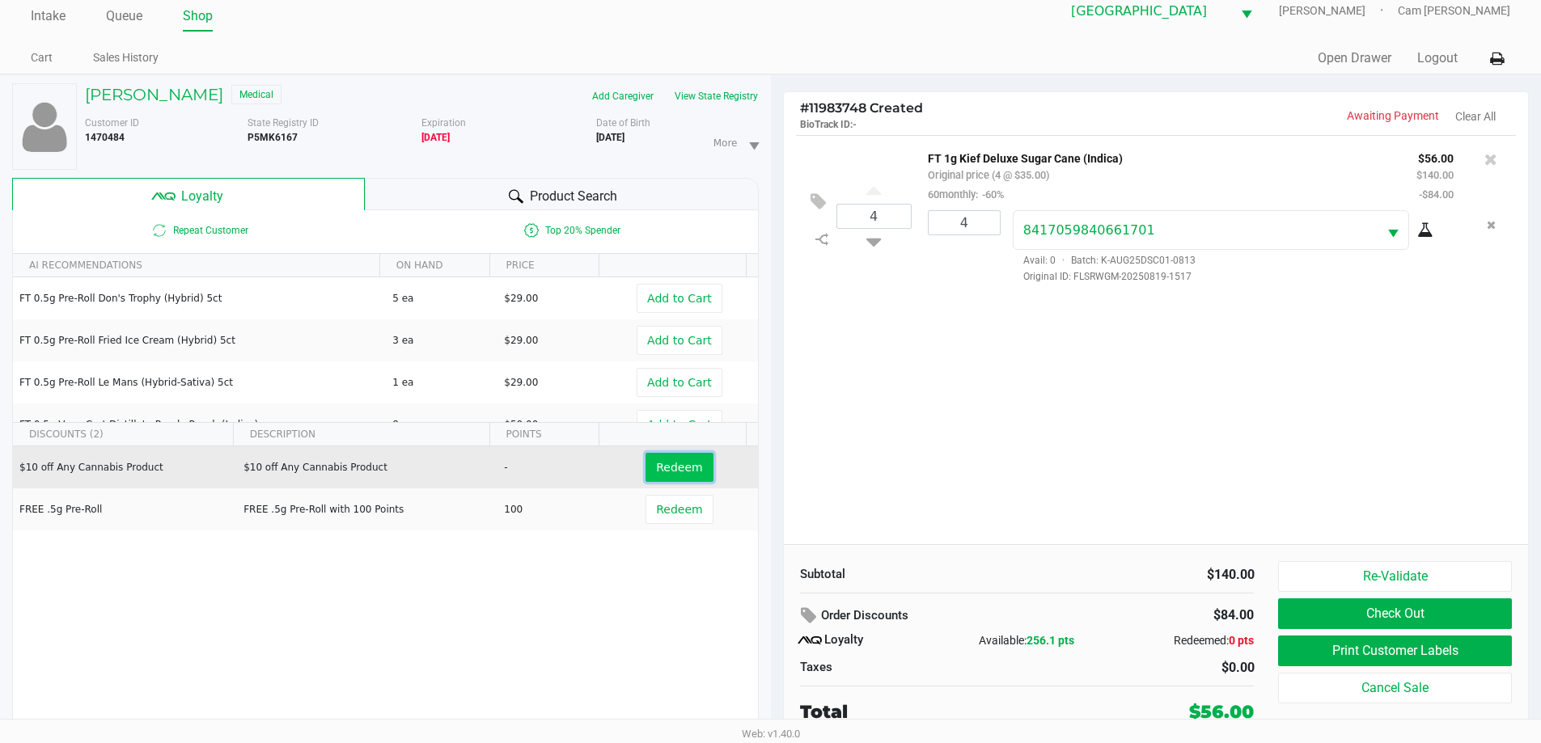
click at [661, 472] on span "Redeem" at bounding box center [679, 467] width 46 height 13
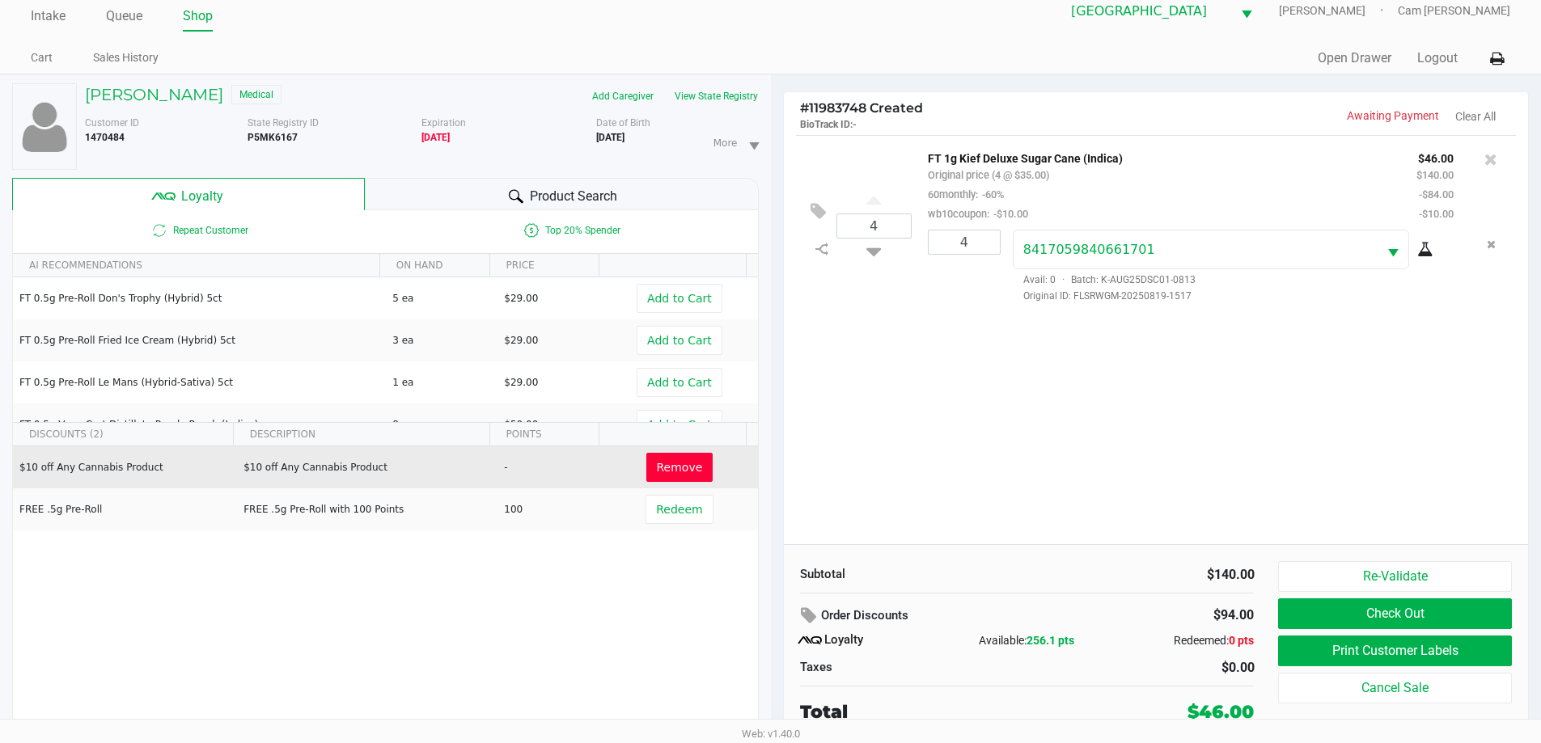
click at [831, 613] on div "Order Discounts" at bounding box center [947, 616] width 295 height 29
click at [811, 616] on icon at bounding box center [810, 616] width 19 height 19
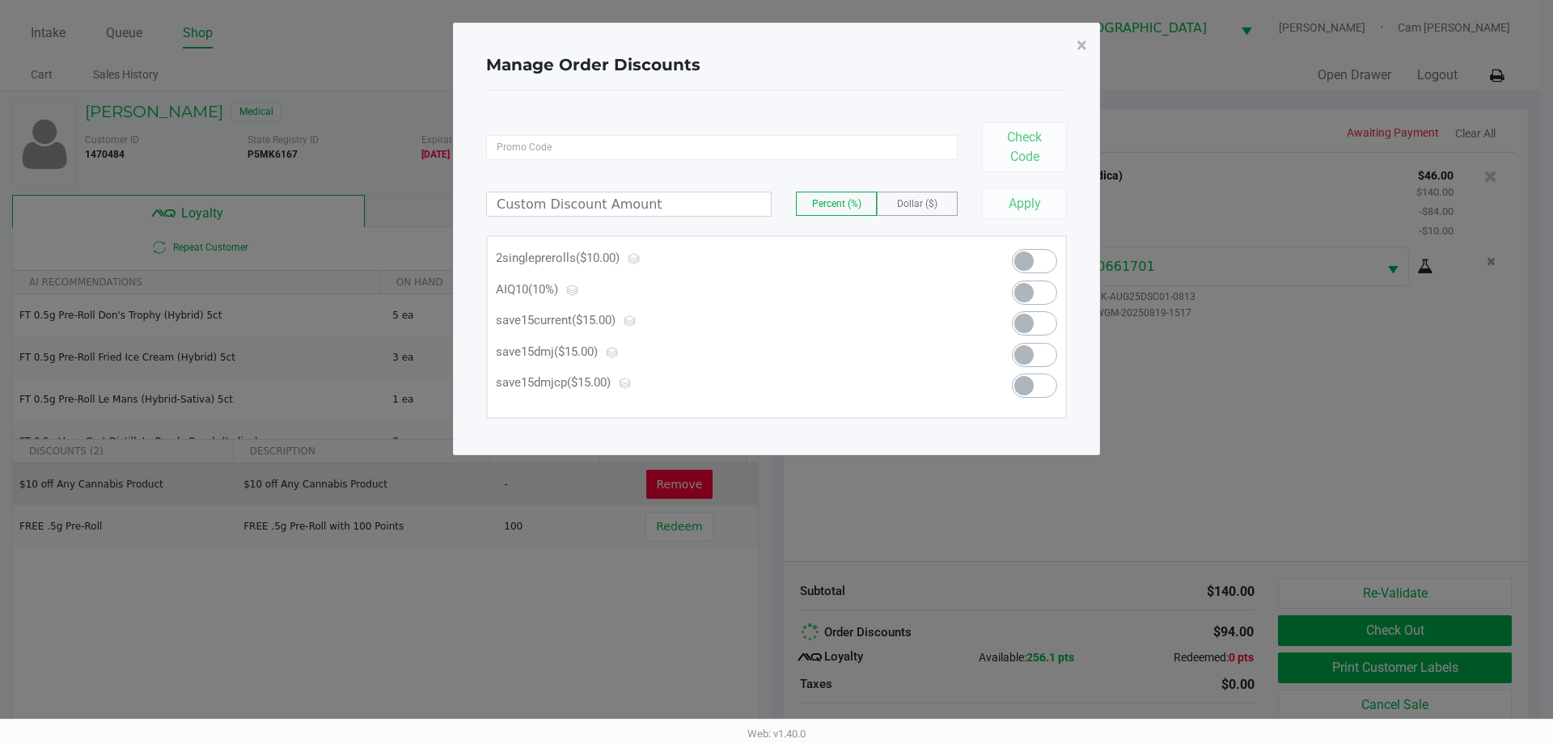
click at [1027, 294] on span at bounding box center [1024, 292] width 19 height 19
drag, startPoint x: 1077, startPoint y: 43, endPoint x: 1326, endPoint y: 415, distance: 447.9
click at [1078, 44] on span "×" at bounding box center [1082, 45] width 11 height 23
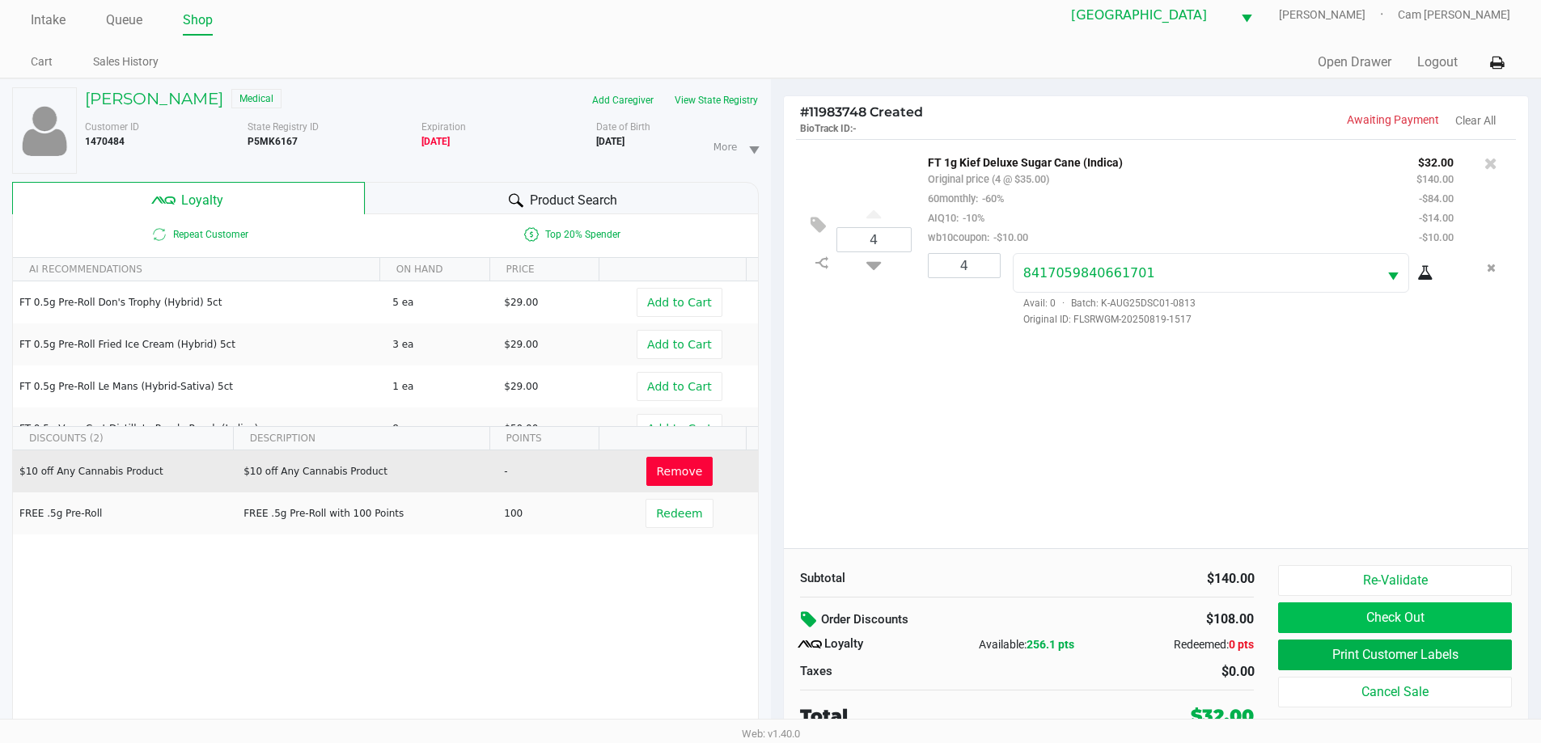
scroll to position [17, 0]
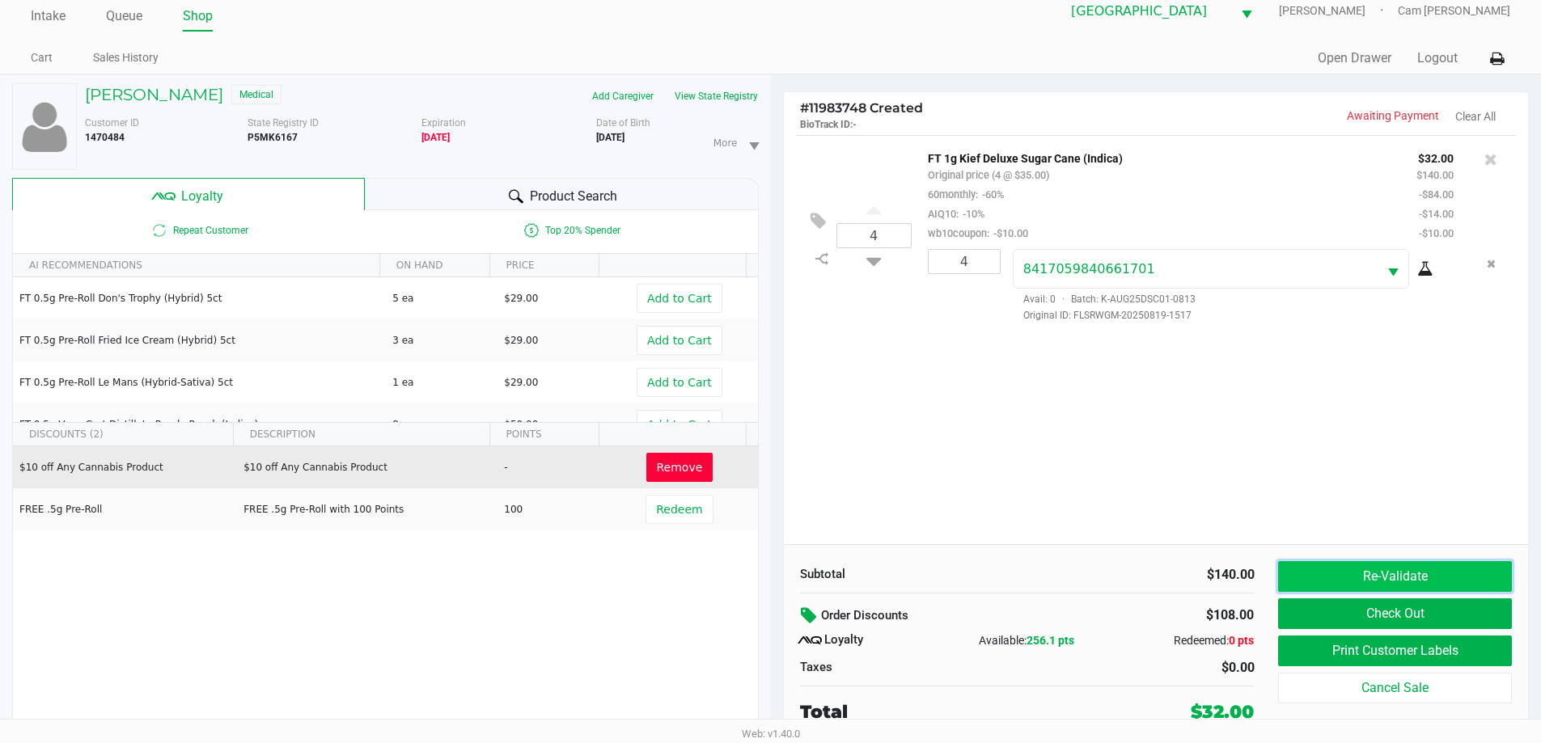
click at [1484, 582] on button "Re-Validate" at bounding box center [1394, 576] width 233 height 31
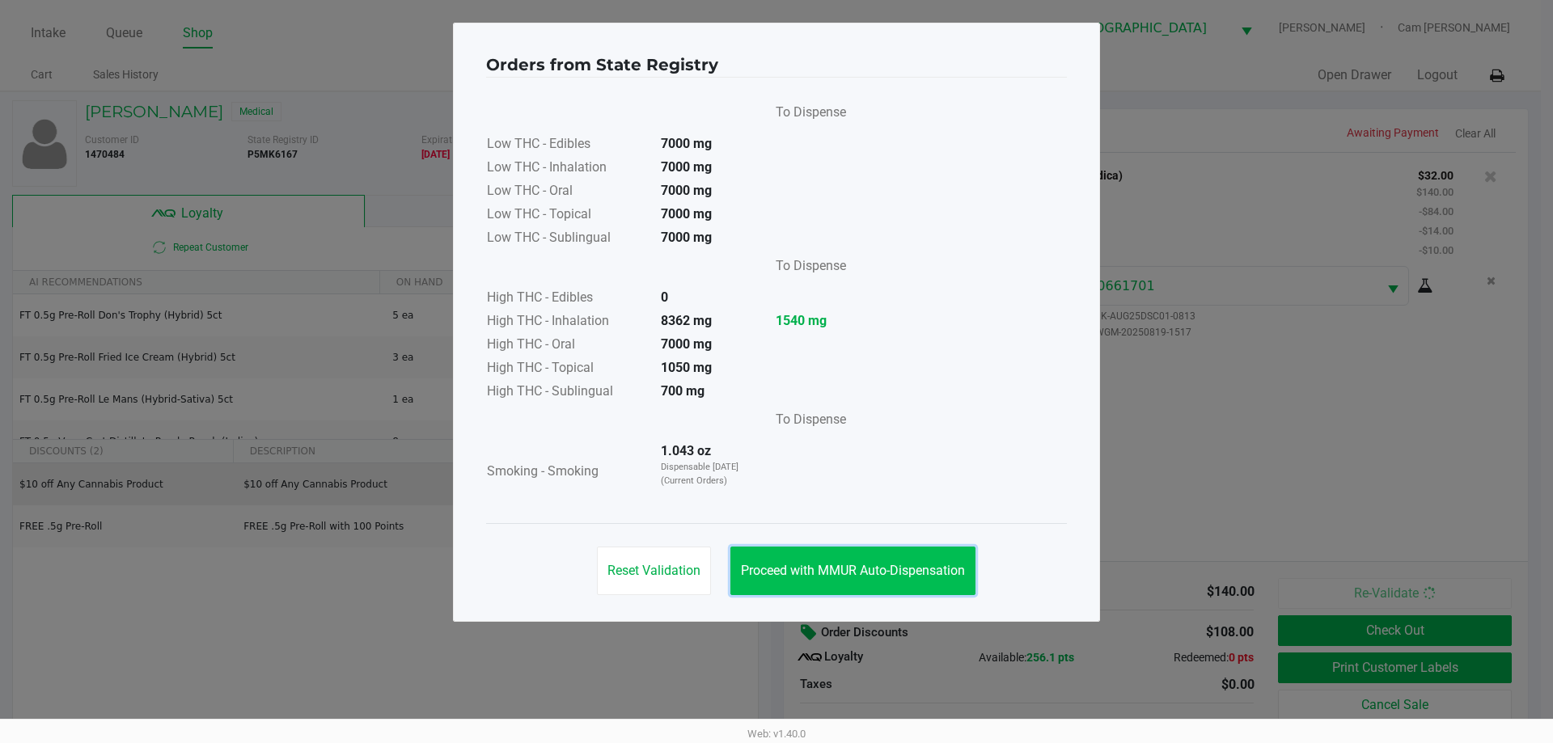
click at [951, 563] on span "Proceed with MMUR Auto-Dispensation" at bounding box center [853, 570] width 224 height 15
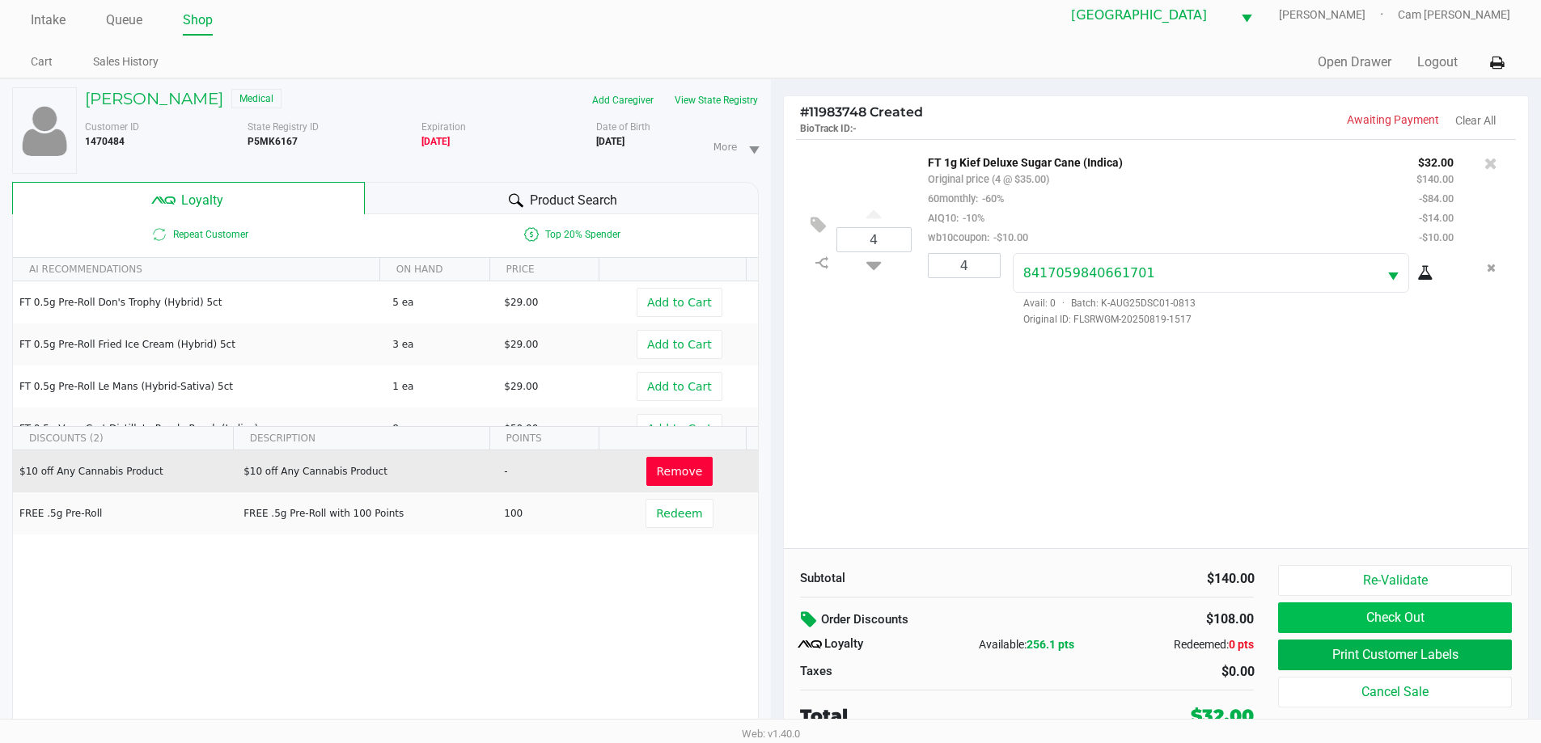
scroll to position [17, 0]
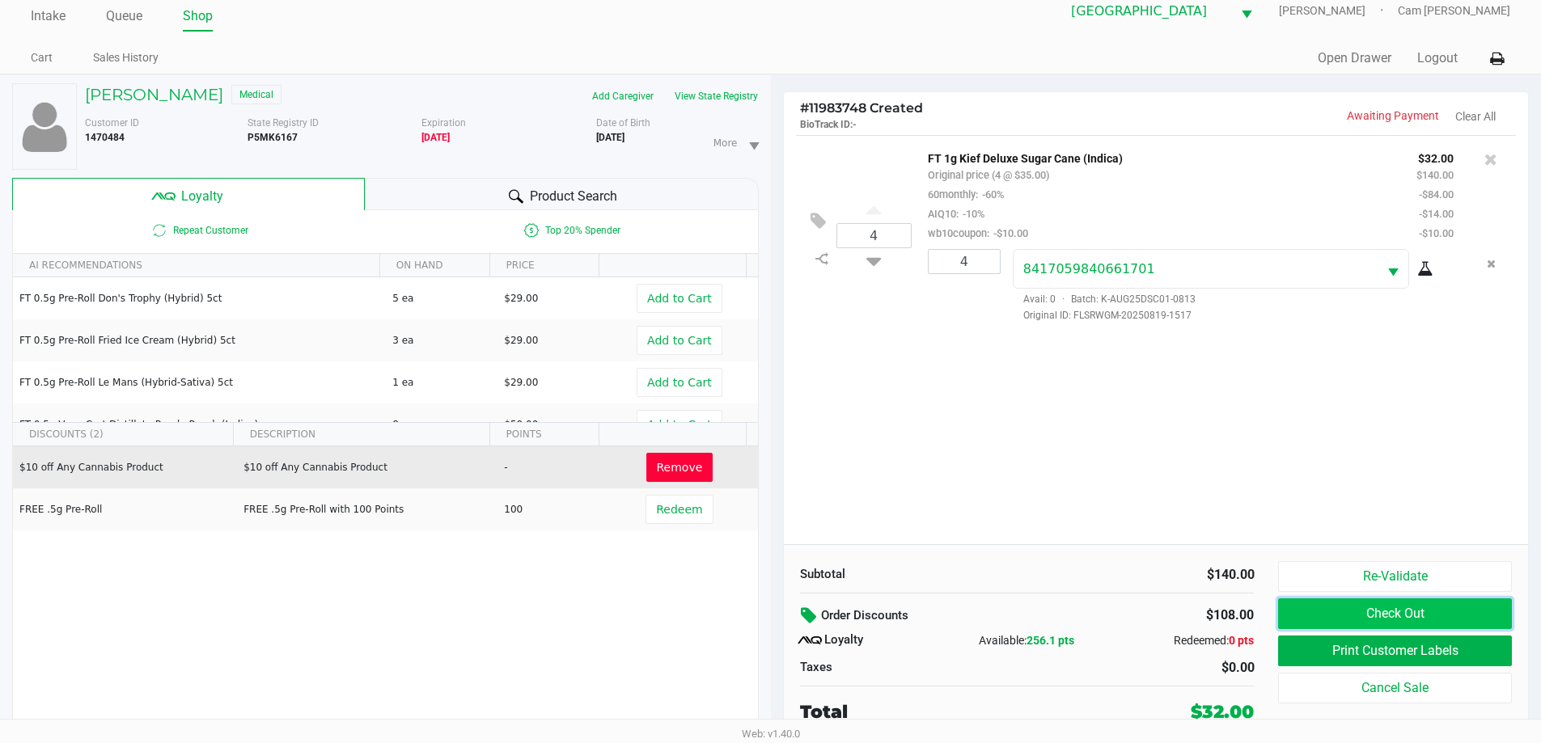
click at [1383, 606] on button "Check Out" at bounding box center [1394, 614] width 233 height 31
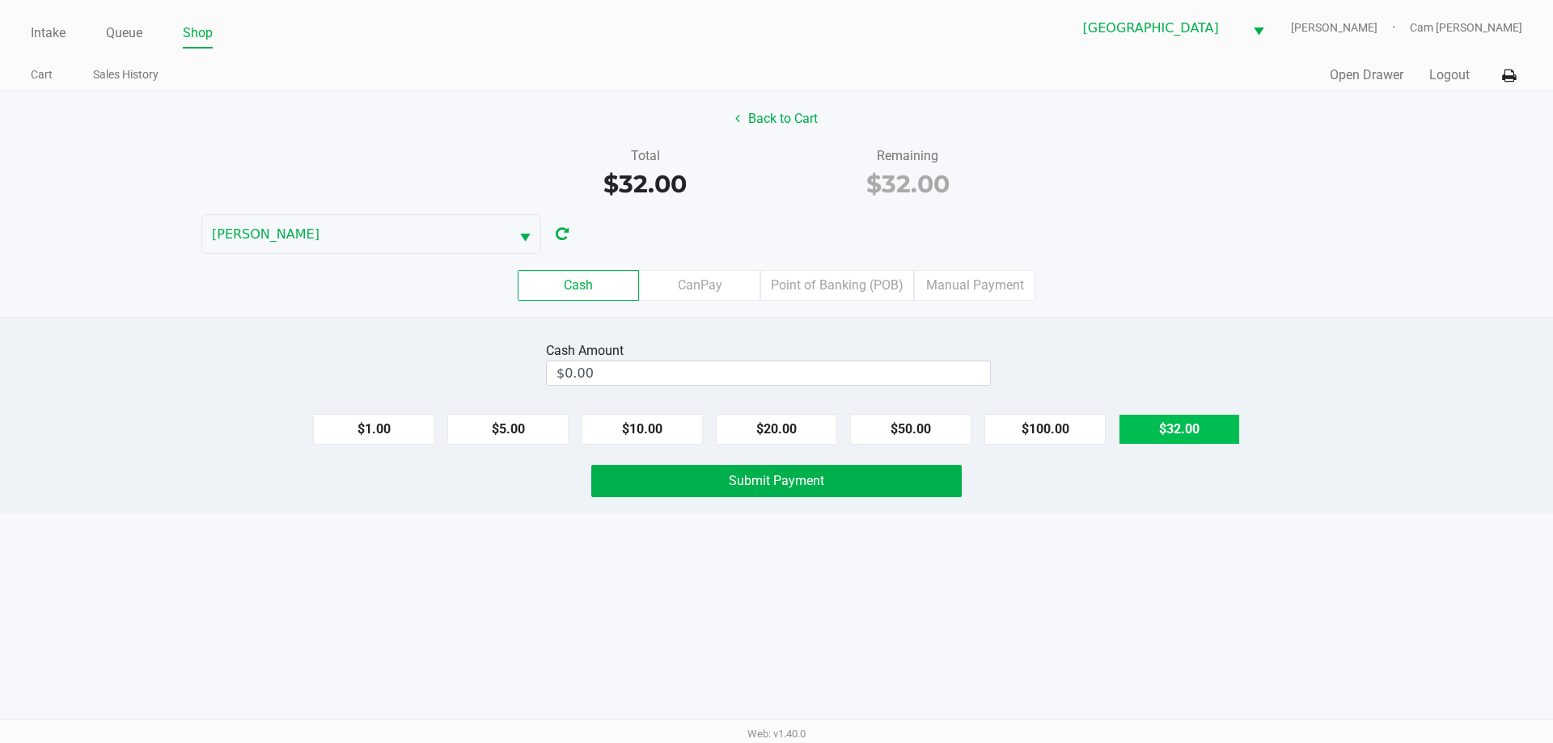
click at [1130, 425] on button "$32.00" at bounding box center [1179, 429] width 121 height 31
type input "$32.00"
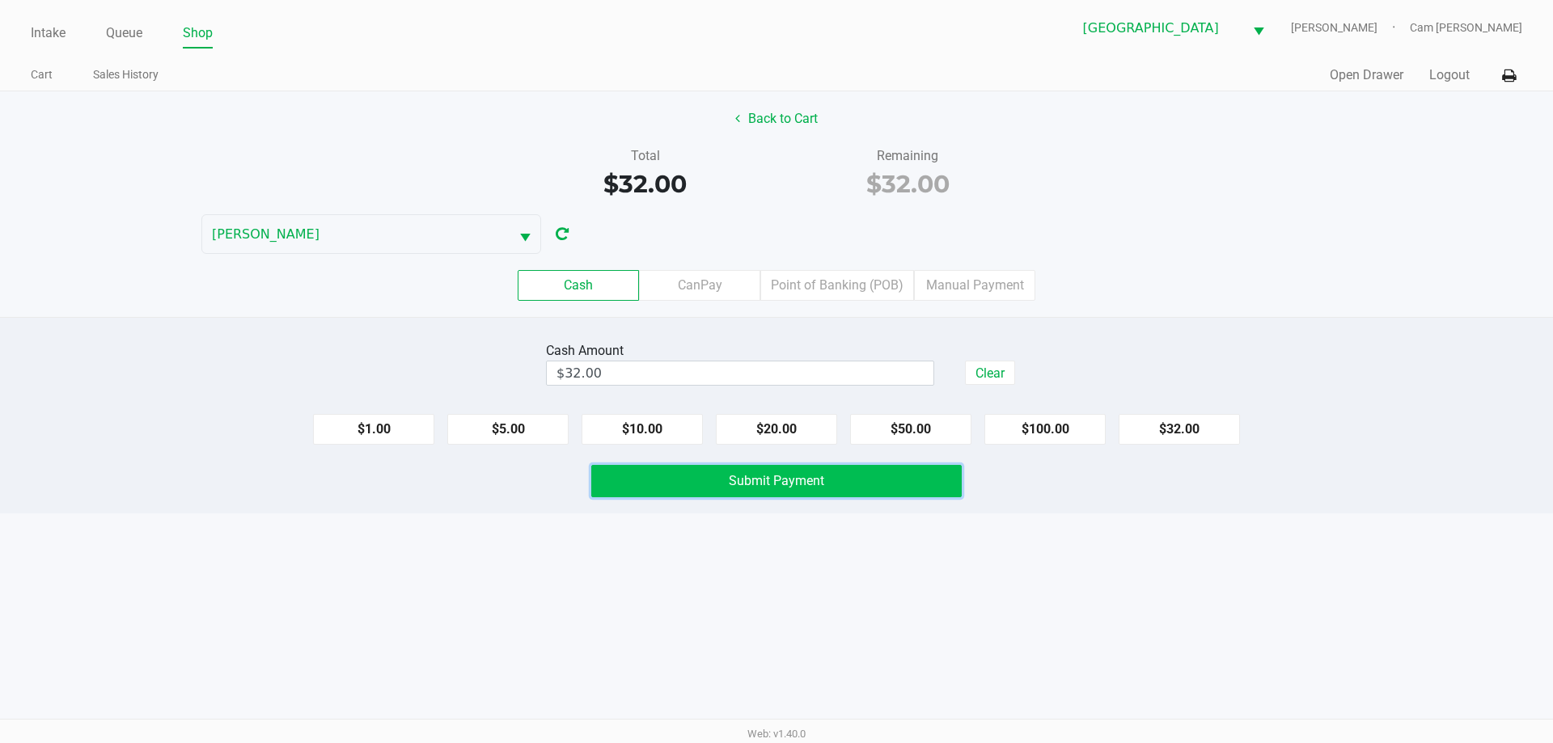
click at [884, 490] on button "Submit Payment" at bounding box center [776, 481] width 371 height 32
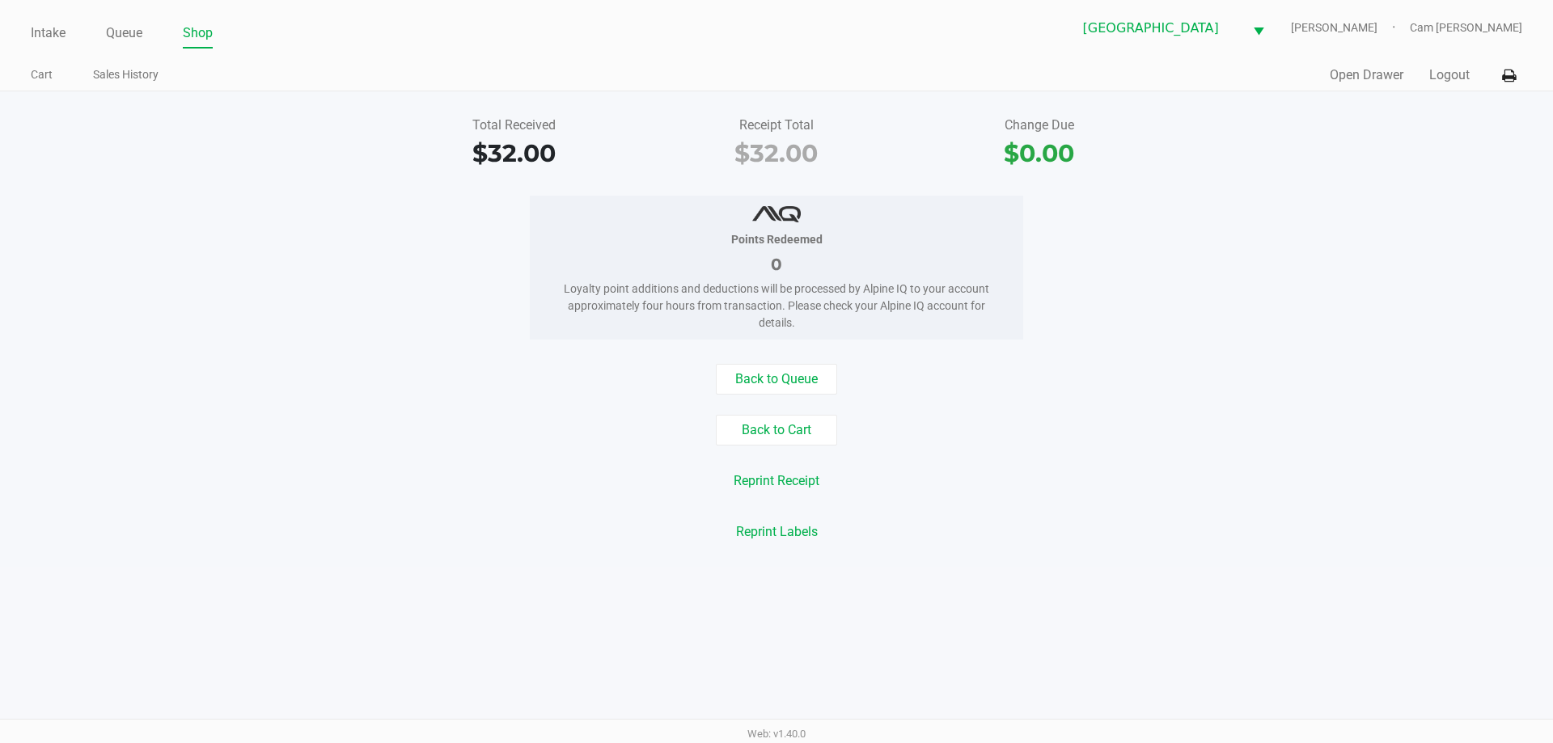
drag, startPoint x: 177, startPoint y: 538, endPoint x: 306, endPoint y: 551, distance: 129.3
click at [304, 551] on div "Total Received $32.00 Receipt Total $32.00 Change Due $0.00 Points Redeemed 0 L…" at bounding box center [776, 329] width 1553 height 476
click at [283, 82] on ul "Cart Sales History" at bounding box center [404, 77] width 746 height 28
click at [35, 33] on link "Intake" at bounding box center [48, 33] width 35 height 23
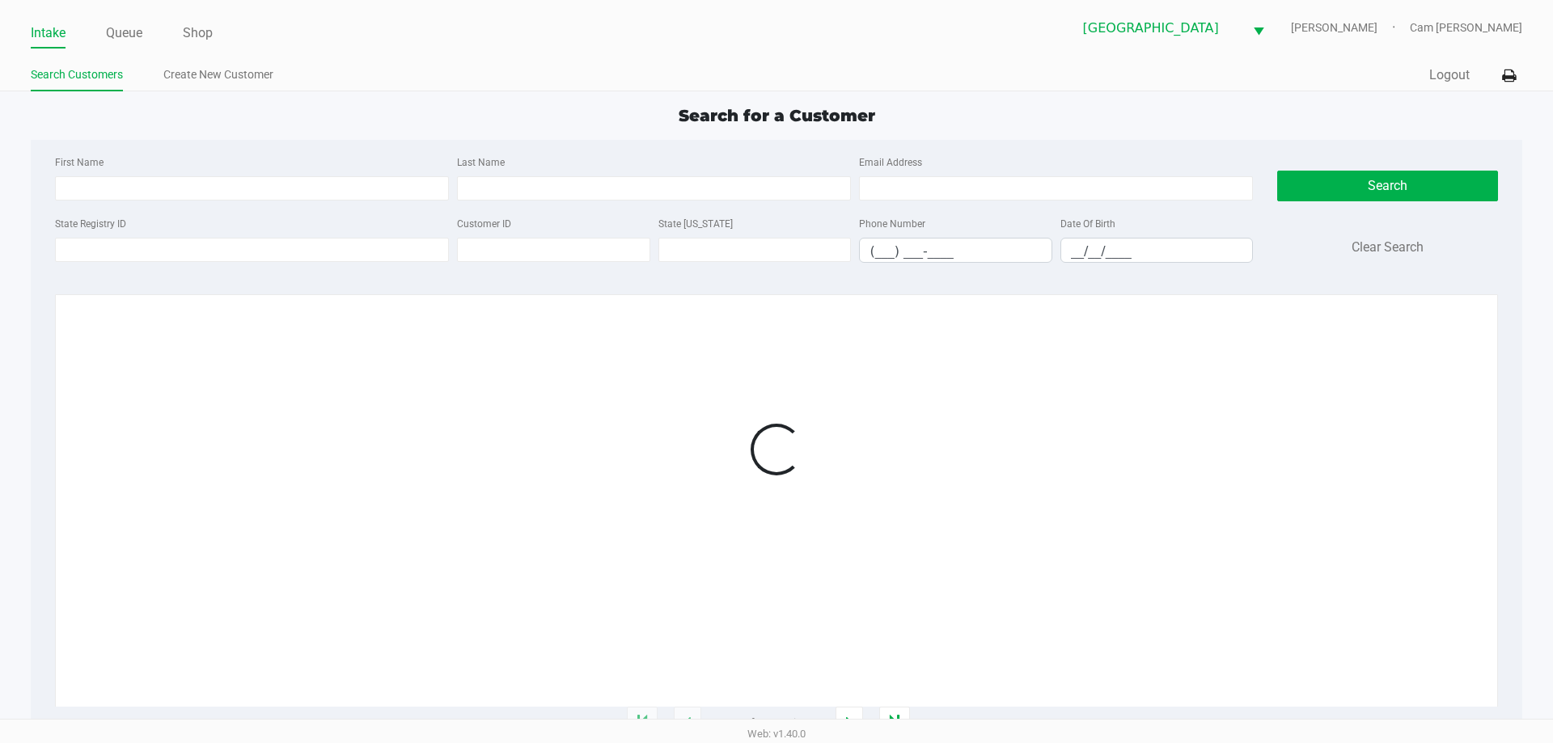
click at [375, 77] on ul "Search Customers Create New Customer" at bounding box center [404, 77] width 746 height 28
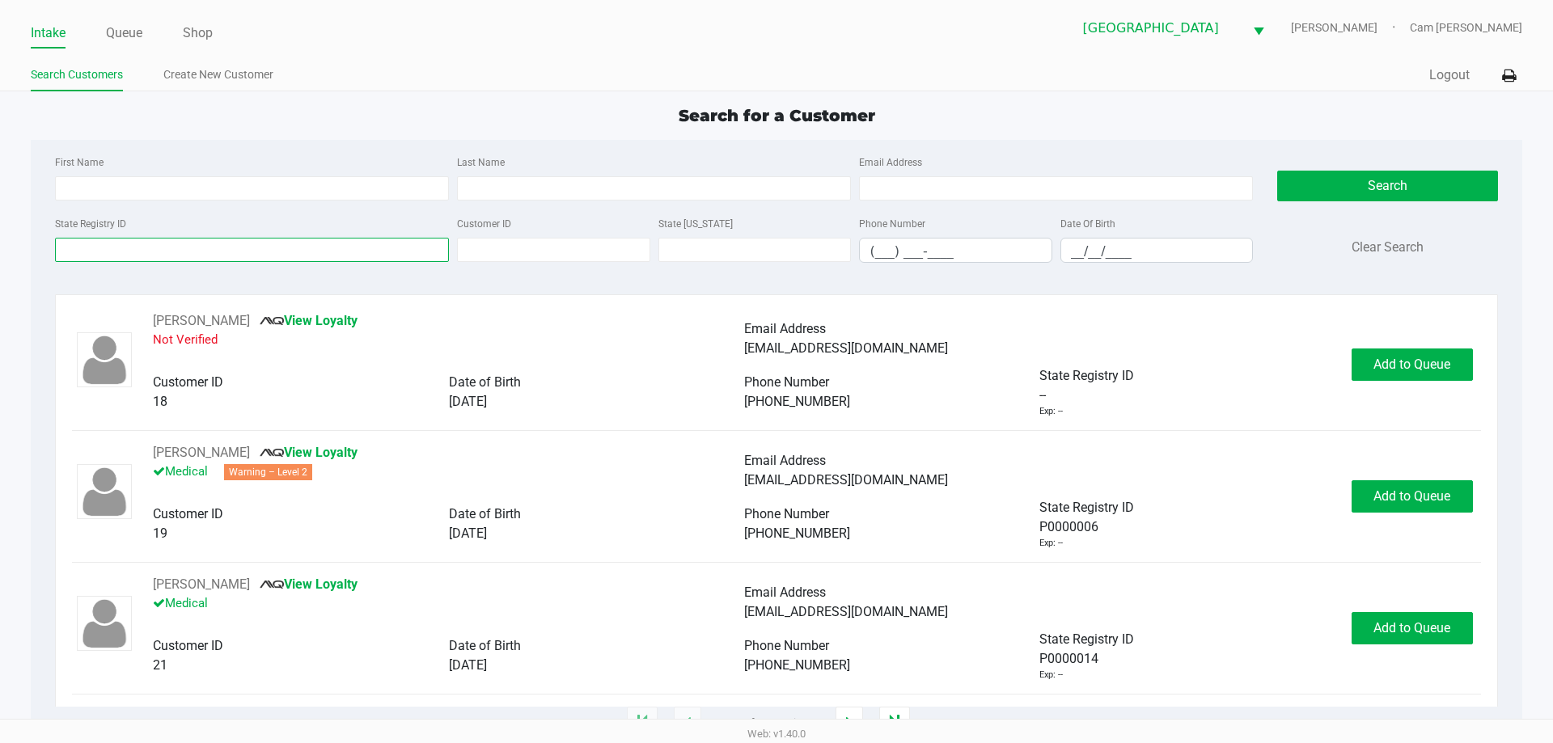
click at [404, 246] on input "State Registry ID" at bounding box center [252, 250] width 394 height 24
click at [125, 31] on link "Queue" at bounding box center [124, 33] width 36 height 23
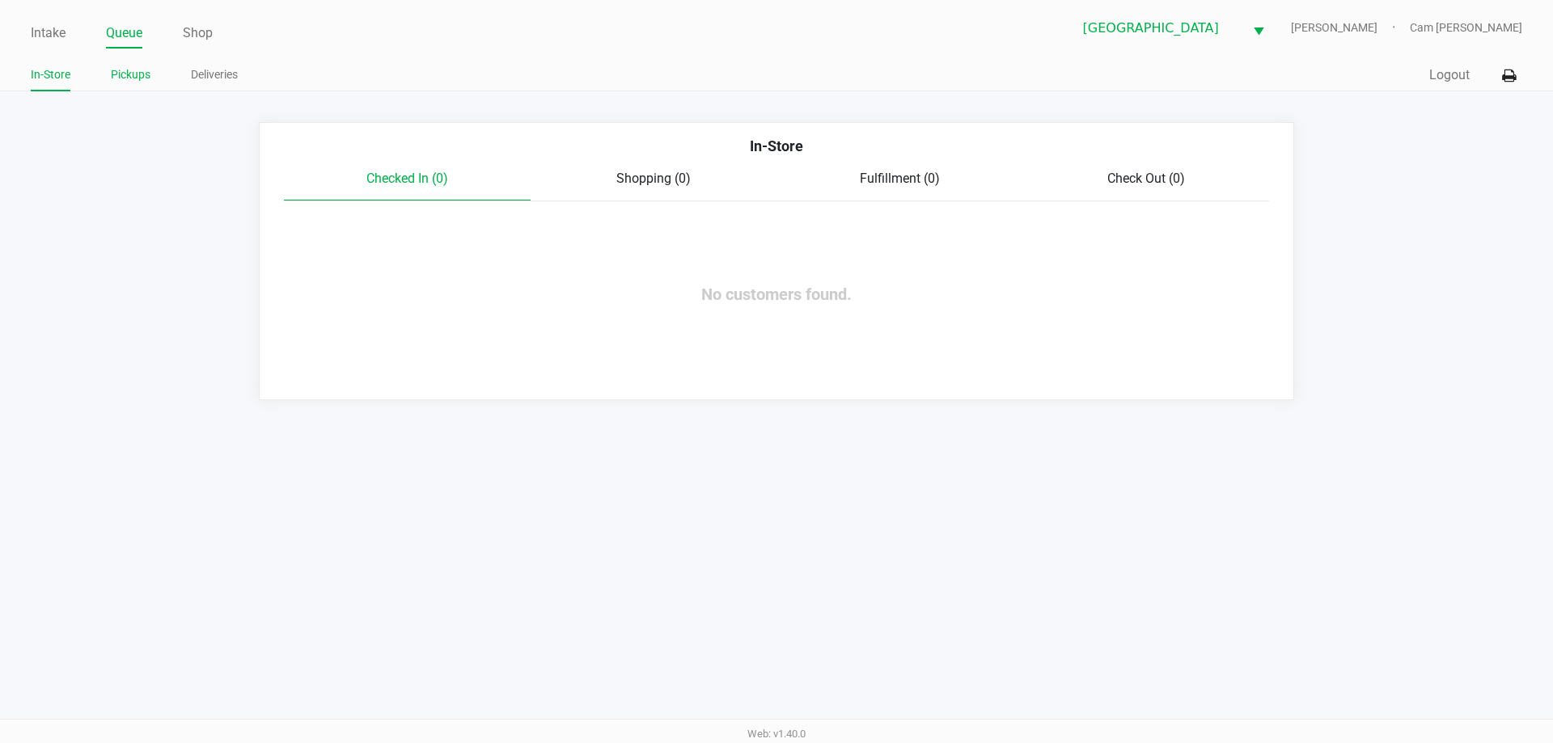
click at [117, 79] on link "Pickups" at bounding box center [131, 75] width 40 height 20
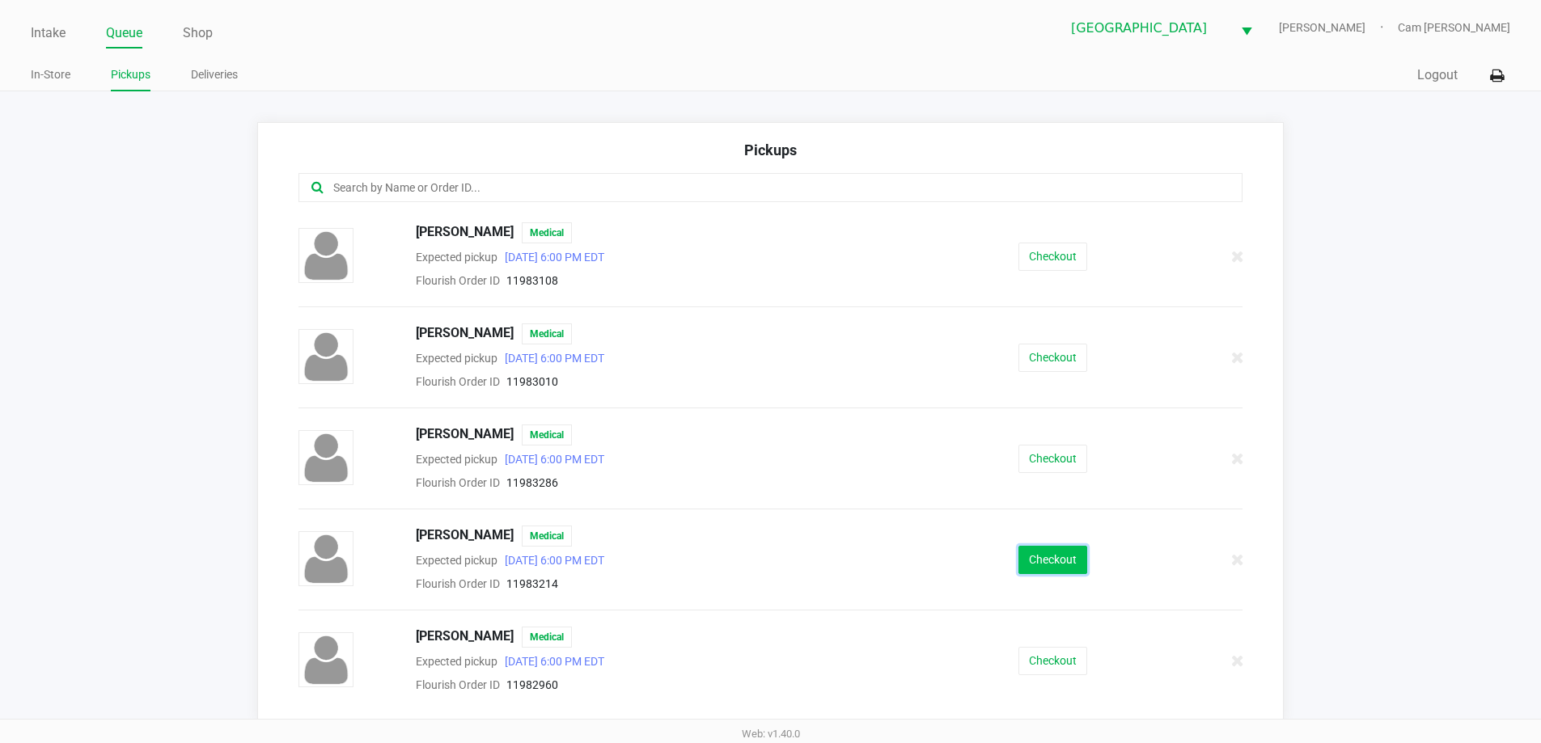
click at [1048, 548] on button "Checkout" at bounding box center [1053, 560] width 69 height 28
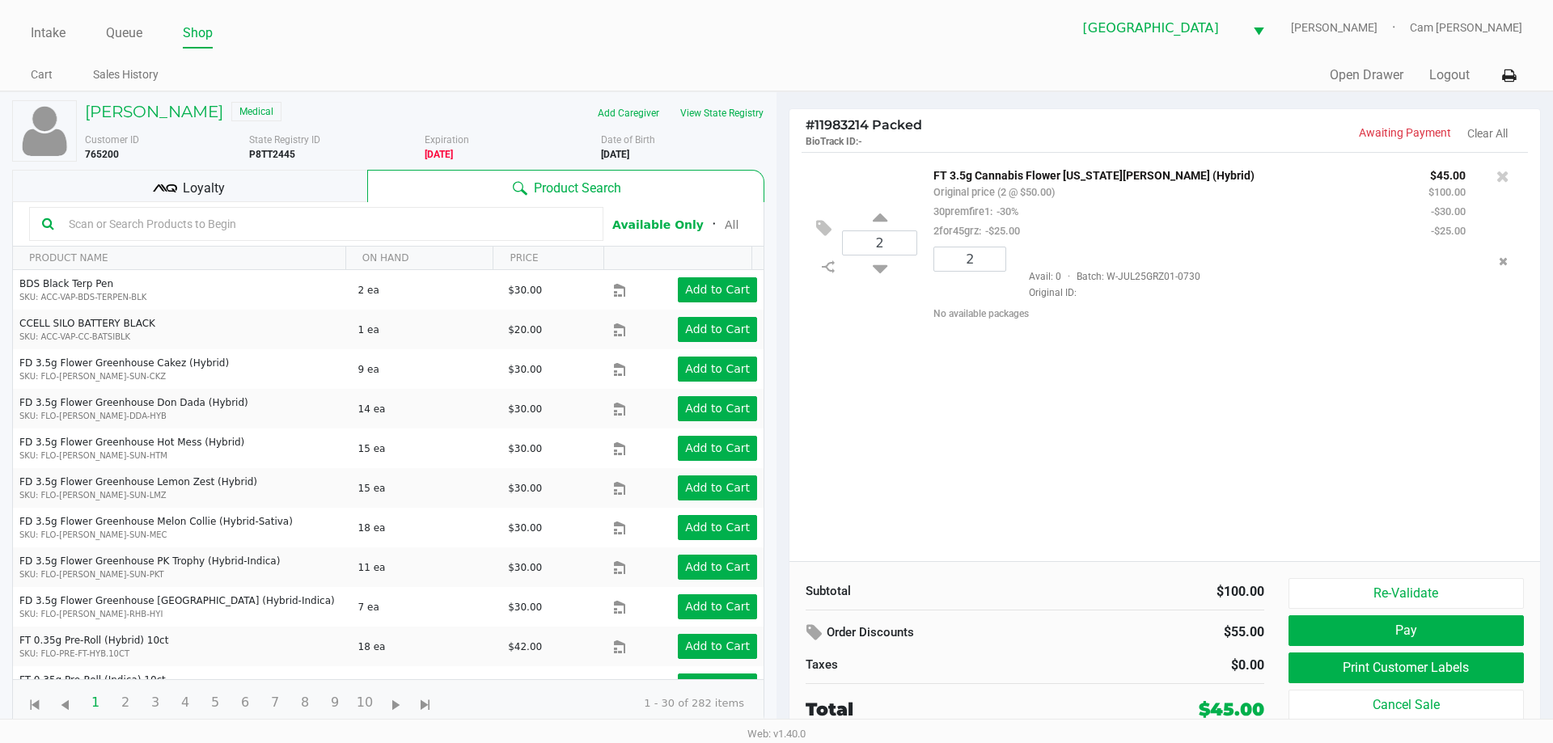
click at [313, 194] on div "Loyalty" at bounding box center [189, 186] width 355 height 32
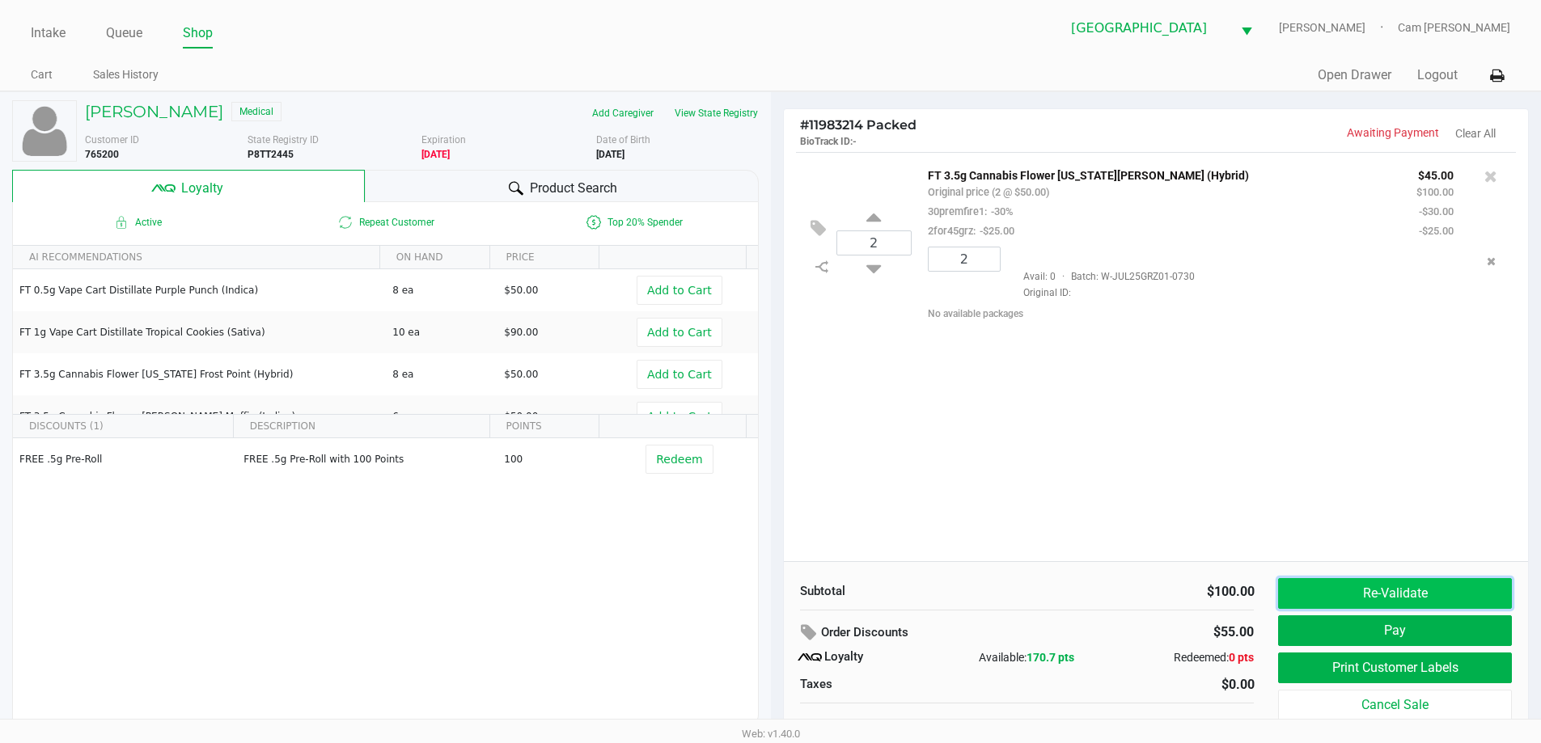
click at [1366, 588] on button "Re-Validate" at bounding box center [1394, 593] width 233 height 31
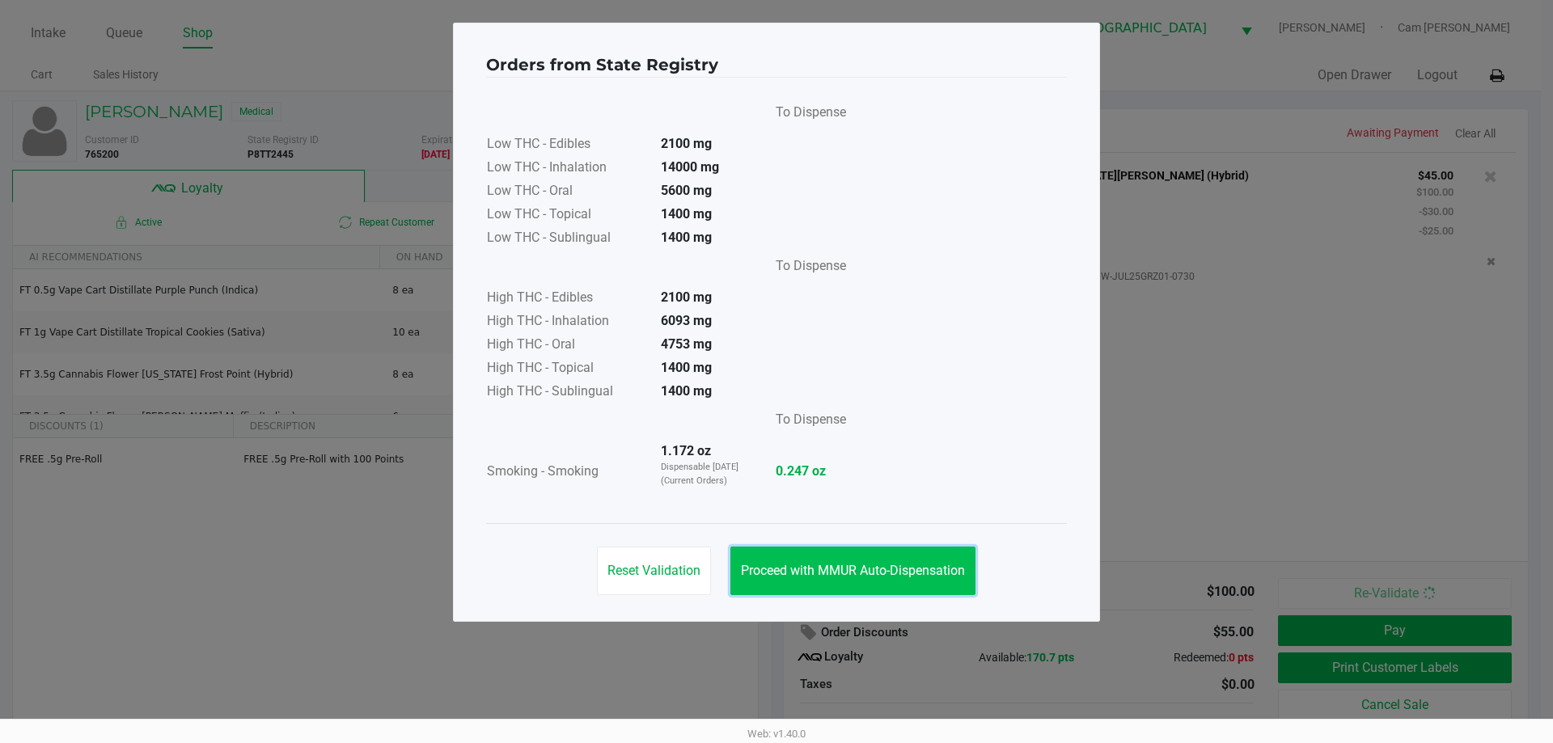
click at [827, 571] on span "Proceed with MMUR Auto-Dispensation" at bounding box center [853, 570] width 224 height 15
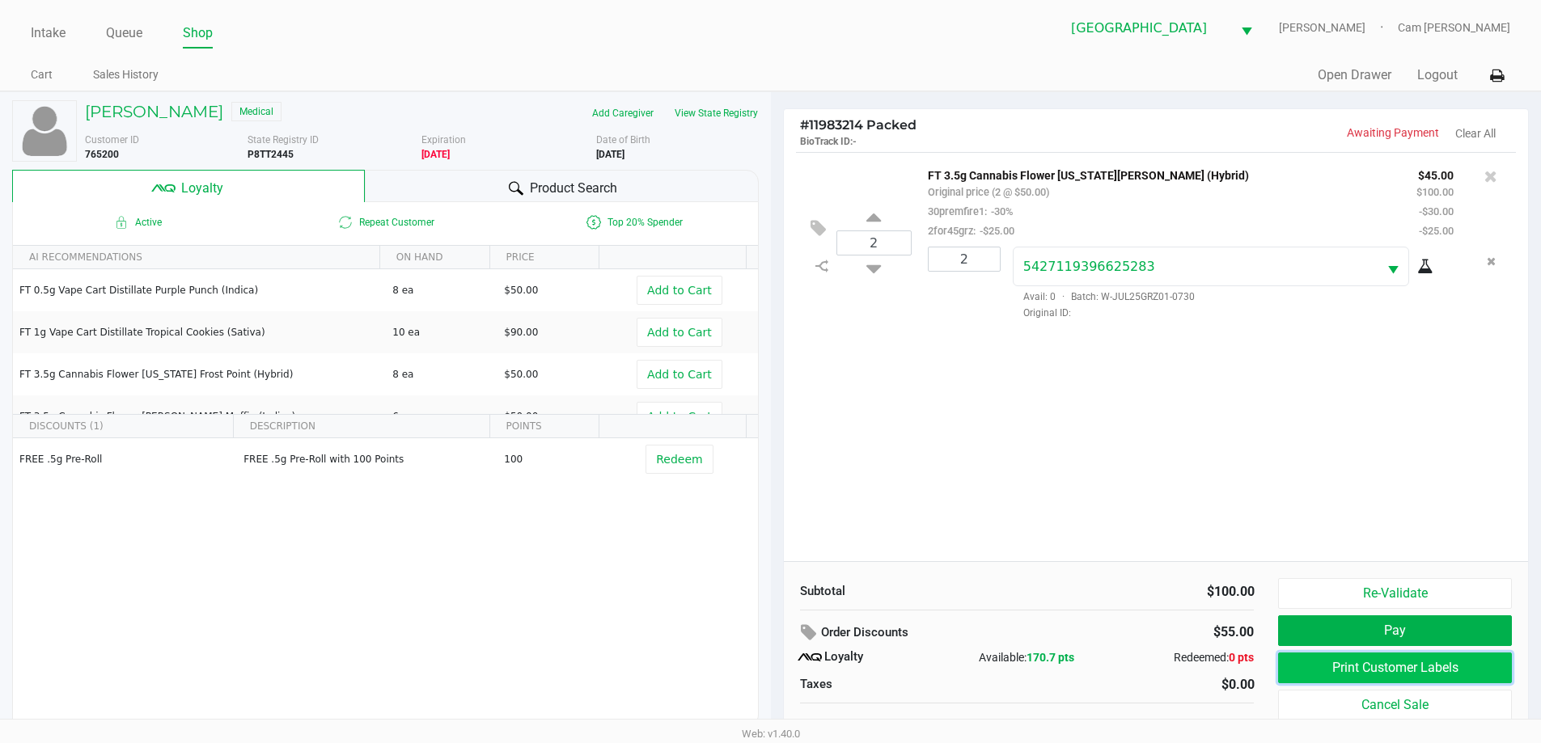
click at [1326, 679] on button "Print Customer Labels" at bounding box center [1394, 668] width 233 height 31
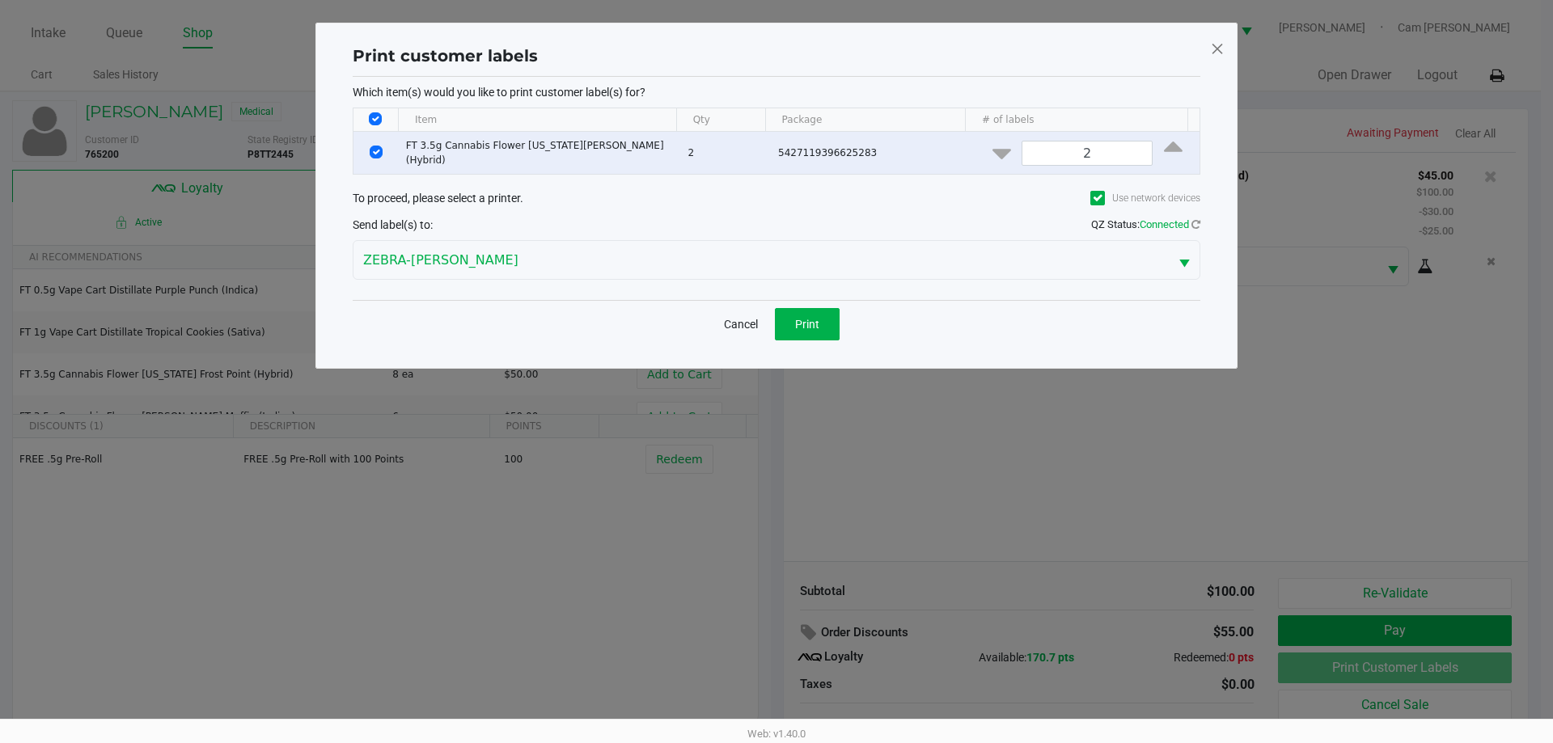
click at [845, 319] on div "Cancel Print" at bounding box center [777, 324] width 848 height 48
click at [822, 322] on button "Print" at bounding box center [807, 324] width 65 height 32
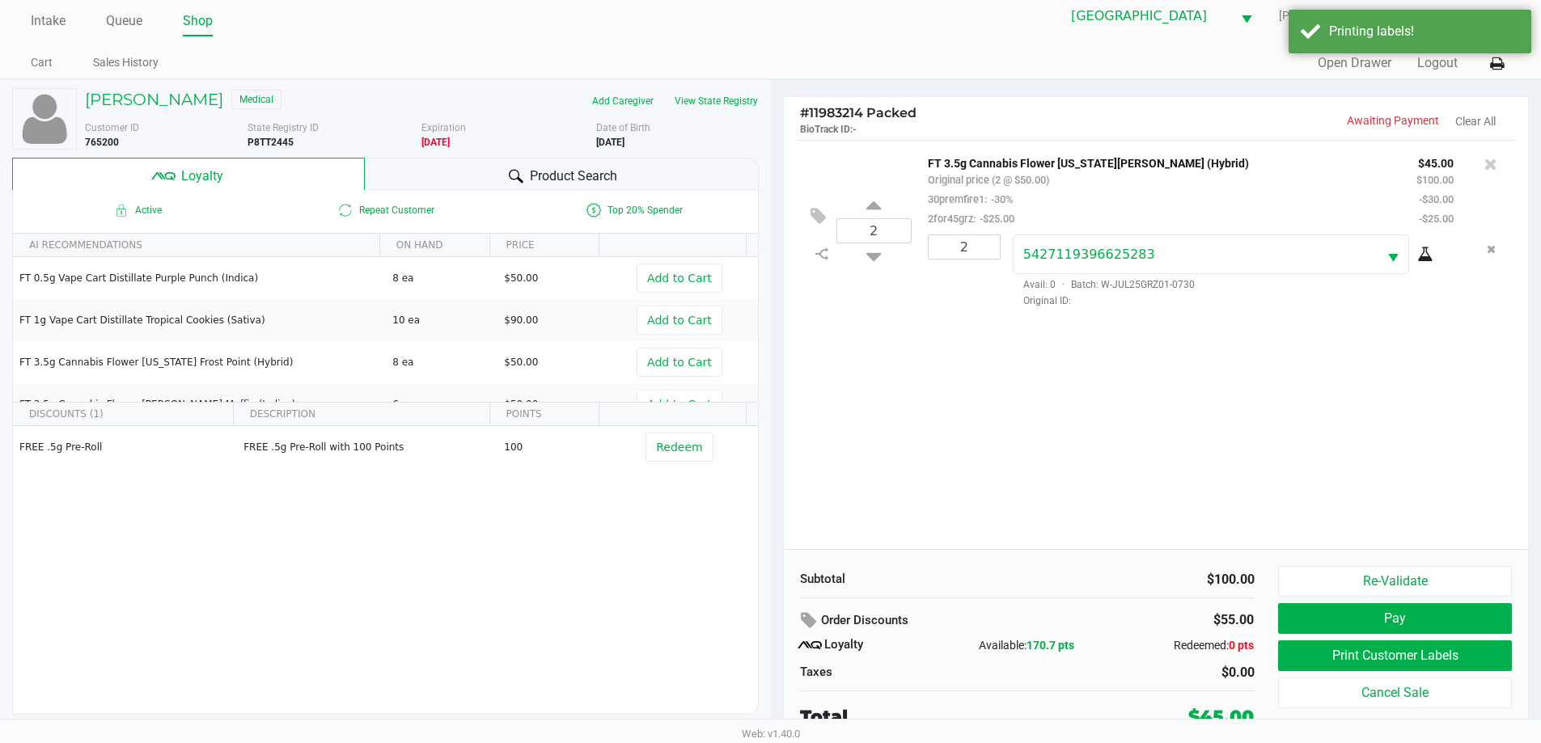
scroll to position [16, 0]
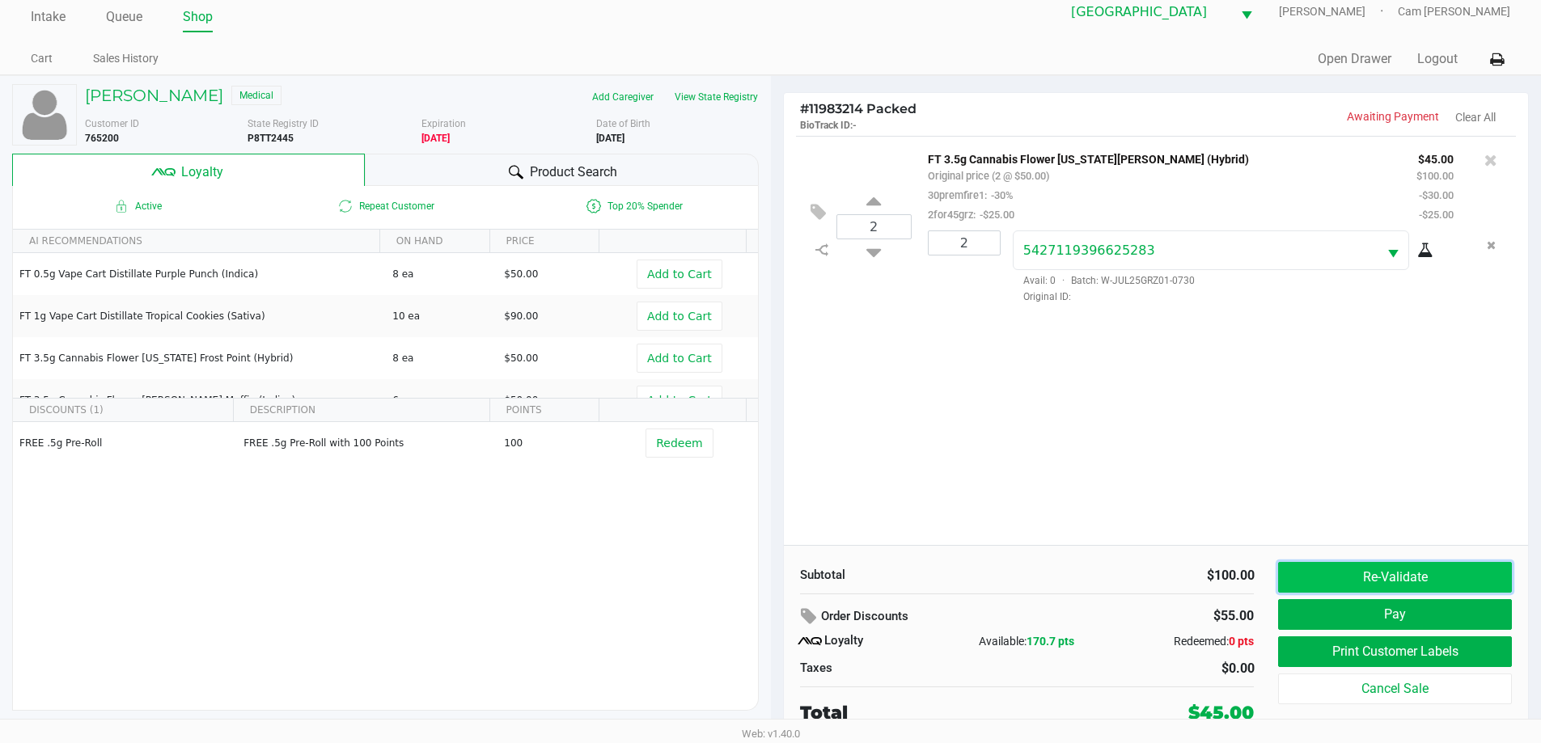
click at [1370, 566] on button "Re-Validate" at bounding box center [1394, 577] width 233 height 31
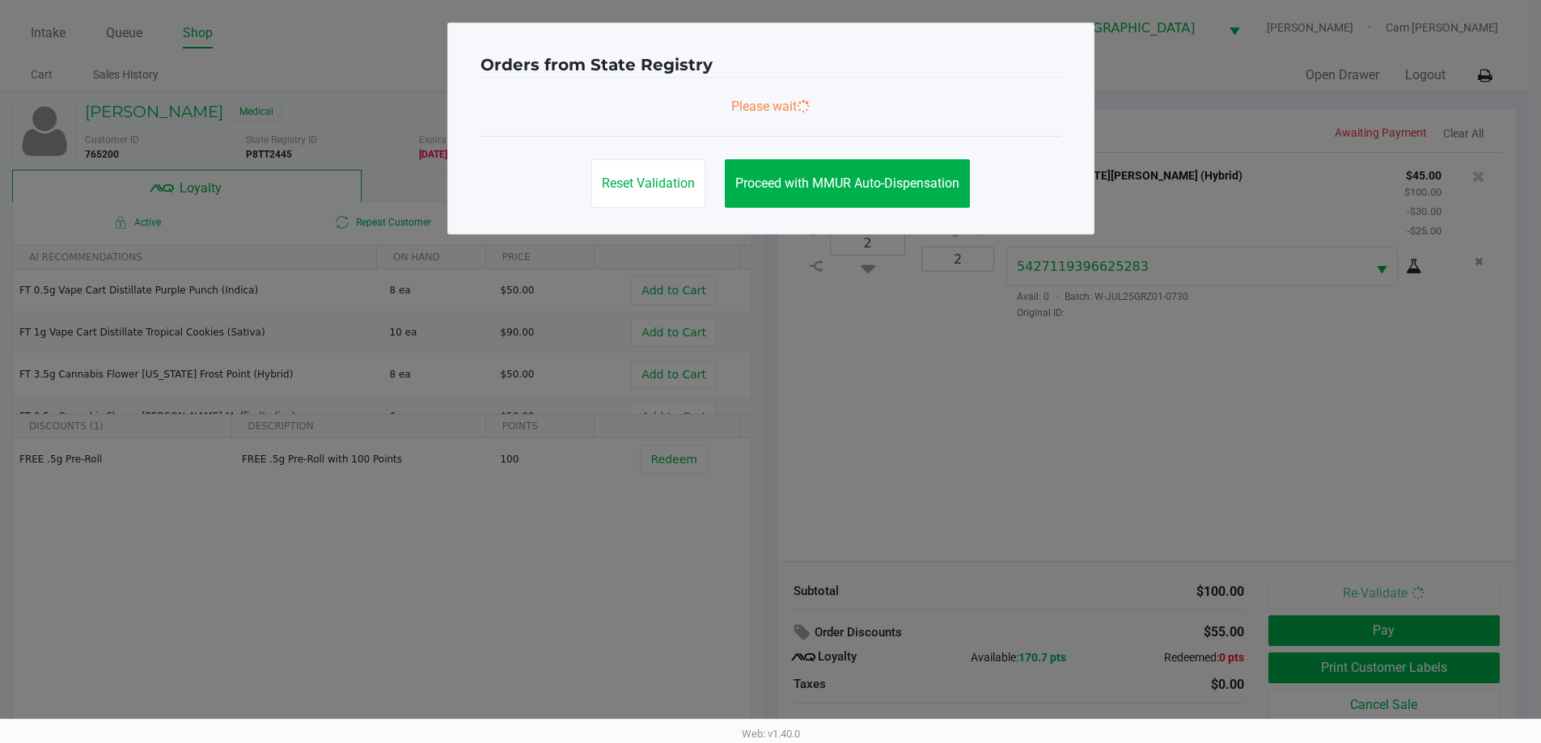
scroll to position [0, 0]
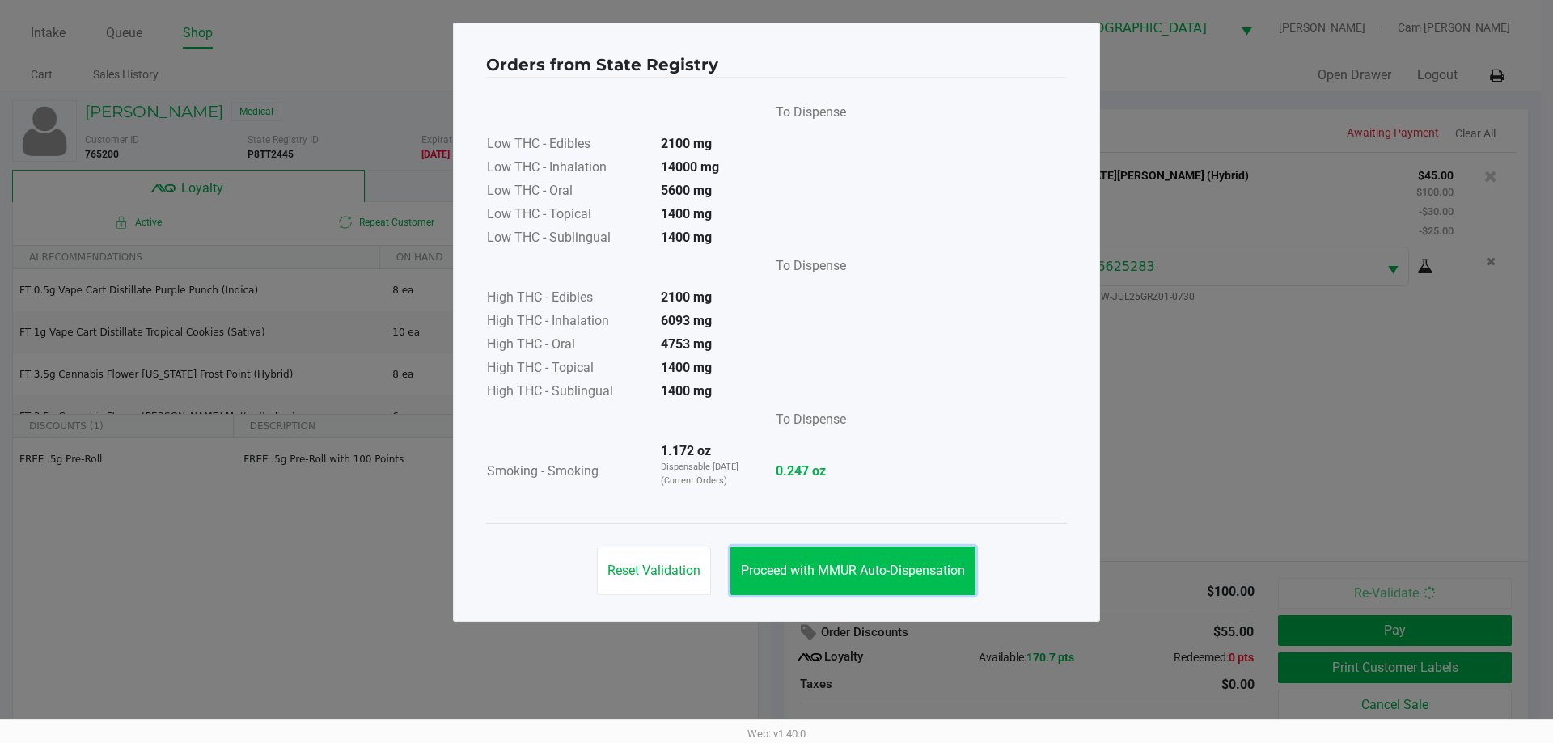
click at [854, 564] on span "Proceed with MMUR Auto-Dispensation" at bounding box center [853, 570] width 224 height 15
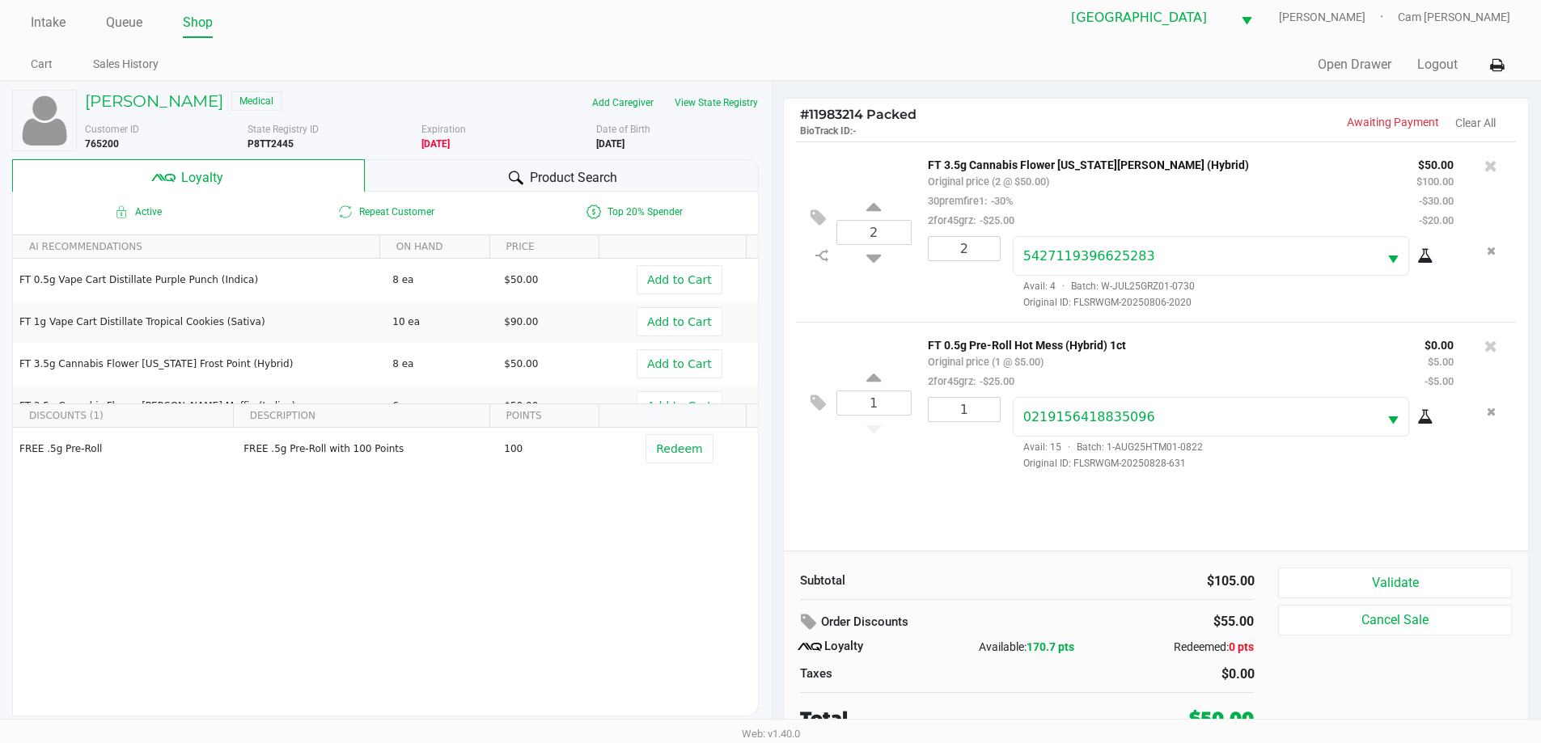
scroll to position [16, 0]
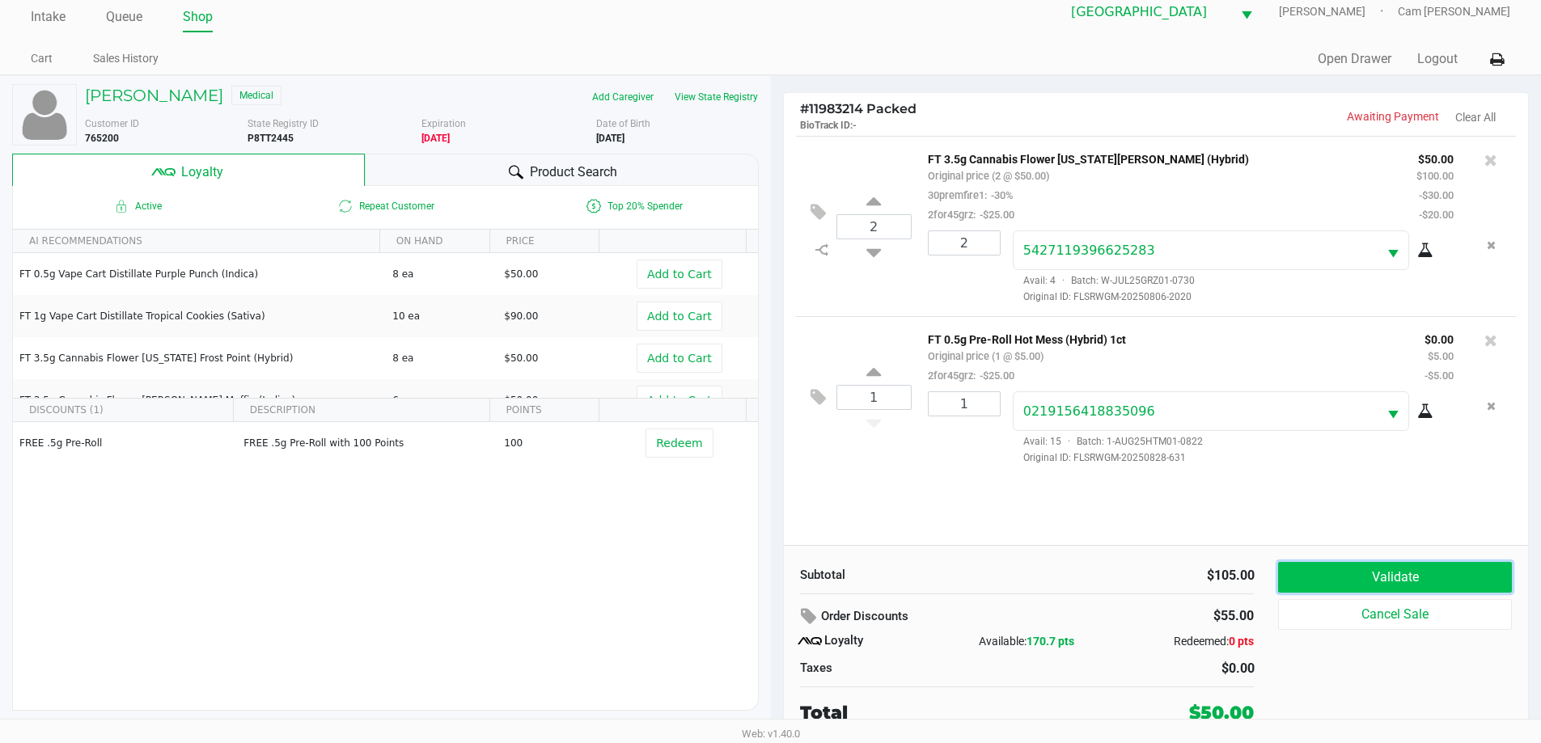
click at [1383, 590] on button "Validate" at bounding box center [1394, 577] width 233 height 31
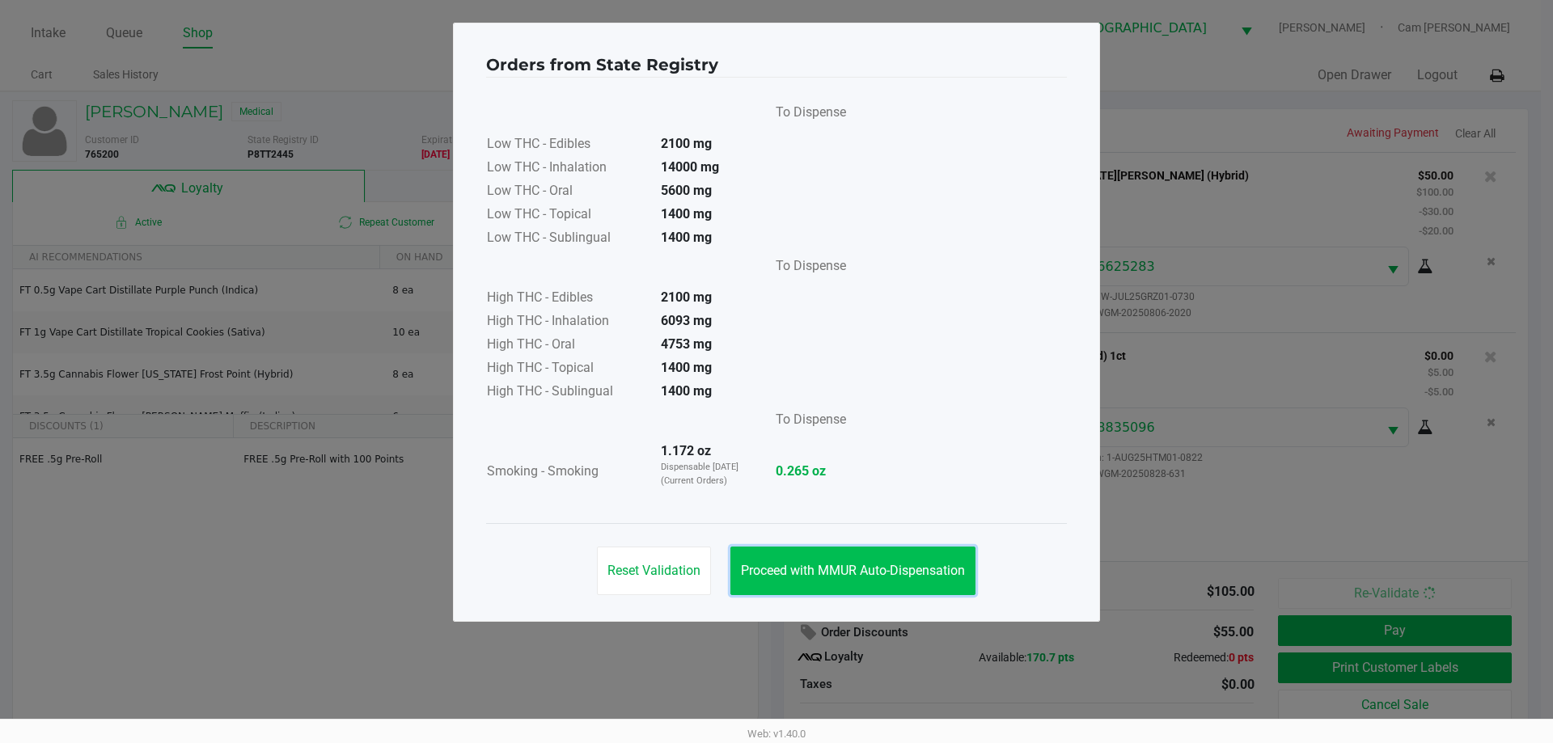
click at [936, 560] on button "Proceed with MMUR Auto-Dispensation" at bounding box center [853, 571] width 245 height 49
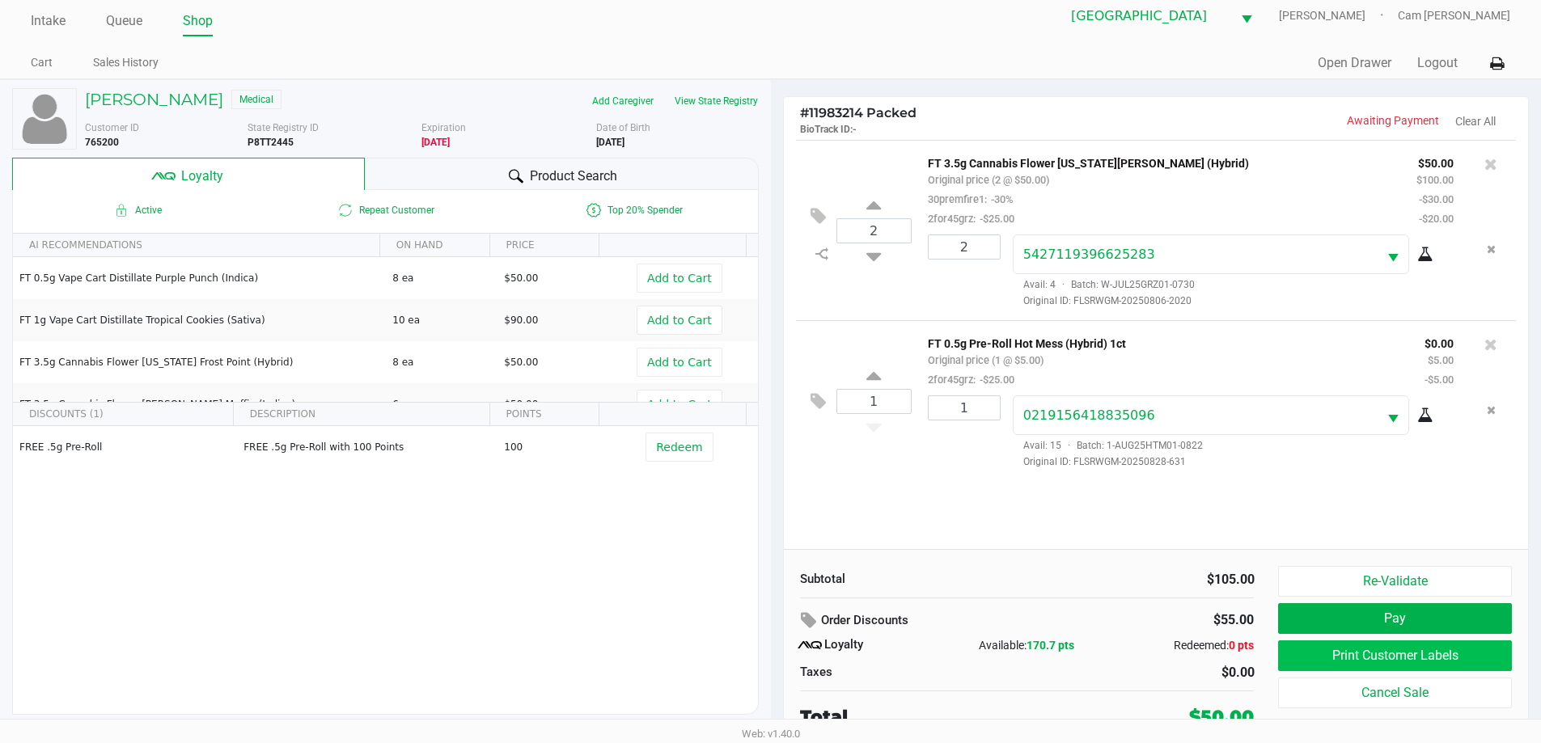
scroll to position [16, 0]
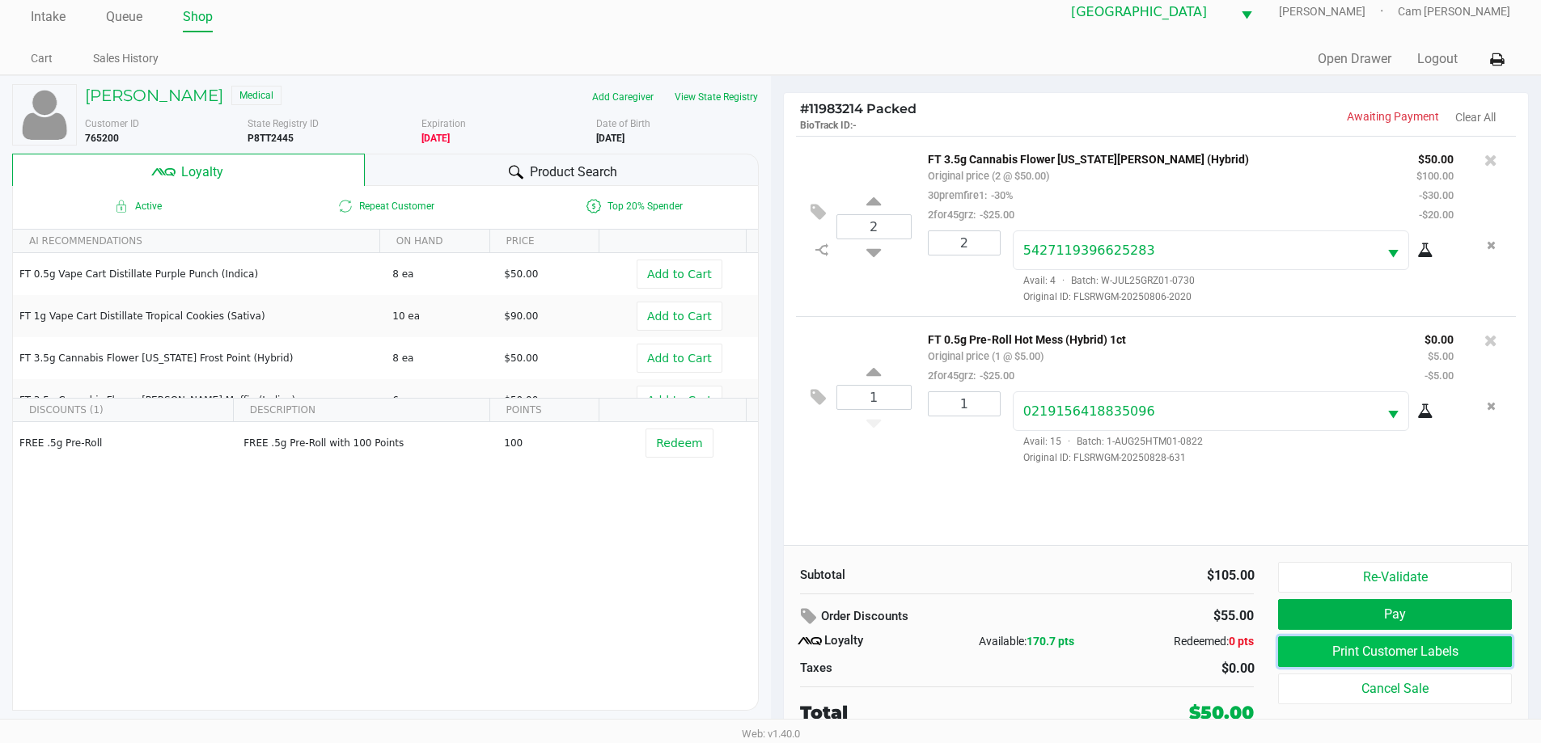
click at [1342, 651] on button "Print Customer Labels" at bounding box center [1394, 652] width 233 height 31
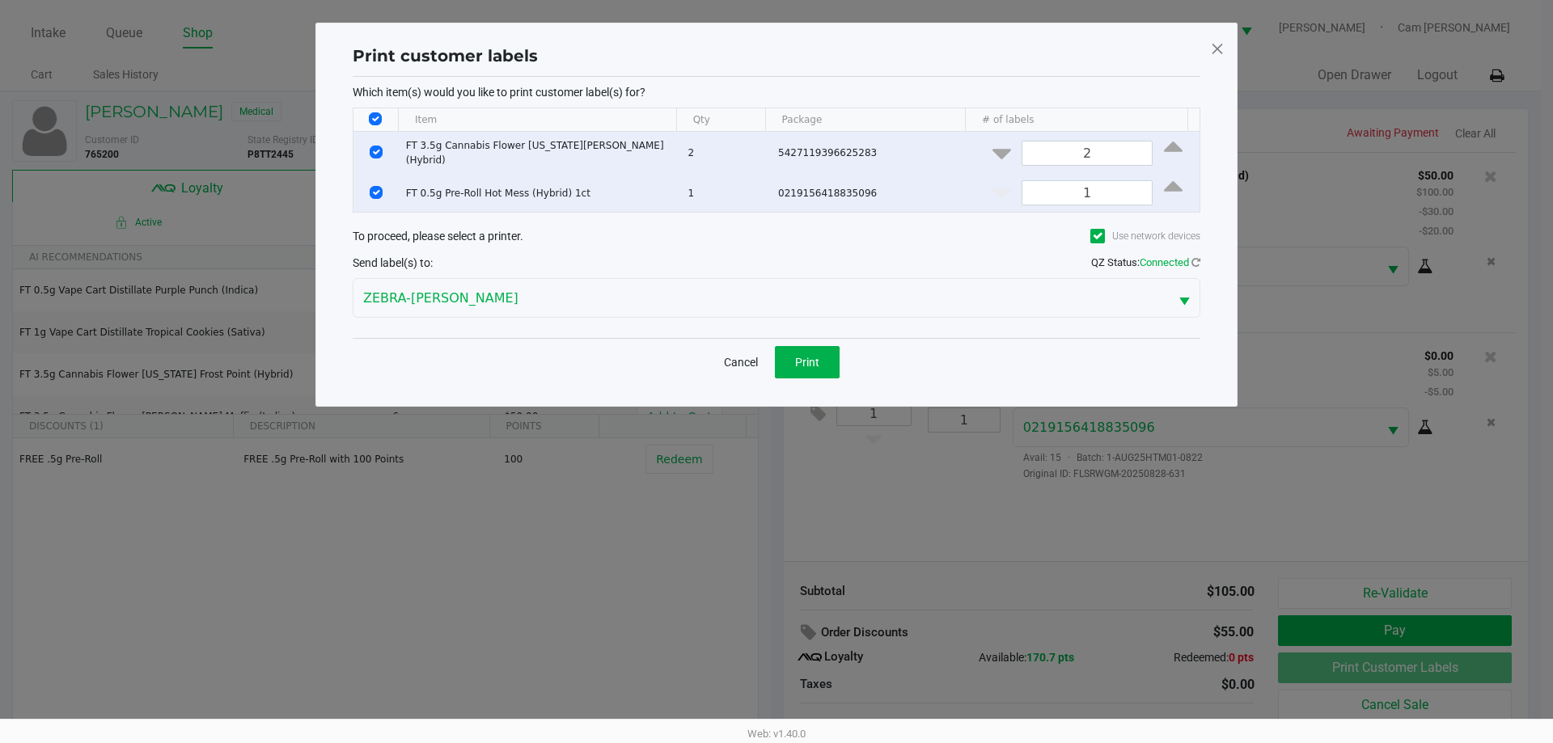
click at [832, 376] on div "Cancel Print" at bounding box center [777, 362] width 848 height 48
click at [820, 371] on button "Print" at bounding box center [807, 362] width 65 height 32
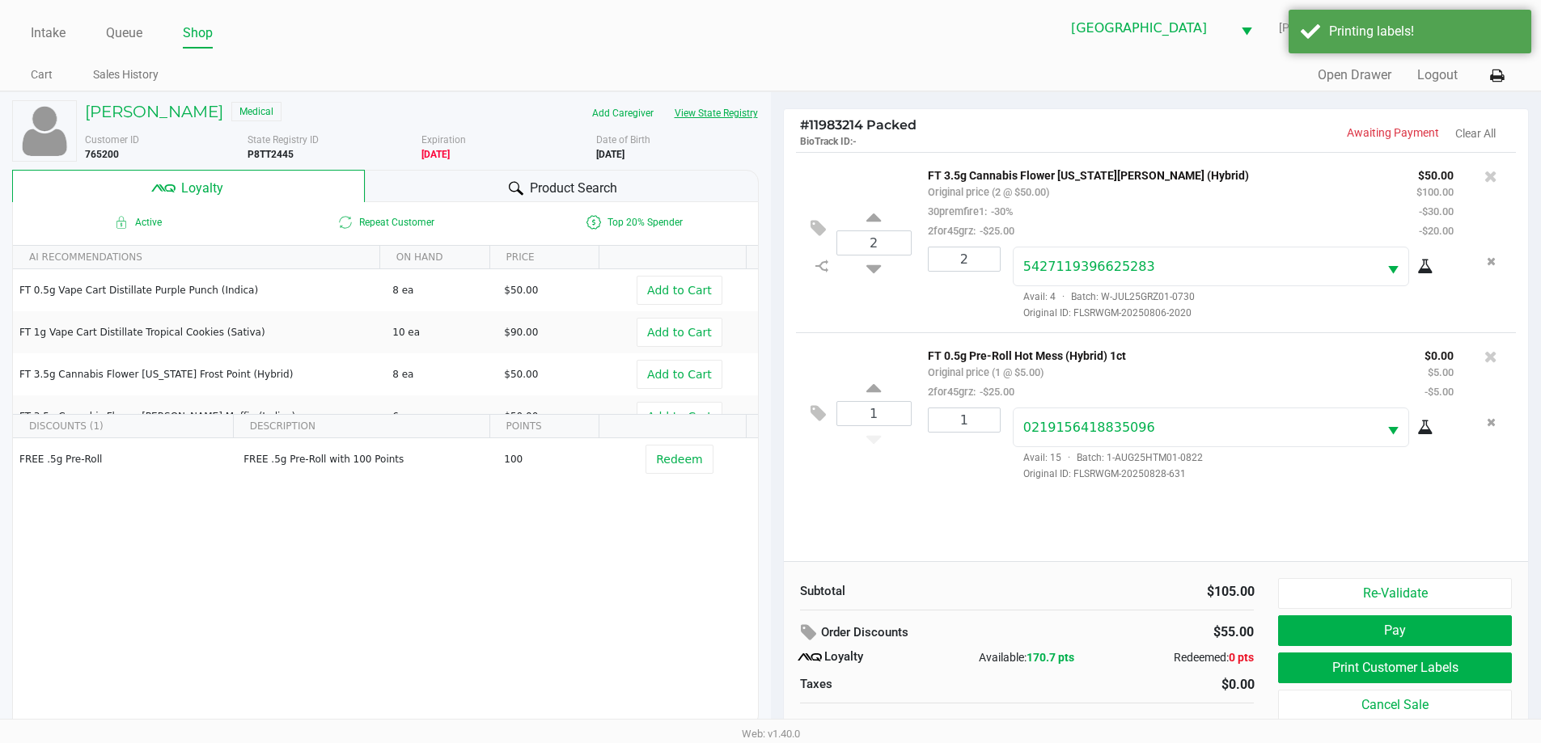
click at [746, 101] on button "View State Registry" at bounding box center [711, 113] width 95 height 26
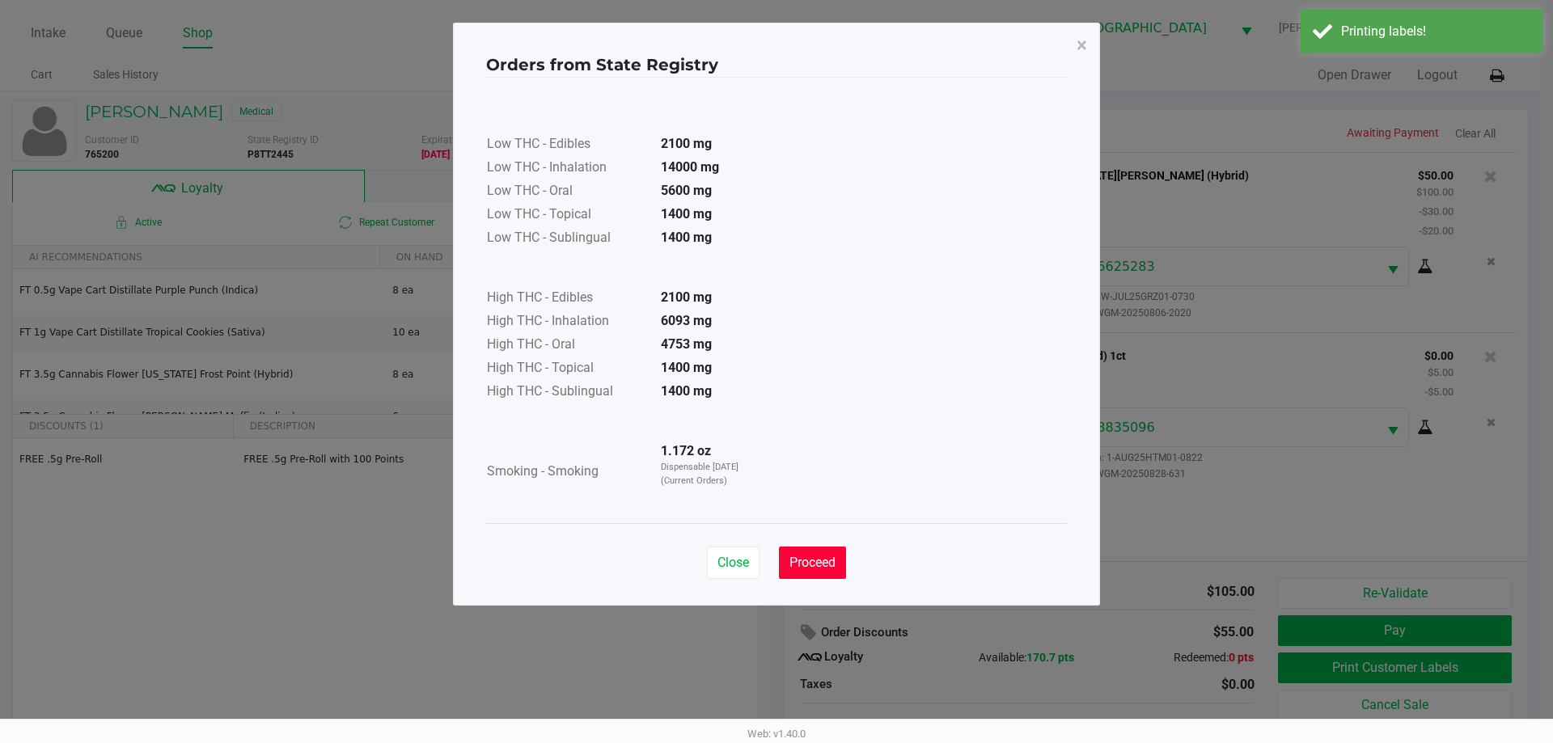
click at [828, 557] on span "Proceed" at bounding box center [813, 562] width 46 height 15
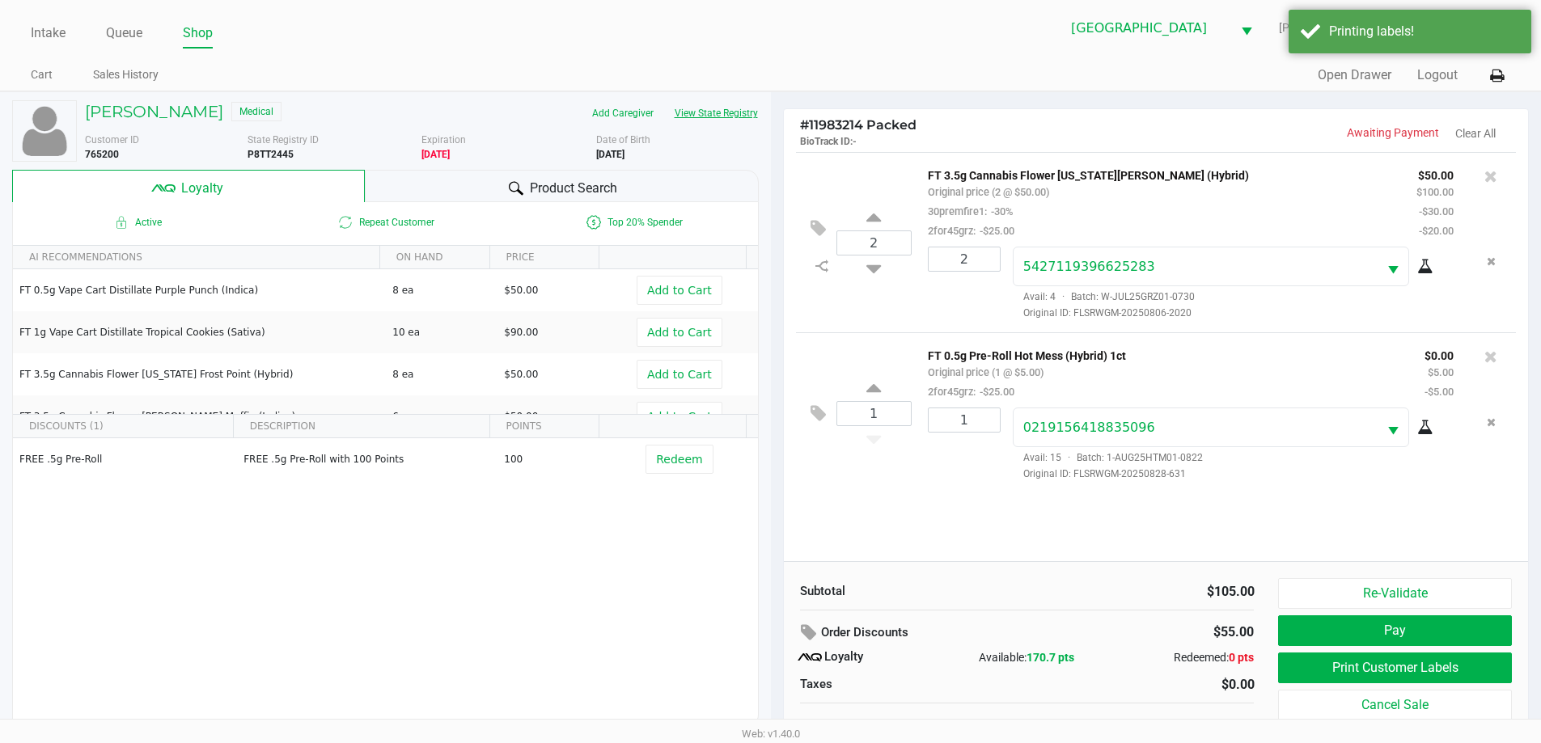
click at [694, 112] on button "View State Registry" at bounding box center [711, 113] width 95 height 26
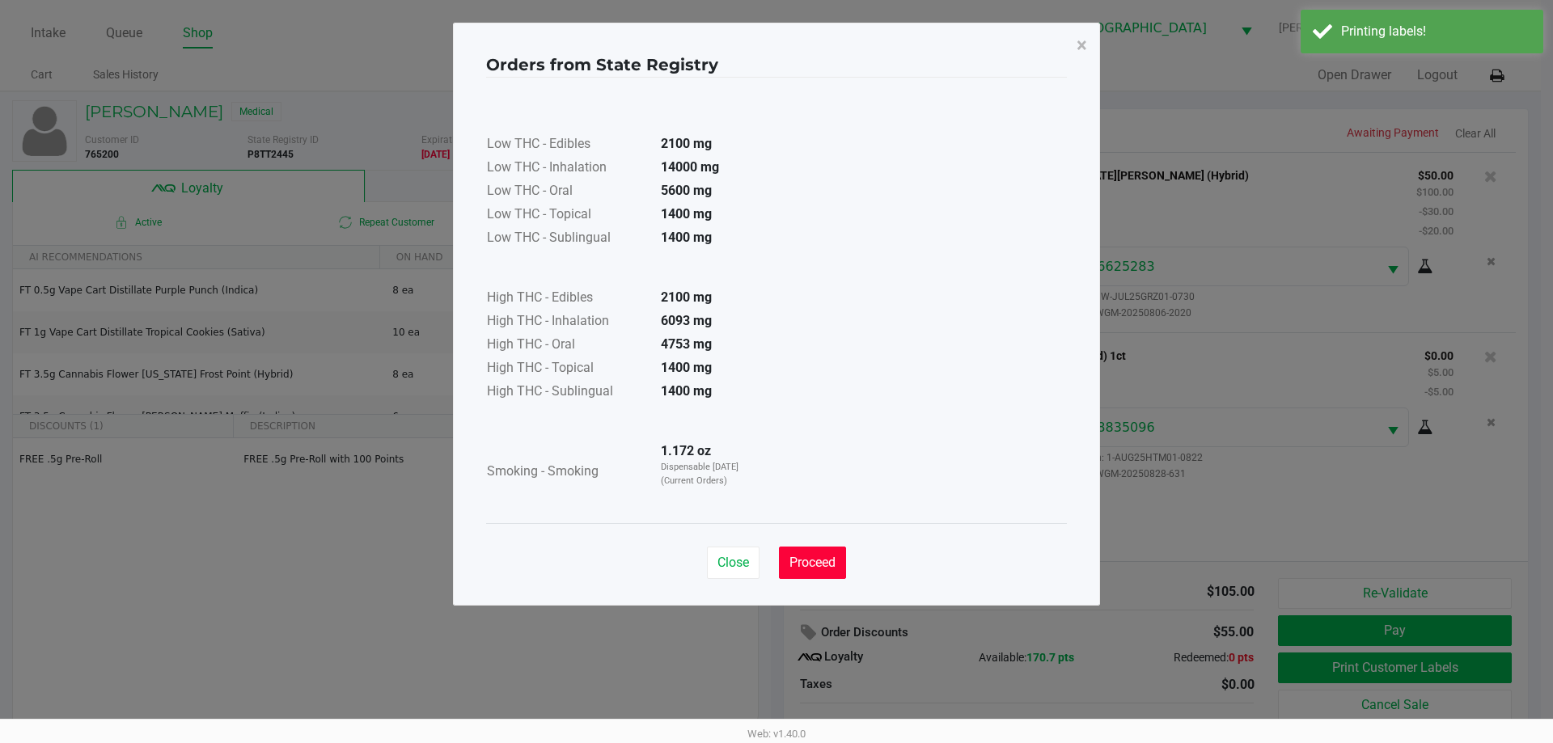
click at [803, 561] on span "Proceed" at bounding box center [813, 562] width 46 height 15
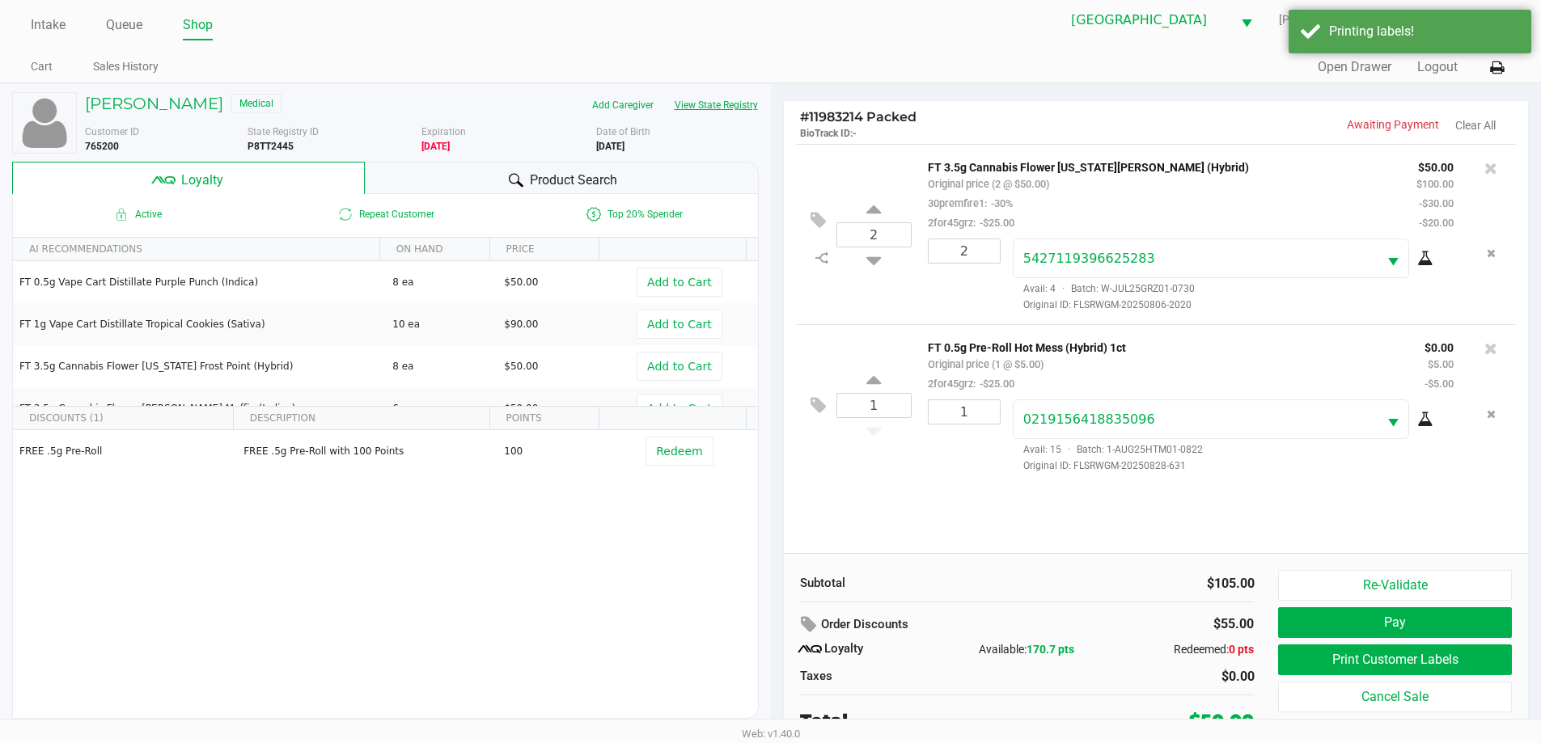
scroll to position [16, 0]
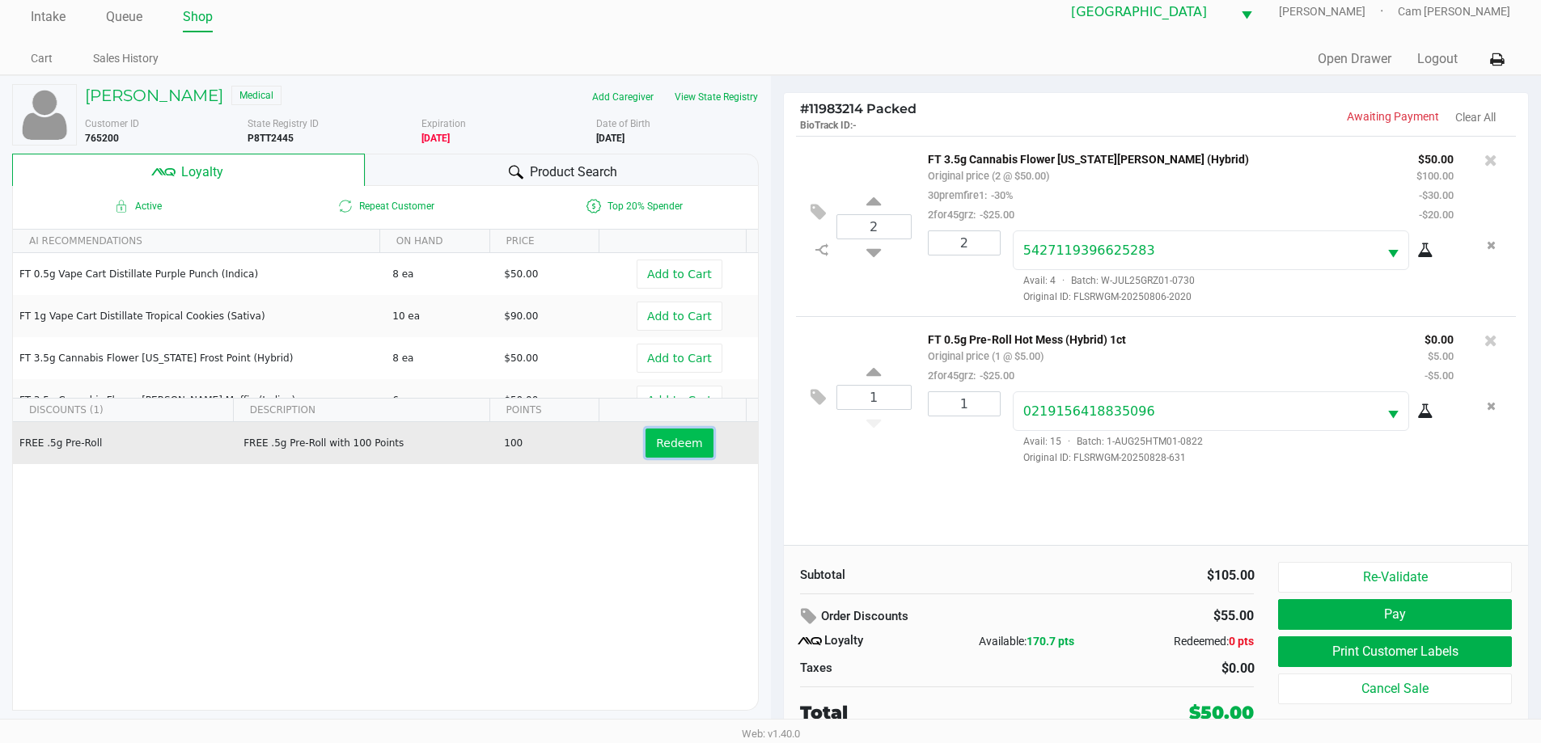
drag, startPoint x: 669, startPoint y: 430, endPoint x: 674, endPoint y: 441, distance: 12.3
click at [671, 430] on button "Redeem" at bounding box center [679, 443] width 67 height 29
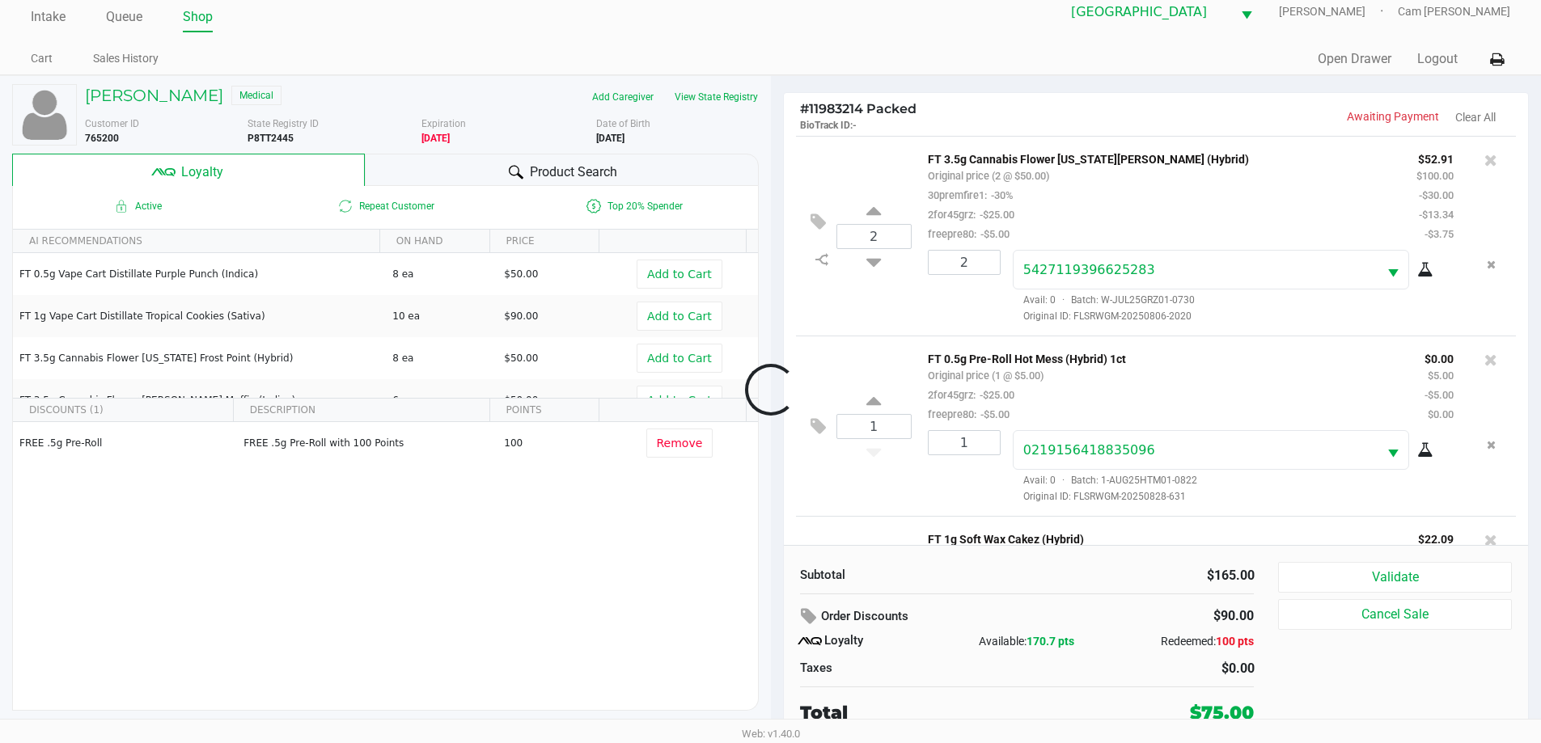
scroll to position [173, 0]
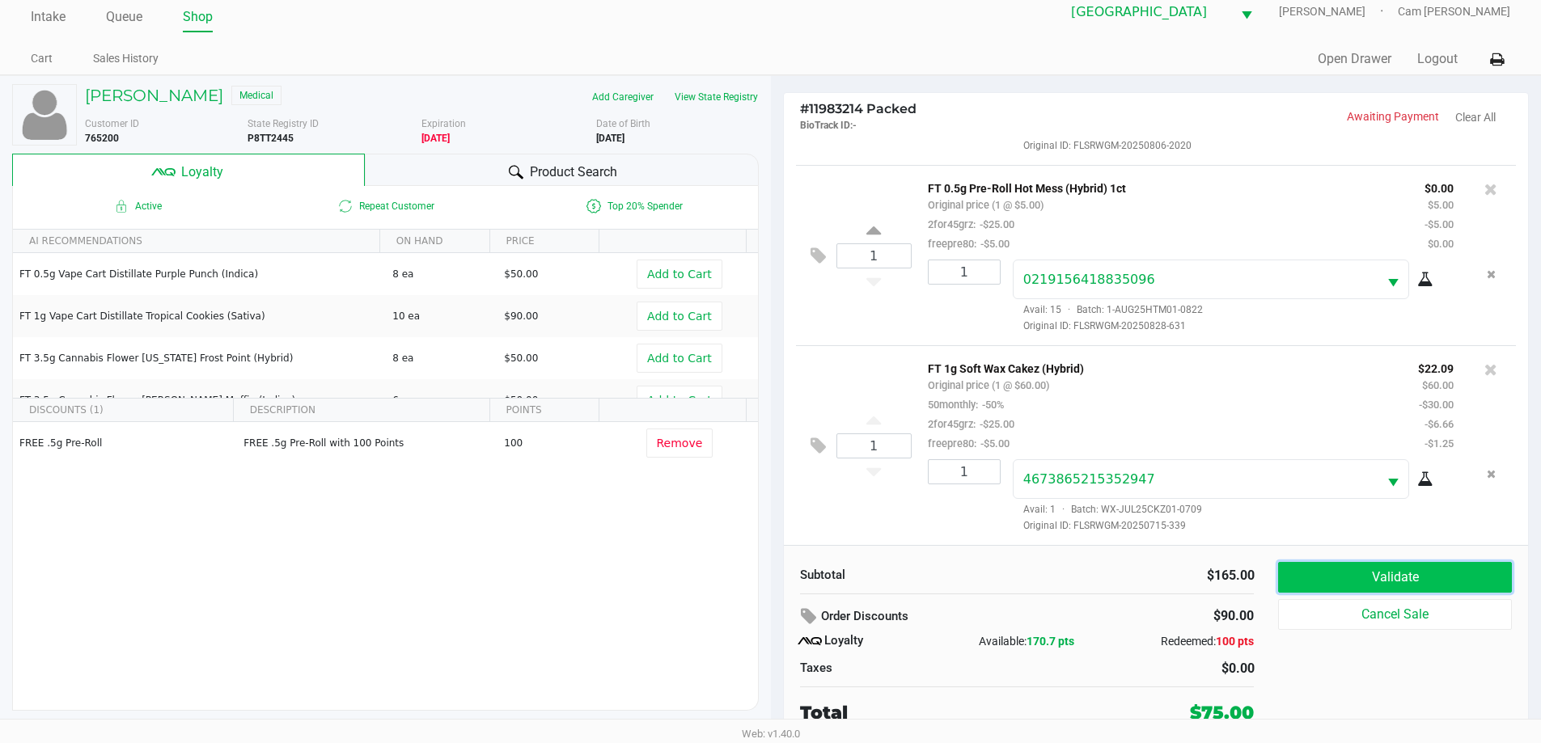
drag, startPoint x: 1484, startPoint y: 572, endPoint x: 1462, endPoint y: 578, distance: 22.8
click at [1484, 573] on button "Validate" at bounding box center [1394, 577] width 233 height 31
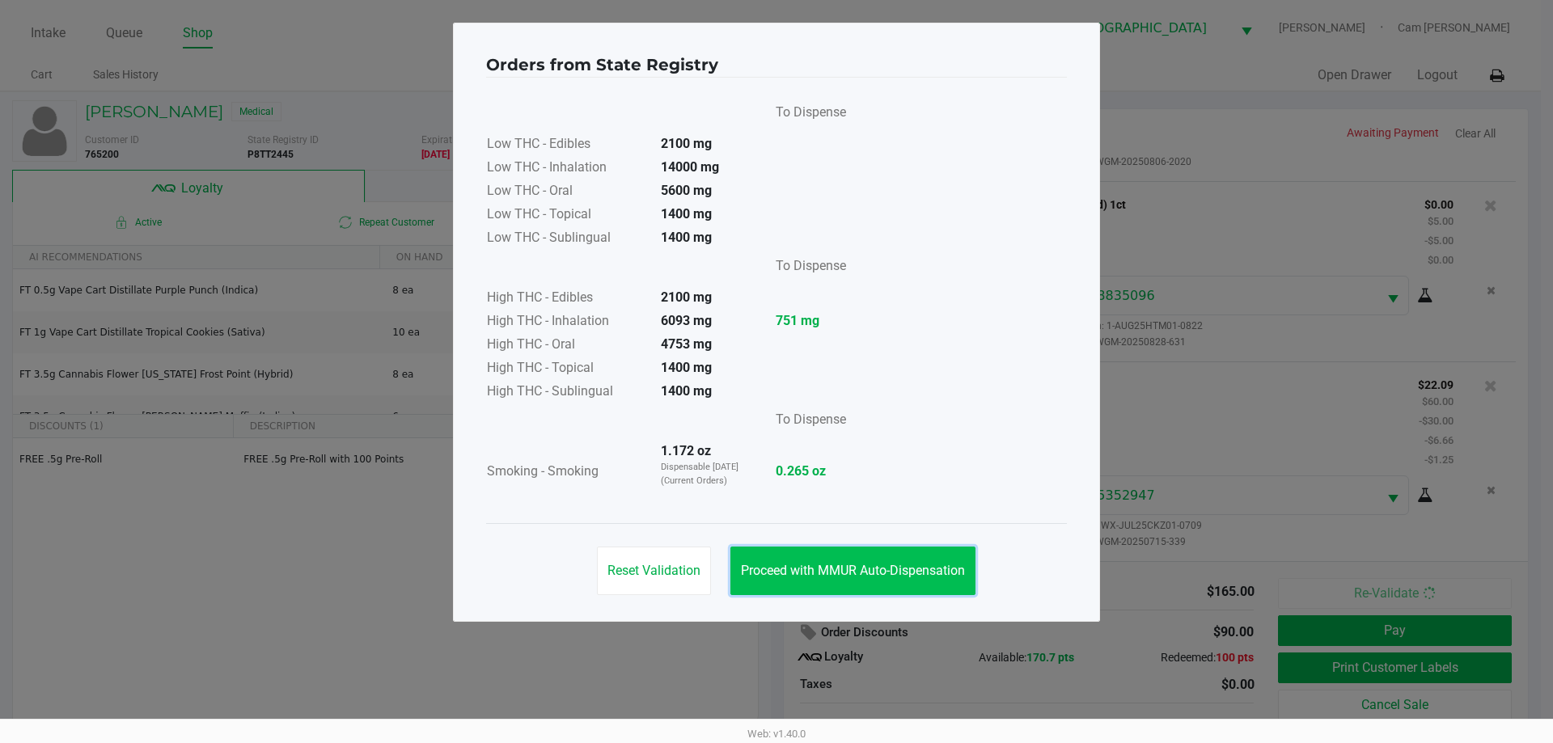
drag, startPoint x: 900, startPoint y: 559, endPoint x: 929, endPoint y: 574, distance: 32.2
click at [905, 563] on button "Proceed with MMUR Auto-Dispensation" at bounding box center [853, 571] width 245 height 49
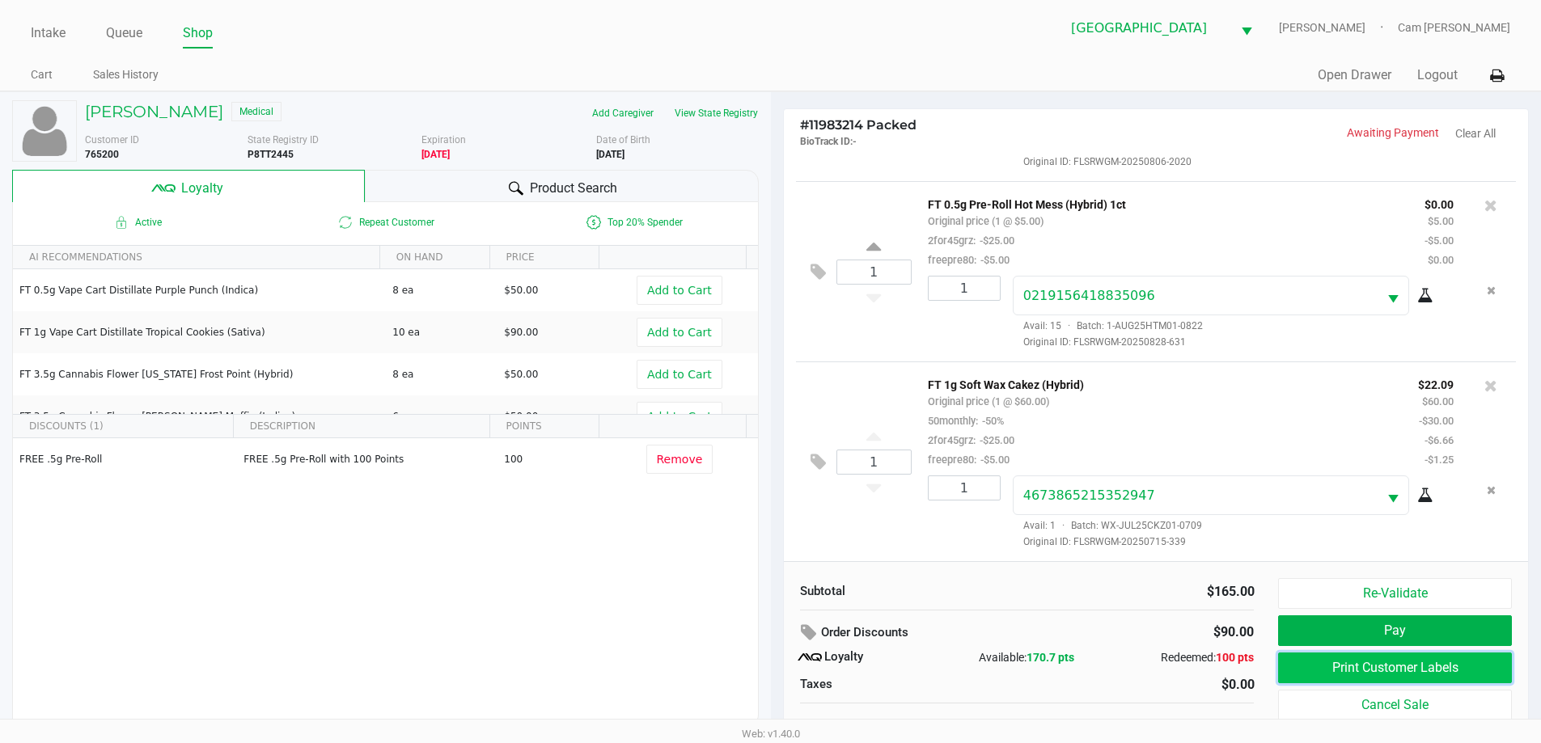
click at [1301, 659] on button "Print Customer Labels" at bounding box center [1394, 668] width 233 height 31
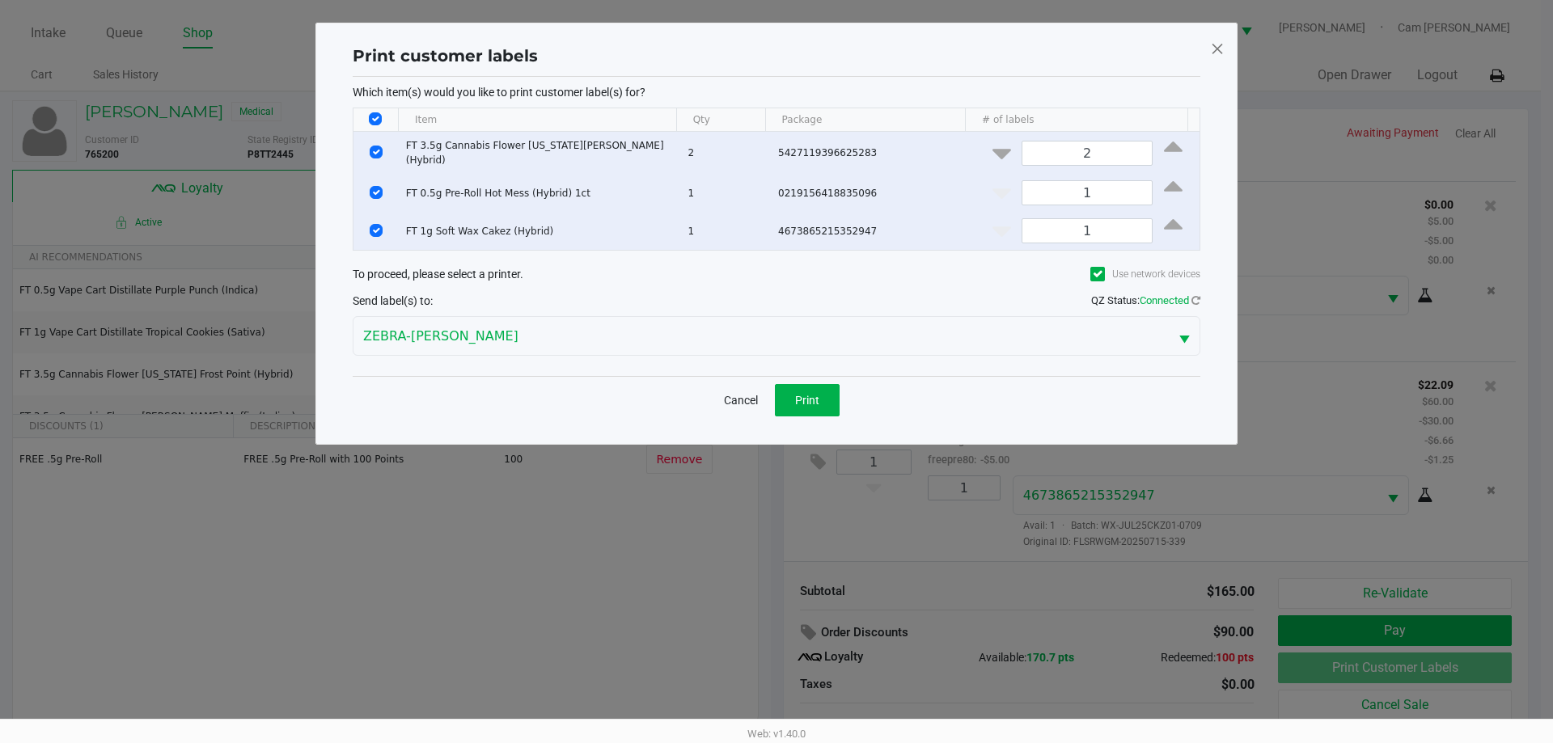
click at [379, 118] on th "Data table" at bounding box center [376, 119] width 44 height 23
click at [377, 119] on input "Select All Rows" at bounding box center [375, 118] width 13 height 13
checkbox input "false"
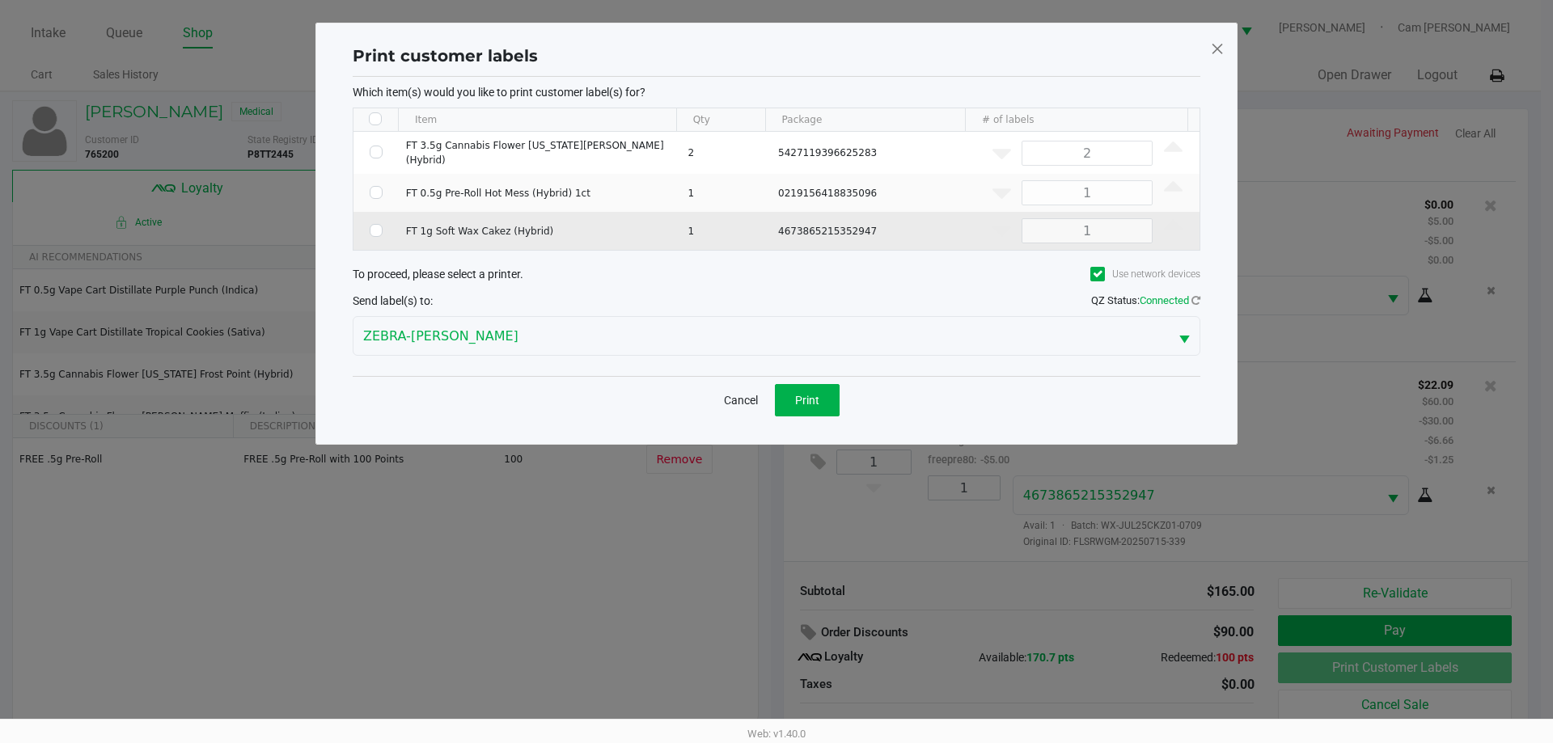
click at [366, 222] on td "Data table" at bounding box center [376, 231] width 45 height 38
click at [380, 224] on input "Select Row" at bounding box center [376, 230] width 13 height 13
checkbox input "true"
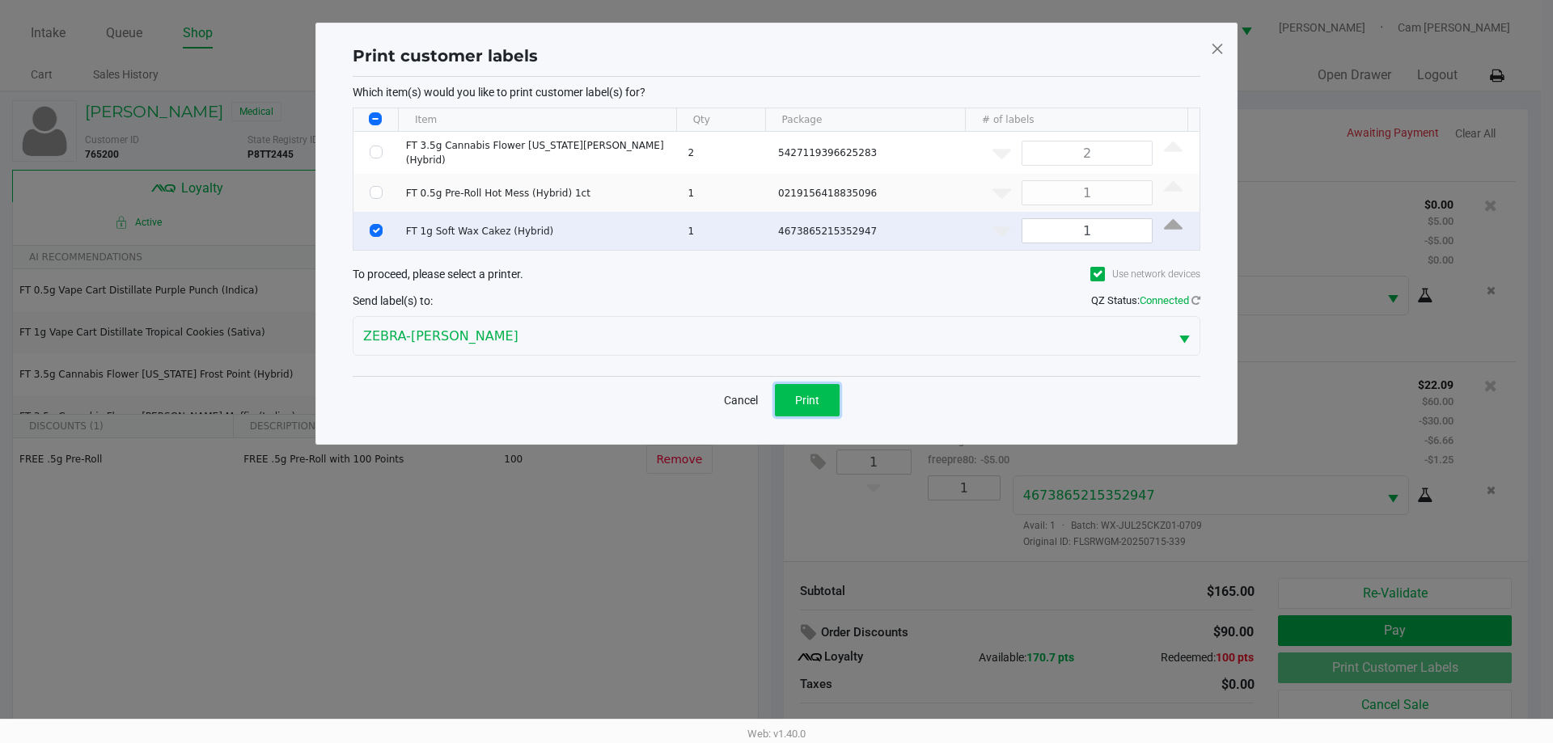
click at [820, 384] on button "Print" at bounding box center [807, 400] width 65 height 32
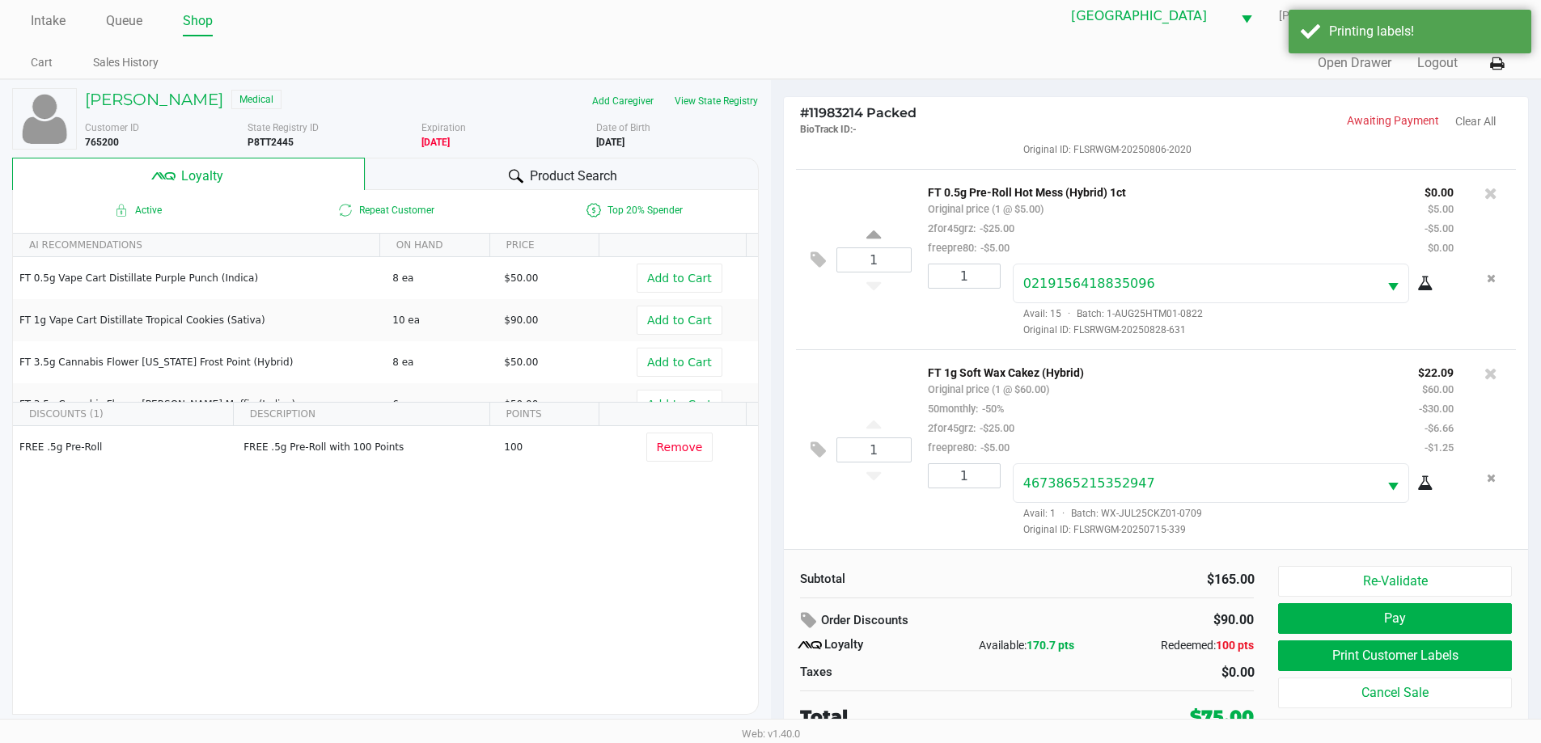
scroll to position [16, 0]
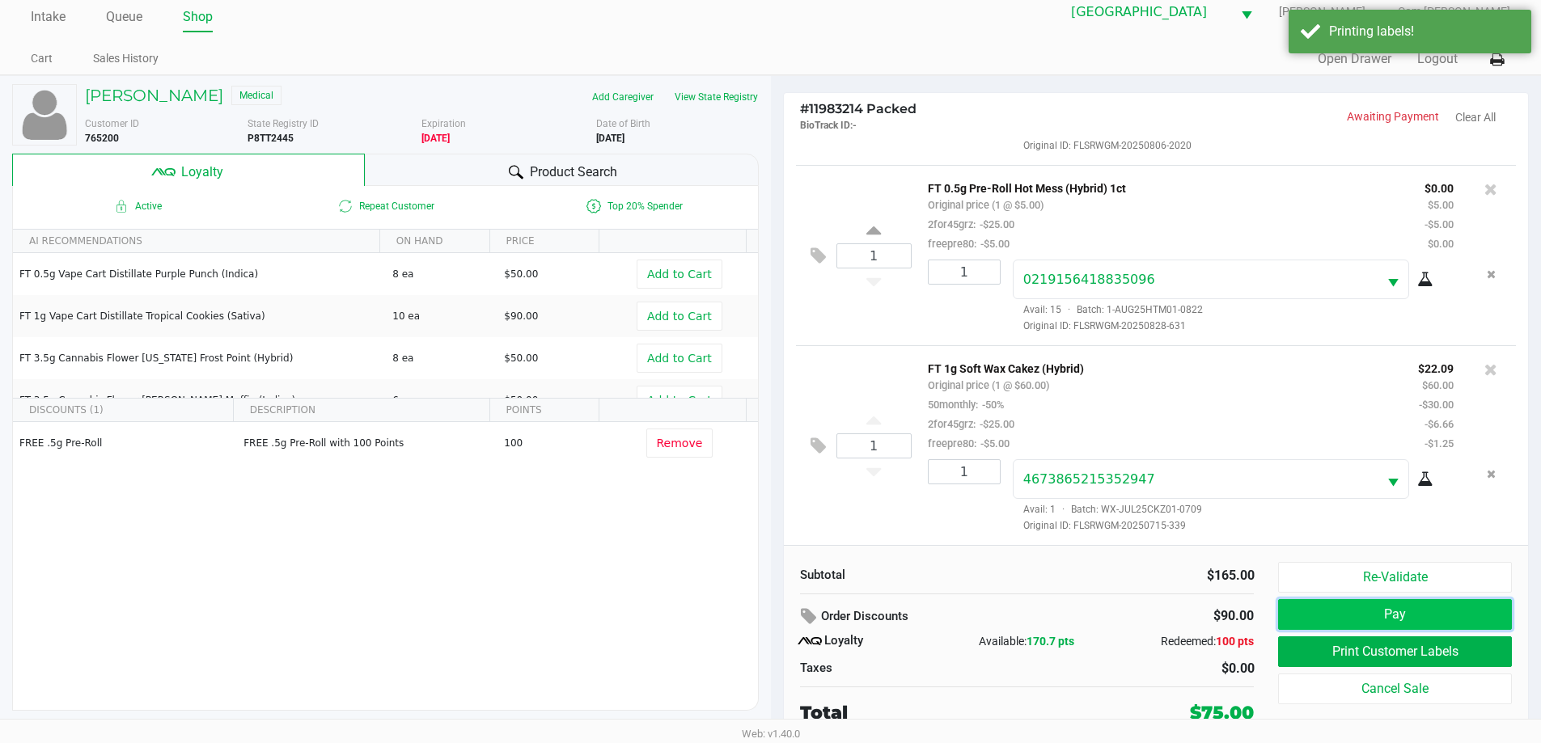
click at [1425, 625] on button "Pay" at bounding box center [1394, 614] width 233 height 31
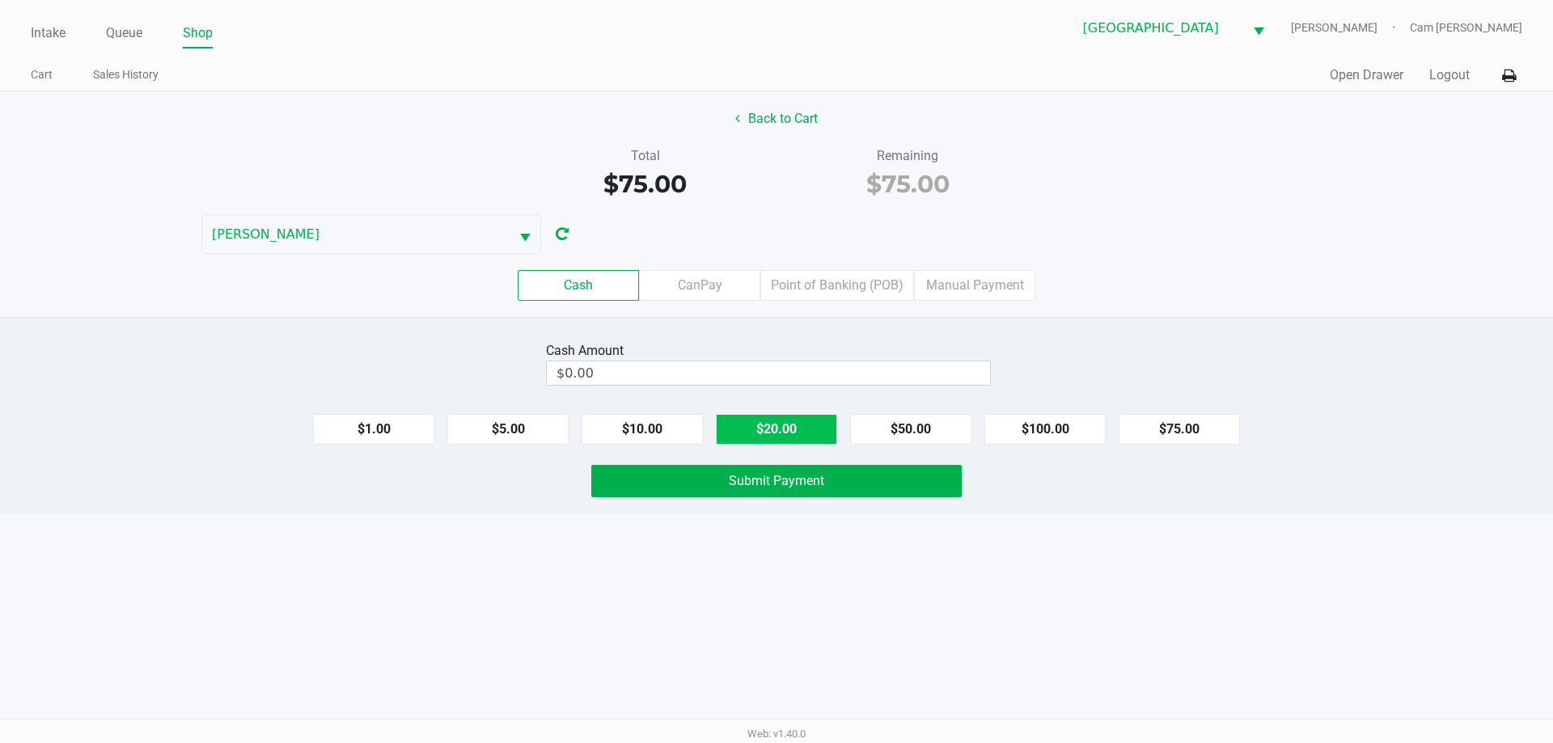
click at [812, 433] on button "$20.00" at bounding box center [776, 429] width 121 height 31
click at [811, 433] on button "$20.00" at bounding box center [776, 429] width 121 height 31
type input "$80.00"
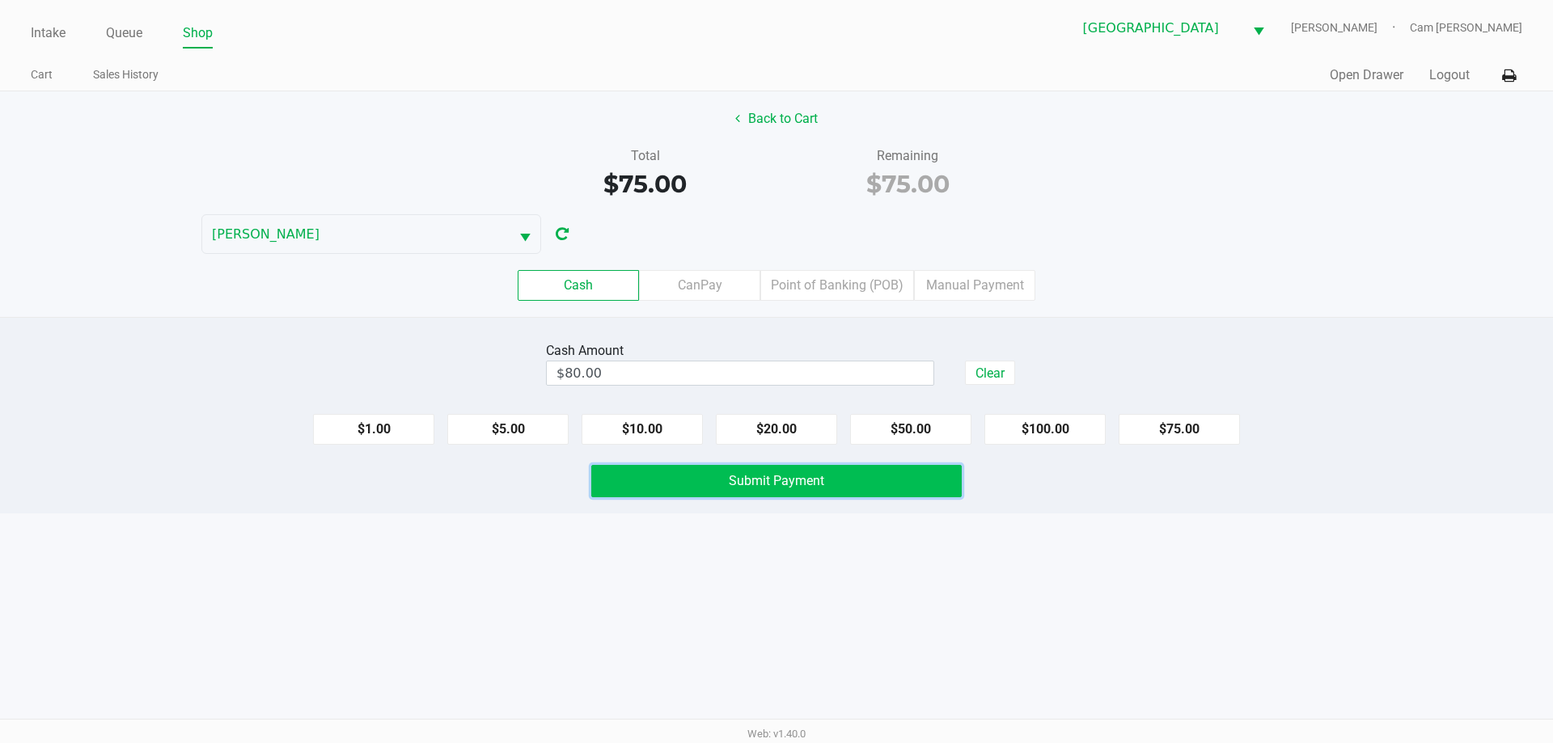
click at [793, 481] on span "Submit Payment" at bounding box center [776, 480] width 95 height 15
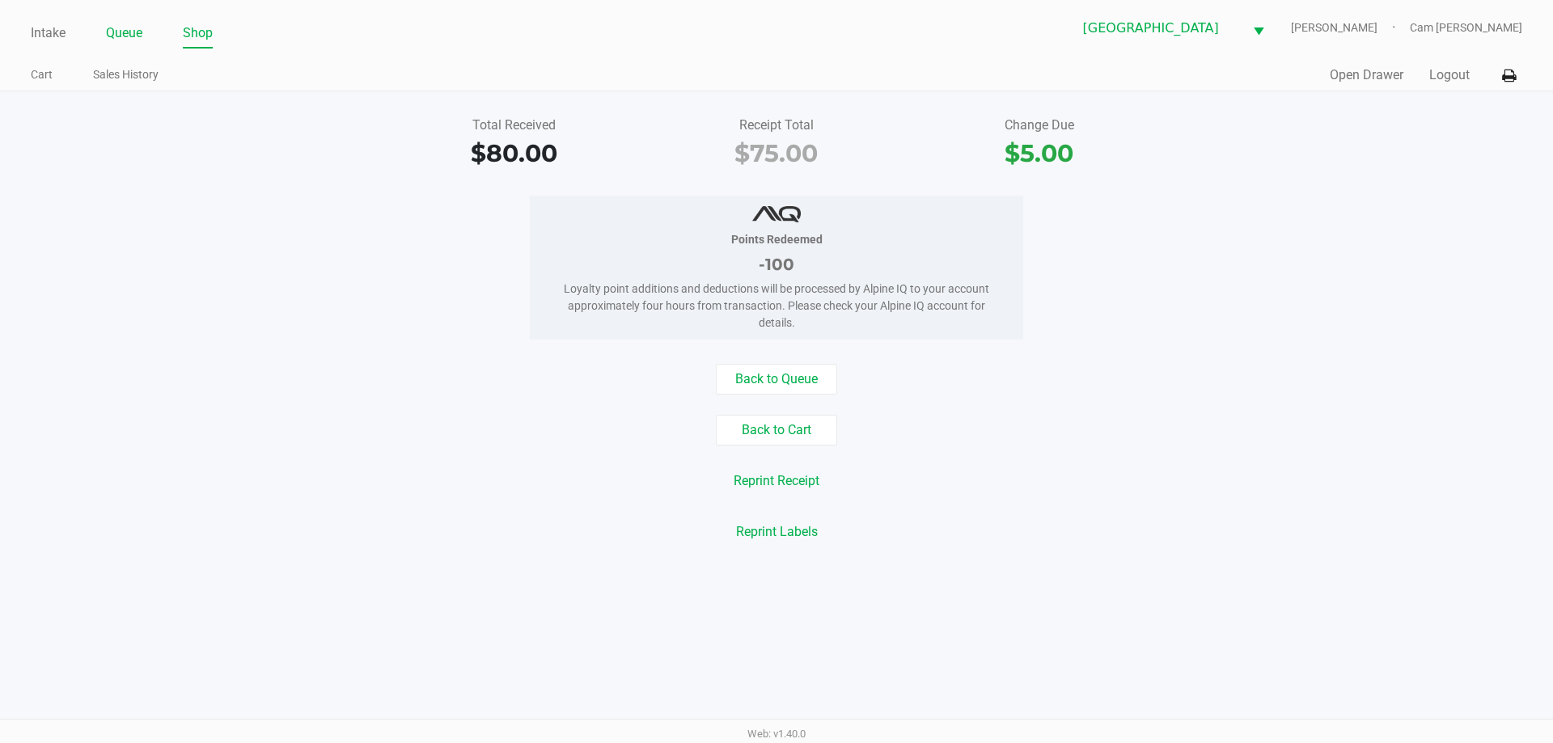
click at [129, 38] on link "Queue" at bounding box center [124, 33] width 36 height 23
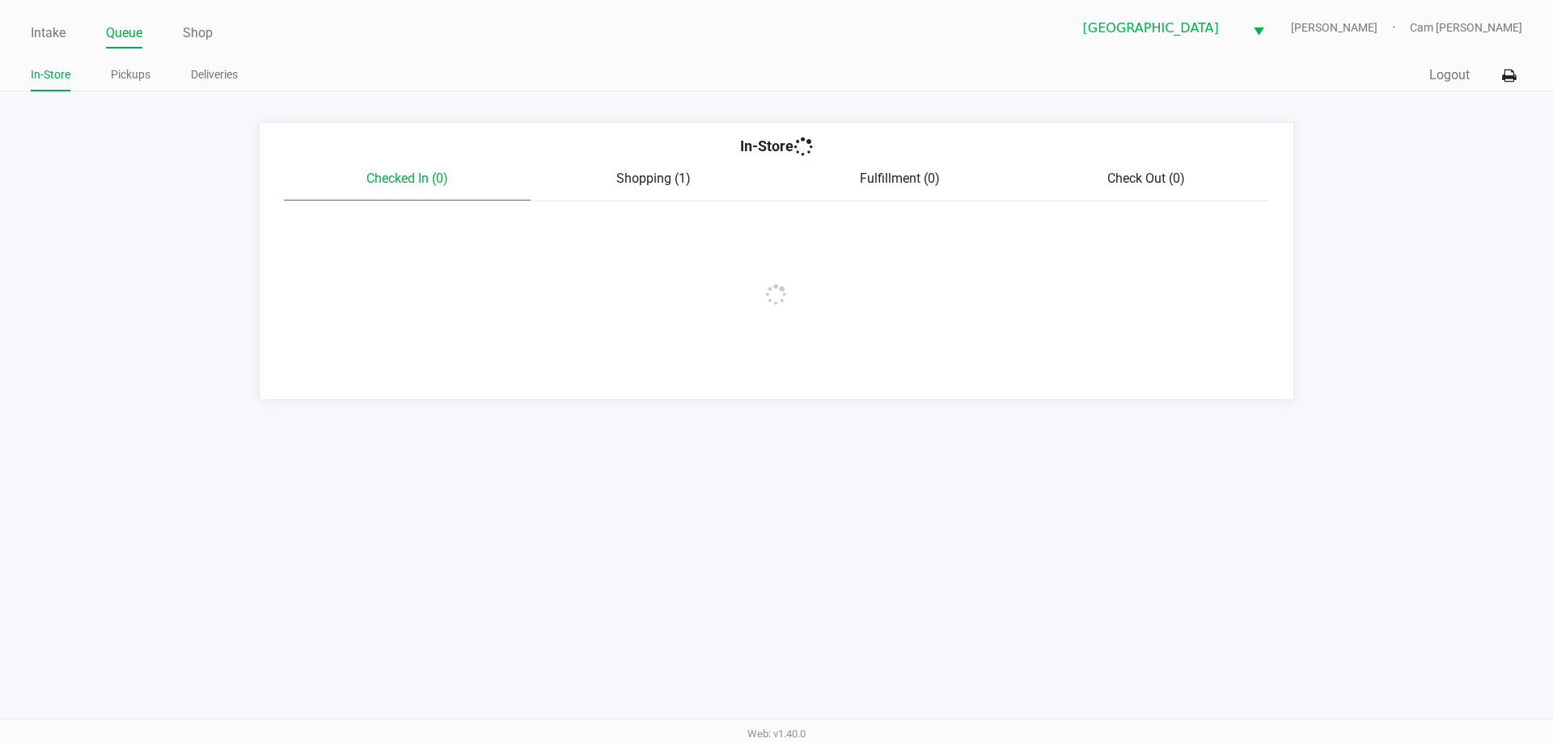
click at [125, 70] on link "Pickups" at bounding box center [131, 75] width 40 height 20
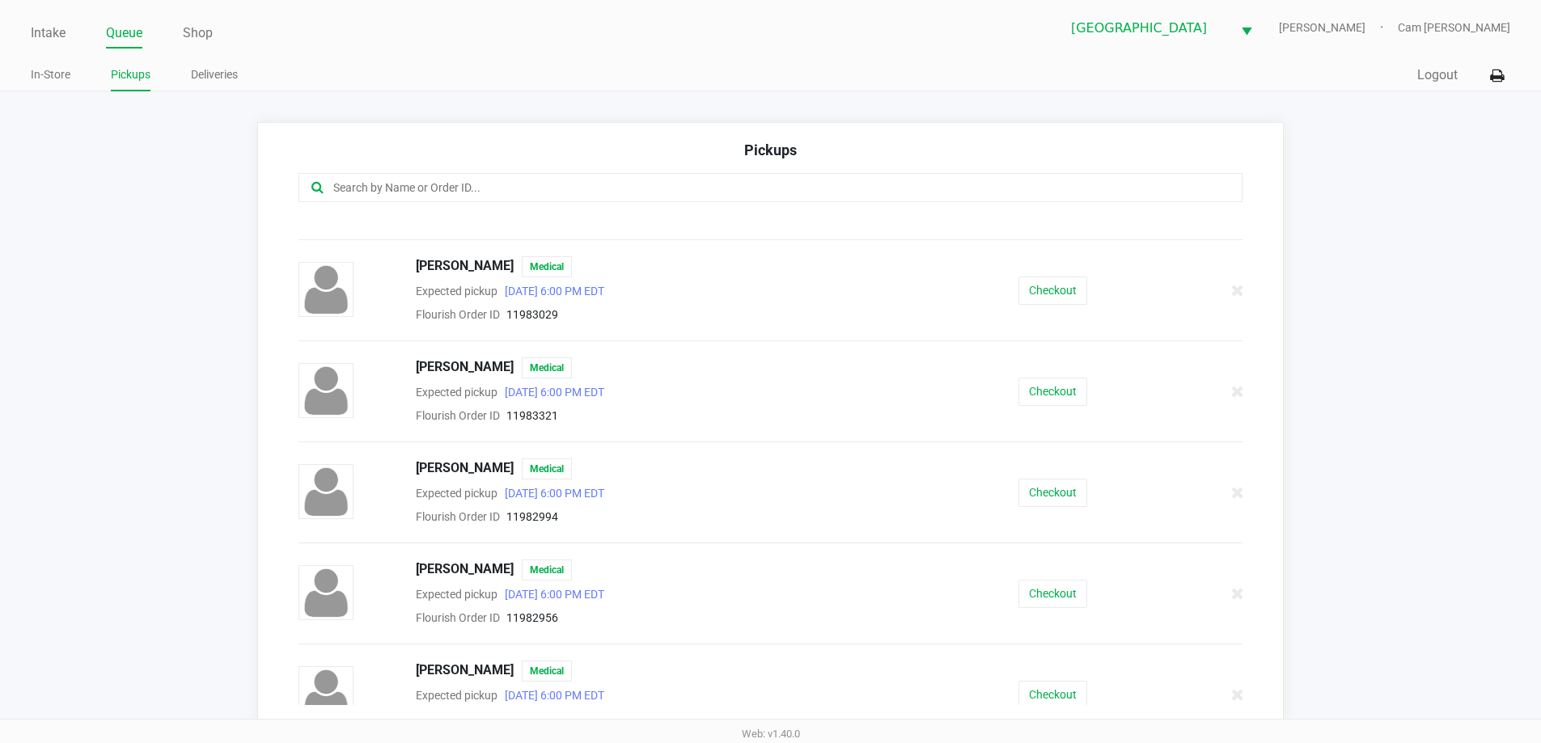
scroll to position [890, 0]
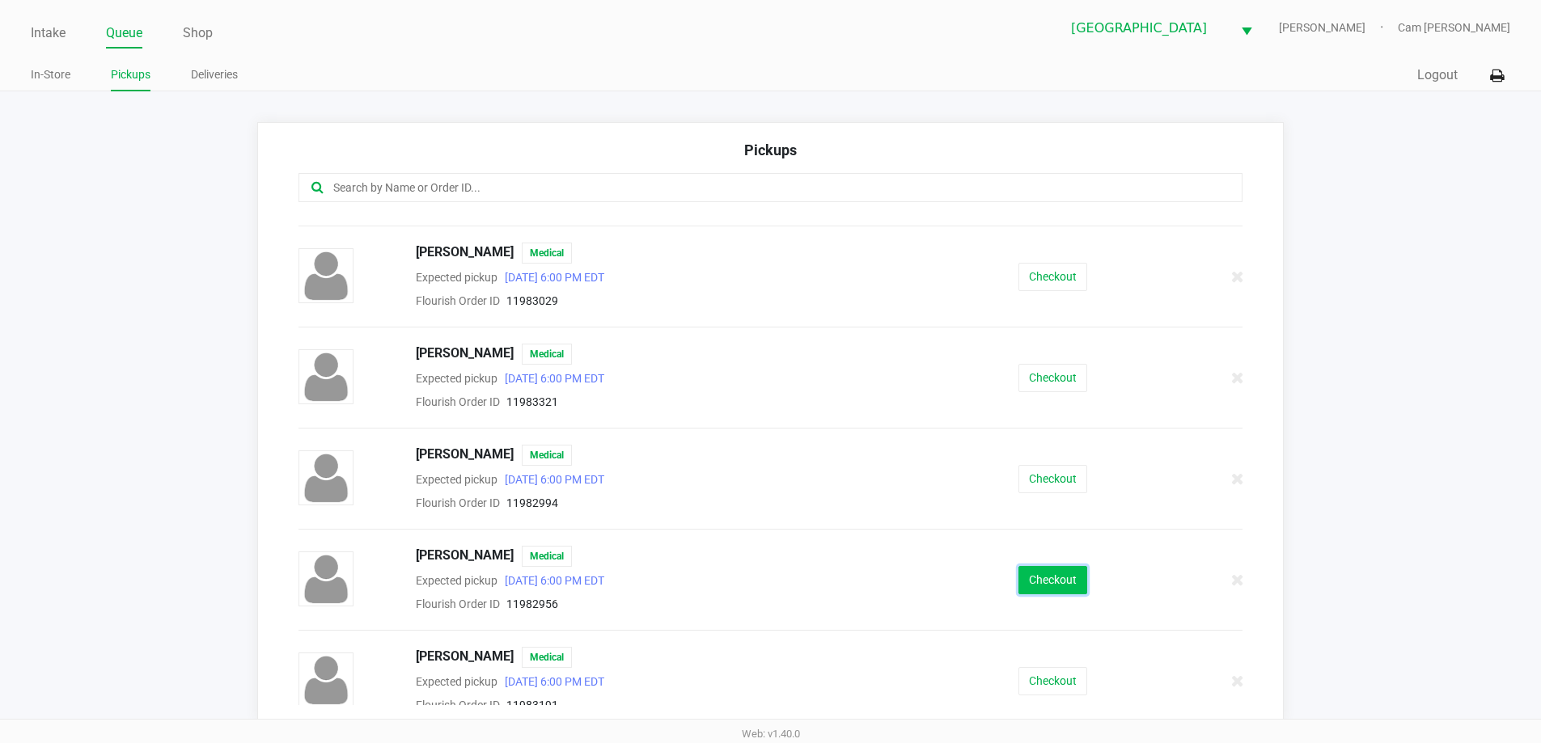
click at [1020, 578] on button "Checkout" at bounding box center [1053, 580] width 69 height 28
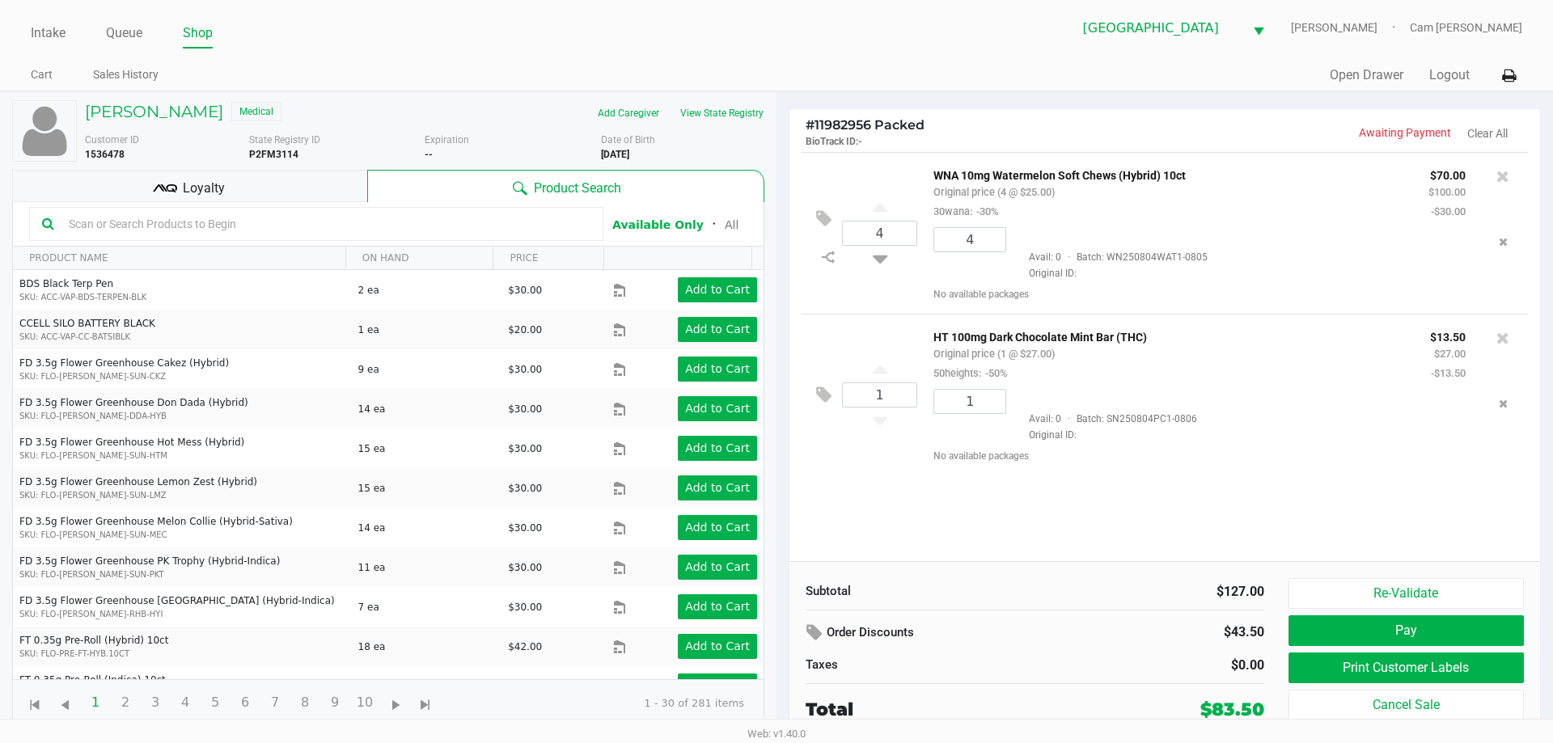
click at [320, 183] on div "Loyalty" at bounding box center [189, 186] width 355 height 32
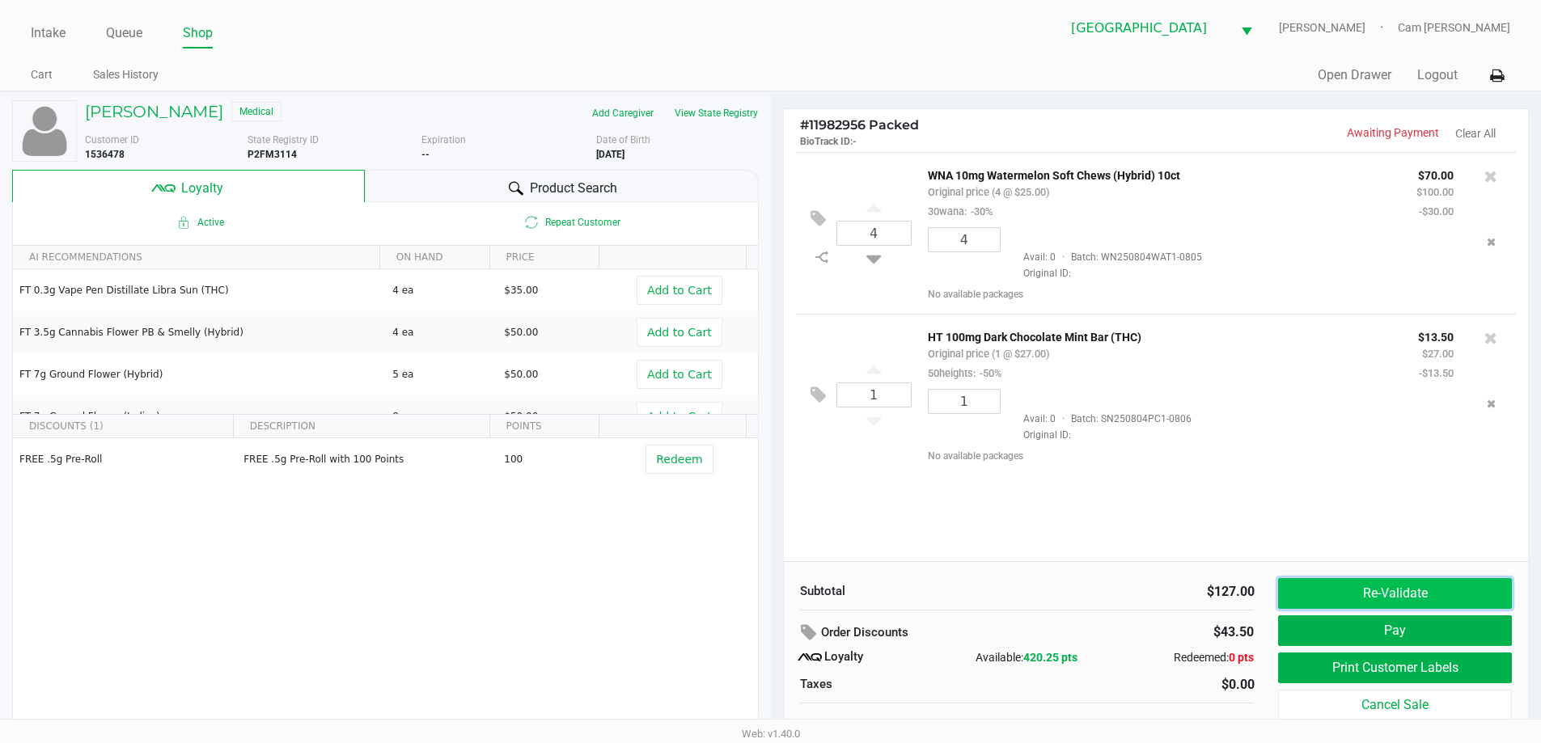
click at [1368, 593] on button "Re-Validate" at bounding box center [1394, 593] width 233 height 31
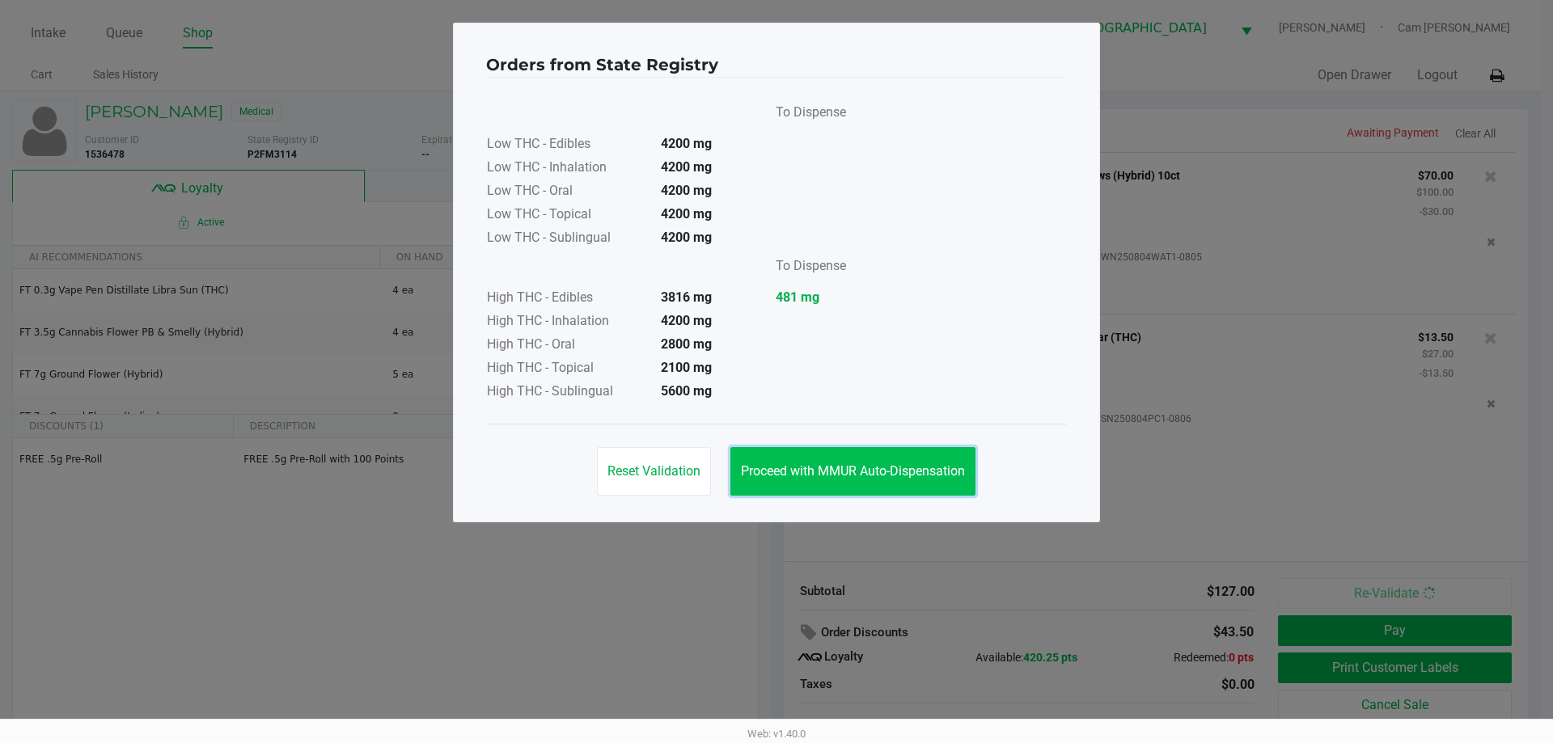
click at [853, 482] on button "Proceed with MMUR Auto-Dispensation" at bounding box center [853, 471] width 245 height 49
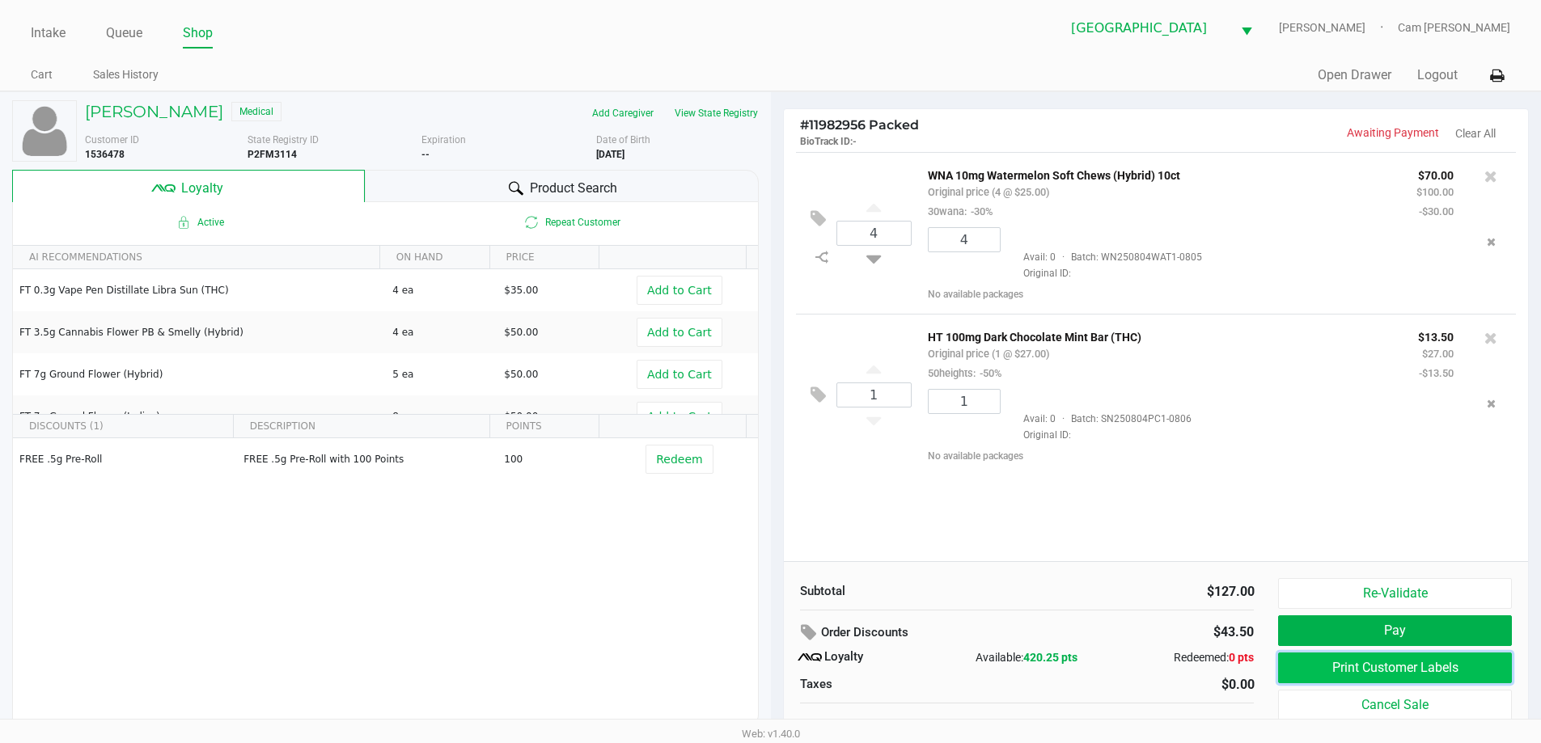
click at [1414, 681] on button "Print Customer Labels" at bounding box center [1394, 668] width 233 height 31
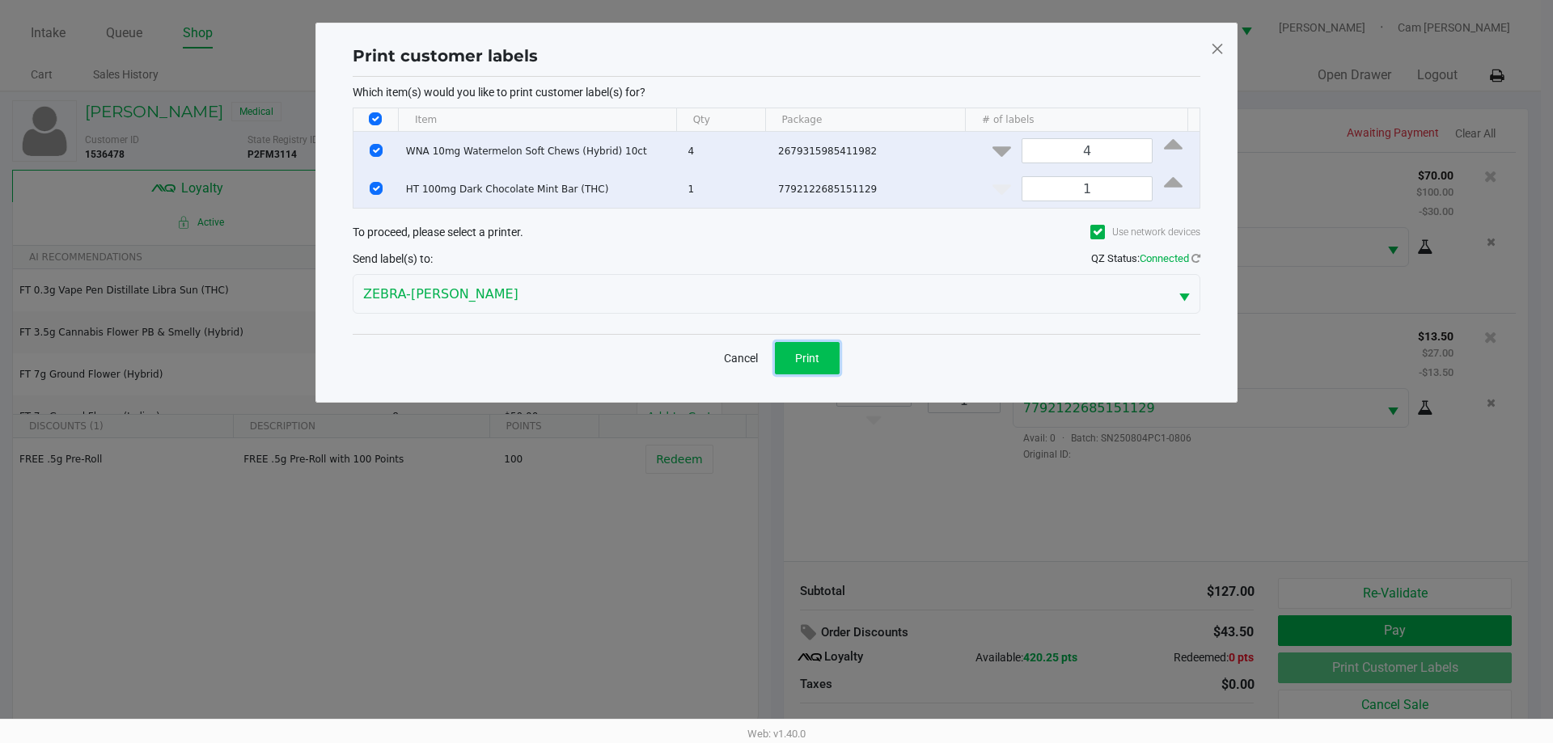
click at [794, 349] on button "Print" at bounding box center [807, 358] width 65 height 32
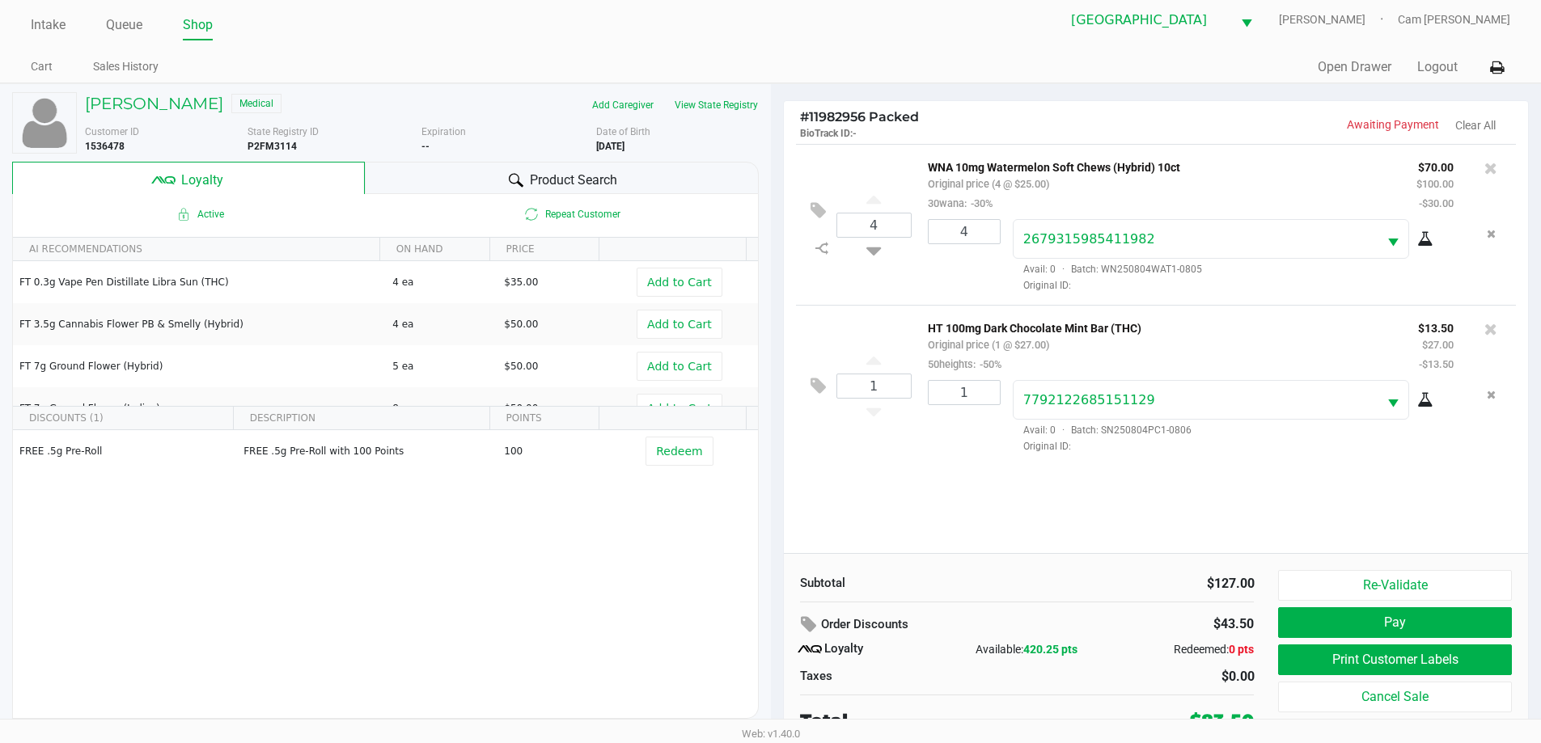
scroll to position [16, 0]
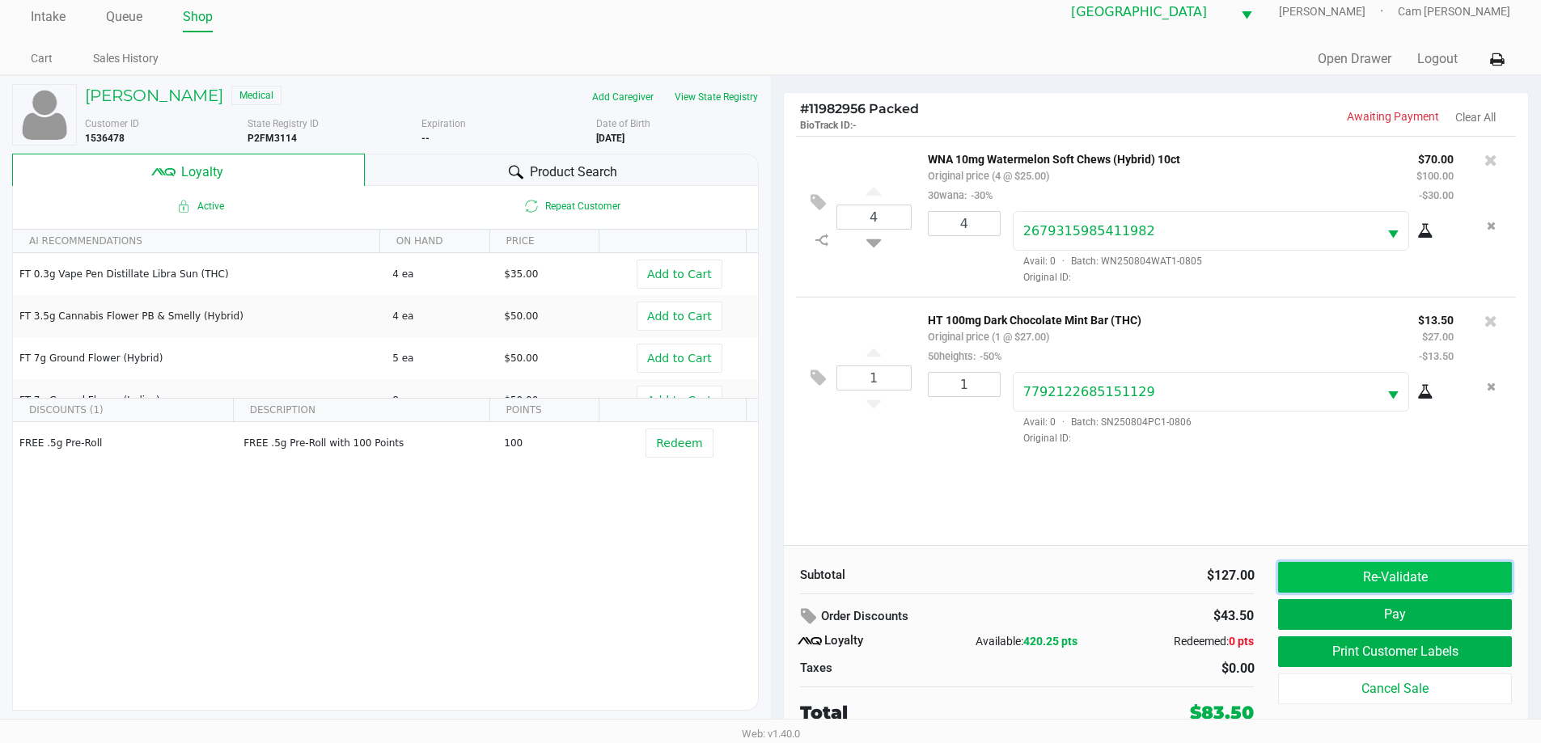
click at [1414, 582] on button "Re-Validate" at bounding box center [1394, 577] width 233 height 31
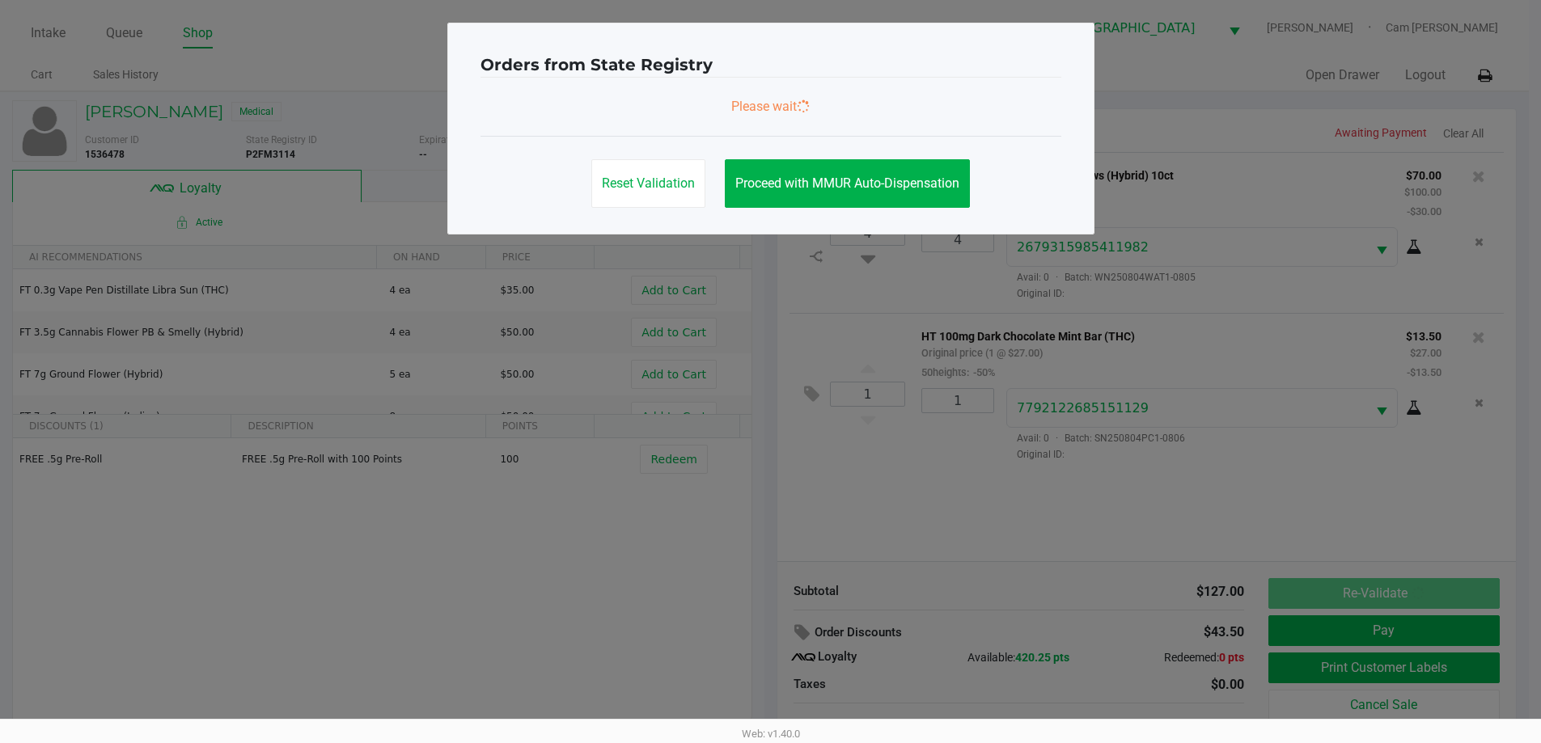
scroll to position [0, 0]
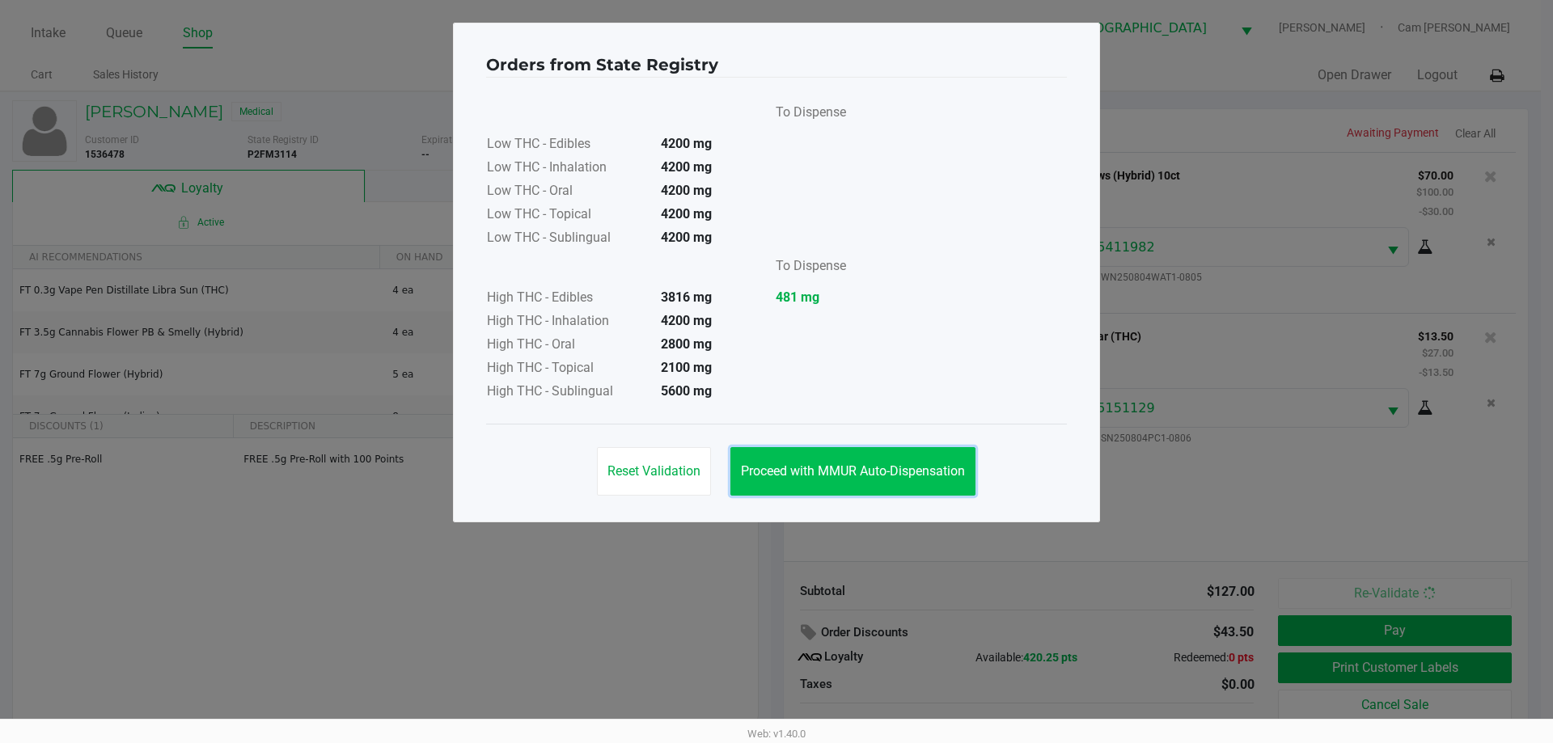
click at [916, 493] on button "Proceed with MMUR Auto-Dispensation" at bounding box center [853, 471] width 245 height 49
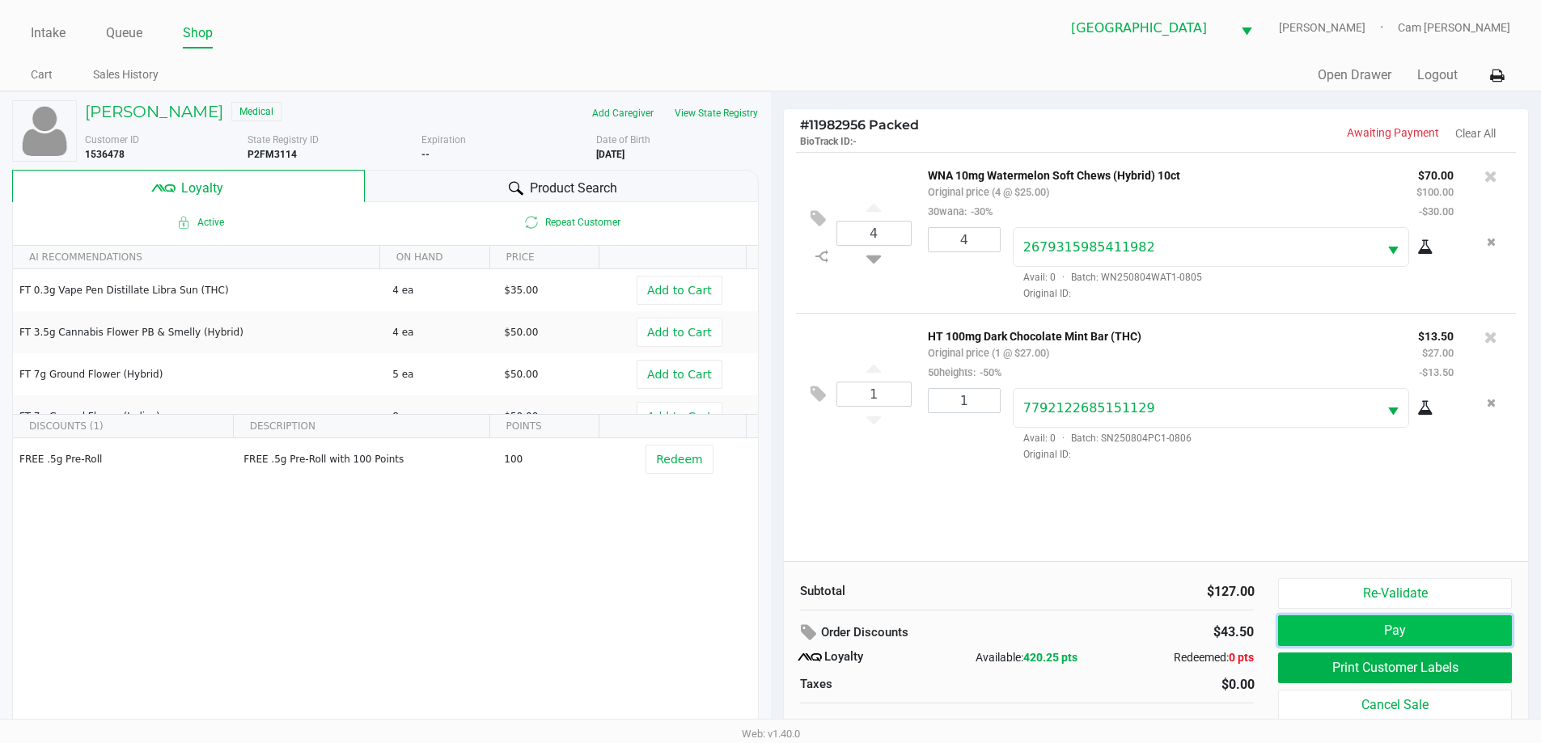
click at [1371, 642] on button "Pay" at bounding box center [1394, 631] width 233 height 31
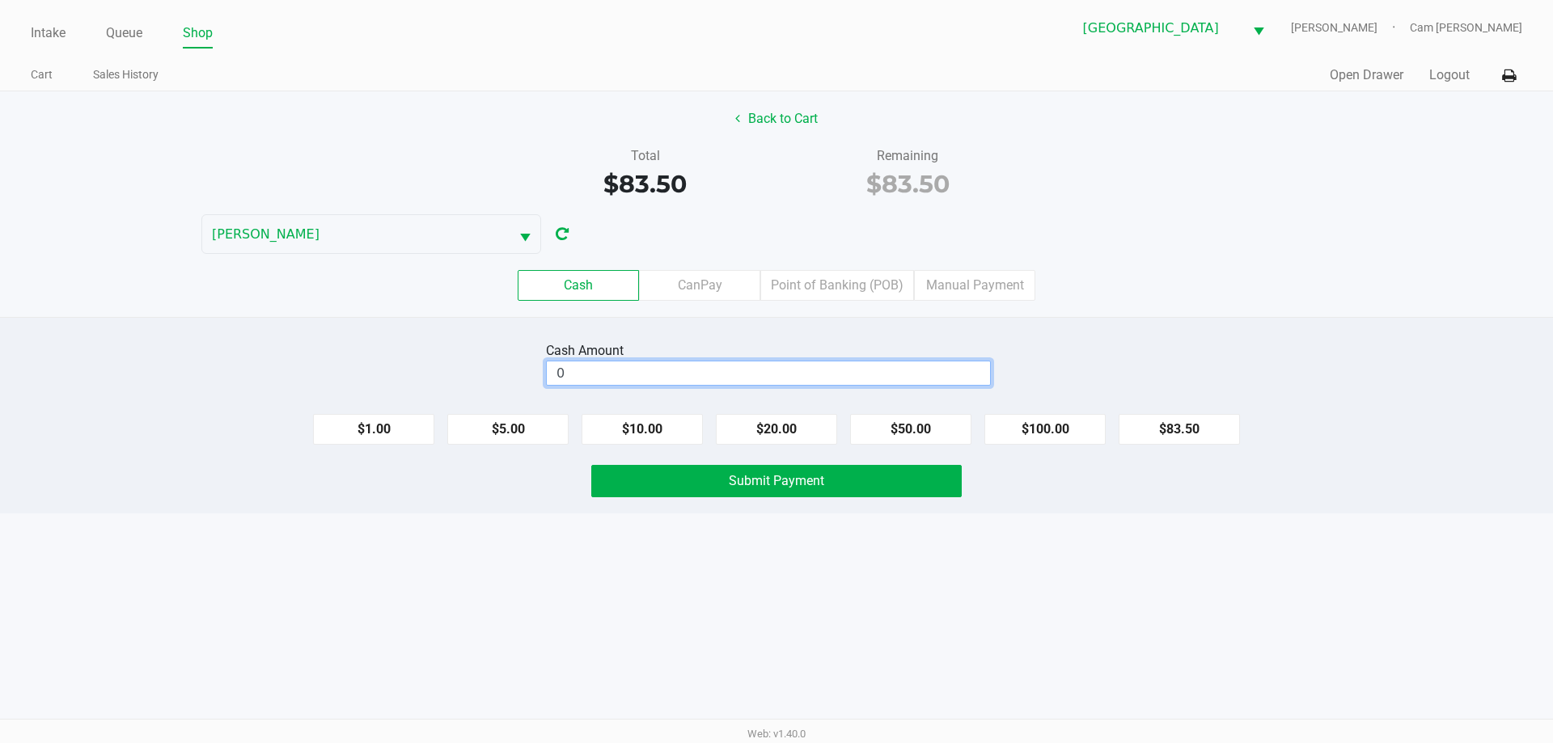
click at [952, 367] on input "0" at bounding box center [768, 373] width 443 height 23
type input "$84.00"
click at [993, 552] on div "Intake Queue Shop Palm Coast WC [PERSON_NAME] Cam [PERSON_NAME] Cart Sales Hist…" at bounding box center [776, 371] width 1553 height 743
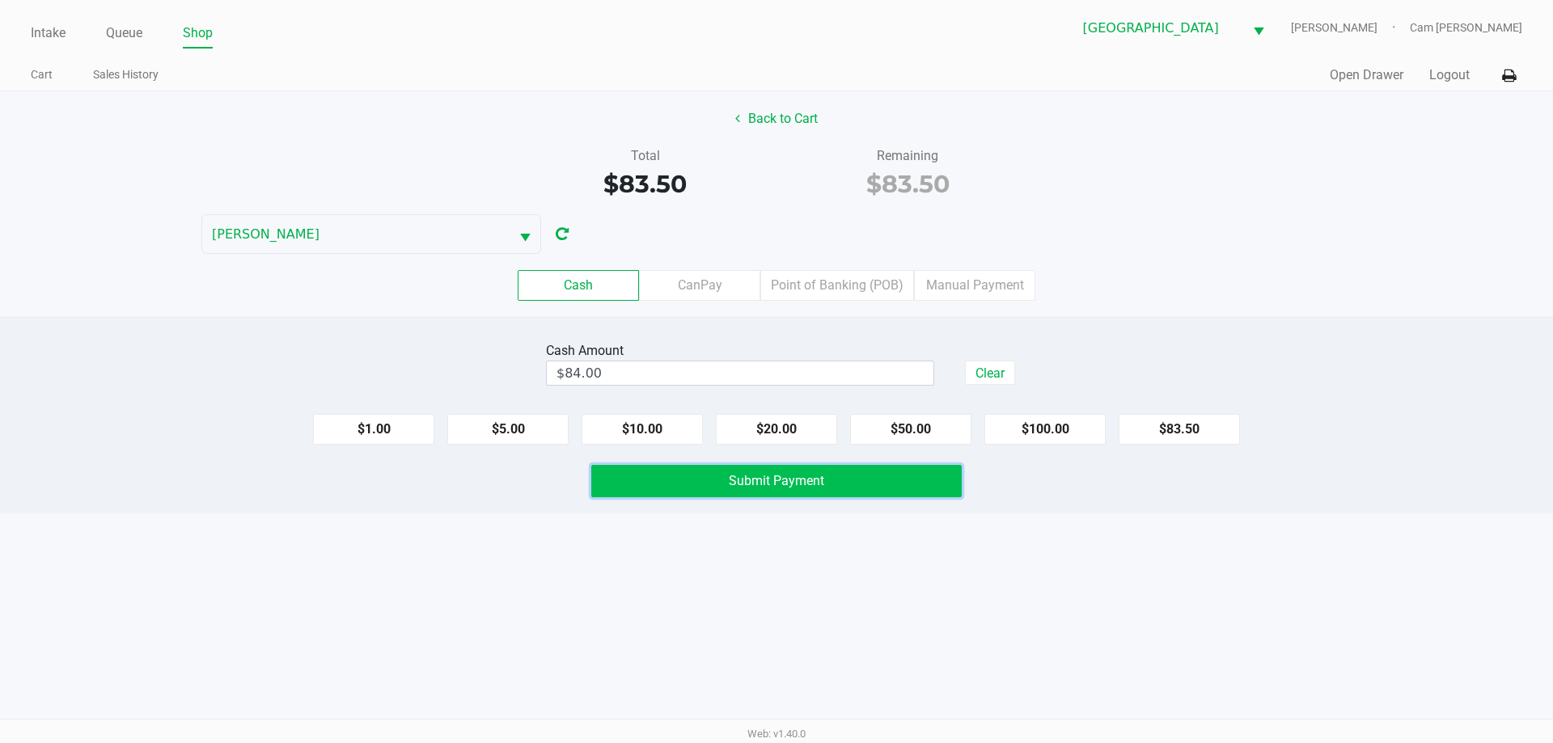
click at [895, 487] on button "Submit Payment" at bounding box center [776, 481] width 371 height 32
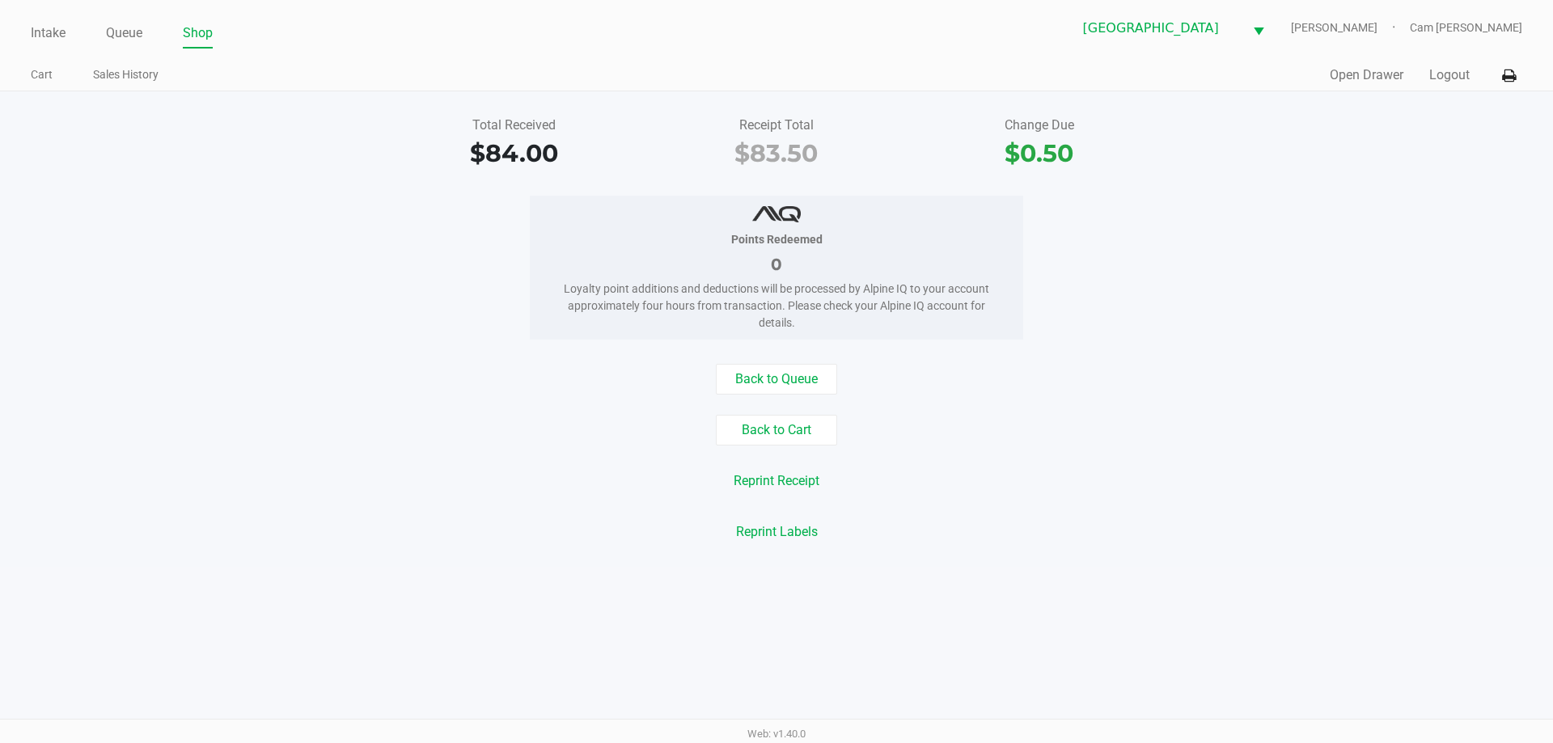
click at [431, 56] on div "Intake Queue Shop [GEOGRAPHIC_DATA] WC [PERSON_NAME] Cam [PERSON_NAME] Cart Sal…" at bounding box center [776, 45] width 1553 height 91
click at [62, 34] on link "Intake" at bounding box center [48, 33] width 35 height 23
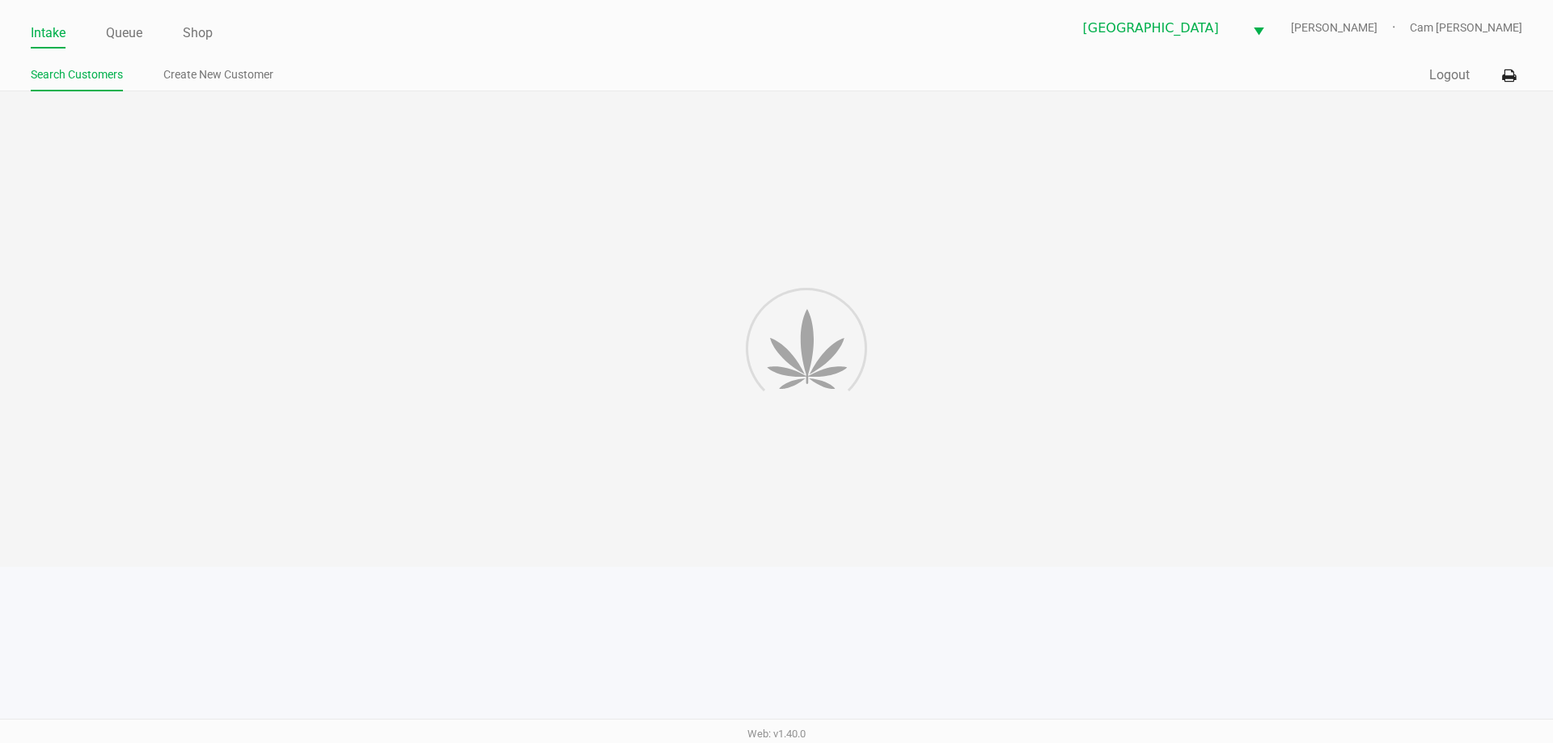
click at [320, 63] on ul "Search Customers Create New Customer" at bounding box center [404, 77] width 746 height 28
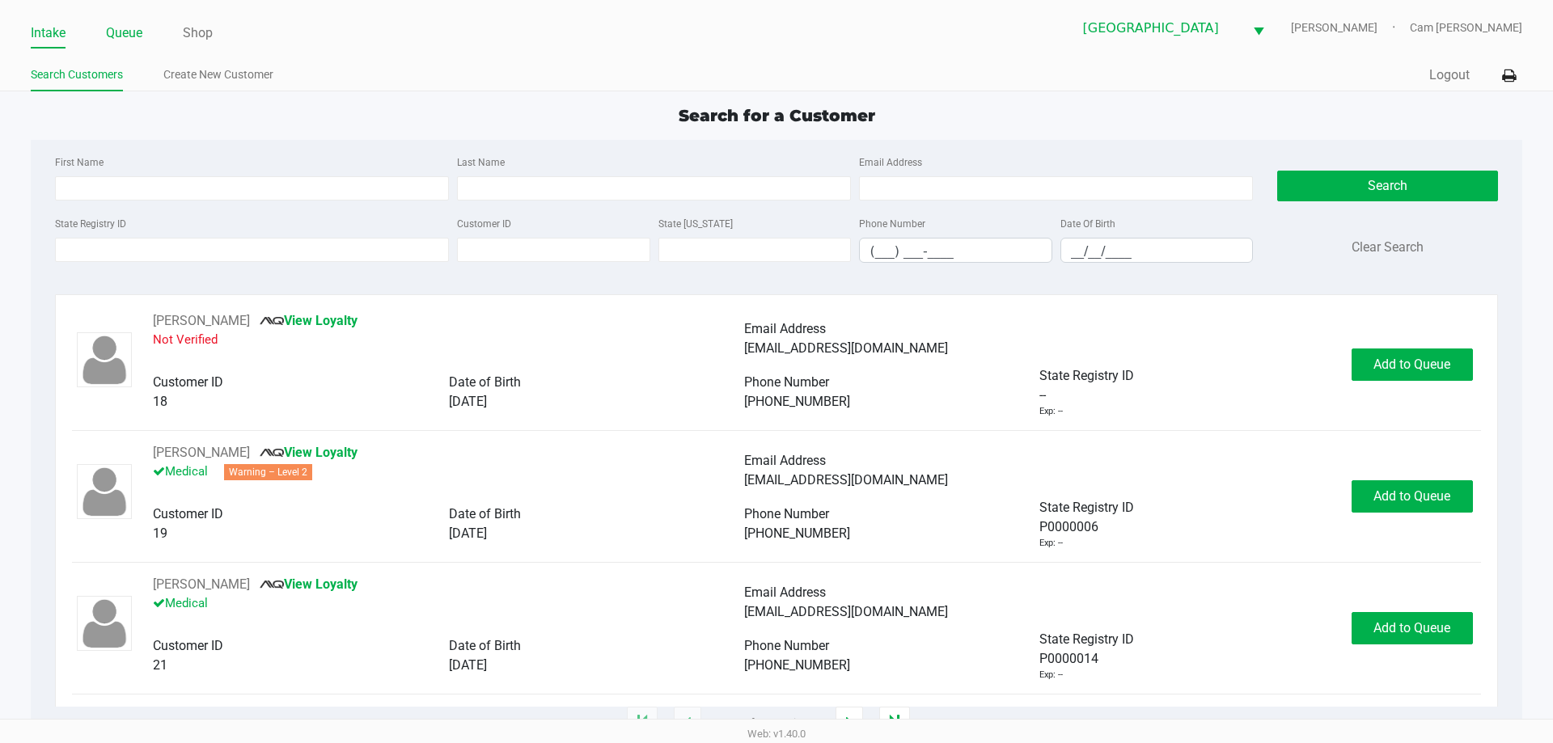
click at [144, 39] on ul "Intake Queue Shop" at bounding box center [404, 34] width 746 height 28
click at [138, 42] on link "Queue" at bounding box center [124, 33] width 36 height 23
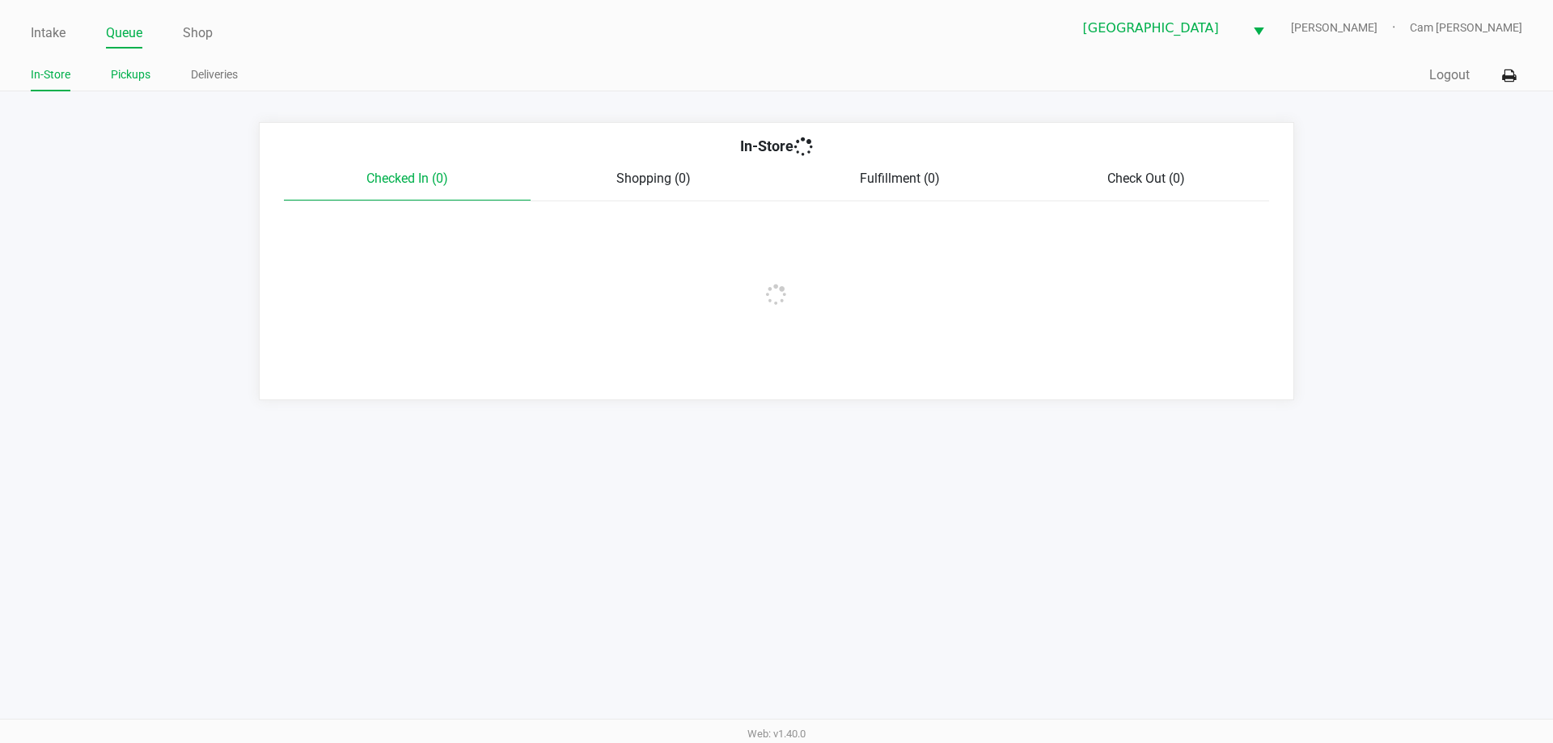
click at [142, 69] on link "Pickups" at bounding box center [131, 75] width 40 height 20
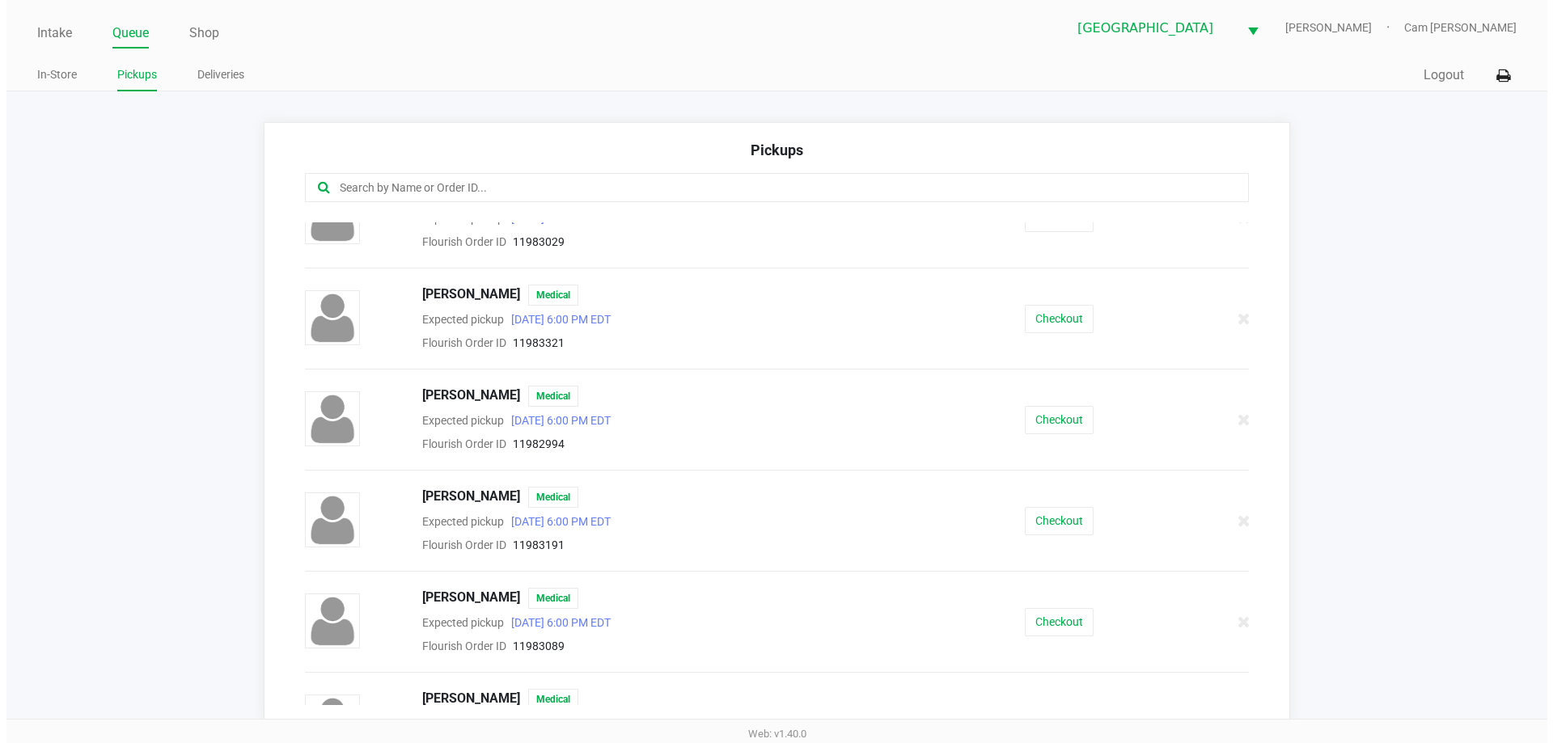
scroll to position [971, 0]
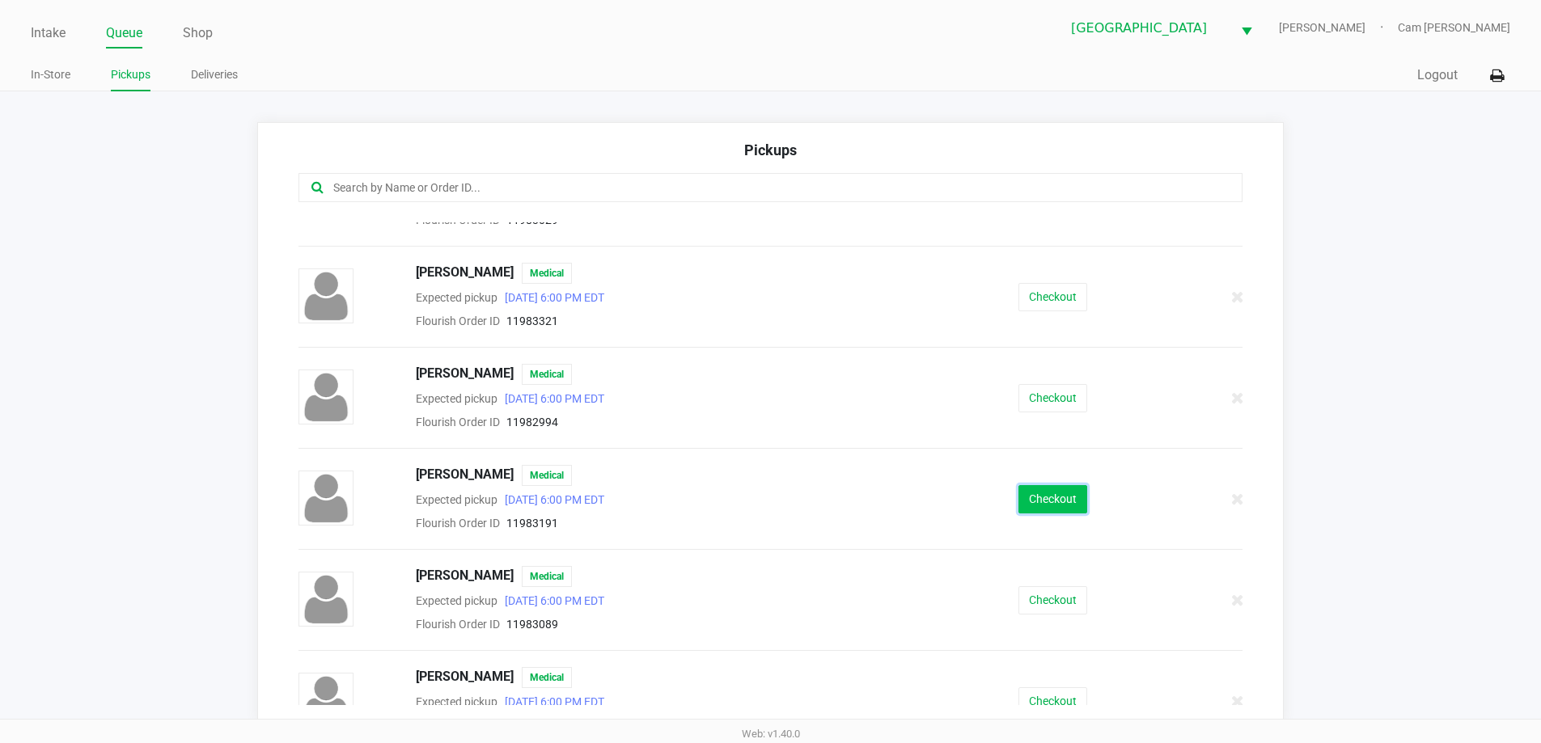
click at [1046, 497] on button "Checkout" at bounding box center [1053, 499] width 69 height 28
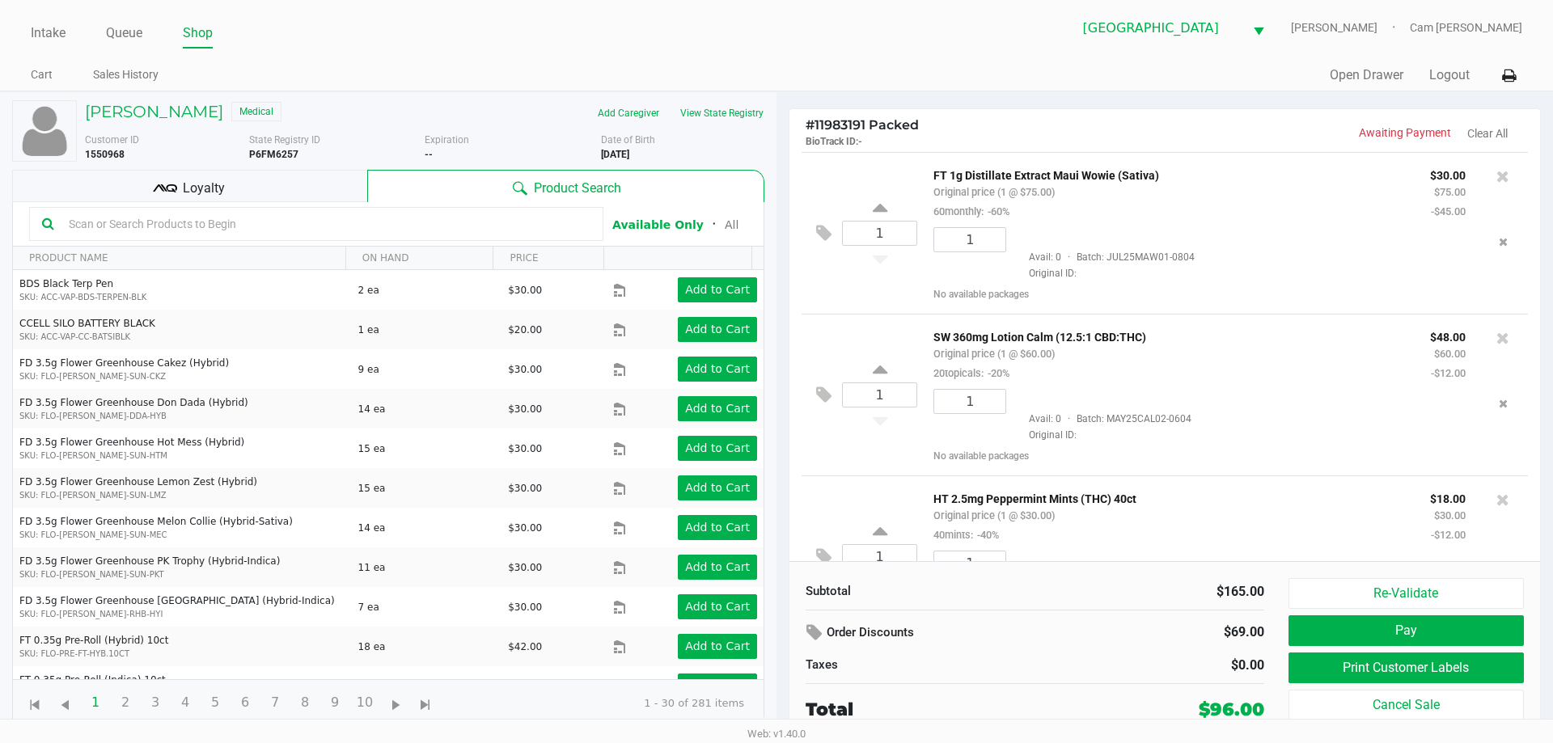
drag, startPoint x: 239, startPoint y: 195, endPoint x: 968, endPoint y: 427, distance: 765.8
click at [246, 195] on div "Loyalty" at bounding box center [189, 186] width 355 height 32
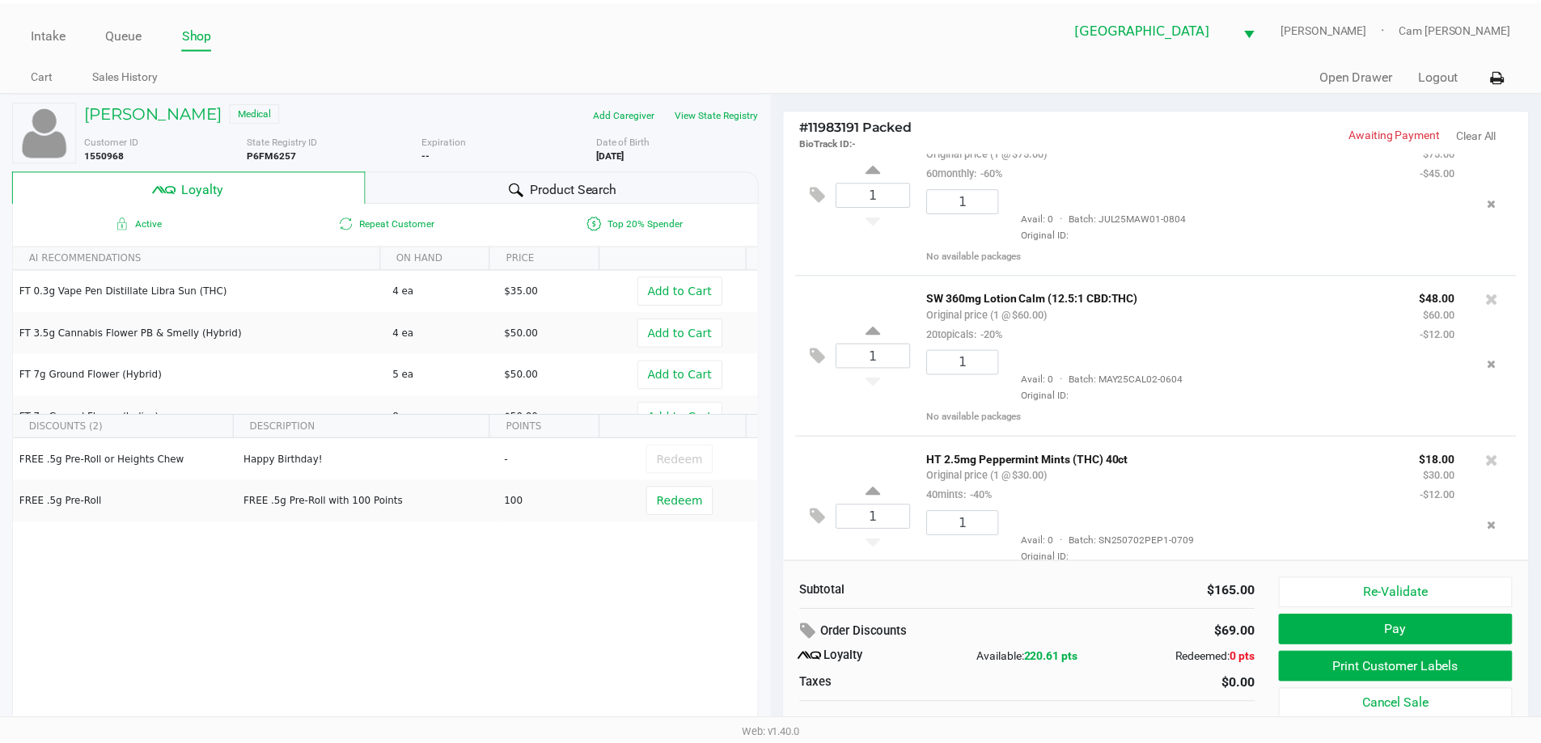
scroll to position [78, 0]
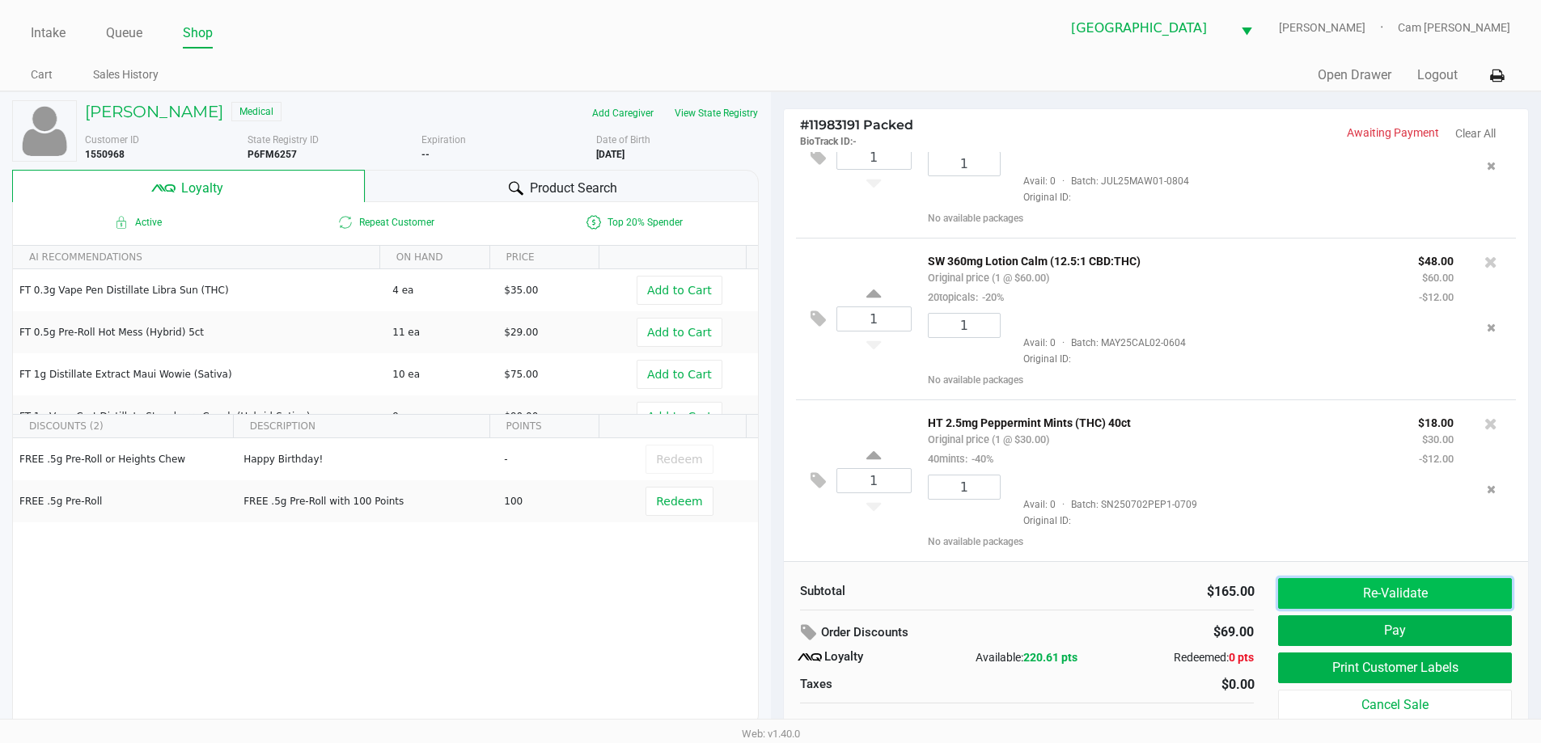
click at [1322, 582] on button "Re-Validate" at bounding box center [1394, 593] width 233 height 31
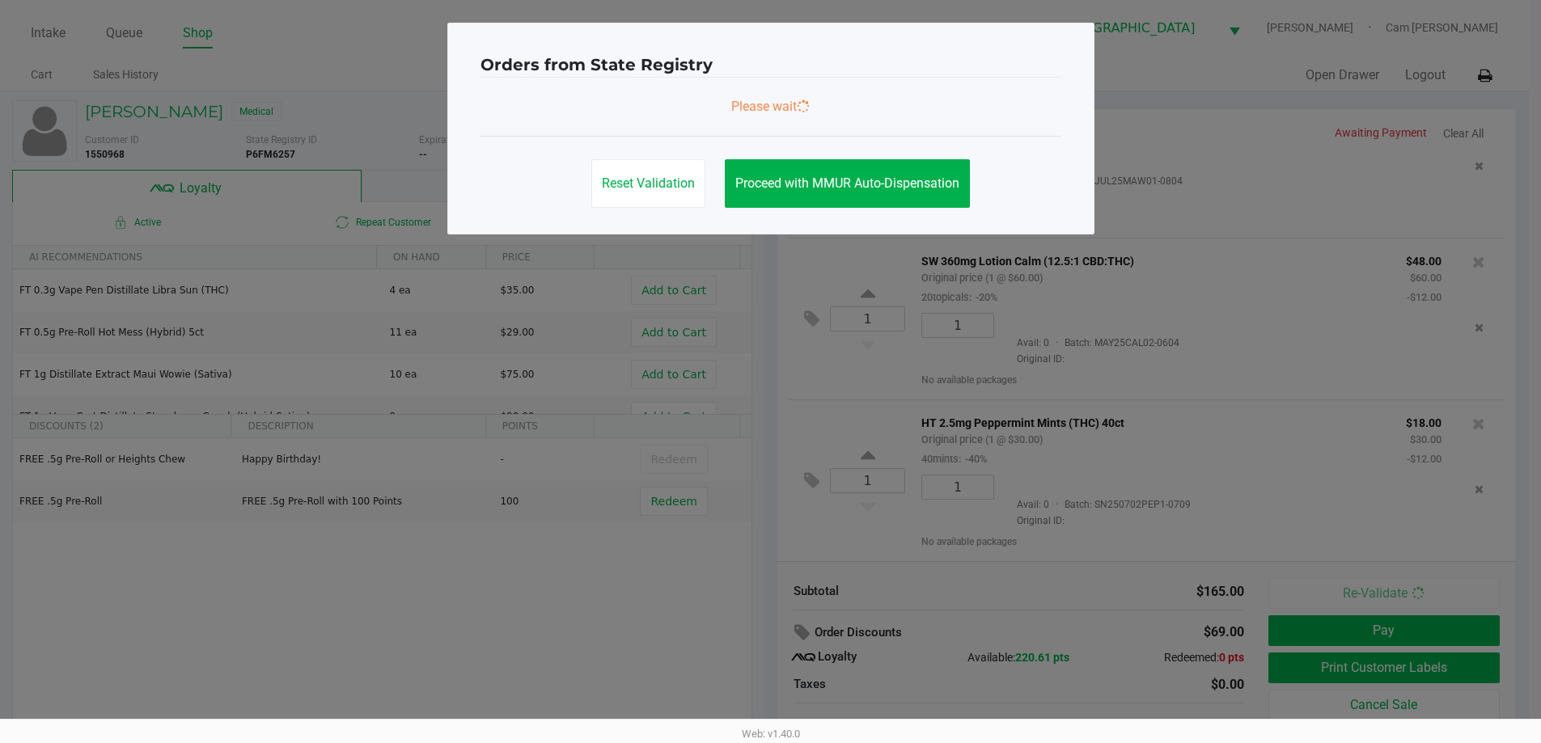
scroll to position [0, 0]
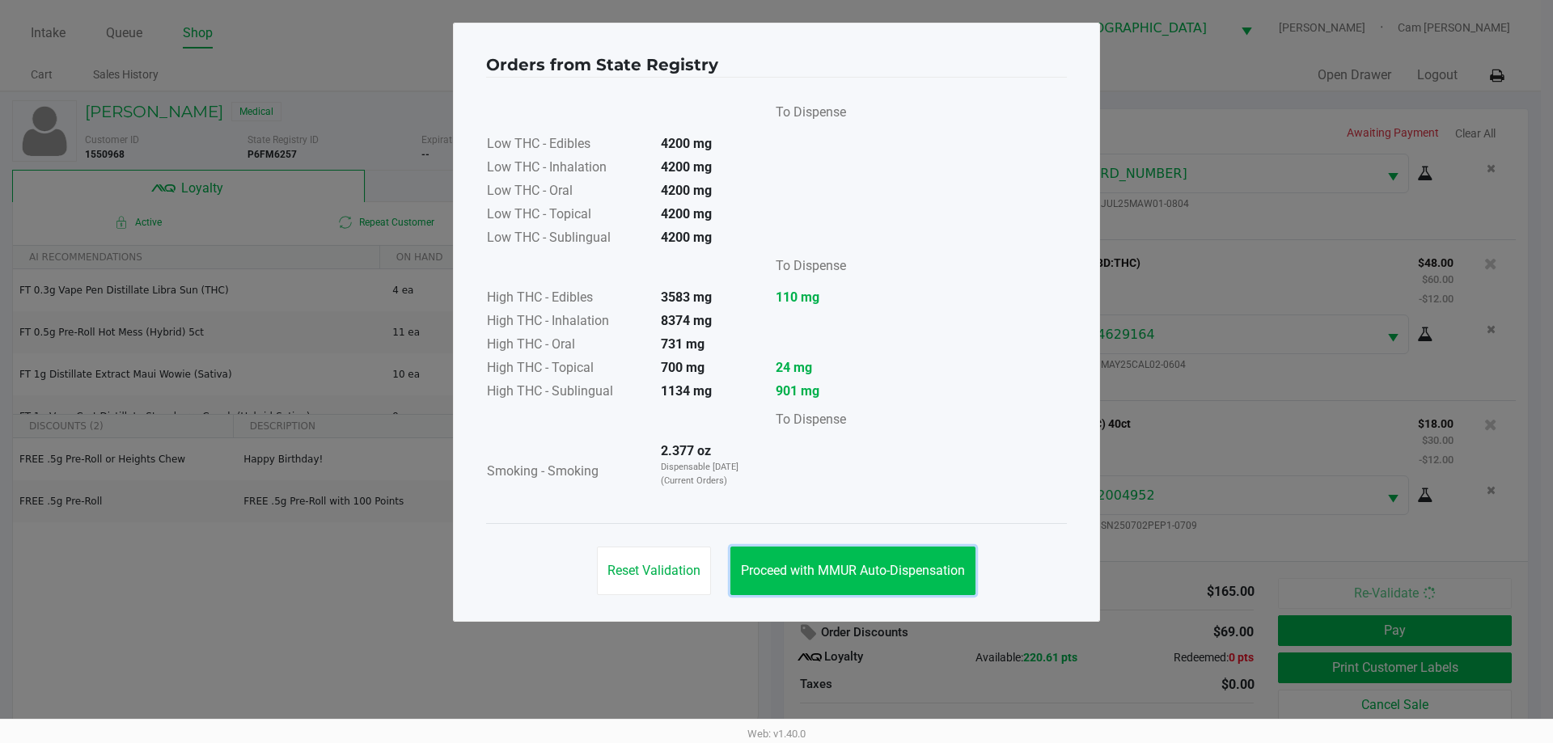
click at [874, 556] on button "Proceed with MMUR Auto-Dispensation" at bounding box center [853, 571] width 245 height 49
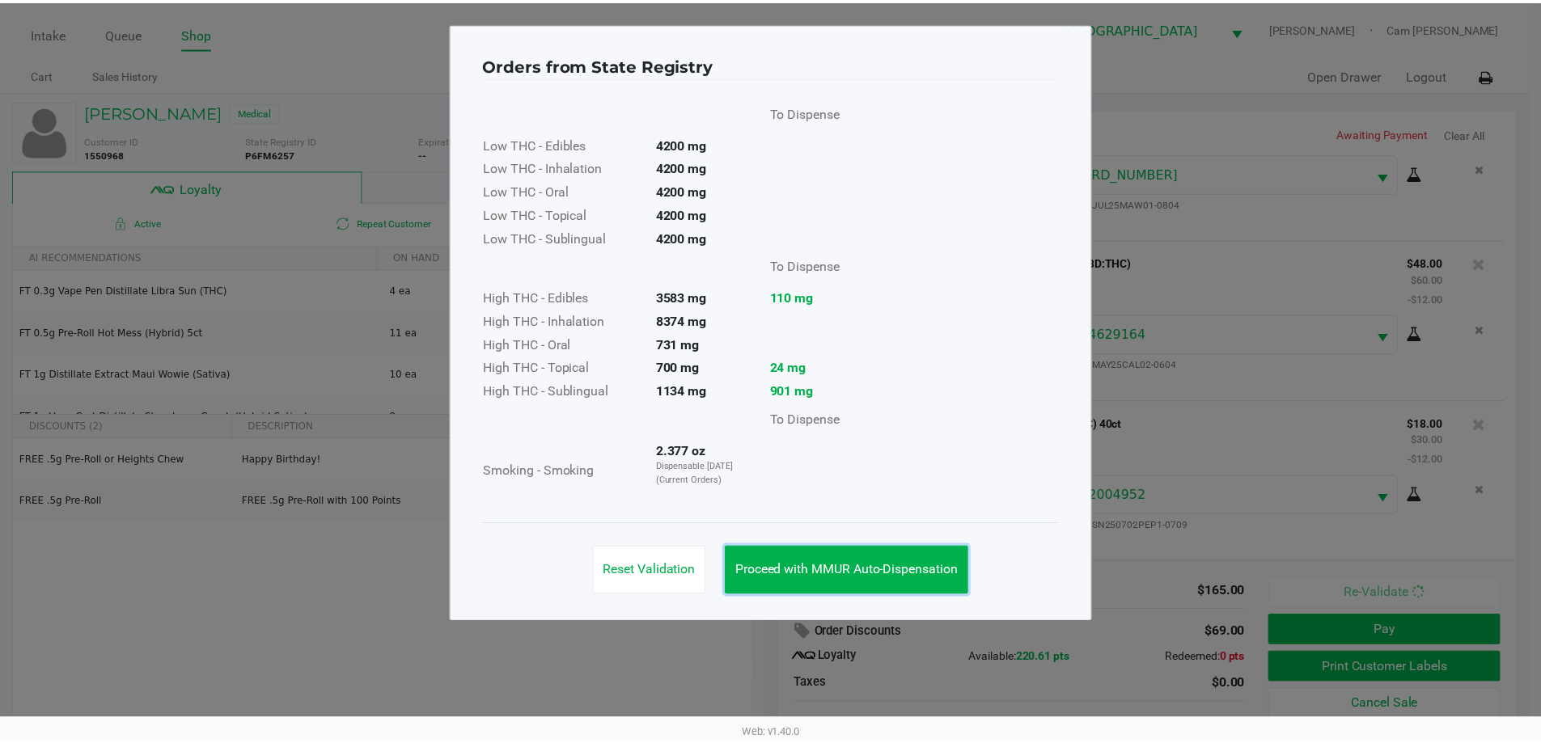
scroll to position [76, 0]
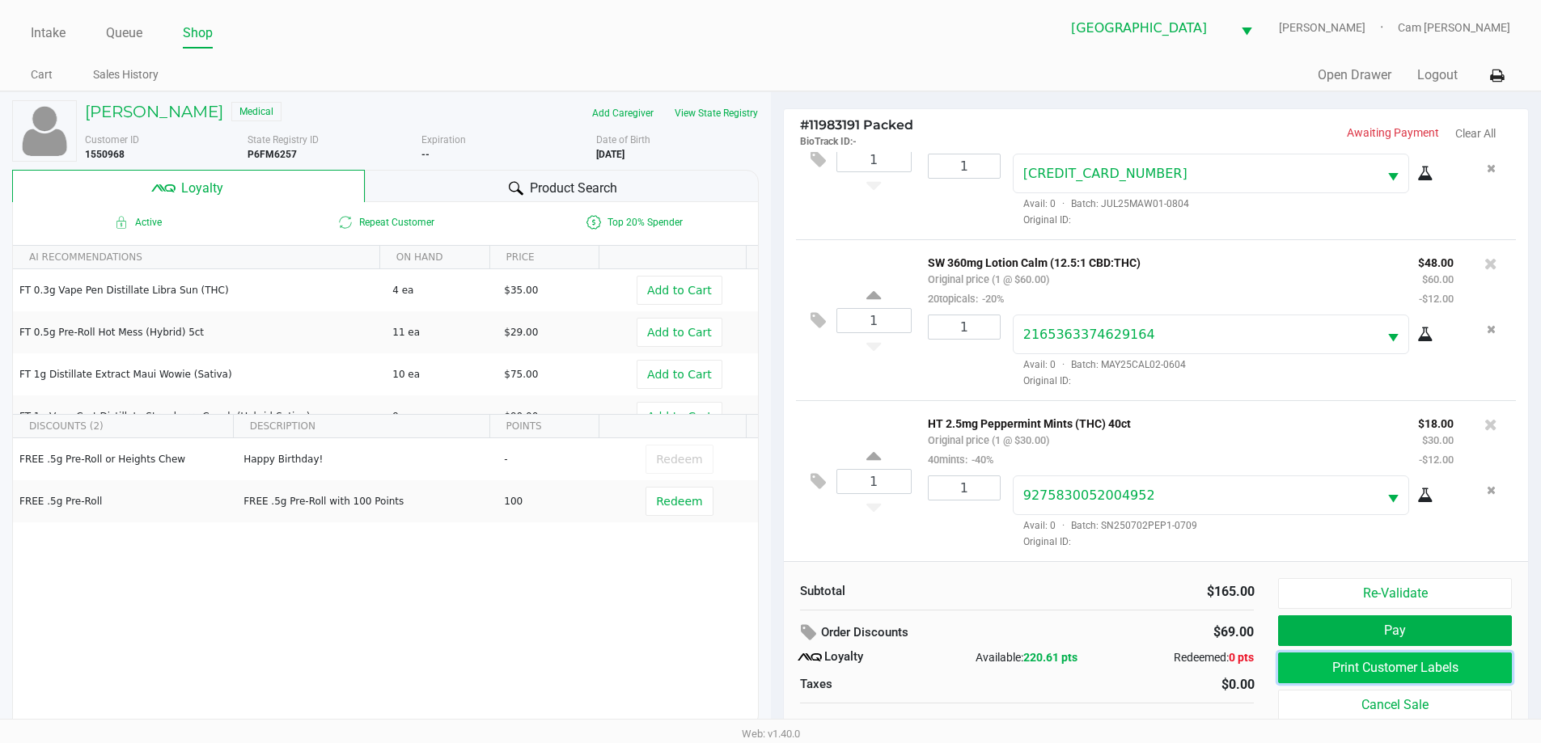
click at [1307, 667] on button "Print Customer Labels" at bounding box center [1394, 668] width 233 height 31
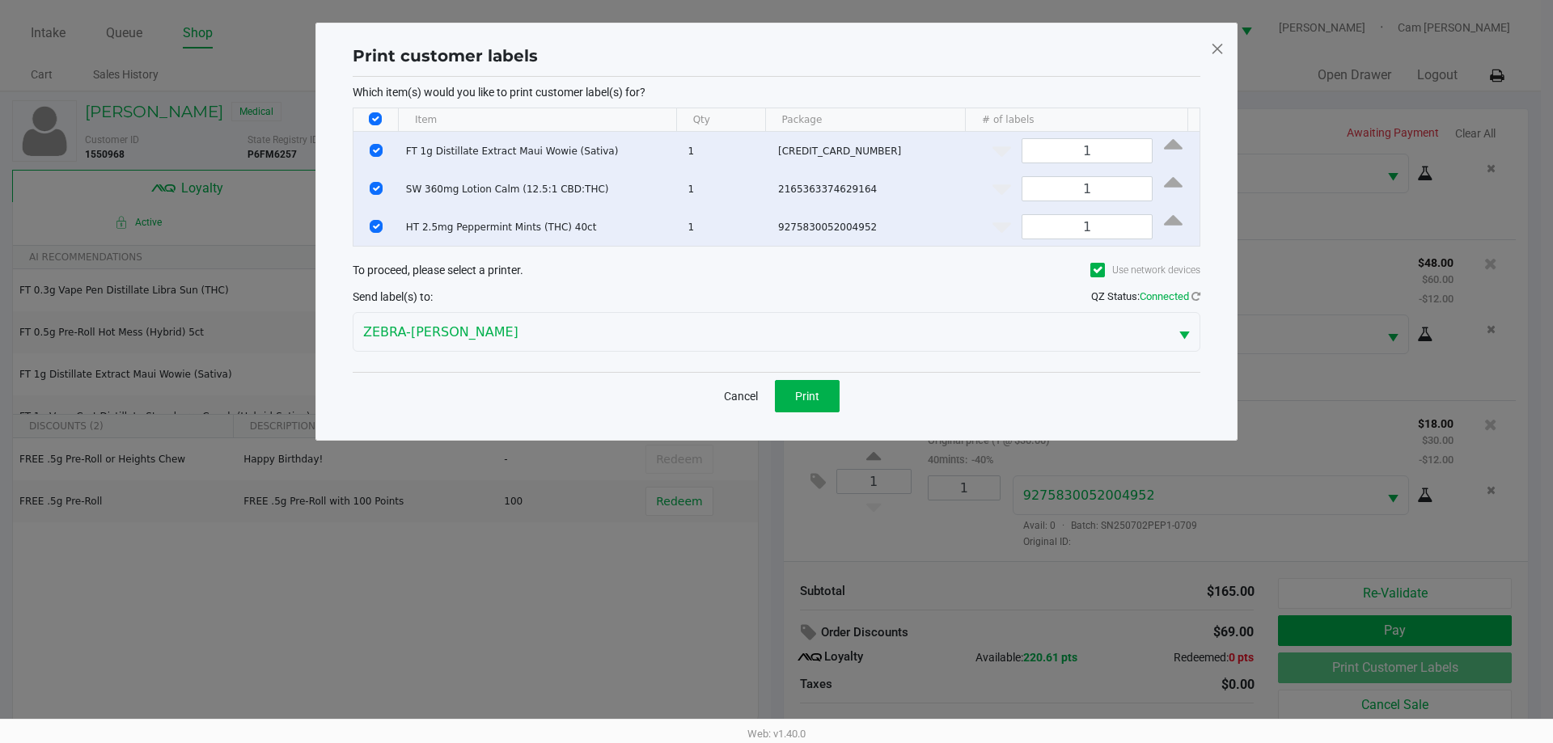
drag, startPoint x: 841, startPoint y: 409, endPoint x: 786, endPoint y: 396, distance: 55.7
click at [839, 409] on div "Cancel Print" at bounding box center [777, 396] width 848 height 48
click at [738, 385] on button "Cancel" at bounding box center [741, 396] width 55 height 32
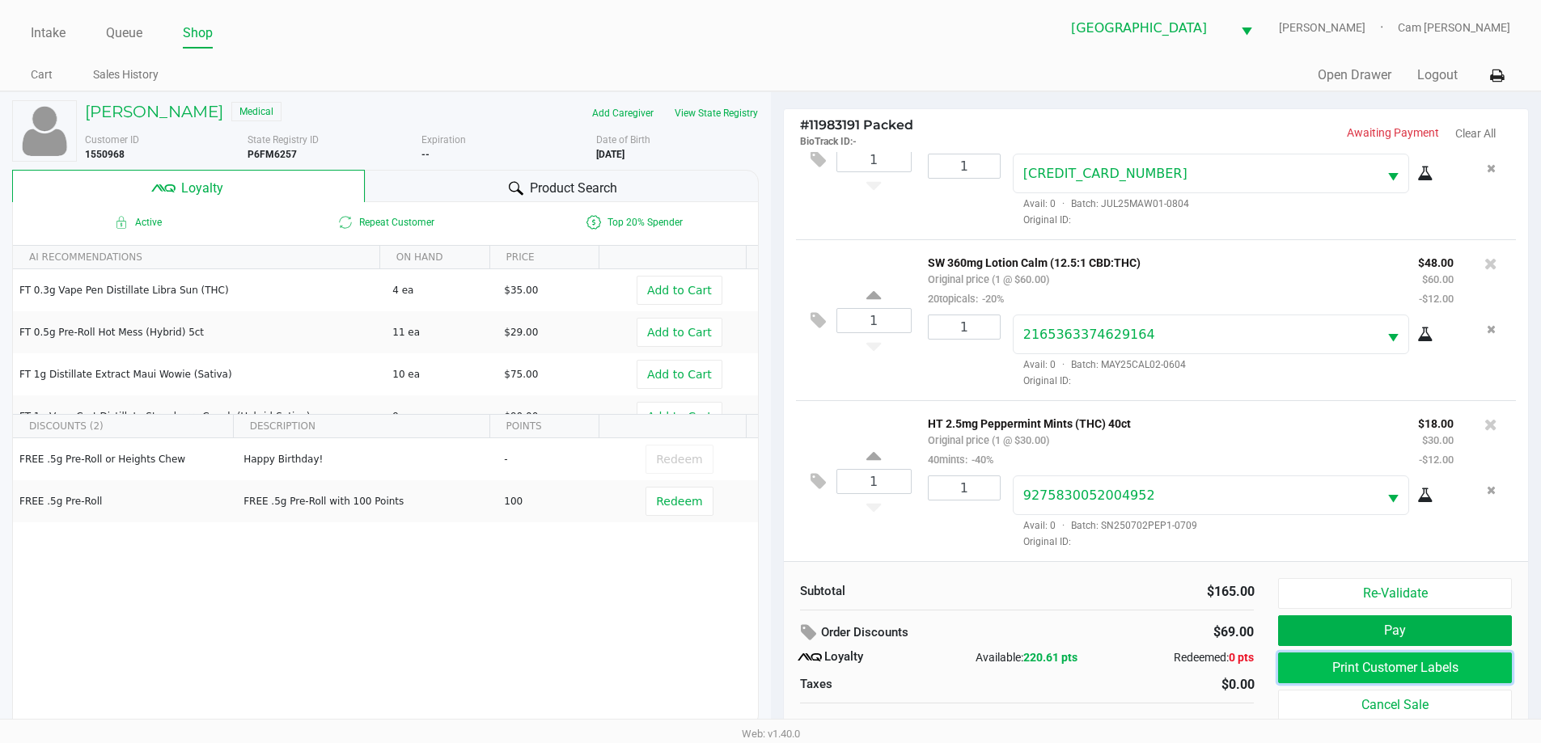
click at [1353, 677] on button "Print Customer Labels" at bounding box center [1394, 668] width 233 height 31
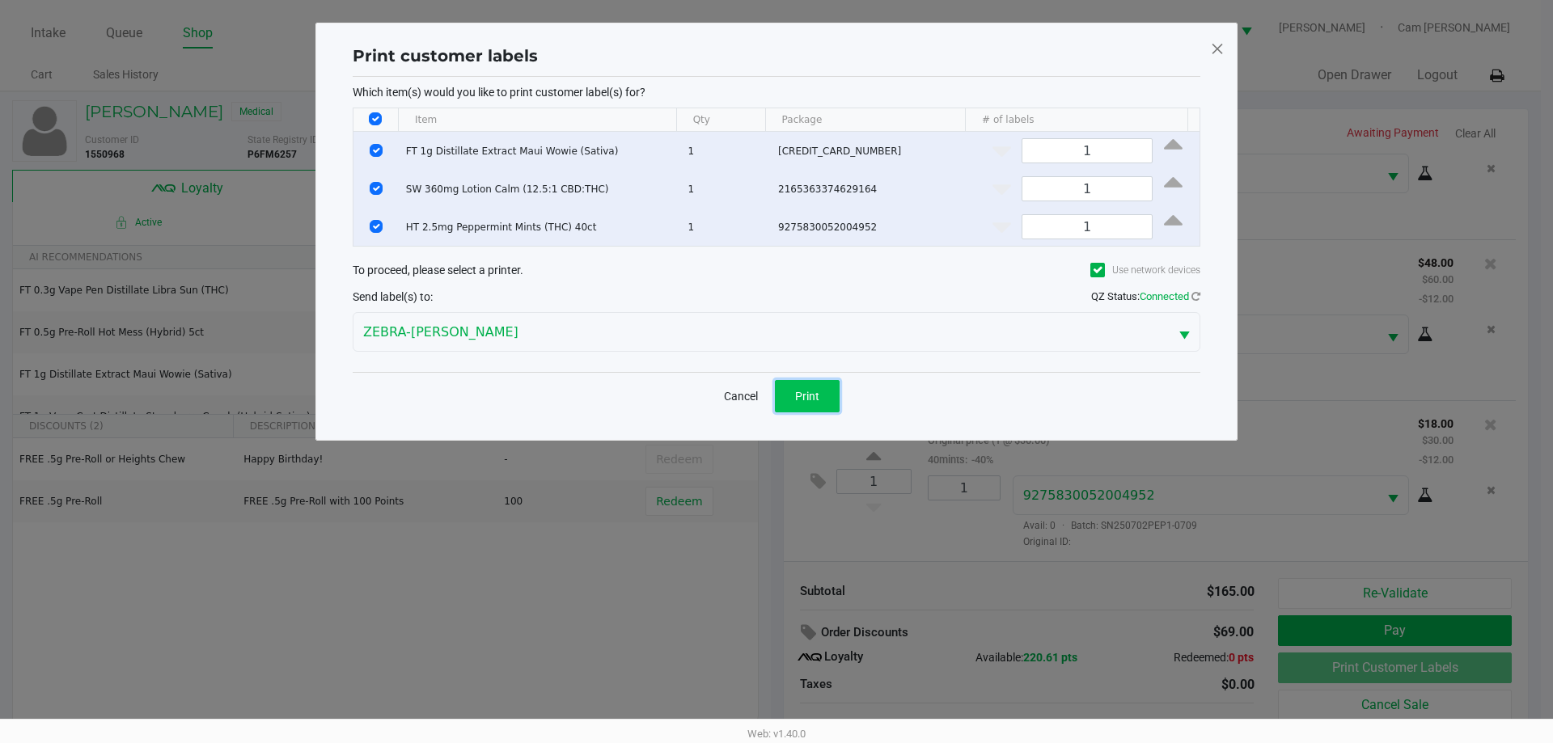
click at [807, 390] on span "Print" at bounding box center [807, 396] width 24 height 13
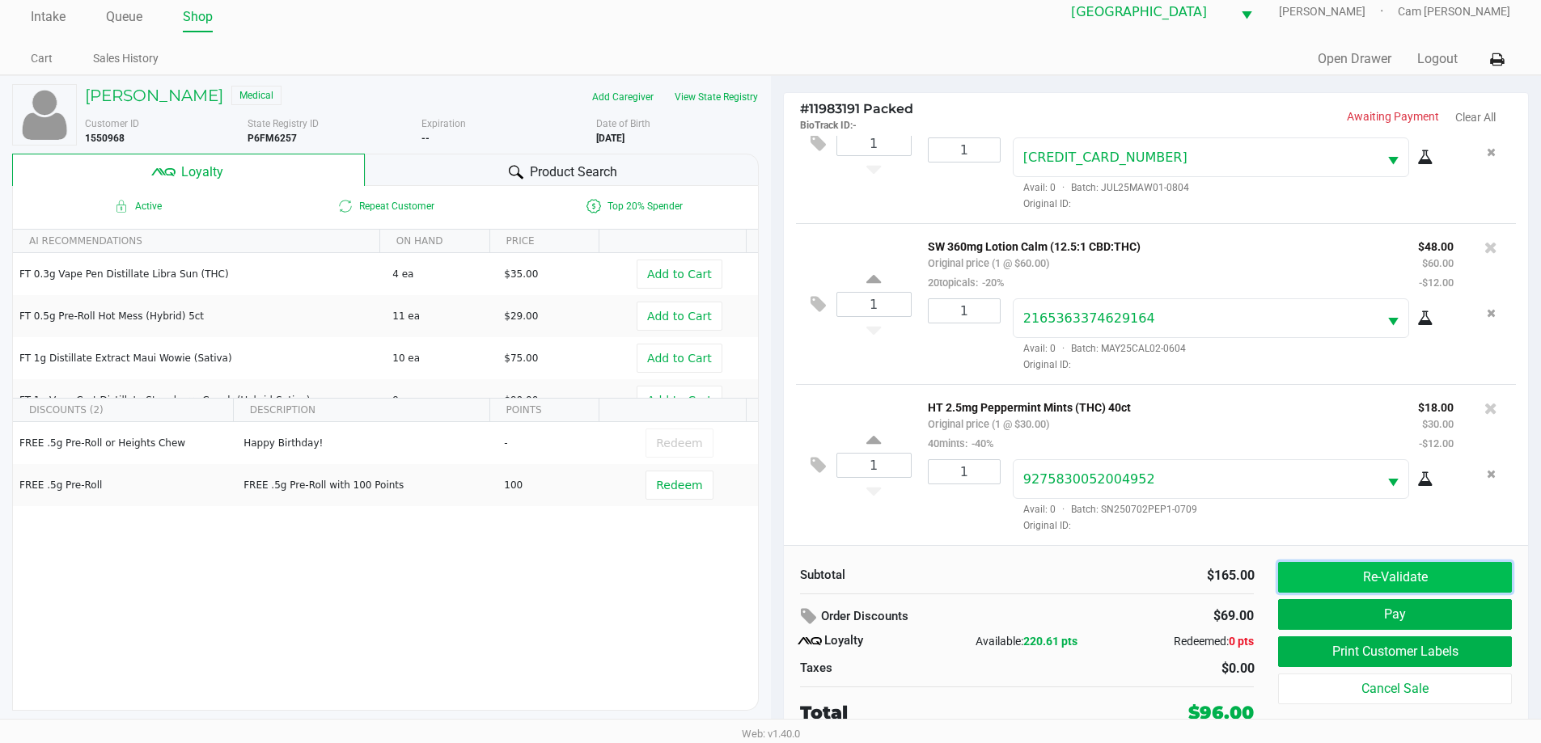
click at [1398, 566] on button "Re-Validate" at bounding box center [1394, 577] width 233 height 31
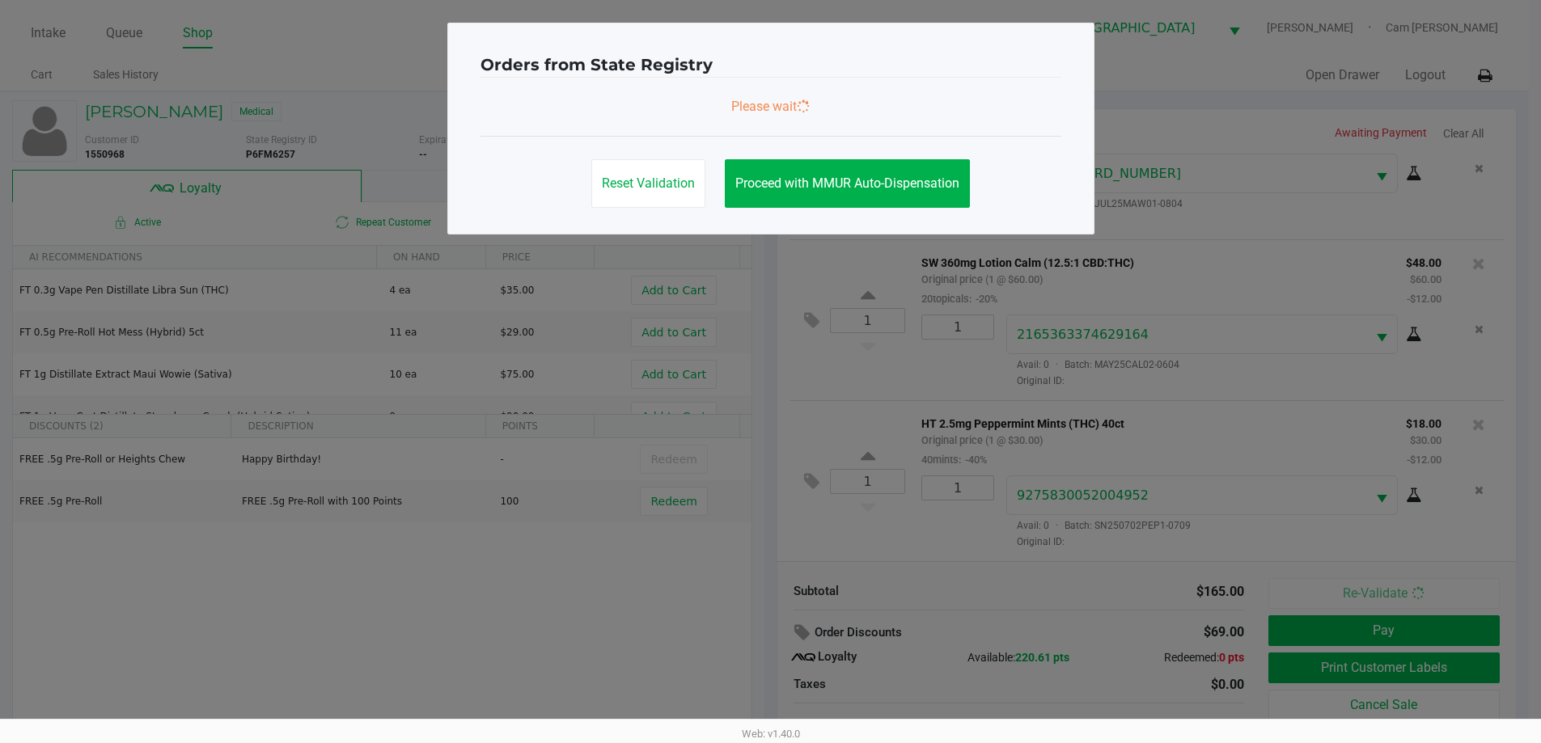
scroll to position [0, 0]
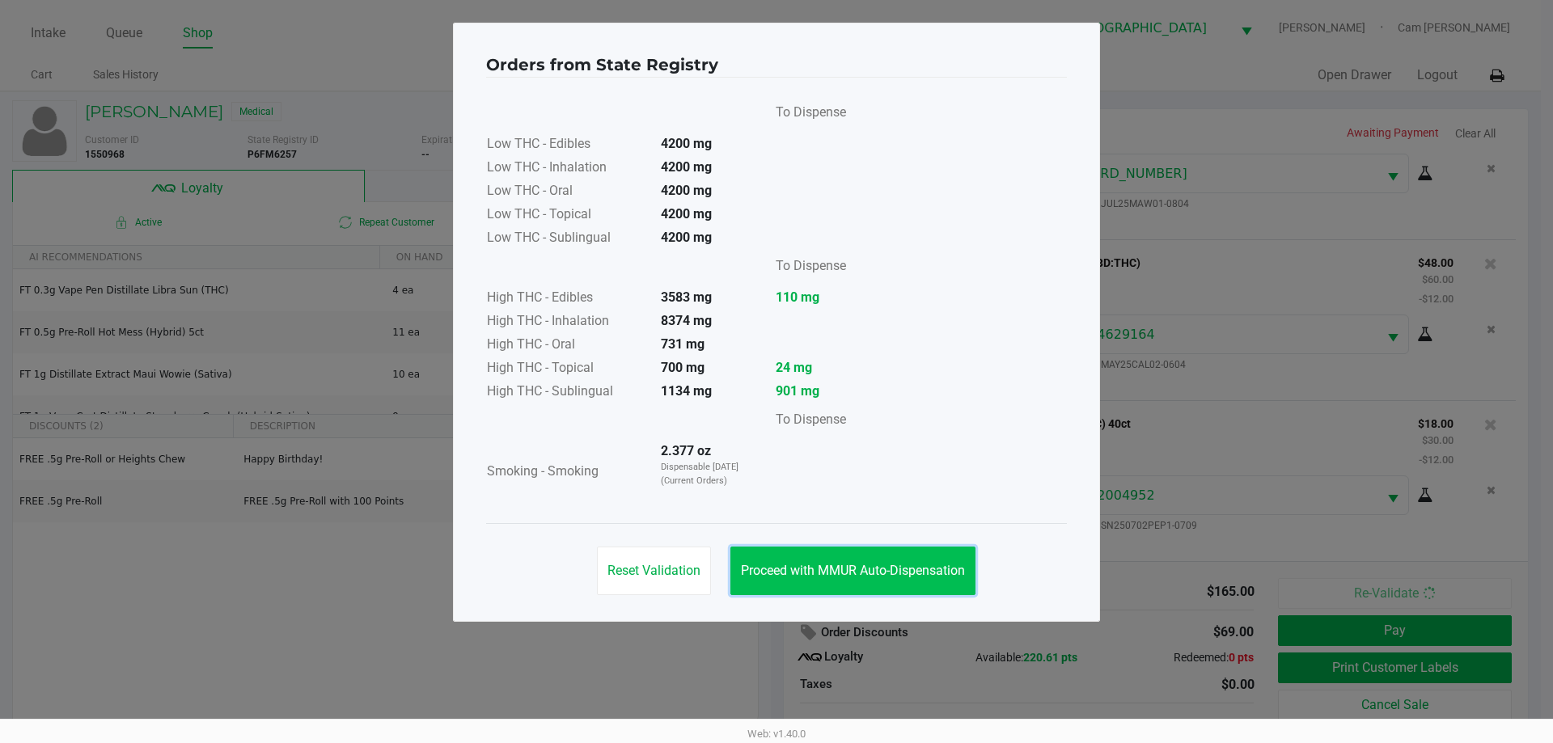
click at [954, 568] on span "Proceed with MMUR Auto-Dispensation" at bounding box center [853, 570] width 224 height 15
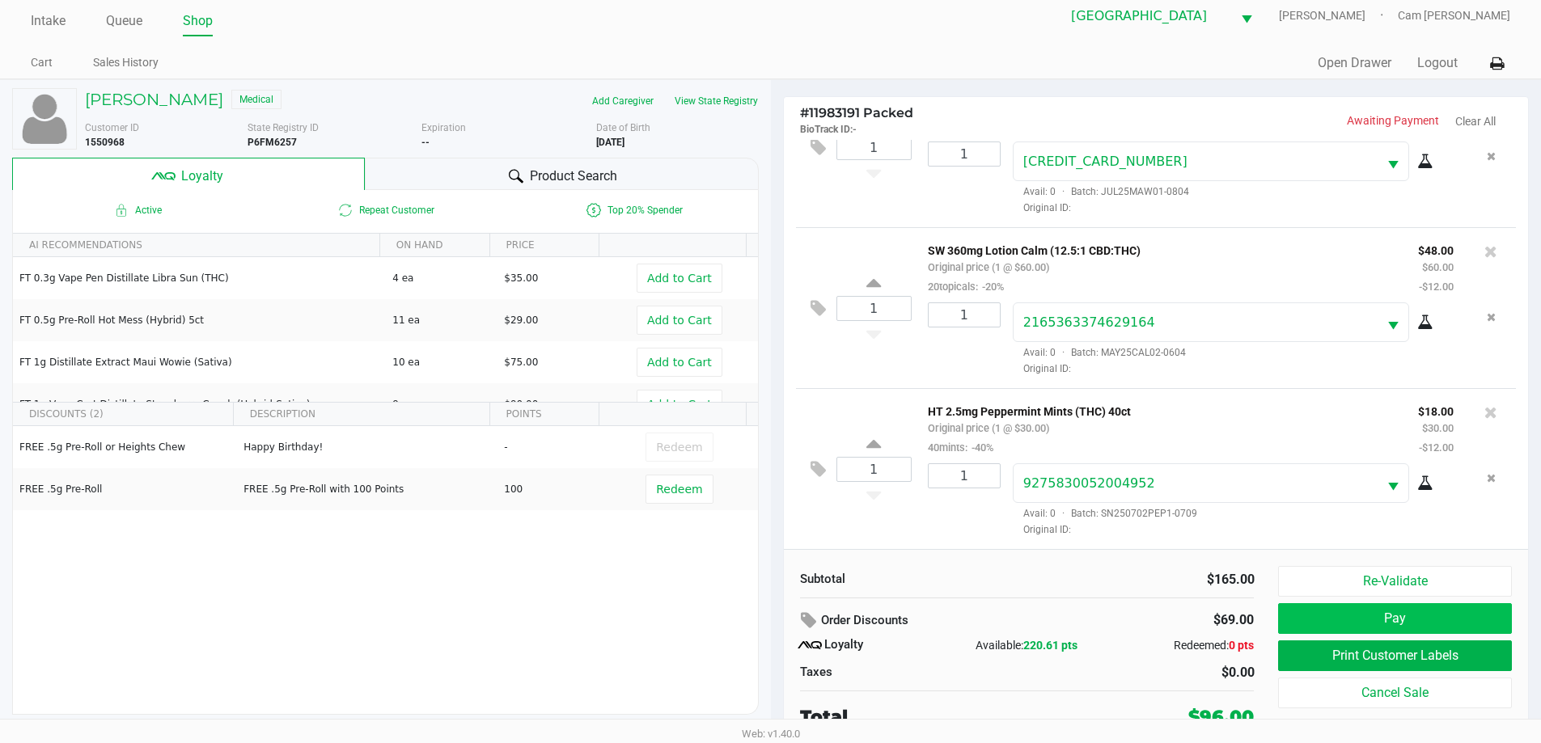
scroll to position [16, 0]
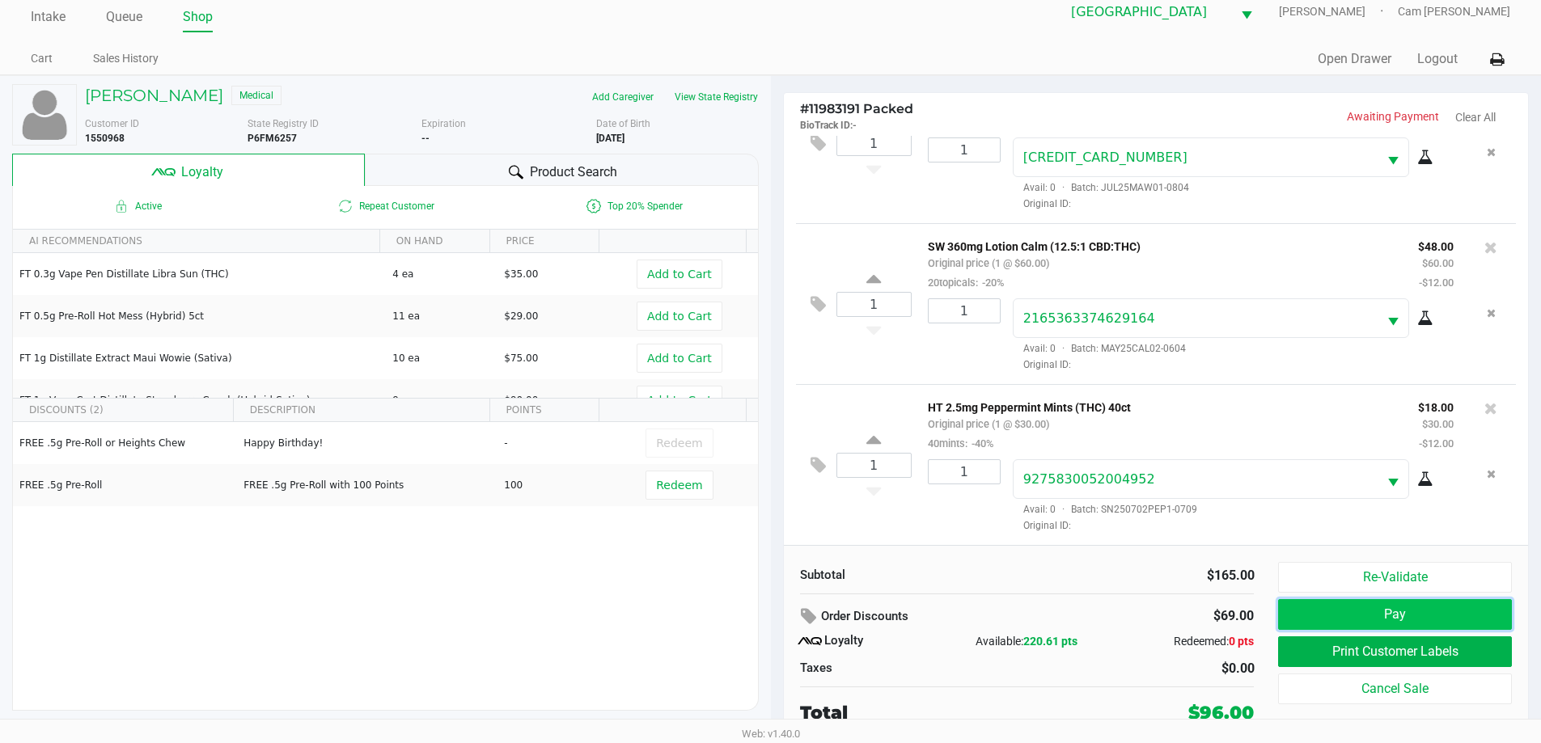
click at [1379, 609] on button "Pay" at bounding box center [1394, 614] width 233 height 31
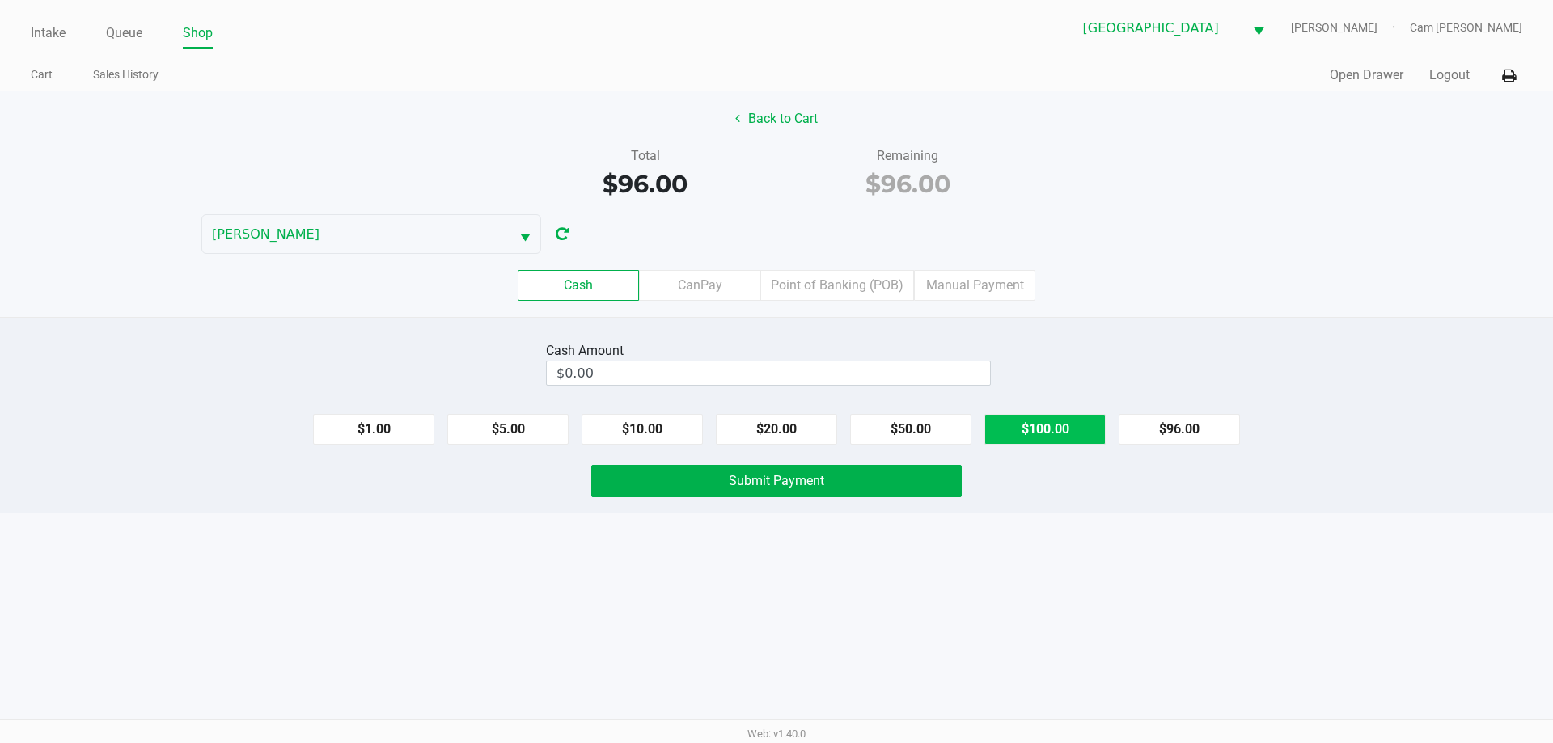
click at [1047, 431] on button "$100.00" at bounding box center [1045, 429] width 121 height 31
type input "$100.00"
click at [931, 464] on div "Cash Amount $100.00 Clear $1.00 $5.00 $10.00 $20.00 $50.00 $100.00 $96.00 Submi…" at bounding box center [776, 415] width 1553 height 197
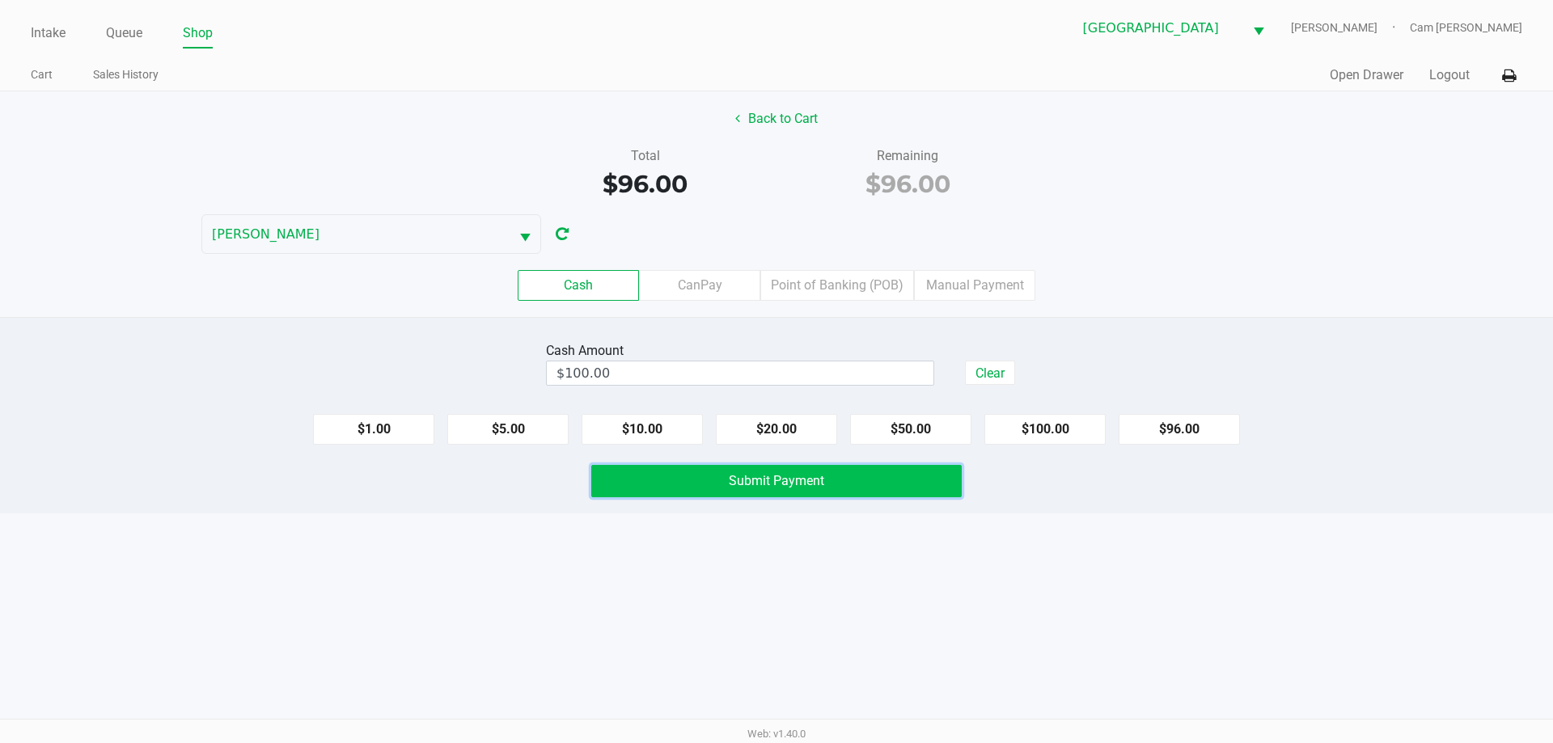
click at [825, 486] on button "Submit Payment" at bounding box center [776, 481] width 371 height 32
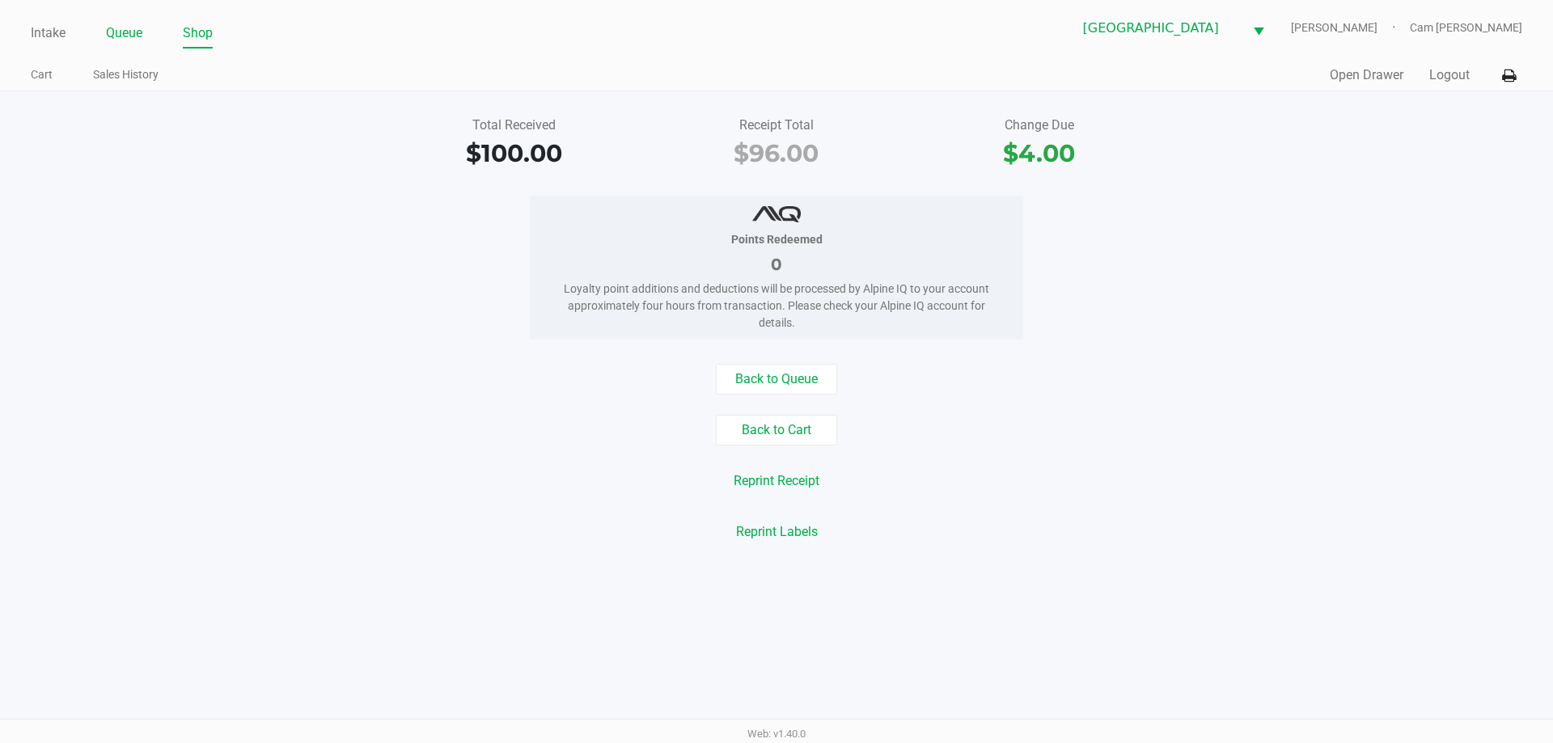
click at [108, 37] on link "Queue" at bounding box center [124, 33] width 36 height 23
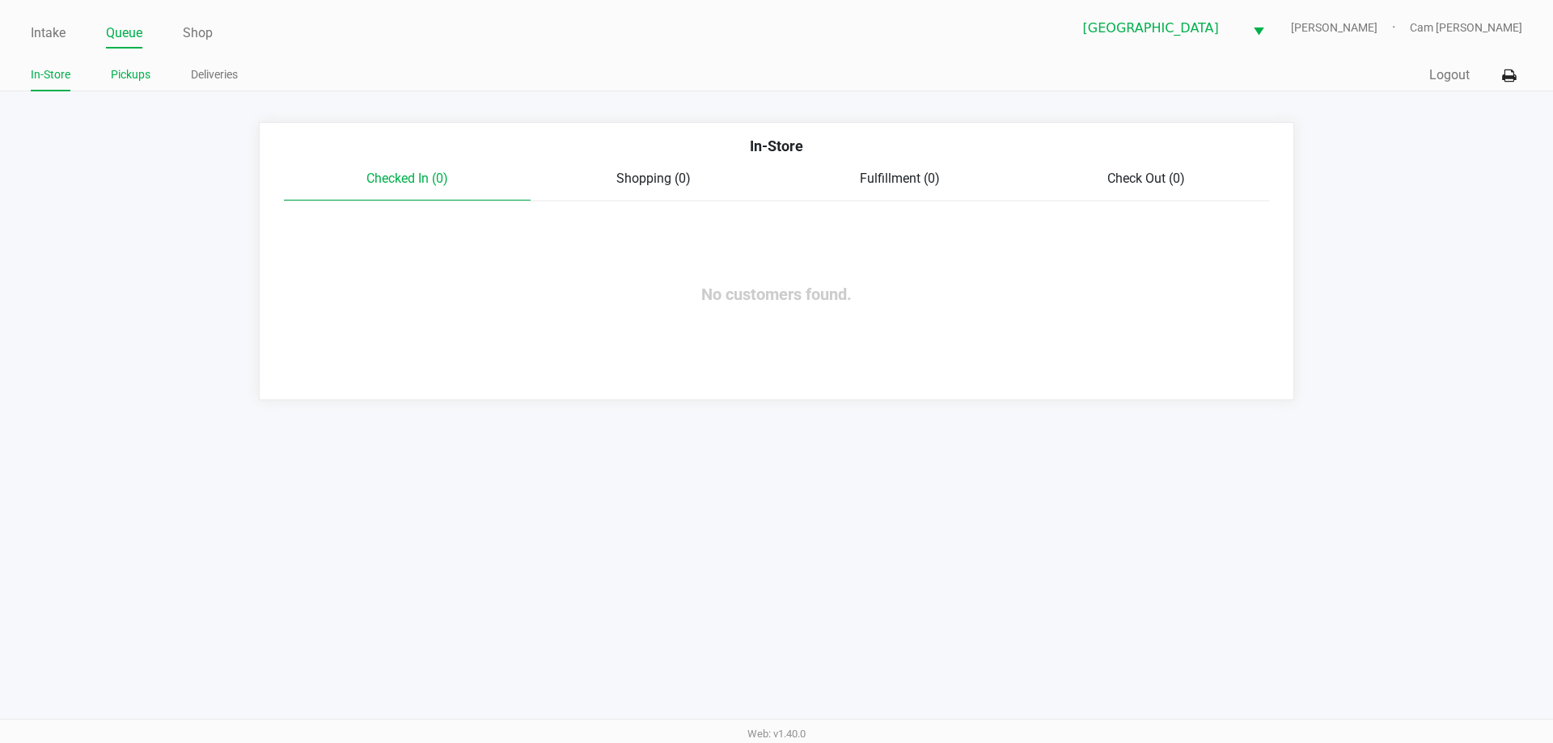
click at [128, 66] on link "Pickups" at bounding box center [131, 75] width 40 height 20
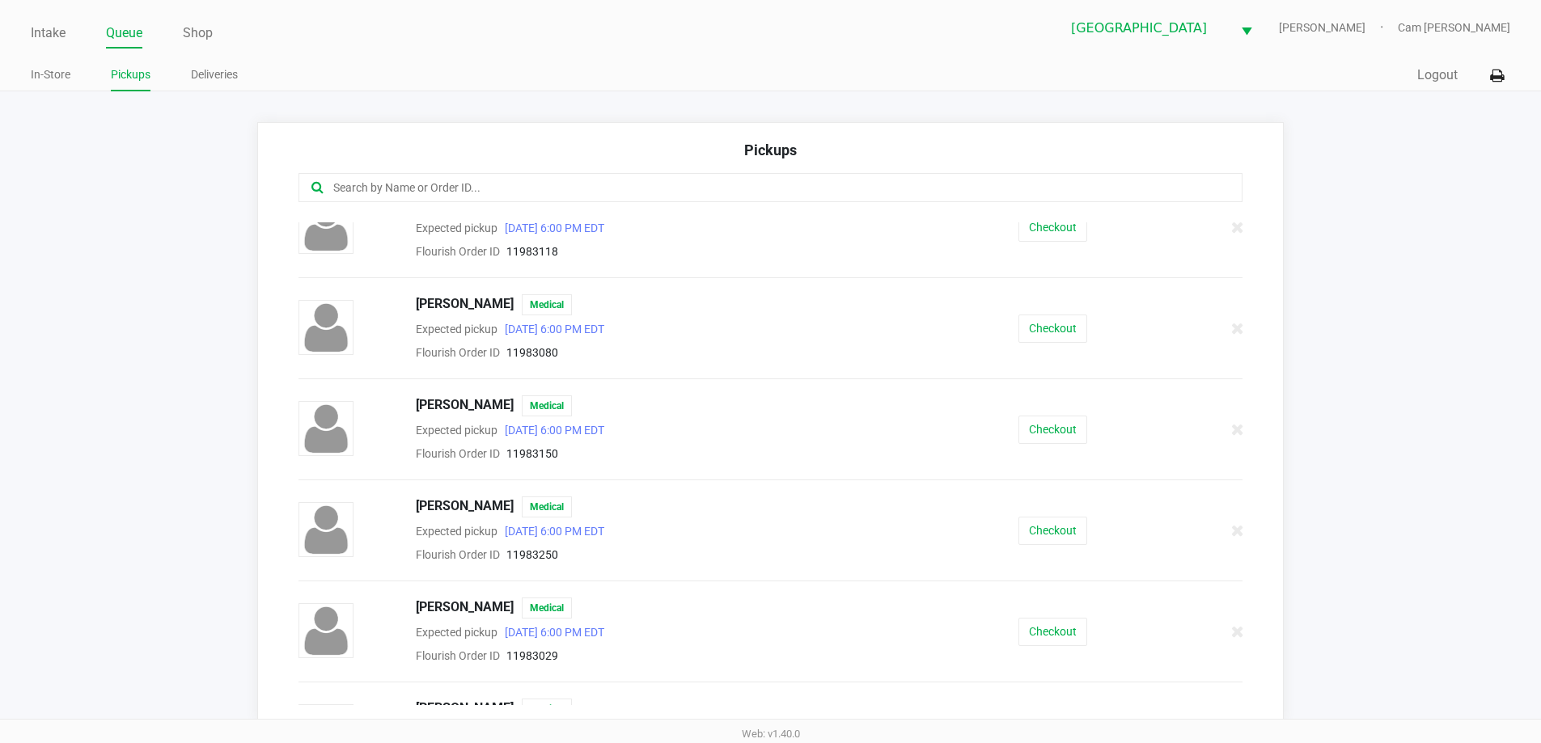
scroll to position [405, 0]
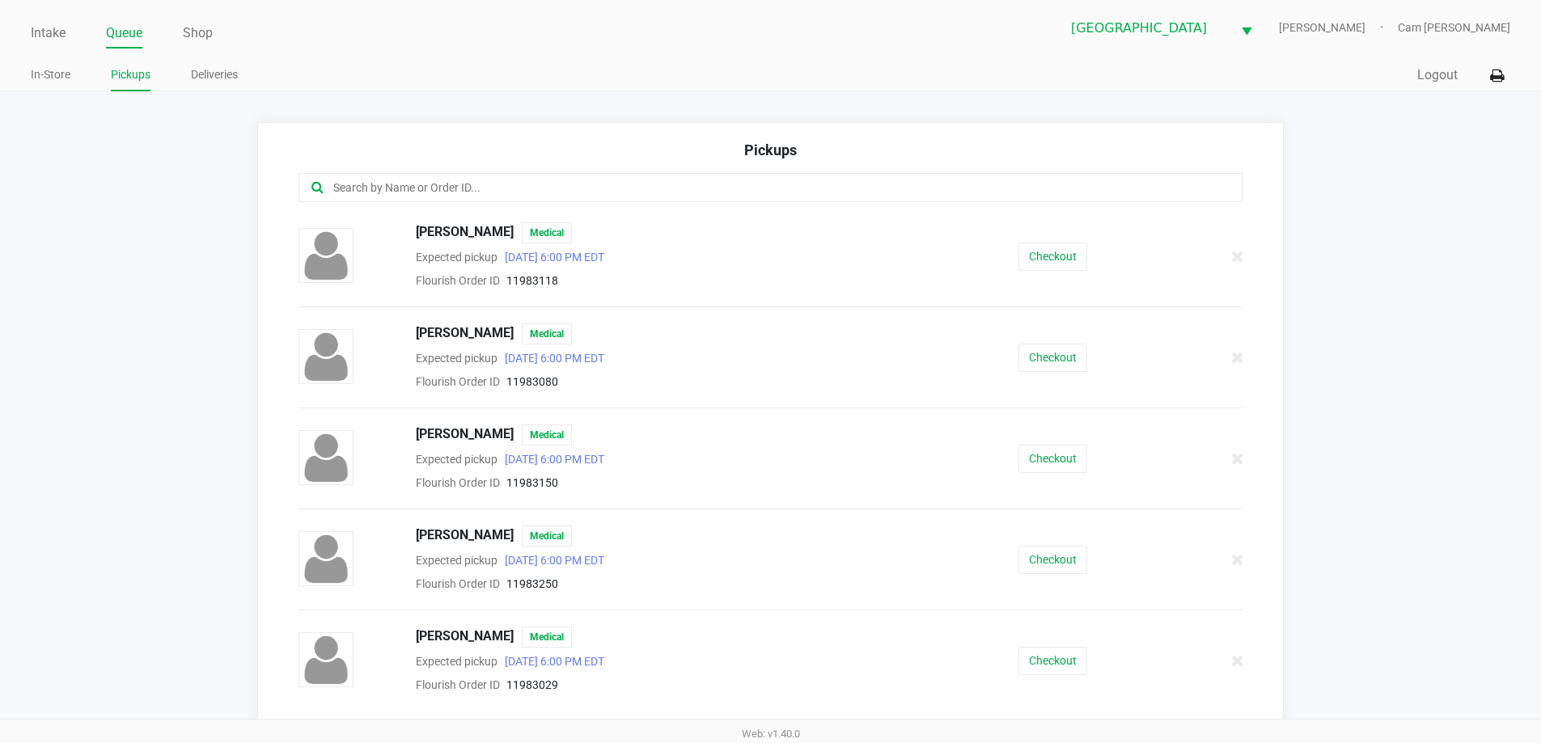
click at [1032, 272] on div "[PERSON_NAME] Medical Expected pickup [DATE] 6:00 PM EDT Flourish Order ID 1198…" at bounding box center [770, 256] width 969 height 68
click at [1037, 267] on button "Checkout" at bounding box center [1053, 257] width 69 height 28
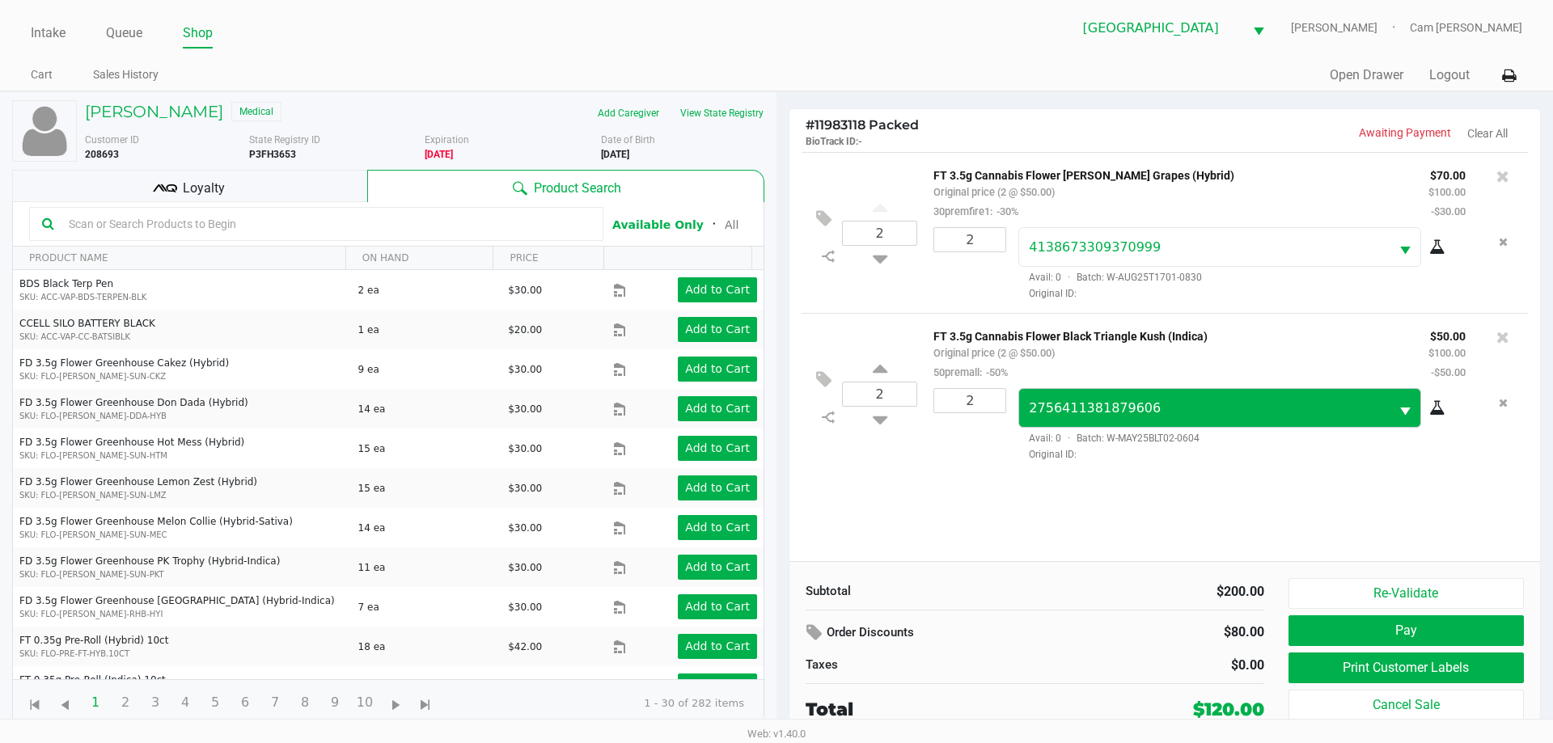
drag, startPoint x: 324, startPoint y: 176, endPoint x: 1060, endPoint y: 416, distance: 773.7
click at [327, 178] on div "Loyalty" at bounding box center [189, 186] width 355 height 32
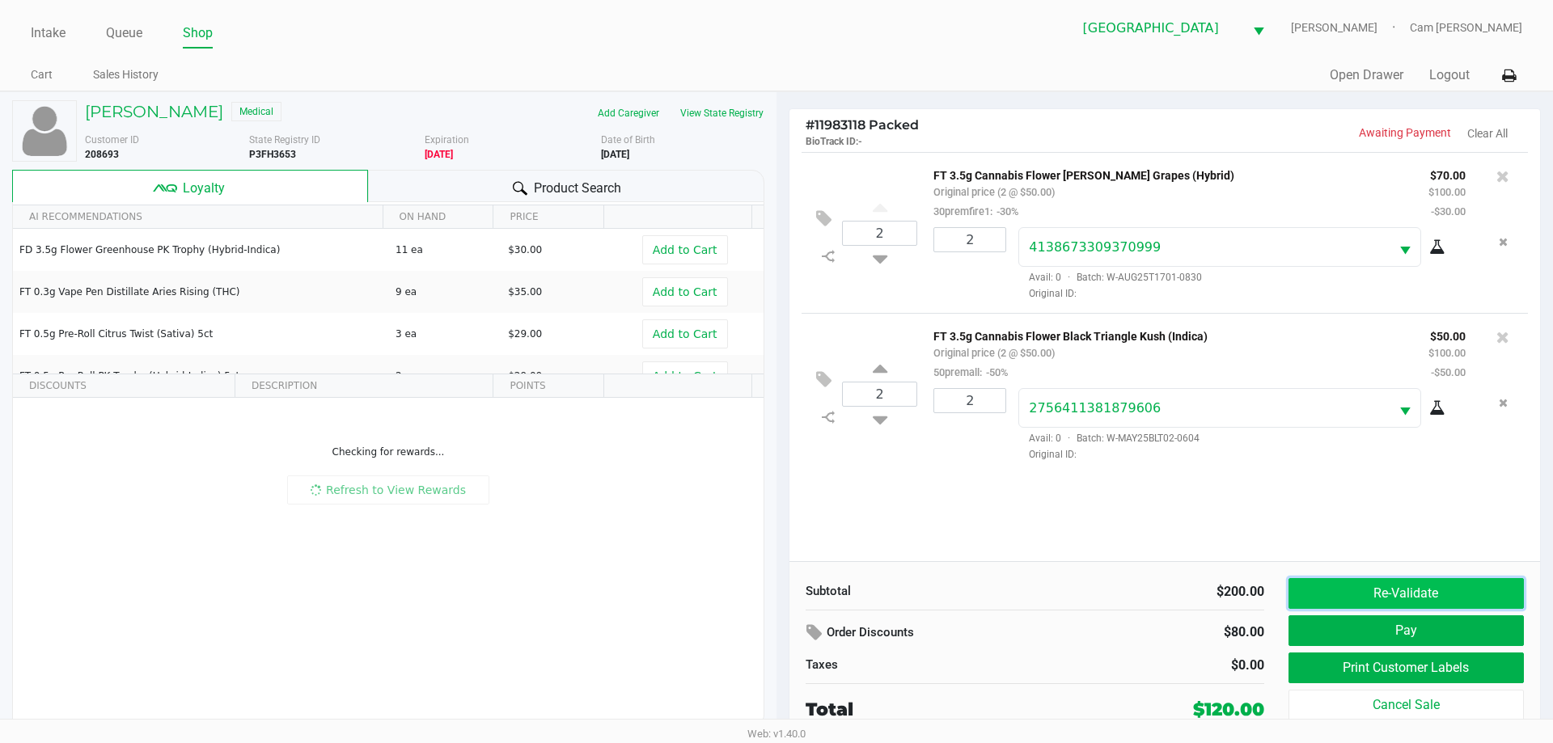
click at [1345, 608] on button "Re-Validate" at bounding box center [1406, 593] width 235 height 31
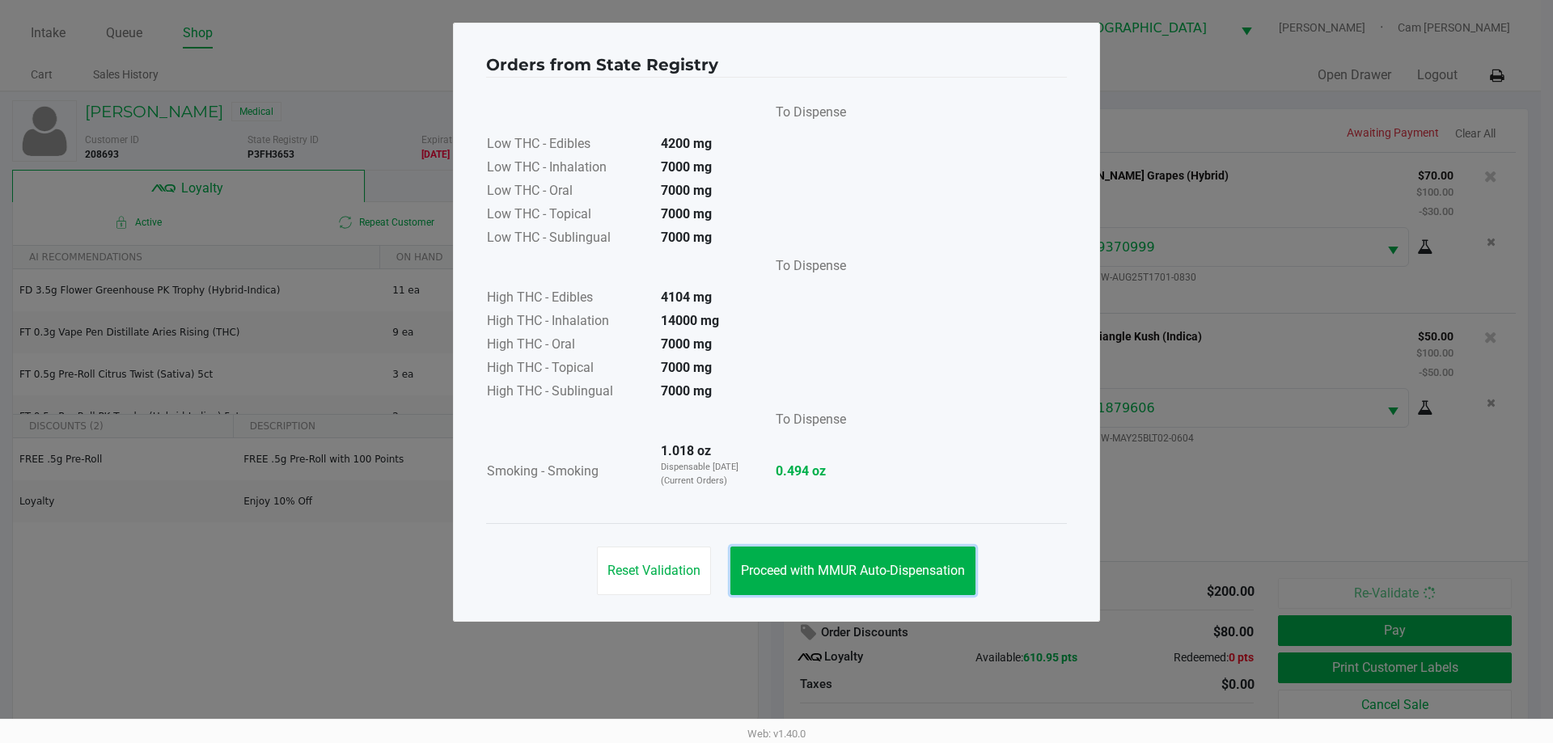
drag, startPoint x: 856, startPoint y: 569, endPoint x: 1272, endPoint y: 642, distance: 422.2
click at [885, 572] on span "Proceed with MMUR Auto-Dispensation" at bounding box center [853, 570] width 224 height 15
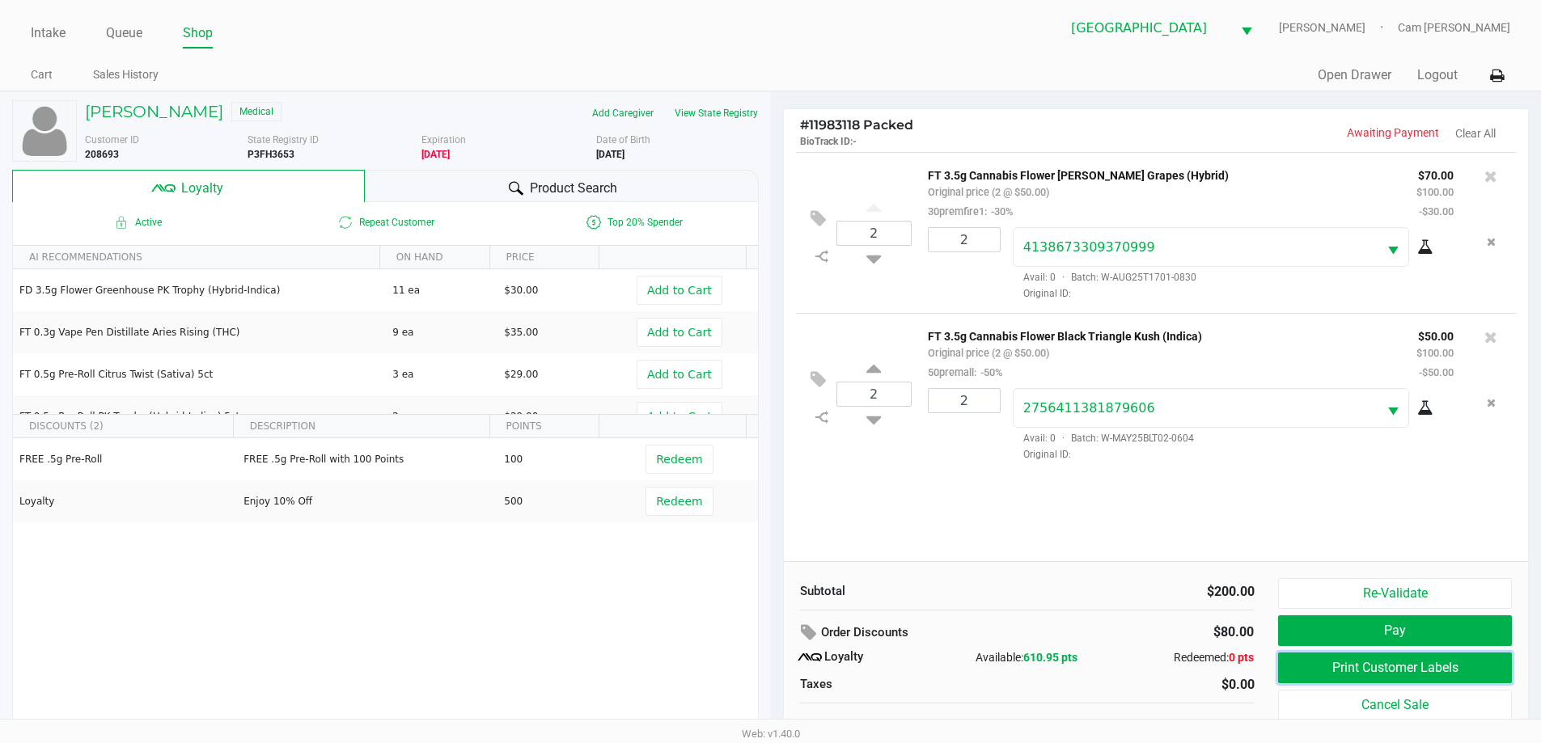
click at [1349, 661] on button "Print Customer Labels" at bounding box center [1394, 668] width 233 height 31
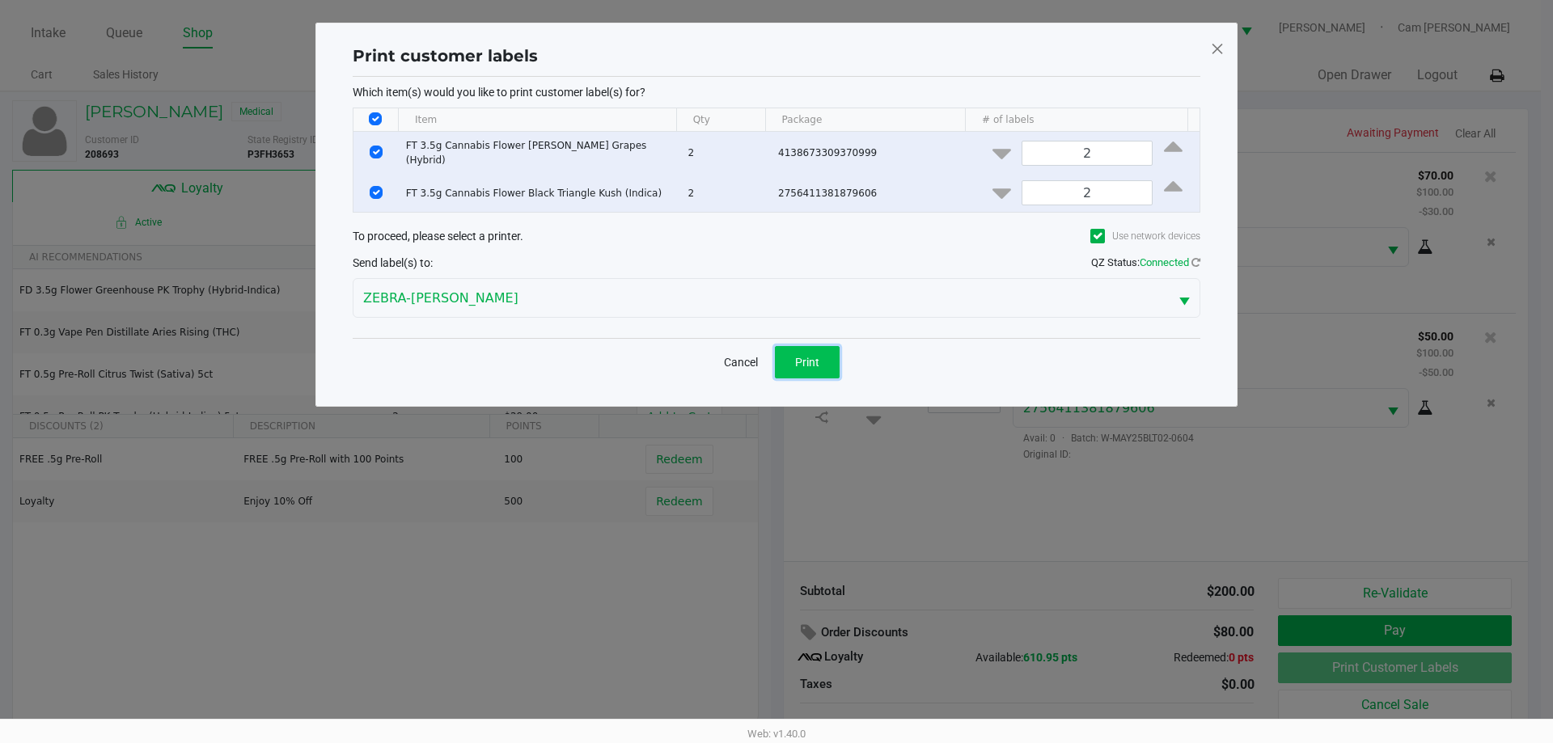
click at [820, 358] on button "Print" at bounding box center [807, 362] width 65 height 32
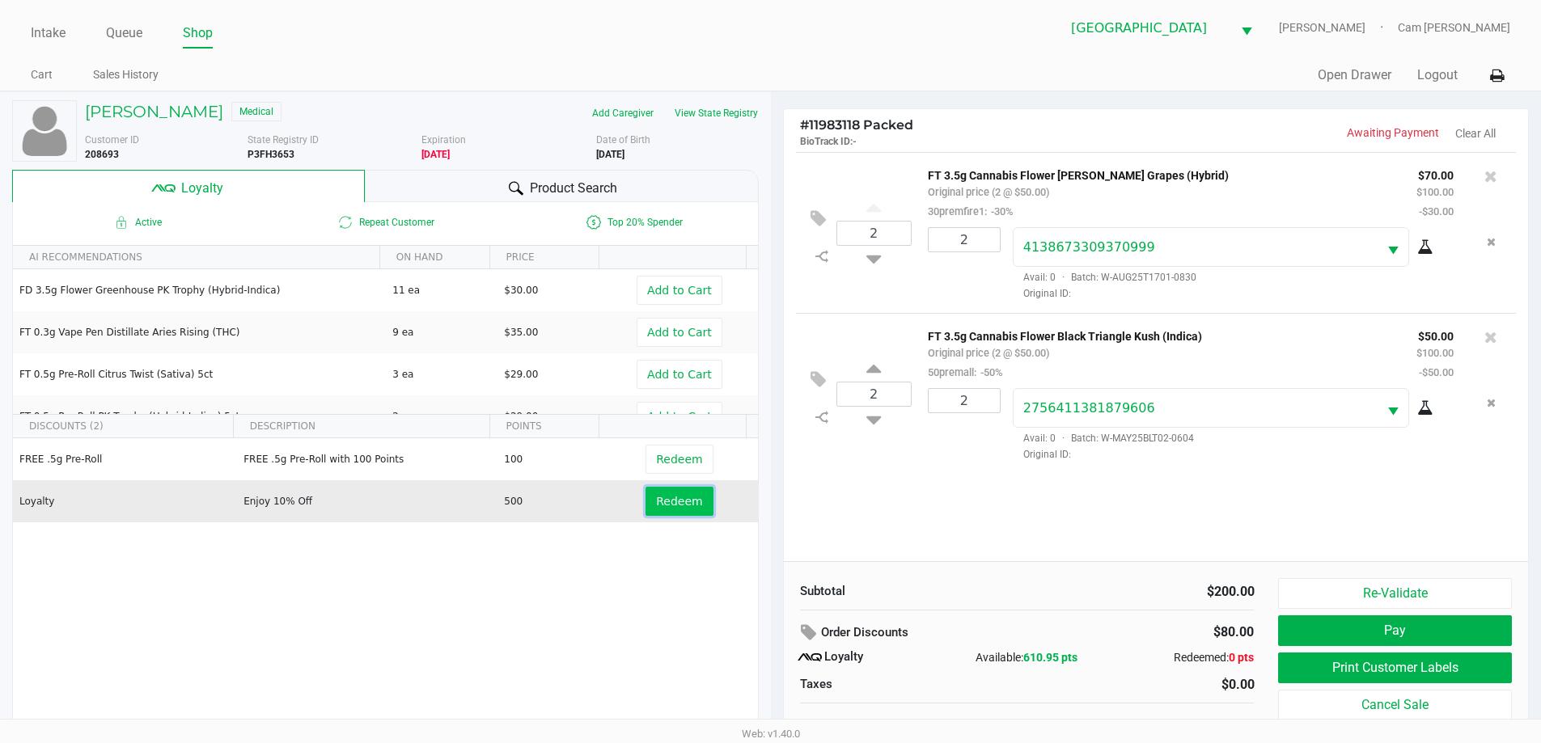
click at [686, 495] on span "Redeem" at bounding box center [679, 501] width 46 height 13
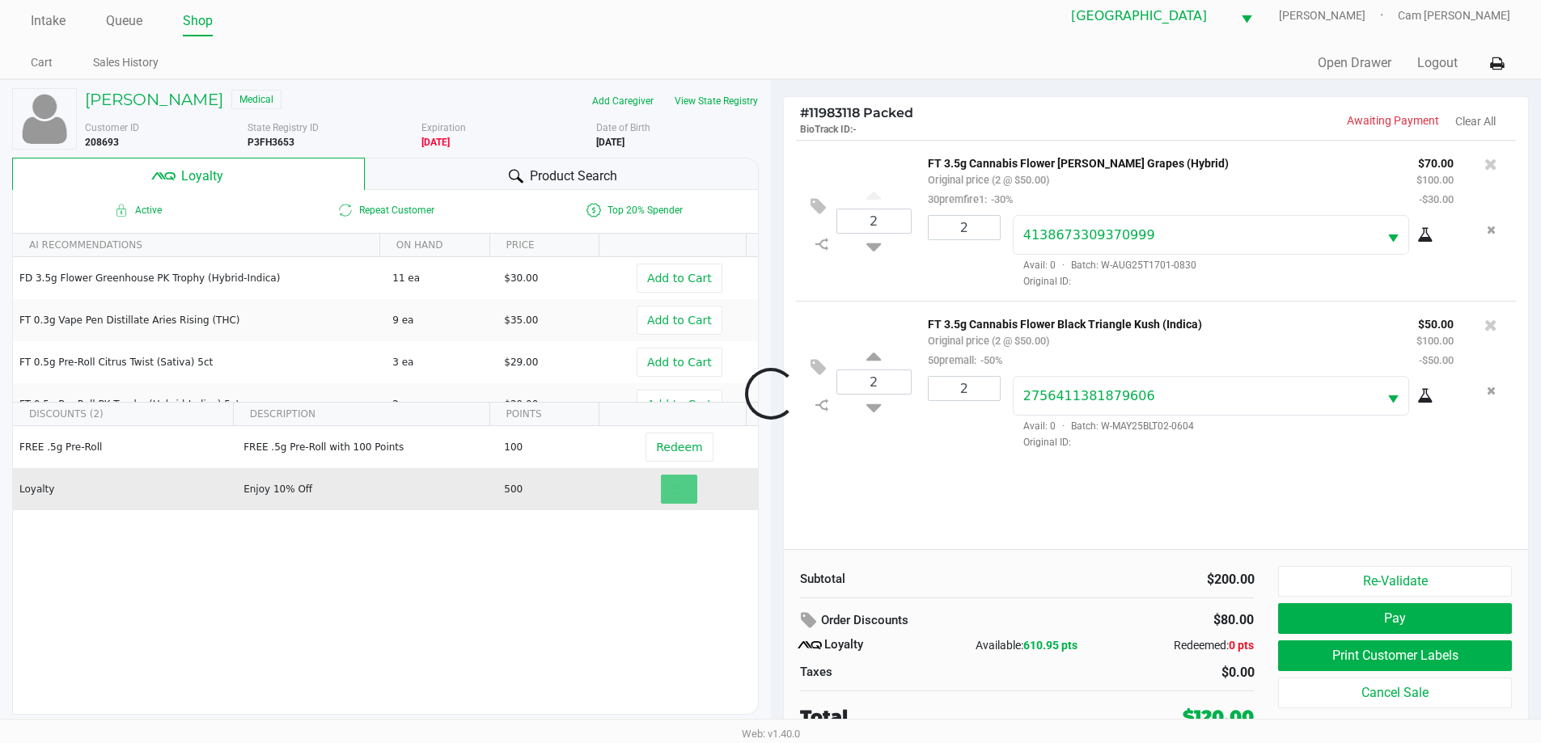
scroll to position [16, 0]
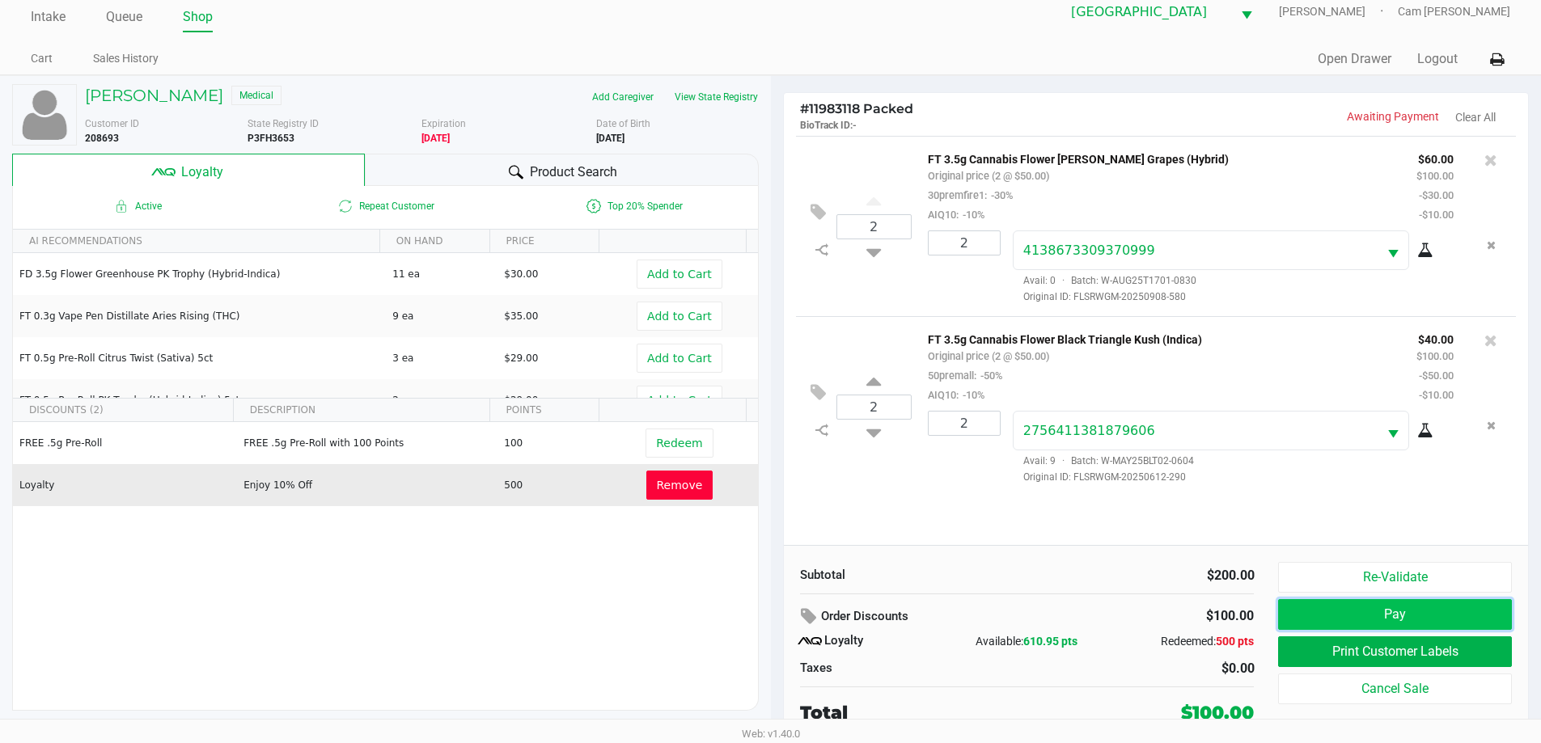
click at [1417, 604] on button "Pay" at bounding box center [1394, 614] width 233 height 31
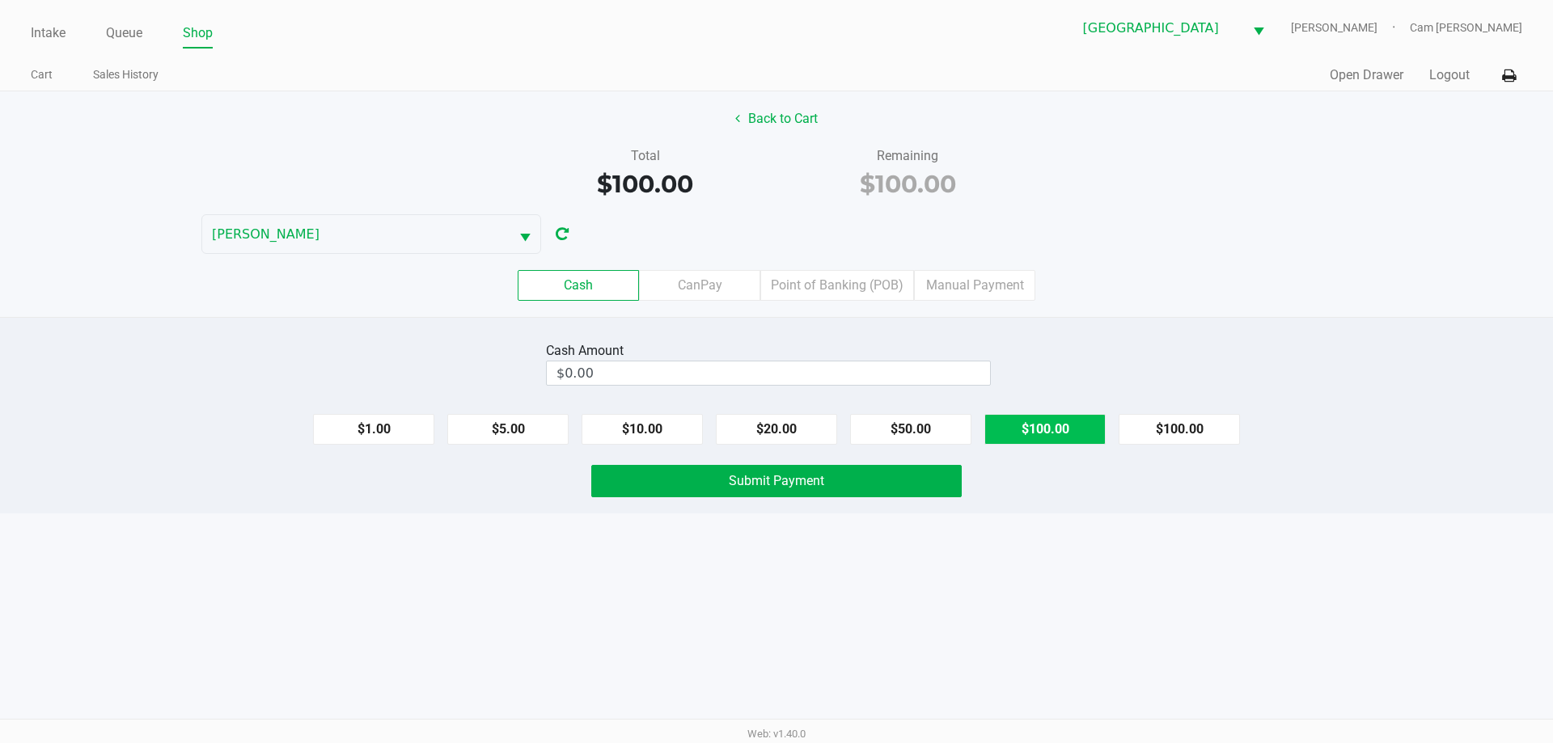
click at [1058, 416] on button "$100.00" at bounding box center [1045, 429] width 121 height 31
type input "$100.00"
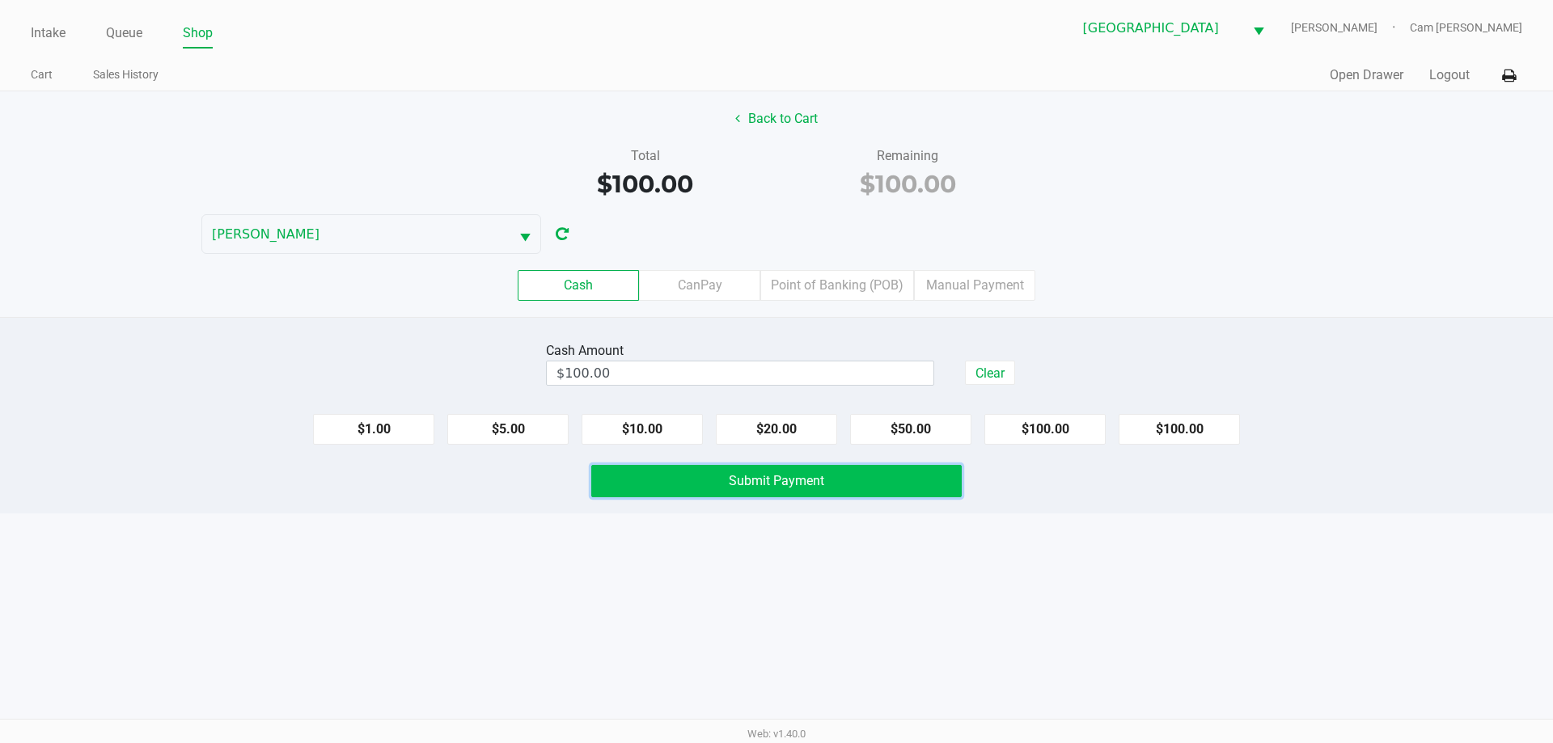
click at [921, 476] on button "Submit Payment" at bounding box center [776, 481] width 371 height 32
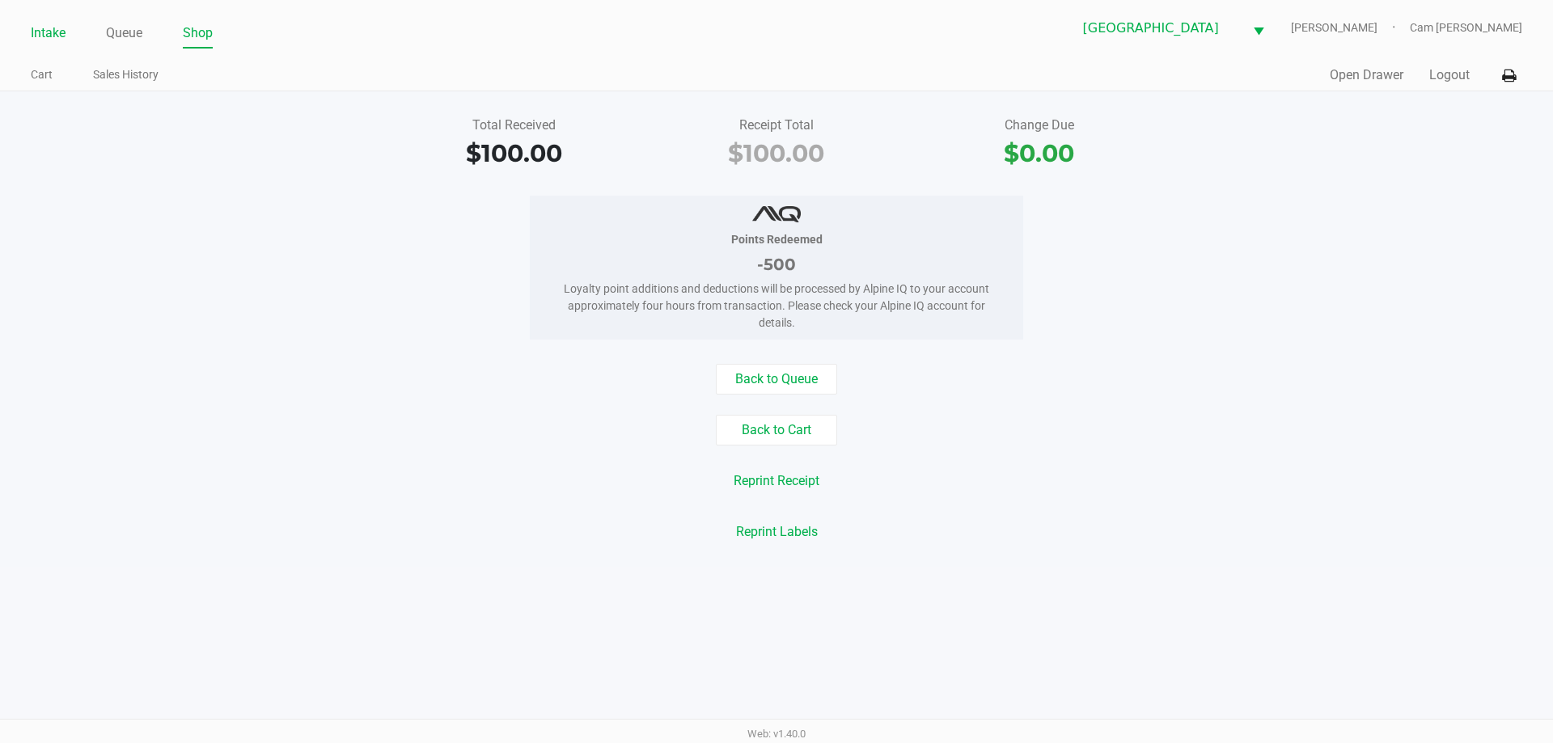
click at [32, 30] on link "Intake" at bounding box center [48, 33] width 35 height 23
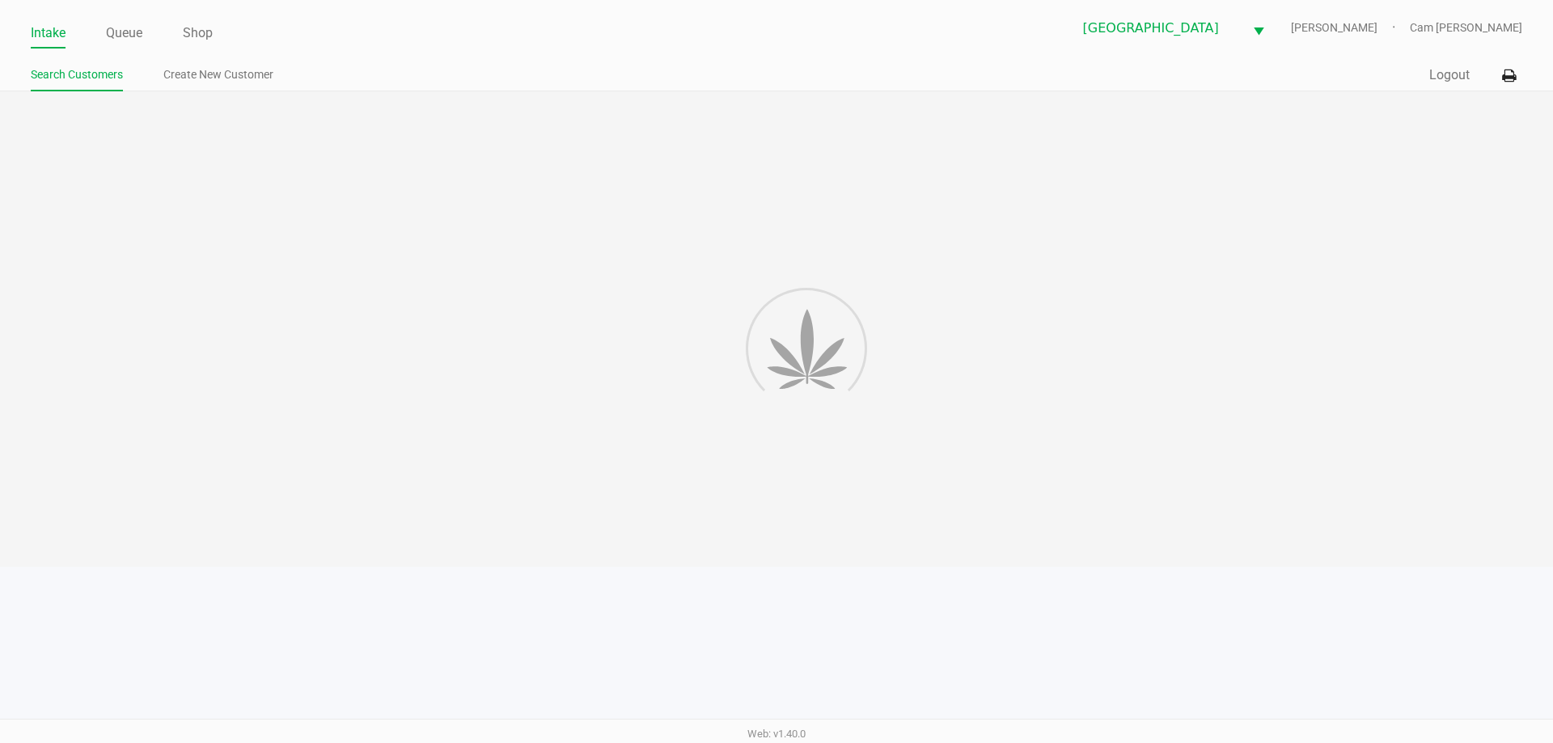
click at [283, 61] on div "Search Customers Create New Customer" at bounding box center [404, 76] width 746 height 30
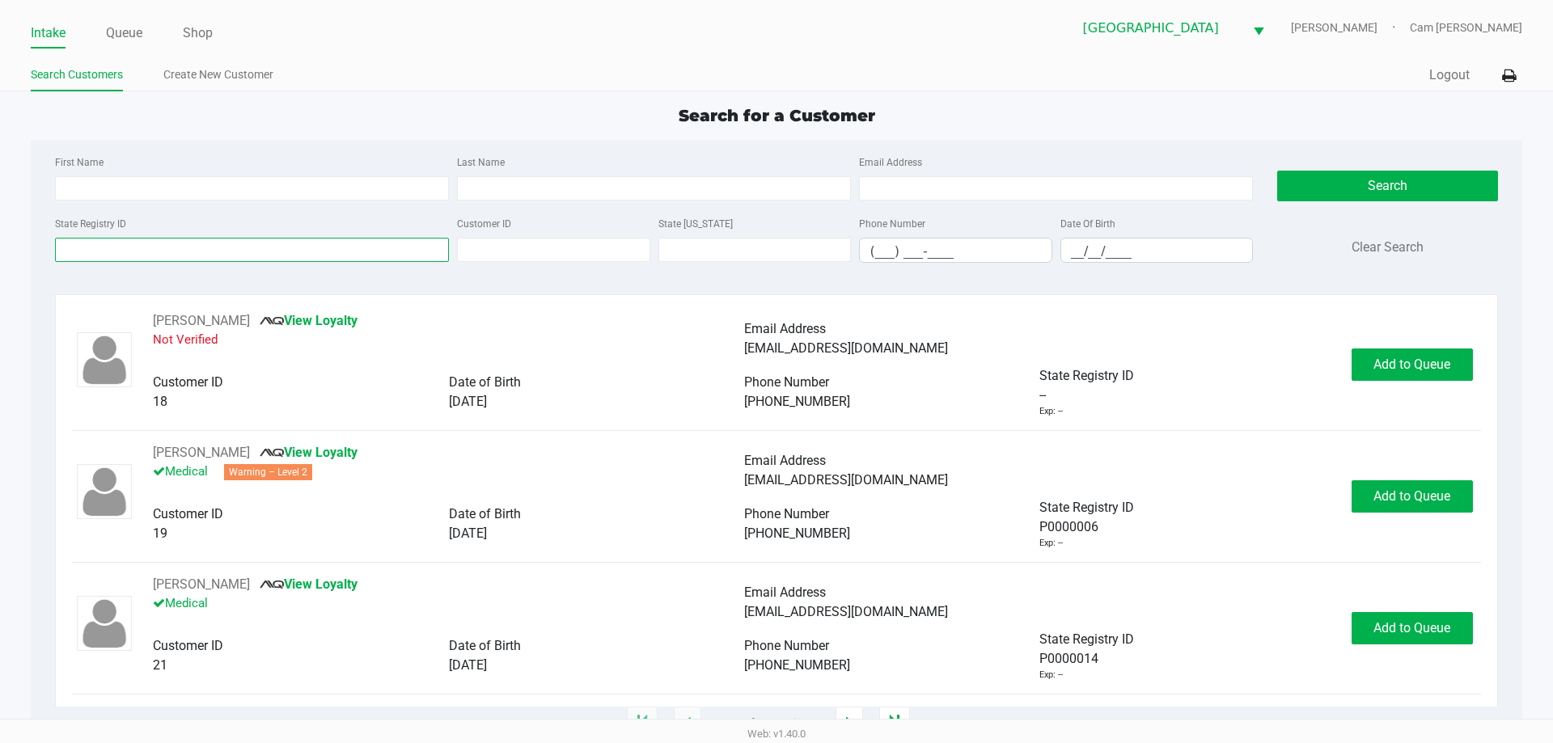
click at [192, 257] on input "State Registry ID" at bounding box center [252, 250] width 394 height 24
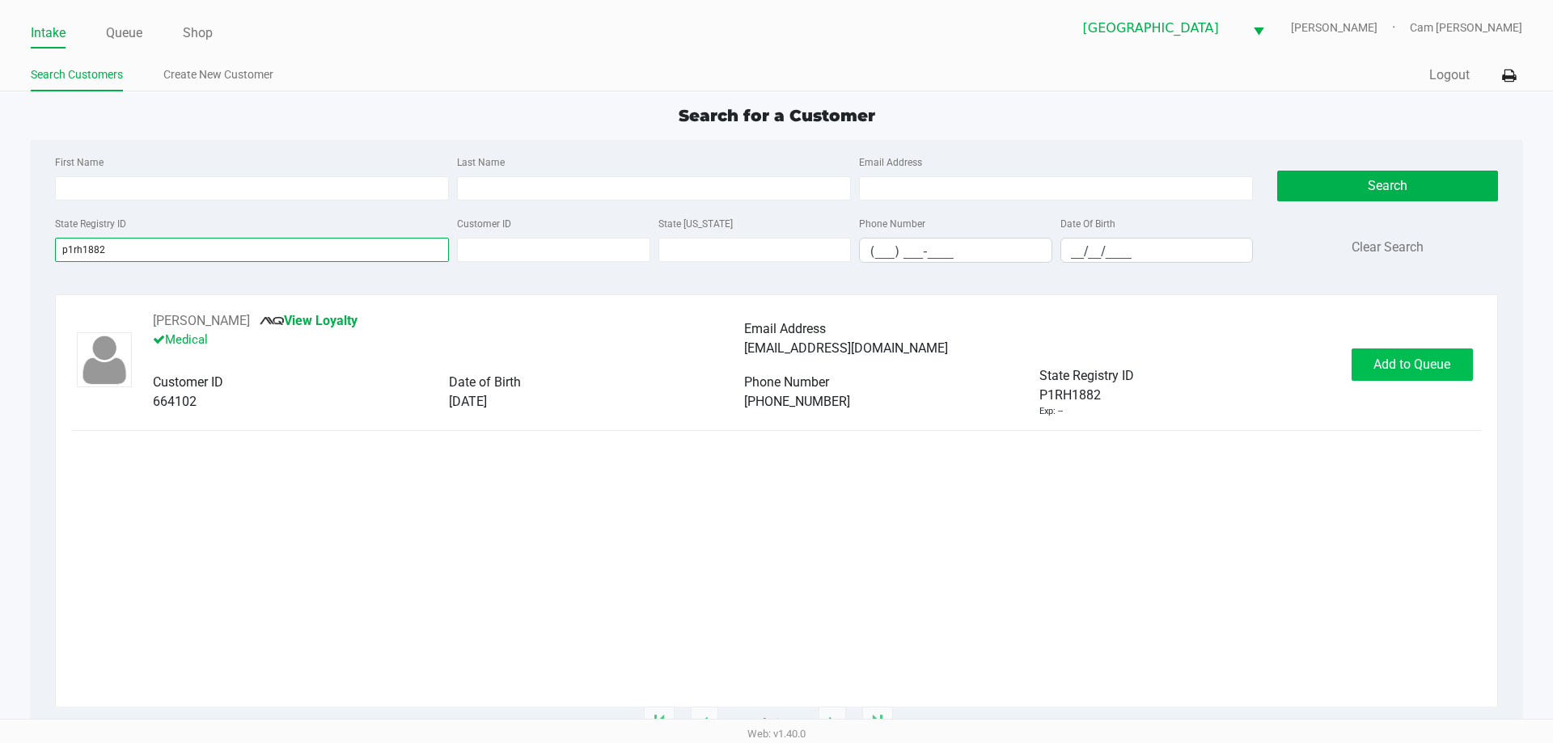
type input "p1rh1882"
click at [1408, 372] on button "Add to Queue" at bounding box center [1412, 365] width 121 height 32
click at [1408, 372] on div "Add to Queue" at bounding box center [1412, 365] width 121 height 32
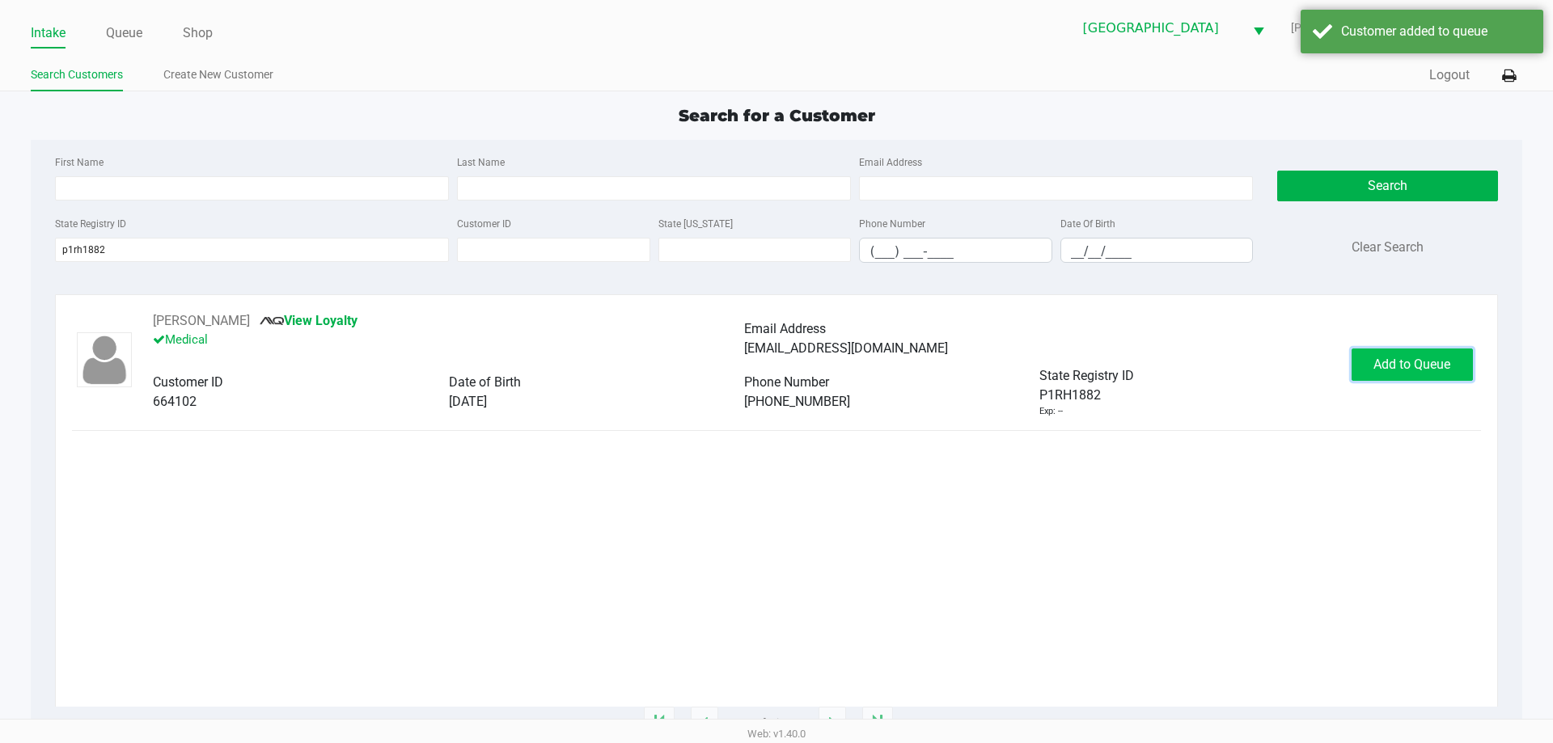
click at [1408, 372] on button "Add to Queue" at bounding box center [1412, 365] width 121 height 32
click at [1408, 372] on div "In [GEOGRAPHIC_DATA]" at bounding box center [1410, 365] width 113 height 32
click at [1408, 372] on button "In [GEOGRAPHIC_DATA]" at bounding box center [1410, 365] width 113 height 32
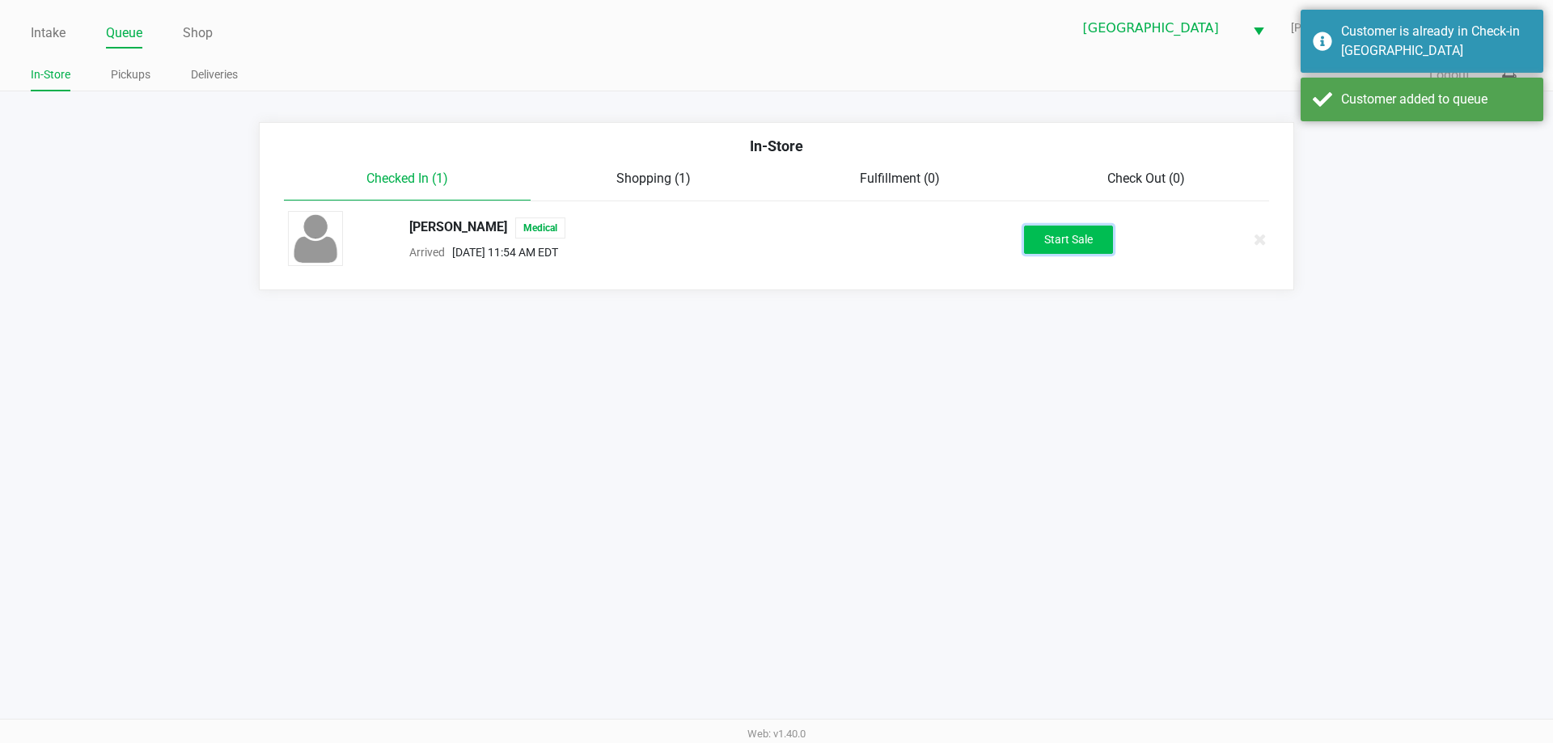
click at [1065, 249] on button "Start Sale" at bounding box center [1068, 240] width 89 height 28
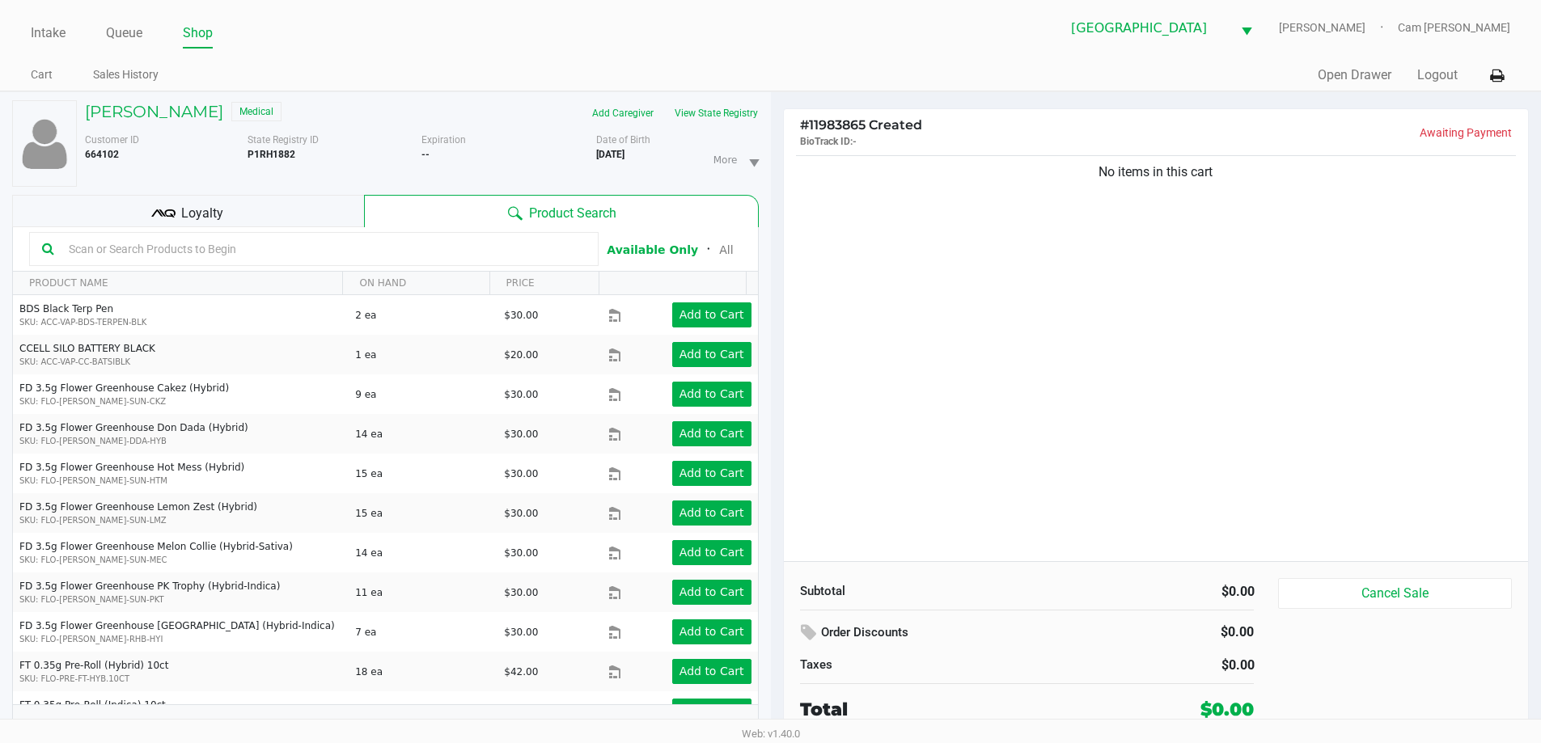
click at [697, 99] on div "[PERSON_NAME] Medical Add Caregiver View State Registry Customer ID 664102 Stat…" at bounding box center [385, 426] width 747 height 668
click at [697, 104] on button "View State Registry" at bounding box center [711, 113] width 95 height 26
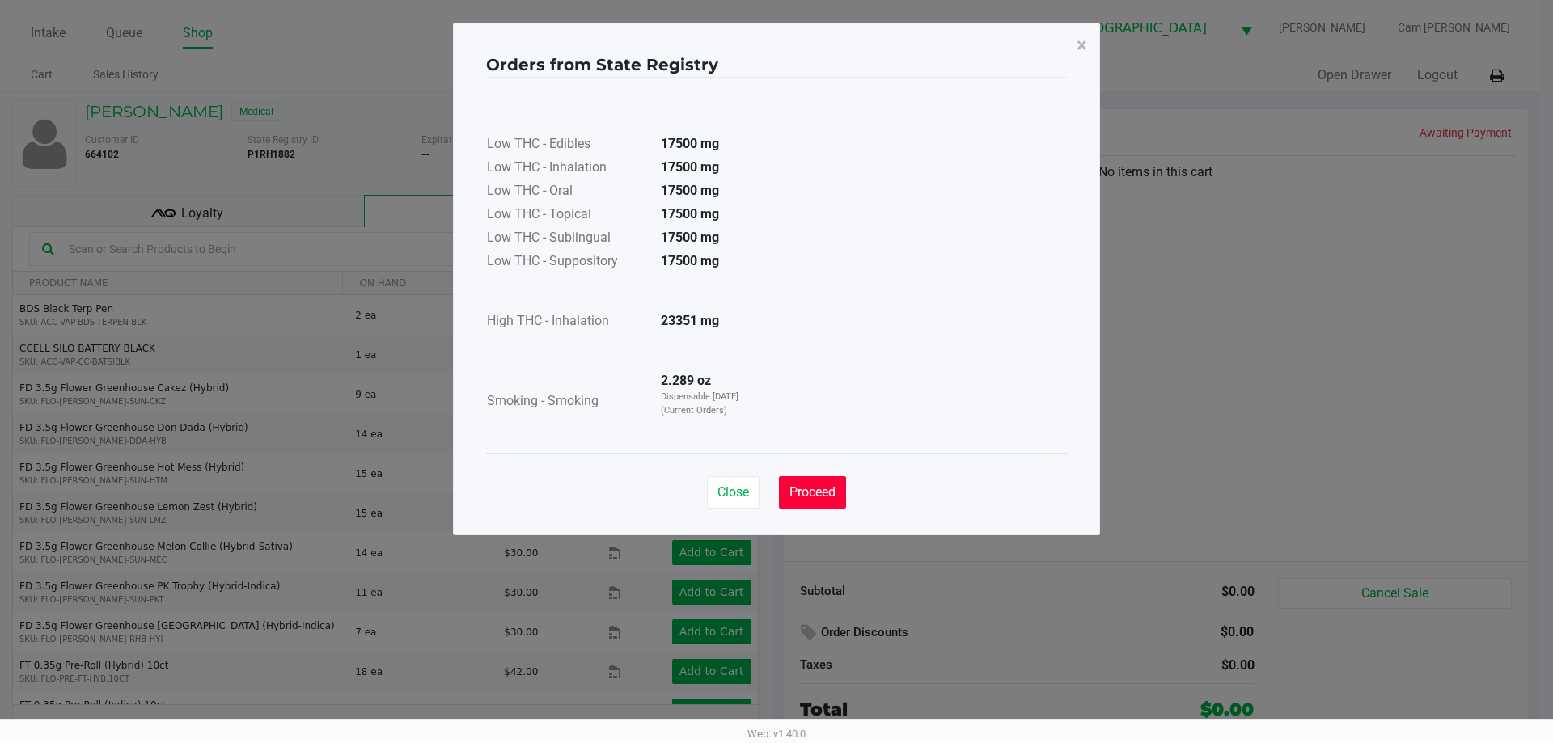
click at [823, 493] on span "Proceed" at bounding box center [813, 492] width 46 height 15
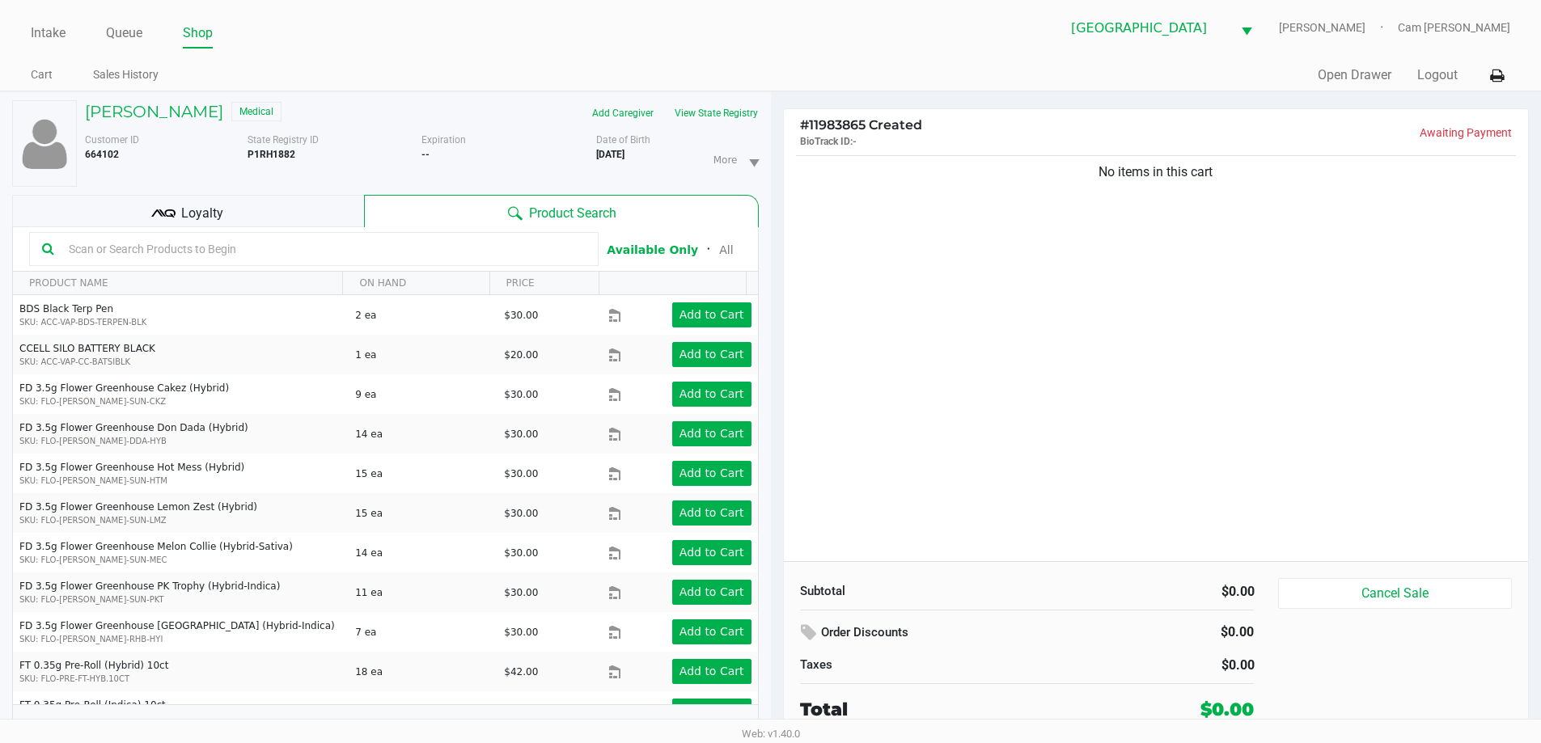
click at [915, 451] on div "Close Proceed" at bounding box center [771, 446] width 581 height 66
click at [1120, 425] on div "No items in this cart" at bounding box center [1156, 356] width 745 height 409
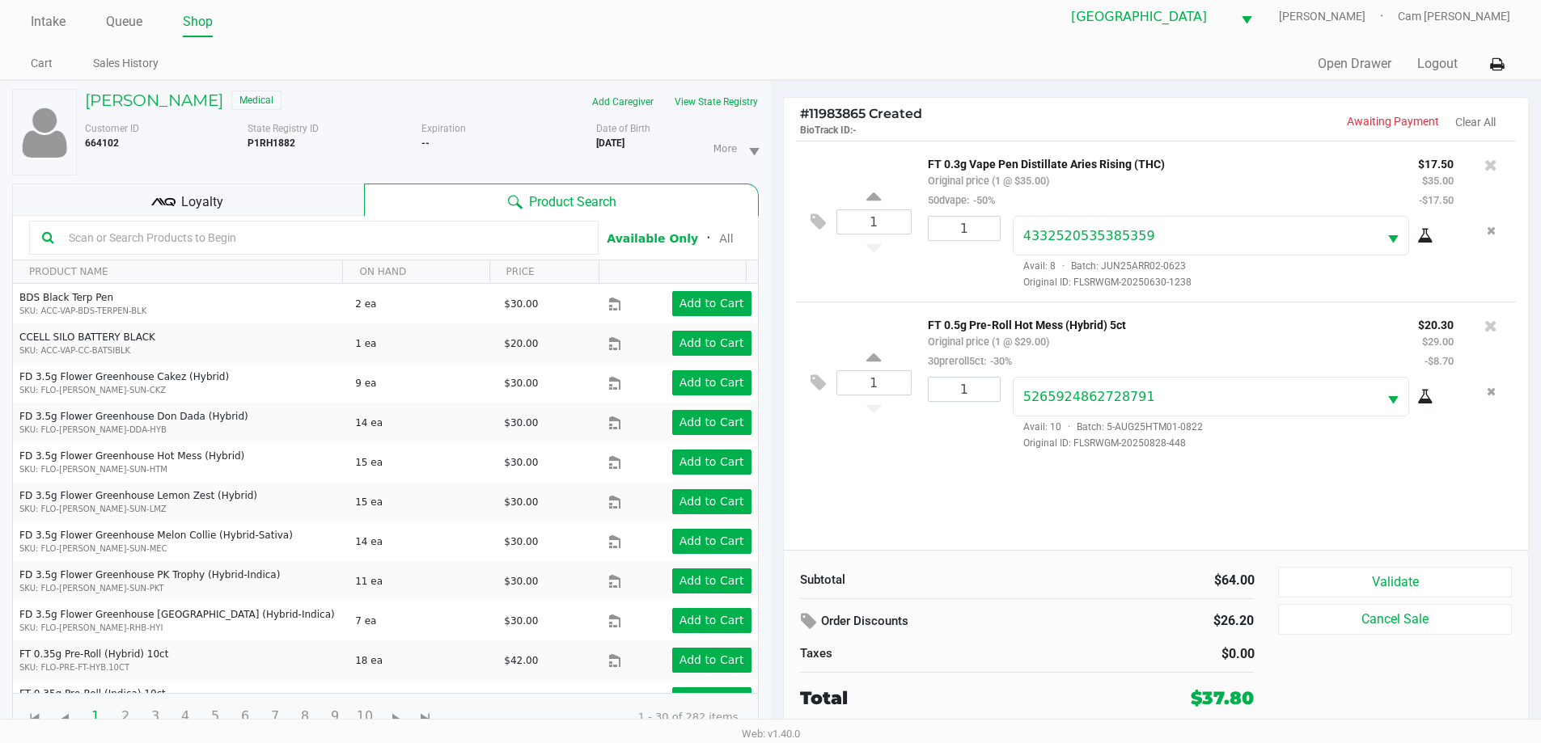
scroll to position [17, 0]
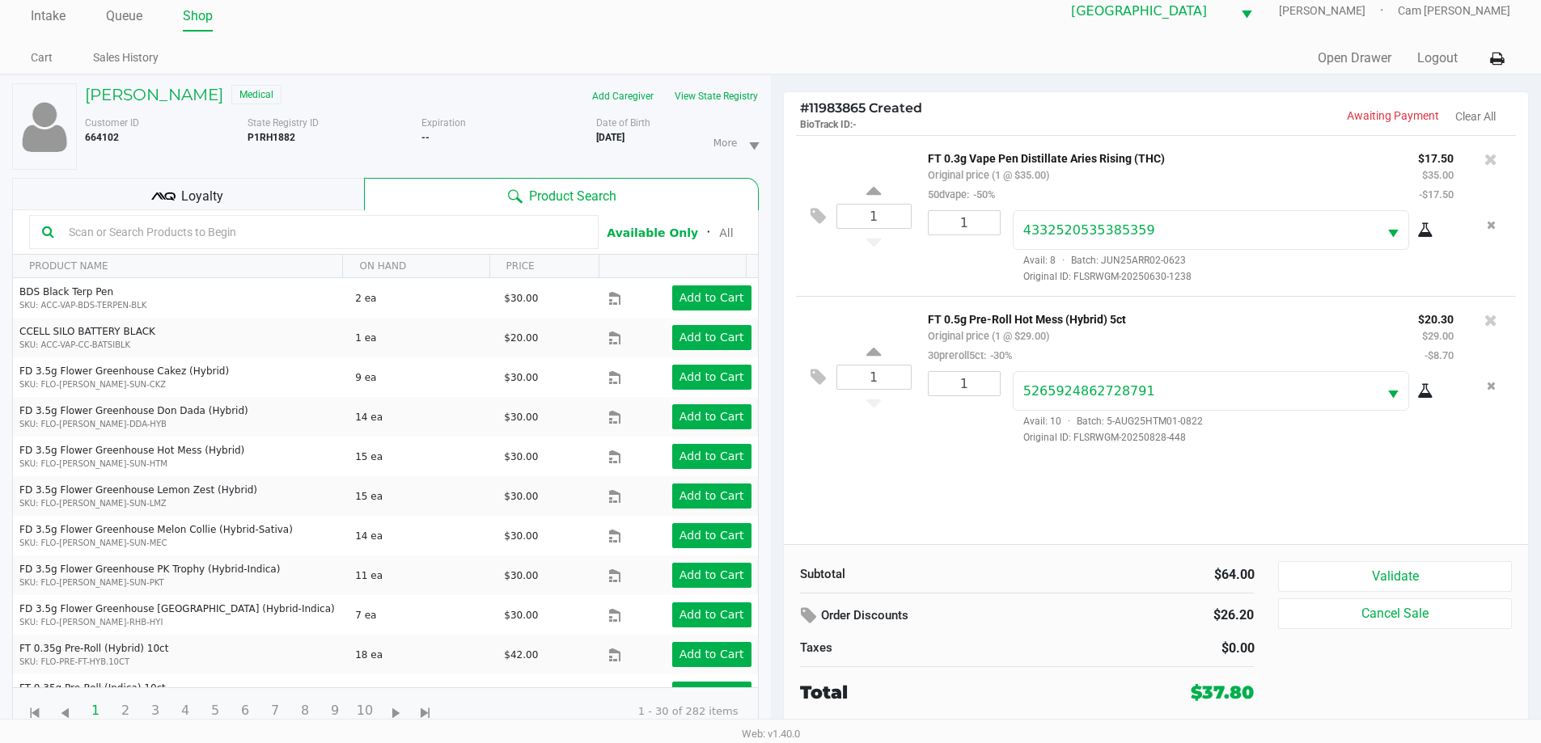
click at [287, 188] on div "Loyalty" at bounding box center [188, 194] width 352 height 32
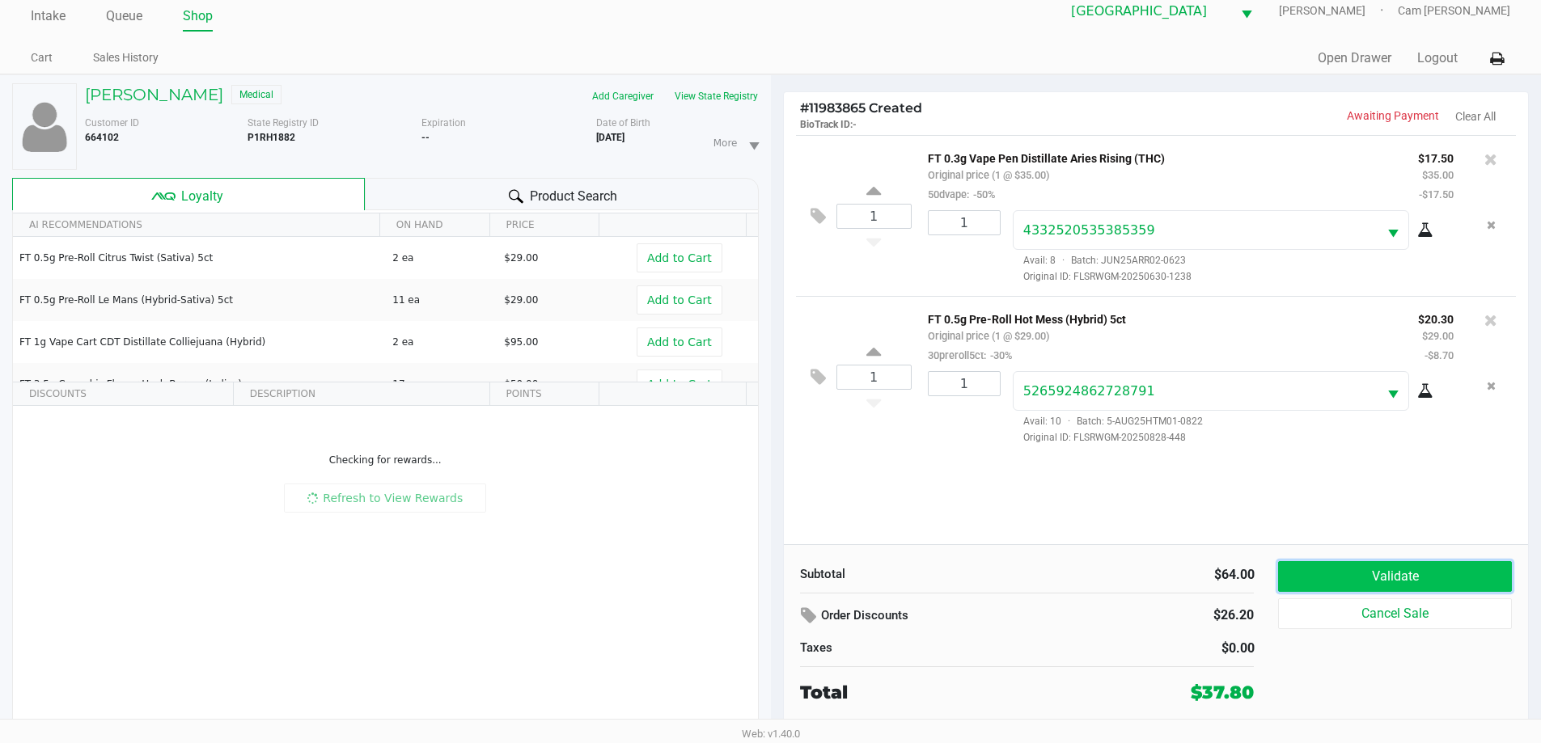
click at [1346, 567] on button "Validate" at bounding box center [1394, 576] width 233 height 31
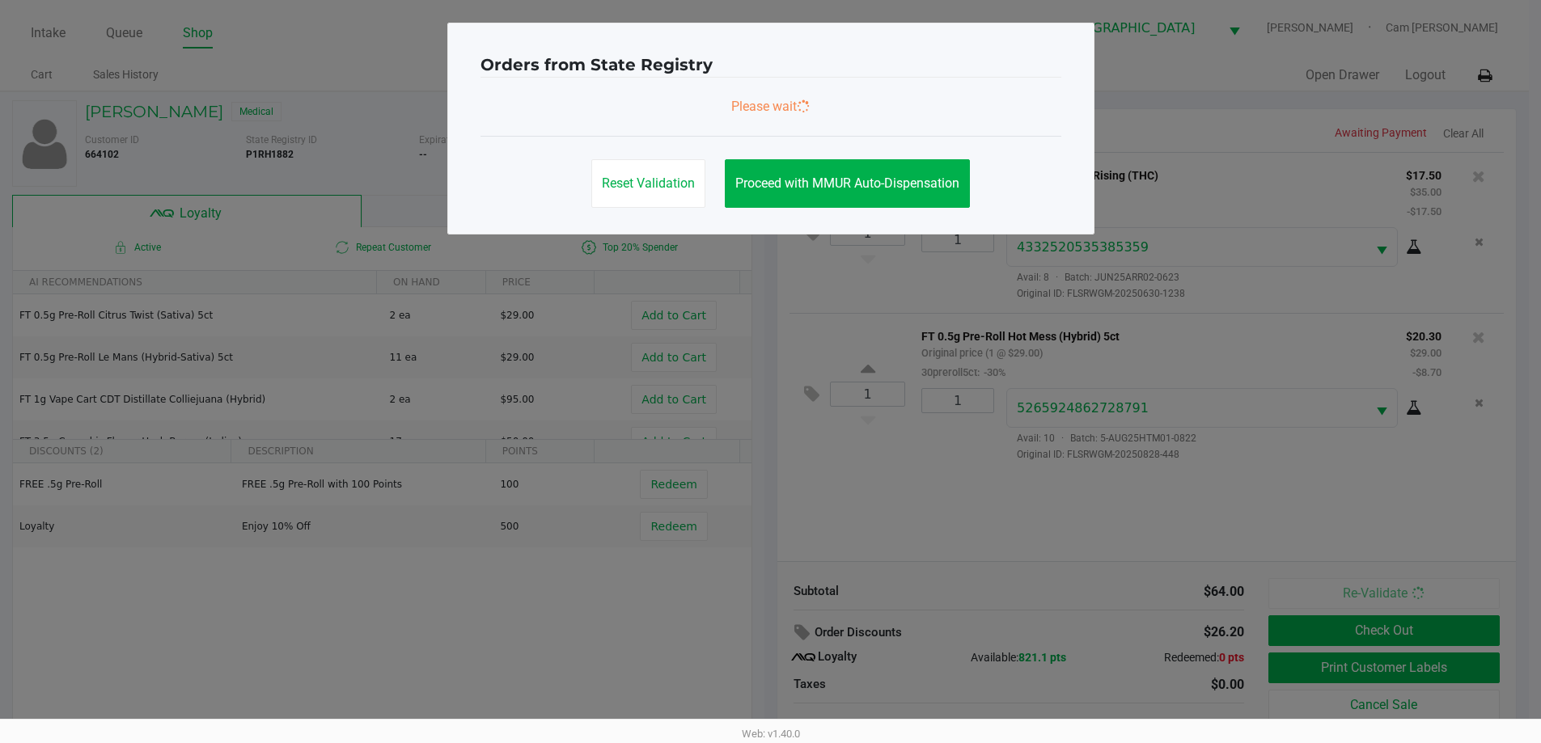
scroll to position [0, 0]
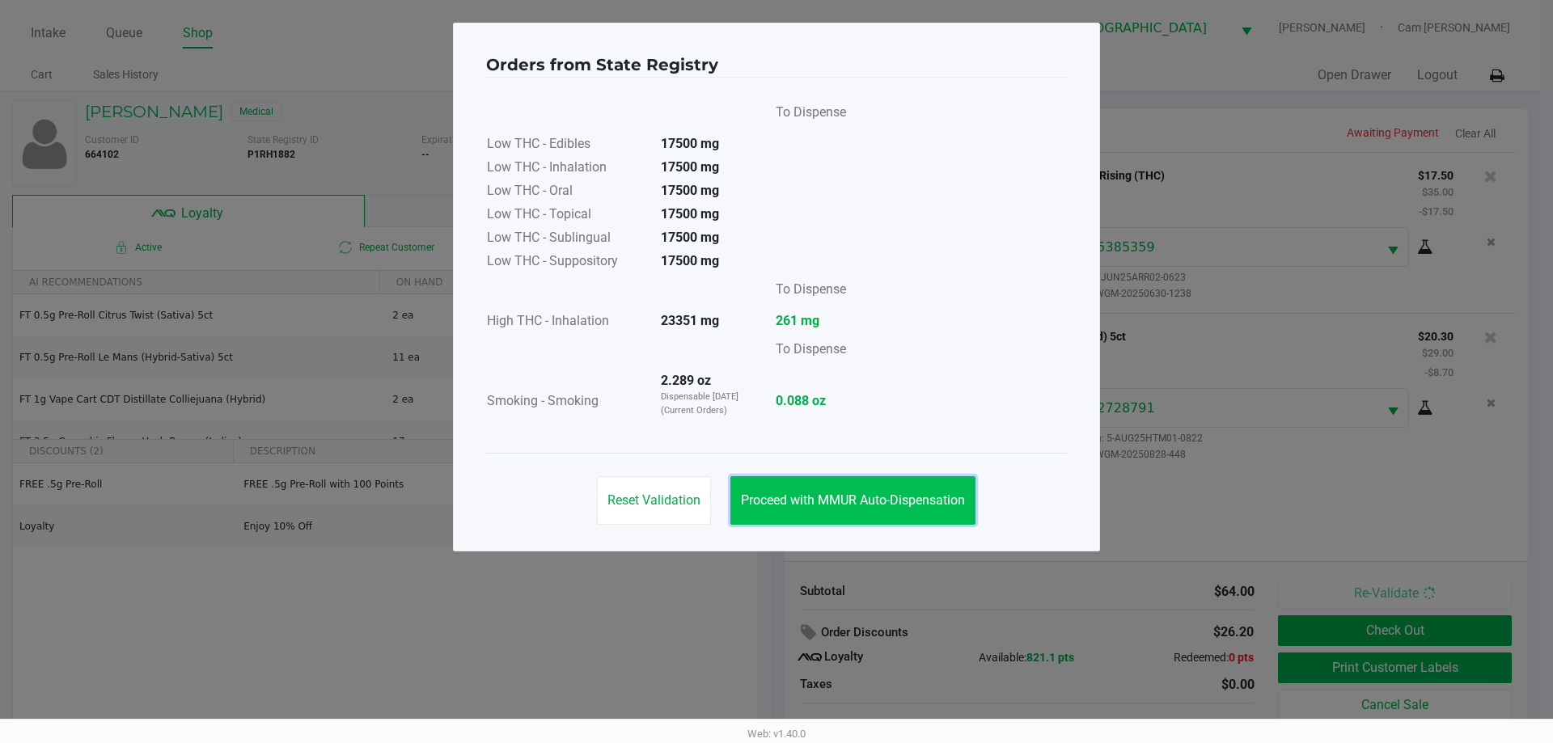
click at [875, 507] on span "Proceed with MMUR Auto-Dispensation" at bounding box center [853, 500] width 224 height 15
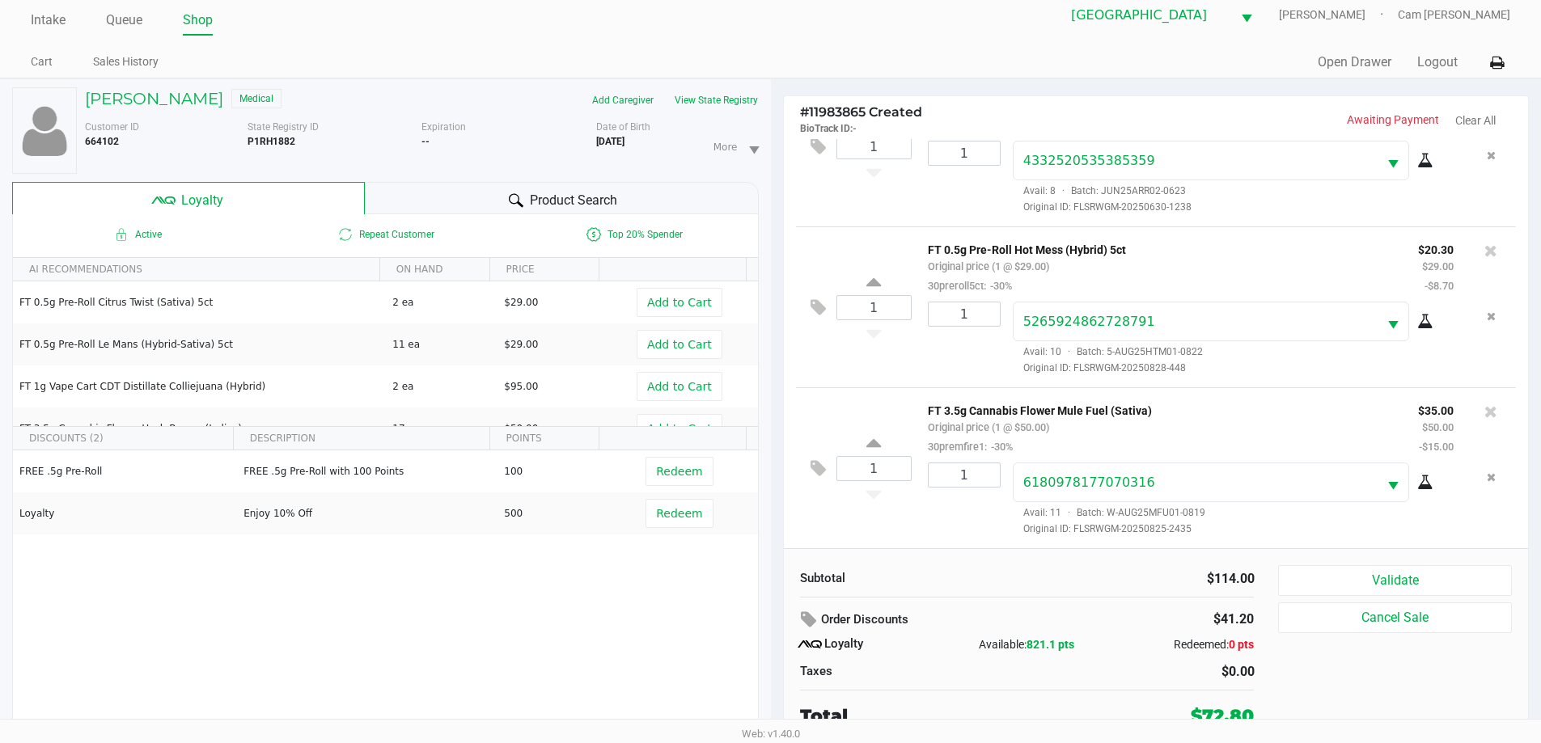
scroll to position [17, 0]
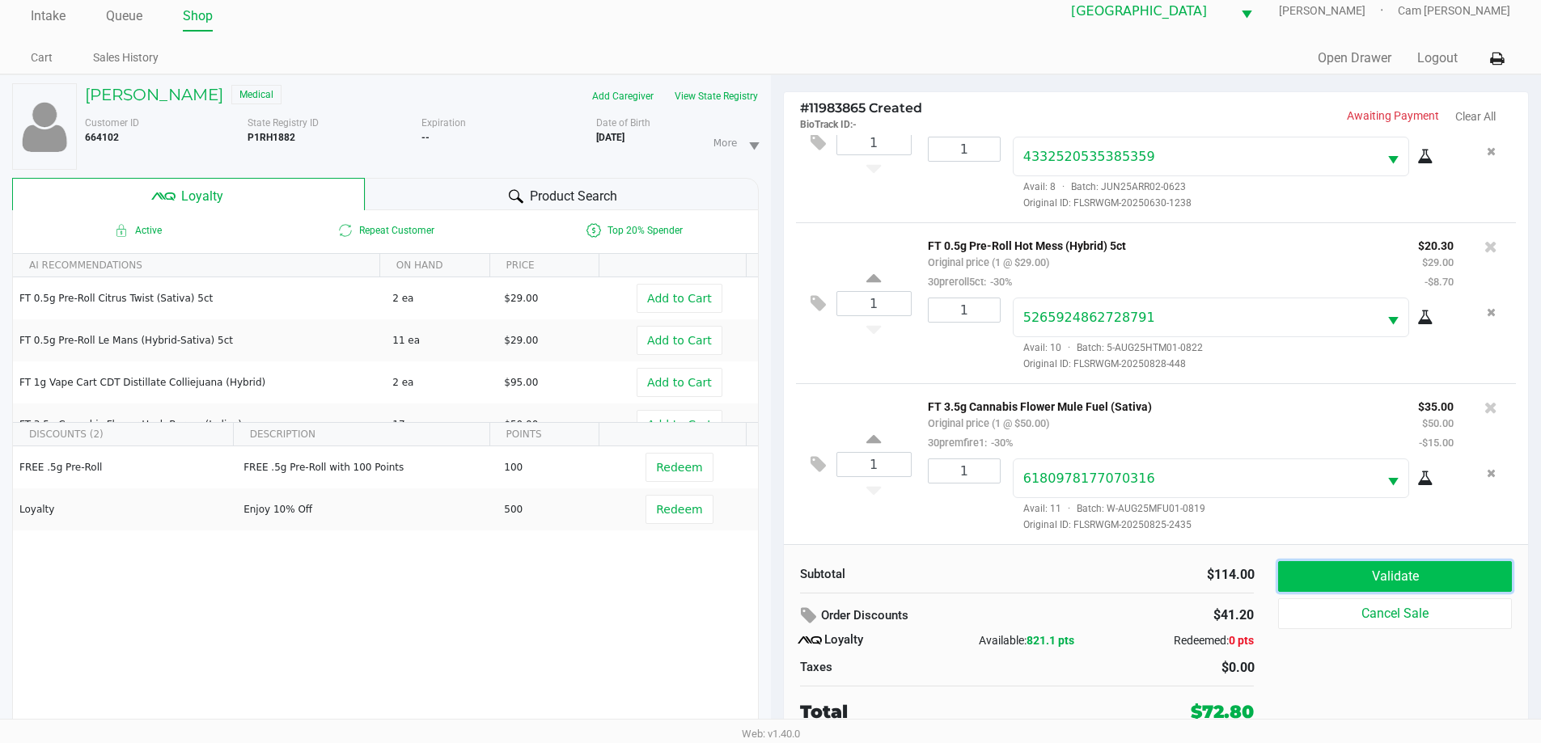
click at [1353, 574] on button "Validate" at bounding box center [1394, 576] width 233 height 31
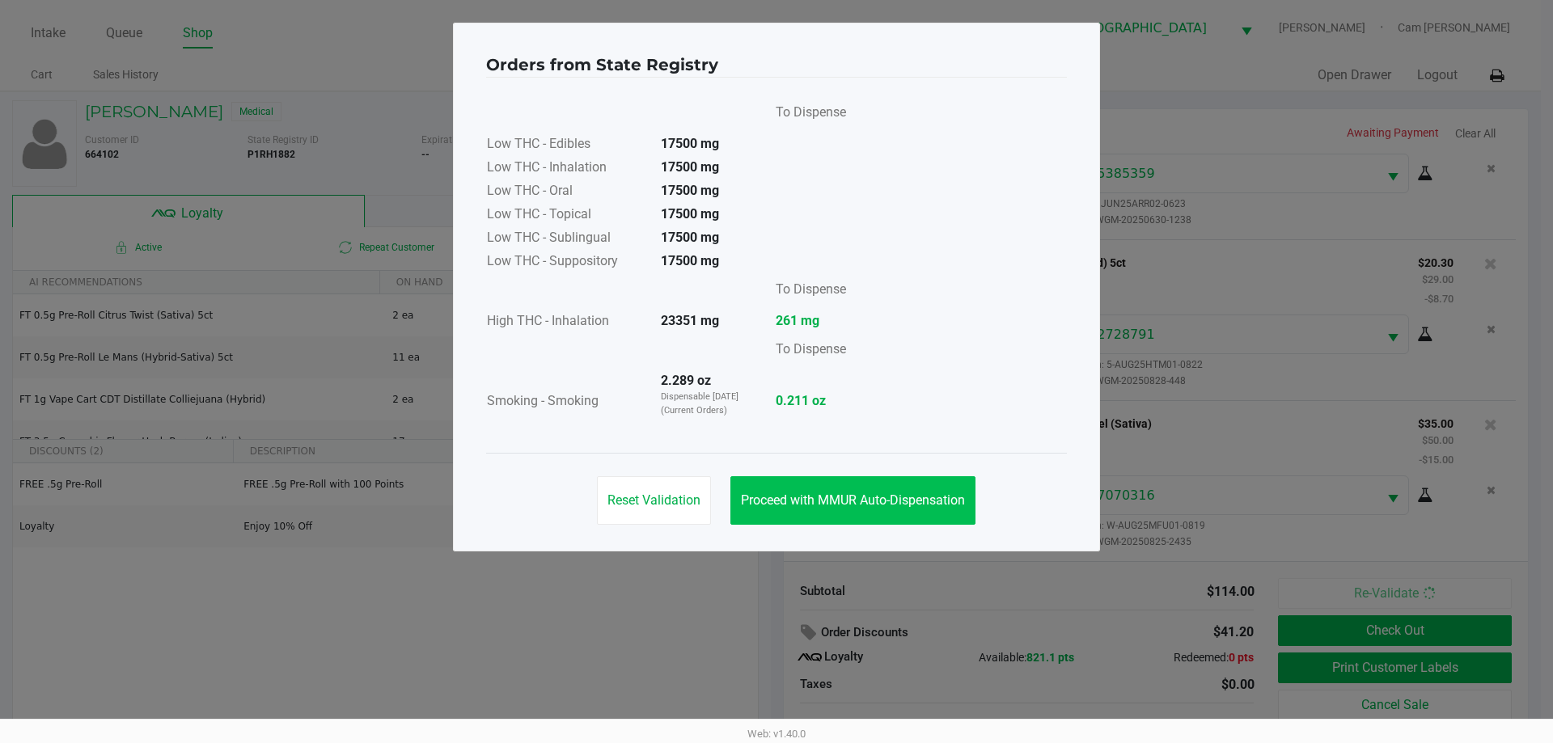
drag, startPoint x: 867, startPoint y: 478, endPoint x: 961, endPoint y: 515, distance: 101.0
click at [876, 488] on div "Reset Validation Proceed with MMUR Auto-Dispensation" at bounding box center [776, 494] width 581 height 82
click at [870, 504] on span "Proceed with MMUR Auto-Dispensation" at bounding box center [853, 500] width 224 height 15
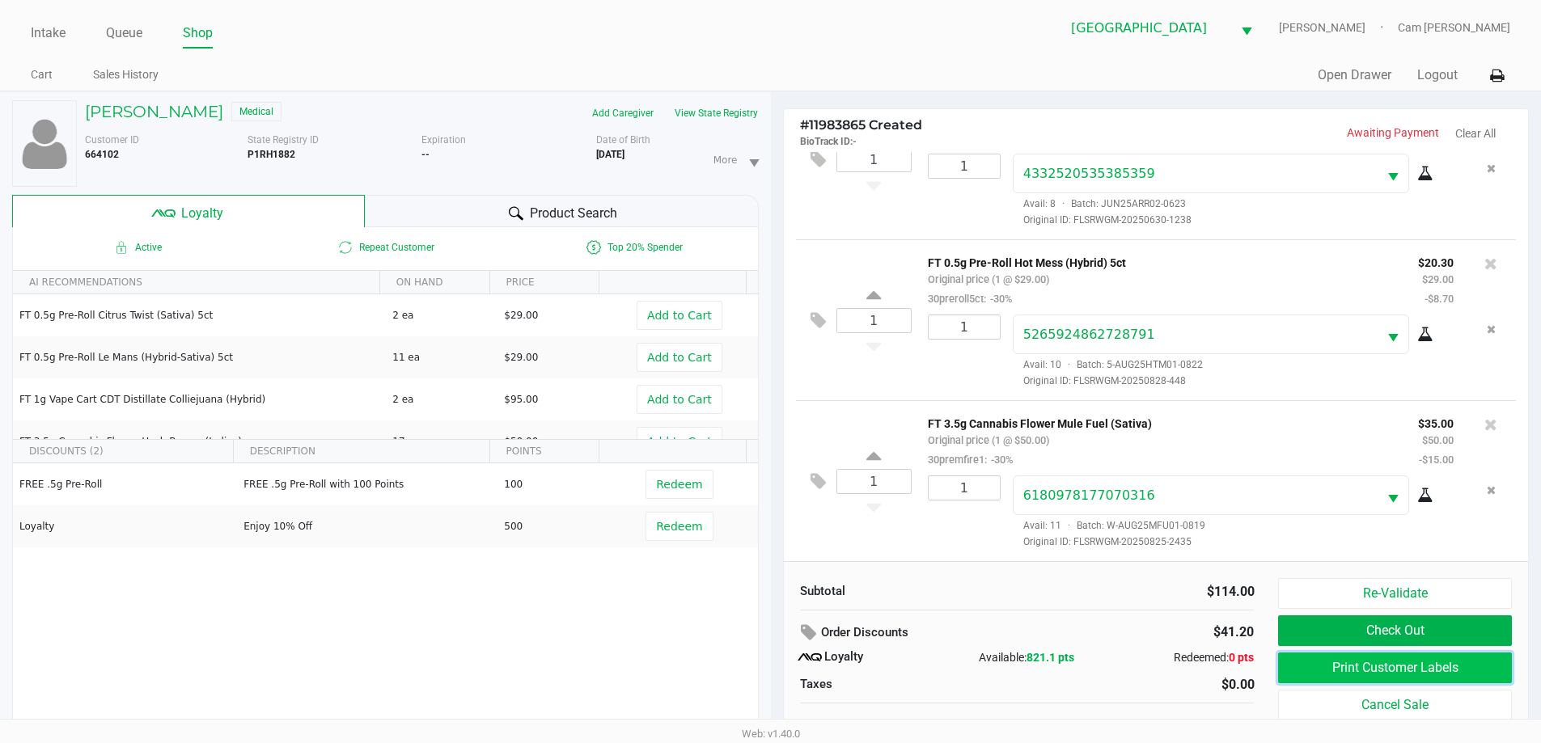
click at [1312, 655] on button "Print Customer Labels" at bounding box center [1394, 668] width 233 height 31
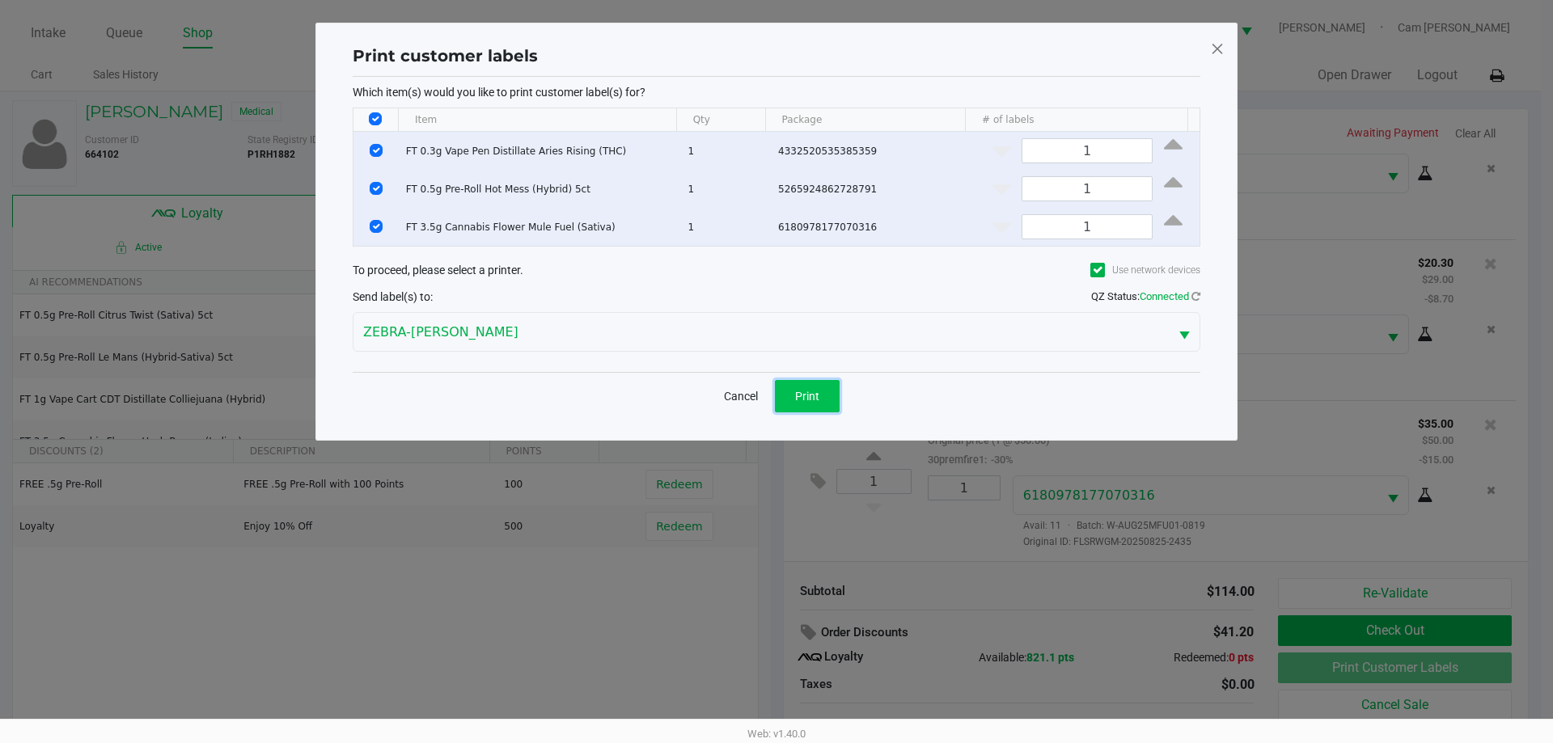
click at [813, 399] on span "Print" at bounding box center [807, 396] width 24 height 13
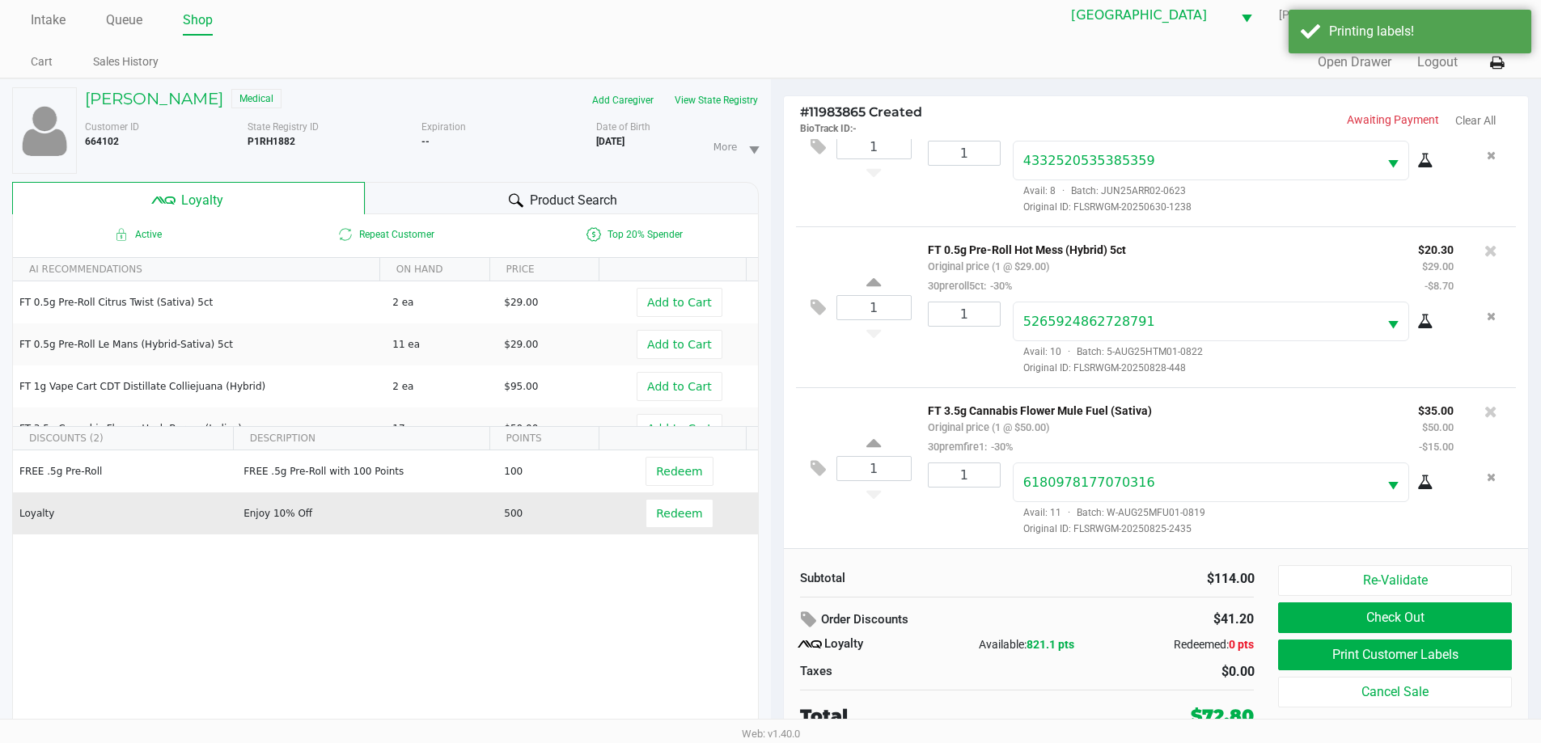
scroll to position [17, 0]
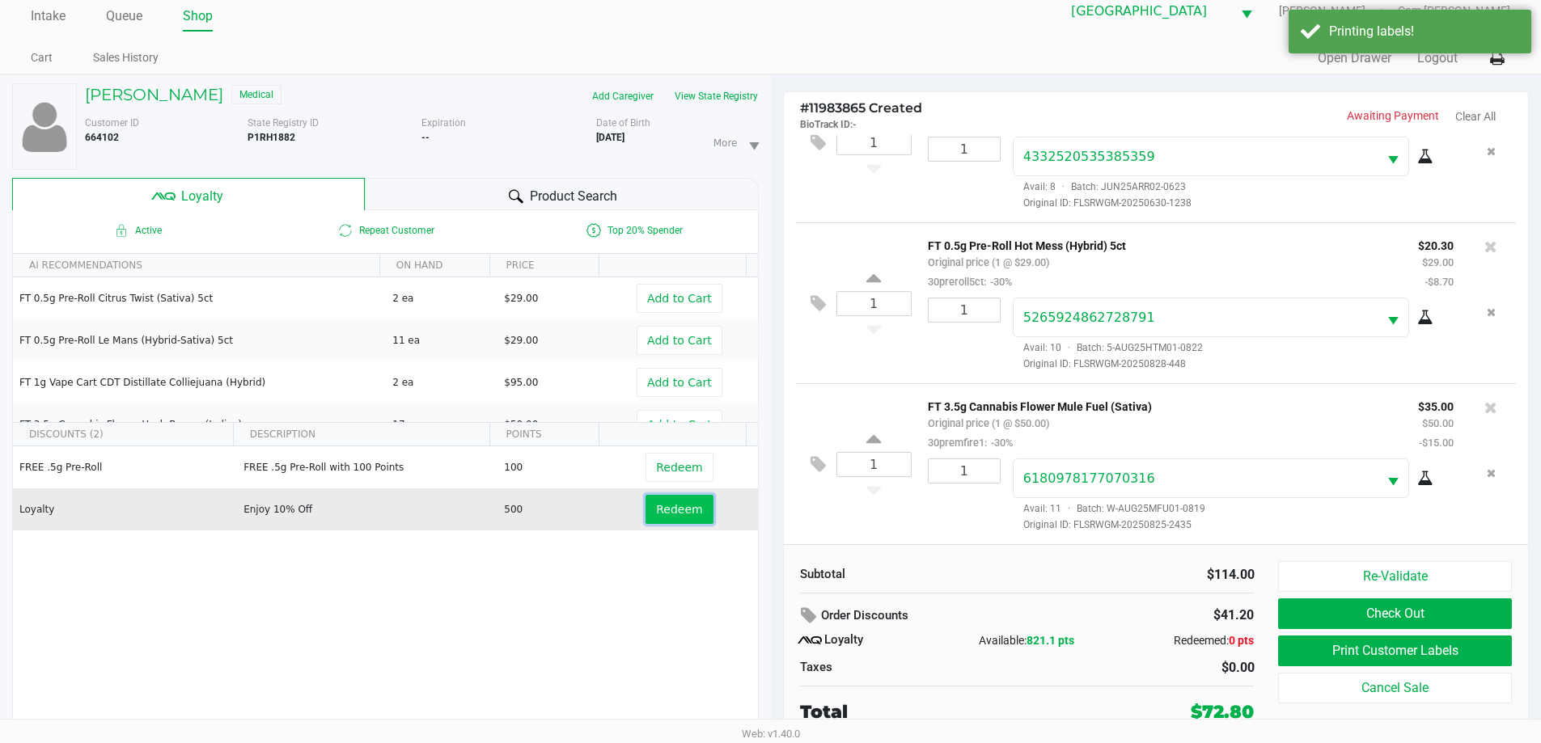
click at [684, 516] on span "Redeem" at bounding box center [679, 509] width 46 height 13
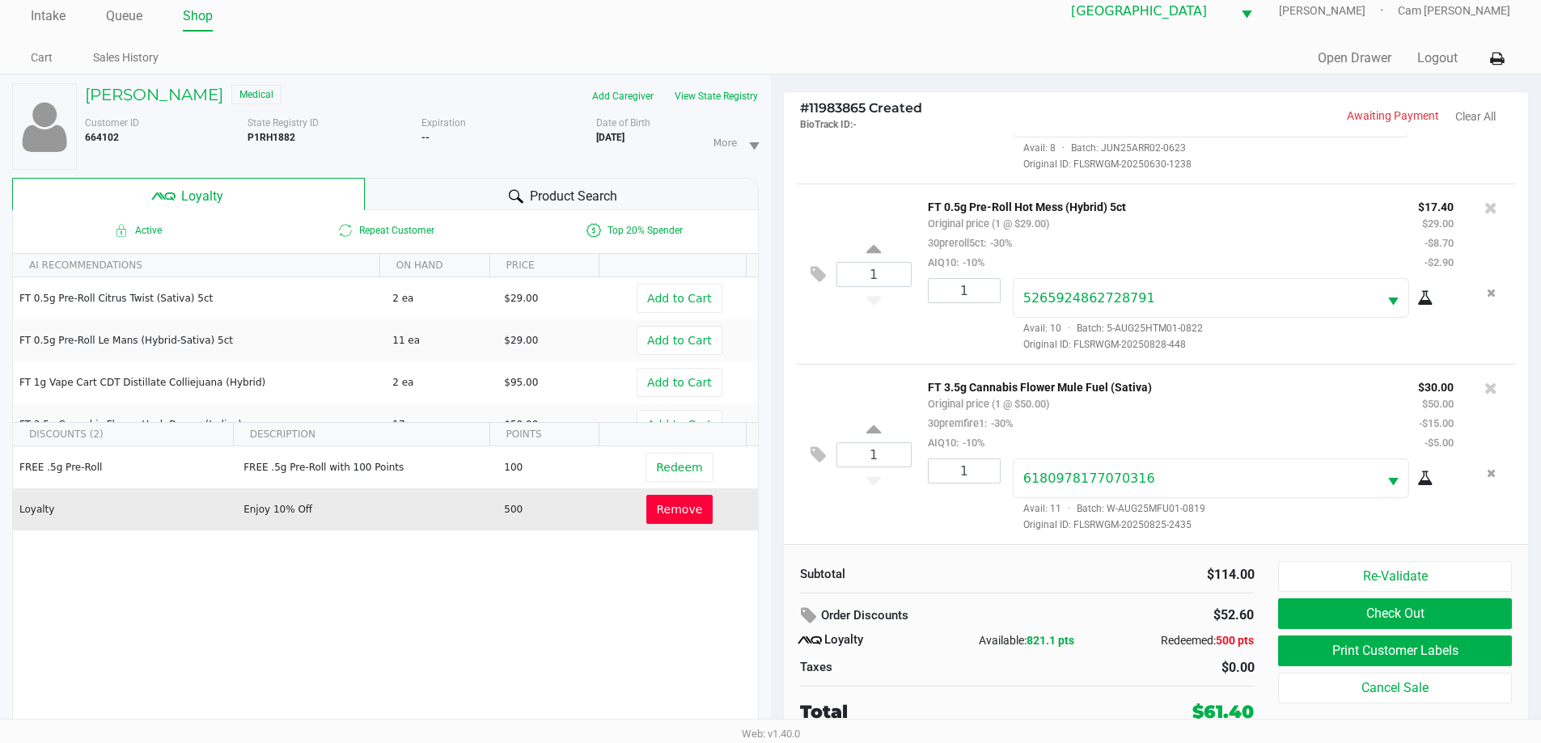
click at [1411, 593] on div "Re-Validate Check Out Print Customer Labels Cancel Sale" at bounding box center [1400, 643] width 245 height 164
click at [1411, 575] on button "Re-Validate" at bounding box center [1394, 576] width 233 height 31
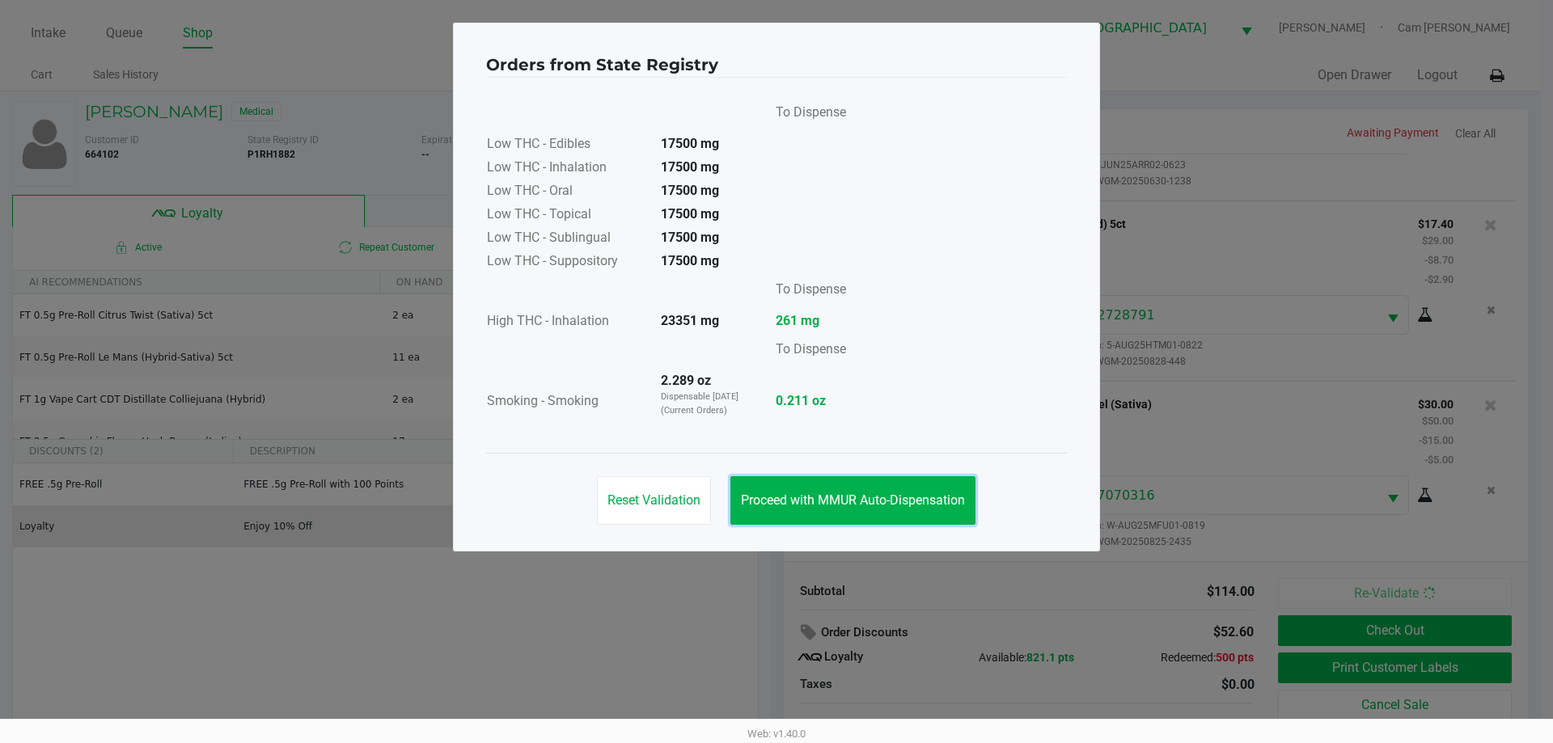
click at [848, 489] on button "Proceed with MMUR Auto-Dispensation" at bounding box center [853, 501] width 245 height 49
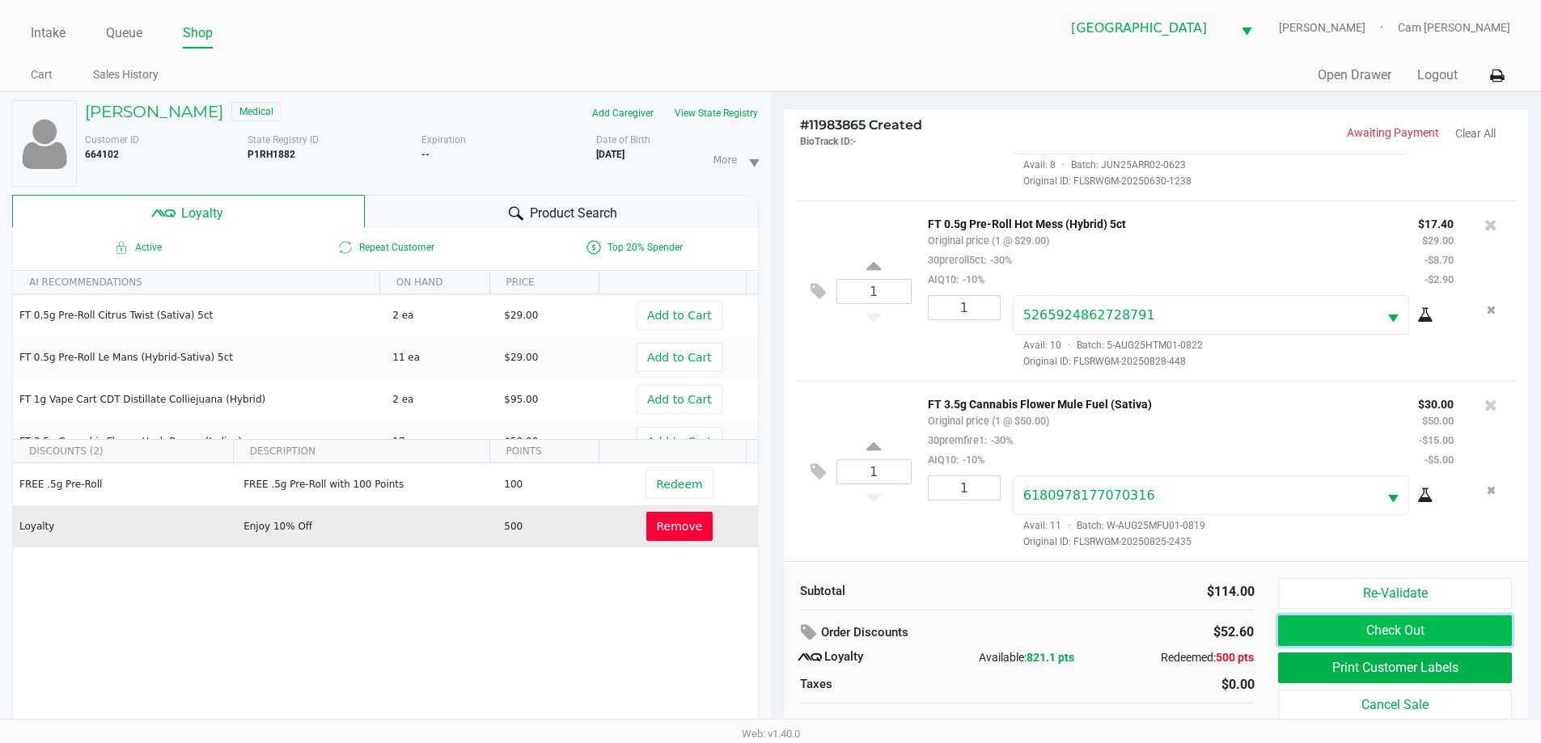
click at [1420, 621] on button "Check Out" at bounding box center [1394, 631] width 233 height 31
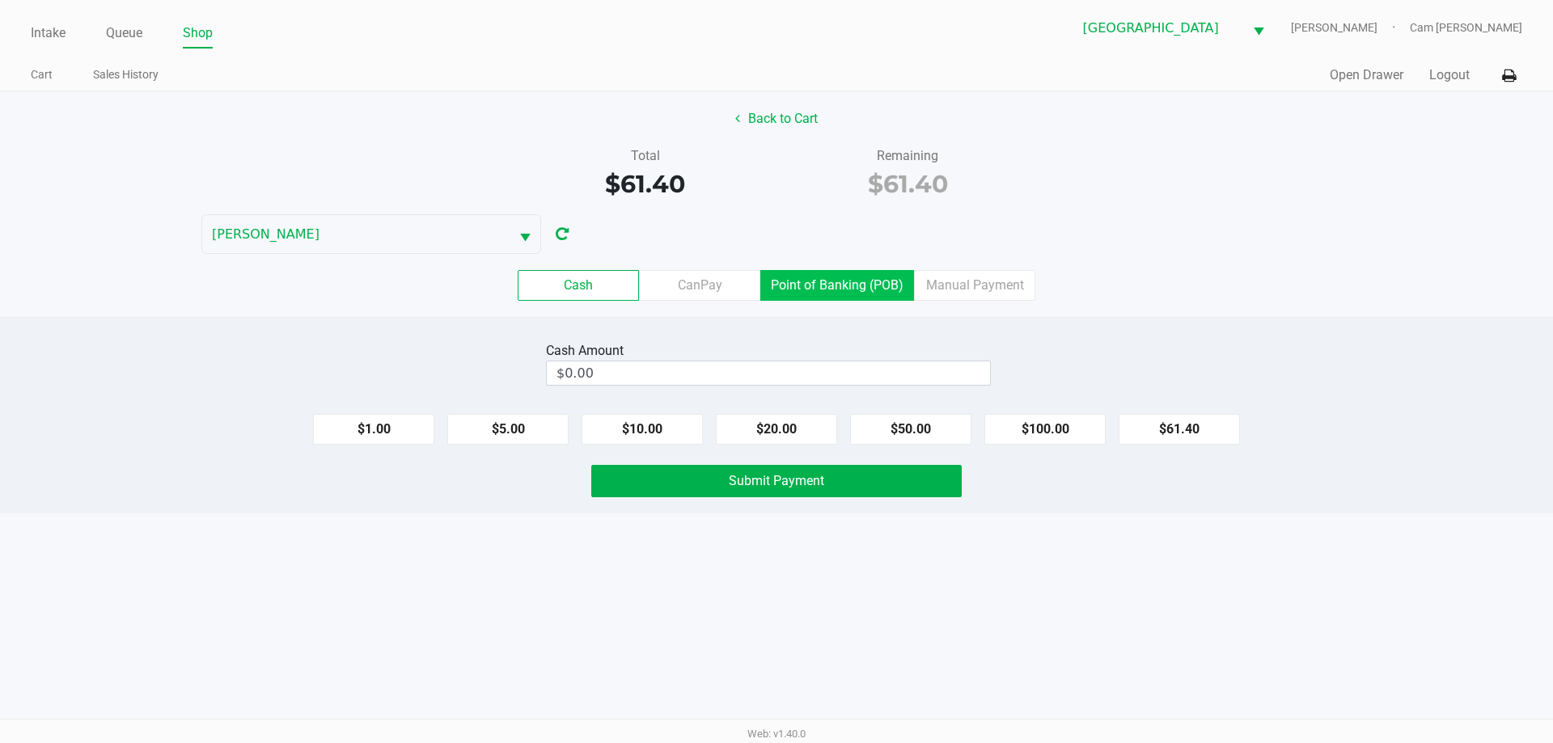
click at [822, 284] on label "Point of Banking (POB)" at bounding box center [837, 285] width 154 height 31
click at [0, 0] on 7 "Point of Banking (POB)" at bounding box center [0, 0] width 0 height 0
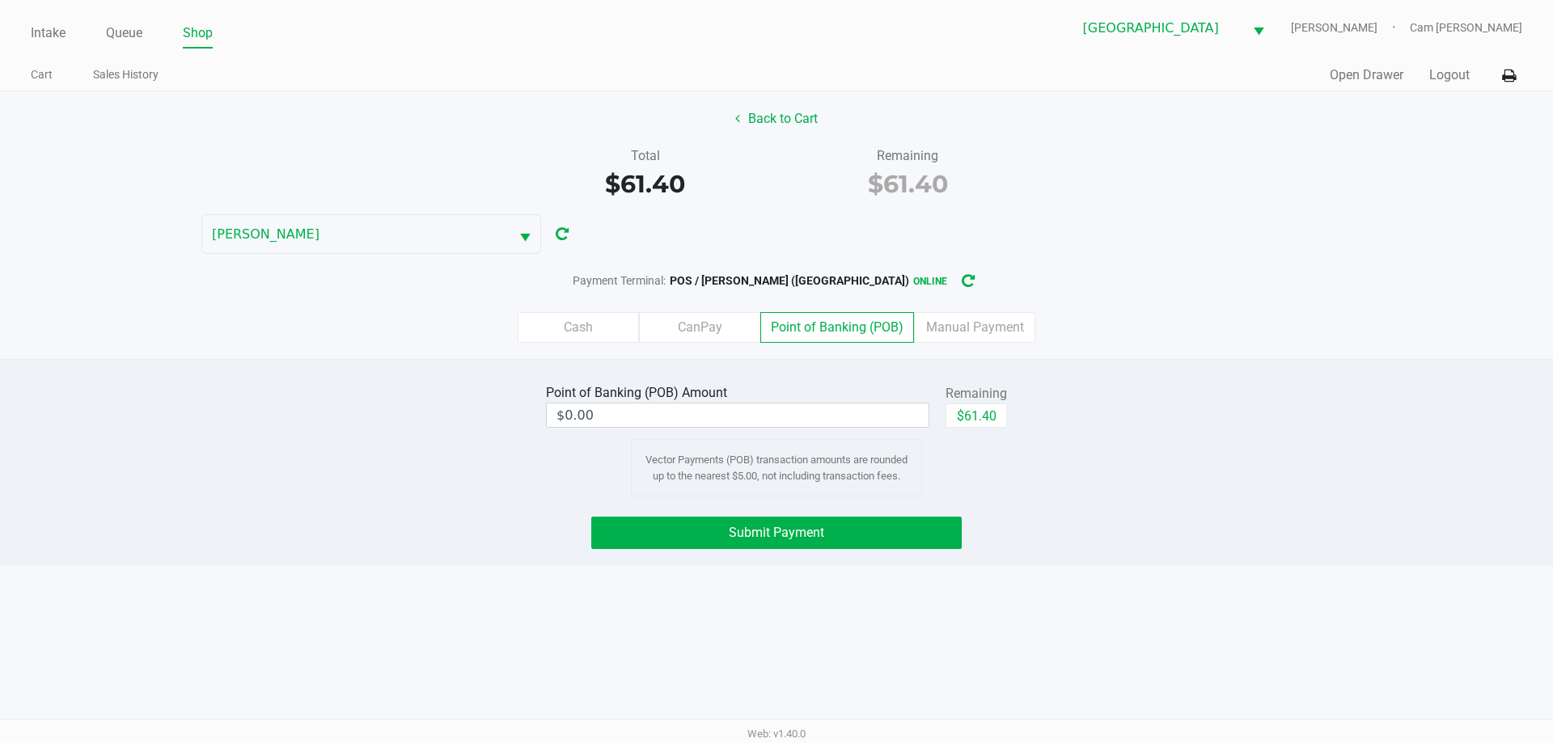
drag, startPoint x: 572, startPoint y: 329, endPoint x: 1016, endPoint y: 324, distance: 444.2
click at [577, 329] on label "Cash" at bounding box center [578, 327] width 121 height 31
click at [0, 0] on 0 "Cash" at bounding box center [0, 0] width 0 height 0
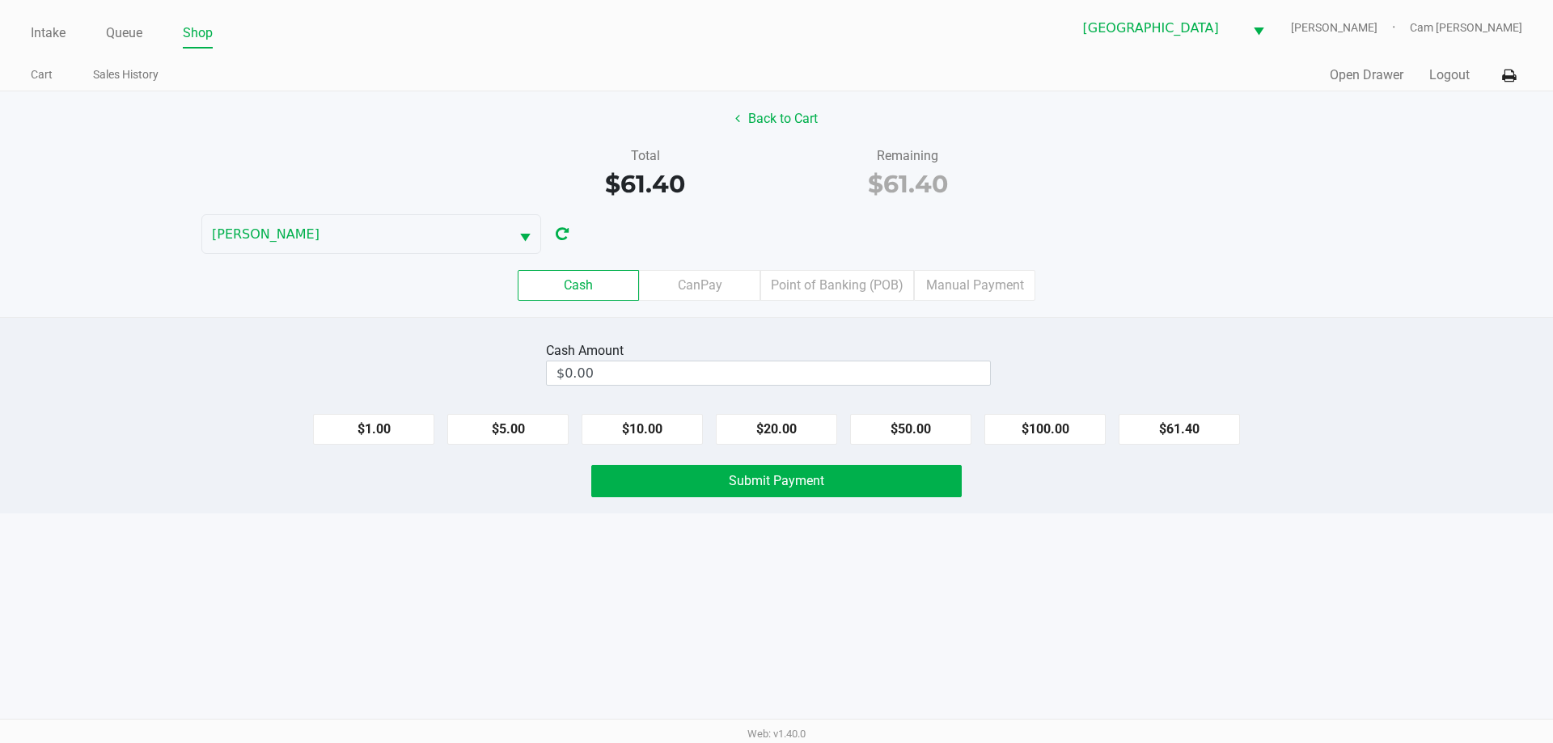
click at [1273, 318] on div "Cash Amount $0.00 $1.00 $5.00 $10.00 $20.00 $50.00 $100.00 $61.40 Submit Payment" at bounding box center [776, 415] width 1553 height 197
click at [962, 372] on input "0" at bounding box center [768, 373] width 443 height 23
type input "9"
type input "$65.00"
click at [1281, 232] on div "Back to Cart Total $61.40 Remaining $61.40 [PERSON_NAME] Cash CanPay Point of B…" at bounding box center [776, 204] width 1553 height 226
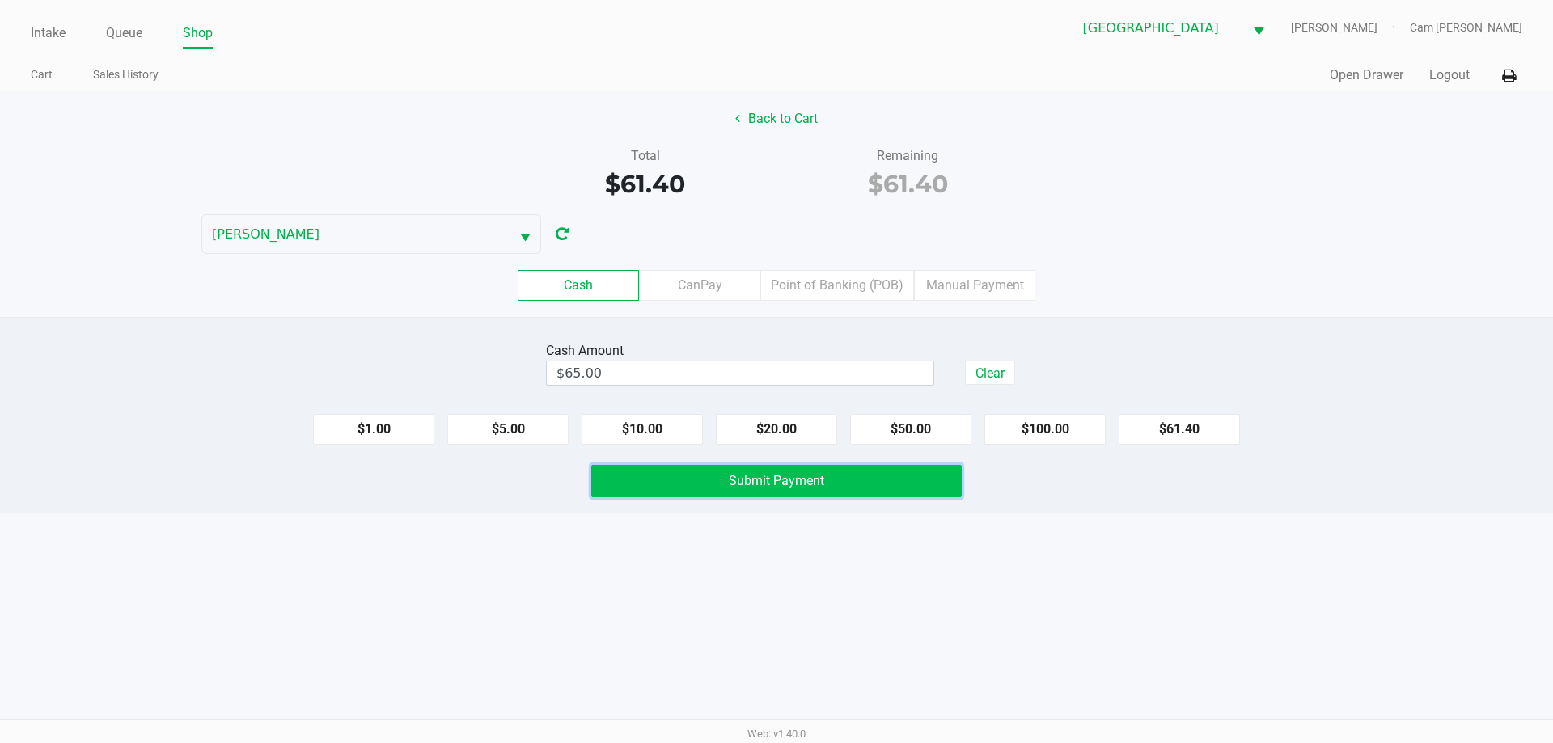
click at [929, 486] on button "Submit Payment" at bounding box center [776, 481] width 371 height 32
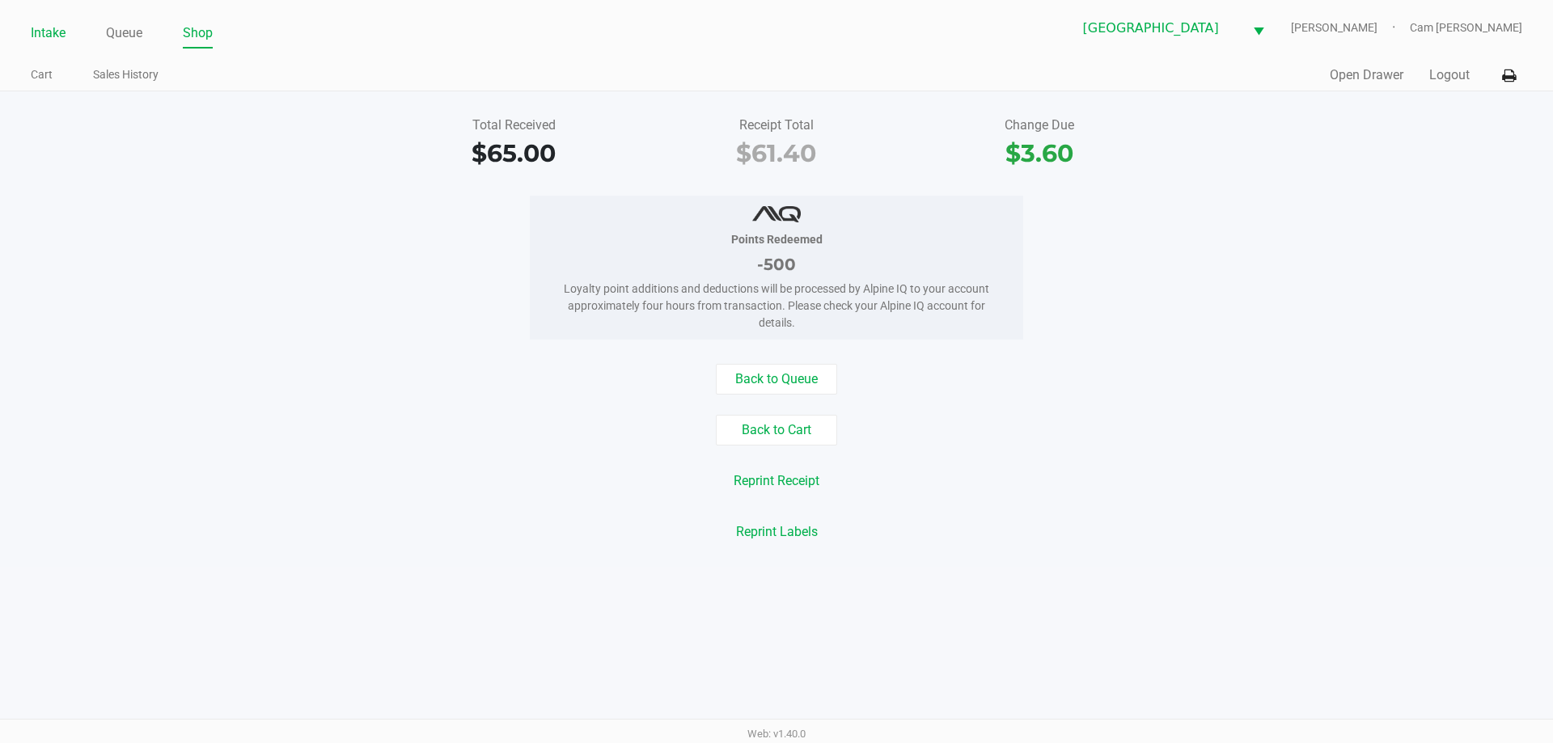
click at [45, 22] on link "Intake" at bounding box center [48, 33] width 35 height 23
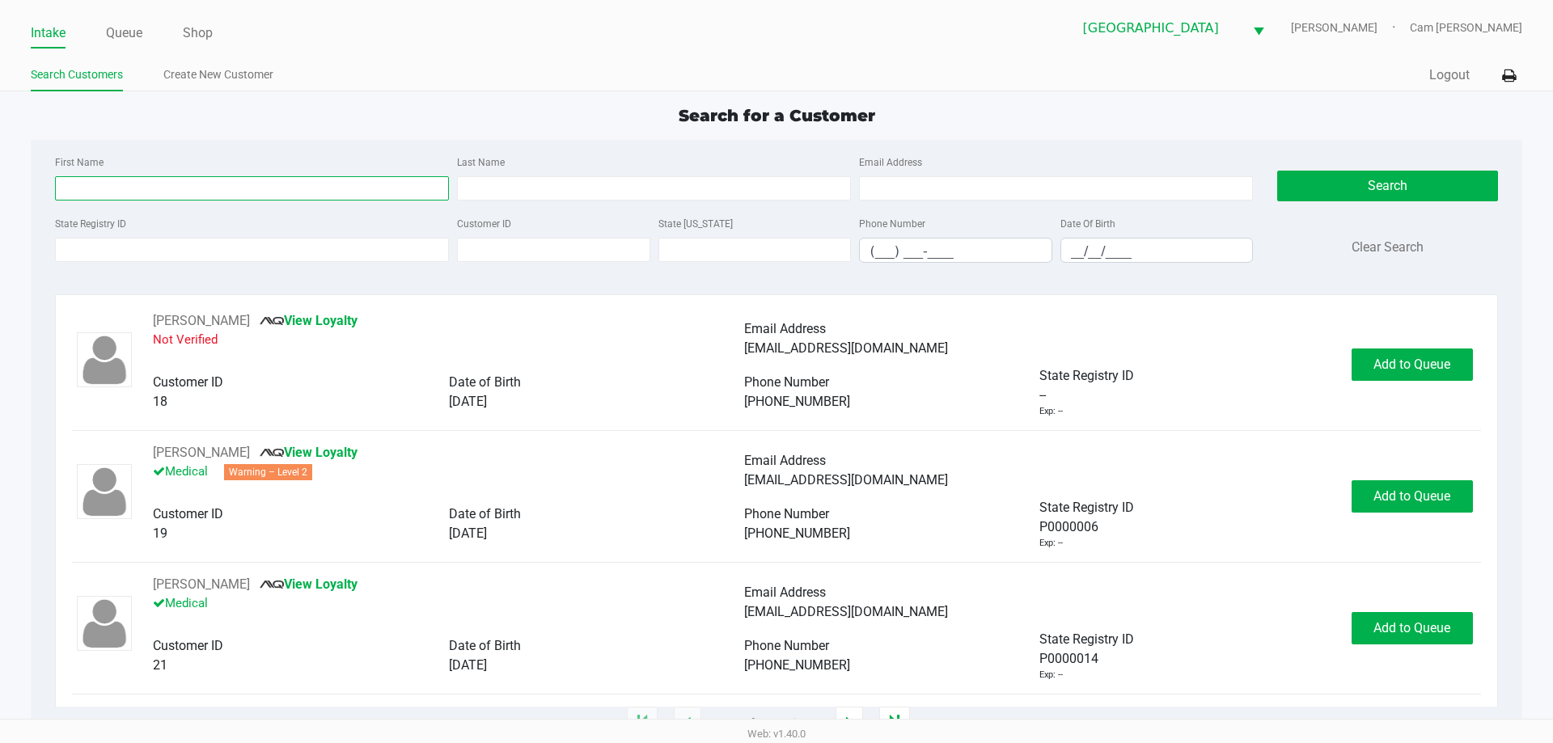
drag, startPoint x: 95, startPoint y: 185, endPoint x: 0, endPoint y: 99, distance: 128.3
click at [95, 185] on input "First Name" at bounding box center [252, 188] width 394 height 24
type input "[PERSON_NAME]"
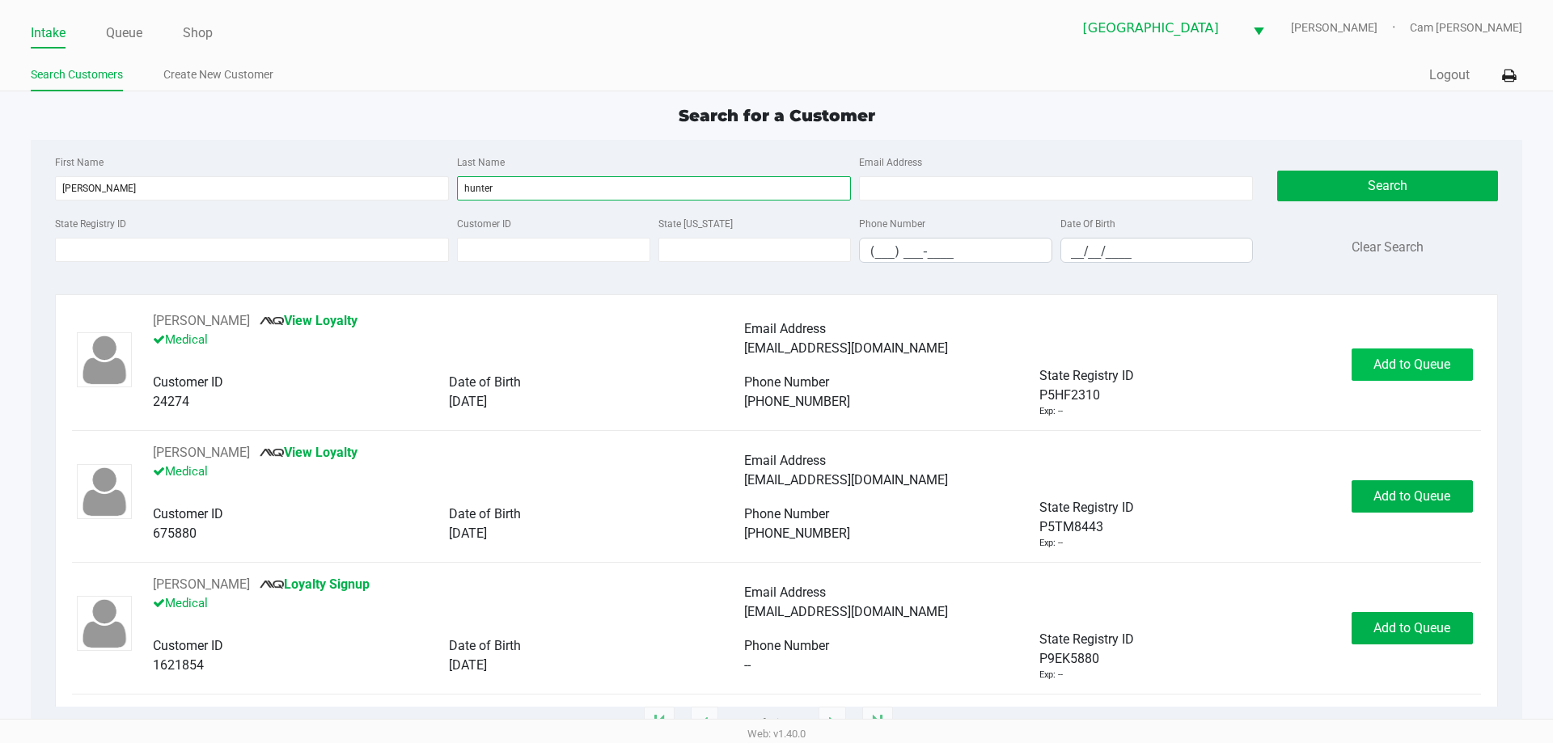
type input "hunter"
click at [1374, 370] on span "Add to Queue" at bounding box center [1412, 364] width 77 height 15
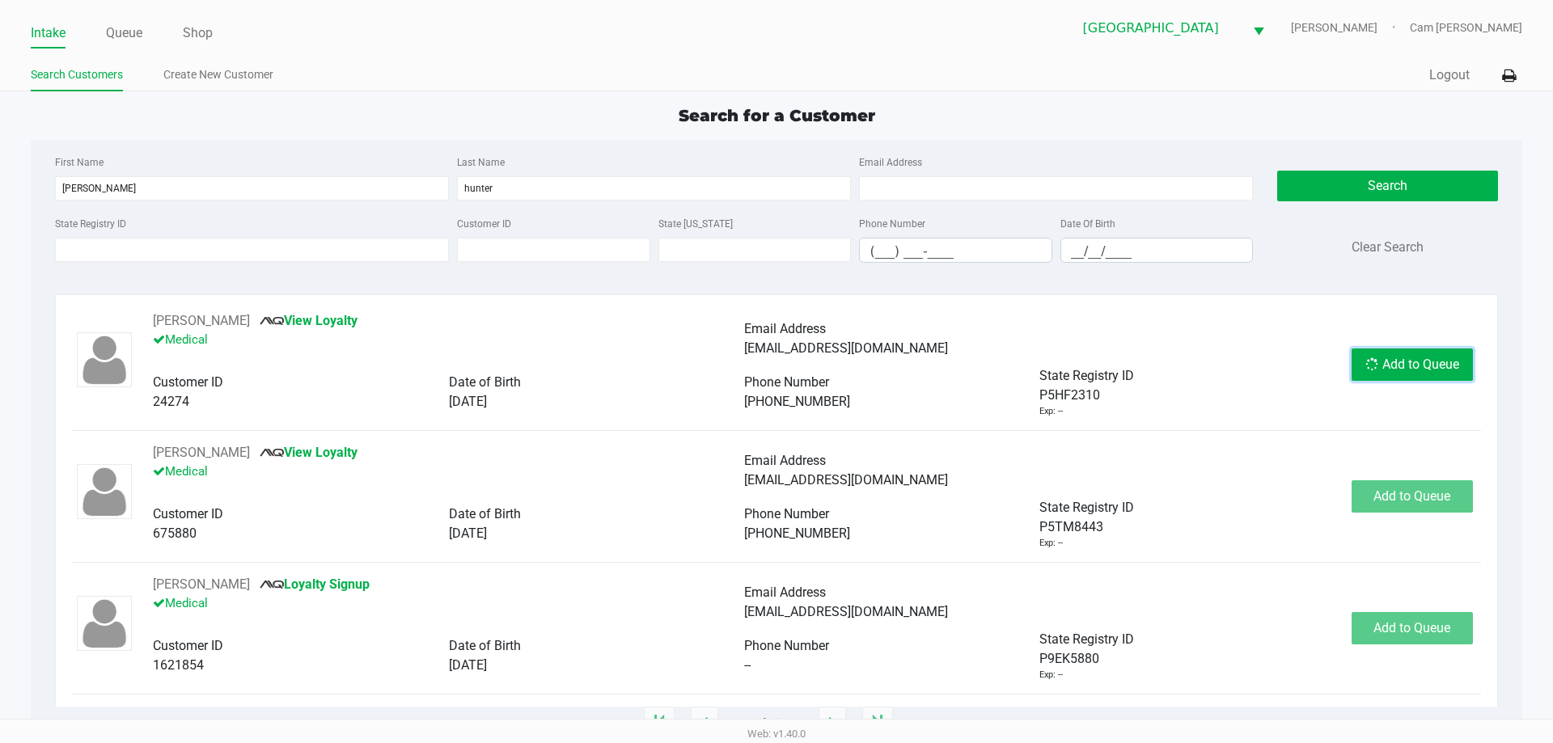
click at [1383, 361] on span "Add to Queue" at bounding box center [1421, 364] width 77 height 15
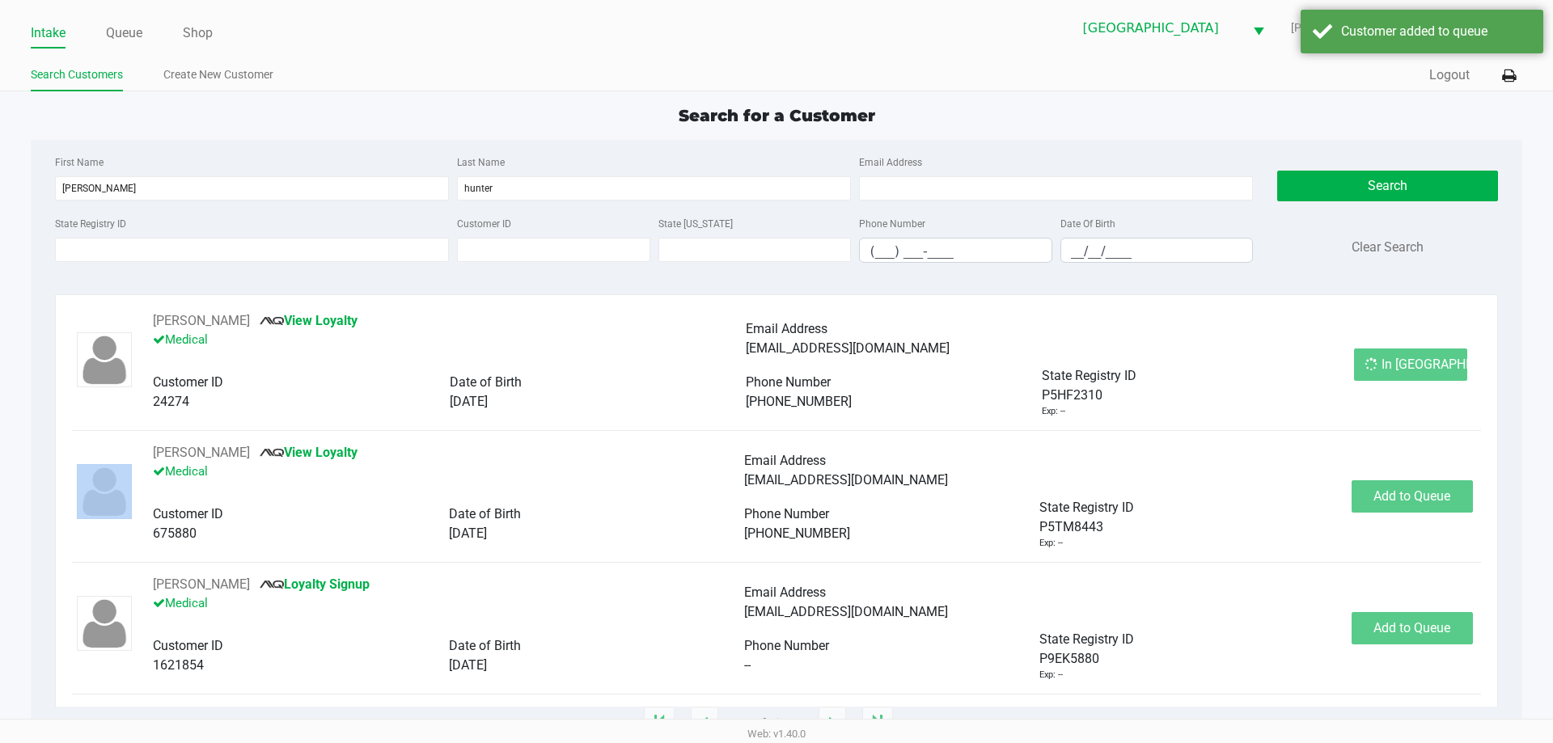
click at [1381, 361] on div "In [GEOGRAPHIC_DATA]" at bounding box center [1410, 365] width 113 height 32
click at [1381, 361] on button "In [GEOGRAPHIC_DATA]" at bounding box center [1410, 365] width 113 height 32
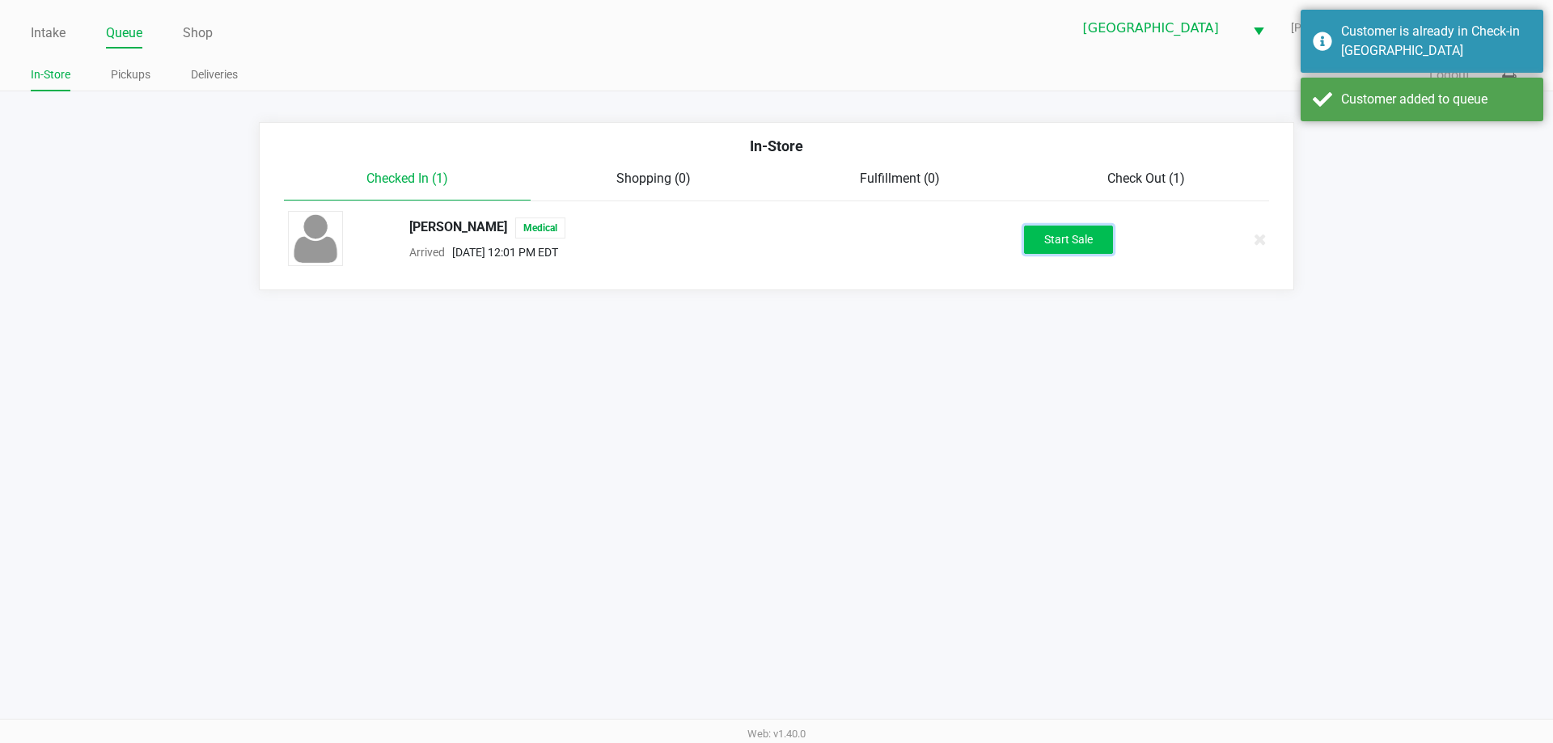
click at [1102, 235] on button "Start Sale" at bounding box center [1068, 240] width 89 height 28
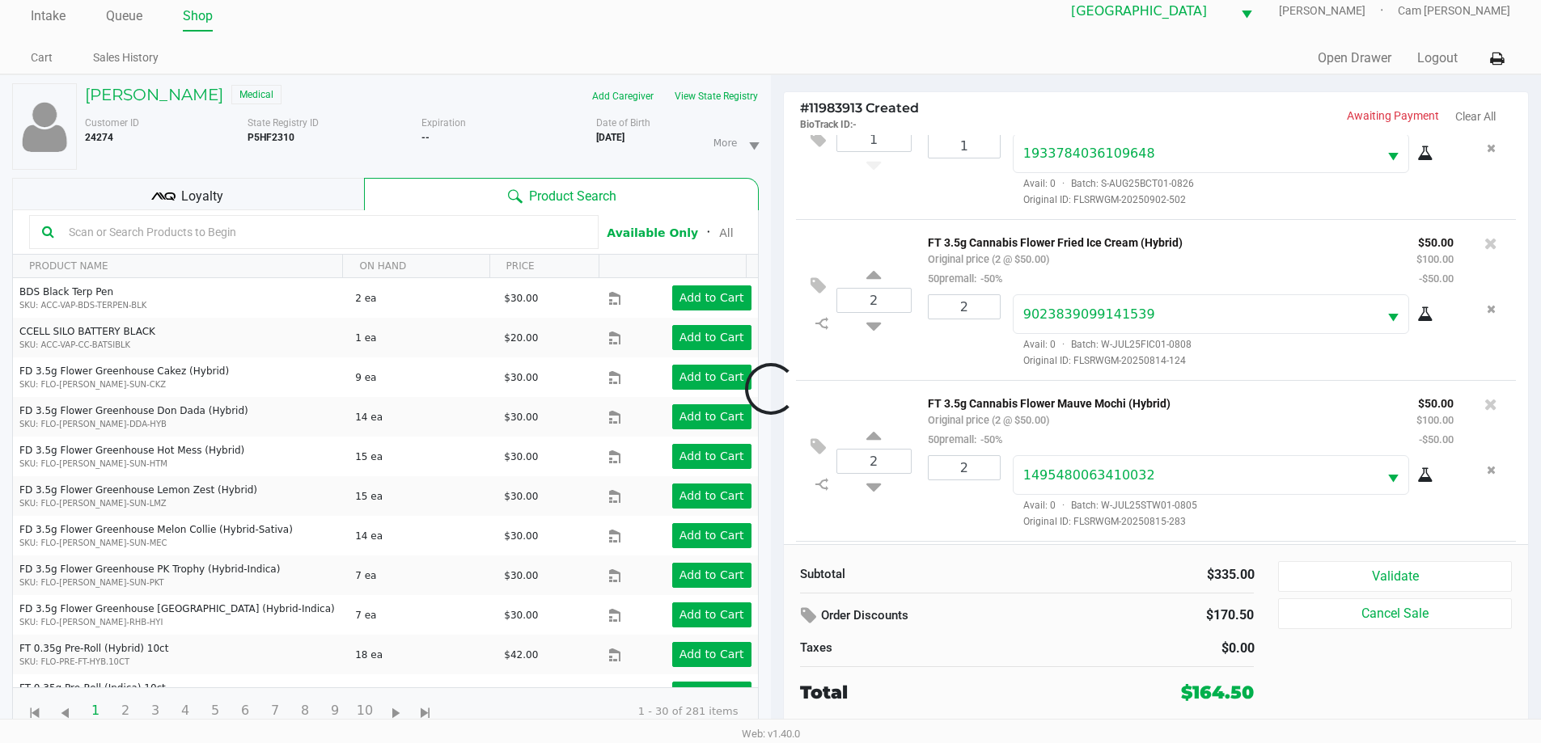
scroll to position [400, 0]
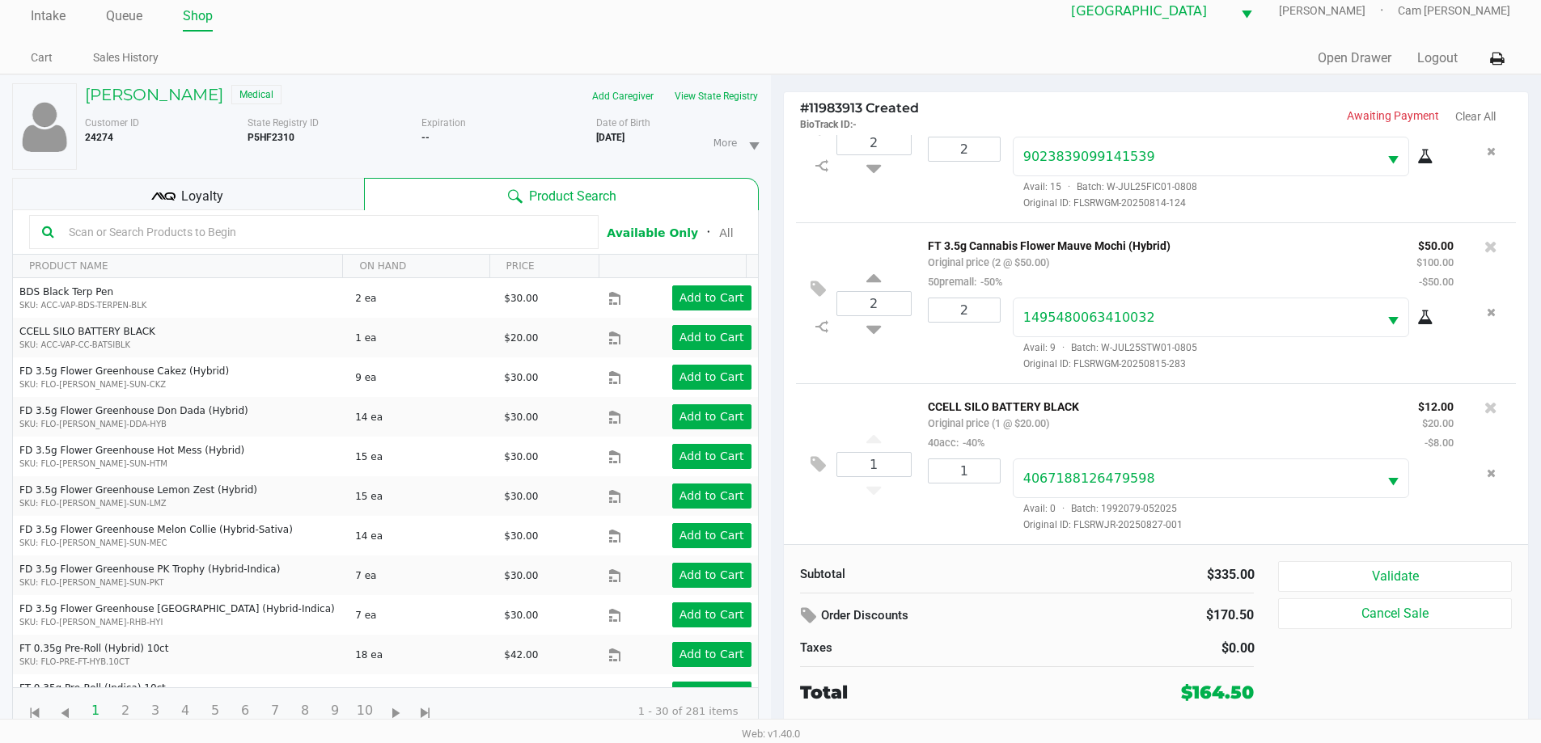
click at [351, 201] on div "Loyalty" at bounding box center [188, 194] width 352 height 32
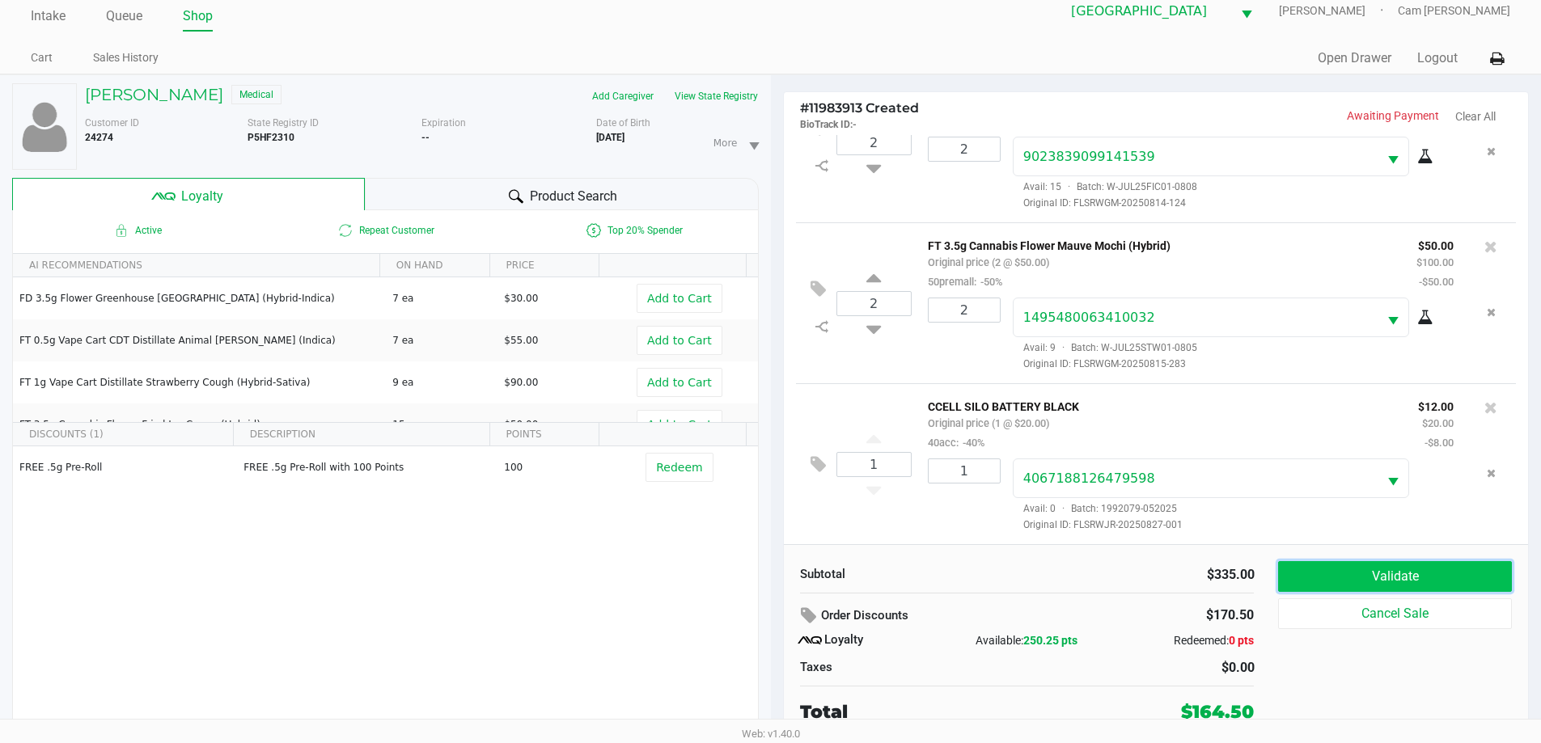
click at [1396, 582] on button "Validate" at bounding box center [1394, 576] width 233 height 31
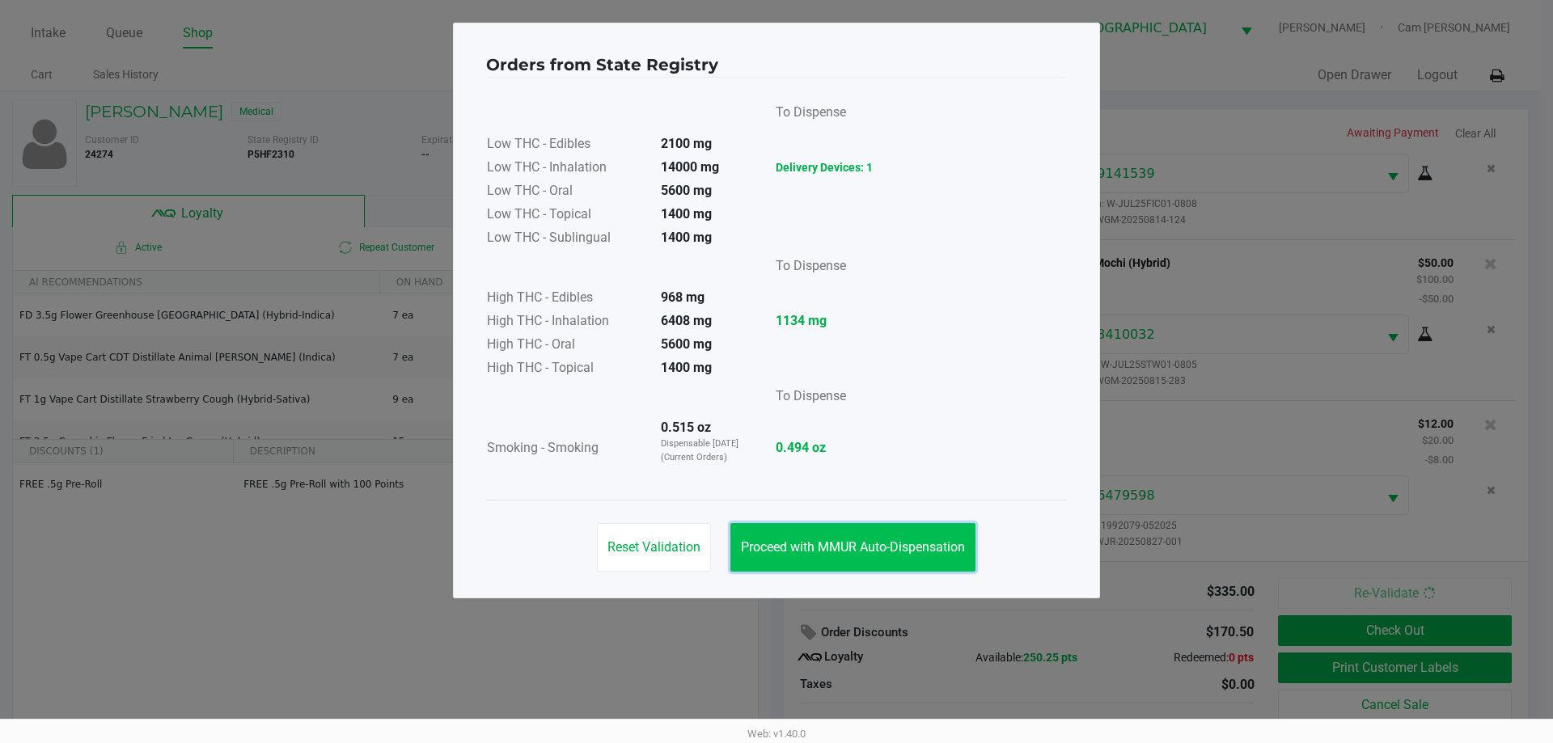
drag, startPoint x: 820, startPoint y: 547, endPoint x: 918, endPoint y: 561, distance: 99.7
click at [821, 548] on span "Proceed with MMUR Auto-Dispensation" at bounding box center [853, 547] width 224 height 15
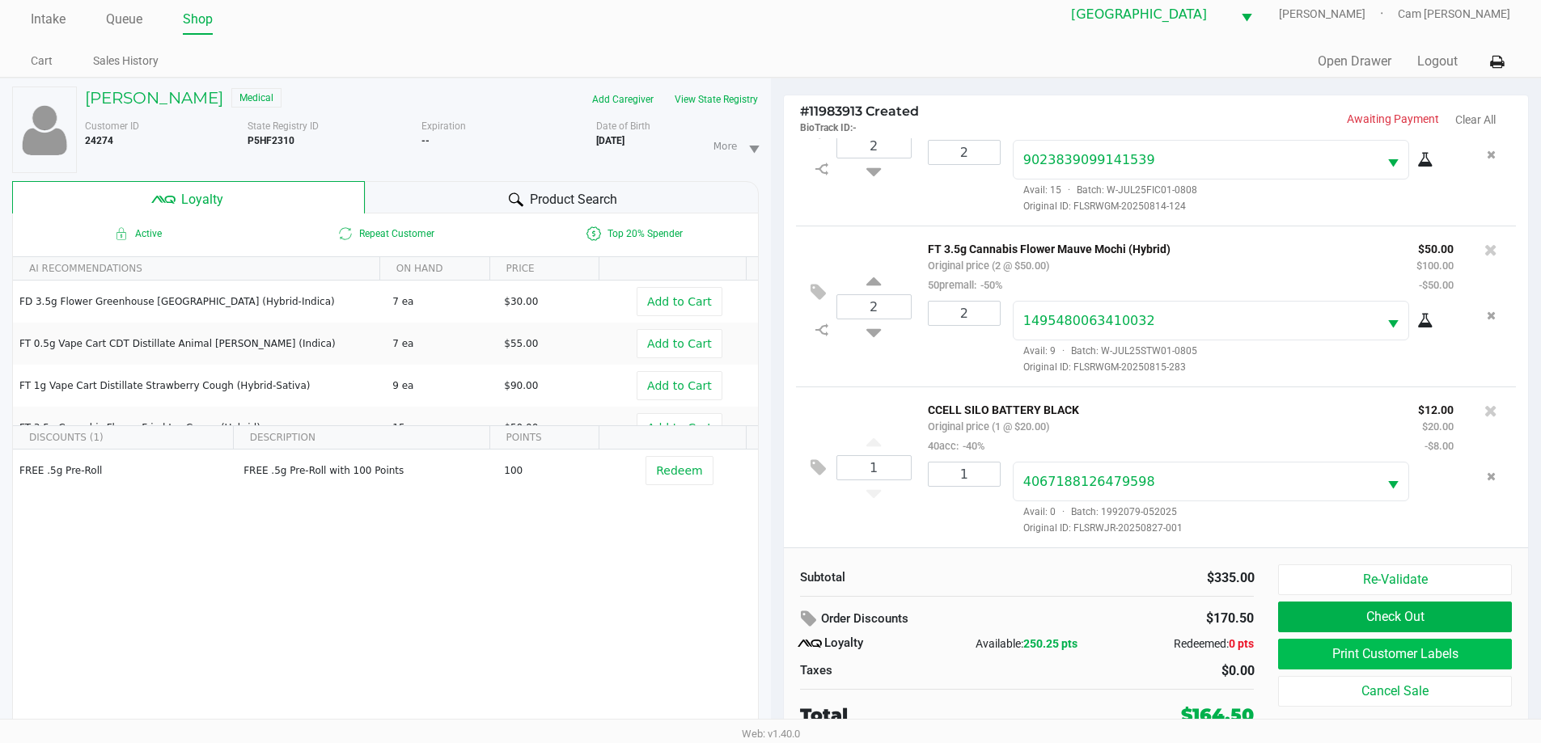
scroll to position [17, 0]
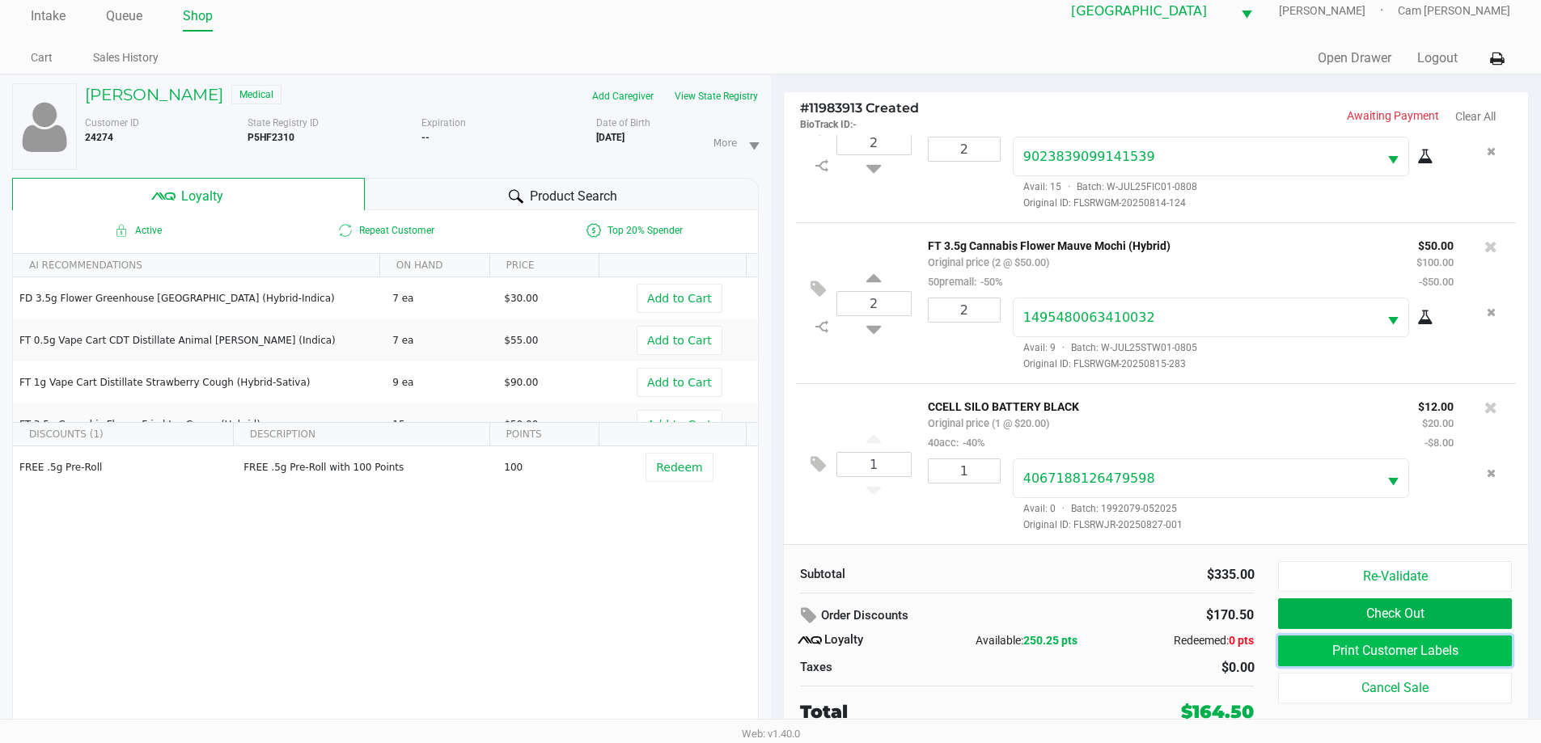
click at [1307, 648] on button "Print Customer Labels" at bounding box center [1394, 651] width 233 height 31
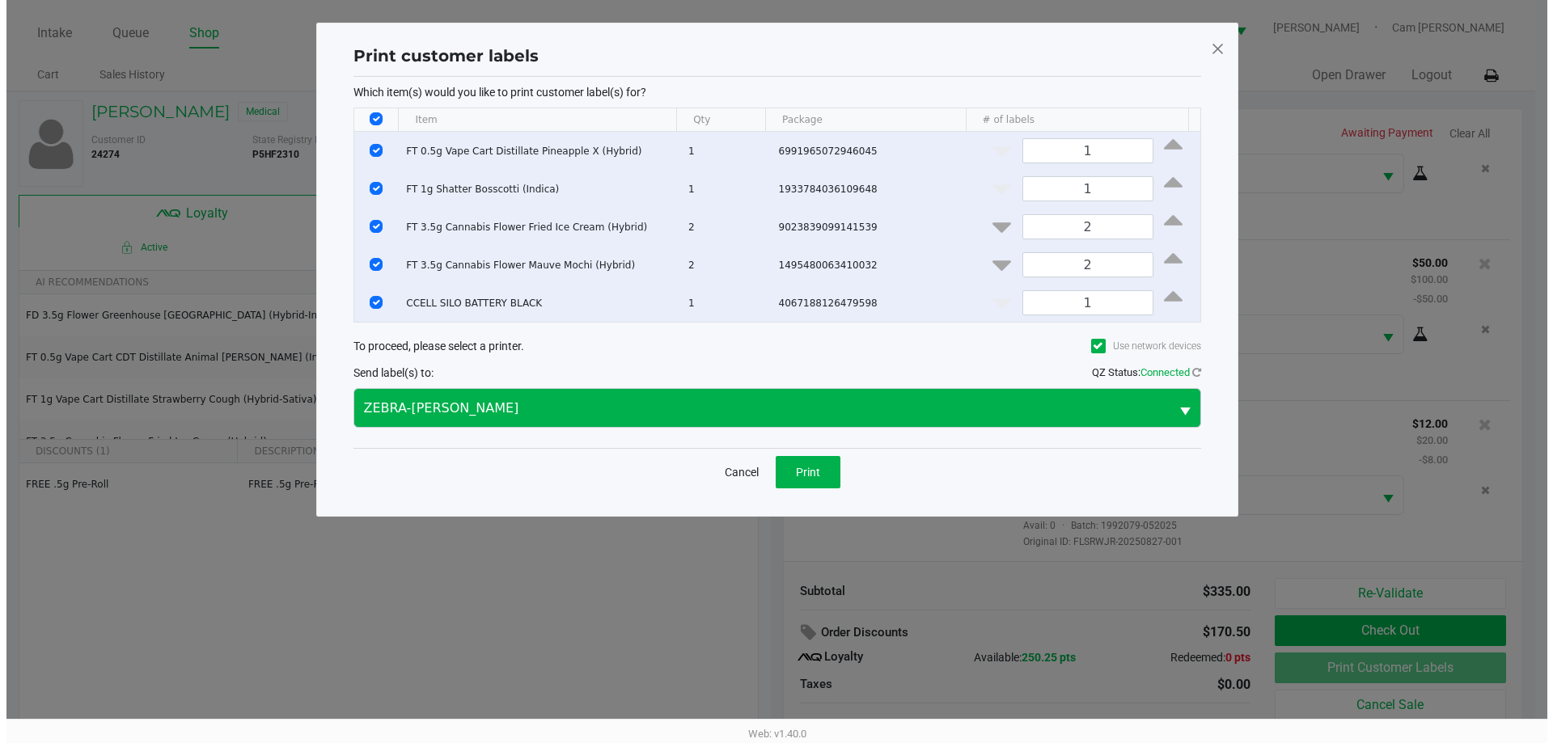
scroll to position [0, 0]
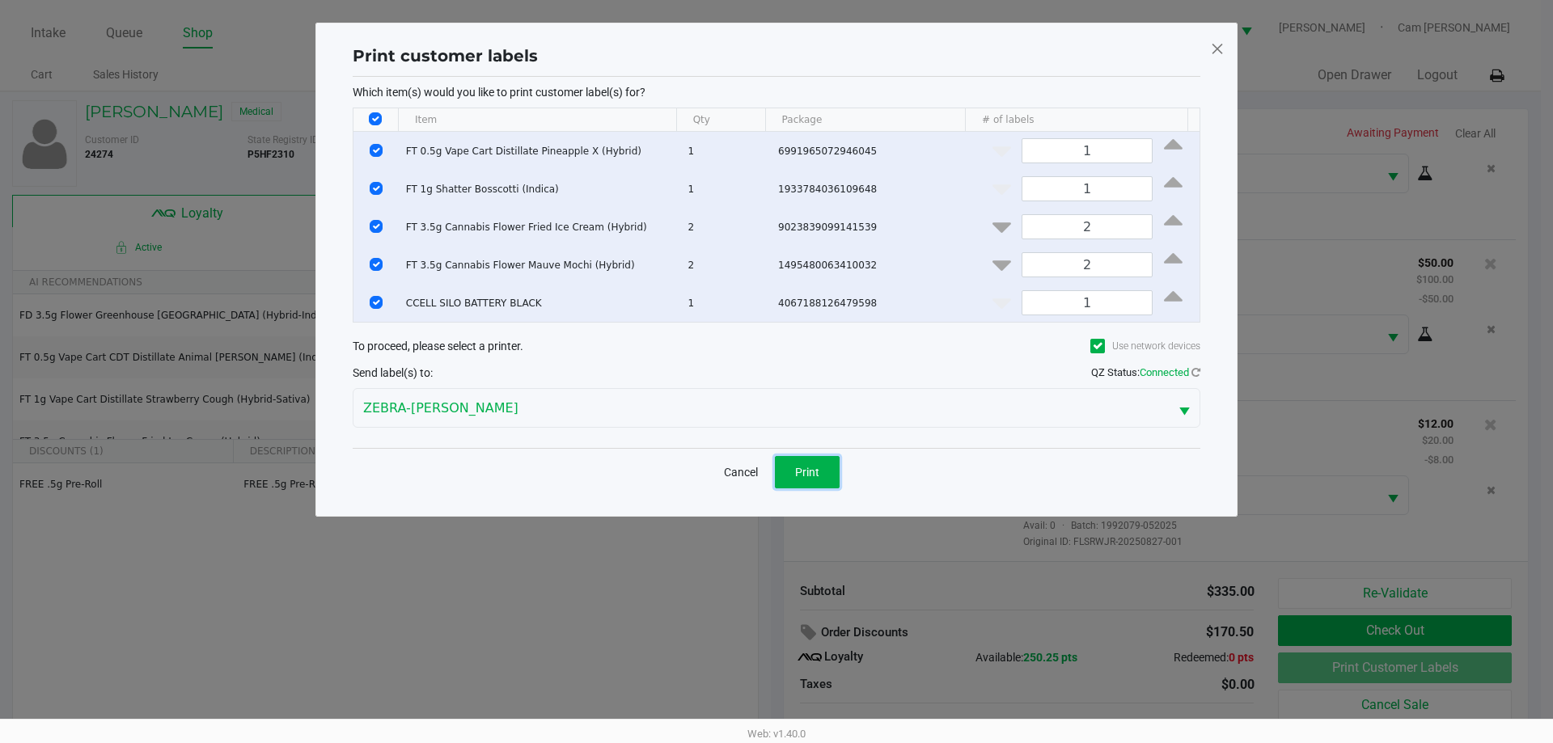
drag, startPoint x: 826, startPoint y: 460, endPoint x: 962, endPoint y: 434, distance: 138.2
click at [827, 460] on button "Print" at bounding box center [807, 472] width 65 height 32
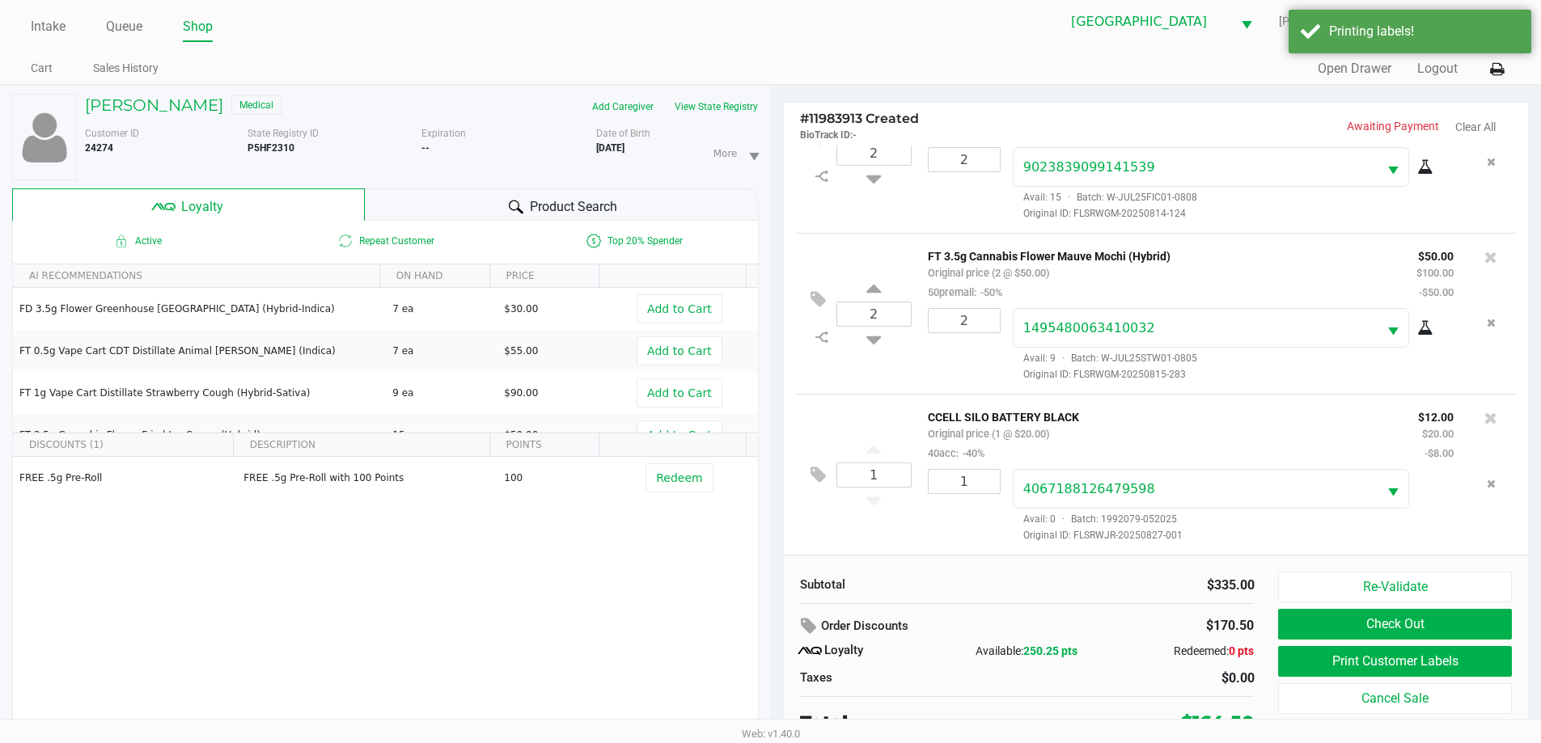
scroll to position [17, 0]
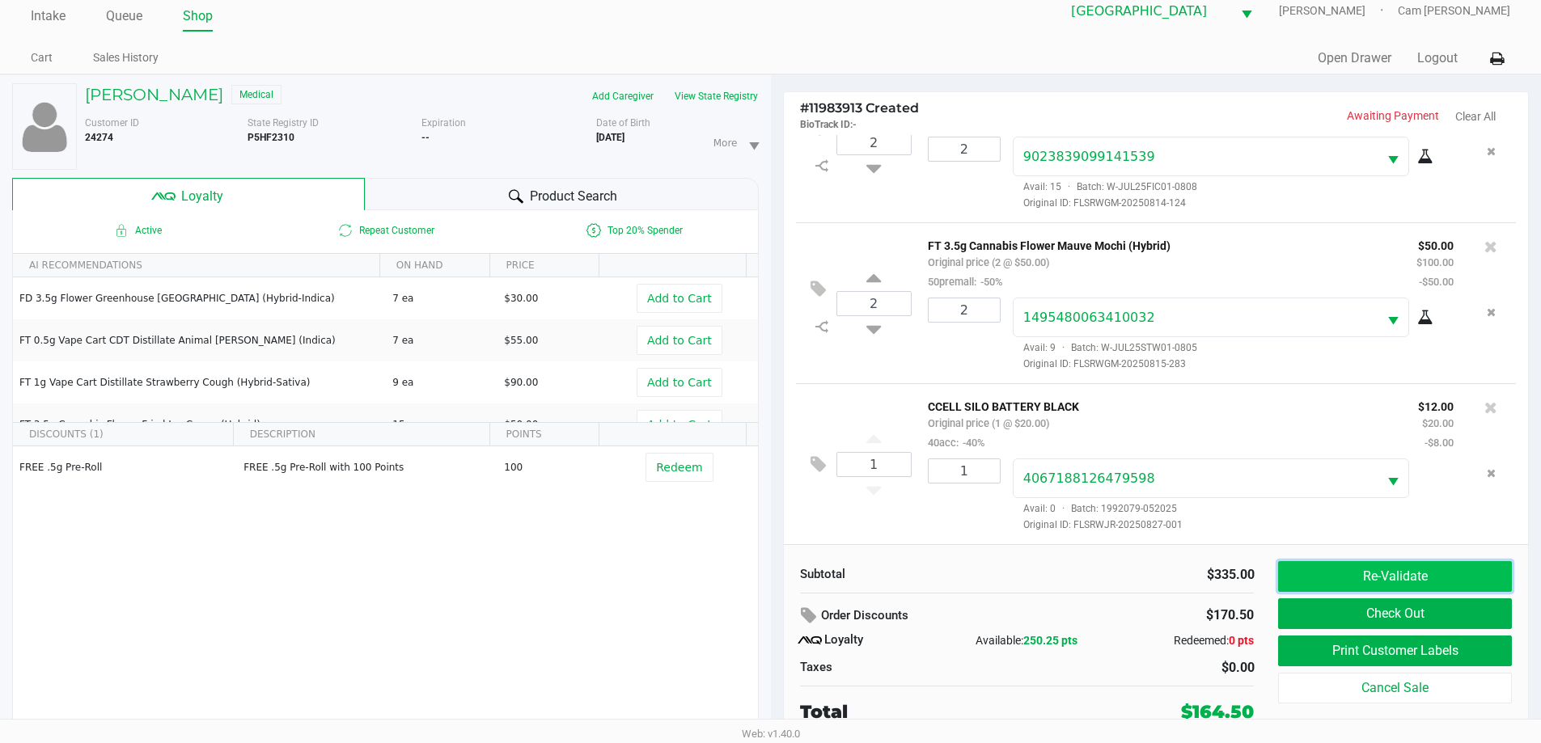
click at [1326, 578] on button "Re-Validate" at bounding box center [1394, 576] width 233 height 31
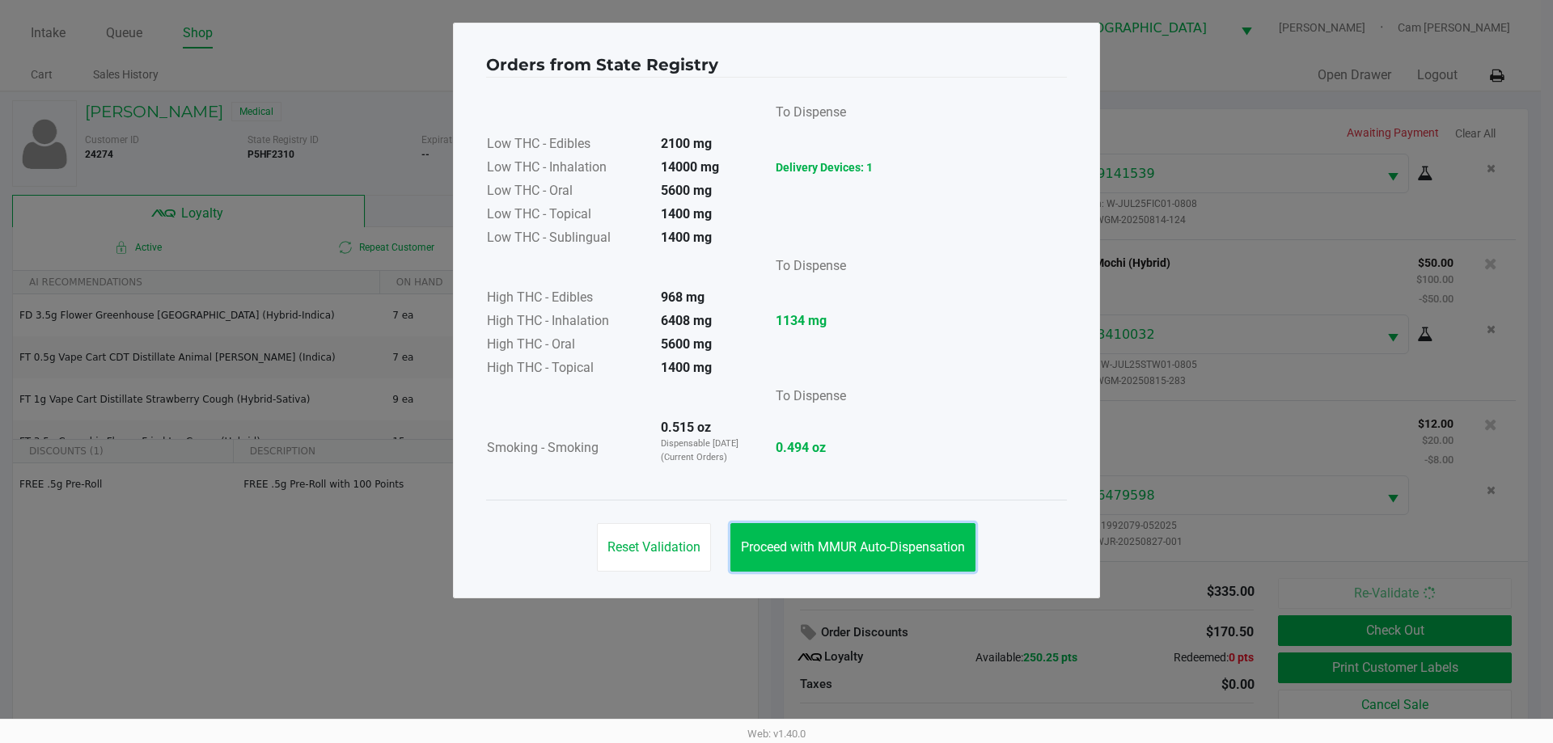
click at [880, 551] on span "Proceed with MMUR Auto-Dispensation" at bounding box center [853, 547] width 224 height 15
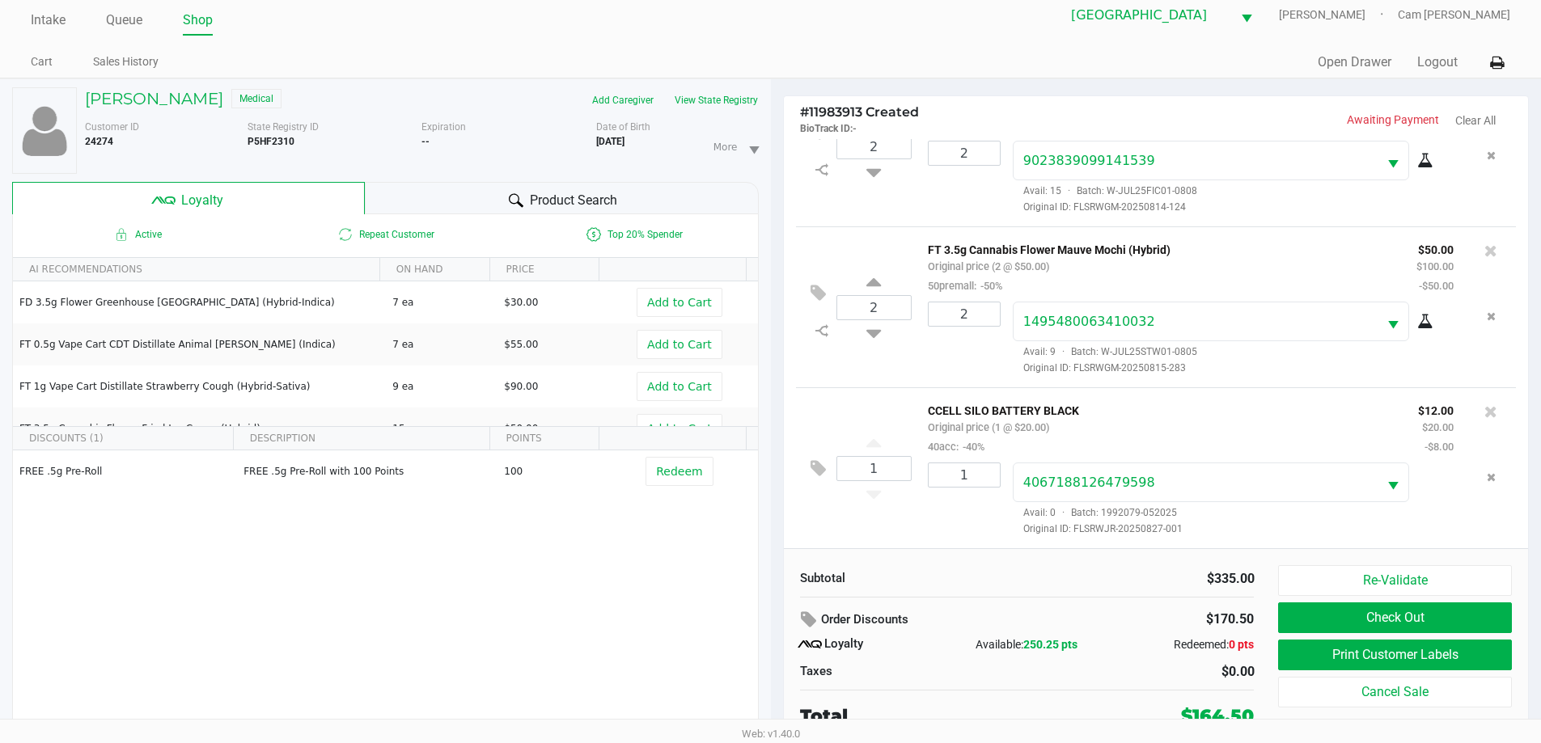
scroll to position [17, 0]
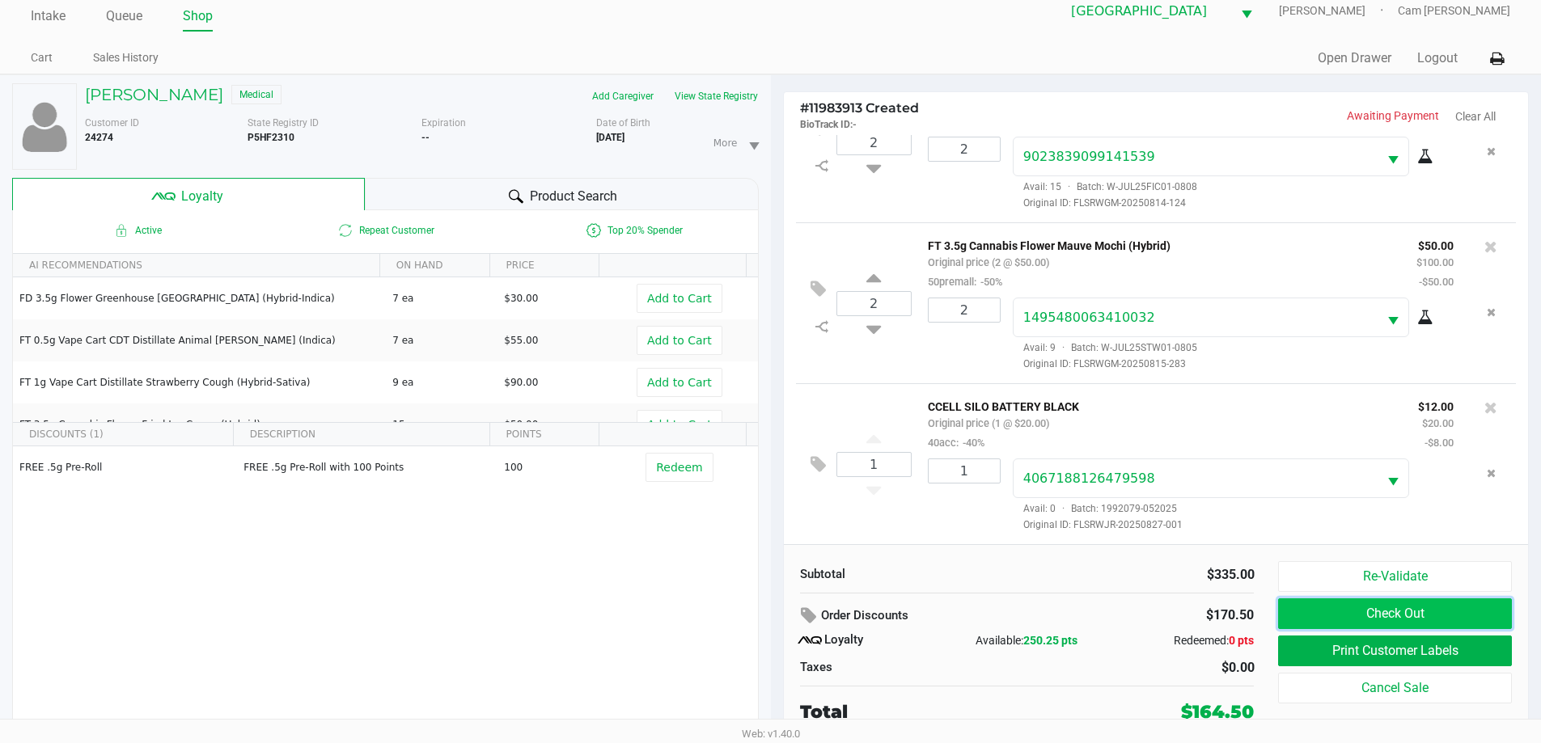
click at [1331, 605] on button "Check Out" at bounding box center [1394, 614] width 233 height 31
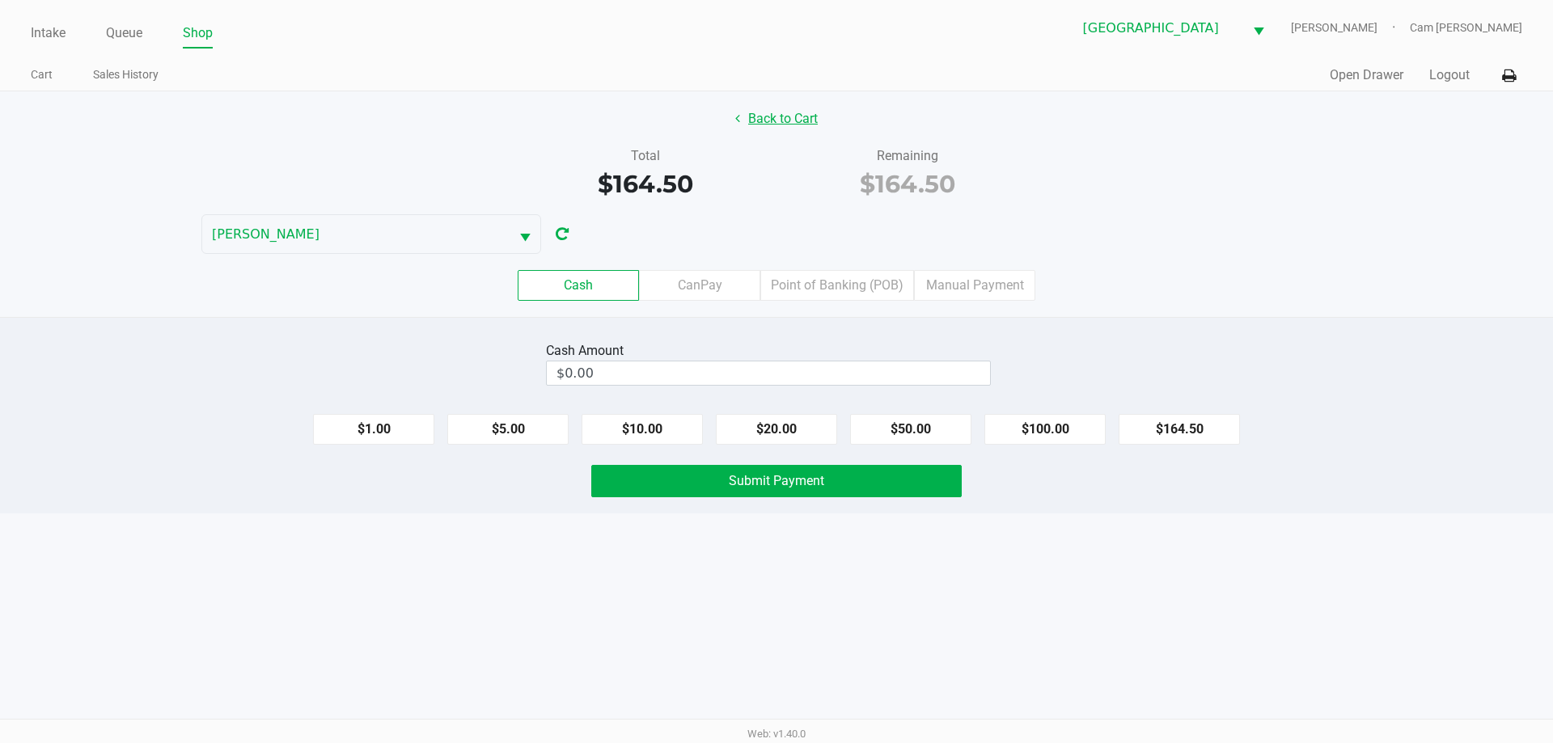
click at [774, 122] on button "Back to Cart" at bounding box center [777, 119] width 104 height 31
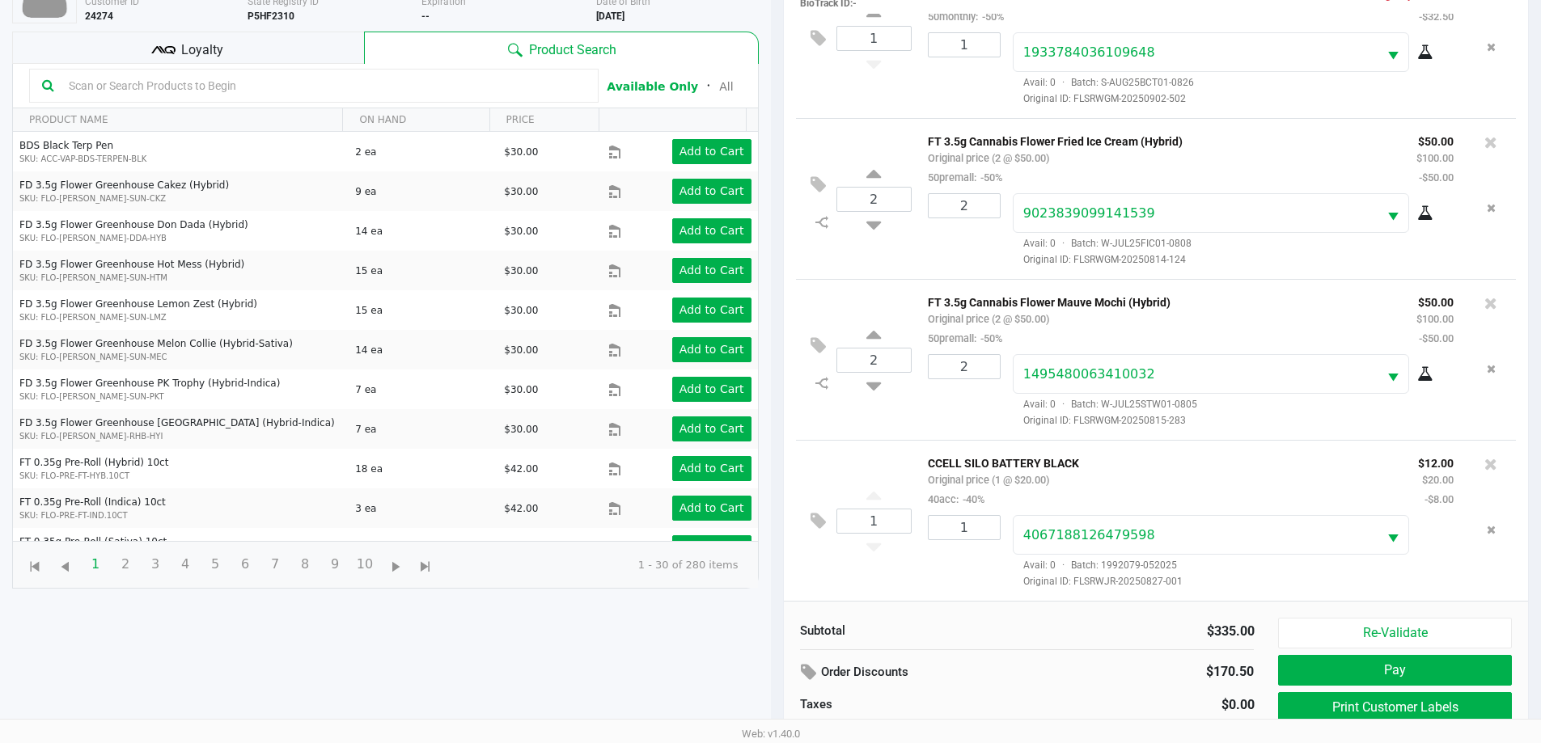
scroll to position [210, 0]
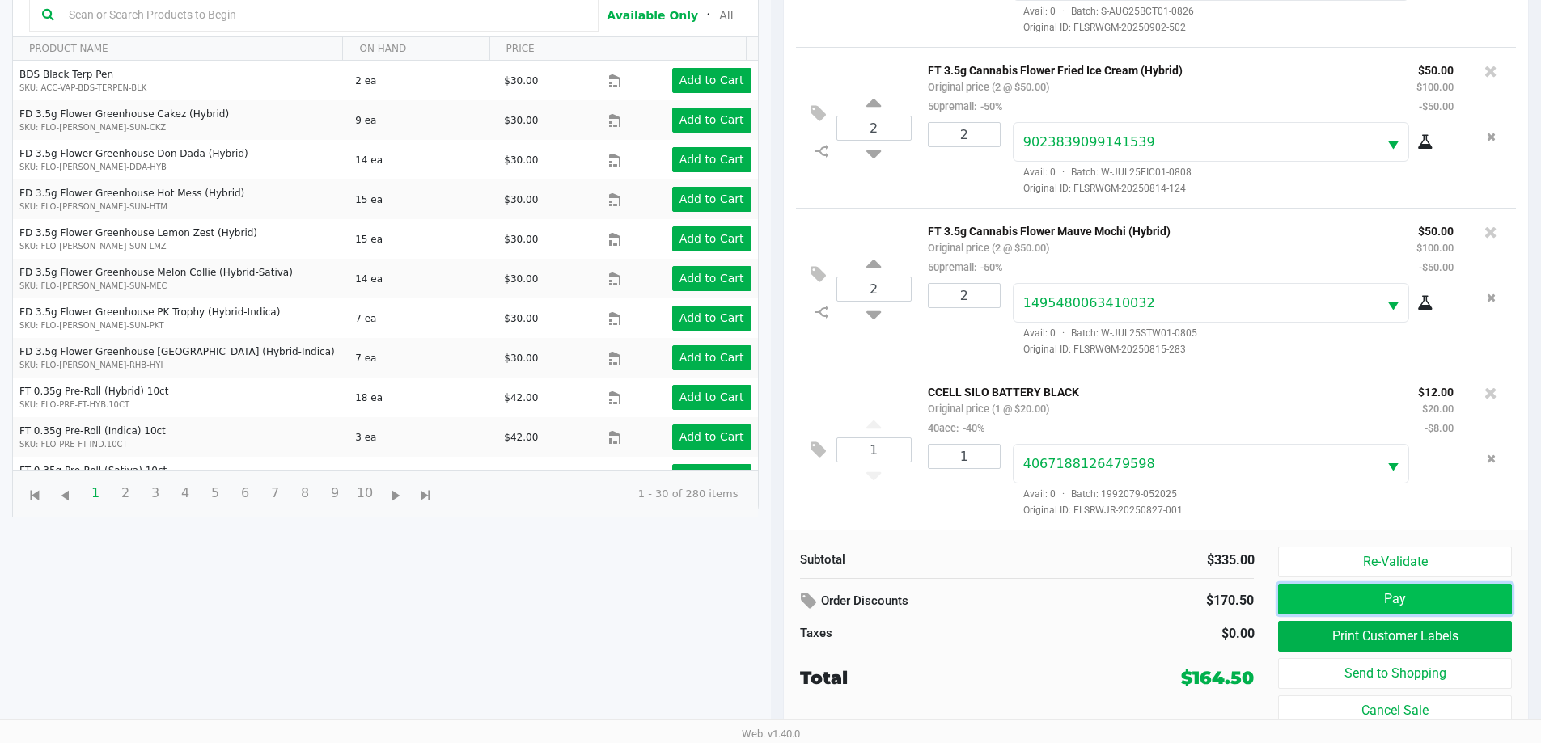
click at [1480, 592] on button "Pay" at bounding box center [1394, 599] width 233 height 31
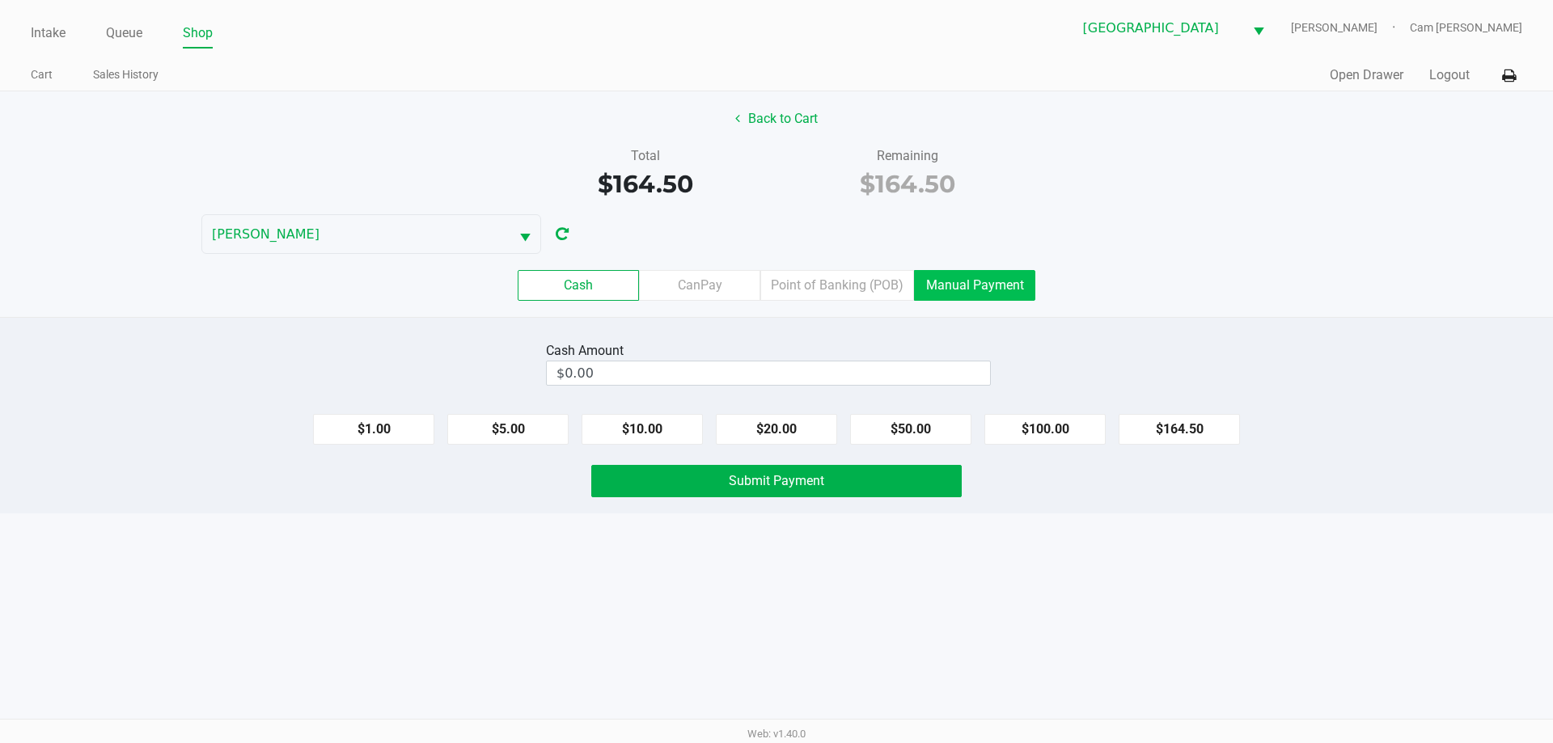
click at [854, 295] on label "Point of Banking (POB)" at bounding box center [837, 285] width 154 height 31
click at [0, 0] on 7 "Point of Banking (POB)" at bounding box center [0, 0] width 0 height 0
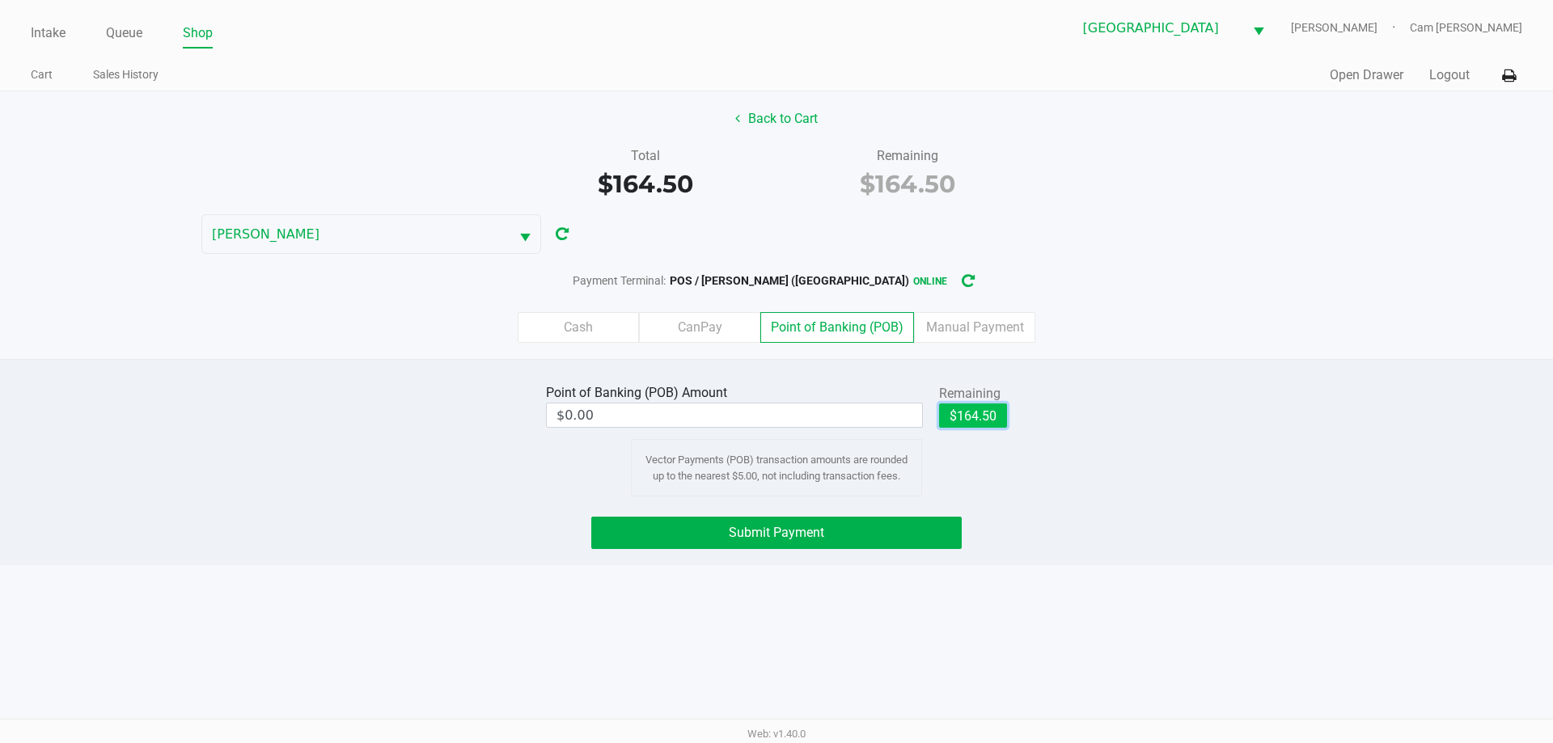
click at [968, 406] on button "$164.50" at bounding box center [973, 416] width 68 height 24
type input "$164.50"
click at [1096, 483] on div "Point of Banking (POB) Amount $164.50 Remaining $164.50 Clear Vector Payments (…" at bounding box center [777, 438] width 1578 height 116
click at [1379, 544] on div "Submit Payment" at bounding box center [777, 533] width 1578 height 32
click at [883, 534] on button "Submit Payment" at bounding box center [776, 533] width 371 height 32
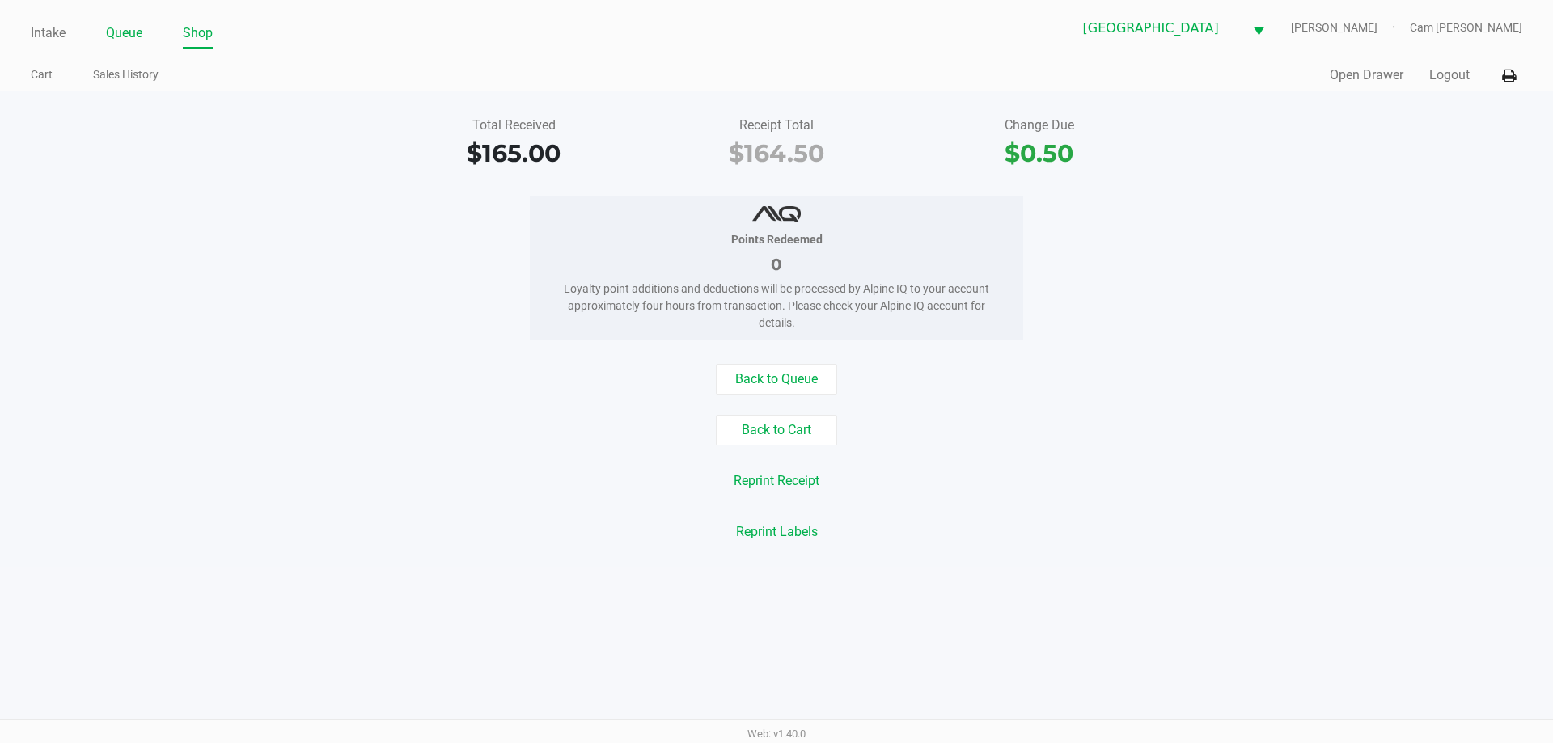
click at [138, 42] on link "Queue" at bounding box center [124, 33] width 36 height 23
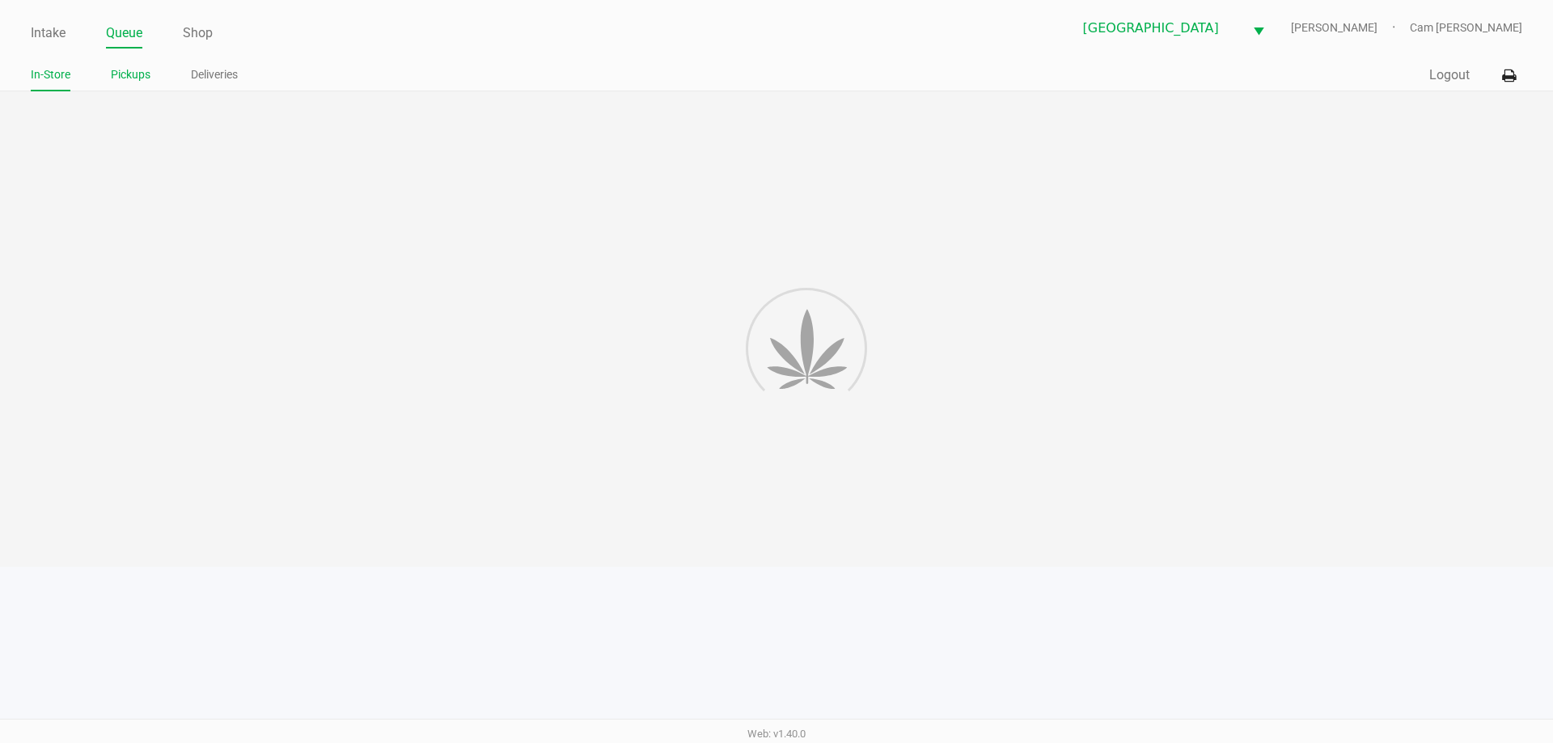
click at [144, 74] on link "Pickups" at bounding box center [131, 75] width 40 height 20
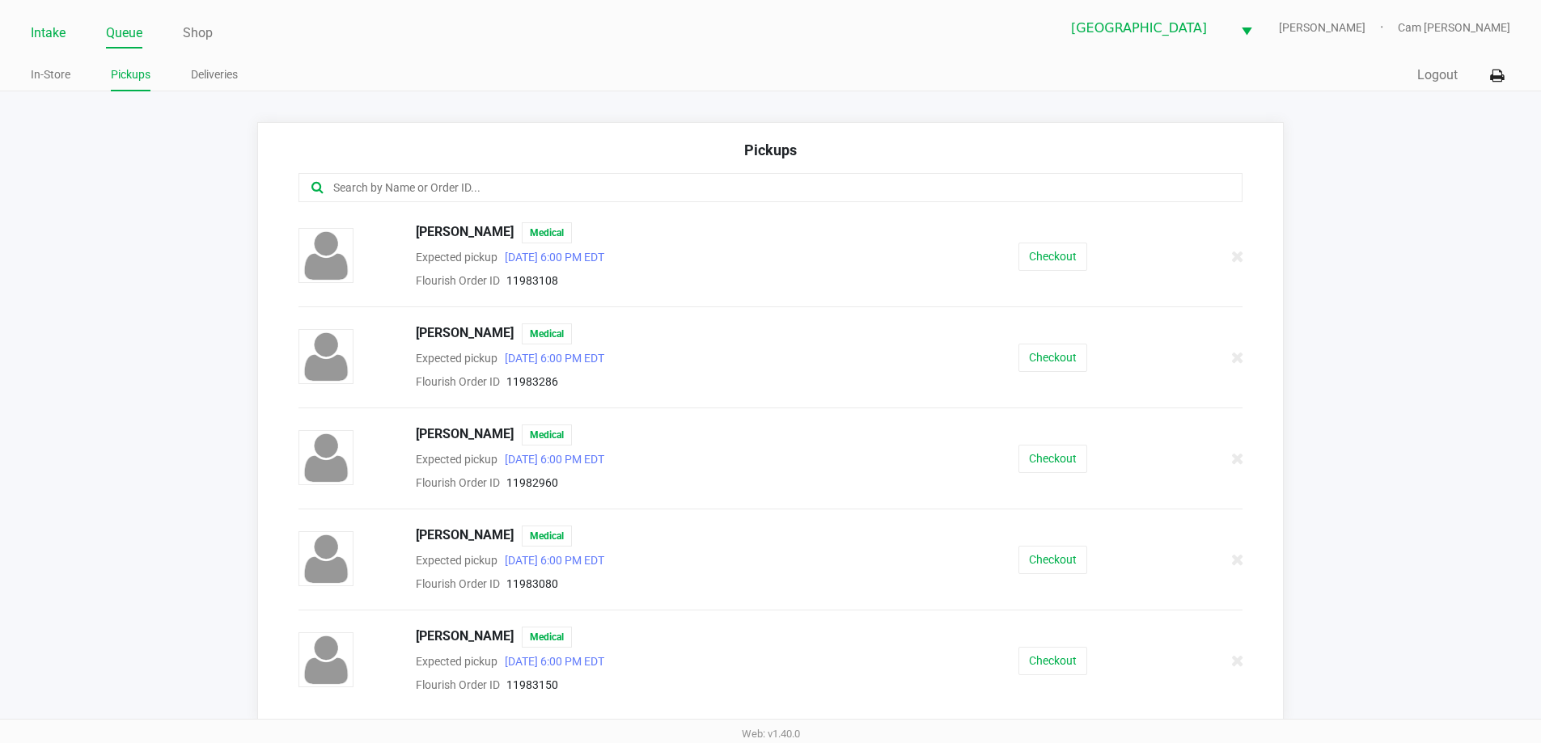
click at [44, 24] on link "Intake" at bounding box center [48, 33] width 35 height 23
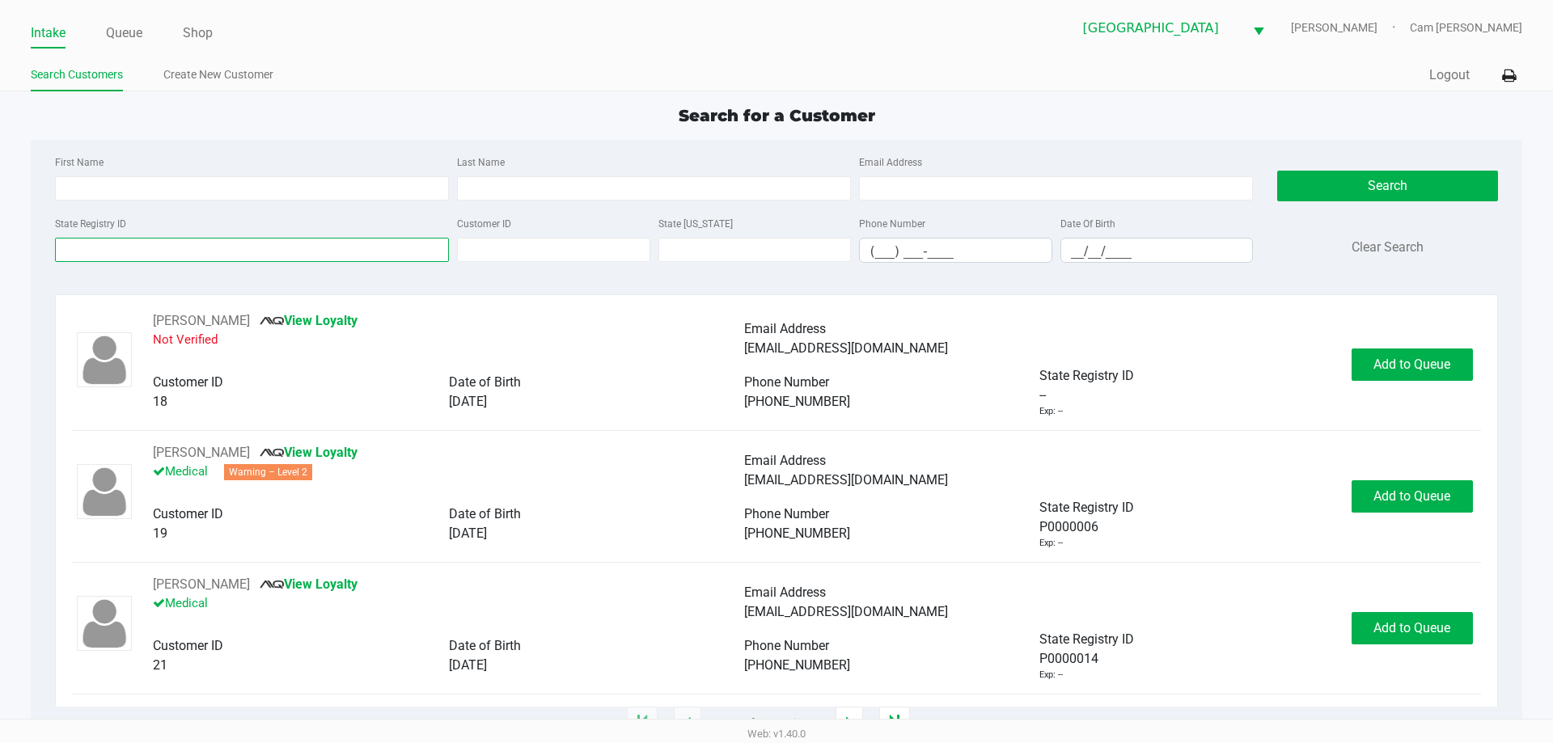
click at [152, 248] on input "State Registry ID" at bounding box center [252, 250] width 394 height 24
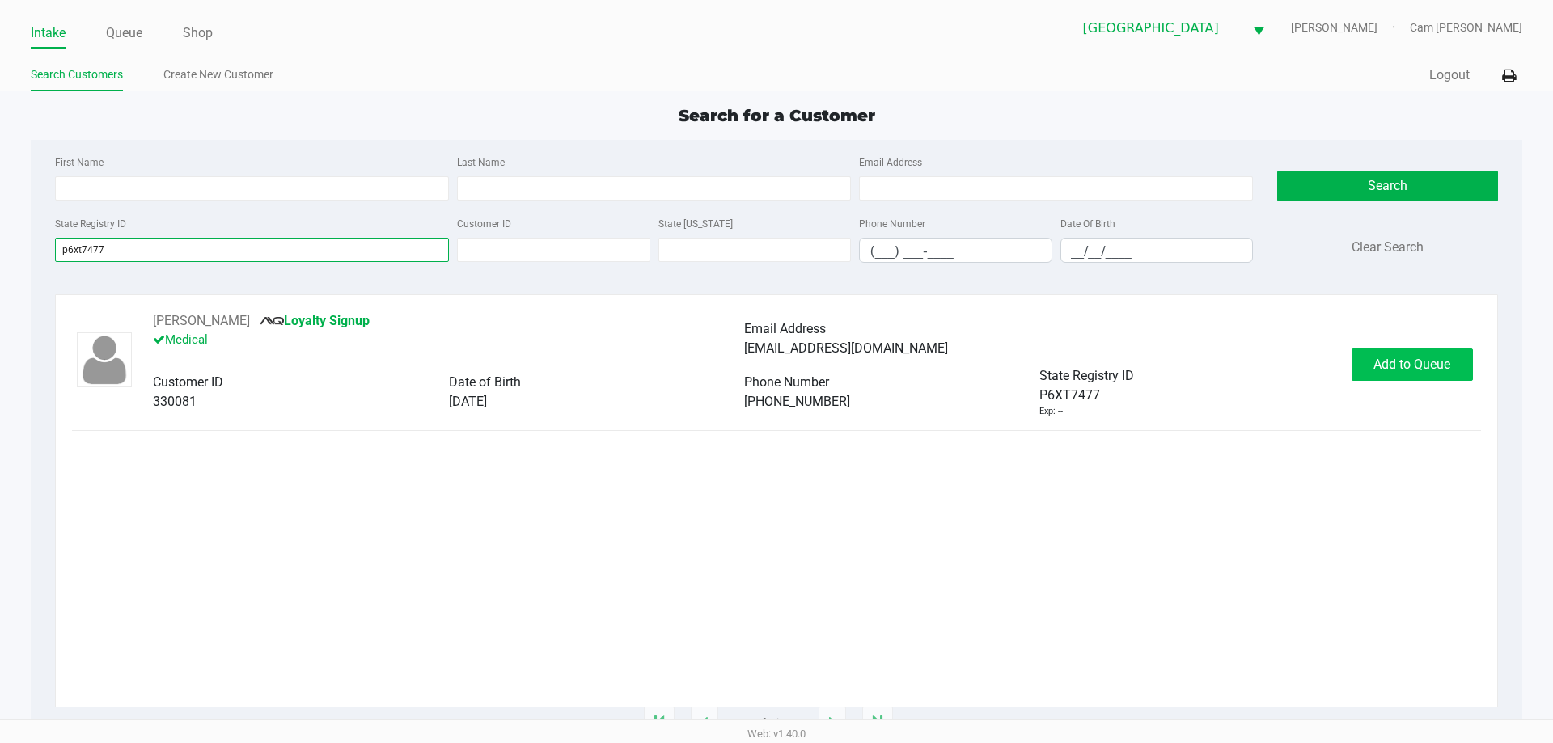
type input "p6xt7477"
click at [1422, 356] on button "Add to Queue" at bounding box center [1412, 365] width 121 height 32
click at [1422, 356] on div "Add to Queue" at bounding box center [1412, 365] width 121 height 32
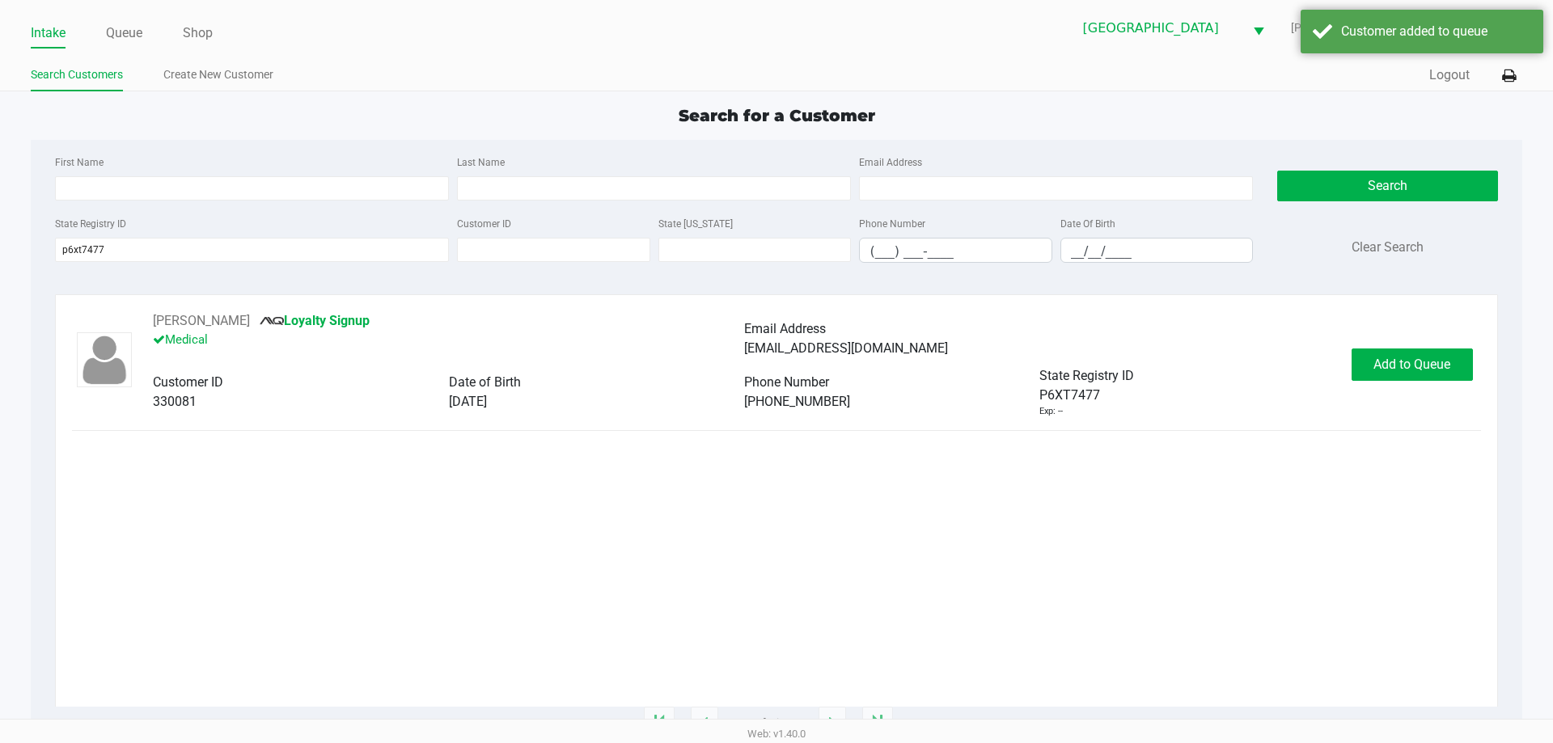
click at [1422, 356] on div "Add to Queue" at bounding box center [1412, 365] width 121 height 32
click at [1422, 356] on button "Add to Queue" at bounding box center [1412, 365] width 121 height 32
click at [1422, 356] on div "In [GEOGRAPHIC_DATA]" at bounding box center [1410, 365] width 113 height 32
click at [1421, 356] on div "In [GEOGRAPHIC_DATA]" at bounding box center [1410, 365] width 113 height 32
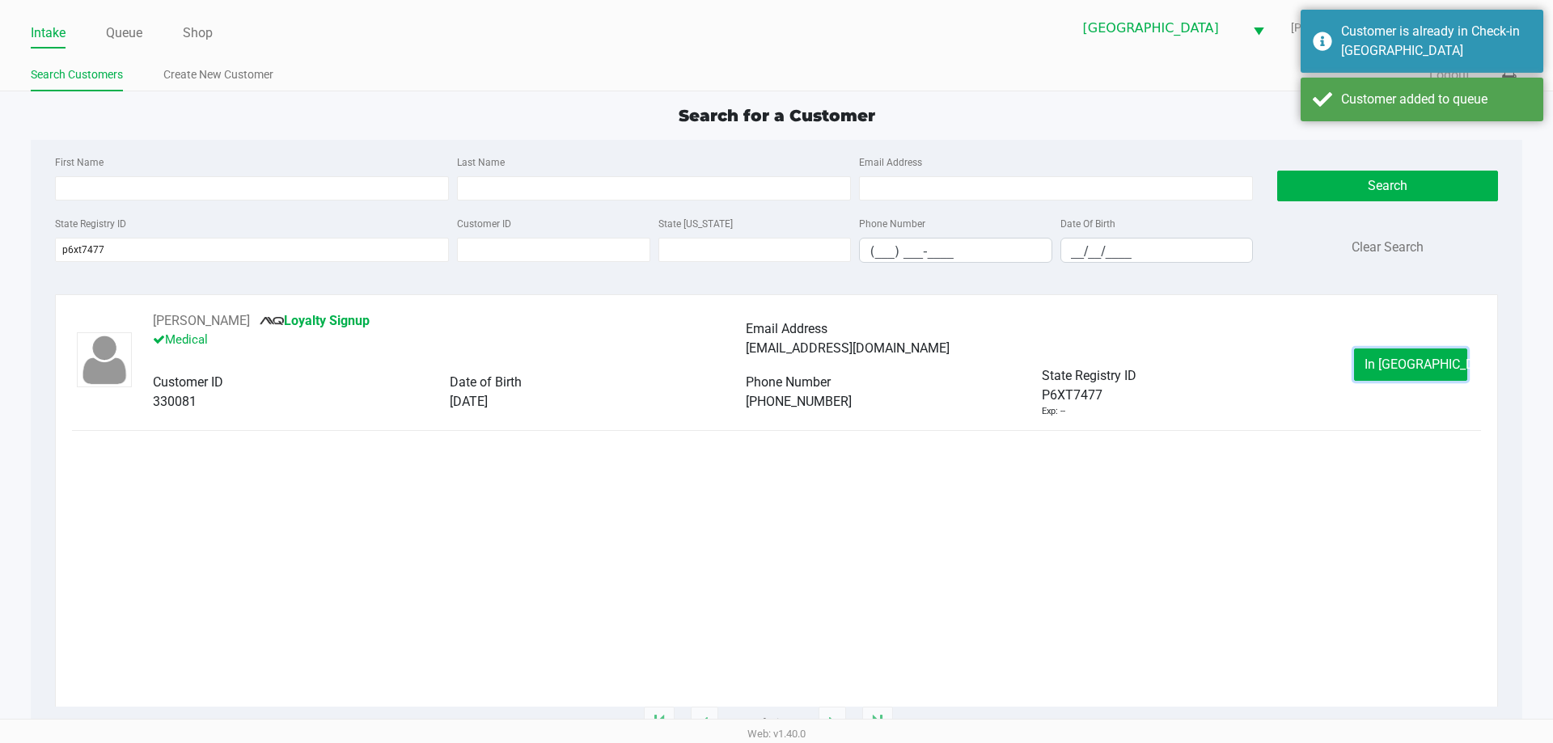
drag, startPoint x: 1389, startPoint y: 362, endPoint x: 383, endPoint y: 6, distance: 1066.7
click at [1386, 362] on span "In [GEOGRAPHIC_DATA]" at bounding box center [1433, 364] width 136 height 15
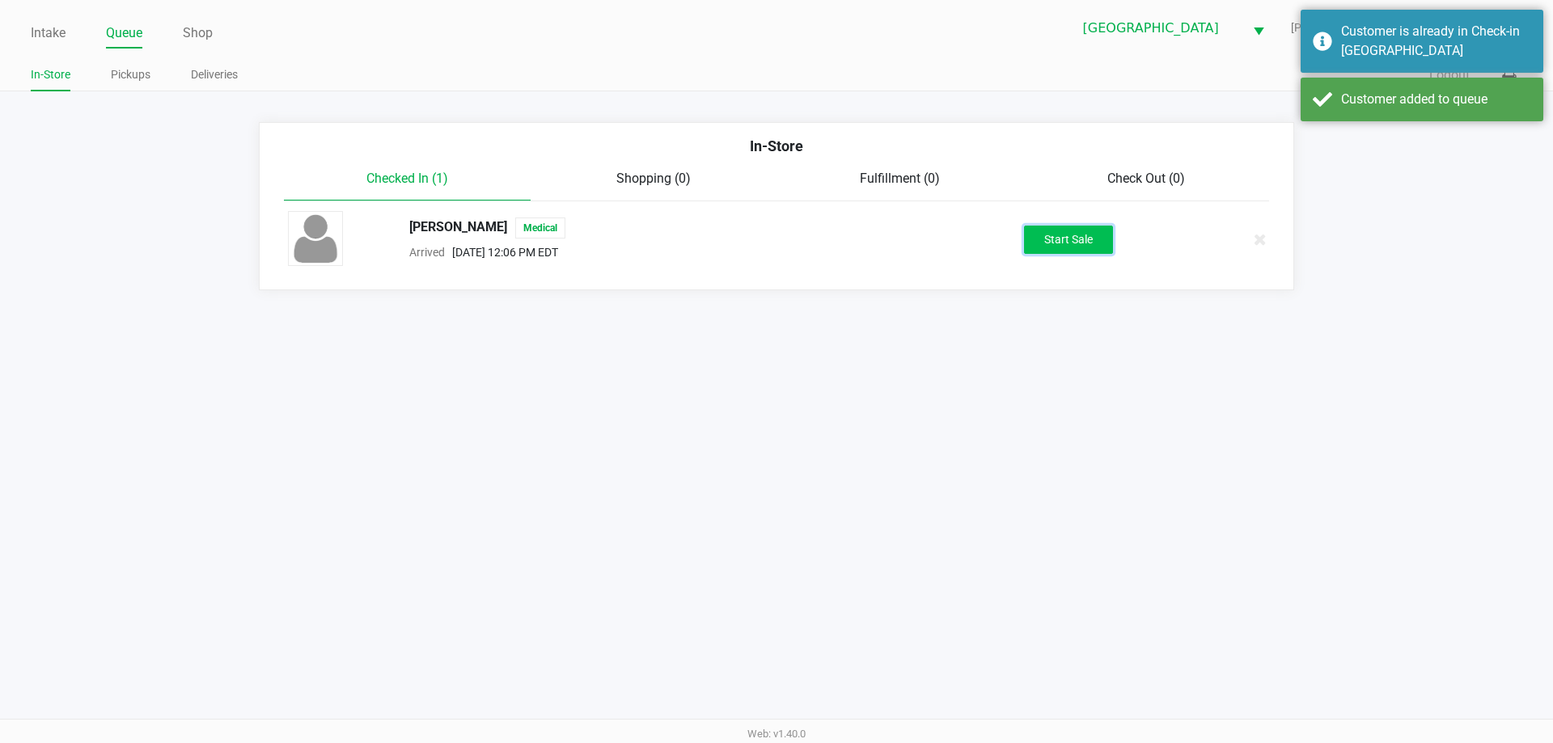
click at [1068, 243] on button "Start Sale" at bounding box center [1068, 240] width 89 height 28
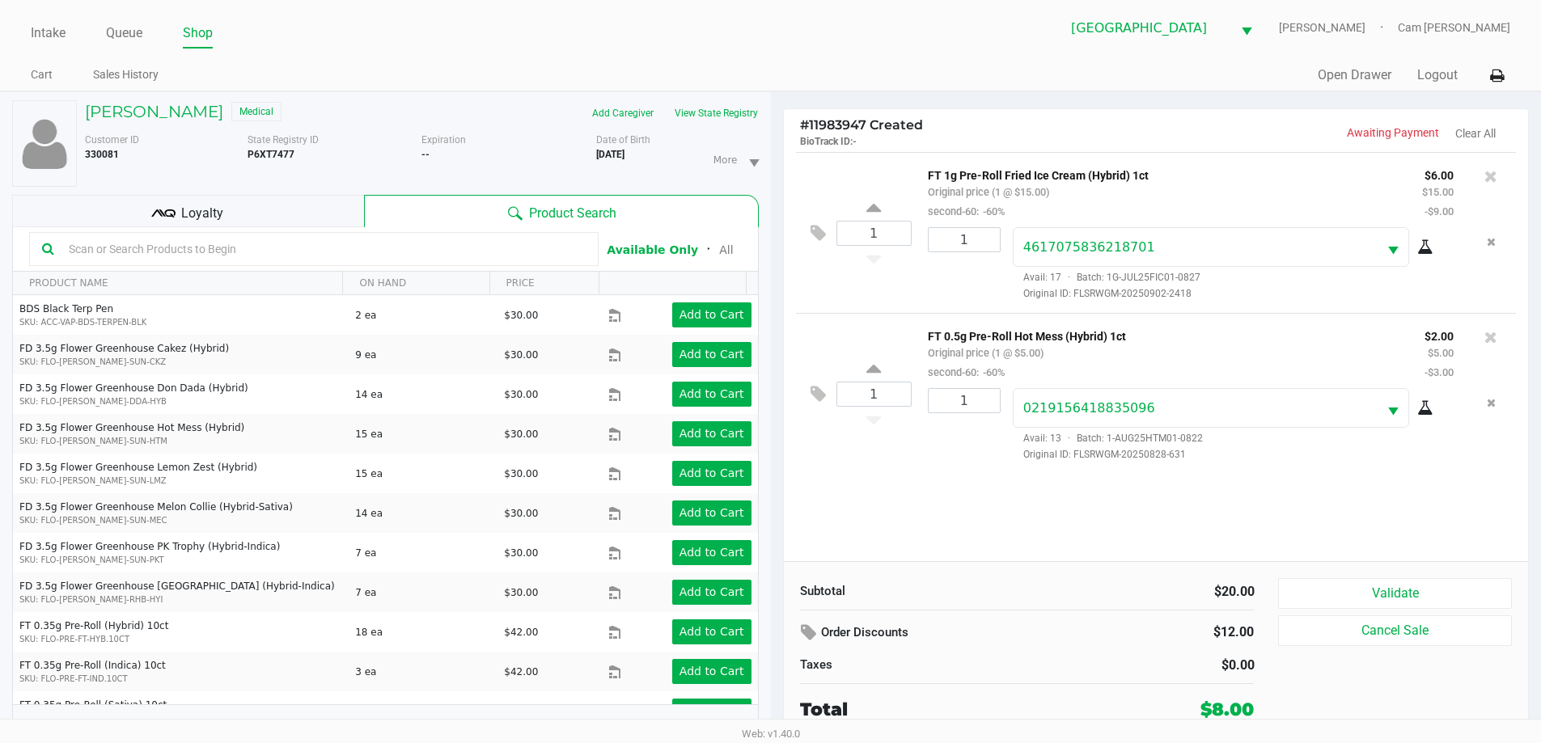
click at [293, 217] on div "Loyalty" at bounding box center [188, 211] width 352 height 32
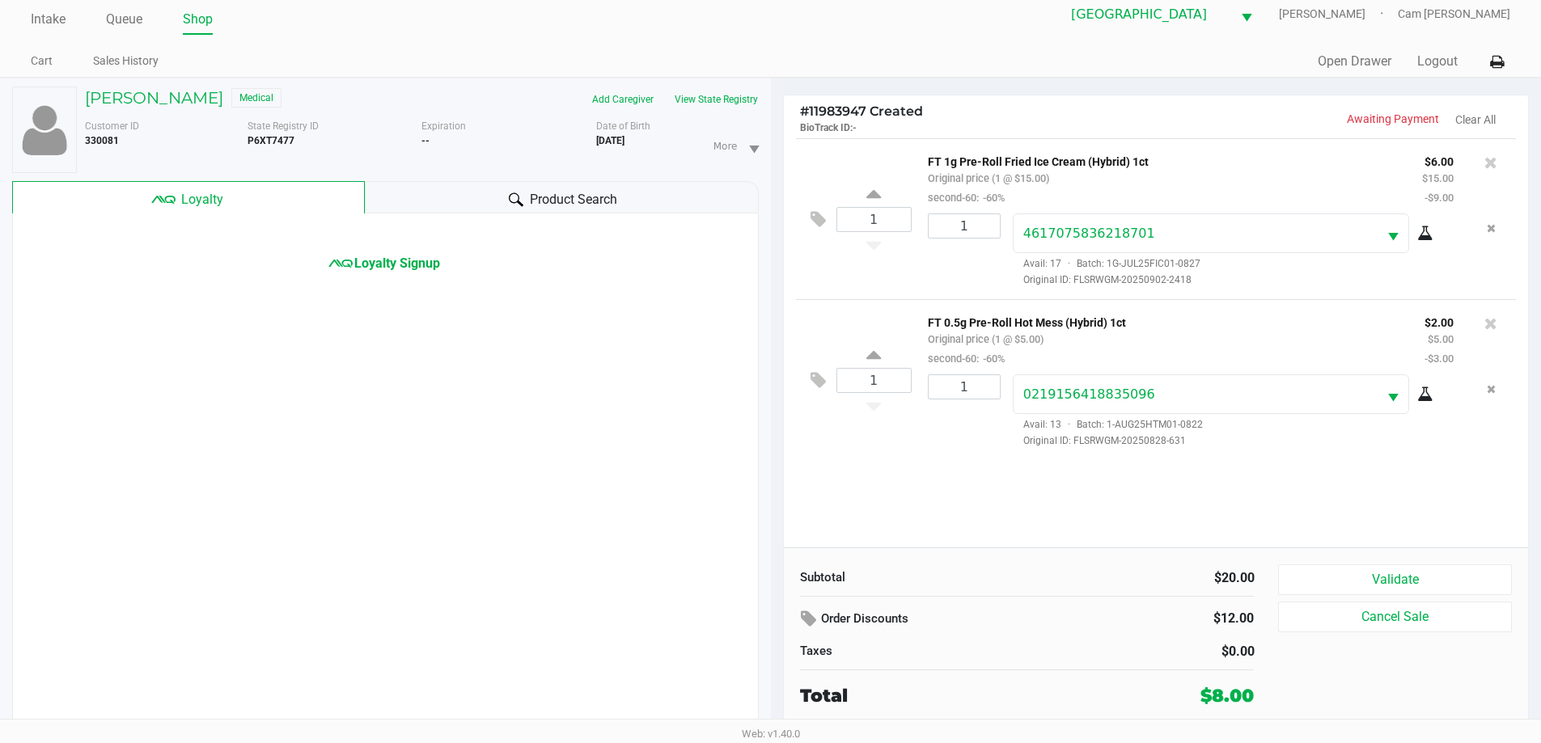
scroll to position [17, 0]
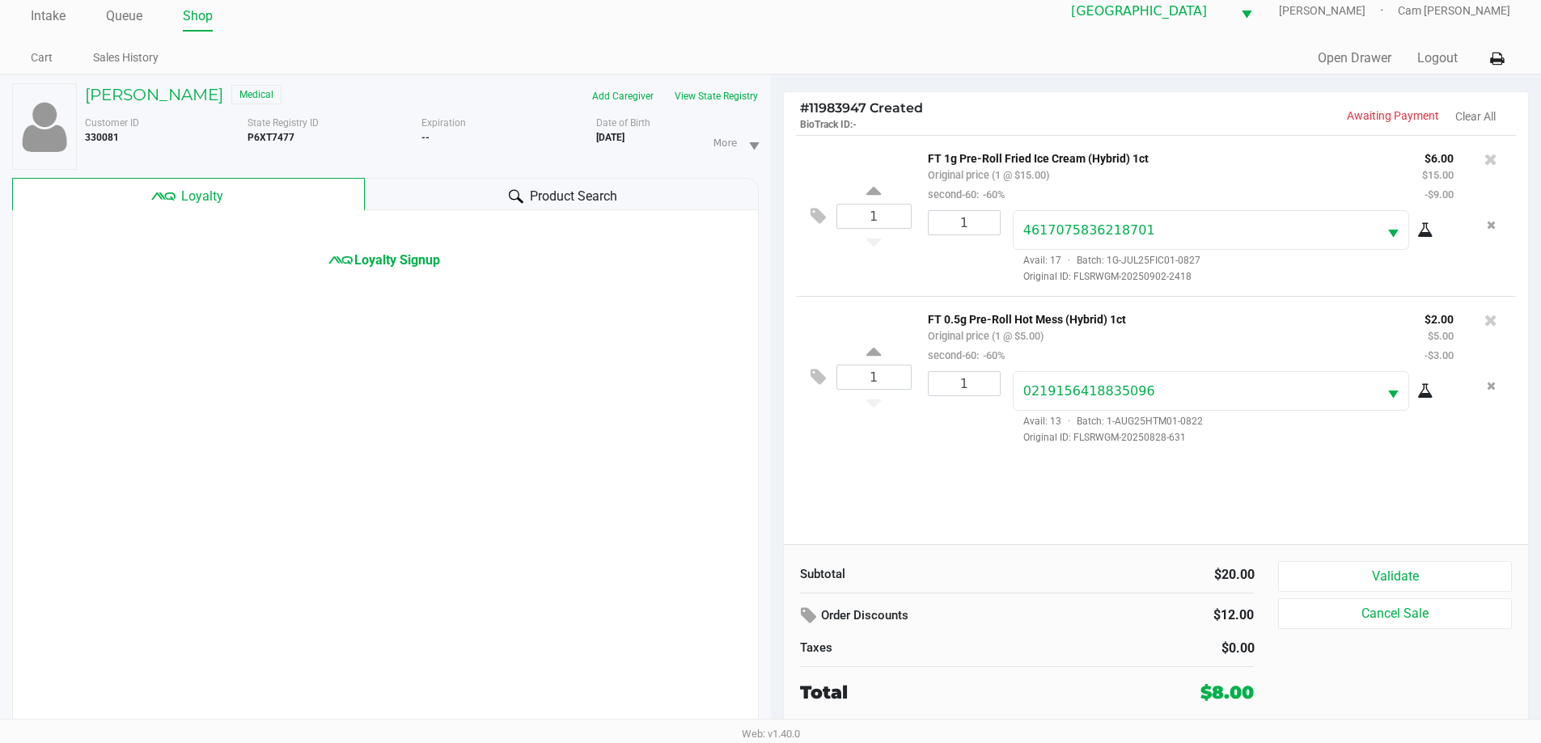
click at [1345, 556] on div "Subtotal $20.00 Order Discounts $12.00 Taxes $0.00 Total $8.00 Validate Cancel …" at bounding box center [1156, 633] width 745 height 178
click at [1353, 561] on button "Validate" at bounding box center [1394, 576] width 233 height 31
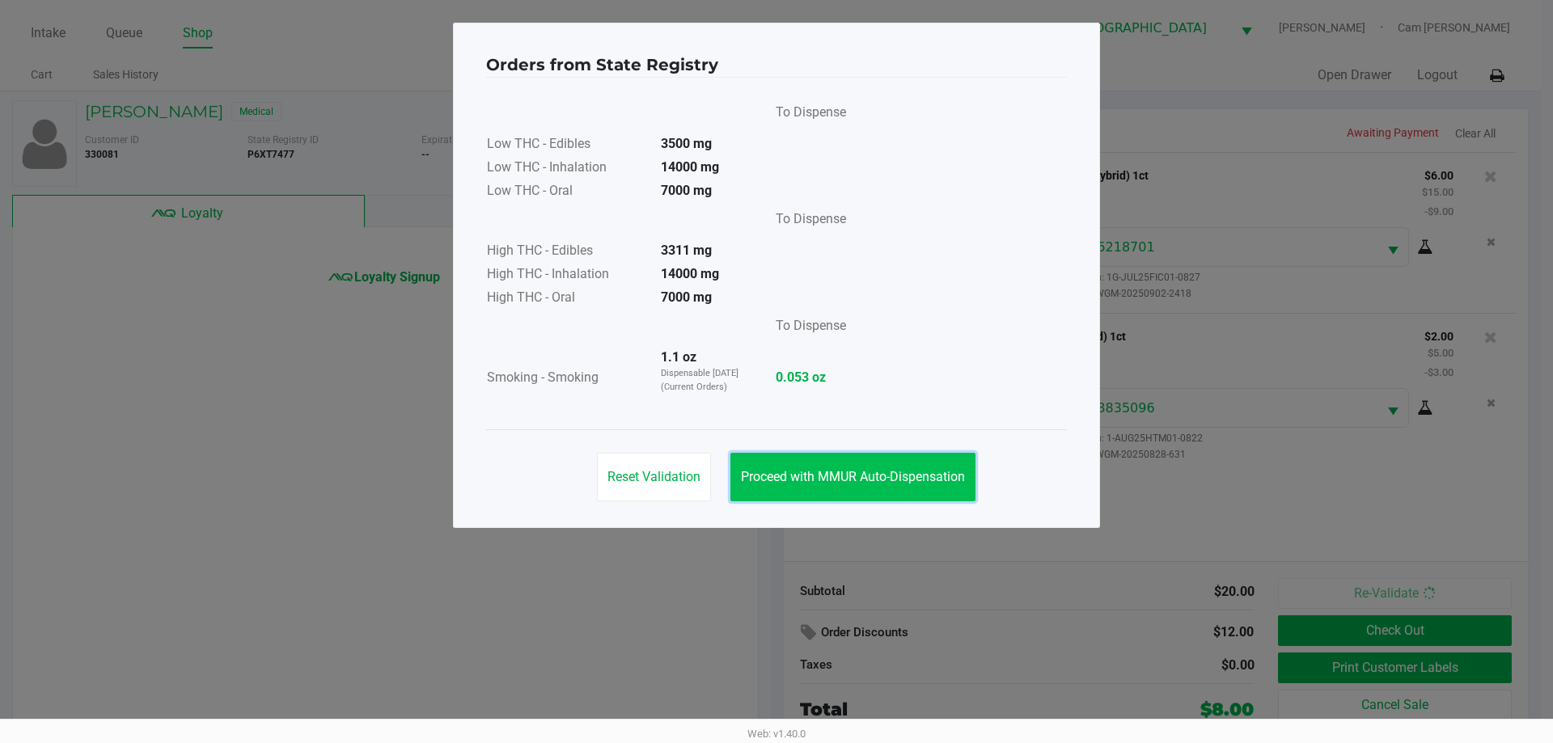
drag, startPoint x: 839, startPoint y: 489, endPoint x: 908, endPoint y: 501, distance: 69.7
click at [839, 489] on button "Proceed with MMUR Auto-Dispensation" at bounding box center [853, 477] width 245 height 49
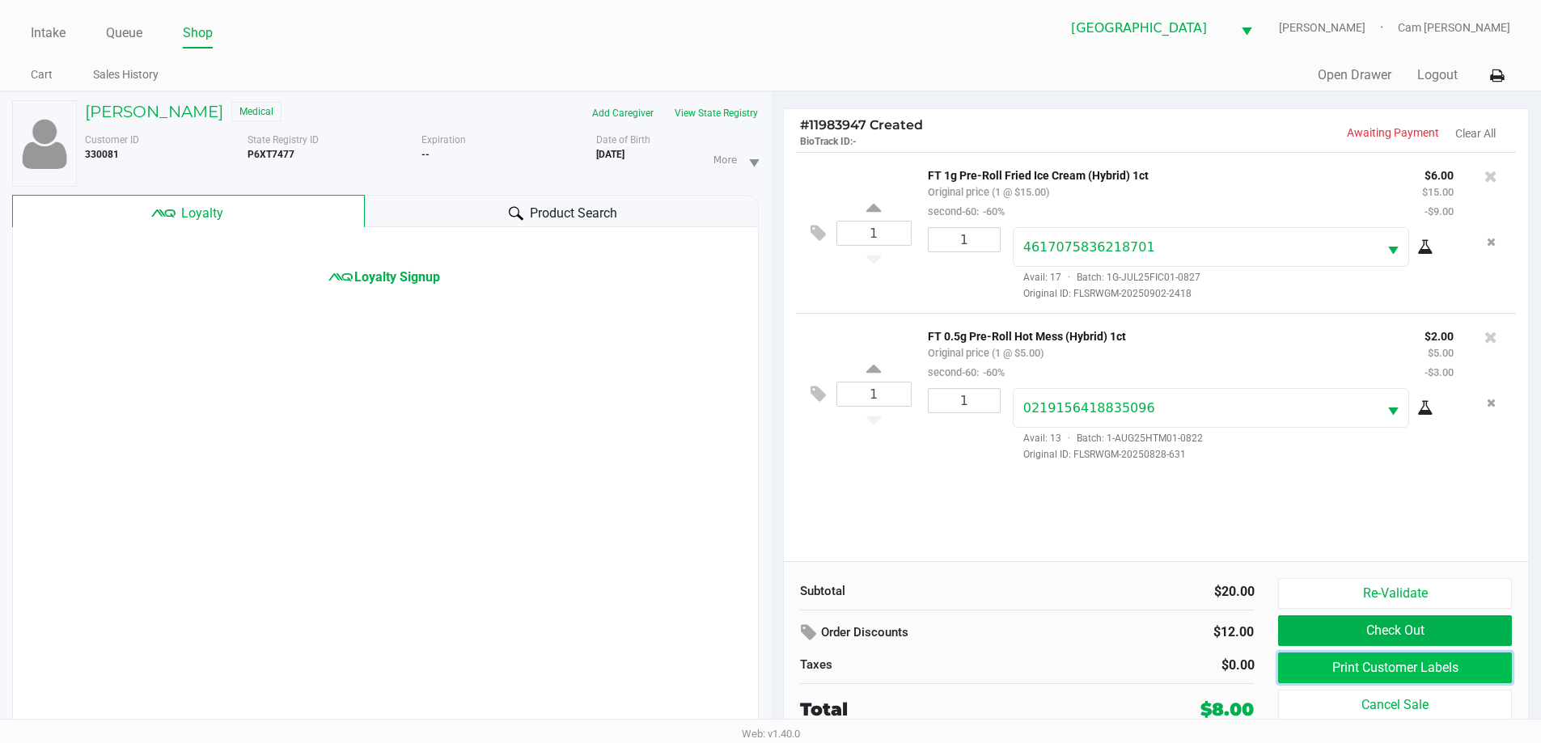
click at [1349, 663] on button "Print Customer Labels" at bounding box center [1394, 668] width 233 height 31
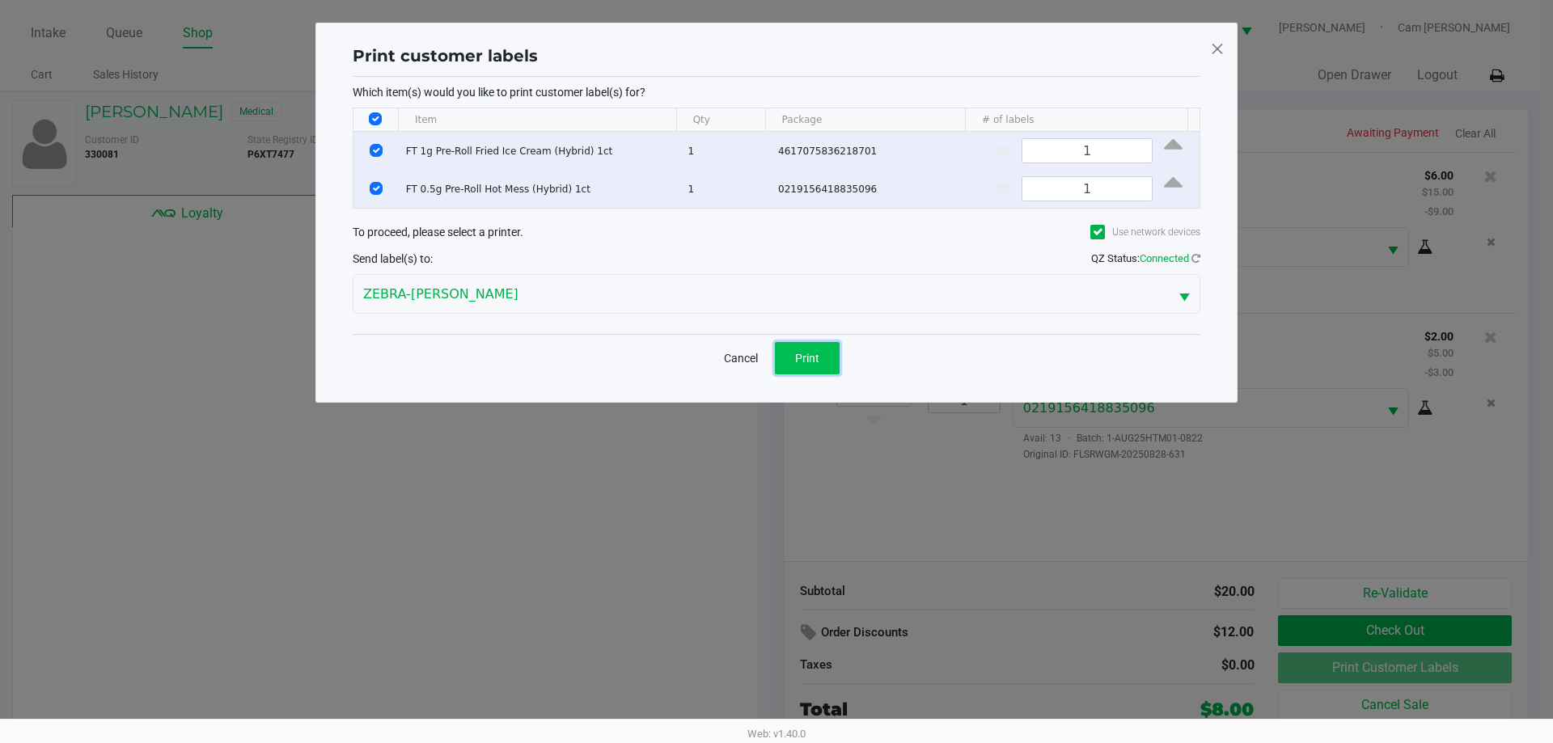
click at [794, 346] on button "Print" at bounding box center [807, 358] width 65 height 32
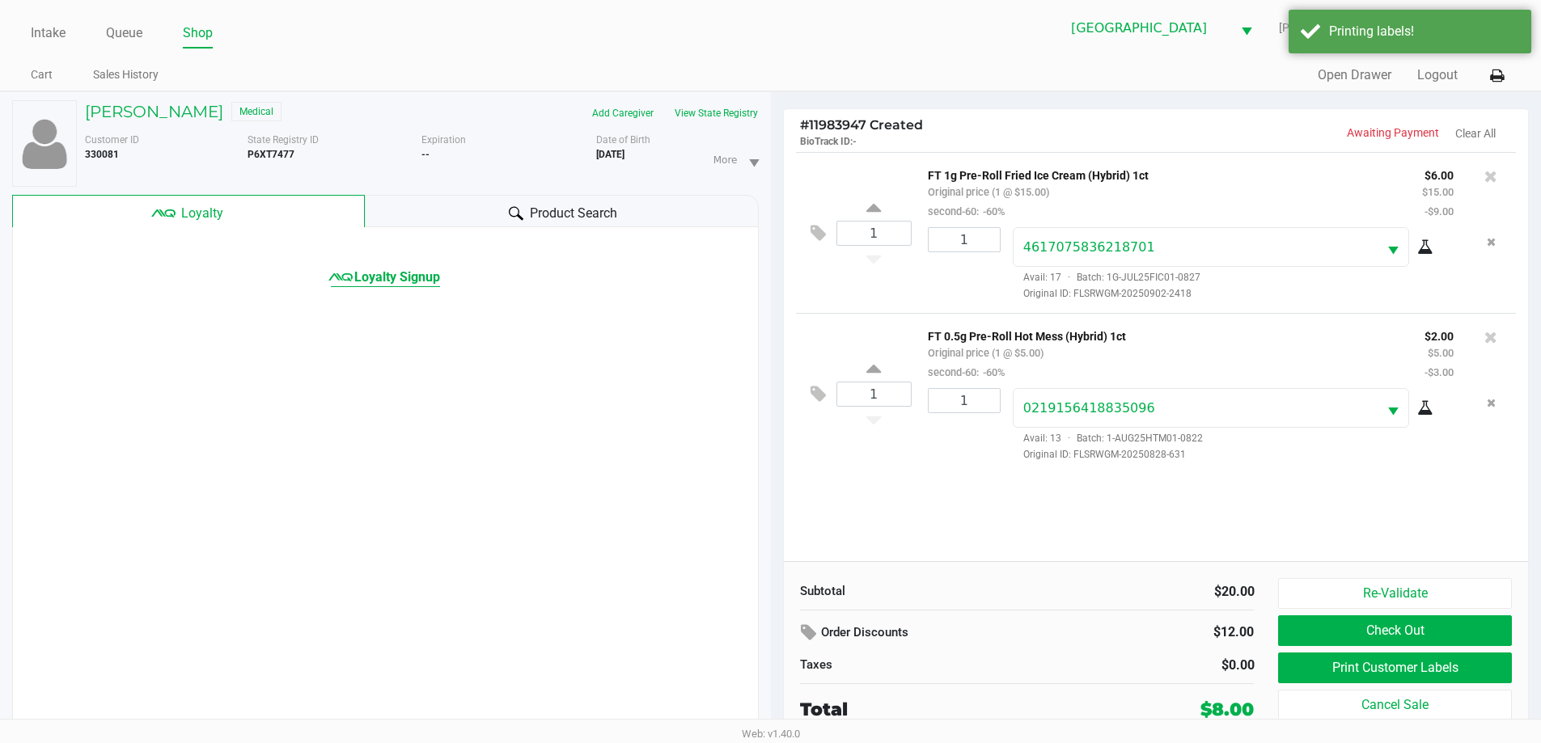
click at [426, 273] on span "Loyalty Signup" at bounding box center [397, 277] width 86 height 19
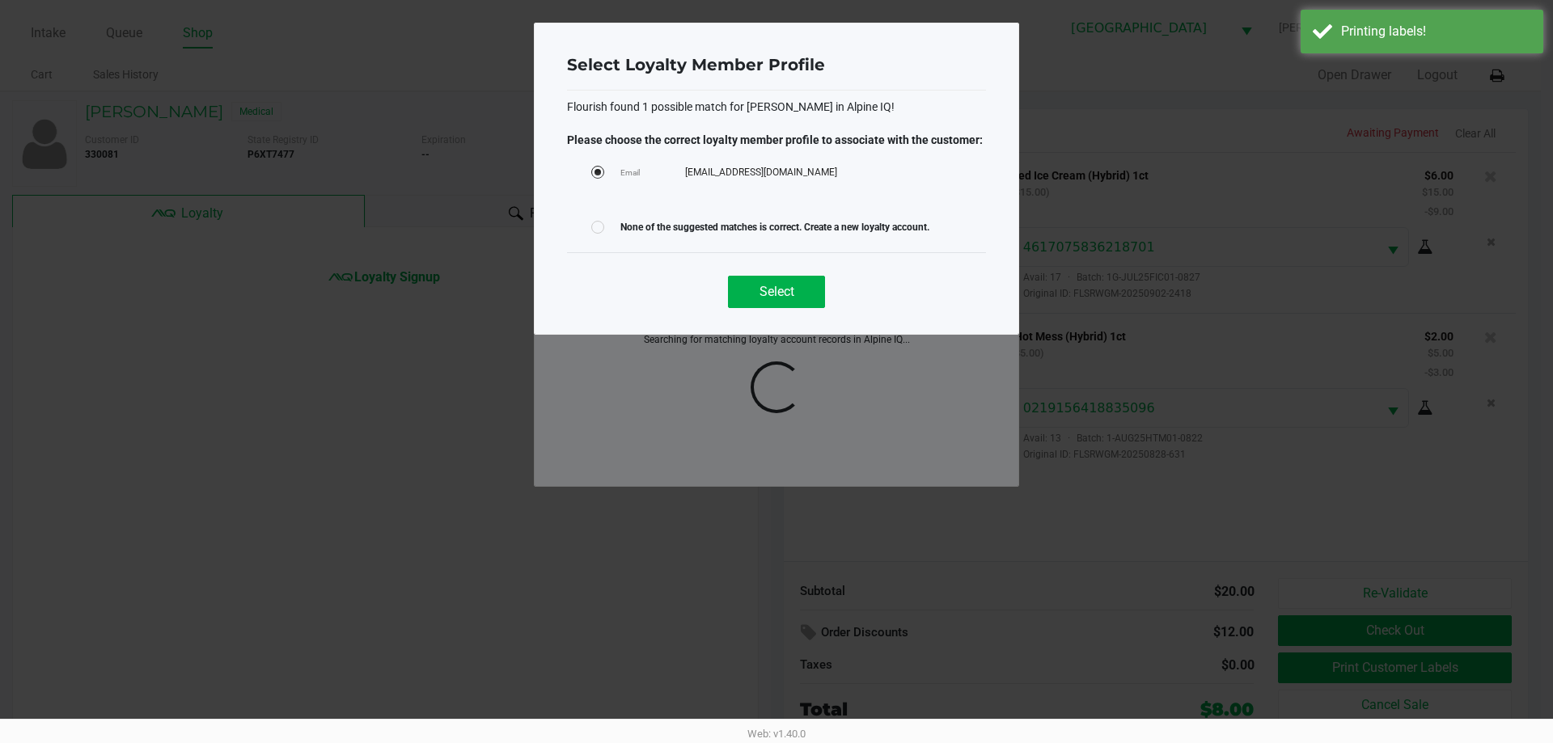
click at [769, 309] on div "Select" at bounding box center [776, 285] width 419 height 66
click at [769, 295] on span "Select" at bounding box center [777, 291] width 35 height 15
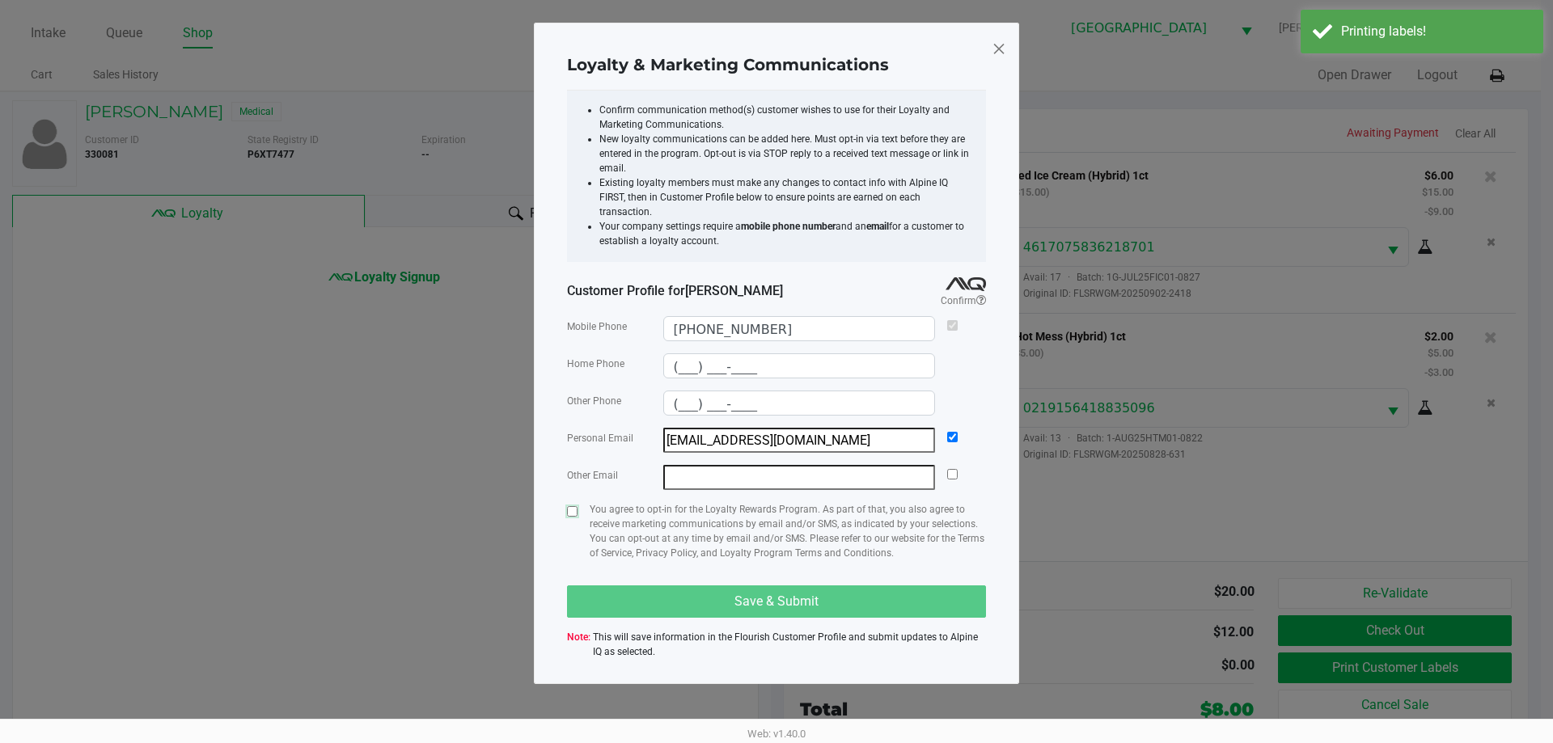
click at [570, 506] on input "checkbox" at bounding box center [572, 511] width 11 height 11
checkbox input "true"
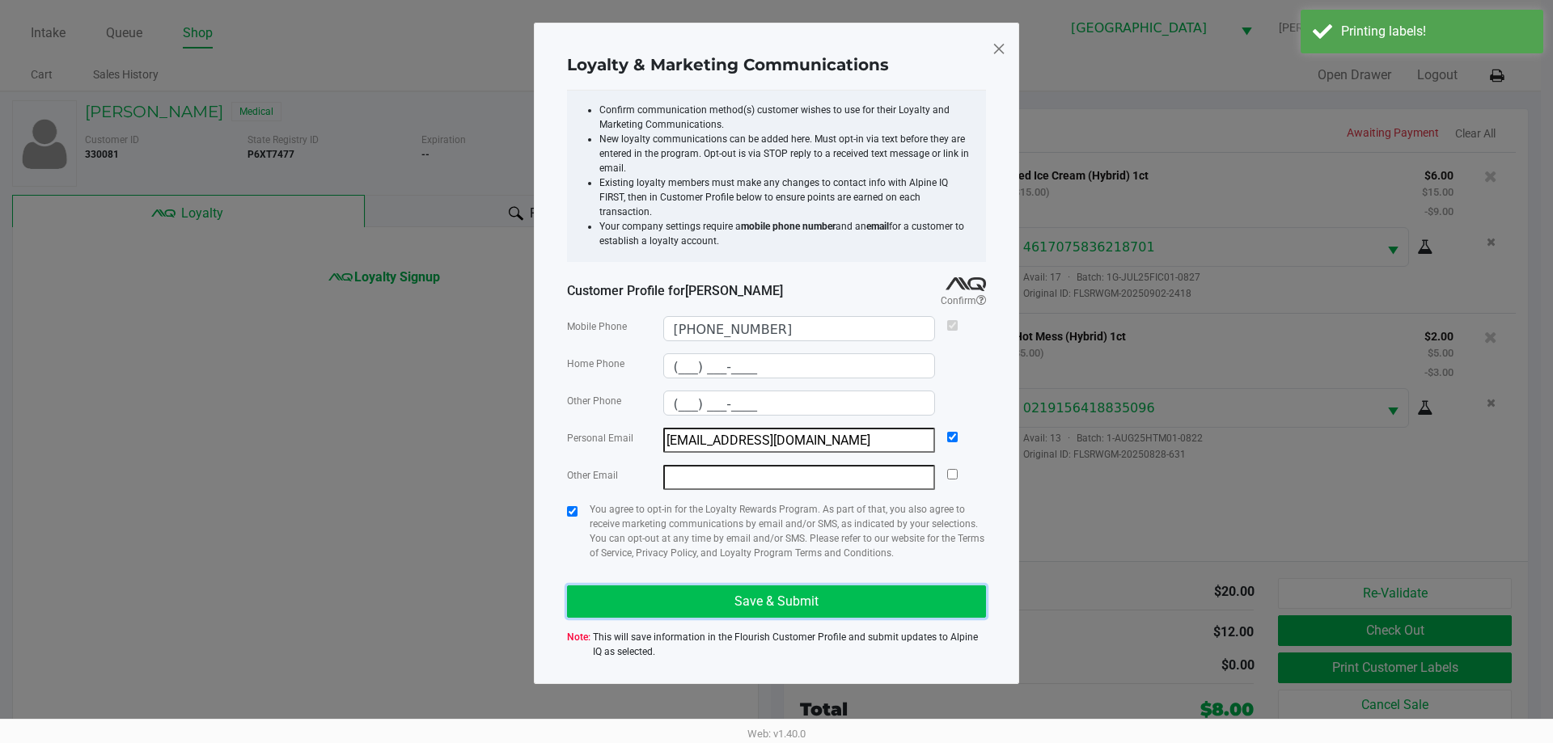
click at [657, 586] on button "Save & Submit" at bounding box center [776, 602] width 419 height 32
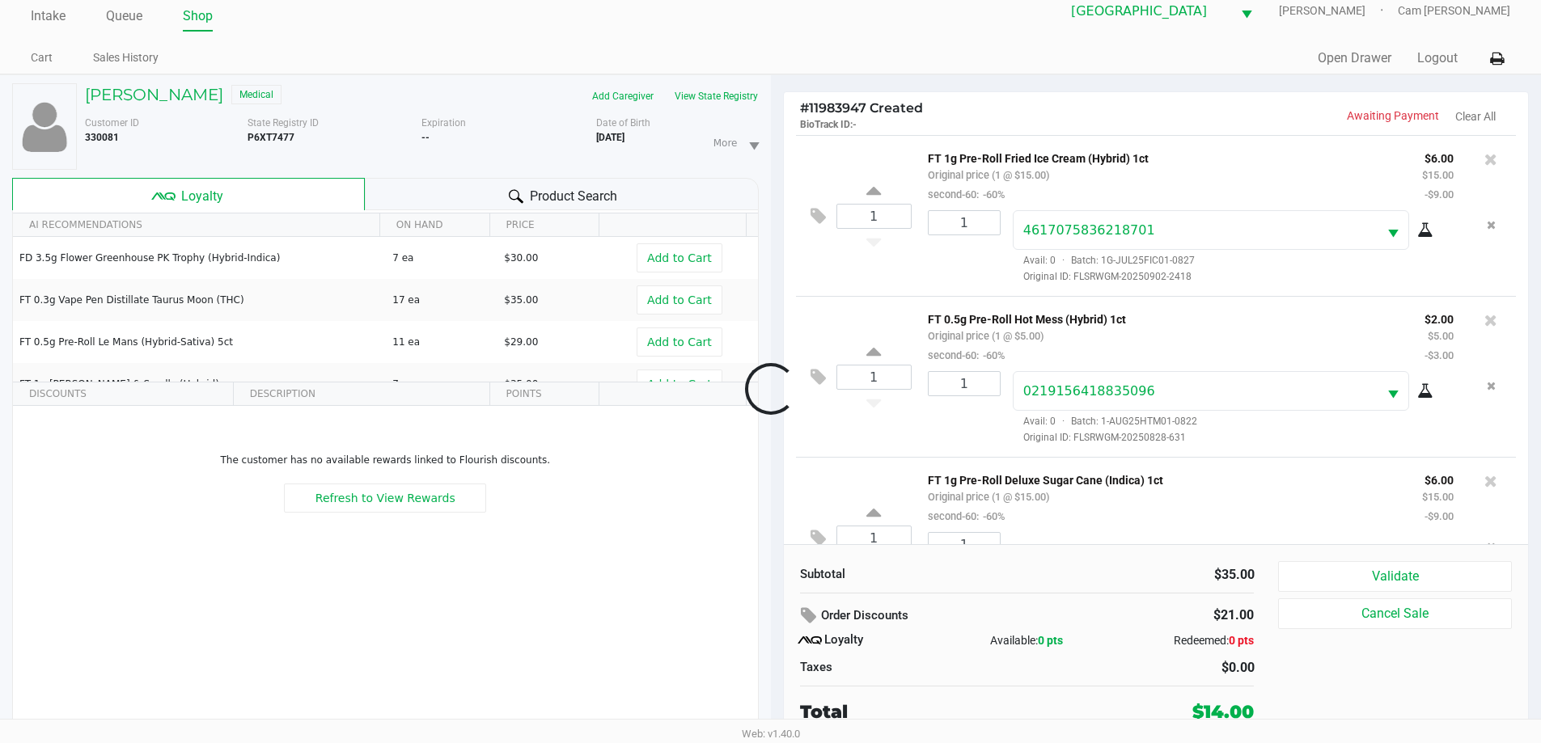
scroll to position [76, 0]
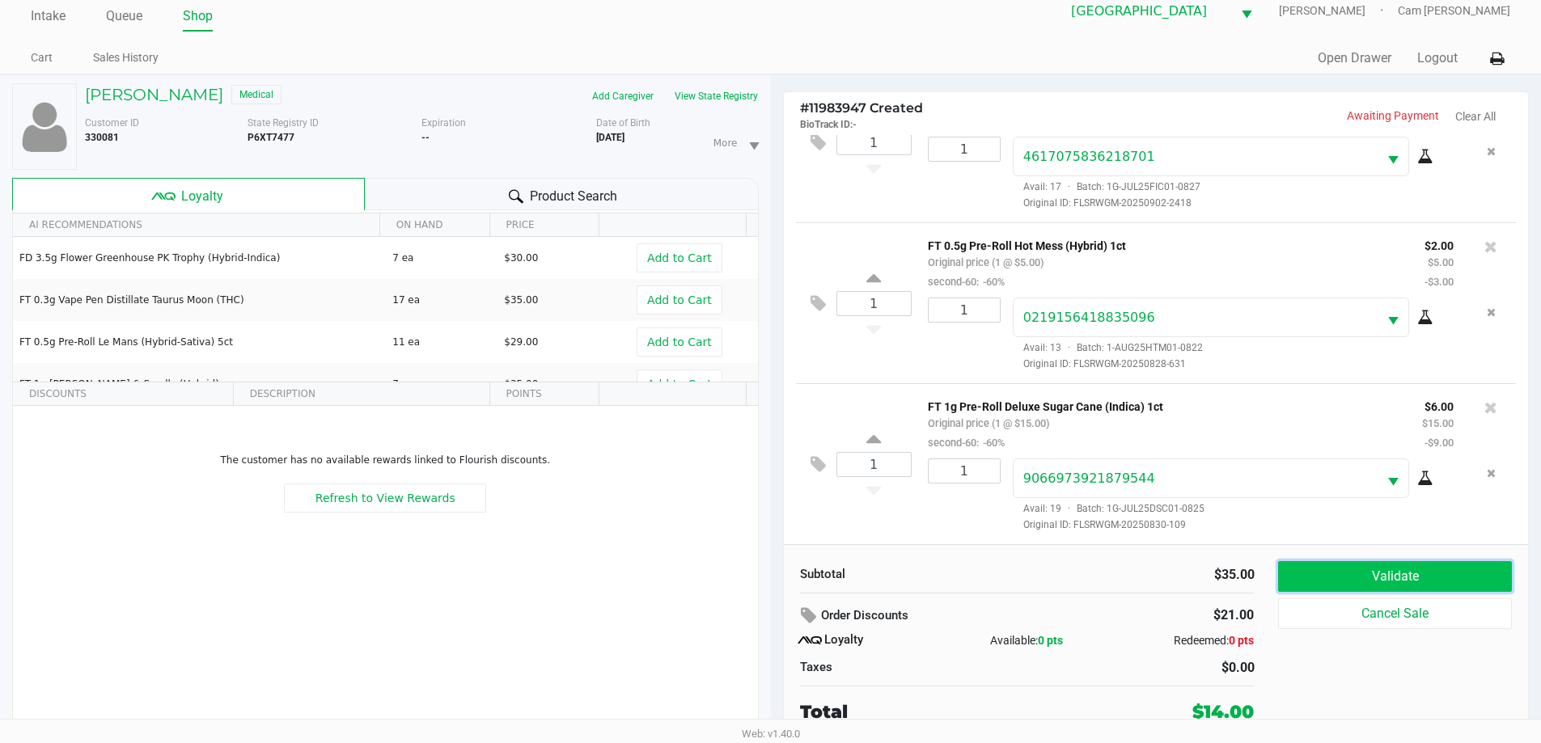
click at [1419, 564] on button "Validate" at bounding box center [1394, 576] width 233 height 31
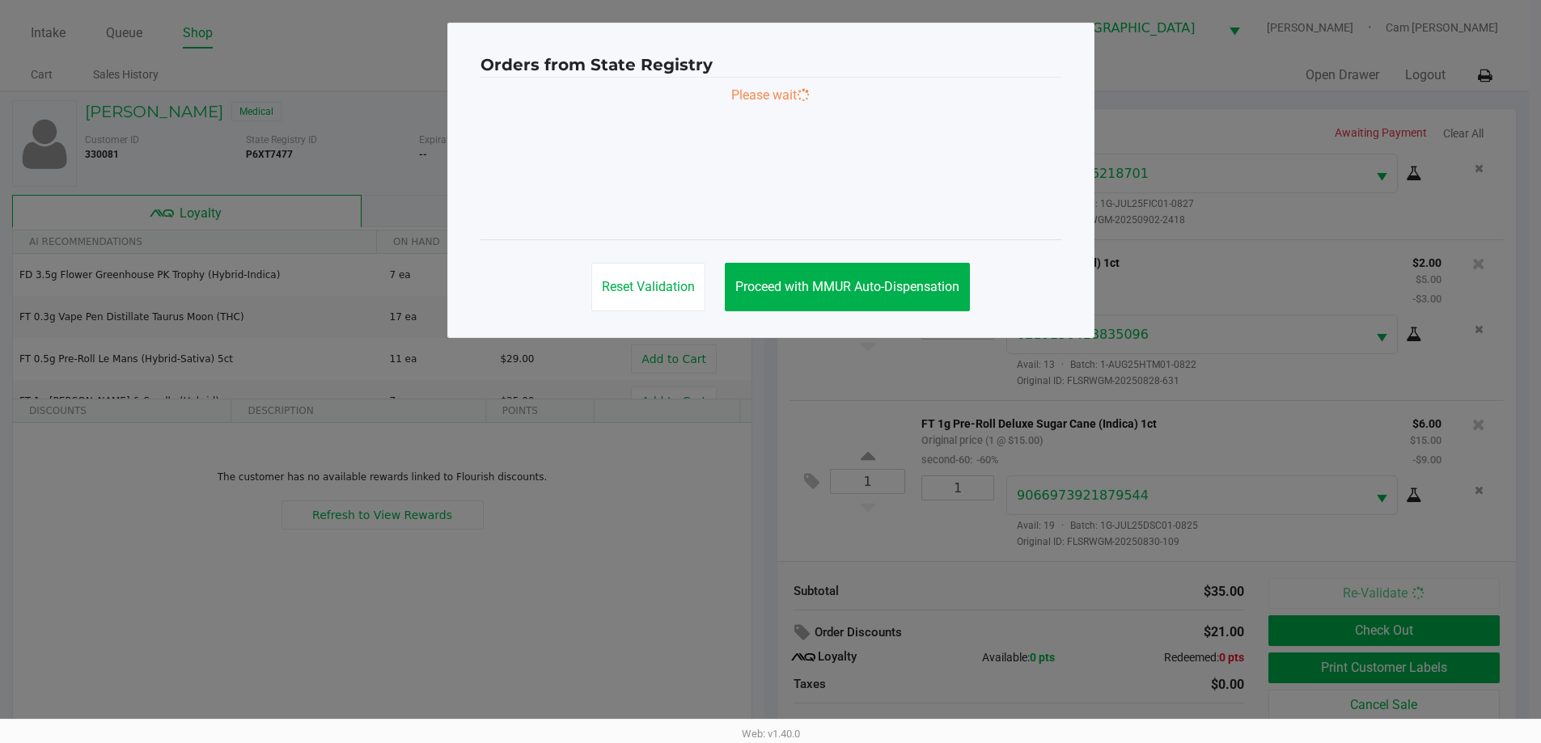
scroll to position [0, 0]
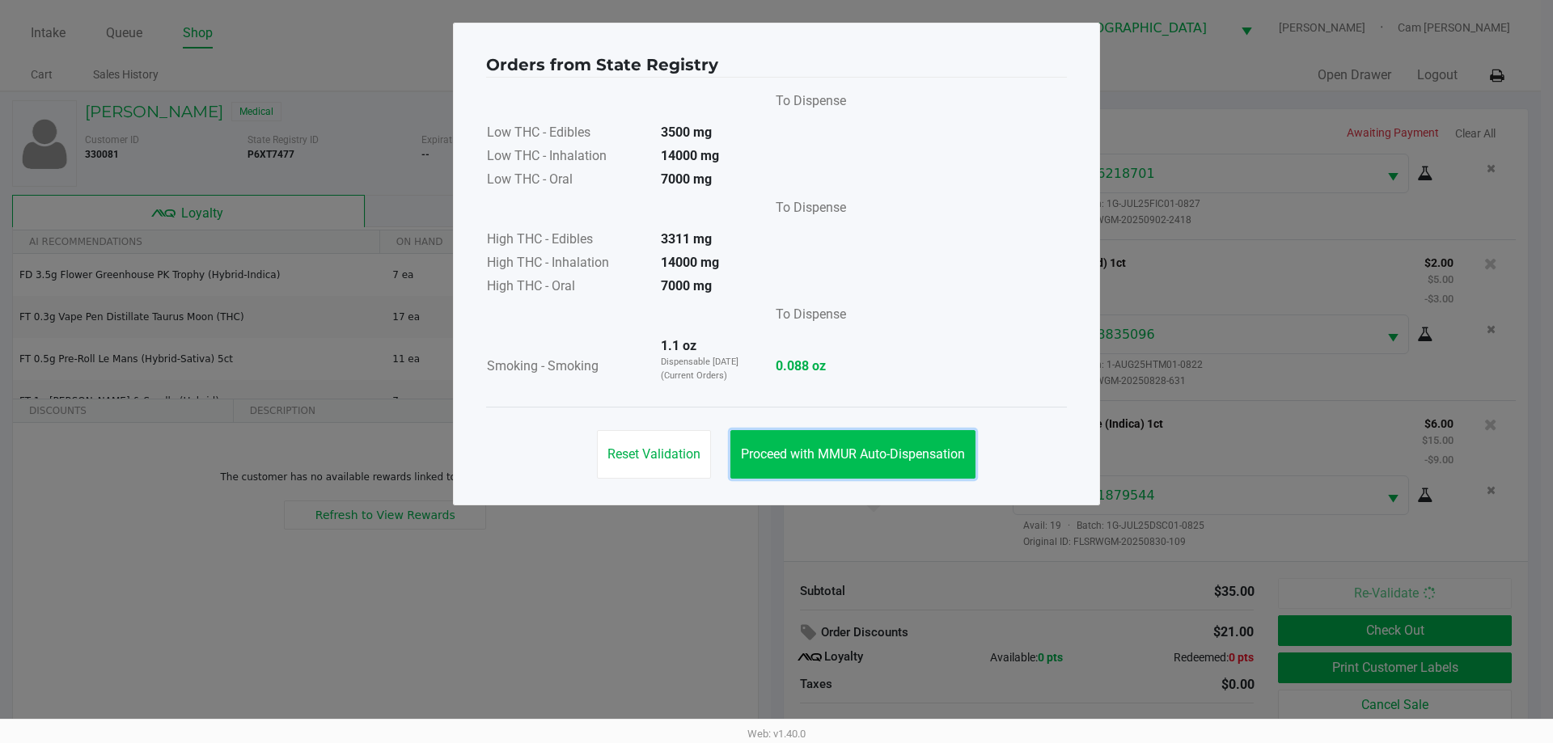
click at [895, 446] on button "Proceed with MMUR Auto-Dispensation" at bounding box center [853, 454] width 245 height 49
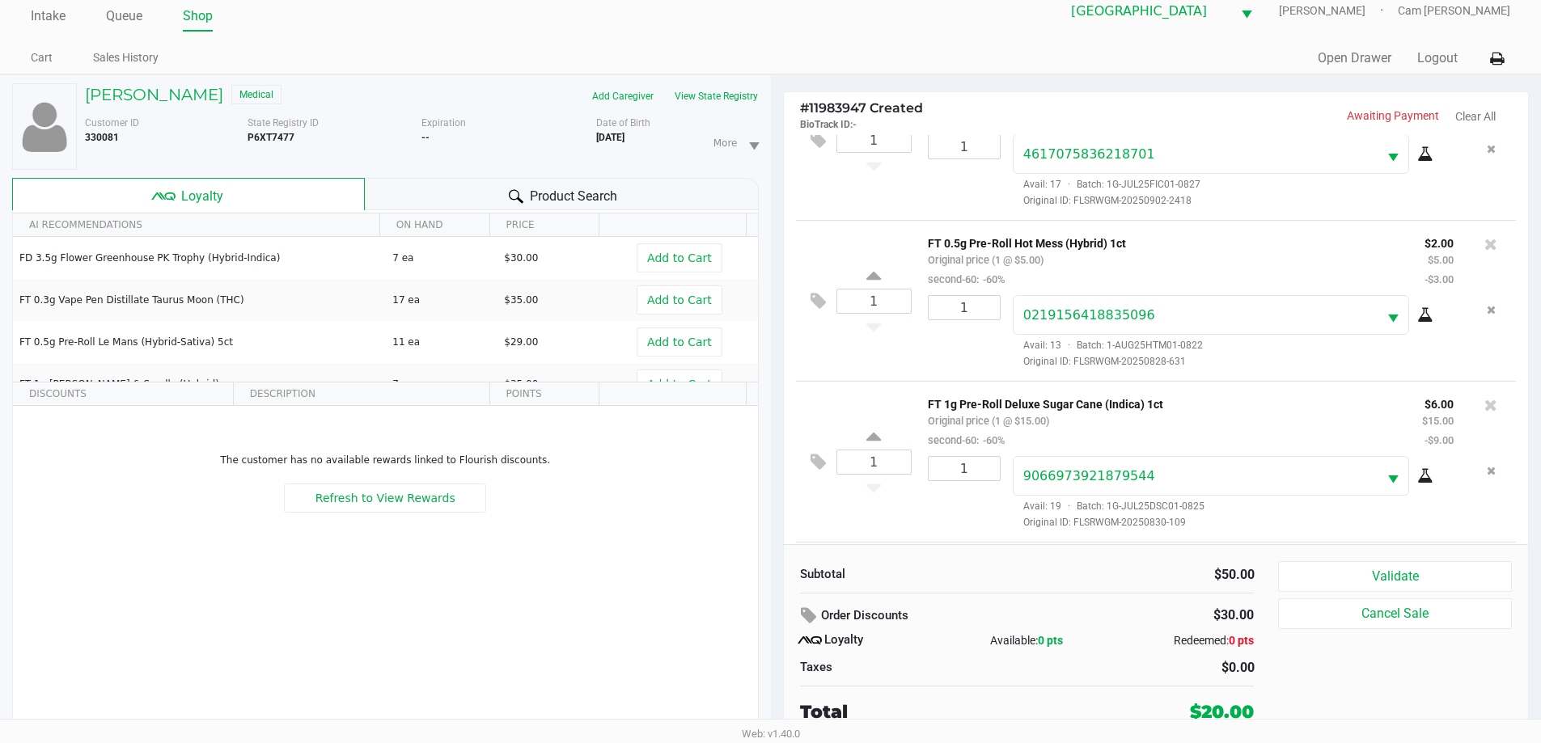
scroll to position [238, 0]
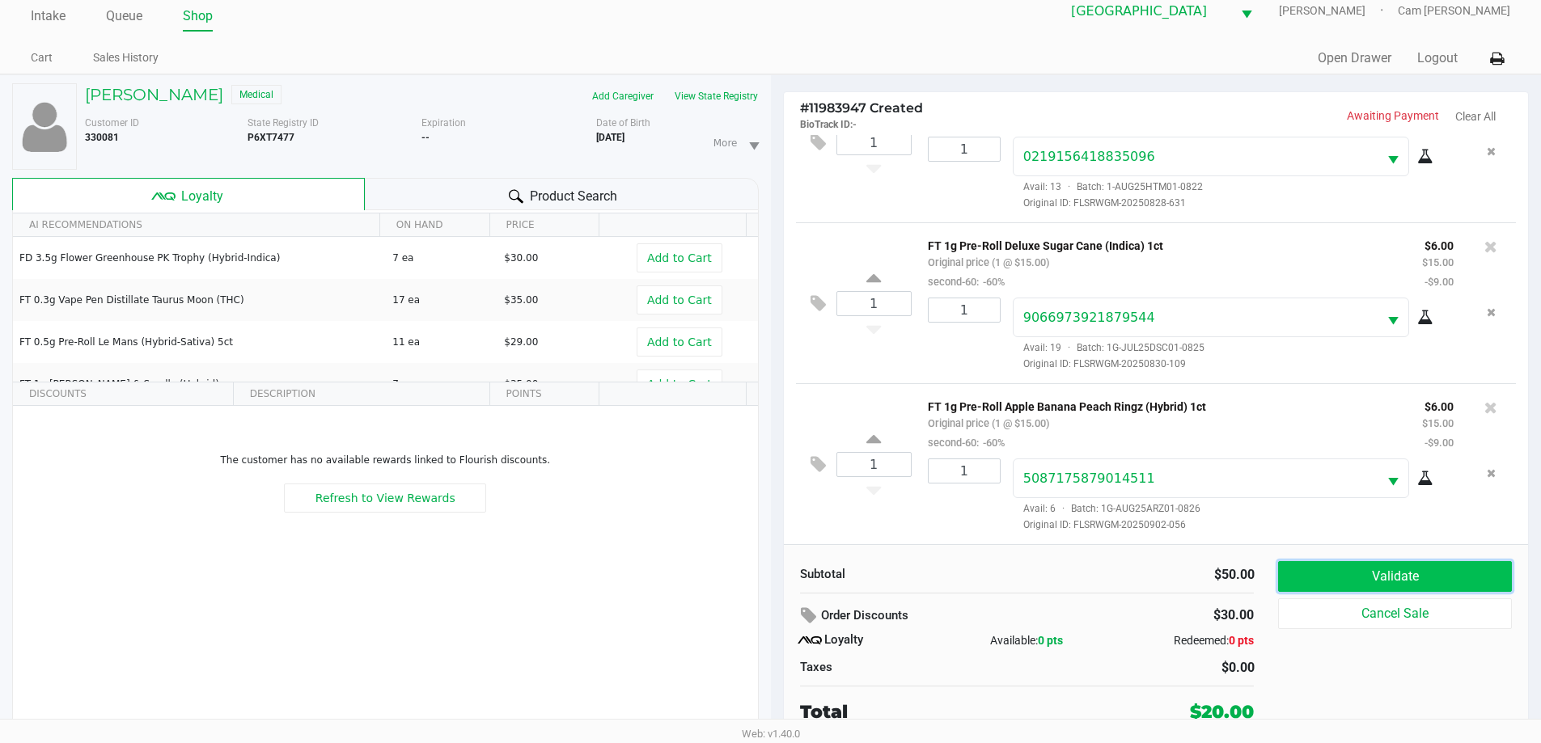
click at [1332, 570] on button "Validate" at bounding box center [1394, 576] width 233 height 31
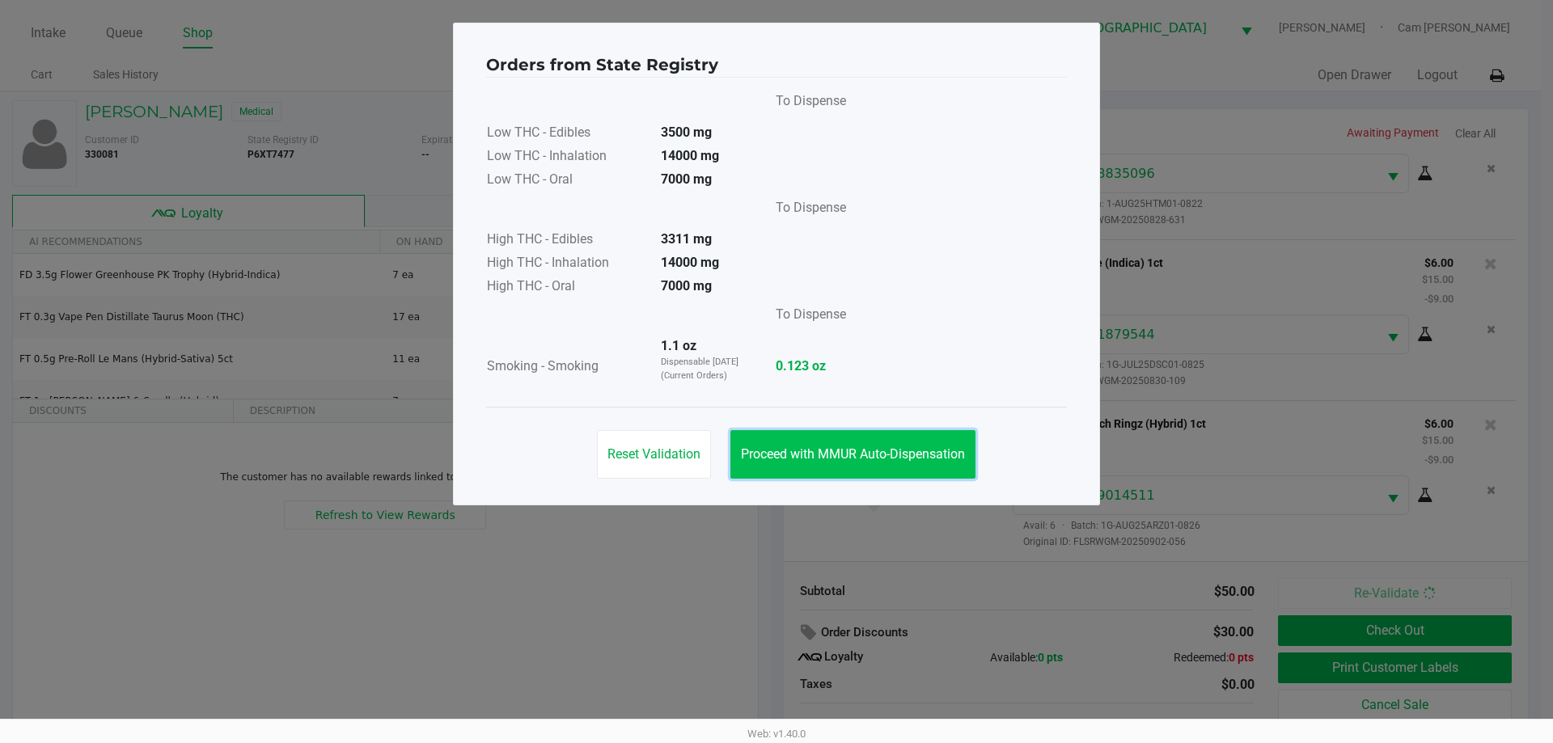
click at [873, 443] on button "Proceed with MMUR Auto-Dispensation" at bounding box center [853, 454] width 245 height 49
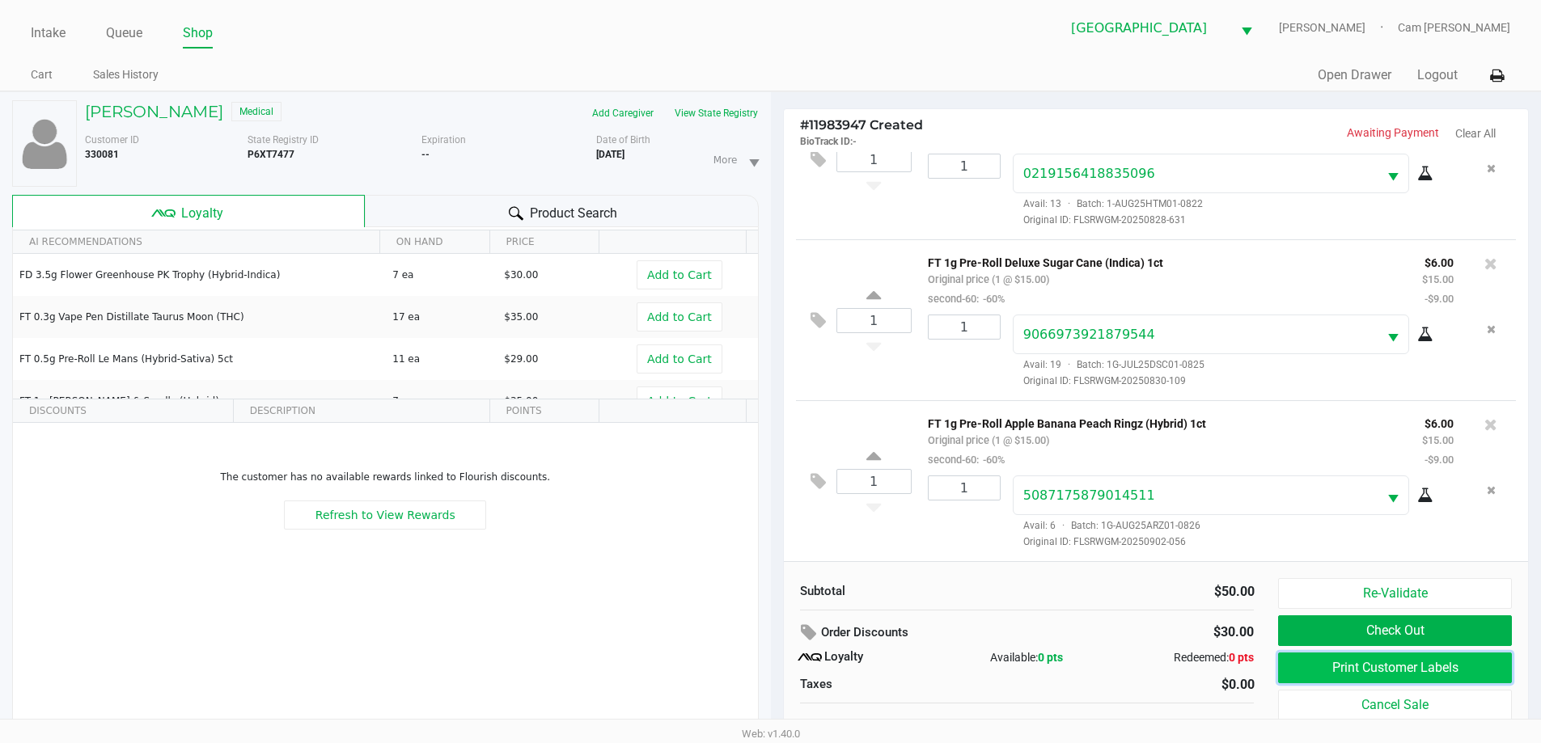
click at [1333, 676] on button "Print Customer Labels" at bounding box center [1394, 668] width 233 height 31
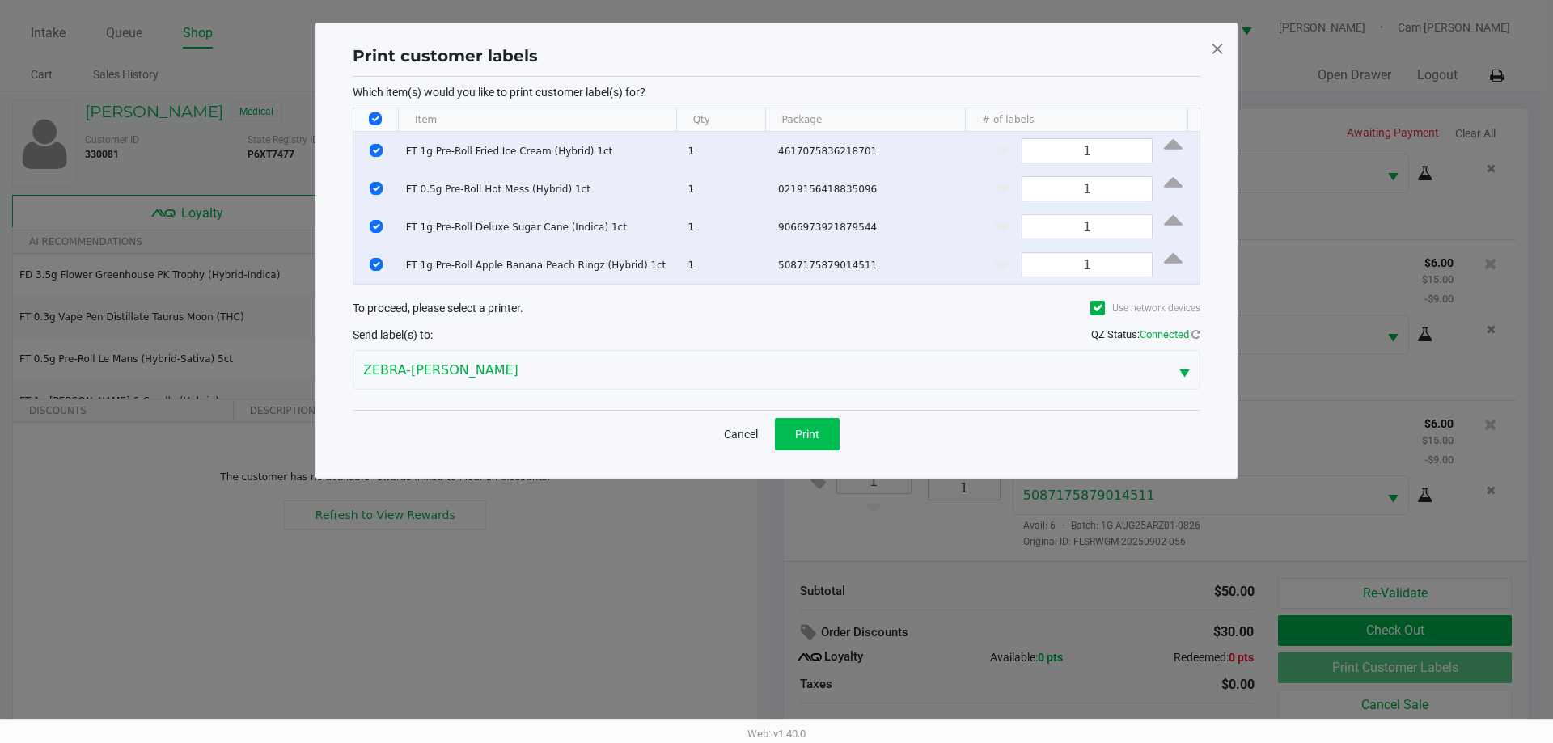
drag, startPoint x: 799, startPoint y: 415, endPoint x: 811, endPoint y: 421, distance: 12.7
click at [804, 417] on div "Cancel Print" at bounding box center [777, 434] width 848 height 48
click at [812, 421] on button "Print" at bounding box center [807, 434] width 65 height 32
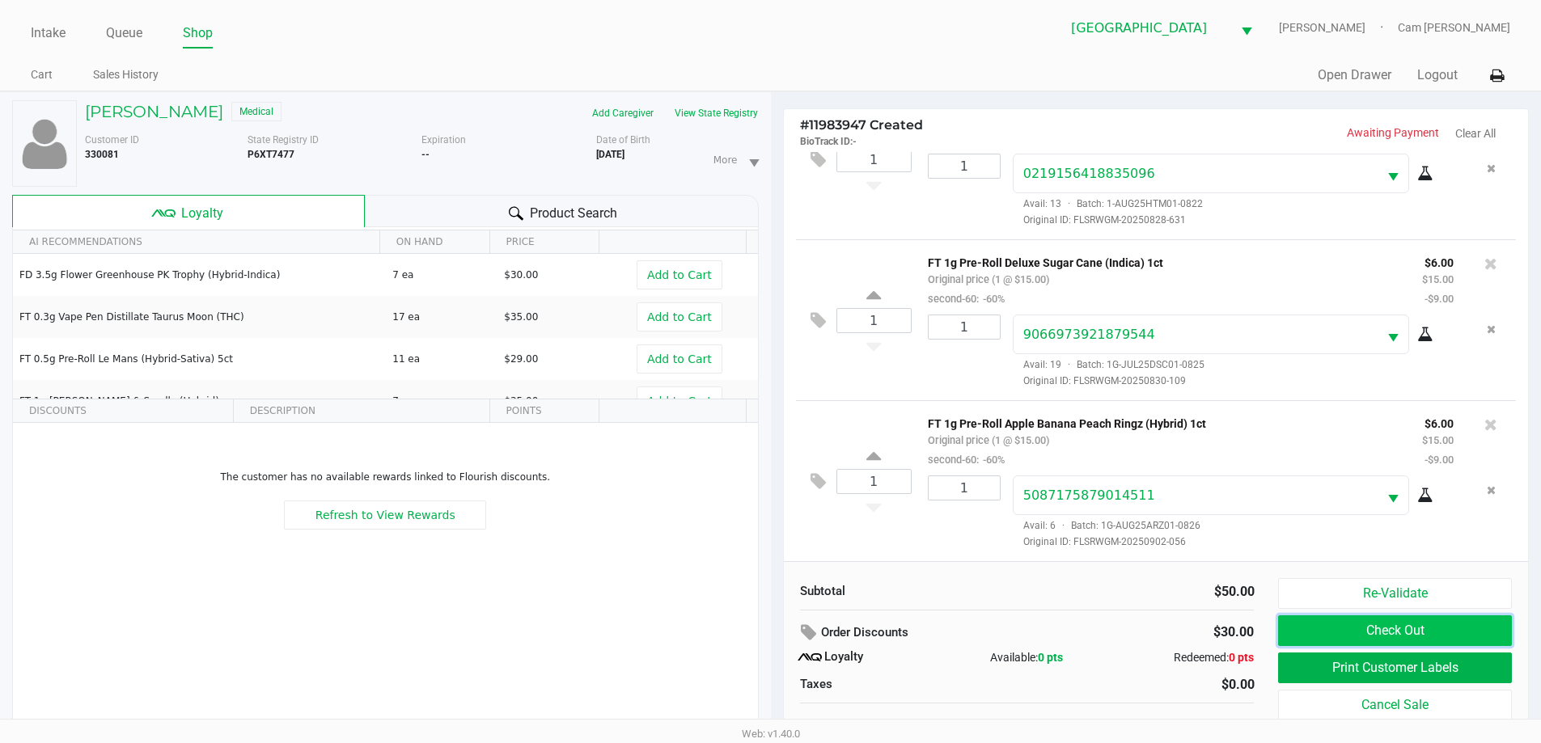
click at [1379, 637] on button "Check Out" at bounding box center [1394, 631] width 233 height 31
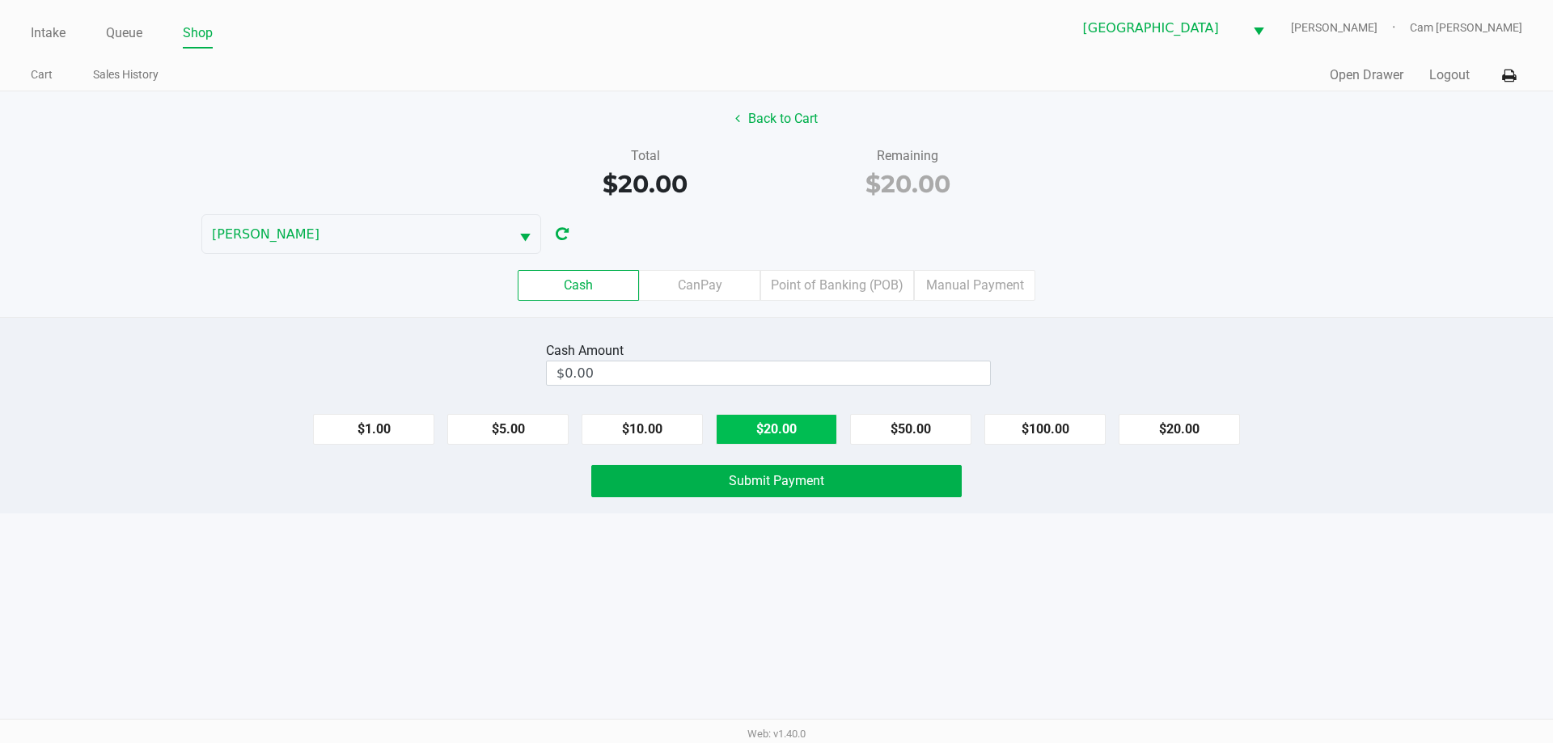
click at [786, 428] on button "$20.00" at bounding box center [776, 429] width 121 height 31
type input "$20.00"
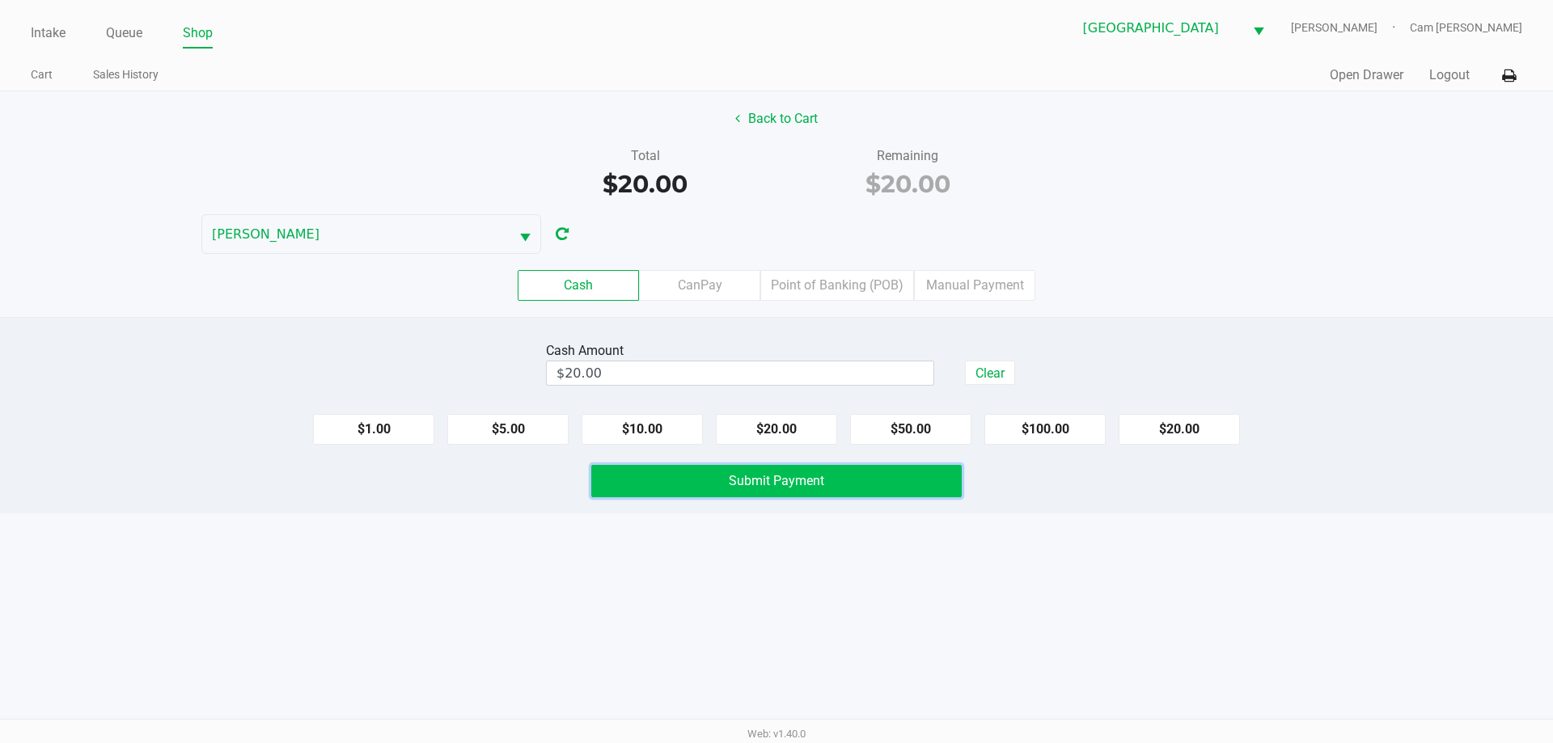
click at [788, 480] on span "Submit Payment" at bounding box center [776, 480] width 95 height 15
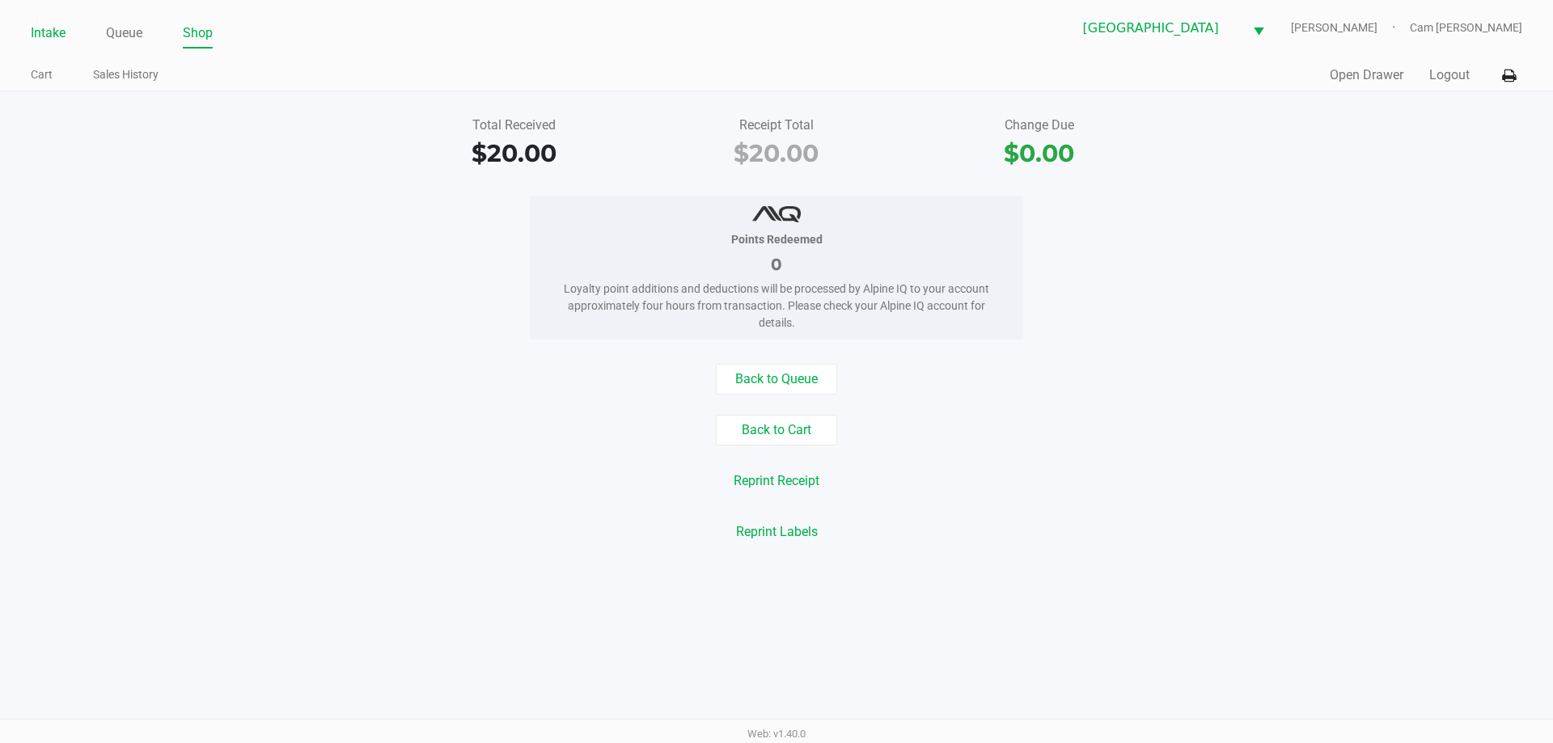
click at [51, 33] on link "Intake" at bounding box center [48, 33] width 35 height 23
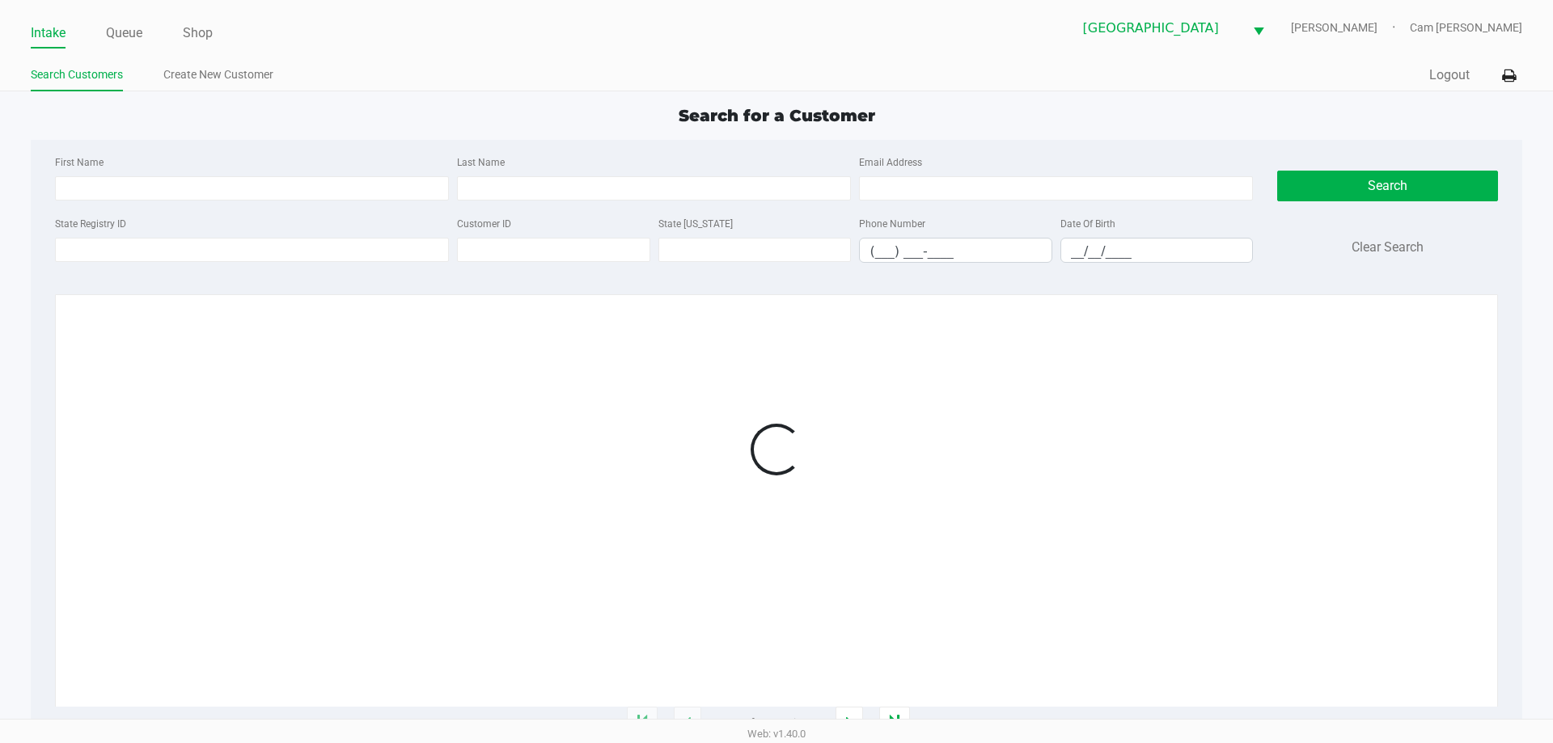
click at [638, 48] on div "Intake Queue Shop [GEOGRAPHIC_DATA] WC [PERSON_NAME] Cam [PERSON_NAME] Search C…" at bounding box center [776, 45] width 1553 height 91
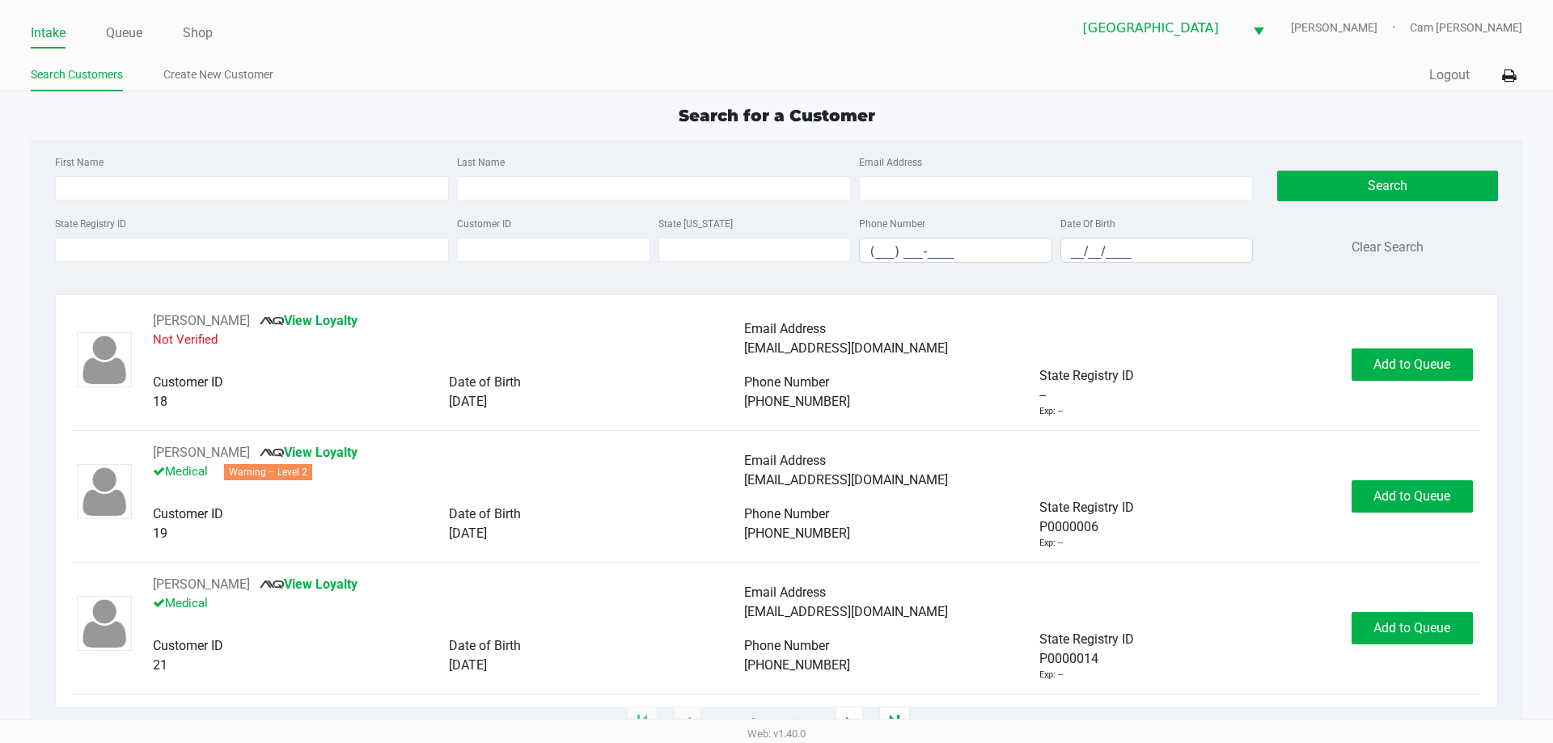
click at [187, 174] on div "First Name" at bounding box center [252, 176] width 402 height 49
click at [186, 191] on input "First Name" at bounding box center [252, 188] width 394 height 24
type input "val"
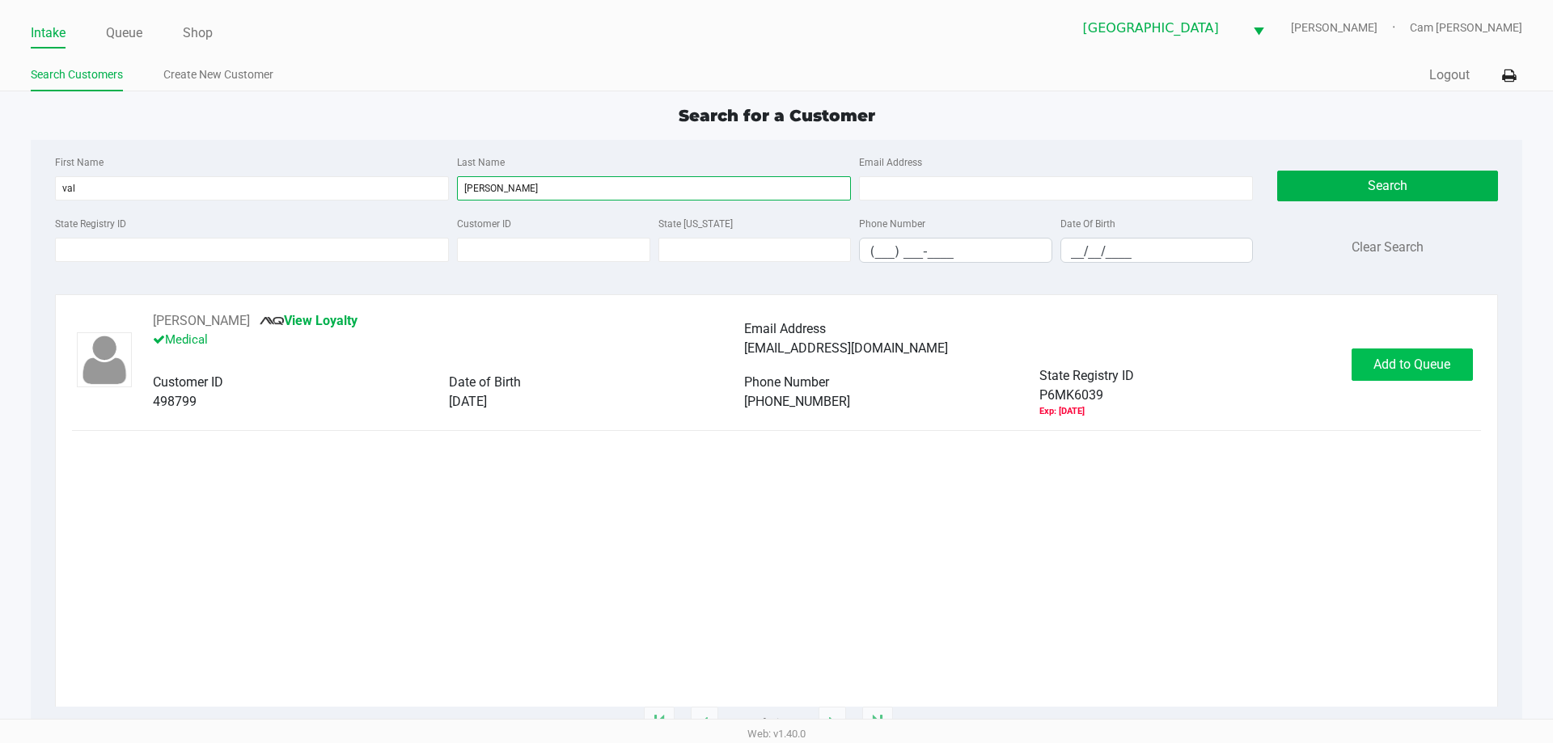
type input "[PERSON_NAME]"
click at [1405, 363] on span "Add to Queue" at bounding box center [1412, 364] width 77 height 15
click at [1405, 363] on body "Intake Queue Shop [GEOGRAPHIC_DATA] WC [PERSON_NAME] Cam [PERSON_NAME] Search C…" at bounding box center [776, 359] width 1553 height 719
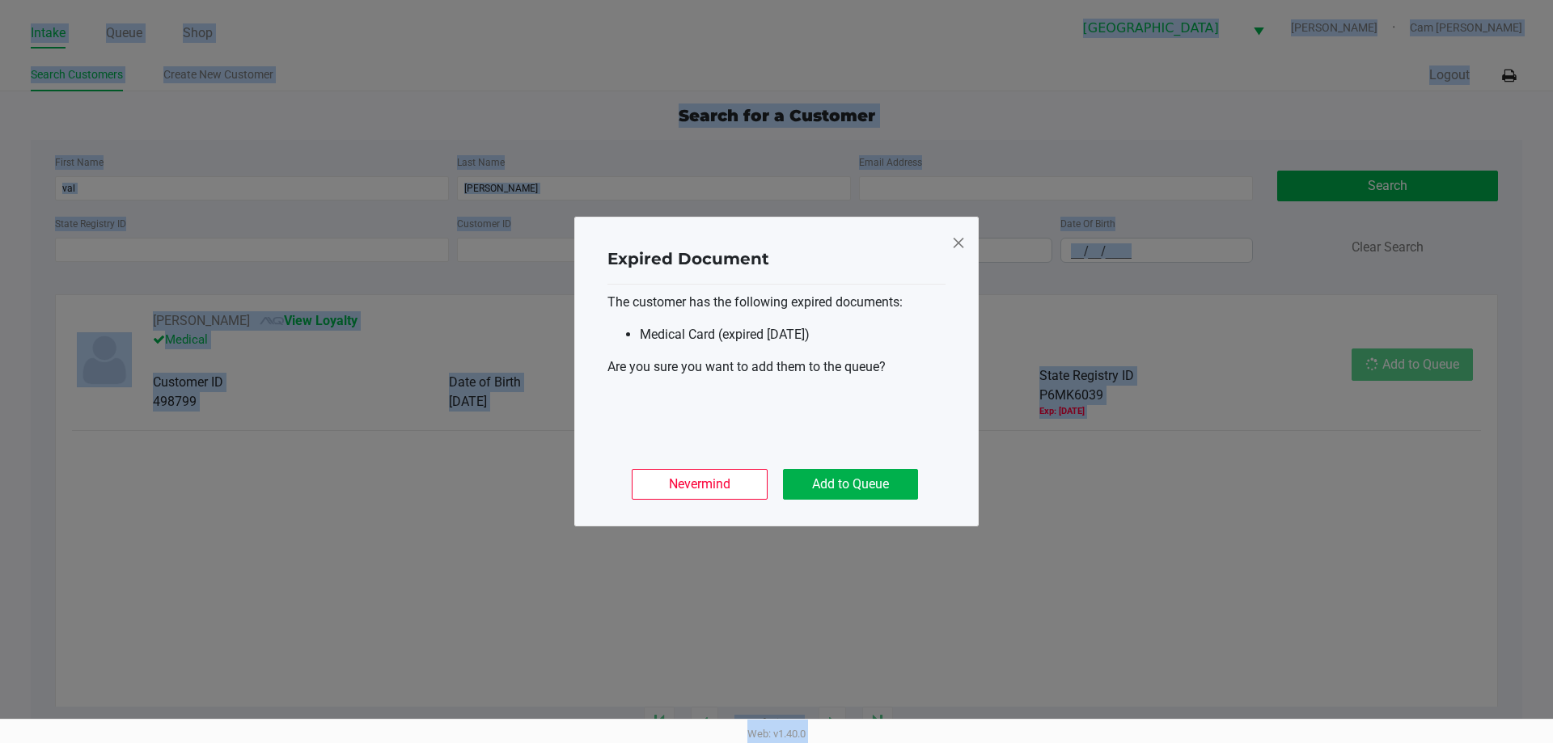
click at [1406, 364] on ngb-modal-window "Expired Document The customer has the following expired documents: Medical Card…" at bounding box center [776, 371] width 1553 height 743
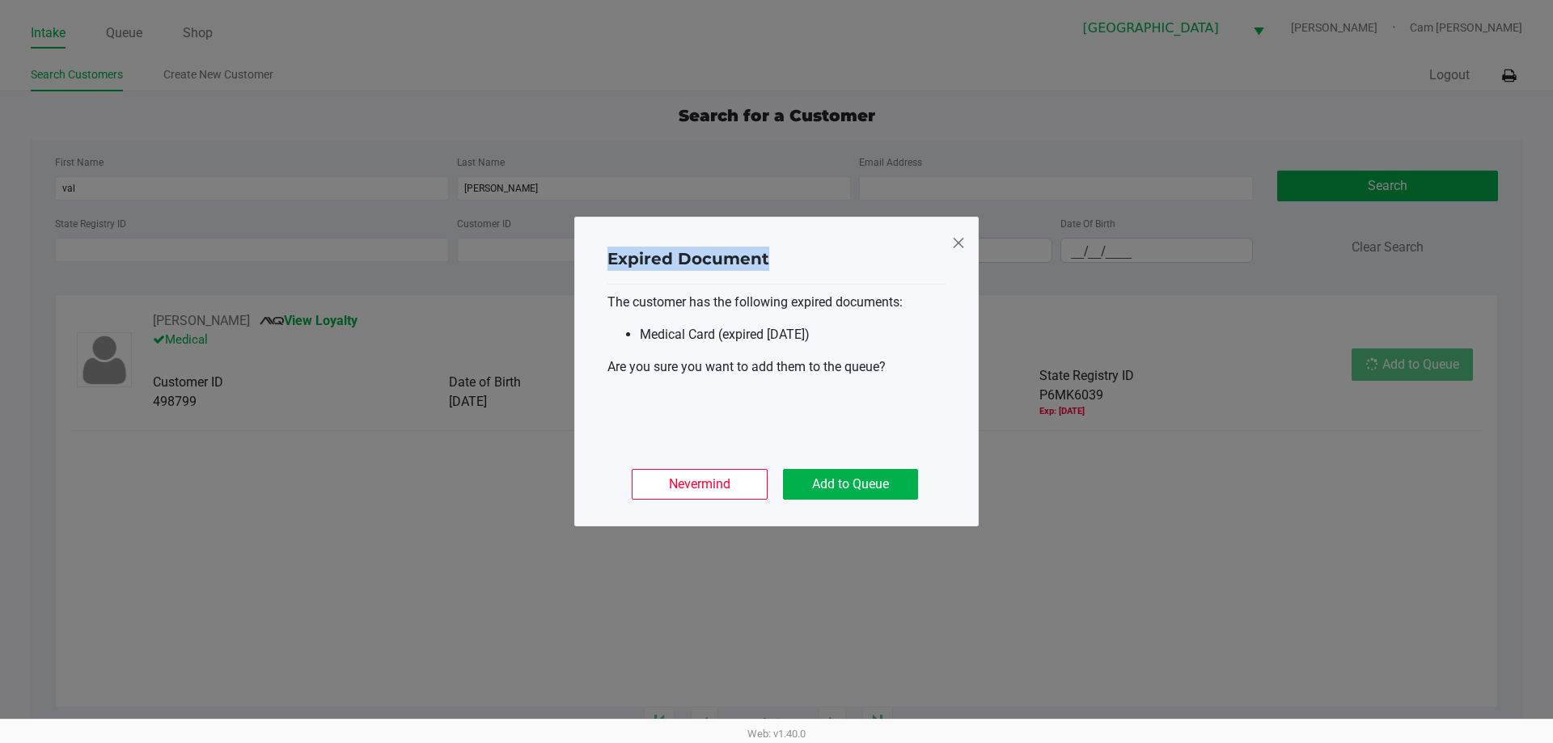
click at [1405, 366] on ngb-modal-window "Expired Document The customer has the following expired documents: Medical Card…" at bounding box center [776, 371] width 1553 height 743
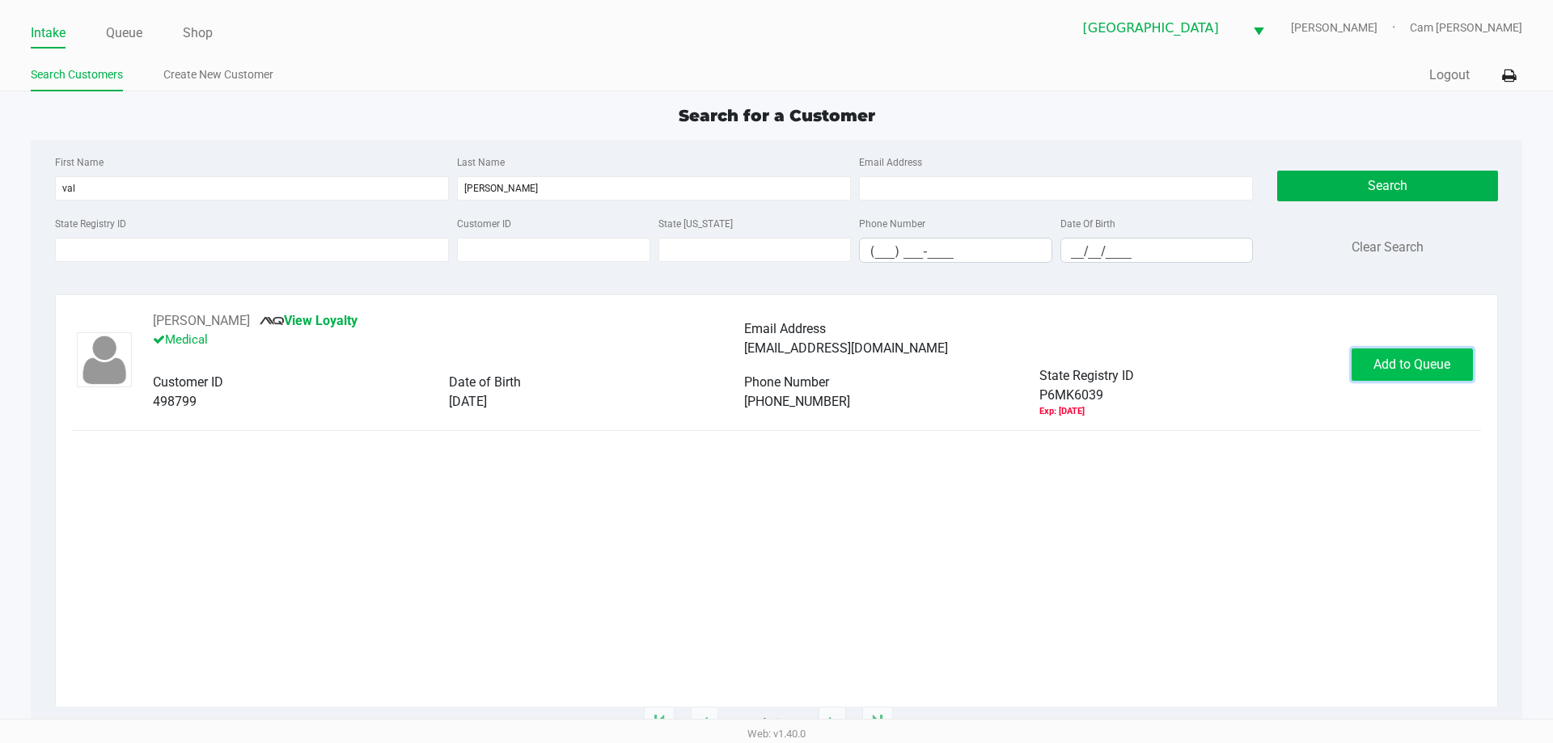
click at [1404, 366] on span "Add to Queue" at bounding box center [1412, 364] width 77 height 15
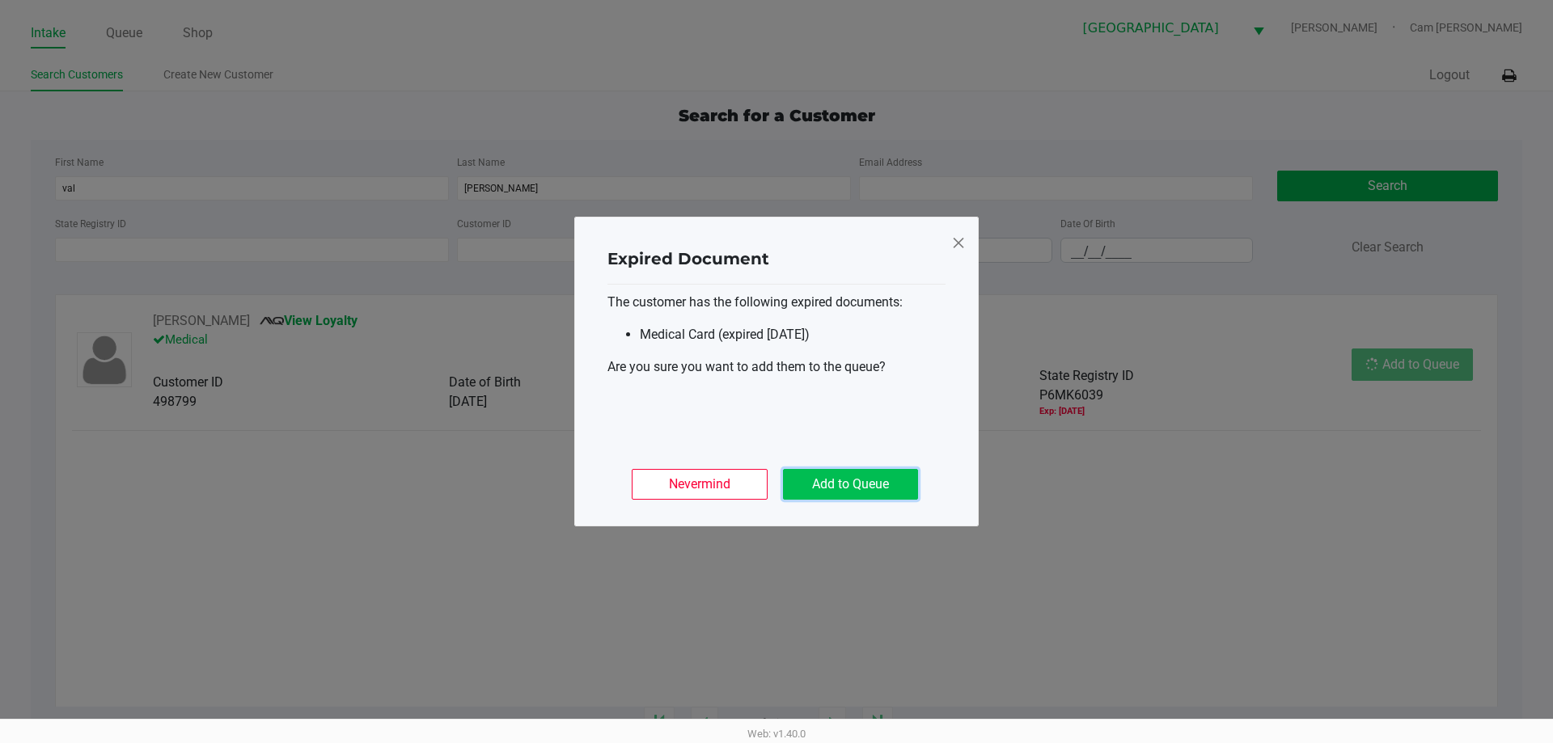
click at [881, 473] on button "Add to Queue" at bounding box center [850, 484] width 135 height 31
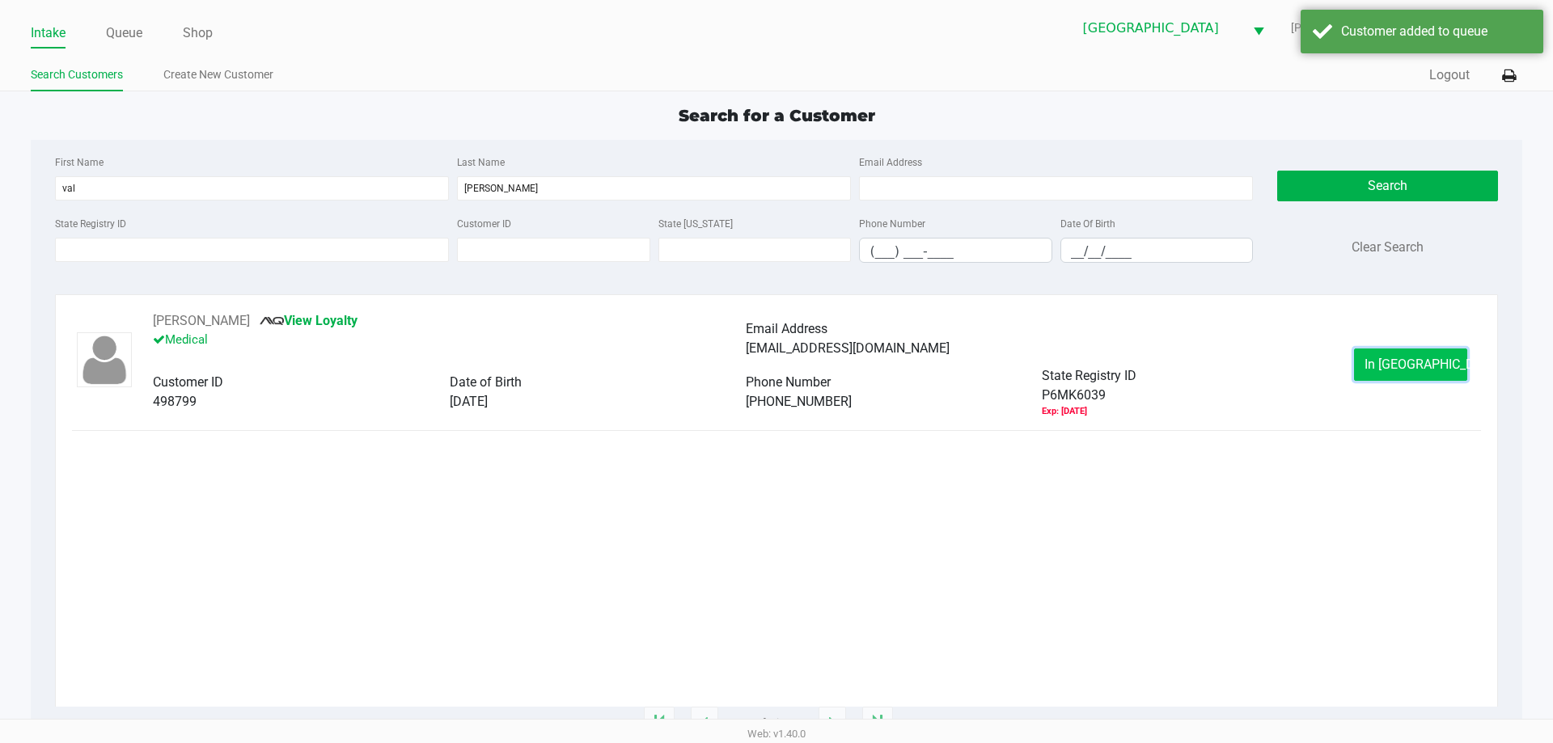
click at [1396, 352] on button "In [GEOGRAPHIC_DATA]" at bounding box center [1410, 365] width 113 height 32
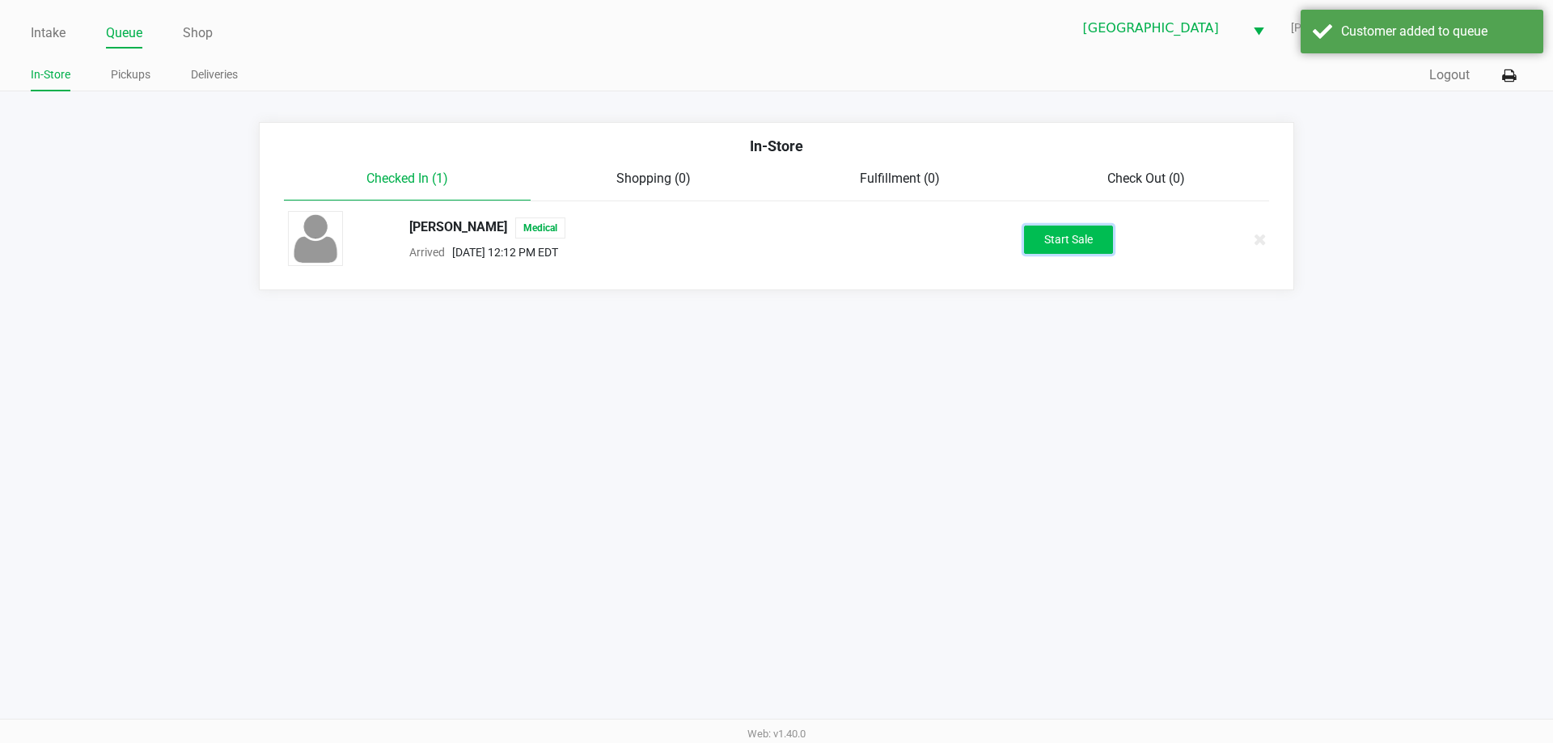
click at [1085, 247] on button "Start Sale" at bounding box center [1068, 240] width 89 height 28
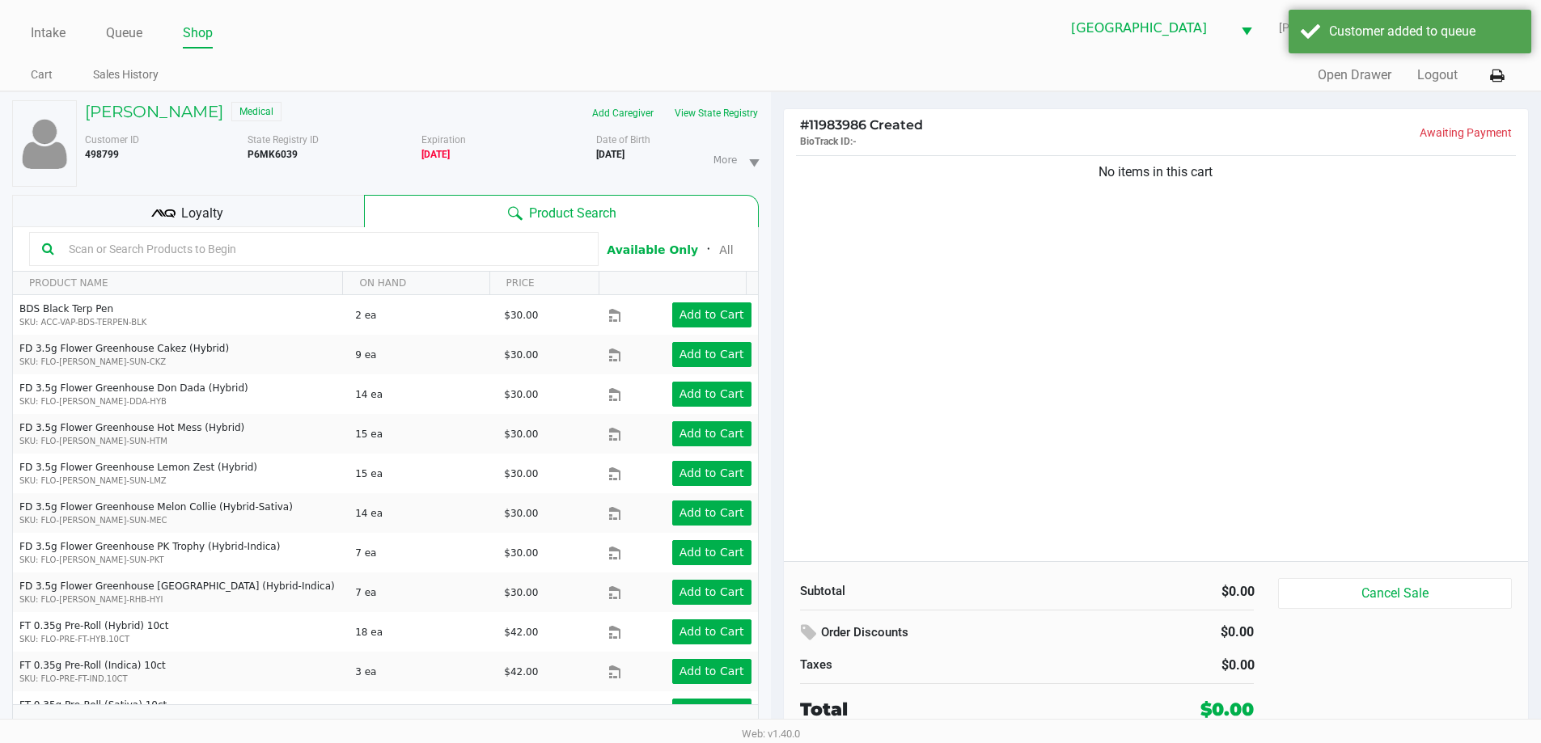
click at [271, 217] on div "Loyalty" at bounding box center [188, 211] width 352 height 32
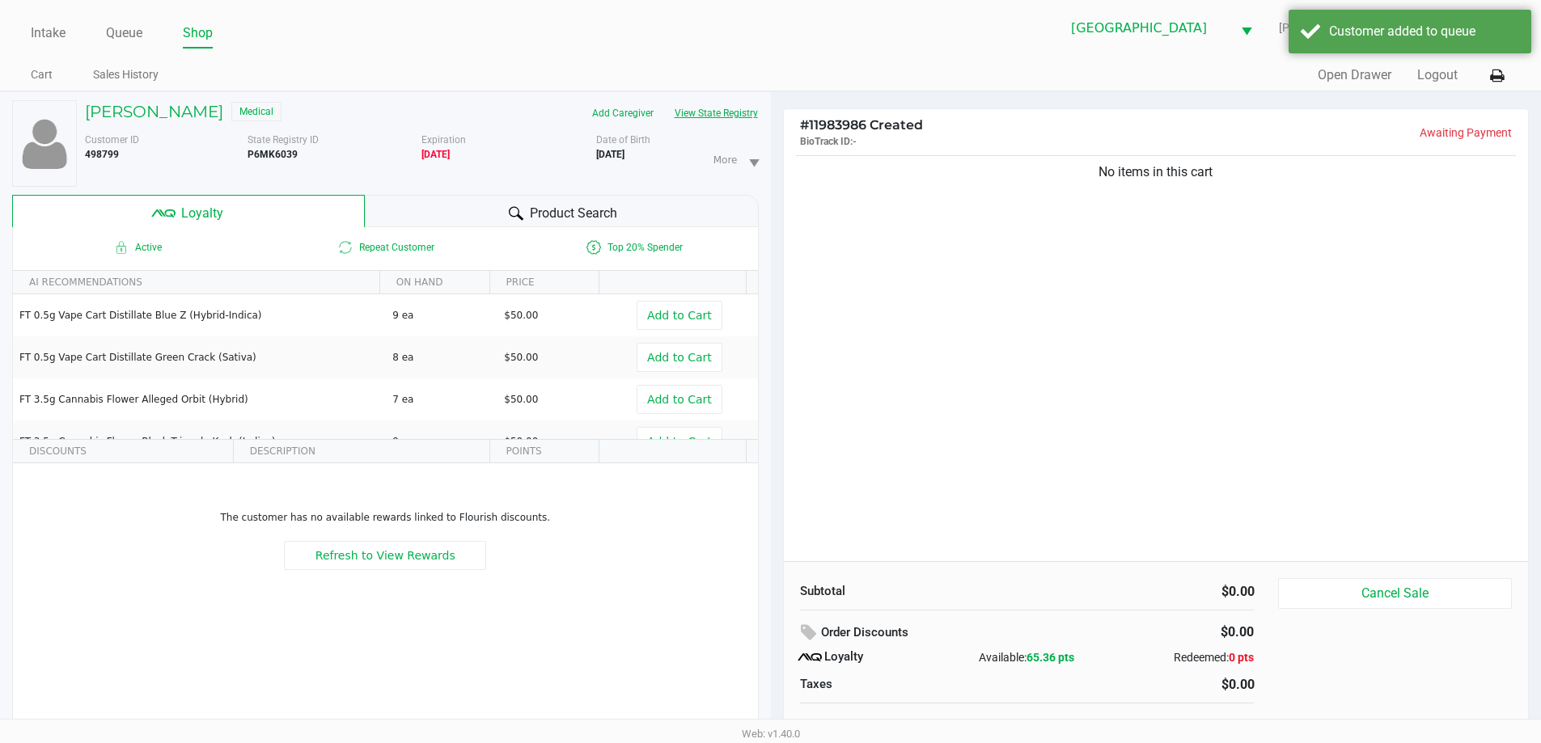
click at [717, 112] on button "View State Registry" at bounding box center [711, 113] width 95 height 26
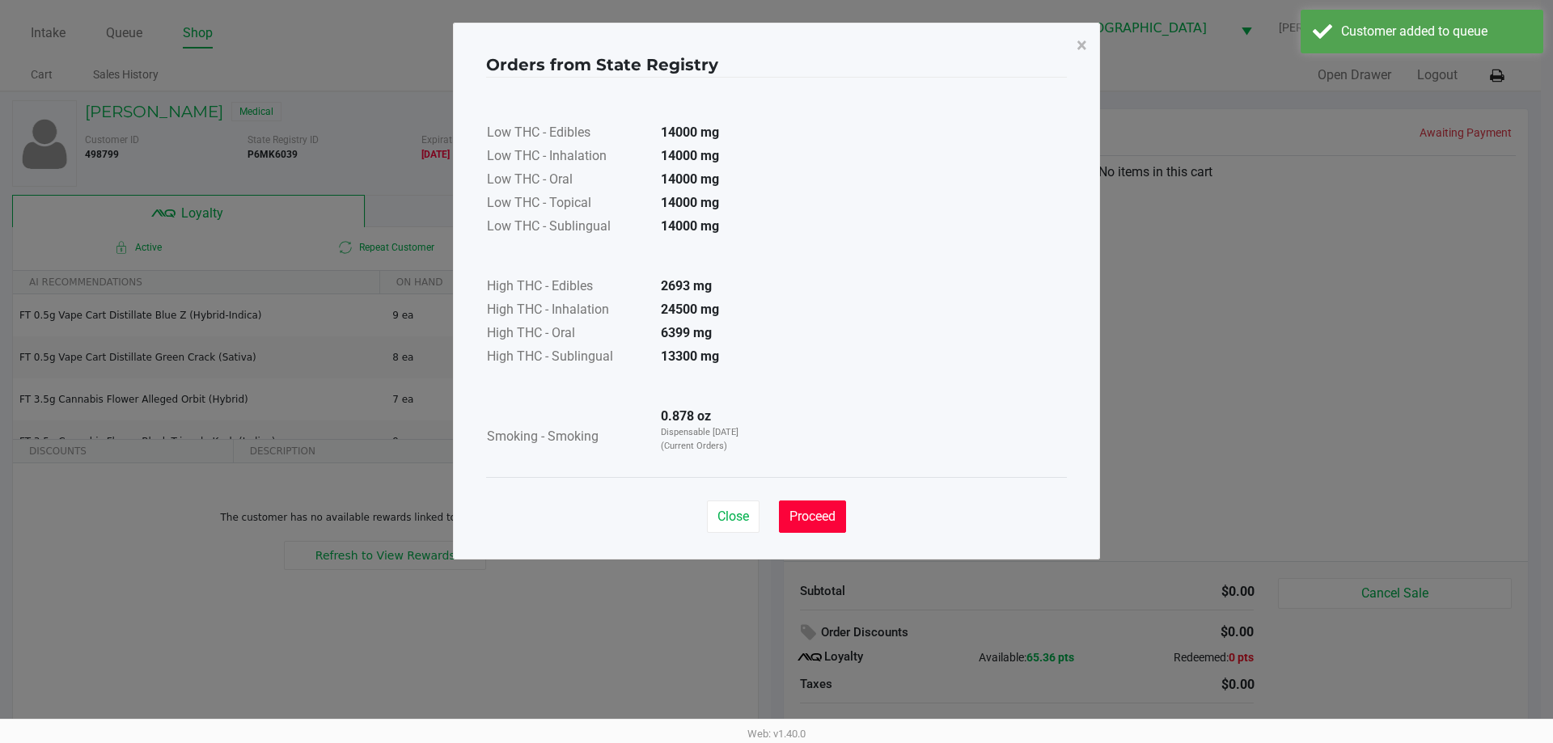
click at [799, 506] on button "Proceed" at bounding box center [812, 517] width 67 height 32
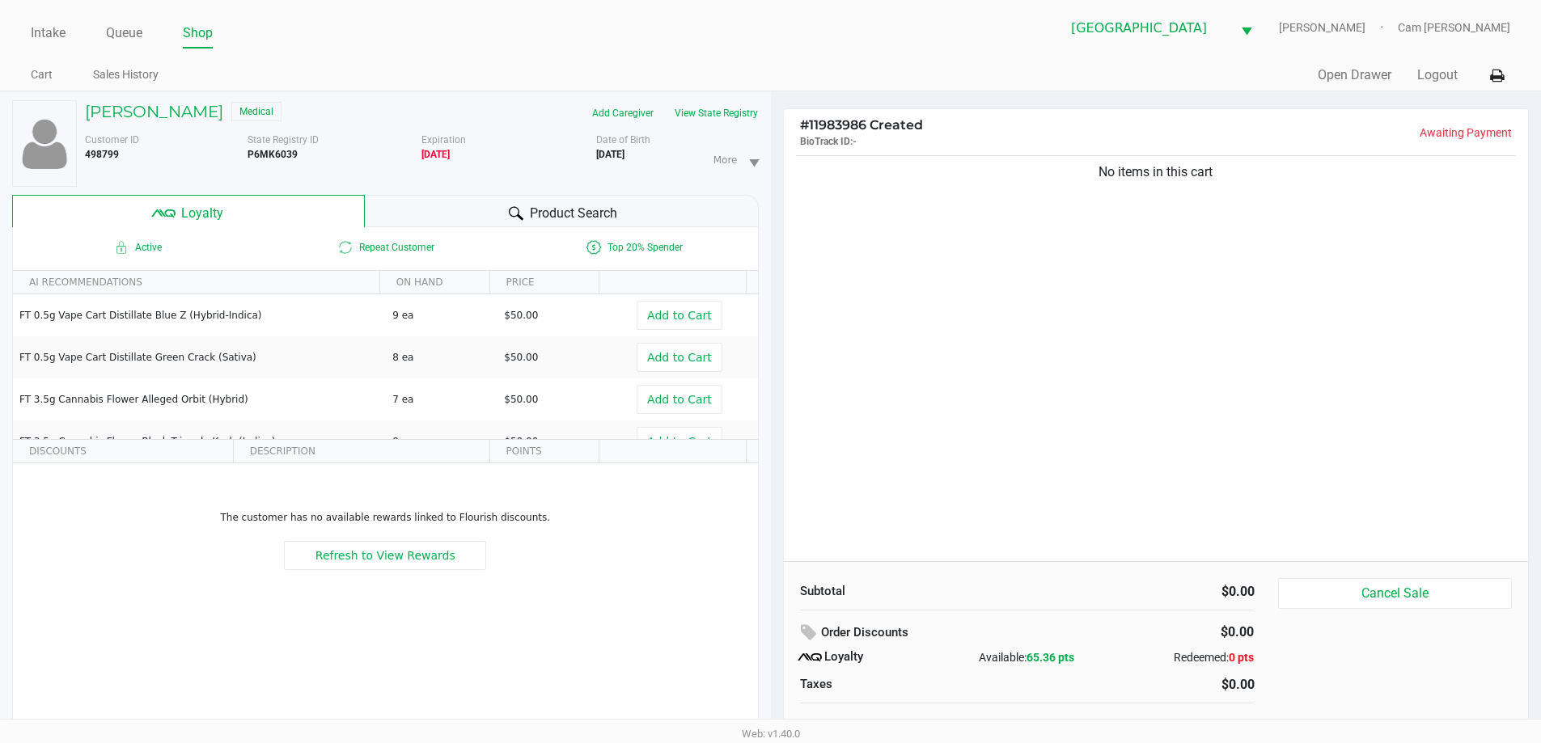
click at [951, 425] on div "Low THC - Edibles 14000 mg Low THC - Inhalation 14000 mg Low THC - Oral 14000 m…" at bounding box center [771, 236] width 581 height 383
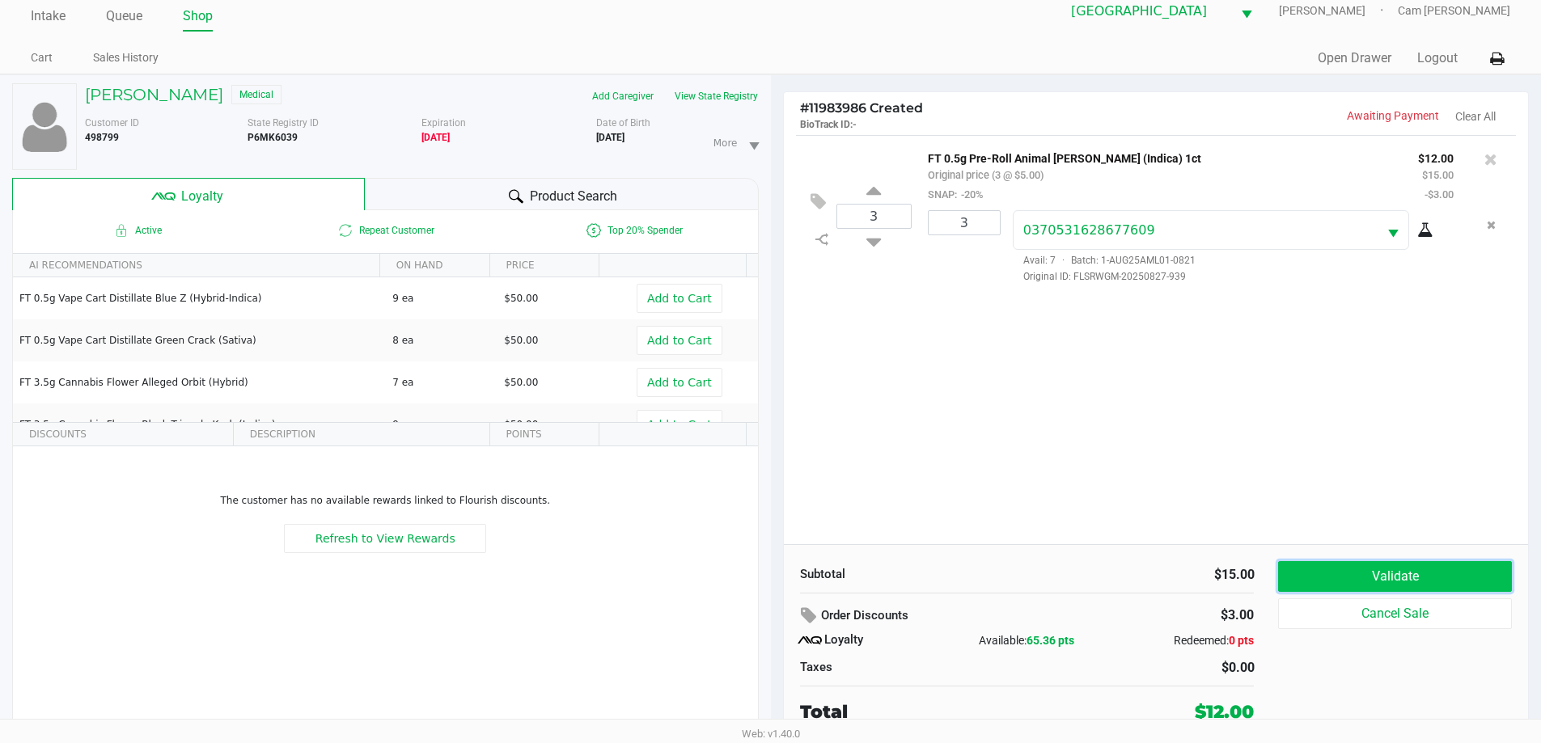
click at [1402, 576] on button "Validate" at bounding box center [1394, 576] width 233 height 31
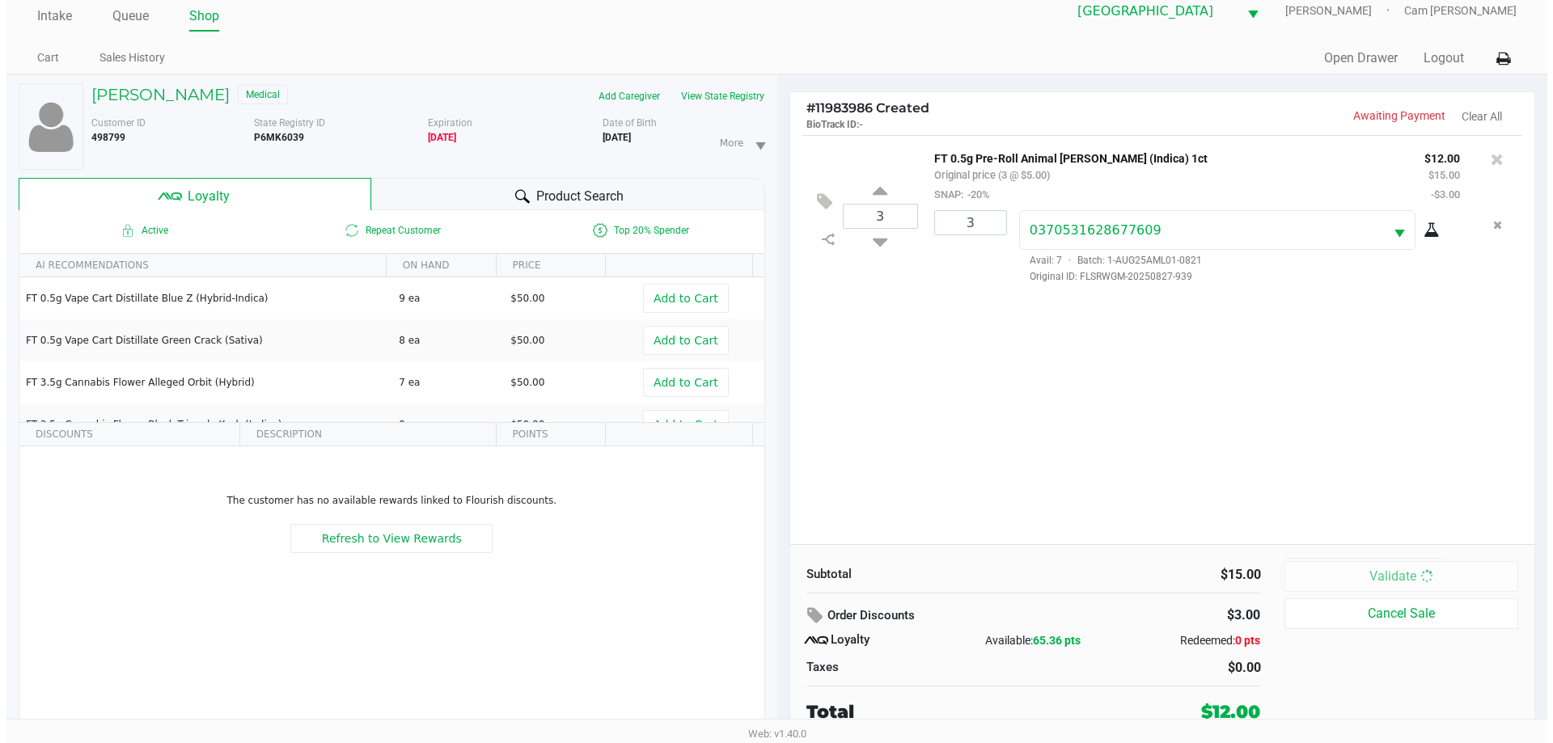
scroll to position [0, 0]
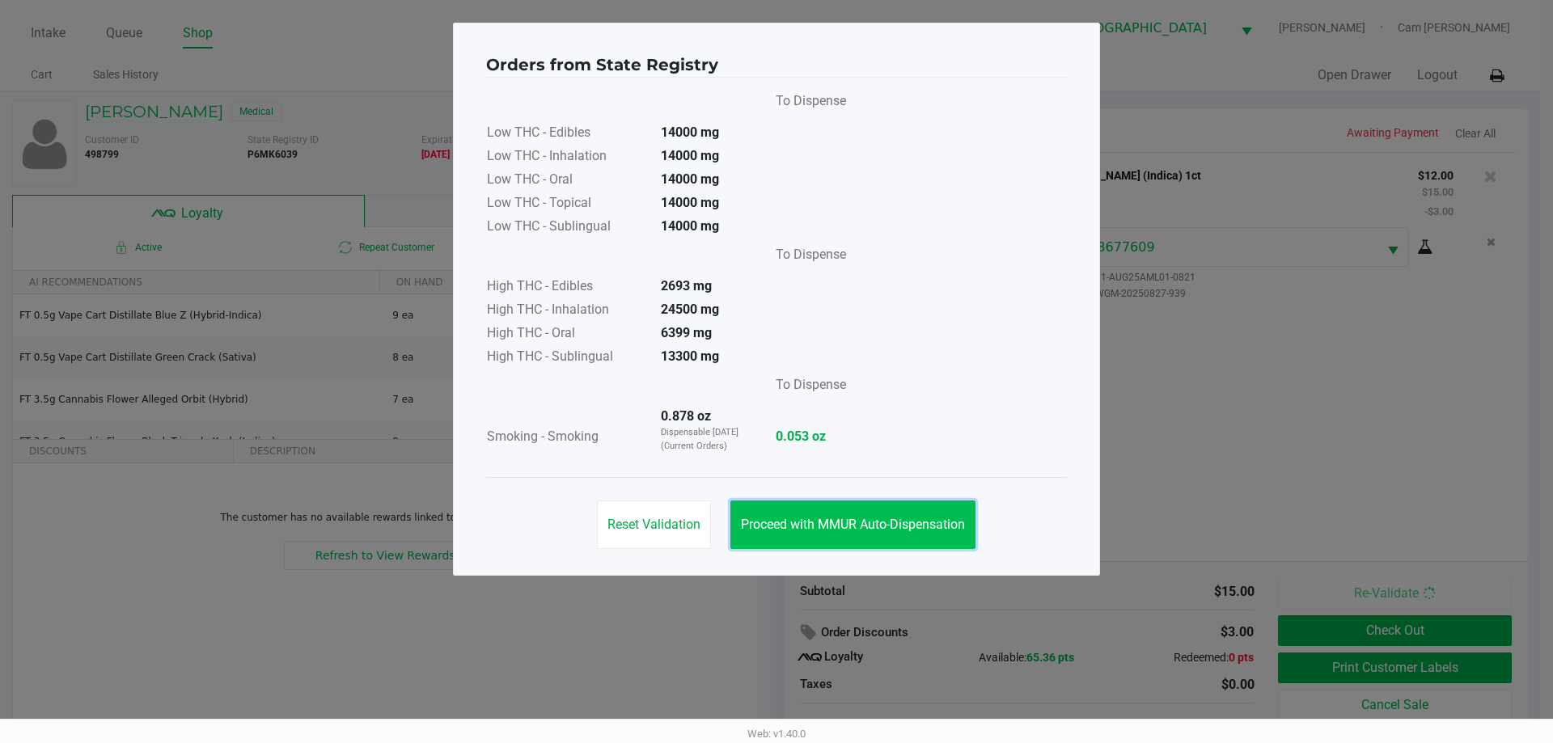
click at [856, 532] on button "Proceed with MMUR Auto-Dispensation" at bounding box center [853, 525] width 245 height 49
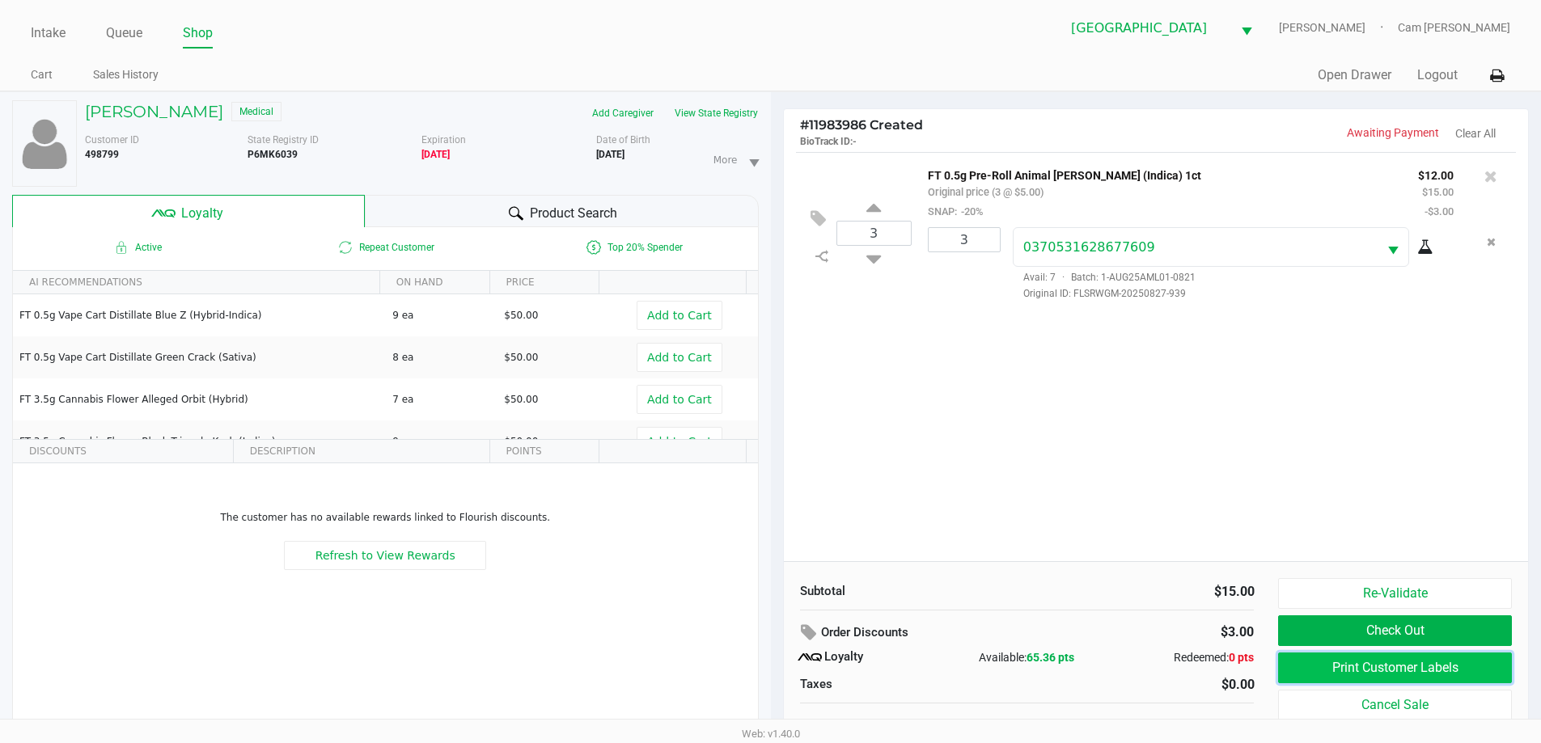
click at [1353, 664] on button "Print Customer Labels" at bounding box center [1394, 668] width 233 height 31
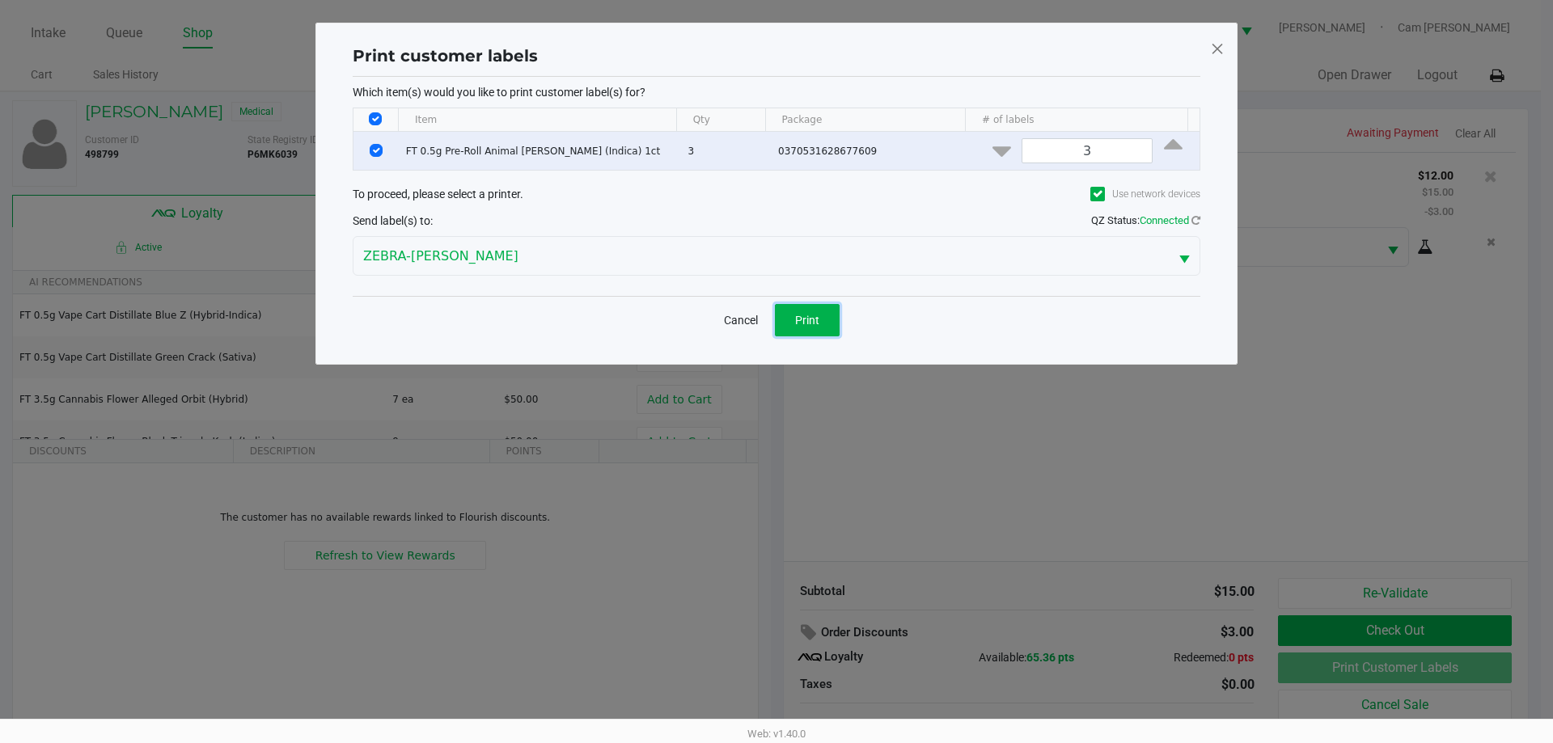
click at [831, 326] on button "Print" at bounding box center [807, 320] width 65 height 32
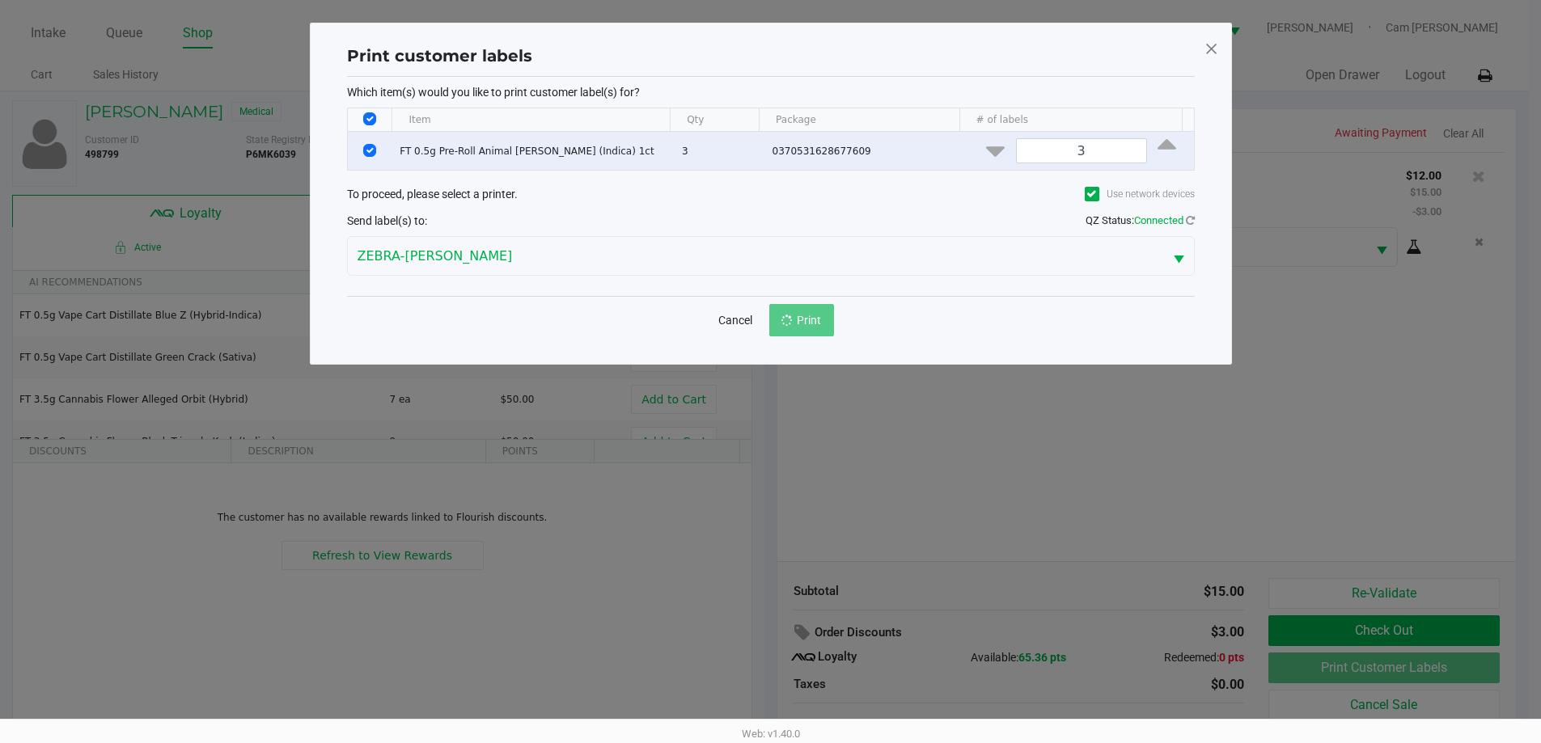
scroll to position [17, 0]
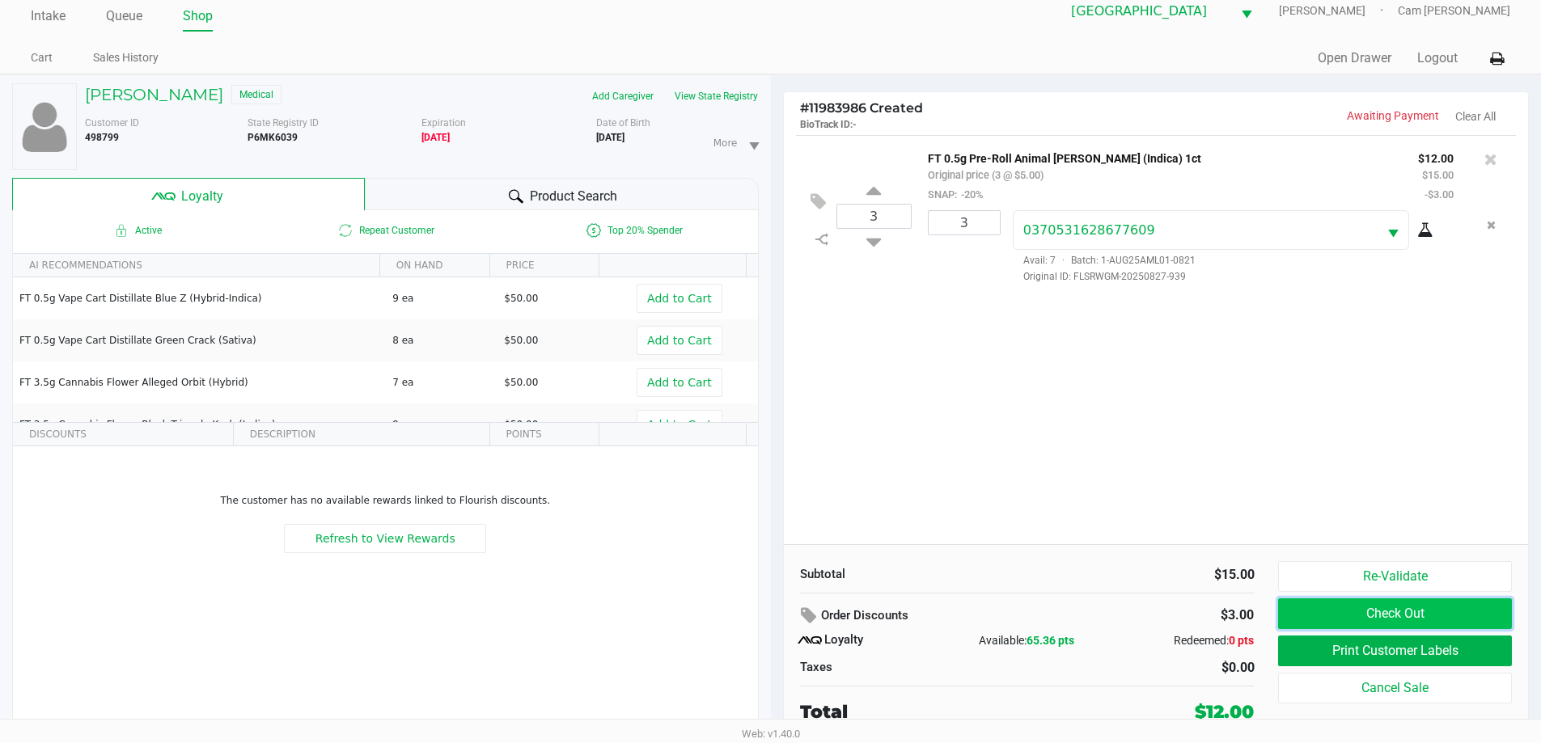
click at [1451, 611] on button "Check Out" at bounding box center [1394, 614] width 233 height 31
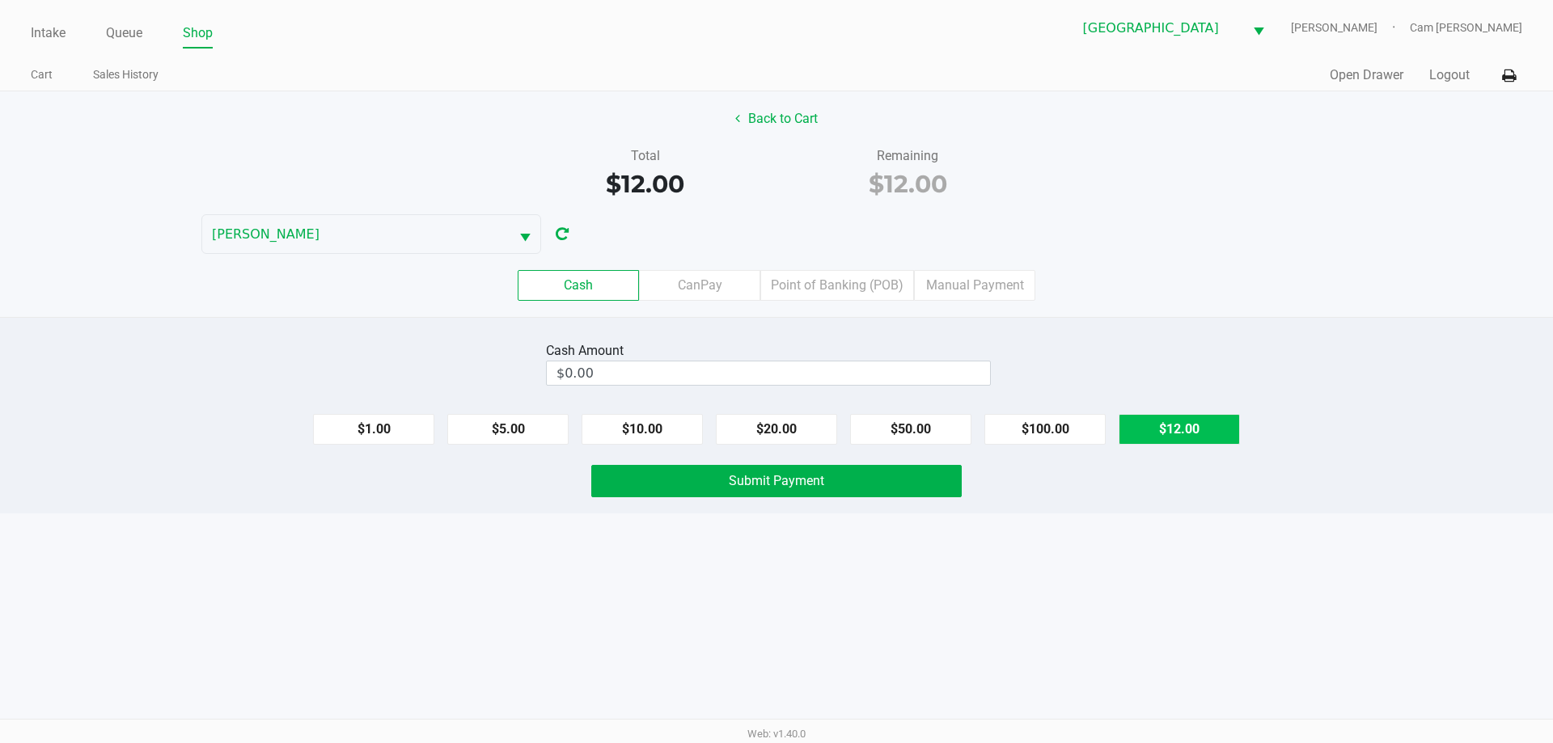
click at [1172, 422] on button "$12.00" at bounding box center [1179, 429] width 121 height 31
type input "$12.00"
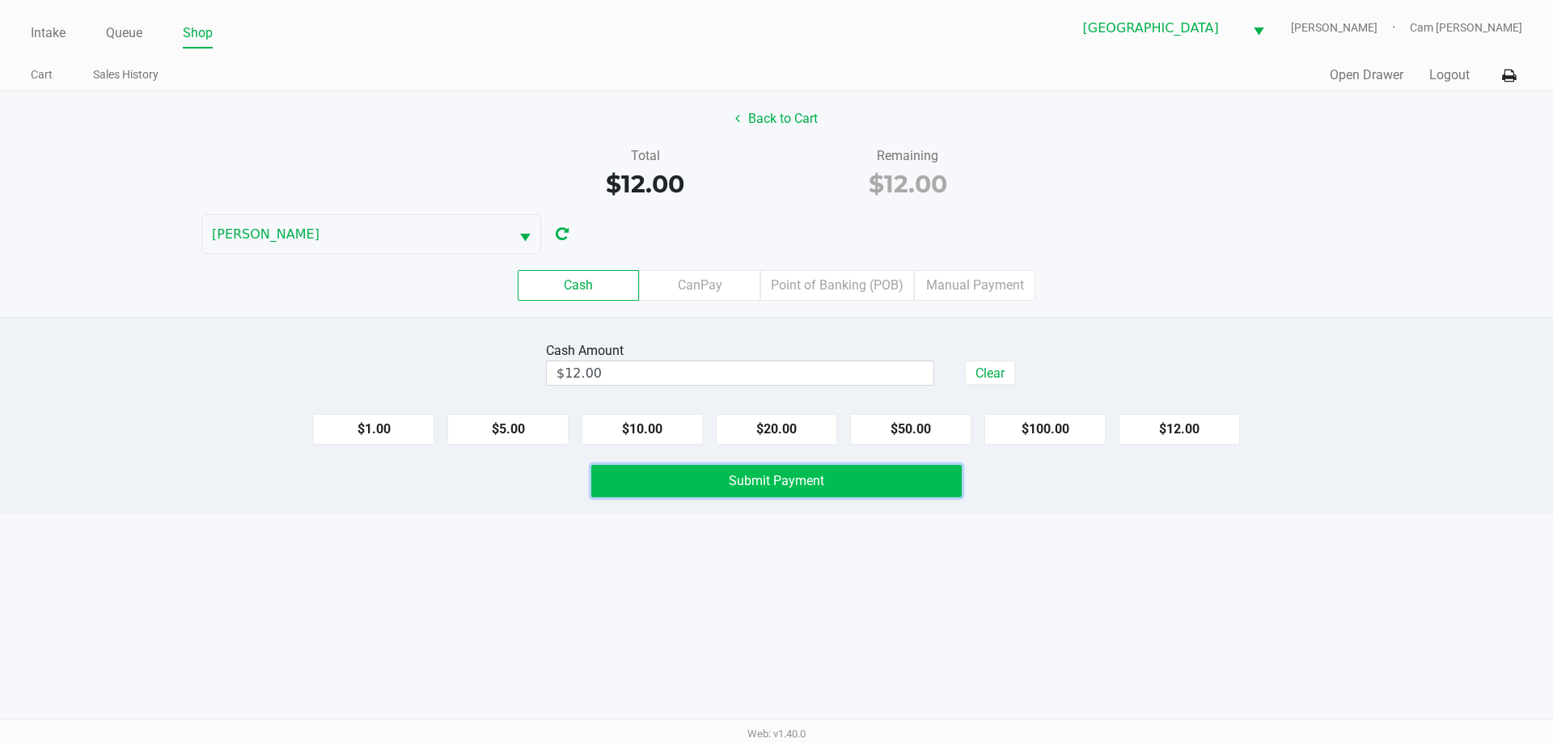
click at [934, 475] on button "Submit Payment" at bounding box center [776, 481] width 371 height 32
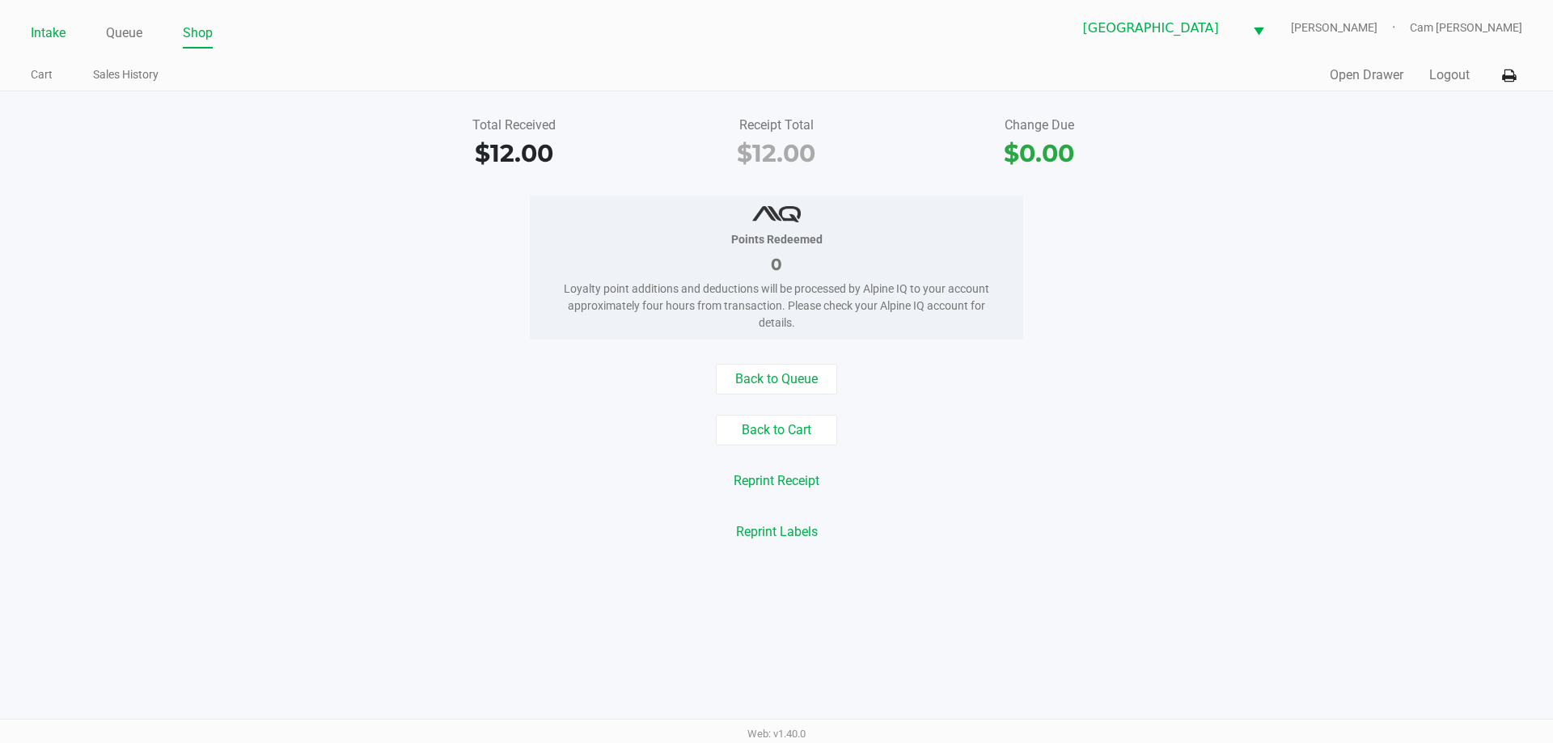
click at [41, 24] on link "Intake" at bounding box center [48, 33] width 35 height 23
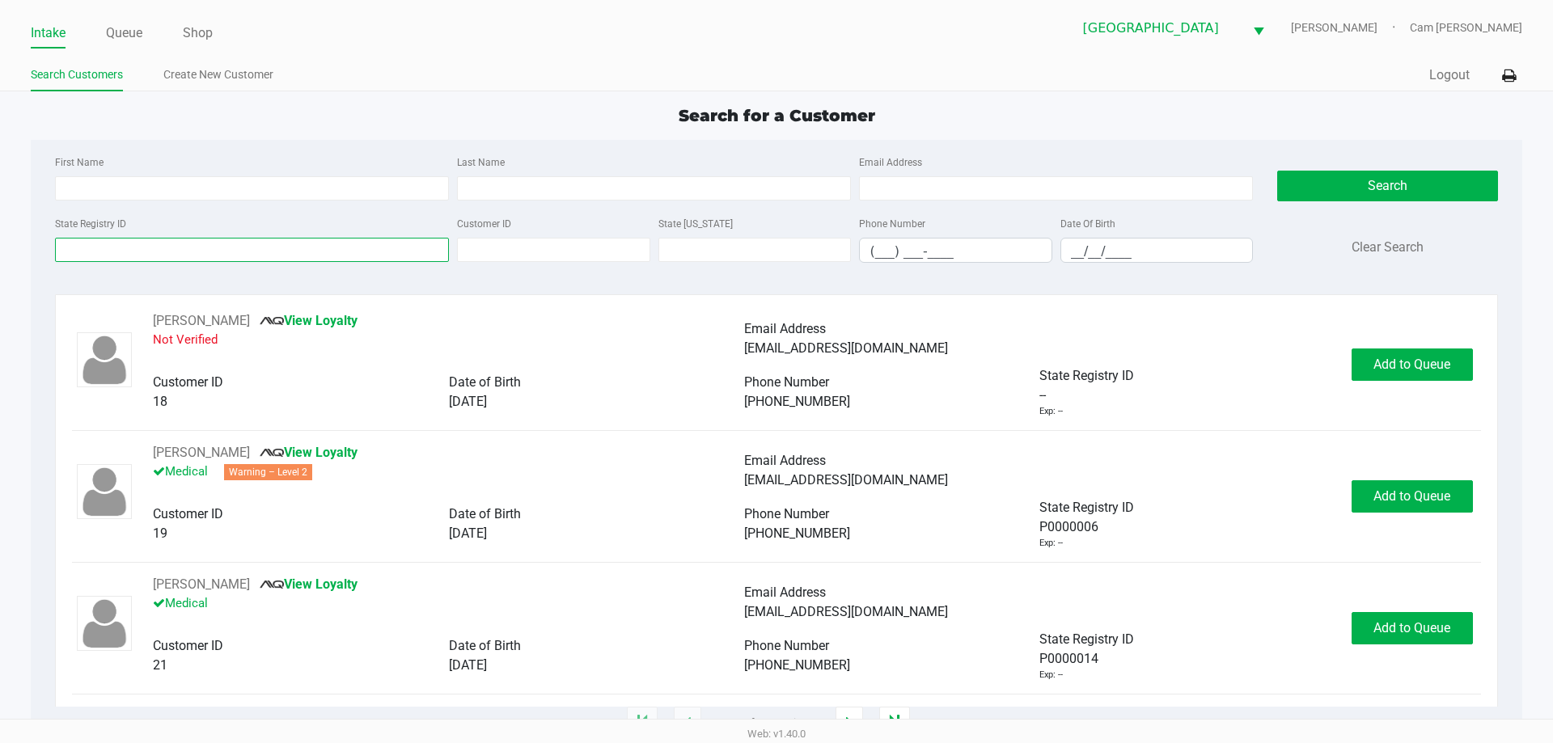
click at [216, 252] on input "State Registry ID" at bounding box center [252, 250] width 394 height 24
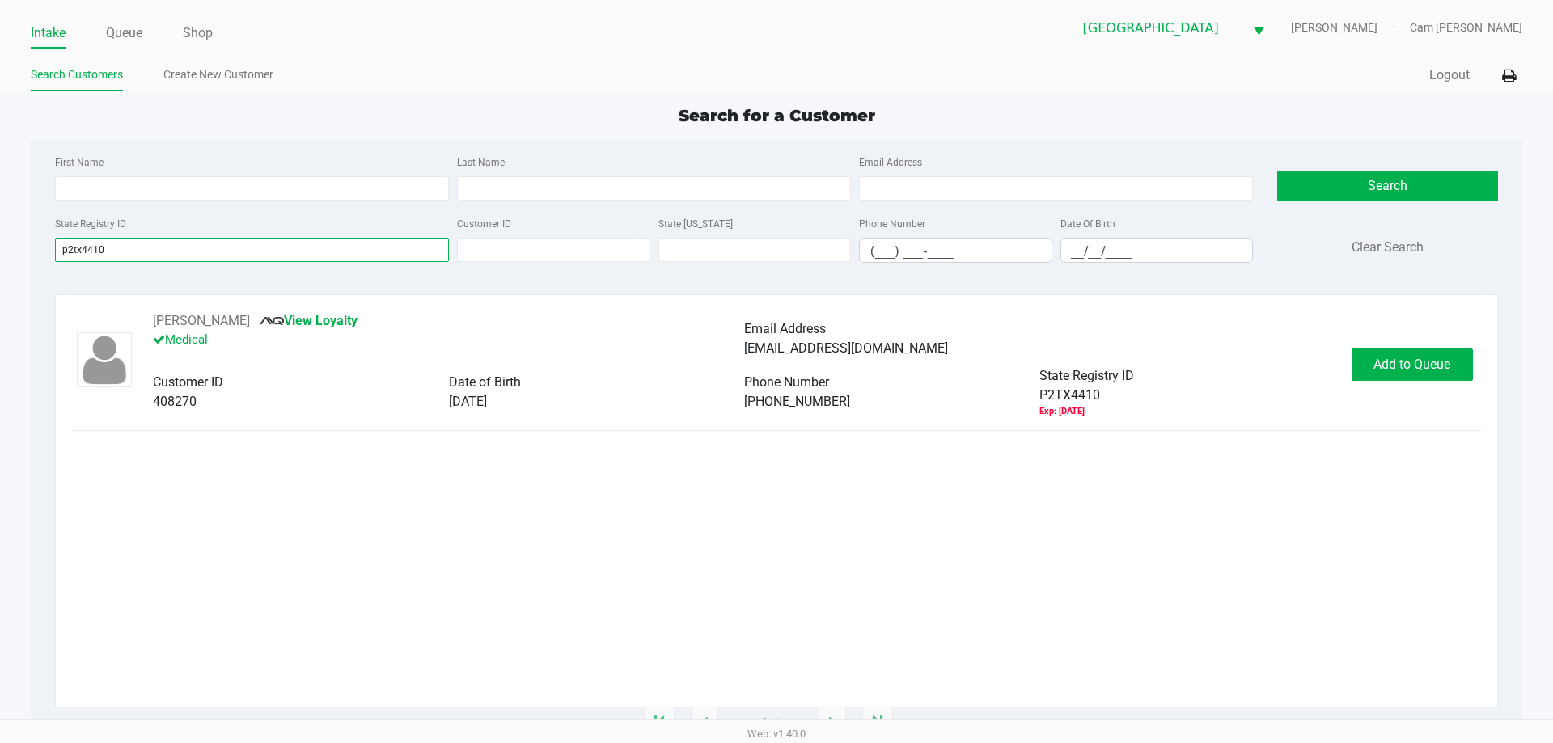
type input "p2tx4410"
click at [1430, 393] on div "[PERSON_NAME] View Loyalty Medical Email Address [EMAIL_ADDRESS][DOMAIN_NAME] C…" at bounding box center [776, 364] width 1408 height 107
click at [1443, 371] on span "Add to Queue" at bounding box center [1412, 364] width 77 height 15
click at [1443, 371] on body "Intake Queue Shop [GEOGRAPHIC_DATA] [PERSON_NAME] Cam [PERSON_NAME] Search Cust…" at bounding box center [776, 359] width 1553 height 719
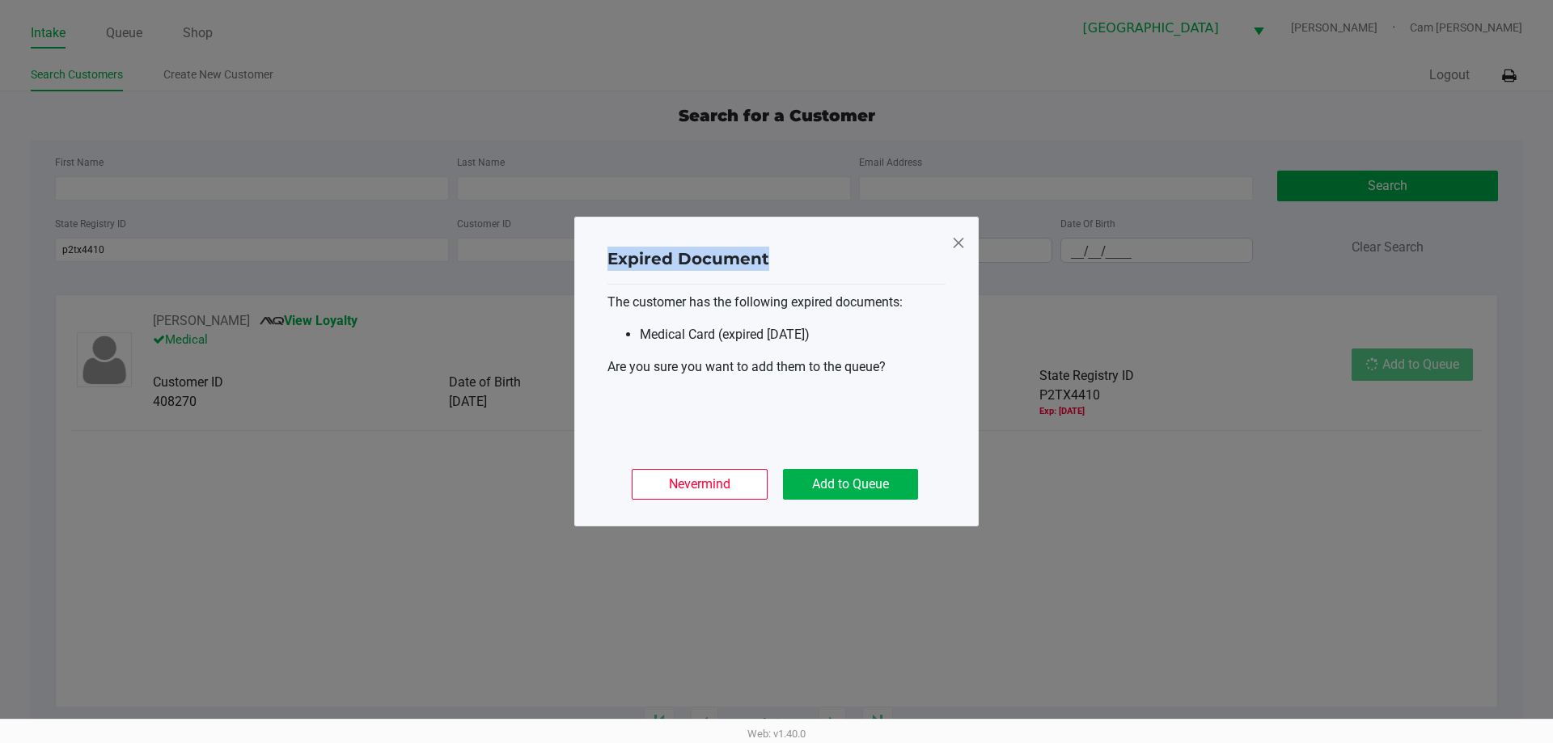
click at [1443, 371] on ngb-modal-window "Expired Document The customer has the following expired documents: Medical Card…" at bounding box center [776, 371] width 1553 height 743
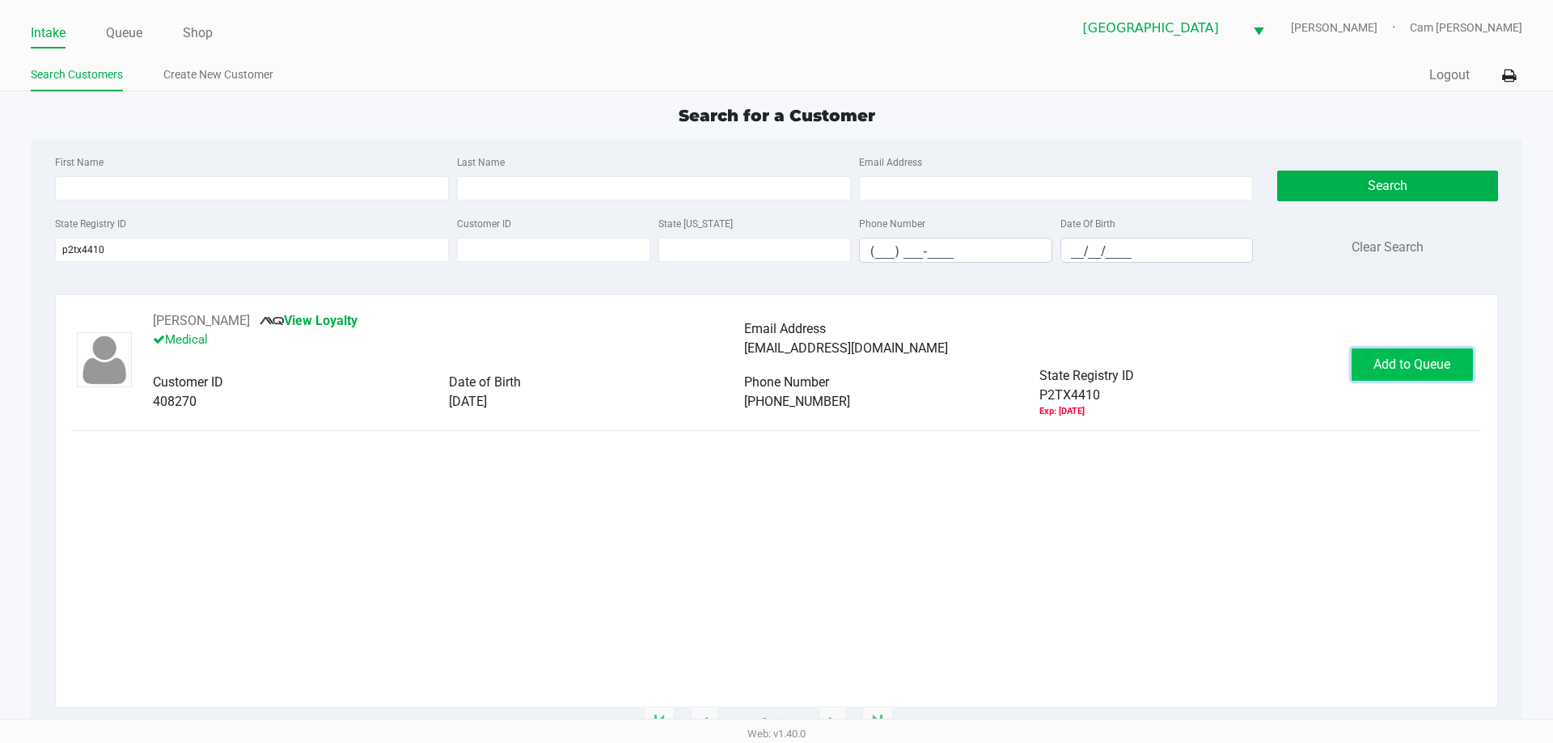
click at [1370, 363] on button "Add to Queue" at bounding box center [1412, 365] width 121 height 32
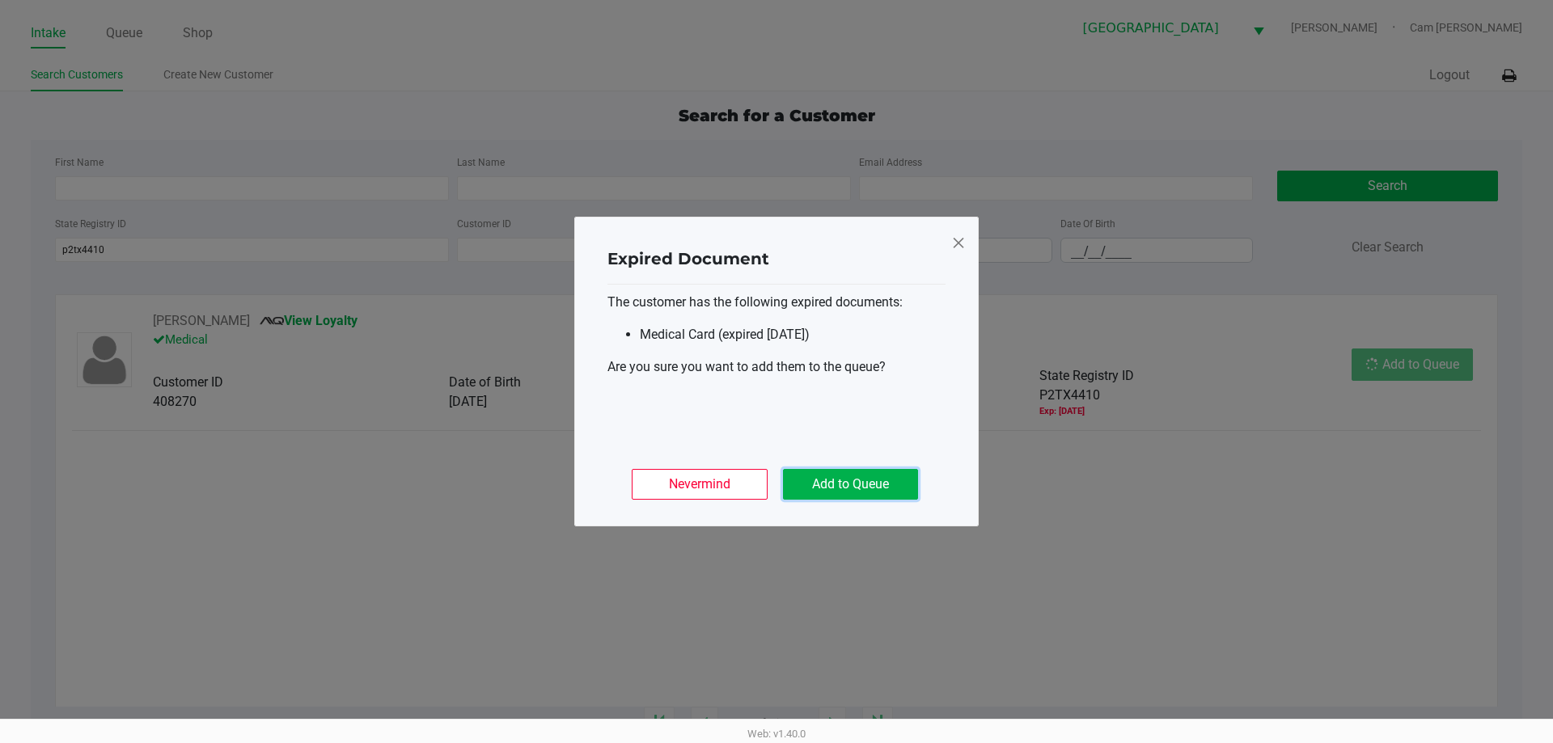
drag, startPoint x: 870, startPoint y: 480, endPoint x: 1264, endPoint y: 416, distance: 398.3
click at [872, 480] on button "Add to Queue" at bounding box center [850, 484] width 135 height 31
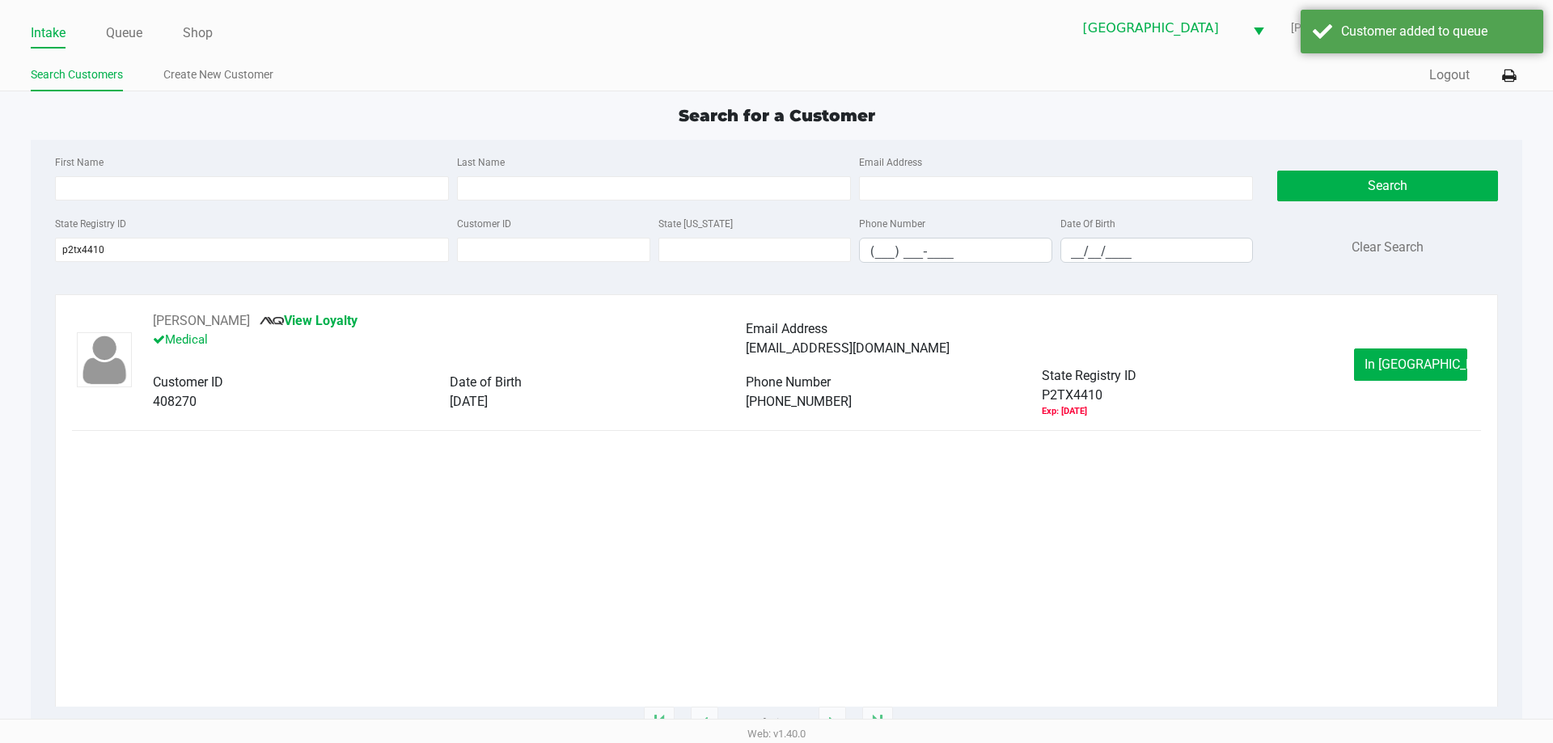
click at [1442, 362] on ngb-modal-window "Expired Document The customer has the following expired documents: Medical Card…" at bounding box center [776, 371] width 1553 height 743
click at [1466, 373] on button "In [GEOGRAPHIC_DATA]" at bounding box center [1410, 365] width 113 height 32
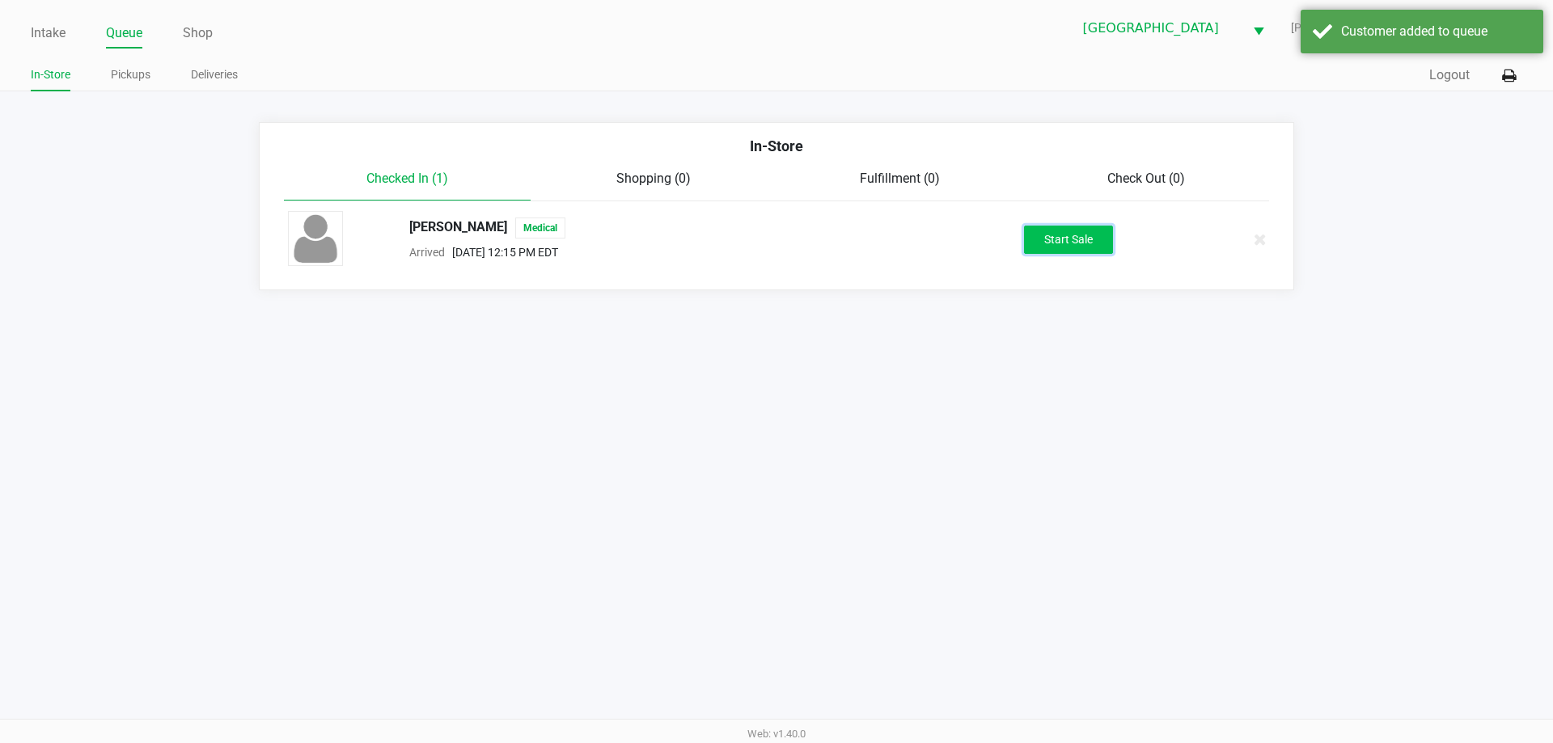
click at [1095, 252] on button "Start Sale" at bounding box center [1068, 240] width 89 height 28
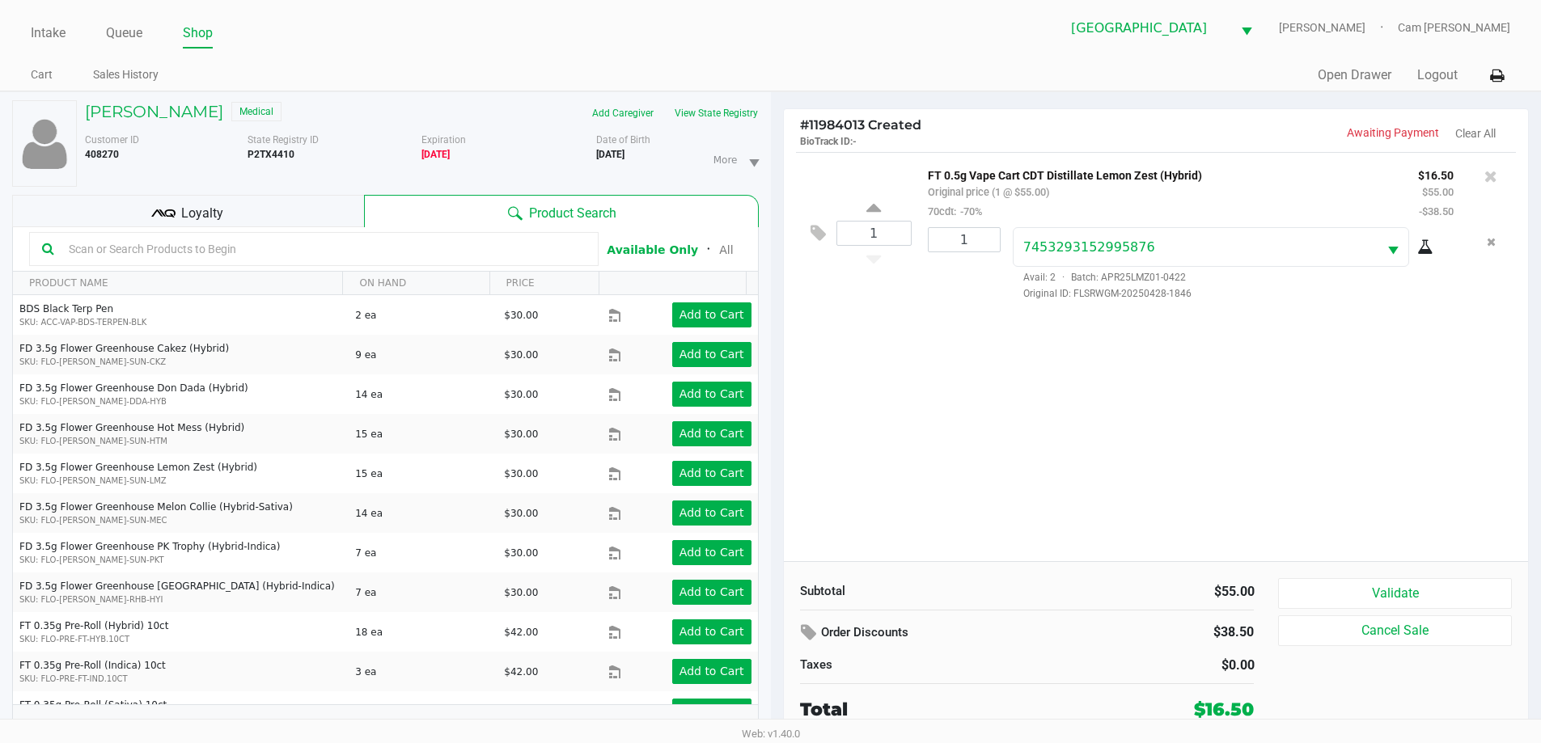
click at [177, 216] on div "Loyalty" at bounding box center [188, 211] width 352 height 32
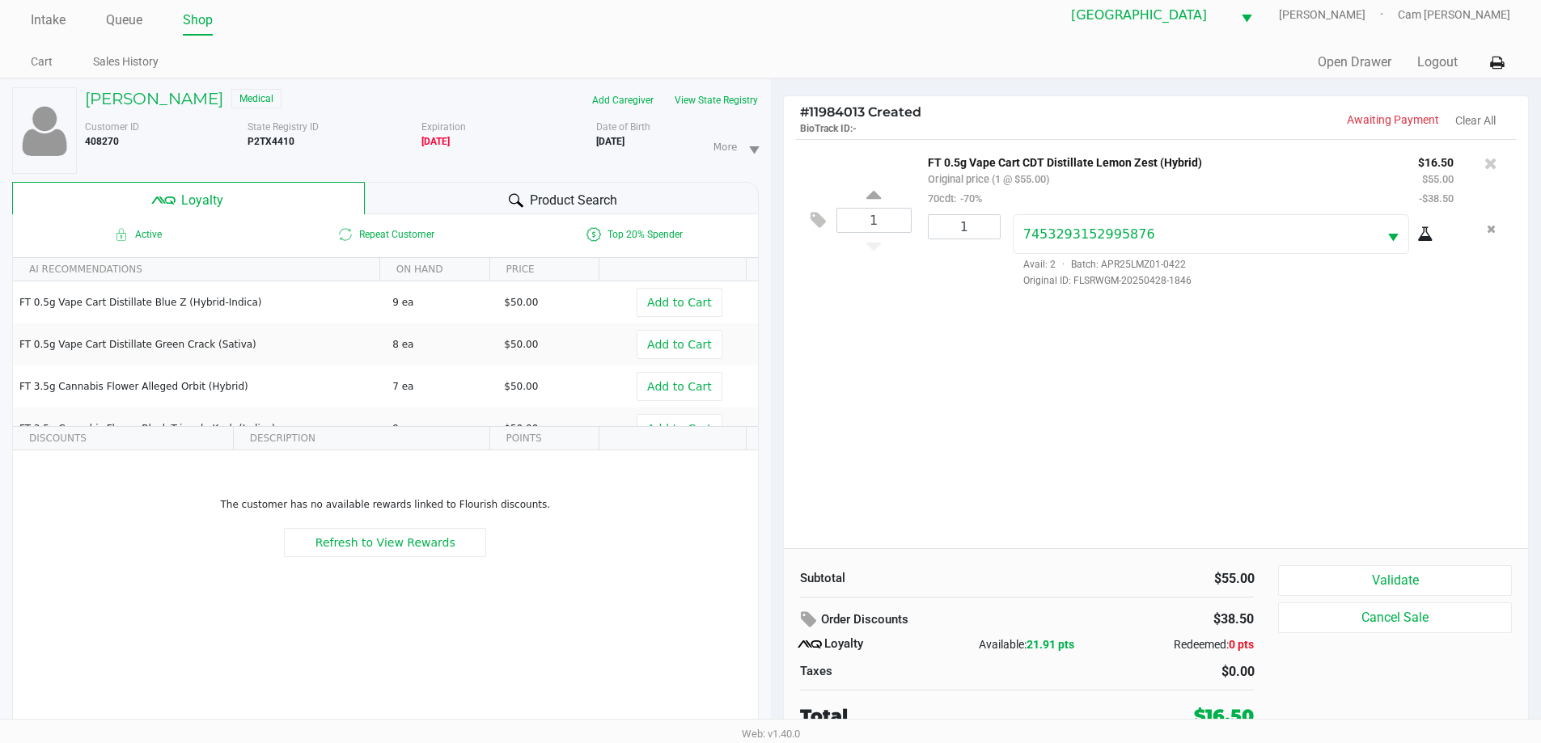
scroll to position [17, 0]
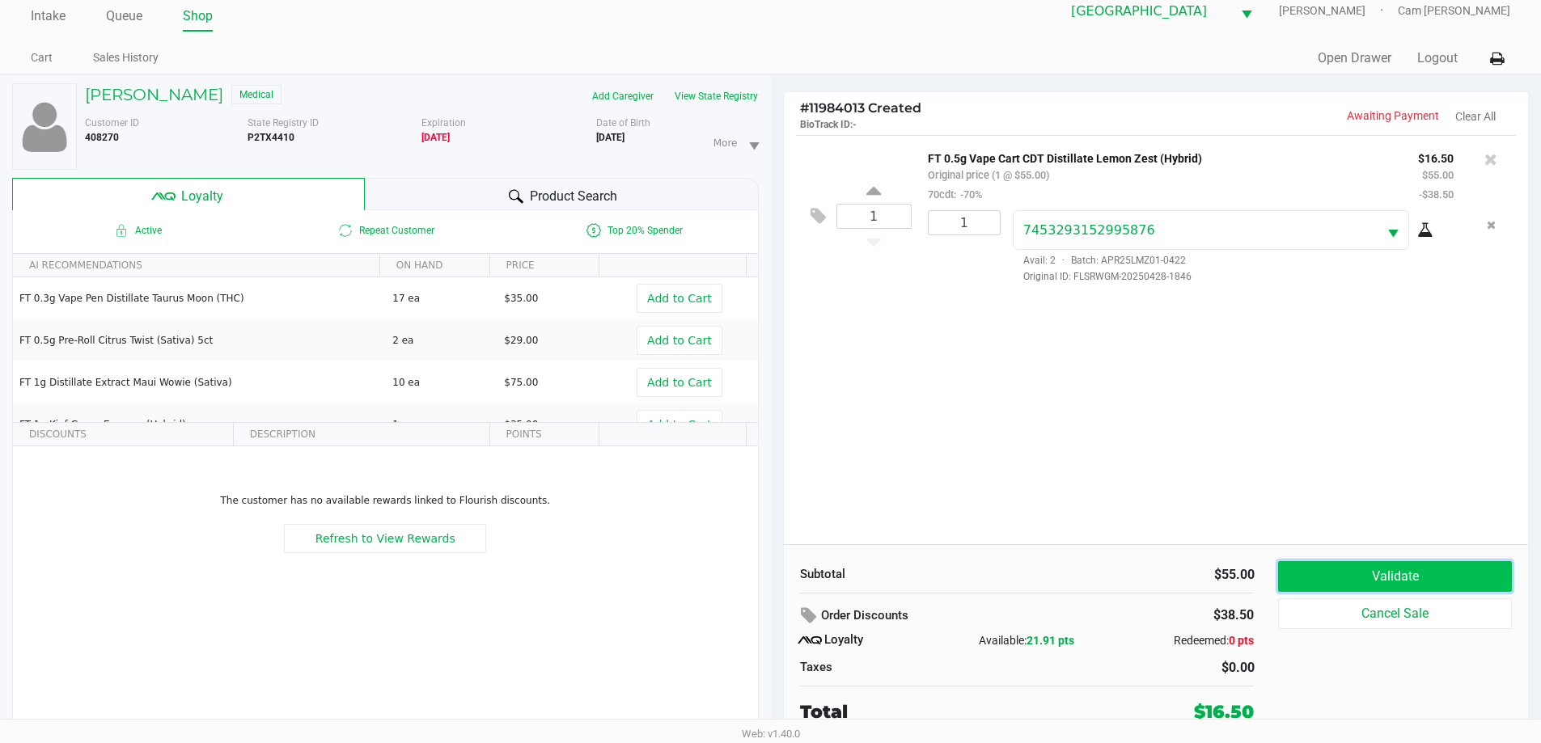
click at [1352, 579] on button "Validate" at bounding box center [1394, 576] width 233 height 31
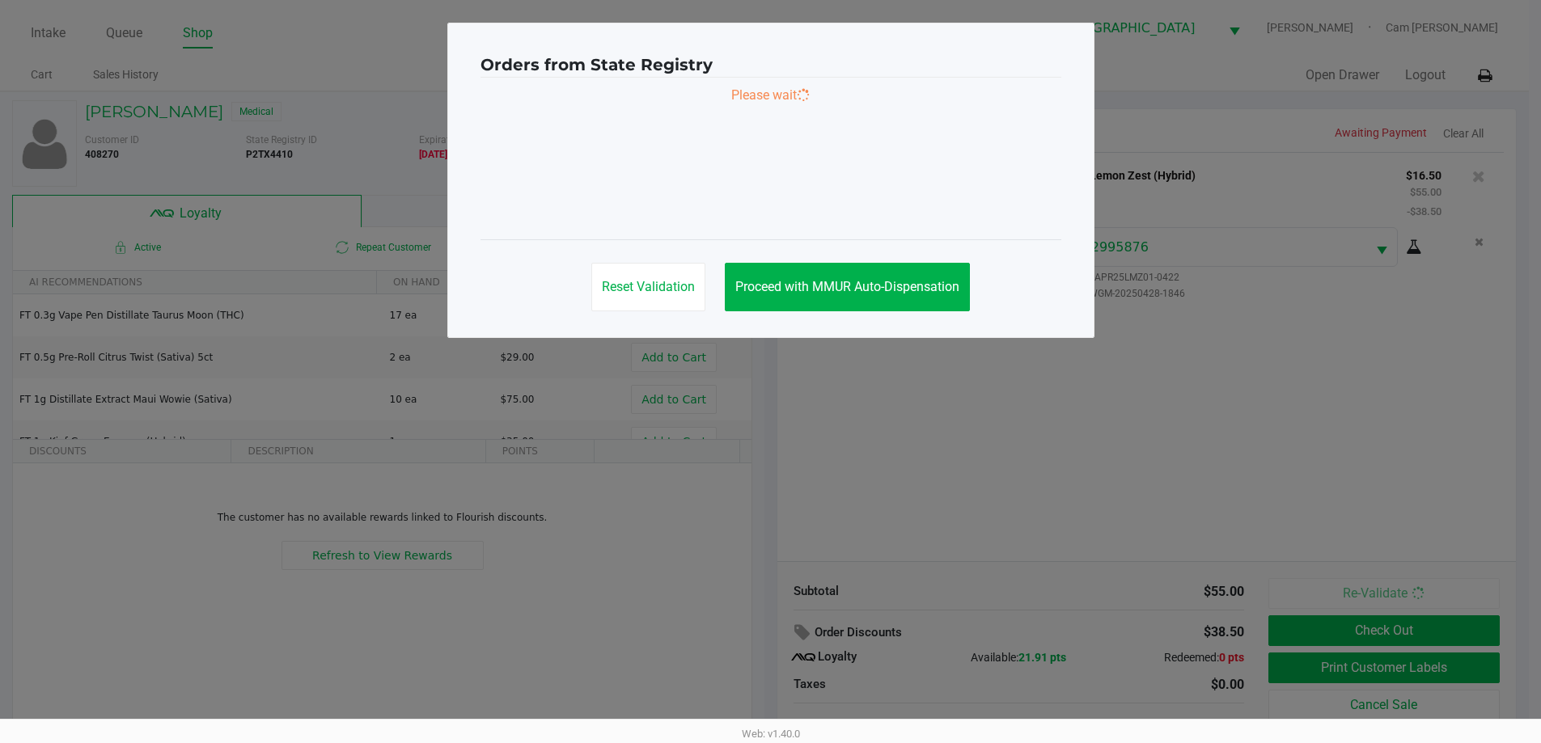
scroll to position [0, 0]
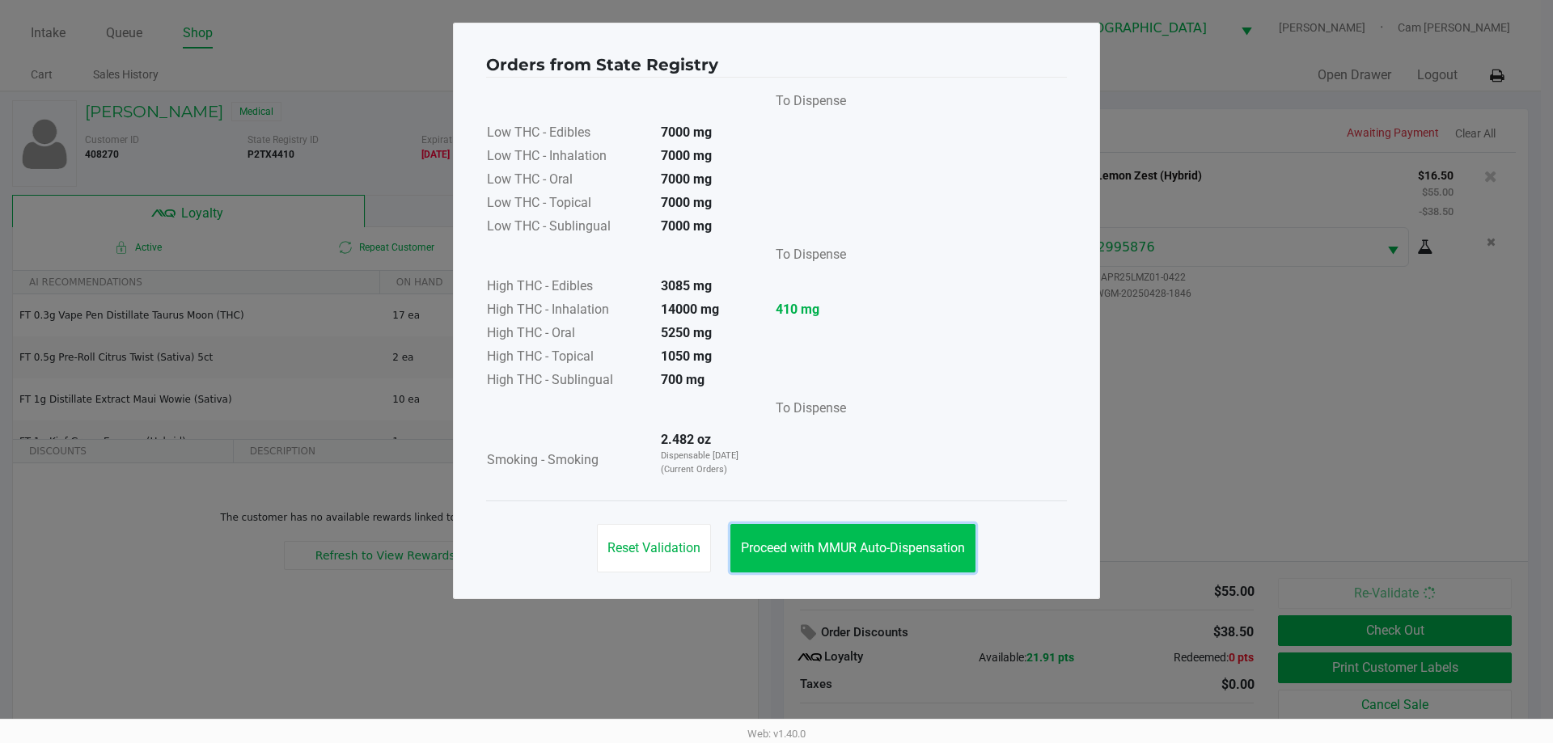
drag, startPoint x: 822, startPoint y: 545, endPoint x: 906, endPoint y: 548, distance: 84.2
click at [827, 545] on span "Proceed with MMUR Auto-Dispensation" at bounding box center [853, 547] width 224 height 15
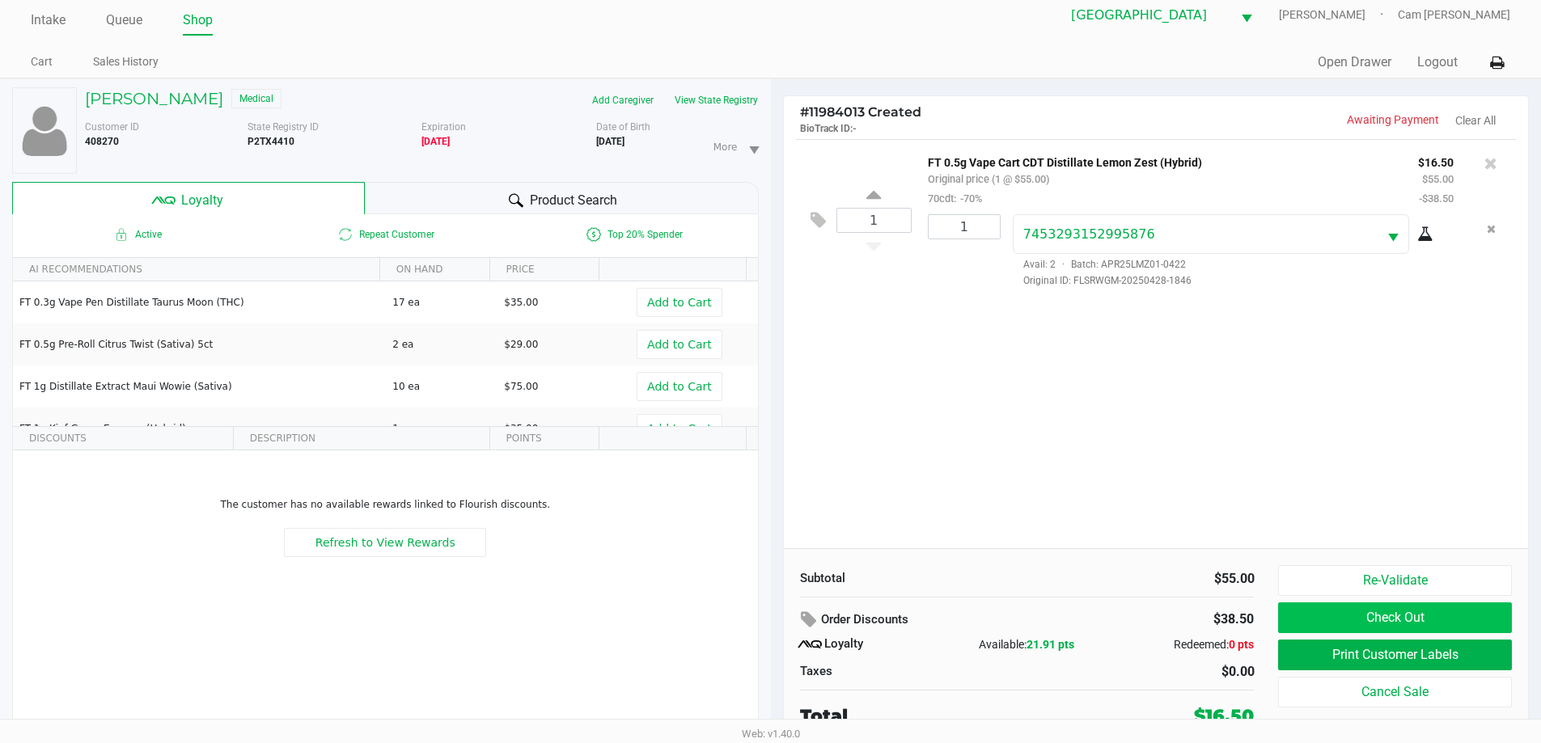
scroll to position [17, 0]
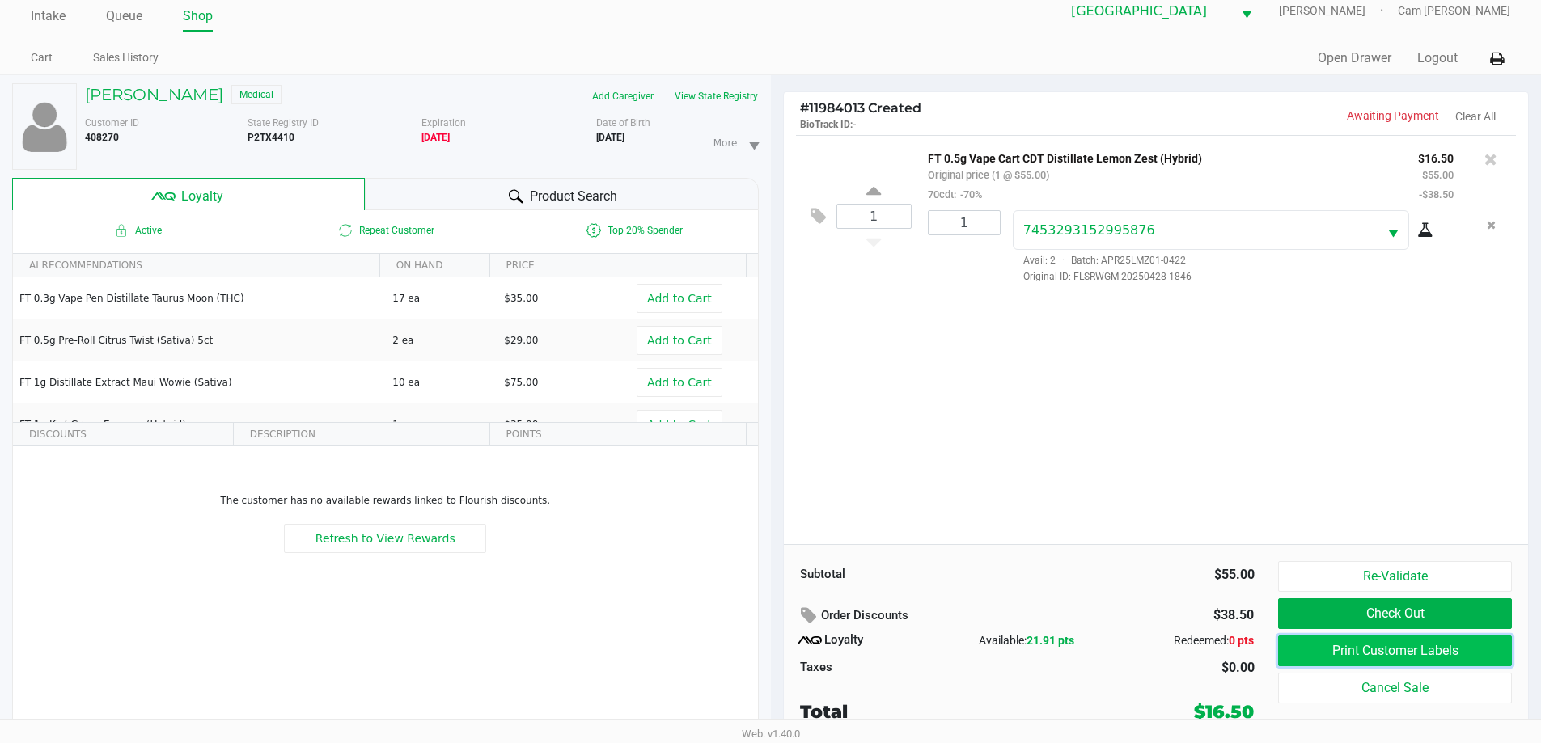
click at [1404, 643] on button "Print Customer Labels" at bounding box center [1394, 651] width 233 height 31
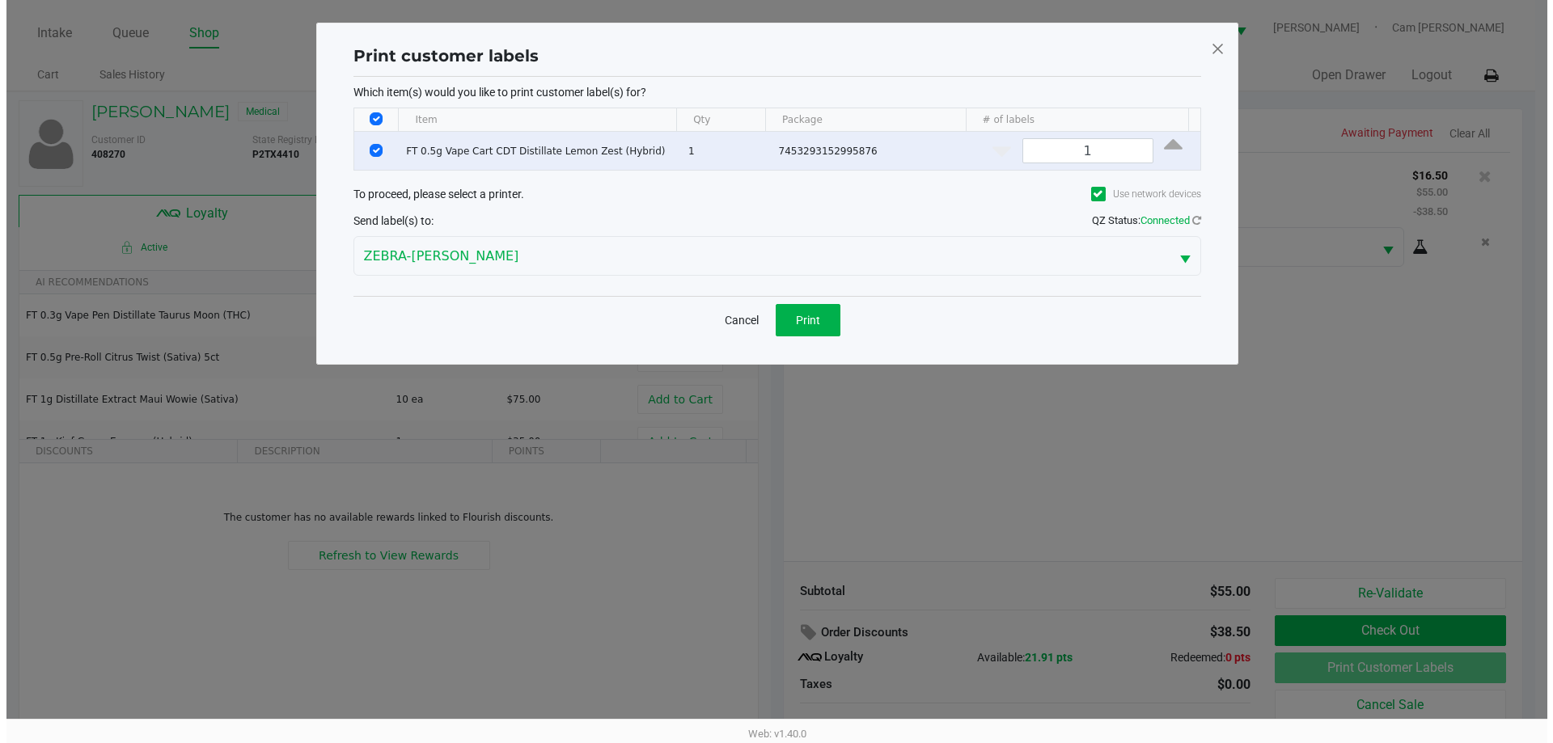
scroll to position [0, 0]
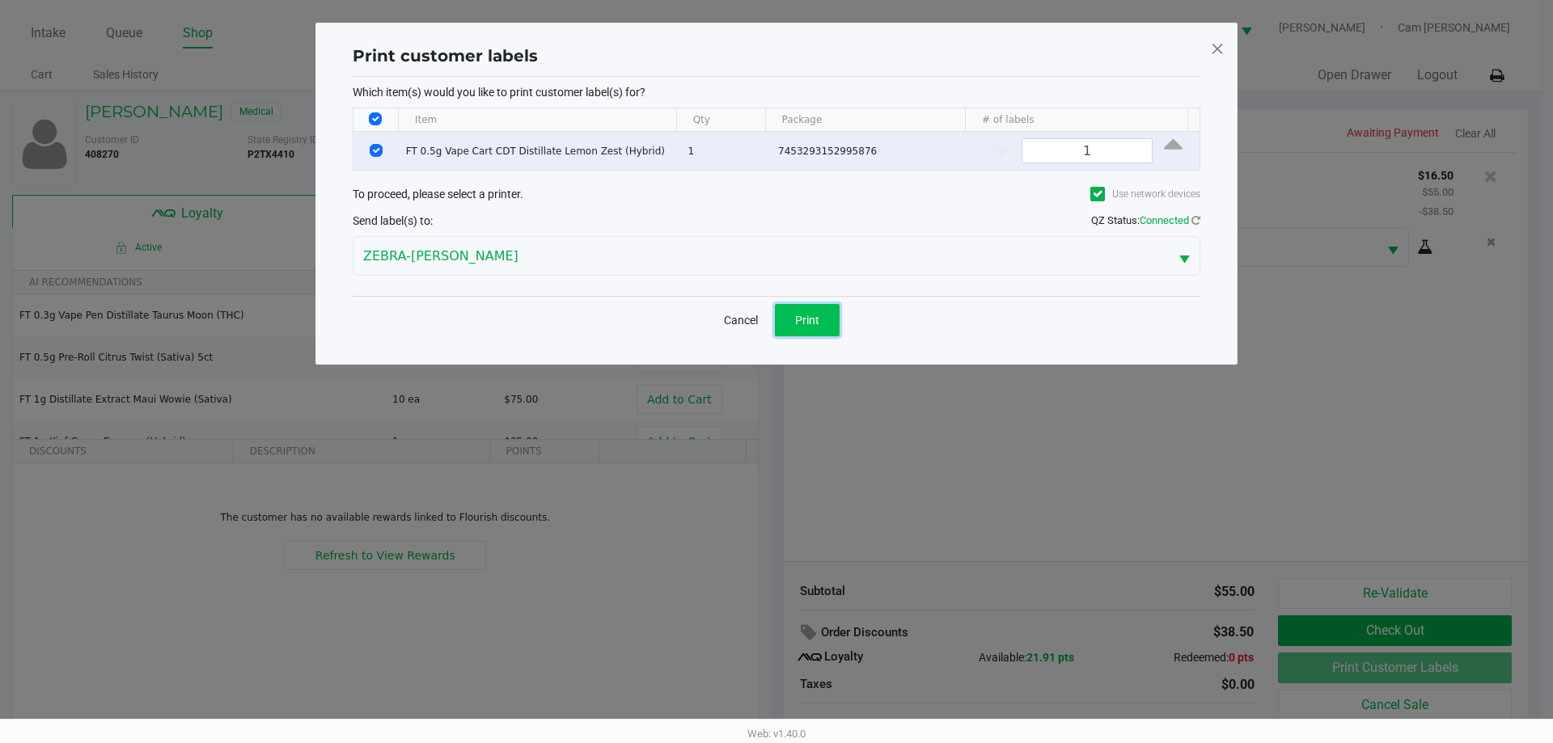
click at [830, 318] on button "Print" at bounding box center [807, 320] width 65 height 32
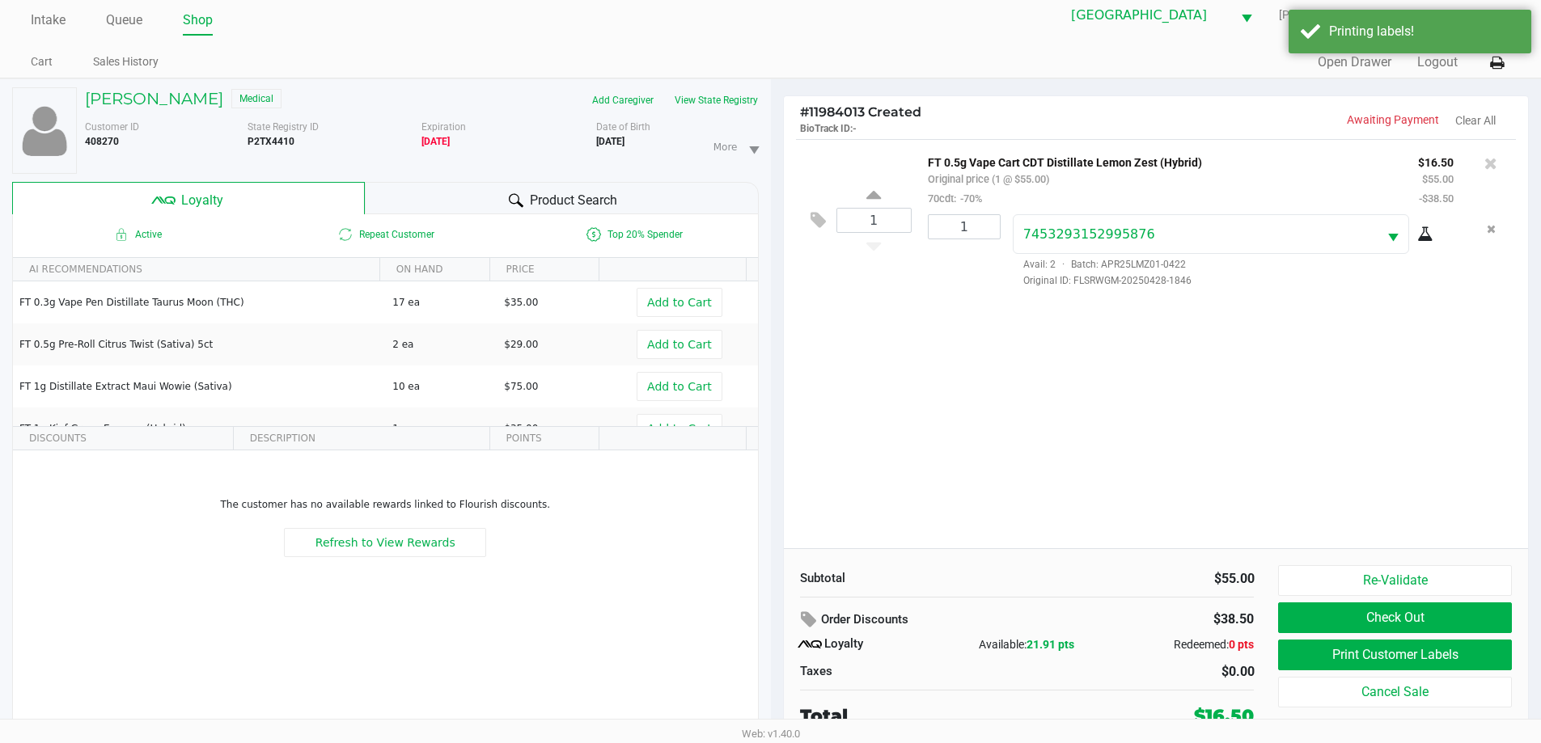
scroll to position [17, 0]
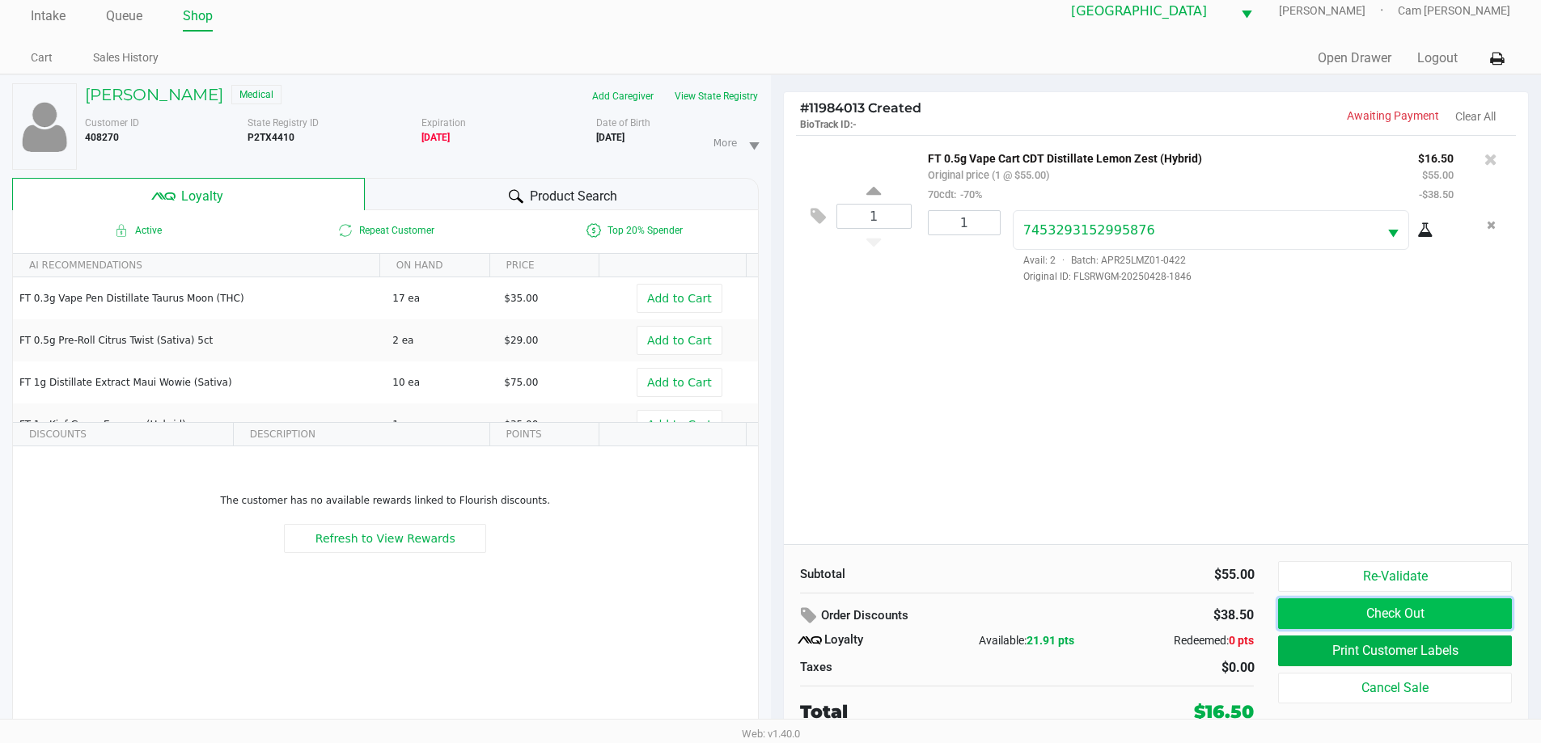
click at [1381, 617] on button "Check Out" at bounding box center [1394, 614] width 233 height 31
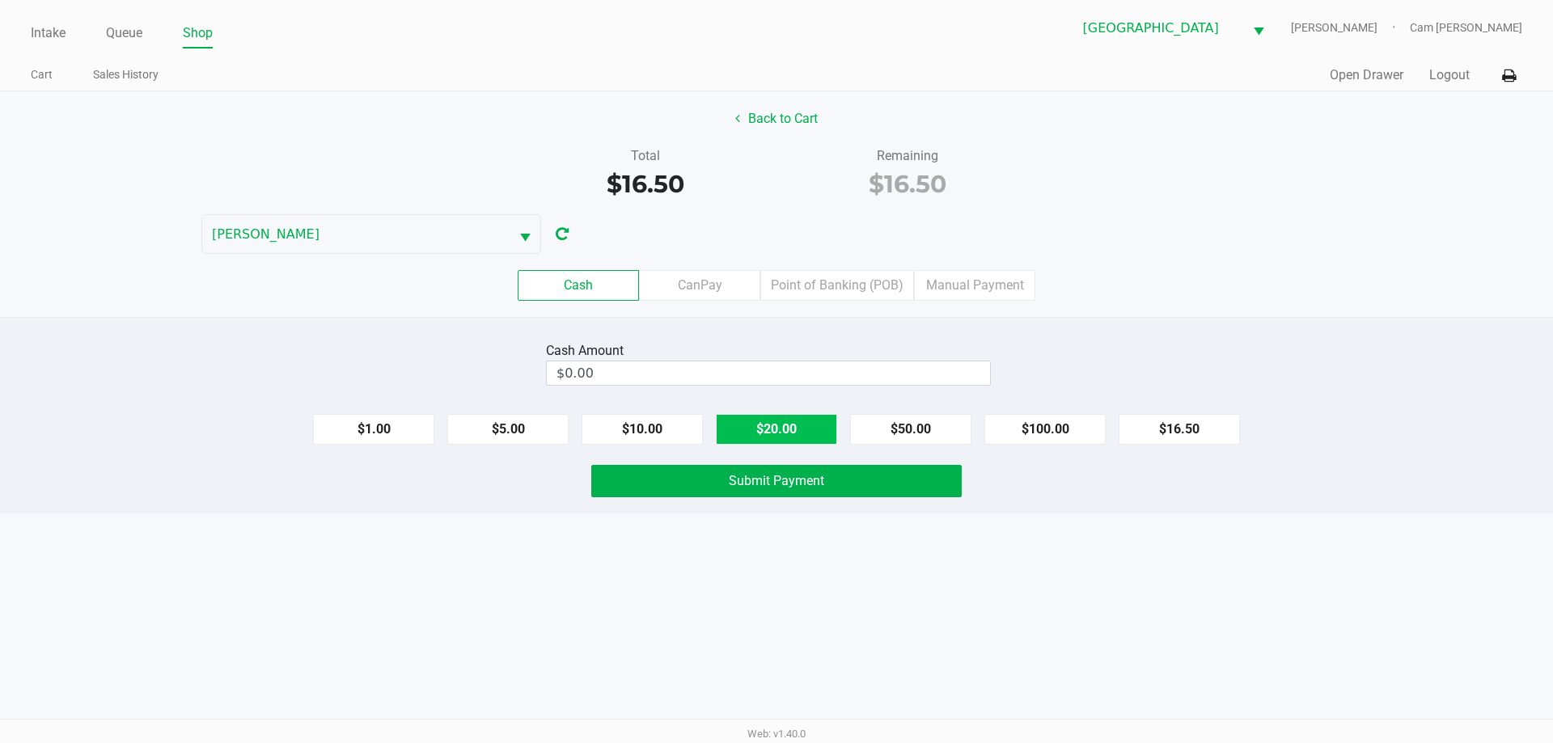
click at [787, 425] on button "$20.00" at bounding box center [776, 429] width 121 height 31
type input "$20.00"
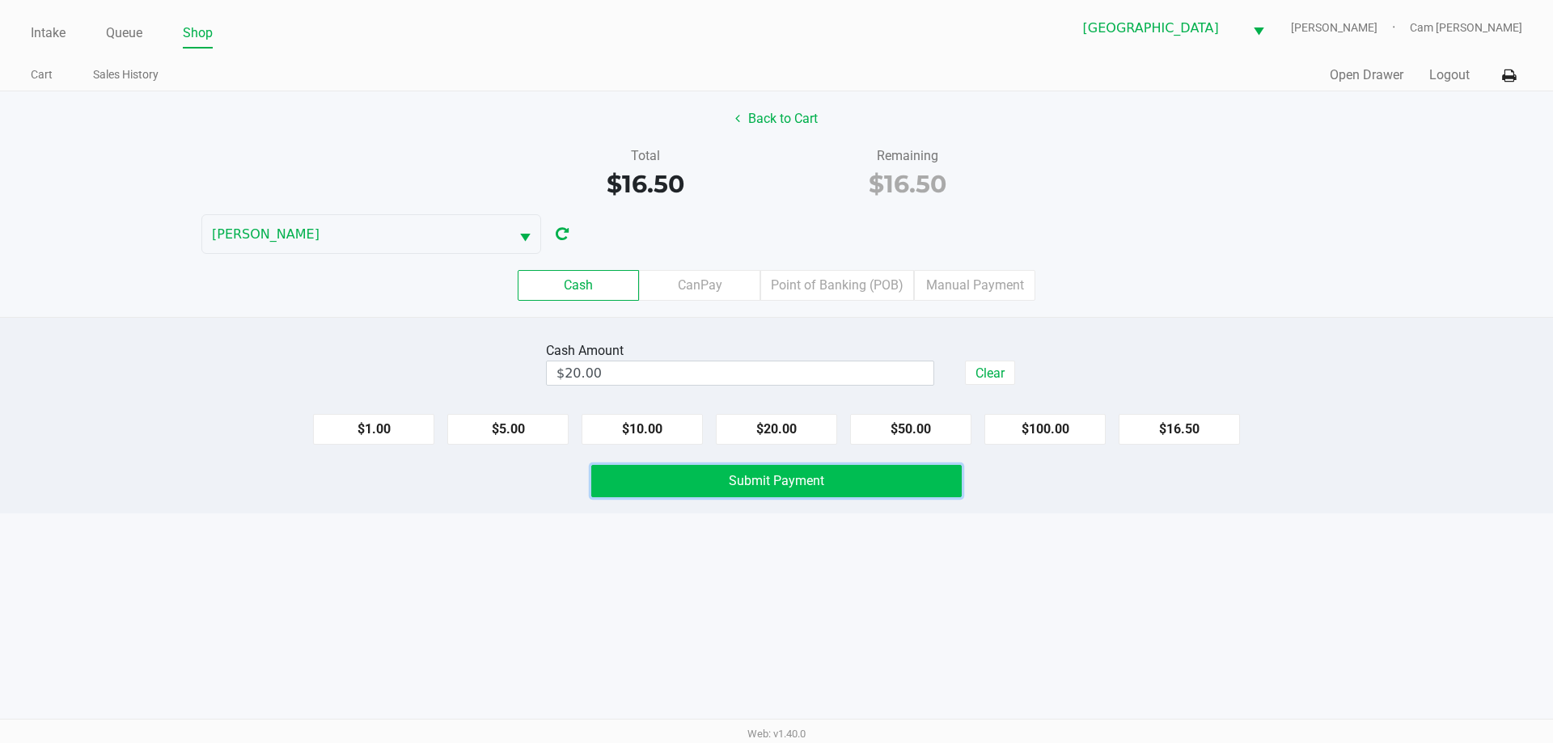
click at [817, 487] on span "Submit Payment" at bounding box center [776, 480] width 95 height 15
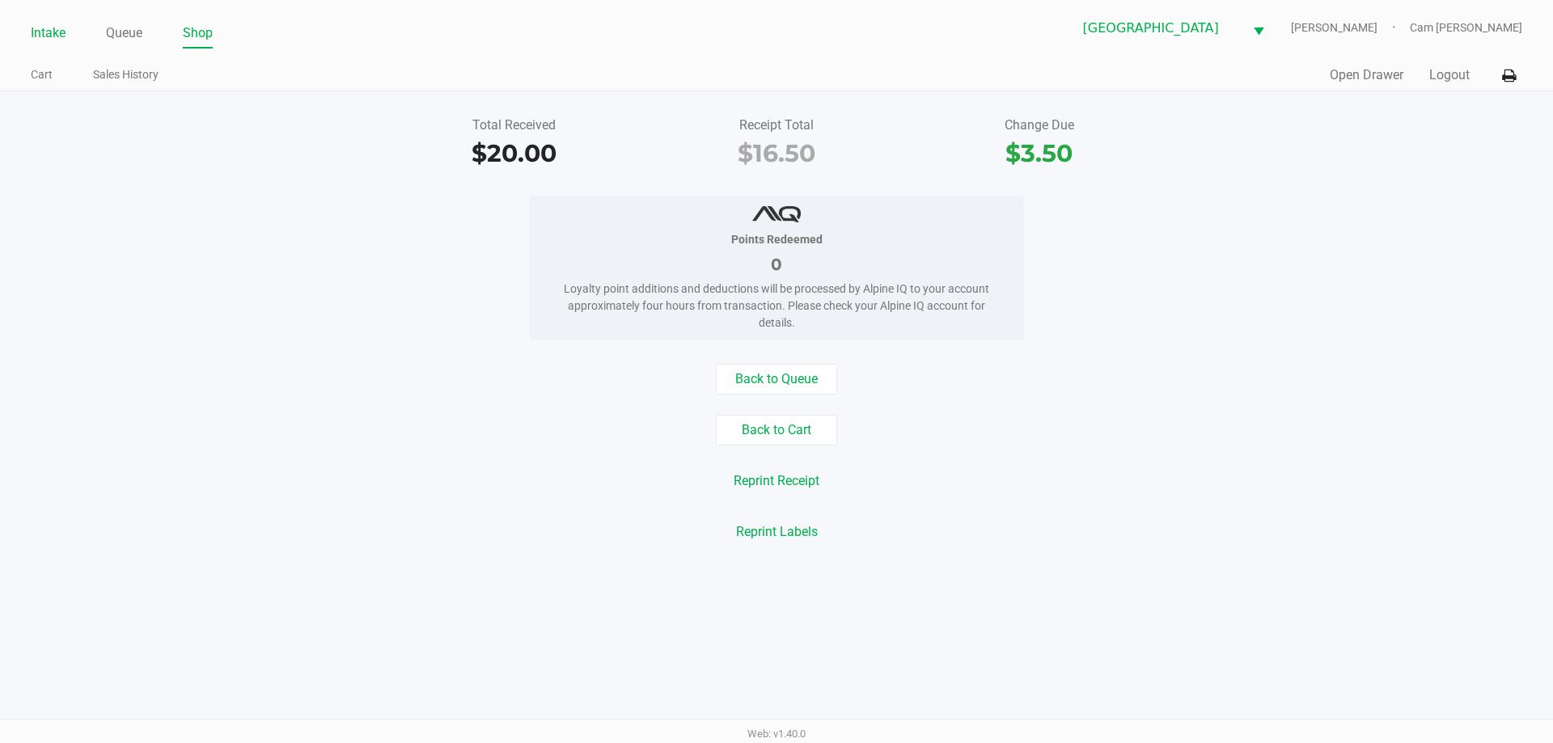
click at [62, 29] on link "Intake" at bounding box center [48, 33] width 35 height 23
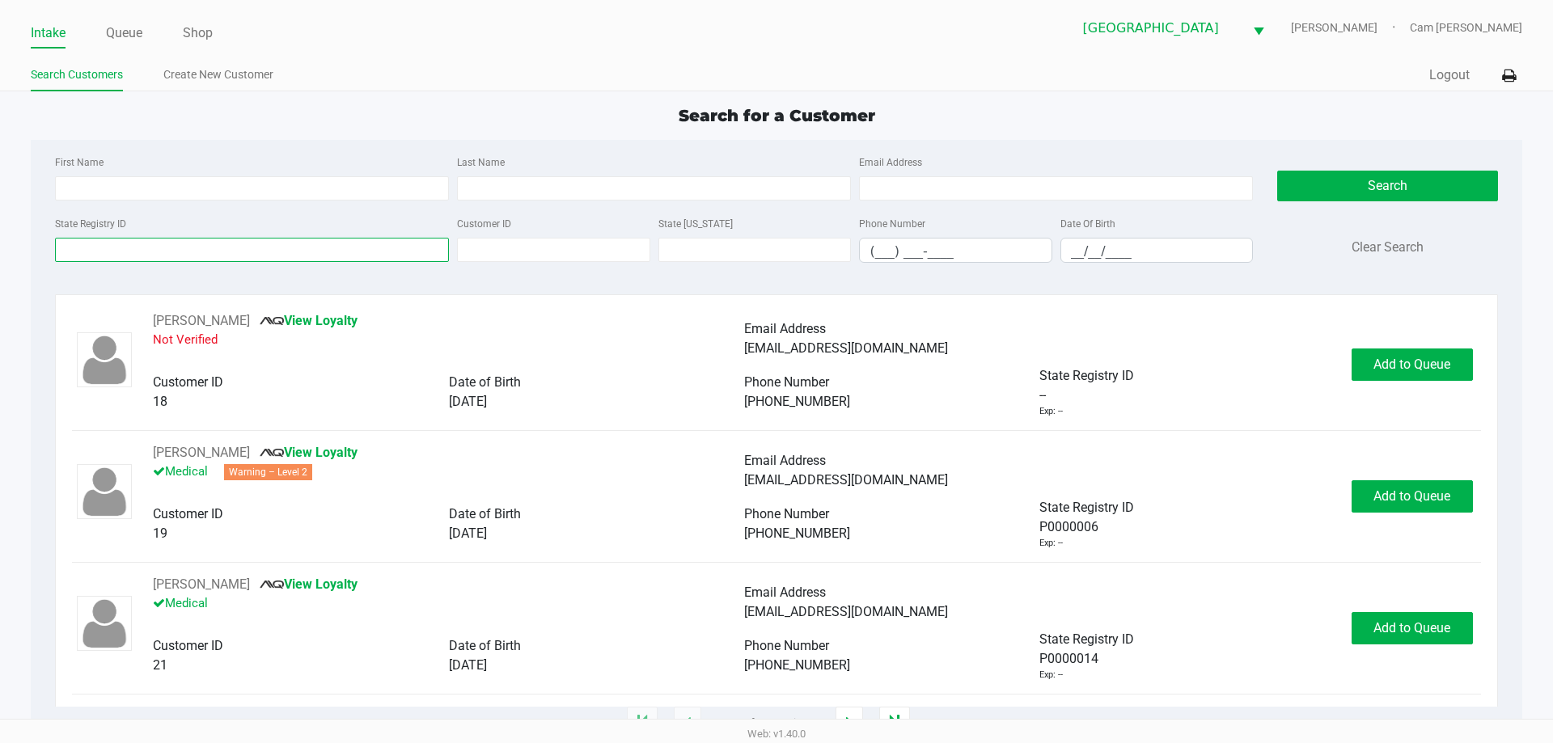
click at [308, 254] on input "State Registry ID" at bounding box center [252, 250] width 394 height 24
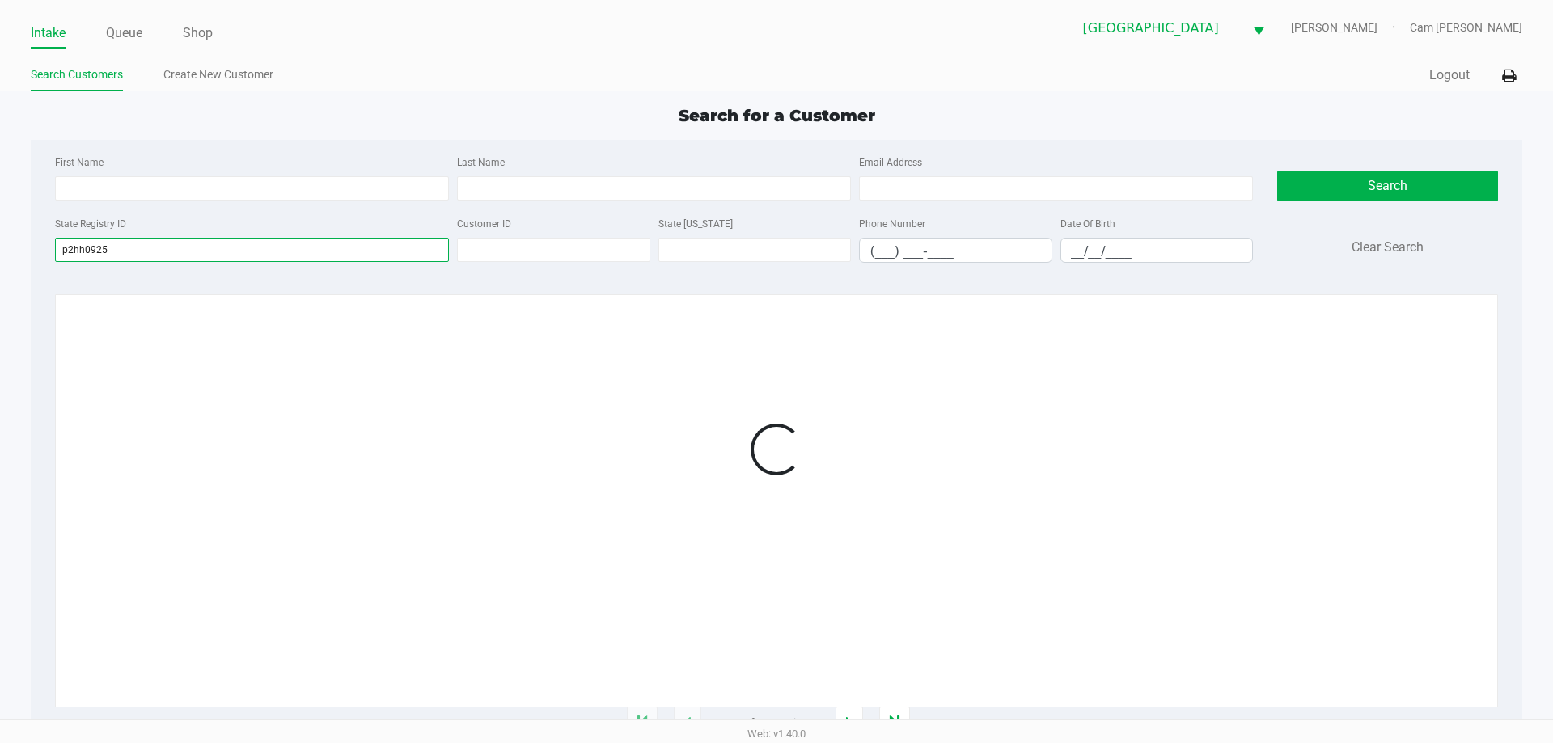
drag, startPoint x: 267, startPoint y: 256, endPoint x: 243, endPoint y: 394, distance: 139.7
type input "p2hh0925"
drag, startPoint x: 243, startPoint y: 394, endPoint x: 1421, endPoint y: 378, distance: 1178.0
click at [1420, 377] on div at bounding box center [776, 449] width 1408 height 277
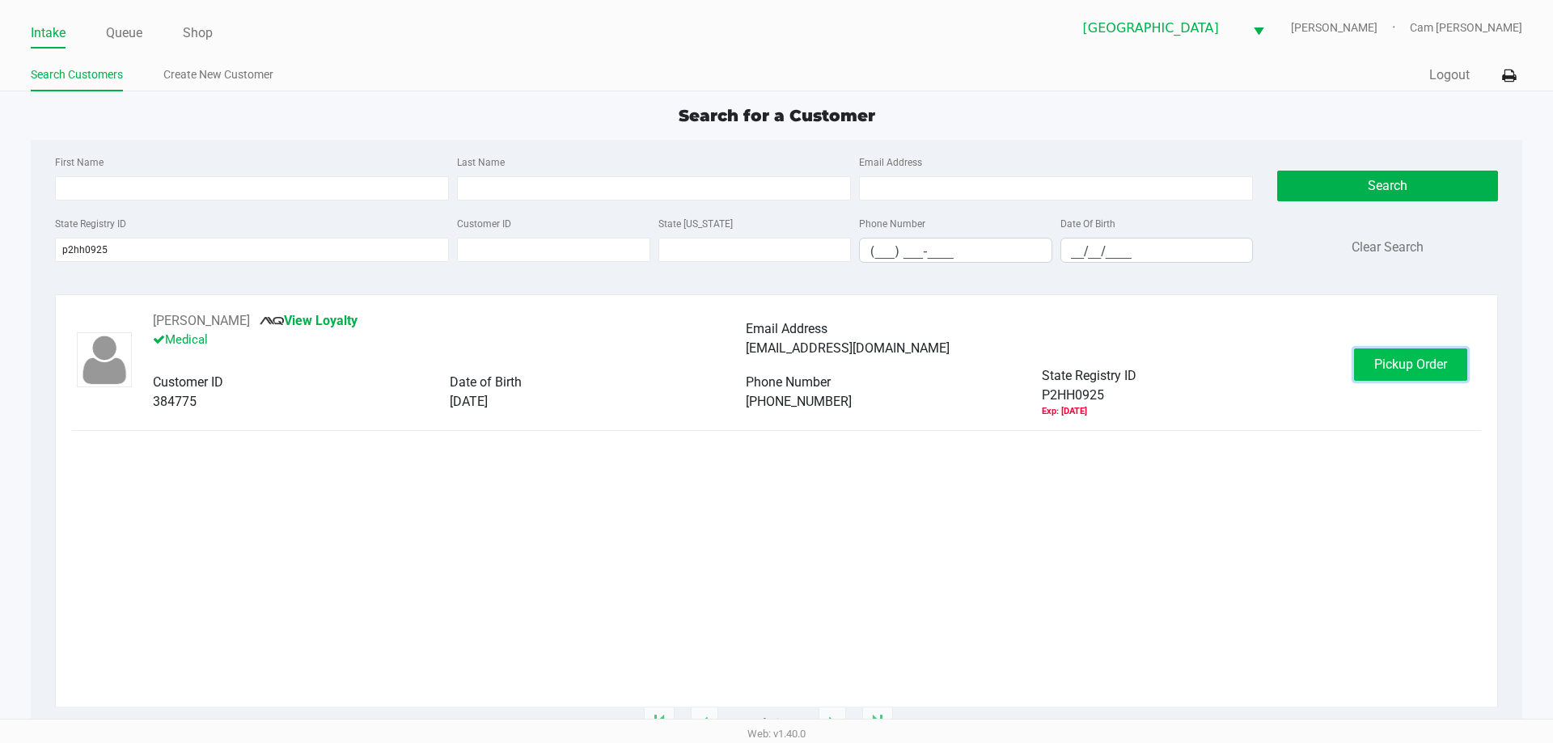
click at [1405, 360] on span "Pickup Order" at bounding box center [1411, 364] width 73 height 15
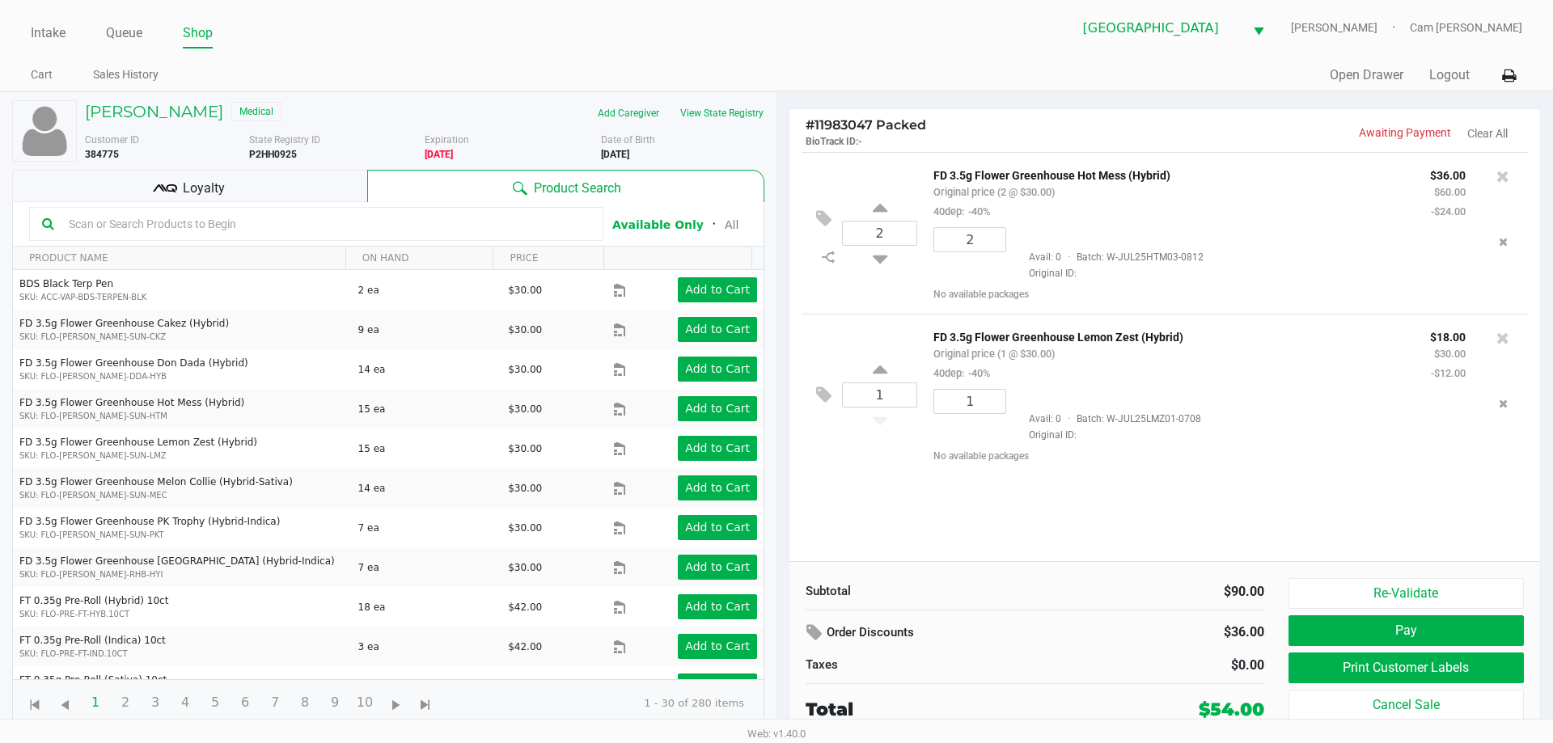
click at [320, 192] on div "Loyalty" at bounding box center [189, 186] width 355 height 32
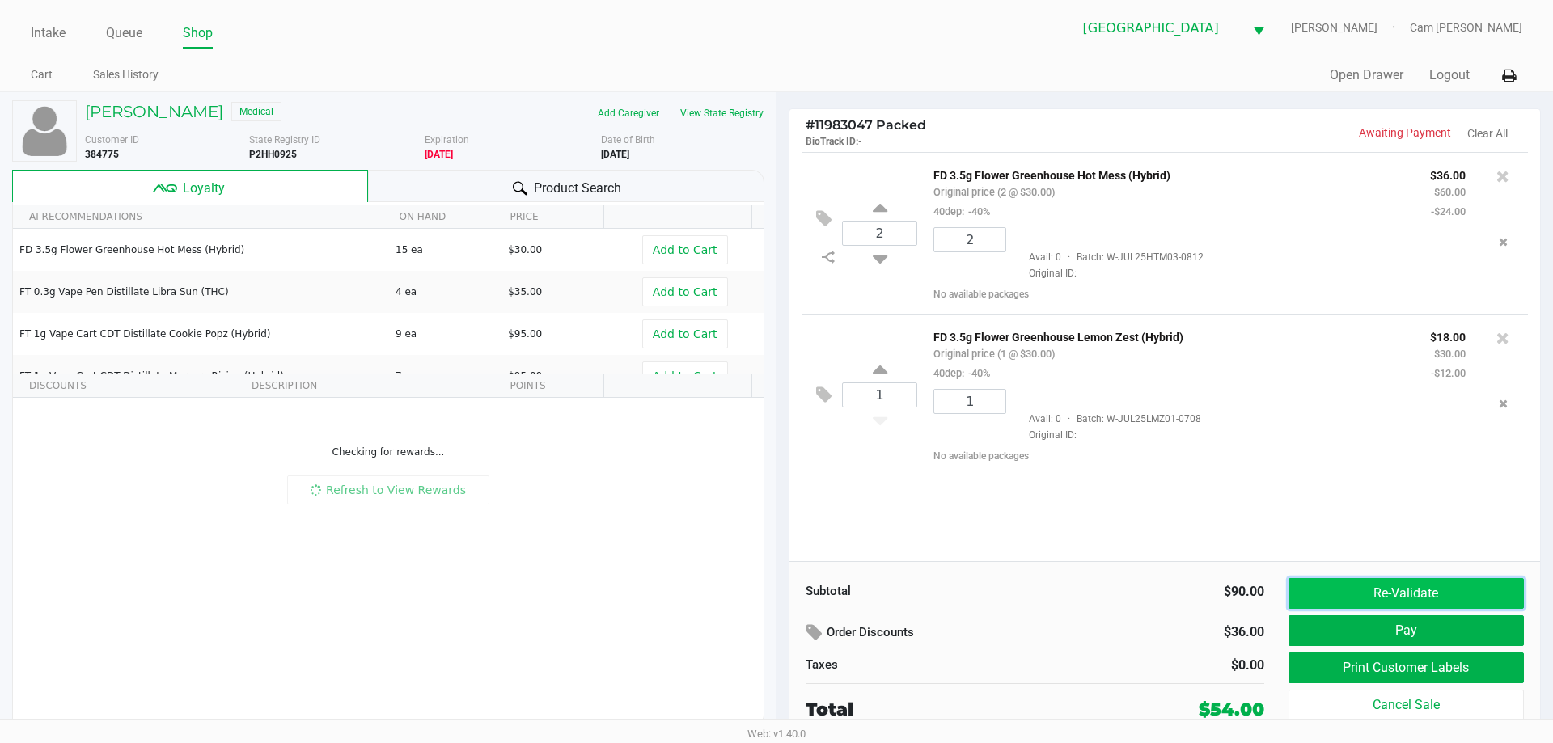
click at [1358, 589] on button "Re-Validate" at bounding box center [1406, 593] width 235 height 31
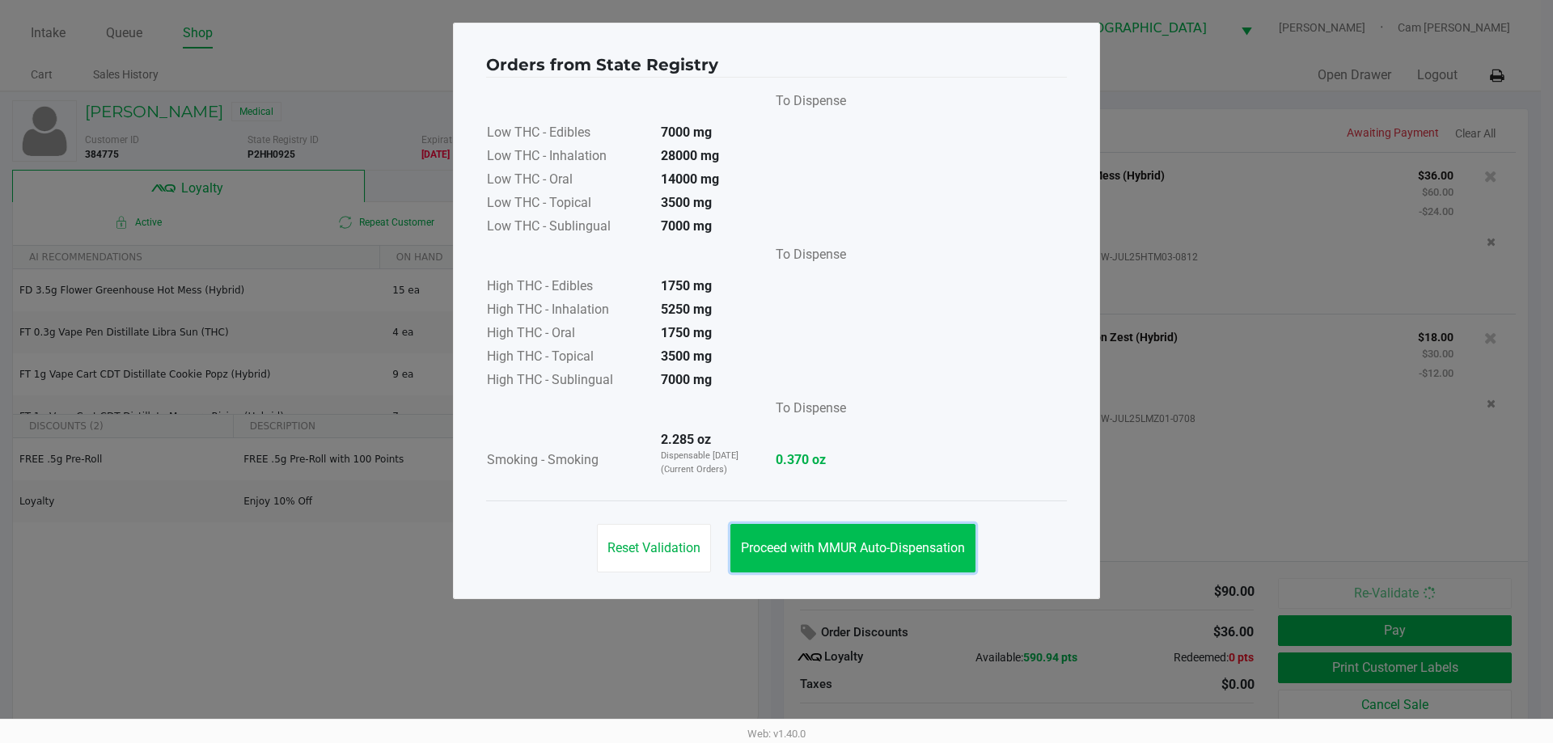
drag, startPoint x: 887, startPoint y: 541, endPoint x: 1077, endPoint y: 550, distance: 190.3
click at [887, 541] on span "Proceed with MMUR Auto-Dispensation" at bounding box center [853, 547] width 224 height 15
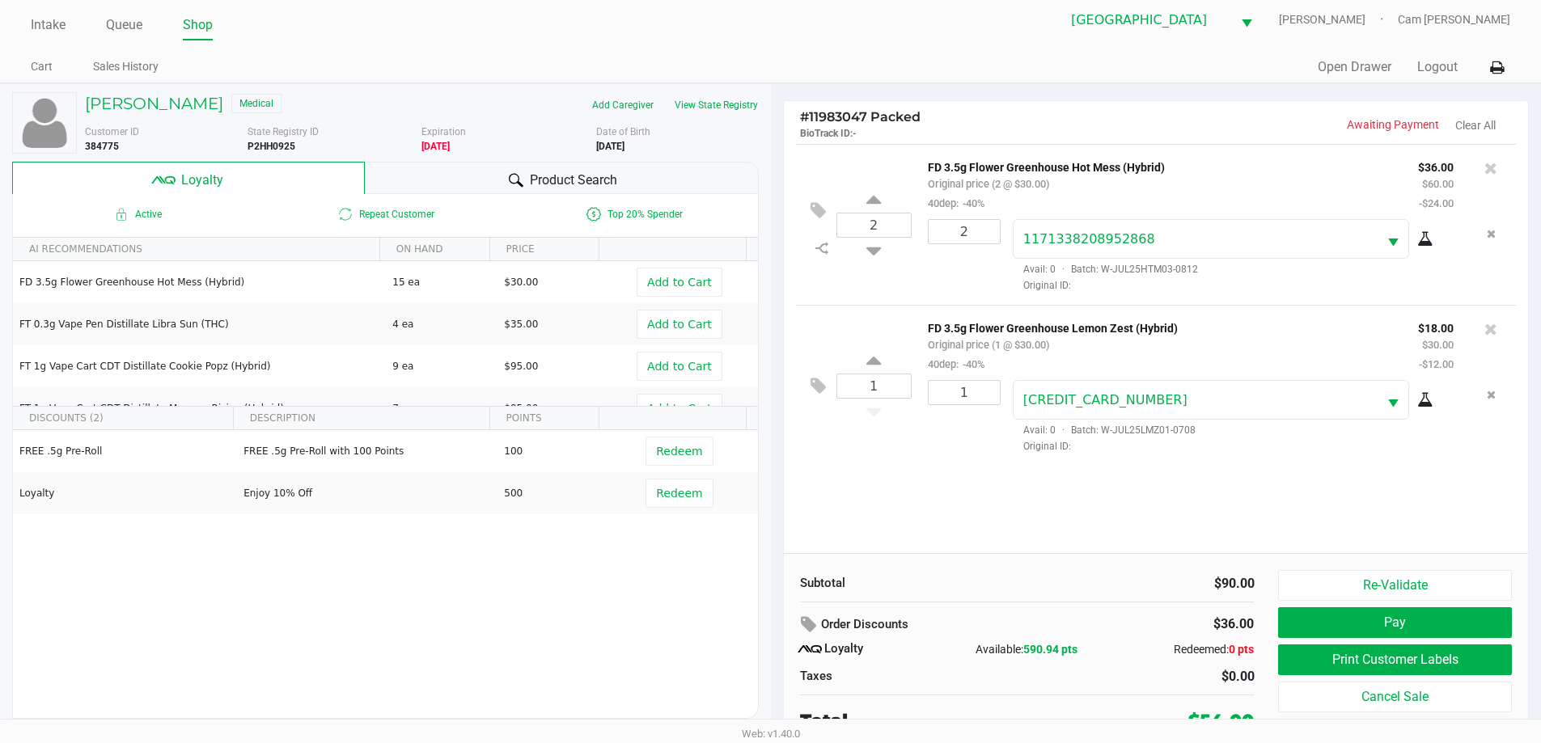
scroll to position [16, 0]
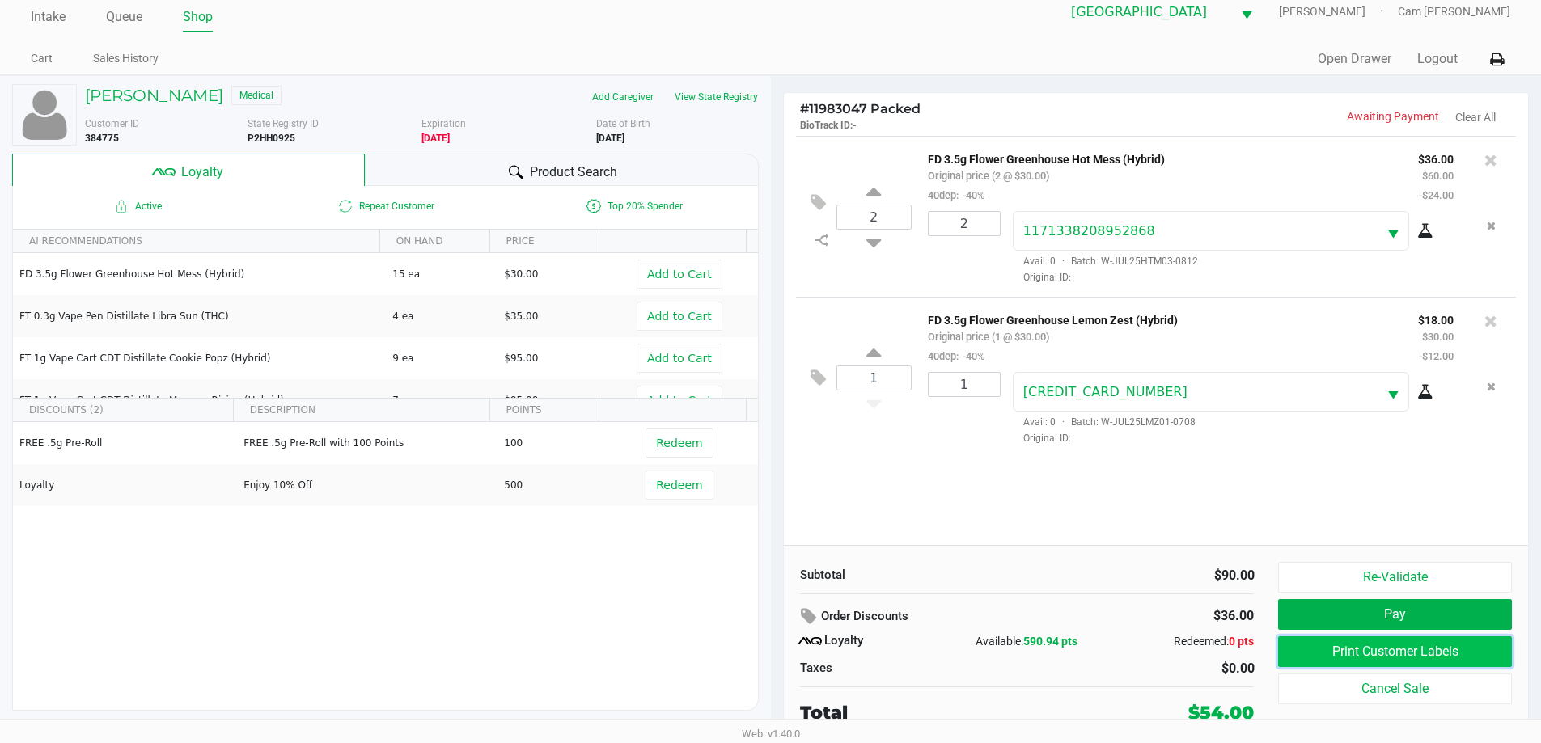
click at [1336, 647] on button "Print Customer Labels" at bounding box center [1394, 652] width 233 height 31
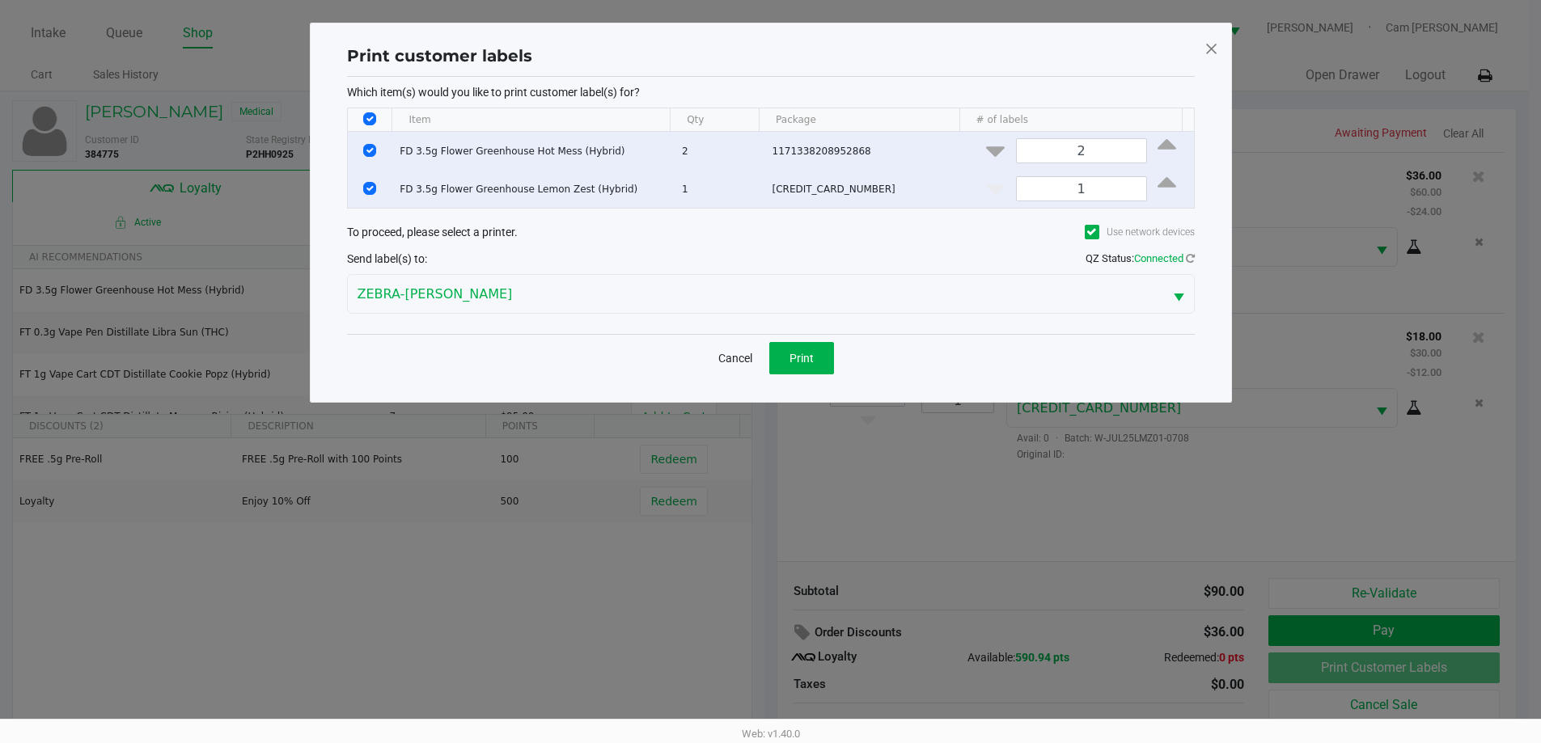
scroll to position [0, 0]
click at [832, 372] on button "Print" at bounding box center [807, 358] width 65 height 32
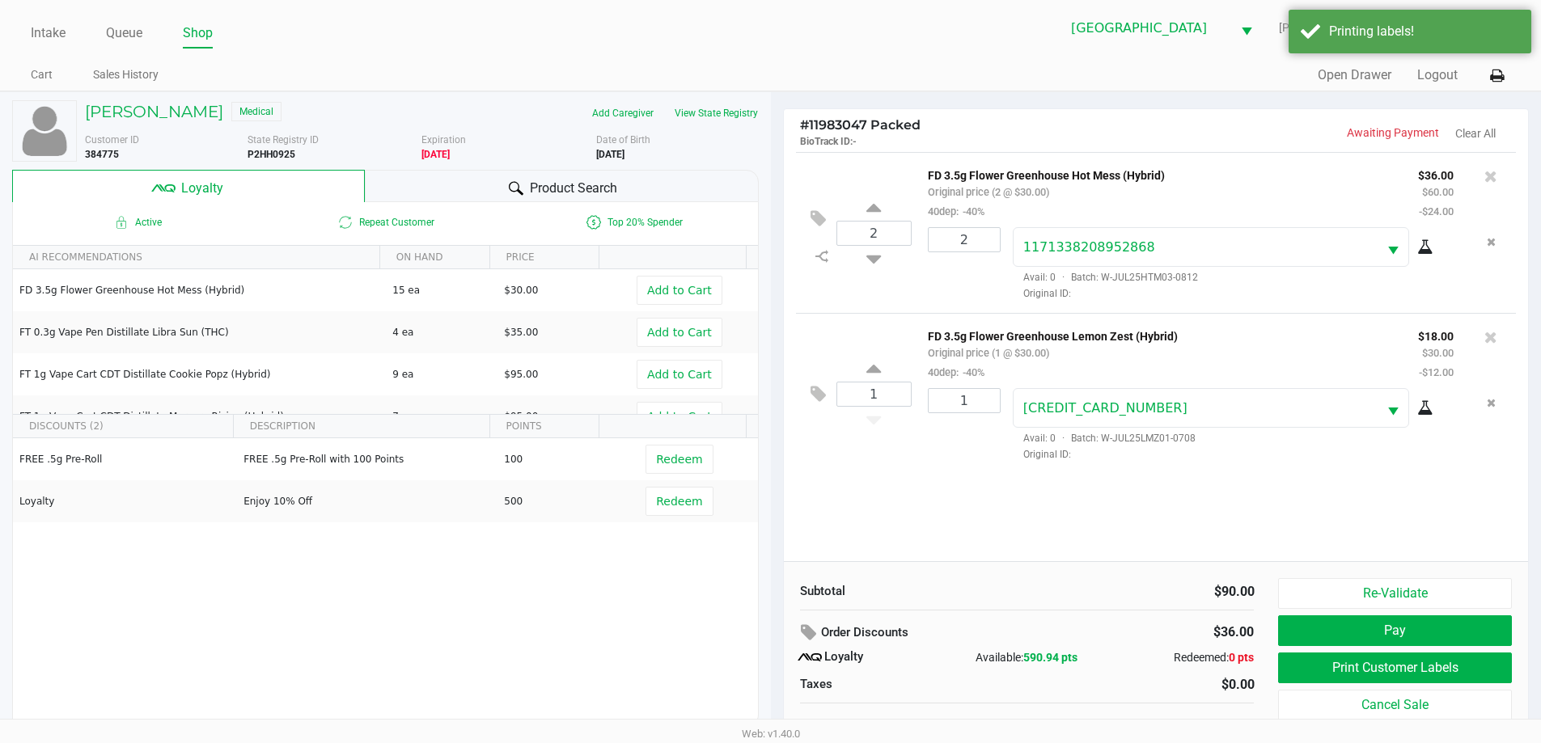
scroll to position [16, 0]
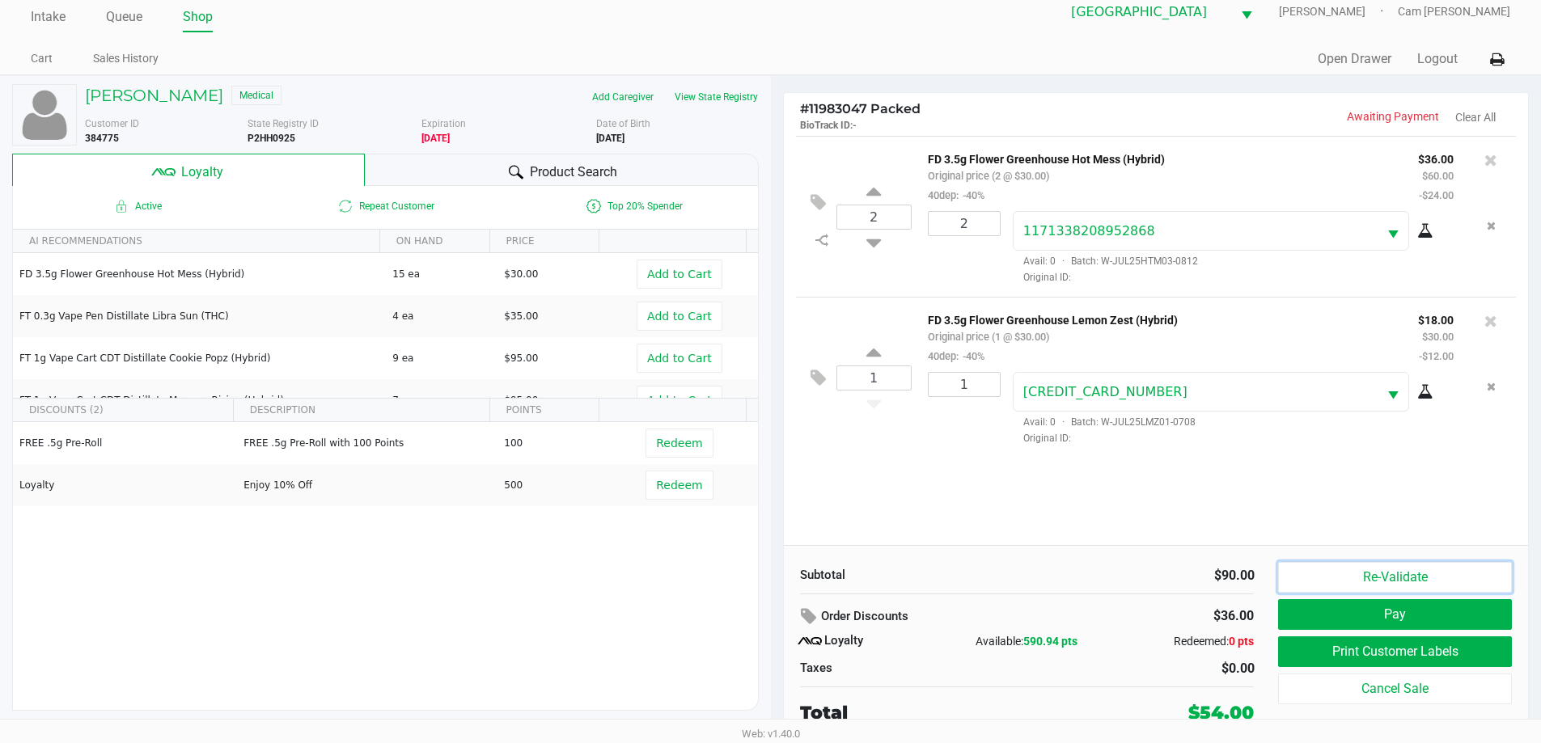
drag, startPoint x: 1344, startPoint y: 572, endPoint x: 1340, endPoint y: 561, distance: 11.3
click at [1345, 572] on button "Re-Validate" at bounding box center [1394, 577] width 233 height 31
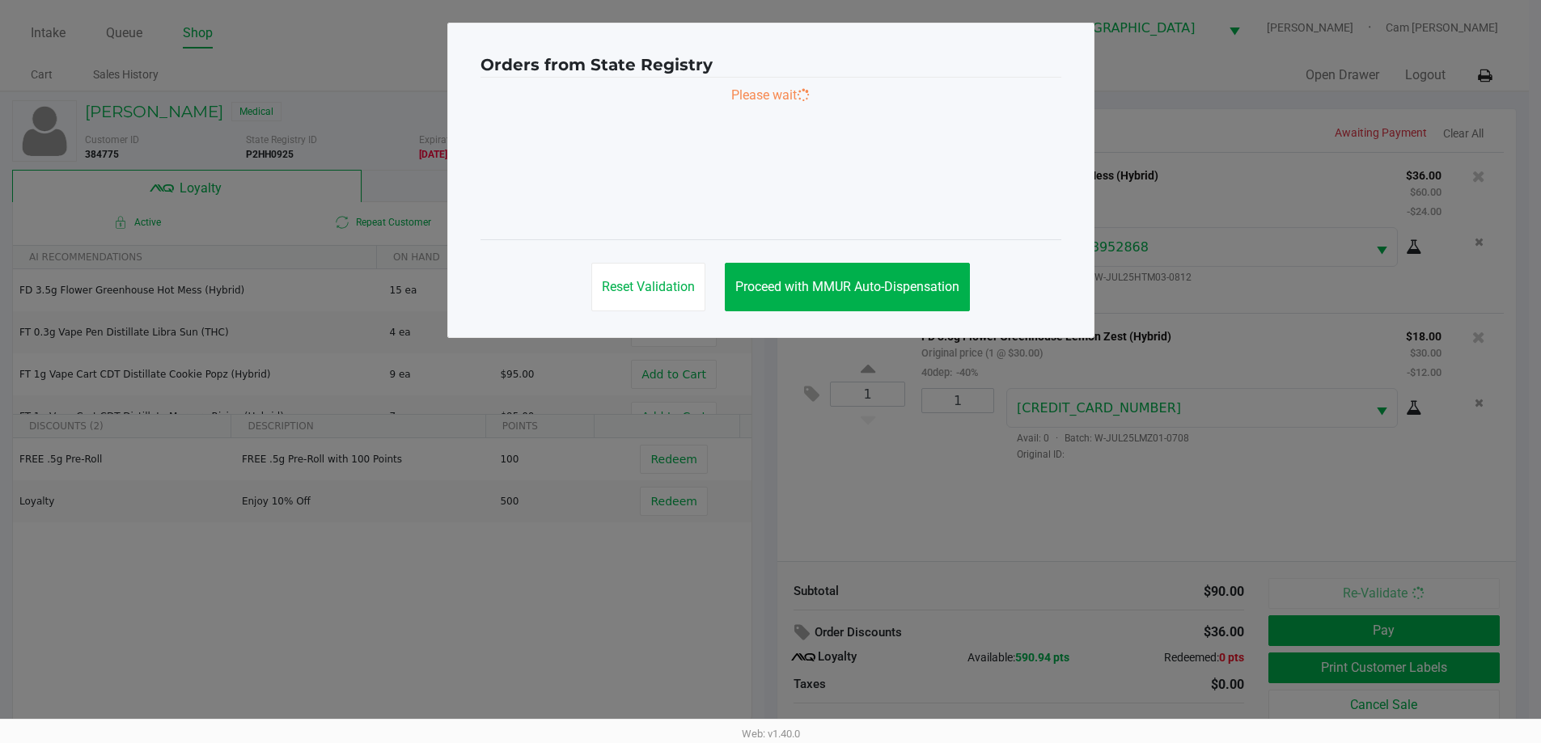
scroll to position [0, 0]
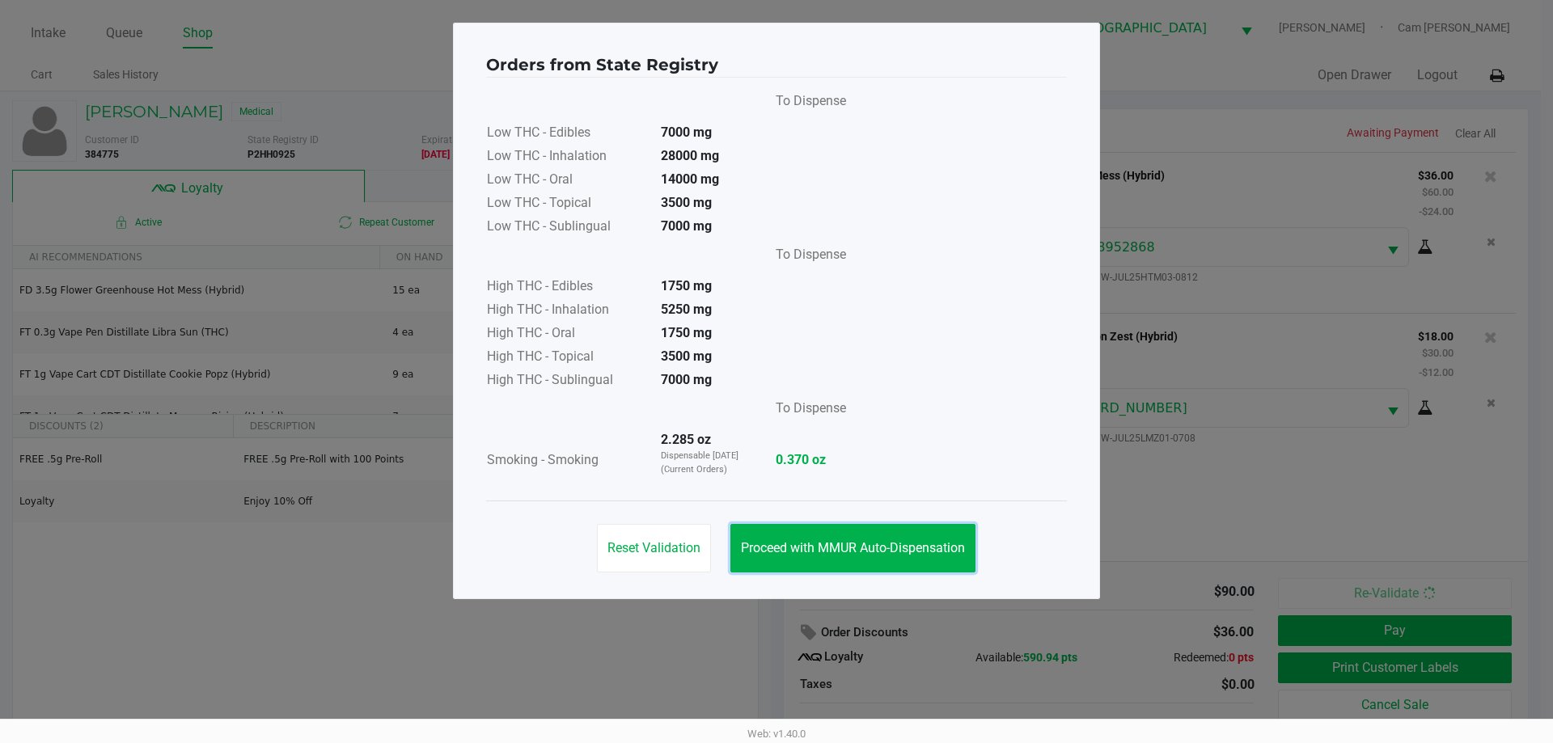
click at [874, 541] on button "Proceed with MMUR Auto-Dispensation" at bounding box center [853, 548] width 245 height 49
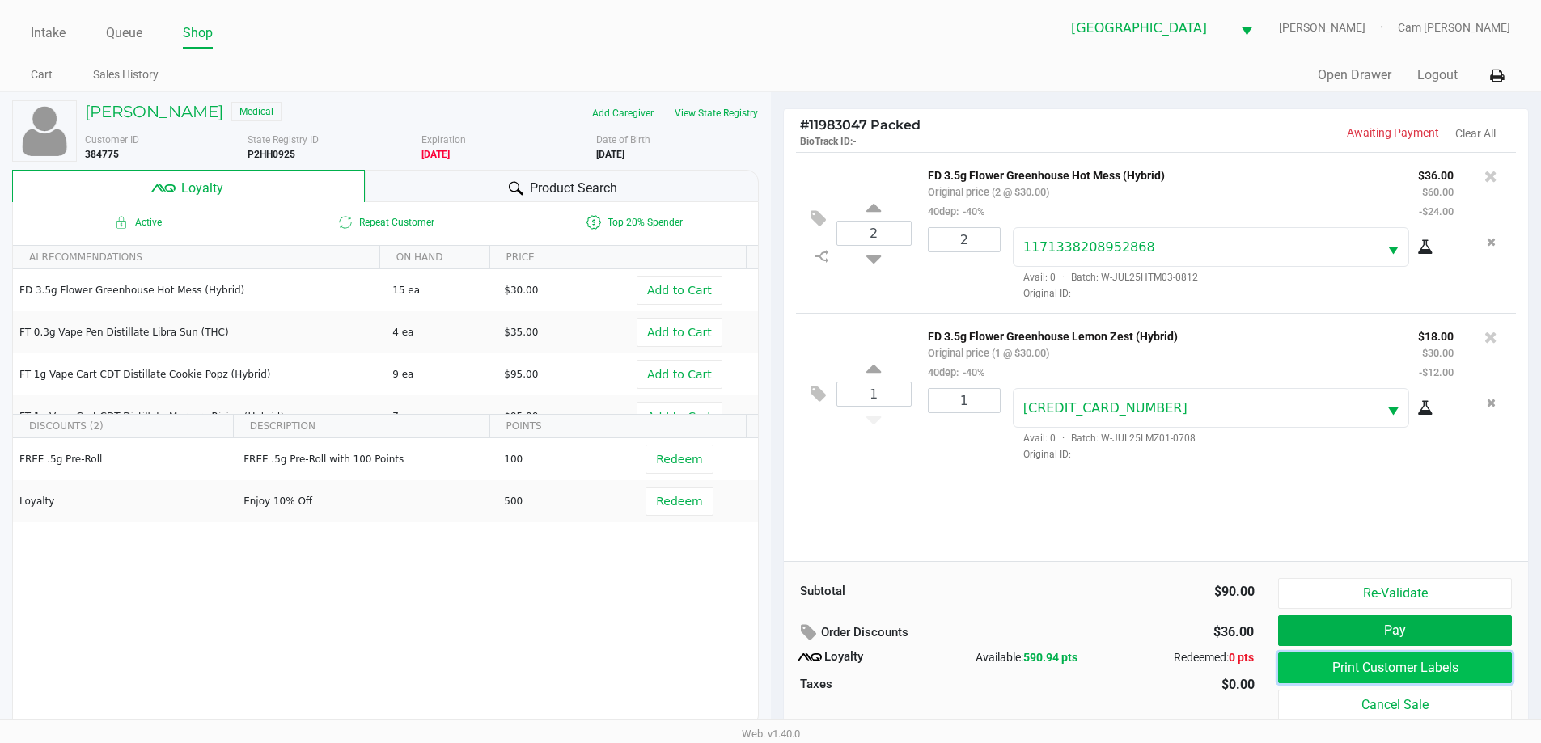
click at [1387, 665] on button "Print Customer Labels" at bounding box center [1394, 668] width 233 height 31
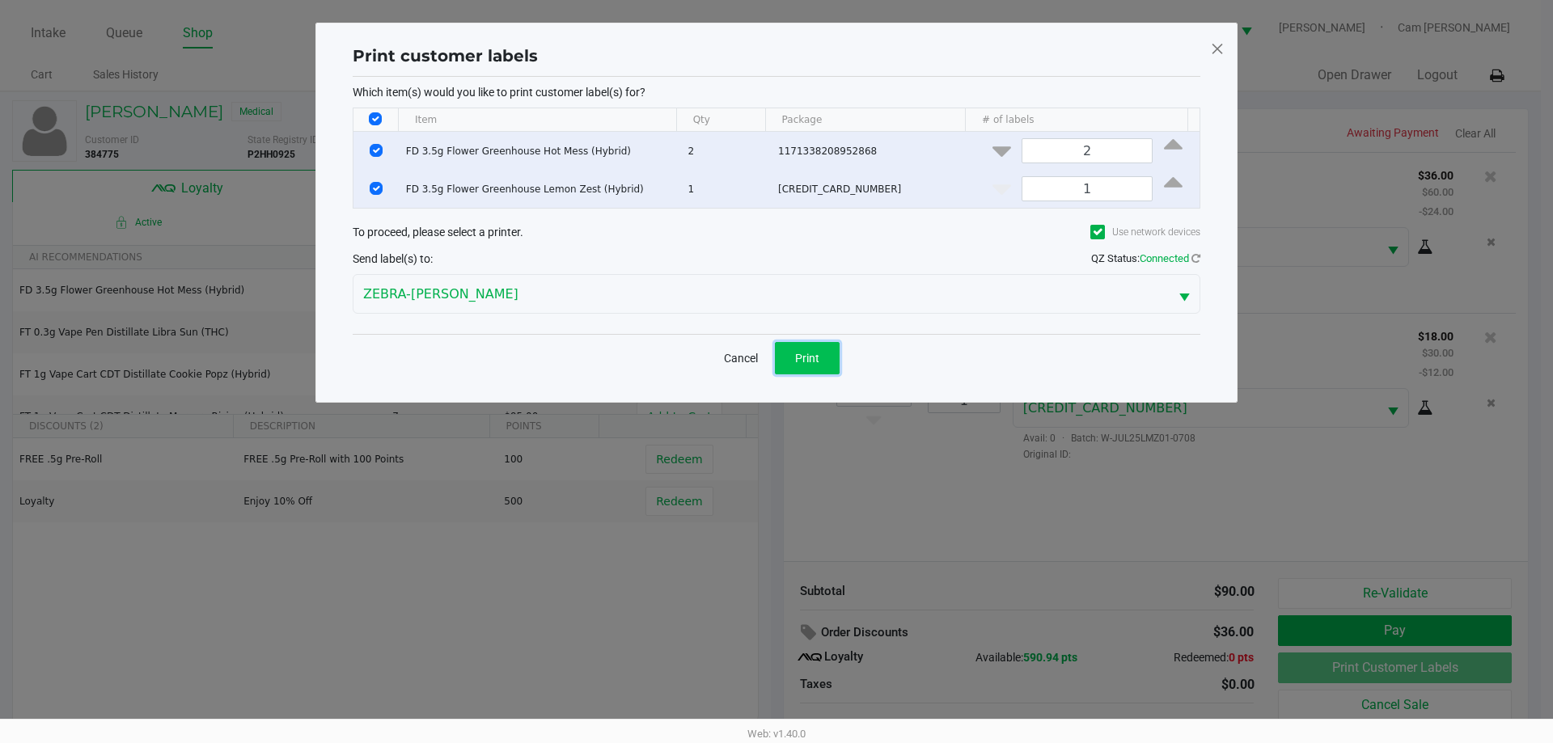
click at [806, 361] on span "Print" at bounding box center [807, 358] width 24 height 13
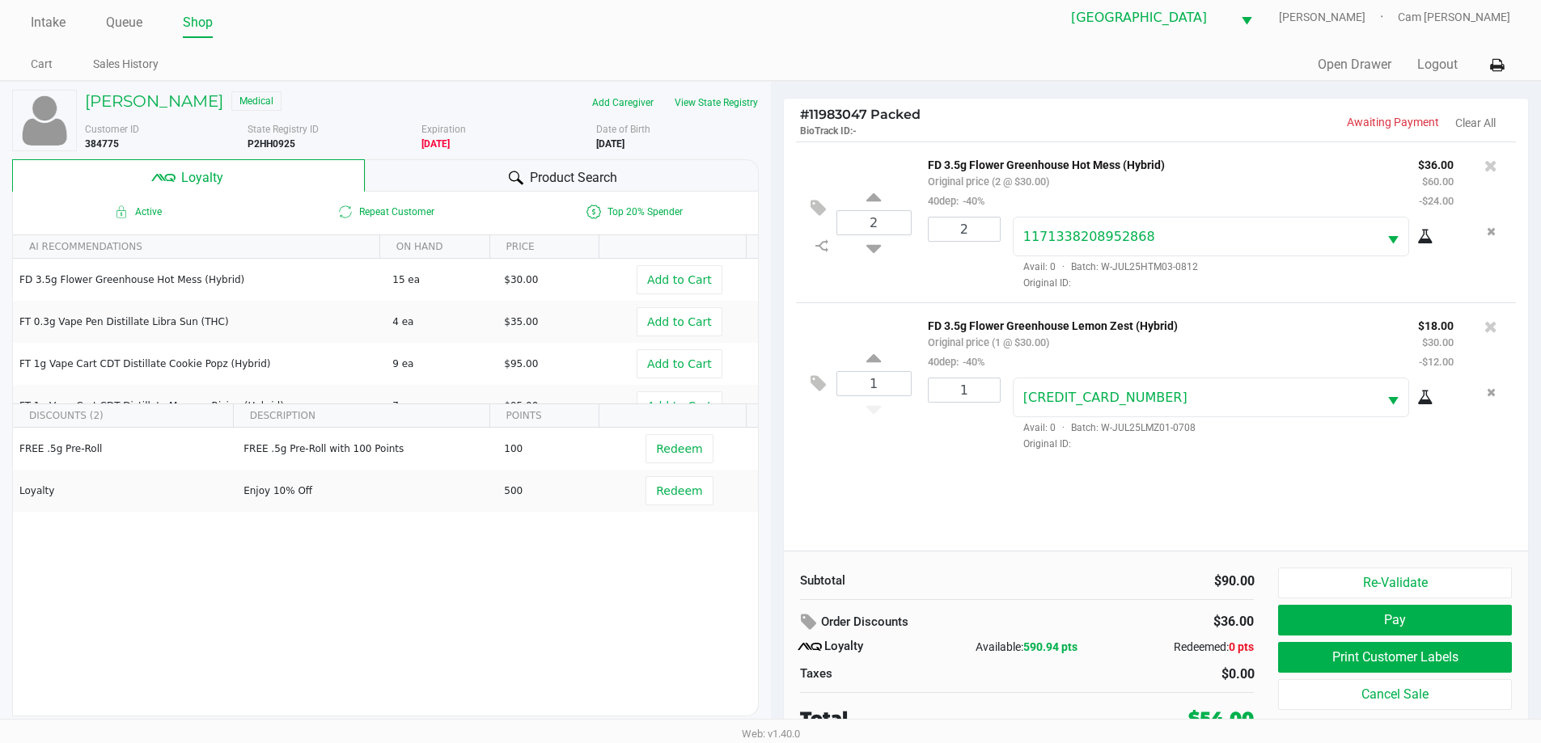
scroll to position [16, 0]
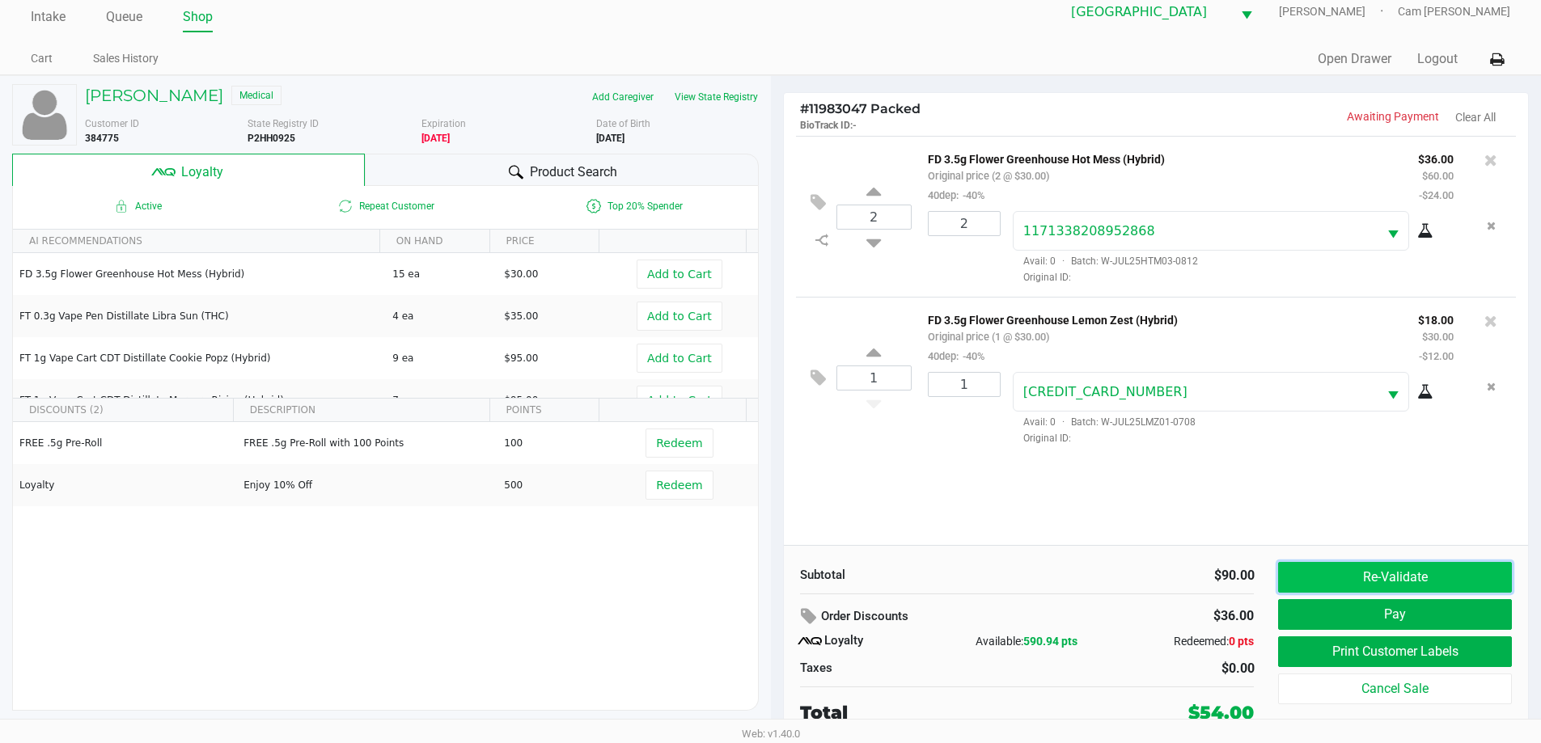
click at [1397, 579] on button "Re-Validate" at bounding box center [1394, 577] width 233 height 31
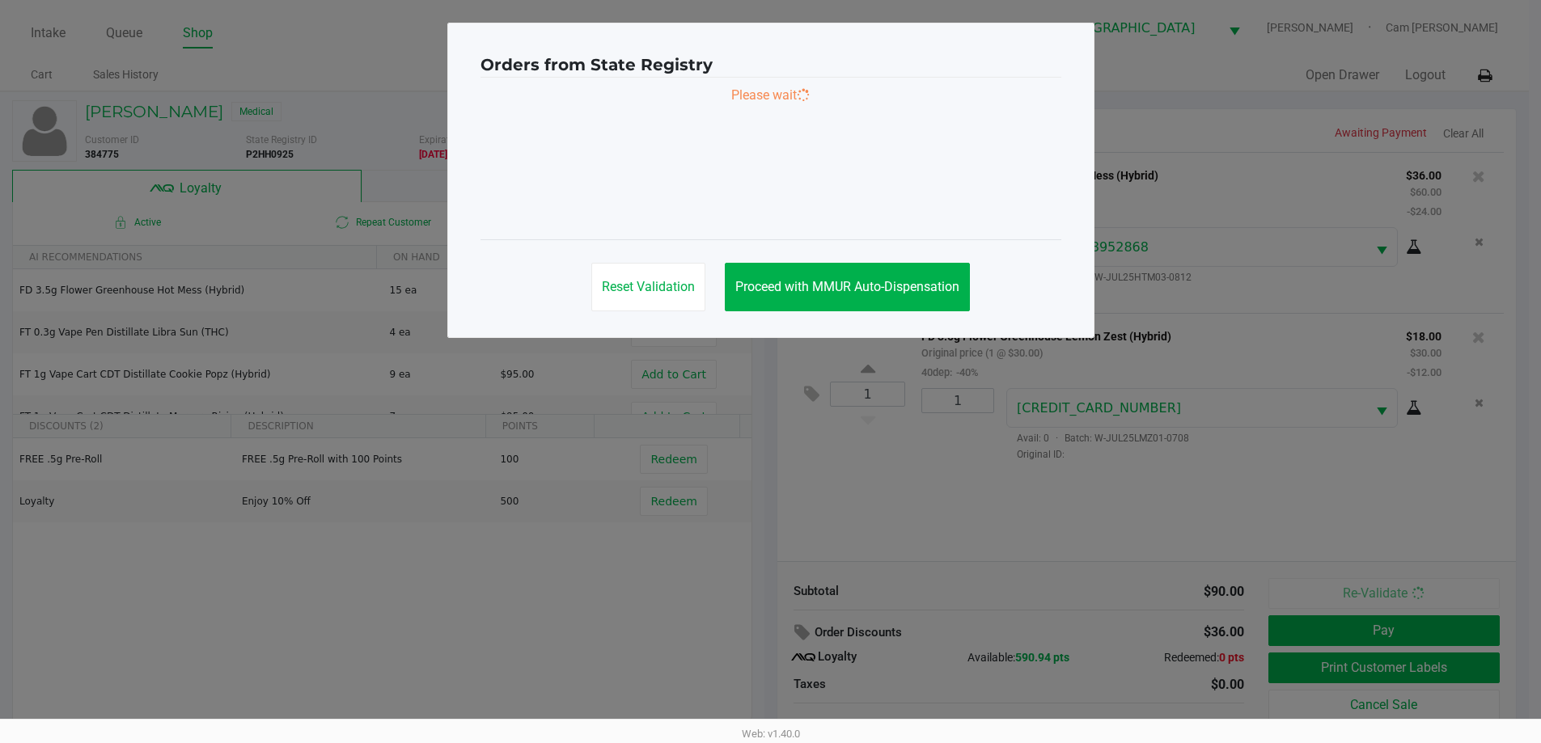
scroll to position [0, 0]
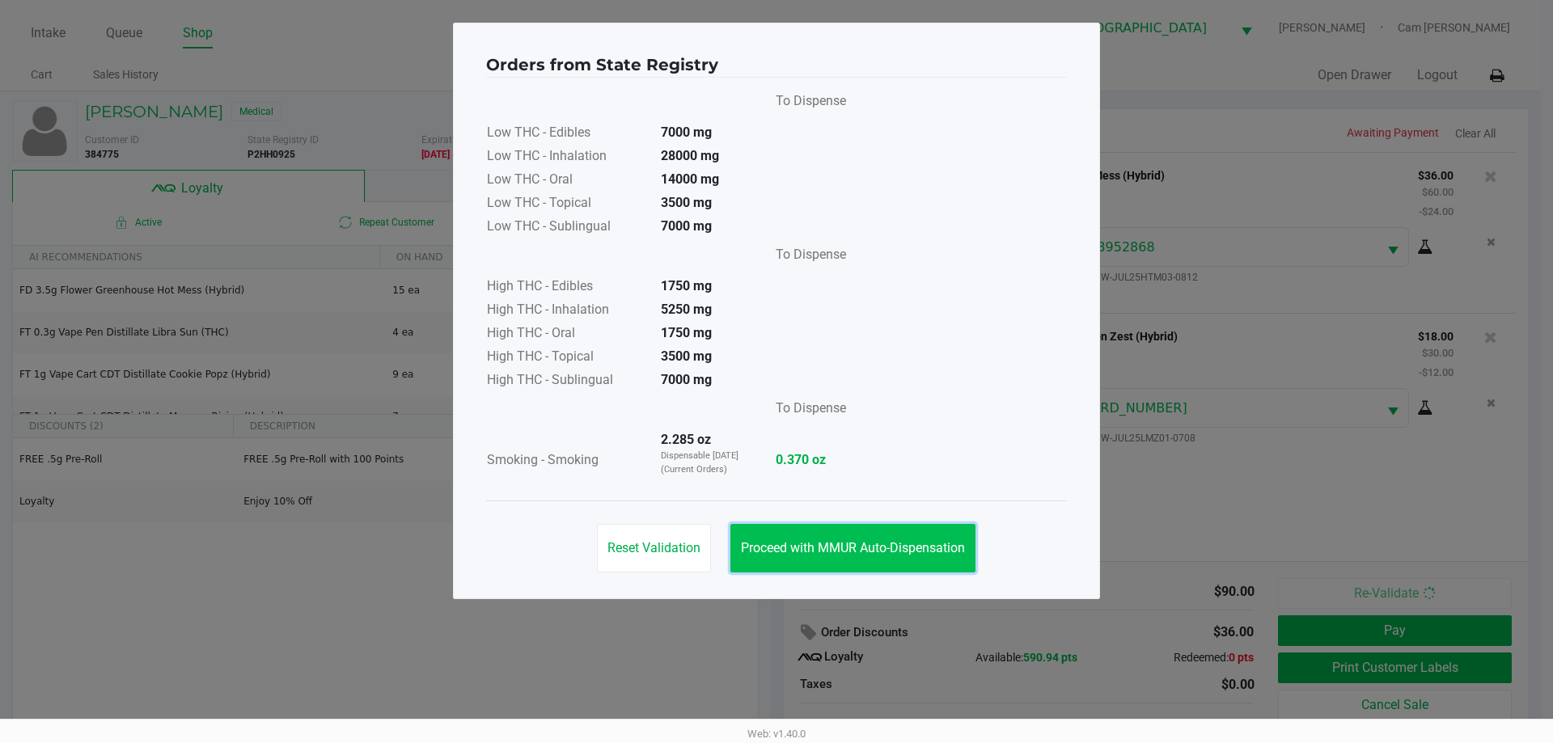
click at [923, 555] on span "Proceed with MMUR Auto-Dispensation" at bounding box center [853, 547] width 224 height 15
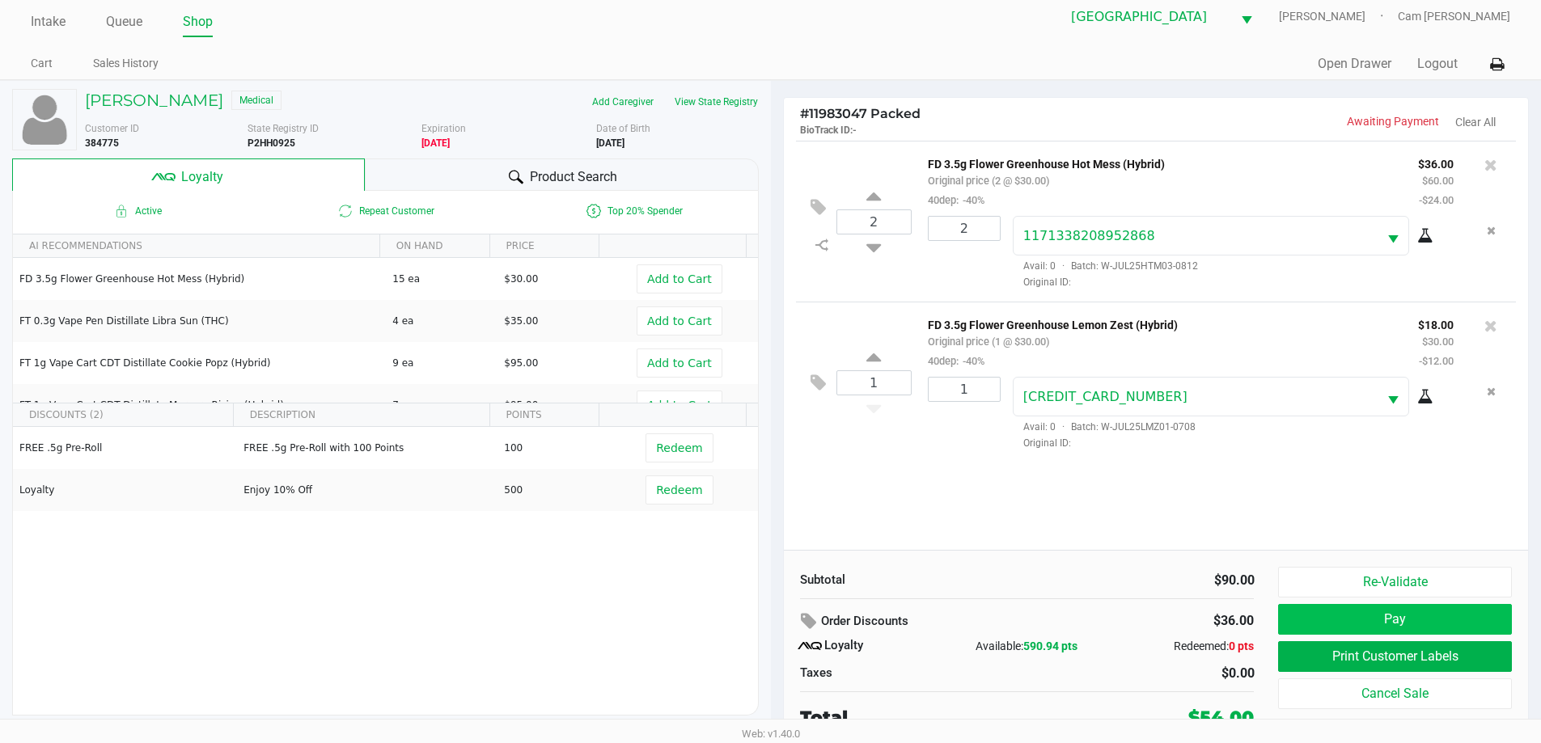
scroll to position [16, 0]
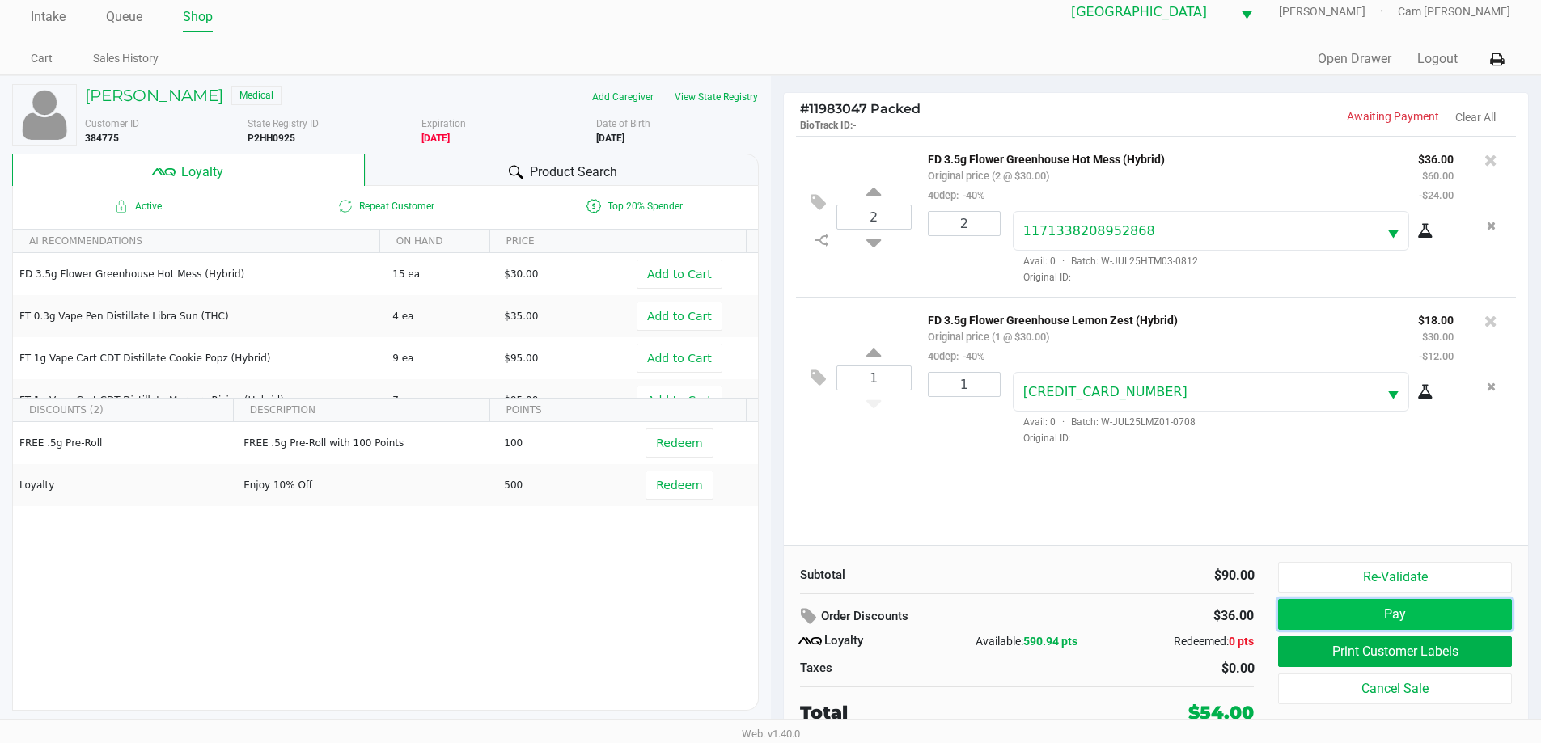
click at [1415, 615] on button "Pay" at bounding box center [1394, 614] width 233 height 31
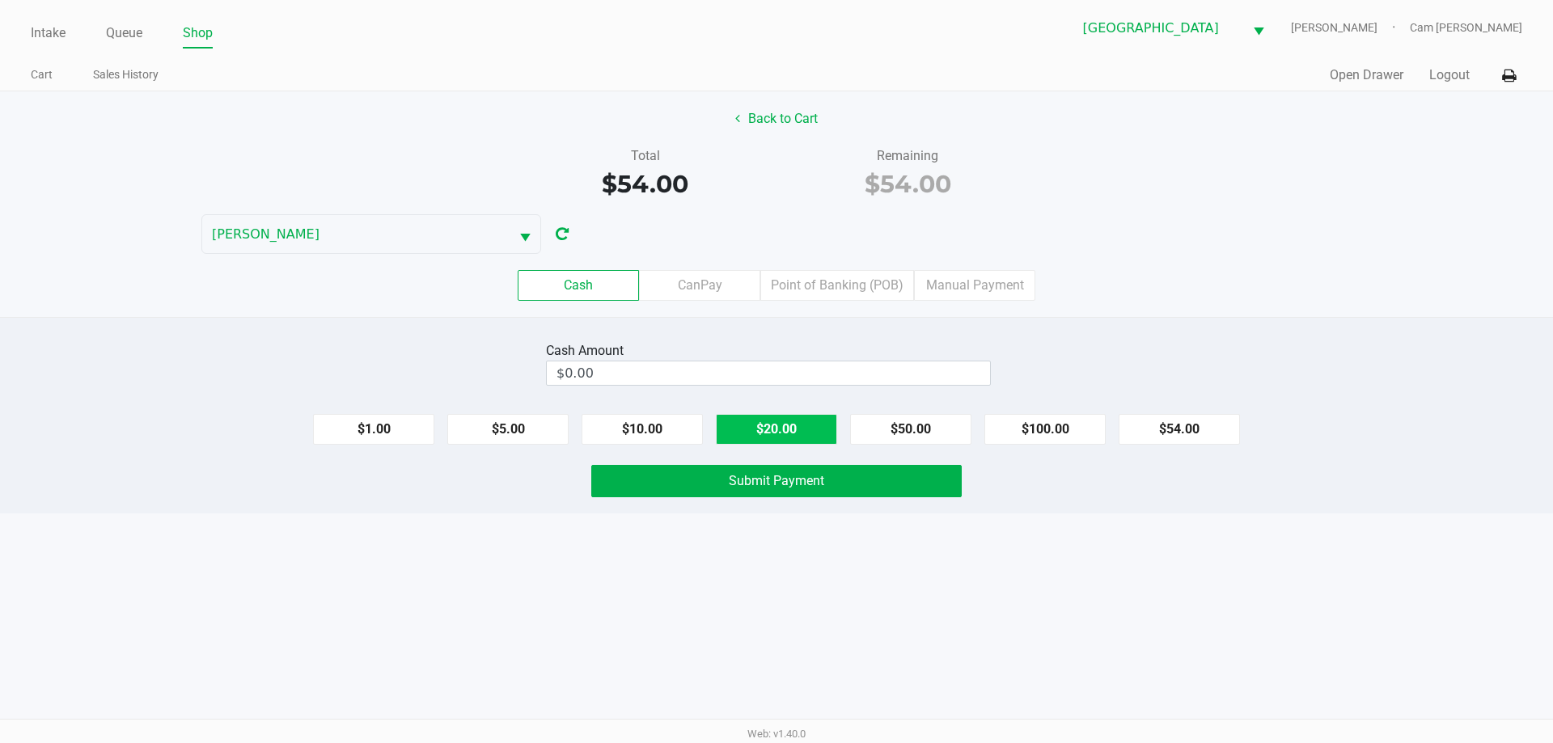
click at [788, 429] on button "$20.00" at bounding box center [776, 429] width 121 height 31
type input "$60.00"
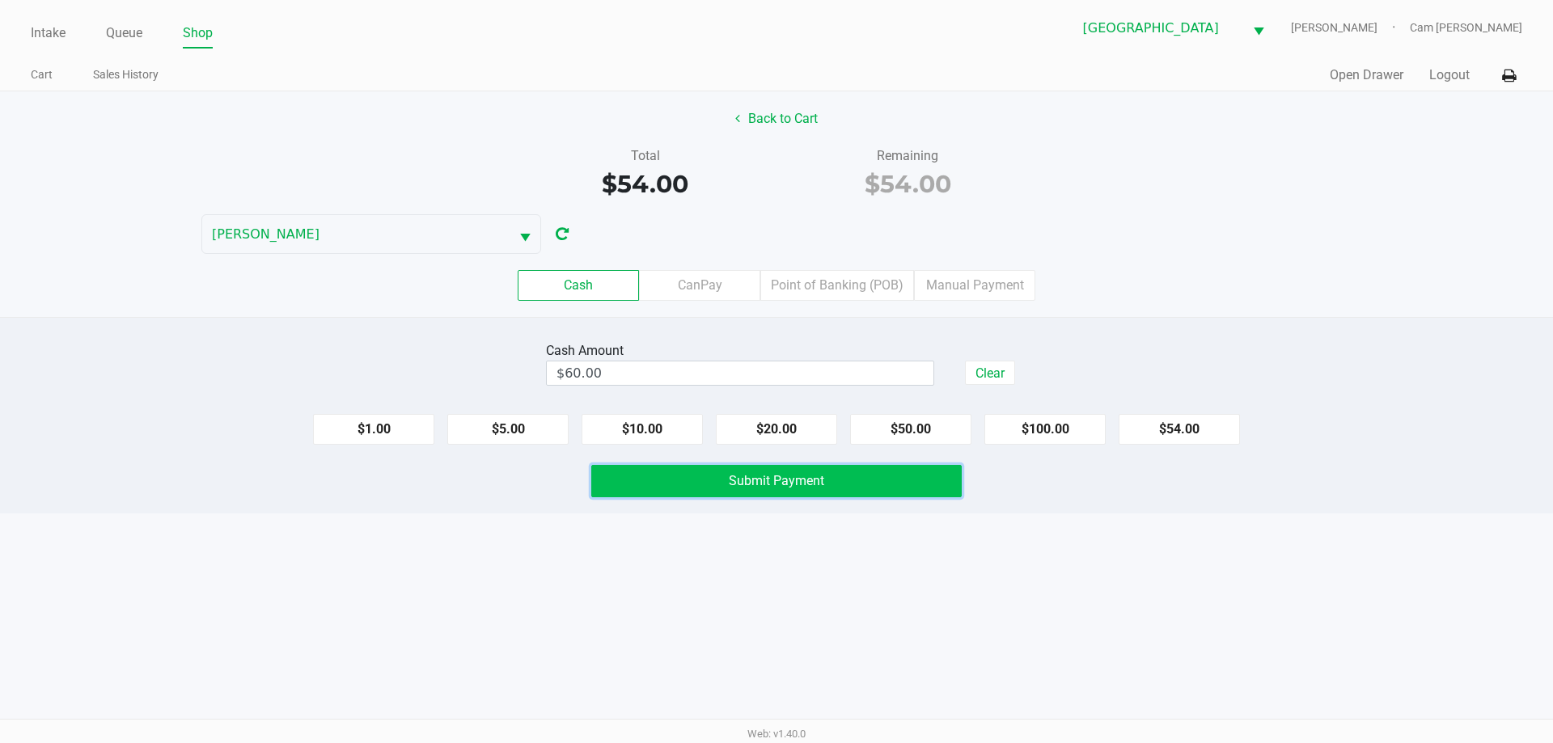
click at [792, 468] on button "Submit Payment" at bounding box center [776, 481] width 371 height 32
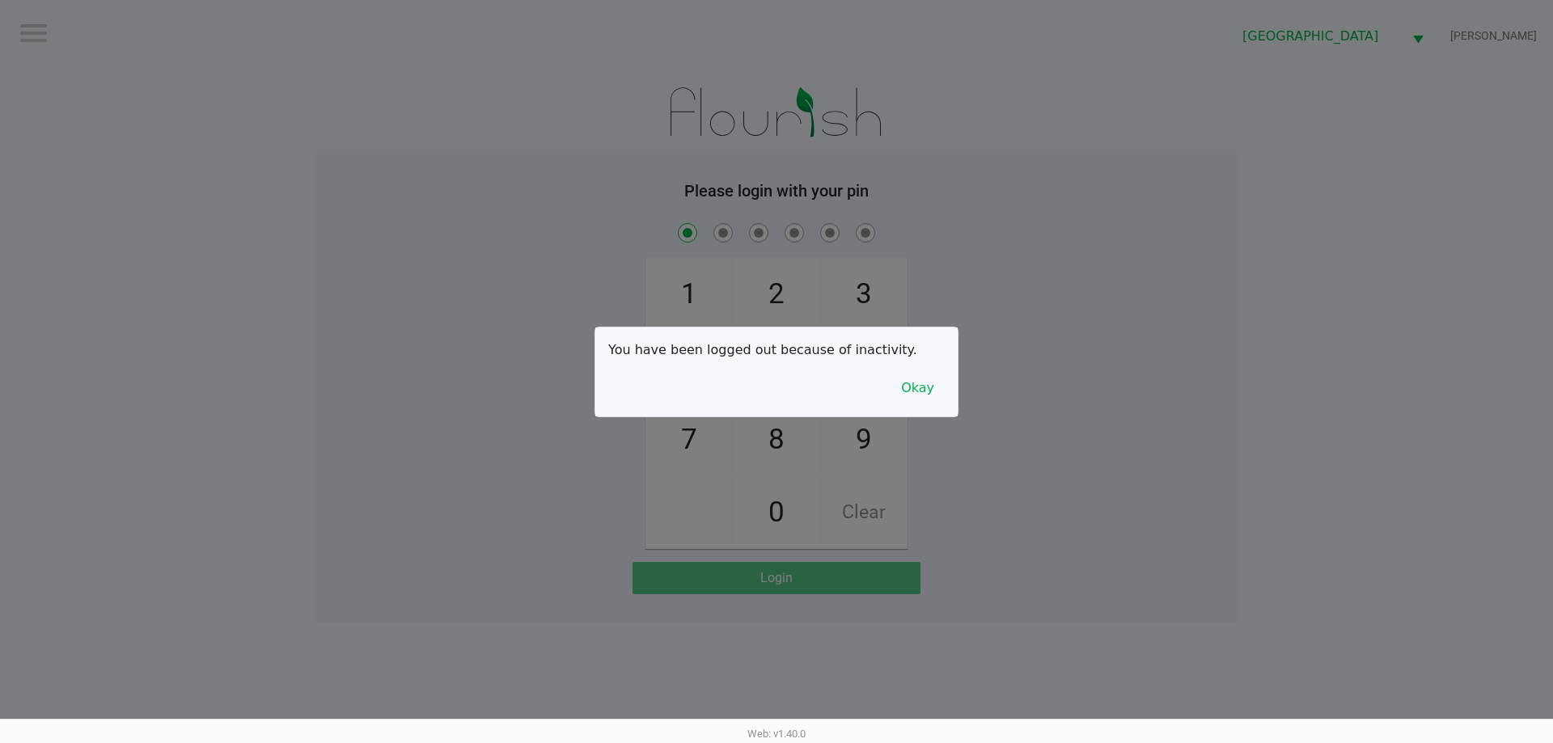
checkbox input "true"
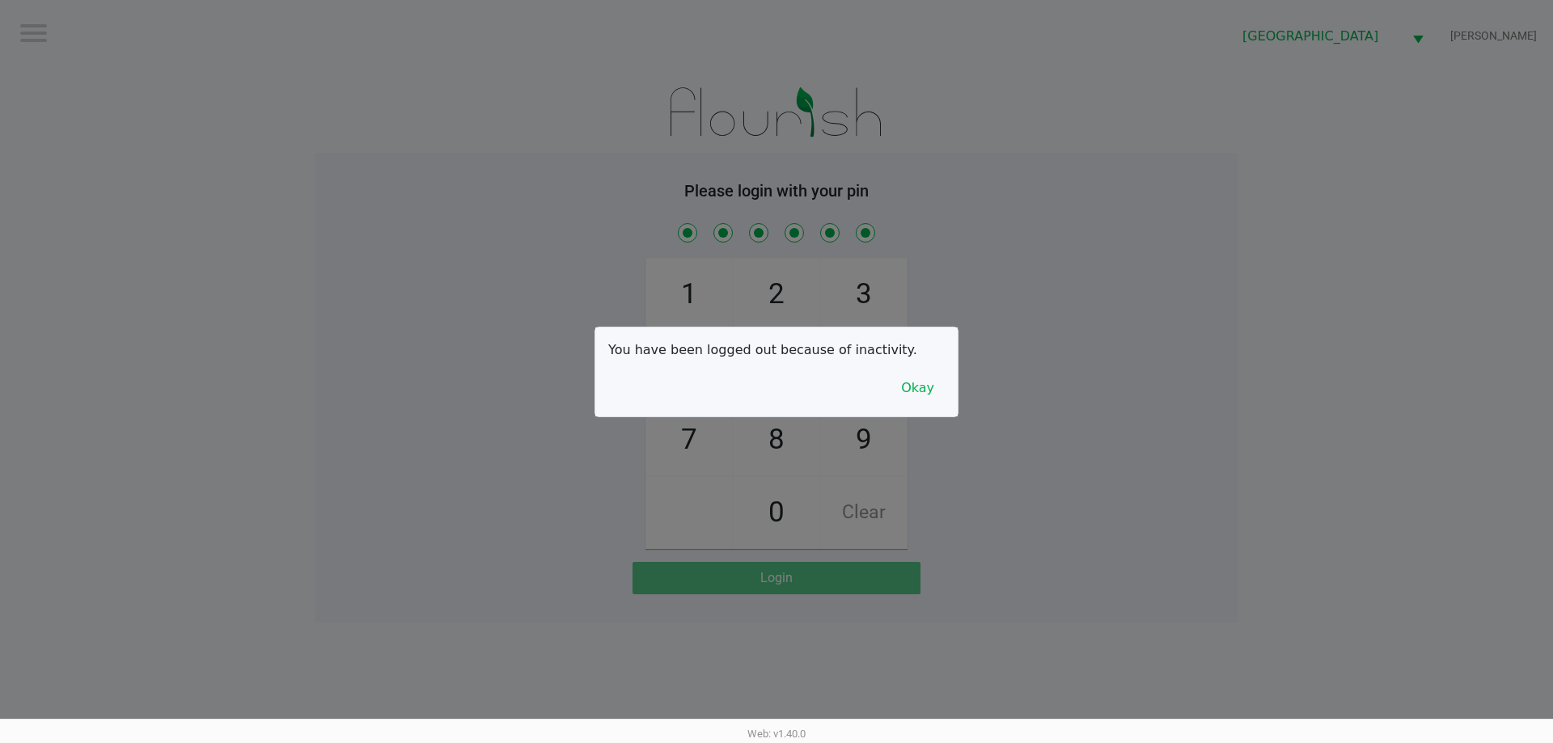
checkbox input "true"
checkbox input "false"
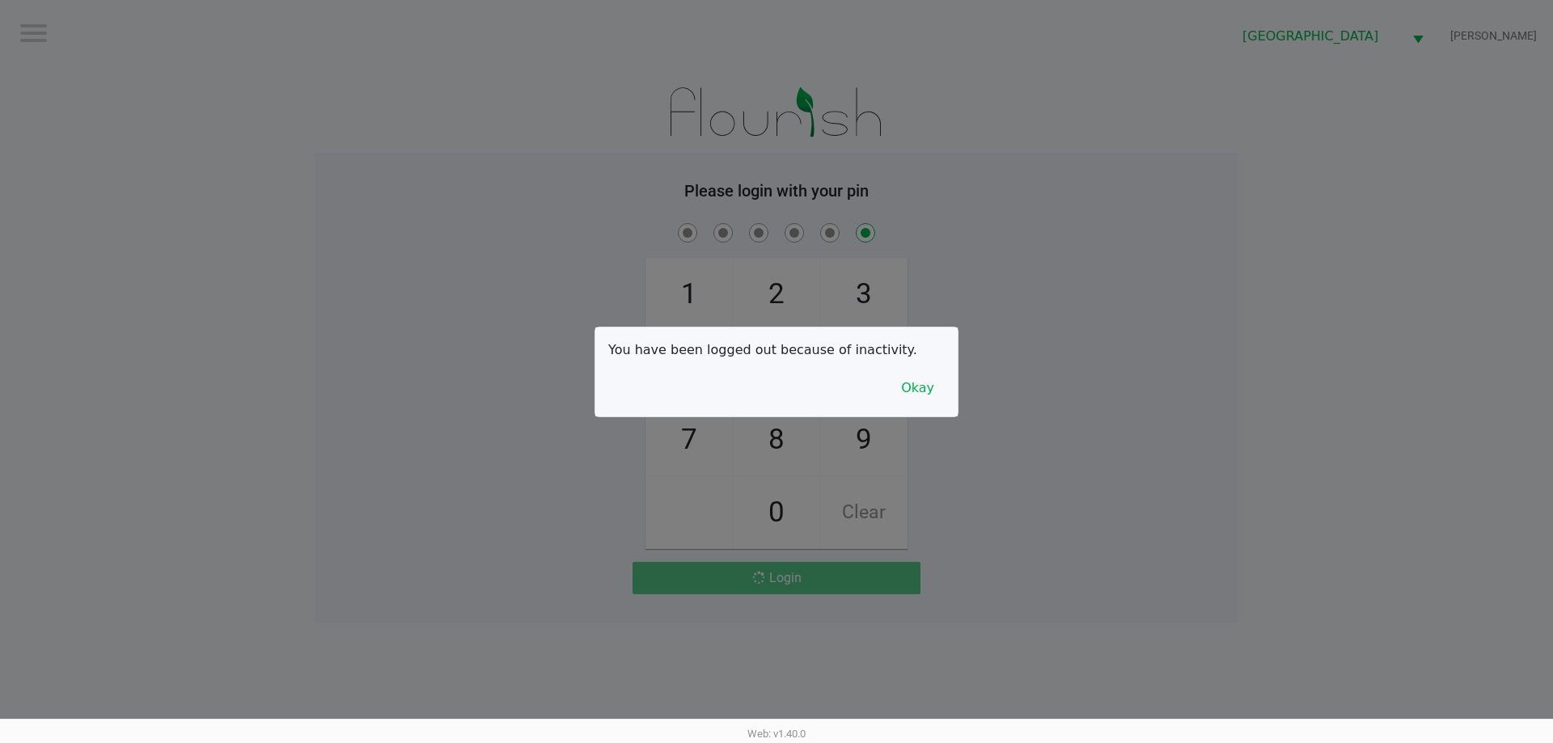
checkbox input "false"
checkbox input "true"
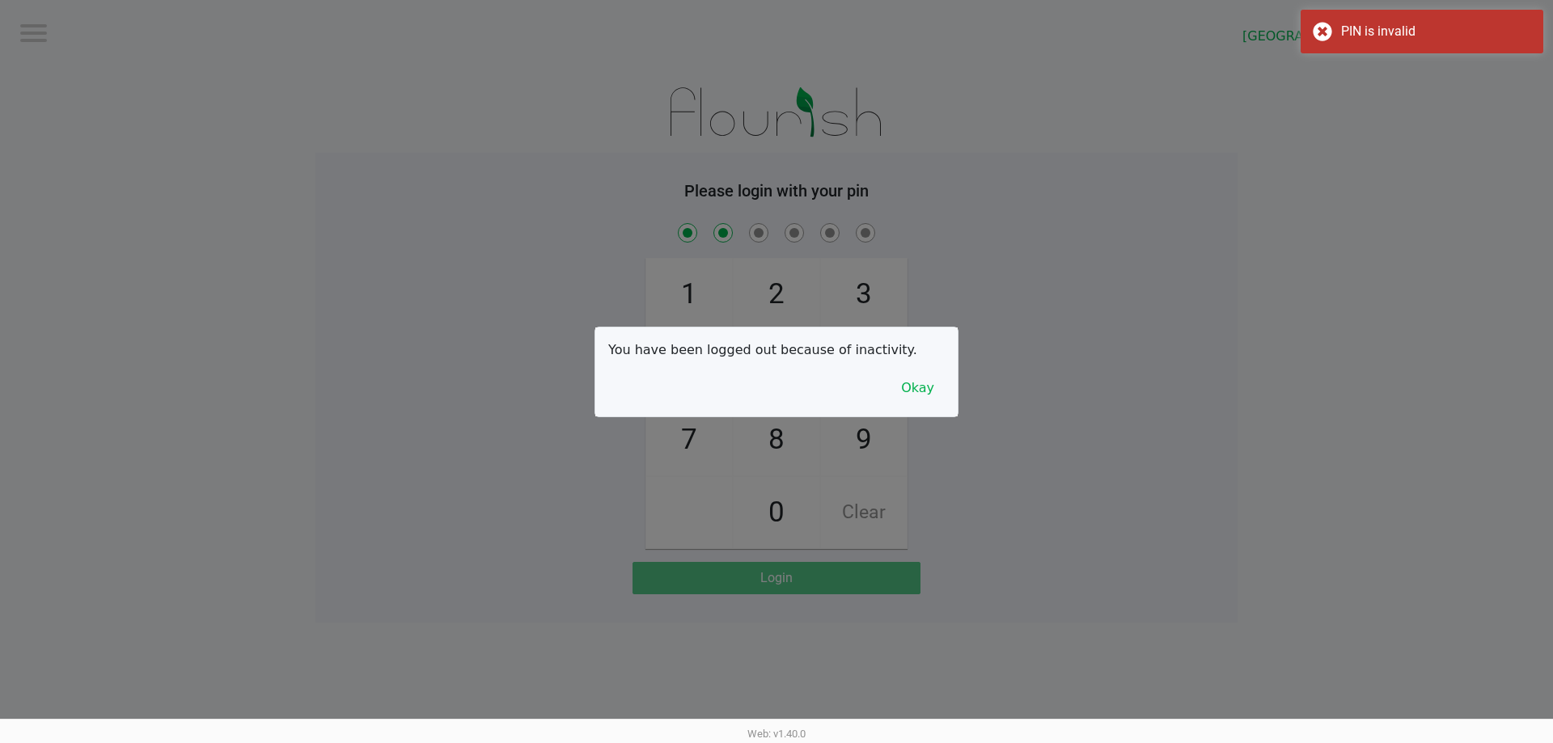
checkbox input "true"
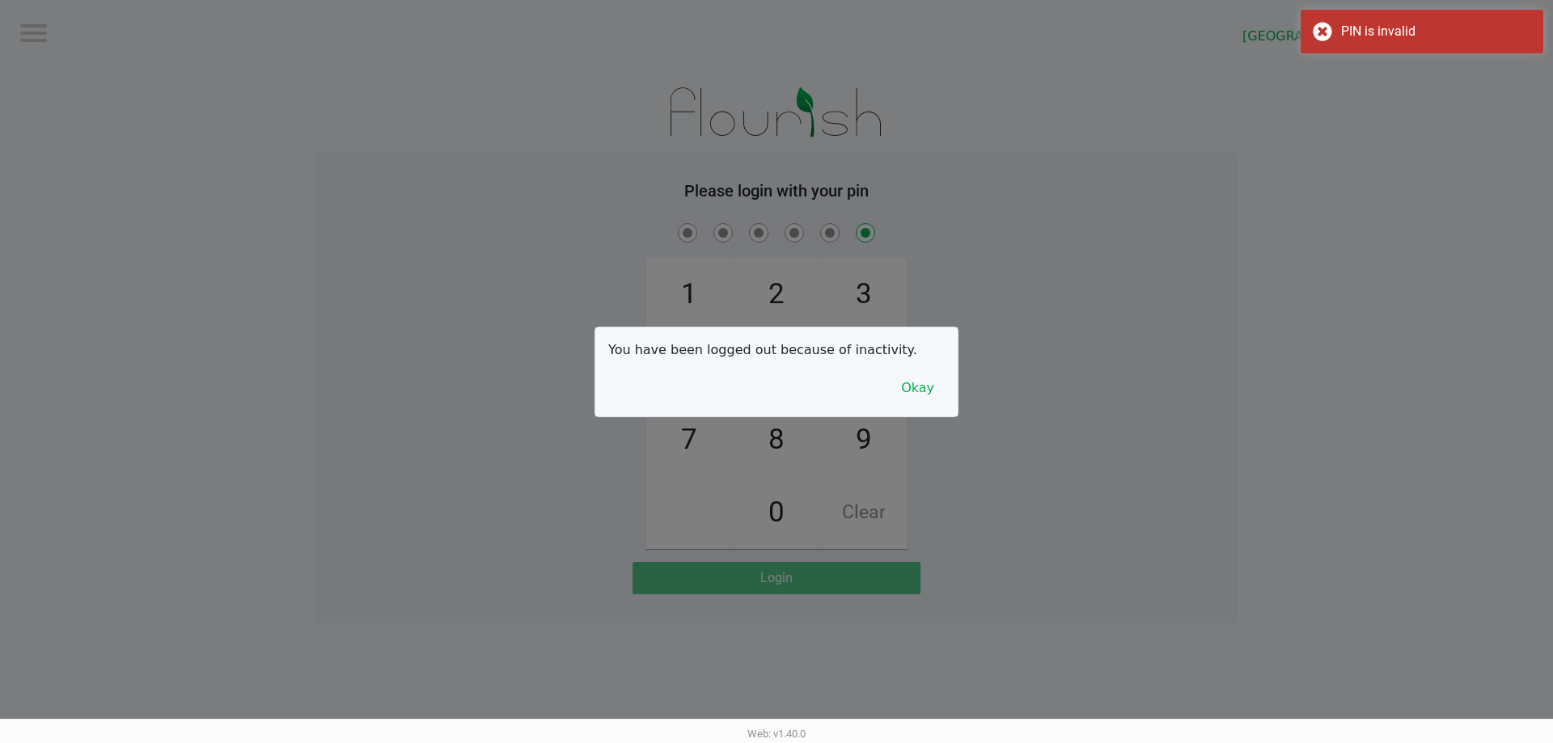
checkbox input "false"
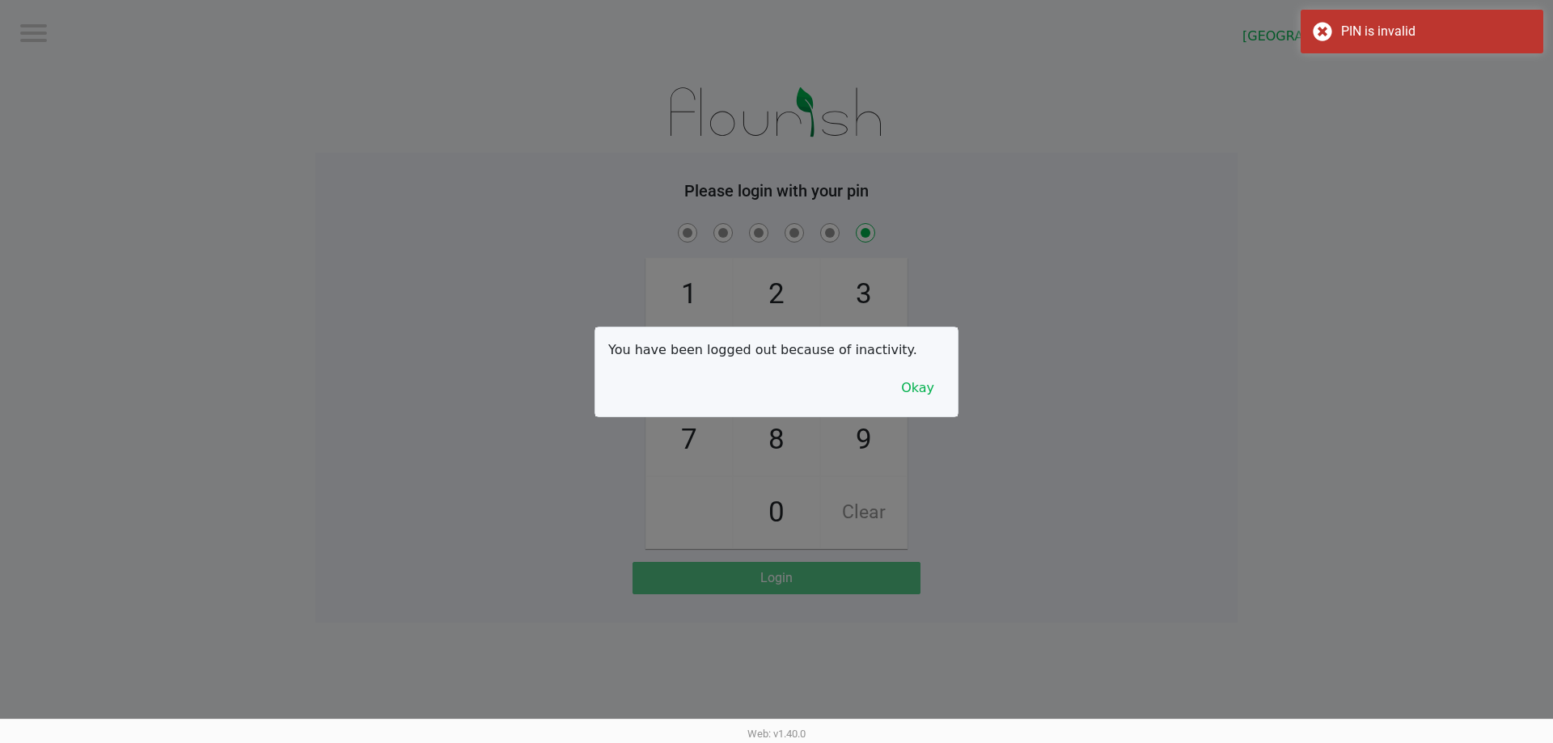
checkbox input "false"
checkbox input "true"
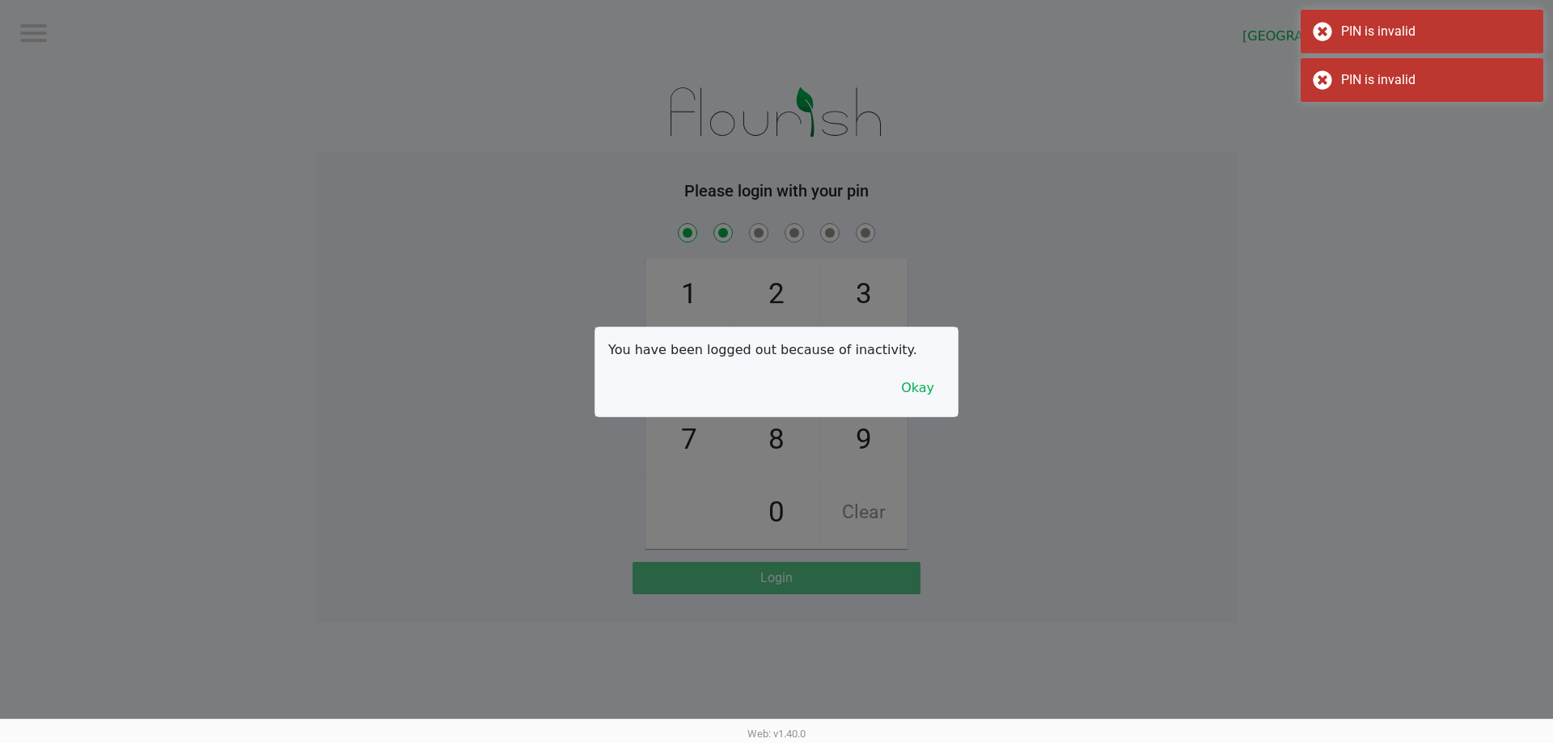
checkbox input "true"
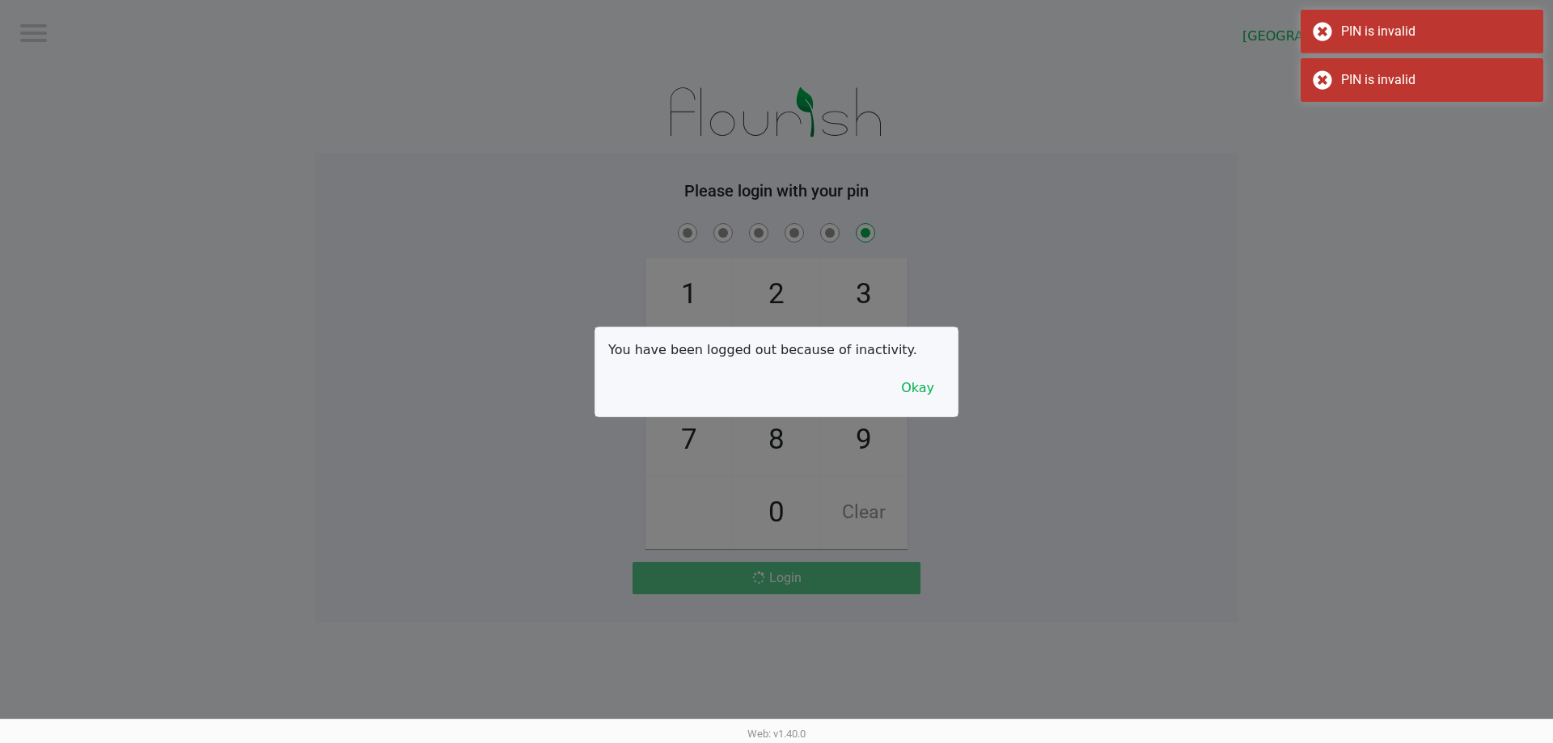
checkbox input "false"
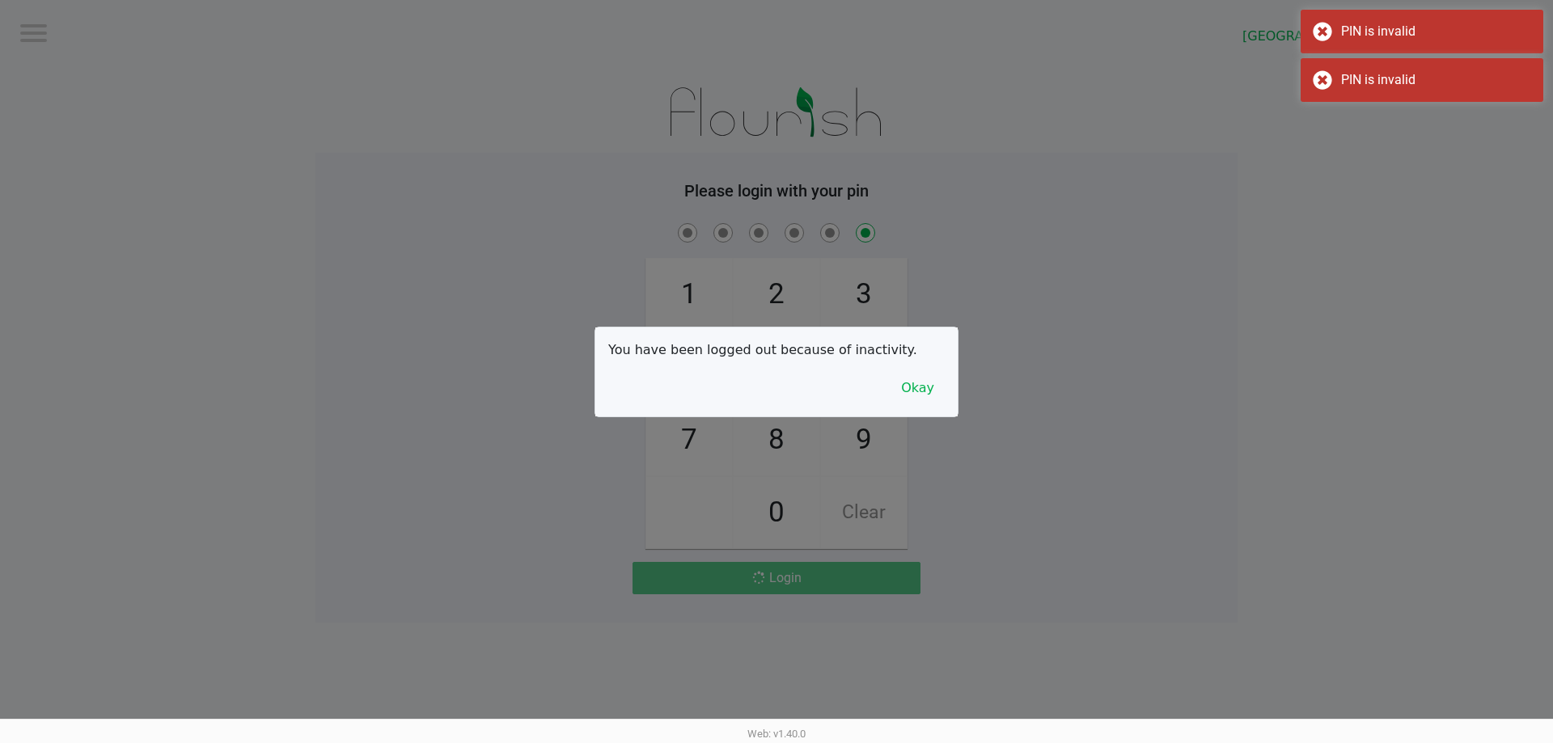
checkbox input "false"
checkbox input "true"
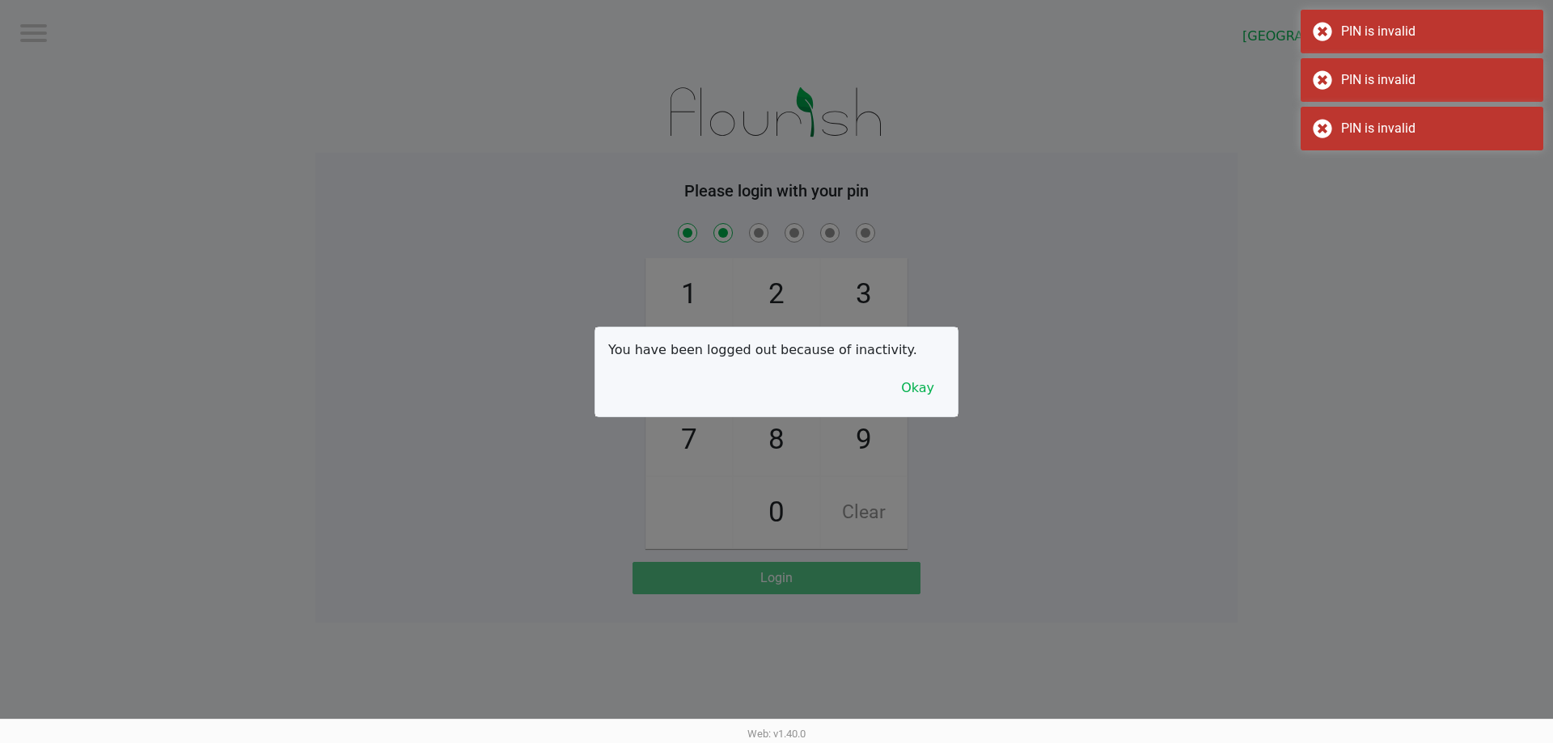
checkbox input "true"
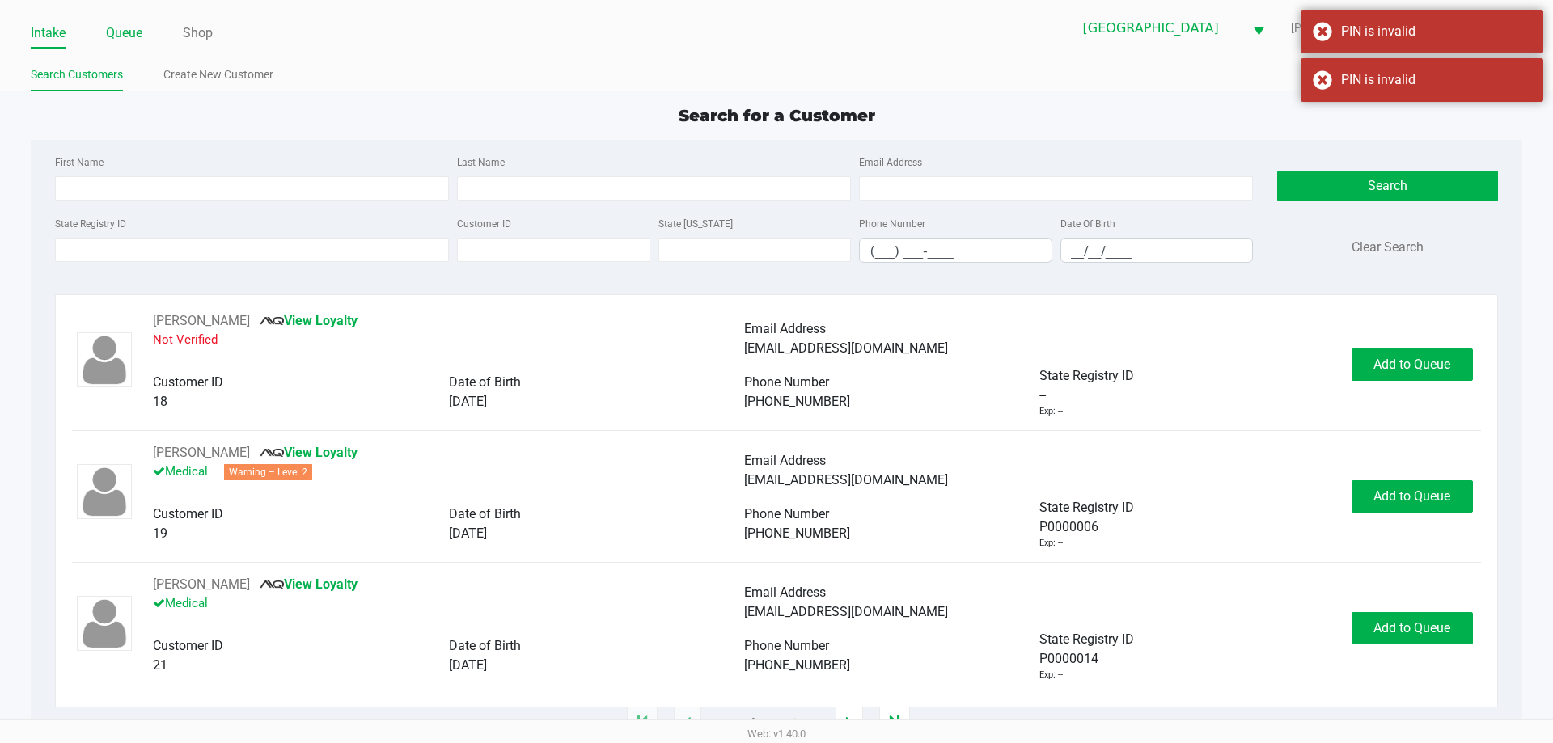
click at [131, 36] on link "Queue" at bounding box center [124, 33] width 36 height 23
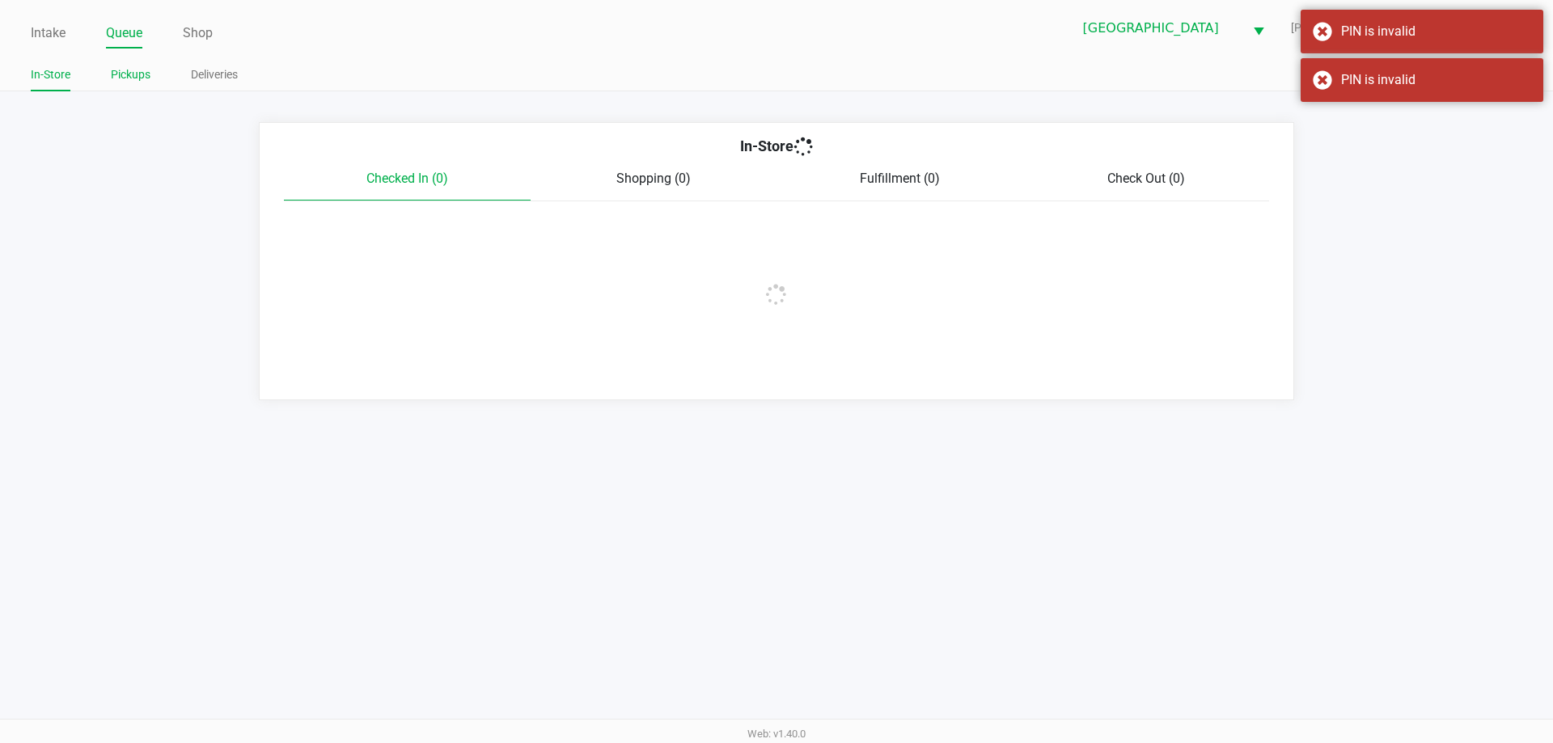
click at [138, 69] on link "Pickups" at bounding box center [131, 75] width 40 height 20
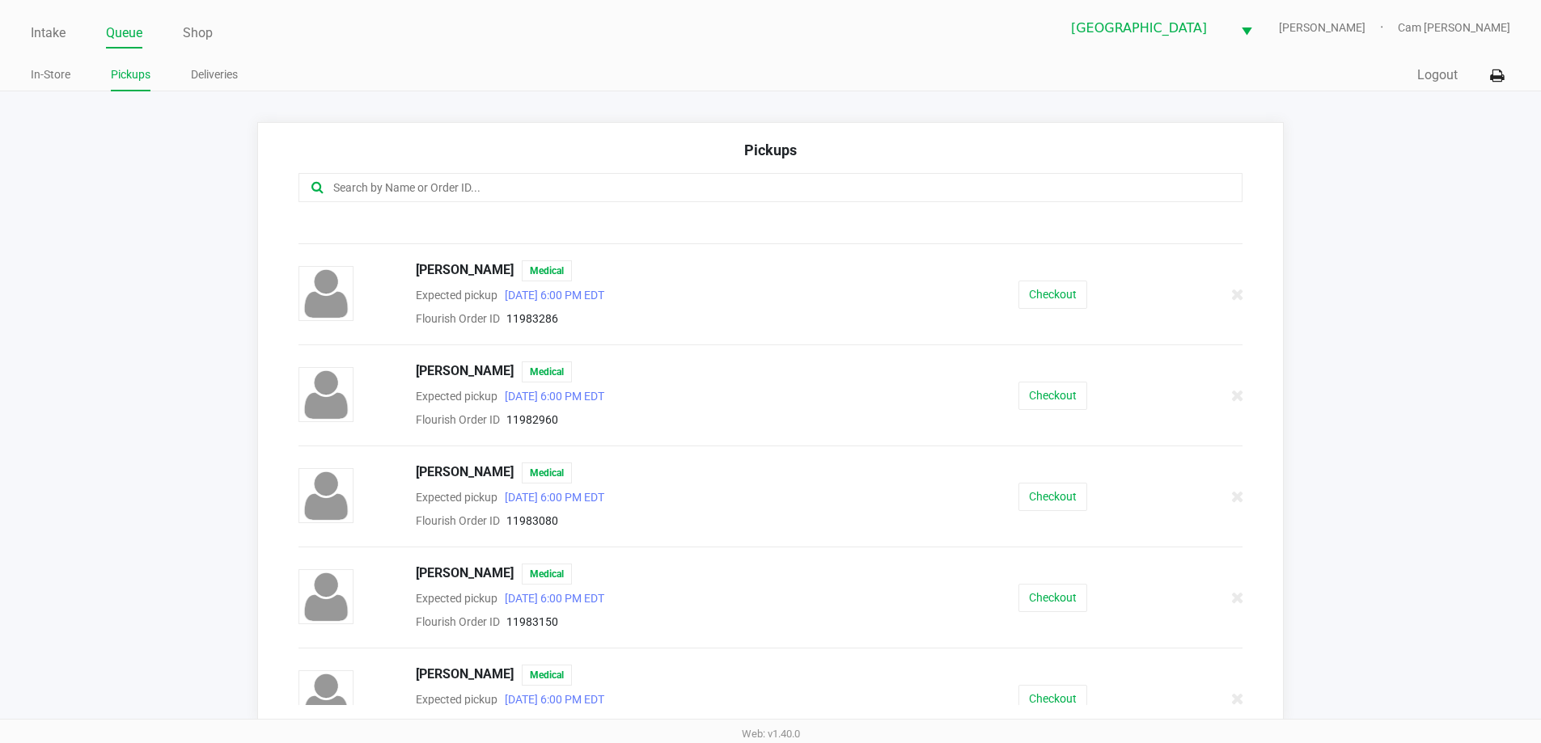
scroll to position [162, 0]
click at [1052, 603] on button "Checkout" at bounding box center [1053, 601] width 69 height 28
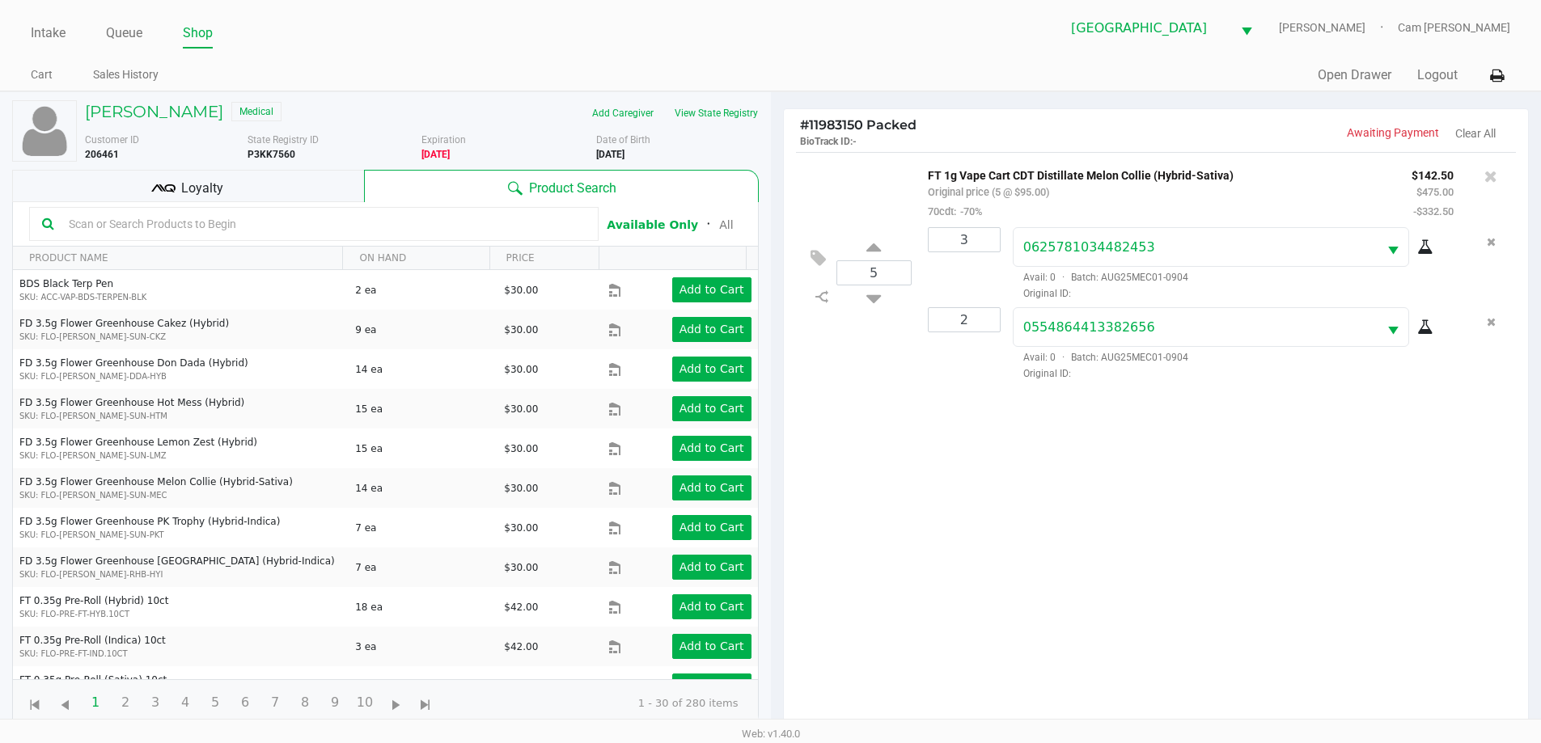
click at [326, 197] on div "Loyalty" at bounding box center [188, 186] width 352 height 32
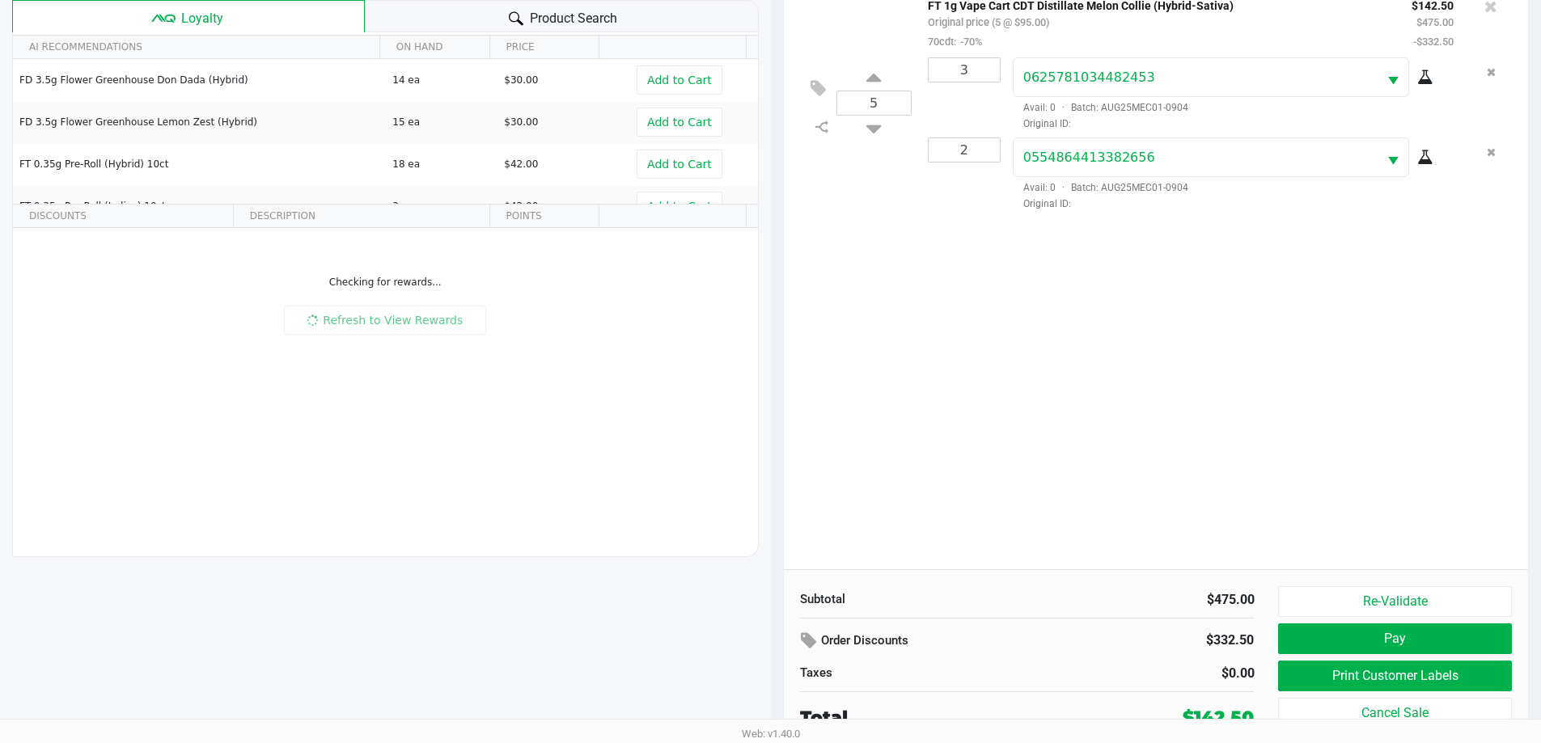
scroll to position [175, 0]
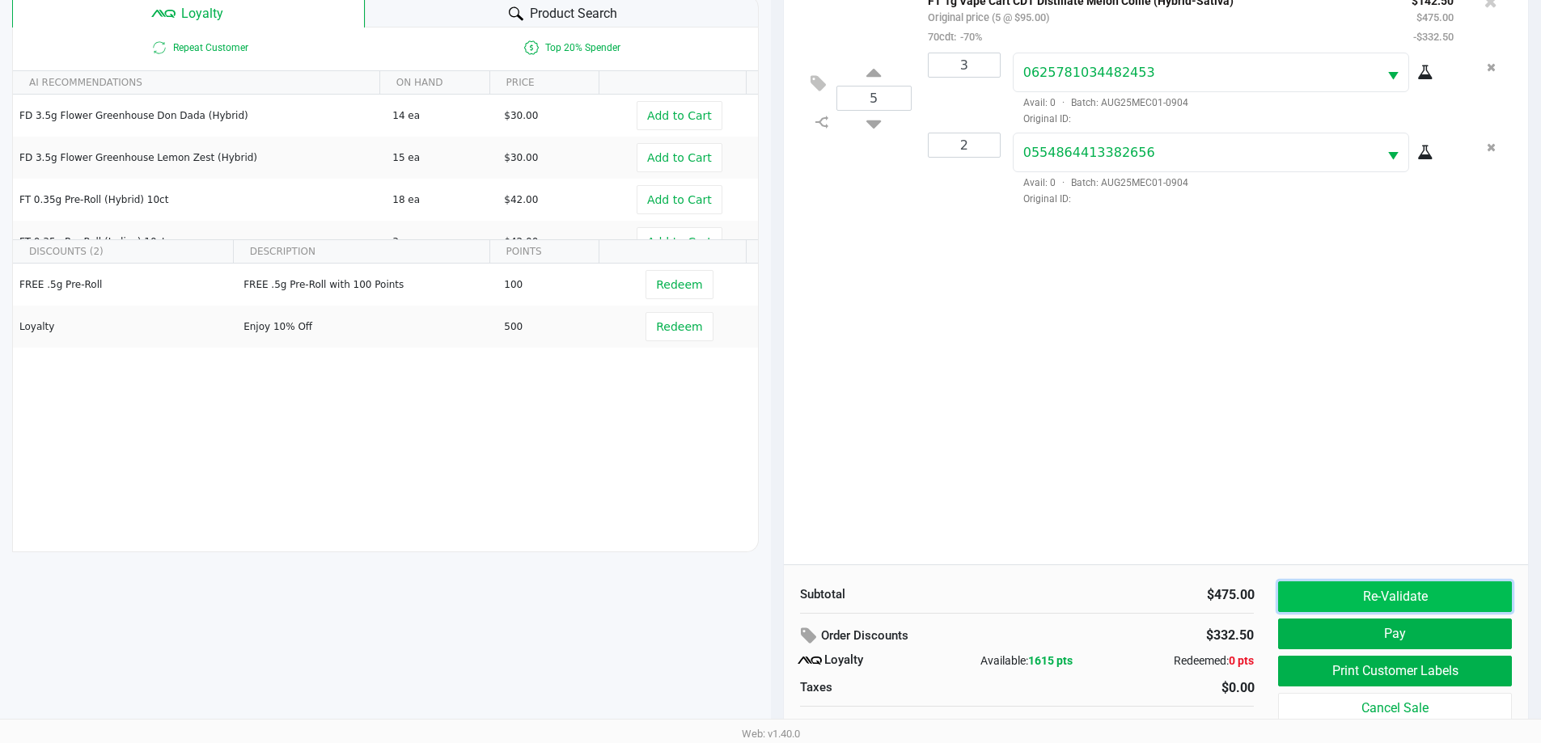
click at [1319, 599] on button "Re-Validate" at bounding box center [1394, 597] width 233 height 31
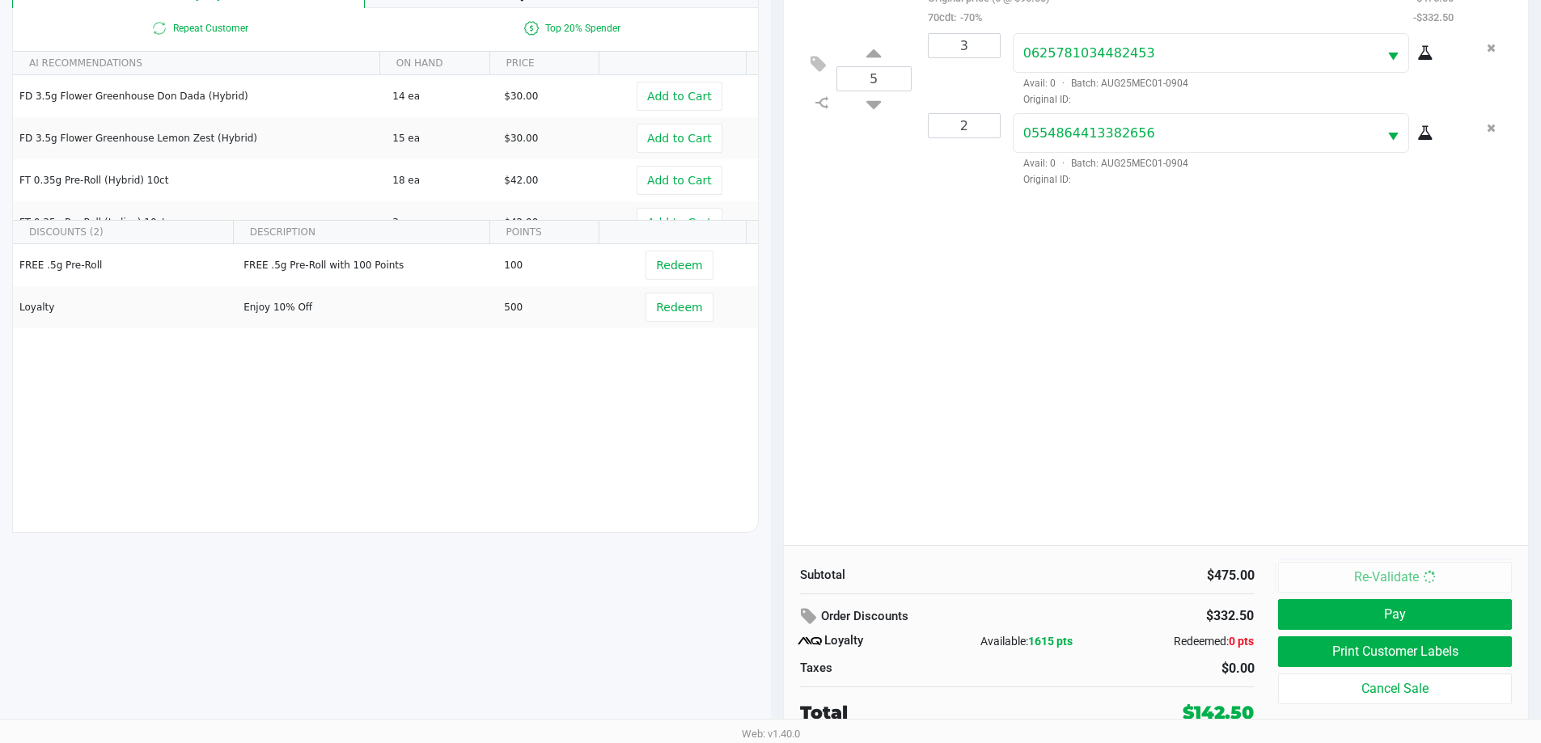
scroll to position [0, 0]
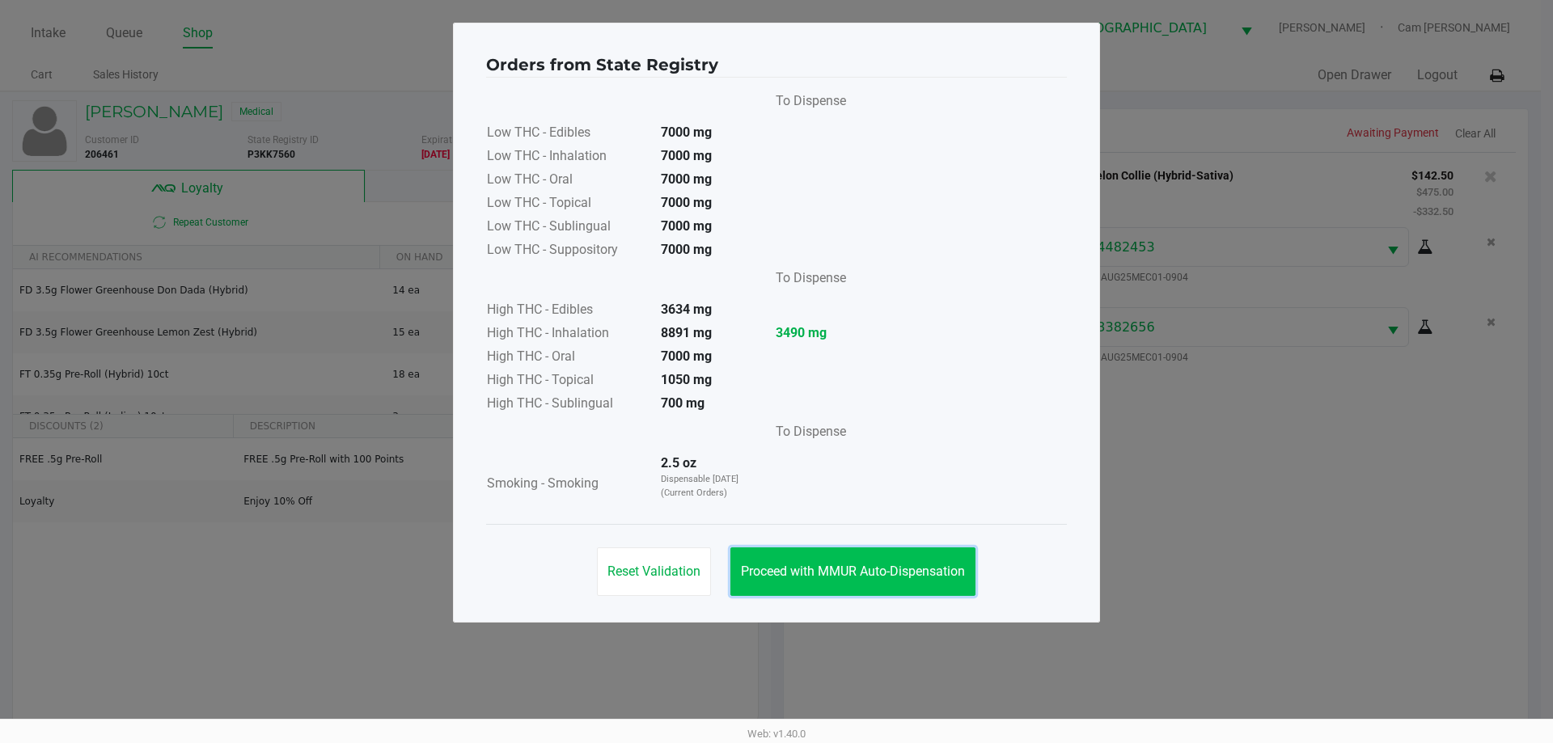
drag, startPoint x: 885, startPoint y: 561, endPoint x: 905, endPoint y: 561, distance: 20.2
click at [892, 561] on button "Proceed with MMUR Auto-Dispensation" at bounding box center [853, 572] width 245 height 49
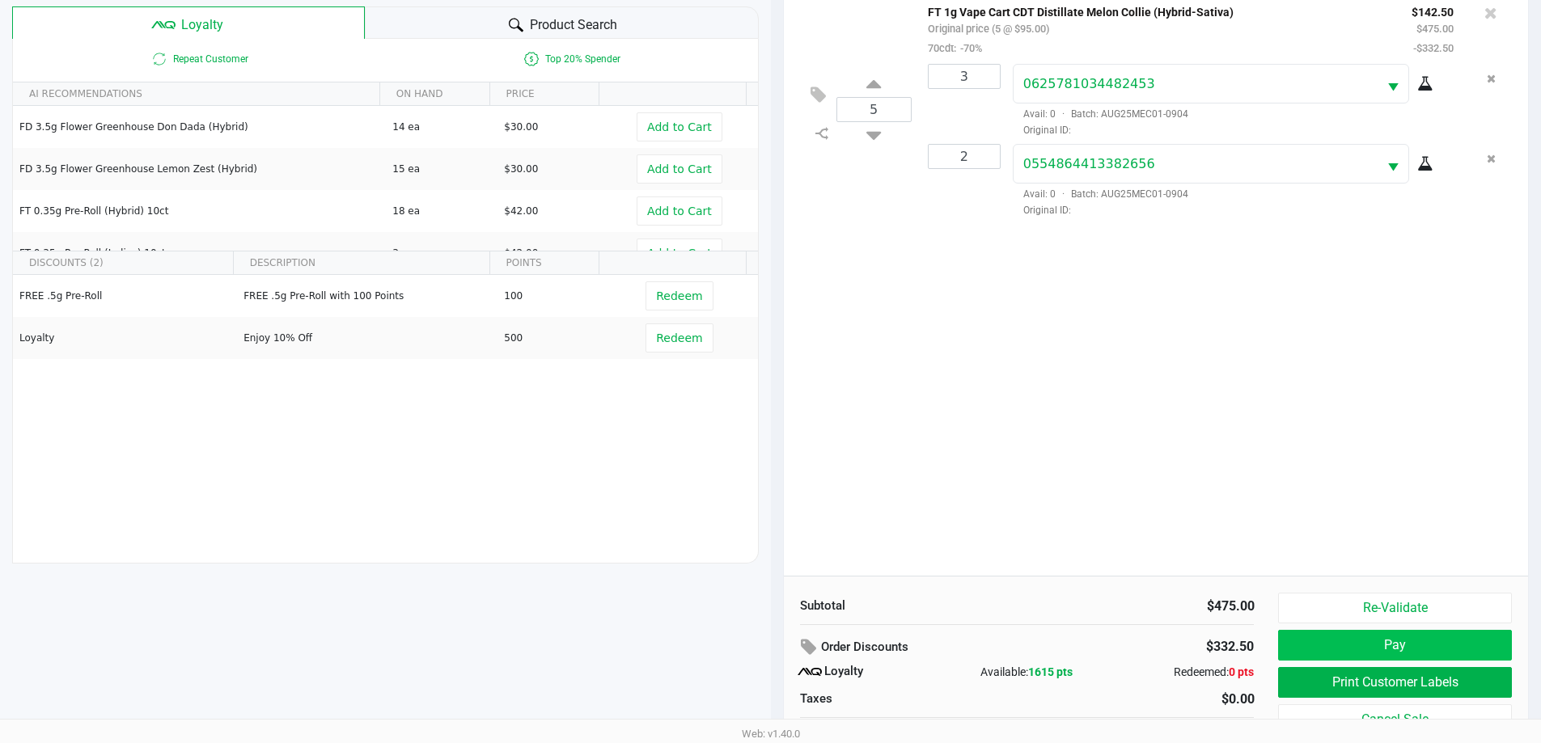
scroll to position [194, 0]
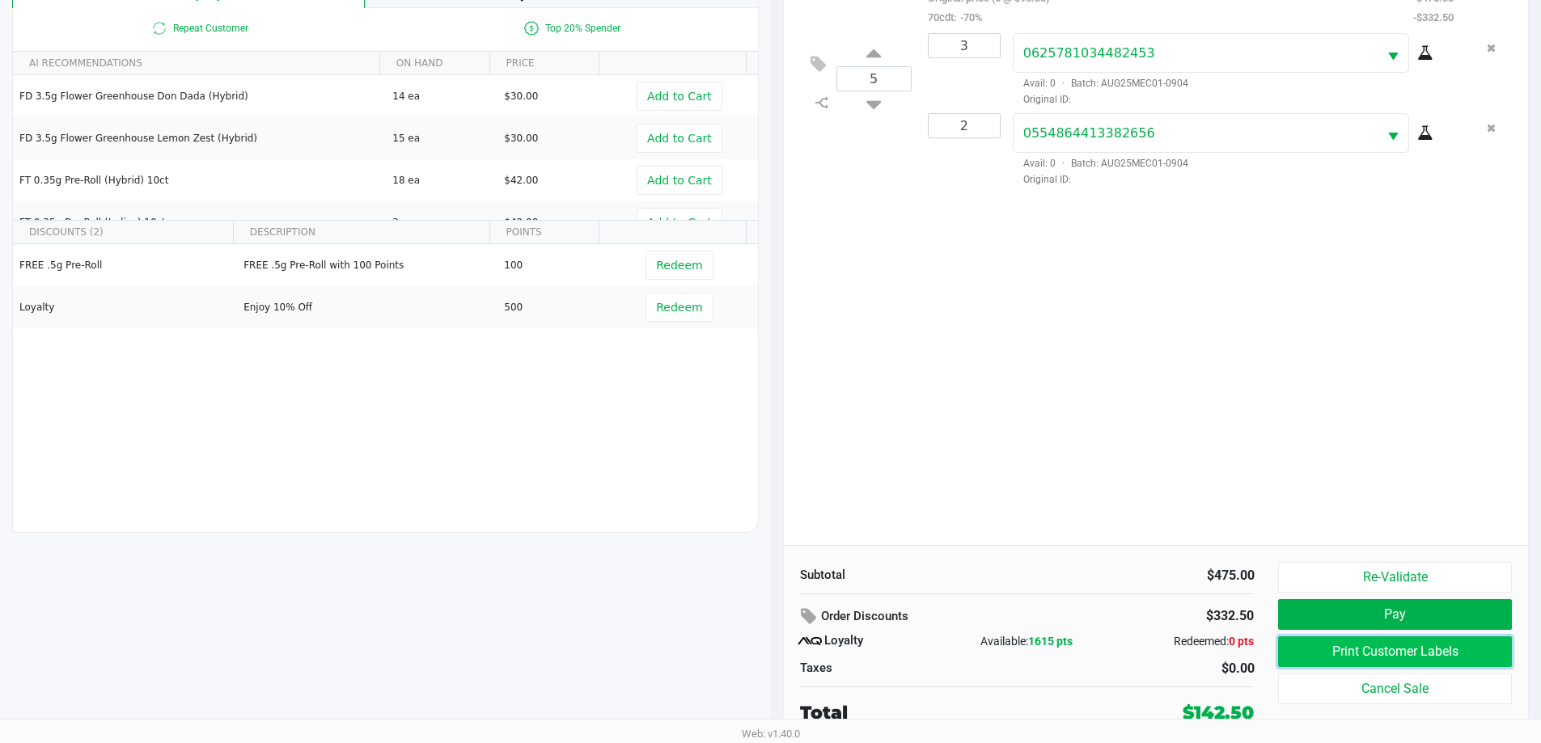
click at [1430, 650] on button "Print Customer Labels" at bounding box center [1394, 652] width 233 height 31
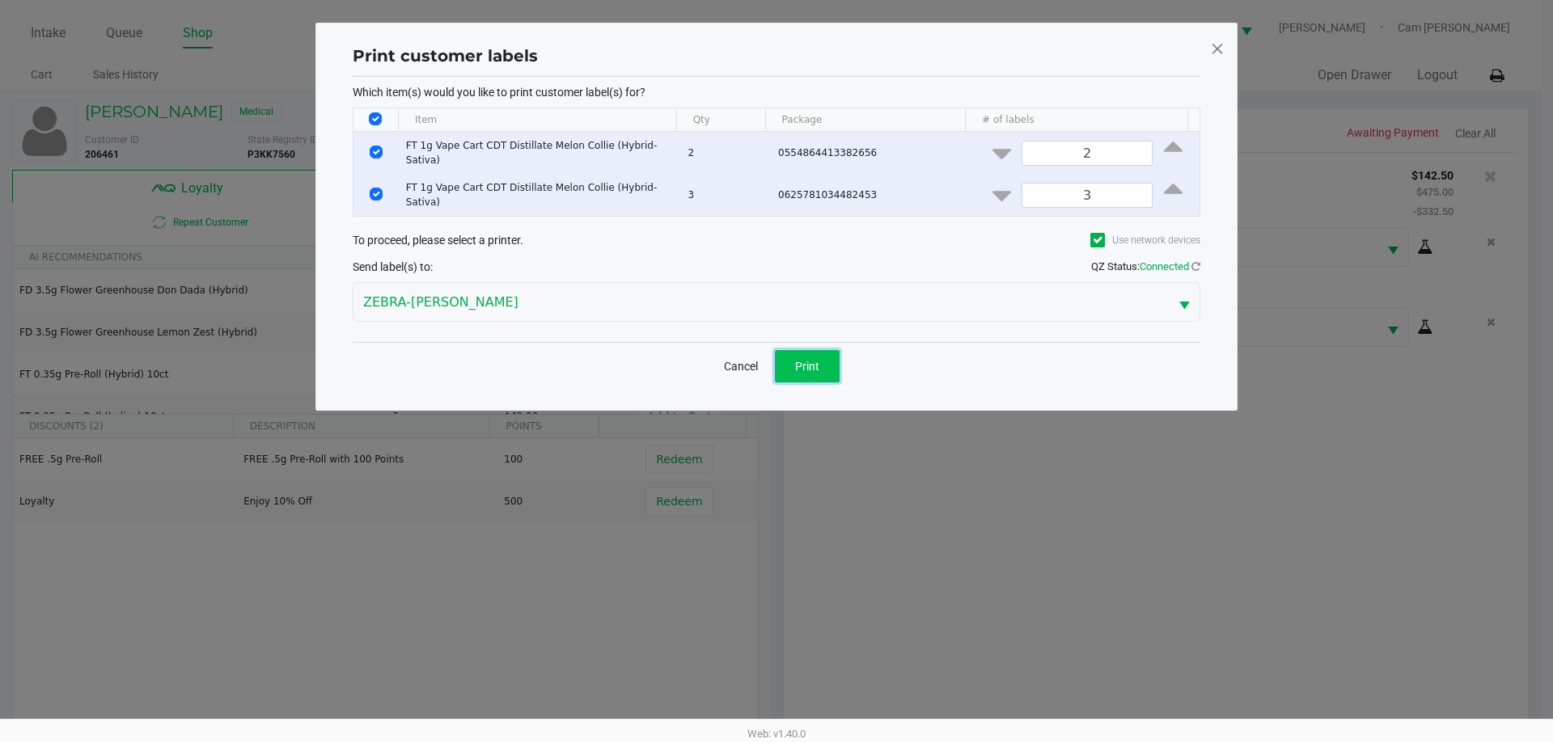
click at [801, 350] on button "Print" at bounding box center [807, 366] width 65 height 32
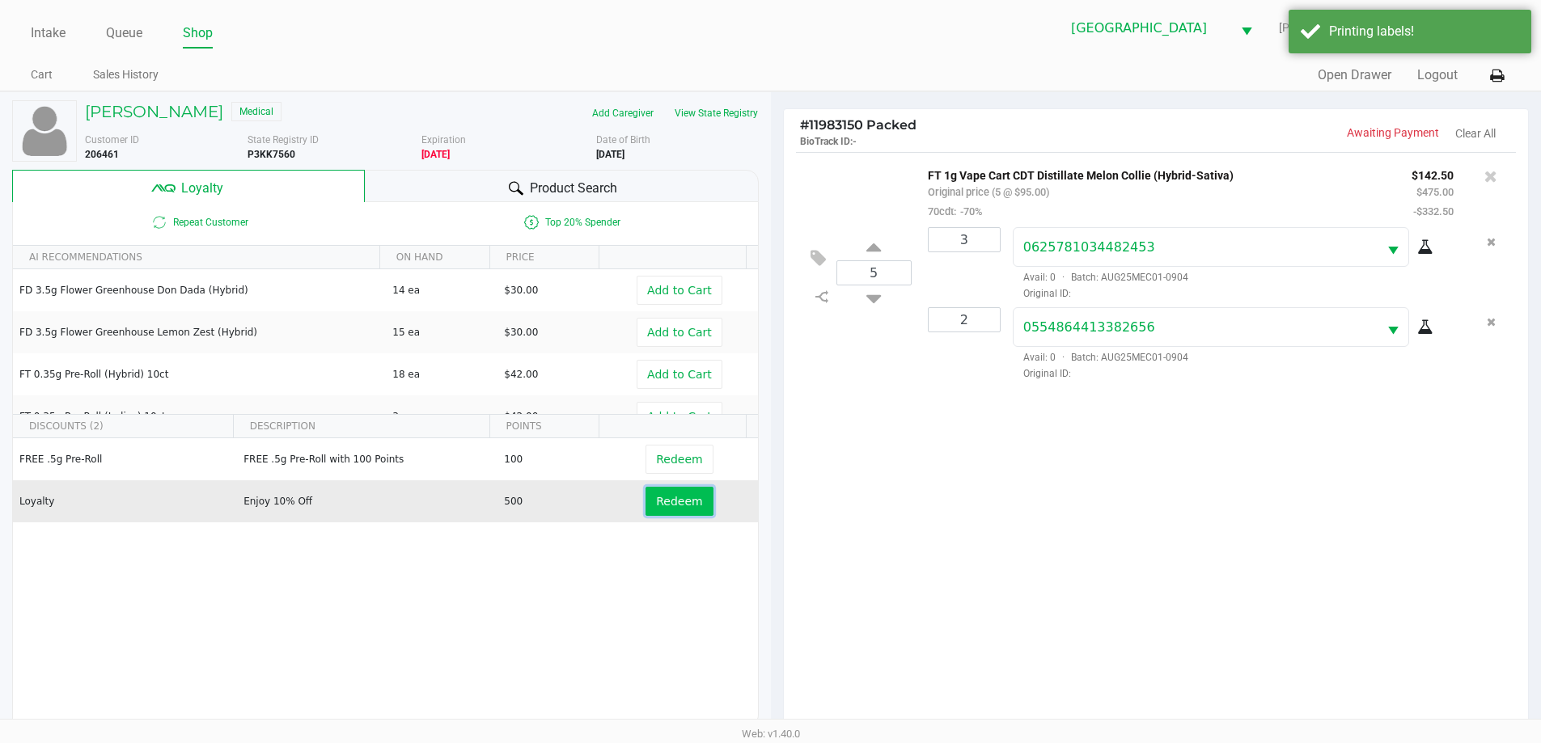
click at [671, 493] on button "Redeem" at bounding box center [679, 501] width 67 height 29
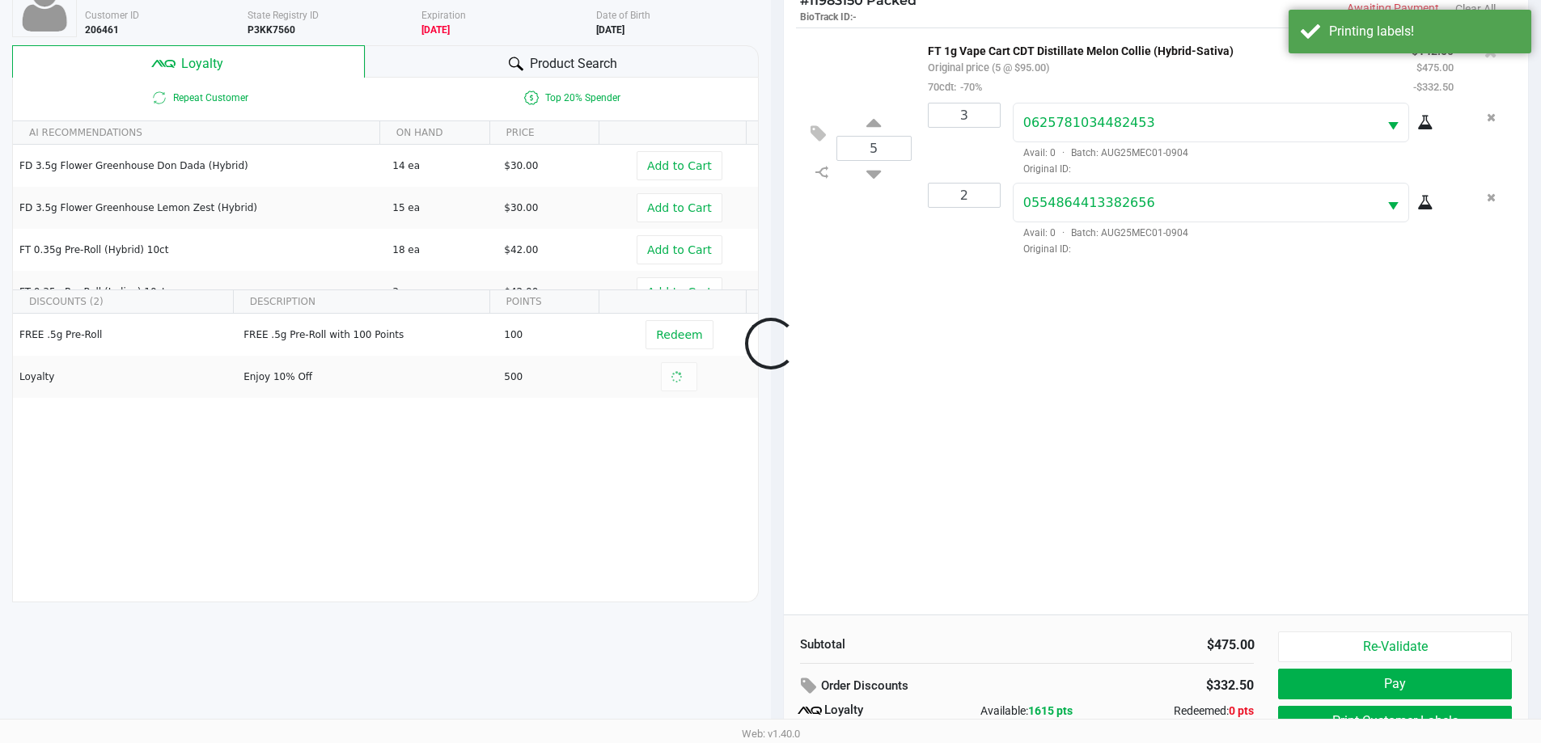
scroll to position [194, 0]
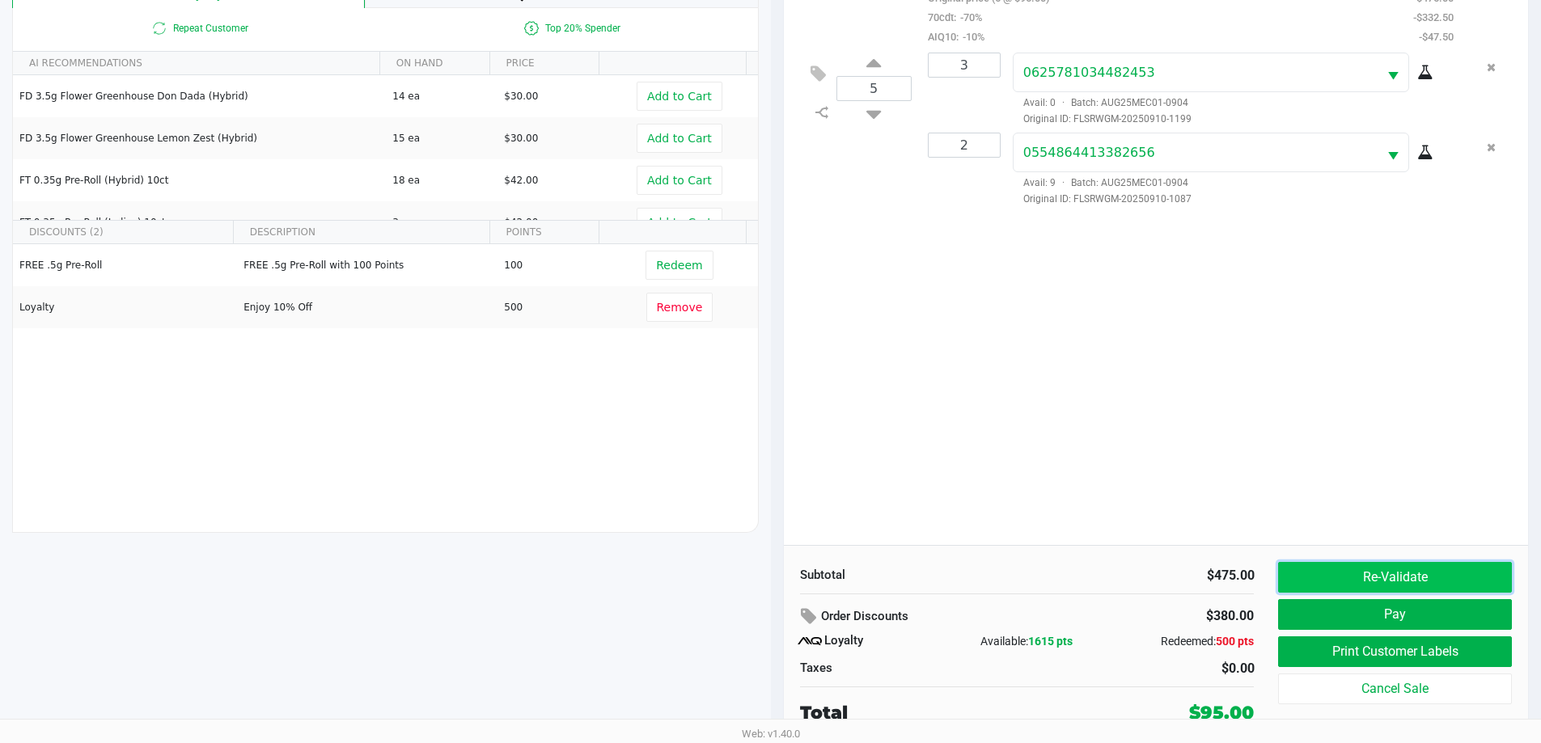
click at [1315, 564] on button "Re-Validate" at bounding box center [1394, 577] width 233 height 31
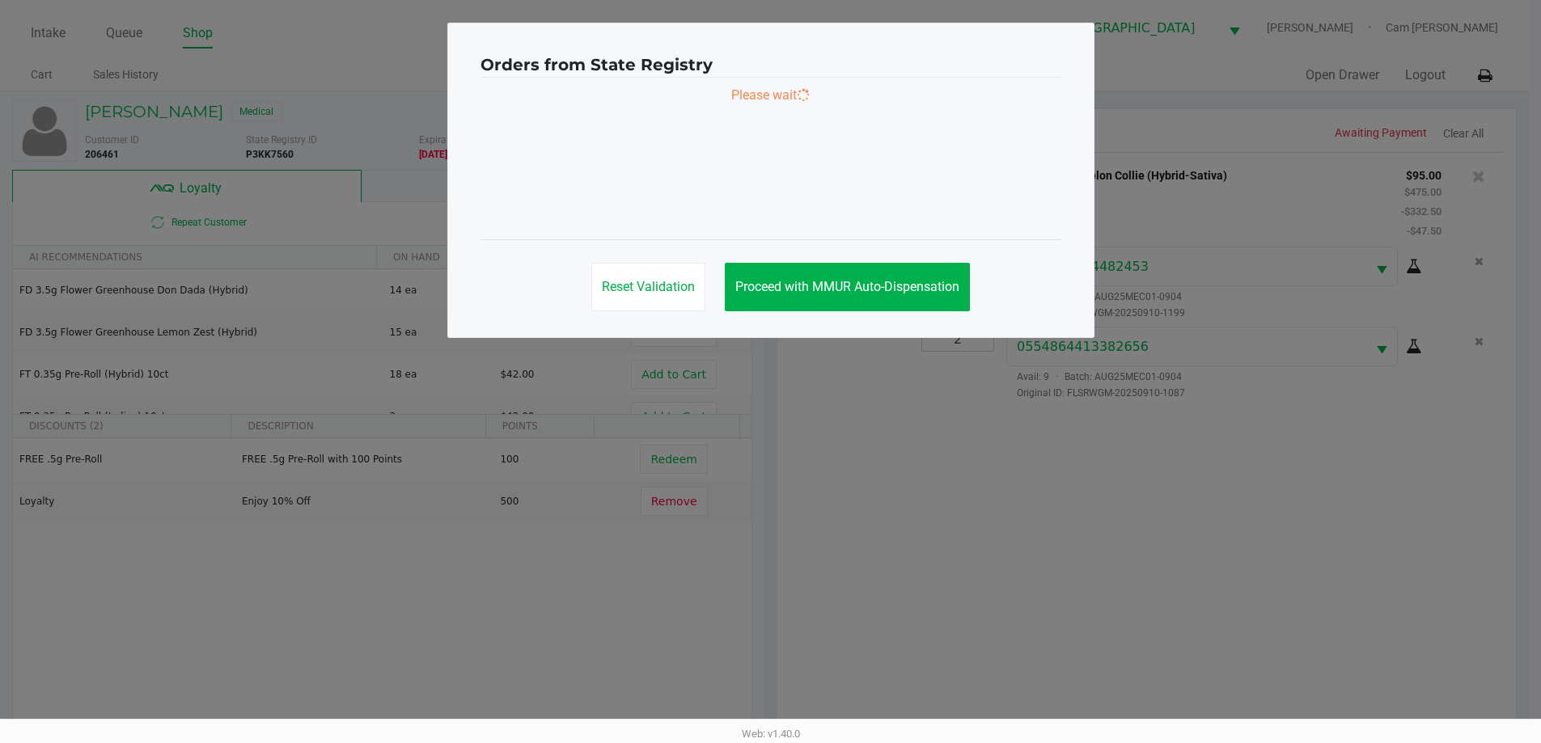
scroll to position [0, 0]
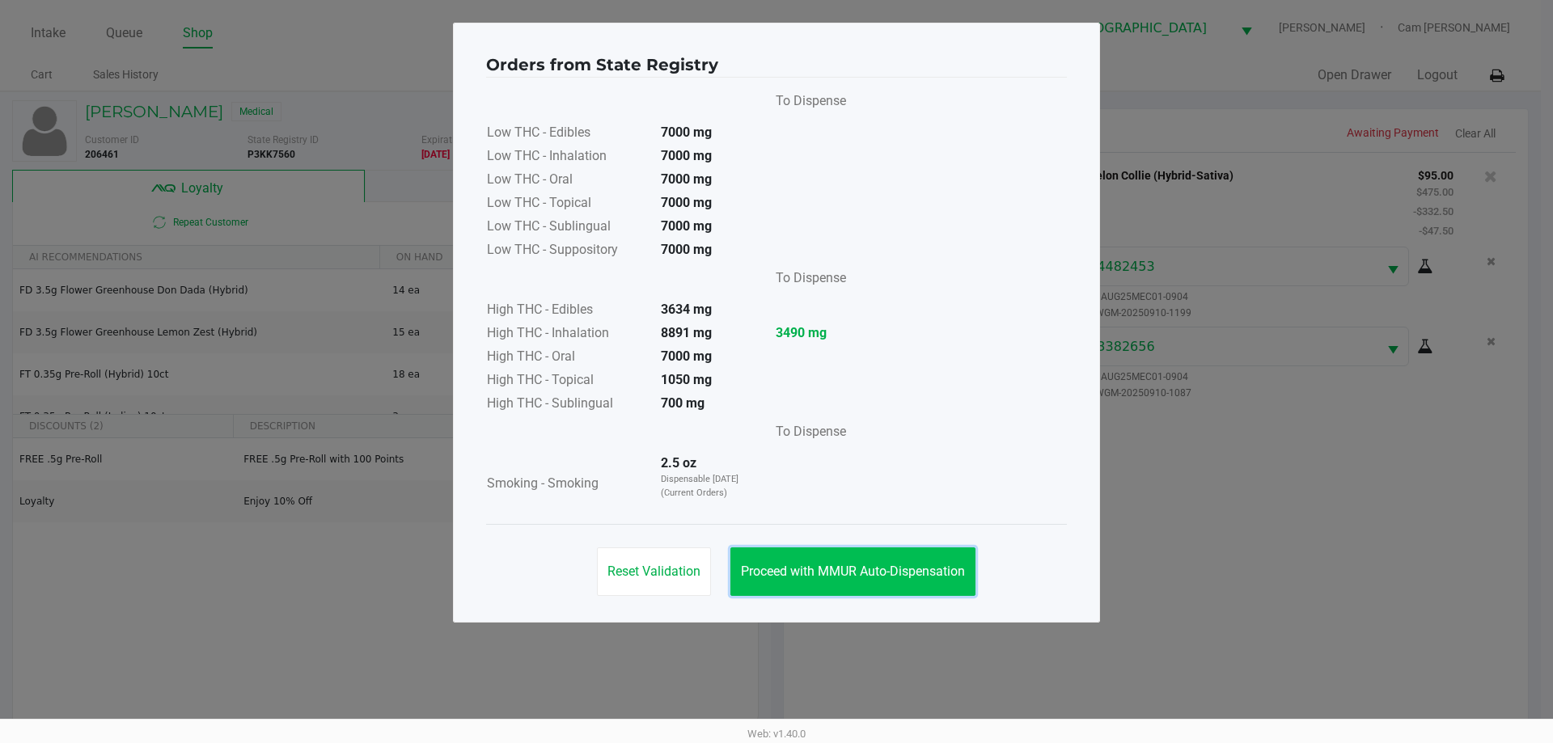
click at [918, 581] on button "Proceed with MMUR Auto-Dispensation" at bounding box center [853, 572] width 245 height 49
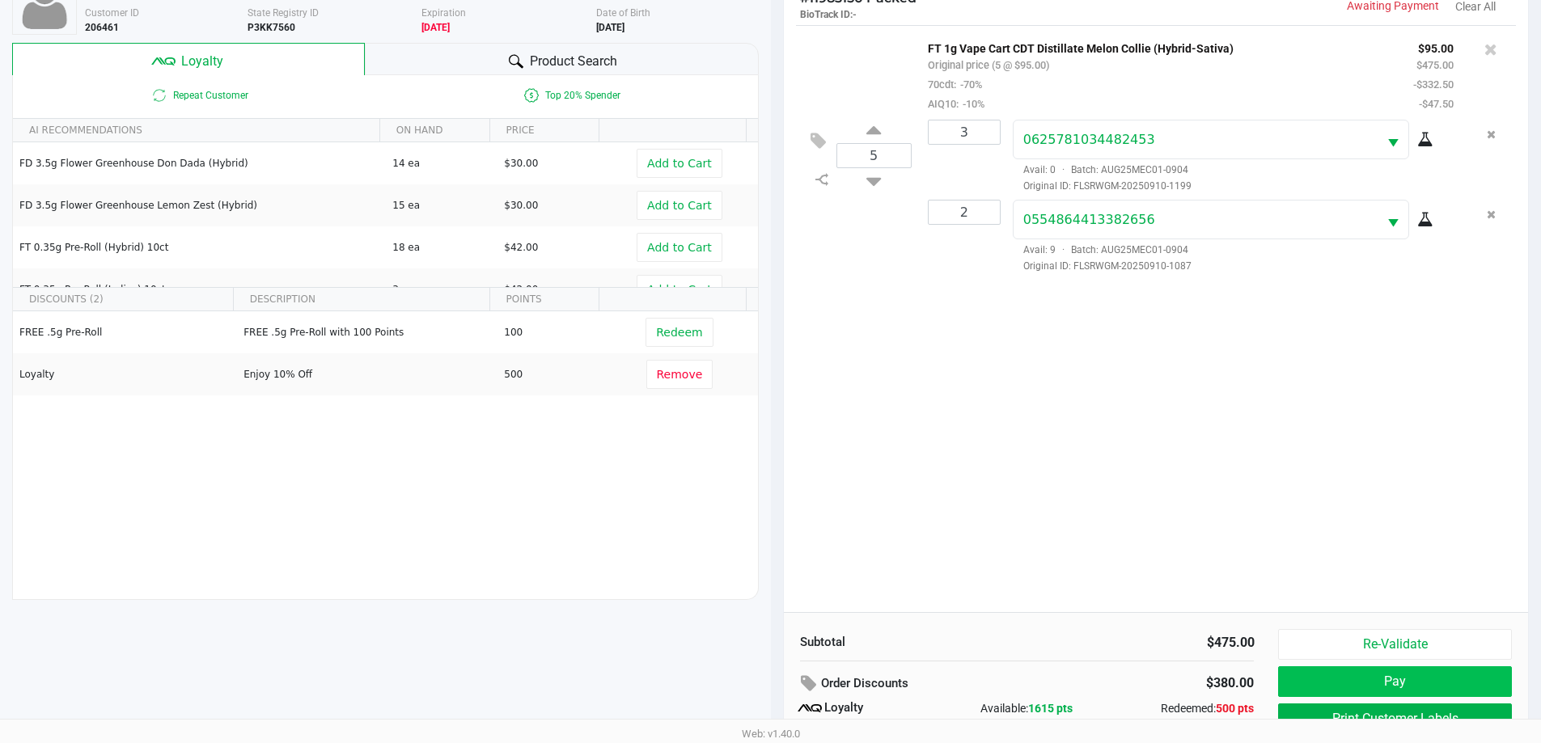
scroll to position [194, 0]
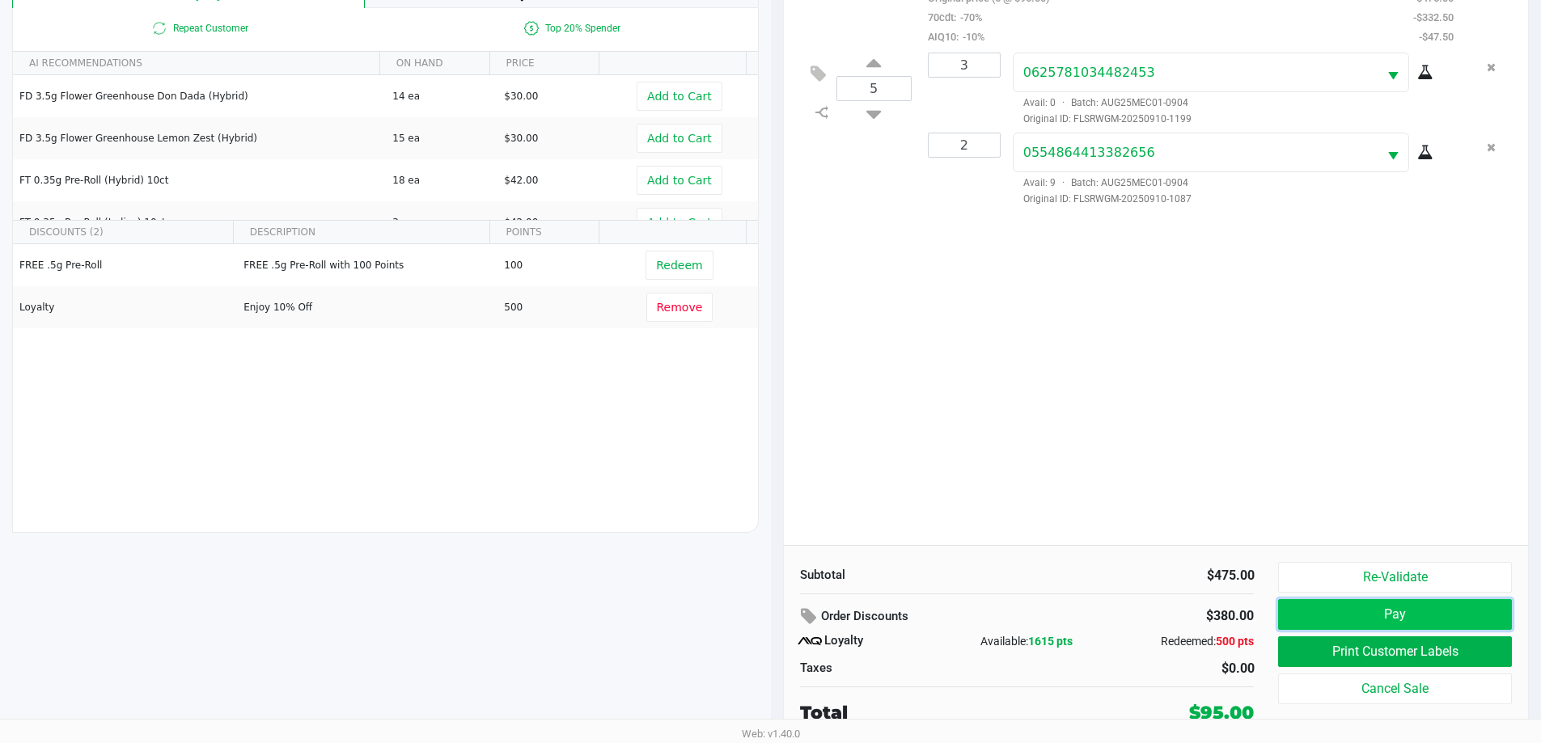
click at [1353, 610] on button "Pay" at bounding box center [1394, 614] width 233 height 31
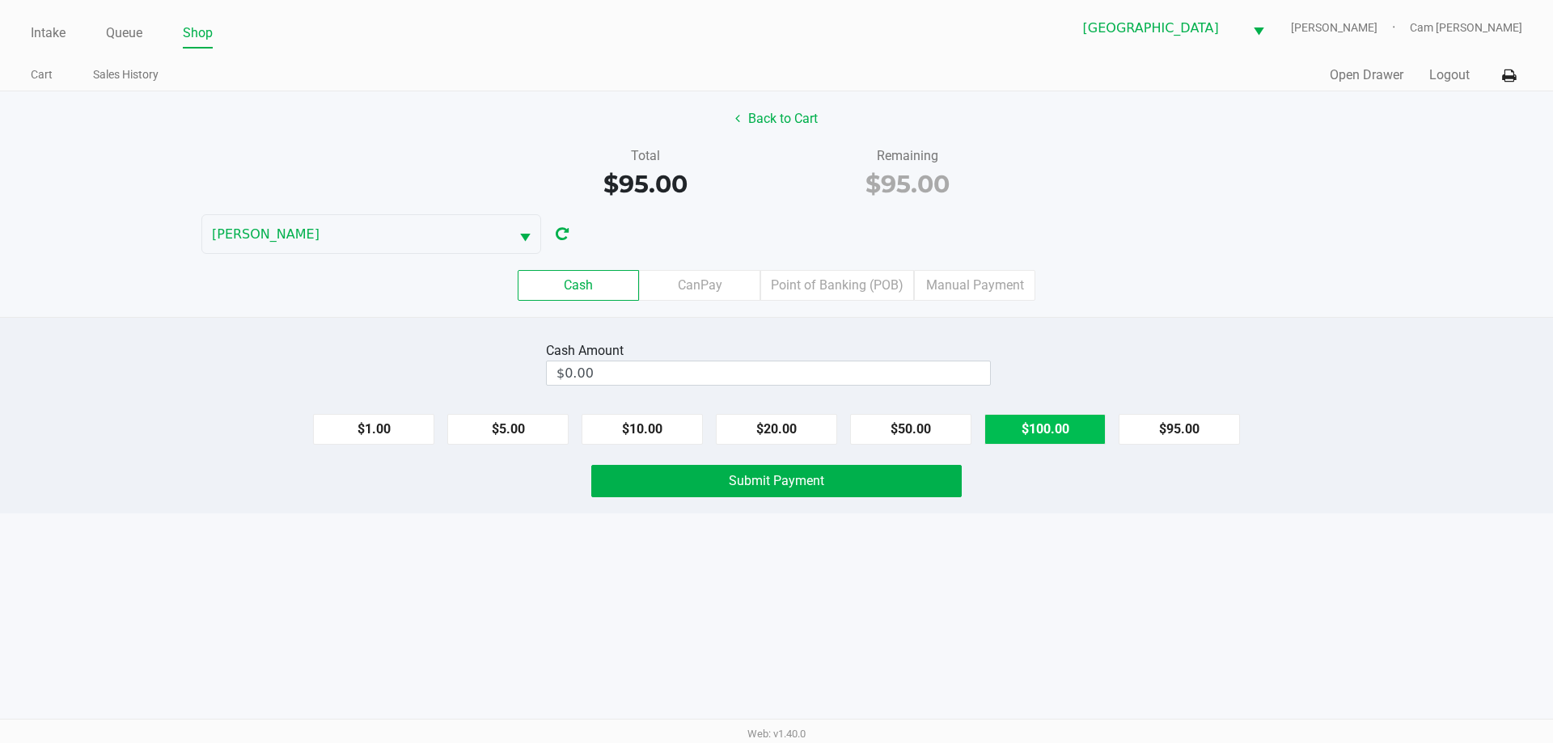
click at [1036, 434] on button "$100.00" at bounding box center [1045, 429] width 121 height 31
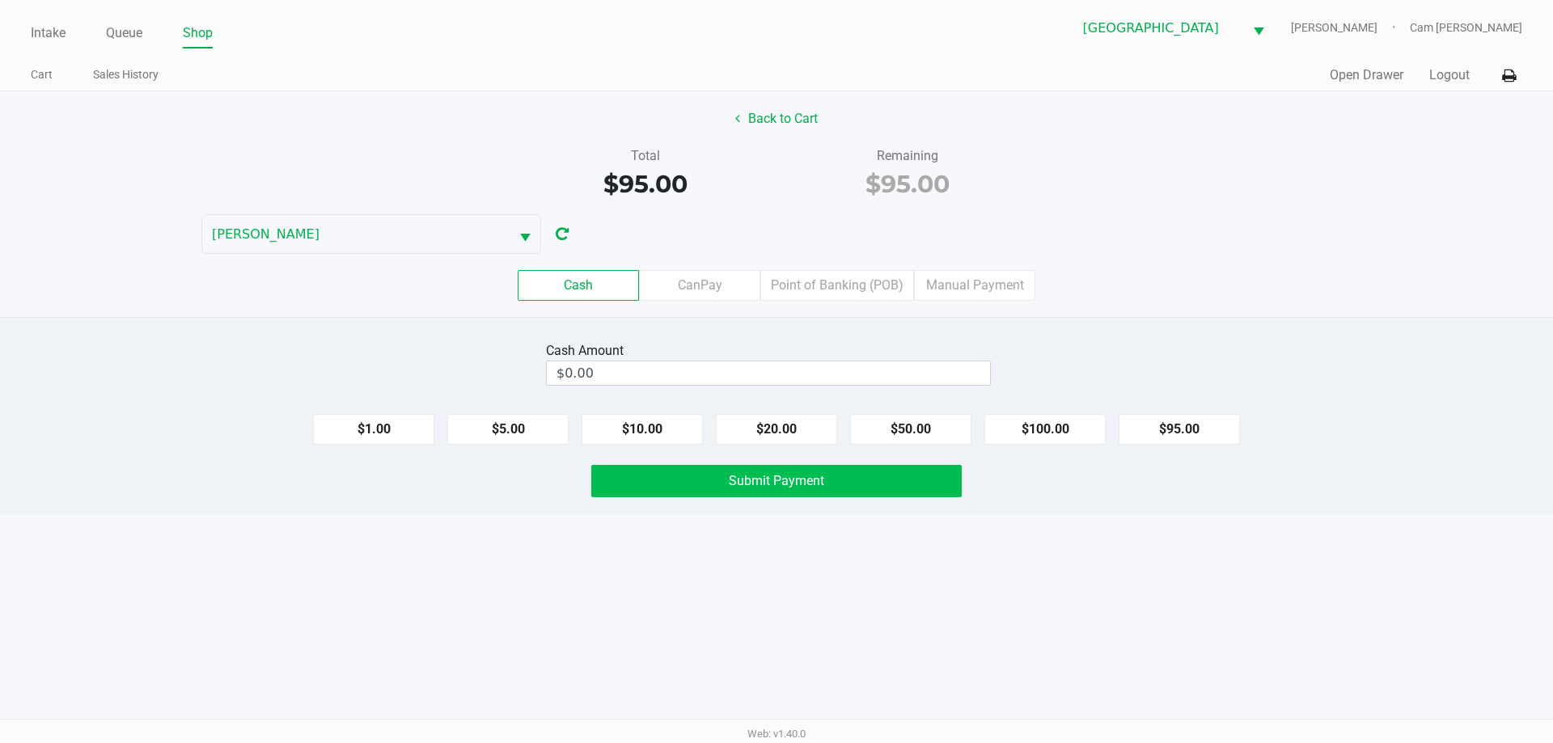
type input "$100.00"
click at [882, 477] on button "Submit Payment" at bounding box center [776, 481] width 371 height 32
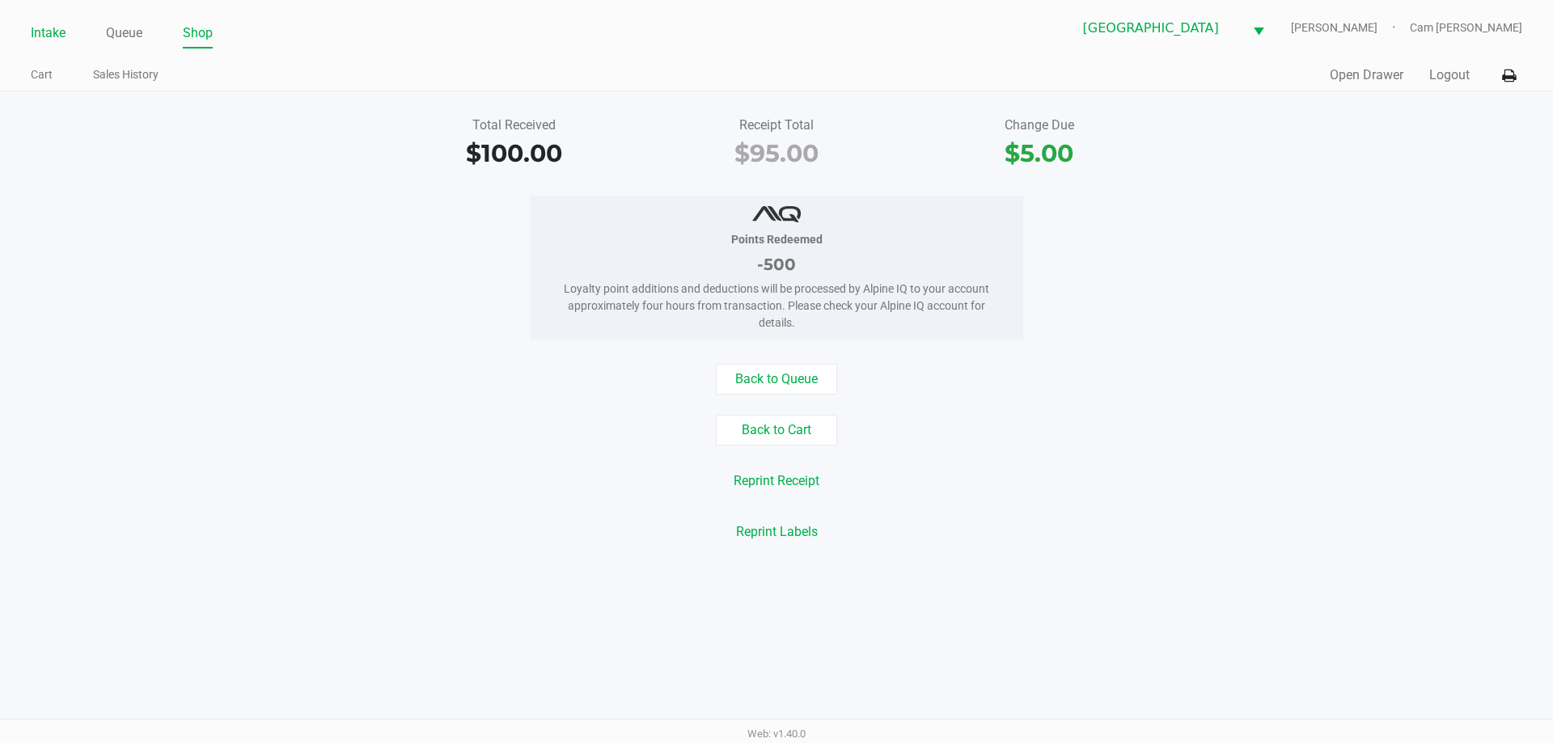
click at [44, 32] on link "Intake" at bounding box center [48, 33] width 35 height 23
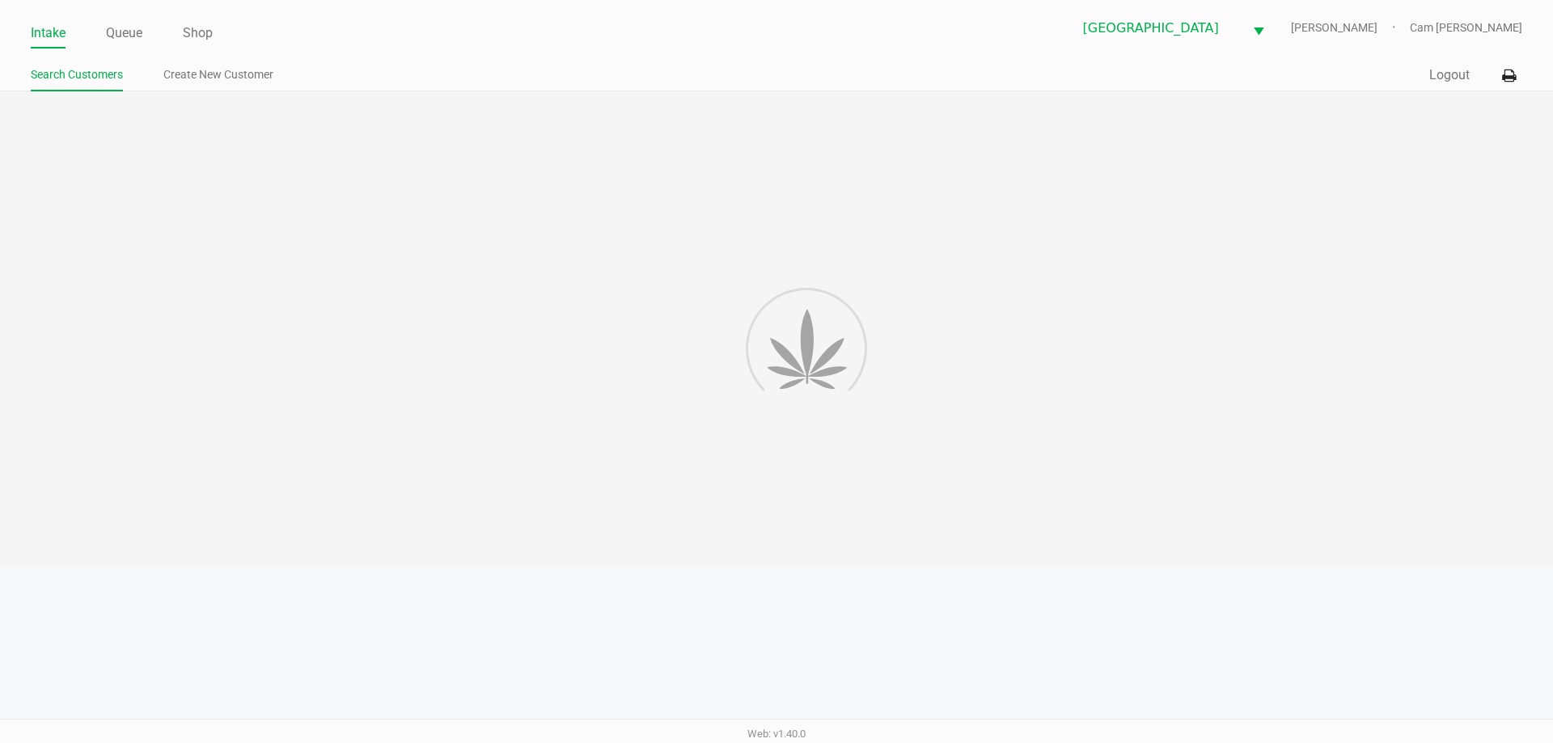
click at [349, 63] on ul "Search Customers Create New Customer" at bounding box center [404, 77] width 746 height 28
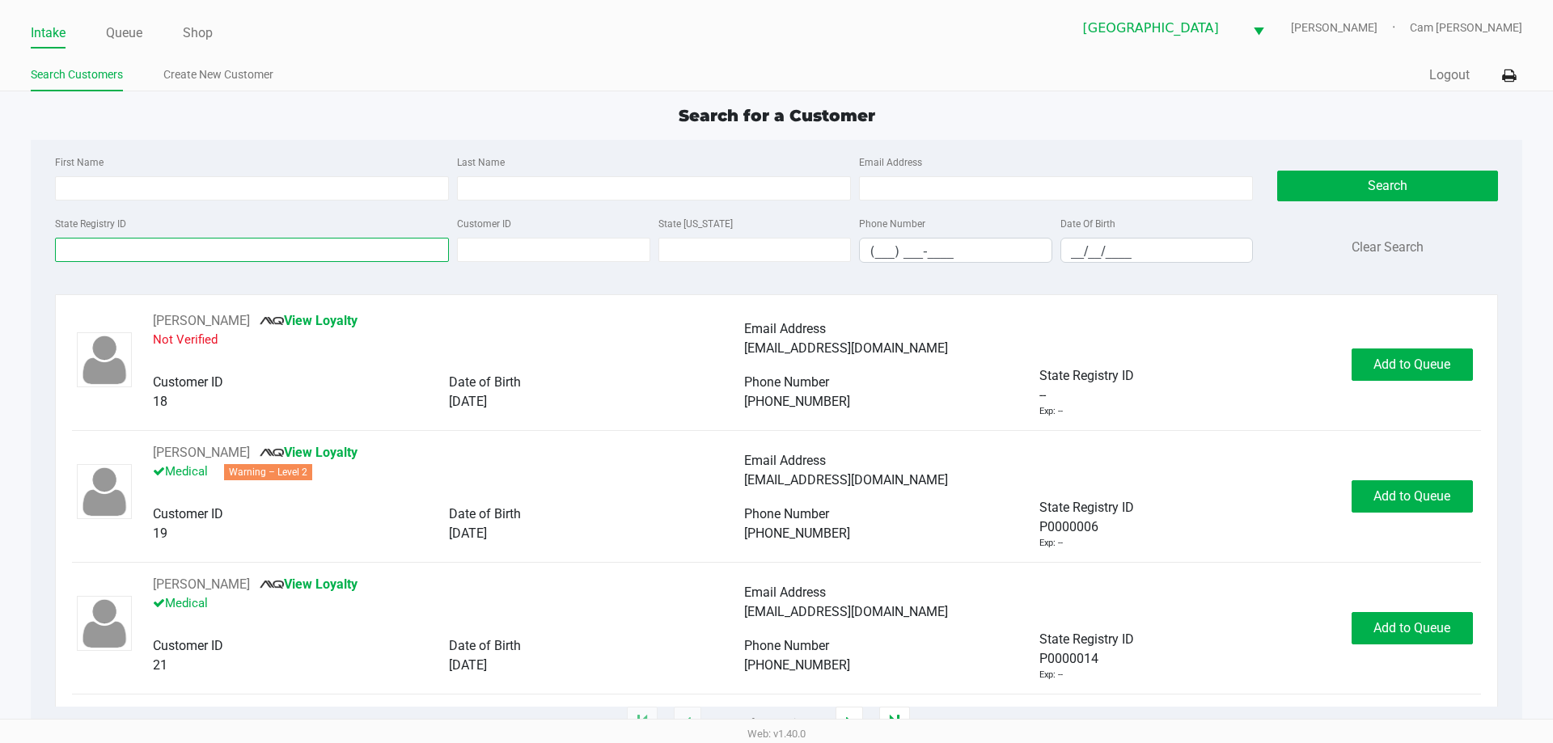
click at [361, 256] on input "State Registry ID" at bounding box center [252, 250] width 394 height 24
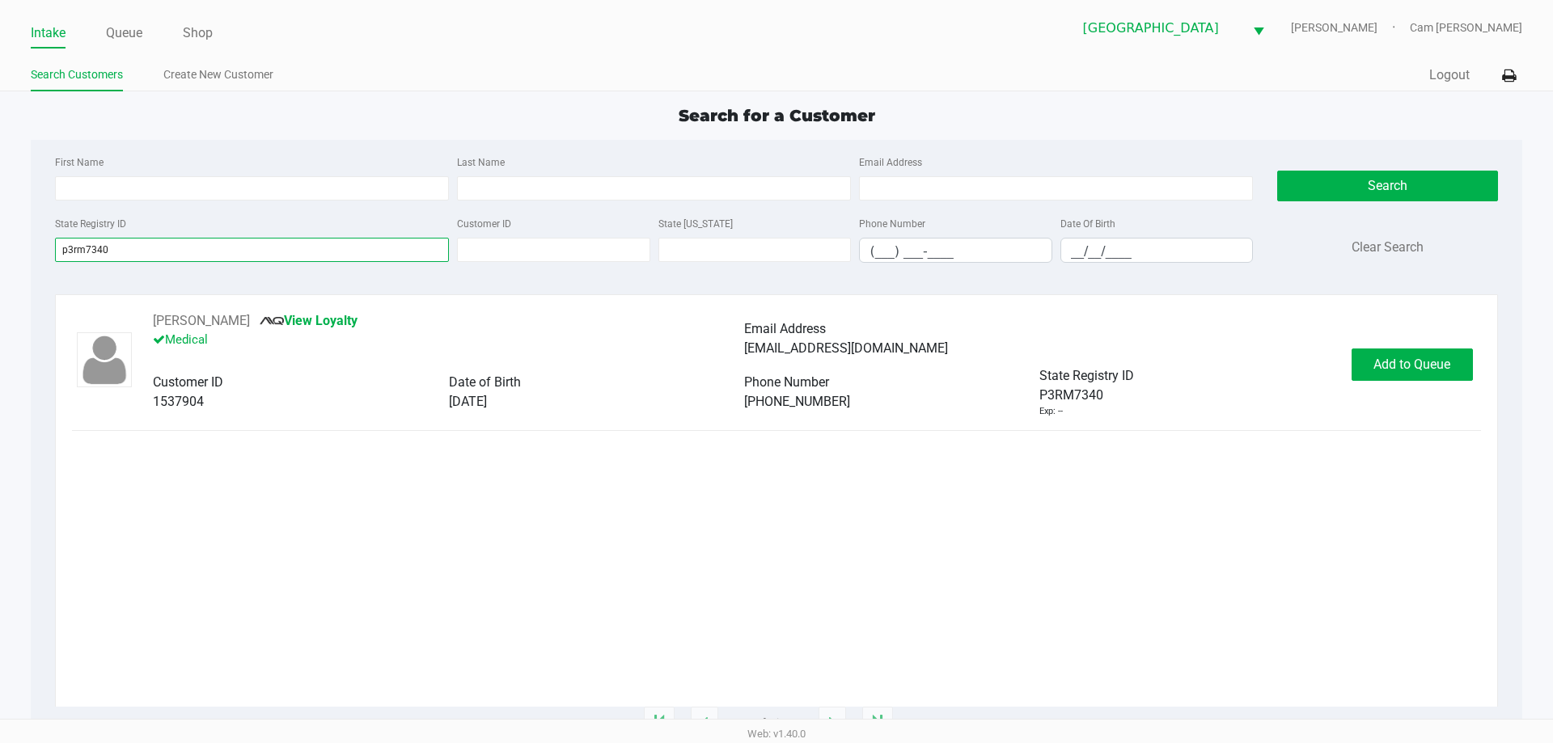
type input "p3rm7340"
click at [1406, 362] on span "Add to Queue" at bounding box center [1412, 364] width 77 height 15
click at [1406, 362] on div "Add to Queue" at bounding box center [1412, 365] width 121 height 32
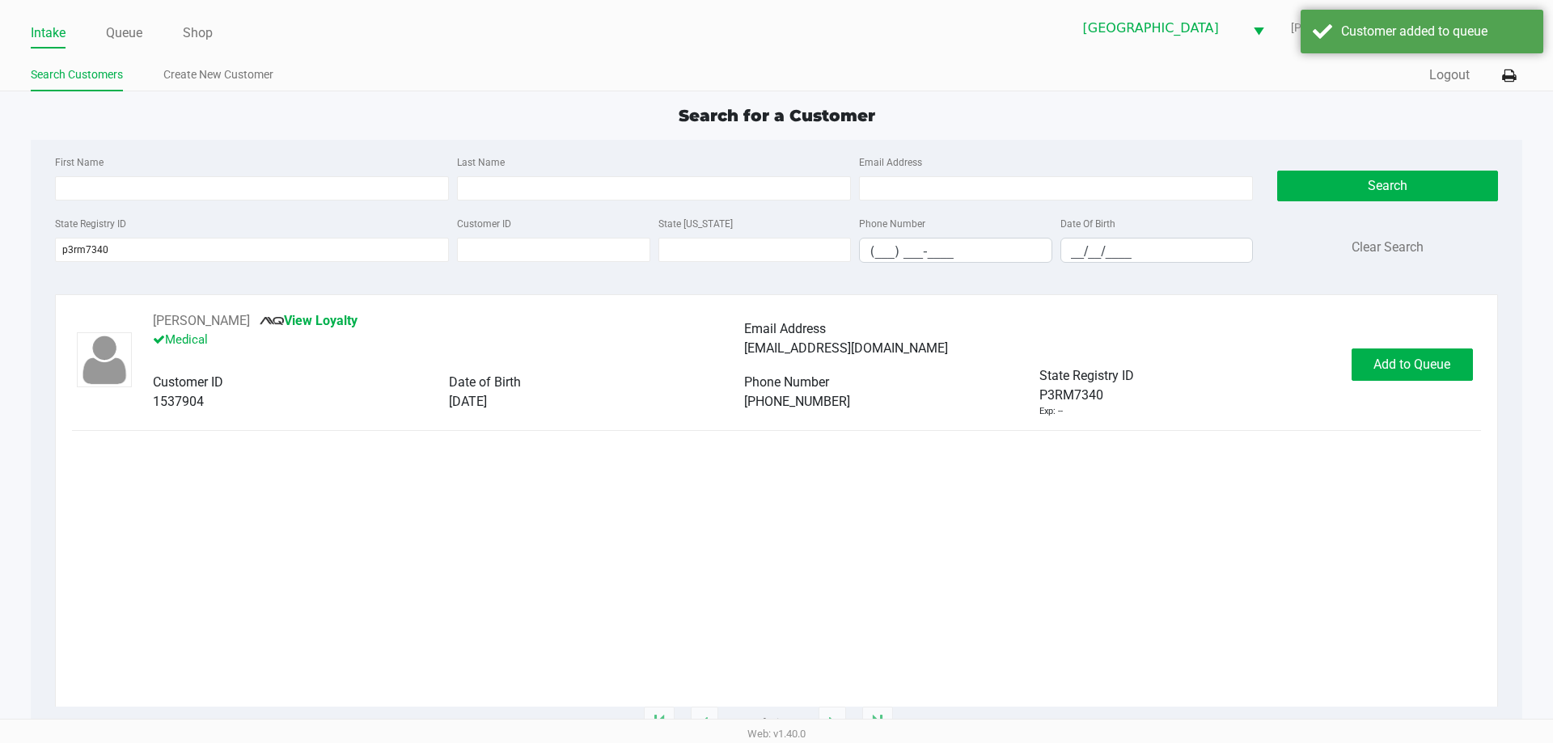
click at [1406, 362] on div "Add to Queue" at bounding box center [1412, 365] width 121 height 32
click at [1406, 362] on span "In [GEOGRAPHIC_DATA]" at bounding box center [1433, 364] width 136 height 15
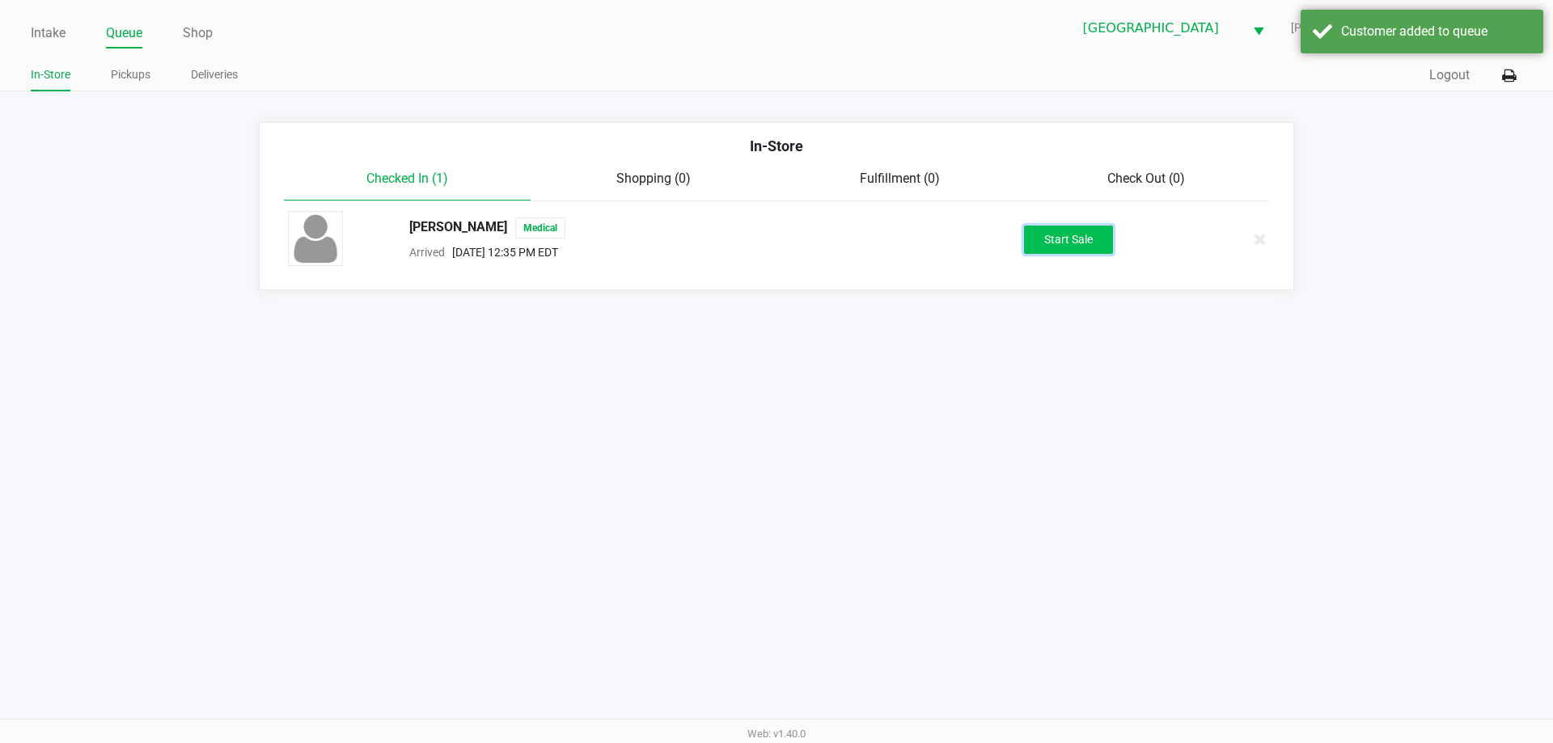
click at [1087, 245] on button "Start Sale" at bounding box center [1068, 240] width 89 height 28
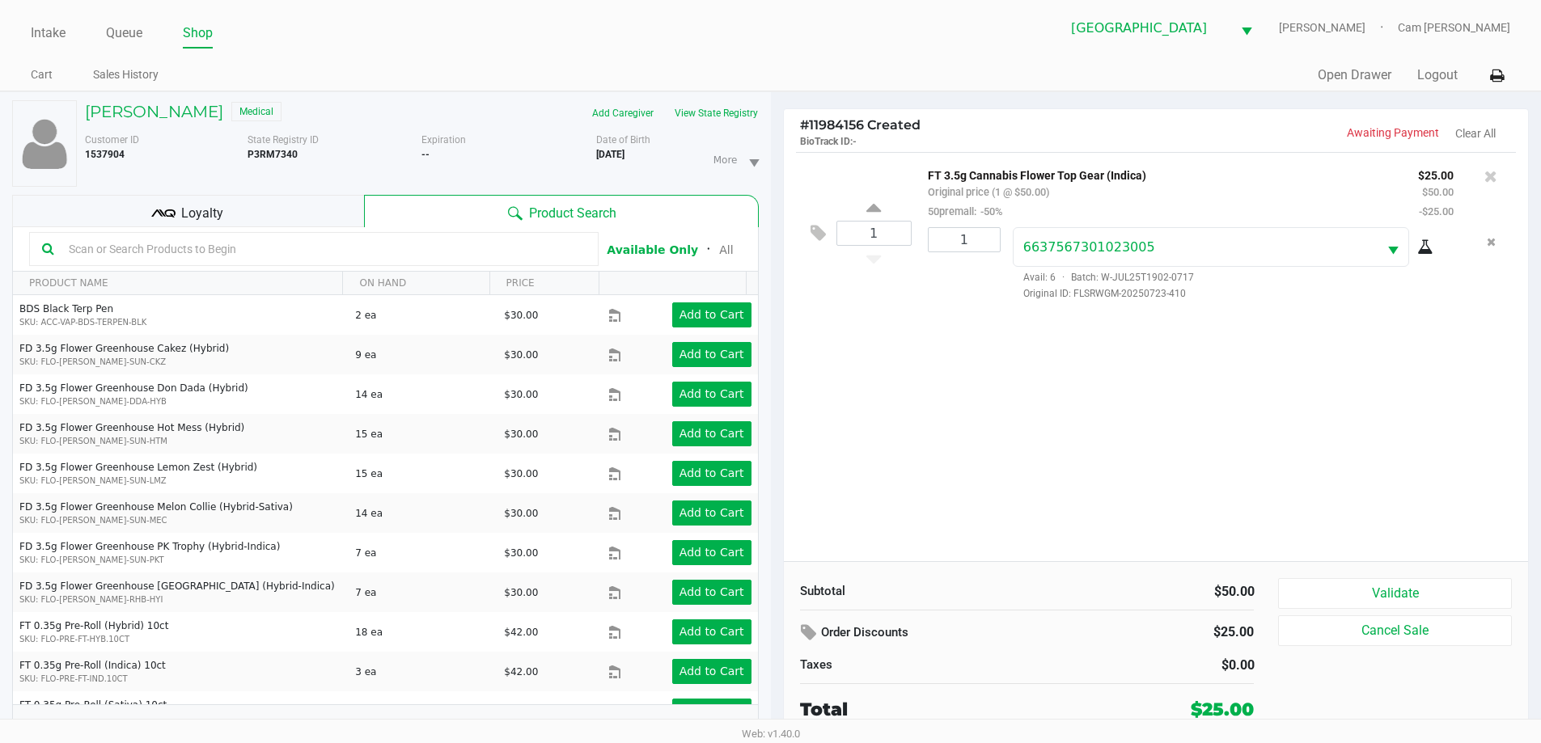
click at [190, 202] on div "Loyalty" at bounding box center [188, 211] width 352 height 32
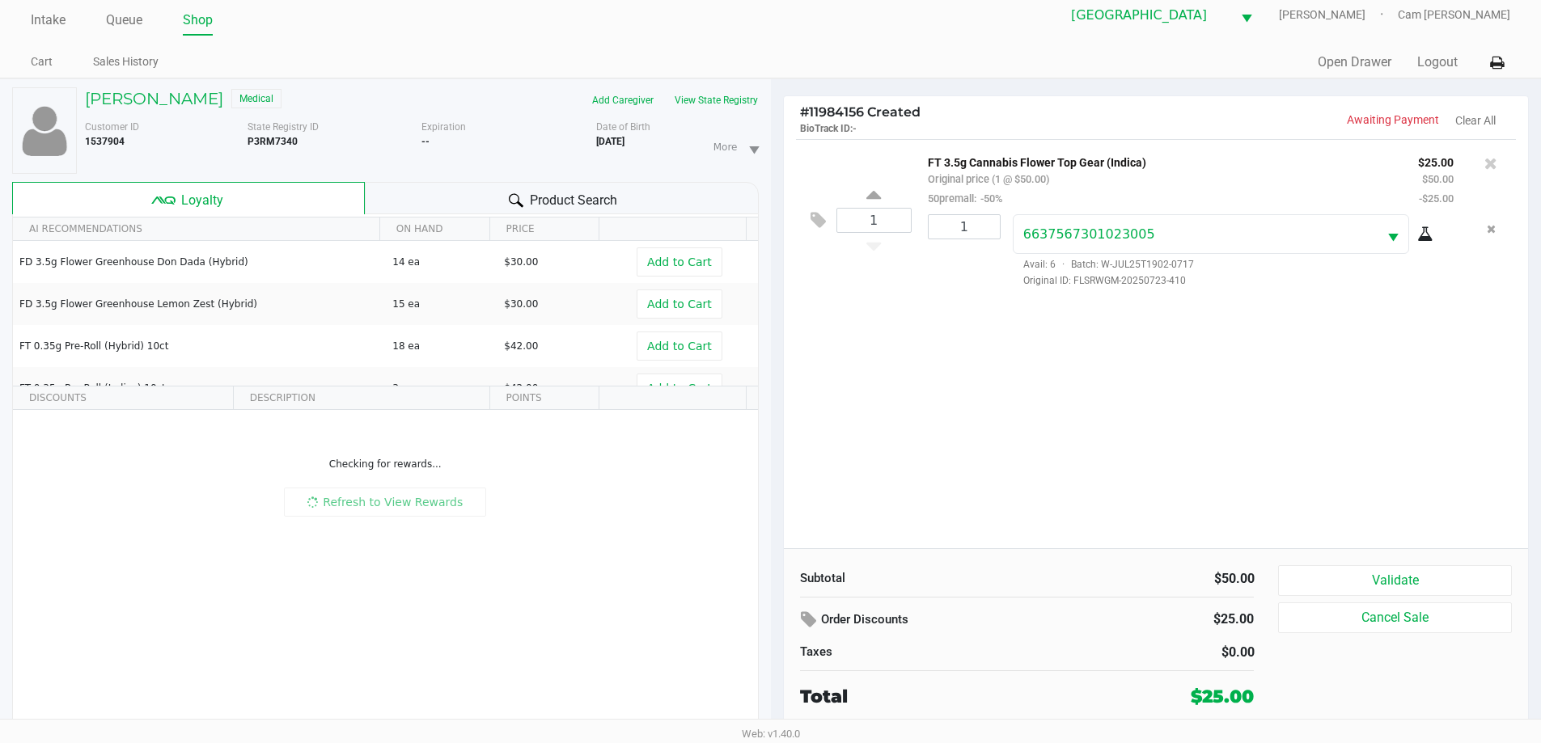
scroll to position [17, 0]
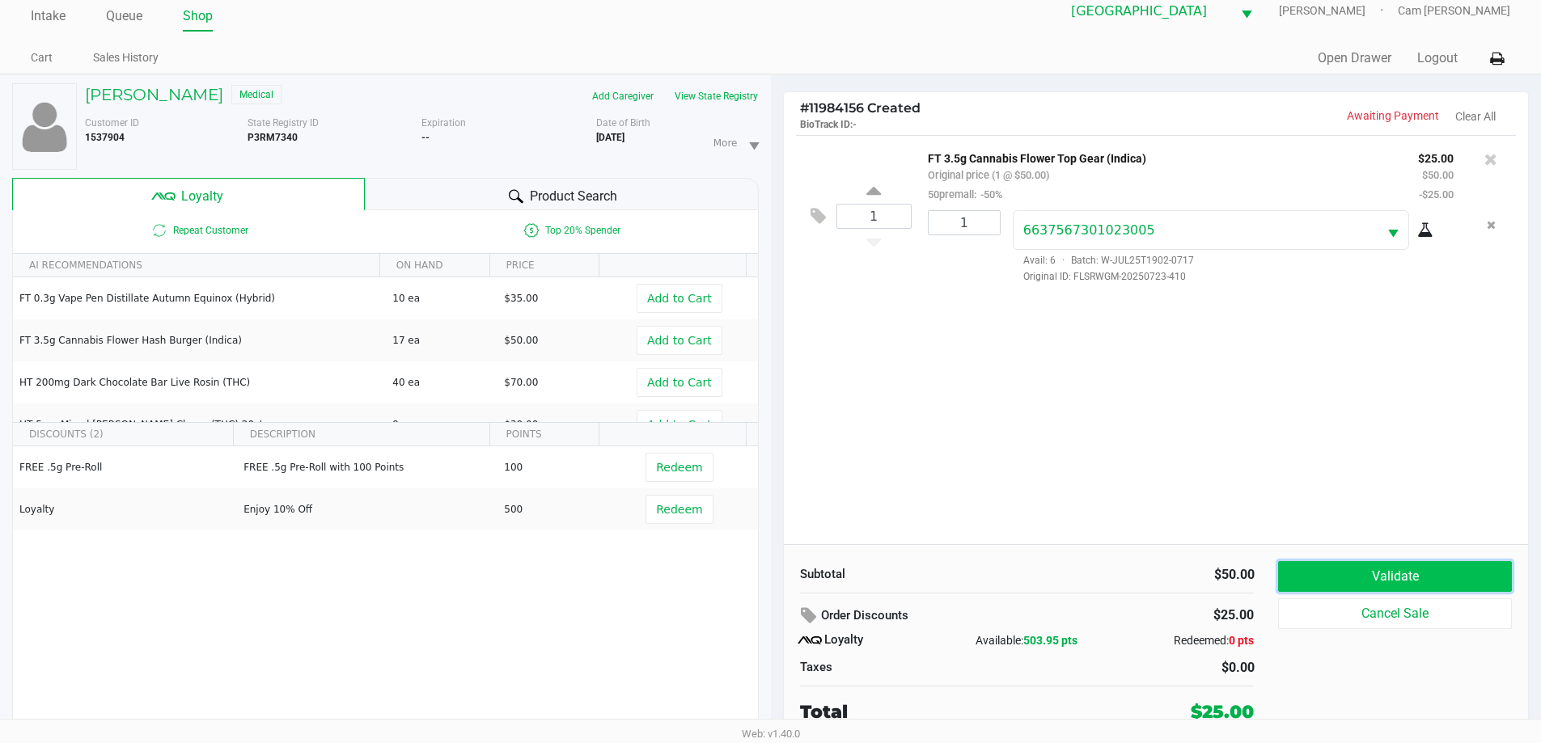
click at [1358, 575] on button "Validate" at bounding box center [1394, 576] width 233 height 31
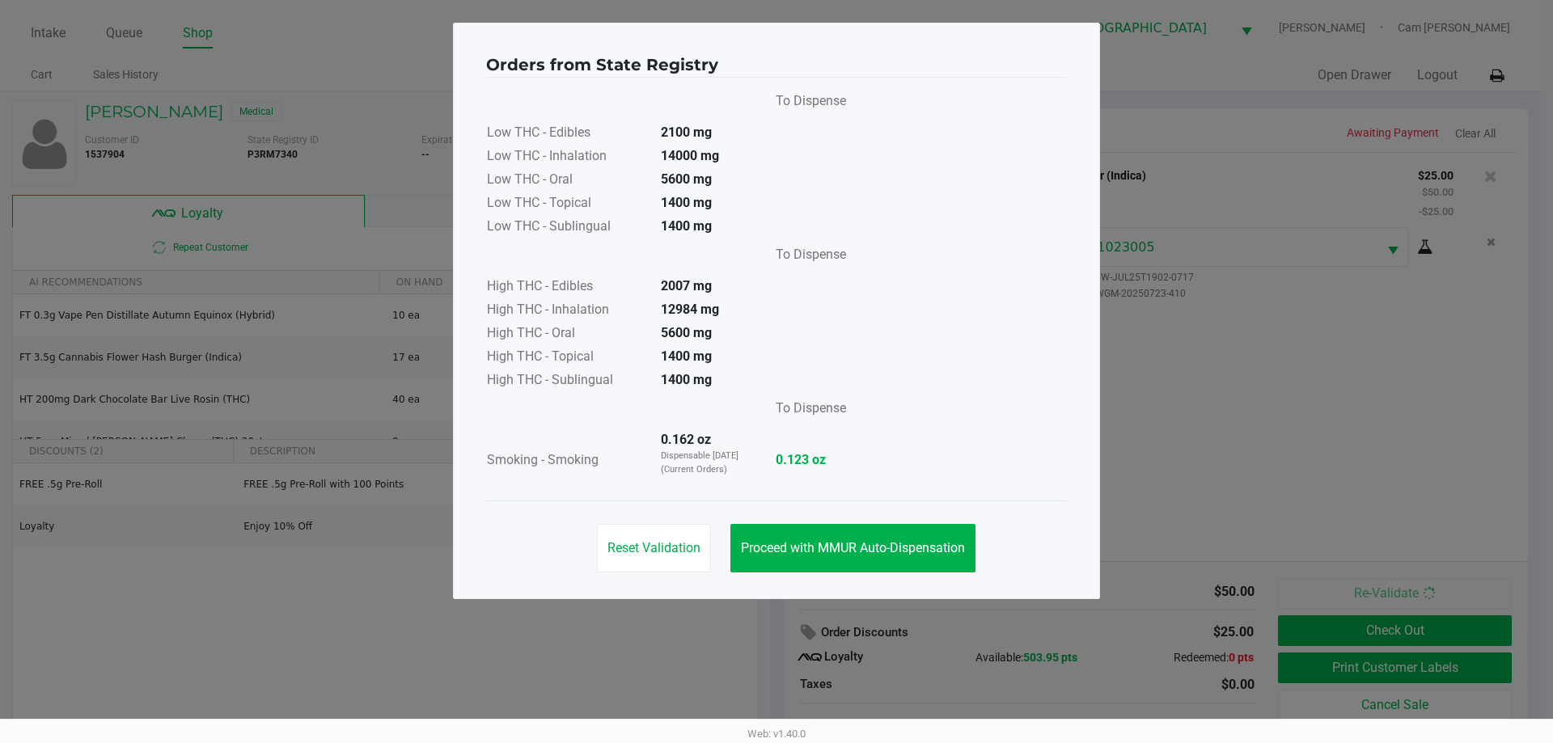
click at [869, 531] on div "Reset Validation Proceed with MMUR Auto-Dispensation" at bounding box center [776, 542] width 581 height 82
drag, startPoint x: 897, startPoint y: 522, endPoint x: 1206, endPoint y: 563, distance: 311.8
click at [905, 526] on div "Reset Validation Proceed with MMUR Auto-Dispensation" at bounding box center [776, 542] width 581 height 82
click at [964, 552] on span "Proceed with MMUR Auto-Dispensation" at bounding box center [853, 547] width 224 height 15
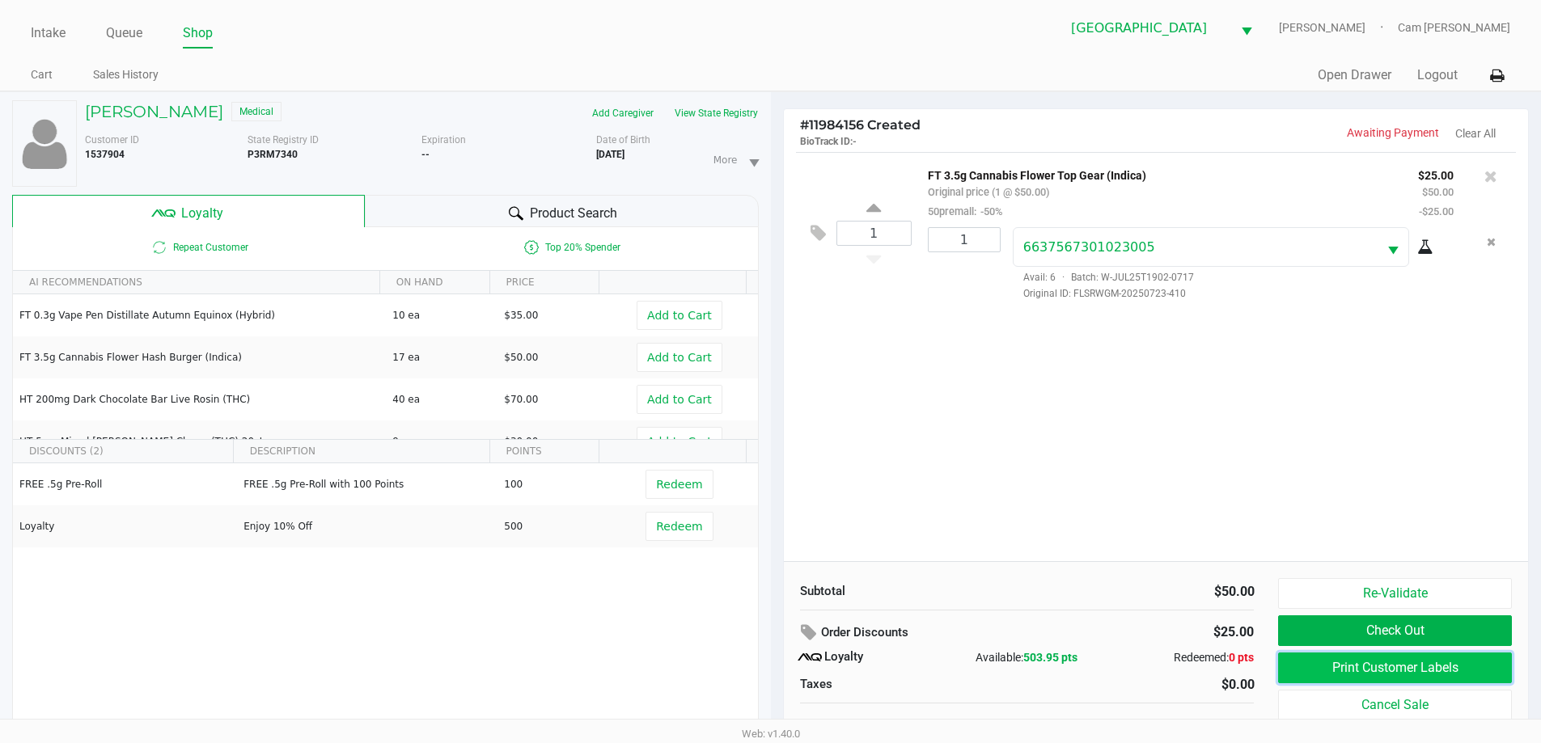
click at [1336, 656] on button "Print Customer Labels" at bounding box center [1394, 668] width 233 height 31
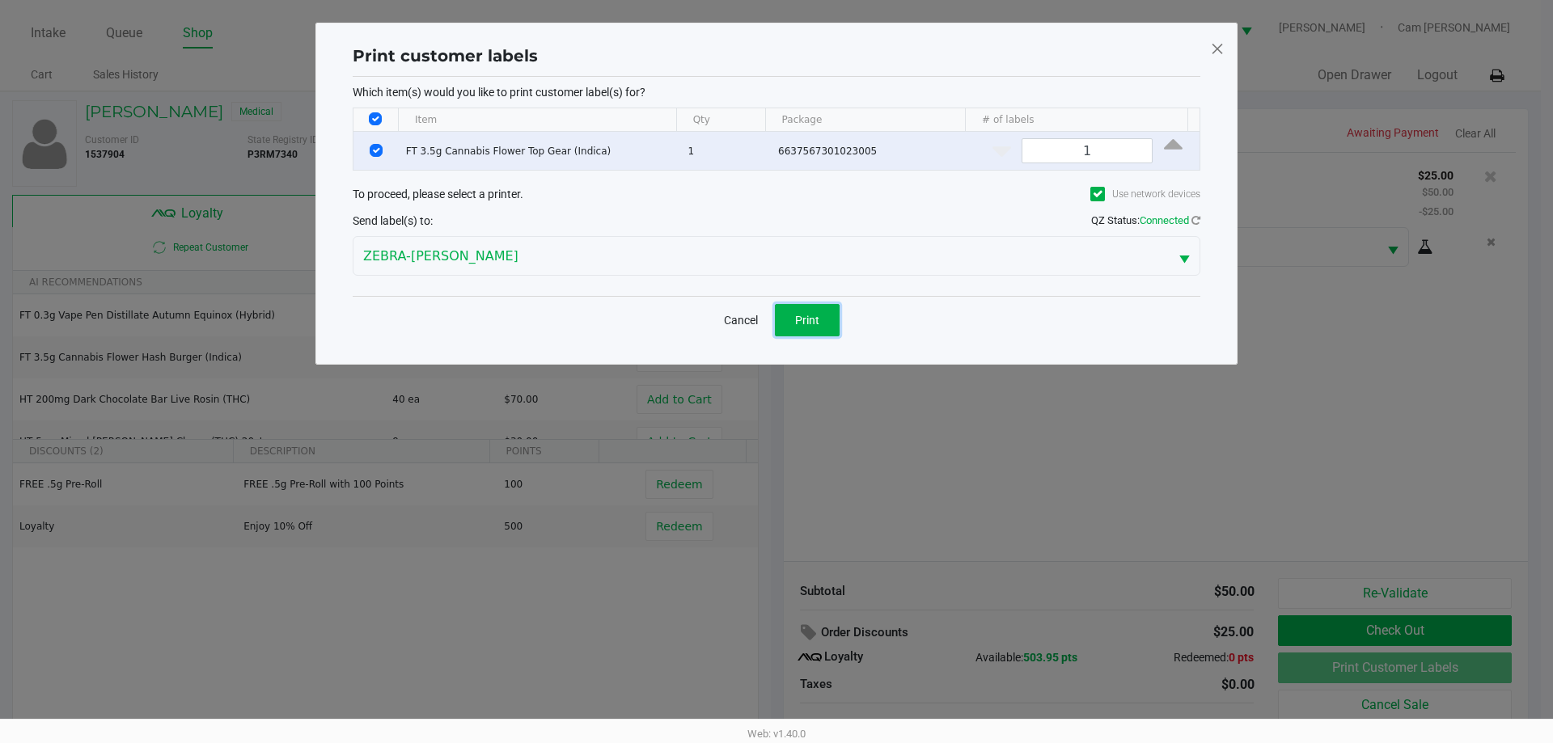
click at [829, 316] on button "Print" at bounding box center [807, 320] width 65 height 32
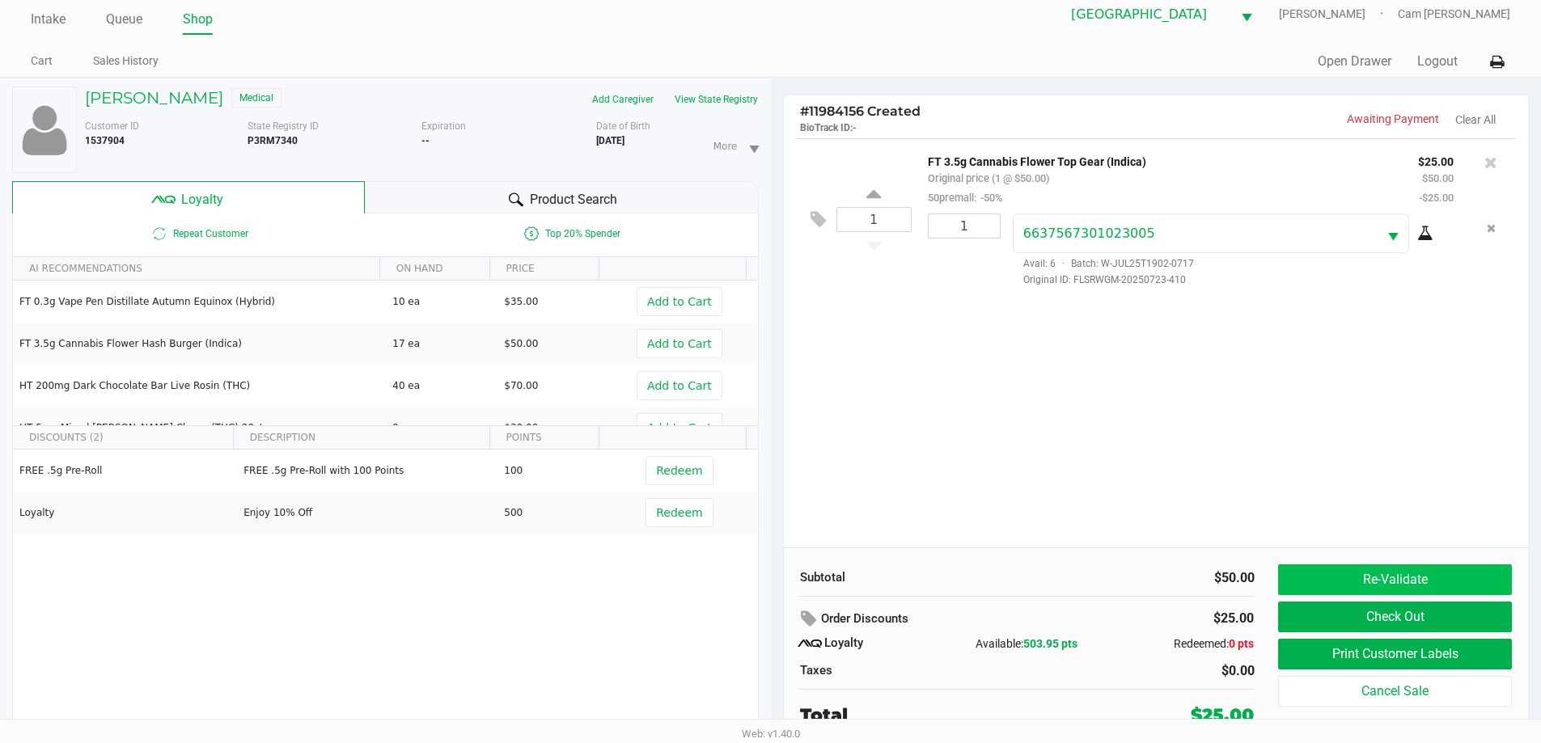
scroll to position [17, 0]
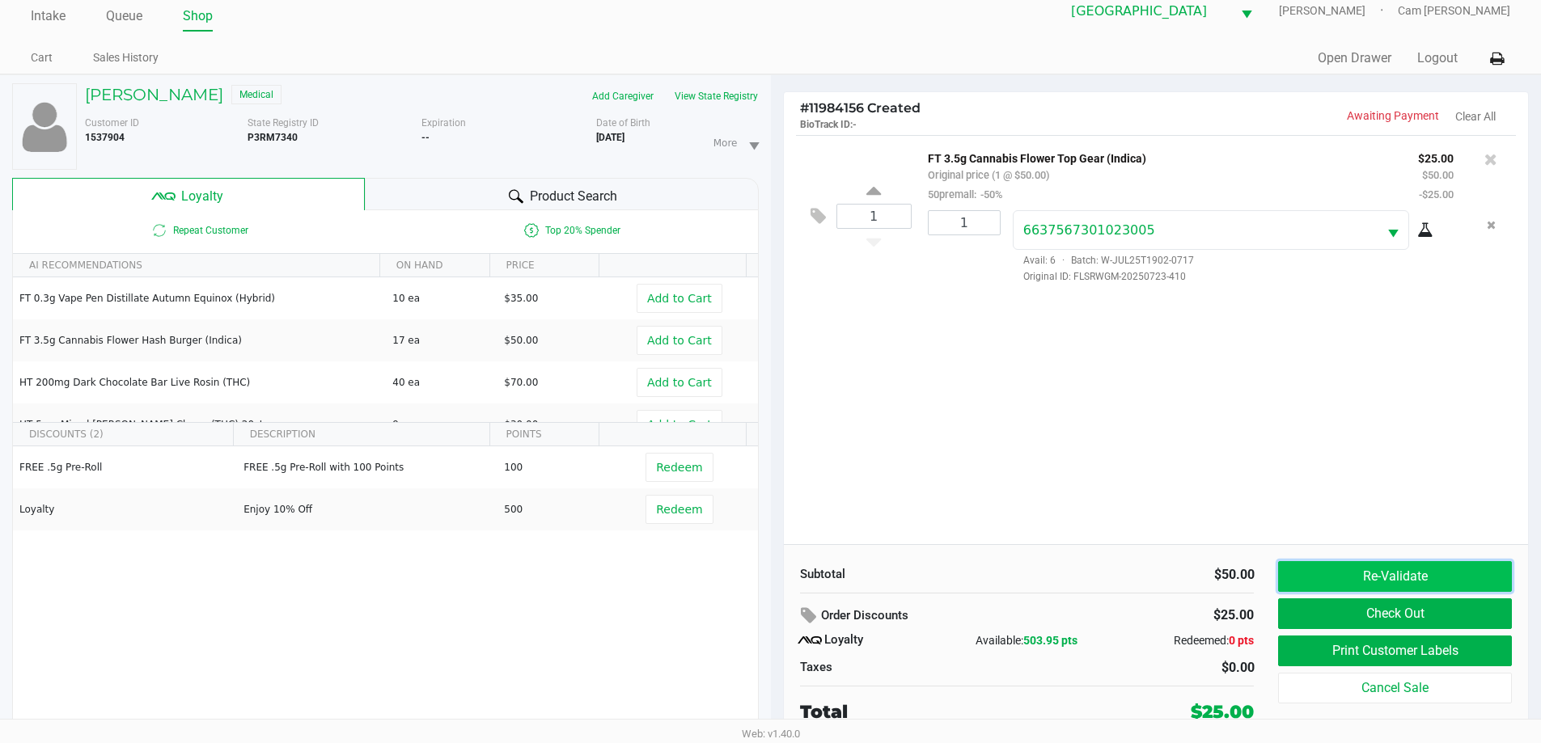
click at [1430, 570] on button "Re-Validate" at bounding box center [1394, 576] width 233 height 31
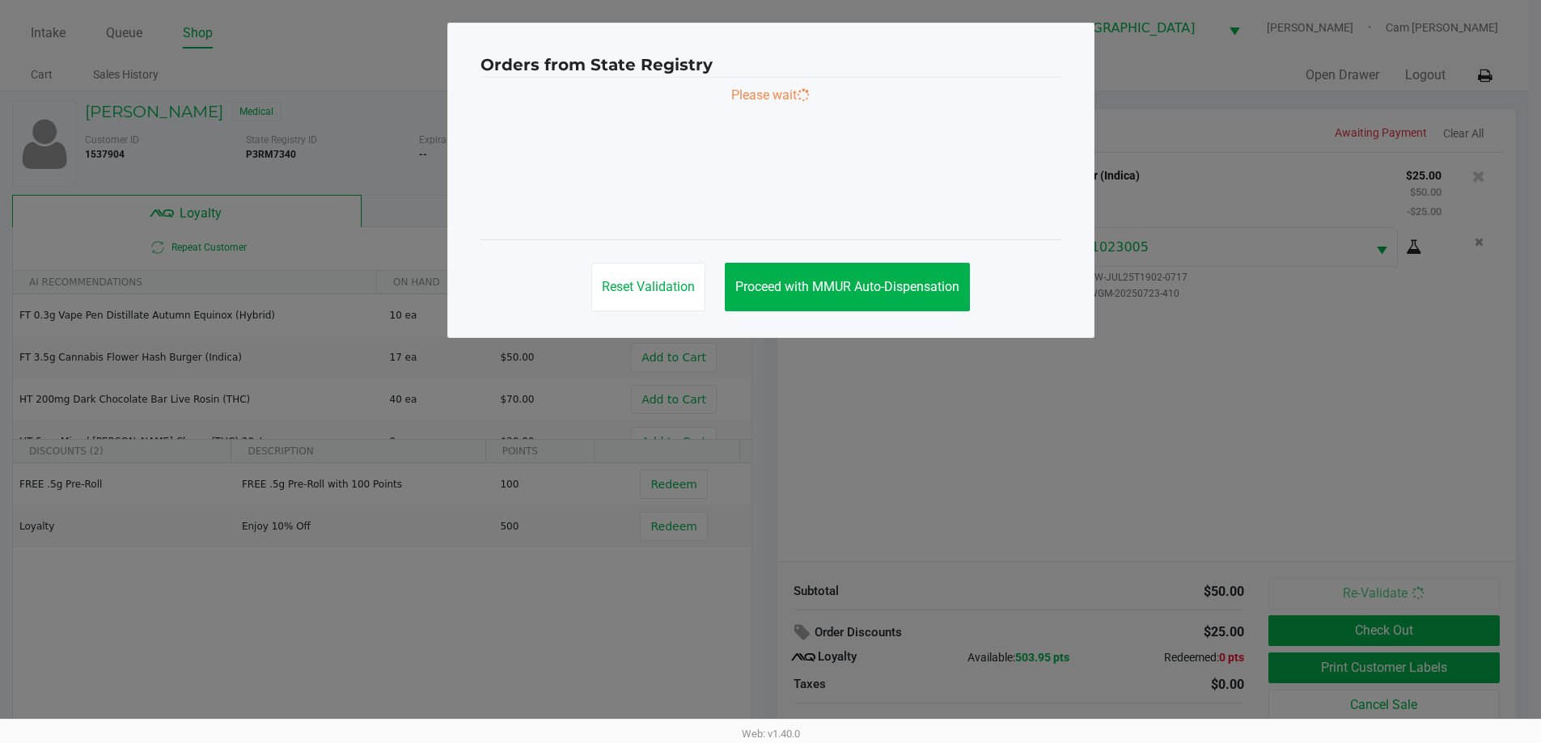
scroll to position [0, 0]
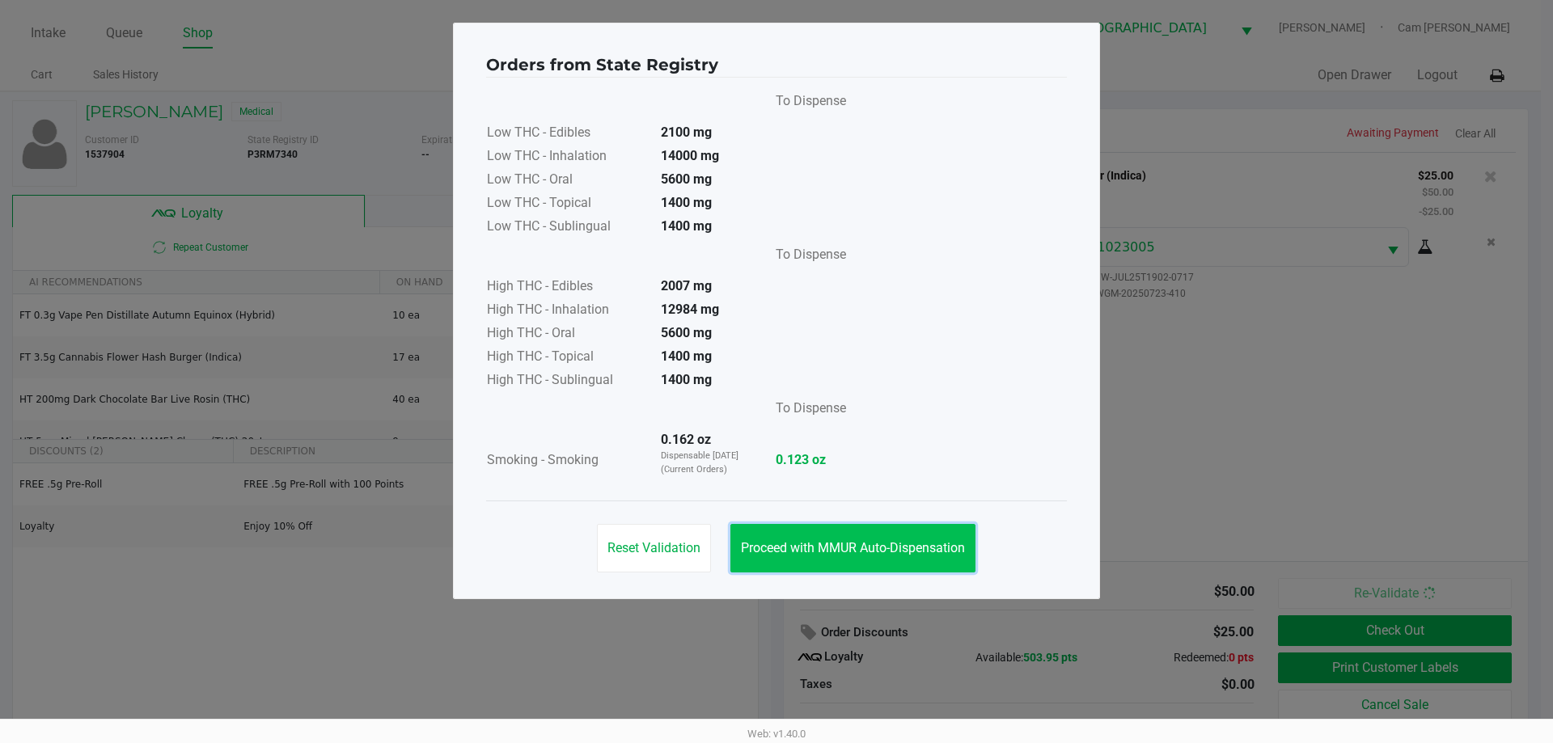
drag, startPoint x: 866, startPoint y: 566, endPoint x: 950, endPoint y: 552, distance: 85.4
click at [866, 566] on button "Proceed with MMUR Auto-Dispensation" at bounding box center [853, 548] width 245 height 49
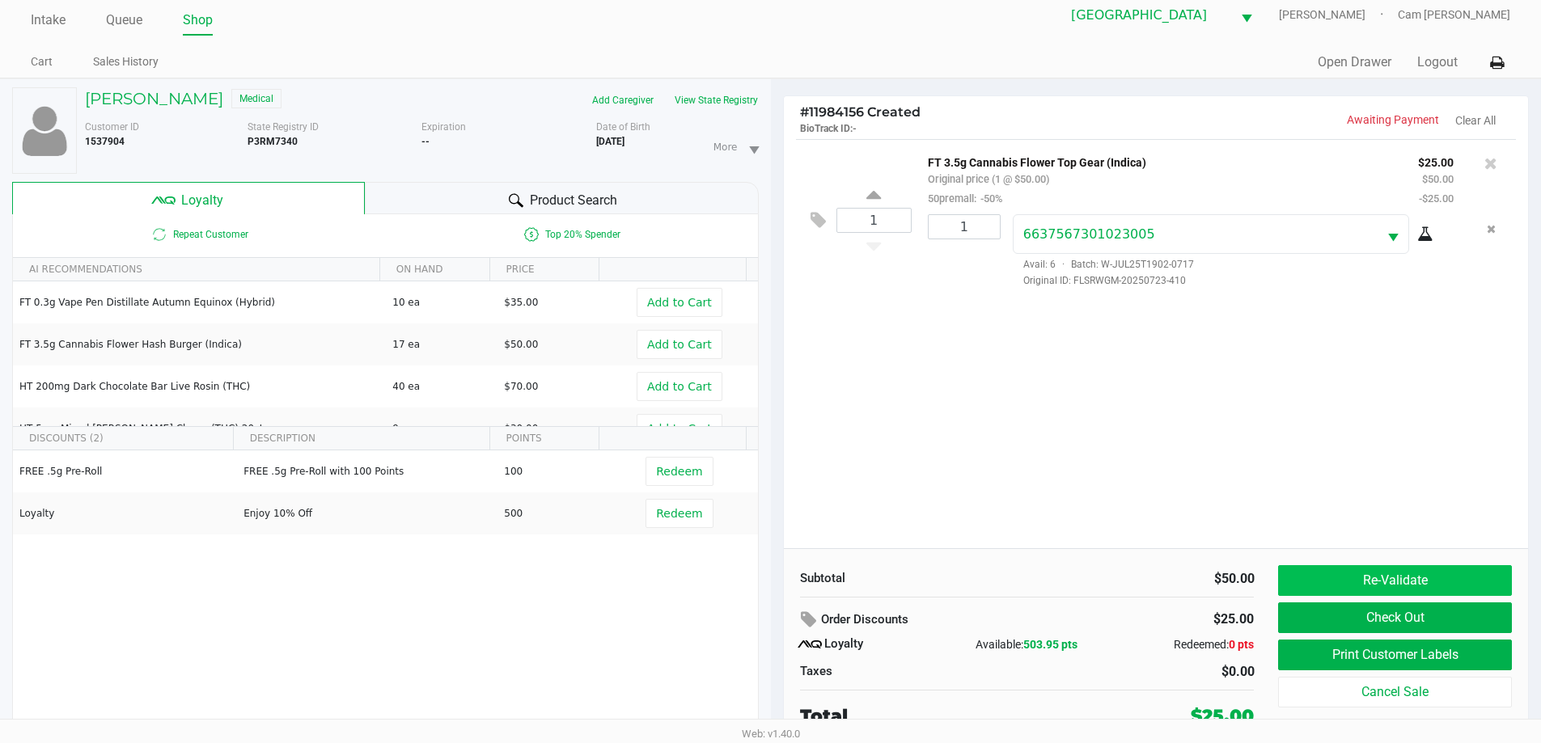
scroll to position [17, 0]
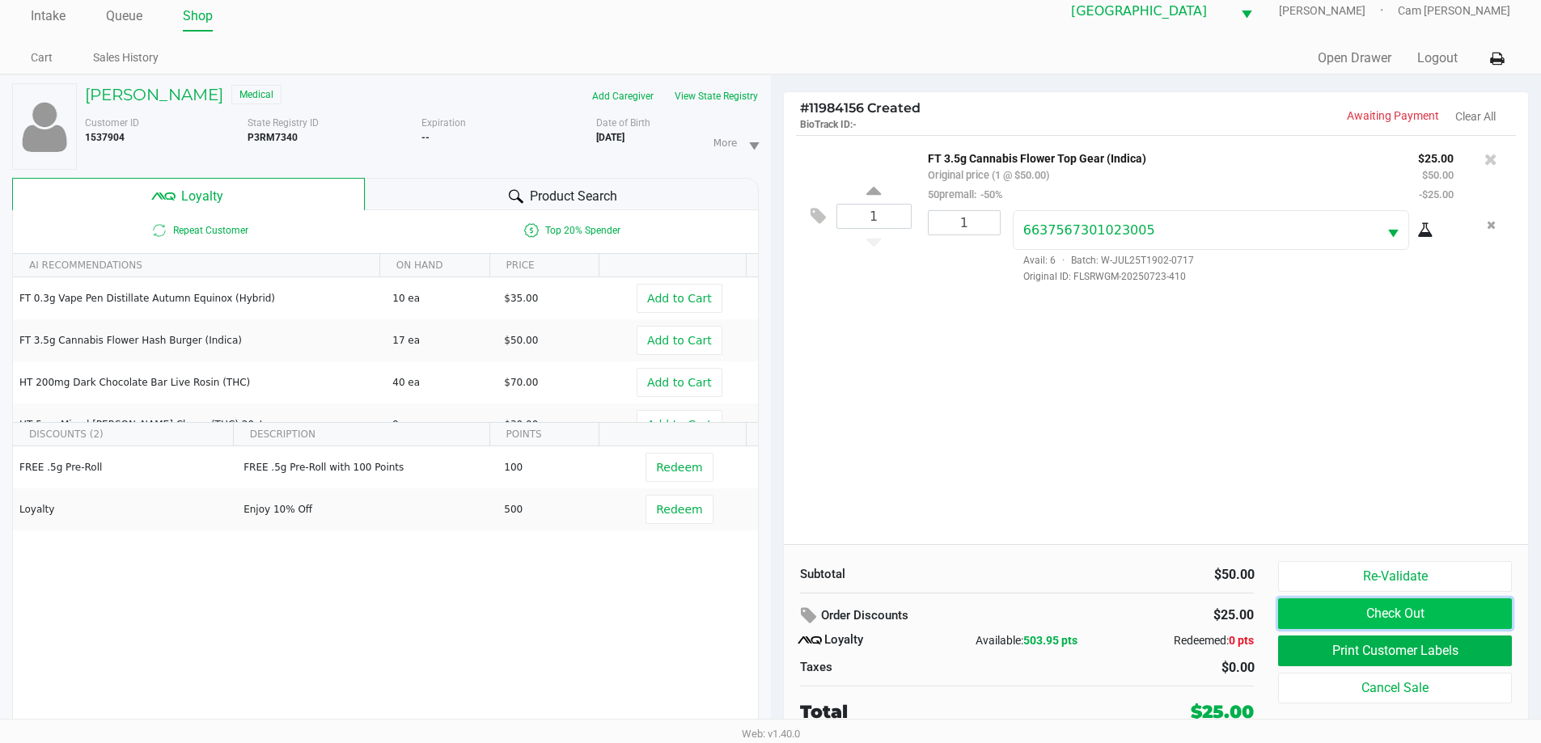
click at [1392, 615] on button "Check Out" at bounding box center [1394, 614] width 233 height 31
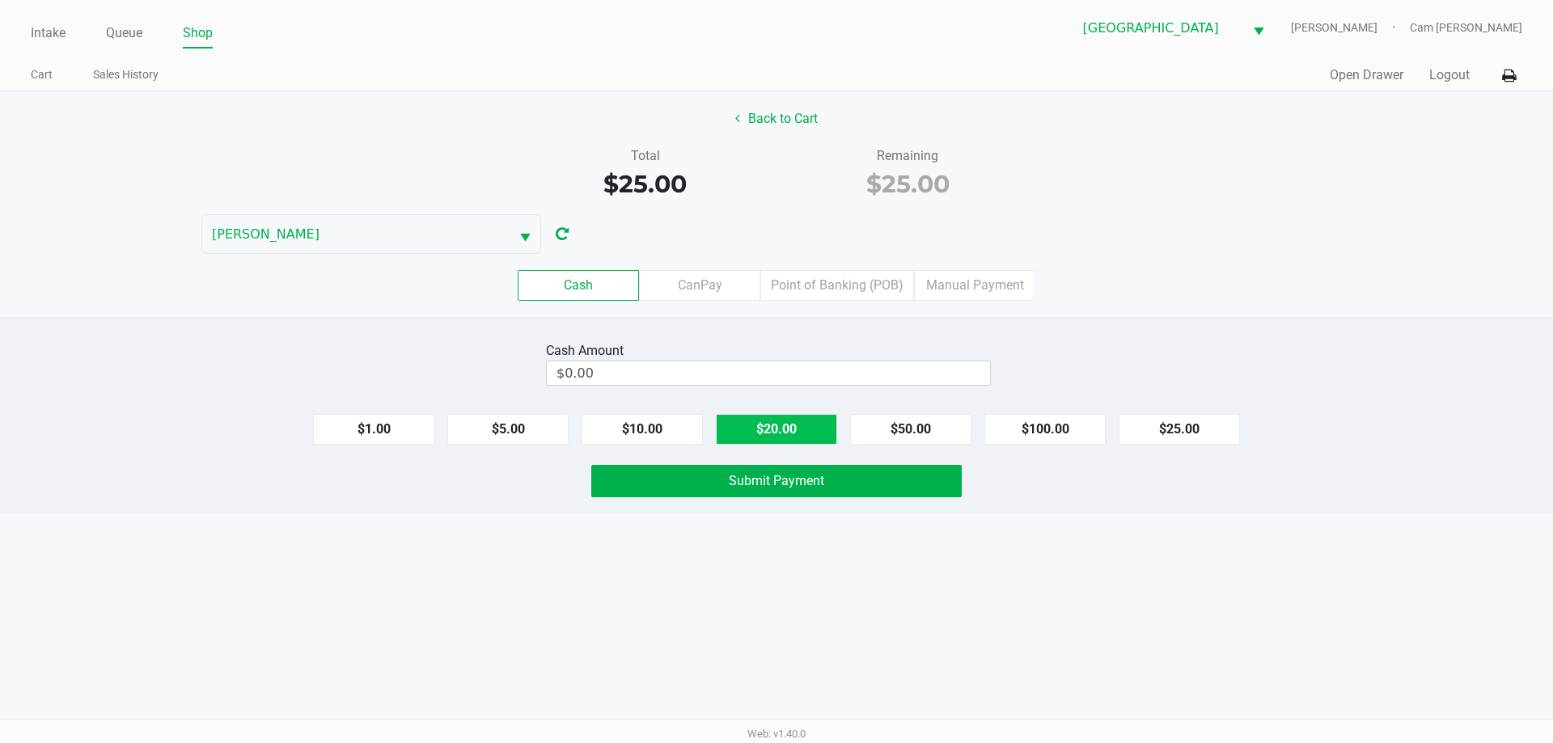
click at [806, 426] on button "$20.00" at bounding box center [776, 429] width 121 height 31
type input "$40.00"
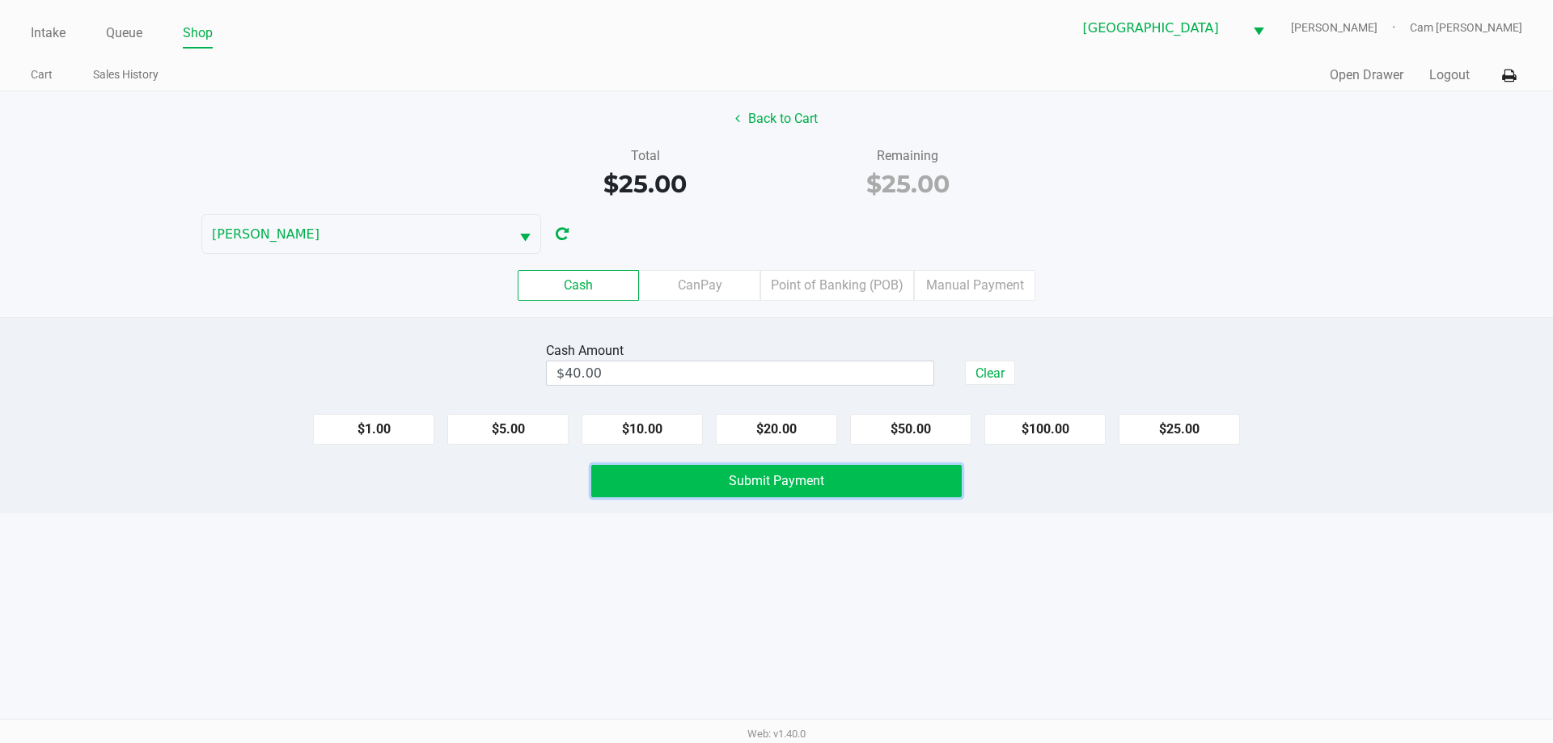
click at [824, 485] on span "Submit Payment" at bounding box center [776, 480] width 95 height 15
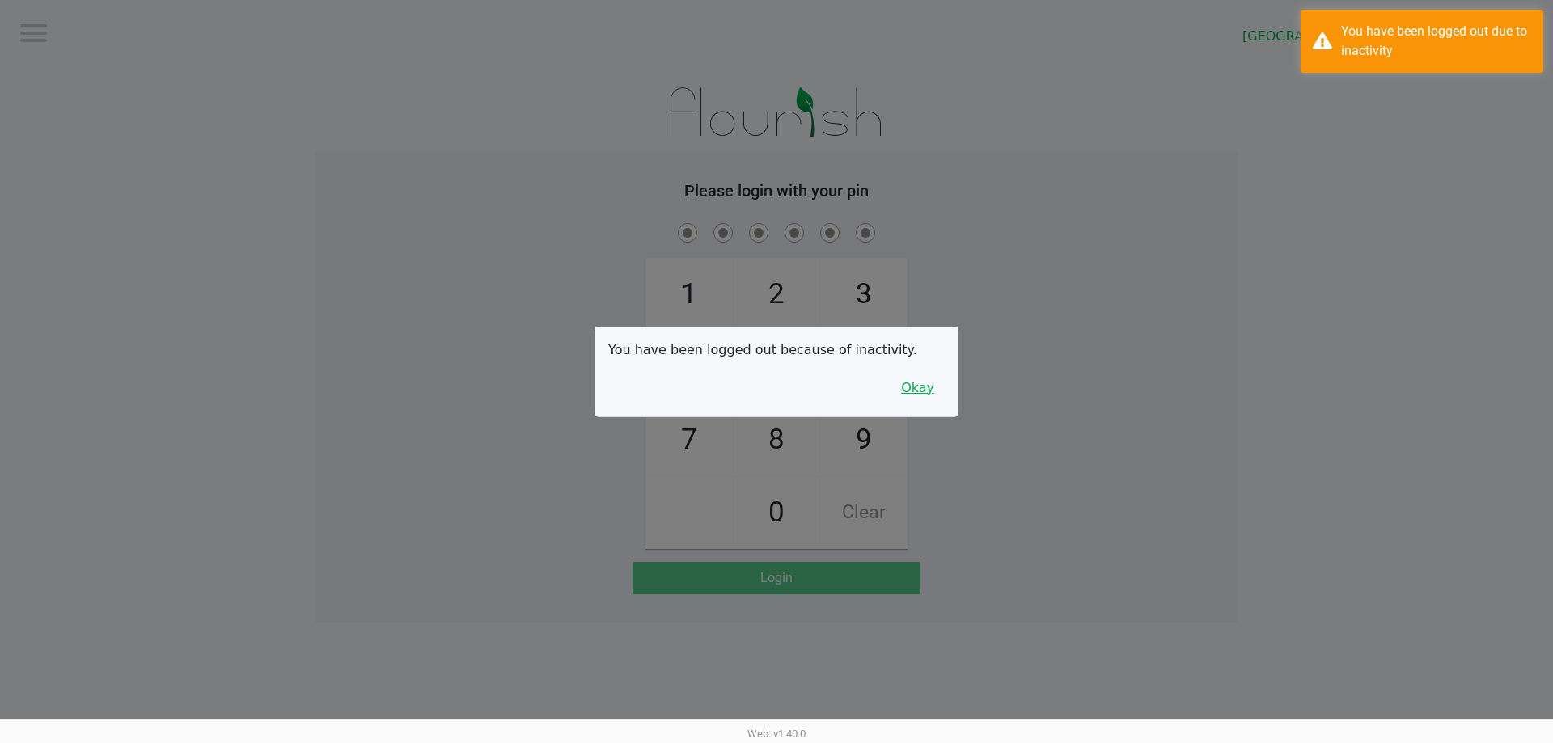
click at [922, 392] on button "Okay" at bounding box center [918, 388] width 54 height 31
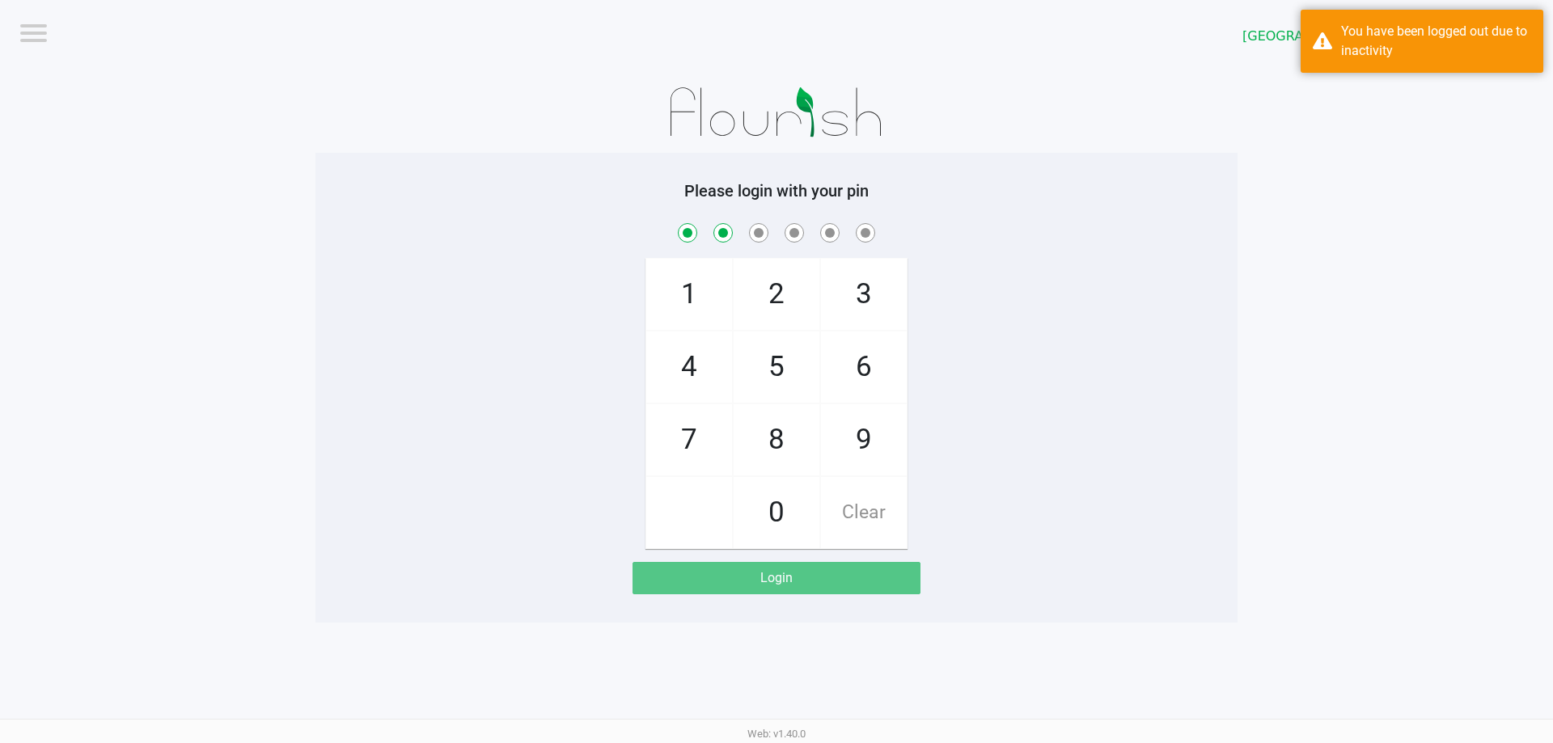
checkbox input "true"
checkbox input "false"
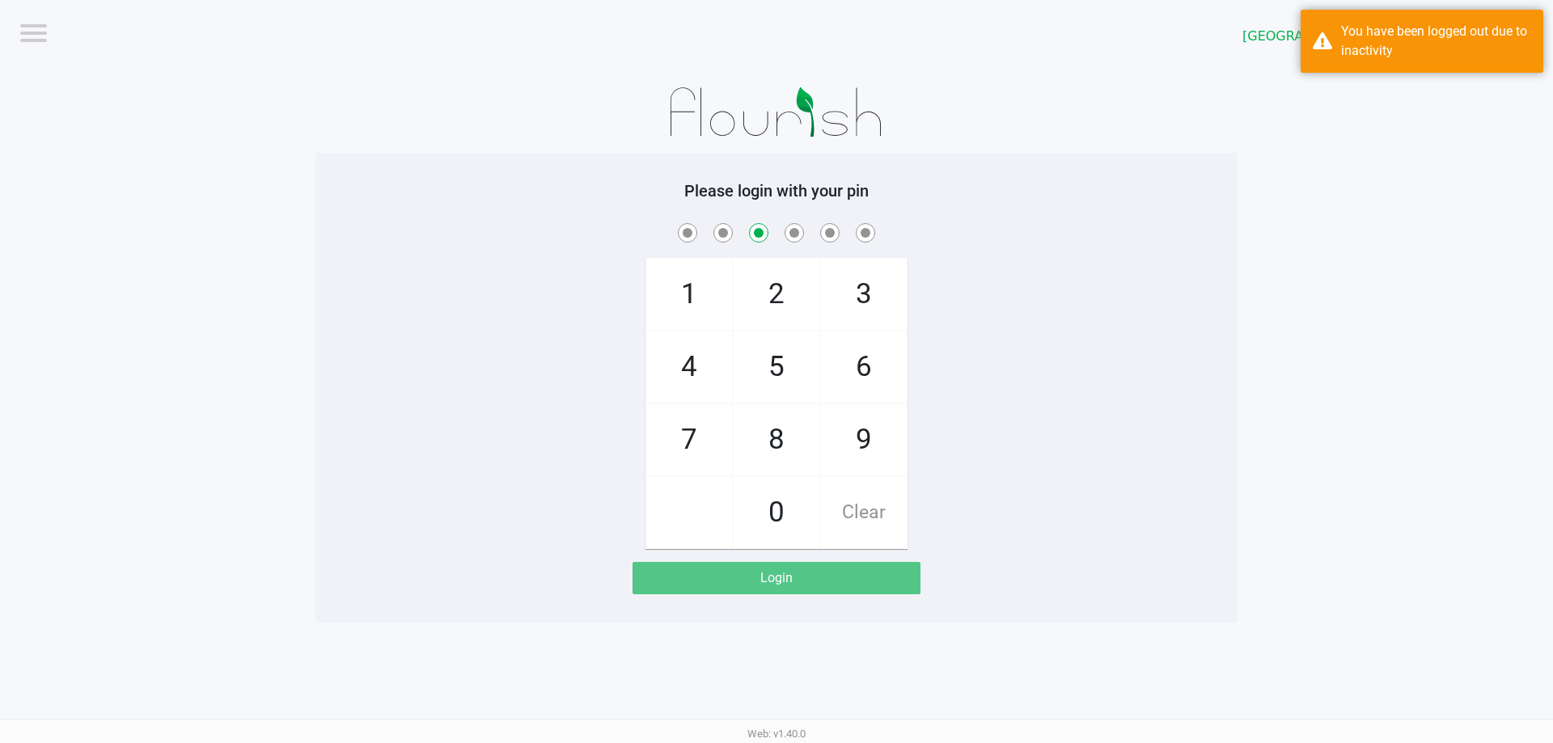
checkbox input "false"
checkbox input "true"
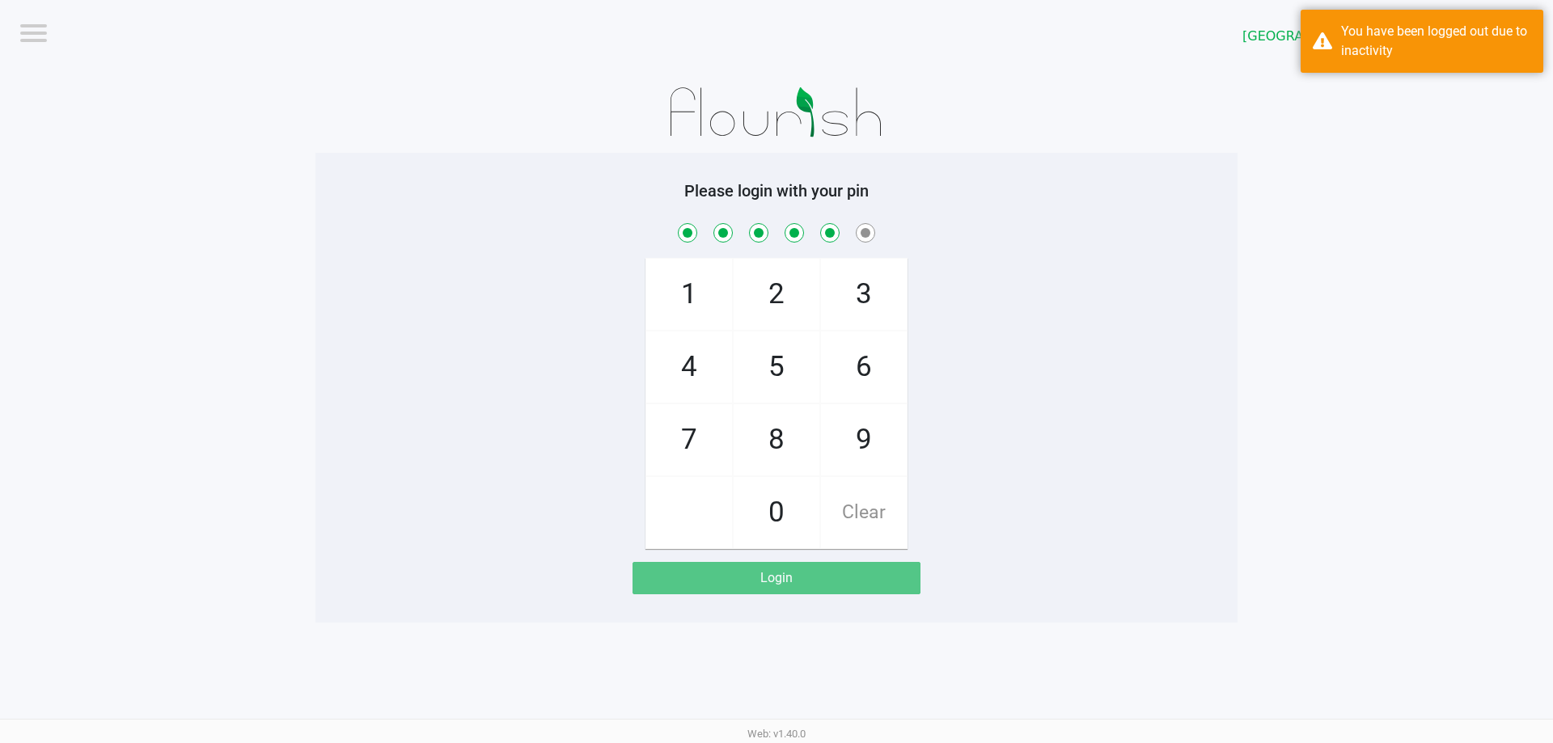
checkbox input "true"
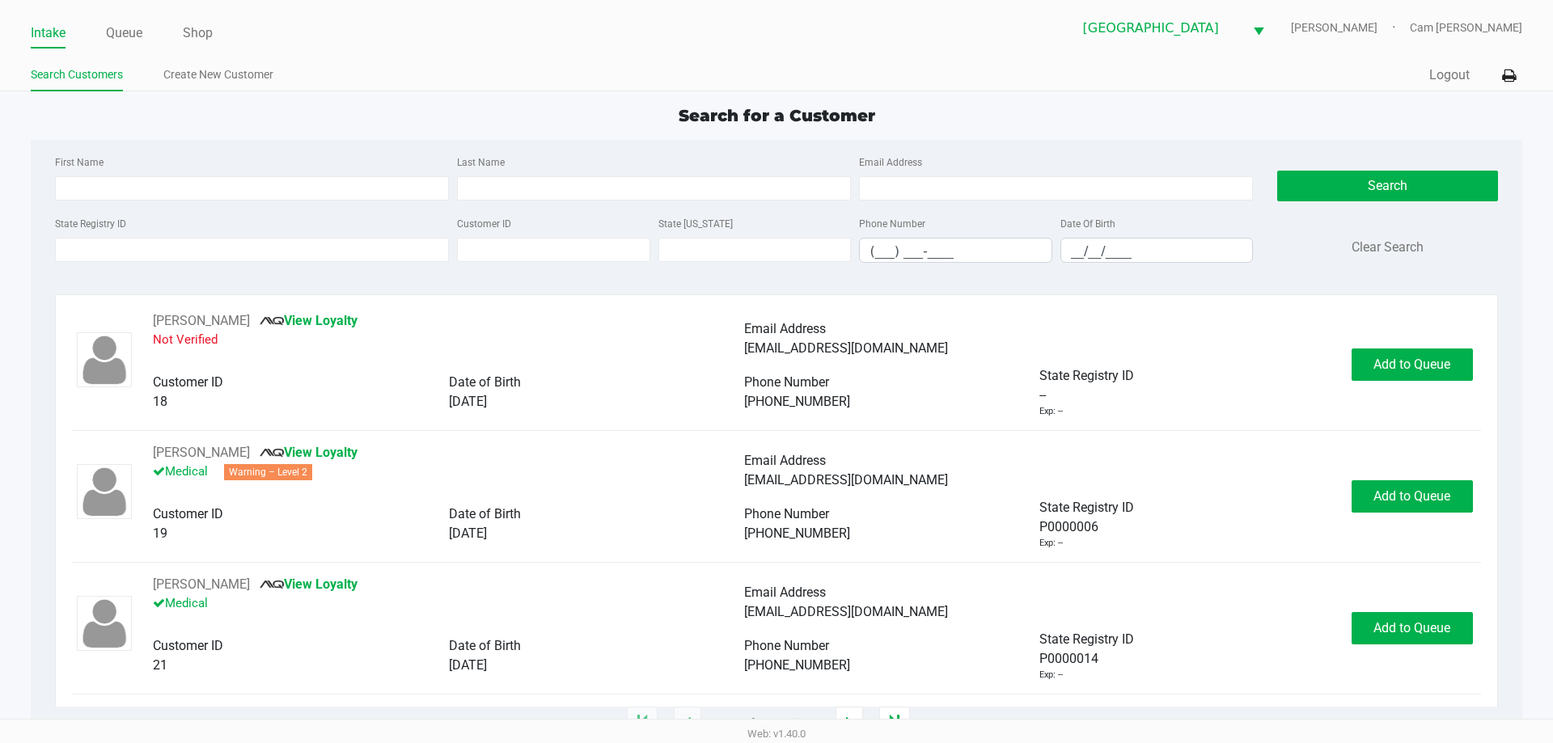
click at [908, 45] on div "Palm Coast WC [PERSON_NAME] Cam [PERSON_NAME]" at bounding box center [1150, 28] width 746 height 40
click at [360, 268] on div "State Registry ID Customer ID State [US_STATE] Phone Number (___) ___-____ Date…" at bounding box center [654, 245] width 1206 height 62
click at [360, 257] on input "State Registry ID" at bounding box center [252, 250] width 394 height 24
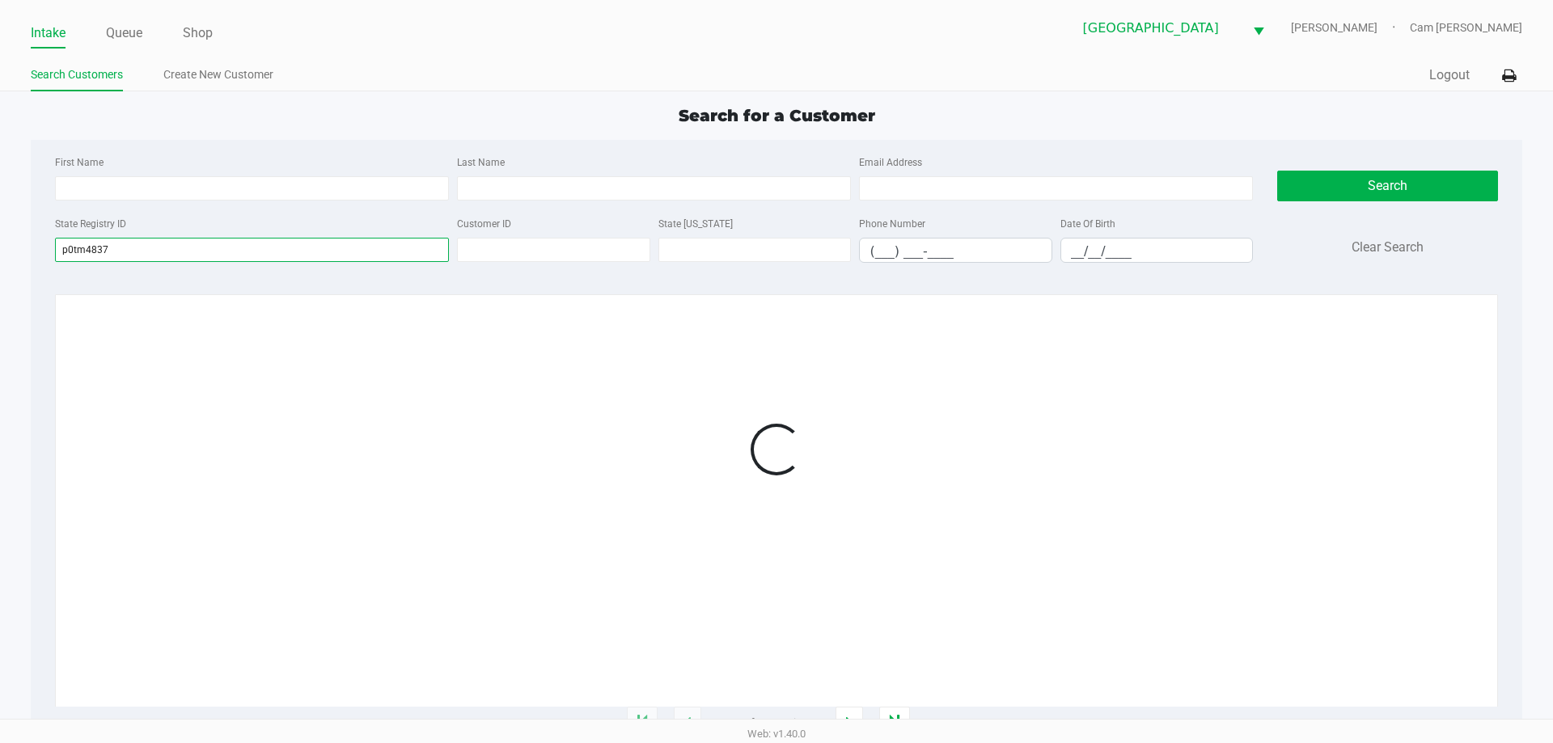
type input "p0tm4837"
click at [1437, 364] on div at bounding box center [776, 449] width 1408 height 277
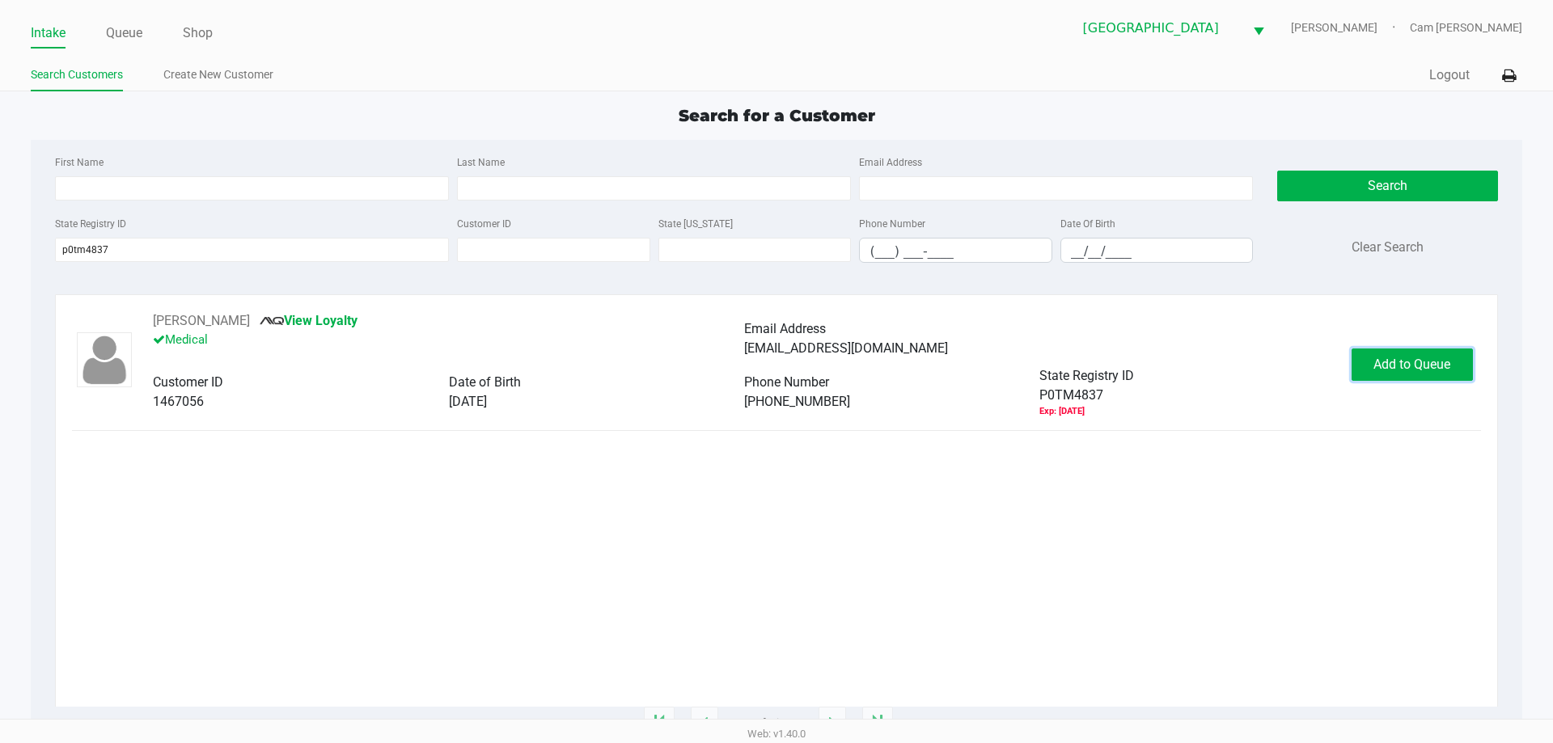
click at [1435, 372] on button "Add to Queue" at bounding box center [1412, 365] width 121 height 32
click at [1435, 372] on body "Intake Queue Shop [GEOGRAPHIC_DATA] [PERSON_NAME] Cam [PERSON_NAME] Search Cust…" at bounding box center [776, 359] width 1553 height 719
click at [1434, 371] on ngb-modal-window "Expired Document The customer has the following expired documents: Medical Card…" at bounding box center [776, 371] width 1553 height 743
click at [1434, 371] on span "Add to Queue" at bounding box center [1412, 364] width 77 height 15
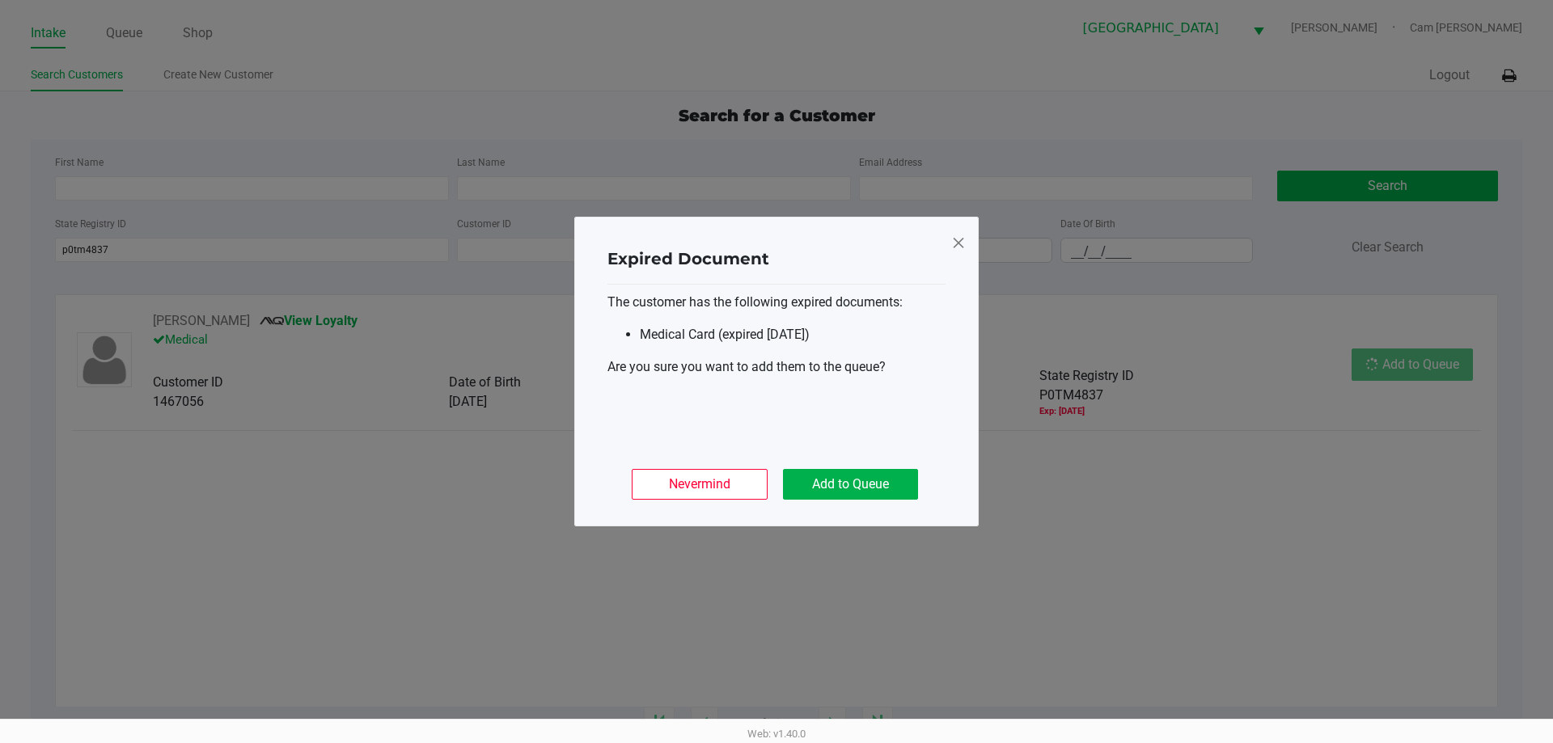
click at [895, 468] on div "Nevermind Add to Queue" at bounding box center [777, 478] width 338 height 63
click at [885, 485] on button "Add to Queue" at bounding box center [850, 484] width 135 height 31
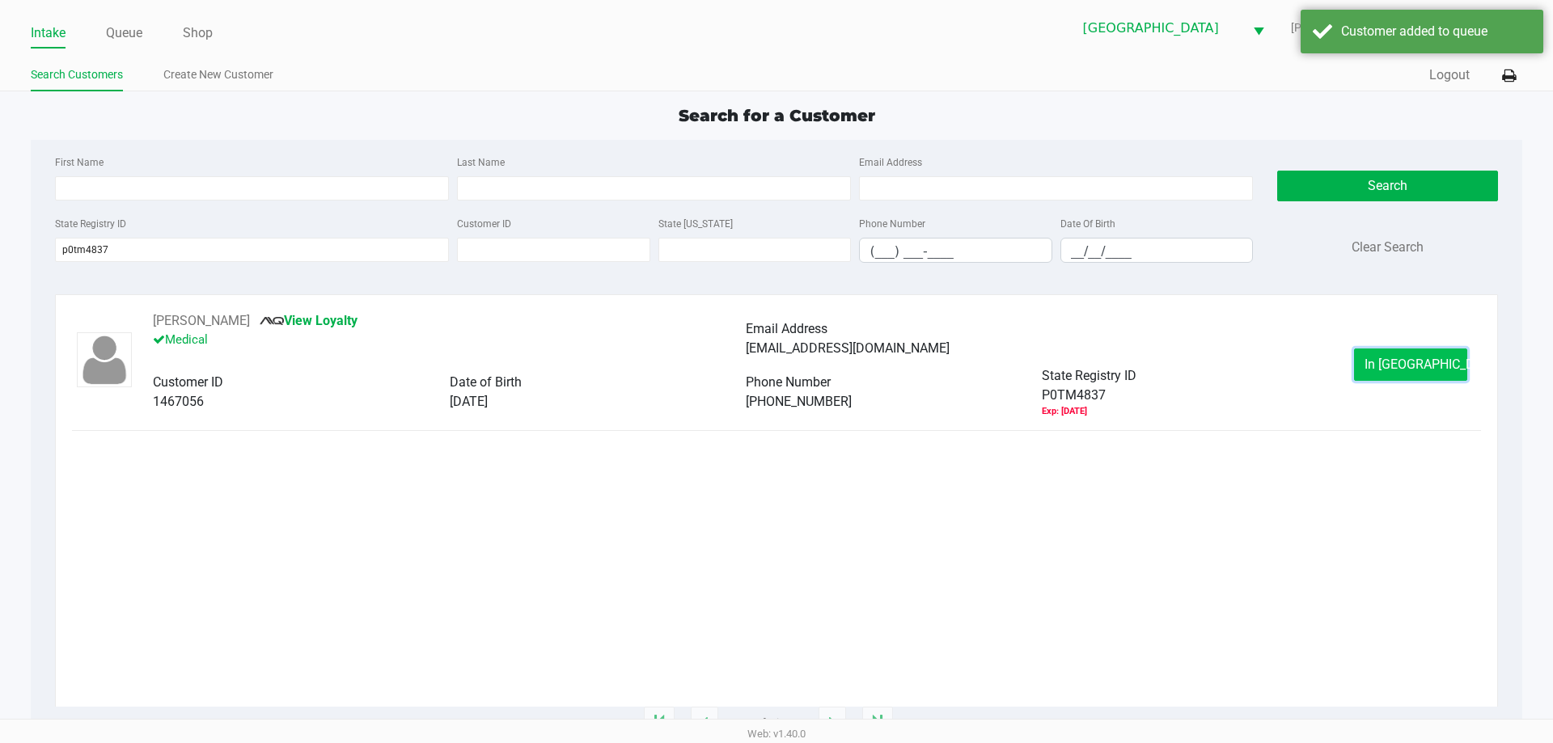
click at [1404, 356] on button "In [GEOGRAPHIC_DATA]" at bounding box center [1410, 365] width 113 height 32
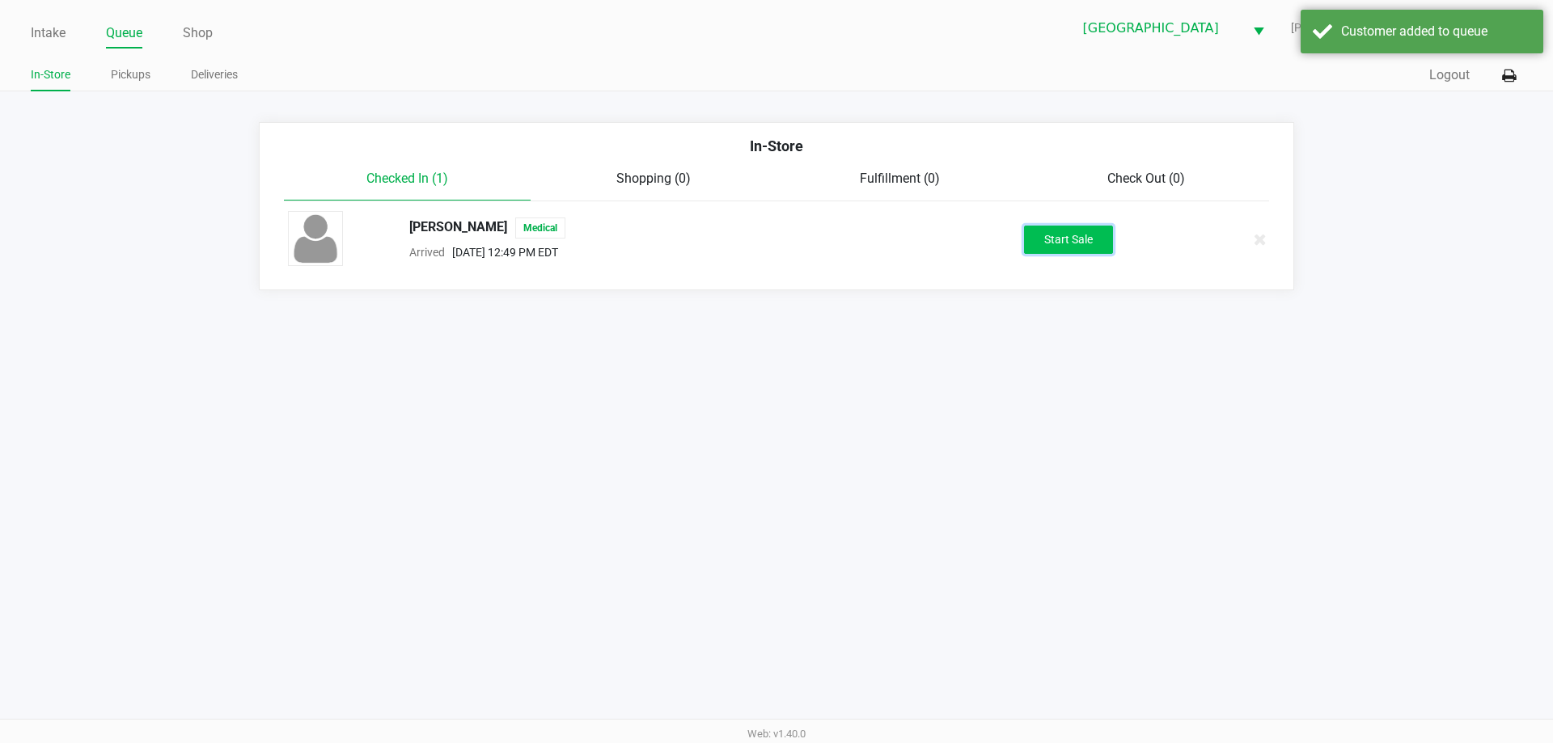
click at [1041, 243] on button "Start Sale" at bounding box center [1068, 240] width 89 height 28
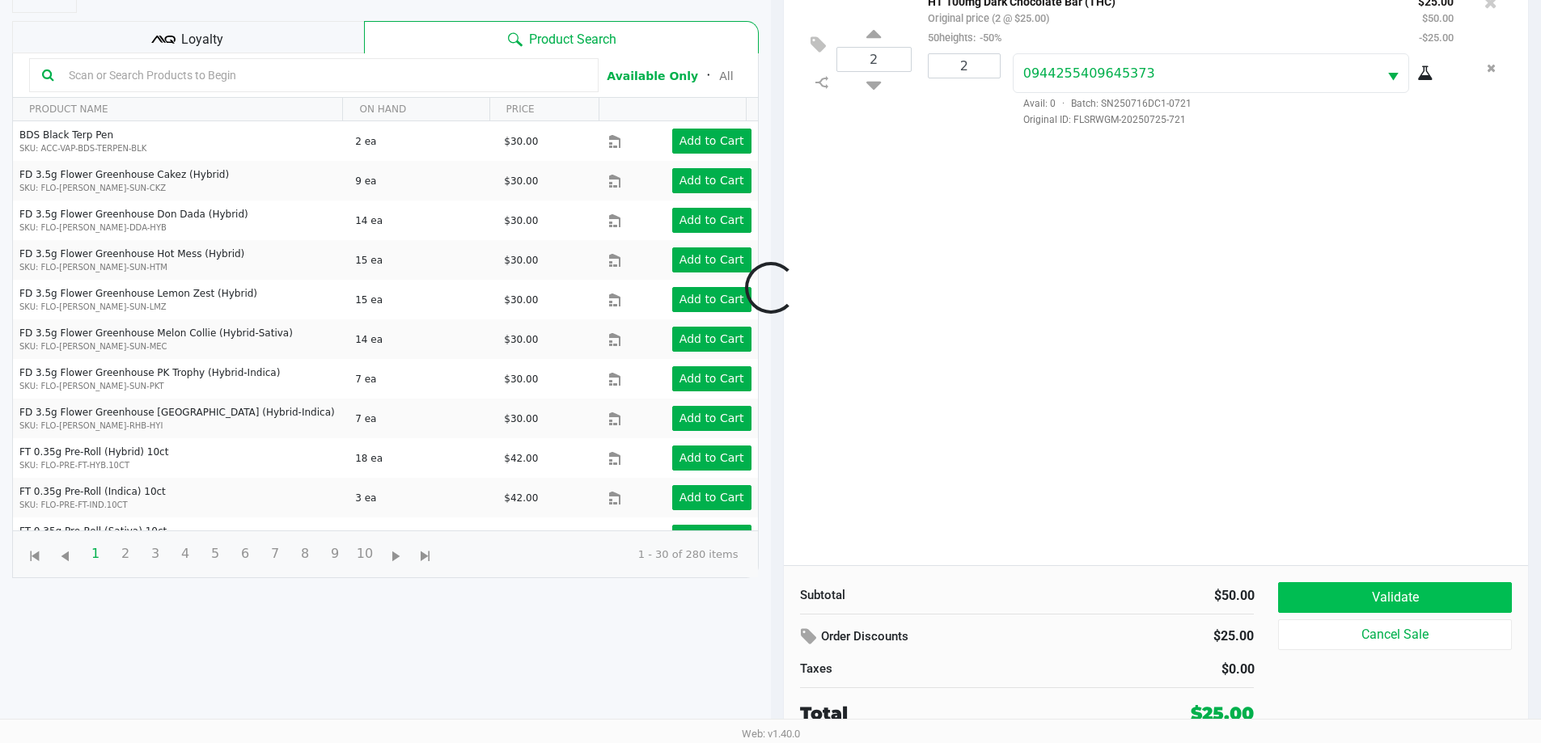
scroll to position [175, 0]
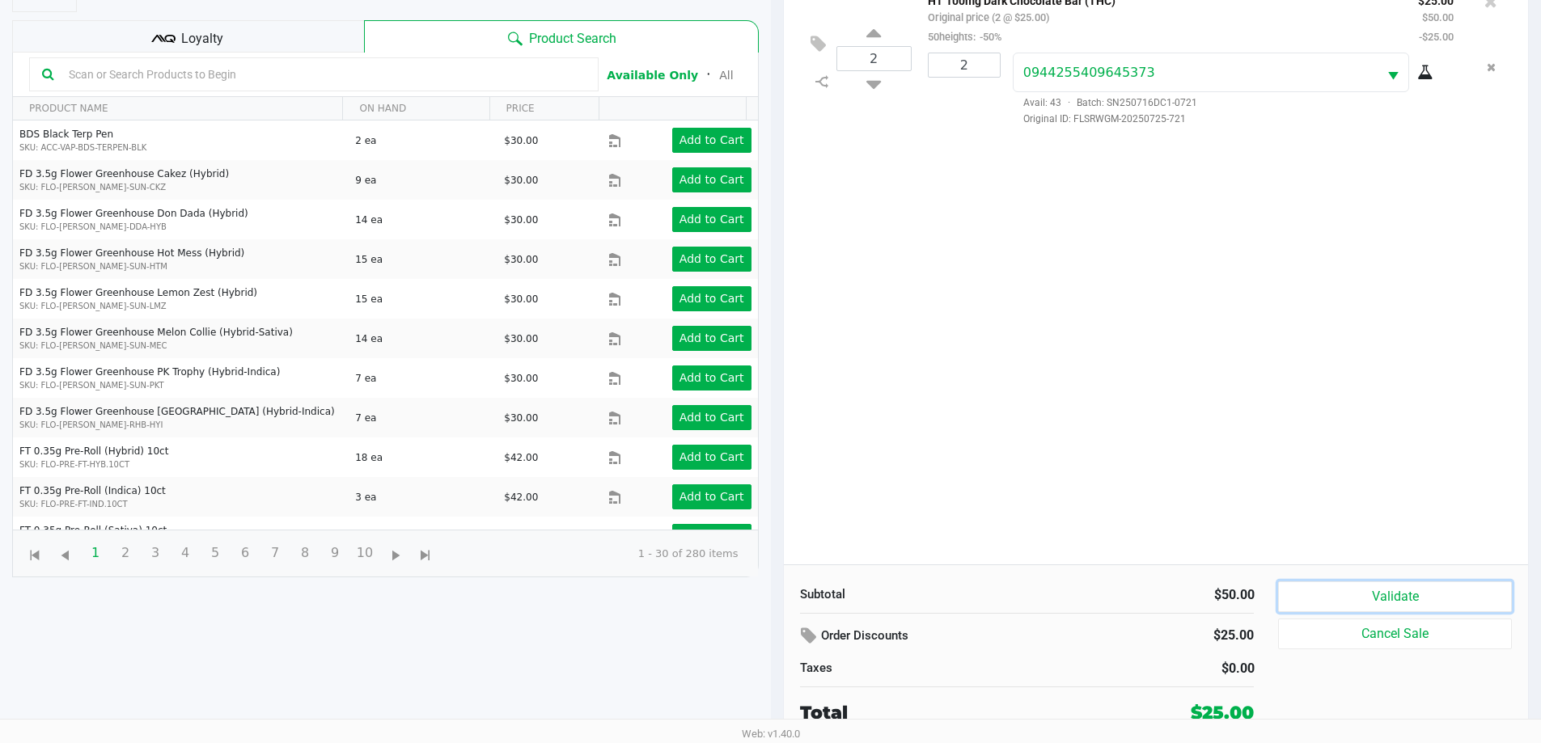
click at [1376, 607] on button "Validate" at bounding box center [1394, 597] width 233 height 31
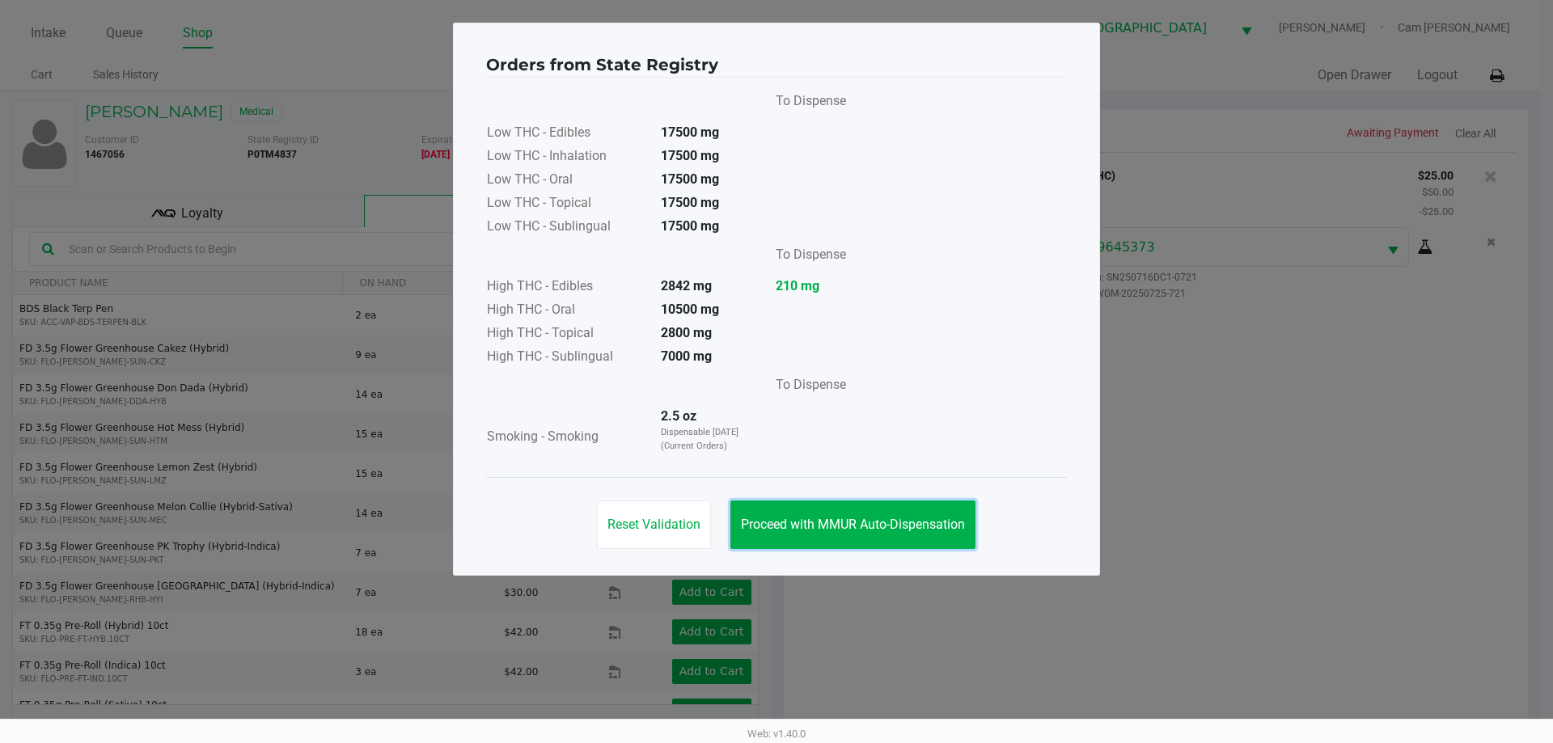
drag, startPoint x: 883, startPoint y: 515, endPoint x: 1127, endPoint y: 517, distance: 244.3
click at [914, 522] on button "Proceed with MMUR Auto-Dispensation" at bounding box center [853, 525] width 245 height 49
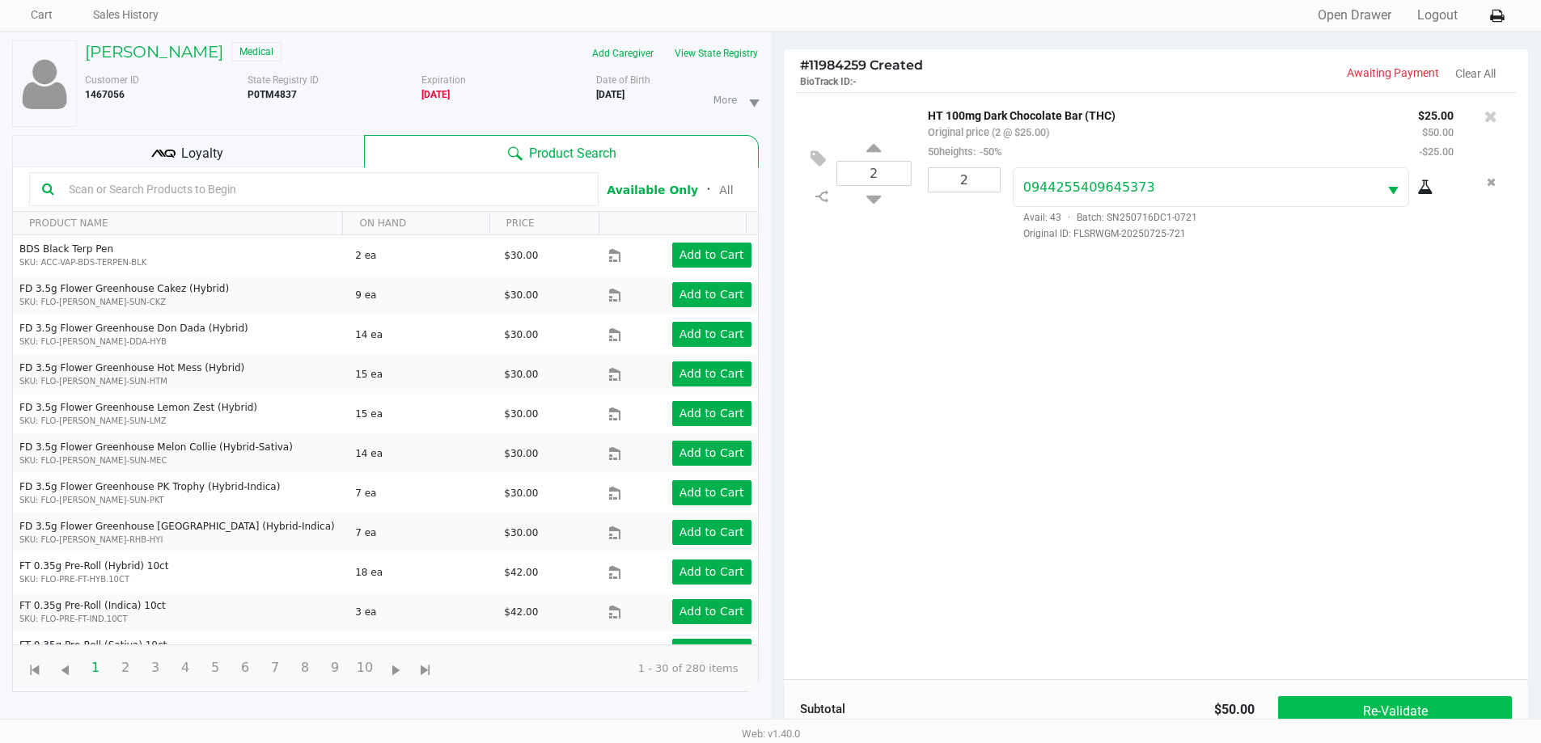
scroll to position [162, 0]
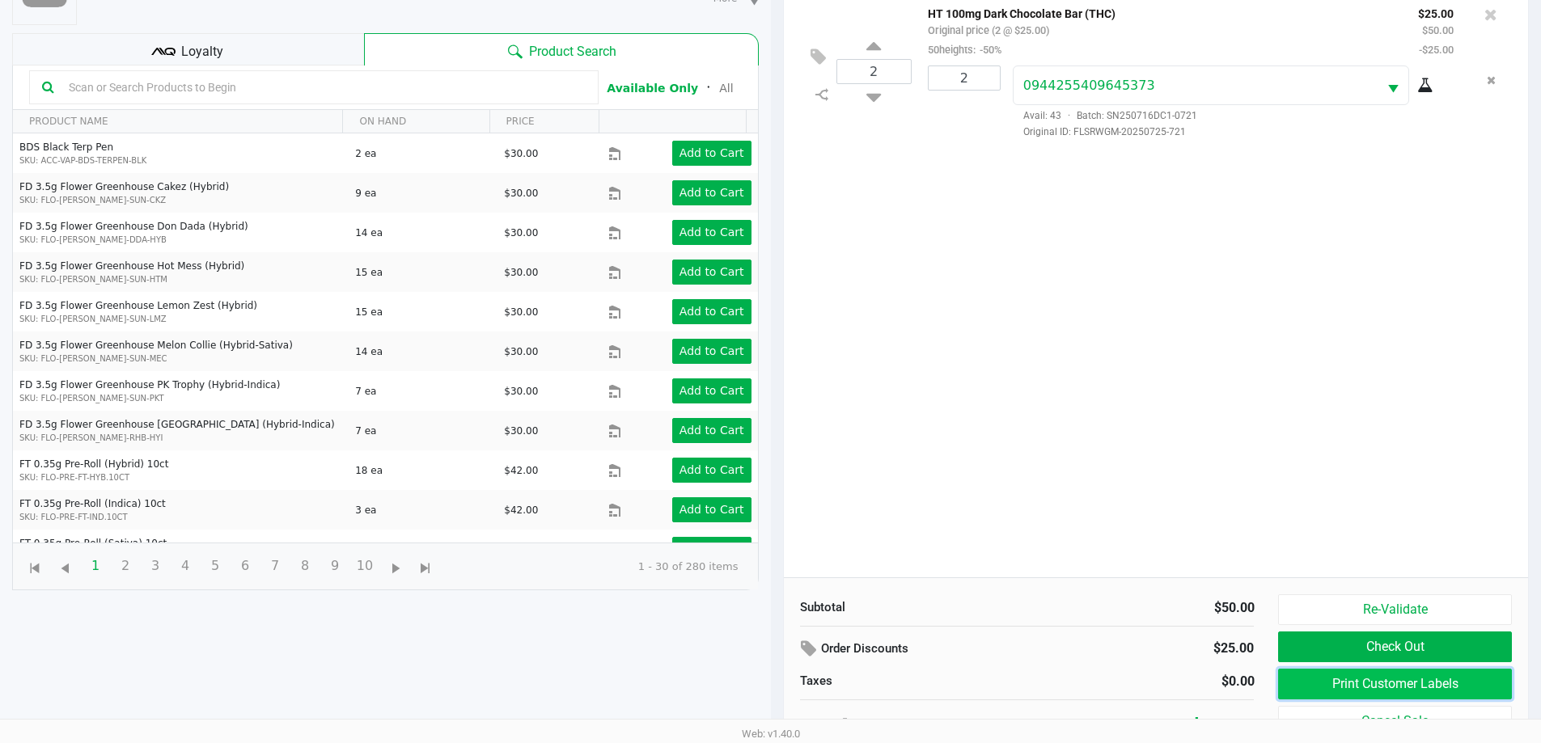
click at [1362, 673] on button "Print Customer Labels" at bounding box center [1394, 684] width 233 height 31
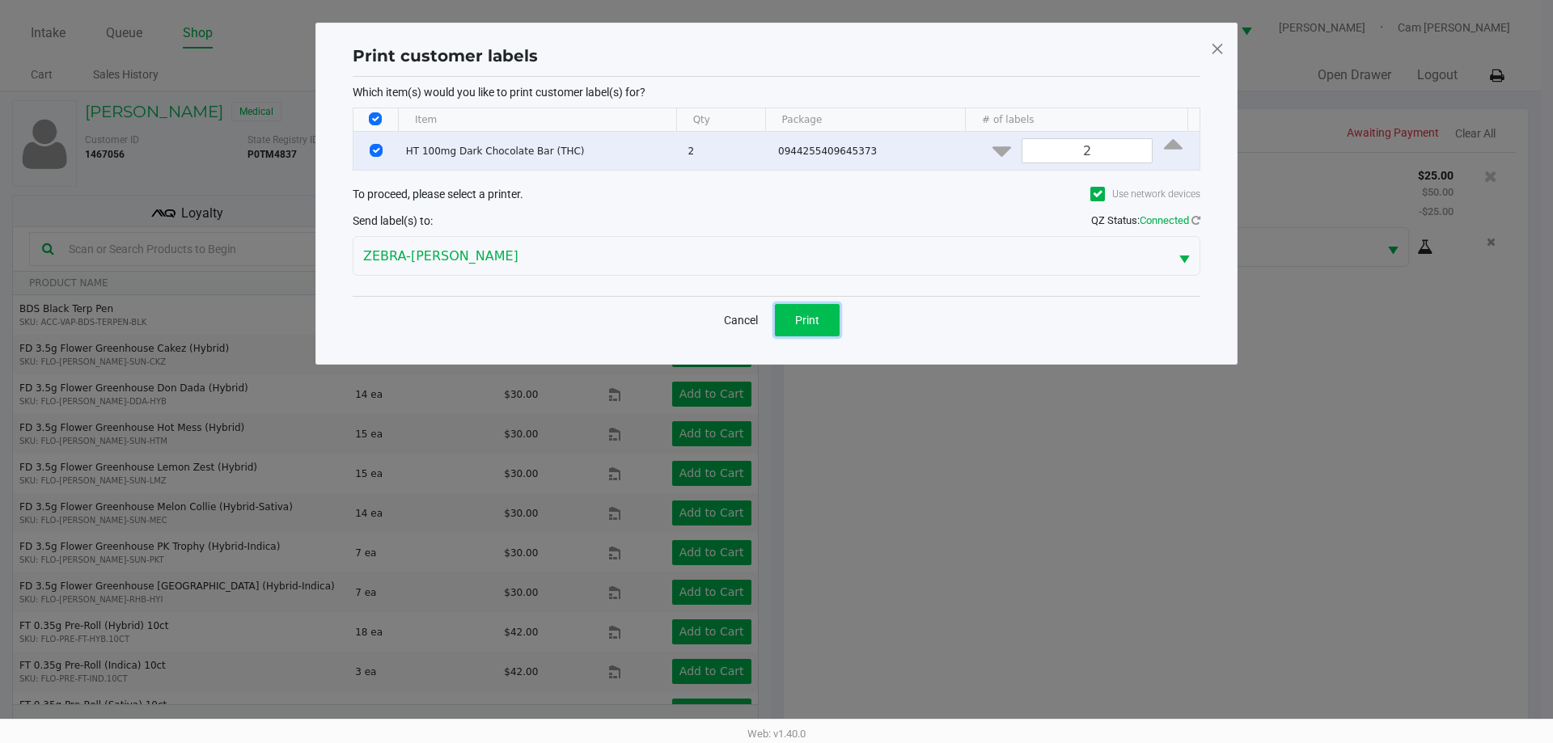
click at [812, 321] on span "Print" at bounding box center [807, 320] width 24 height 13
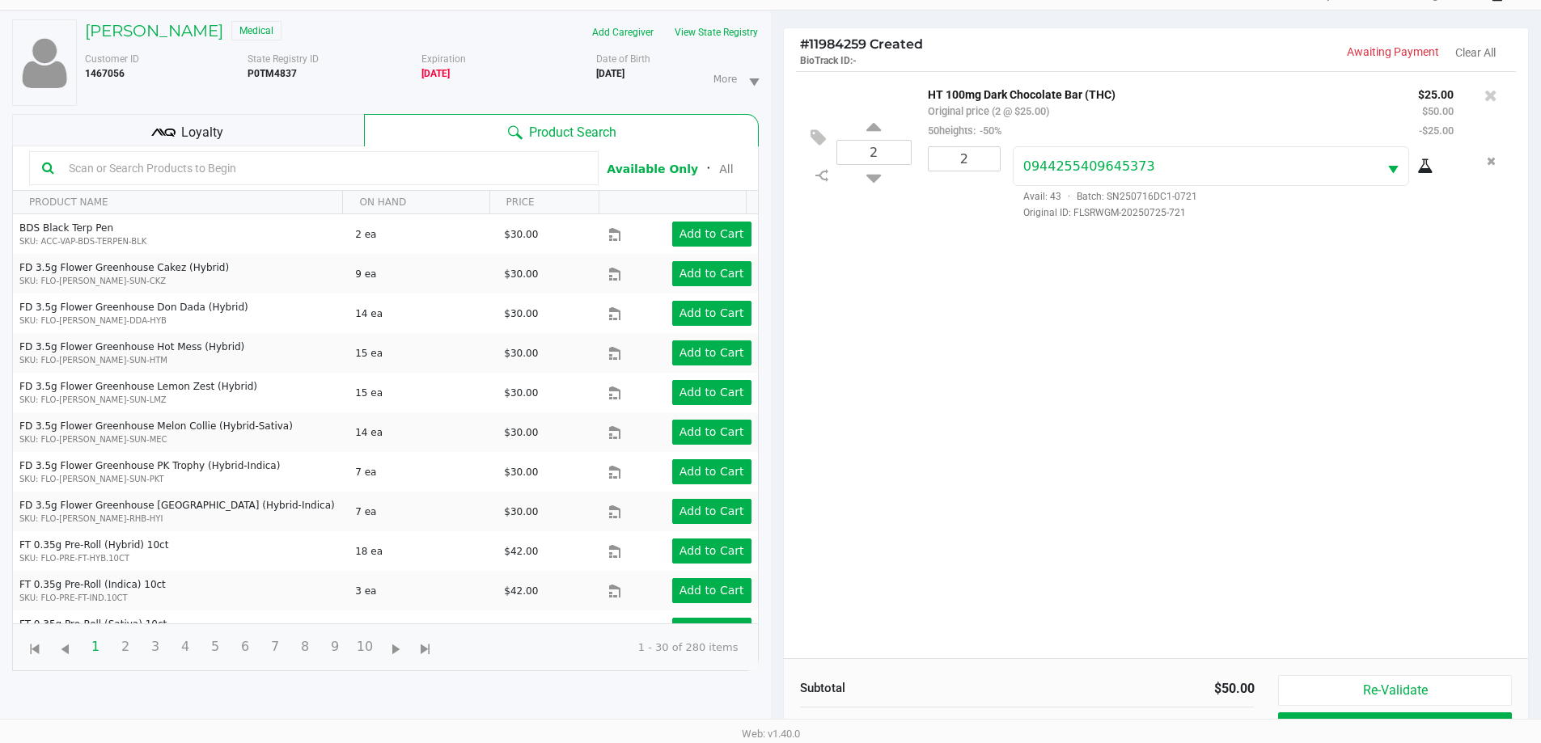
scroll to position [175, 0]
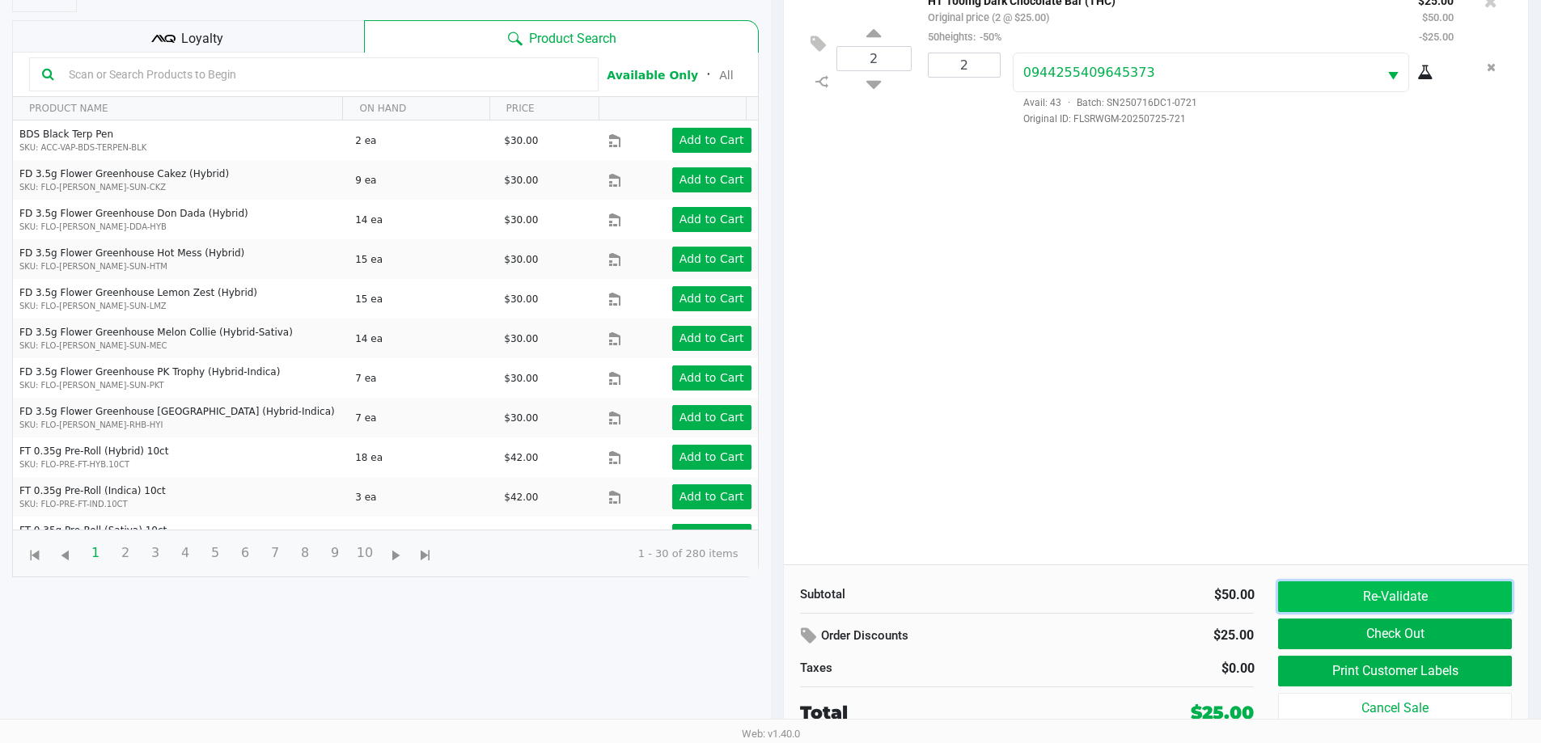
click at [1369, 591] on button "Re-Validate" at bounding box center [1394, 597] width 233 height 31
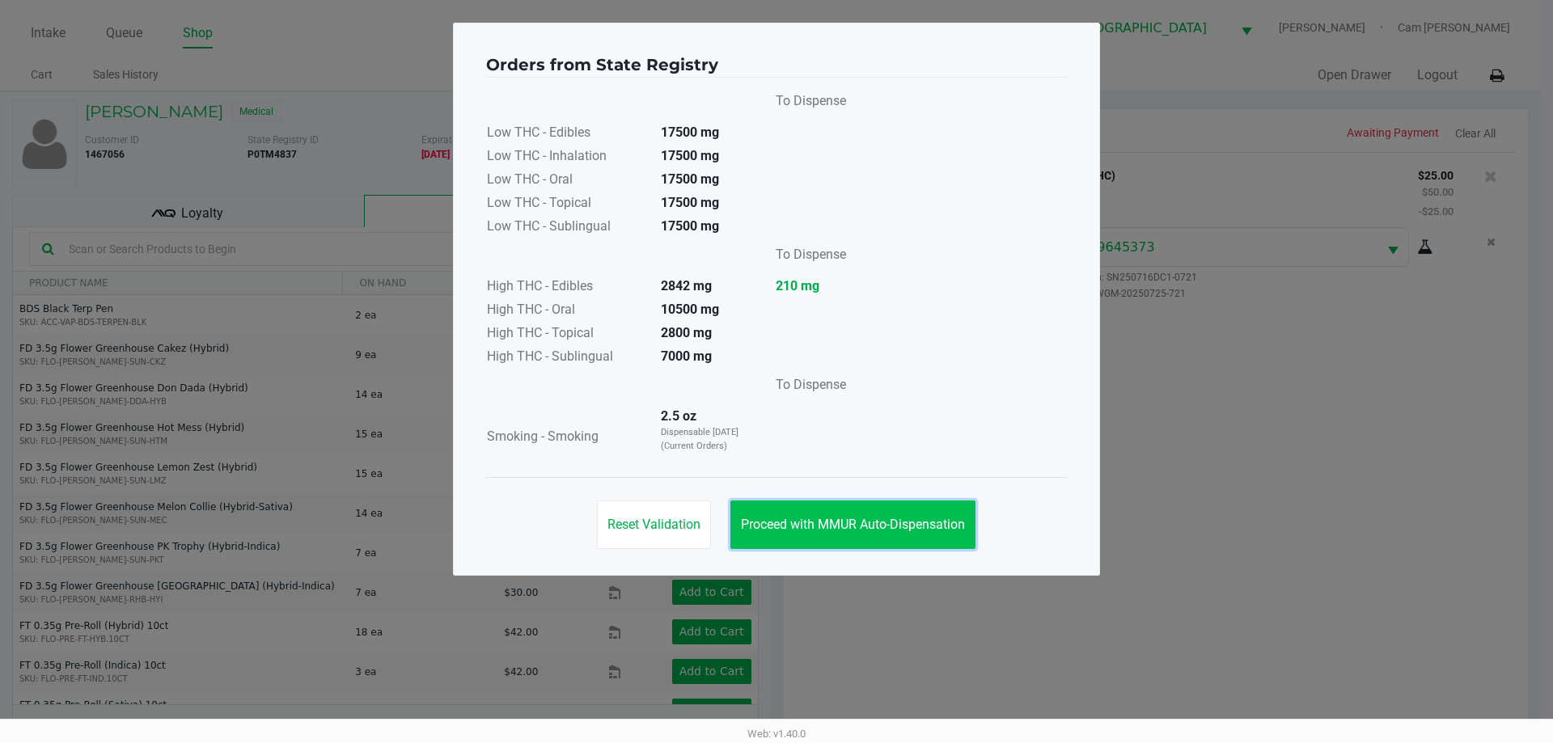
drag, startPoint x: 961, startPoint y: 533, endPoint x: 1160, endPoint y: 510, distance: 200.3
click at [962, 532] on button "Proceed with MMUR Auto-Dispensation" at bounding box center [853, 525] width 245 height 49
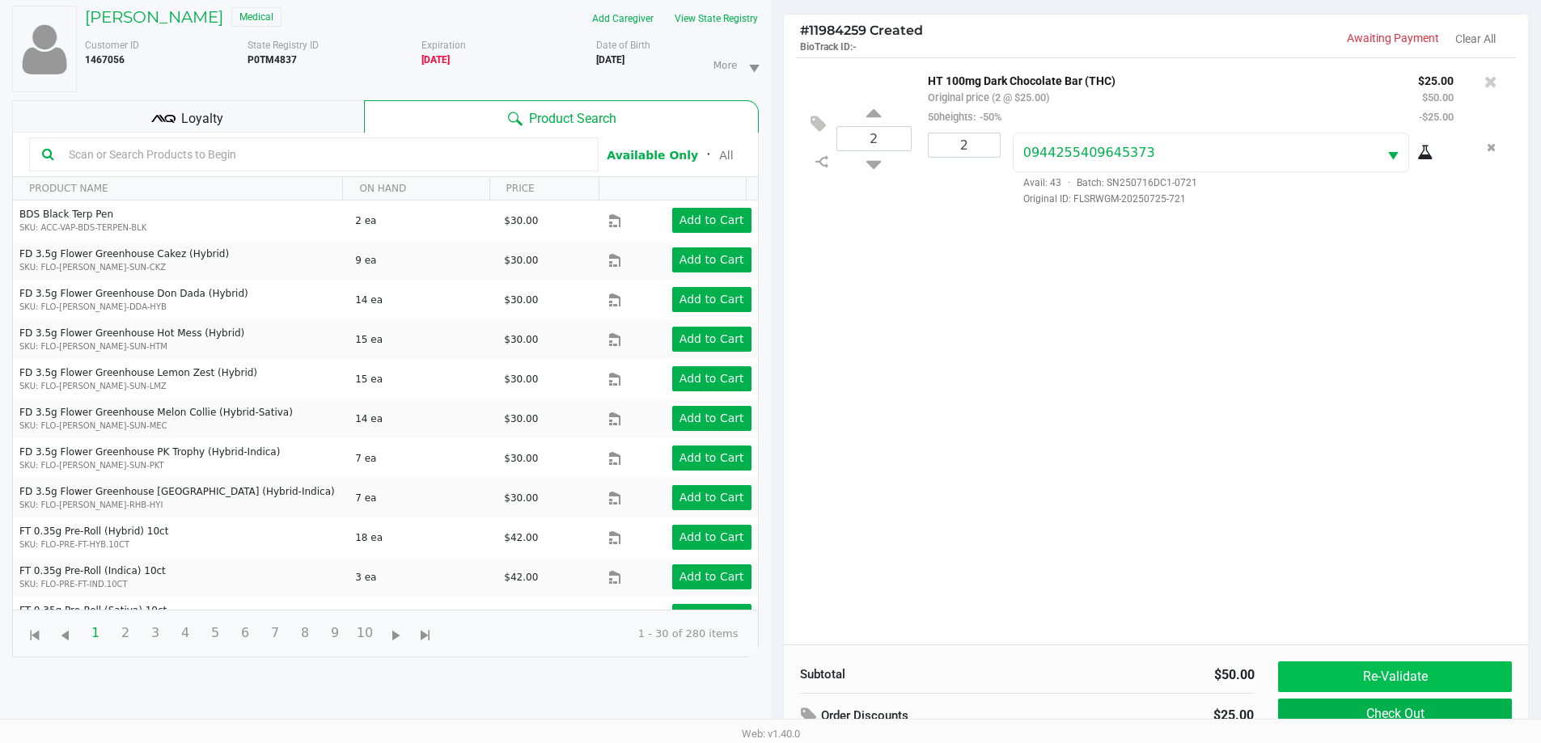
scroll to position [175, 0]
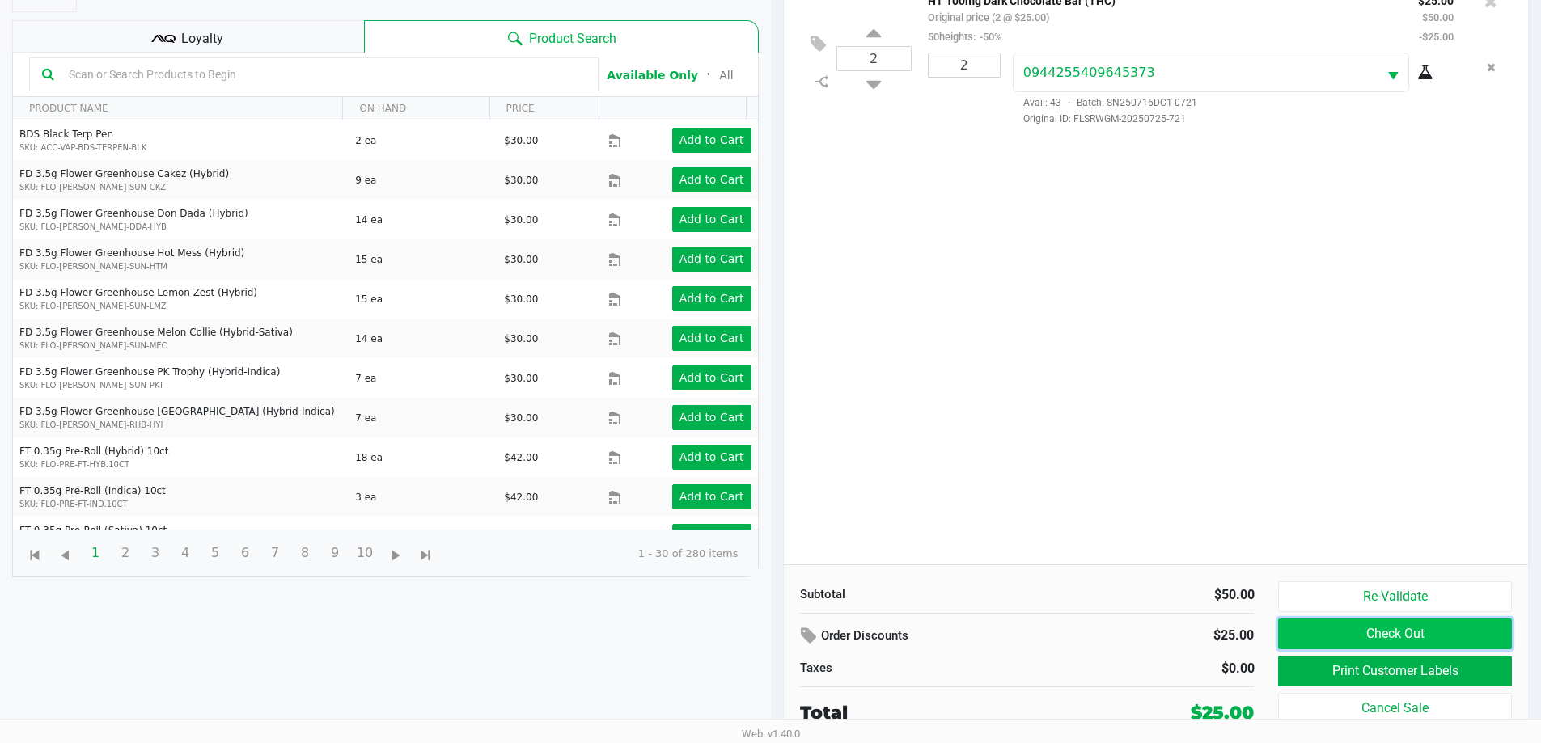
click at [1355, 636] on button "Check Out" at bounding box center [1394, 634] width 233 height 31
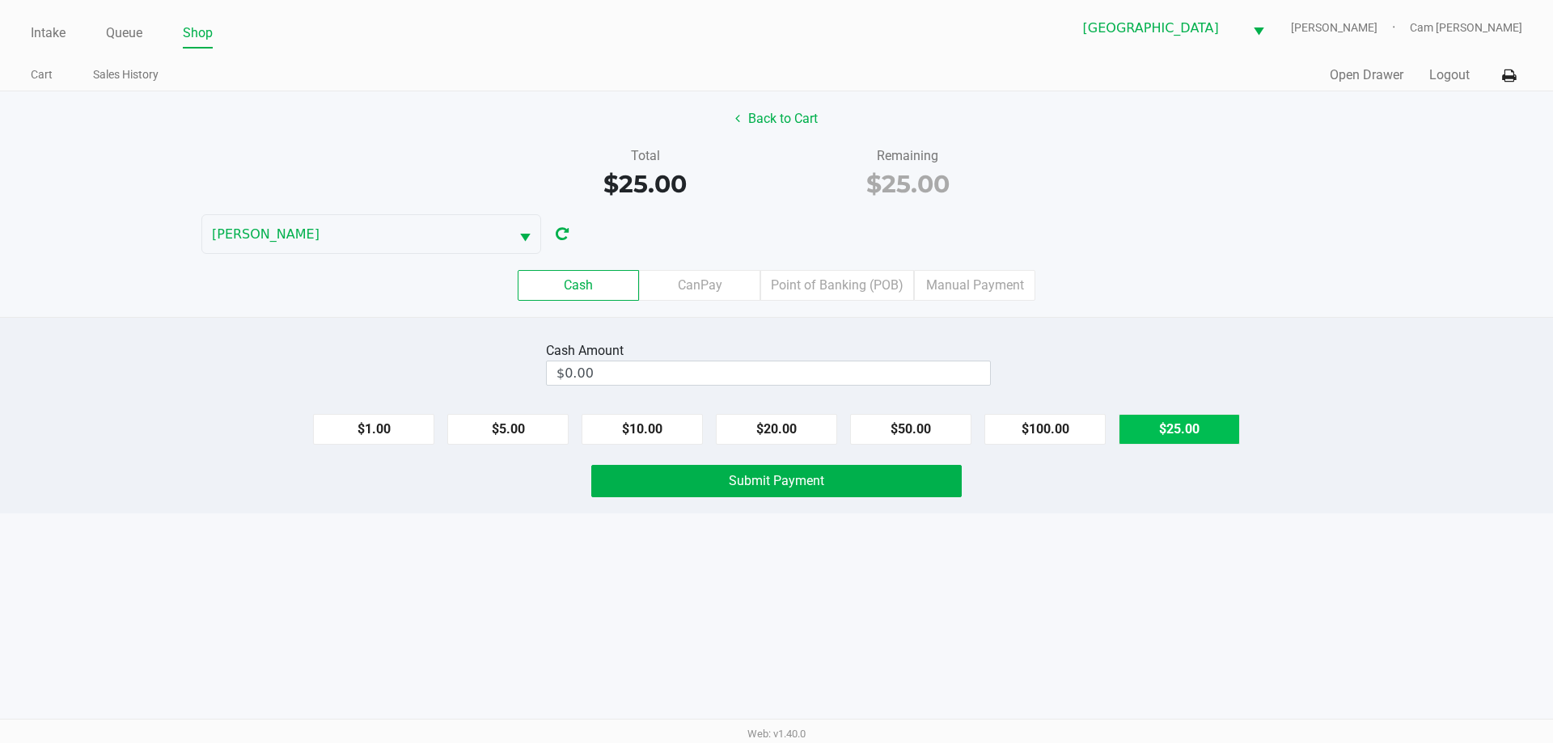
click at [1178, 416] on button "$25.00" at bounding box center [1179, 429] width 121 height 31
type input "$25.00"
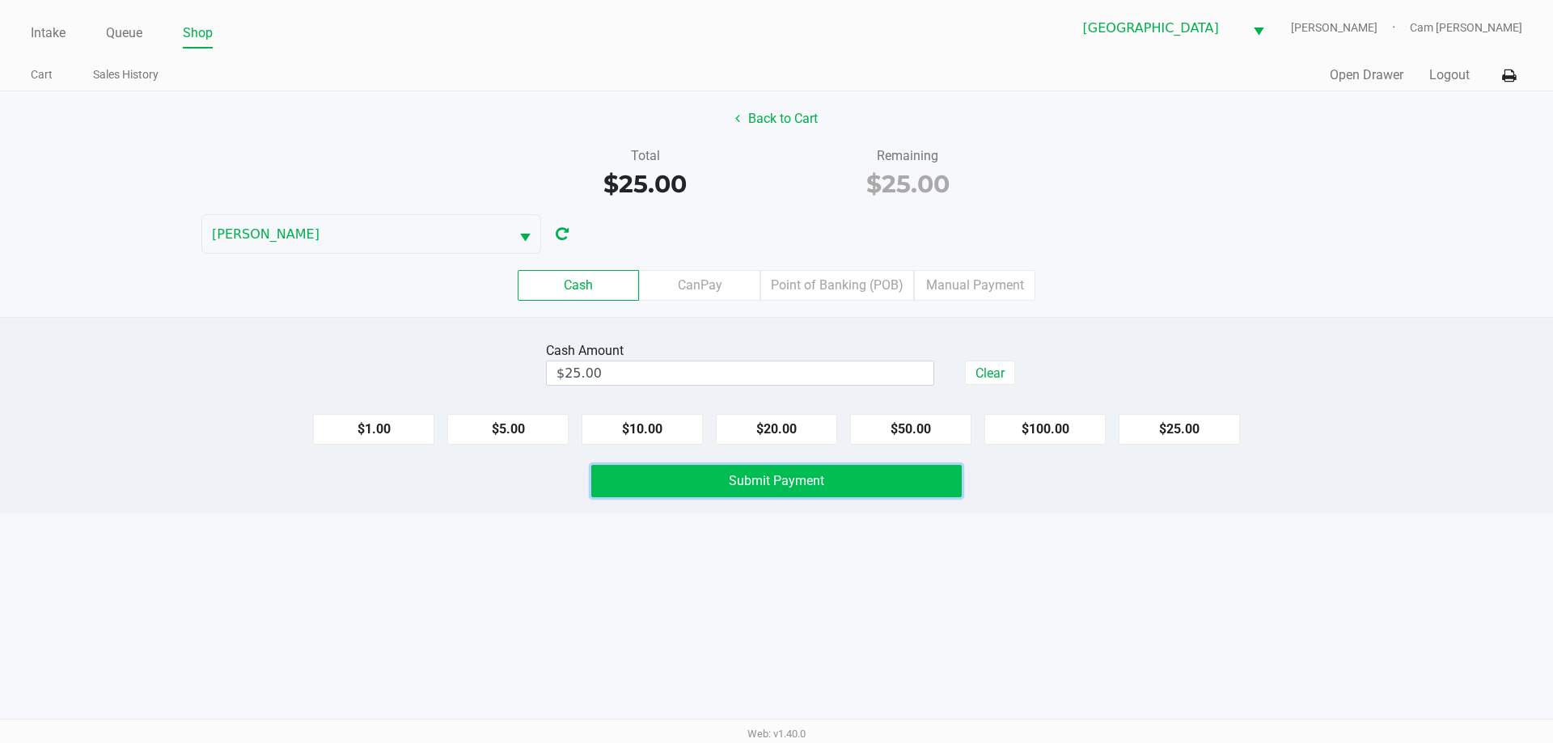
click at [930, 489] on button "Submit Payment" at bounding box center [776, 481] width 371 height 32
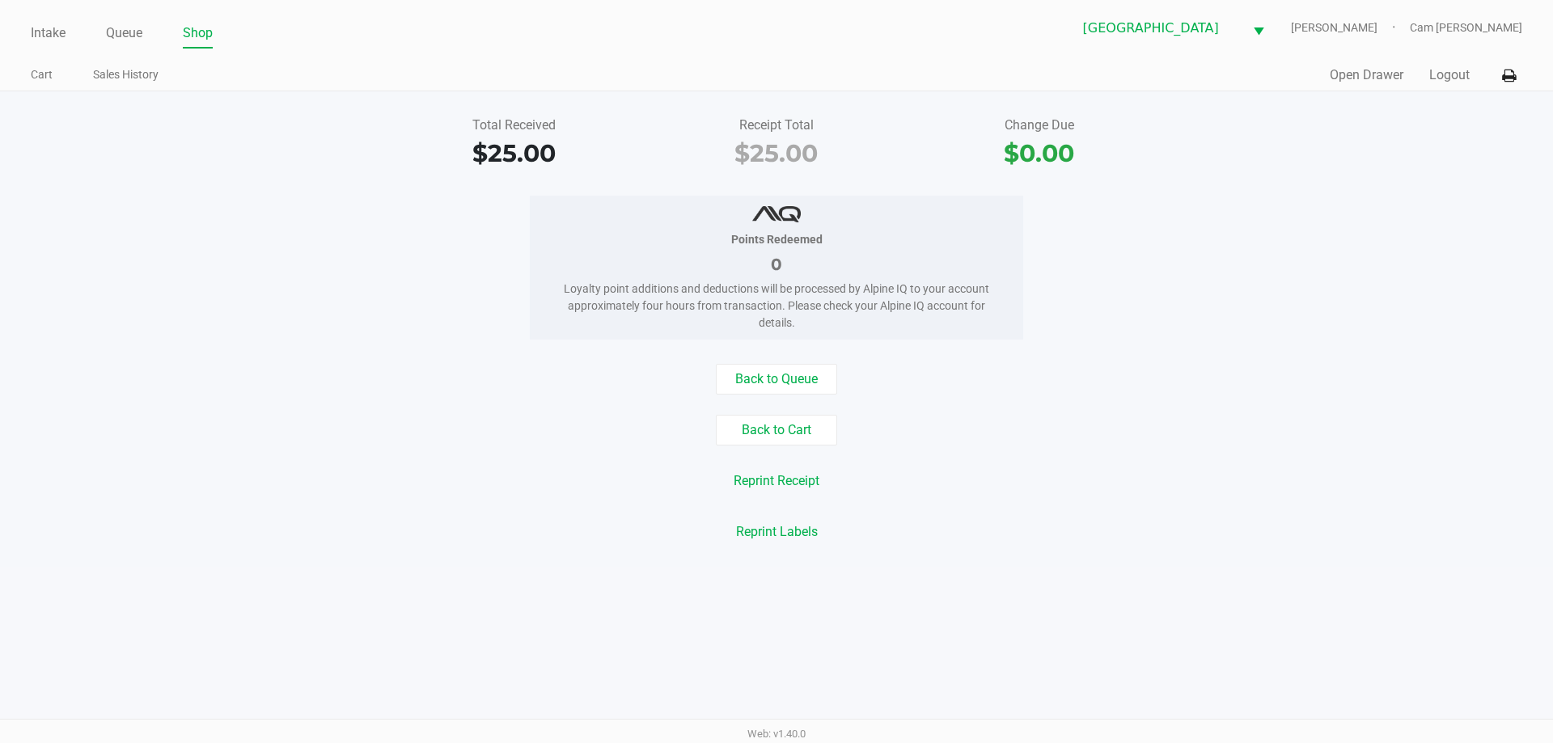
drag, startPoint x: 65, startPoint y: 39, endPoint x: 107, endPoint y: 49, distance: 43.2
click at [63, 39] on link "Intake" at bounding box center [48, 33] width 35 height 23
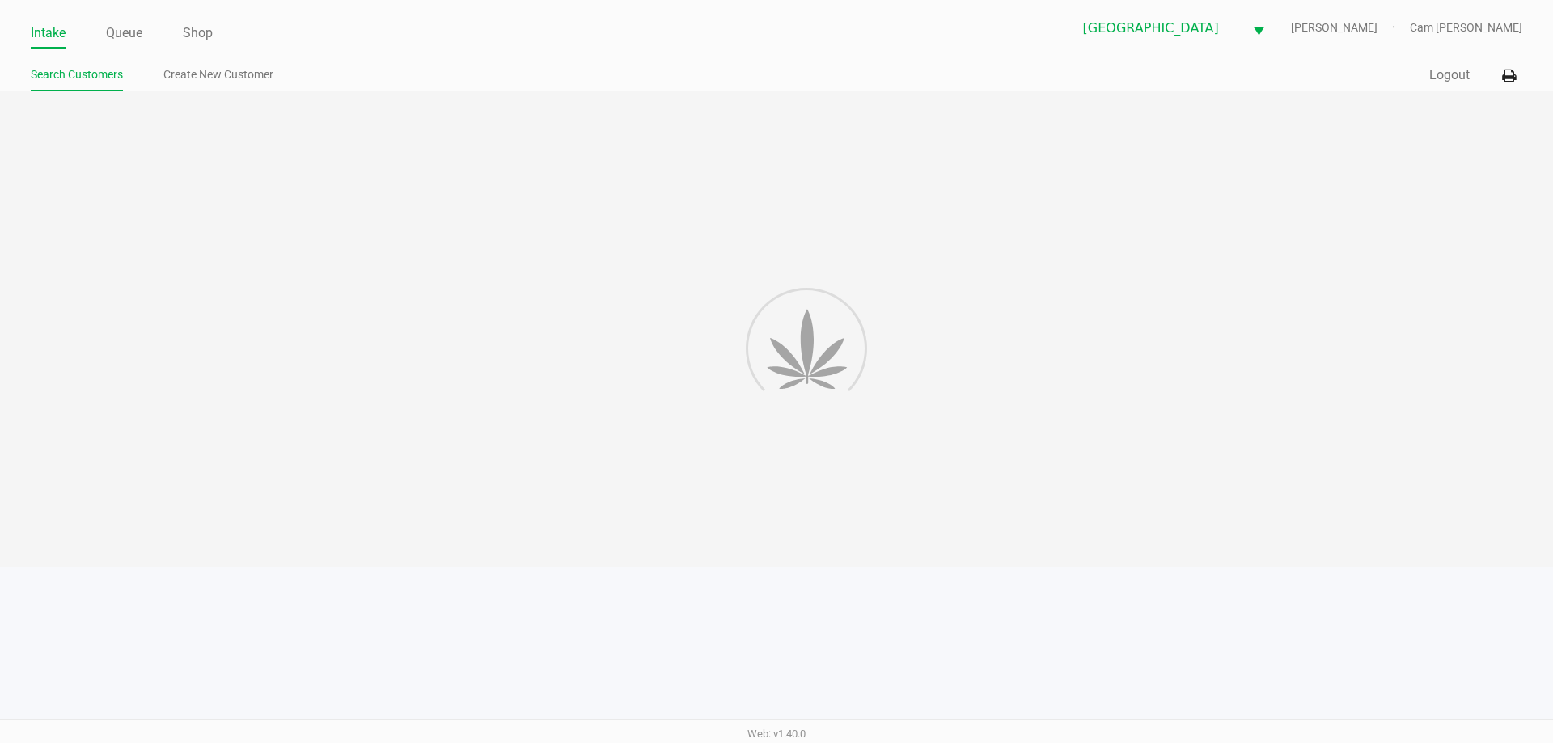
click at [662, 70] on ul "Search Customers Create New Customer" at bounding box center [404, 77] width 746 height 28
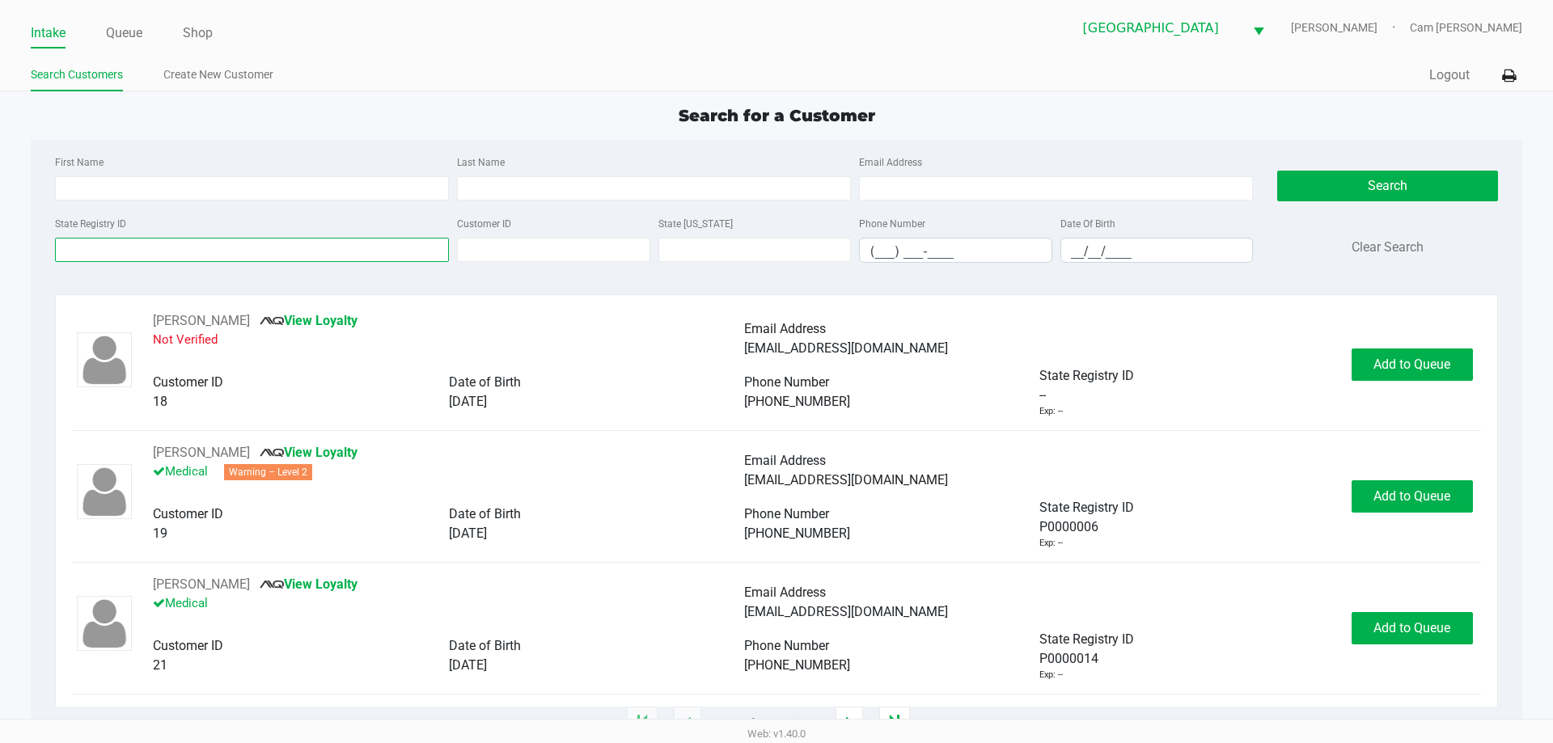
click at [400, 248] on input "State Registry ID" at bounding box center [252, 250] width 394 height 24
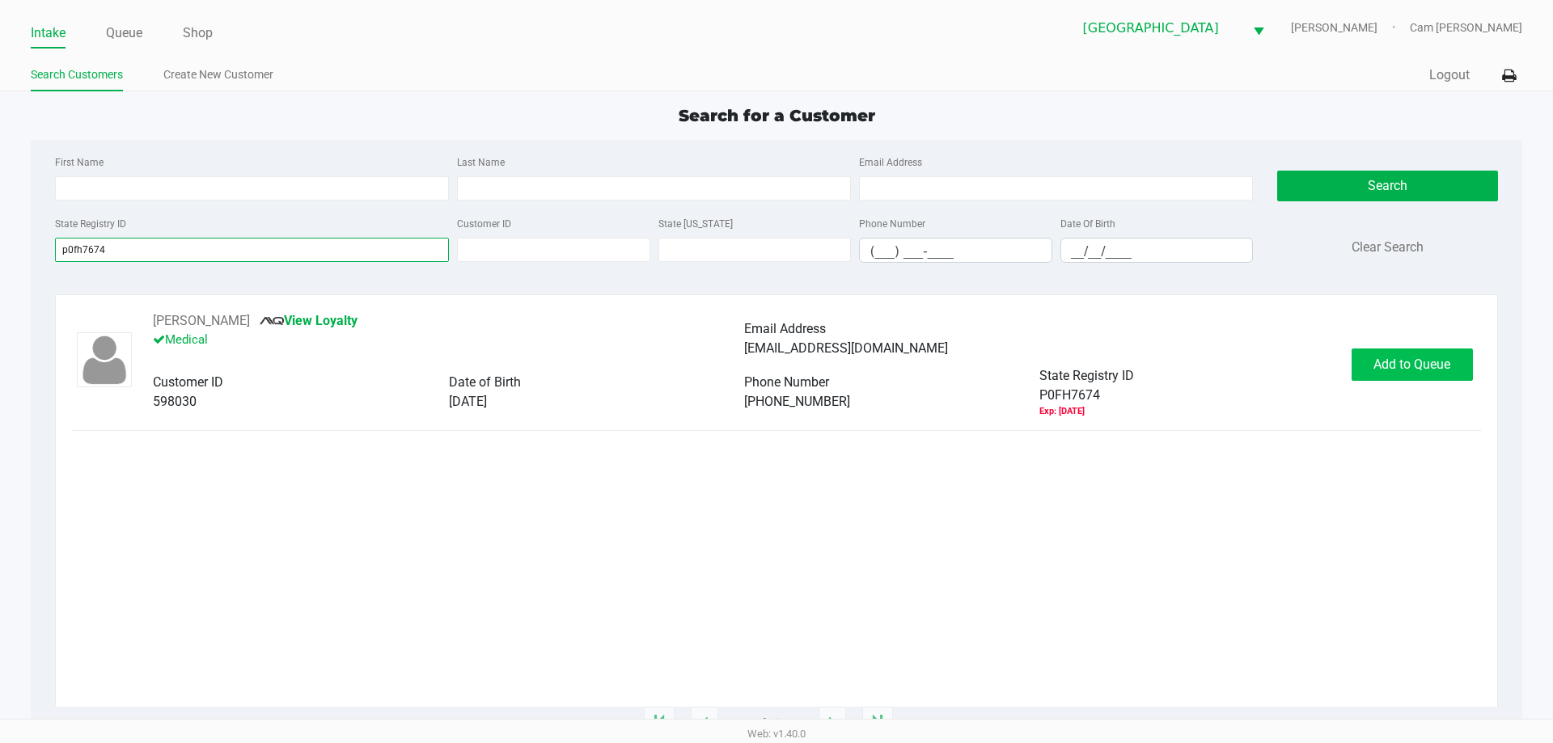
type input "p0fh7674"
click at [1421, 363] on span "Add to Queue" at bounding box center [1412, 364] width 77 height 15
click at [1421, 363] on body "Intake Queue Shop [GEOGRAPHIC_DATA] [PERSON_NAME] Cam [PERSON_NAME] Search Cust…" at bounding box center [776, 359] width 1553 height 719
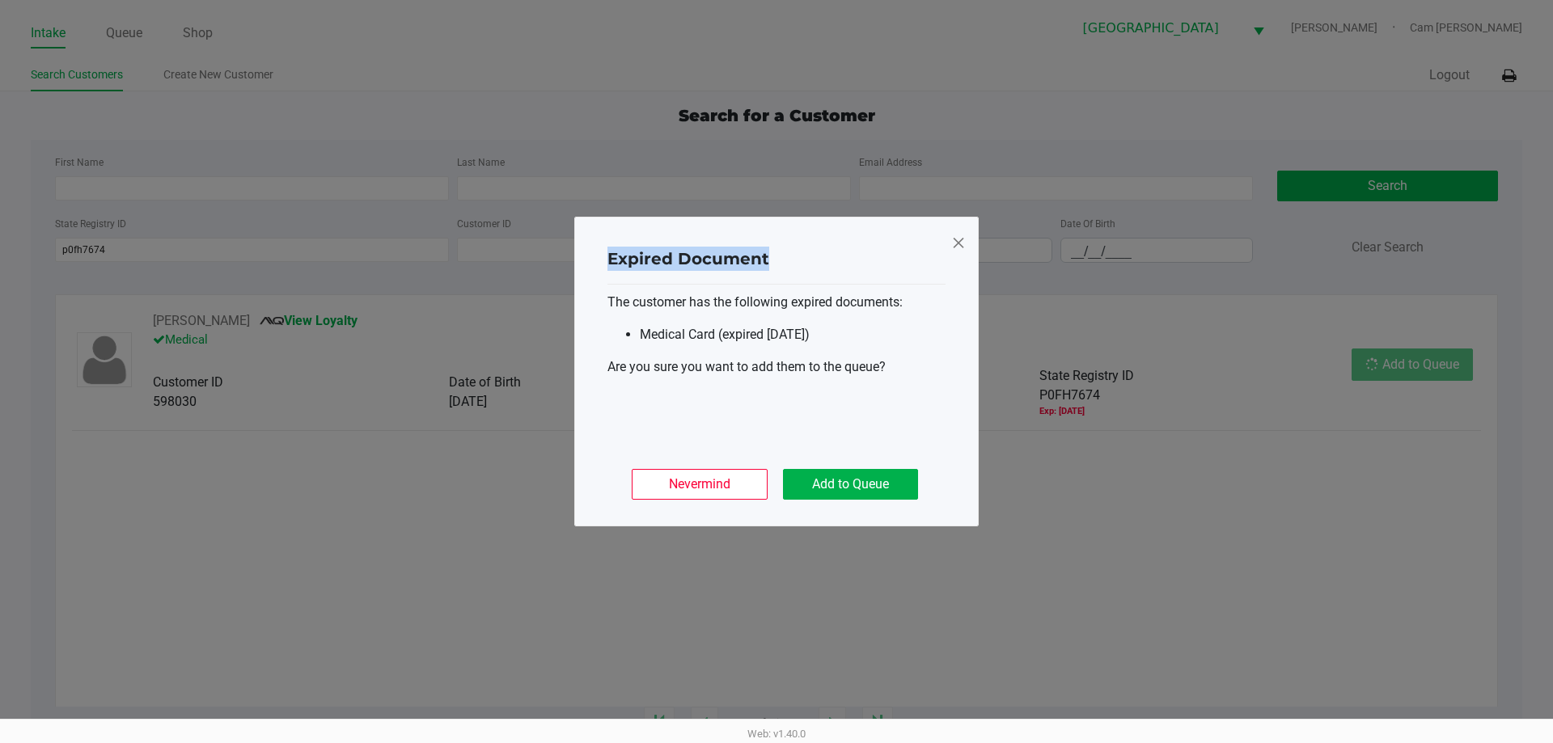
click at [1421, 363] on ngb-modal-window "Expired Document The customer has the following expired documents: Medical Card…" at bounding box center [776, 371] width 1553 height 743
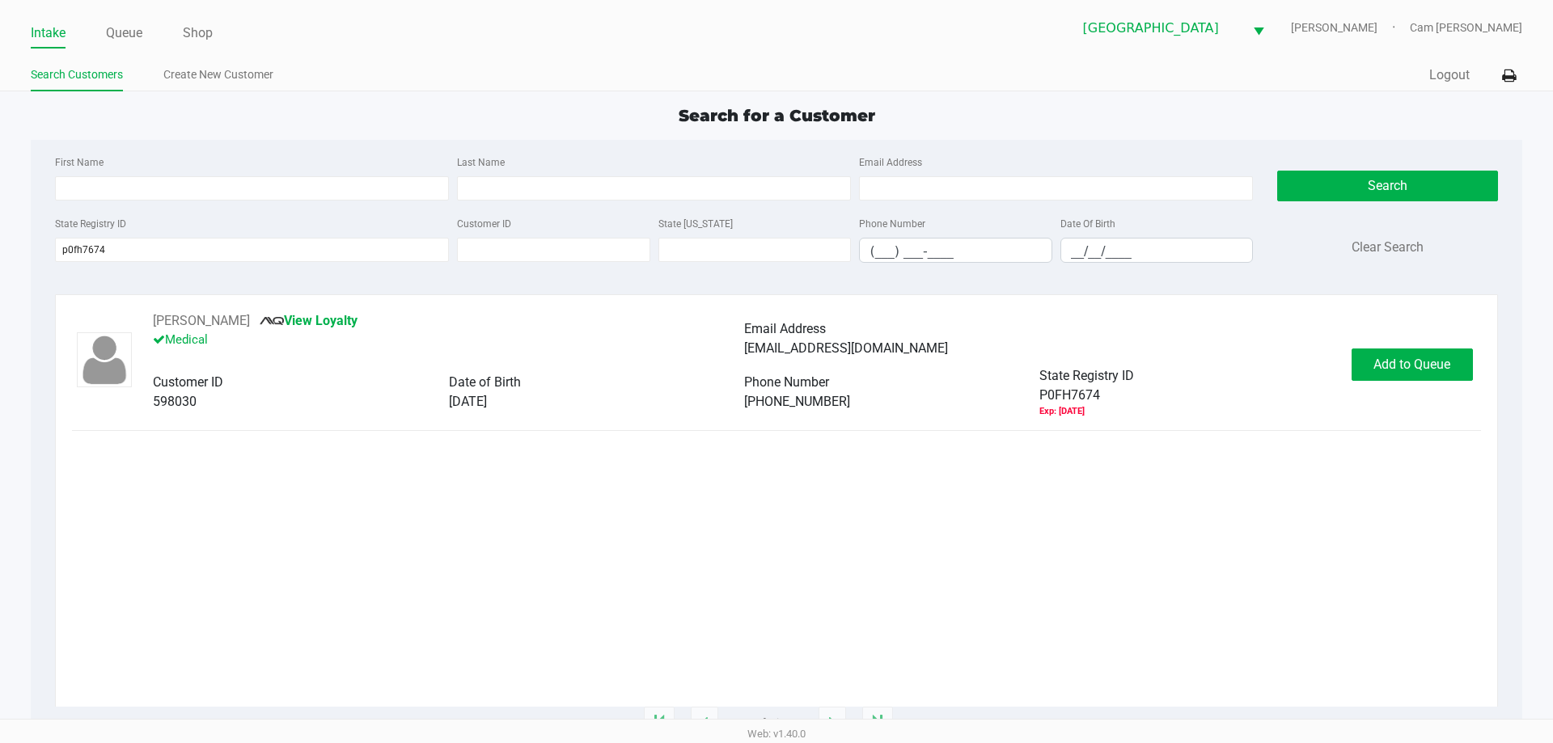
click at [1421, 363] on ngb-modal-window "Expired Document The customer has the following expired documents: Medical Card…" at bounding box center [776, 371] width 1553 height 743
click at [1421, 363] on span "Add to Queue" at bounding box center [1412, 364] width 77 height 15
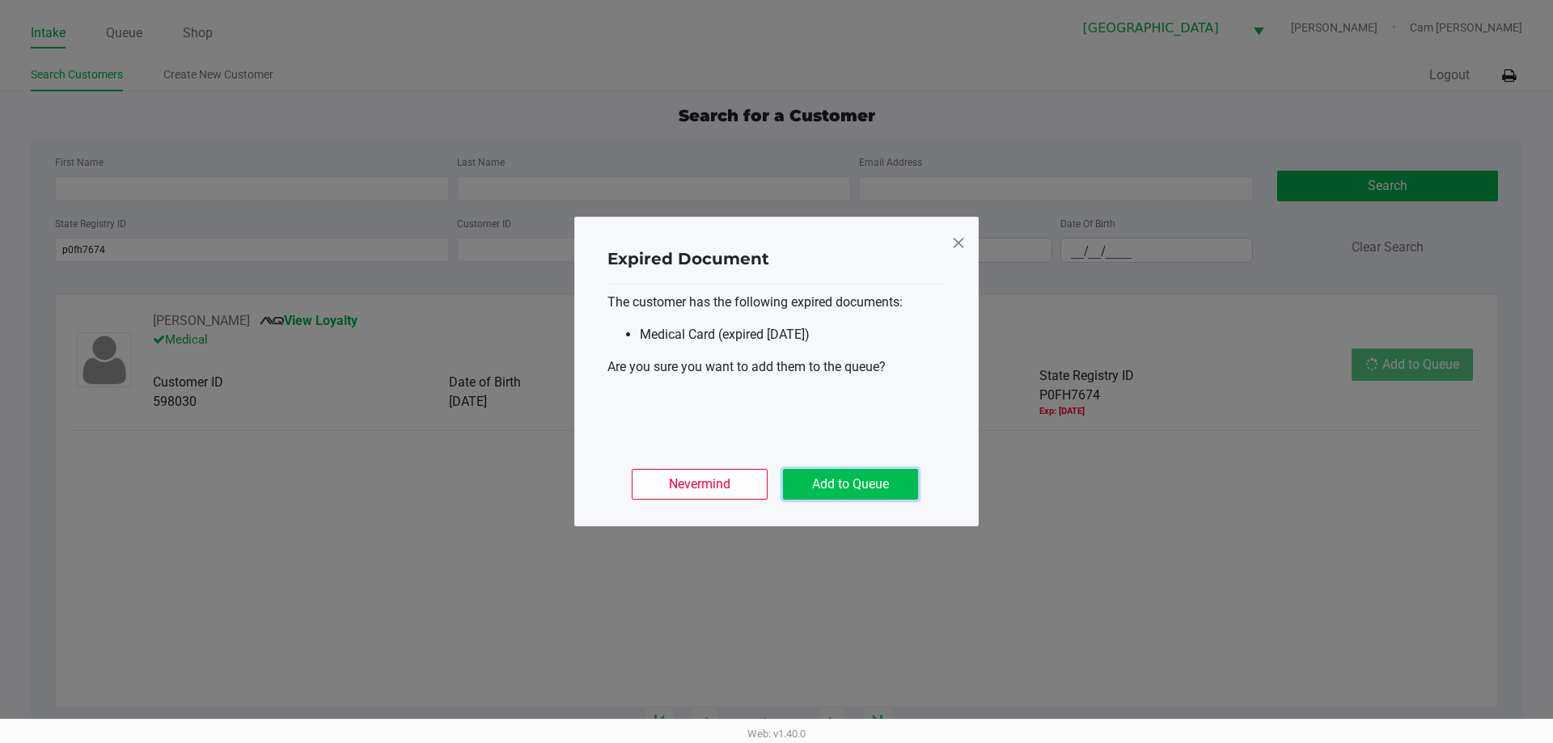
click at [838, 487] on button "Add to Queue" at bounding box center [850, 484] width 135 height 31
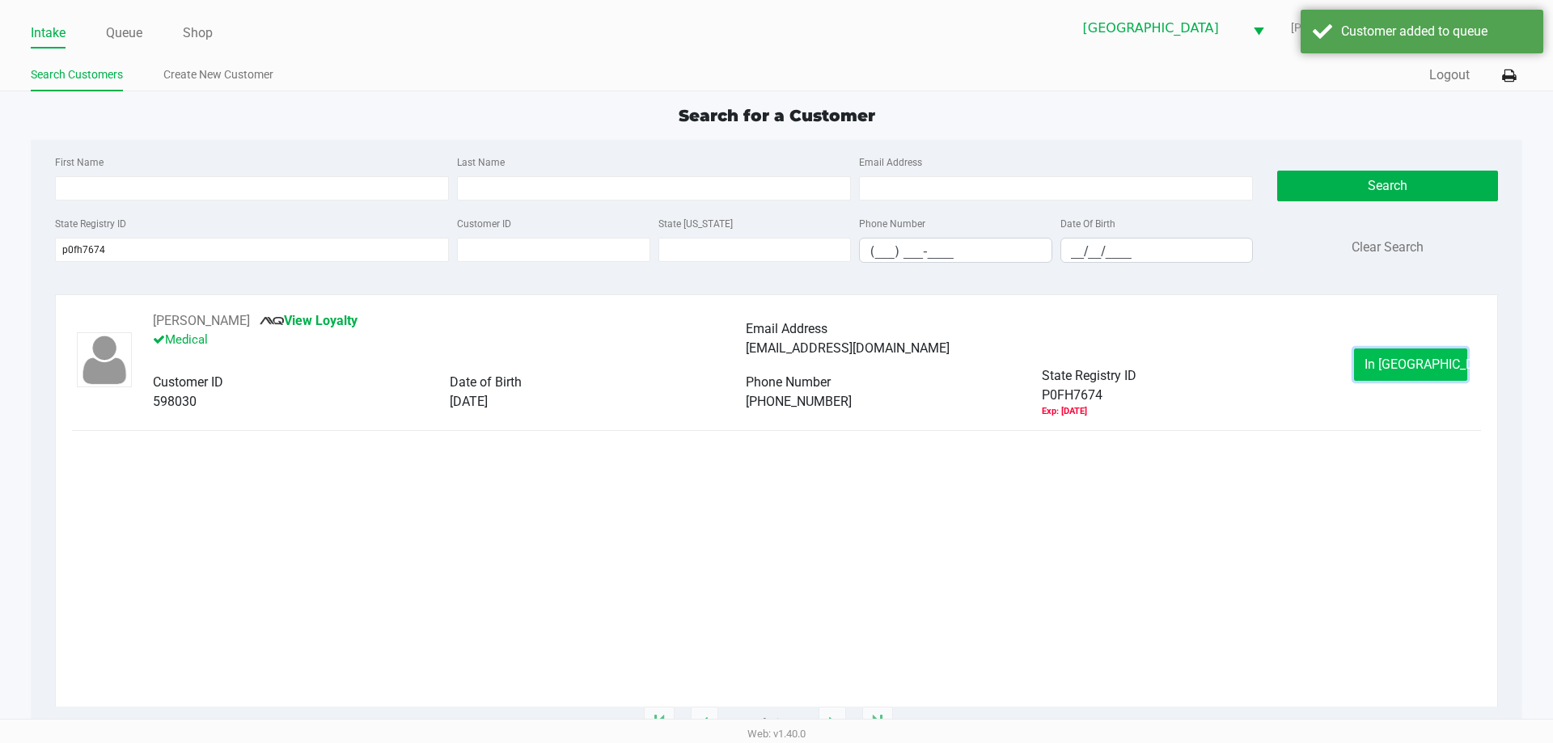
click at [1418, 352] on button "In [GEOGRAPHIC_DATA]" at bounding box center [1410, 365] width 113 height 32
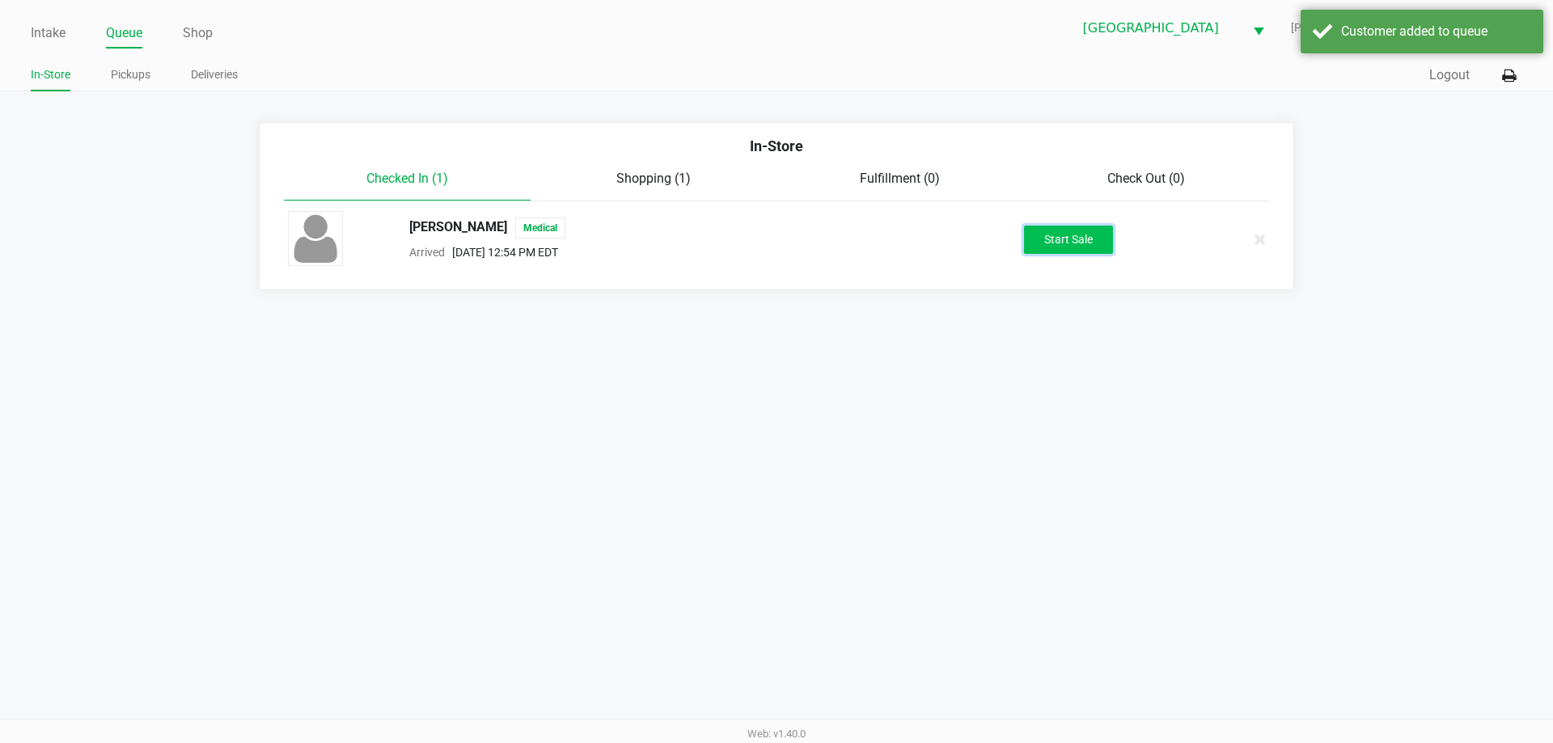
click at [1061, 233] on button "Start Sale" at bounding box center [1068, 240] width 89 height 28
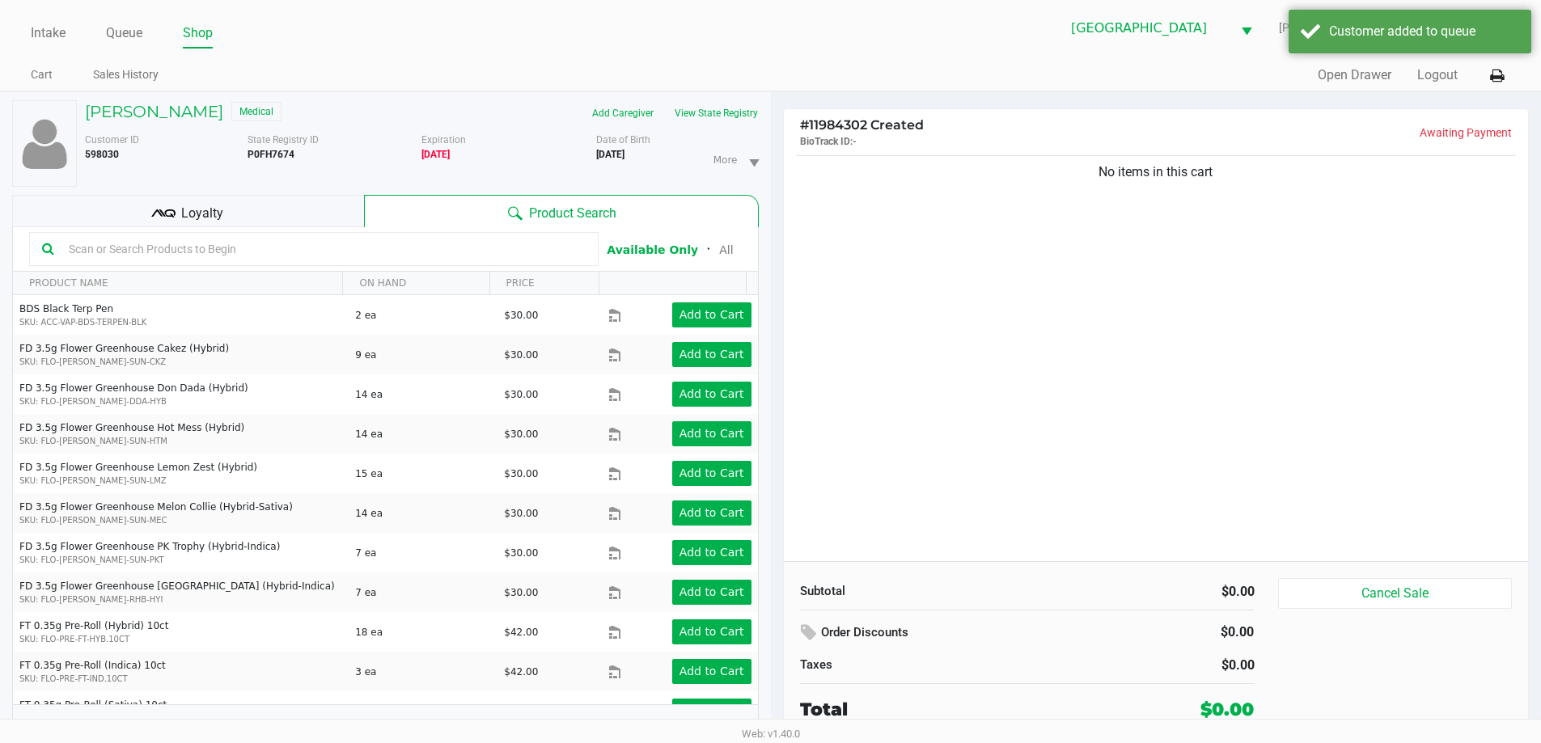
drag, startPoint x: 265, startPoint y: 205, endPoint x: 676, endPoint y: 136, distance: 417.6
click at [275, 202] on div "Loyalty" at bounding box center [188, 211] width 352 height 32
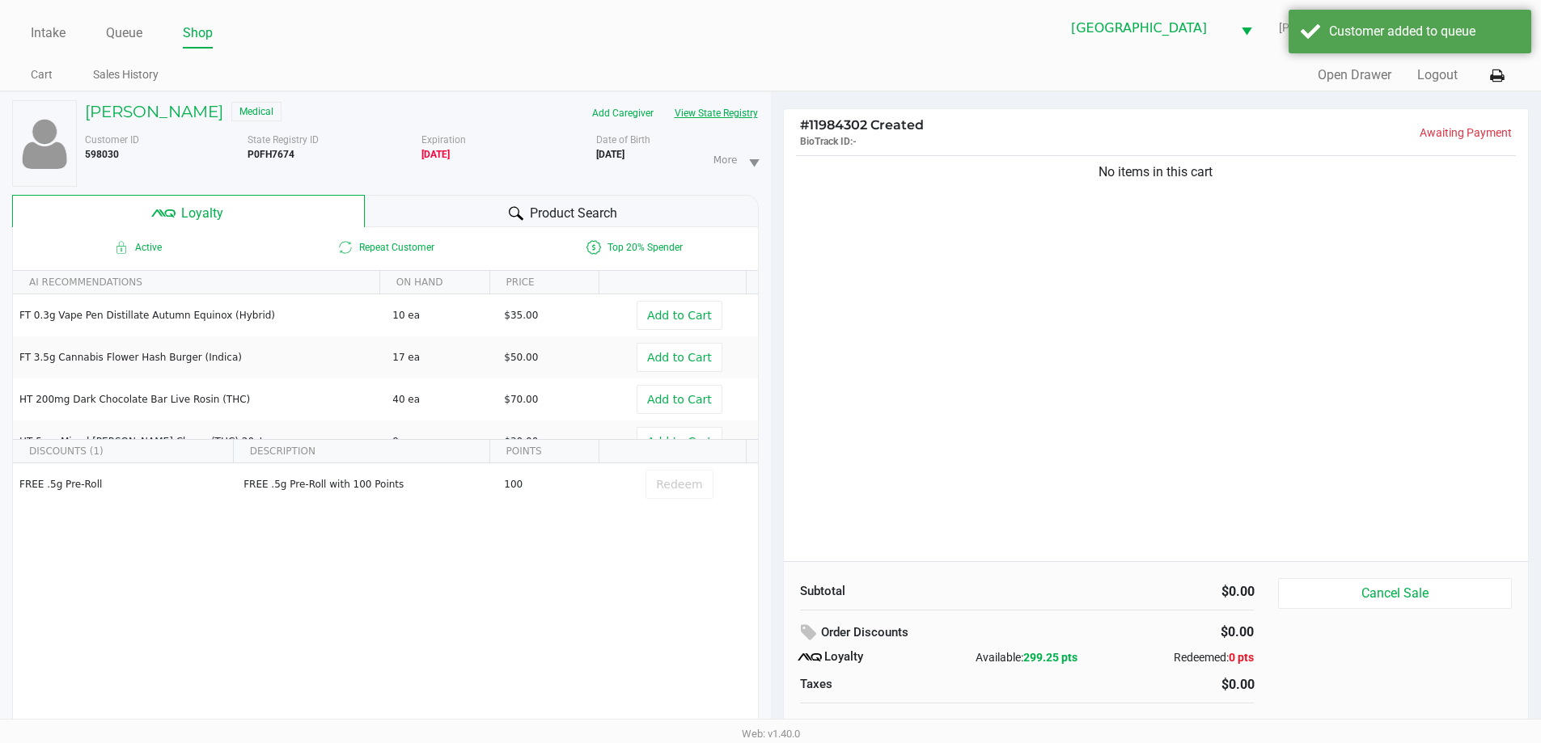
click at [735, 116] on button "View State Registry" at bounding box center [711, 113] width 95 height 26
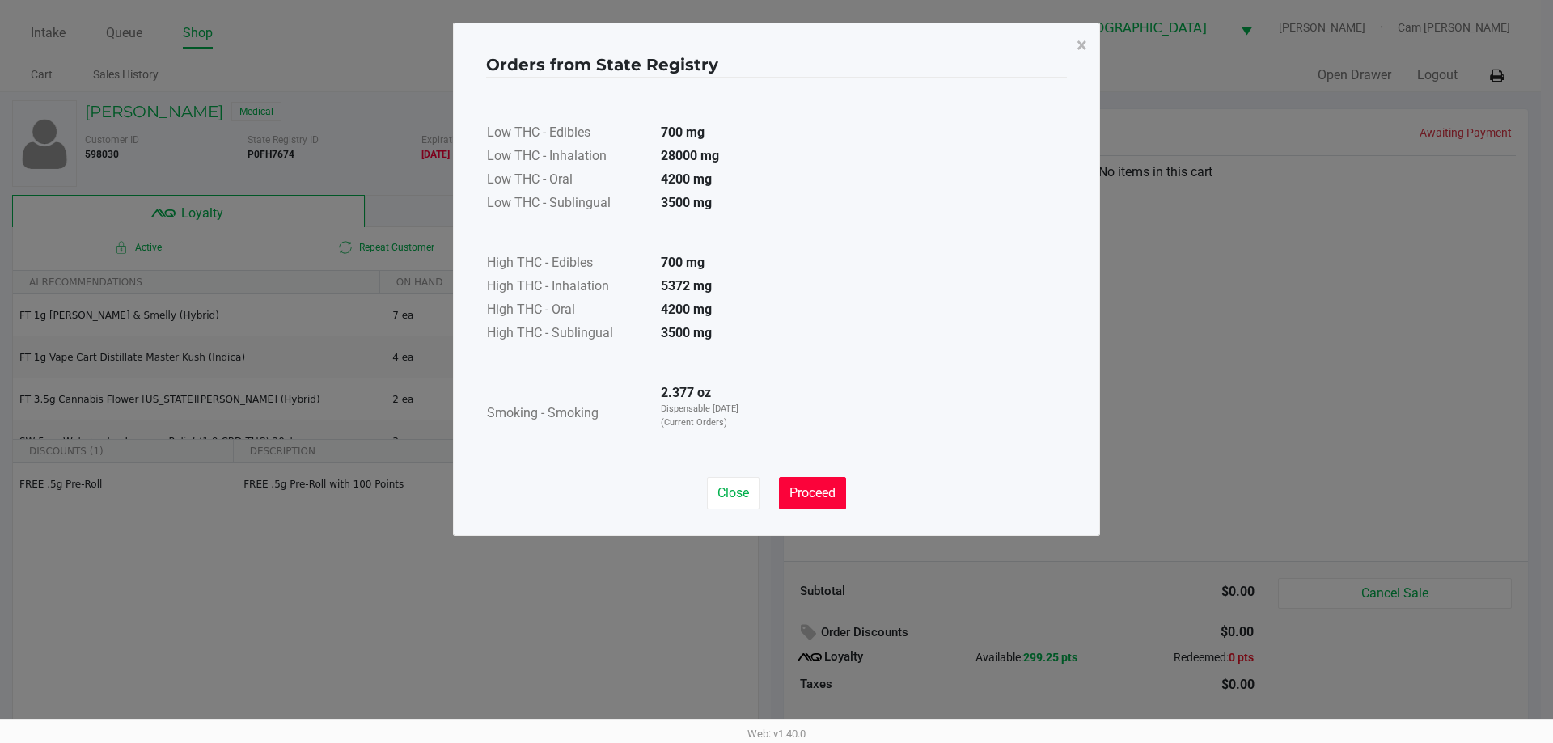
drag, startPoint x: 816, startPoint y: 481, endPoint x: 840, endPoint y: 474, distance: 24.6
click at [816, 481] on button "Proceed" at bounding box center [812, 493] width 67 height 32
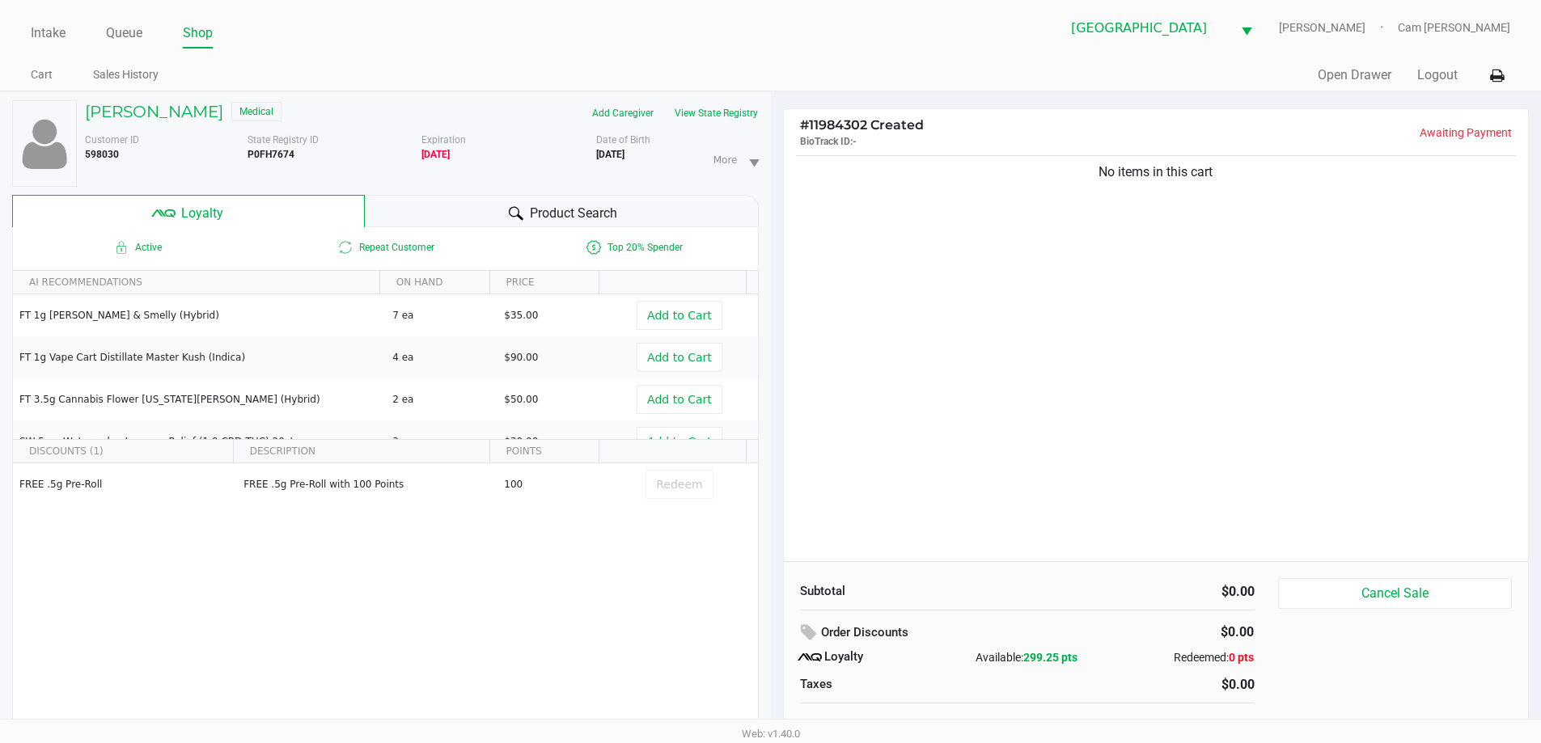
click at [1061, 407] on div "Orders from State Registry × Low THC - Edibles 700 mg Low THC - Inhalation 2800…" at bounding box center [770, 239] width 647 height 514
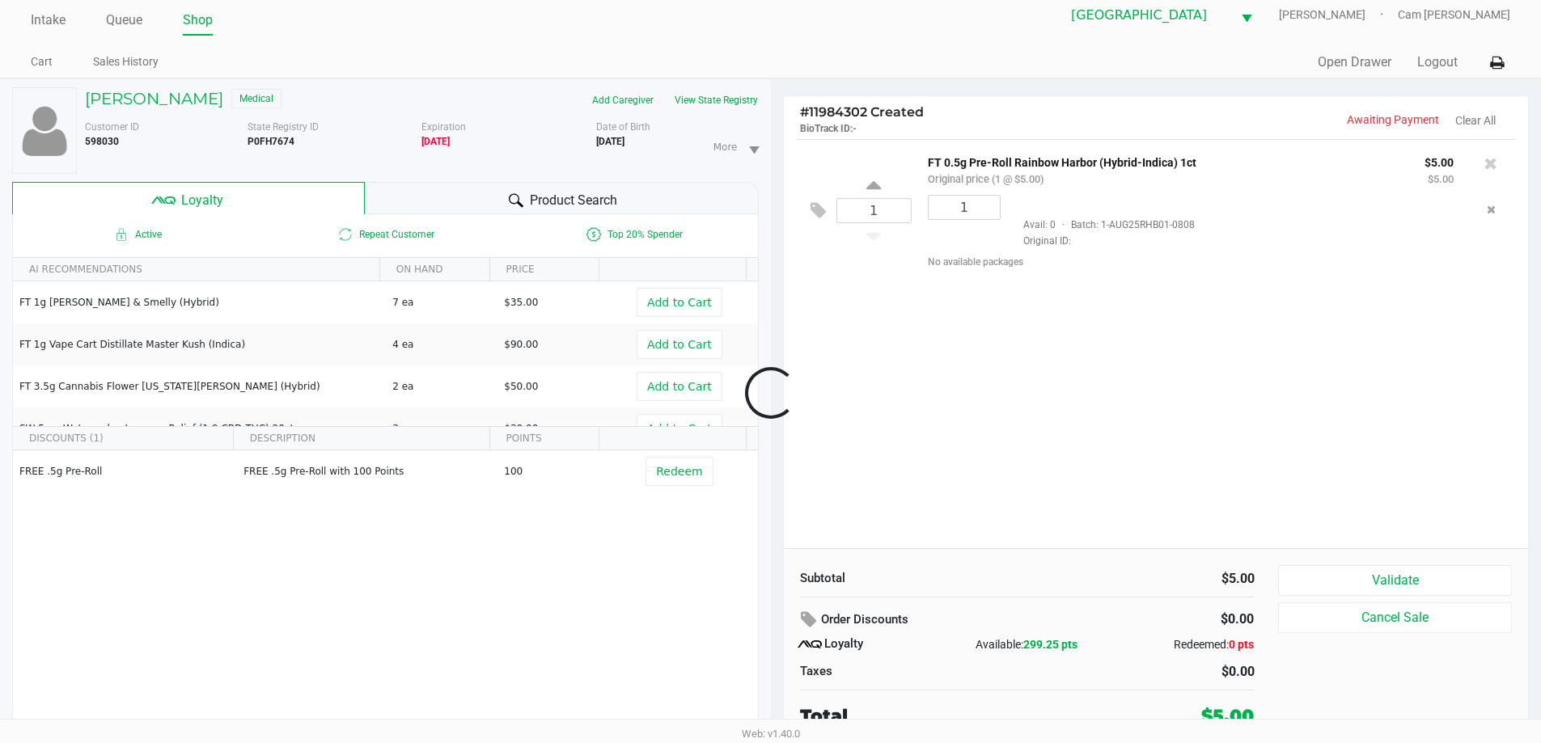
scroll to position [17, 0]
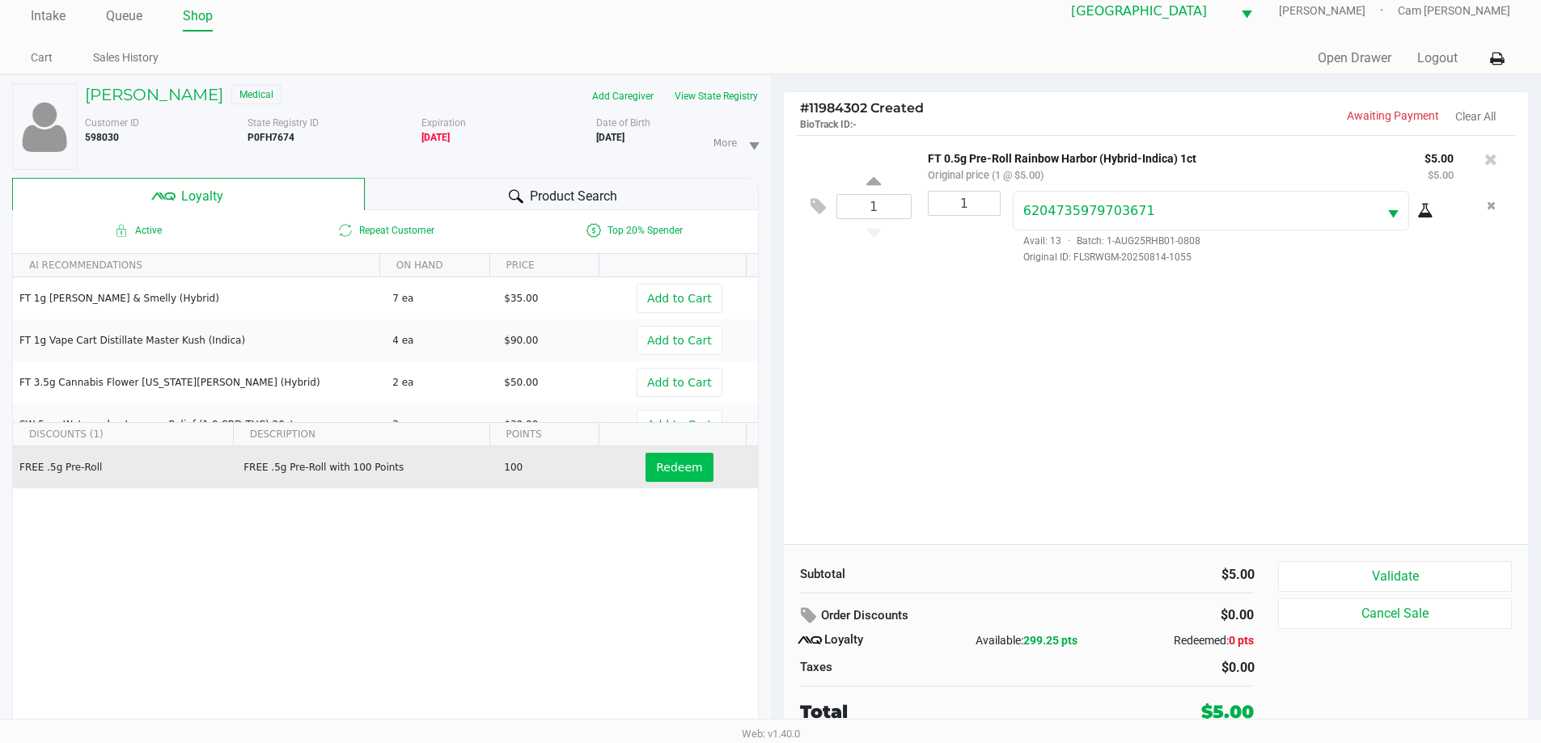
click at [673, 460] on div "DISCOUNTS (1) DESCRIPTION POINTS FREE .5g Pre-Roll FREE .5g Pre-Roll with 100 P…" at bounding box center [385, 556] width 745 height 267
click at [658, 489] on div "FREE .5g Pre-Roll FREE .5g Pre-Roll with 100 Points 100 Redeem" at bounding box center [385, 569] width 745 height 244
drag, startPoint x: 671, startPoint y: 475, endPoint x: 726, endPoint y: 472, distance: 55.1
click at [673, 474] on span "Redeem" at bounding box center [679, 467] width 46 height 13
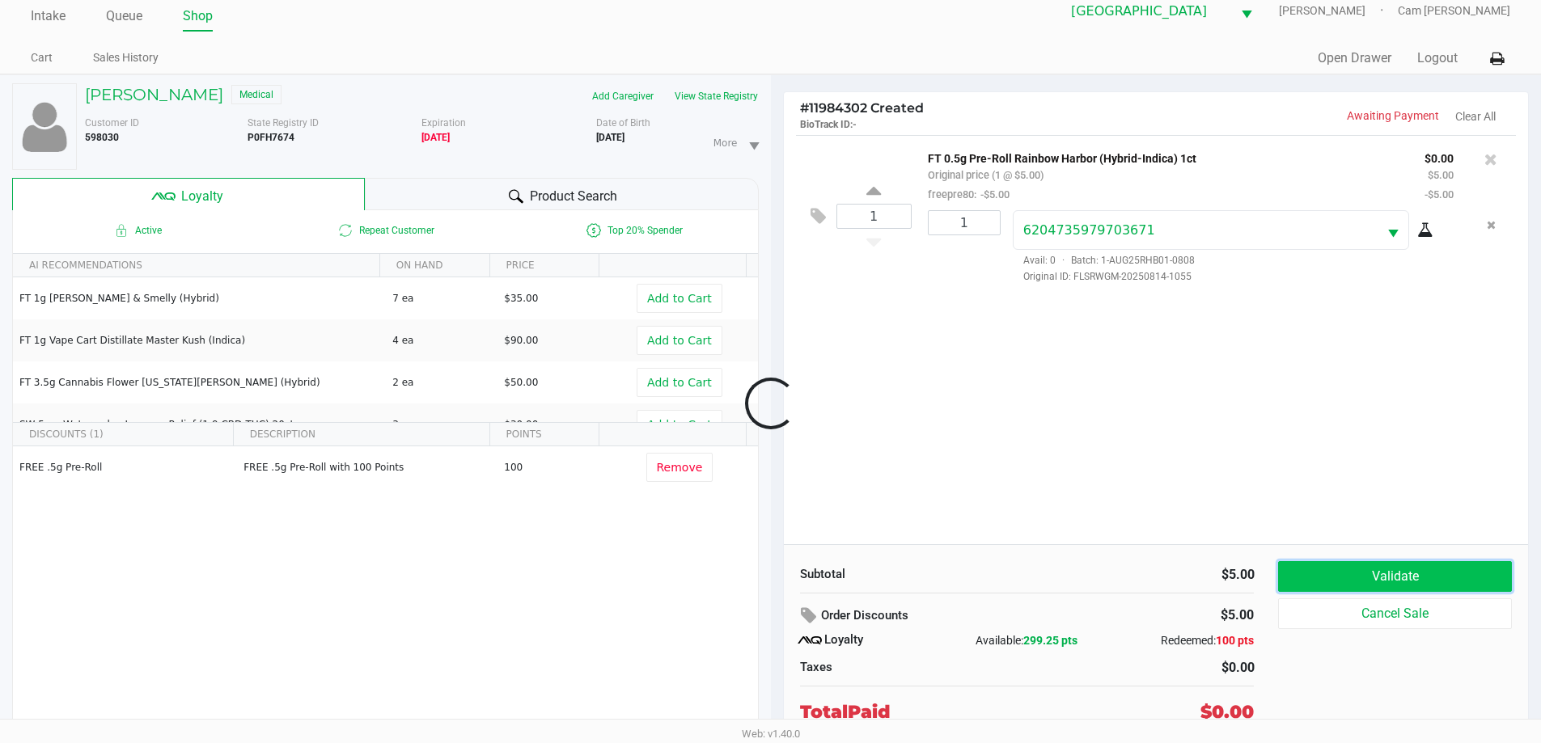
click at [1409, 584] on button "Validate" at bounding box center [1394, 576] width 233 height 31
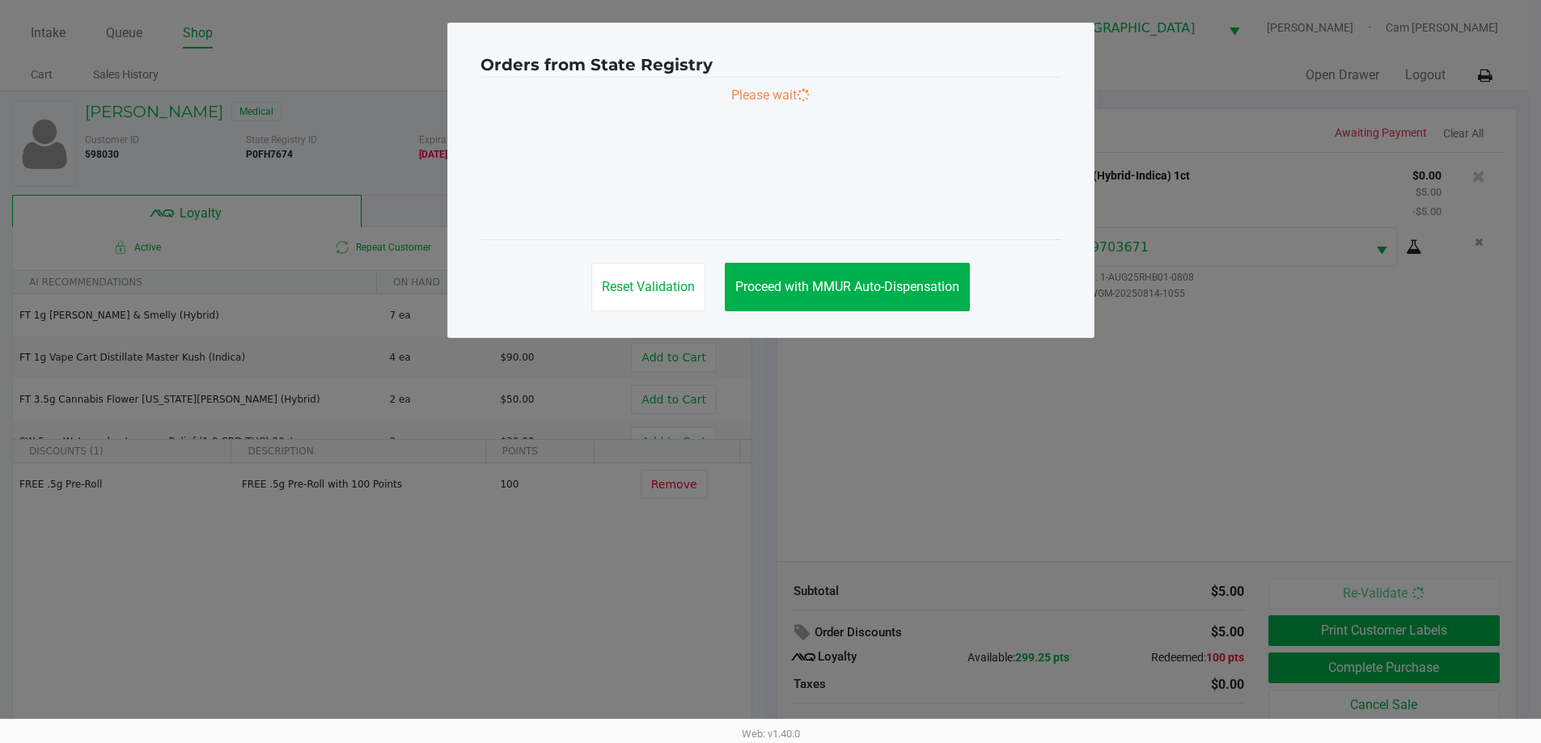
scroll to position [0, 0]
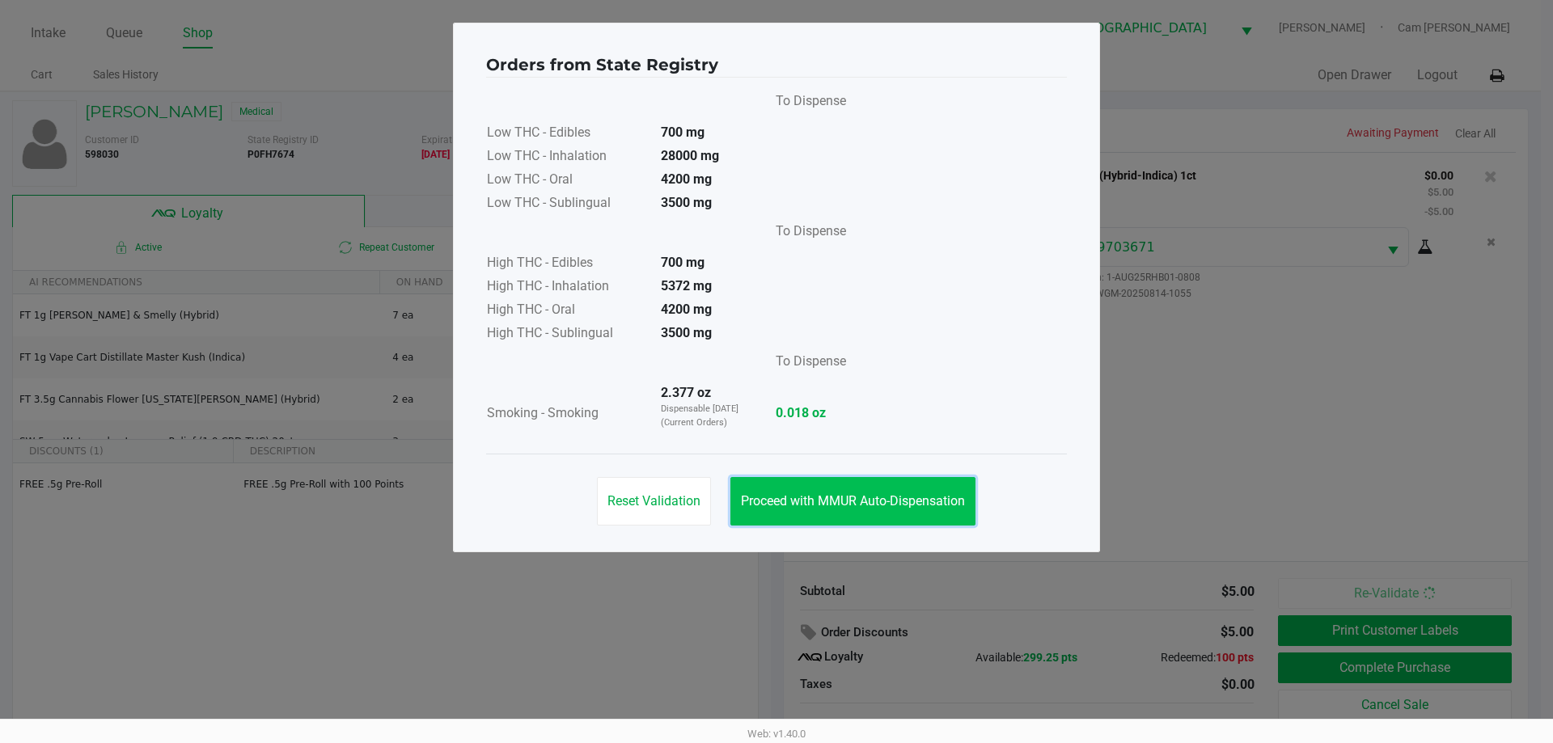
click at [968, 514] on button "Proceed with MMUR Auto-Dispensation" at bounding box center [853, 501] width 245 height 49
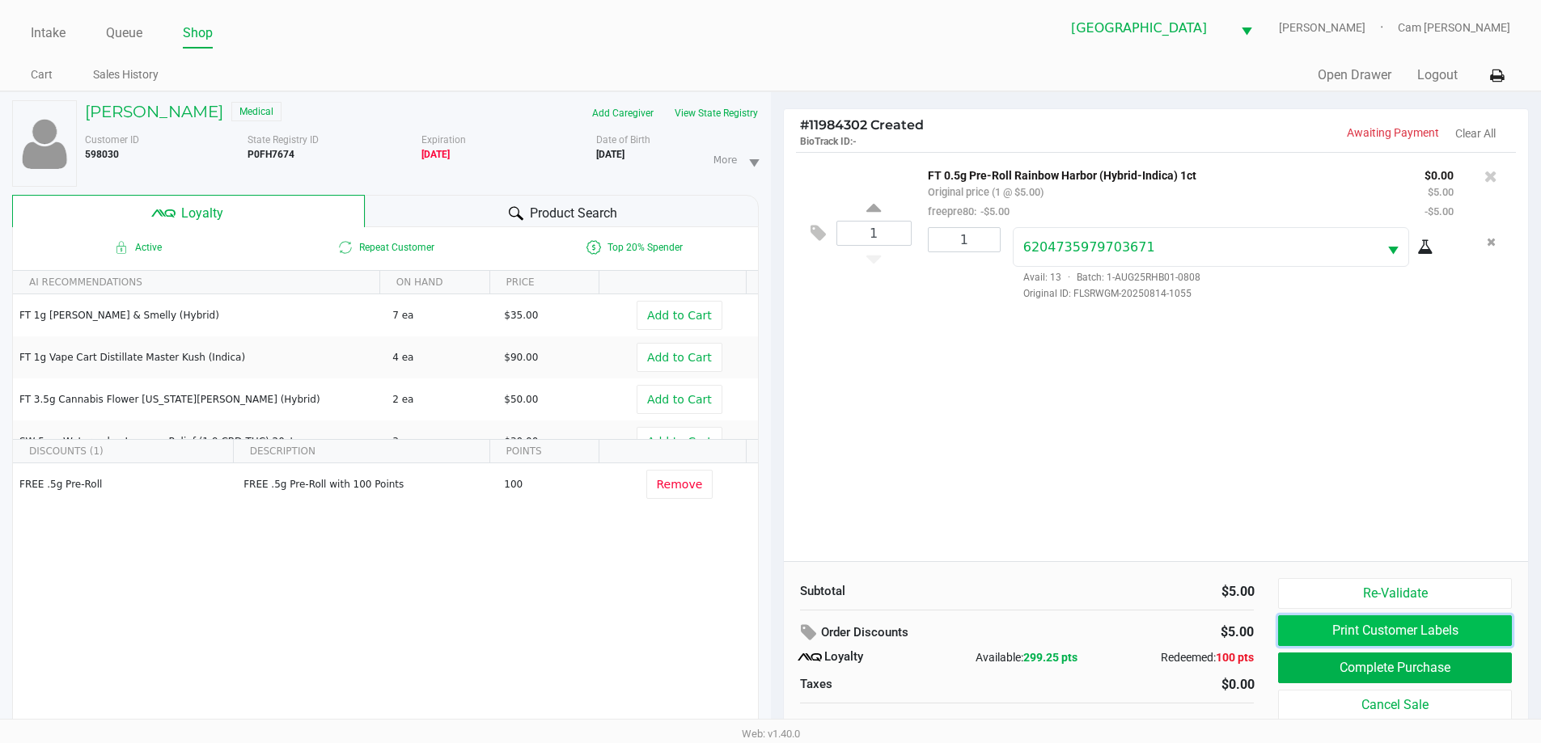
click at [1420, 630] on button "Print Customer Labels" at bounding box center [1394, 631] width 233 height 31
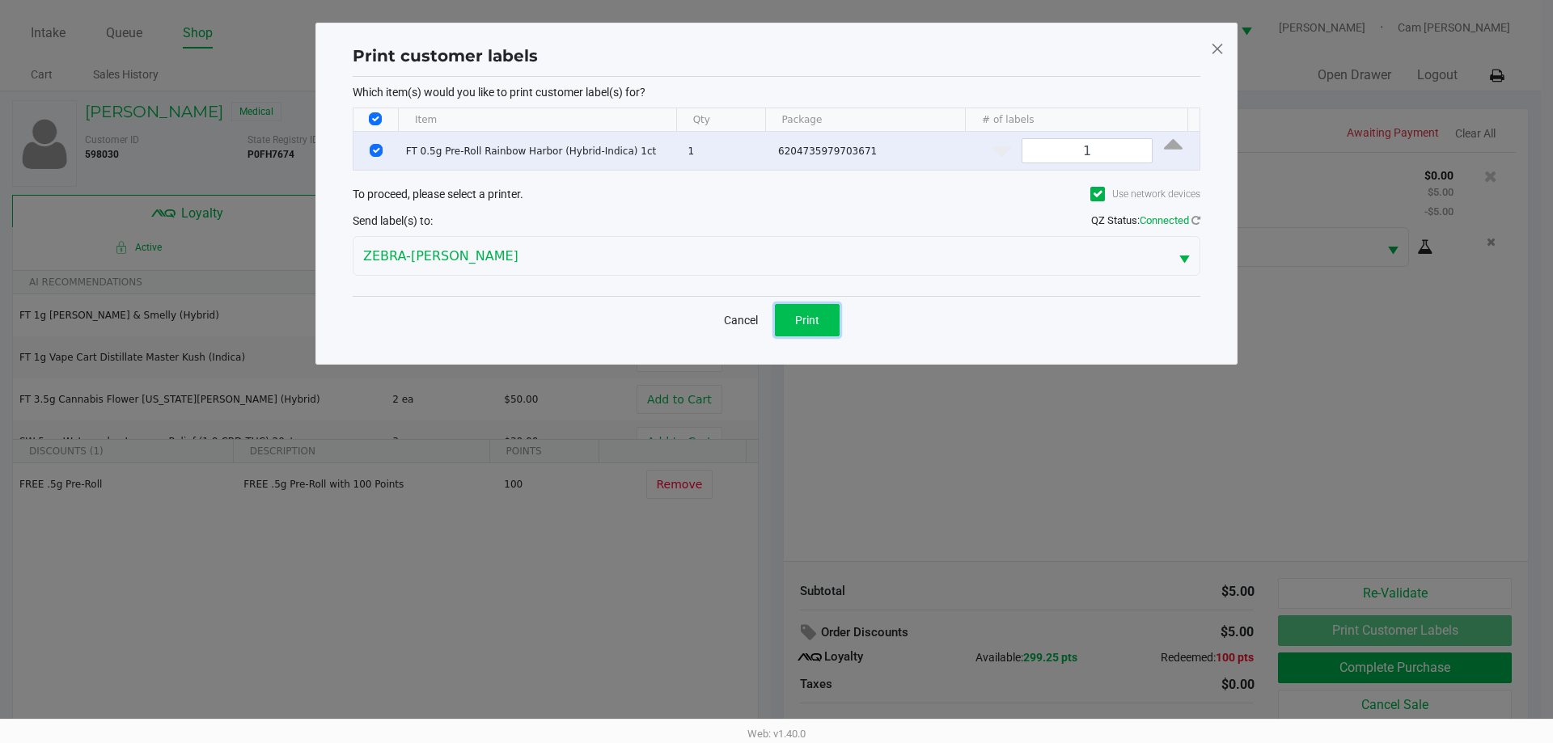
click at [795, 307] on button "Print" at bounding box center [807, 320] width 65 height 32
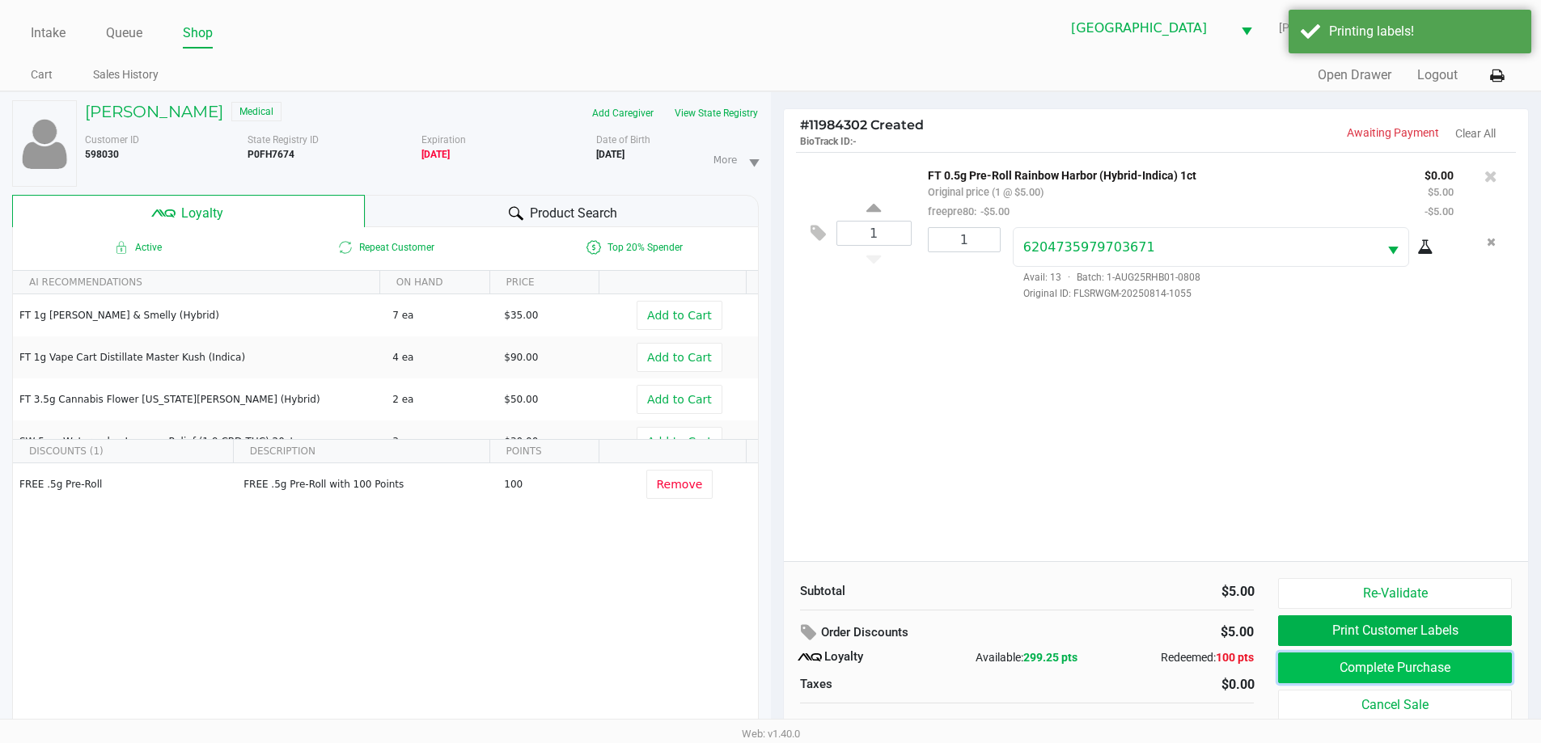
click at [1353, 666] on button "Complete Purchase" at bounding box center [1394, 668] width 233 height 31
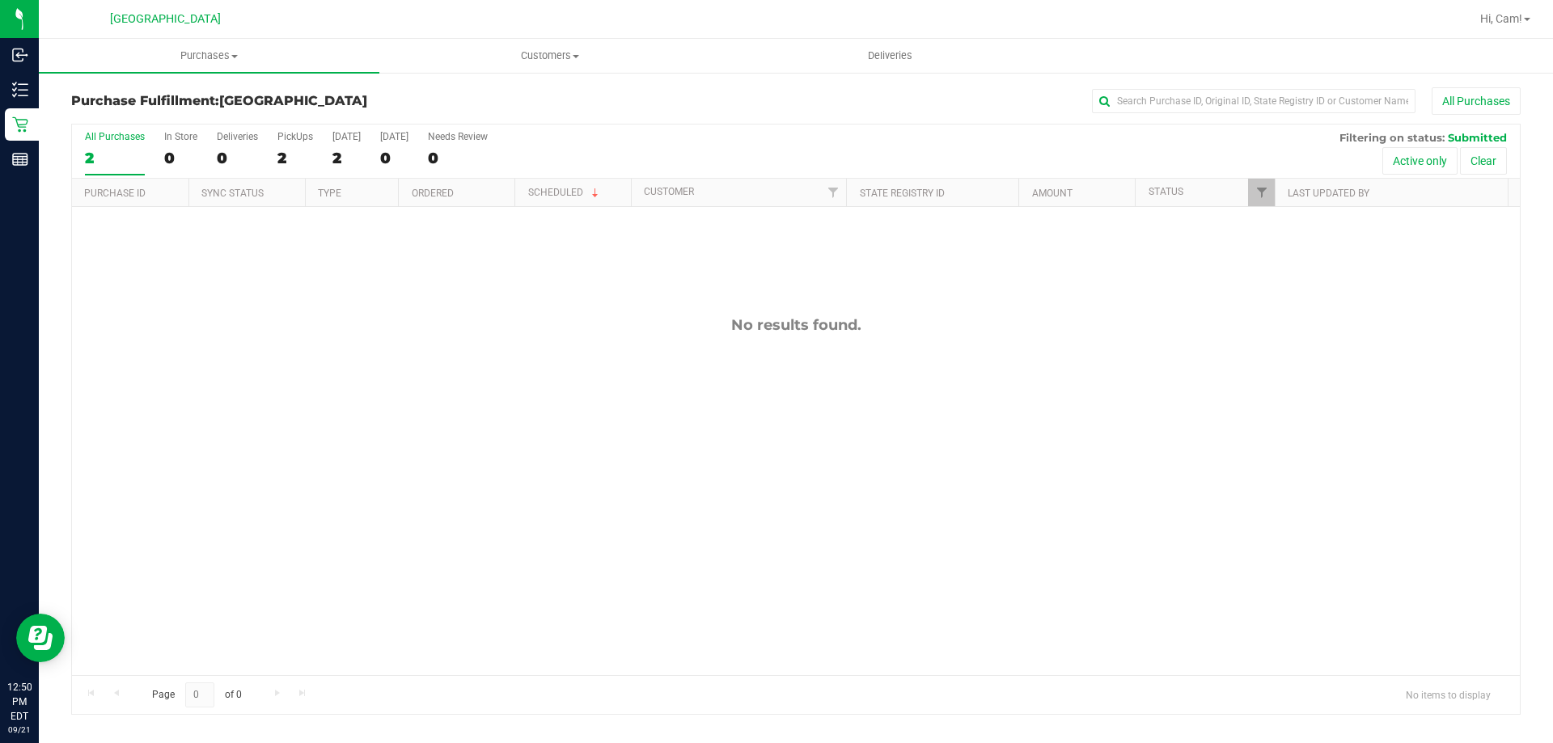
click at [463, 279] on div "No results found." at bounding box center [796, 496] width 1448 height 578
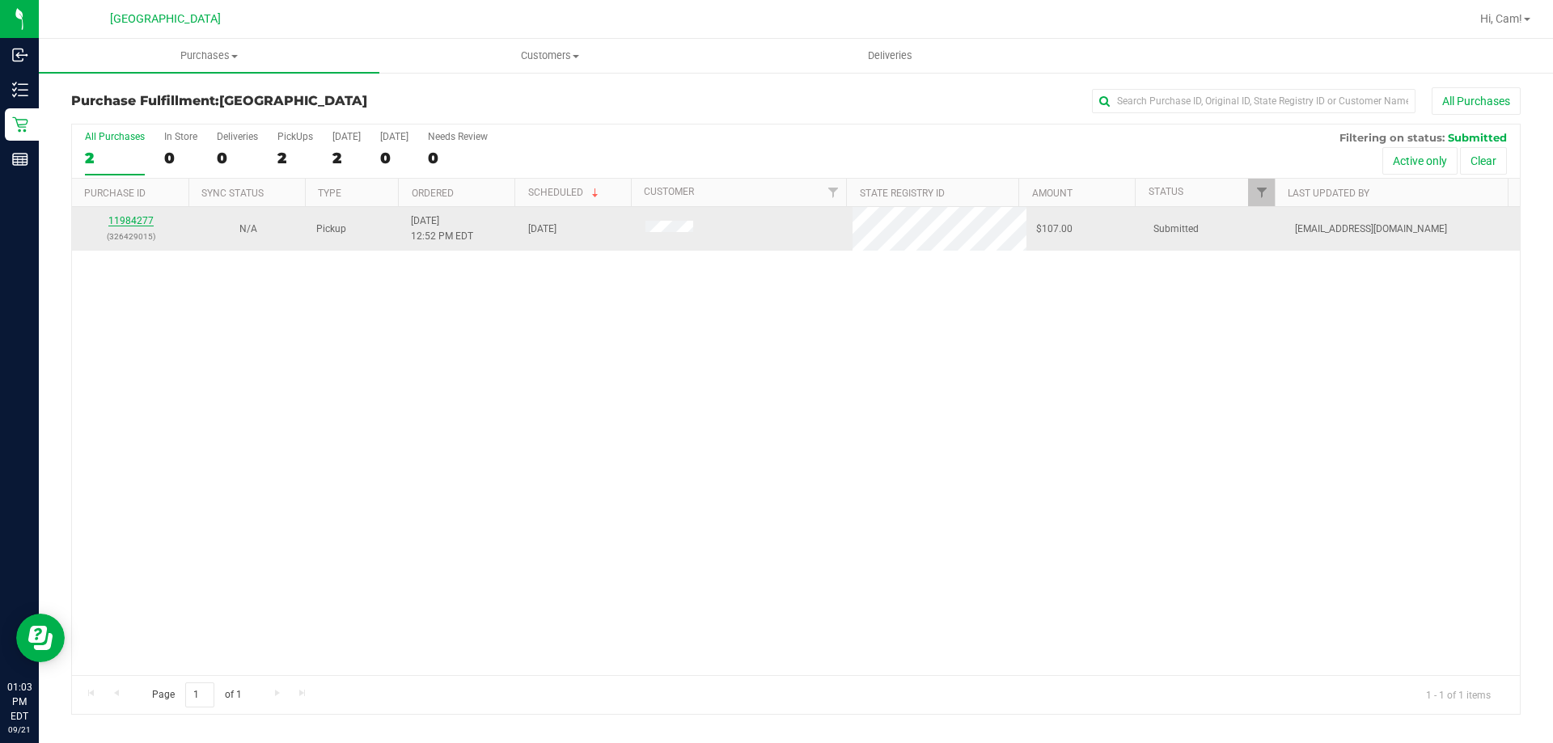
click at [138, 225] on link "11984277" at bounding box center [130, 220] width 45 height 11
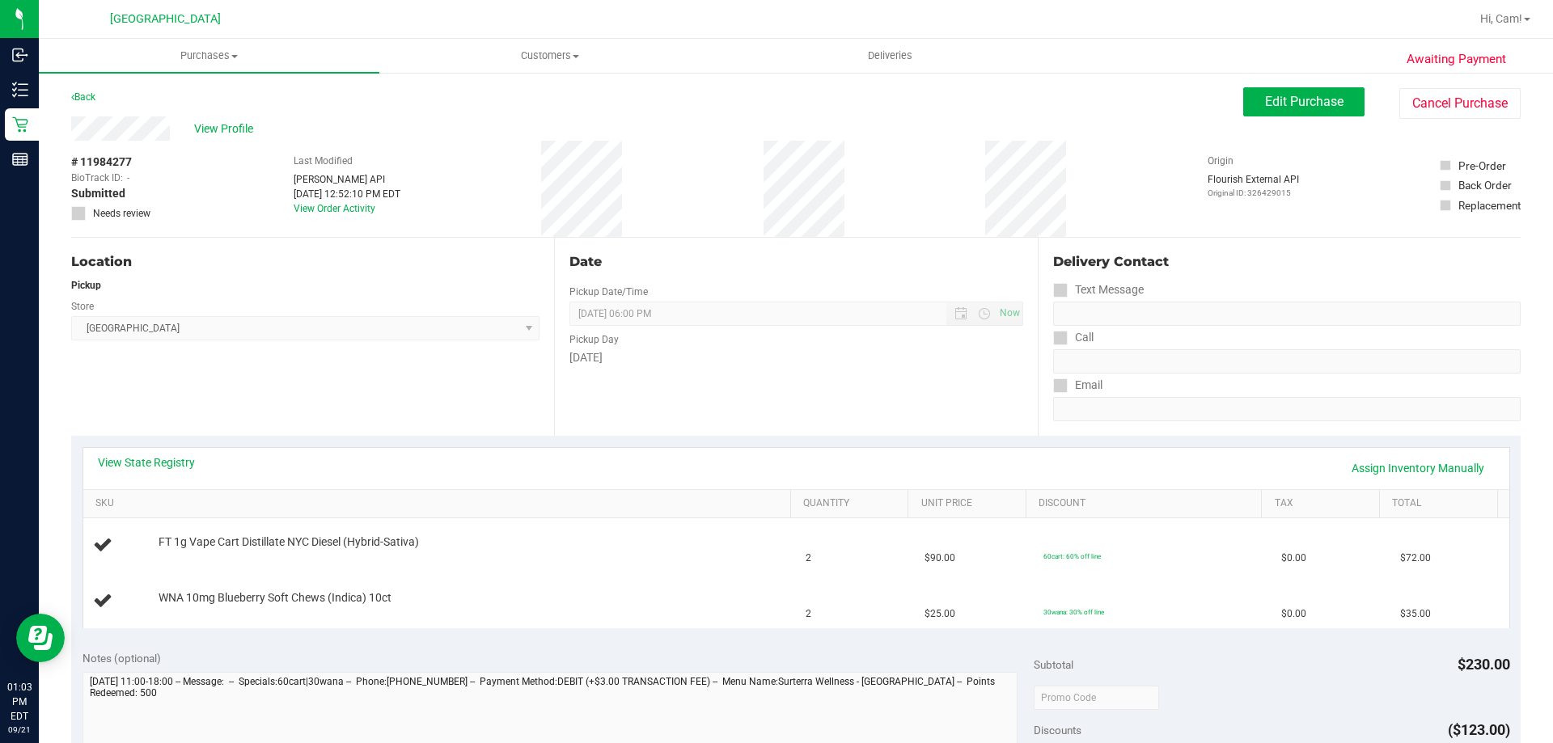
click at [1229, 100] on div "Back Edit Purchase Cancel Purchase" at bounding box center [796, 101] width 1450 height 29
click at [1272, 100] on span "Edit Purchase" at bounding box center [1304, 101] width 78 height 15
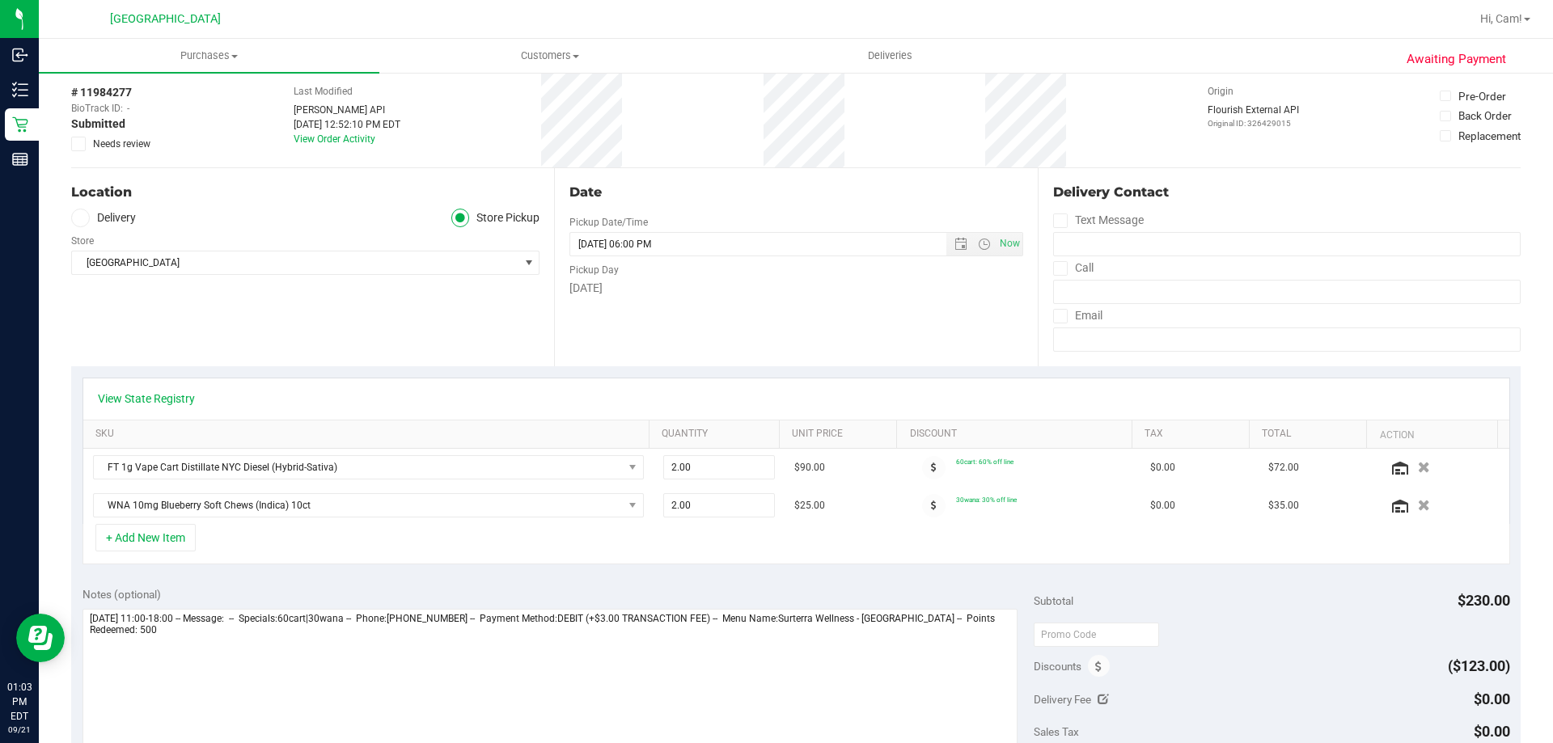
scroll to position [162, 0]
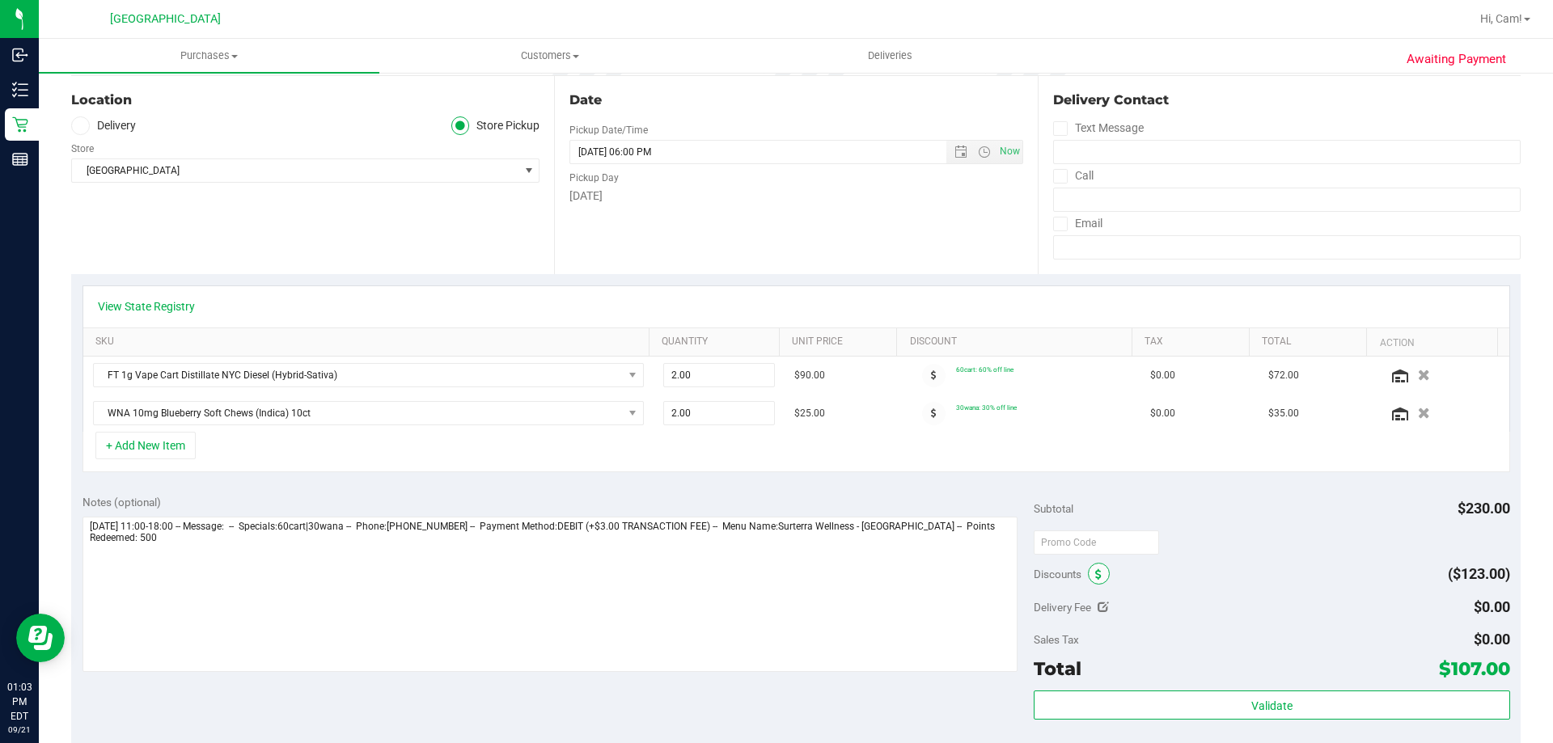
click at [1095, 573] on icon at bounding box center [1098, 575] width 6 height 11
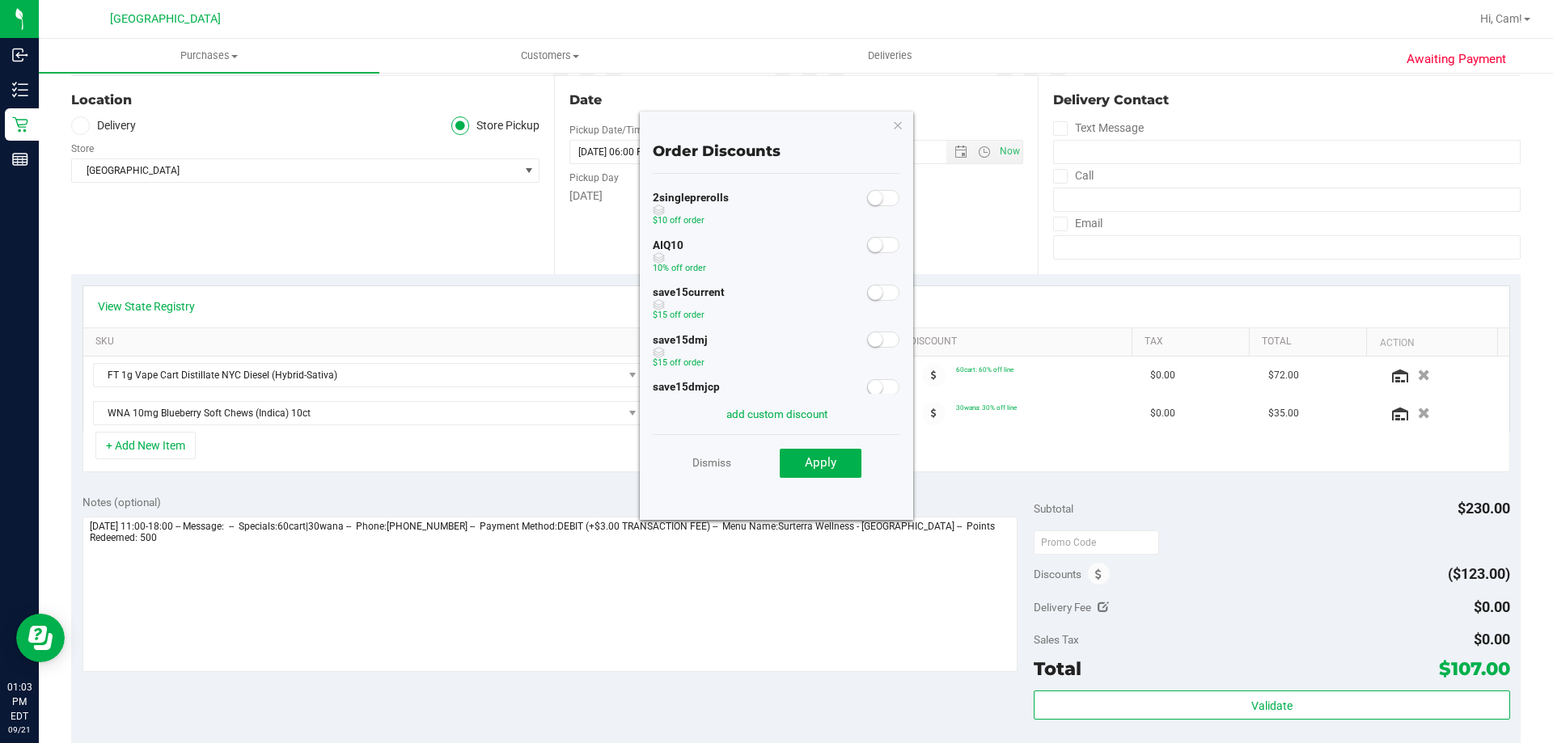
click at [870, 244] on small at bounding box center [875, 245] width 15 height 15
click at [830, 468] on span "Apply" at bounding box center [821, 462] width 32 height 15
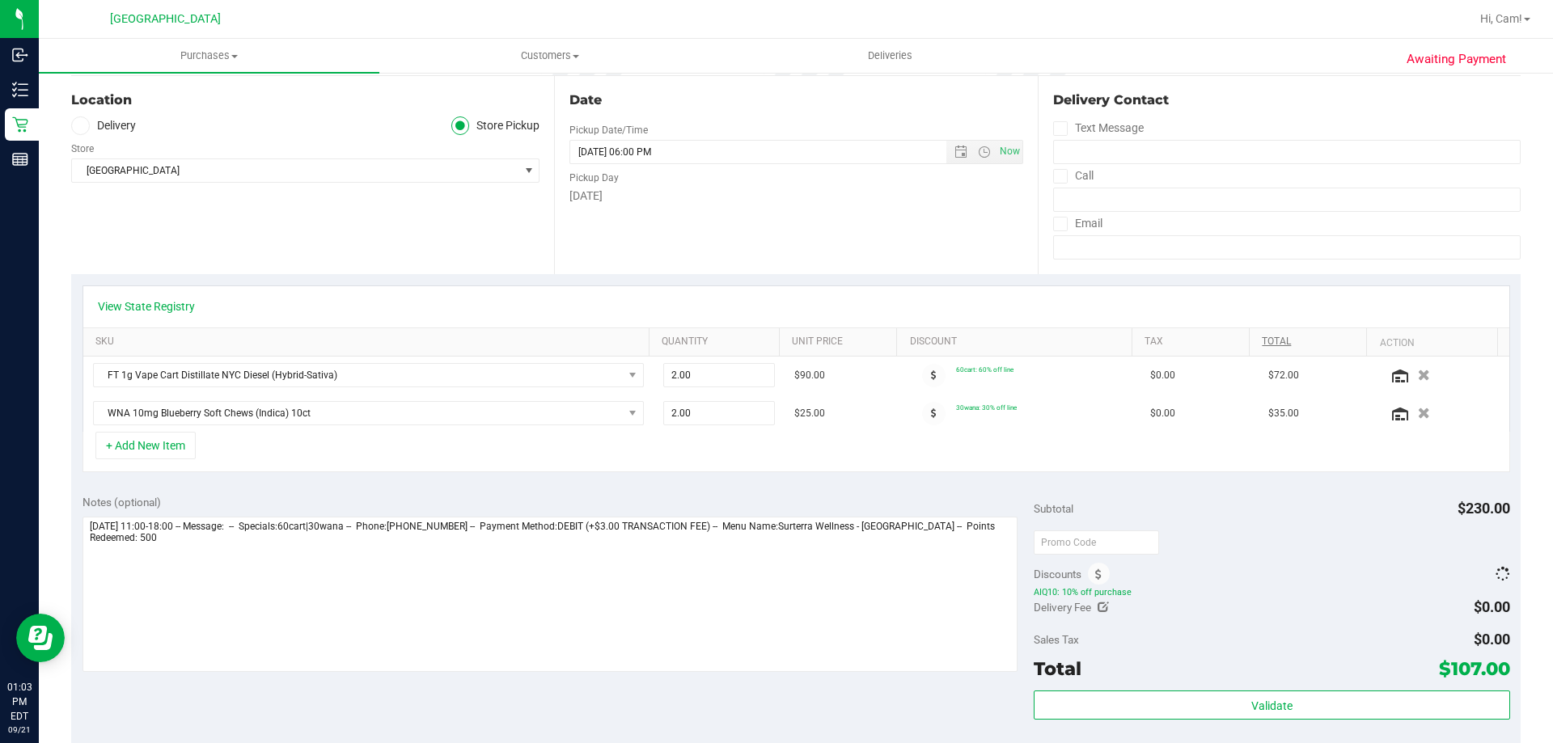
scroll to position [0, 0]
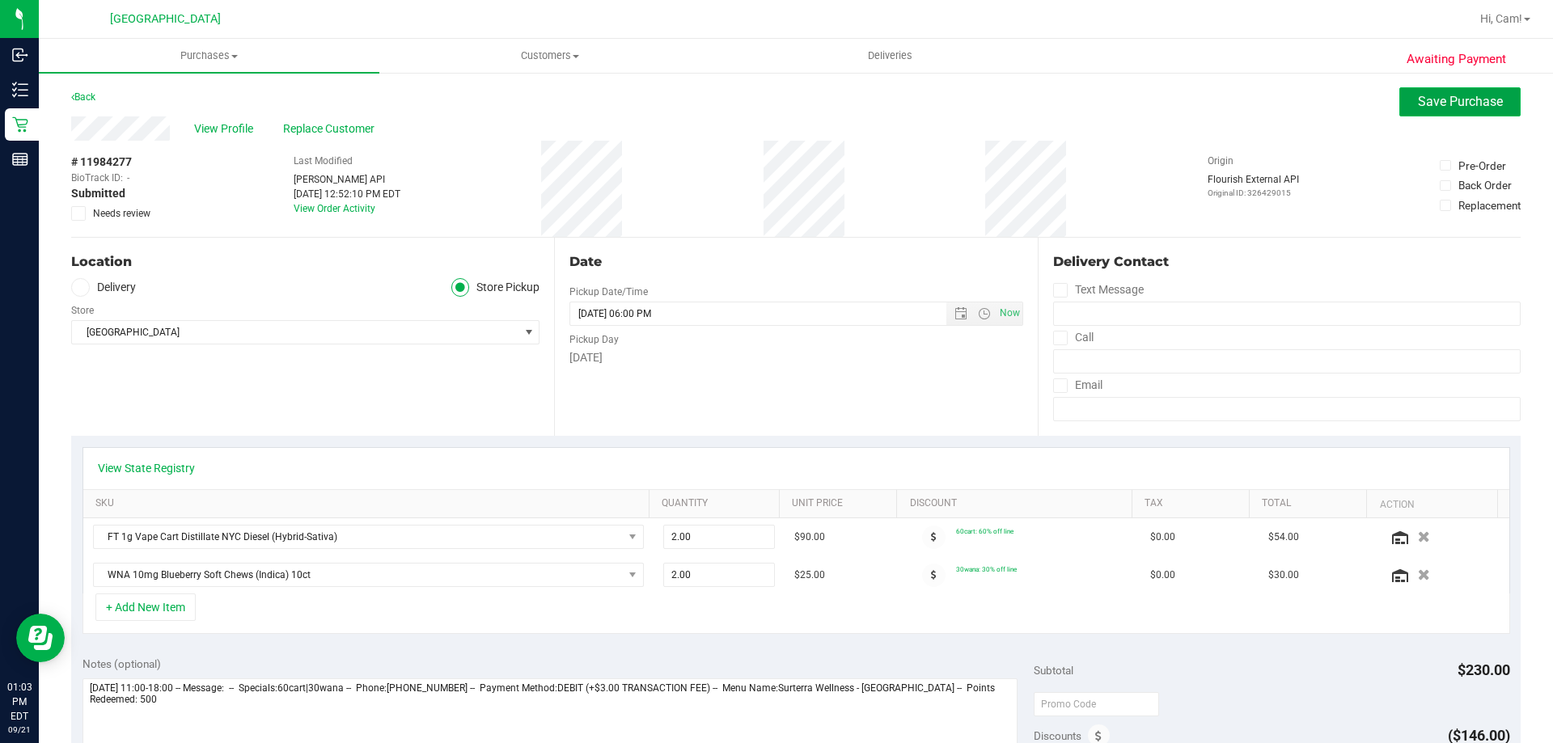
click at [1447, 95] on span "Save Purchase" at bounding box center [1460, 101] width 85 height 15
